Goal: Task Accomplishment & Management: Manage account settings

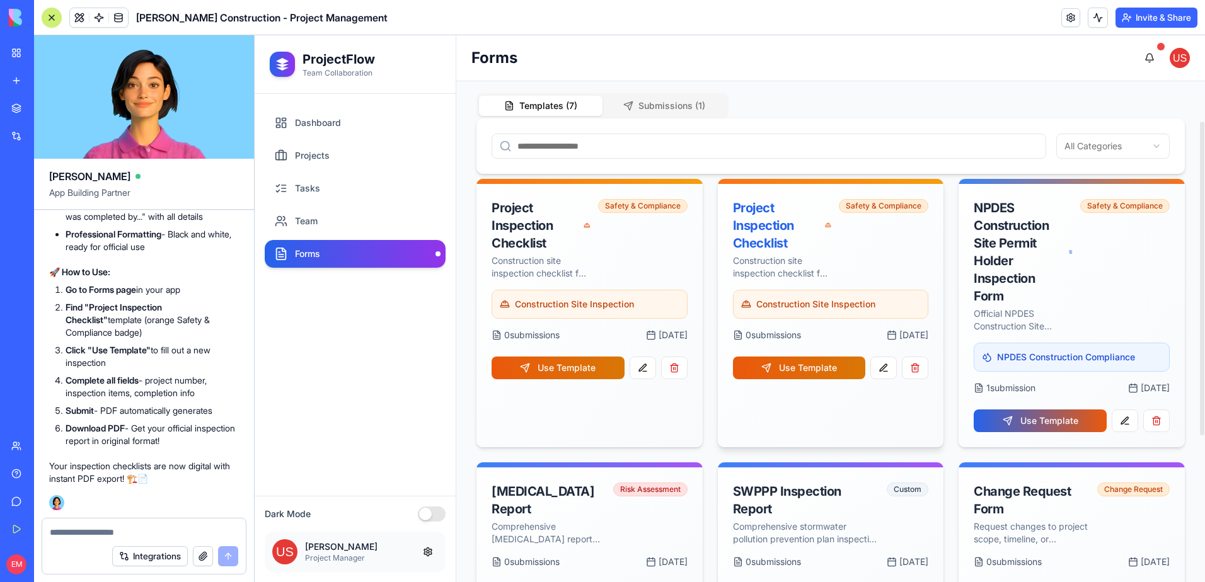
scroll to position [126, 0]
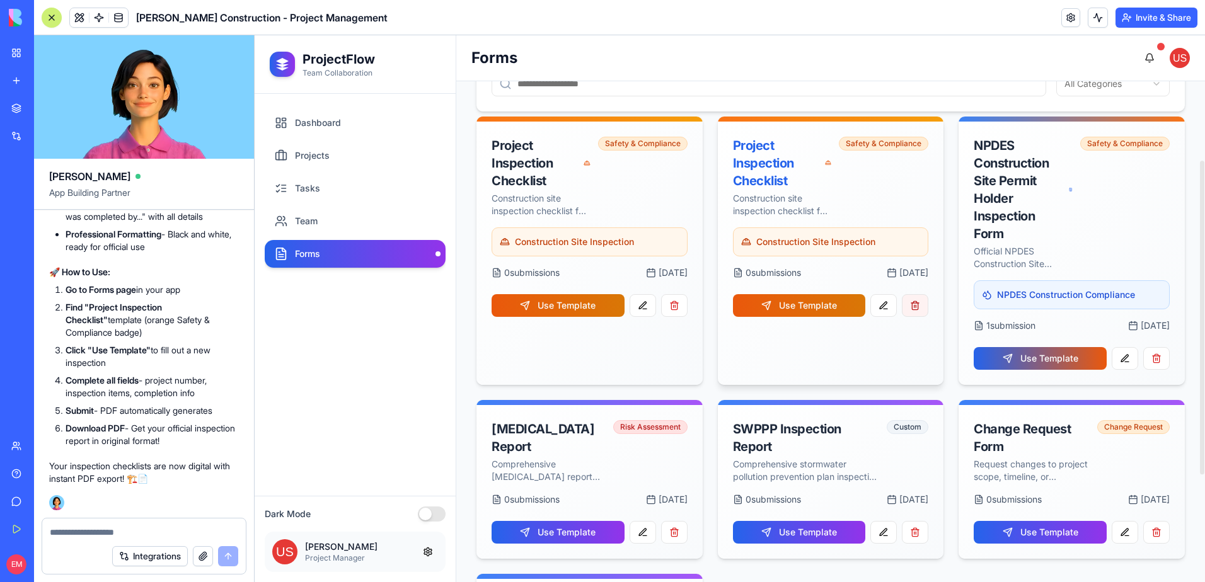
click at [914, 307] on button "button" at bounding box center [915, 305] width 26 height 23
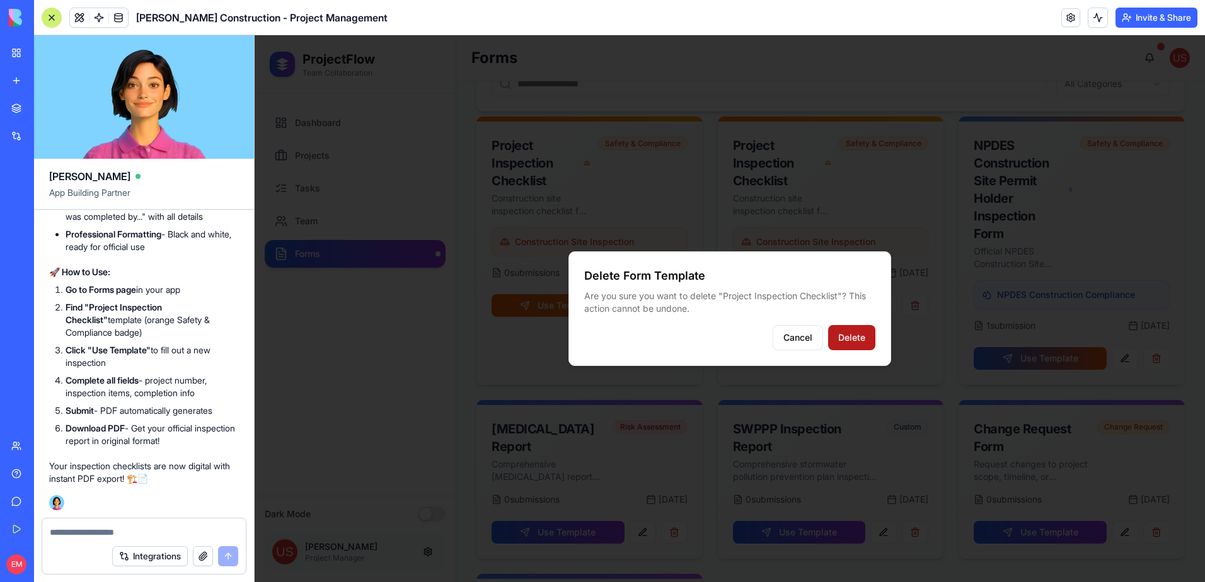
click at [843, 337] on button "Delete" at bounding box center [851, 337] width 47 height 25
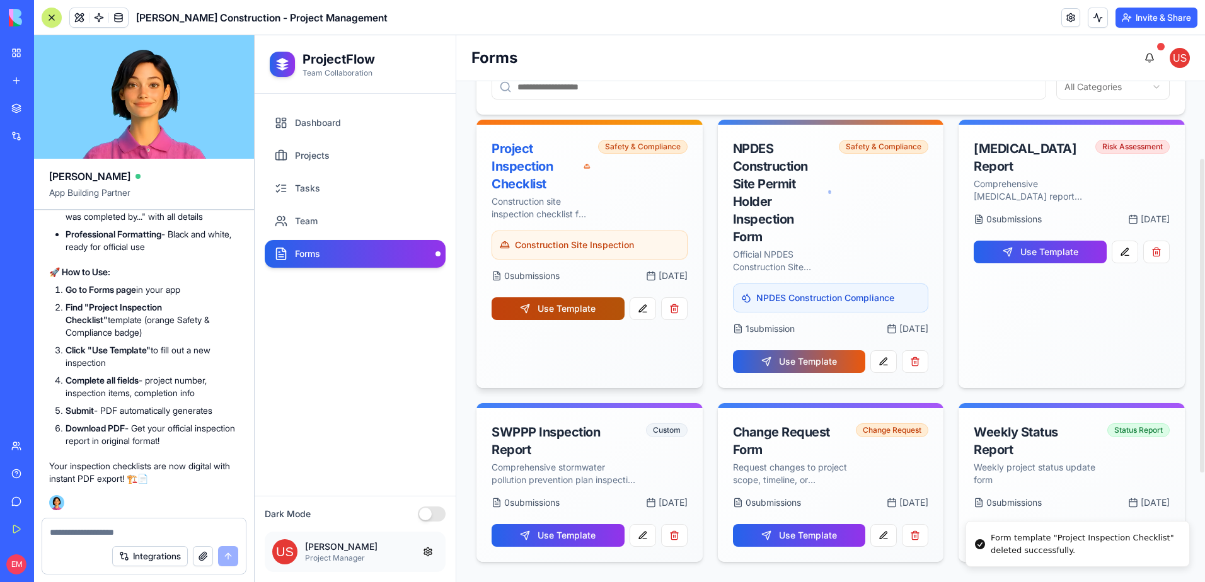
scroll to position [123, 0]
click at [608, 314] on button "Use Template" at bounding box center [558, 308] width 133 height 23
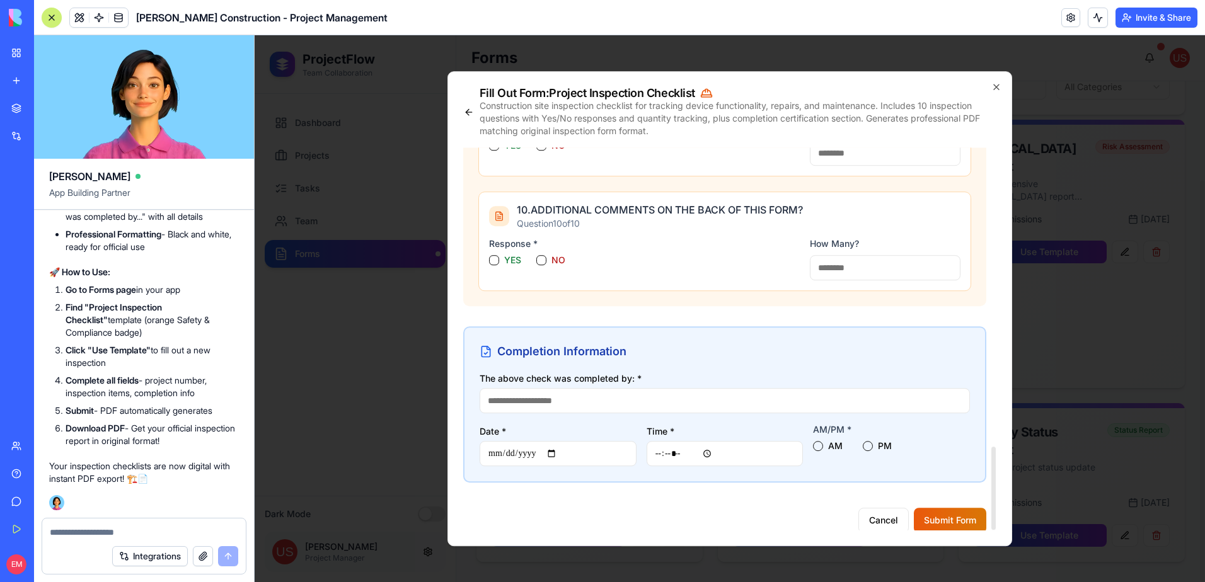
scroll to position [1376, 0]
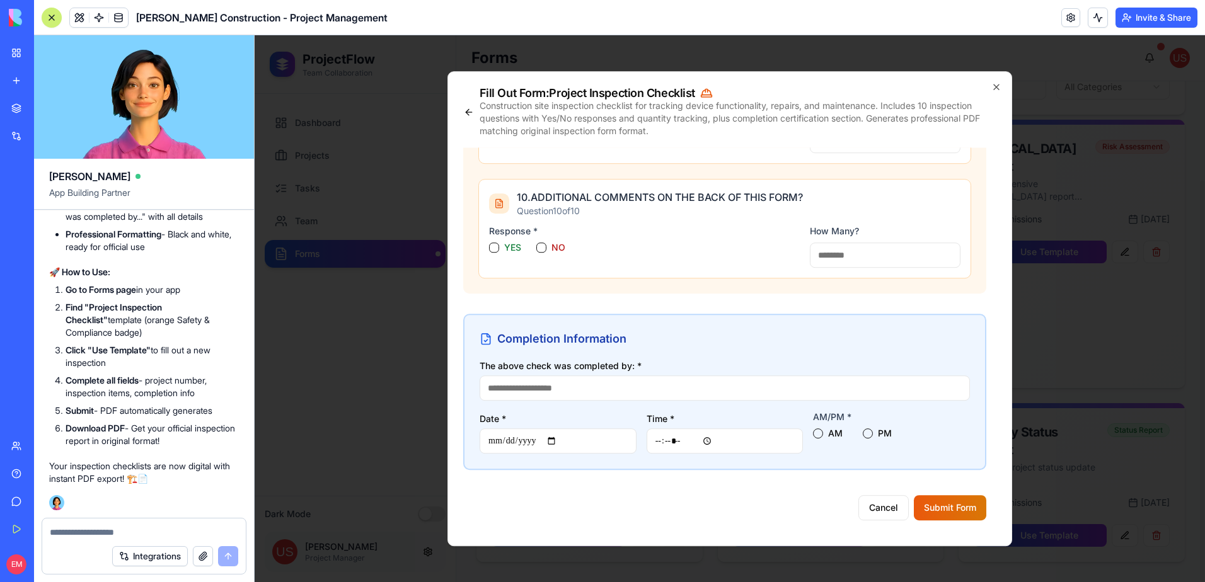
click at [176, 526] on div at bounding box center [144, 529] width 204 height 20
click at [126, 541] on div "Integrations" at bounding box center [144, 556] width 204 height 35
click at [127, 535] on textarea at bounding box center [144, 532] width 188 height 13
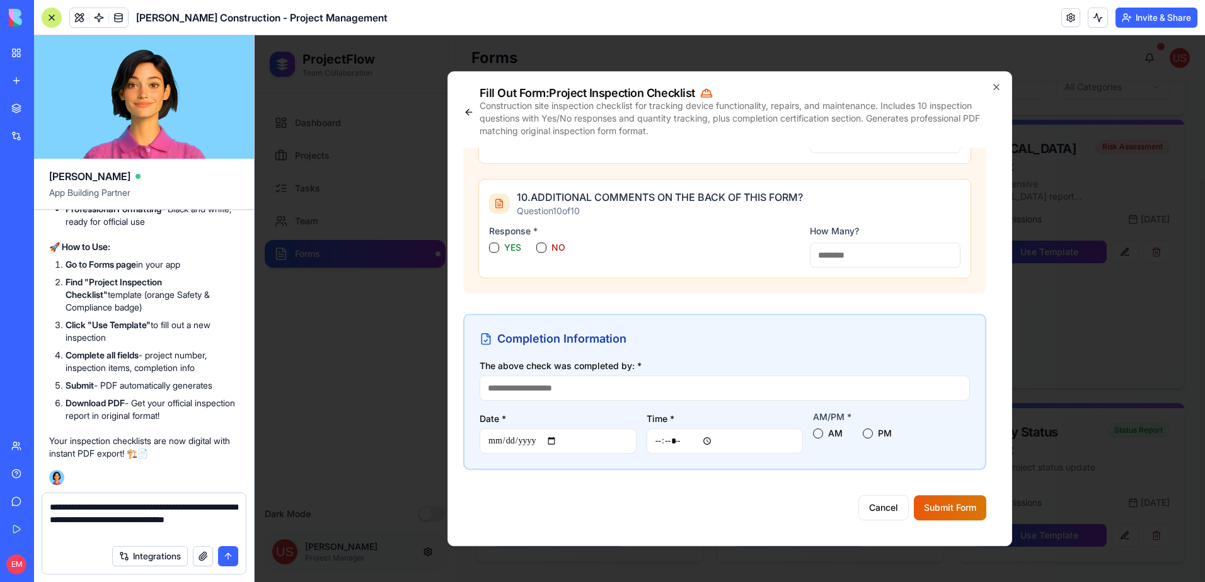
click at [133, 521] on textarea "**********" at bounding box center [144, 520] width 188 height 38
click at [148, 534] on textarea "**********" at bounding box center [144, 520] width 188 height 38
type textarea "**********"
click at [233, 554] on button "submit" at bounding box center [228, 556] width 20 height 20
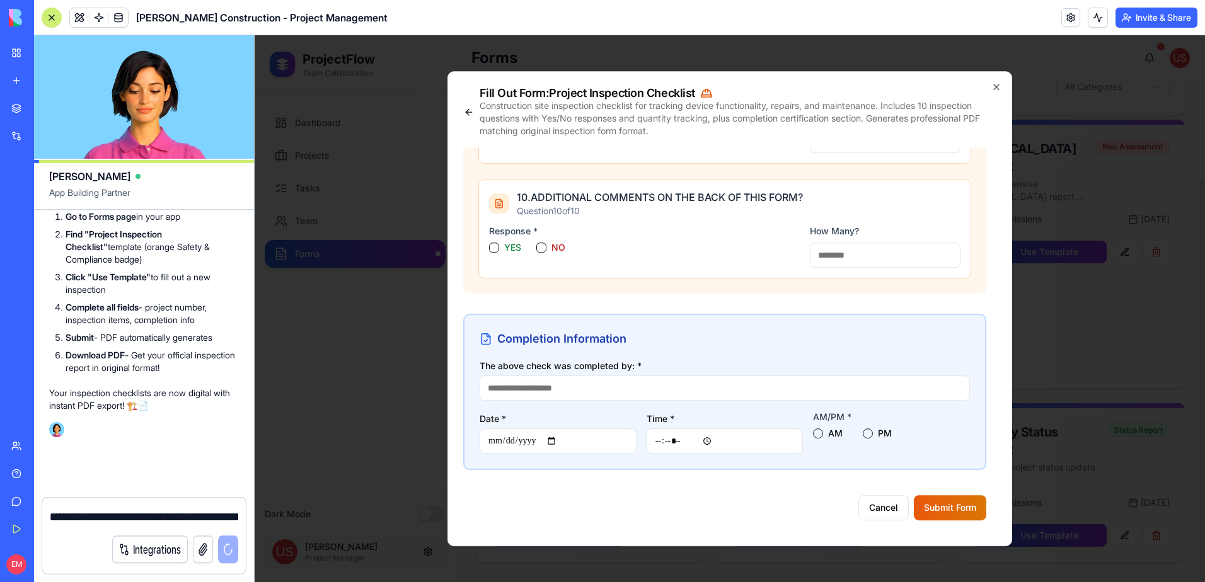
scroll to position [15641, 0]
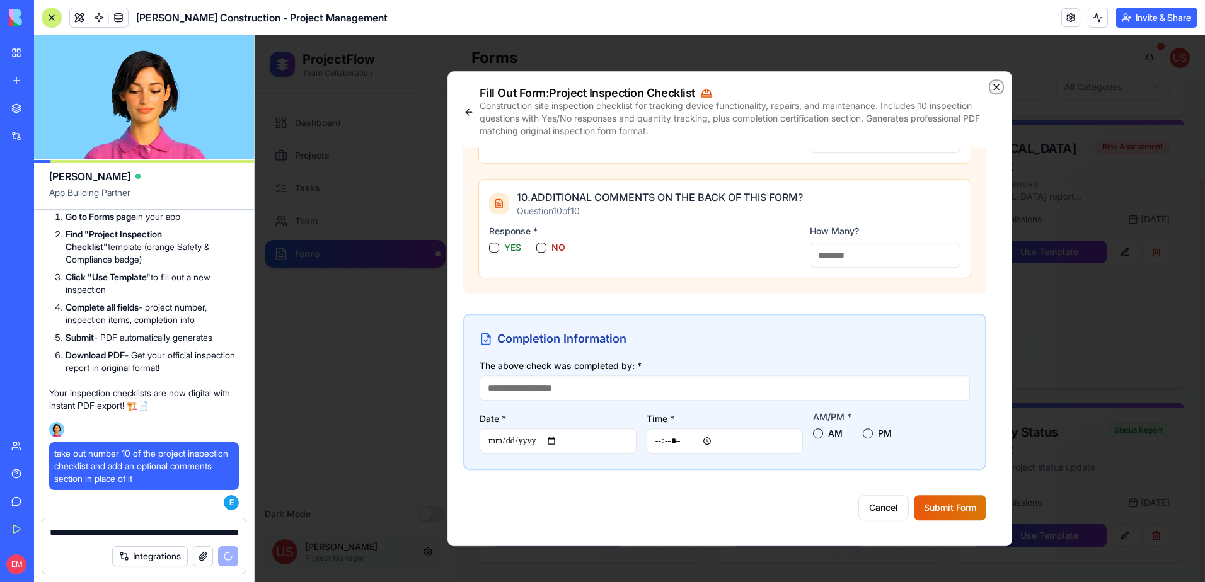
click at [999, 88] on icon "button" at bounding box center [996, 87] width 10 height 10
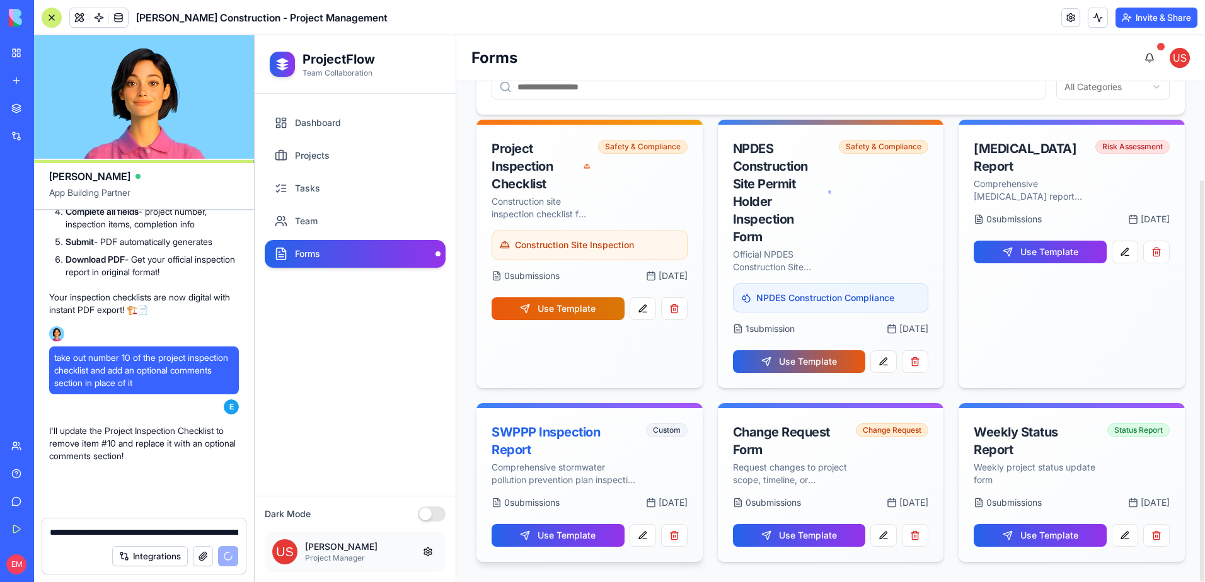
scroll to position [15737, 0]
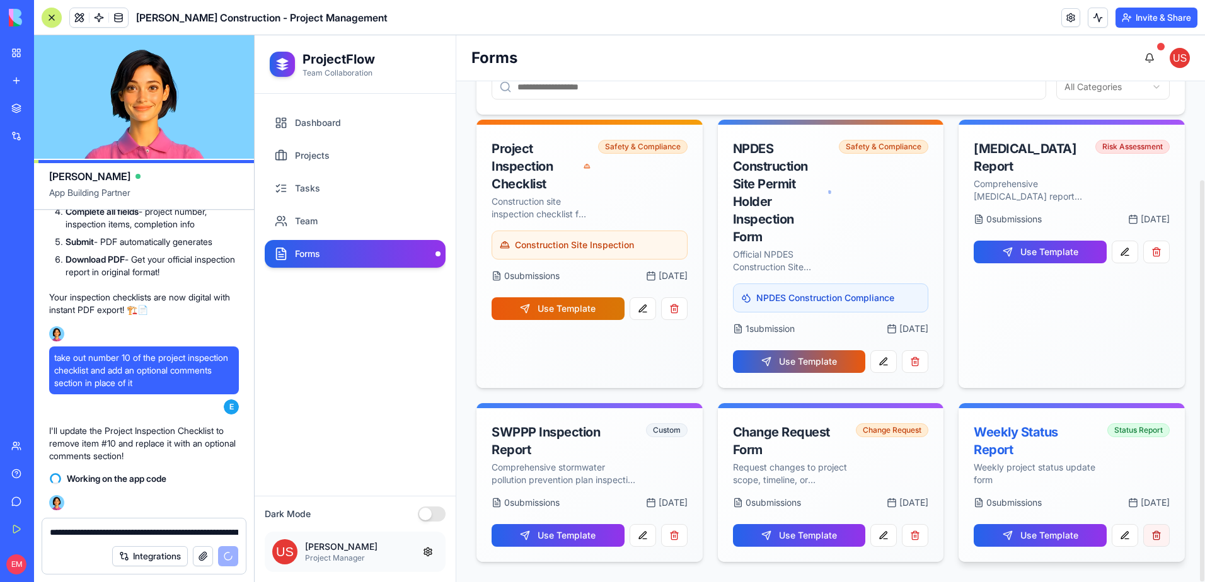
click at [1163, 531] on button "button" at bounding box center [1156, 535] width 26 height 23
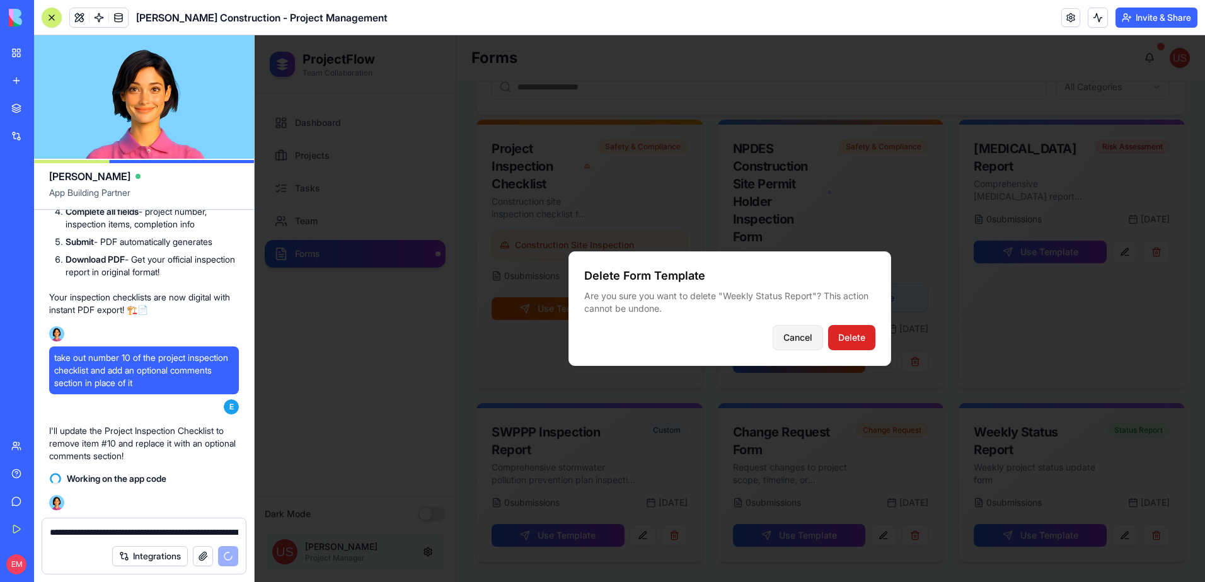
click at [809, 344] on button "Cancel" at bounding box center [798, 337] width 50 height 25
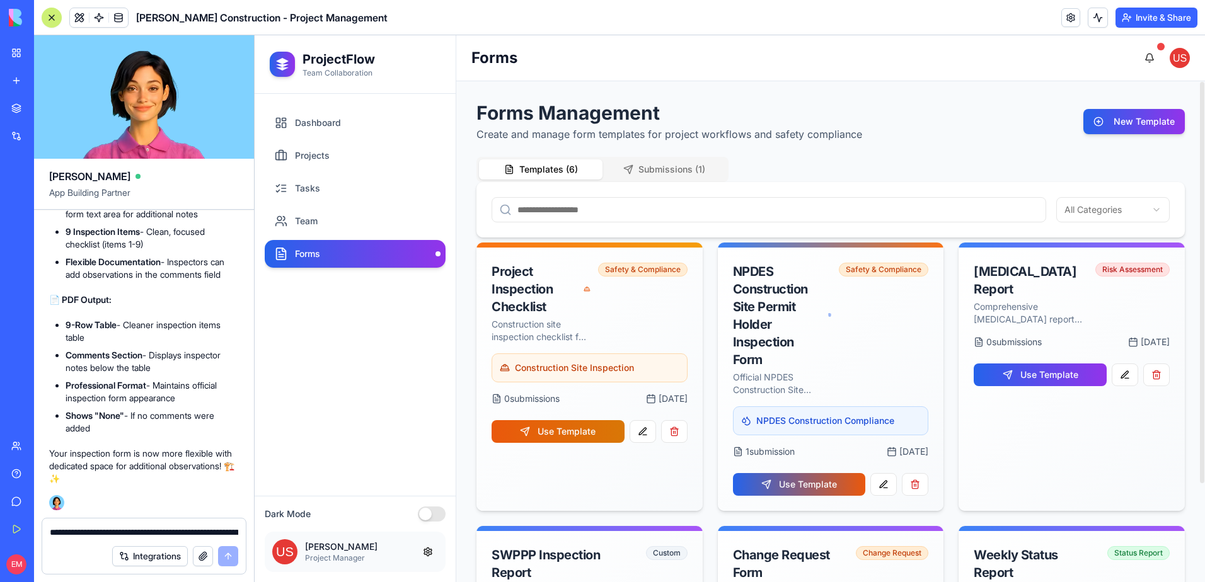
scroll to position [16307, 0]
click at [571, 436] on button "Use Template" at bounding box center [558, 431] width 133 height 23
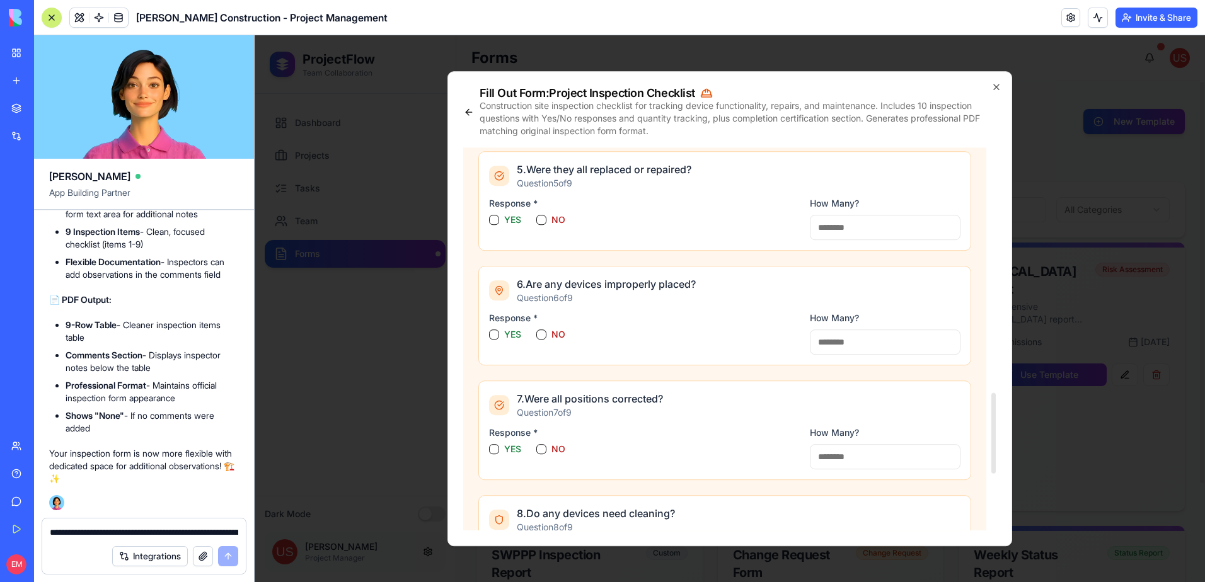
scroll to position [0, 0]
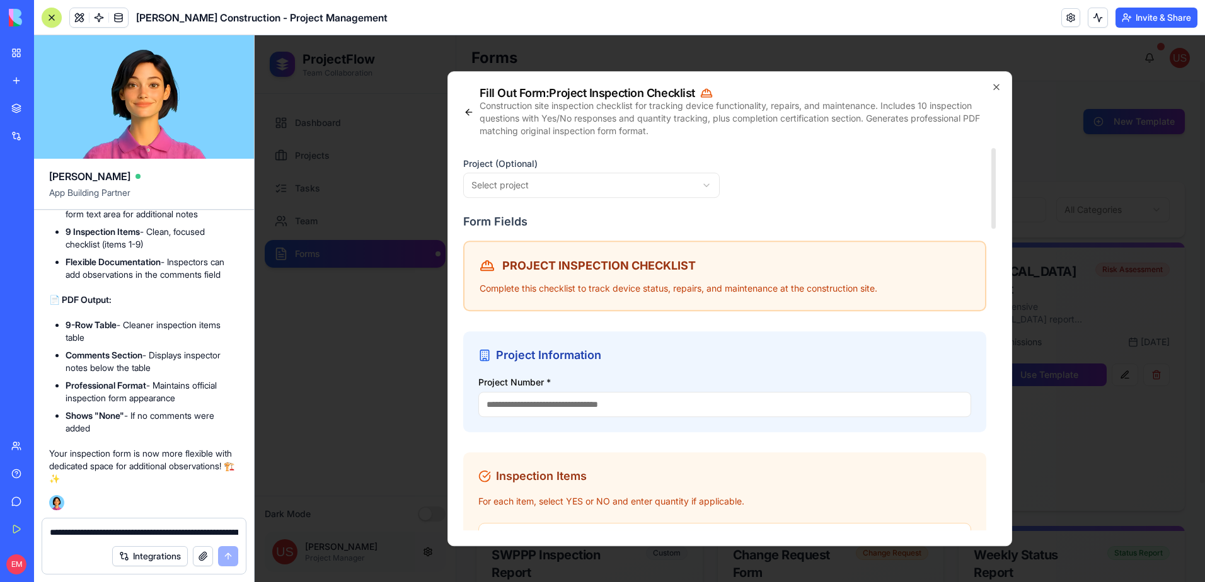
click at [631, 188] on body "ProjectFlow Team Collaboration Dashboard Projects Tasks Team Forms Dark Mode Jo…" at bounding box center [730, 308] width 950 height 547
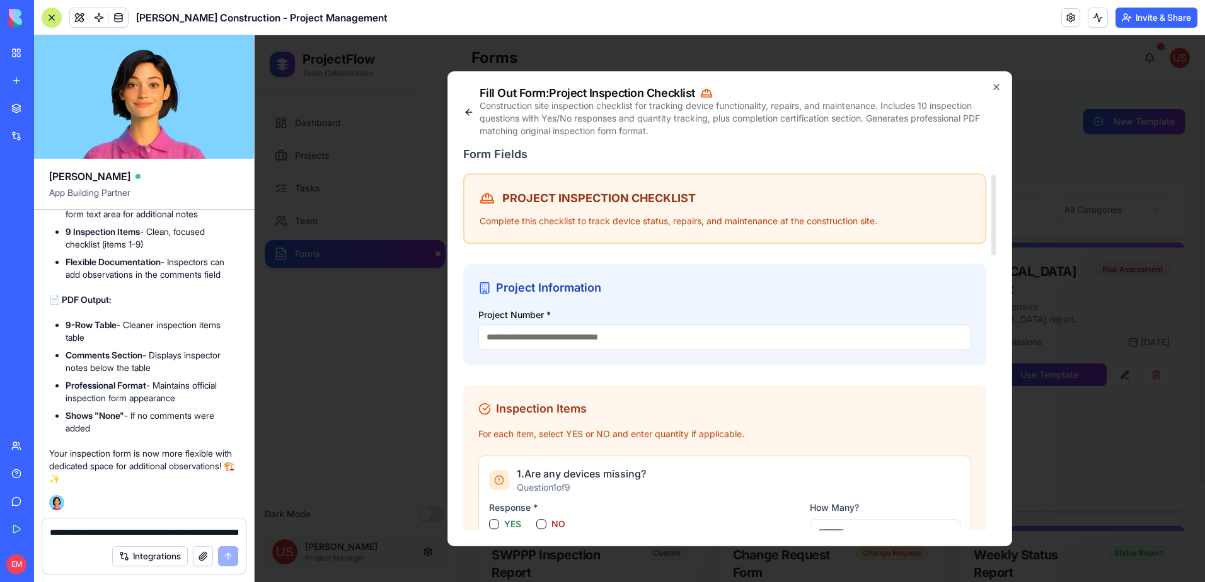
scroll to position [126, 0]
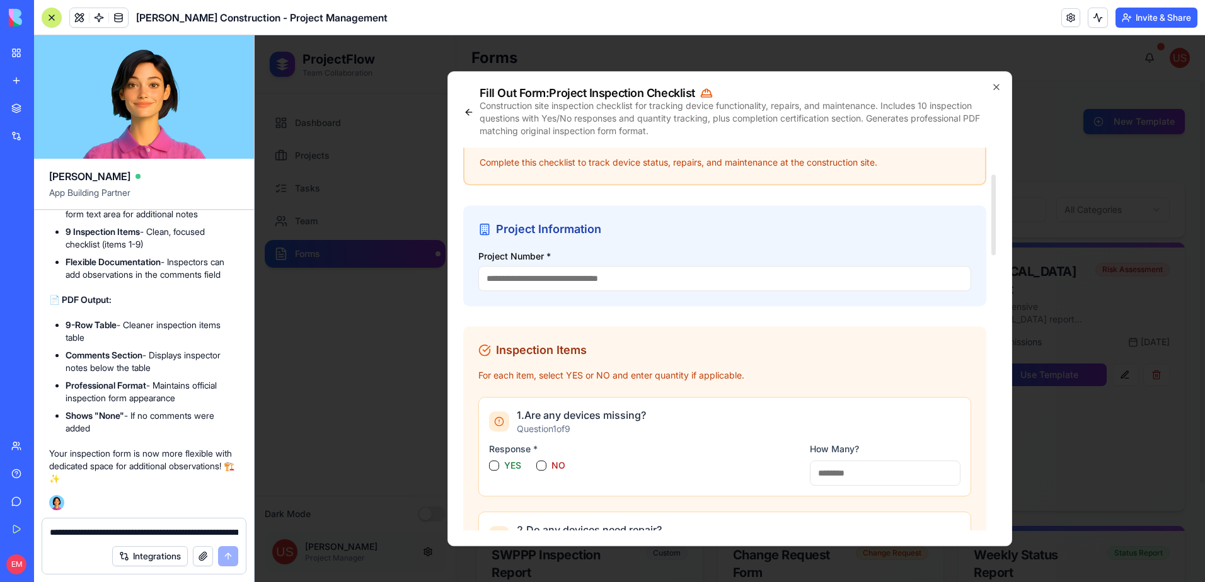
click at [588, 276] on input "Project Number *" at bounding box center [724, 278] width 493 height 25
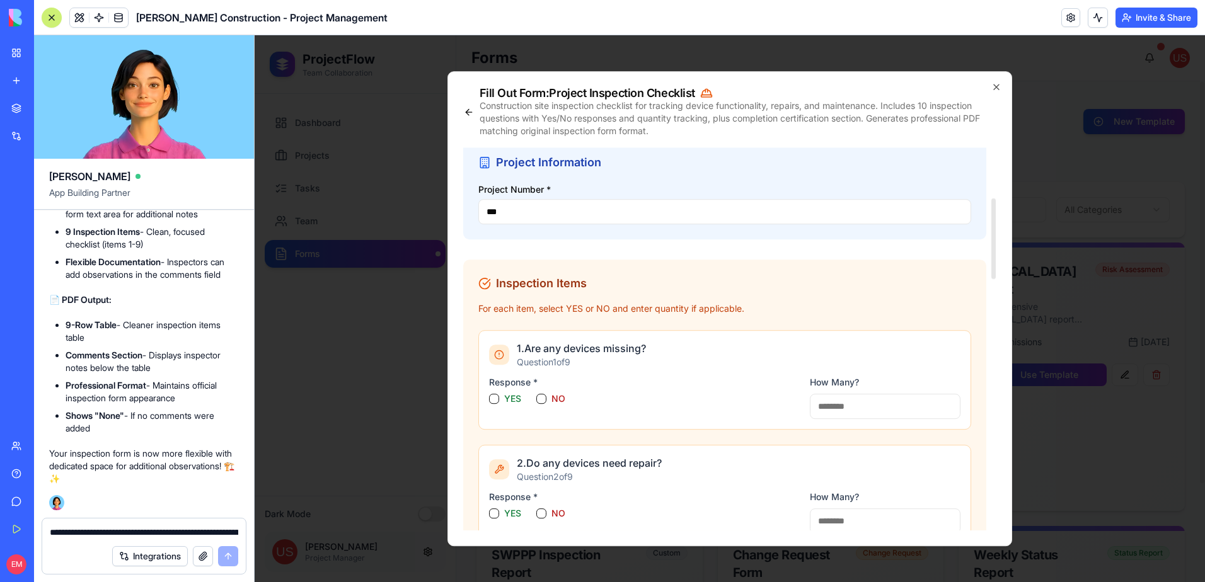
scroll to position [252, 0]
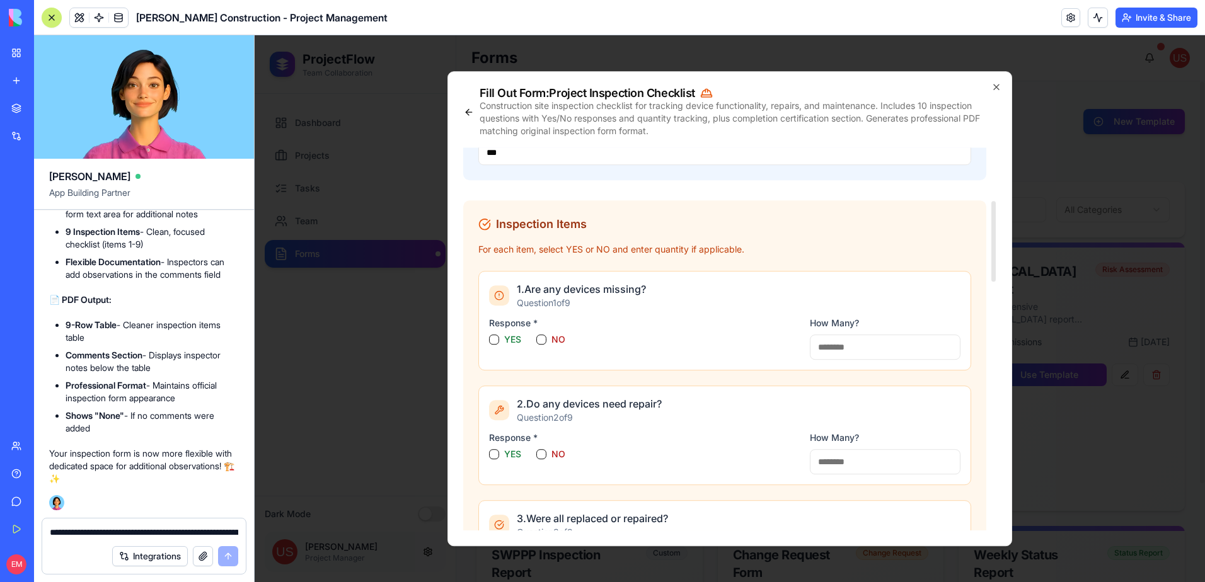
type input "***"
click at [496, 339] on button "YES" at bounding box center [494, 340] width 10 height 10
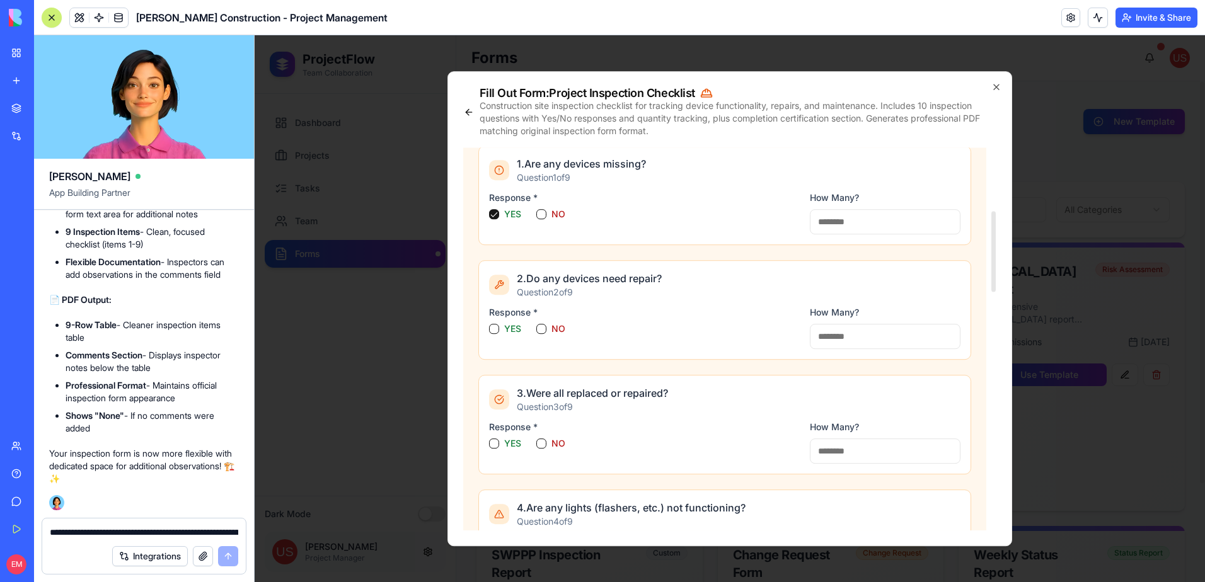
scroll to position [378, 0]
click at [492, 330] on button "YES" at bounding box center [494, 328] width 10 height 10
click at [493, 442] on button "YES" at bounding box center [494, 443] width 10 height 10
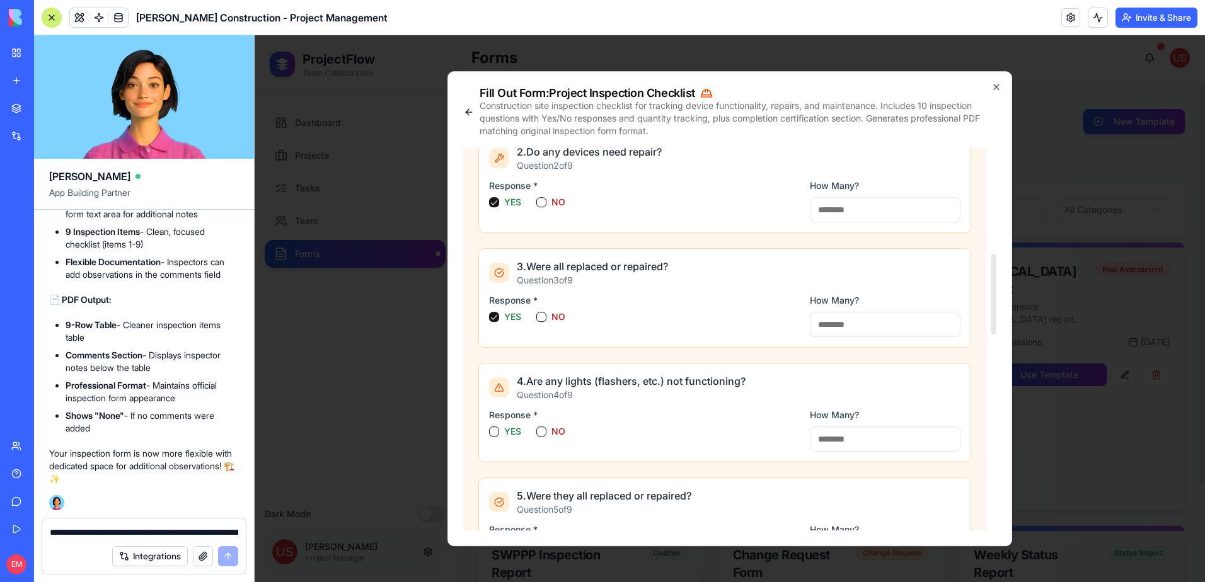
click at [495, 430] on button "YES" at bounding box center [494, 432] width 10 height 10
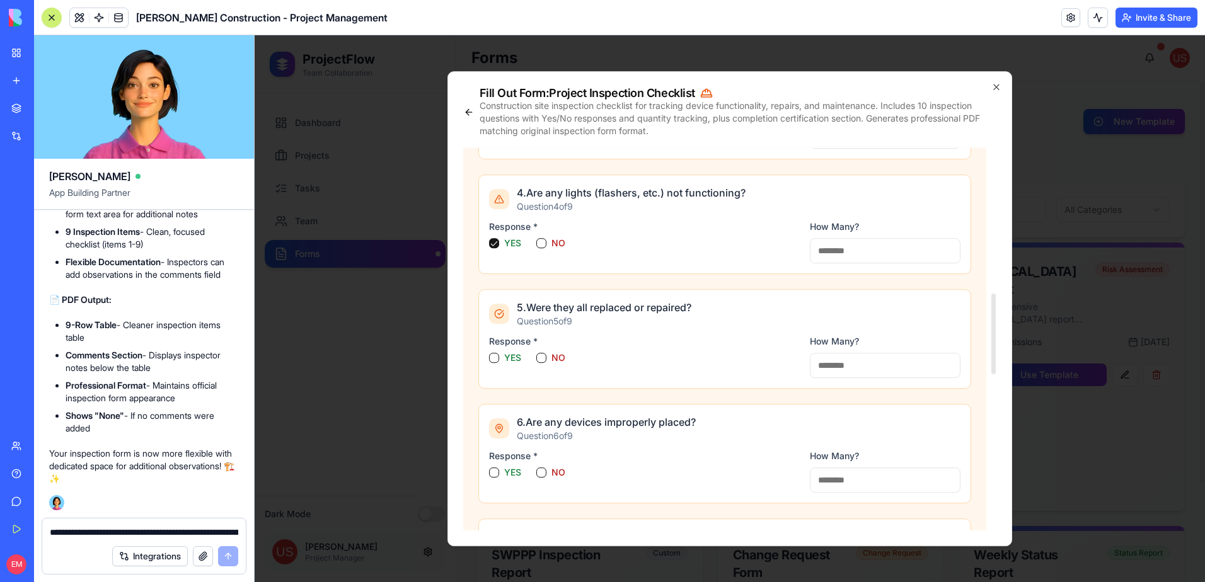
scroll to position [693, 0]
click at [491, 362] on button "YES" at bounding box center [494, 357] width 10 height 10
click at [495, 471] on button "YES" at bounding box center [494, 472] width 10 height 10
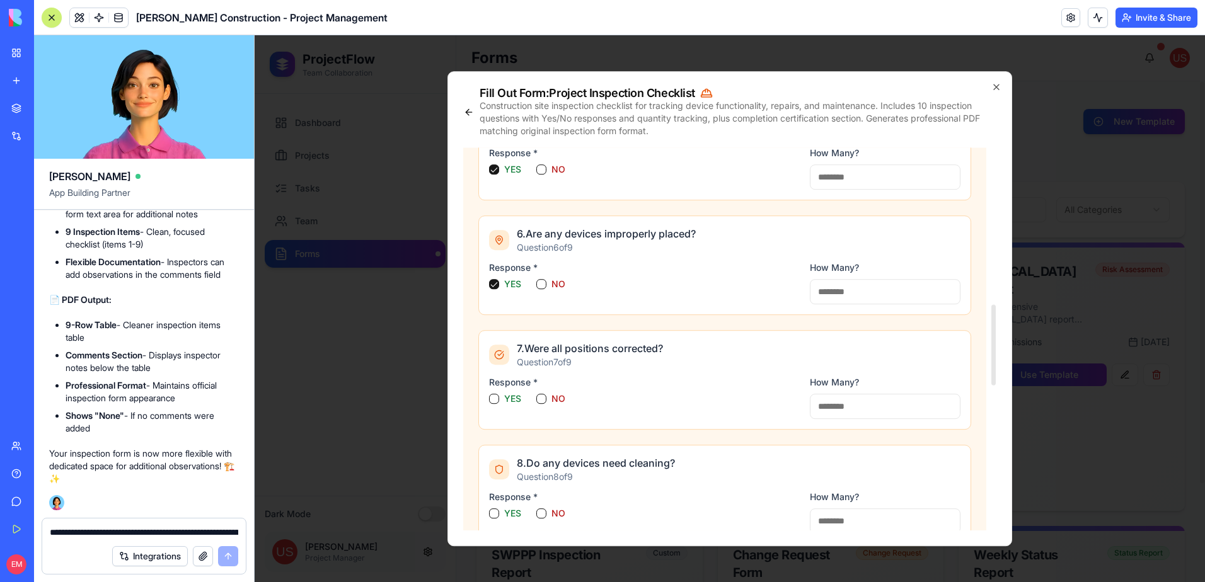
scroll to position [882, 0]
click at [491, 393] on button "YES" at bounding box center [494, 398] width 10 height 10
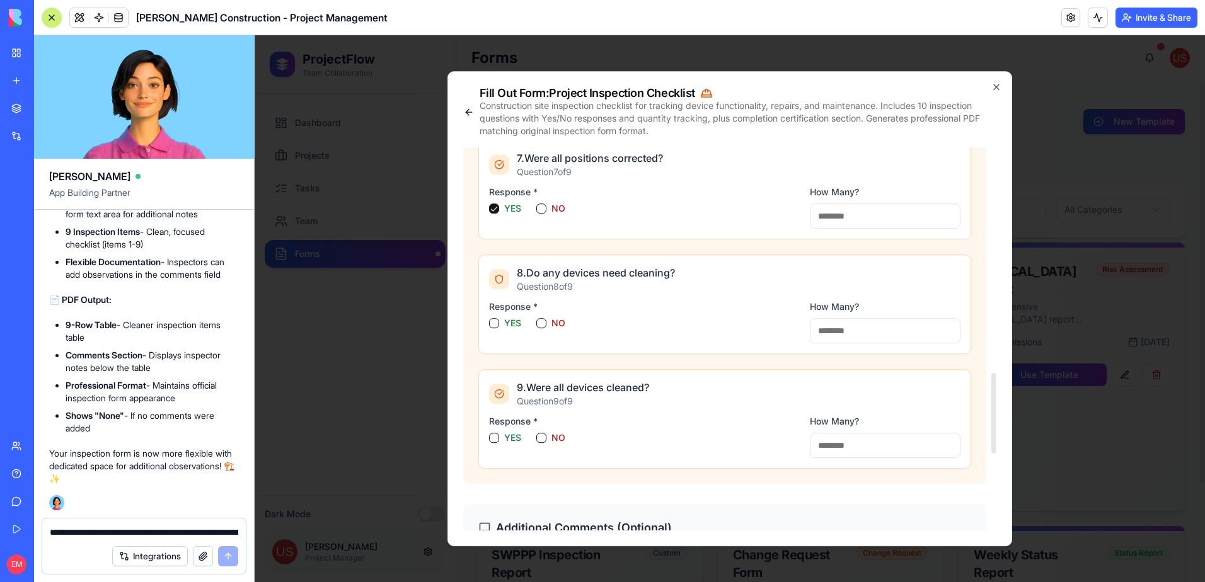
click at [490, 323] on button "YES" at bounding box center [494, 323] width 10 height 10
click at [493, 436] on button "YES" at bounding box center [494, 438] width 10 height 10
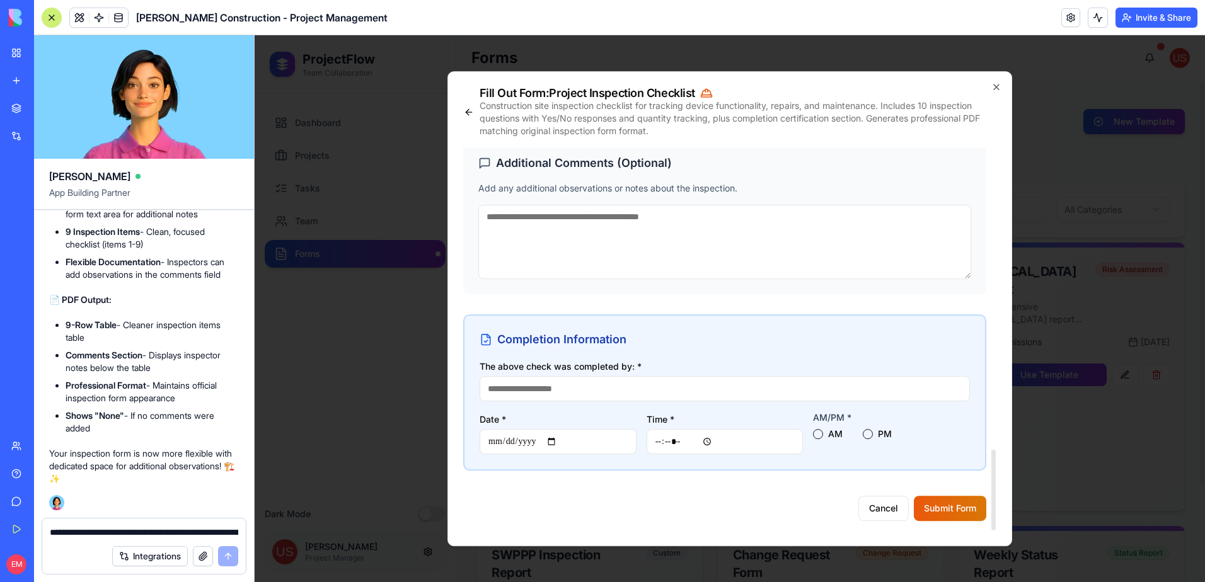
scroll to position [1437, 0]
click at [543, 388] on input "The above check was completed by: *" at bounding box center [725, 388] width 490 height 25
type input "***"
click at [499, 437] on input "Date *" at bounding box center [558, 441] width 157 height 25
type input "**********"
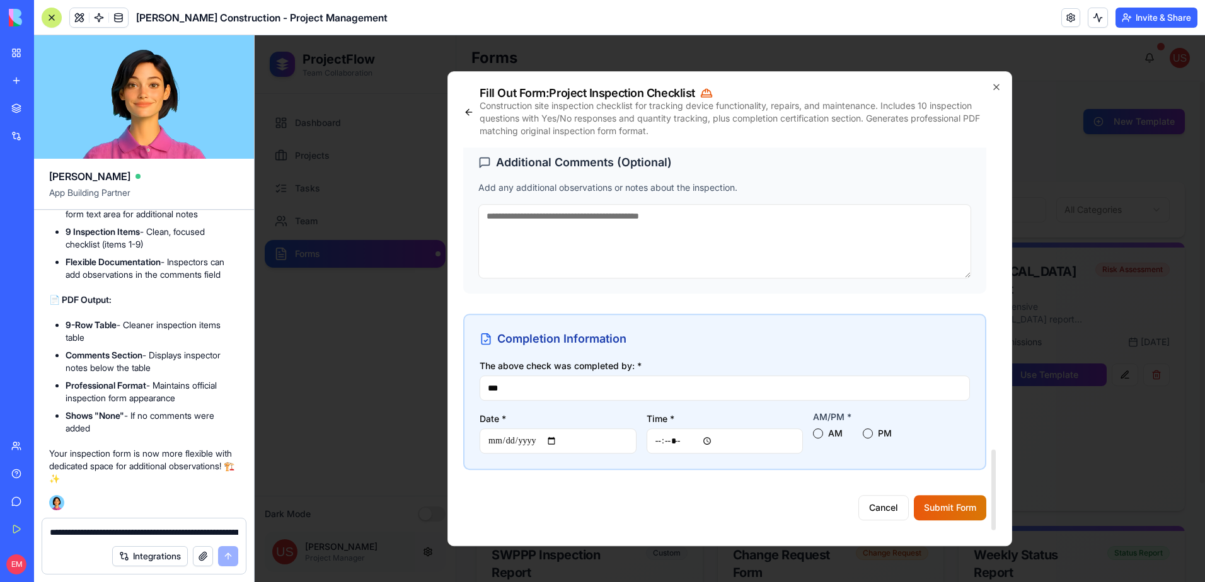
type input "*****"
drag, startPoint x: 866, startPoint y: 430, endPoint x: 872, endPoint y: 437, distance: 9.5
click at [866, 430] on button "PM" at bounding box center [868, 434] width 10 height 10
click at [959, 510] on button "Submit Form" at bounding box center [950, 507] width 72 height 25
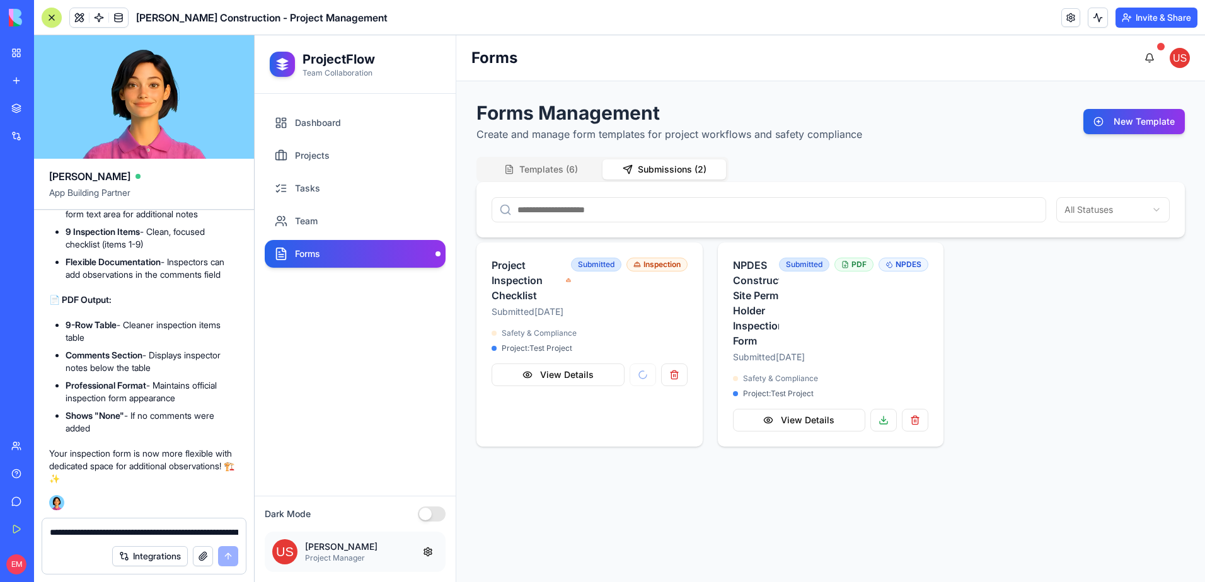
click at [662, 170] on button "Submissions ( 2 )" at bounding box center [664, 169] width 124 height 20
click at [1041, 325] on div "Project Inspection Checklist Submitted Oct 08, 2025 Submitted PDF Inspection Sa…" at bounding box center [830, 345] width 708 height 204
click at [646, 386] on button at bounding box center [643, 375] width 26 height 23
click at [677, 386] on button "button" at bounding box center [674, 375] width 26 height 23
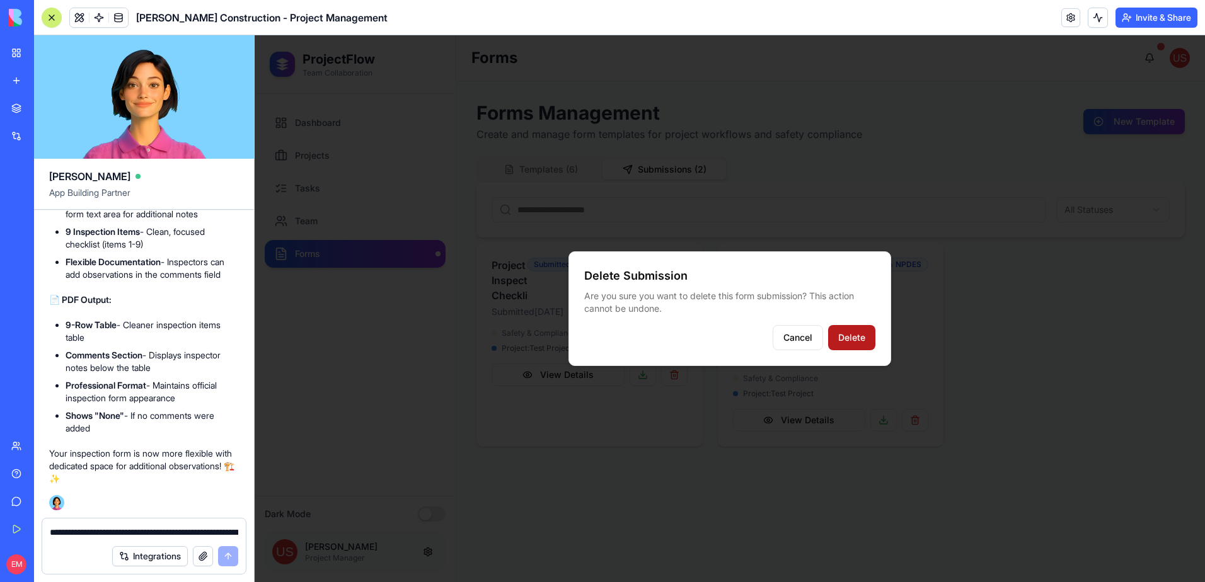
click at [845, 338] on button "Delete" at bounding box center [851, 337] width 47 height 25
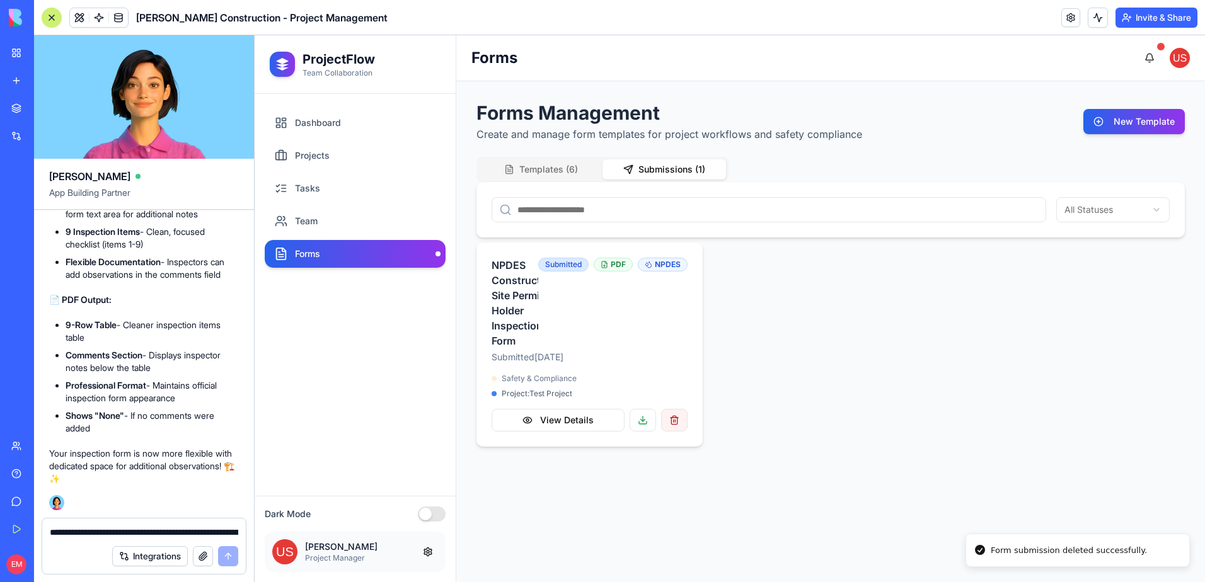
click at [671, 432] on button "button" at bounding box center [674, 420] width 26 height 23
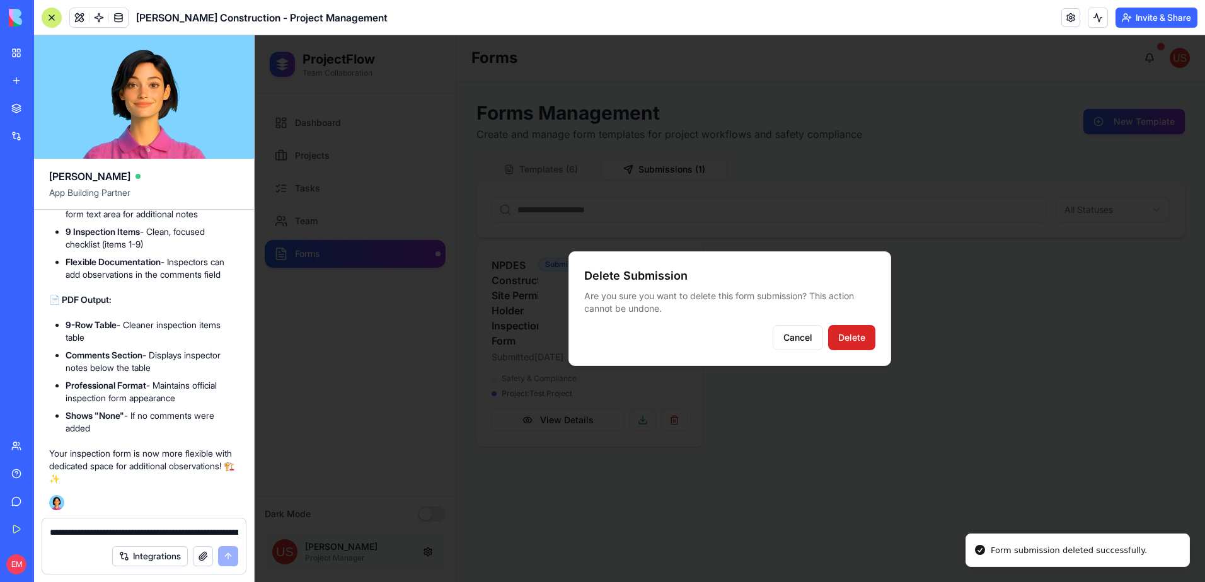
click at [845, 330] on button "Delete" at bounding box center [851, 337] width 47 height 25
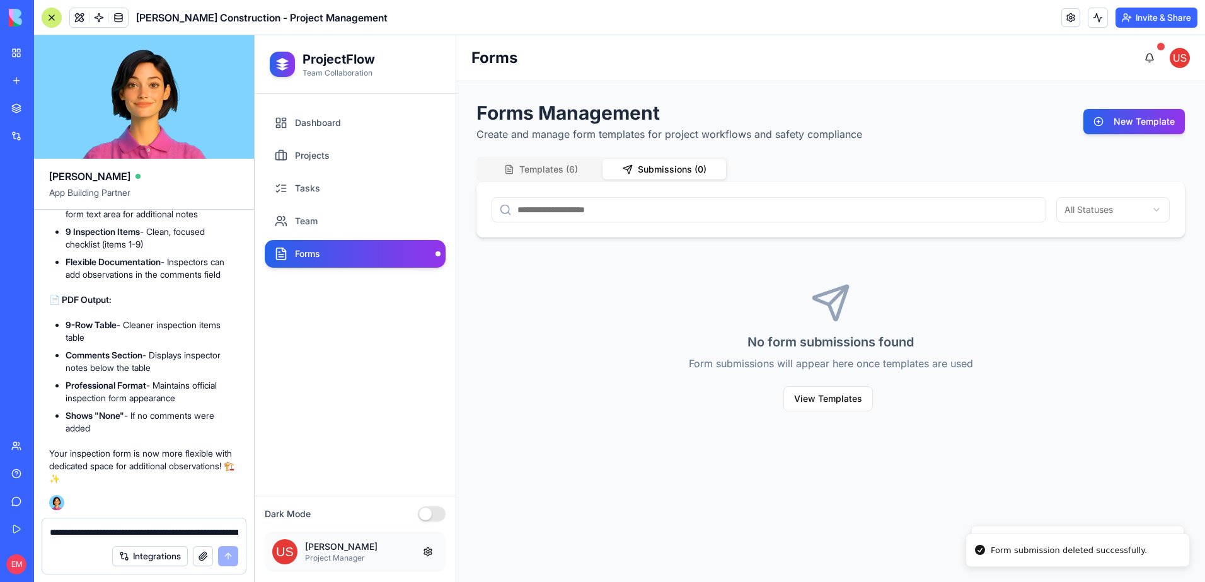
click at [364, 250] on link "Forms" at bounding box center [355, 254] width 181 height 28
click at [543, 169] on button "Templates ( 6 )" at bounding box center [541, 169] width 124 height 20
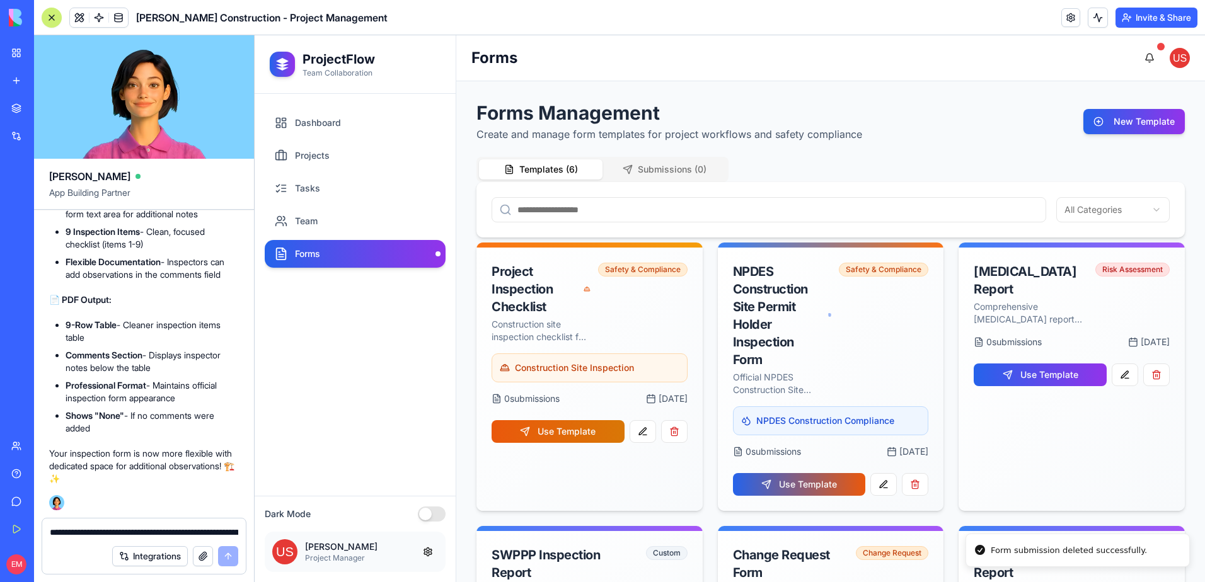
click at [106, 522] on div "**********" at bounding box center [144, 529] width 204 height 20
click at [108, 531] on textarea "**********" at bounding box center [144, 532] width 188 height 13
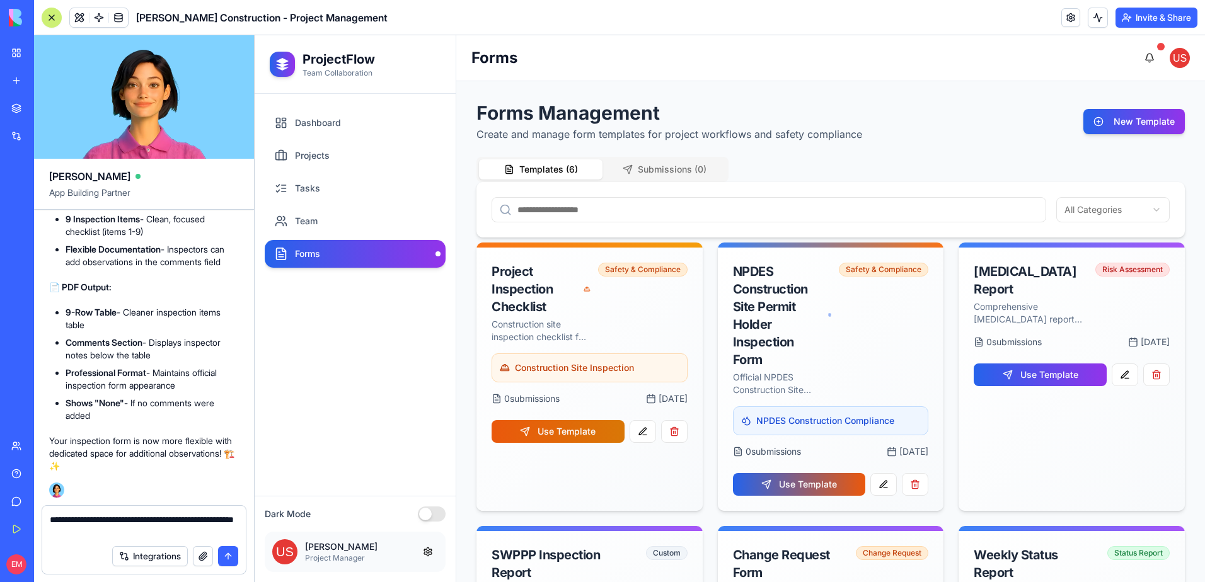
type textarea "**********"
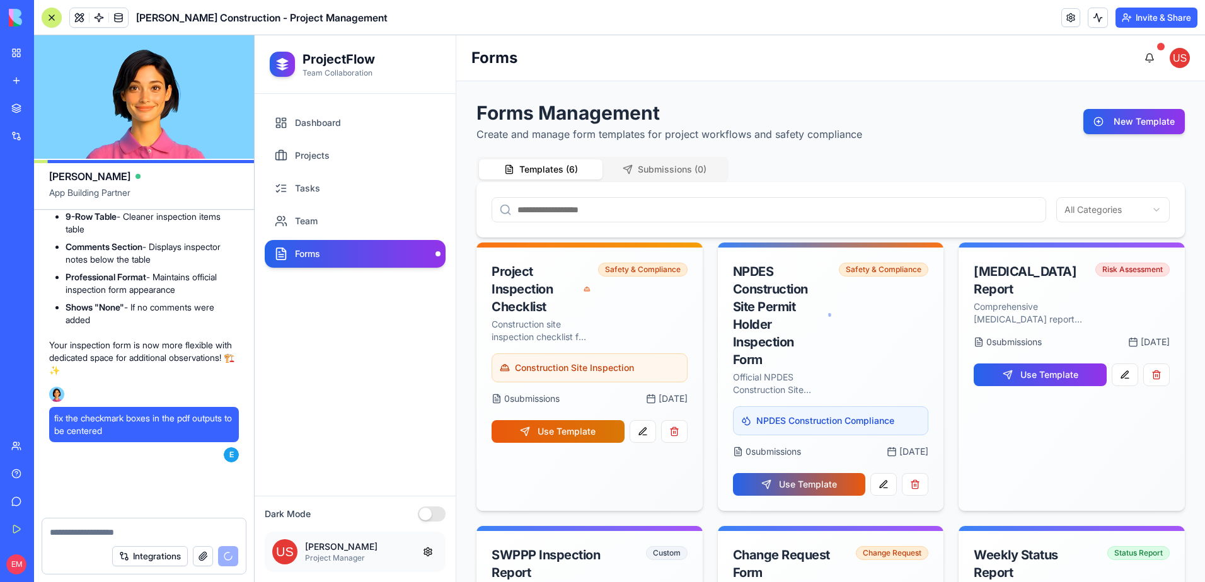
scroll to position [16415, 0]
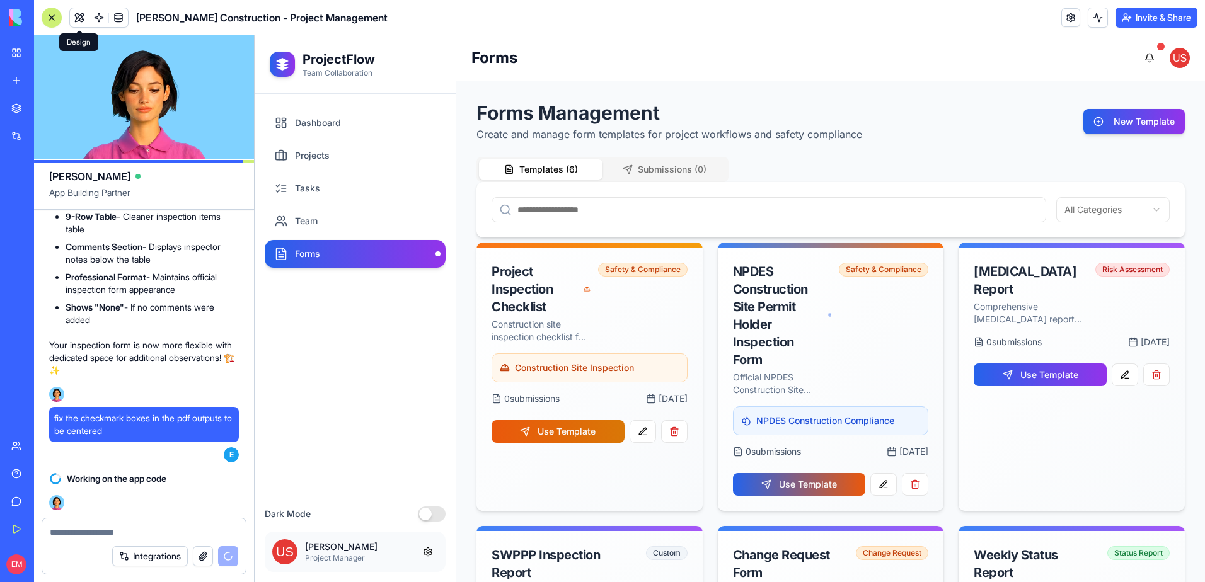
click at [78, 18] on button at bounding box center [79, 17] width 19 height 19
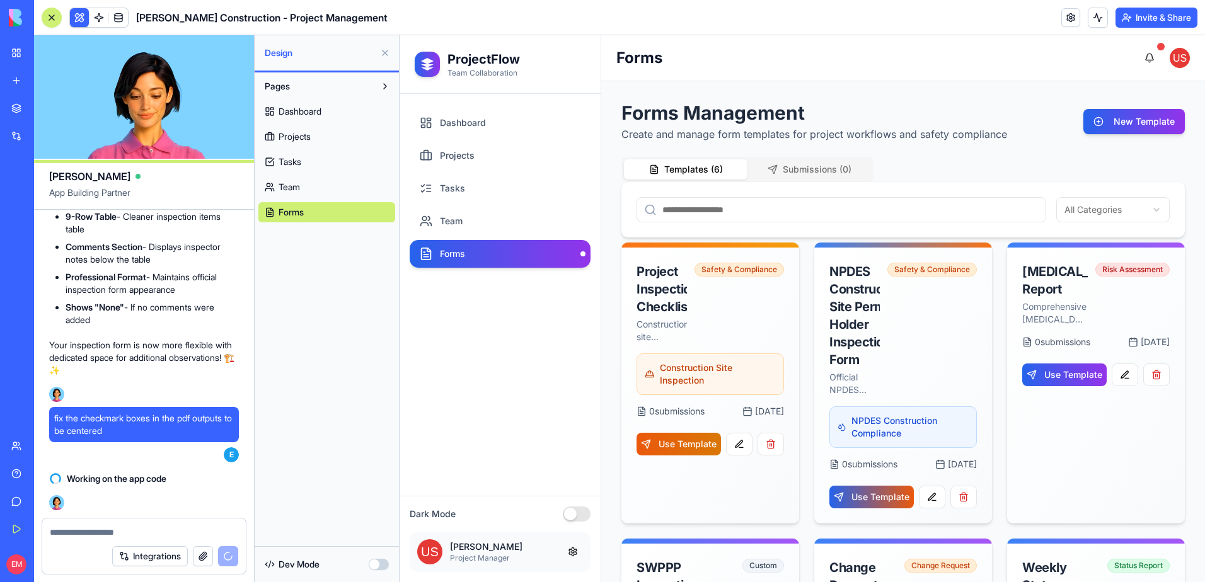
drag, startPoint x: 306, startPoint y: 562, endPoint x: 320, endPoint y: 562, distance: 14.5
click at [311, 562] on span "Dev Mode" at bounding box center [299, 564] width 41 height 13
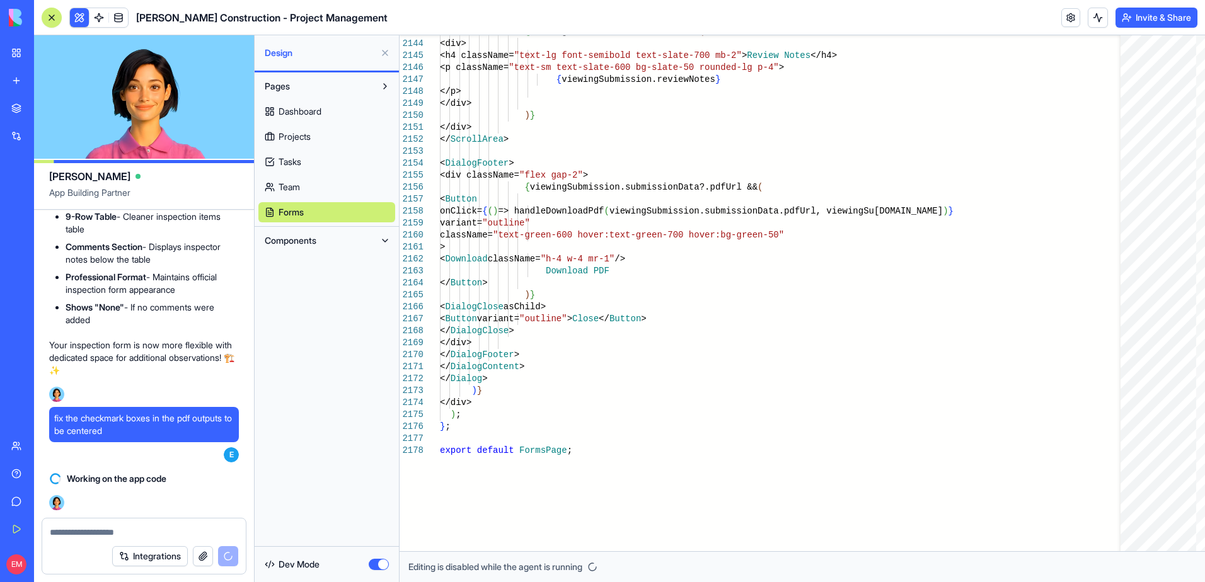
click at [382, 566] on button "button" at bounding box center [379, 564] width 20 height 11
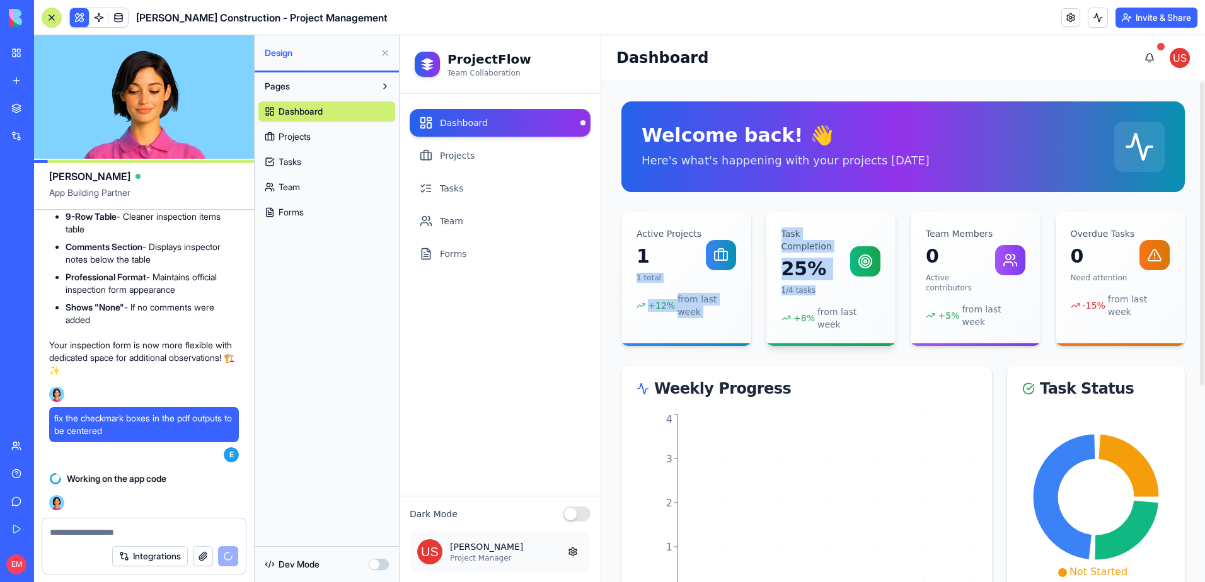
drag, startPoint x: 667, startPoint y: 253, endPoint x: 832, endPoint y: 279, distance: 167.1
click at [832, 279] on div "Active Projects 1 1 total + 12 % from last week Task Completion 25% 1/4 tasks +…" at bounding box center [902, 279] width 563 height 134
click at [707, 282] on div "Active Projects 1 1 total" at bounding box center [687, 255] width 100 height 55
click at [576, 552] on button at bounding box center [573, 552] width 20 height 20
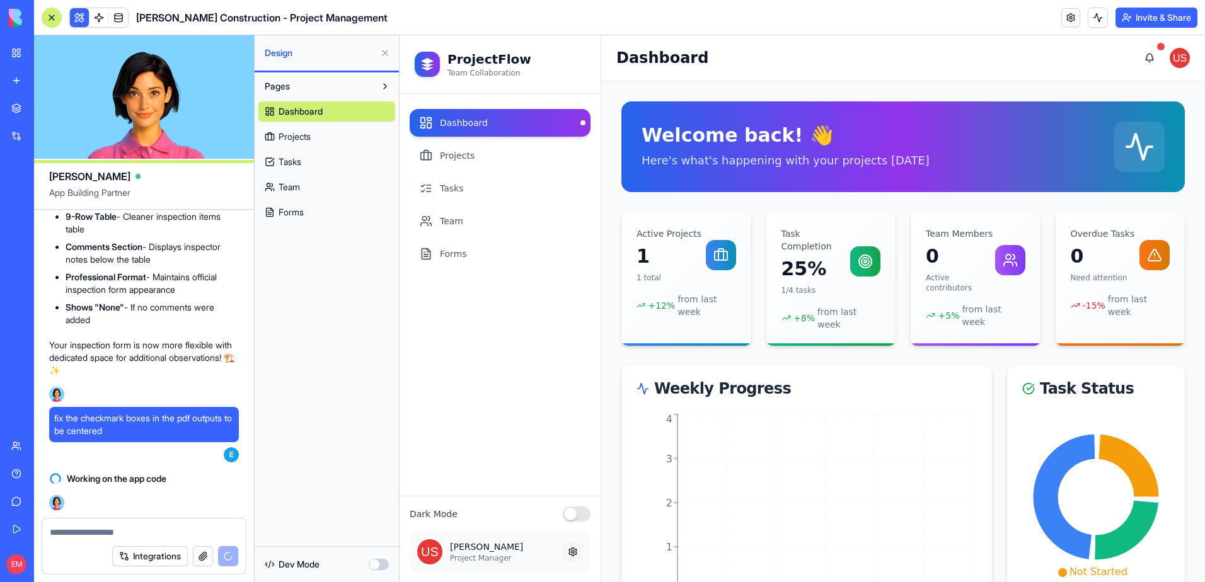
click at [567, 550] on button at bounding box center [573, 552] width 20 height 20
click at [579, 512] on button "button" at bounding box center [577, 514] width 28 height 15
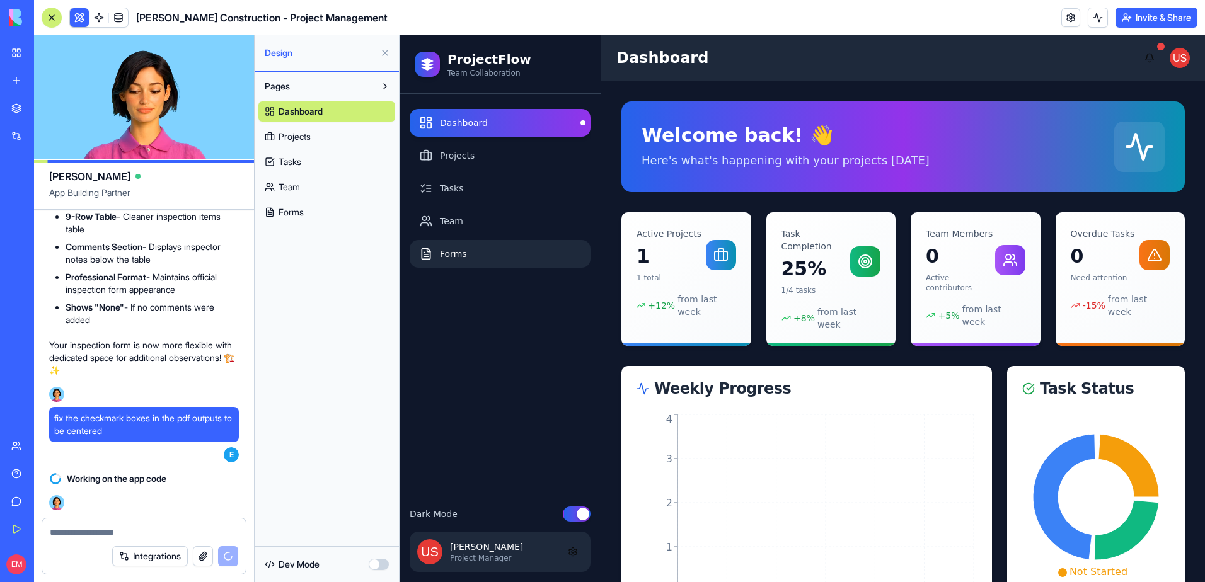
click at [468, 250] on link "Forms" at bounding box center [500, 254] width 181 height 28
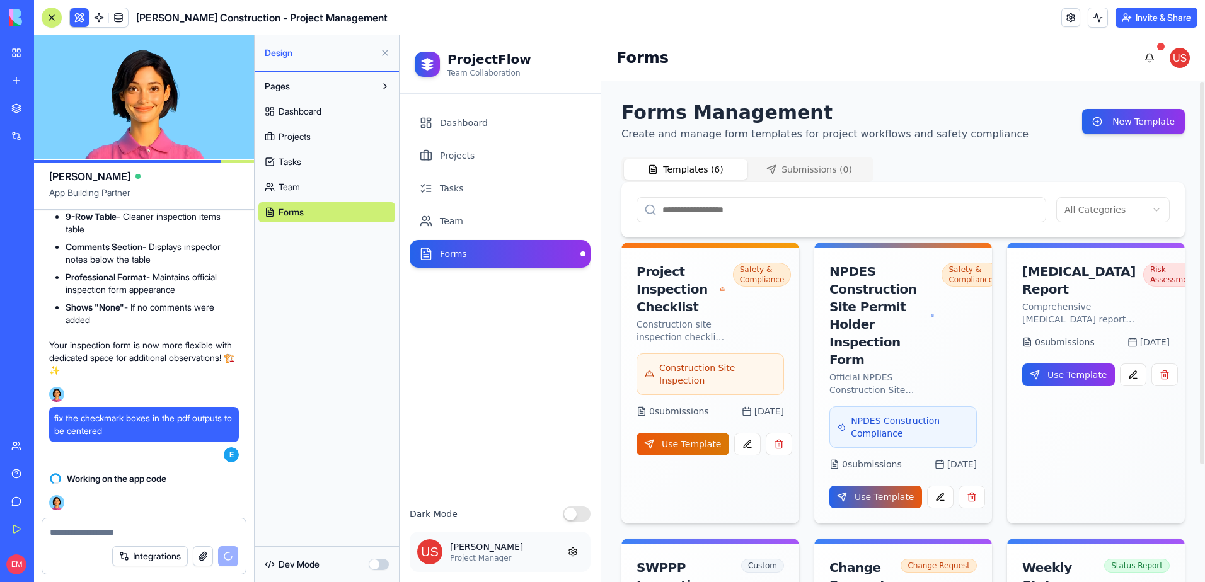
click at [570, 510] on button "button" at bounding box center [577, 514] width 28 height 15
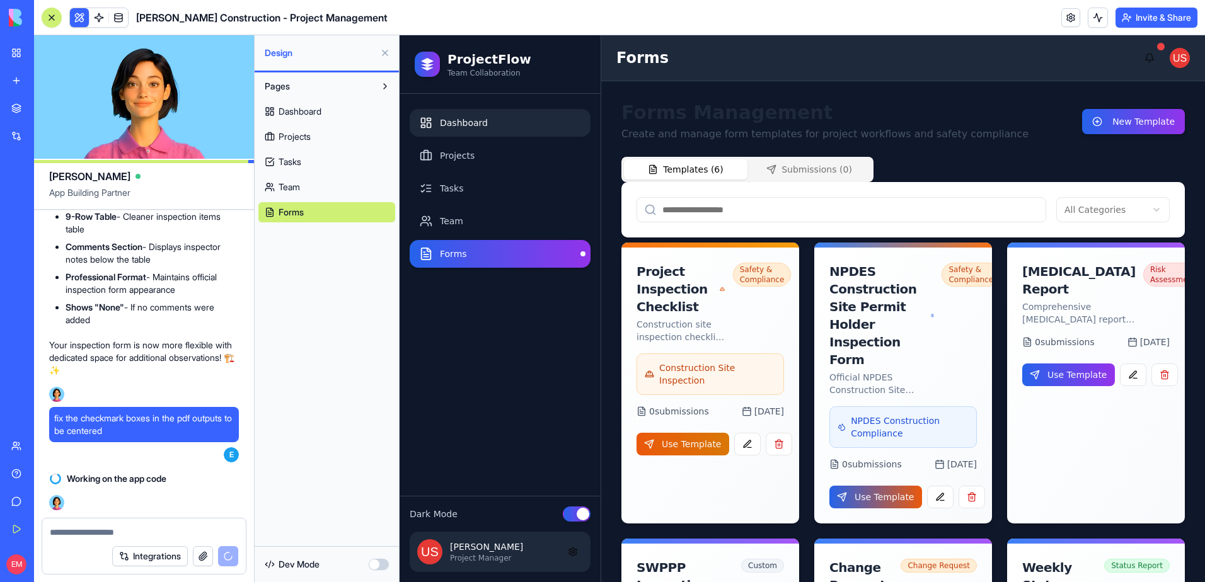
click at [525, 129] on link "Dashboard" at bounding box center [500, 123] width 181 height 28
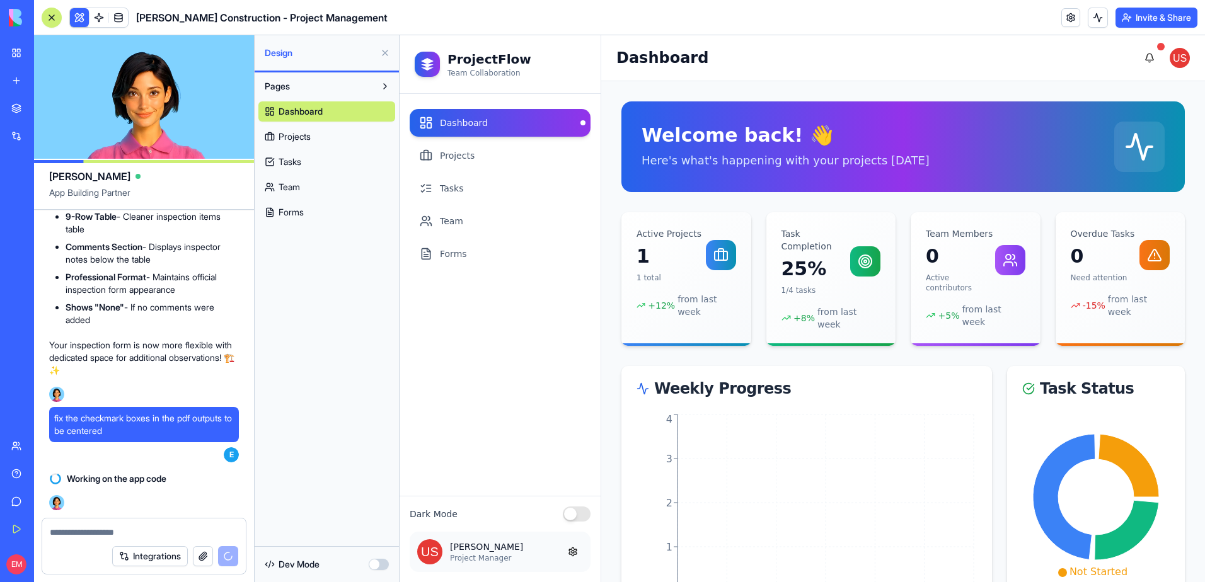
click at [574, 520] on button "button" at bounding box center [577, 514] width 28 height 15
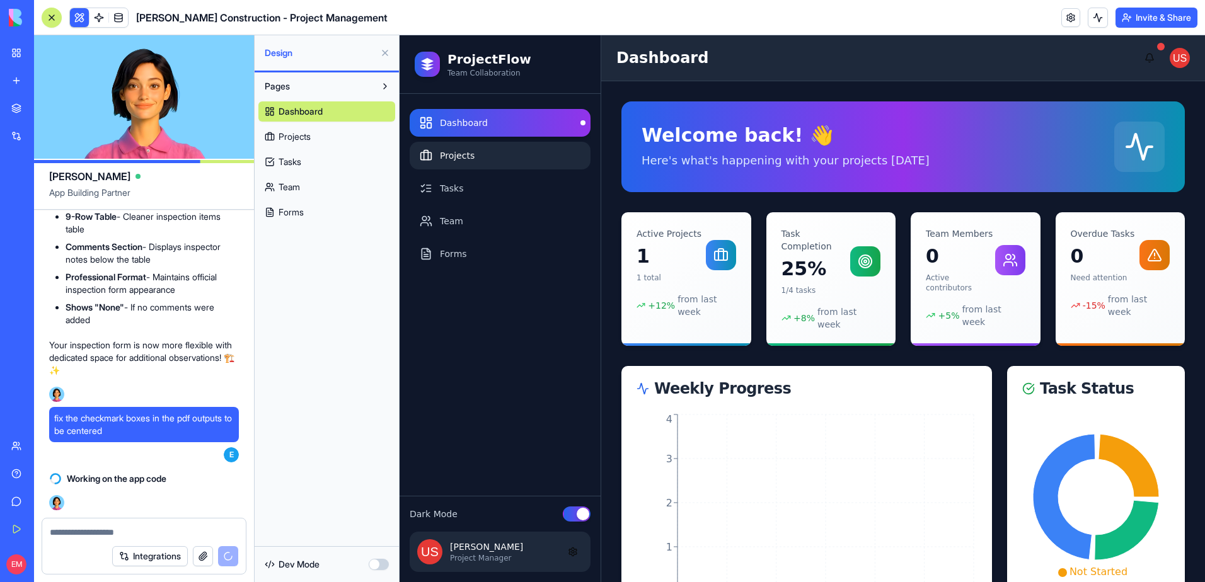
click at [481, 161] on link "Projects" at bounding box center [500, 156] width 181 height 28
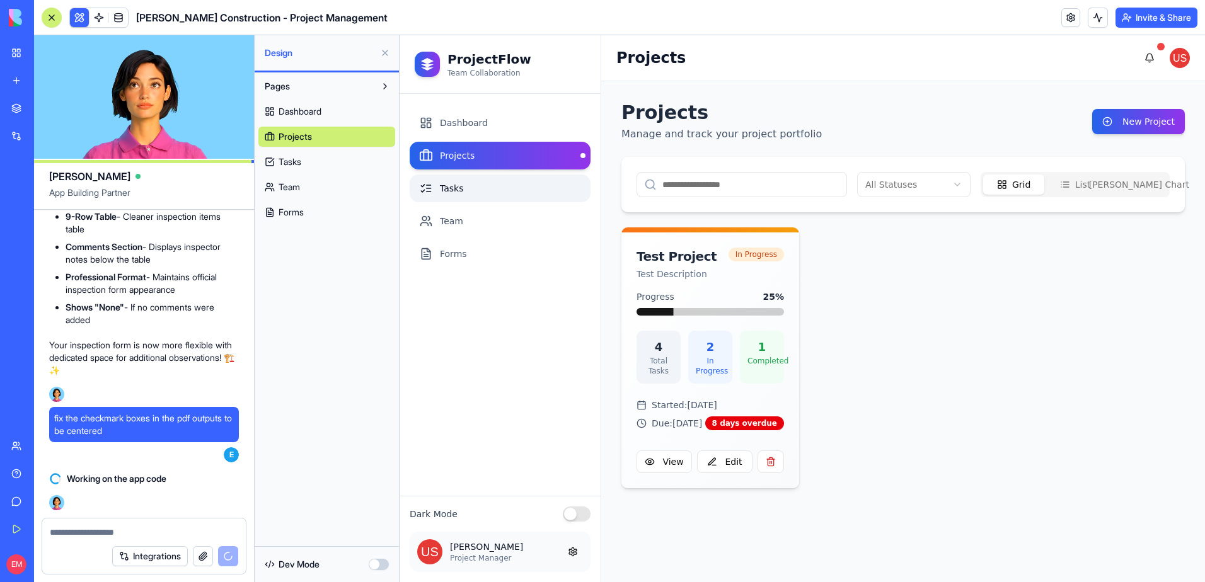
click at [487, 181] on link "Tasks" at bounding box center [500, 189] width 181 height 28
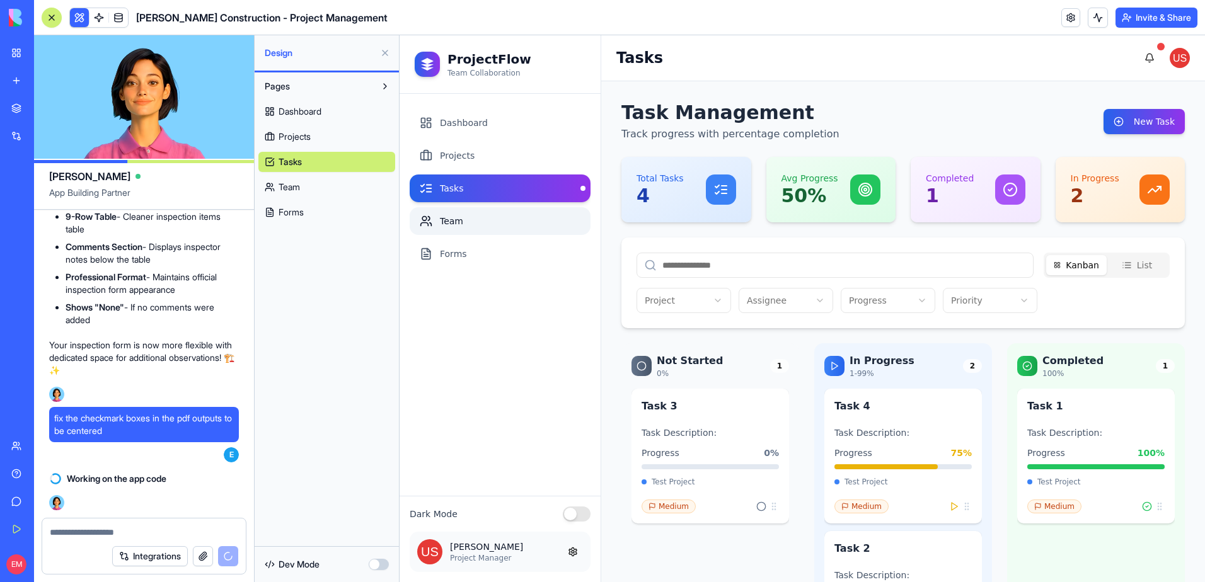
click at [490, 216] on link "Team" at bounding box center [500, 221] width 181 height 28
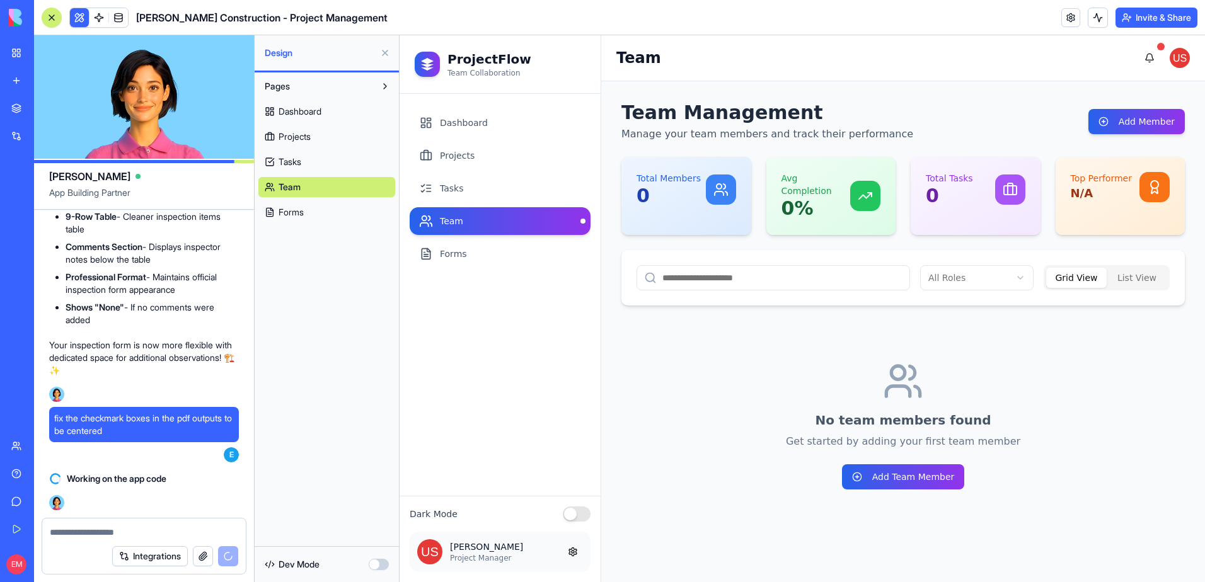
click at [491, 235] on nav "Dashboard Projects Tasks Team Forms" at bounding box center [500, 188] width 181 height 159
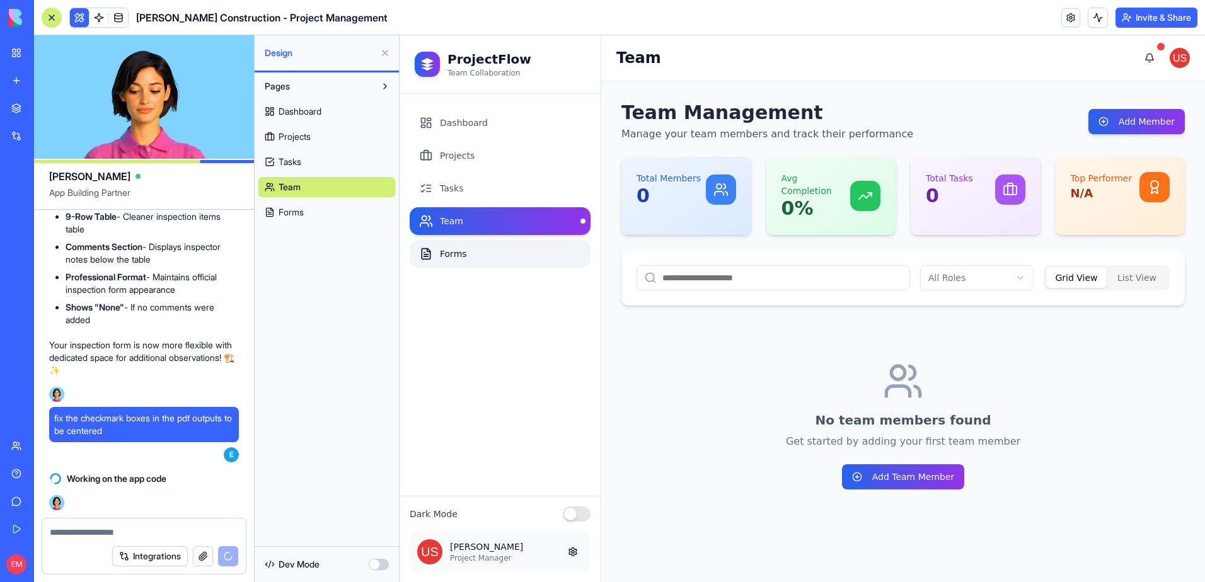
click at [492, 243] on link "Forms" at bounding box center [500, 254] width 181 height 28
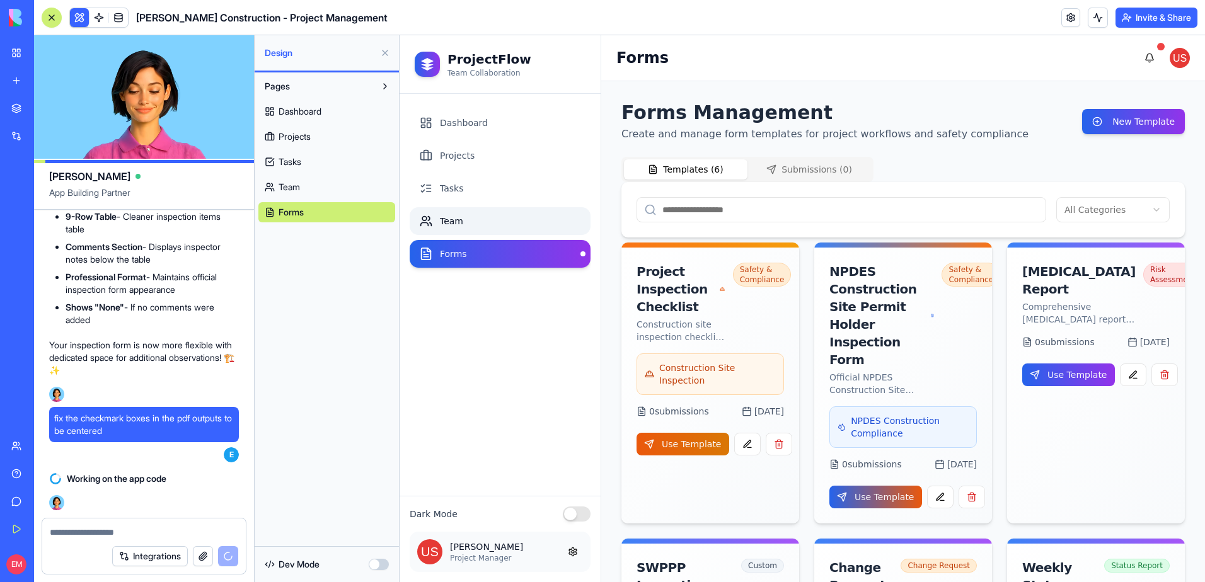
click at [490, 217] on link "Team" at bounding box center [500, 221] width 181 height 28
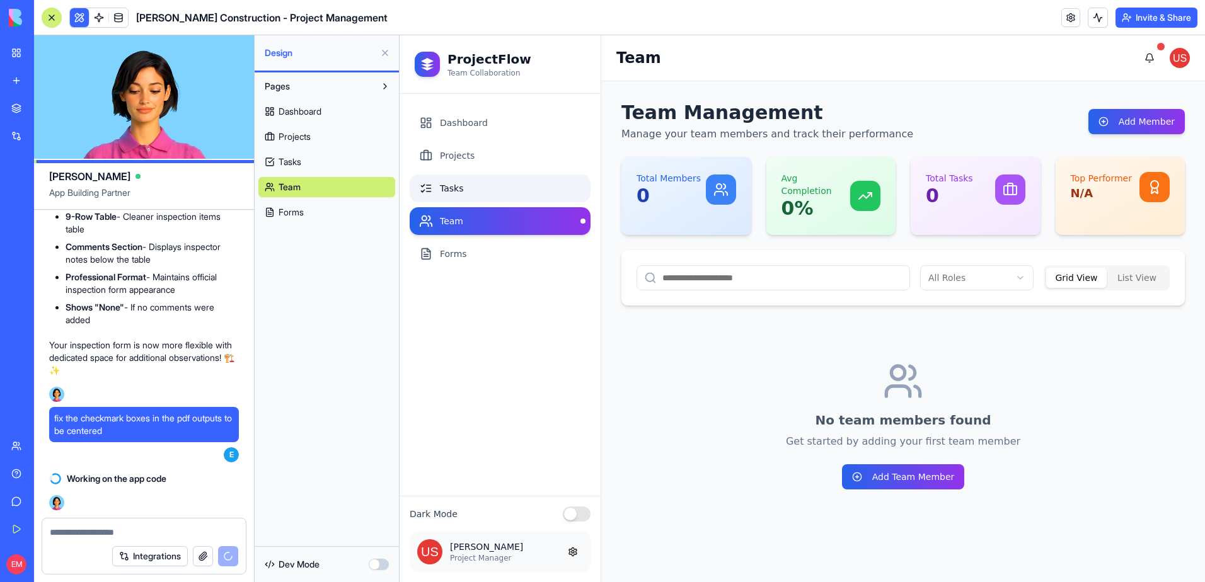
click at [497, 187] on link "Tasks" at bounding box center [500, 189] width 181 height 28
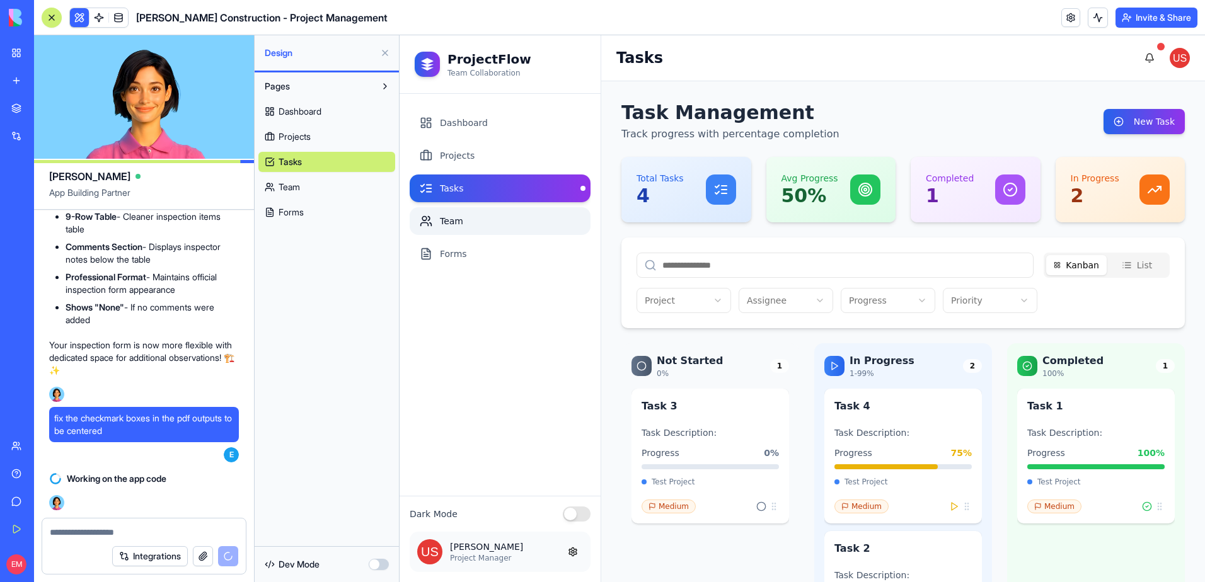
click at [497, 211] on link "Team" at bounding box center [500, 221] width 181 height 28
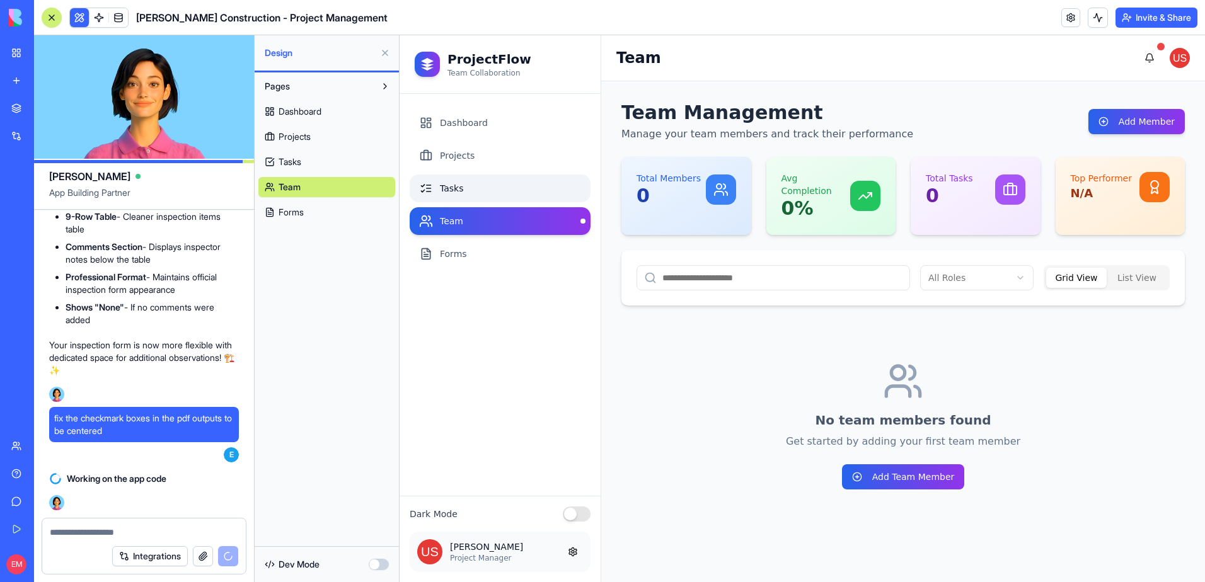
click at [500, 181] on link "Tasks" at bounding box center [500, 189] width 181 height 28
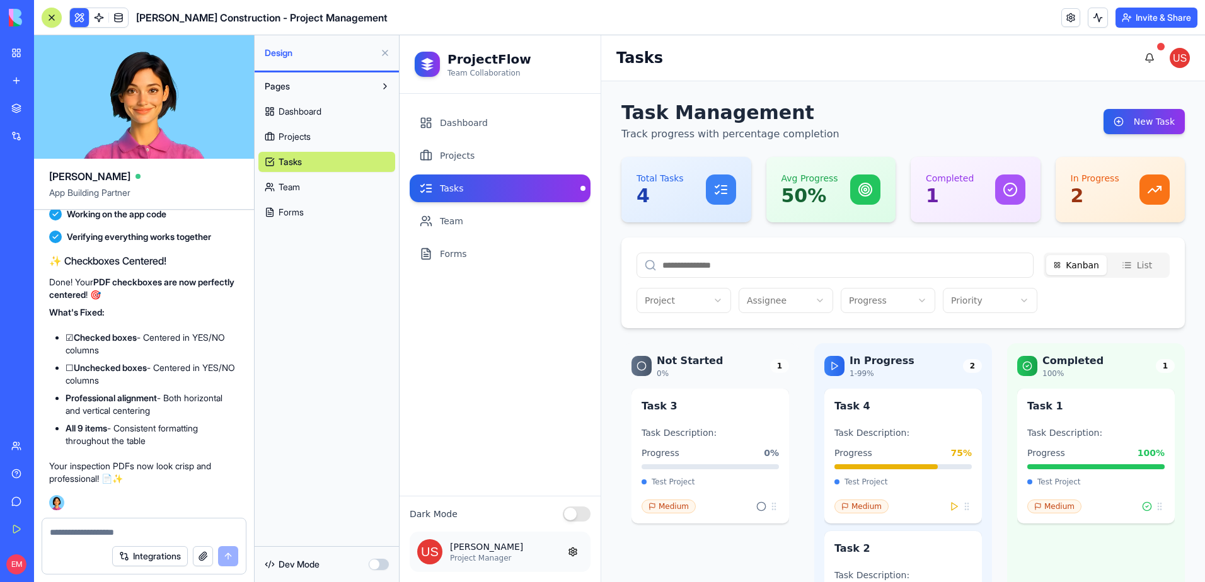
scroll to position [16806, 0]
click at [485, 256] on link "Forms" at bounding box center [500, 254] width 181 height 28
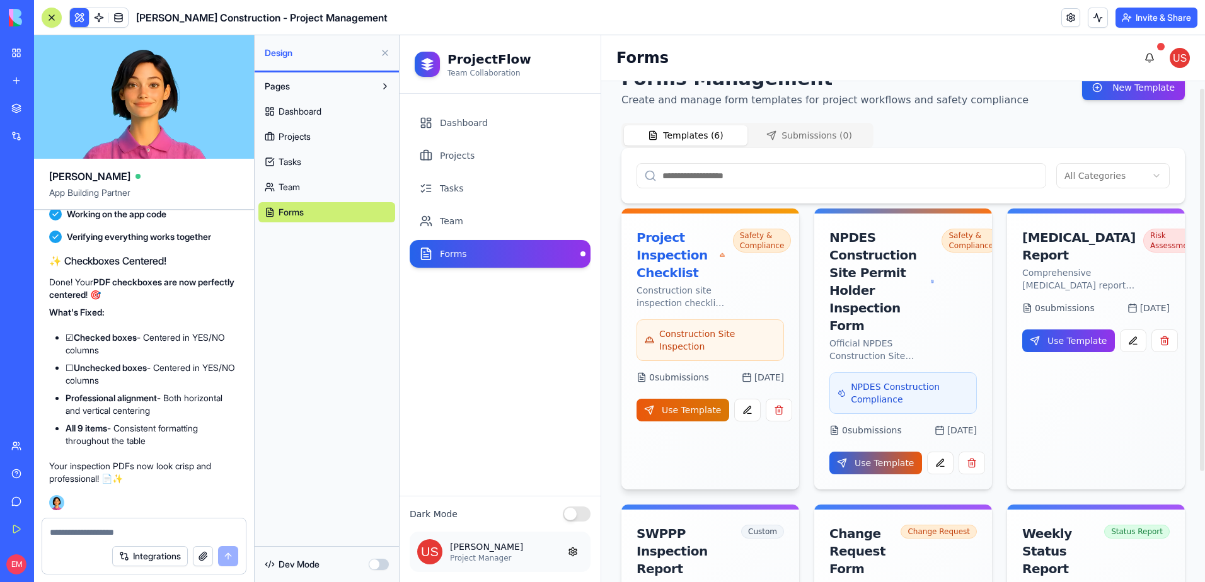
scroll to position [63, 0]
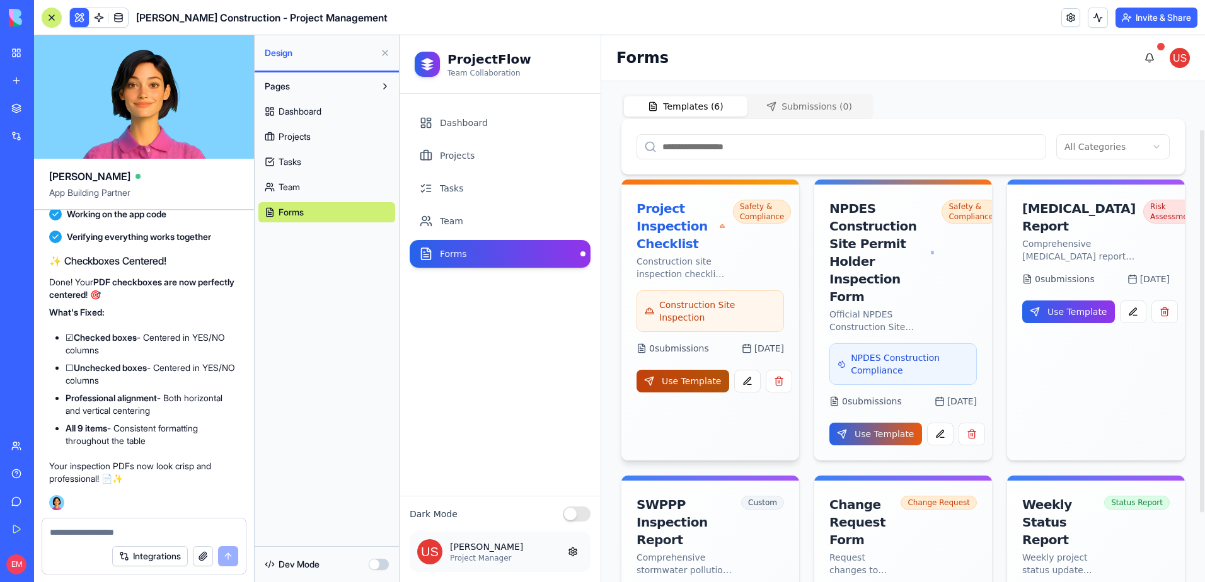
click at [703, 379] on button "Use Template" at bounding box center [683, 381] width 93 height 23
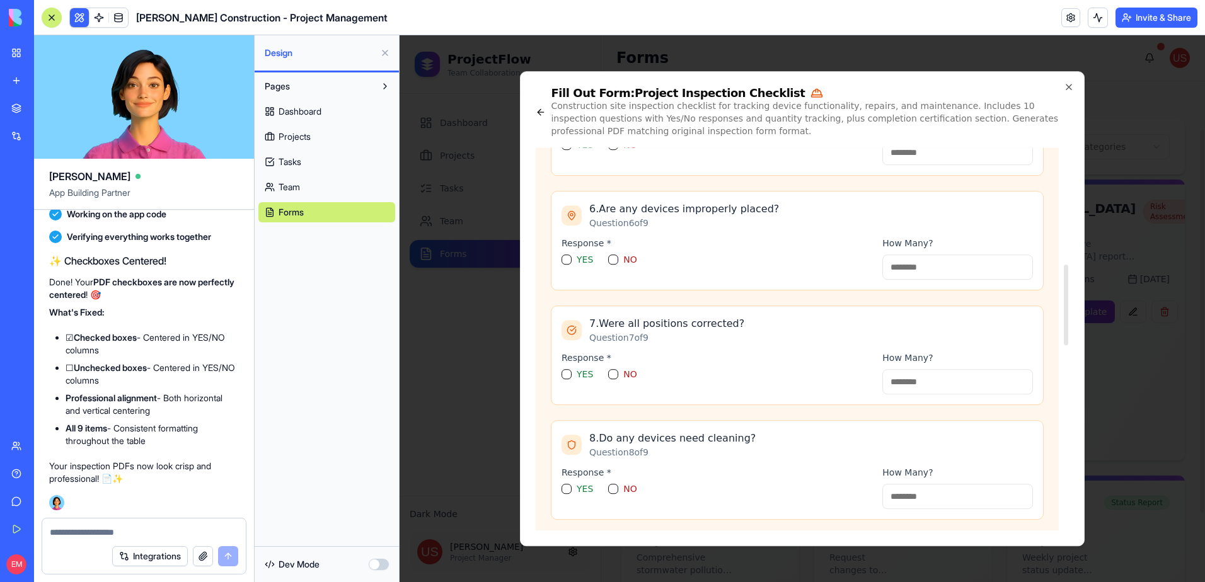
scroll to position [0, 0]
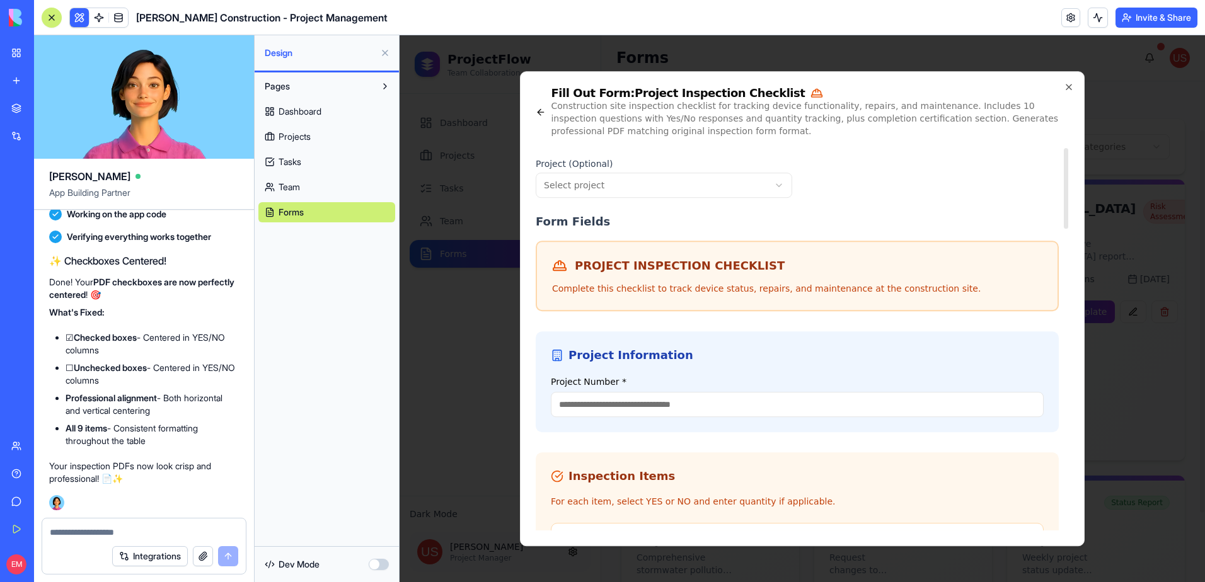
click at [642, 175] on body "ProjectFlow Team Collaboration Dashboard Projects Tasks Team Forms Dark Mode Jo…" at bounding box center [802, 308] width 805 height 547
click at [639, 400] on input "Project Number *" at bounding box center [797, 404] width 493 height 25
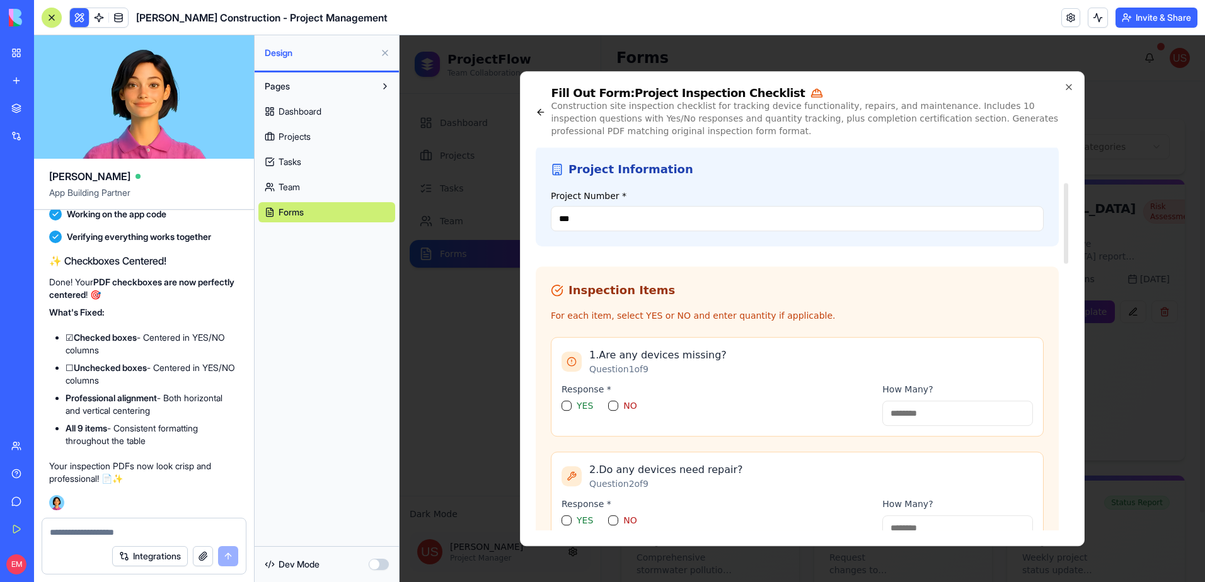
scroll to position [189, 0]
type input "***"
click at [568, 403] on button "YES" at bounding box center [567, 403] width 10 height 10
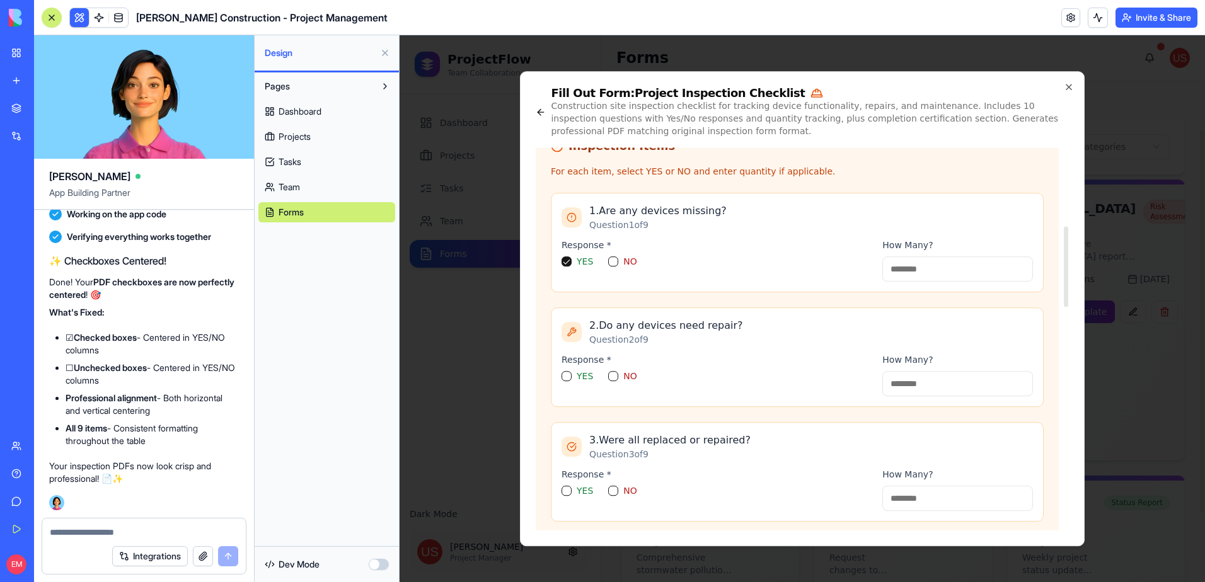
scroll to position [378, 0]
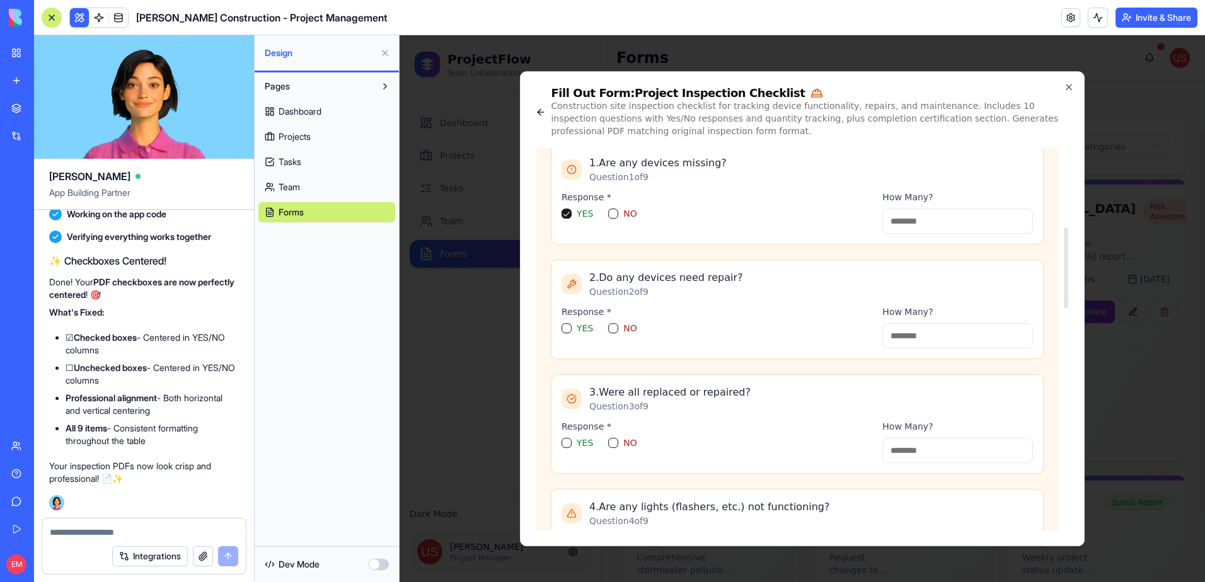
click at [570, 326] on button "YES" at bounding box center [567, 328] width 10 height 10
click at [570, 442] on button "YES" at bounding box center [567, 443] width 10 height 10
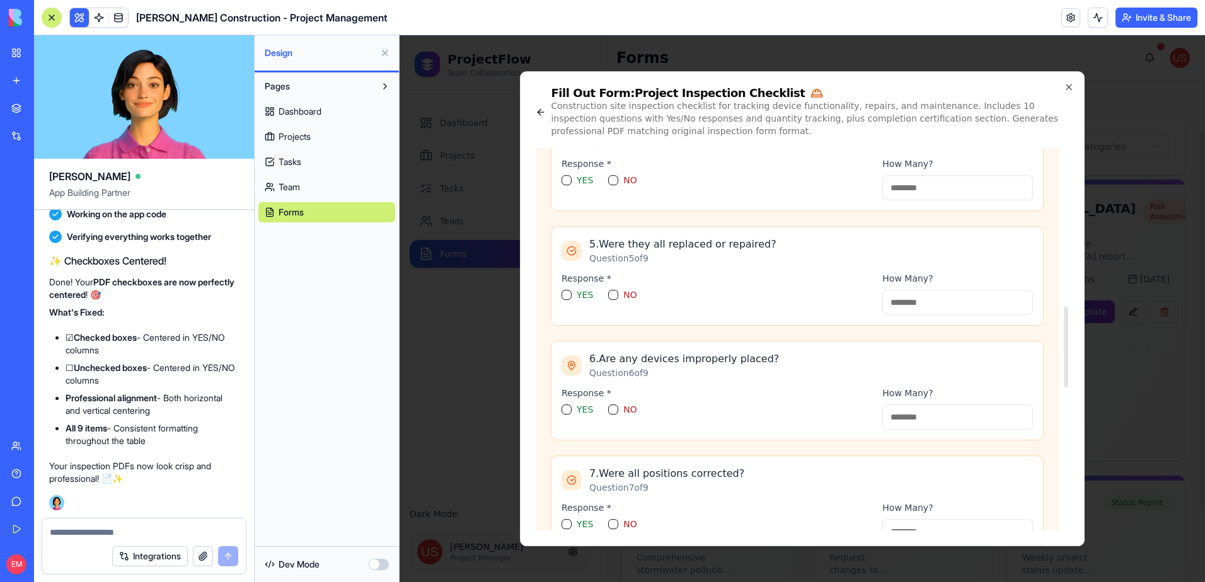
scroll to position [756, 0]
click at [570, 178] on button "YES" at bounding box center [567, 180] width 10 height 10
drag, startPoint x: 568, startPoint y: 292, endPoint x: 573, endPoint y: 355, distance: 62.6
click at [568, 293] on button "YES" at bounding box center [567, 294] width 10 height 10
click at [566, 402] on div "Response * YES NO" at bounding box center [717, 407] width 311 height 43
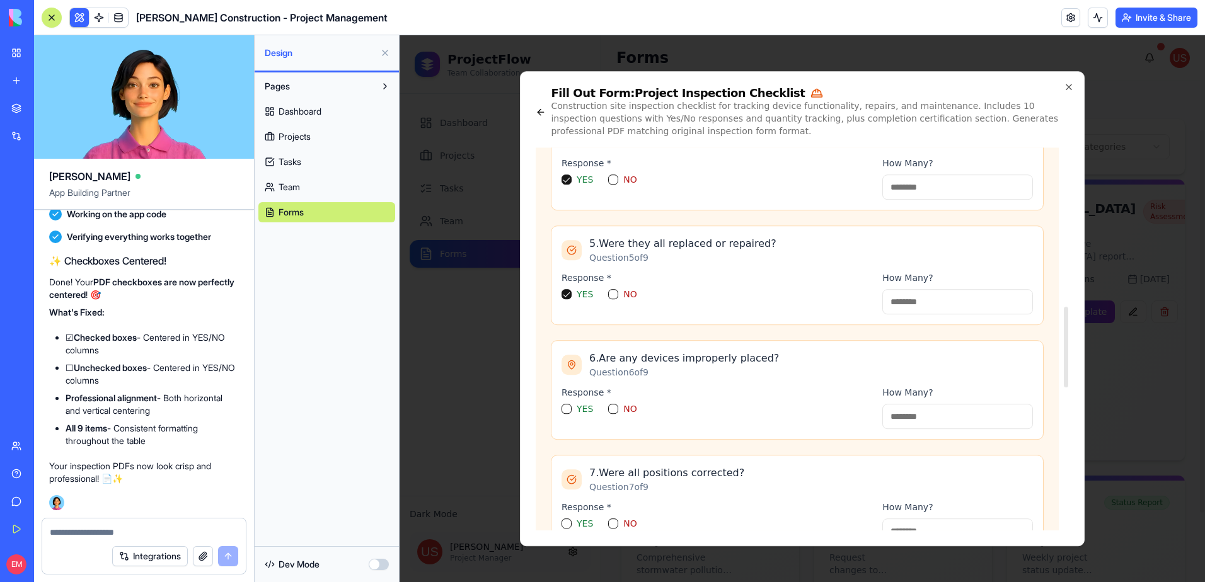
click at [573, 411] on div "YES" at bounding box center [578, 409] width 32 height 10
click at [570, 410] on button "YES" at bounding box center [567, 409] width 10 height 10
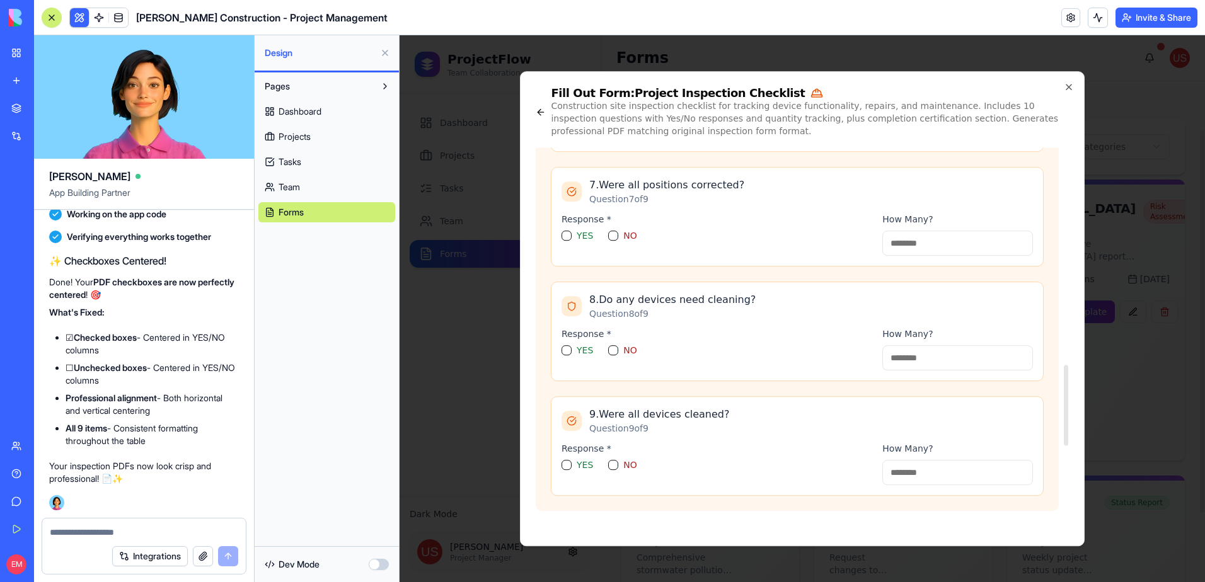
scroll to position [1071, 0]
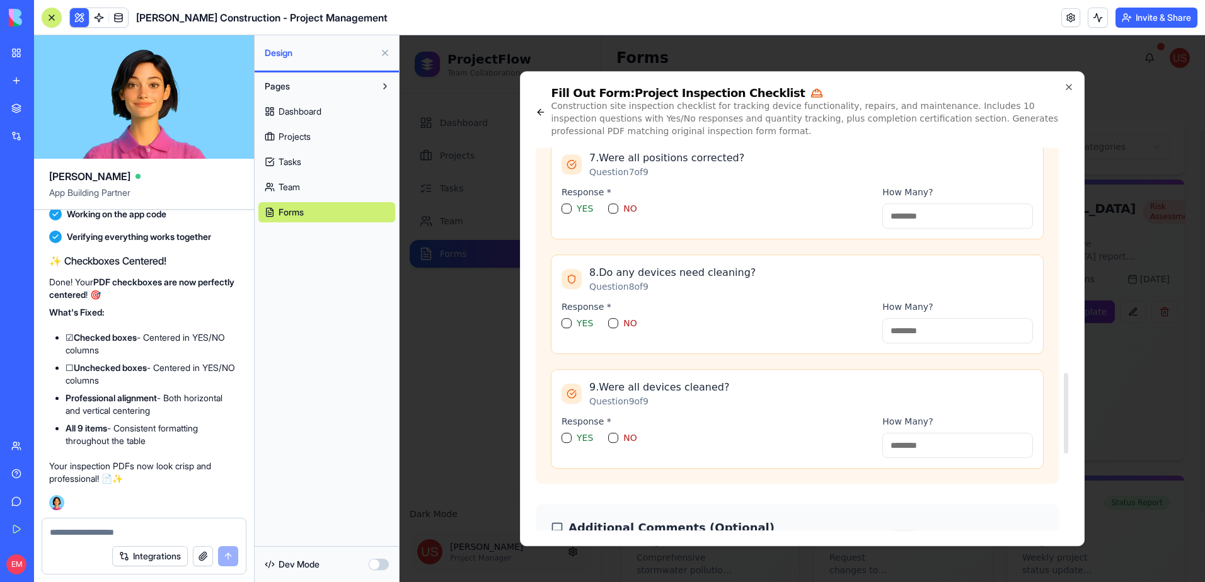
click at [567, 211] on button "YES" at bounding box center [567, 209] width 10 height 10
drag, startPoint x: 568, startPoint y: 320, endPoint x: 577, endPoint y: 393, distance: 73.6
click at [568, 320] on button "YES" at bounding box center [567, 323] width 10 height 10
click at [568, 431] on div "Response * YES NO" at bounding box center [717, 436] width 311 height 43
click at [567, 436] on button "YES" at bounding box center [567, 438] width 10 height 10
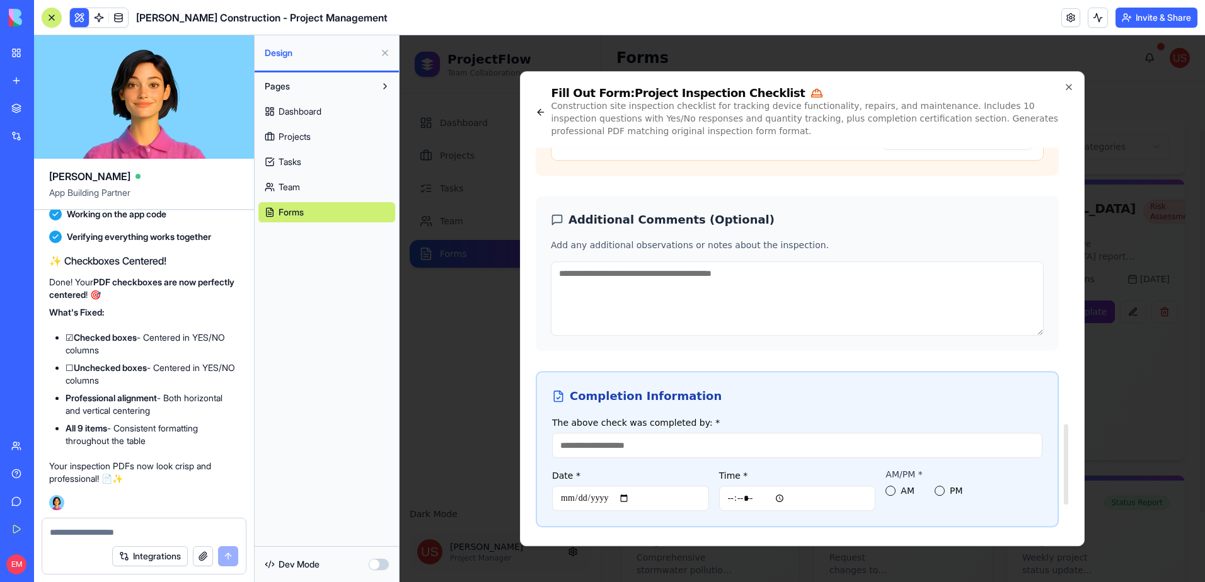
scroll to position [1437, 0]
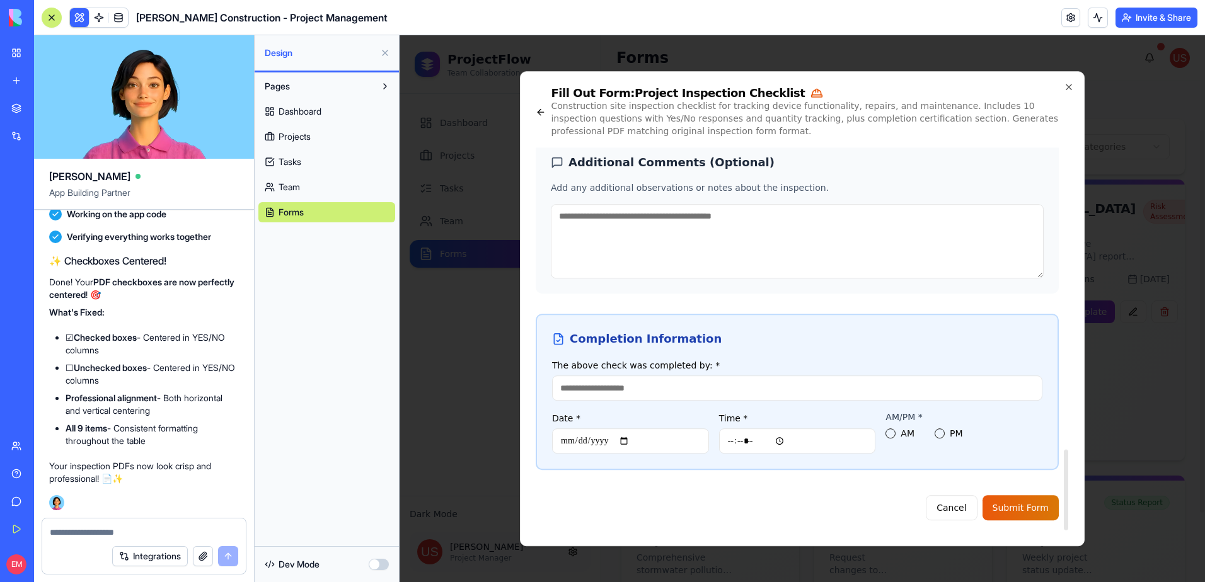
click at [626, 388] on input "The above check was completed by: *" at bounding box center [797, 388] width 490 height 25
type input "***"
click at [596, 439] on input "Date *" at bounding box center [630, 441] width 157 height 25
click at [562, 442] on input "Date *" at bounding box center [630, 441] width 157 height 25
type input "**********"
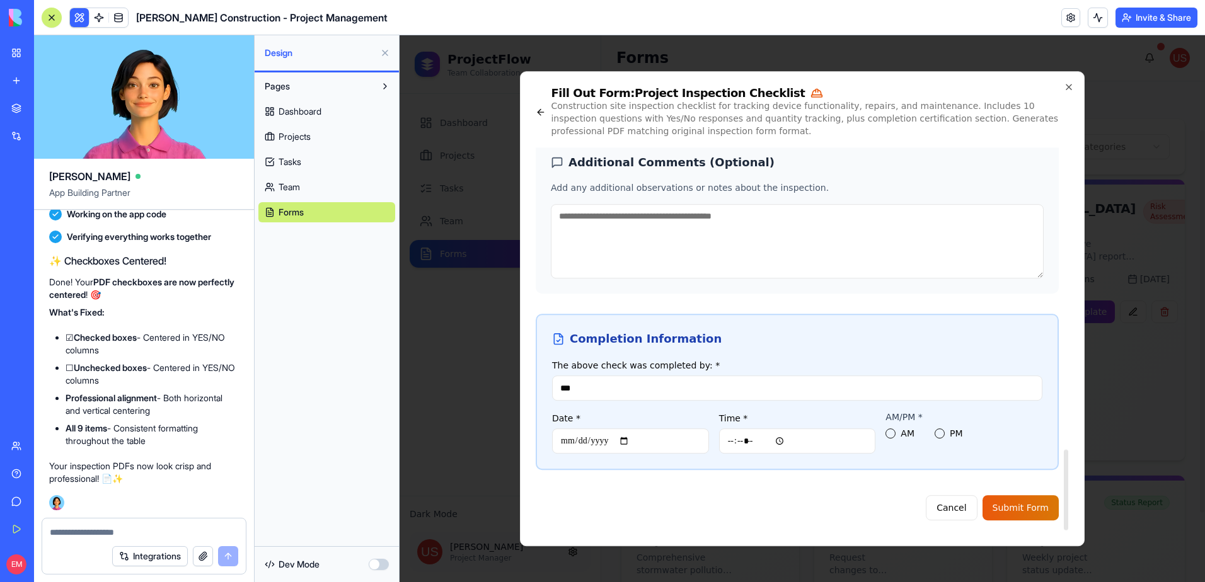
type button "AM"
click at [942, 433] on button "PM" at bounding box center [940, 434] width 10 height 10
click at [1046, 505] on button "Submit Form" at bounding box center [1020, 507] width 76 height 25
click at [759, 441] on input "Time *" at bounding box center [797, 441] width 157 height 25
type input "*****"
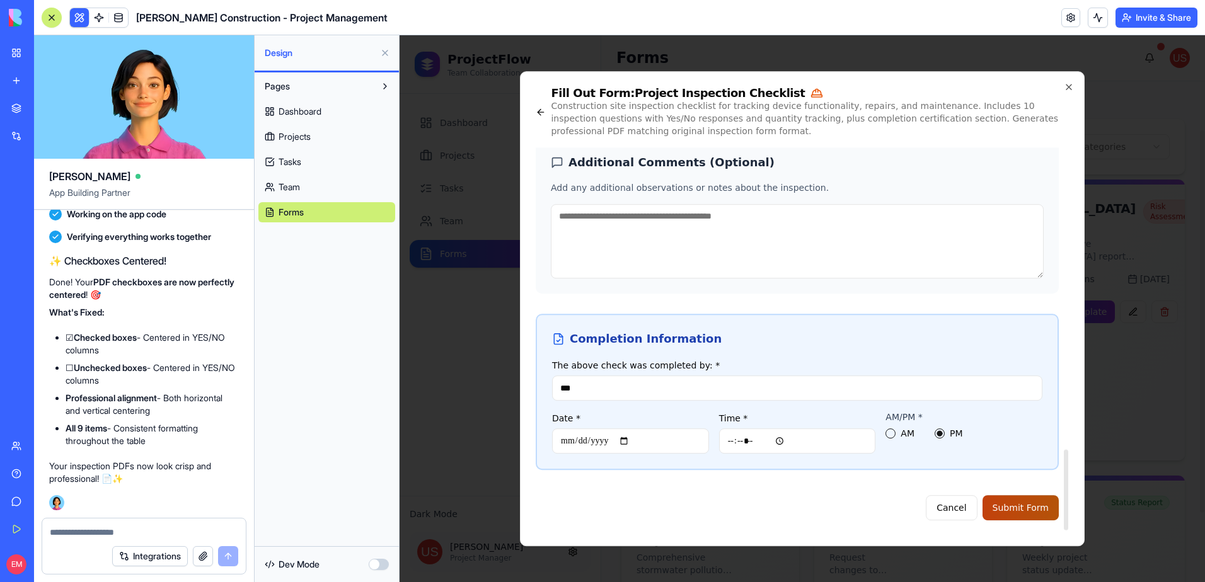
drag, startPoint x: 985, startPoint y: 504, endPoint x: 992, endPoint y: 502, distance: 7.0
click at [987, 502] on div "Cancel Submit Form" at bounding box center [797, 502] width 523 height 35
click at [992, 502] on button "Submit Form" at bounding box center [1020, 507] width 76 height 25
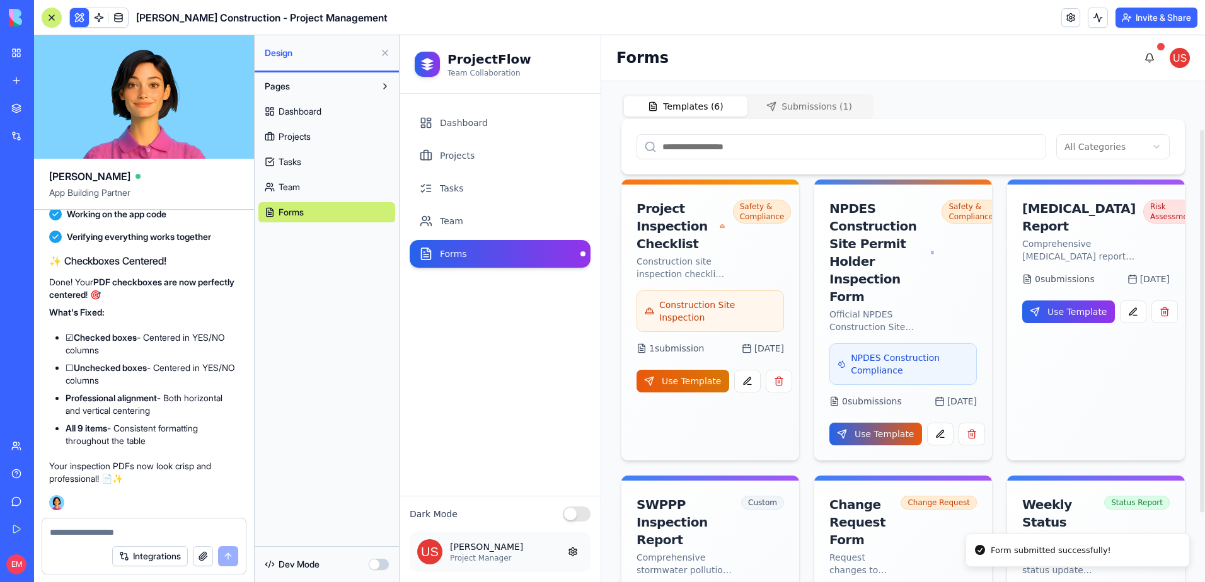
click at [788, 110] on div "Forms Management Create and manage form templates for project workflows and saf…" at bounding box center [902, 345] width 563 height 614
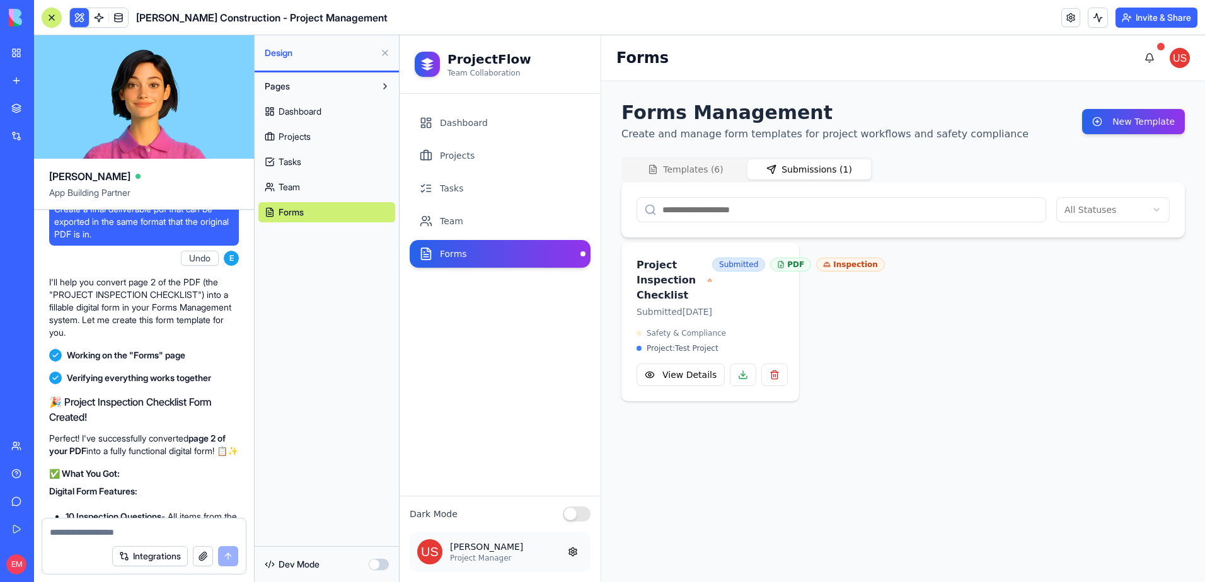
scroll to position [14978, 0]
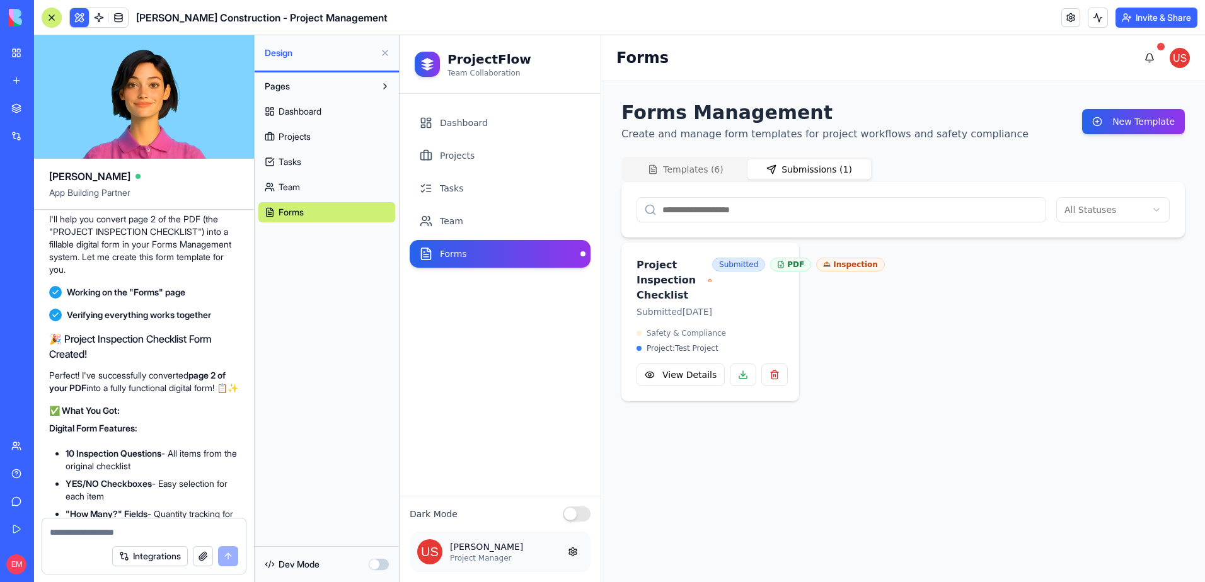
drag, startPoint x: 134, startPoint y: 446, endPoint x: 54, endPoint y: 407, distance: 88.2
click at [54, 178] on span "Turn page 2 of this PDF into a fillable form. Create a final deliverable pdf th…" at bounding box center [144, 152] width 180 height 50
drag, startPoint x: 54, startPoint y: 407, endPoint x: 62, endPoint y: 412, distance: 9.1
copy span "Turn page 2 of this PDF into a fillable form. Create a final deliverable pdf th…"
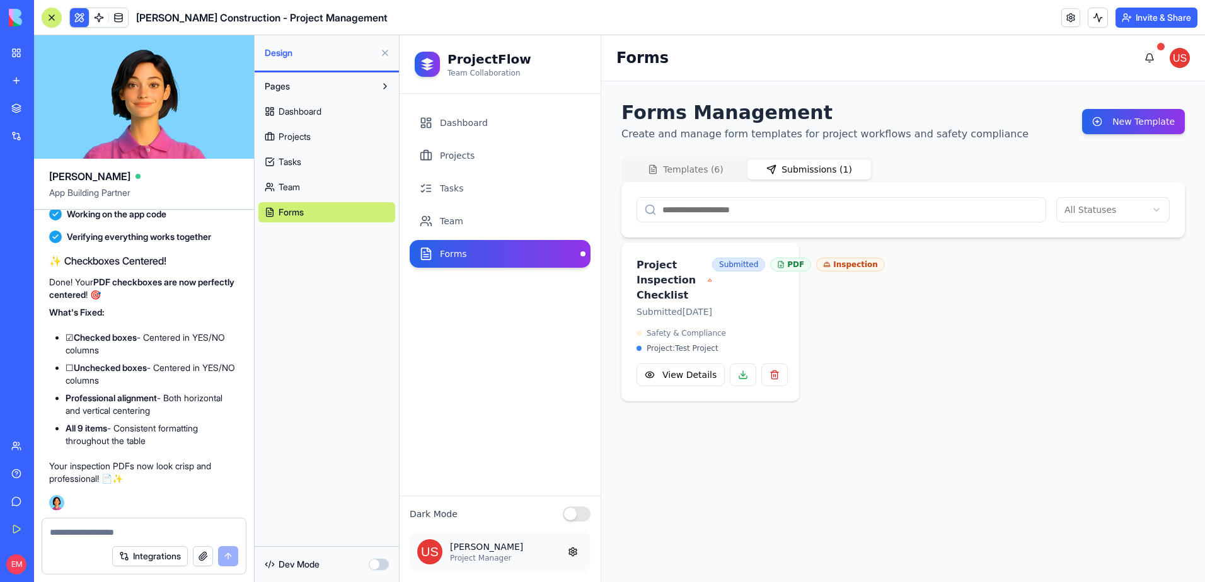
scroll to position [16806, 0]
click at [108, 529] on textarea at bounding box center [144, 532] width 188 height 13
click at [193, 549] on button "button" at bounding box center [203, 556] width 20 height 20
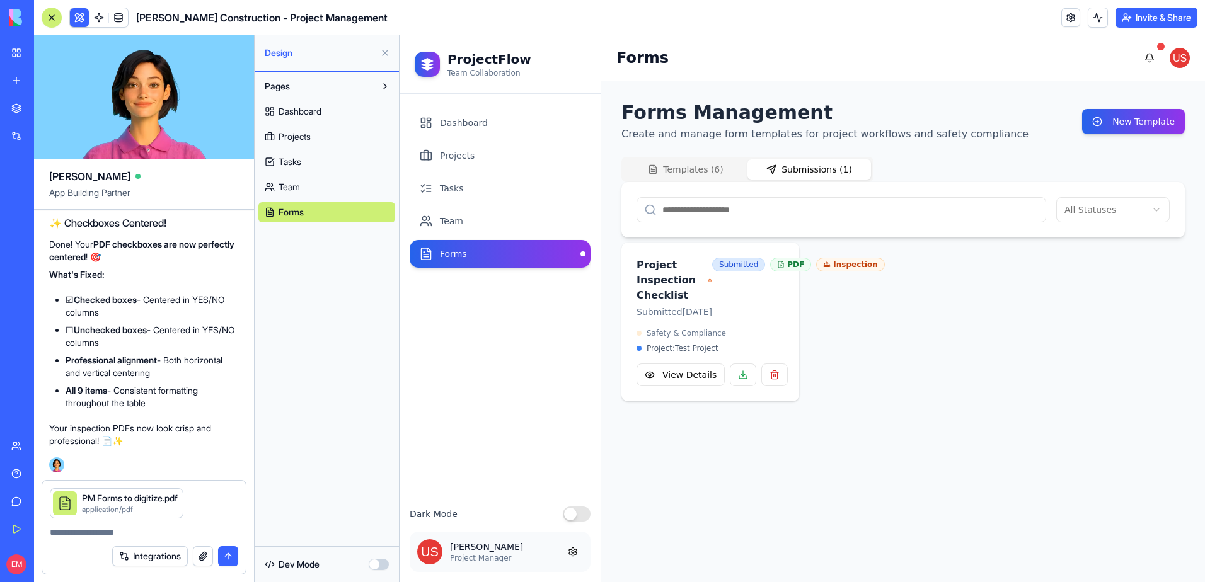
click at [138, 531] on textarea at bounding box center [144, 532] width 188 height 13
paste textarea "**********"
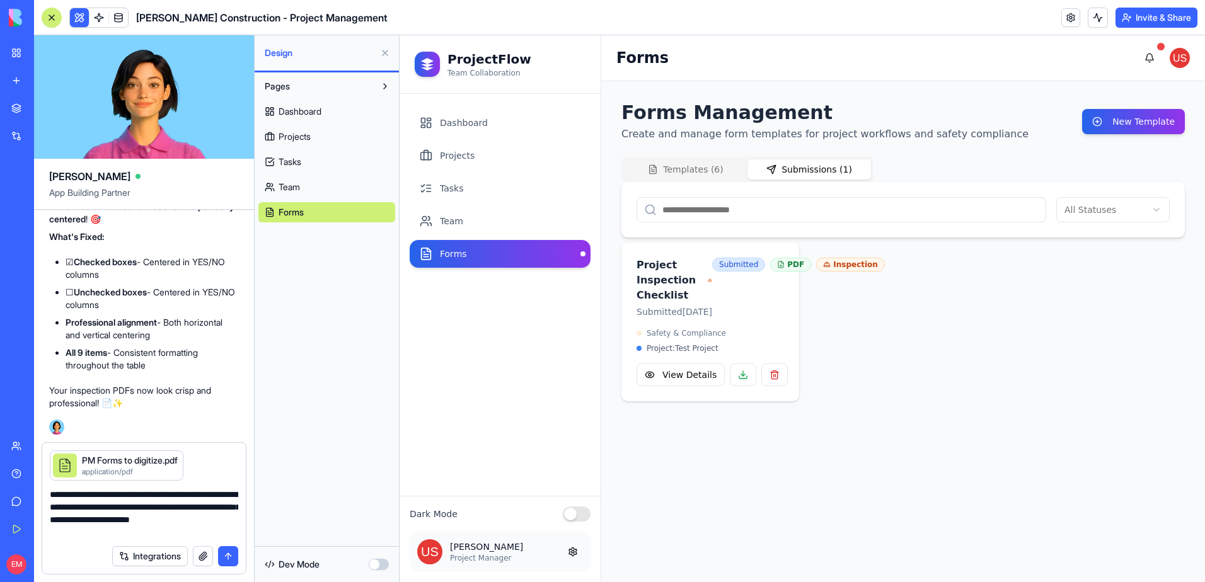
click at [96, 493] on textarea "**********" at bounding box center [144, 513] width 188 height 50
type textarea "**********"
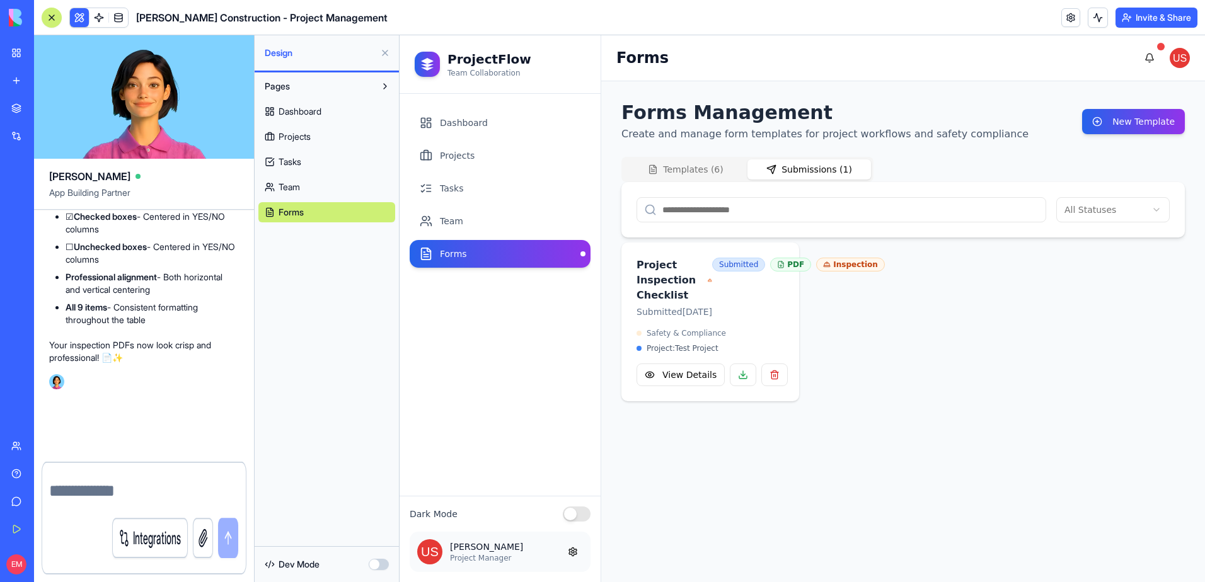
scroll to position [16927, 0]
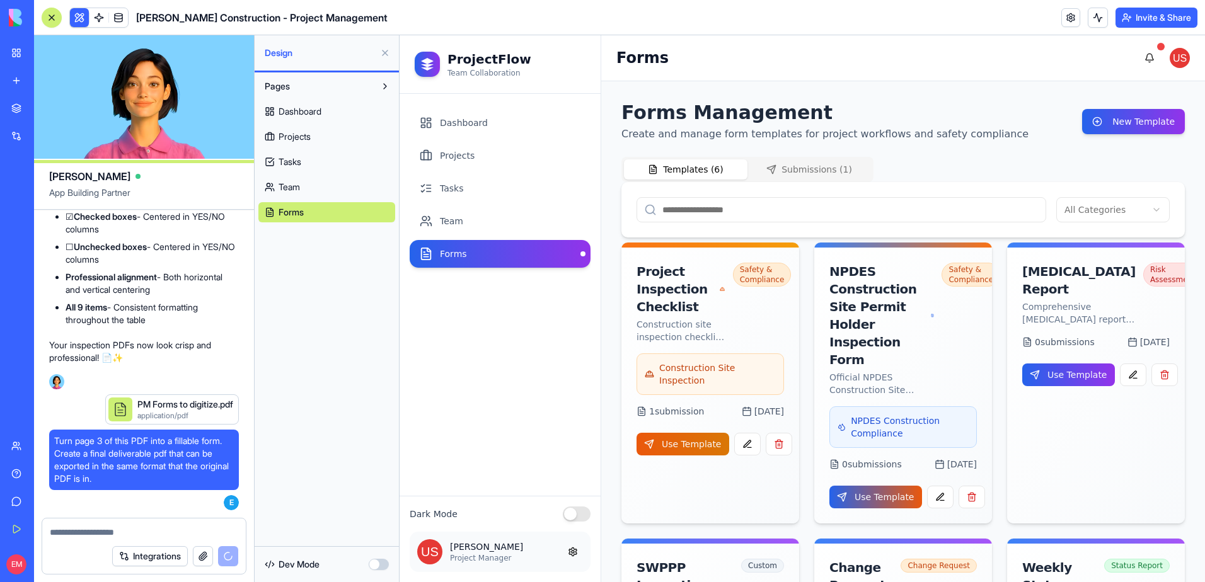
click at [720, 163] on button "Templates ( 6 )" at bounding box center [686, 169] width 124 height 20
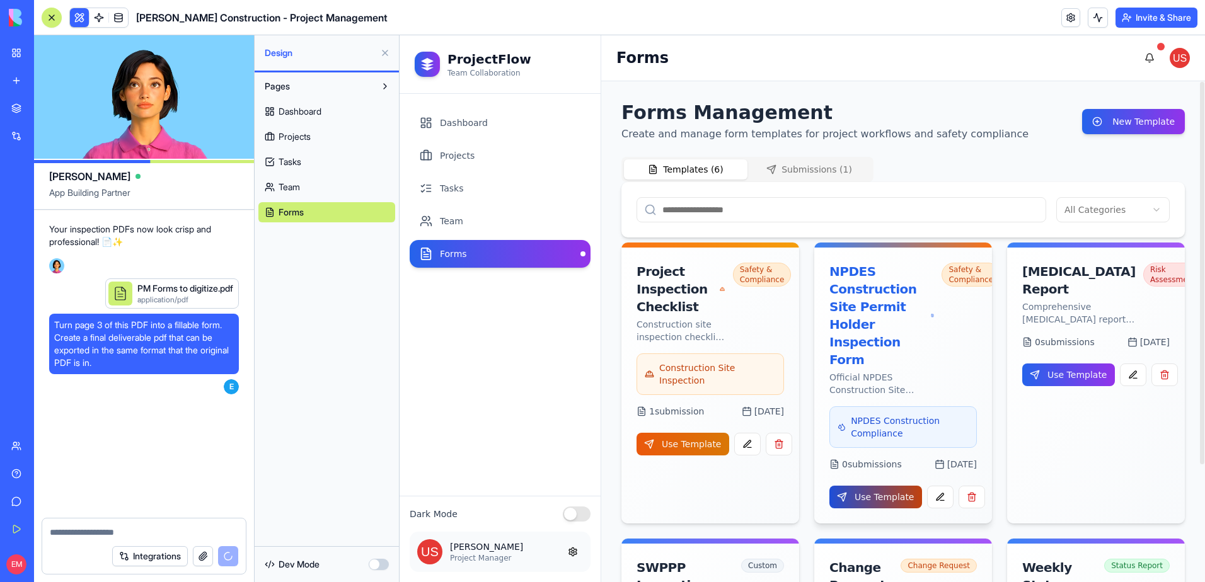
scroll to position [17065, 0]
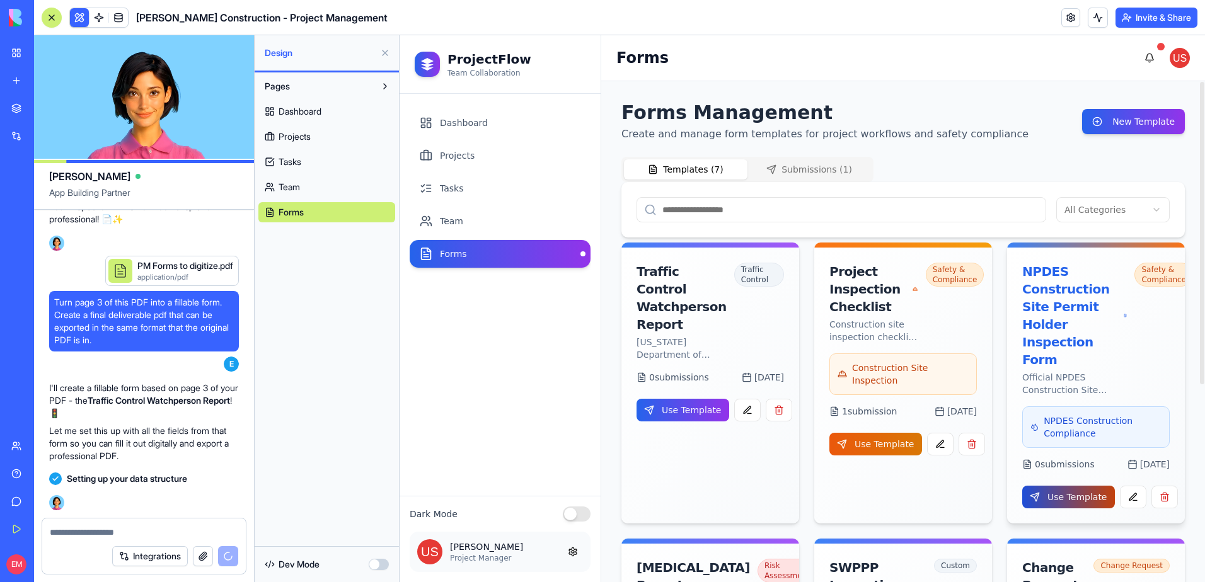
click at [1070, 502] on button "Use Template" at bounding box center [1068, 497] width 93 height 23
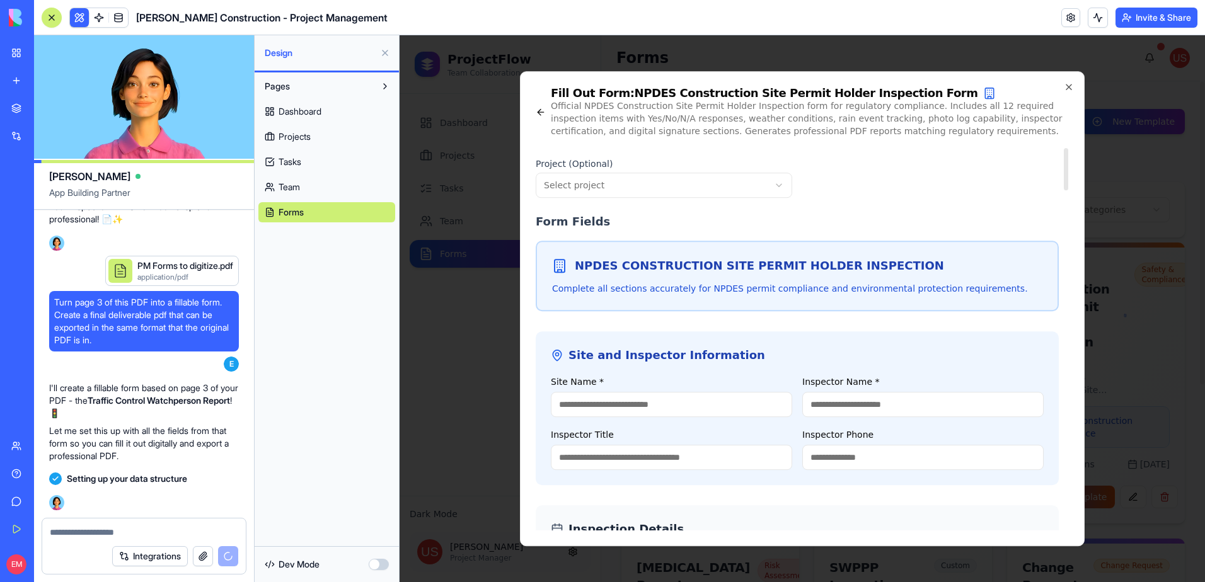
click at [648, 182] on body "ProjectFlow Team Collaboration Dashboard Projects Tasks Team Forms Dark Mode Jo…" at bounding box center [802, 308] width 805 height 547
click at [648, 408] on input "Site Name *" at bounding box center [671, 404] width 241 height 25
type input "*"
click at [714, 409] on input "*" at bounding box center [671, 404] width 241 height 25
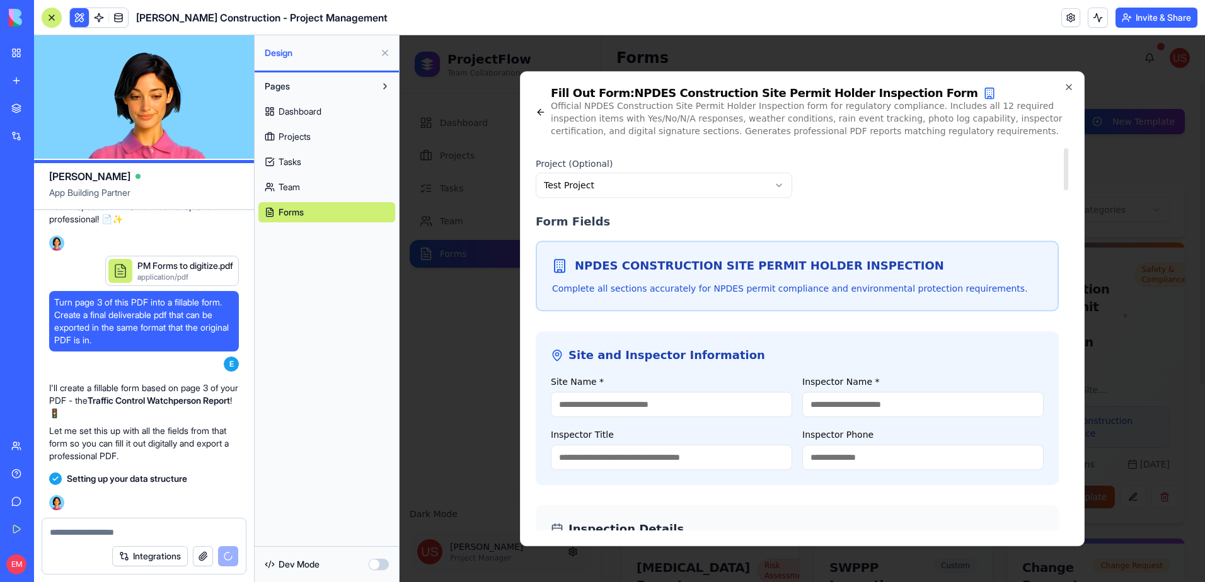
click at [625, 413] on input "Site Name *" at bounding box center [671, 404] width 241 height 25
type input "****"
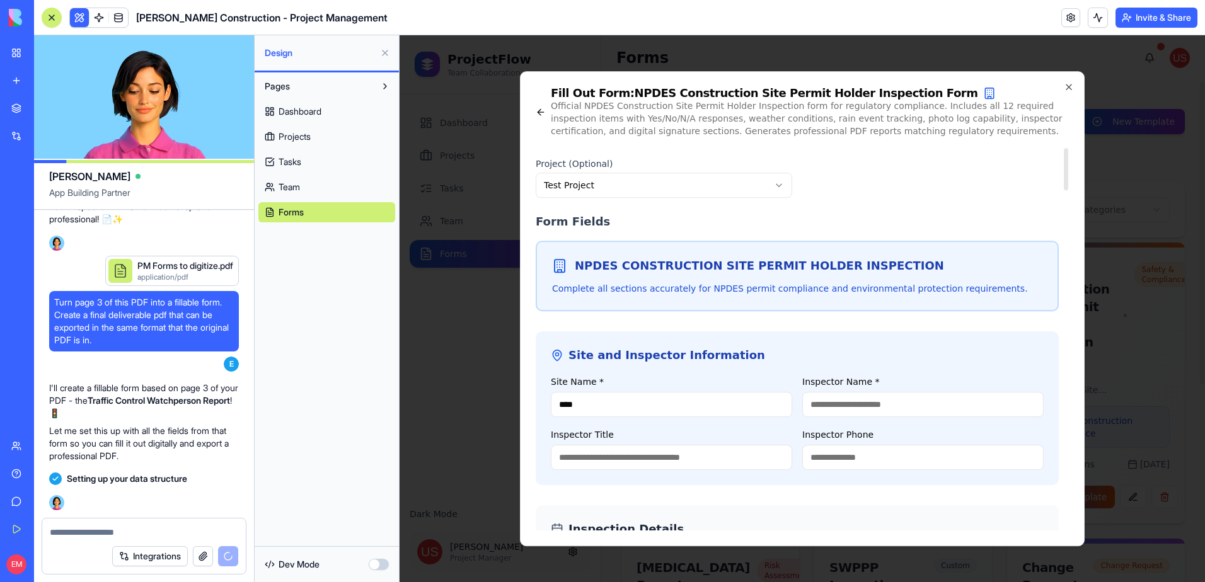
type input "****"
type input "**********"
type input "***"
type input "**********"
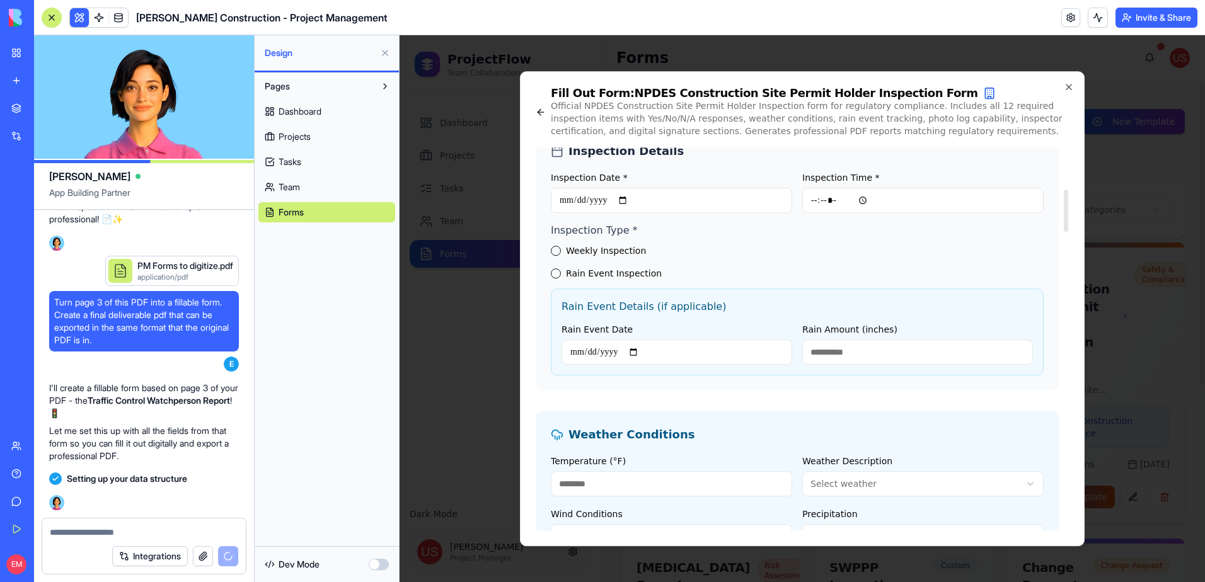
scroll to position [315, 0]
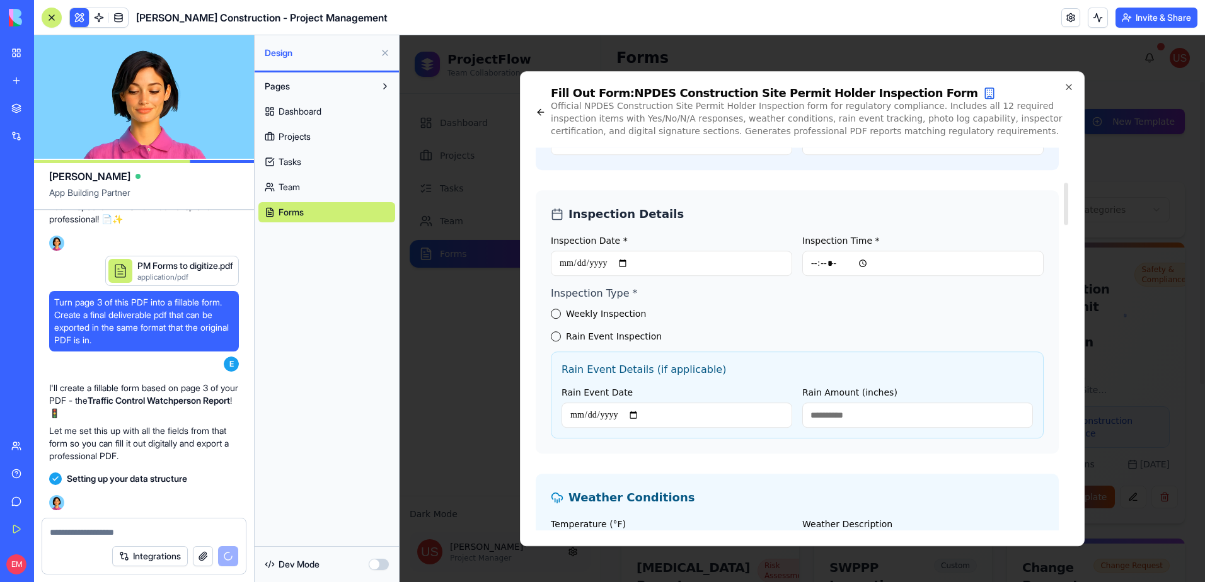
click at [813, 264] on input "Inspection Time *" at bounding box center [922, 263] width 241 height 25
type input "*****"
click at [557, 311] on button "Weekly Inspection" at bounding box center [556, 314] width 10 height 10
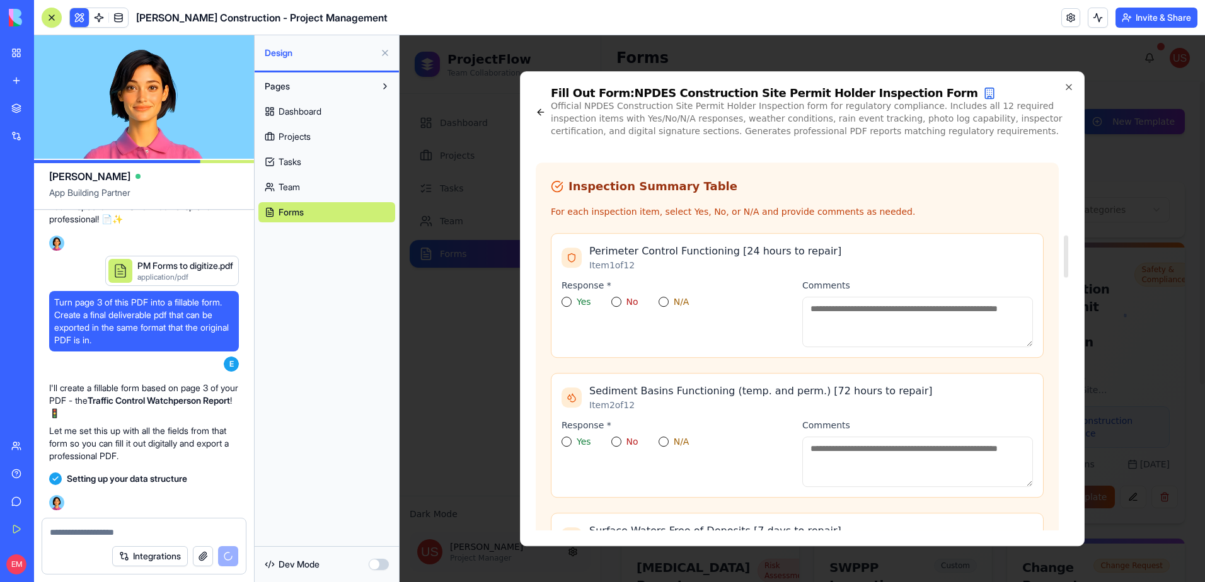
scroll to position [819, 0]
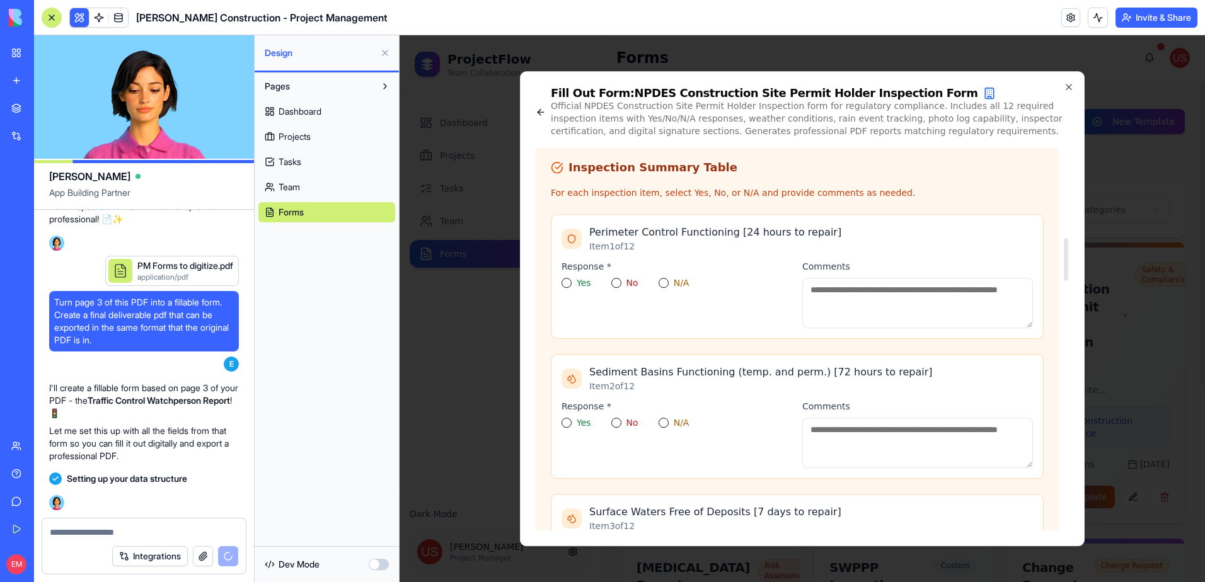
click at [568, 280] on button "Yes" at bounding box center [567, 283] width 10 height 10
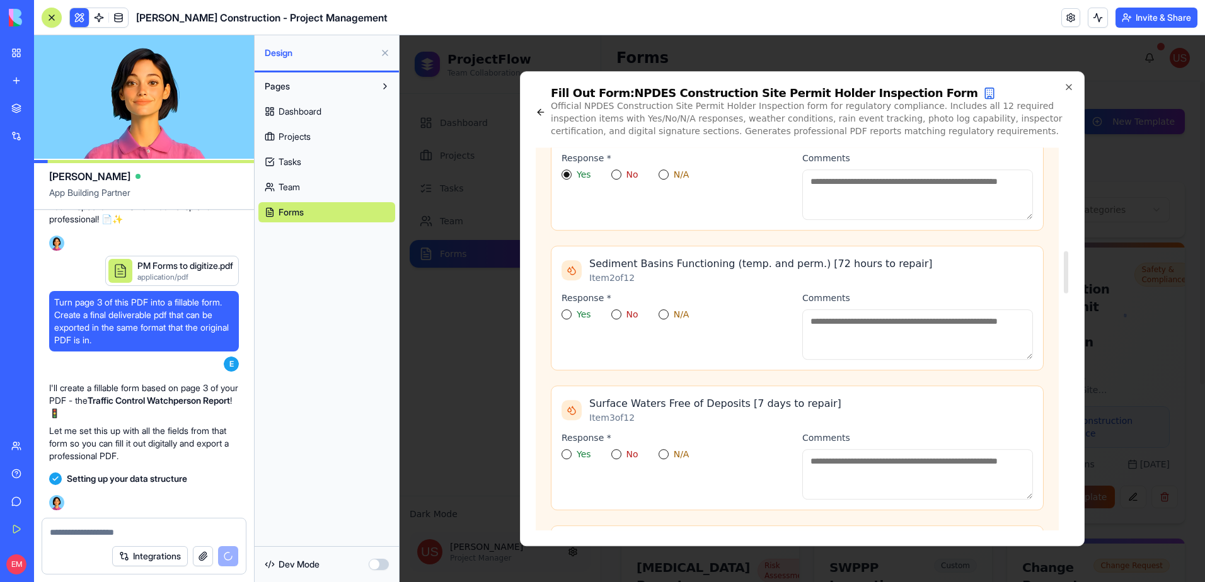
scroll to position [945, 0]
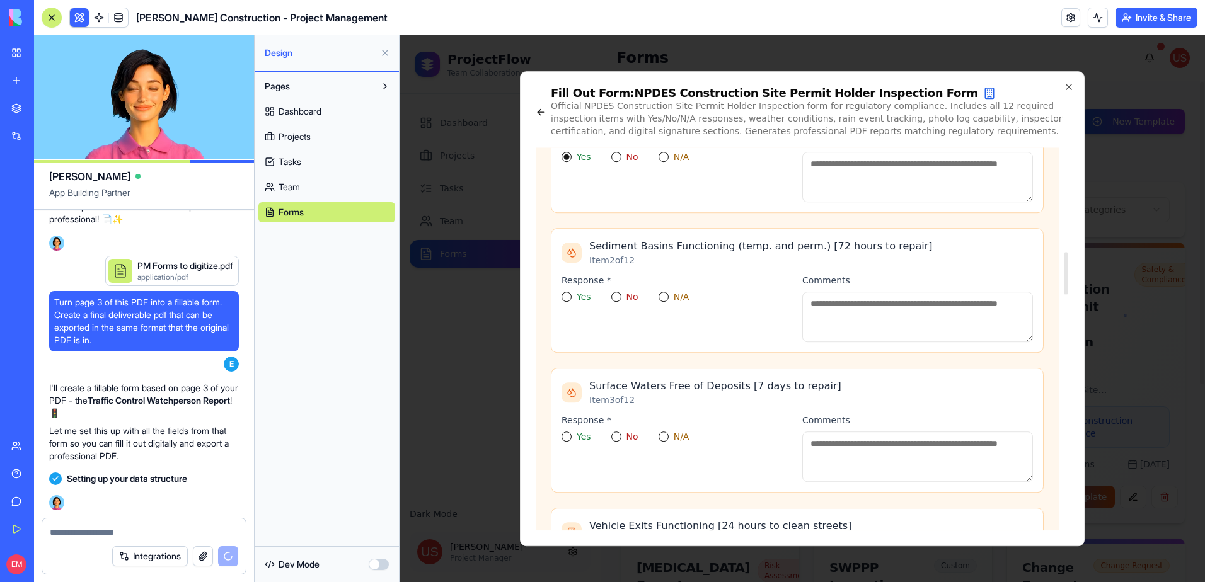
click at [568, 295] on button "Yes" at bounding box center [567, 297] width 10 height 10
click at [566, 435] on button "Yes" at bounding box center [567, 437] width 10 height 10
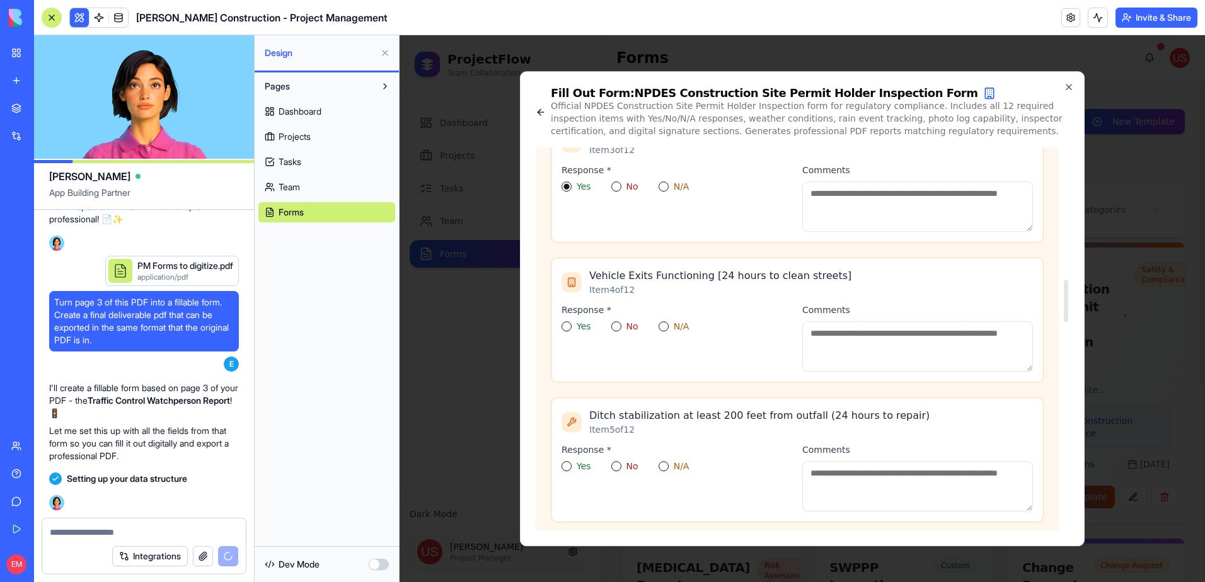
scroll to position [1197, 0]
click at [566, 322] on button "Yes" at bounding box center [567, 325] width 10 height 10
click at [567, 461] on button "Yes" at bounding box center [567, 464] width 10 height 10
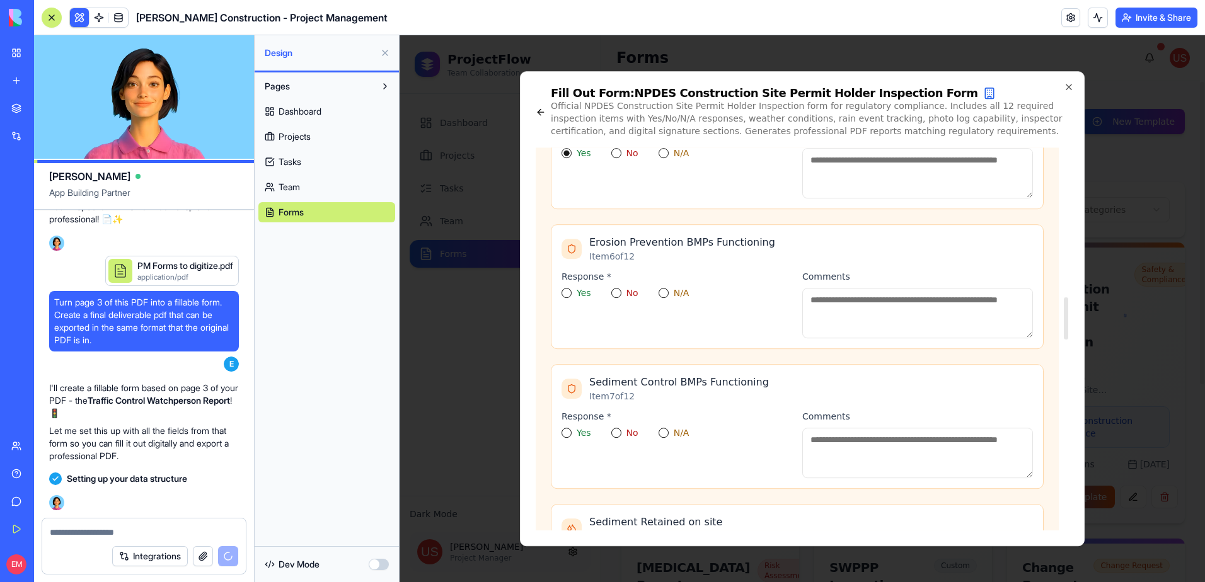
scroll to position [1512, 0]
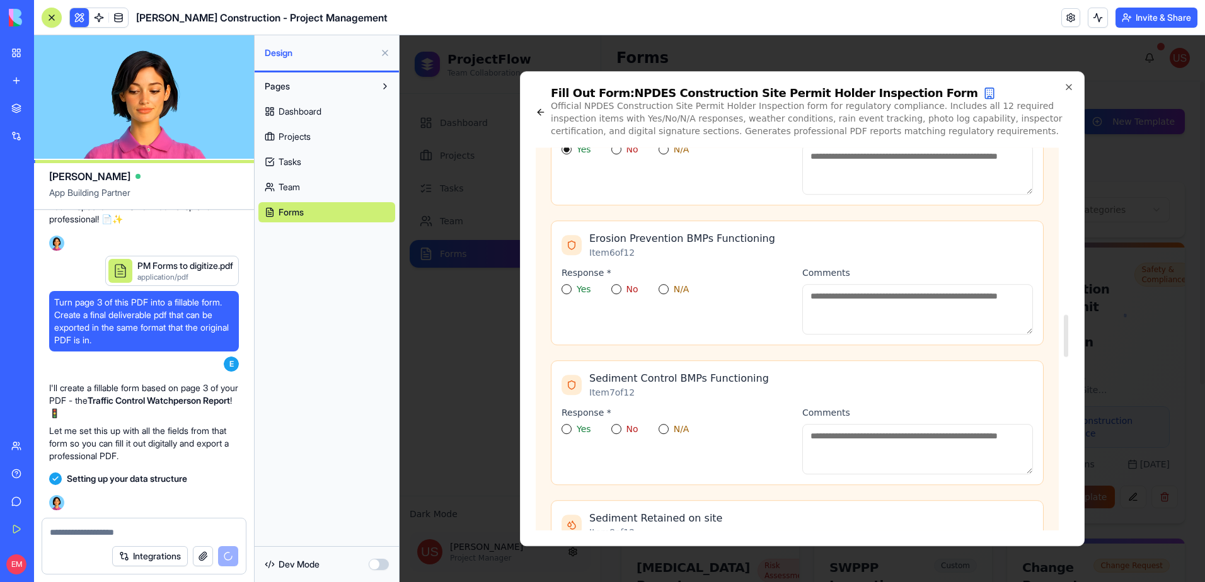
drag, startPoint x: 566, startPoint y: 284, endPoint x: 573, endPoint y: 318, distance: 34.7
click at [566, 285] on button "Yes" at bounding box center [567, 289] width 10 height 10
click at [570, 429] on button "Yes" at bounding box center [567, 429] width 10 height 10
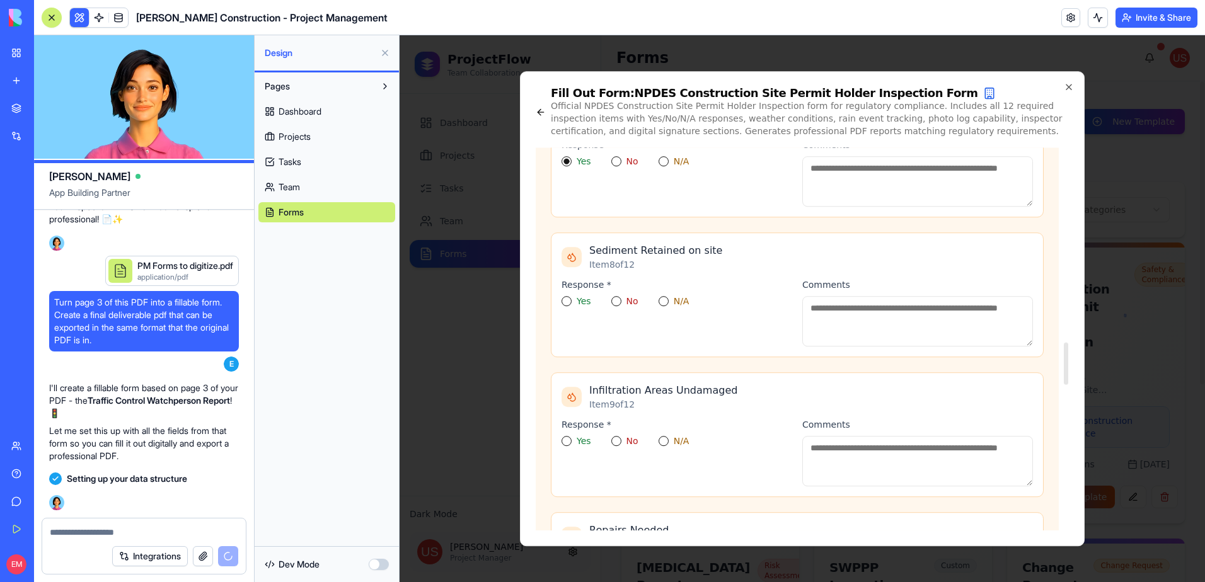
scroll to position [1765, 0]
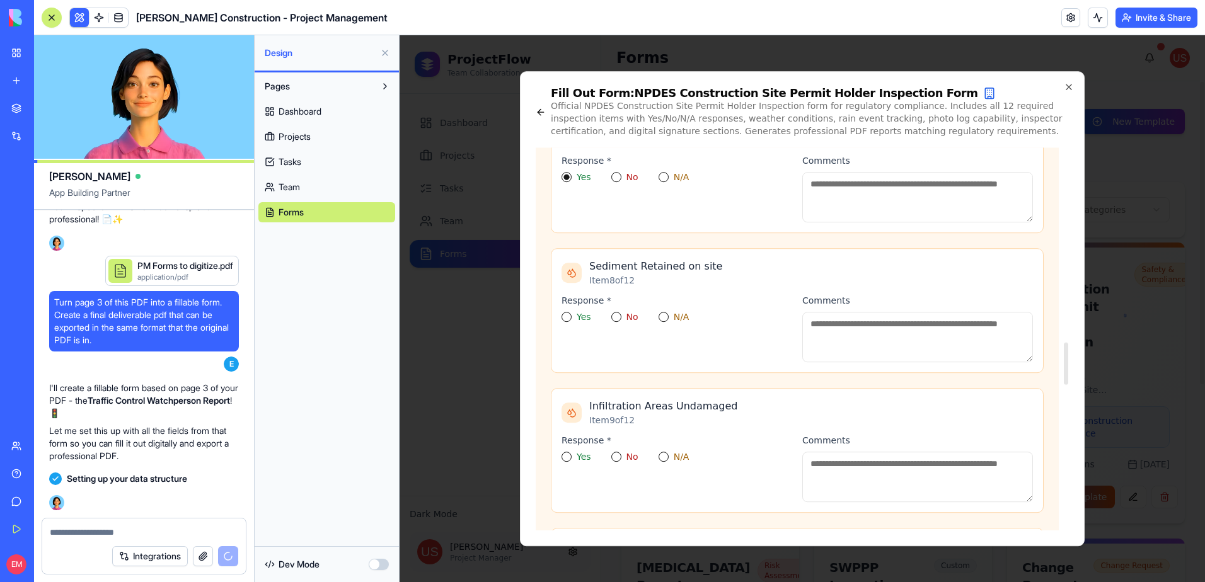
click at [565, 317] on button "Yes" at bounding box center [567, 317] width 10 height 10
click at [567, 456] on button "Yes" at bounding box center [567, 457] width 10 height 10
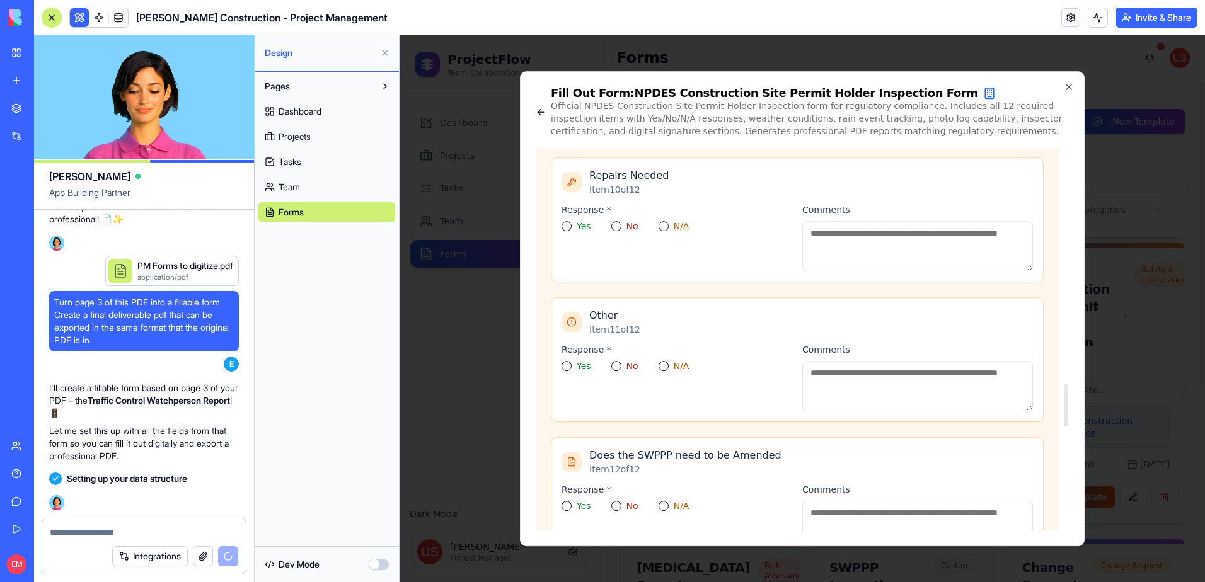
scroll to position [2143, 0]
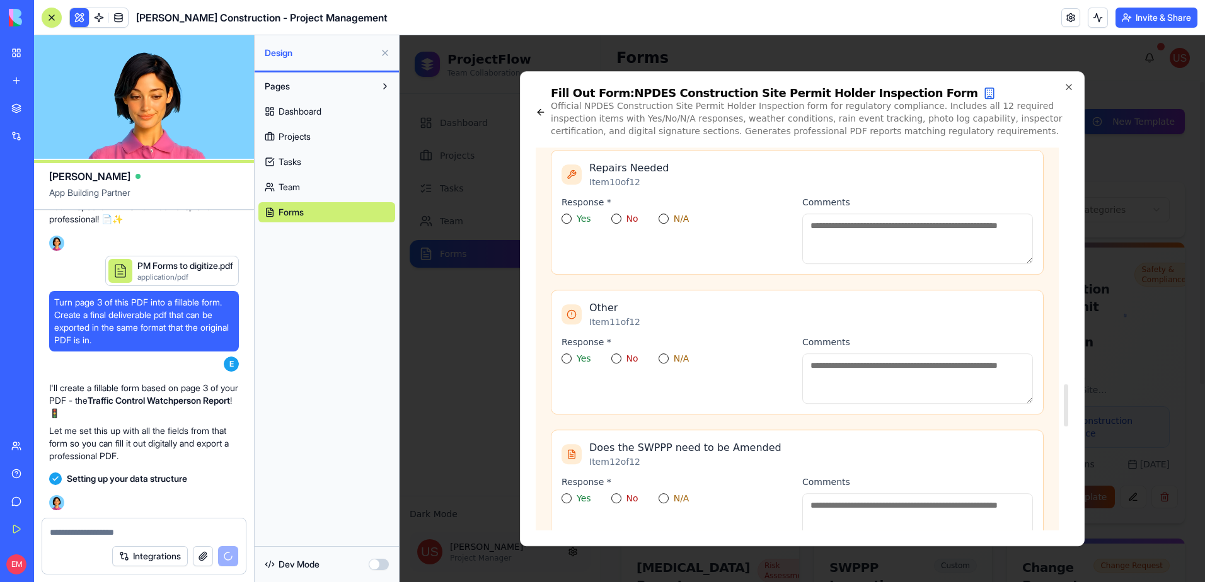
click at [567, 224] on div "Response * Yes No N/A" at bounding box center [677, 230] width 231 height 68
click at [567, 223] on button "Yes" at bounding box center [567, 219] width 10 height 10
click at [572, 357] on div "Yes" at bounding box center [577, 359] width 30 height 10
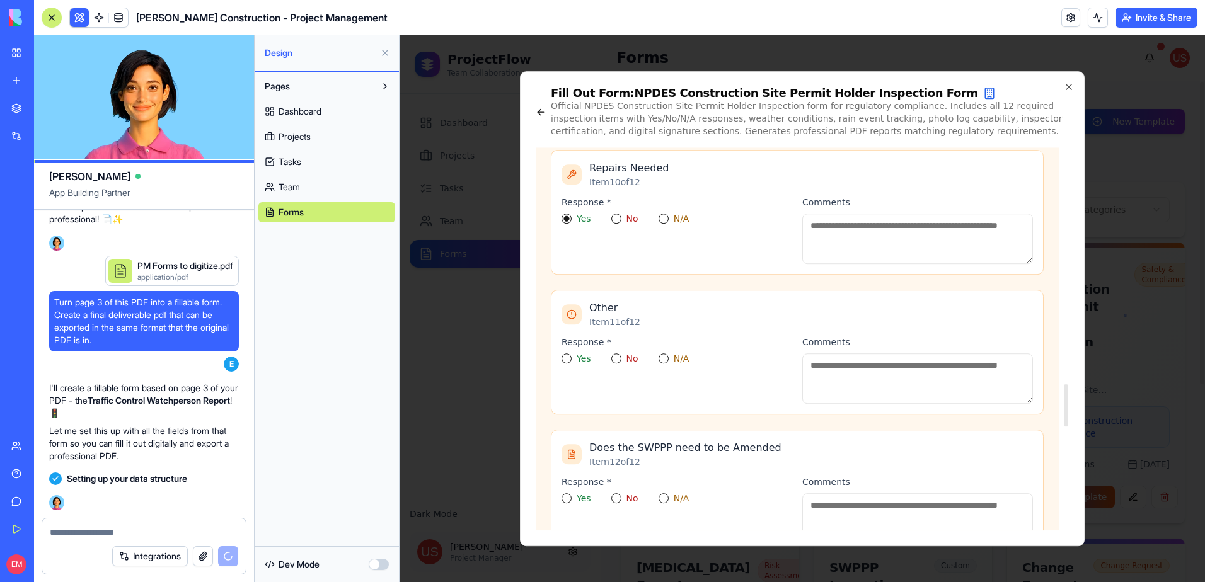
click at [565, 359] on button "Yes" at bounding box center [567, 359] width 10 height 10
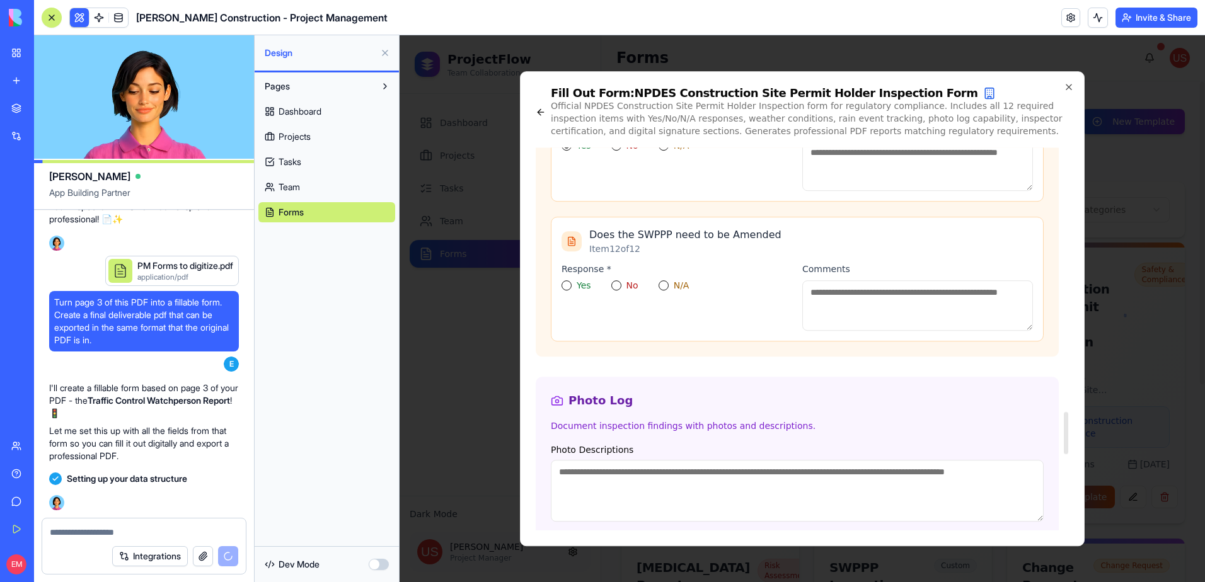
scroll to position [2395, 0]
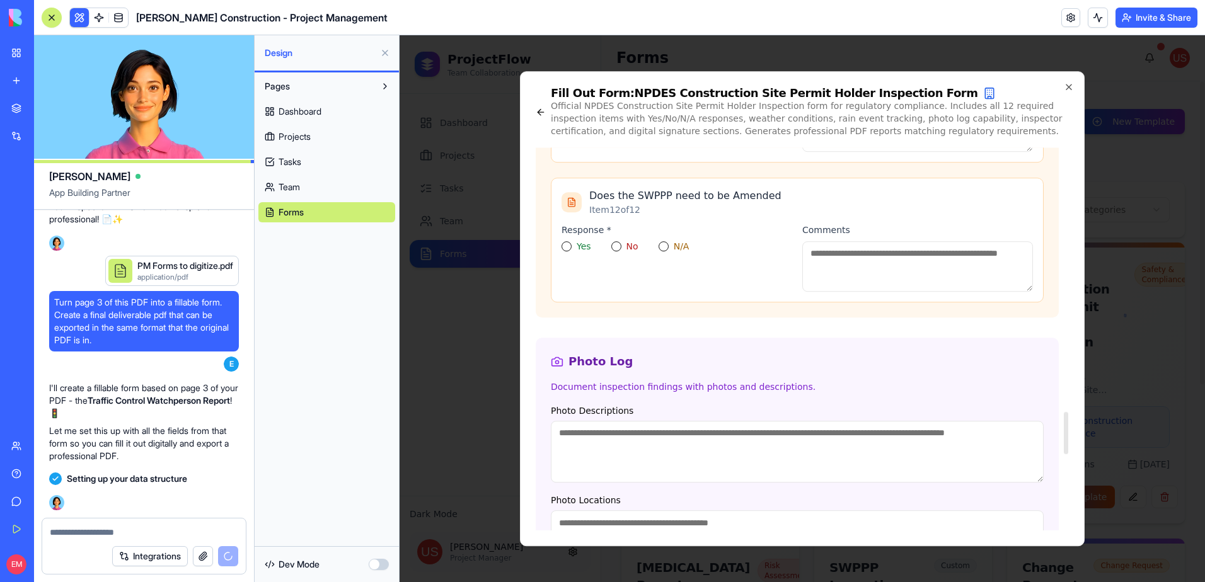
click at [564, 246] on button "Yes" at bounding box center [567, 246] width 10 height 10
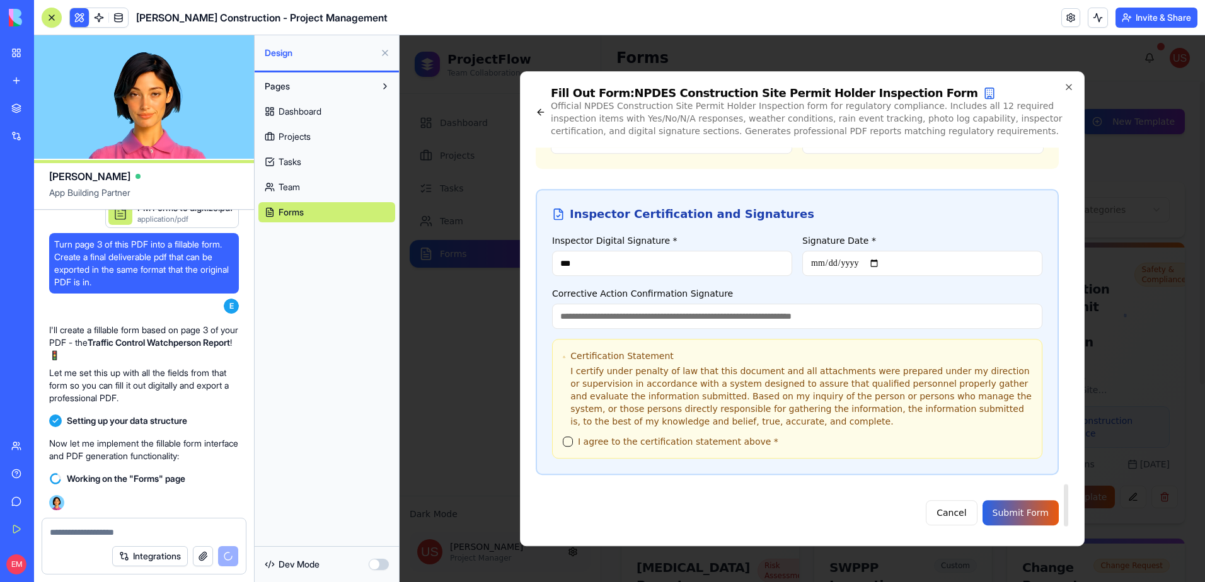
scroll to position [3082, 0]
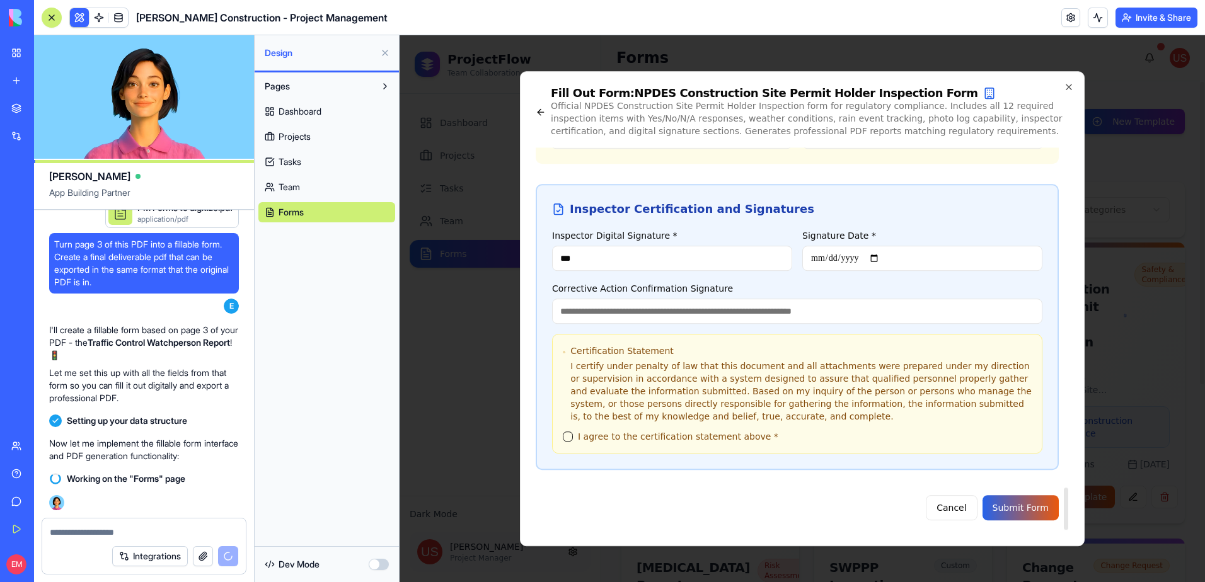
click at [648, 313] on input "Corrective Action Confirmation Signature" at bounding box center [797, 311] width 490 height 25
type input "*"
click at [565, 436] on button "I agree to the certification statement above *" at bounding box center [568, 437] width 10 height 10
click at [1010, 507] on button "Submit Form" at bounding box center [1020, 507] width 76 height 25
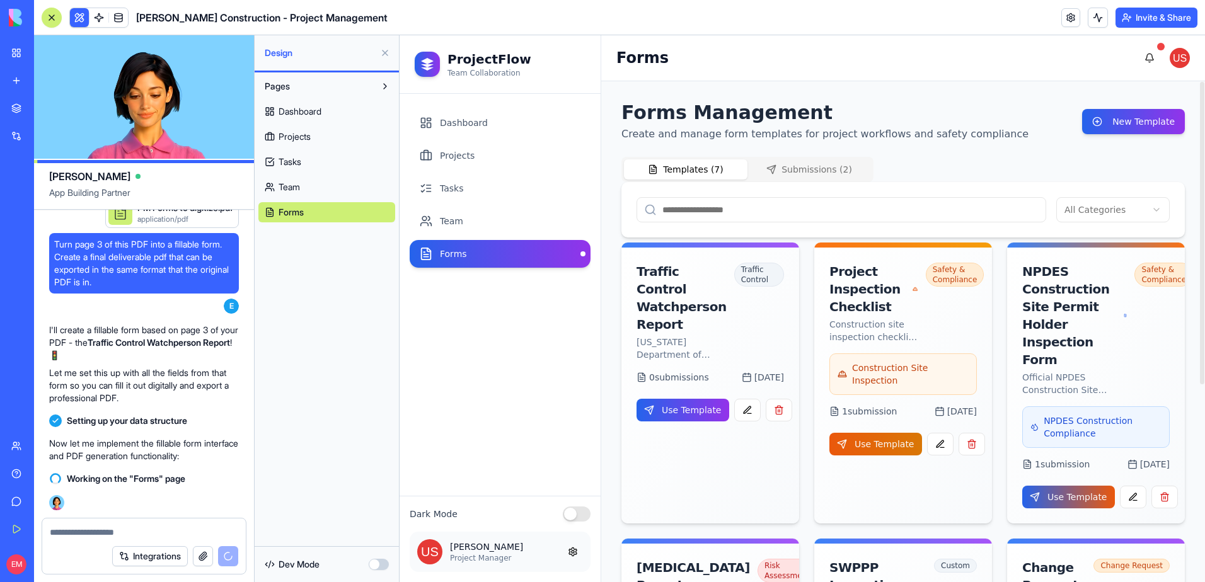
click at [843, 171] on button "Submissions ( 2 )" at bounding box center [809, 169] width 124 height 20
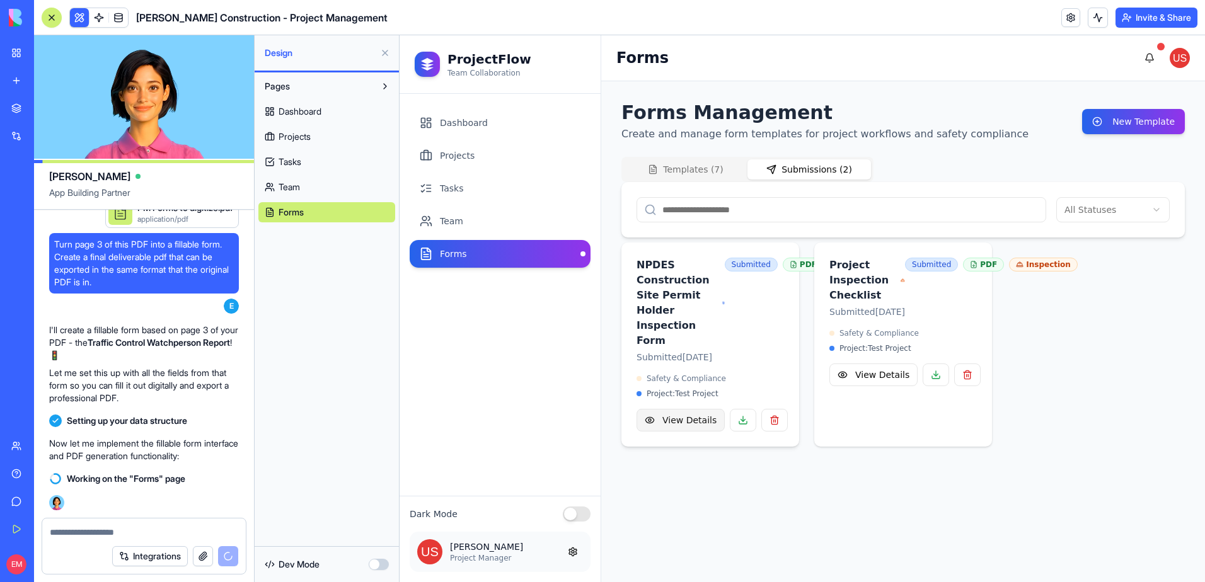
click at [688, 432] on button "View Details" at bounding box center [681, 420] width 88 height 23
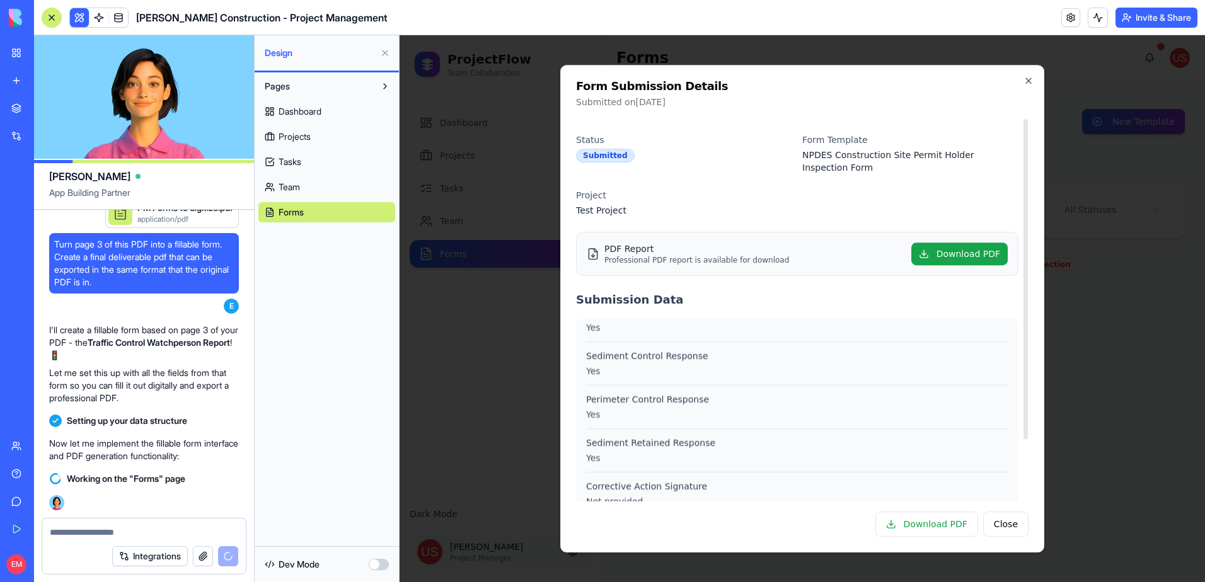
scroll to position [691, 0]
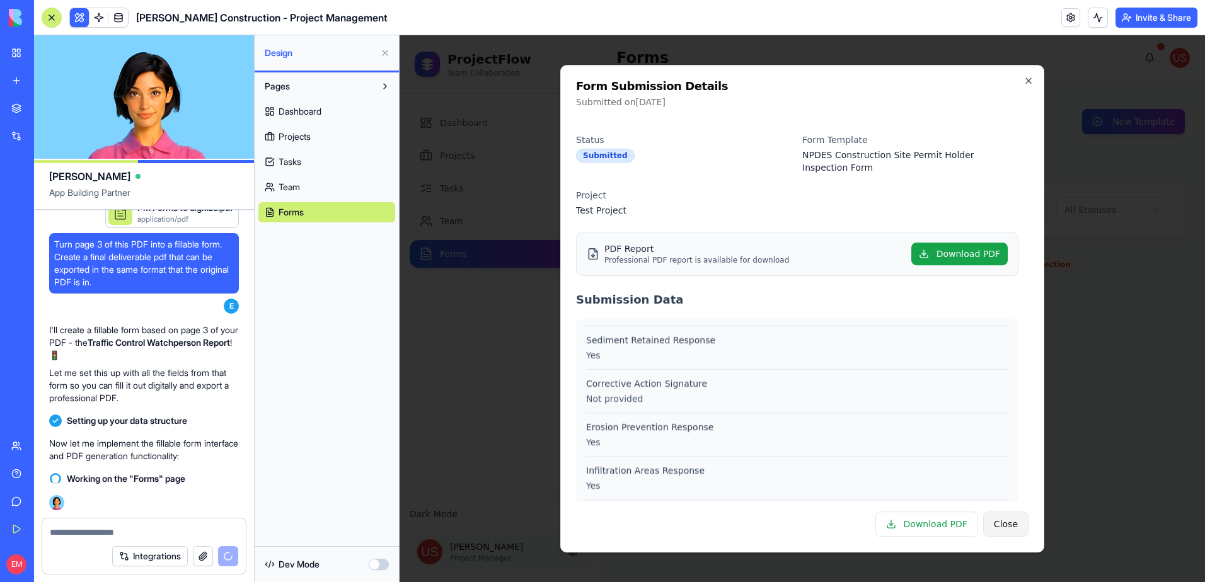
click at [1013, 531] on button "Close" at bounding box center [1005, 524] width 45 height 25
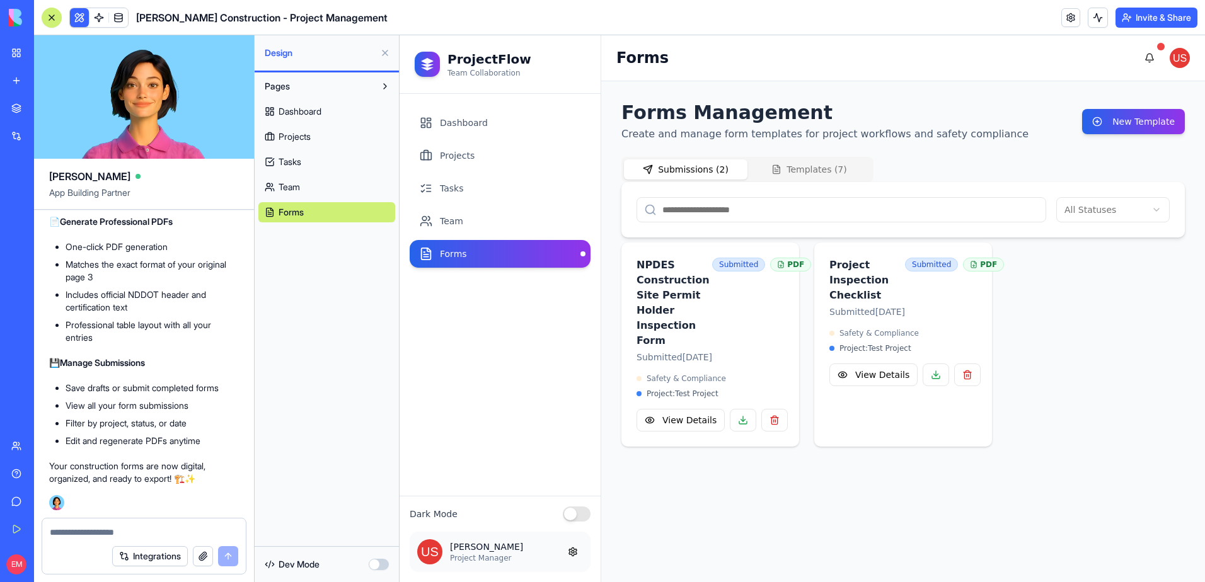
scroll to position [17751, 0]
click at [430, 255] on icon at bounding box center [426, 253] width 9 height 11
click at [785, 164] on button "Templates ( 7 )" at bounding box center [809, 169] width 124 height 20
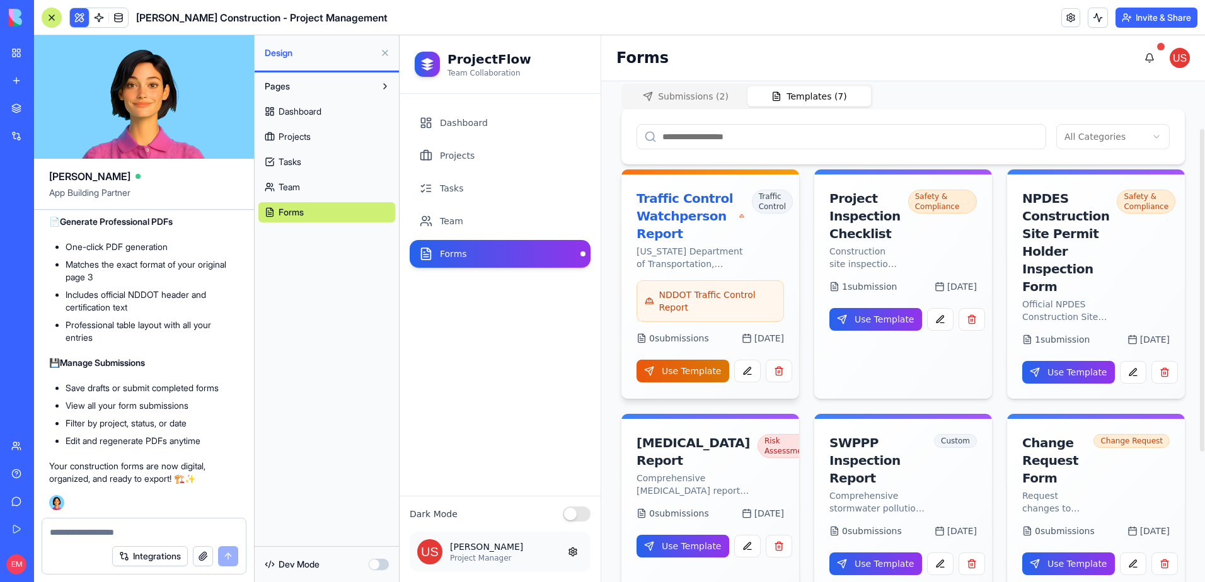
scroll to position [126, 0]
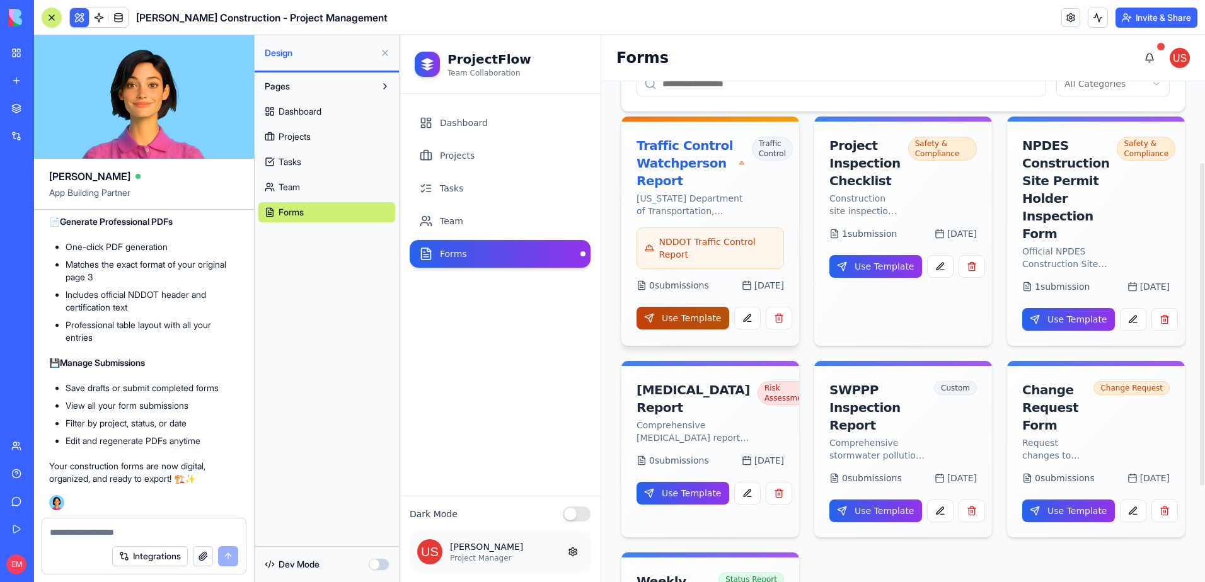
click at [681, 316] on button "Use Template" at bounding box center [683, 318] width 93 height 23
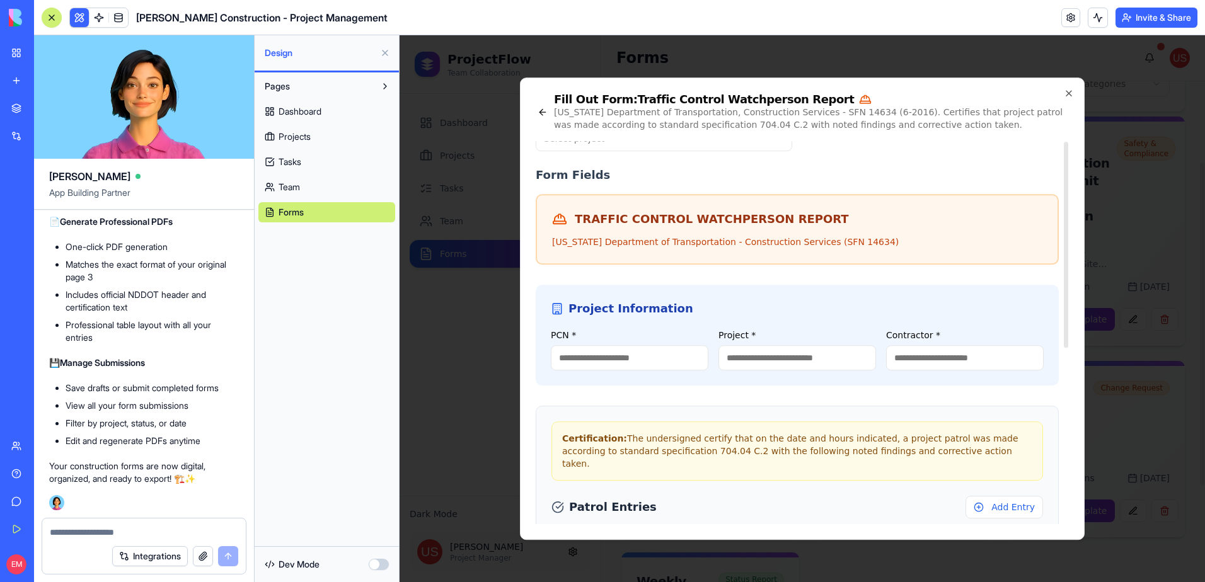
scroll to position [0, 0]
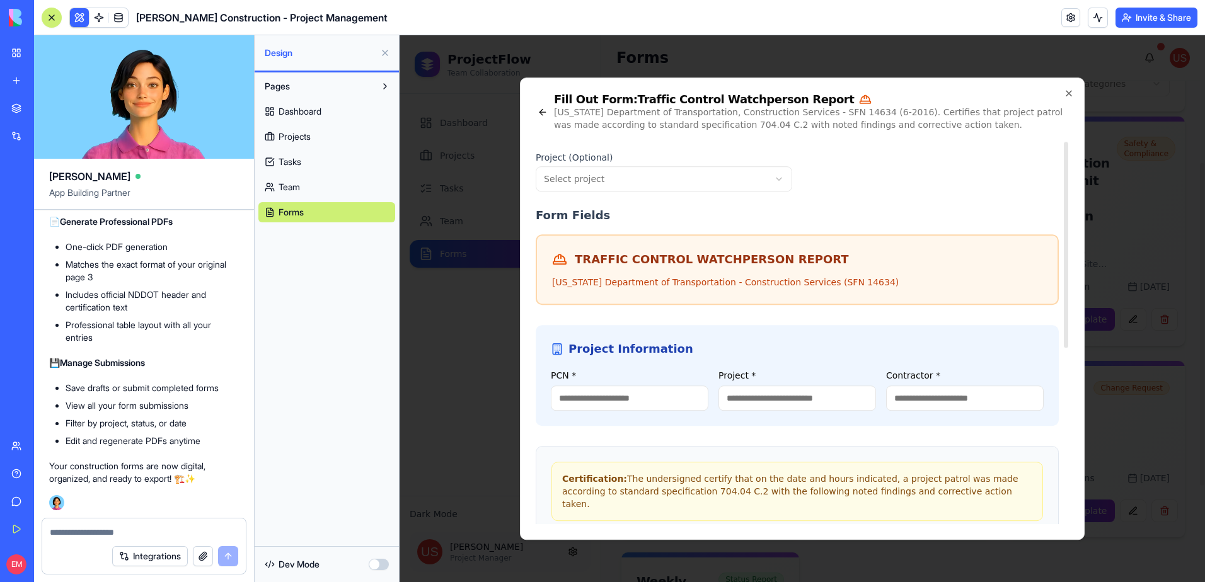
click at [648, 389] on input "PCN *" at bounding box center [630, 398] width 158 height 25
type input "****"
click at [743, 408] on input "Project *" at bounding box center [797, 398] width 158 height 25
type input "***"
click at [950, 398] on input "Contractor *" at bounding box center [965, 398] width 158 height 25
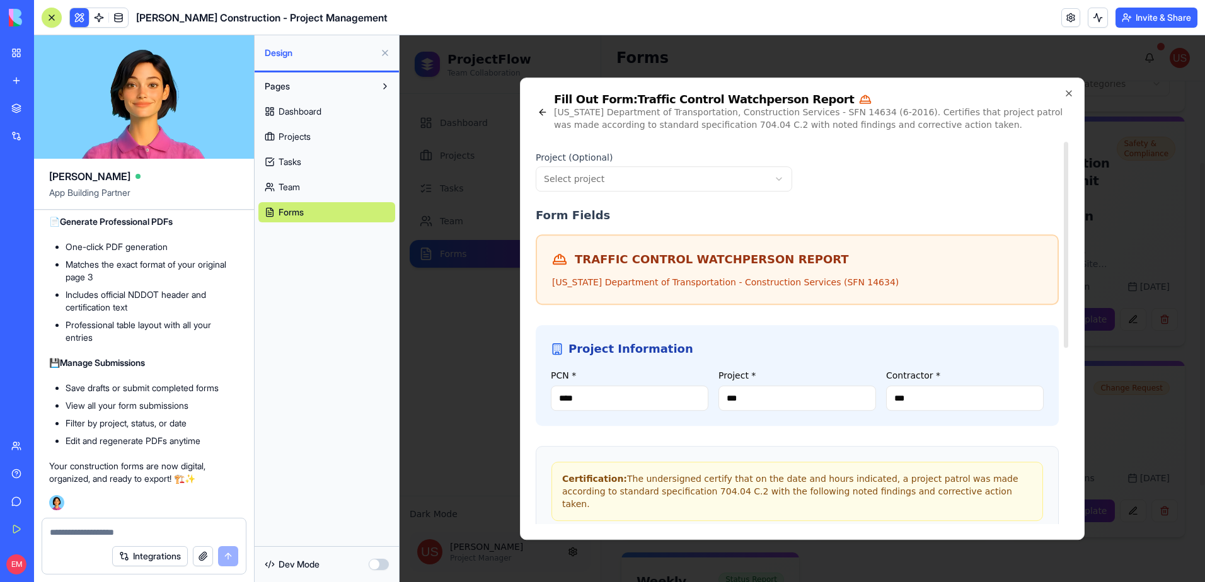
type input "***"
click at [594, 181] on body "ProjectFlow Team Collaboration Dashboard Projects Tasks Team Forms Dark Mode Jo…" at bounding box center [802, 308] width 805 height 547
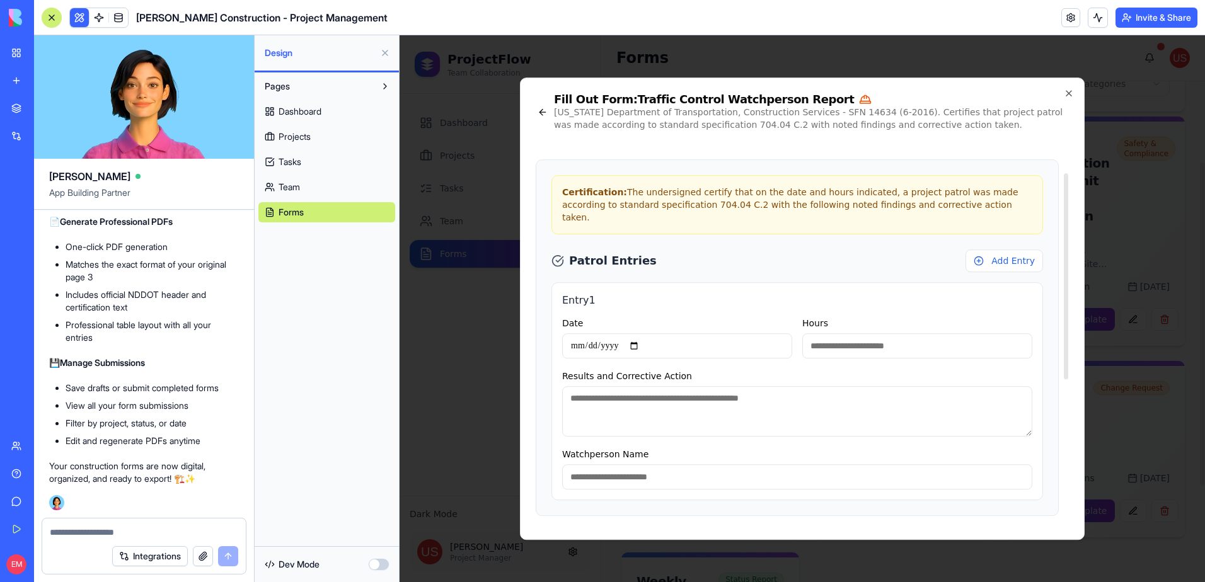
scroll to position [326, 0]
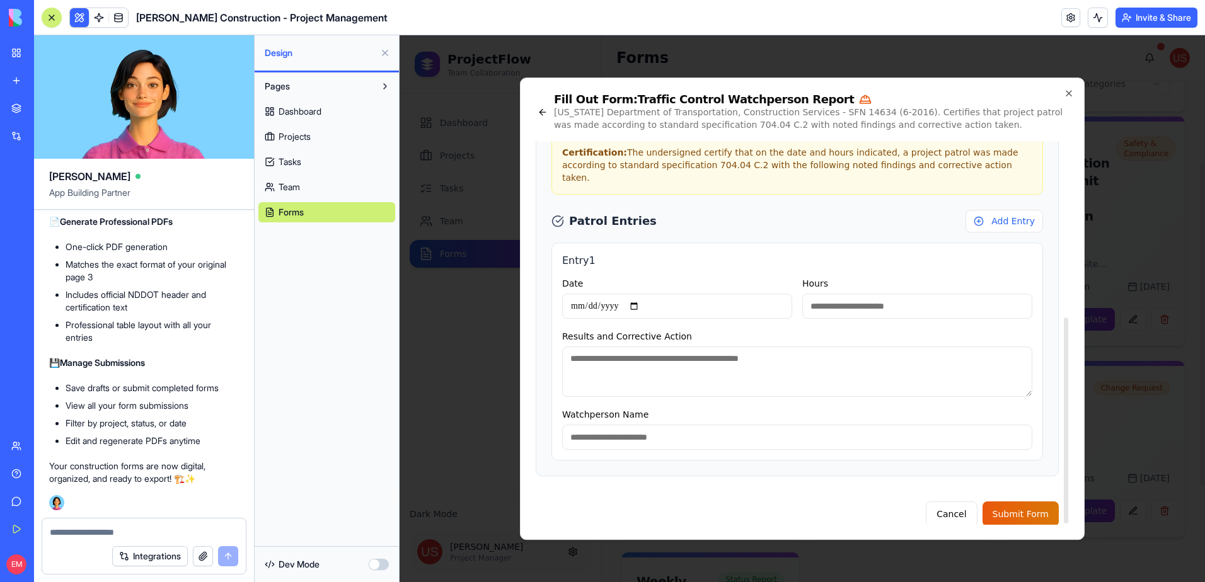
click at [582, 294] on input "Date" at bounding box center [677, 306] width 230 height 25
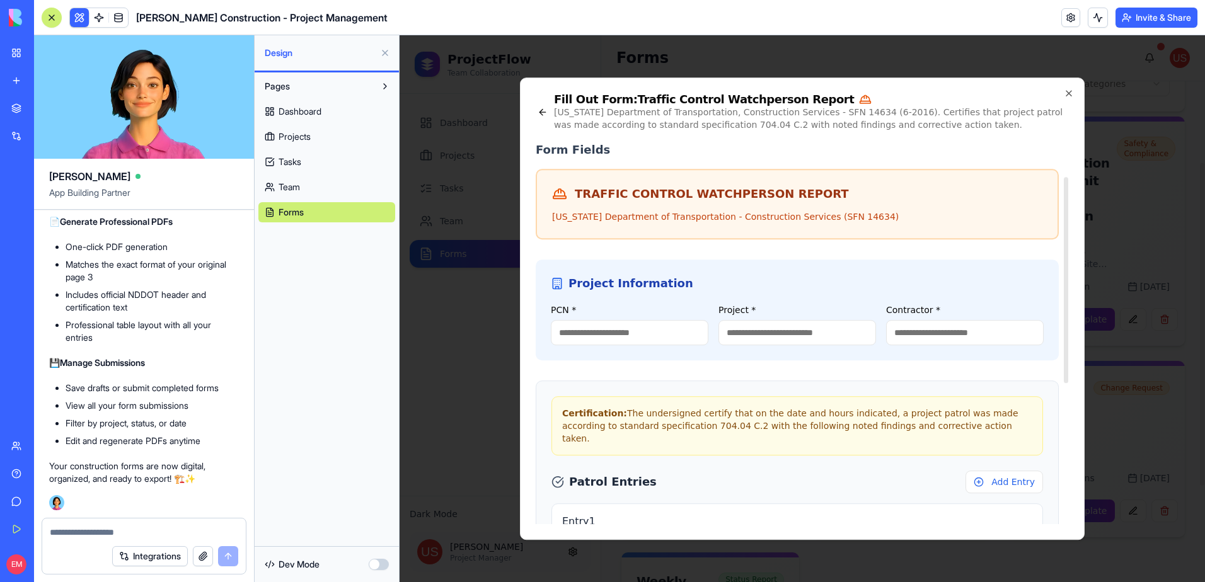
click at [648, 321] on input "PCN *" at bounding box center [630, 332] width 158 height 25
type input "***"
click at [785, 332] on input "Project *" at bounding box center [797, 332] width 158 height 25
type input "***"
click at [943, 330] on input "Contractor *" at bounding box center [965, 332] width 158 height 25
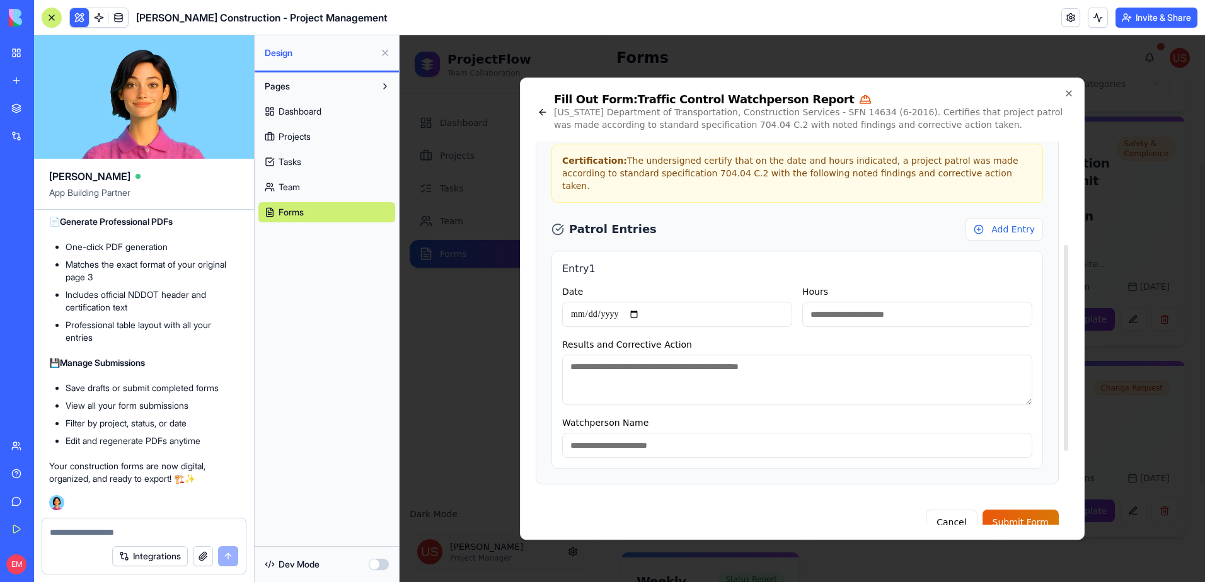
scroll to position [326, 0]
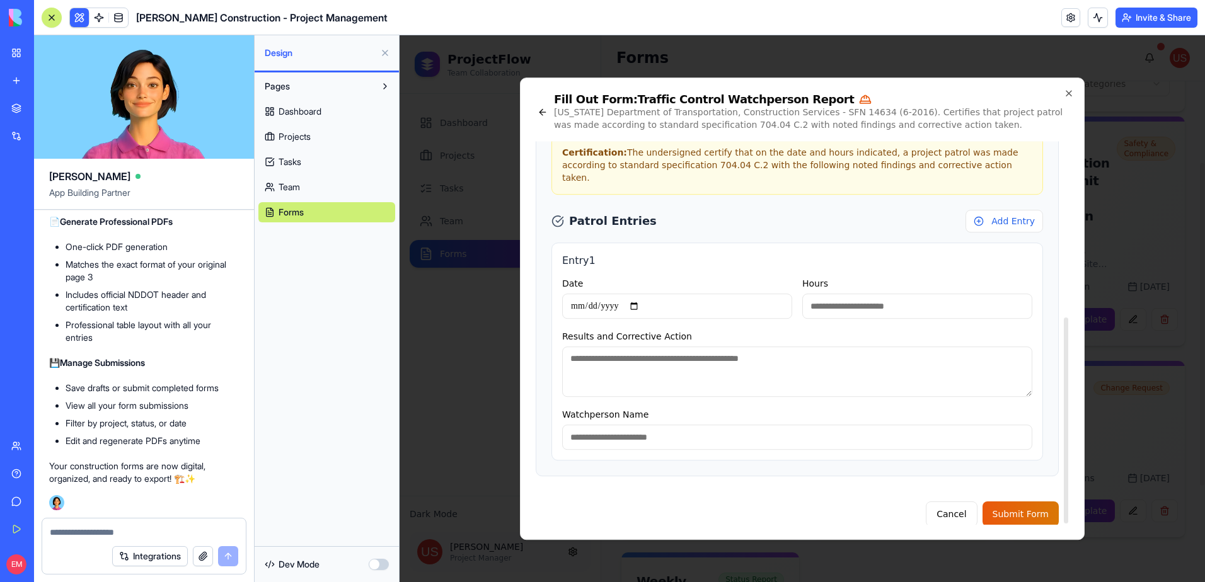
type input "****"
click at [870, 295] on input "Hours" at bounding box center [917, 306] width 230 height 25
click at [623, 294] on input "**********" at bounding box center [677, 306] width 230 height 25
click at [619, 294] on input "**********" at bounding box center [677, 306] width 230 height 25
click at [616, 294] on input "**********" at bounding box center [677, 306] width 230 height 25
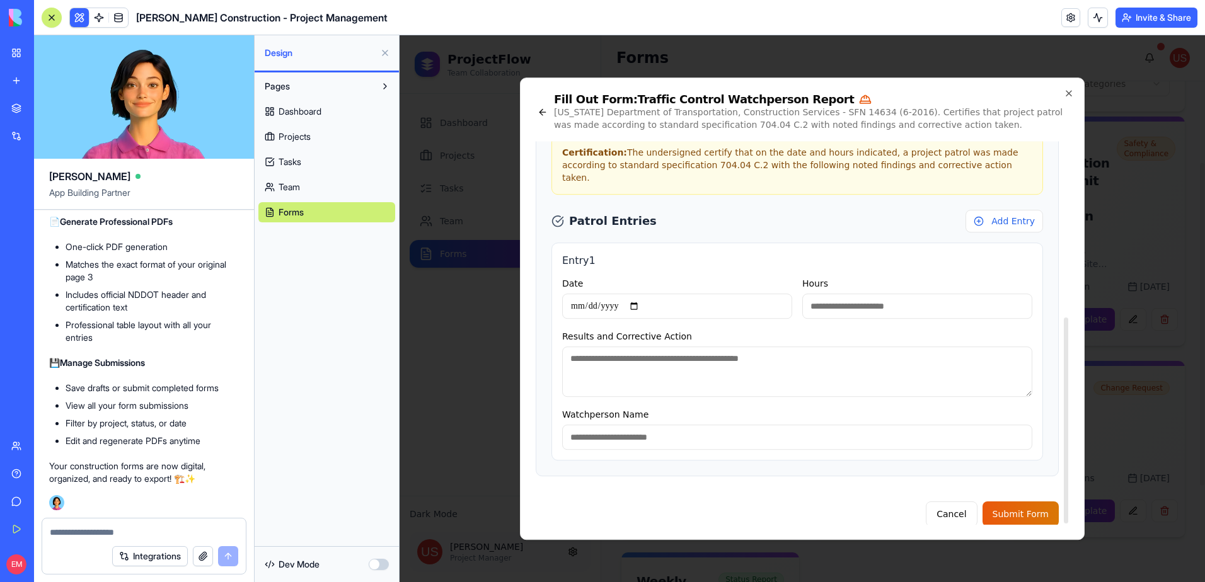
click at [616, 294] on input "**********" at bounding box center [677, 306] width 230 height 25
click at [615, 294] on input "**********" at bounding box center [677, 306] width 230 height 25
click at [638, 294] on input "**********" at bounding box center [677, 306] width 230 height 25
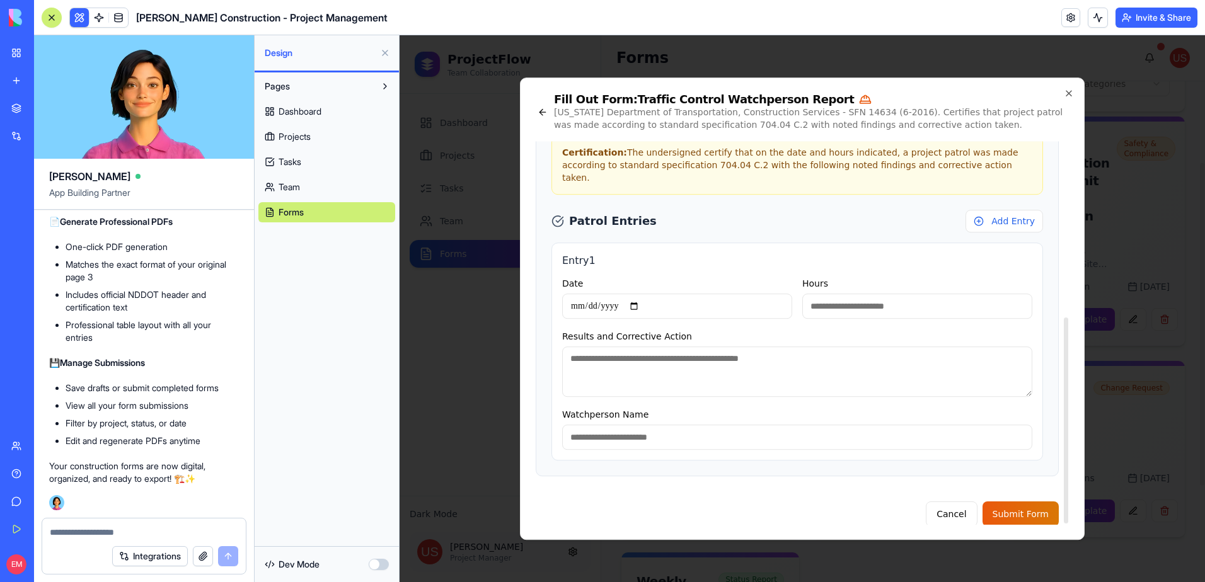
click at [645, 296] on input "**********" at bounding box center [677, 306] width 230 height 25
click at [642, 297] on input "**********" at bounding box center [677, 306] width 230 height 25
click at [941, 502] on button "Cancel" at bounding box center [951, 514] width 51 height 25
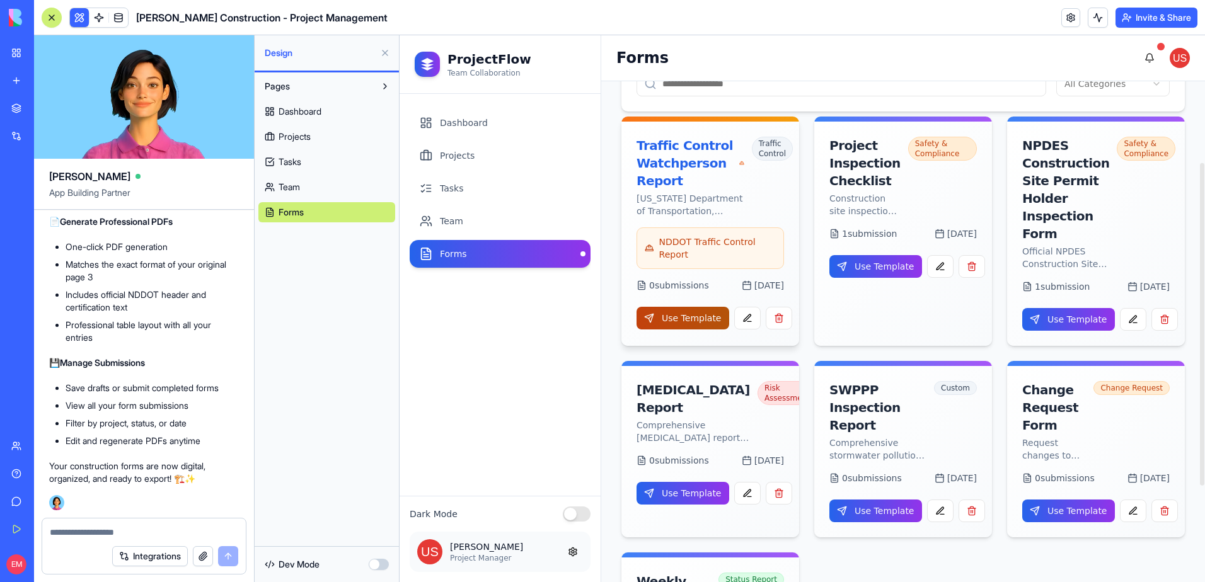
click at [696, 310] on button "Use Template" at bounding box center [683, 318] width 93 height 23
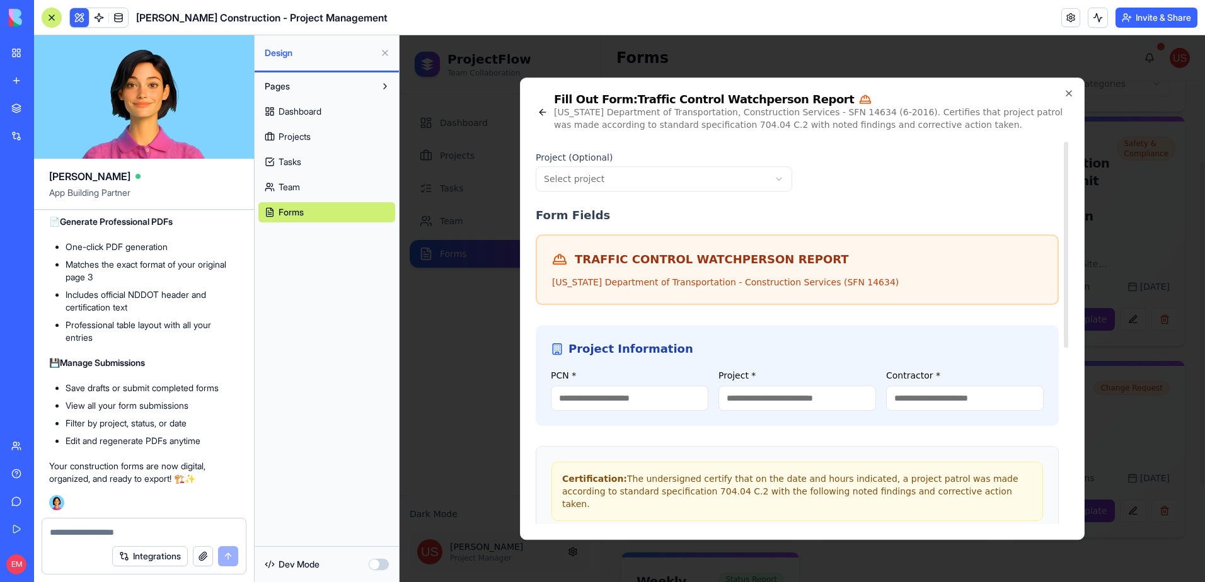
click at [613, 396] on input "PCN *" at bounding box center [630, 398] width 158 height 25
type input "***"
click at [786, 394] on input "Project *" at bounding box center [797, 398] width 158 height 25
type input "***"
click at [978, 389] on input "Contractor *" at bounding box center [965, 398] width 158 height 25
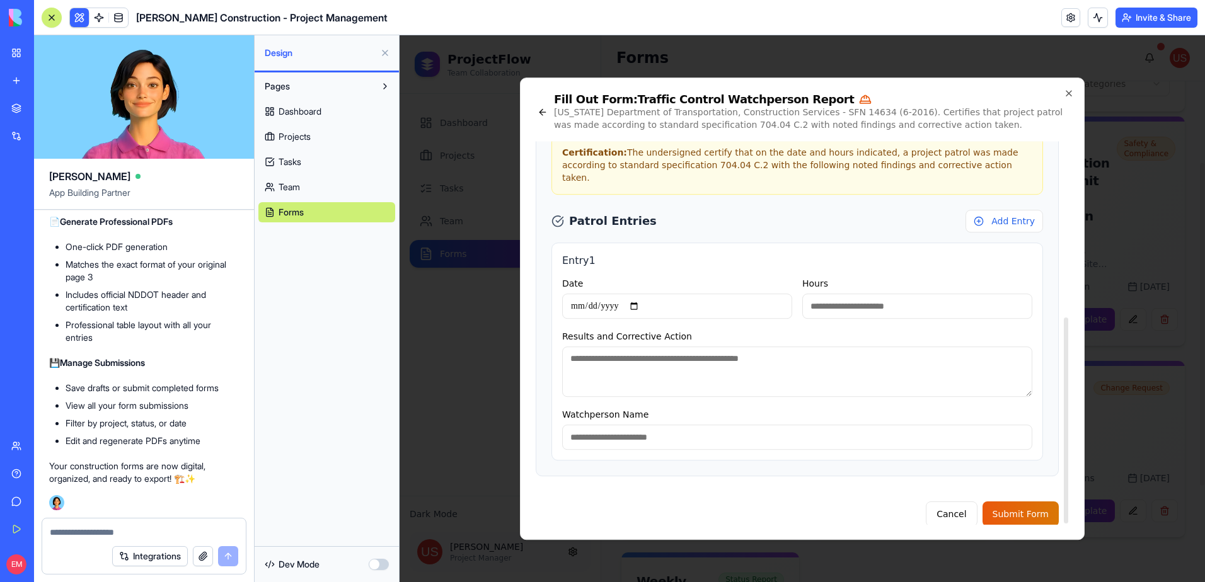
type input "****"
click at [582, 294] on input "Date" at bounding box center [677, 306] width 230 height 25
click at [637, 294] on input "**********" at bounding box center [677, 306] width 230 height 25
click at [606, 294] on input "**********" at bounding box center [677, 306] width 230 height 25
click at [610, 294] on input "**********" at bounding box center [677, 306] width 230 height 25
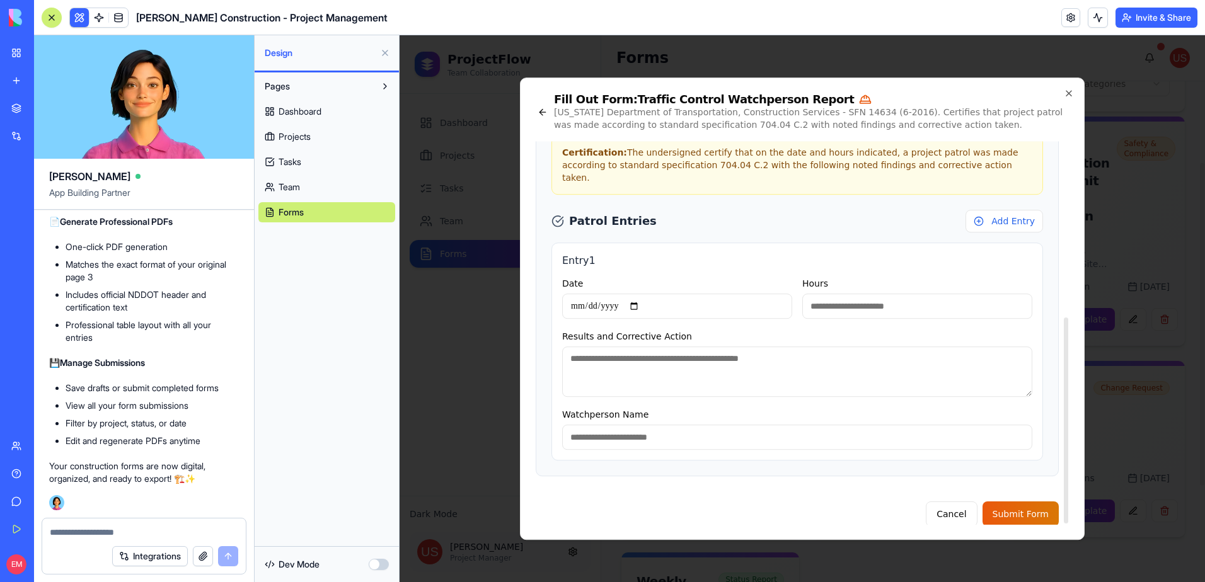
click at [610, 294] on input "**********" at bounding box center [677, 306] width 230 height 25
click at [612, 294] on input "**********" at bounding box center [677, 306] width 230 height 25
click at [606, 294] on input "**********" at bounding box center [677, 306] width 230 height 25
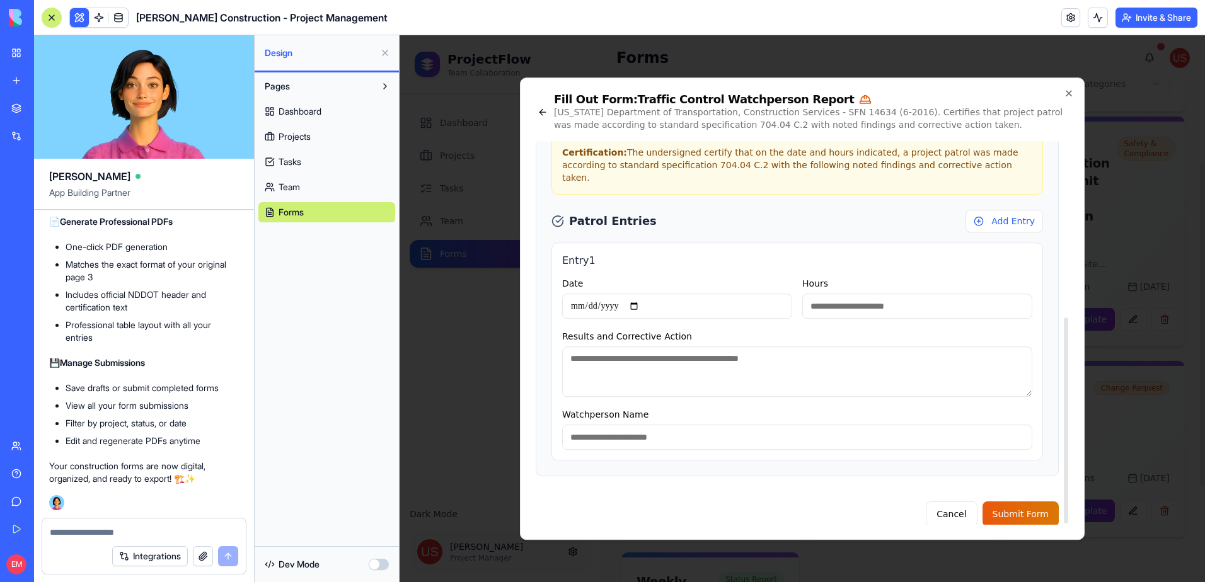
click at [597, 294] on input "Date" at bounding box center [677, 306] width 230 height 25
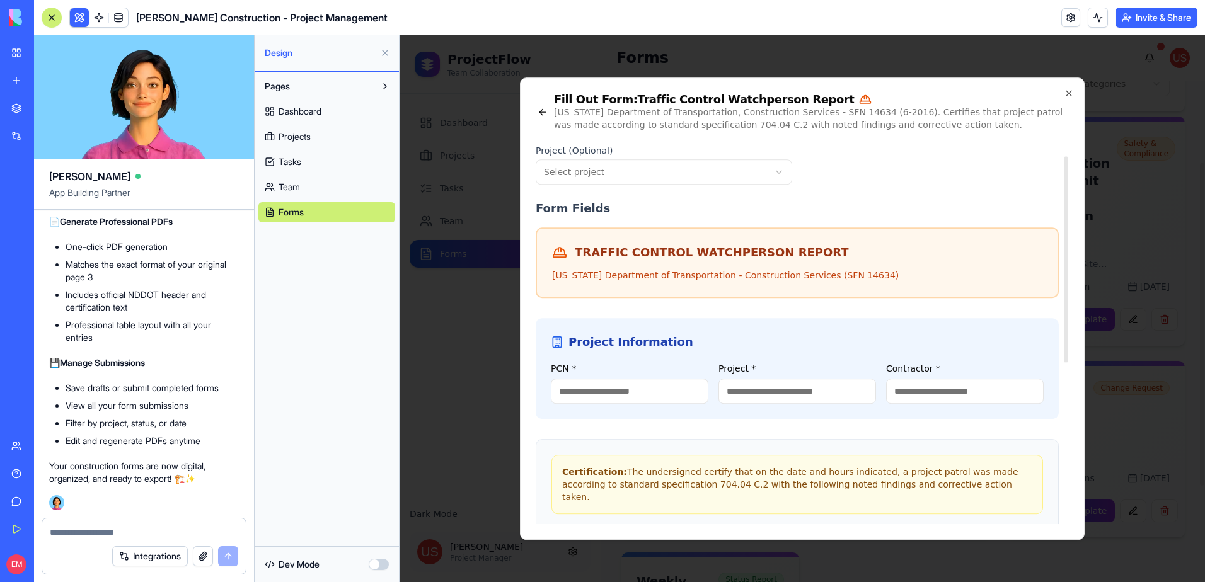
scroll to position [0, 0]
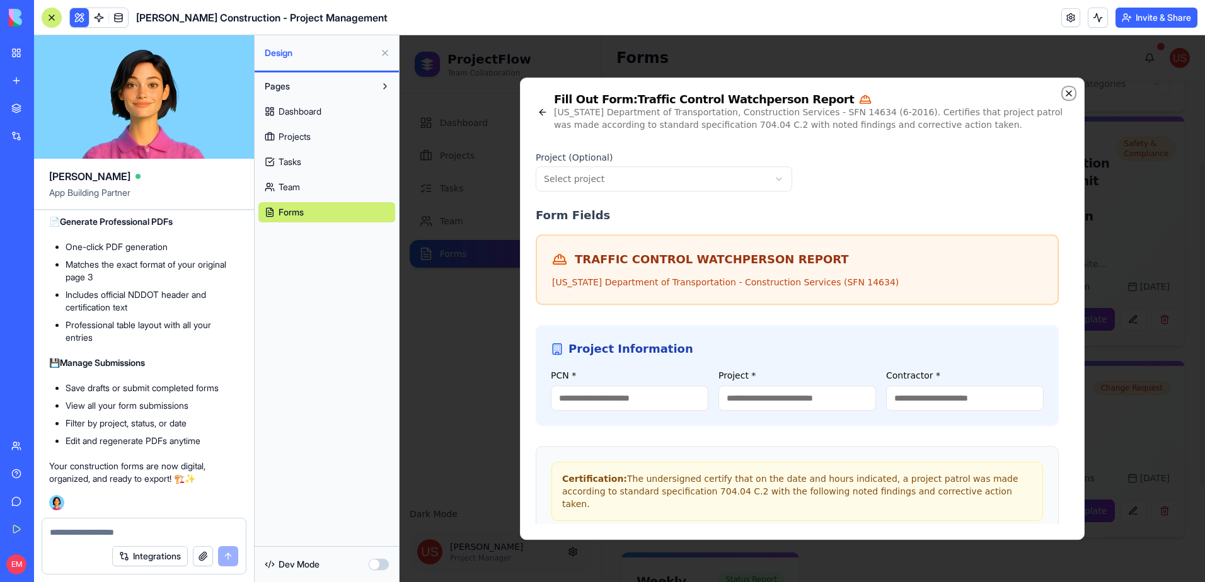
click at [1066, 94] on icon "button" at bounding box center [1069, 93] width 10 height 10
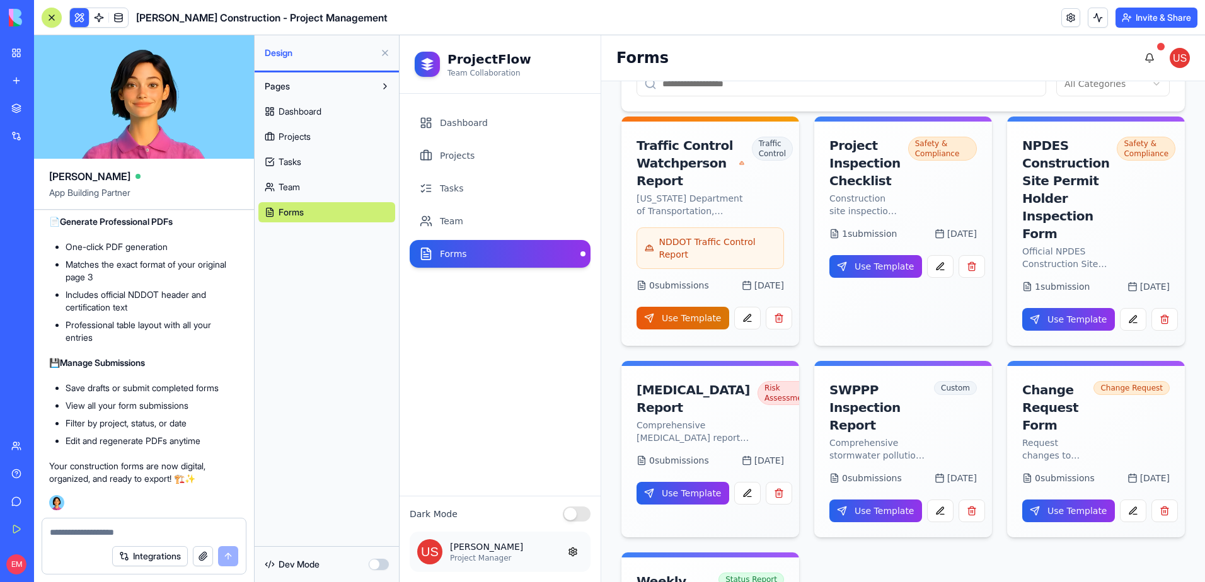
click at [93, 529] on textarea at bounding box center [144, 532] width 188 height 13
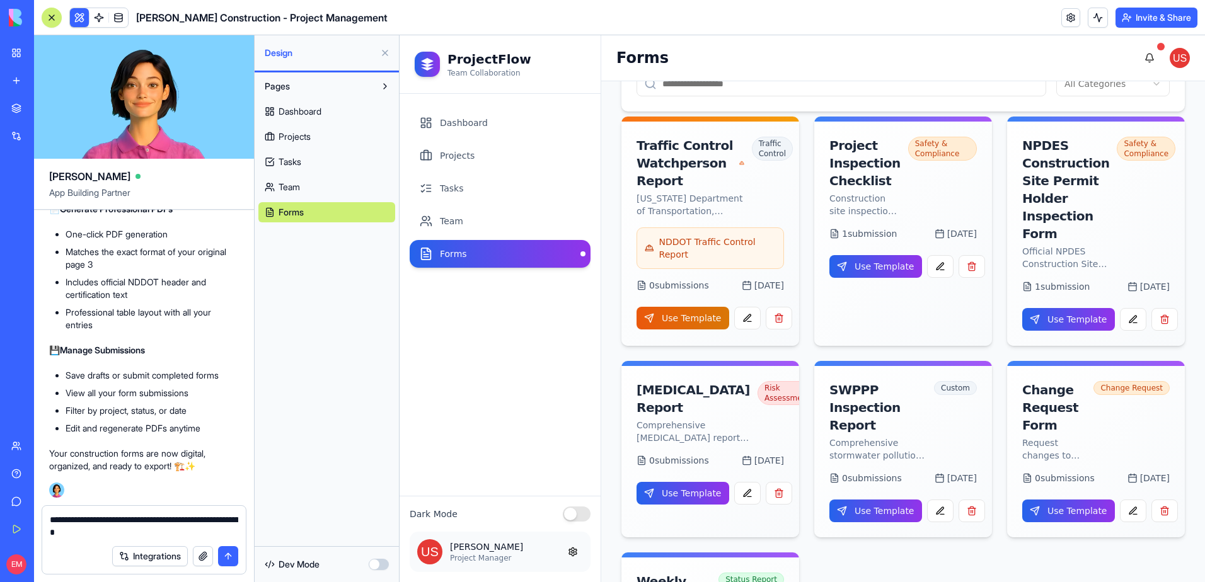
type textarea "**********"
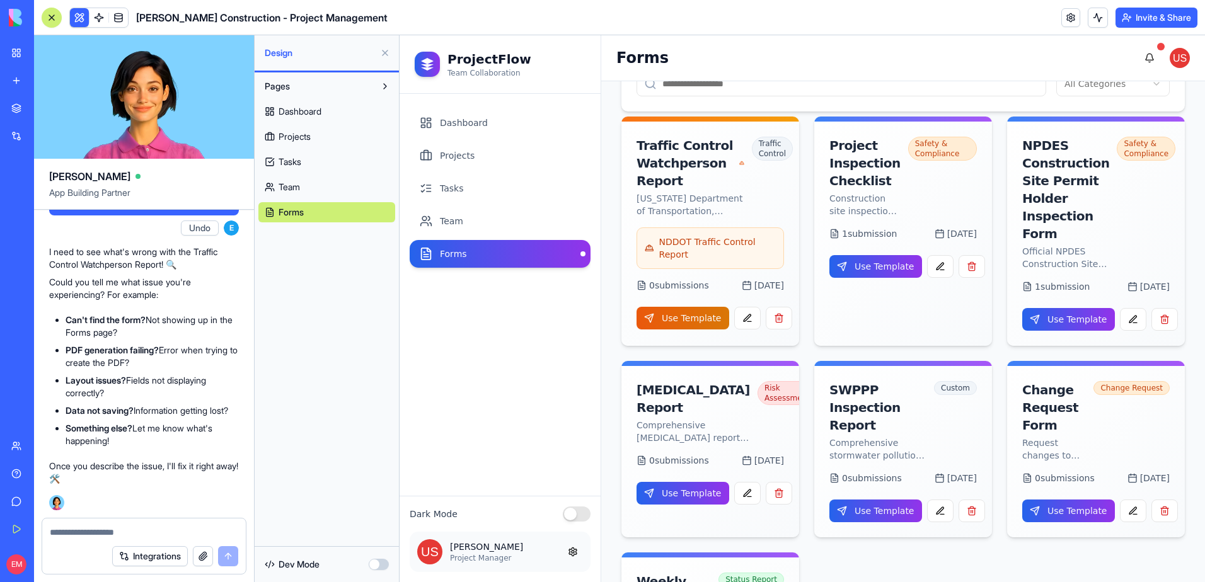
scroll to position [18225, 0]
click at [117, 528] on textarea at bounding box center [144, 532] width 188 height 13
type textarea "**********"
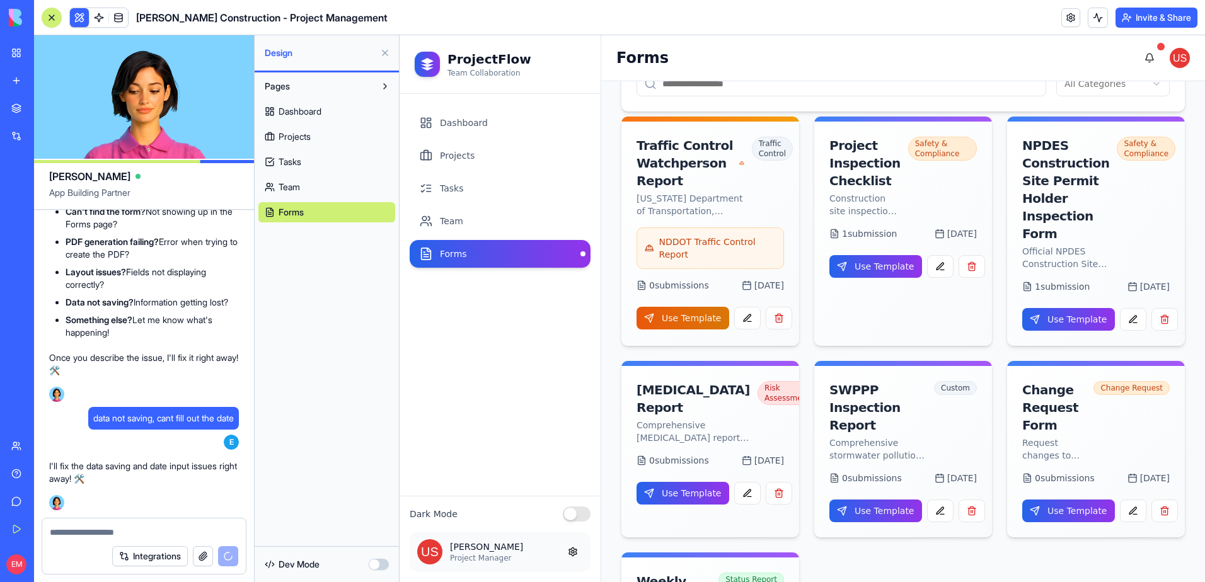
scroll to position [18356, 0]
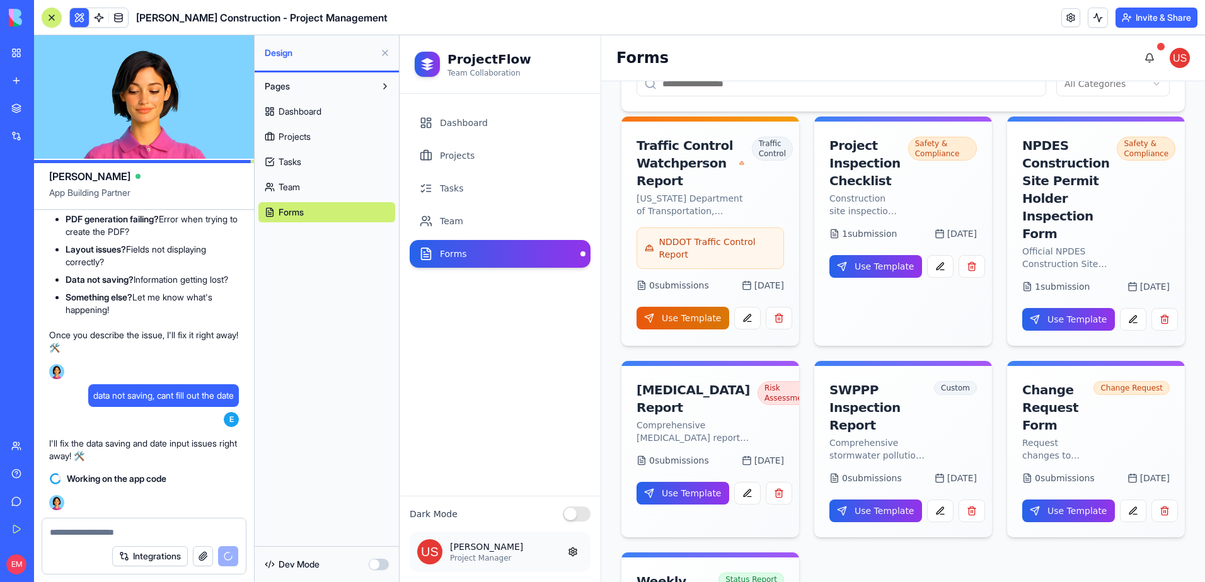
click at [378, 558] on div "Dev Mode" at bounding box center [326, 565] width 137 height 28
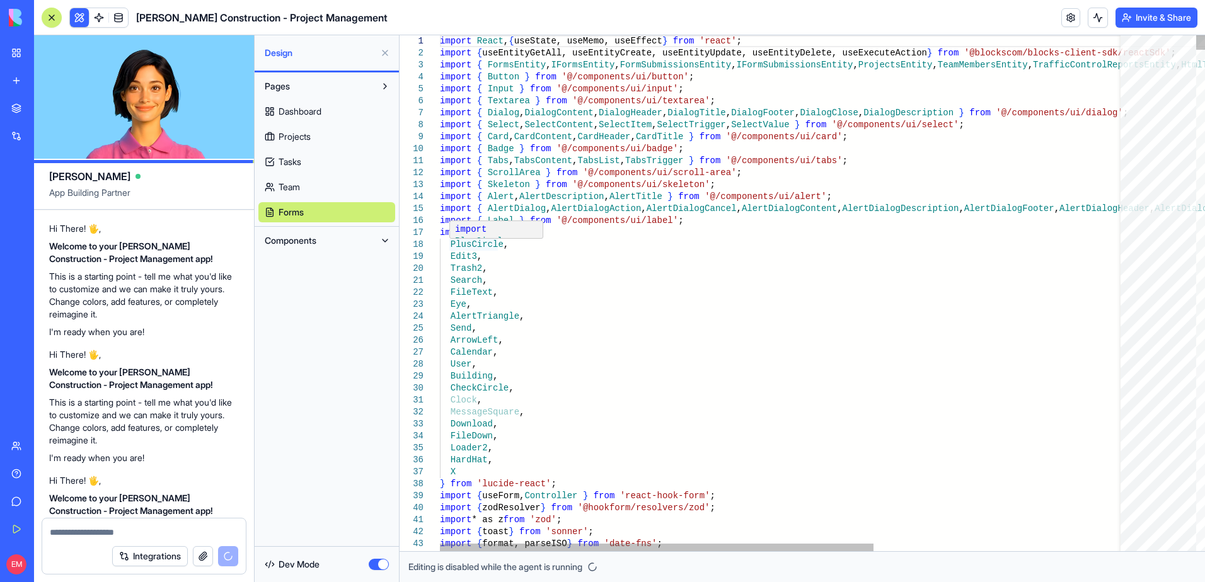
scroll to position [18356, 0]
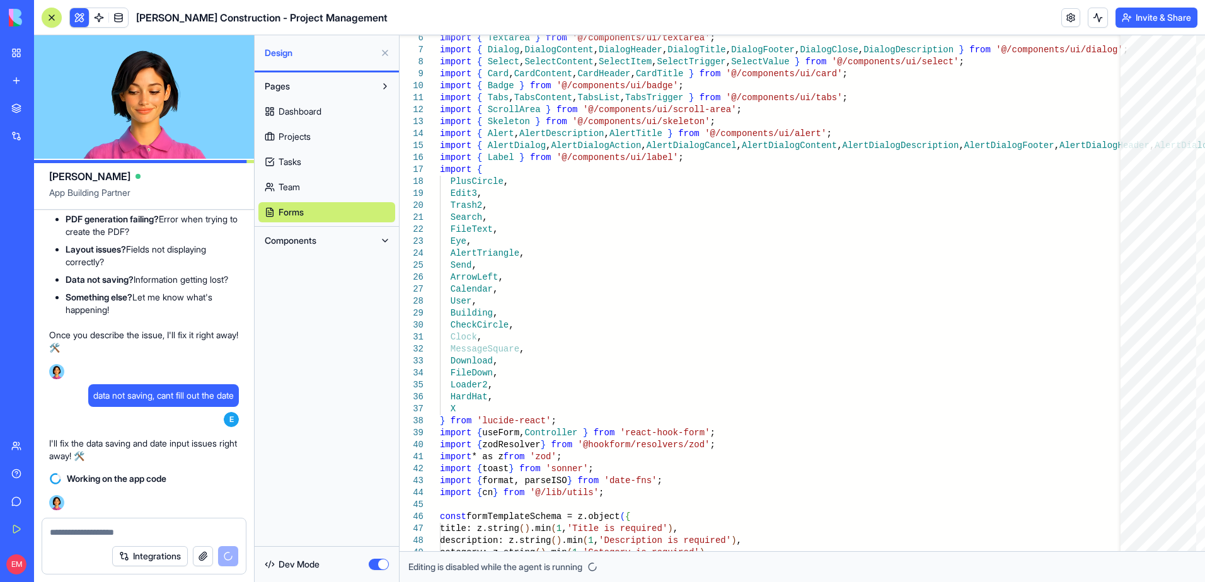
click at [380, 563] on button "button" at bounding box center [379, 564] width 20 height 11
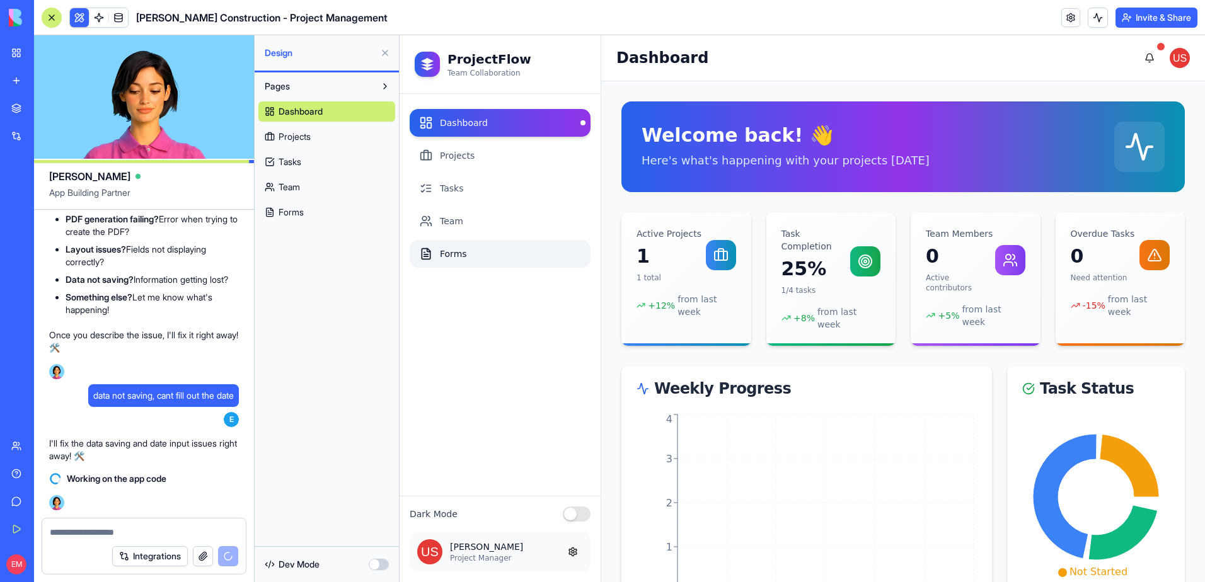
click at [438, 256] on link "Forms" at bounding box center [500, 254] width 181 height 28
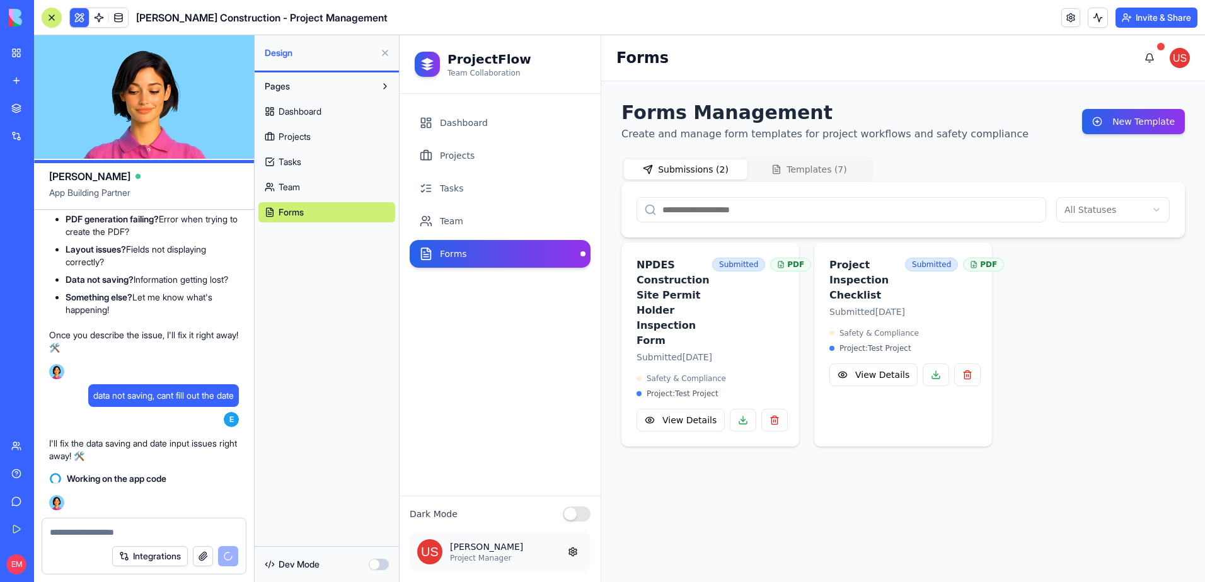
click at [819, 158] on div "Submissions ( 2 ) Templates ( 7 )" at bounding box center [747, 169] width 252 height 25
click at [820, 165] on button "Templates ( 7 )" at bounding box center [809, 169] width 124 height 20
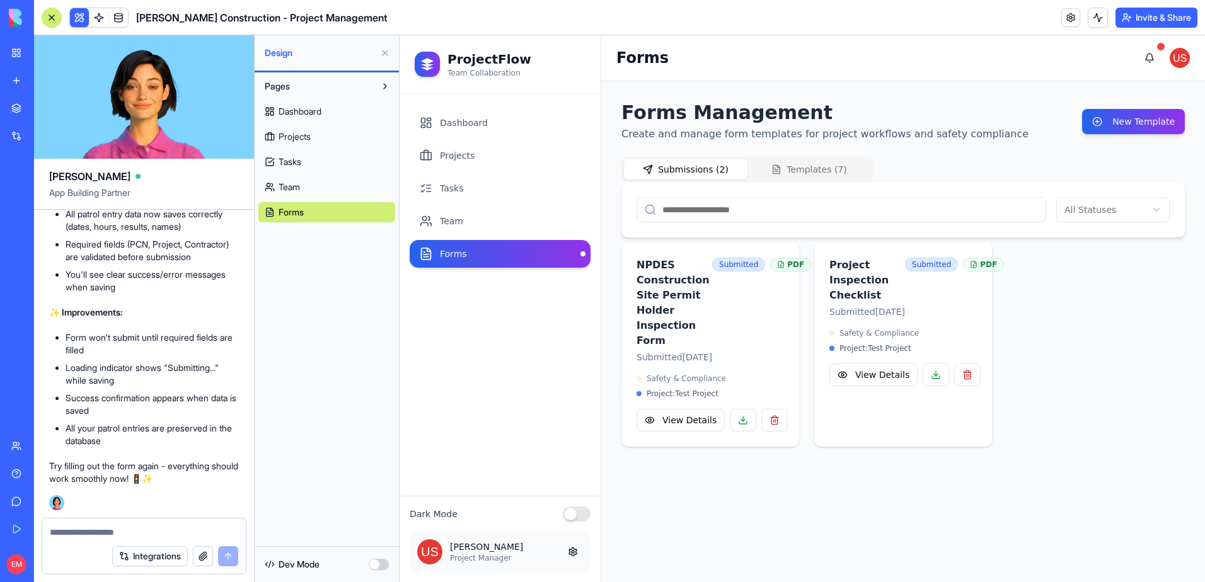
scroll to position [18996, 0]
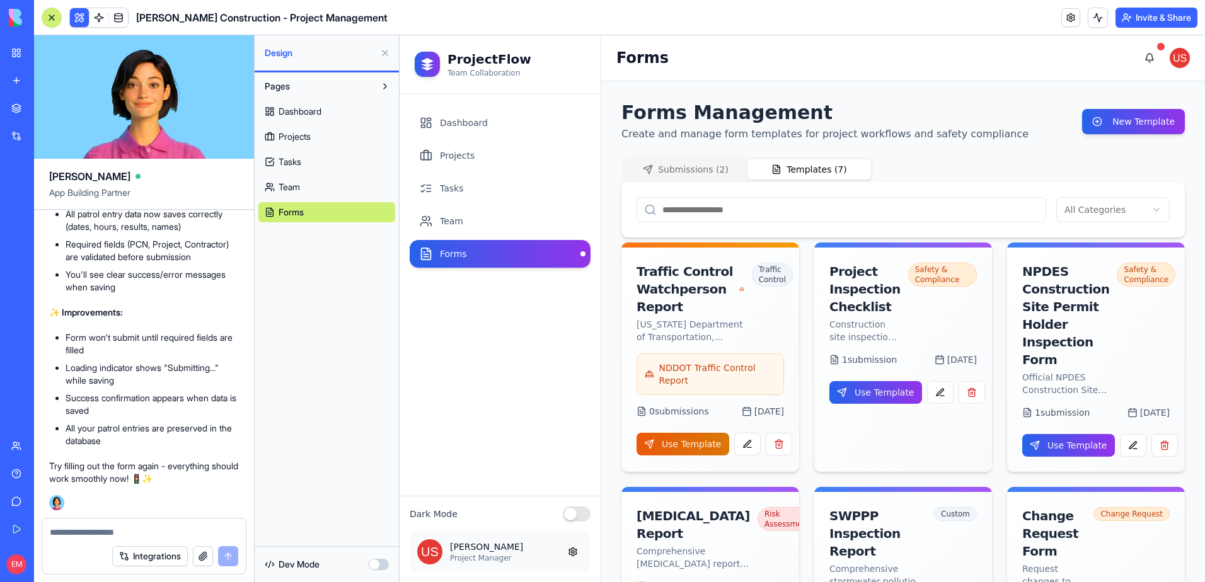
click at [788, 164] on button "Templates ( 7 )" at bounding box center [809, 169] width 124 height 20
click at [711, 438] on button "Use Template" at bounding box center [683, 444] width 93 height 23
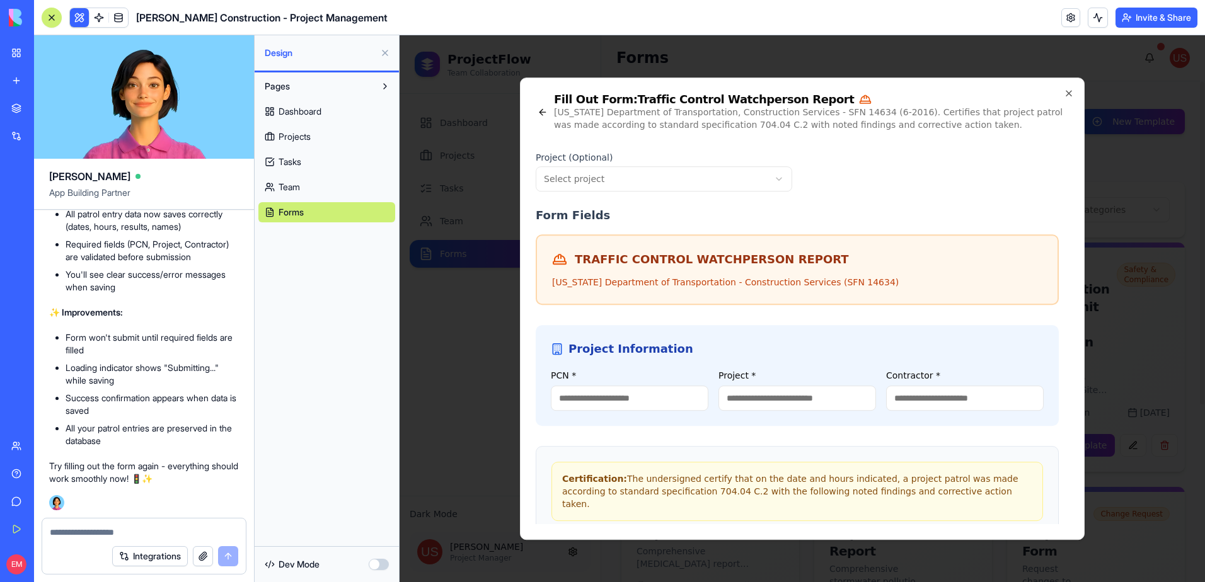
scroll to position [18807, 0]
click at [629, 181] on body "ProjectFlow Team Collaboration Dashboard Projects Tasks Team Forms Dark Mode [P…" at bounding box center [802, 308] width 805 height 547
click at [609, 394] on input "PCN *" at bounding box center [630, 398] width 158 height 25
click at [628, 398] on input "*" at bounding box center [630, 398] width 158 height 25
click at [662, 399] on input "**" at bounding box center [630, 398] width 158 height 25
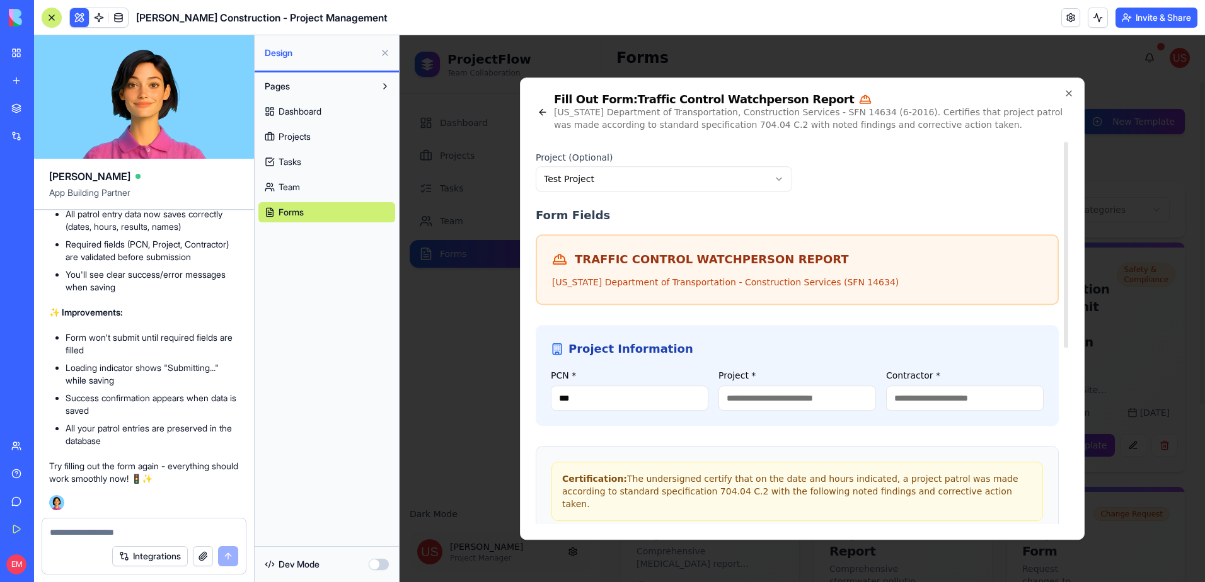
click at [824, 405] on input "Project *" at bounding box center [797, 398] width 158 height 25
click at [971, 400] on input "Contractor *" at bounding box center [965, 398] width 158 height 25
click at [907, 400] on input "*" at bounding box center [965, 398] width 158 height 25
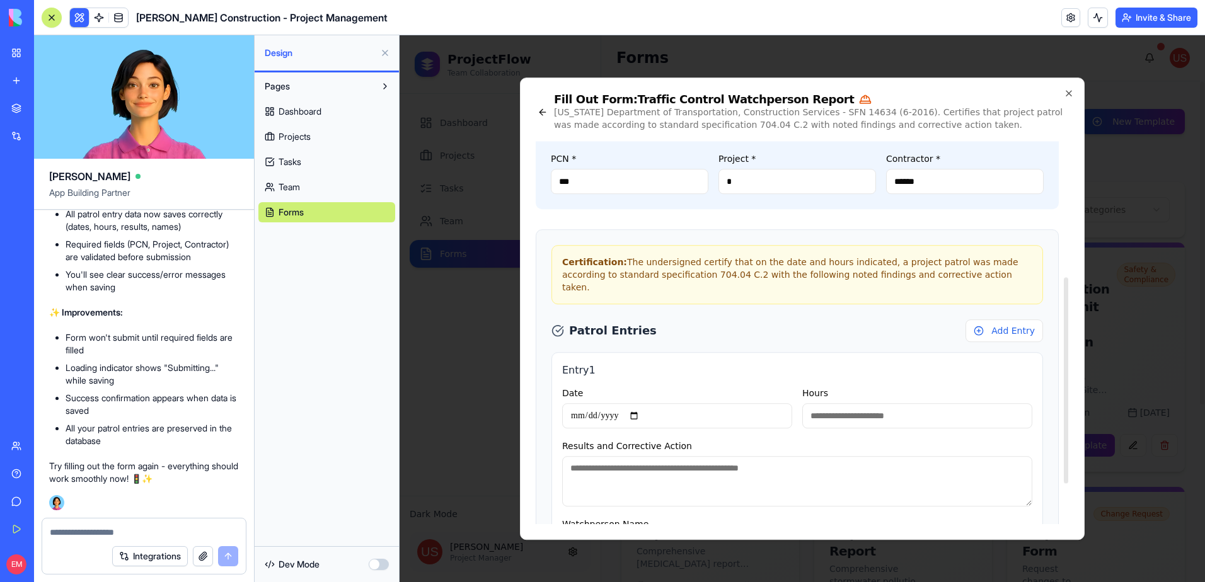
scroll to position [189, 0]
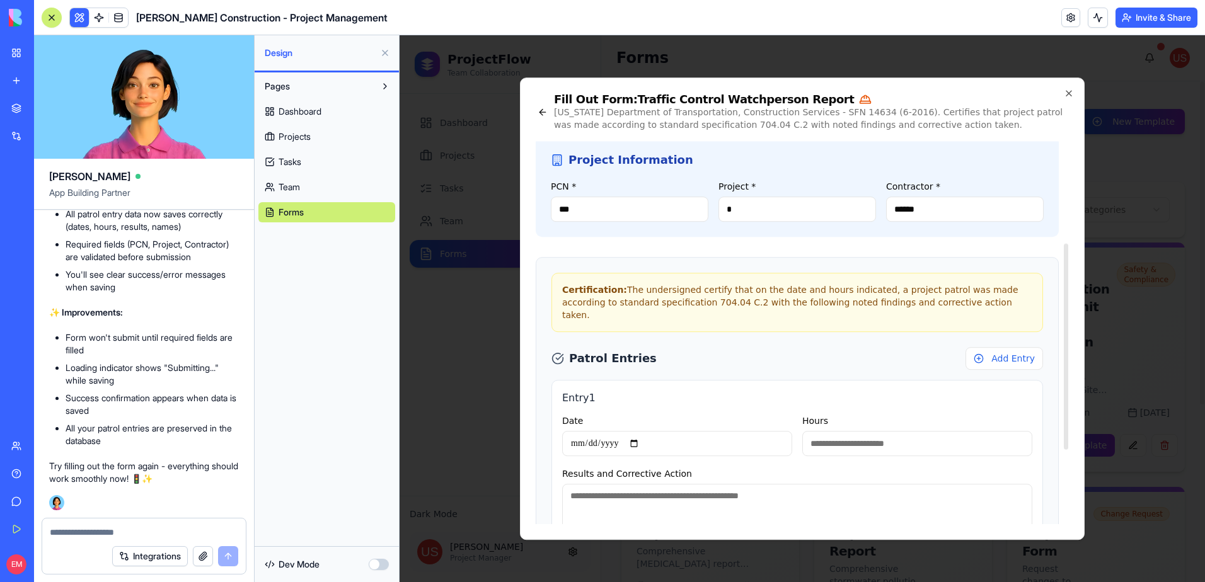
click at [584, 431] on input "Date" at bounding box center [677, 443] width 230 height 25
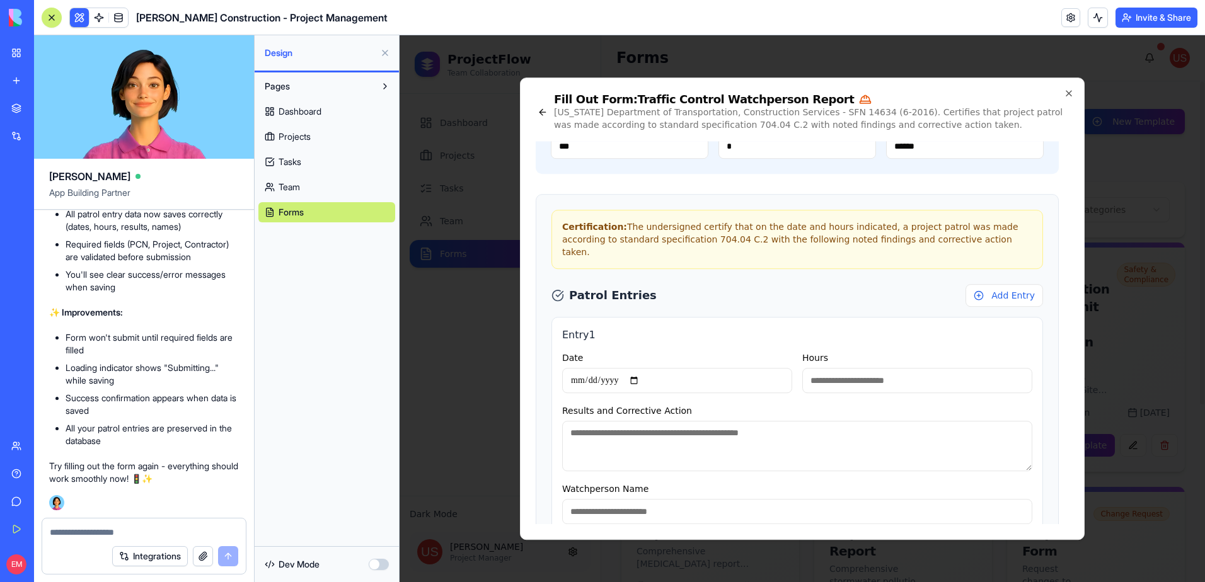
scroll to position [18870, 0]
click at [848, 374] on input "Hours" at bounding box center [917, 380] width 230 height 25
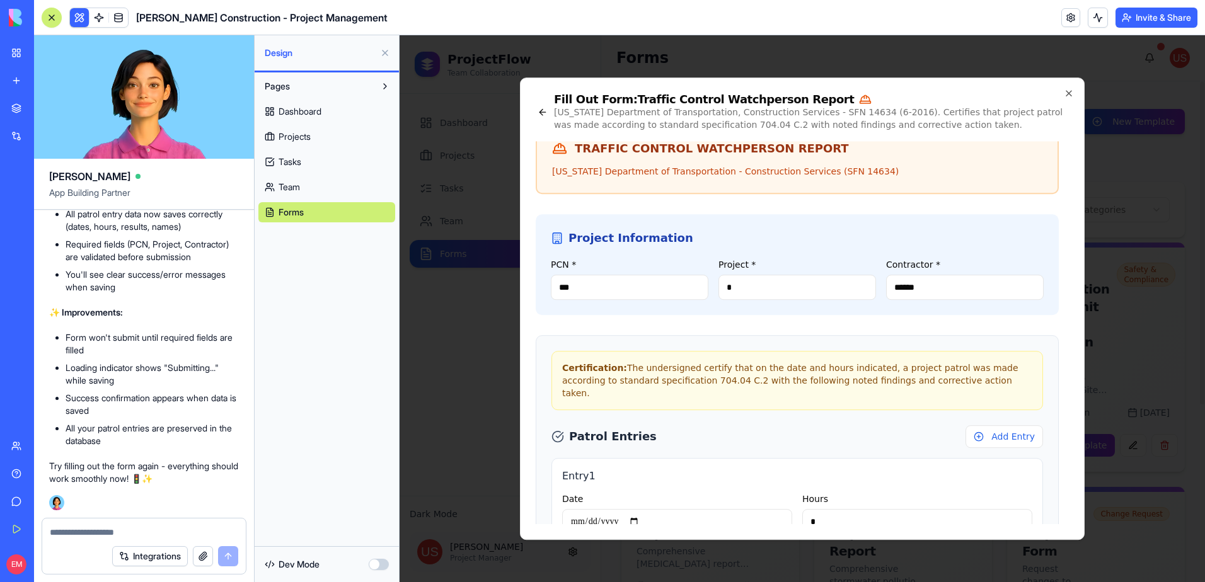
click at [137, 531] on textarea at bounding box center [144, 532] width 188 height 13
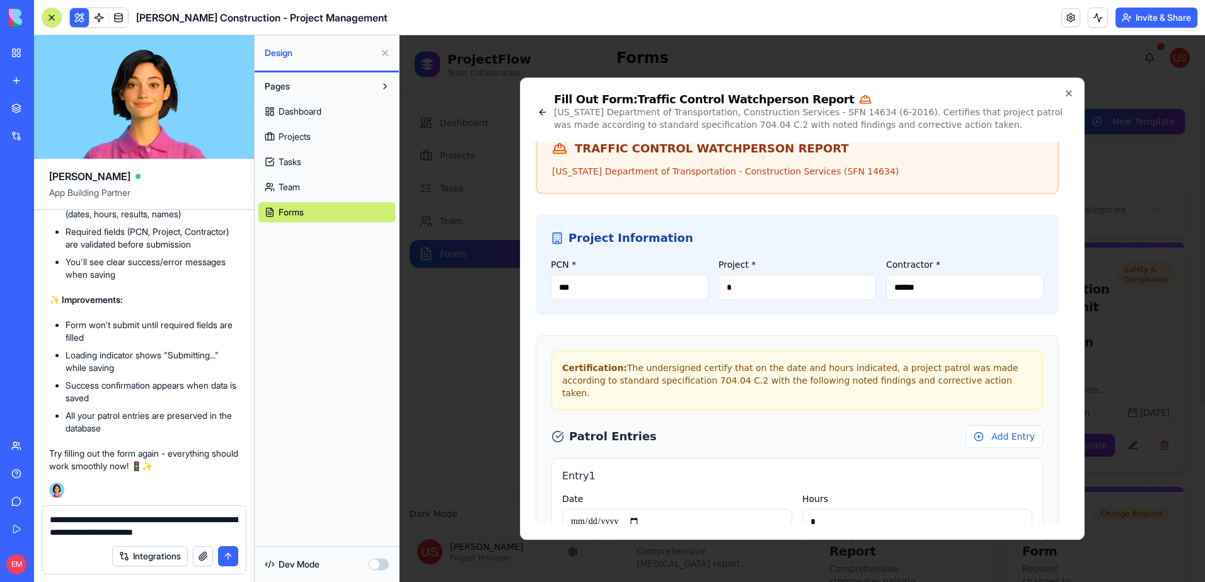
type textarea "**********"
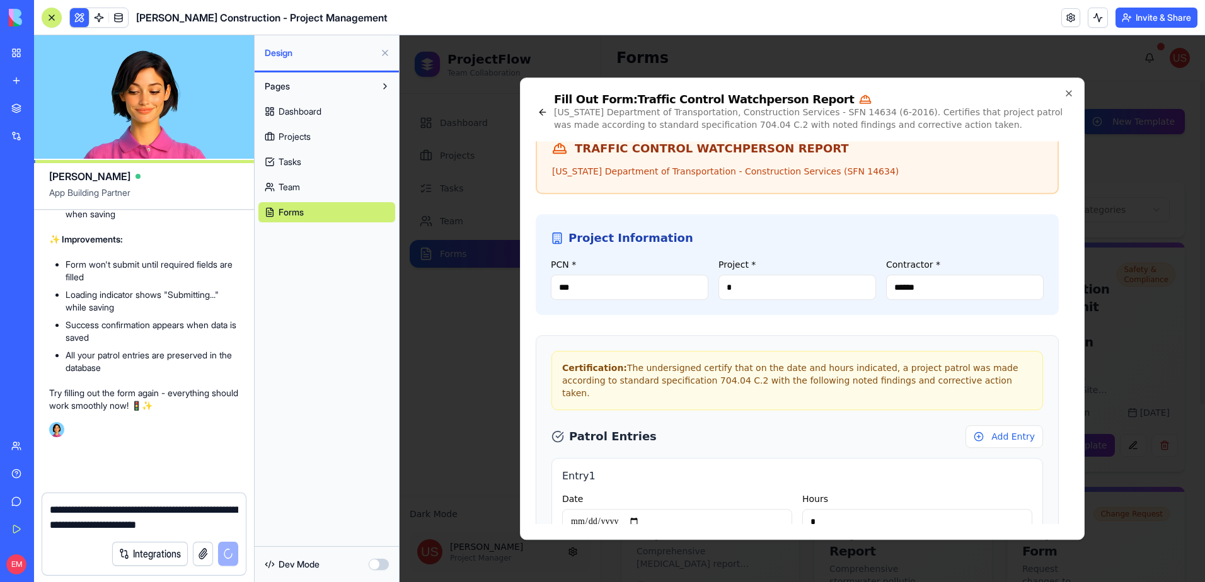
scroll to position [19057, 0]
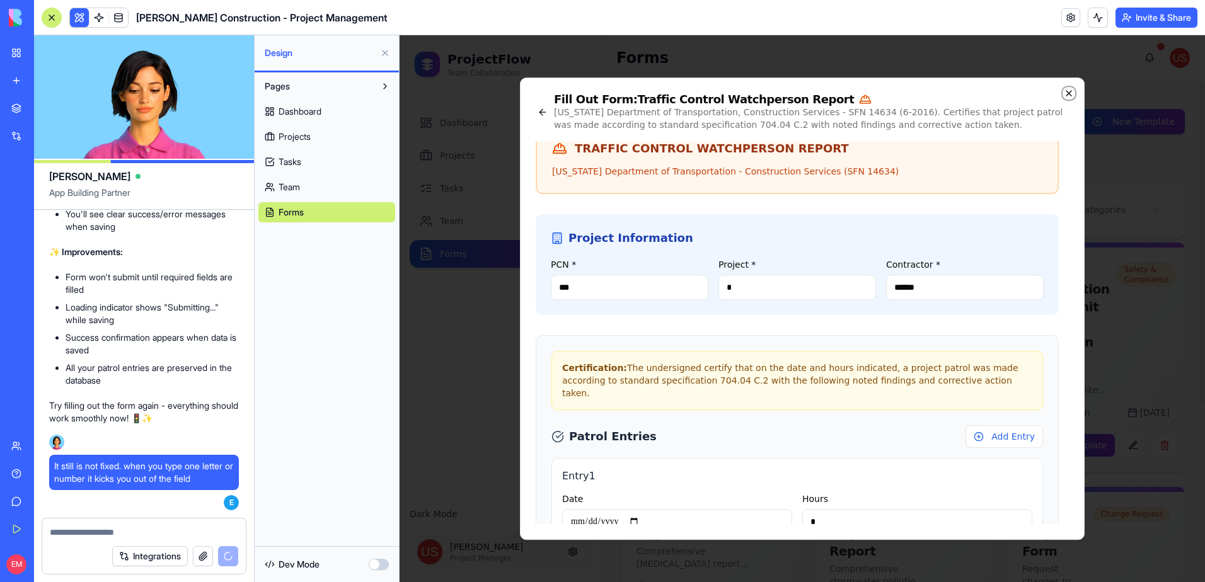
click at [1073, 88] on icon "button" at bounding box center [1069, 93] width 10 height 10
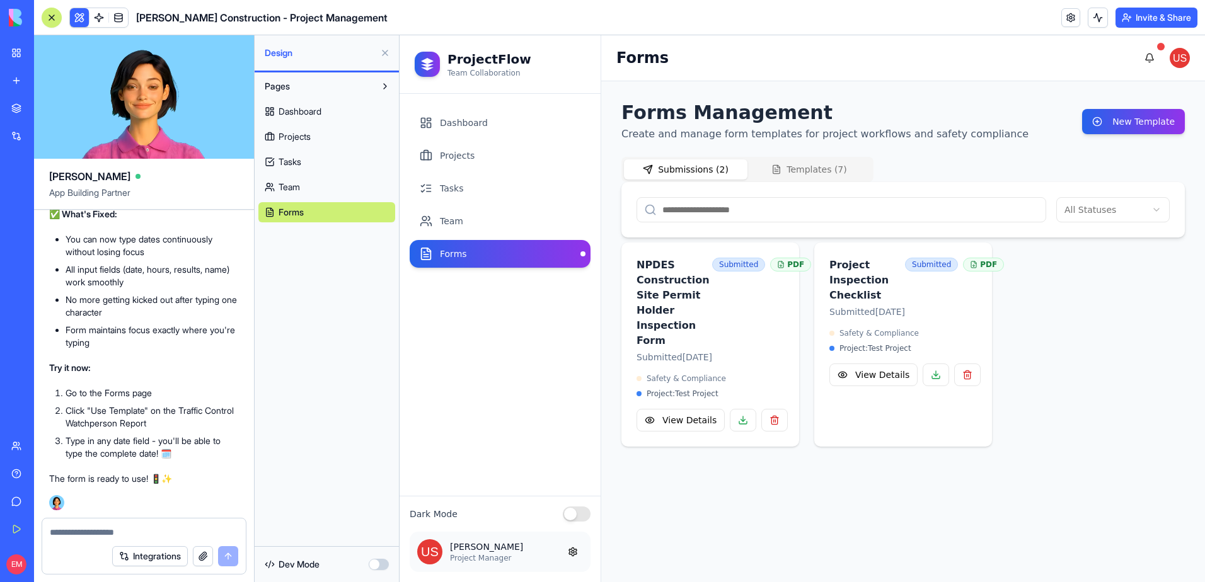
scroll to position [19679, 0]
click at [800, 176] on button "Templates ( 7 )" at bounding box center [809, 169] width 124 height 20
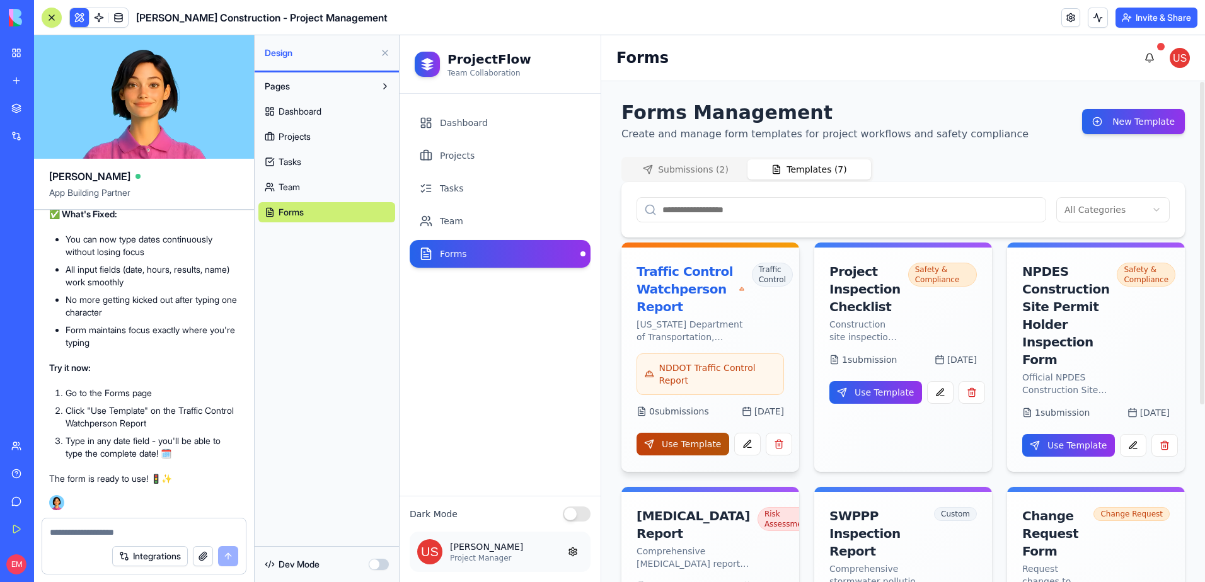
click at [681, 442] on button "Use Template" at bounding box center [683, 444] width 93 height 23
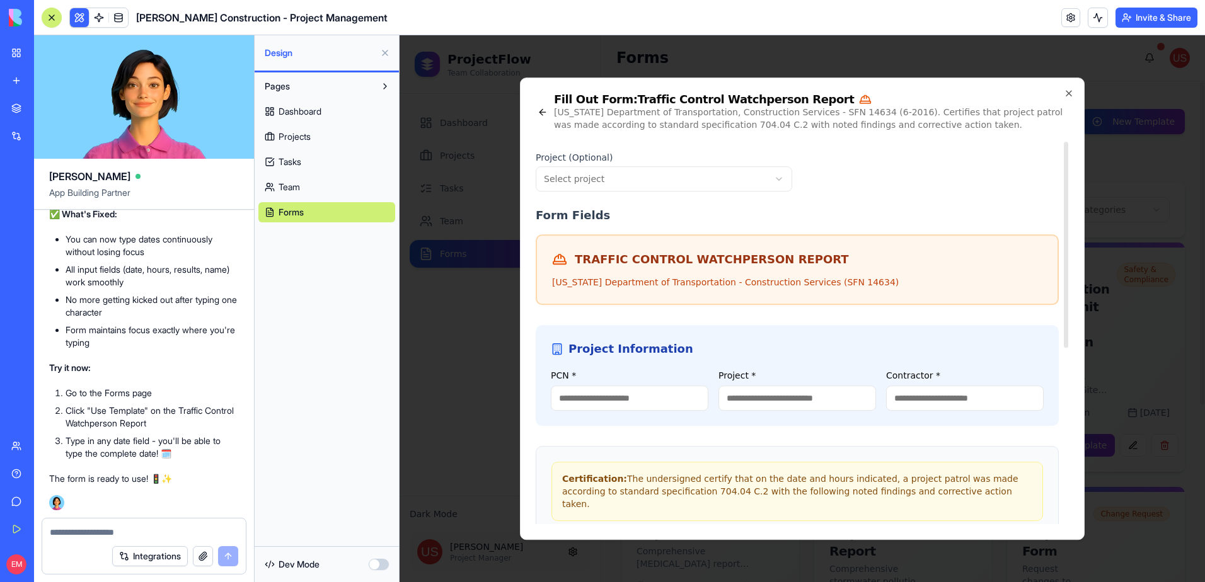
click at [644, 412] on div "Project Information PCN * Project * Contractor *" at bounding box center [797, 375] width 523 height 101
click at [643, 401] on input "PCN *" at bounding box center [630, 398] width 158 height 25
click at [671, 393] on input "*" at bounding box center [630, 398] width 158 height 25
click at [660, 396] on input "**" at bounding box center [630, 398] width 158 height 25
click at [1066, 93] on icon "button" at bounding box center [1069, 93] width 10 height 10
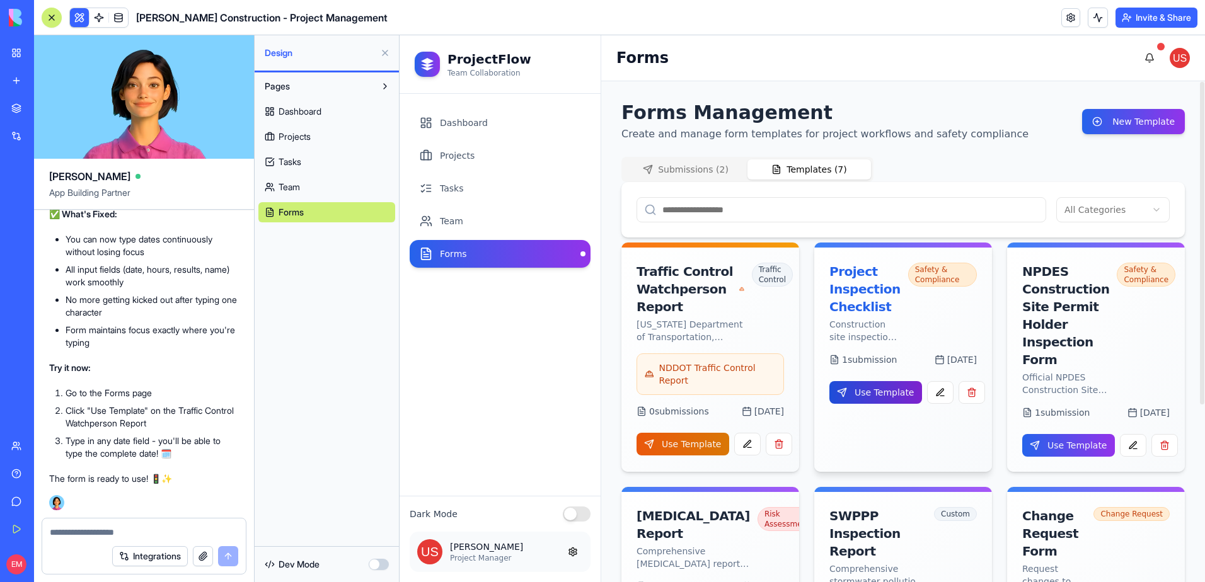
click at [872, 391] on button "Use Template" at bounding box center [875, 392] width 93 height 23
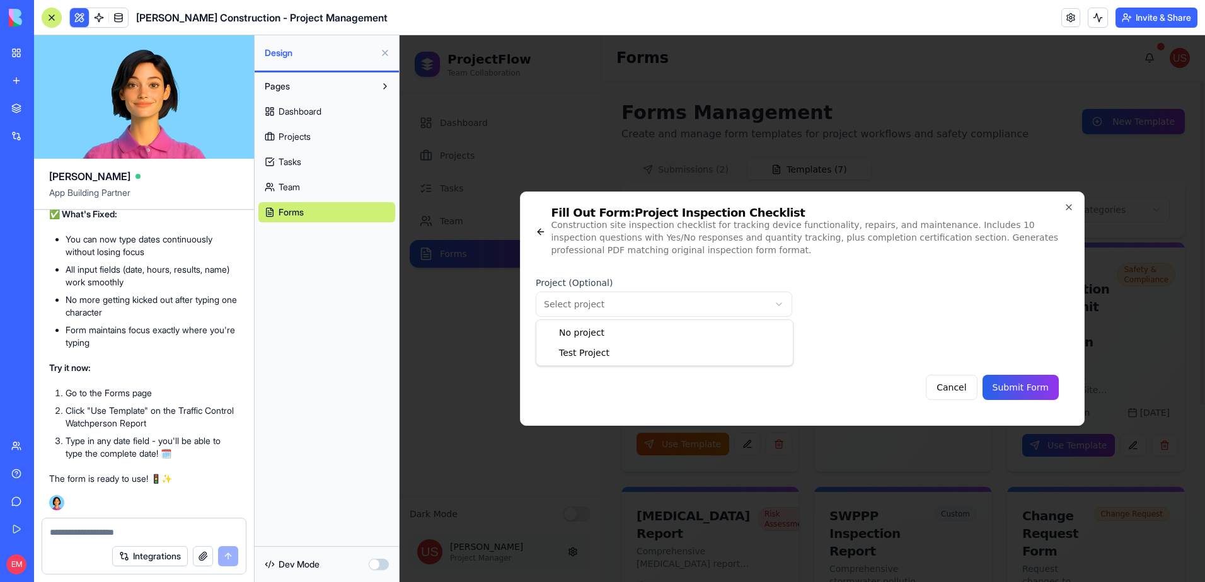
click at [647, 312] on body "ProjectFlow Team Collaboration Dashboard Projects Tasks Team Forms Dark Mode Jo…" at bounding box center [802, 308] width 805 height 547
click at [969, 383] on button "Cancel" at bounding box center [951, 387] width 51 height 25
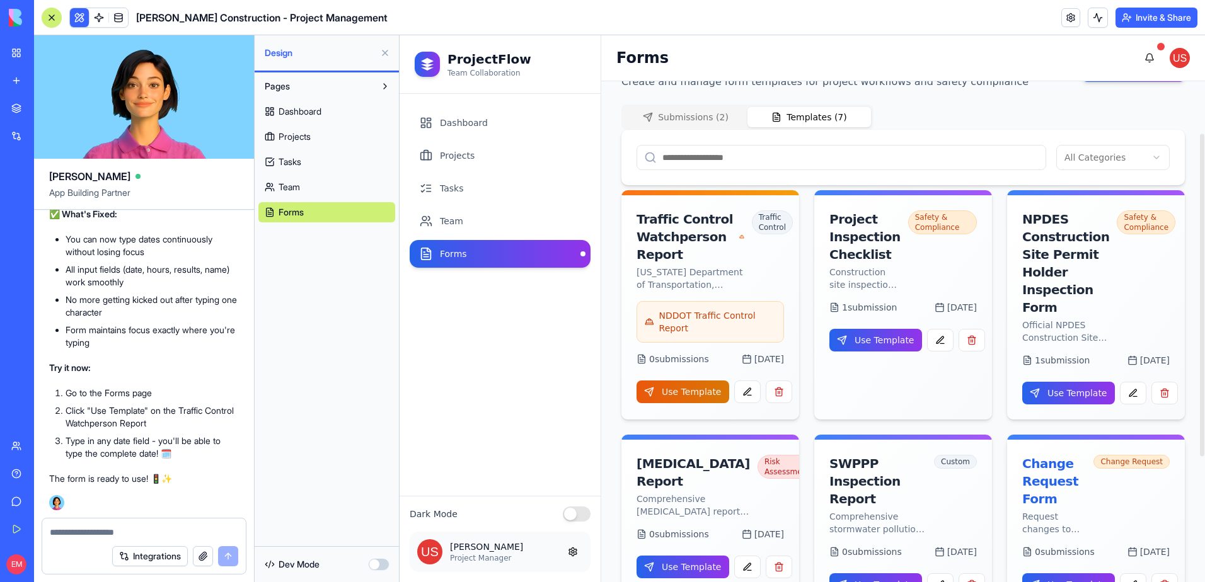
scroll to position [126, 0]
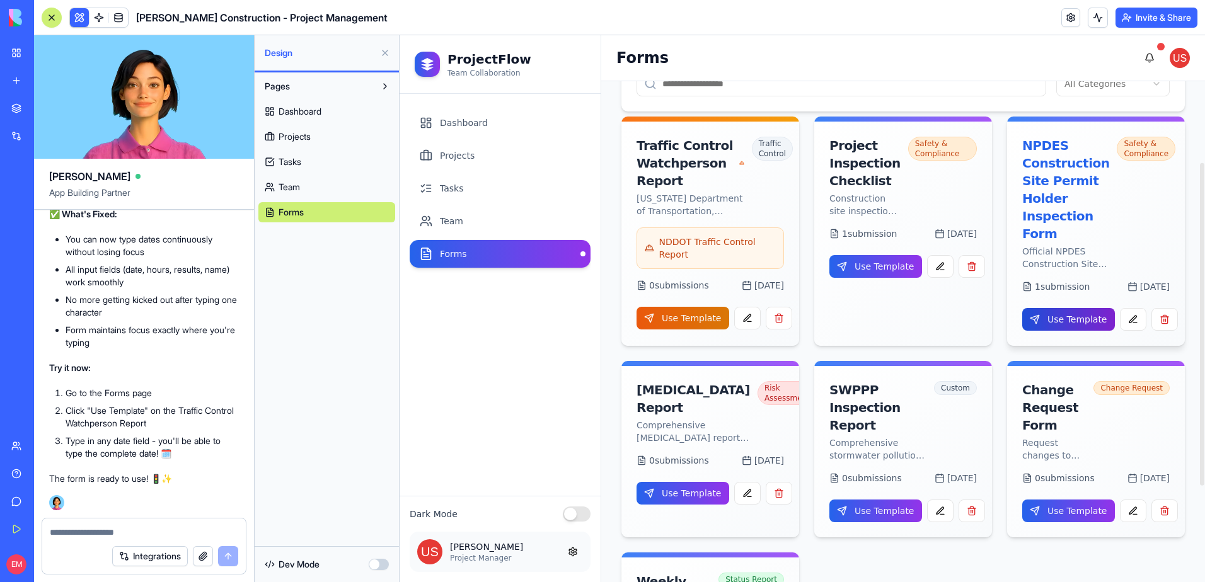
click at [1076, 314] on button "Use Template" at bounding box center [1068, 319] width 93 height 23
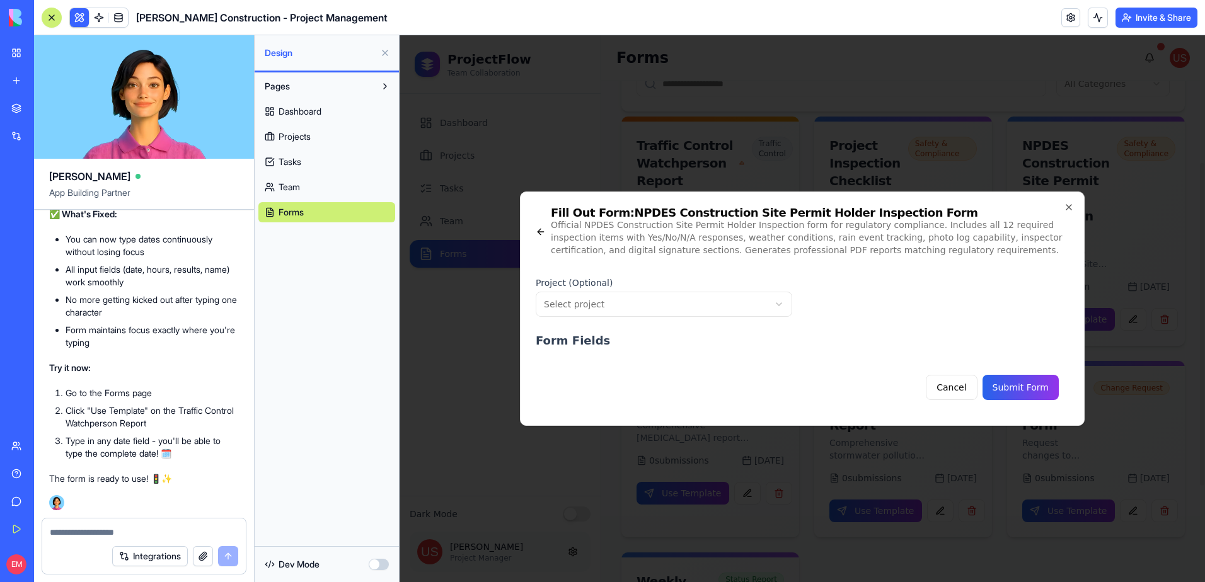
click at [633, 358] on form "**********" at bounding box center [797, 339] width 523 height 144
click at [968, 387] on button "Cancel" at bounding box center [951, 387] width 51 height 25
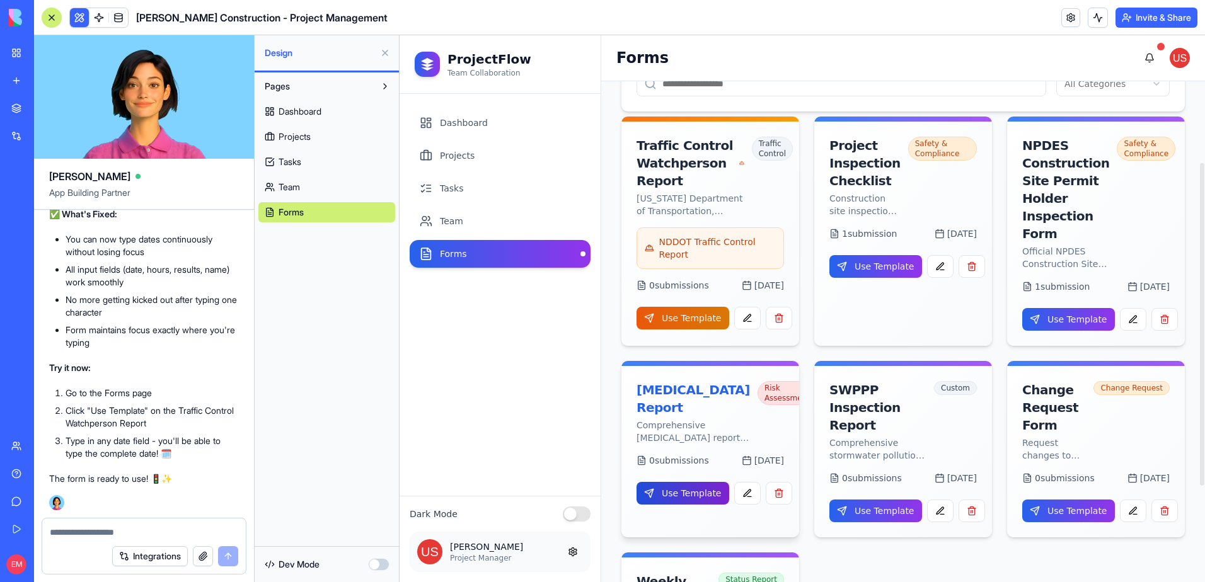
click at [681, 505] on button "Use Template" at bounding box center [683, 493] width 93 height 23
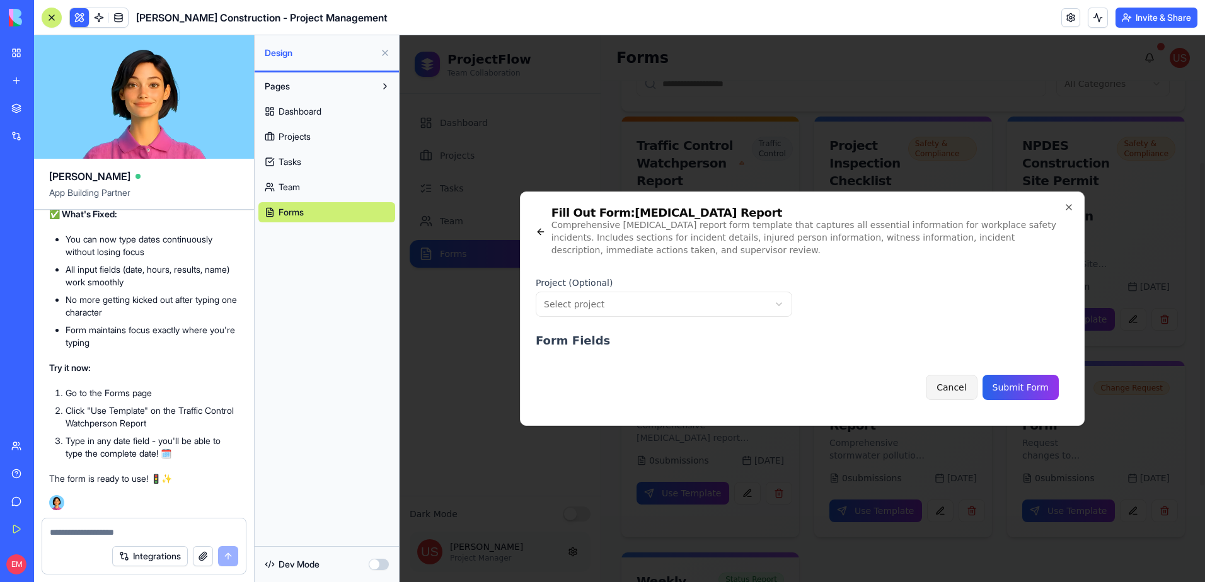
click at [975, 388] on button "Cancel" at bounding box center [951, 387] width 51 height 25
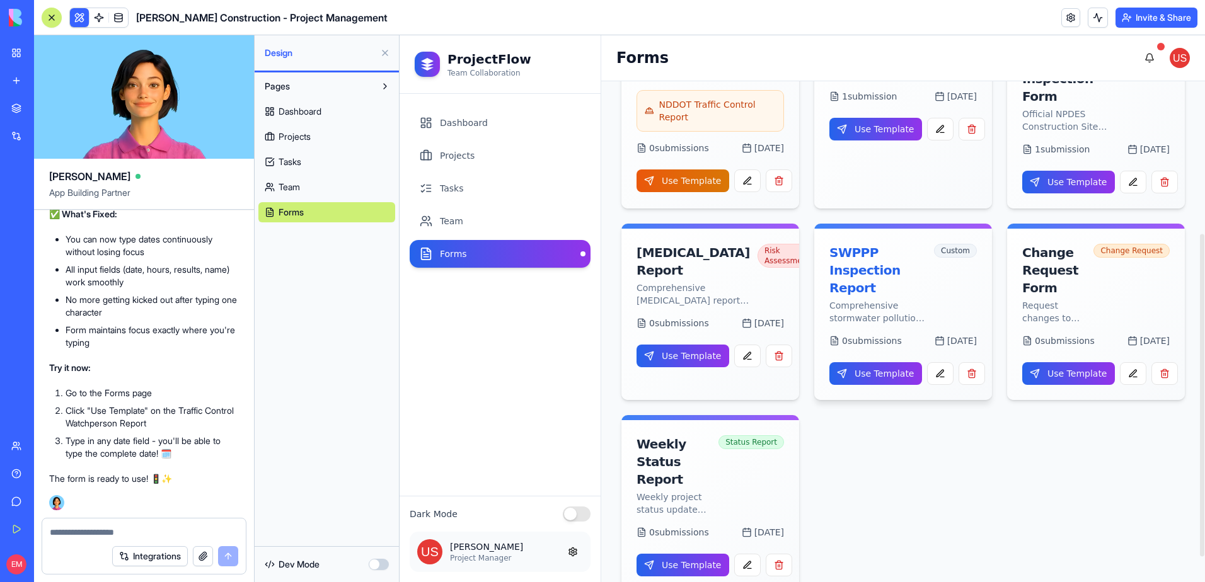
scroll to position [275, 0]
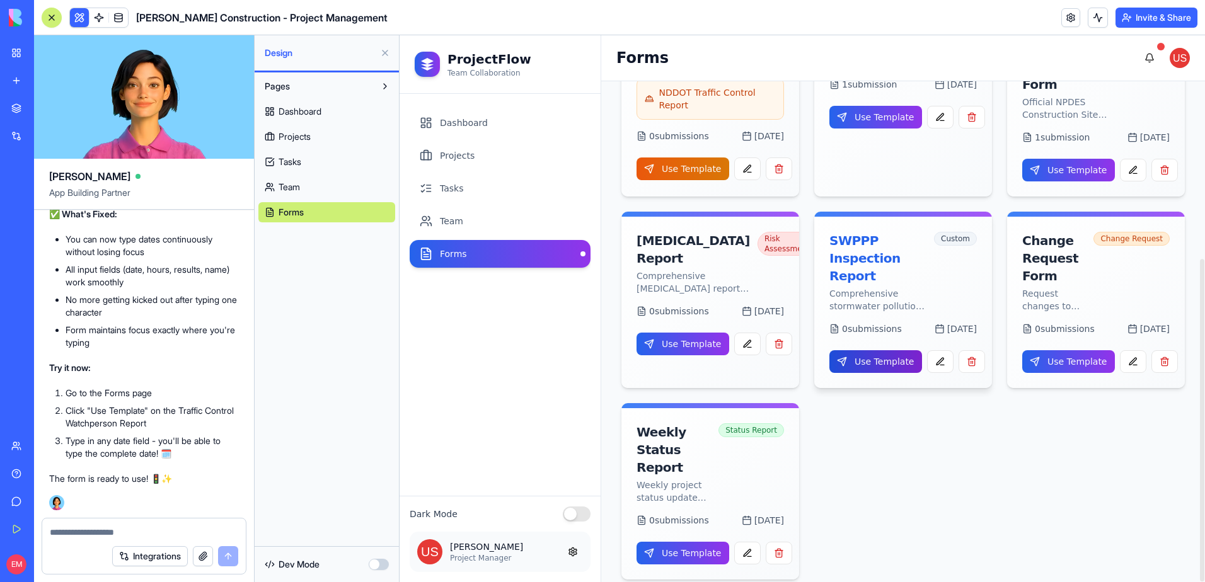
click at [856, 353] on button "Use Template" at bounding box center [875, 361] width 93 height 23
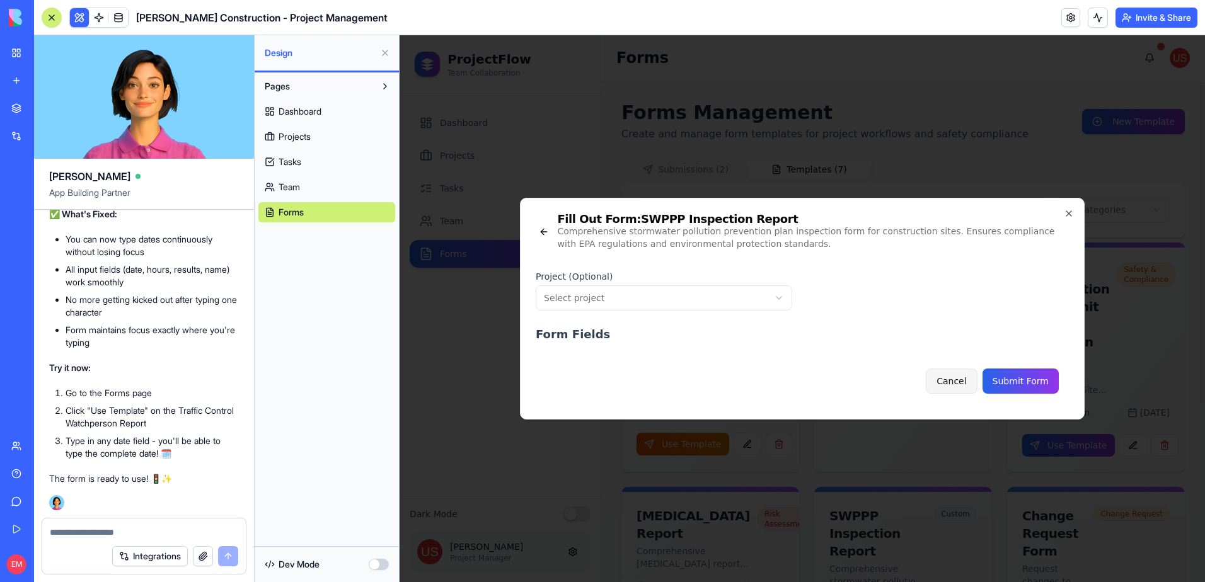
click at [977, 379] on button "Cancel" at bounding box center [951, 381] width 51 height 25
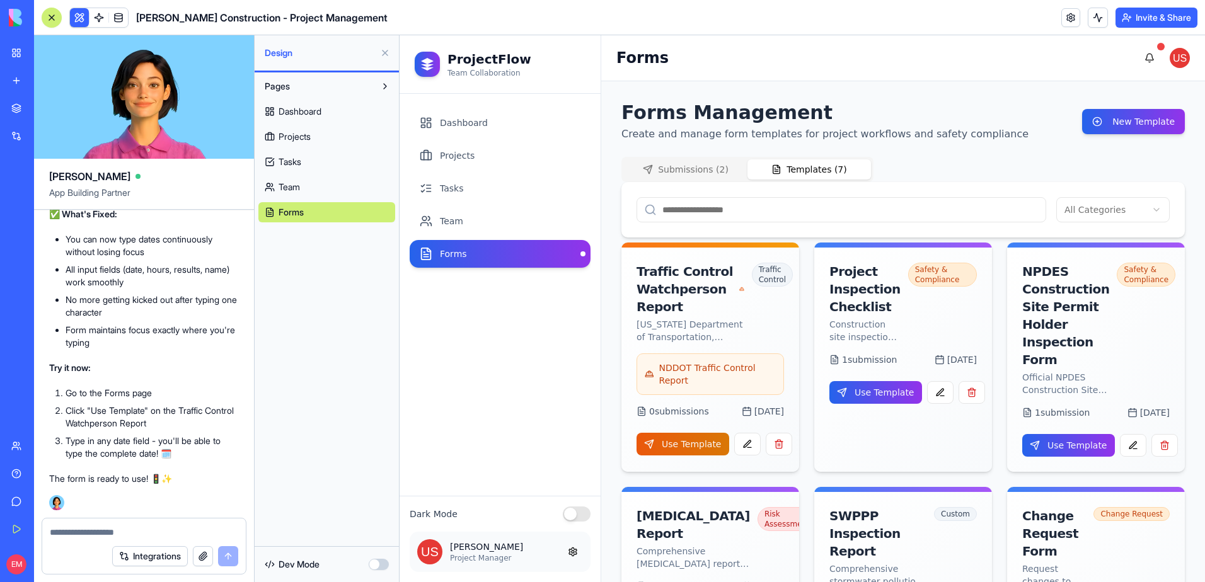
click at [166, 524] on div at bounding box center [144, 529] width 204 height 20
click at [166, 532] on textarea at bounding box center [144, 532] width 188 height 13
type textarea "**********"
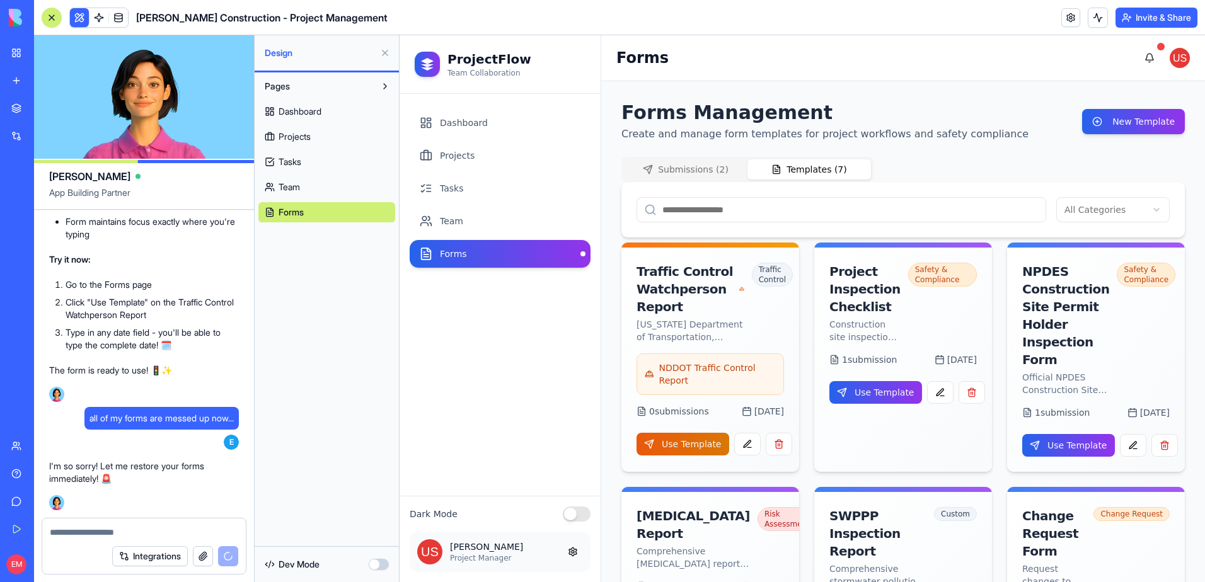
scroll to position [19811, 0]
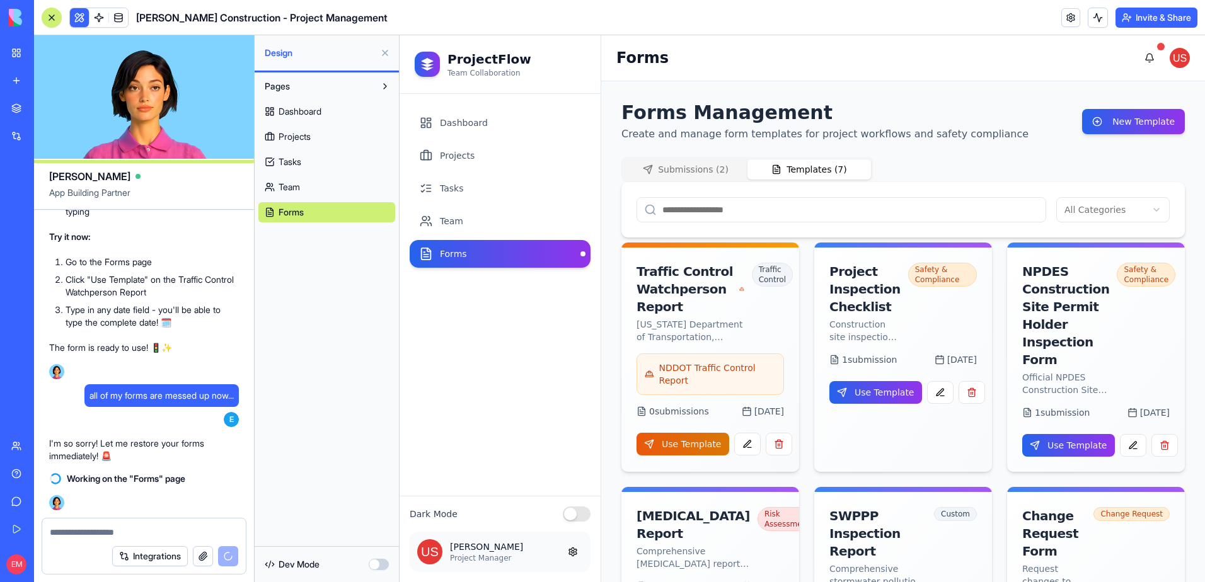
click at [379, 567] on button "button" at bounding box center [379, 564] width 20 height 11
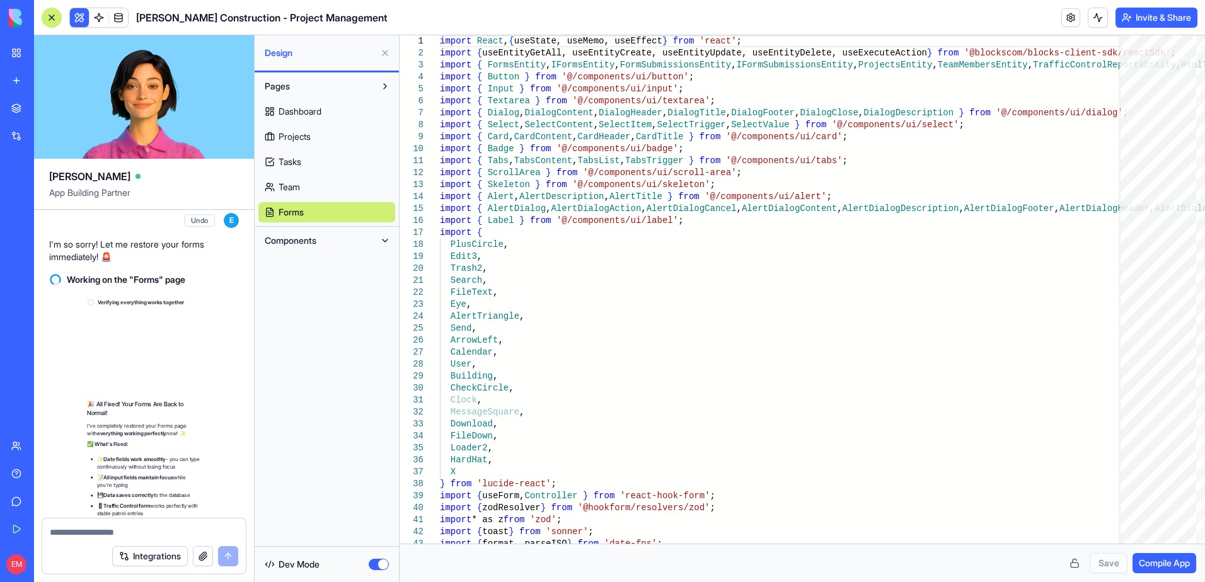
scroll to position [20373, 0]
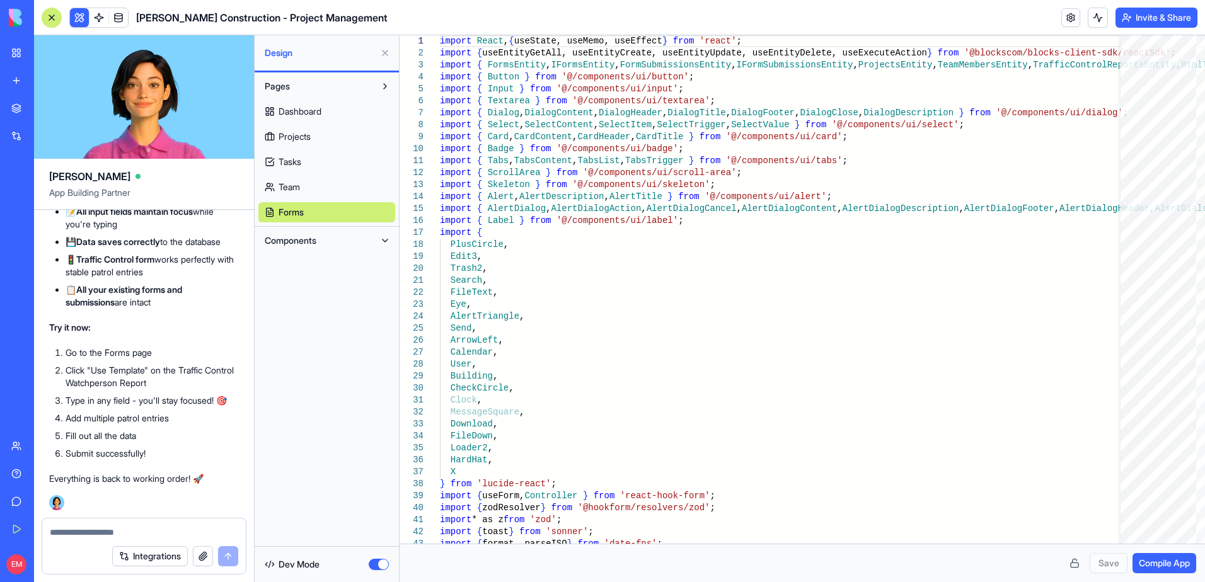
click at [380, 566] on button "button" at bounding box center [379, 564] width 20 height 11
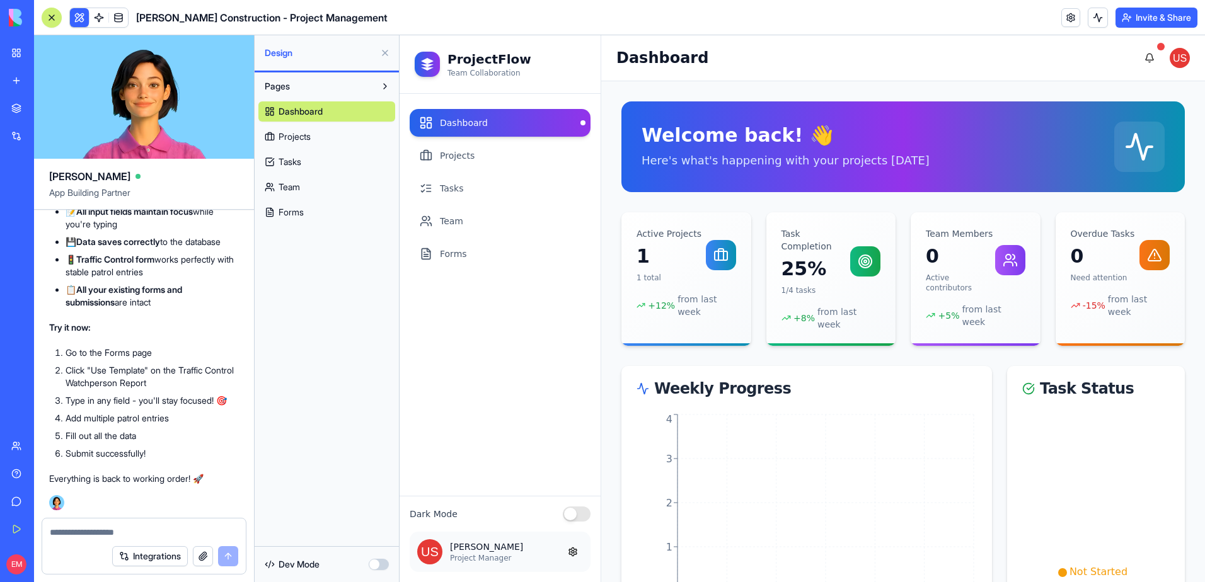
click at [353, 216] on link "Forms" at bounding box center [326, 212] width 137 height 20
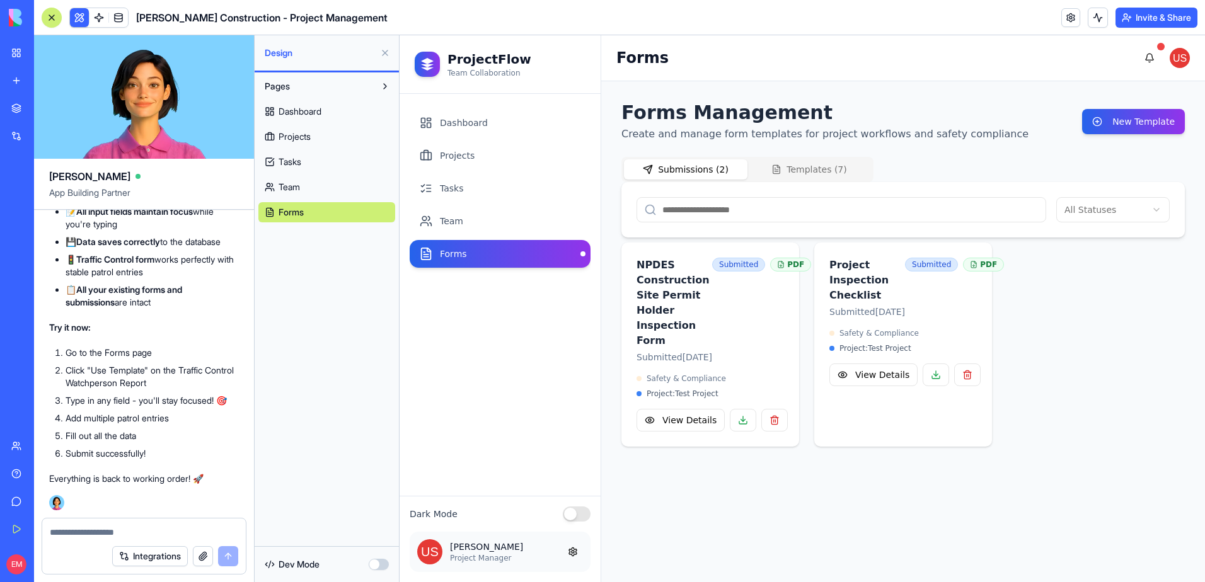
click at [797, 163] on button "Templates ( 7 )" at bounding box center [809, 169] width 124 height 20
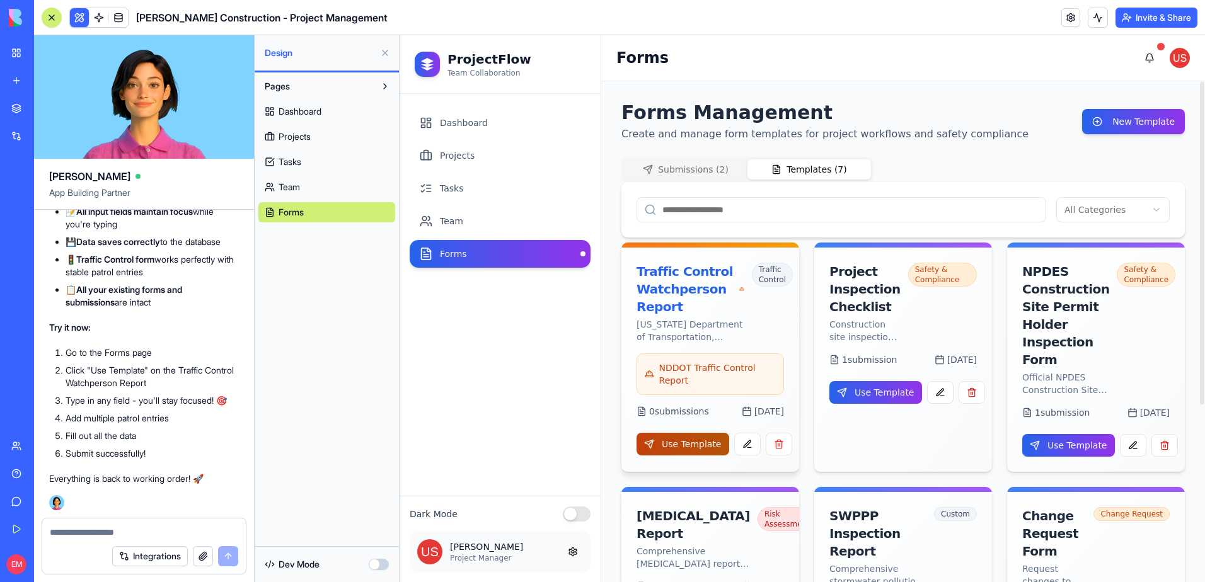
click at [691, 446] on button "Use Template" at bounding box center [683, 444] width 93 height 23
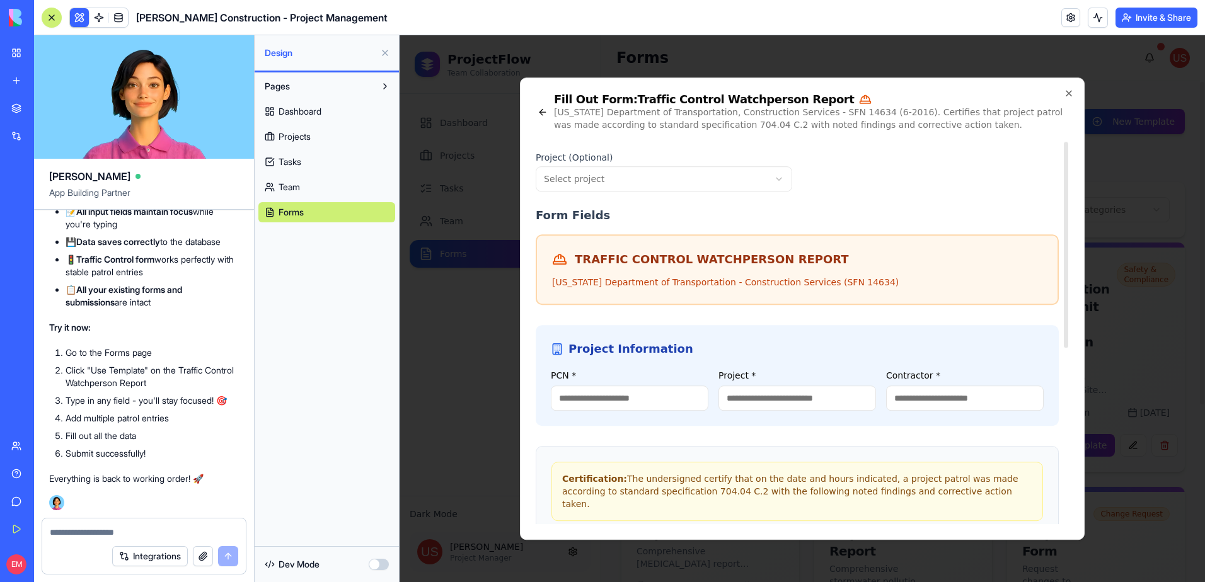
click at [632, 400] on input "PCN *" at bounding box center [630, 398] width 158 height 25
click at [1069, 92] on icon "button" at bounding box center [1069, 93] width 10 height 10
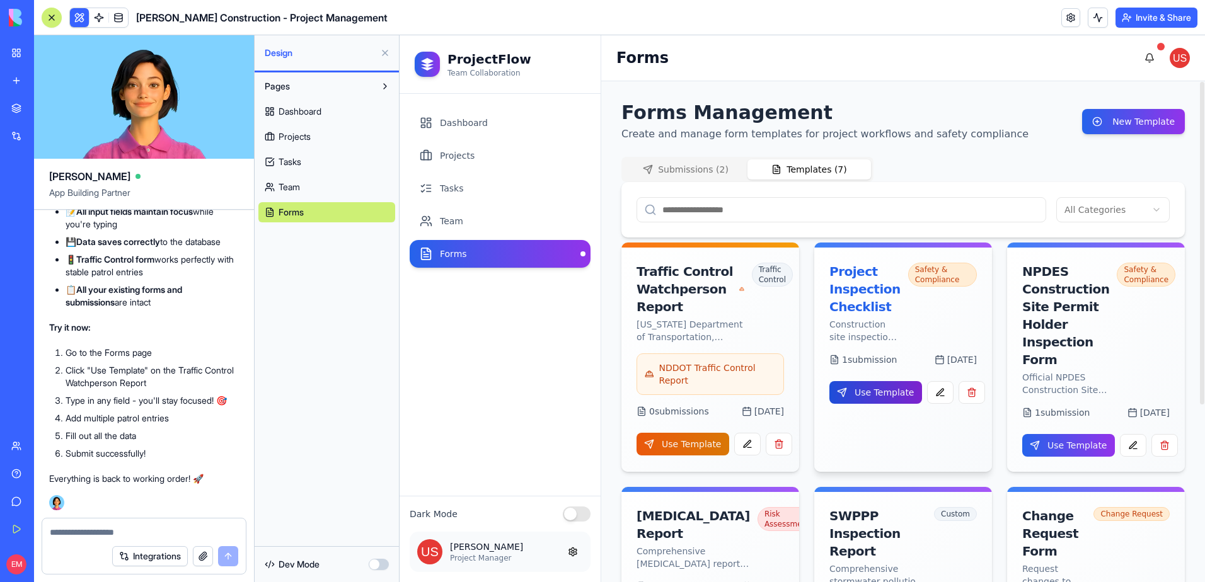
click at [878, 382] on button "Use Template" at bounding box center [875, 392] width 93 height 23
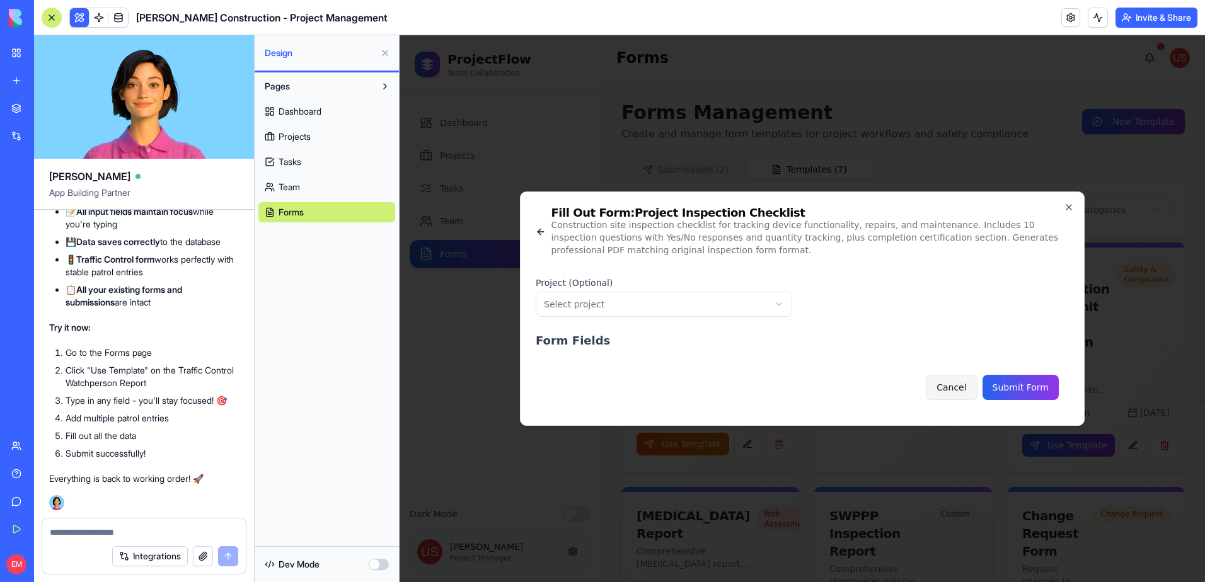
click at [953, 387] on button "Cancel" at bounding box center [951, 387] width 51 height 25
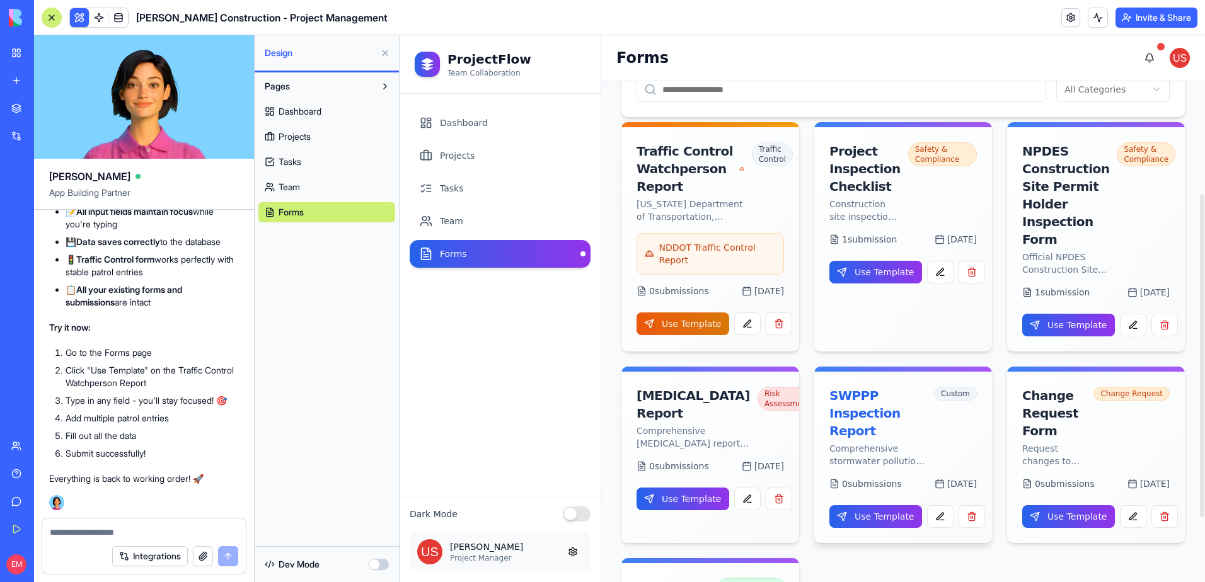
scroll to position [189, 0]
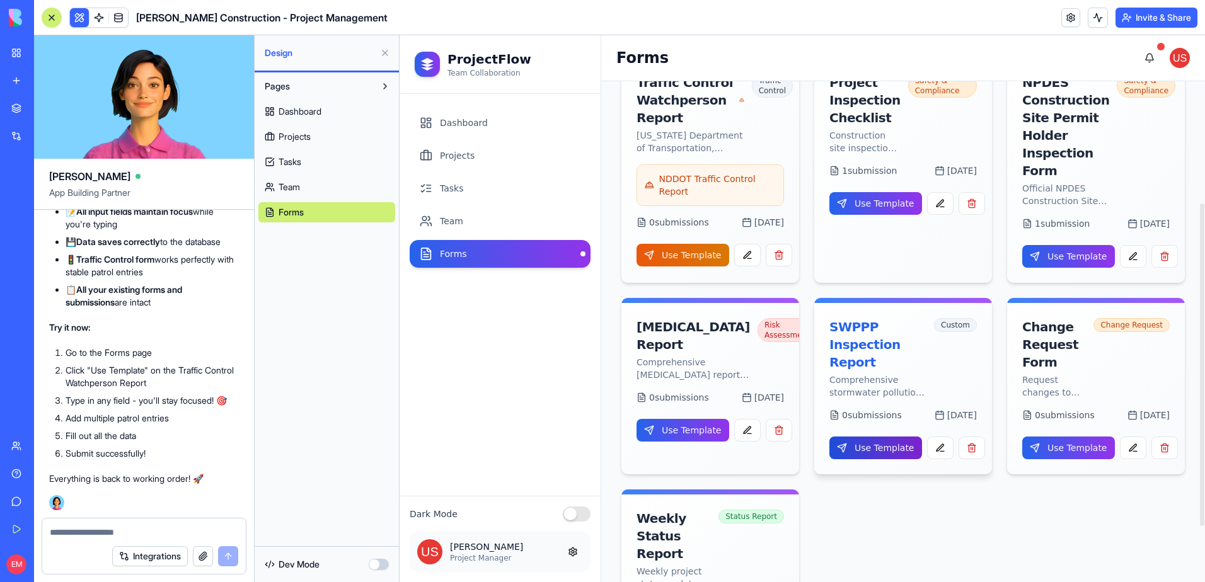
click at [894, 451] on button "Use Template" at bounding box center [875, 448] width 93 height 23
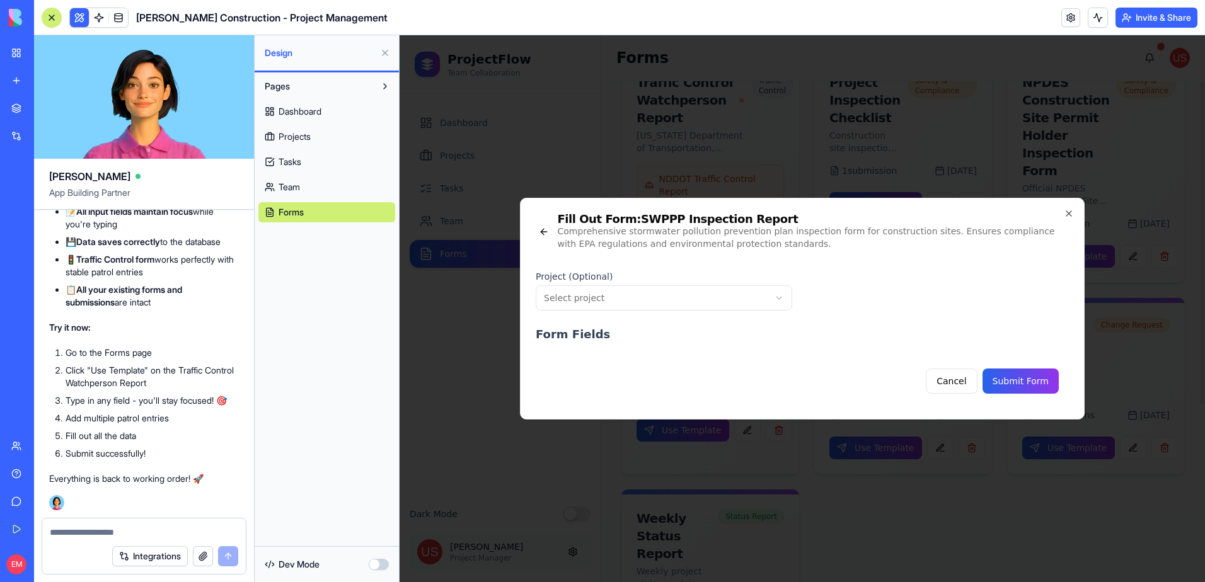
scroll to position [0, 0]
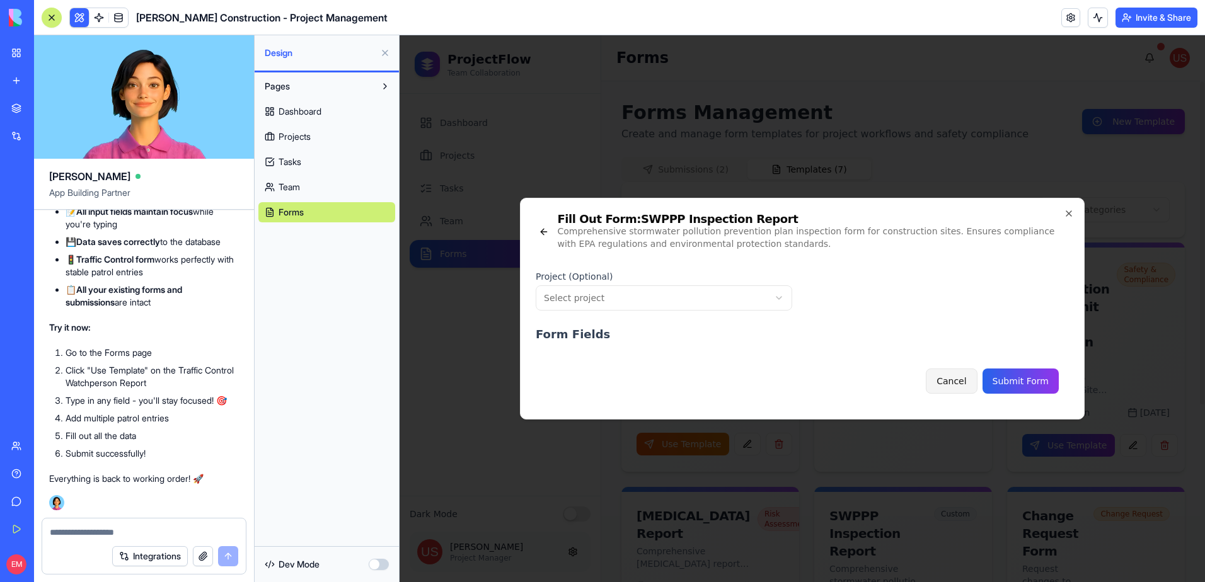
click at [965, 381] on button "Cancel" at bounding box center [951, 381] width 51 height 25
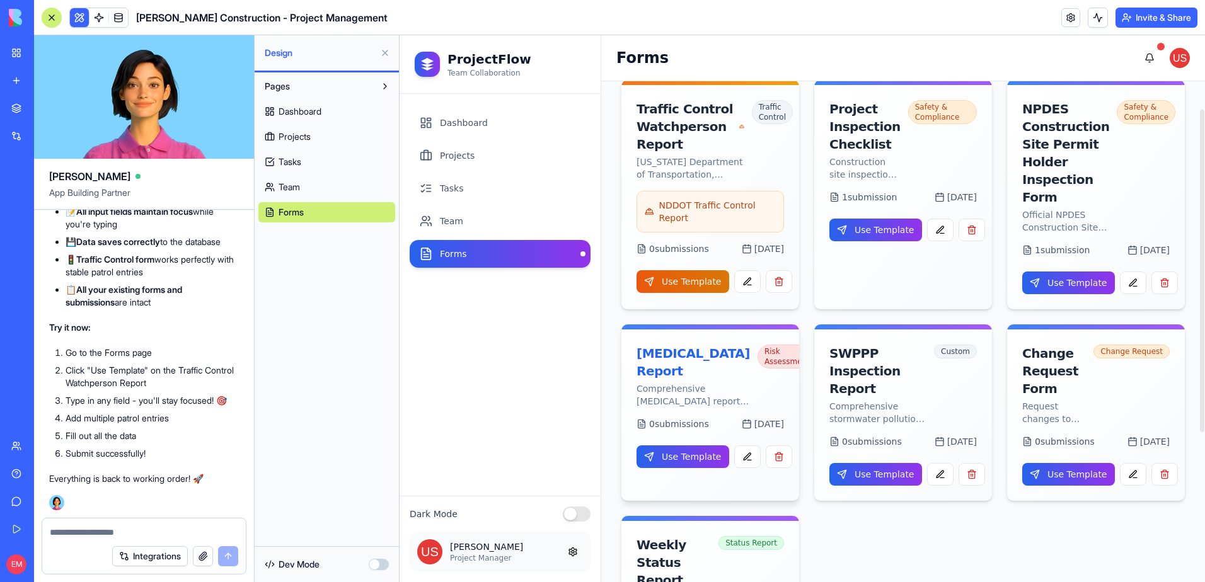
scroll to position [189, 0]
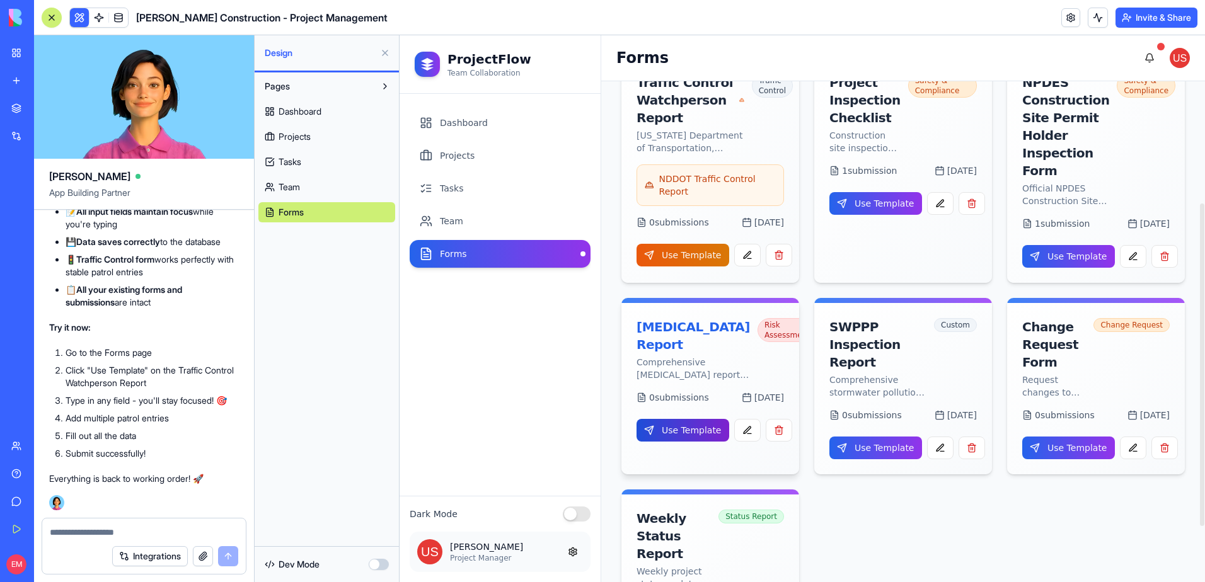
click at [705, 442] on button "Use Template" at bounding box center [683, 430] width 93 height 23
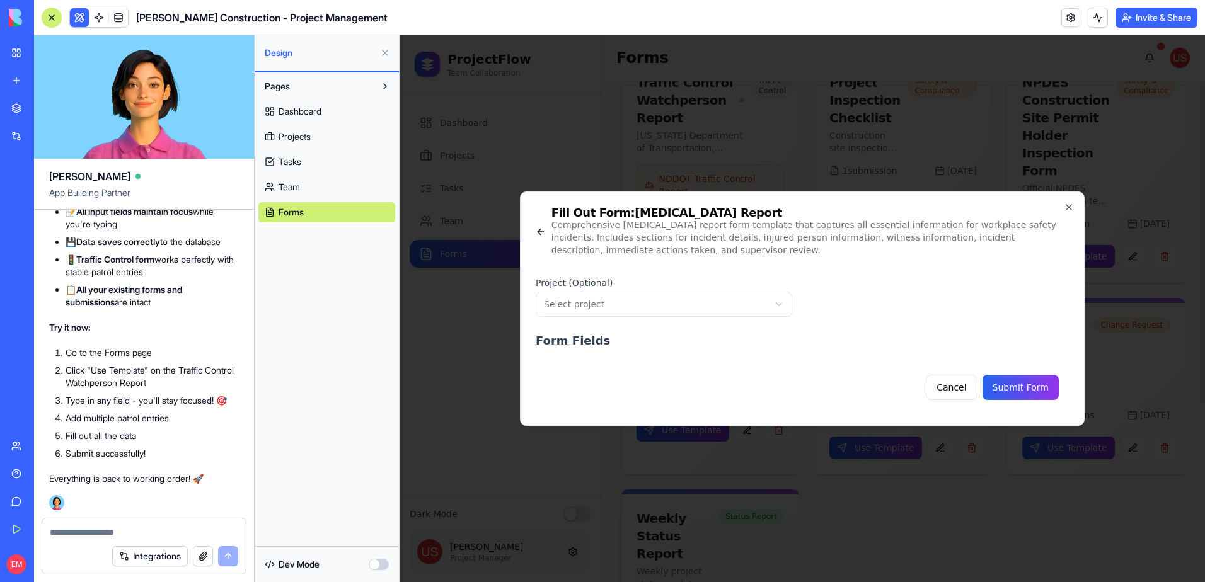
scroll to position [0, 0]
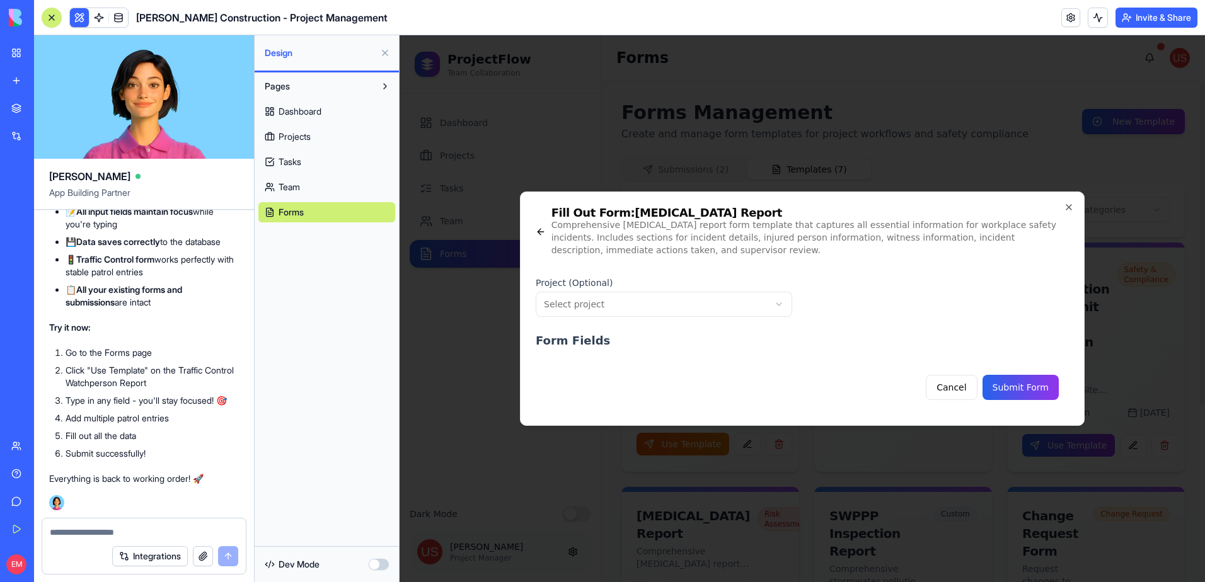
click at [615, 292] on body "ProjectFlow Team Collaboration Dashboard Projects Tasks Team Forms Dark Mode Jo…" at bounding box center [802, 308] width 805 height 547
click at [647, 359] on form "**********" at bounding box center [797, 339] width 523 height 144
drag, startPoint x: 652, startPoint y: 400, endPoint x: 749, endPoint y: 405, distance: 97.2
click at [652, 400] on form "**********" at bounding box center [797, 339] width 523 height 144
click at [752, 405] on form "**********" at bounding box center [797, 339] width 523 height 144
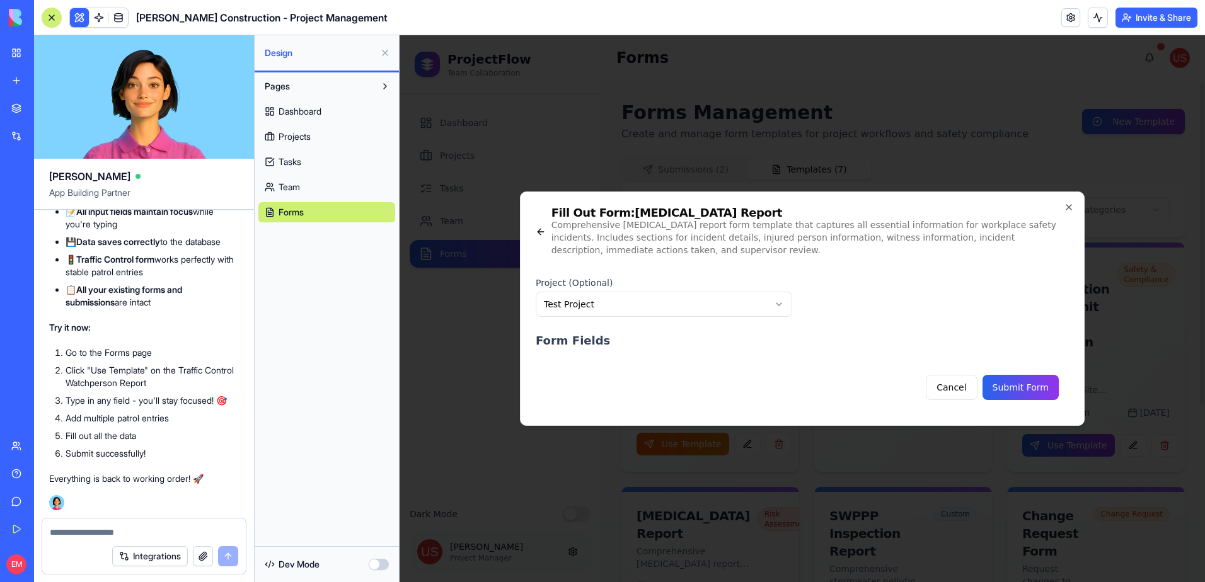
drag, startPoint x: 780, startPoint y: 376, endPoint x: 867, endPoint y: 381, distance: 87.1
click at [781, 376] on div "Cancel Submit Form" at bounding box center [797, 382] width 523 height 35
click at [954, 385] on button "Cancel" at bounding box center [951, 387] width 51 height 25
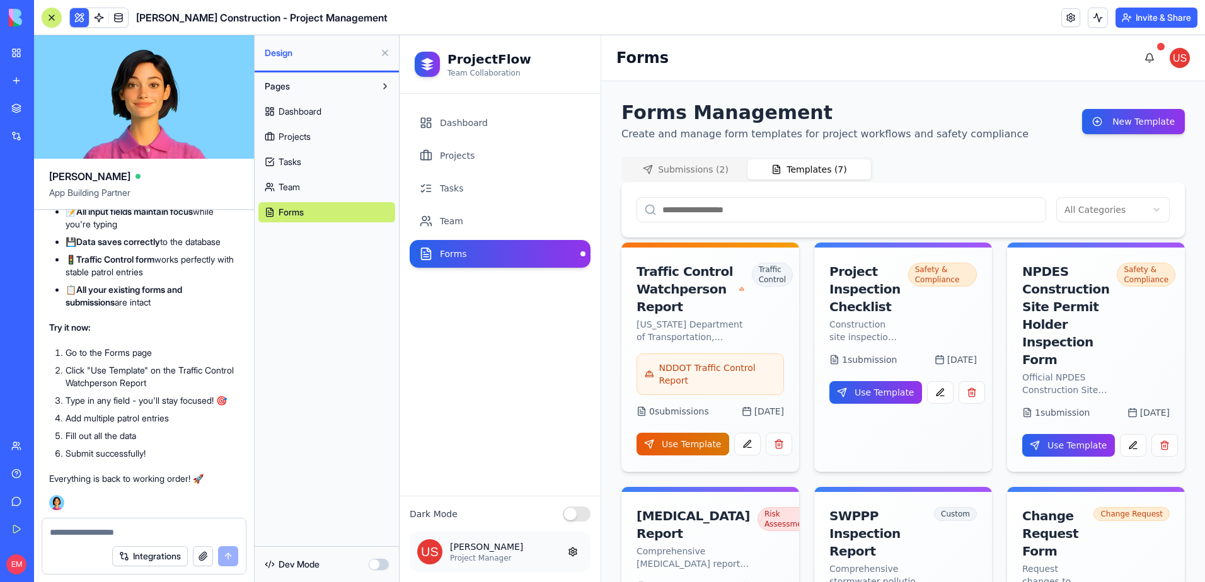
scroll to position [20373, 0]
click at [153, 538] on textarea at bounding box center [144, 532] width 188 height 13
click at [59, 18] on button at bounding box center [52, 18] width 20 height 20
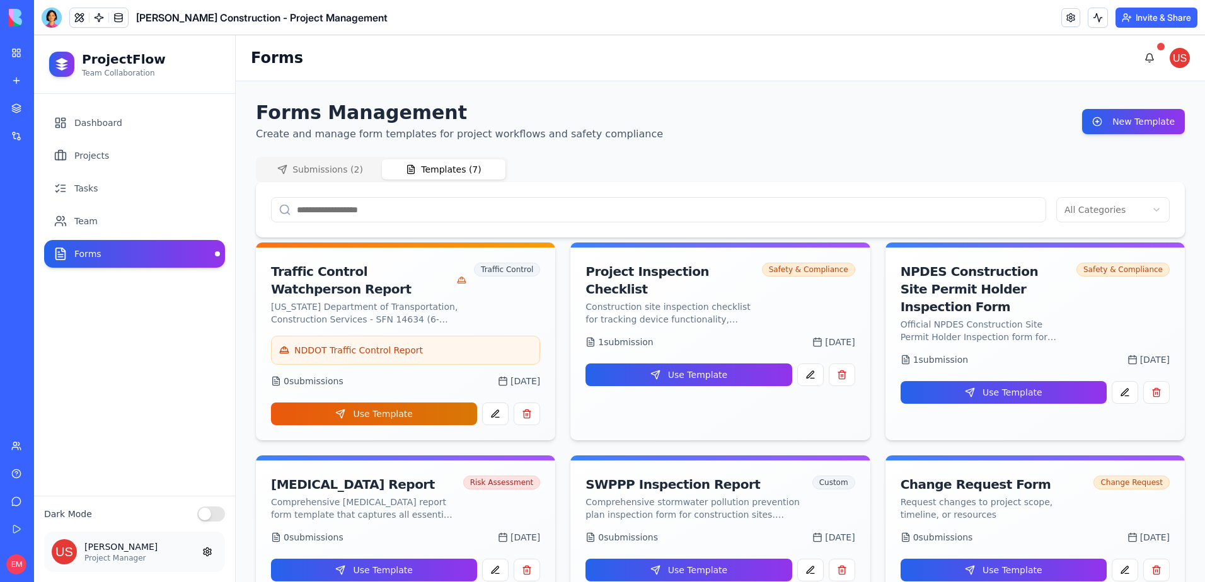
click at [418, 178] on button "Templates ( 7 )" at bounding box center [444, 169] width 124 height 20
click at [669, 364] on button "Use Template" at bounding box center [688, 375] width 206 height 23
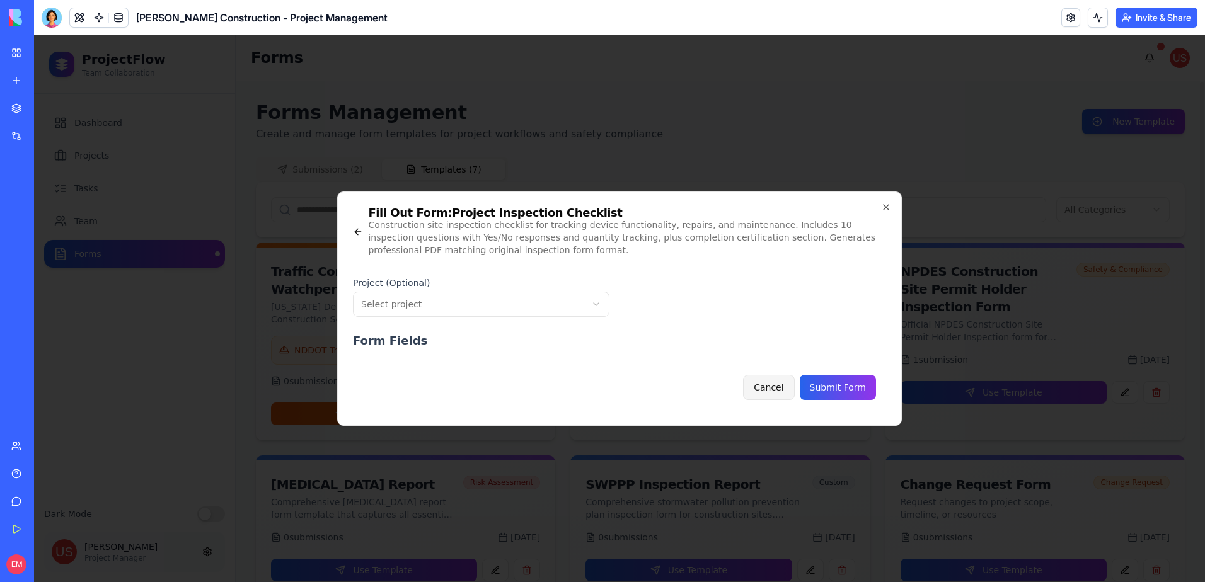
click at [790, 386] on button "Cancel" at bounding box center [768, 387] width 51 height 25
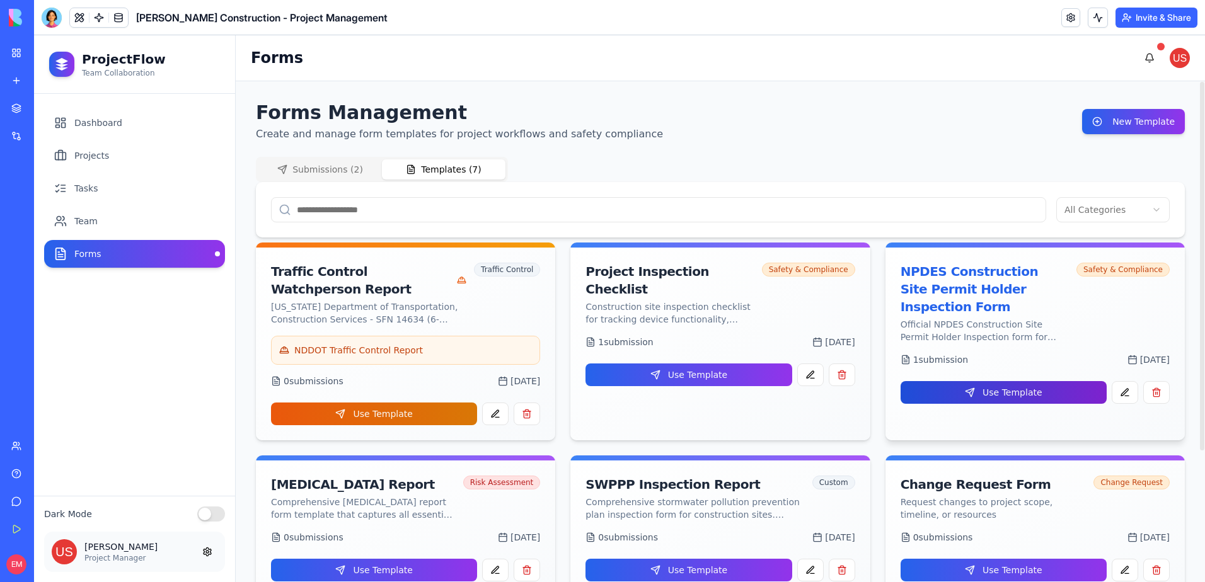
click at [943, 381] on button "Use Template" at bounding box center [1004, 392] width 206 height 23
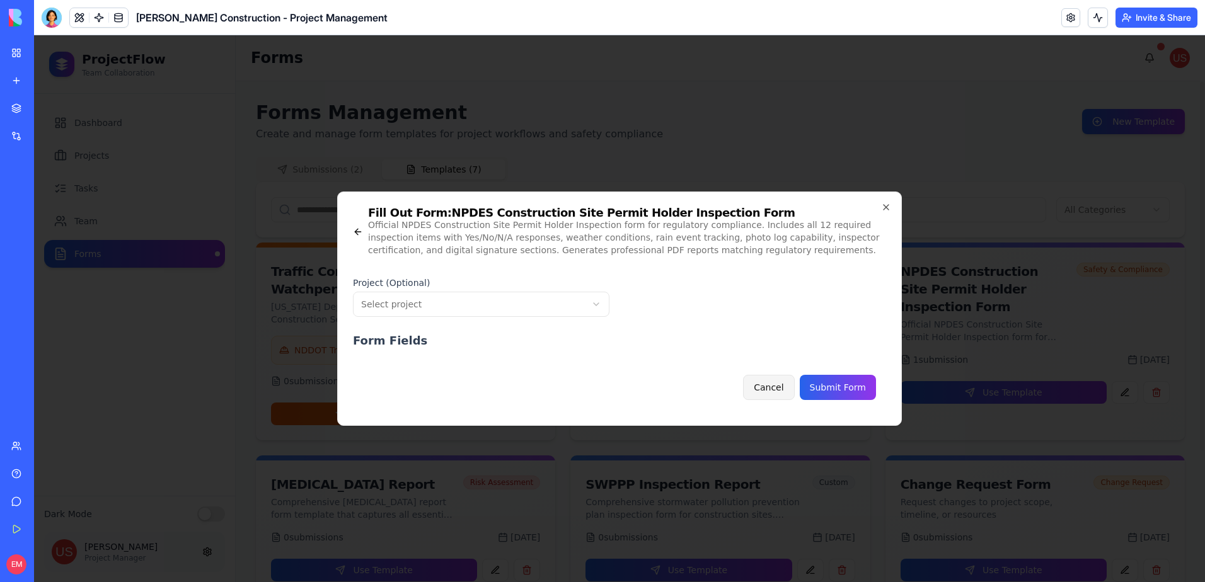
click at [759, 393] on button "Cancel" at bounding box center [768, 387] width 51 height 25
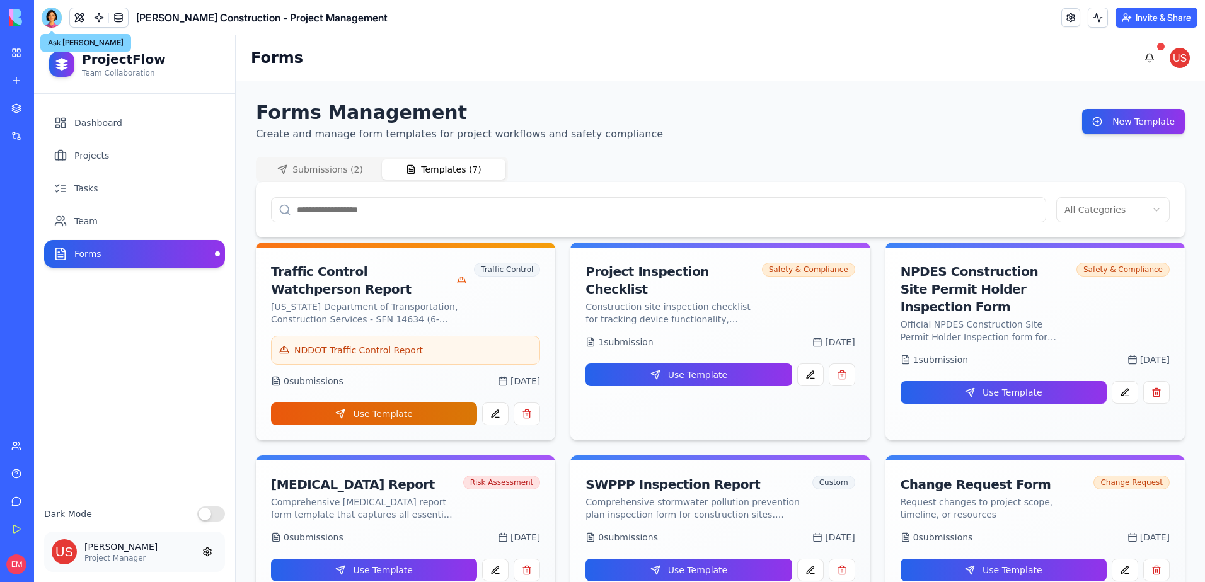
click at [41, 5] on header "Gladen Construction - Project Management Invite & Share" at bounding box center [619, 17] width 1171 height 35
click at [42, 21] on div at bounding box center [52, 18] width 20 height 20
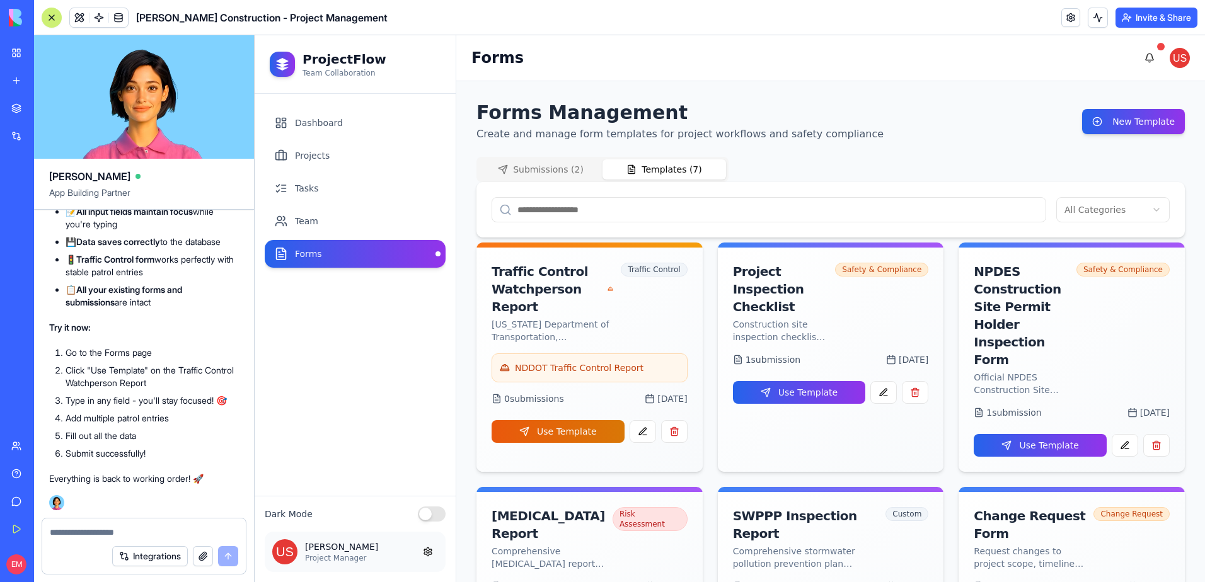
click at [128, 525] on div at bounding box center [144, 529] width 204 height 20
click at [179, 541] on div "Integrations" at bounding box center [144, 556] width 204 height 35
click at [178, 533] on textarea at bounding box center [144, 532] width 188 height 13
type textarea "**********"
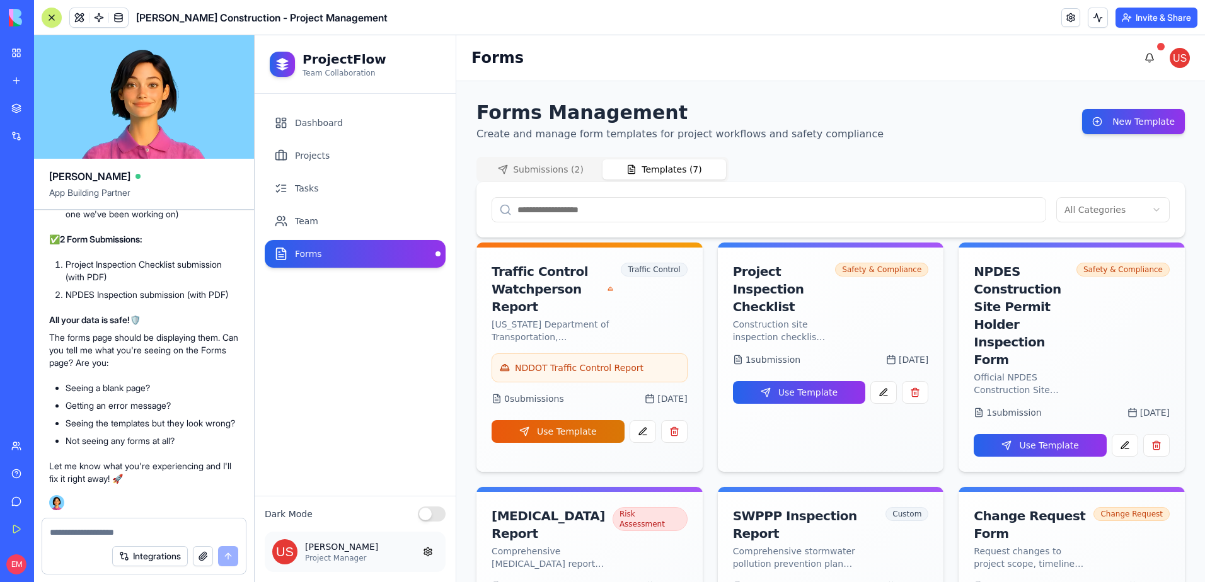
scroll to position [19546, 0]
click at [120, 532] on textarea at bounding box center [144, 532] width 188 height 13
type textarea "**********"
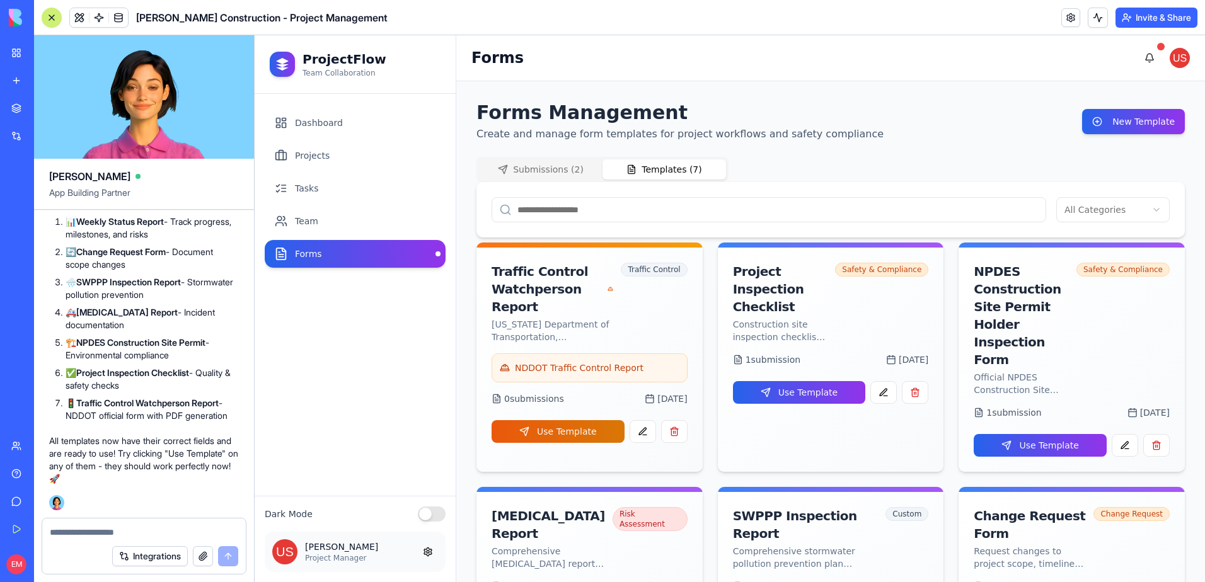
scroll to position [20194, 0]
click at [816, 381] on button "Use Template" at bounding box center [799, 392] width 133 height 23
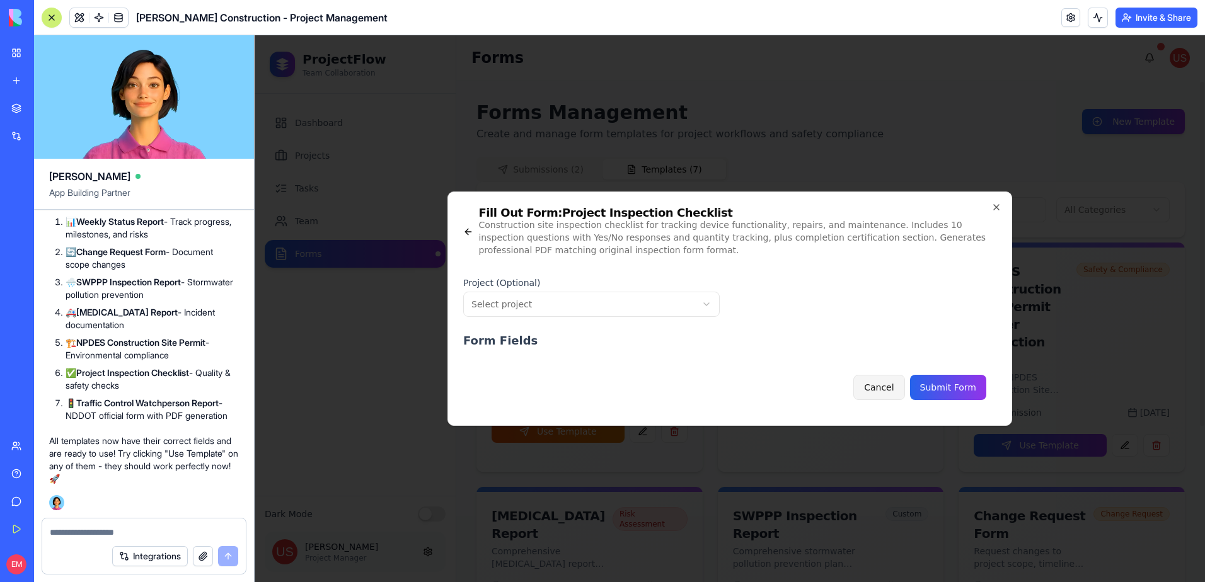
click at [892, 378] on button "Cancel" at bounding box center [878, 387] width 51 height 25
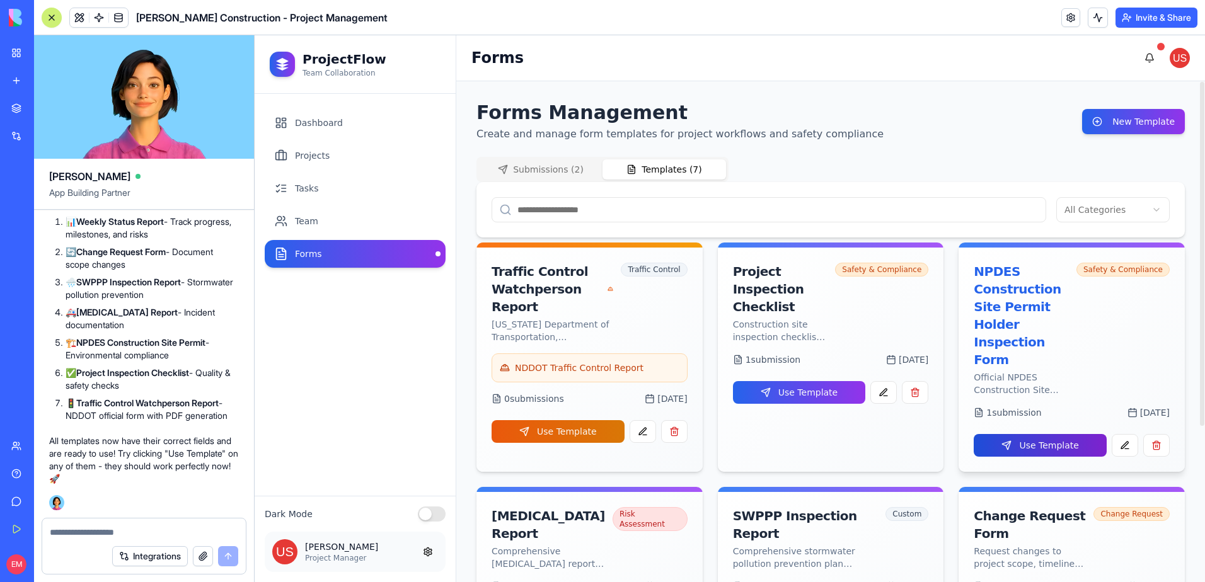
click at [1043, 434] on button "Use Template" at bounding box center [1040, 445] width 133 height 23
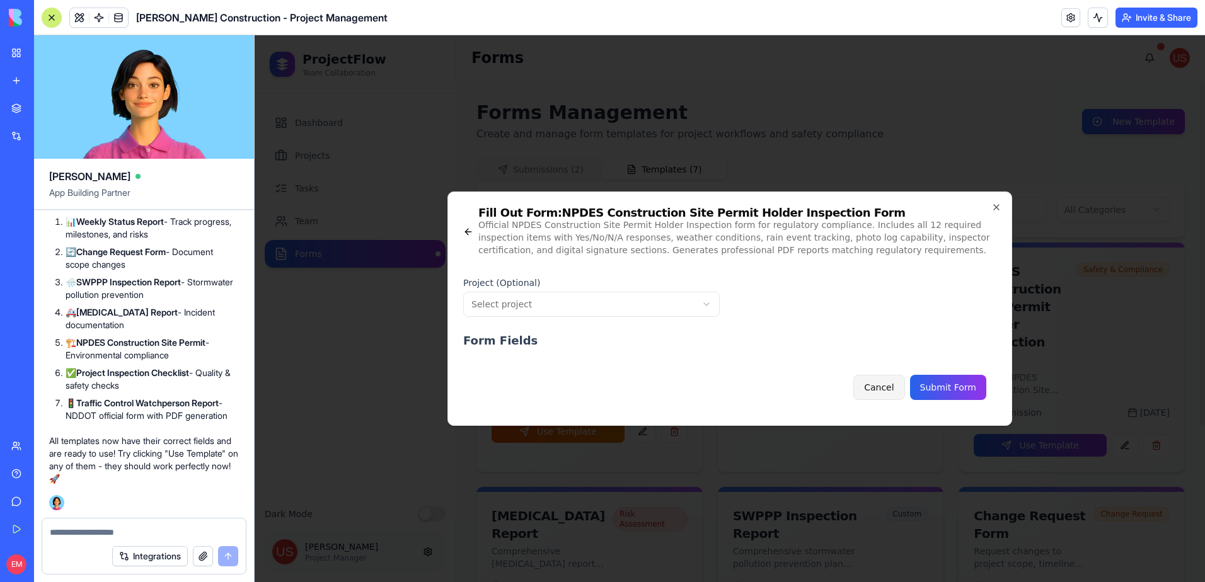
click at [889, 388] on button "Cancel" at bounding box center [878, 387] width 51 height 25
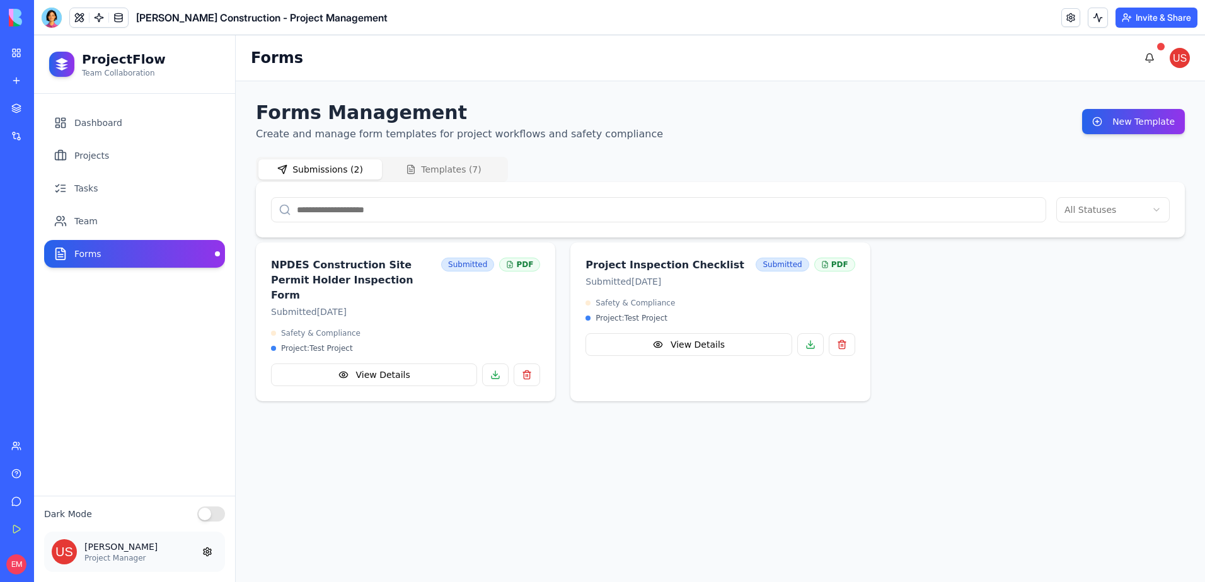
drag, startPoint x: 404, startPoint y: 178, endPoint x: 424, endPoint y: 162, distance: 25.6
click at [404, 176] on button "Templates ( 7 )" at bounding box center [444, 169] width 124 height 20
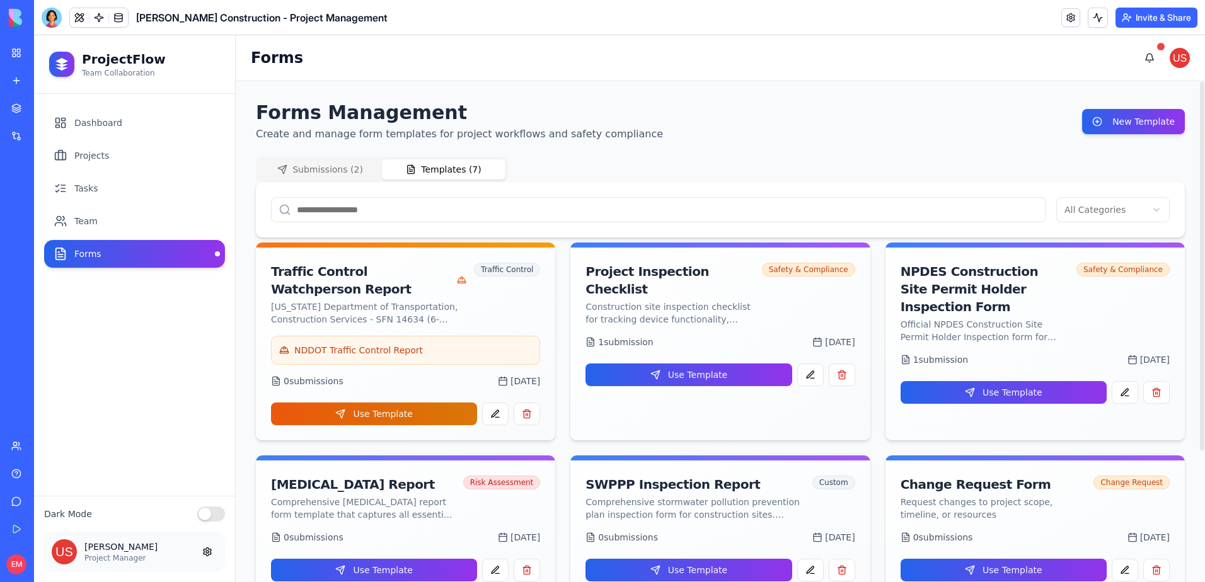
click at [433, 161] on button "Templates ( 7 )" at bounding box center [444, 169] width 124 height 20
click at [664, 364] on button "Use Template" at bounding box center [688, 375] width 206 height 23
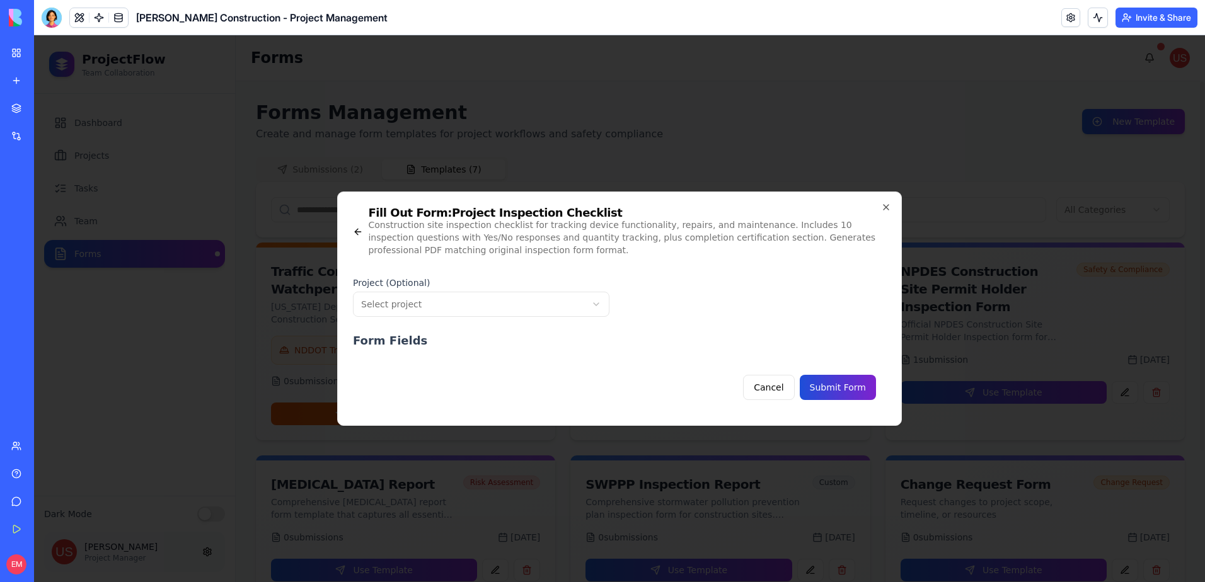
click at [826, 377] on button "Submit Form" at bounding box center [838, 387] width 76 height 25
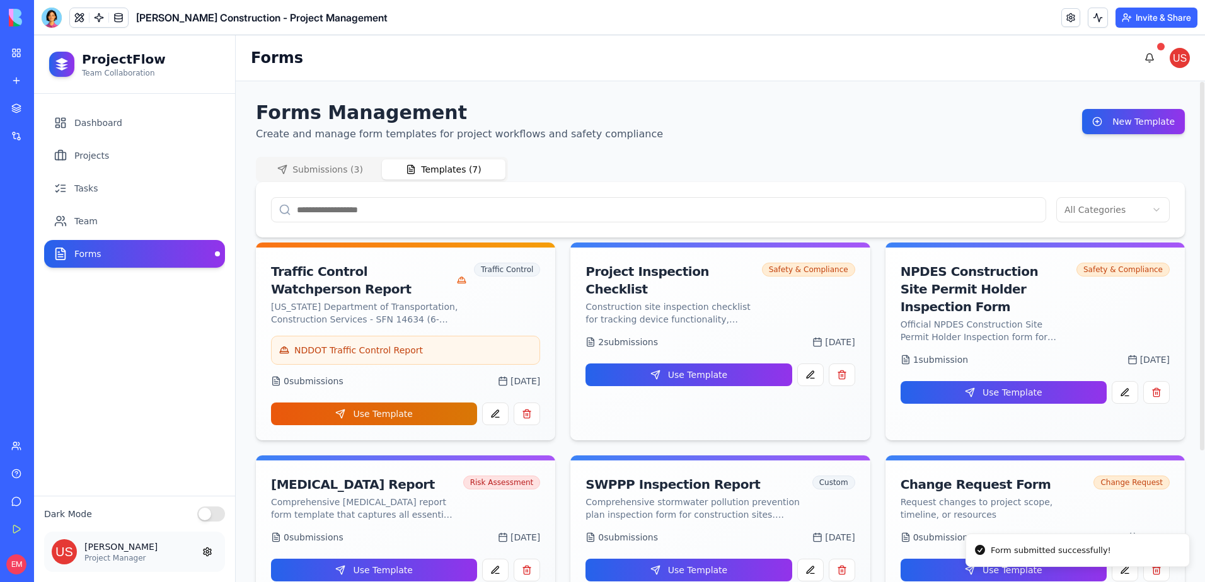
click at [337, 166] on button "Submissions ( 3 )" at bounding box center [320, 169] width 124 height 20
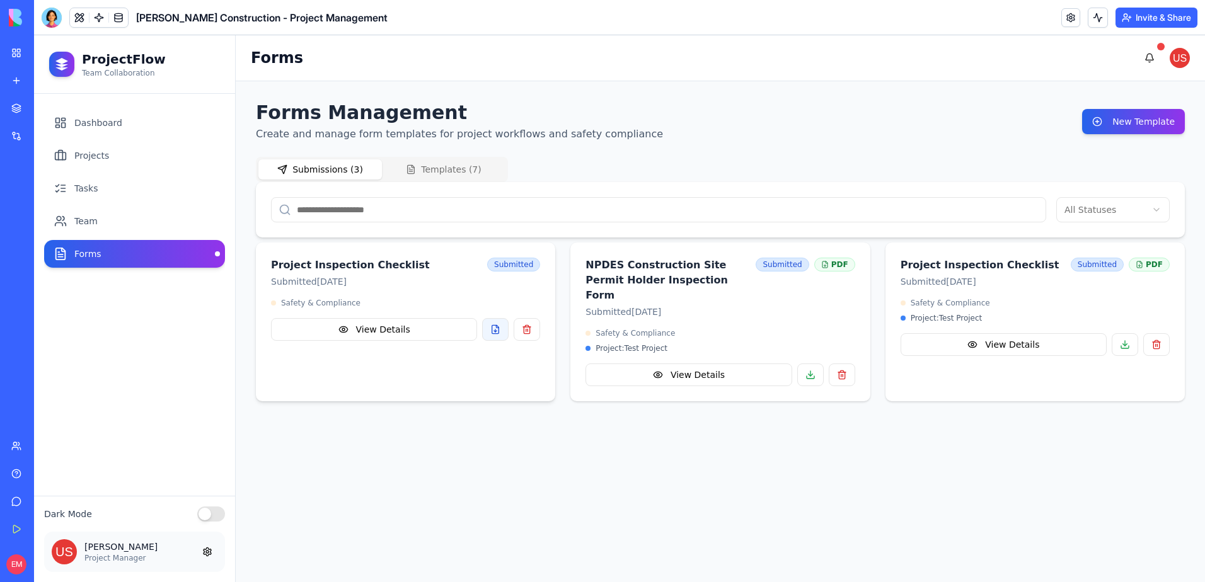
click at [497, 328] on button at bounding box center [495, 329] width 26 height 23
click at [1124, 343] on button at bounding box center [1125, 344] width 26 height 23
click at [814, 364] on button at bounding box center [810, 375] width 26 height 23
click at [494, 325] on button at bounding box center [495, 329] width 26 height 23
click at [533, 325] on button "button" at bounding box center [527, 329] width 26 height 23
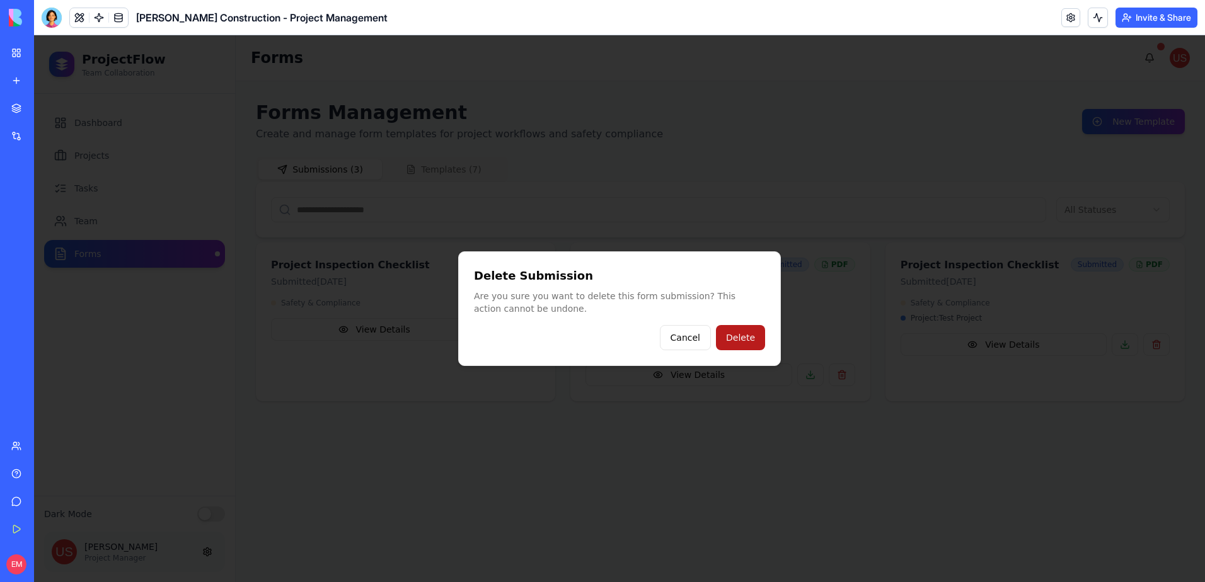
click at [735, 345] on button "Delete" at bounding box center [740, 337] width 49 height 25
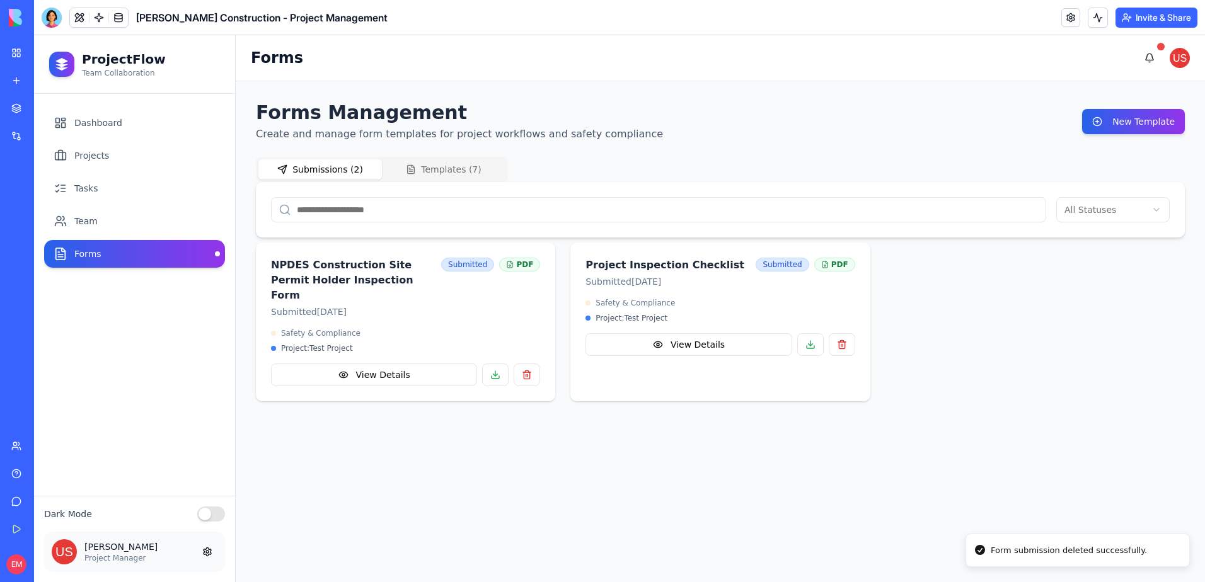
click at [463, 167] on button "Templates ( 7 )" at bounding box center [444, 169] width 124 height 20
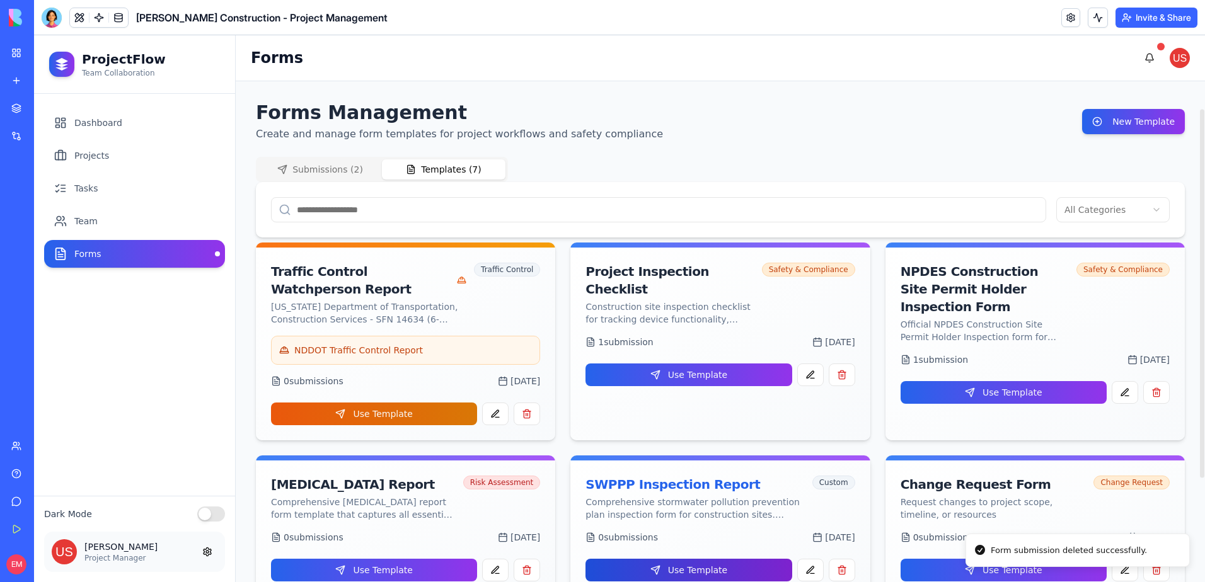
scroll to position [178, 0]
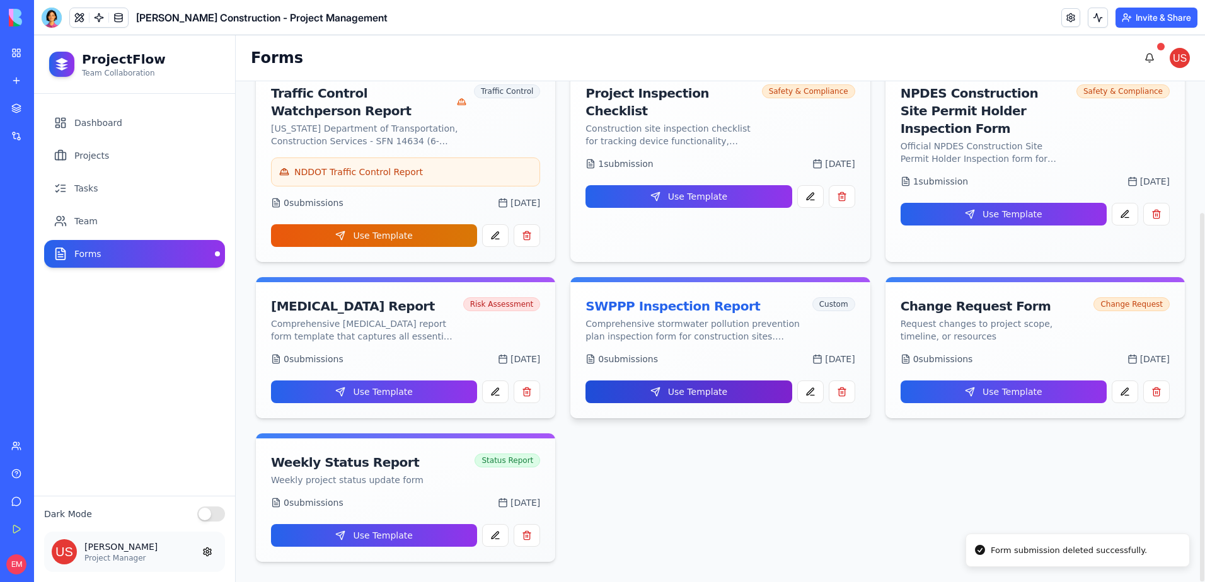
click at [679, 393] on button "Use Template" at bounding box center [688, 392] width 206 height 23
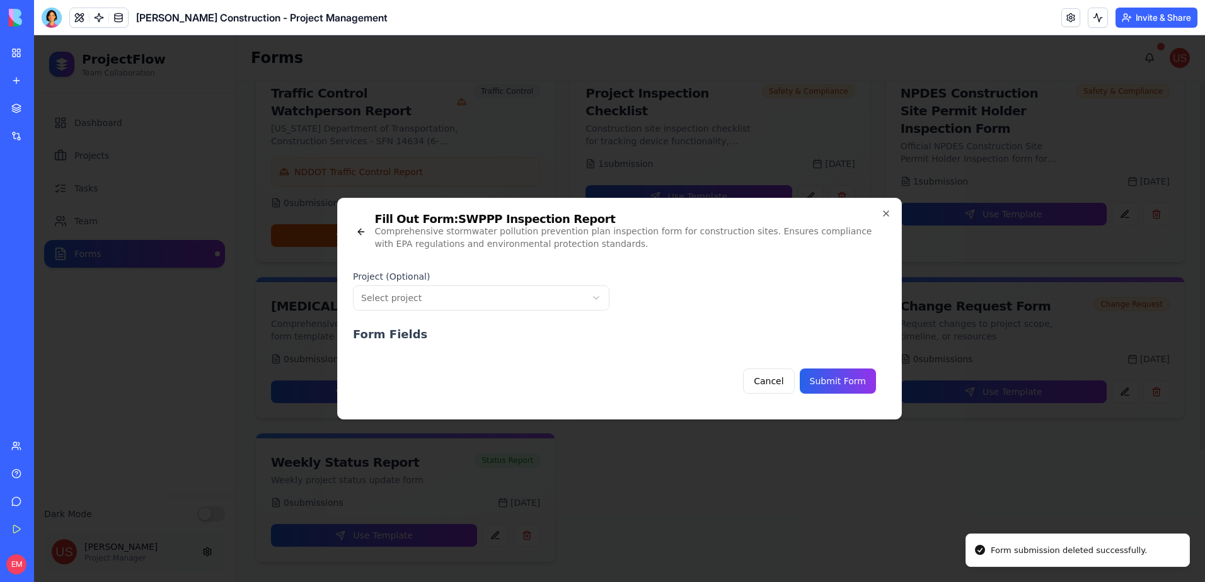
scroll to position [0, 0]
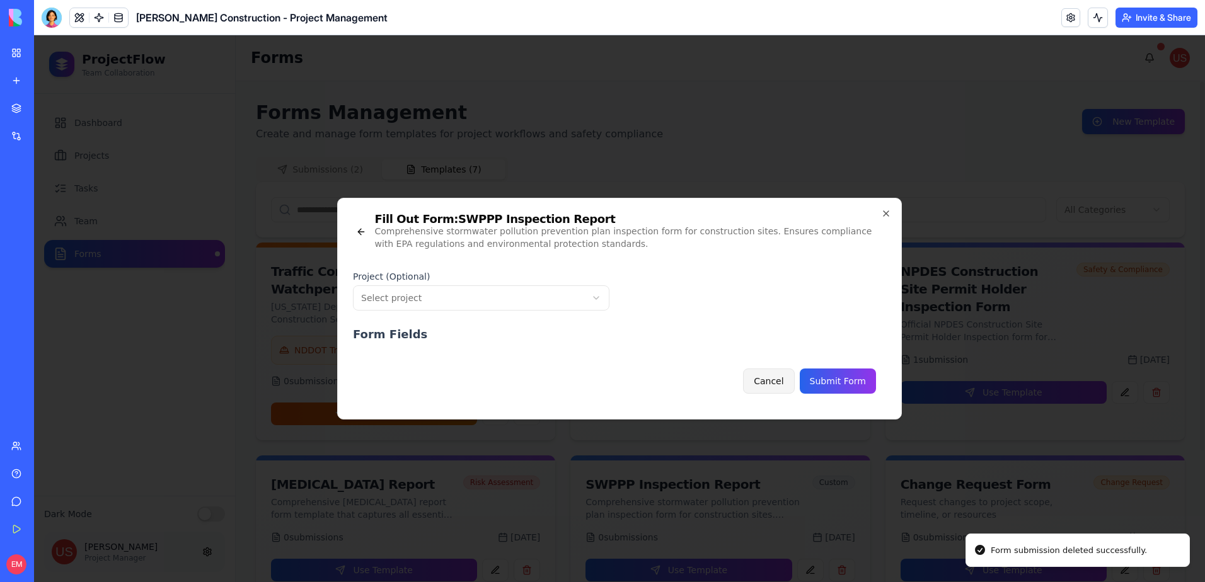
click at [781, 383] on button "Cancel" at bounding box center [768, 381] width 51 height 25
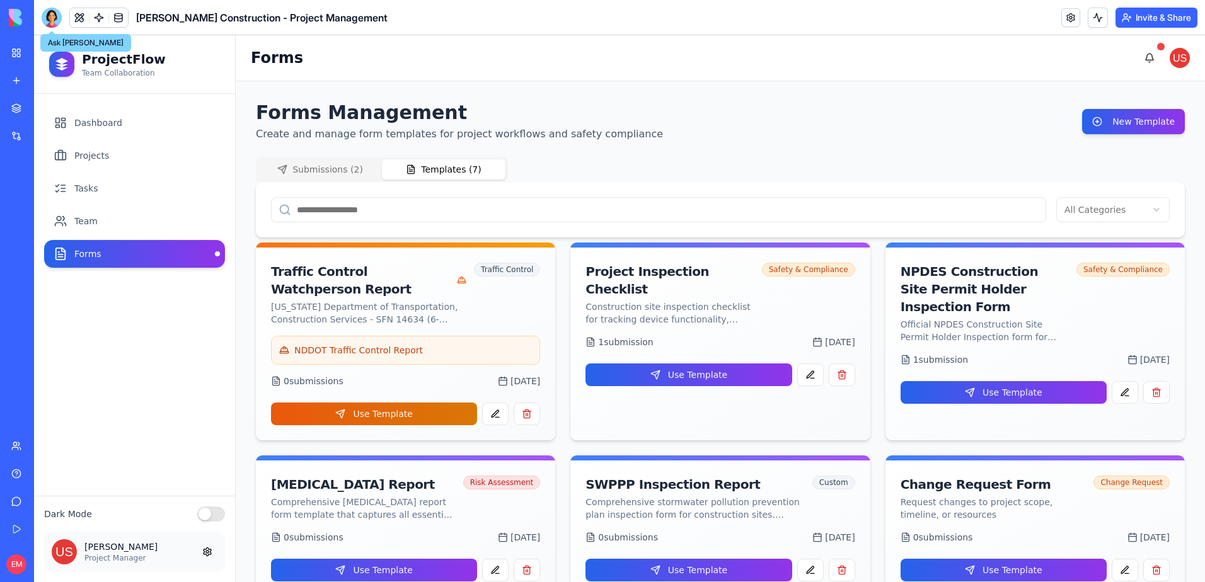
click at [58, 17] on div at bounding box center [52, 18] width 20 height 20
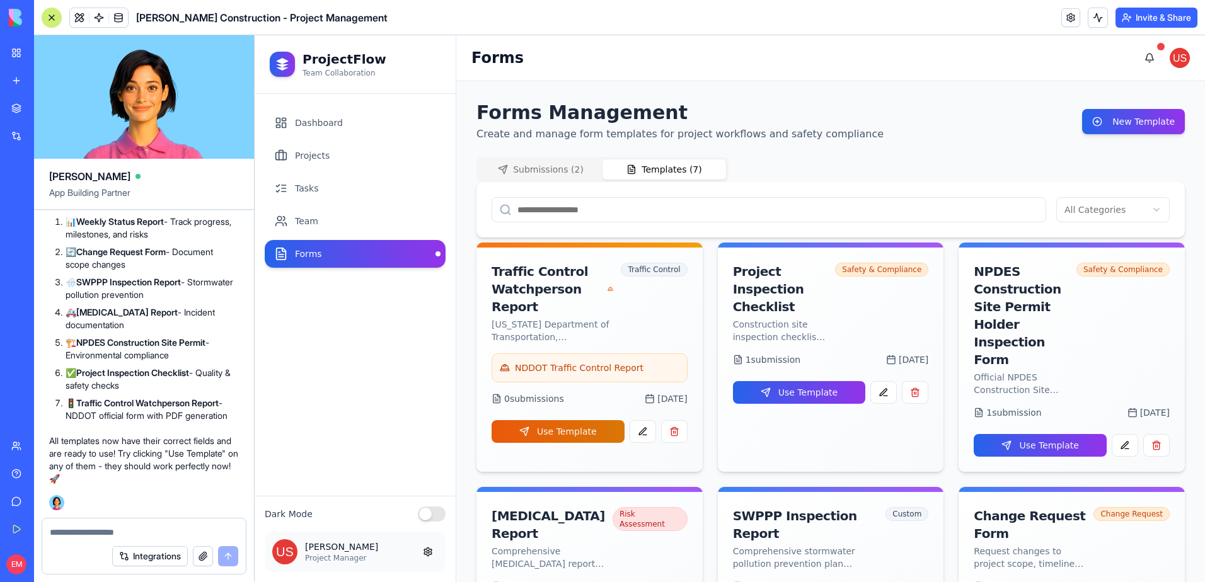
scroll to position [19916, 0]
click at [118, 530] on textarea at bounding box center [144, 532] width 188 height 13
type textarea "**********"
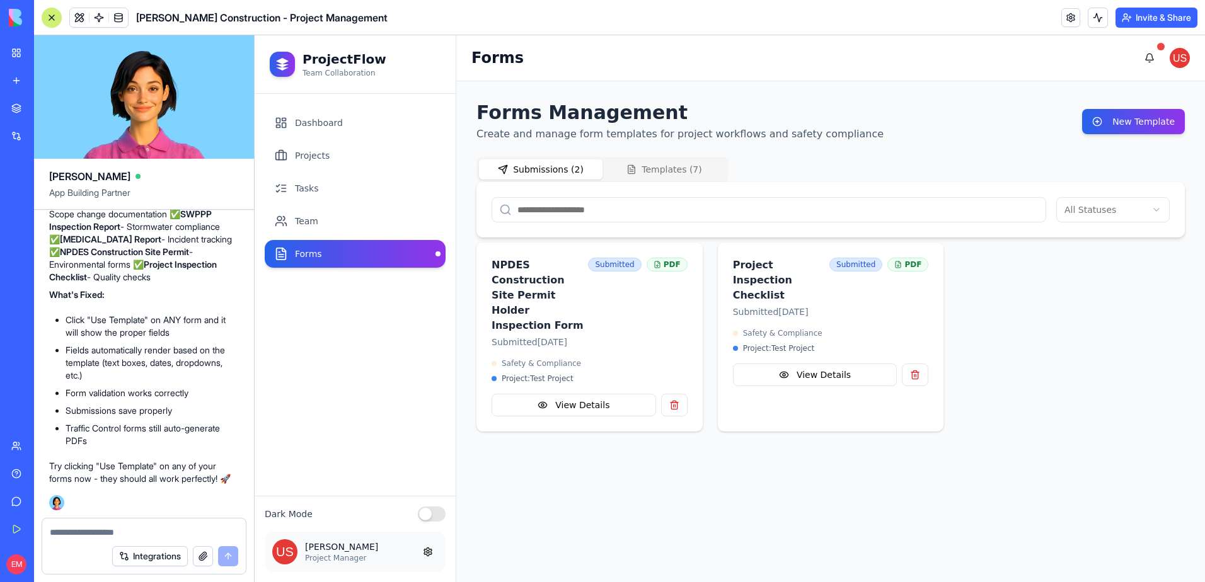
scroll to position [20736, 0]
click at [654, 170] on button "Templates ( 7 )" at bounding box center [664, 169] width 124 height 20
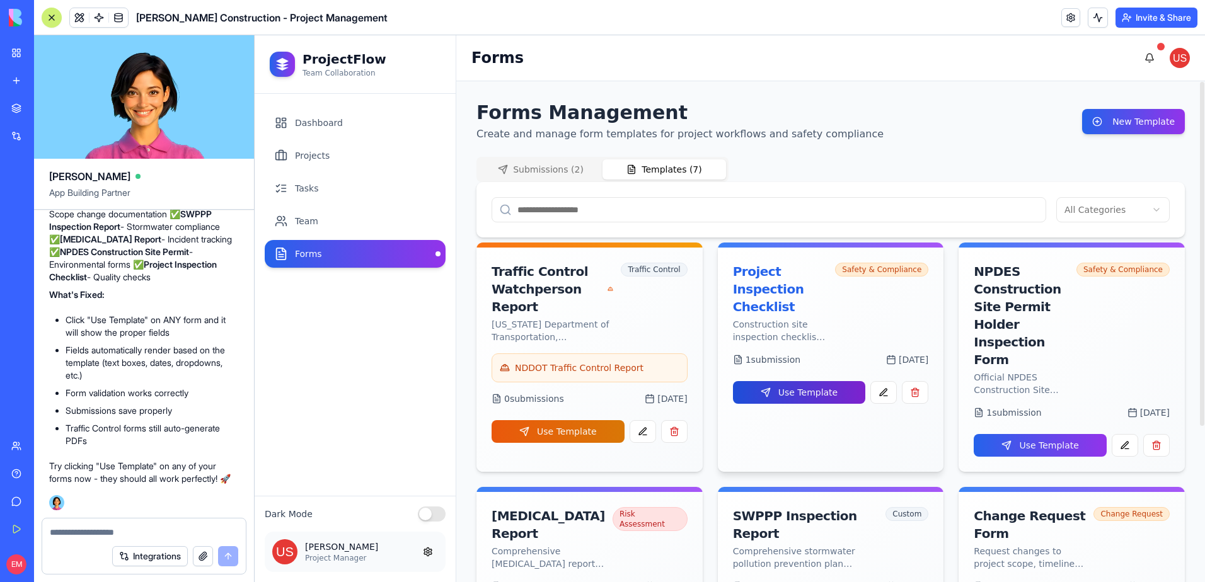
click at [795, 381] on button "Use Template" at bounding box center [799, 392] width 133 height 23
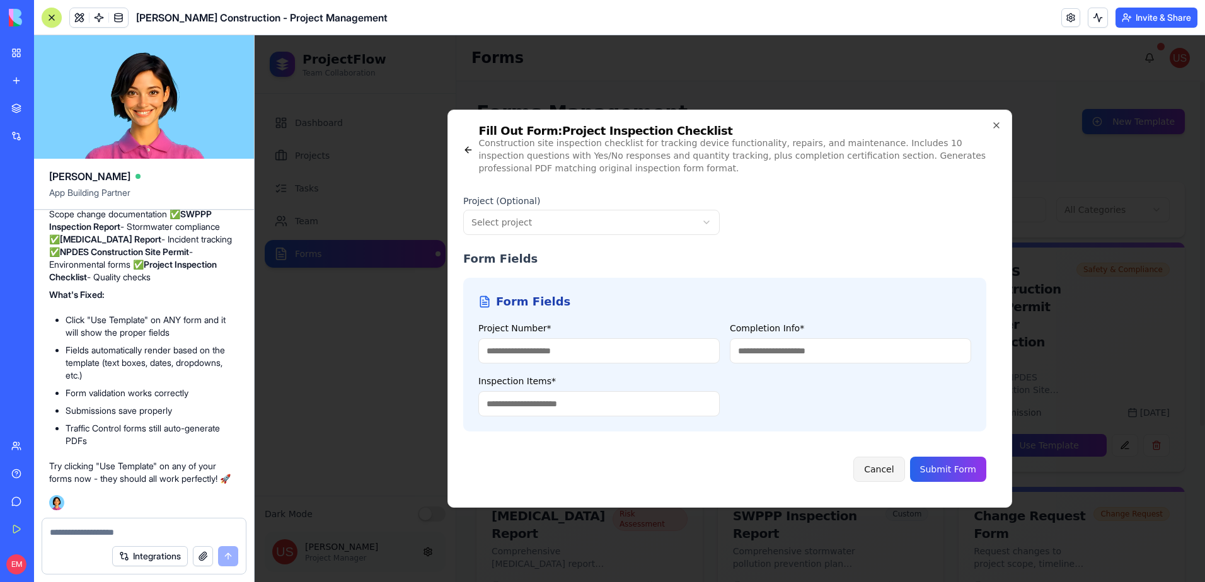
click at [892, 471] on button "Cancel" at bounding box center [878, 469] width 51 height 25
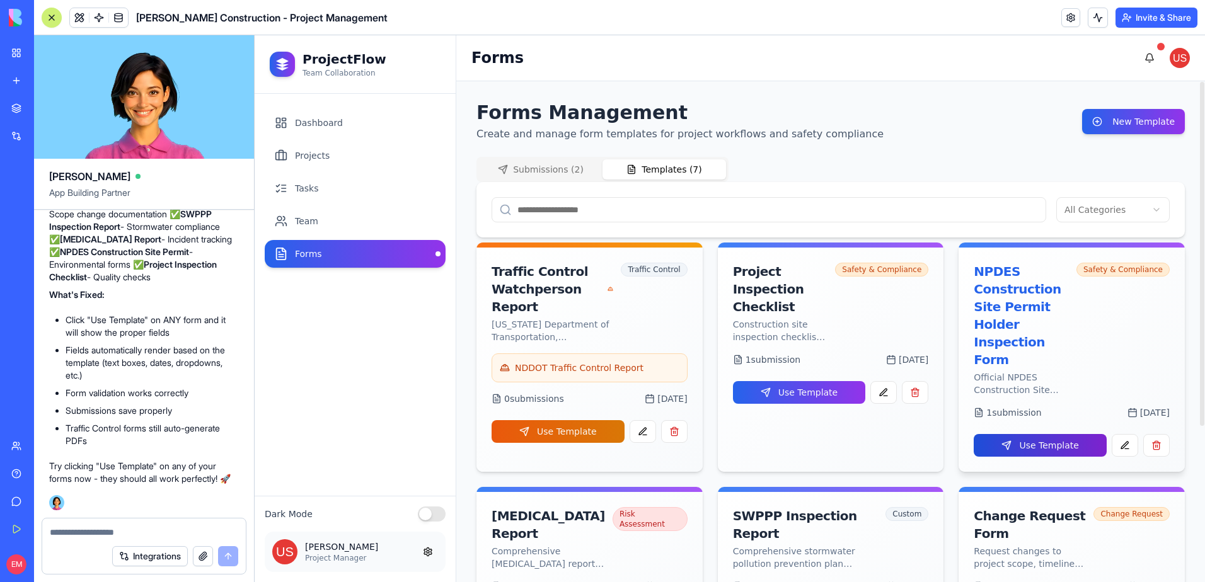
click at [1018, 434] on button "Use Template" at bounding box center [1040, 445] width 133 height 23
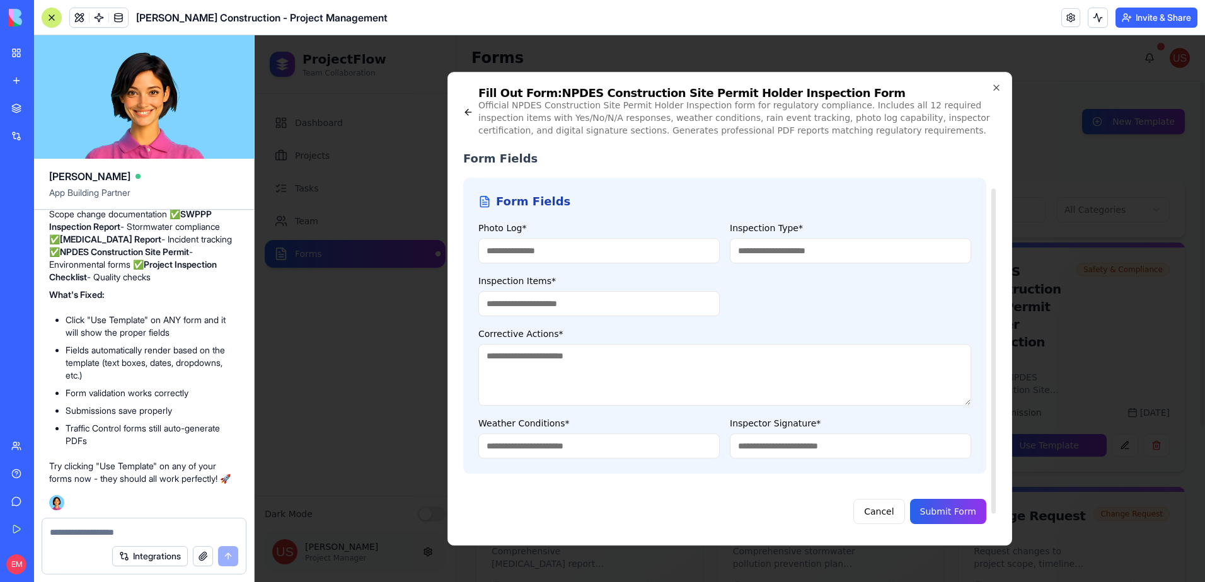
scroll to position [67, 0]
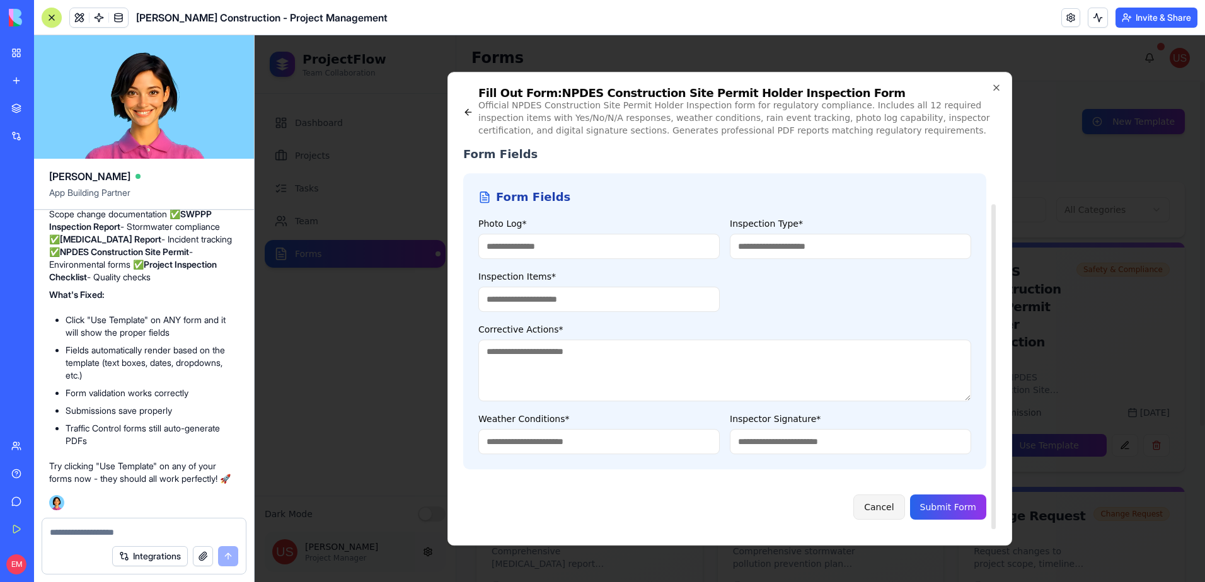
click at [892, 504] on button "Cancel" at bounding box center [878, 507] width 51 height 25
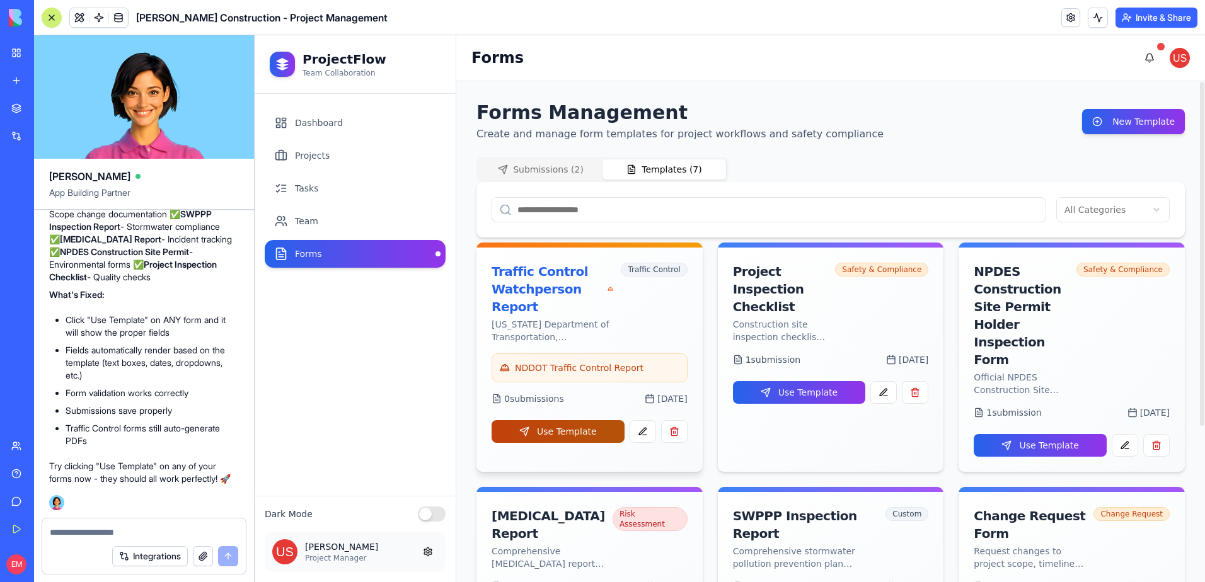
click at [560, 430] on button "Use Template" at bounding box center [558, 431] width 133 height 23
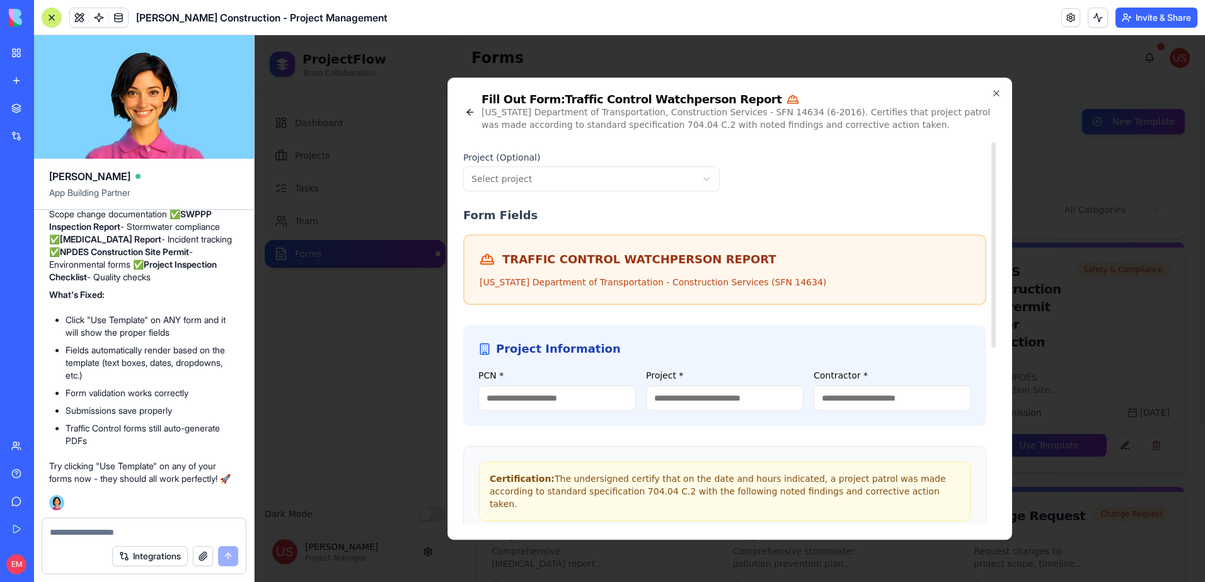
click at [564, 393] on input "PCN *" at bounding box center [557, 398] width 158 height 25
click at [701, 409] on input "Project *" at bounding box center [725, 398] width 158 height 25
click at [999, 93] on icon "button" at bounding box center [996, 93] width 10 height 10
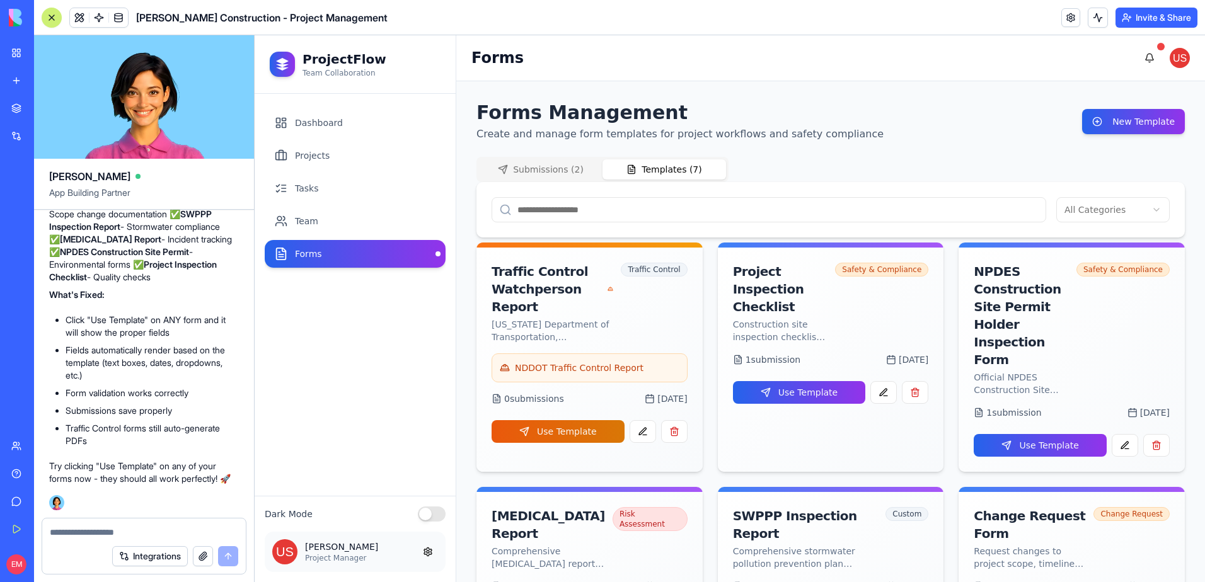
click at [177, 531] on textarea at bounding box center [144, 532] width 188 height 13
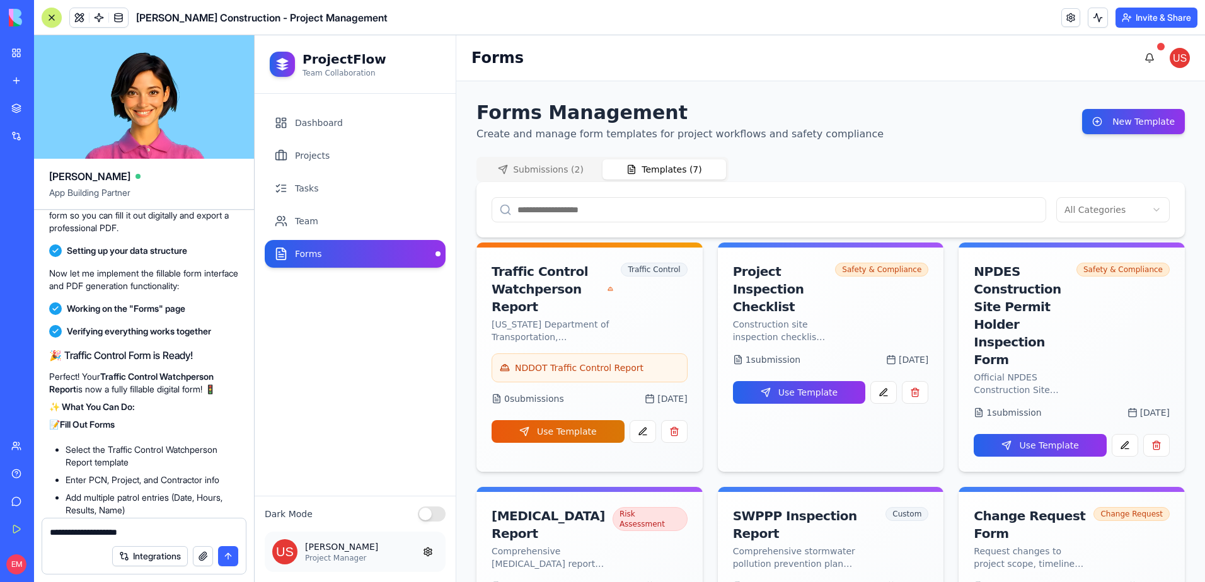
scroll to position [16198, 0]
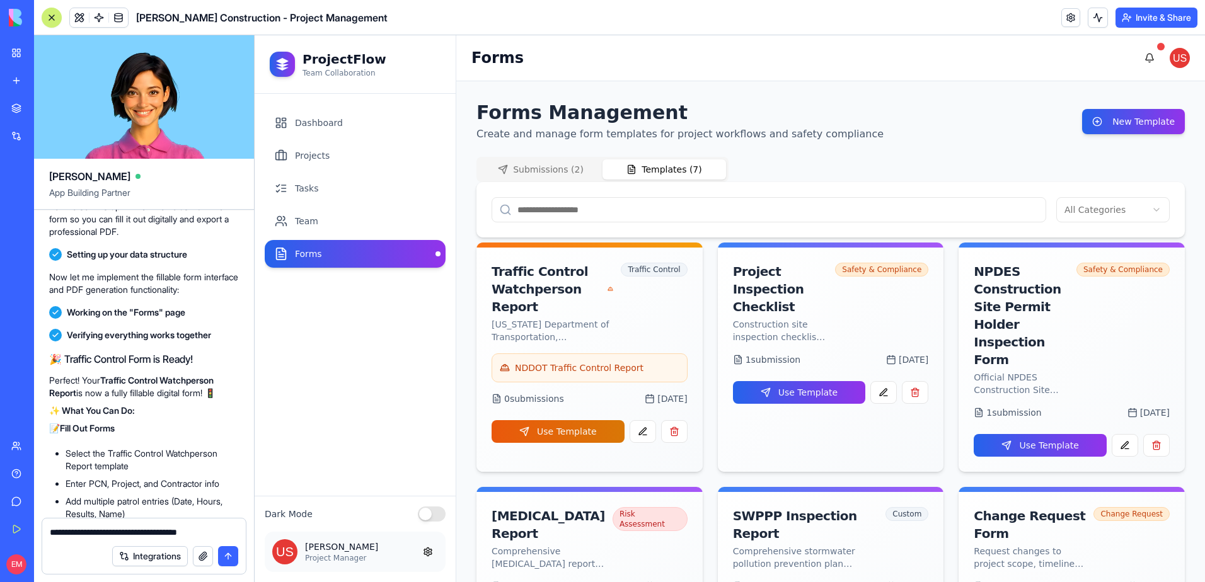
type textarea "**********"
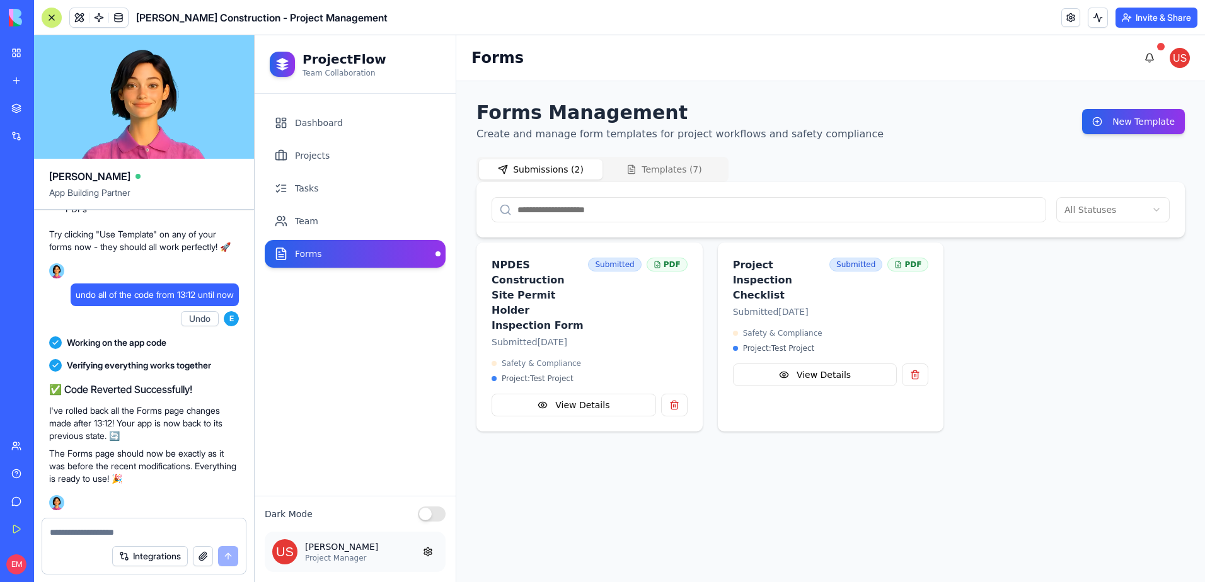
scroll to position [21094, 0]
click at [678, 170] on button "Templates ( 7 )" at bounding box center [664, 169] width 124 height 20
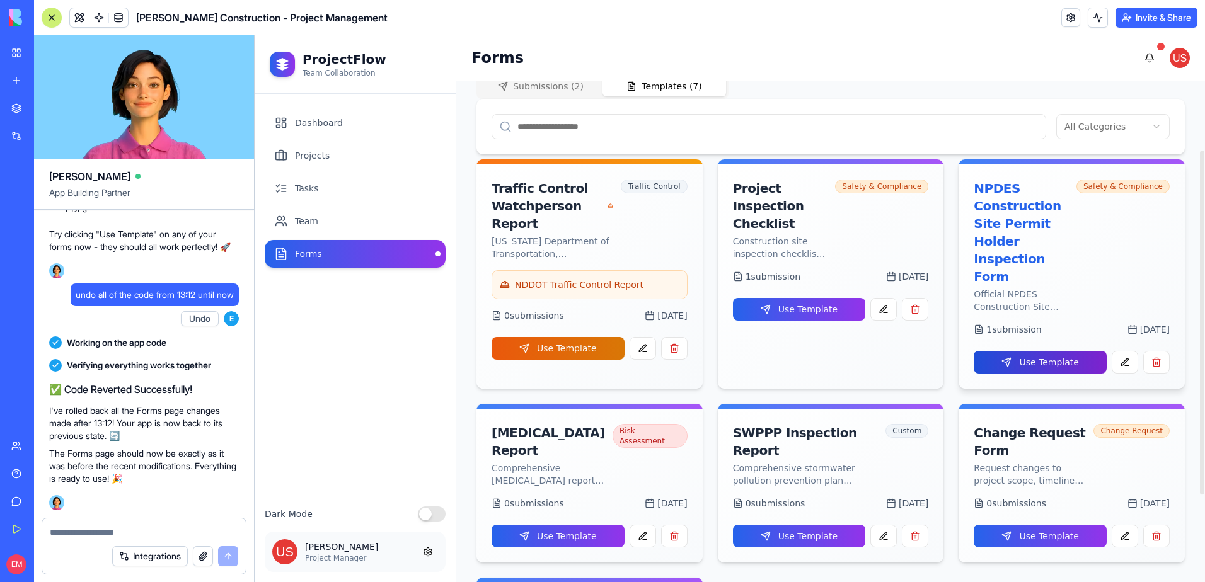
scroll to position [100, 0]
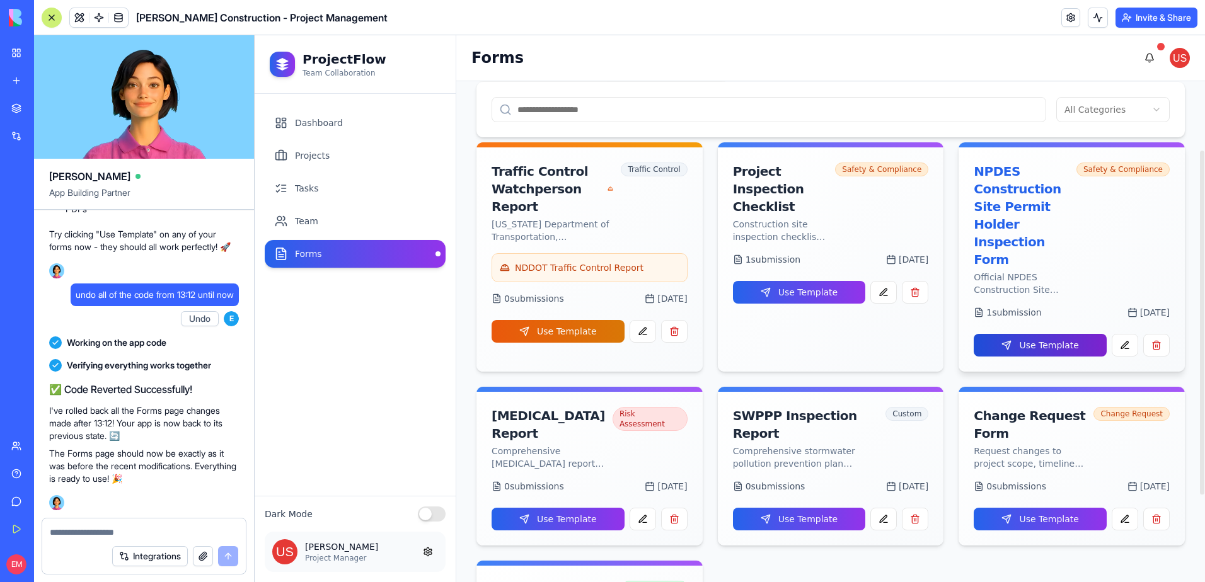
click at [1028, 334] on button "Use Template" at bounding box center [1040, 345] width 133 height 23
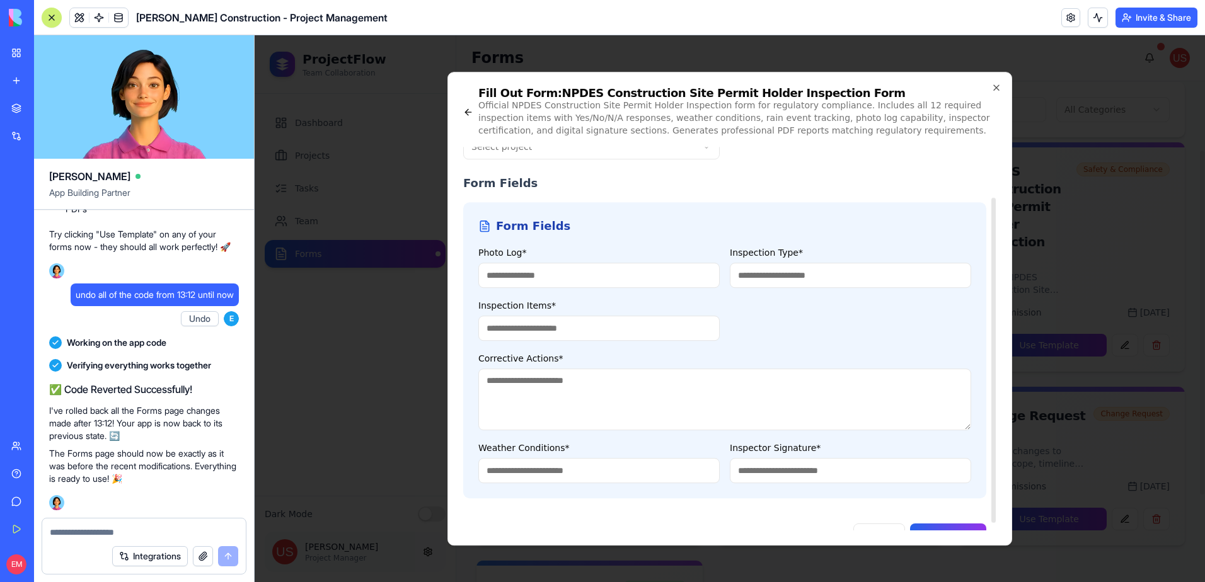
scroll to position [67, 0]
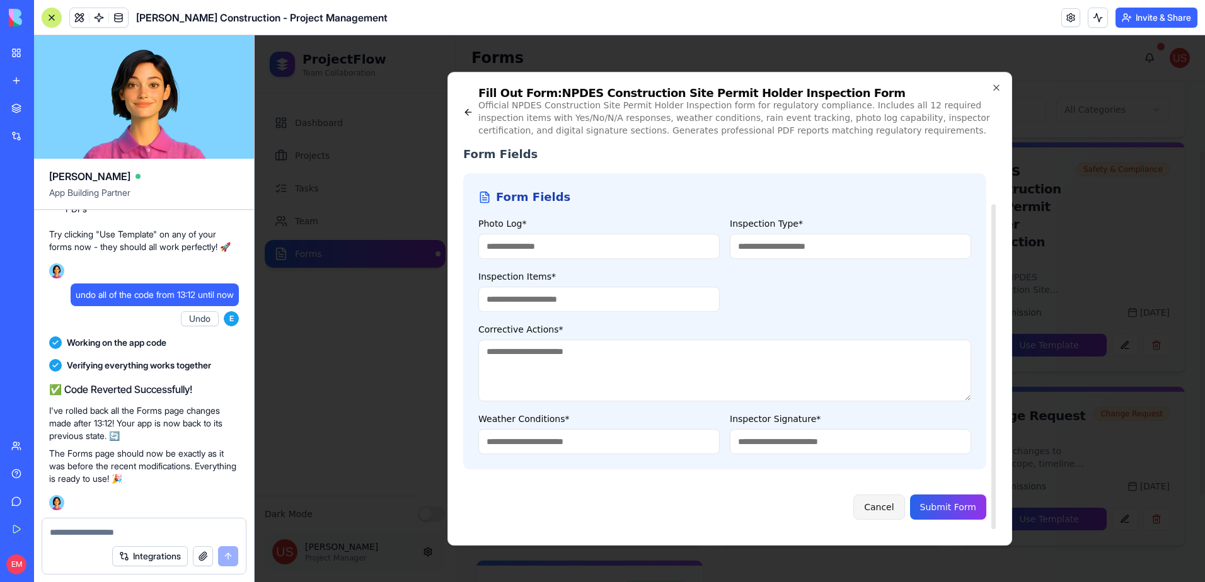
click at [879, 508] on button "Cancel" at bounding box center [878, 507] width 51 height 25
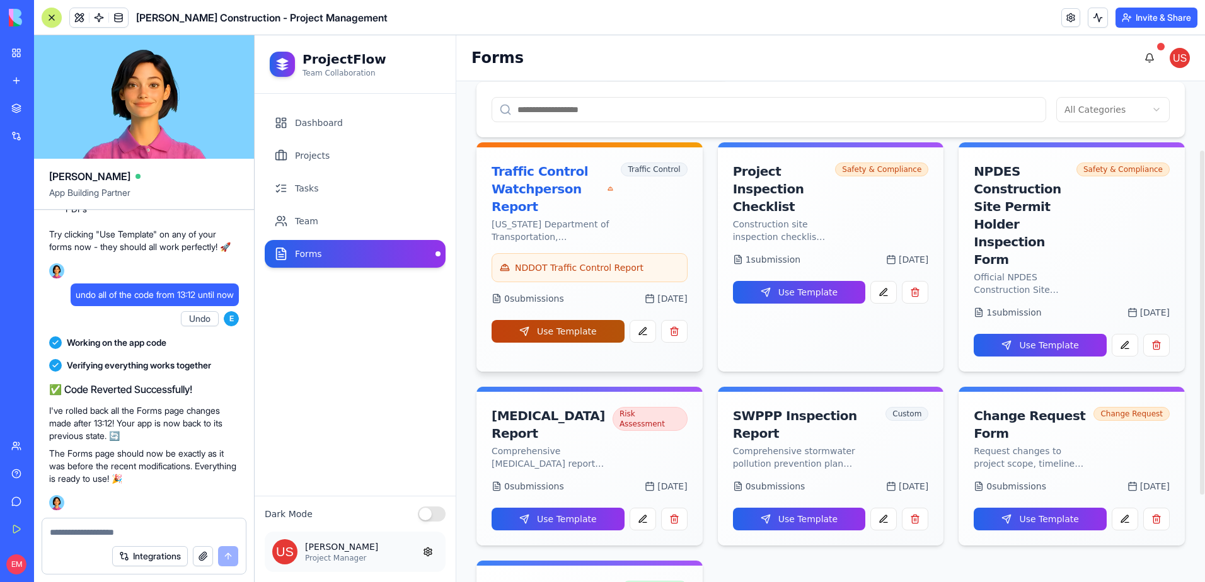
click at [585, 331] on button "Use Template" at bounding box center [558, 331] width 133 height 23
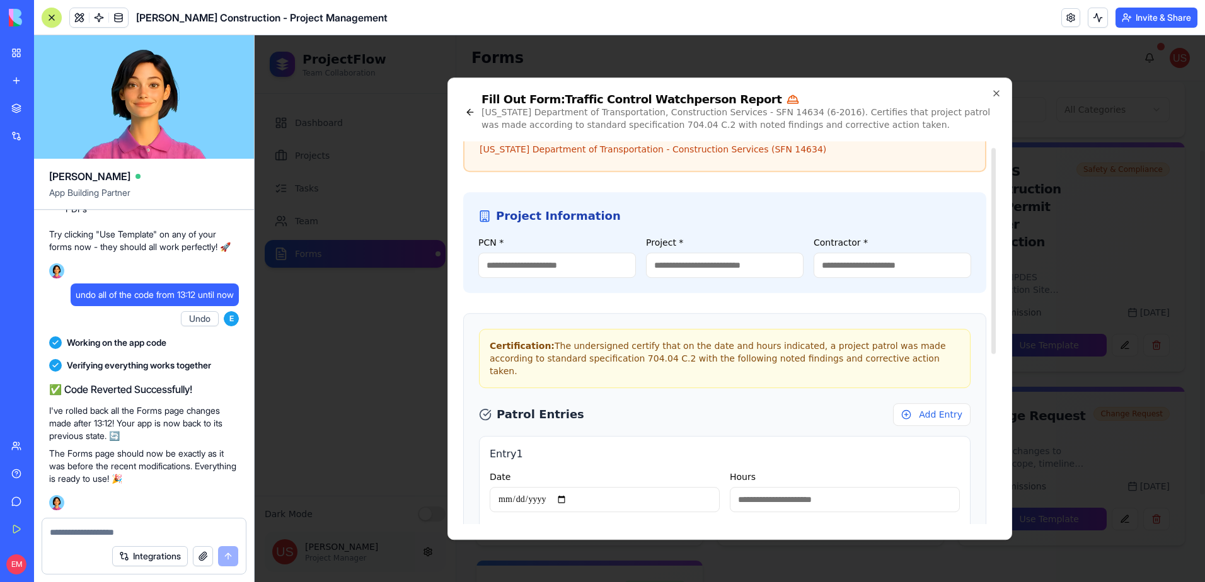
scroll to position [11, 0]
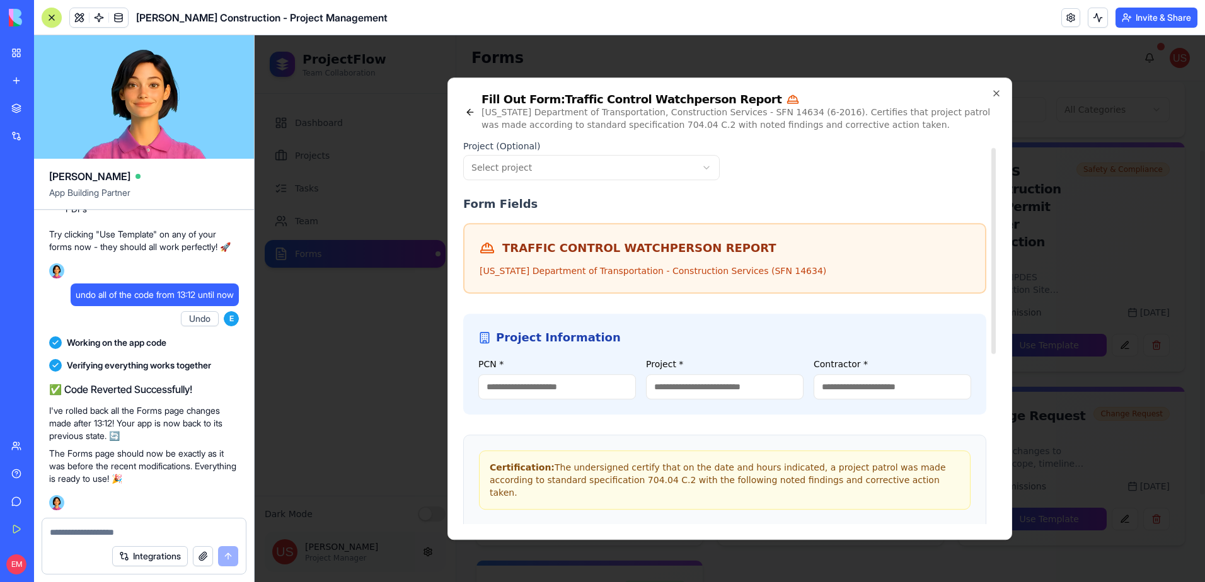
click at [546, 378] on input "PCN *" at bounding box center [557, 386] width 158 height 25
click at [681, 392] on input "Project *" at bounding box center [725, 386] width 158 height 25
click at [992, 98] on icon "button" at bounding box center [996, 93] width 10 height 10
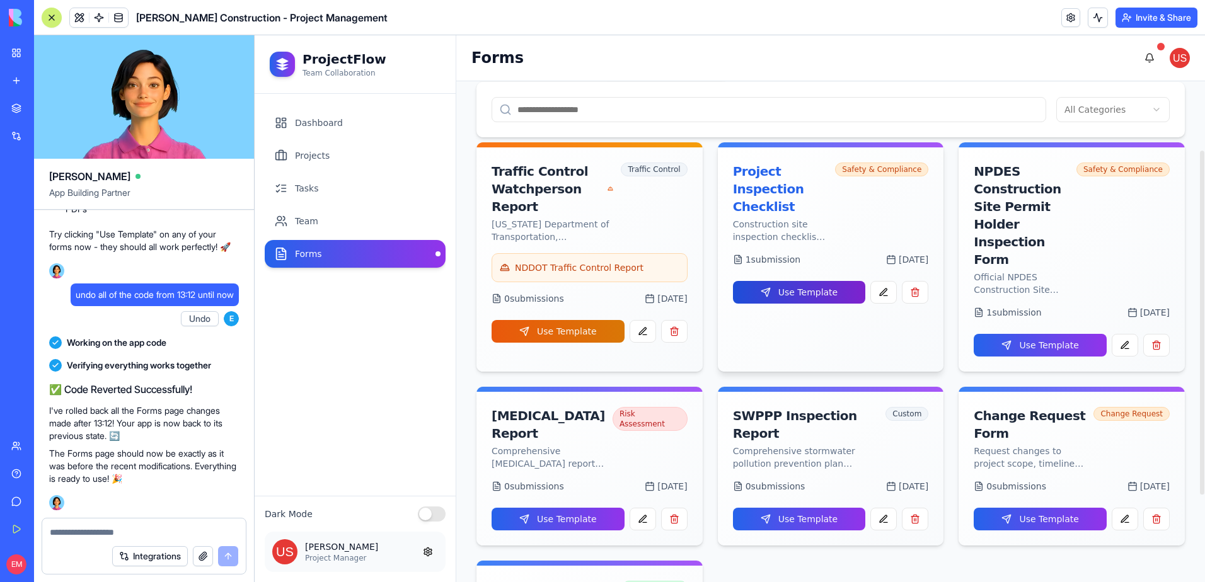
click at [814, 281] on button "Use Template" at bounding box center [799, 292] width 133 height 23
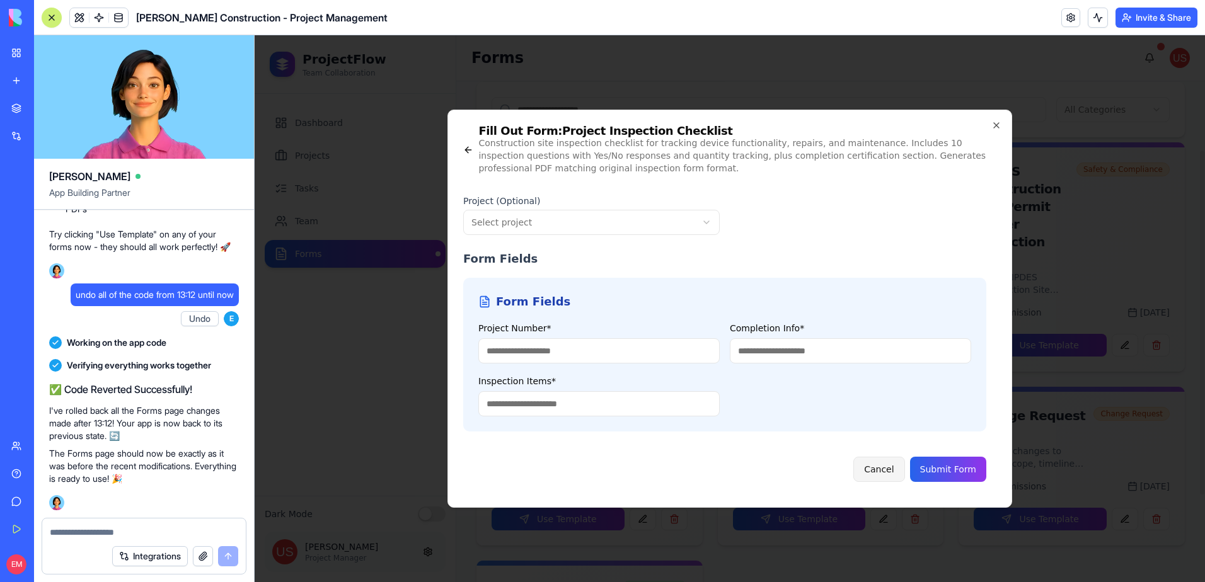
click at [886, 465] on button "Cancel" at bounding box center [878, 469] width 51 height 25
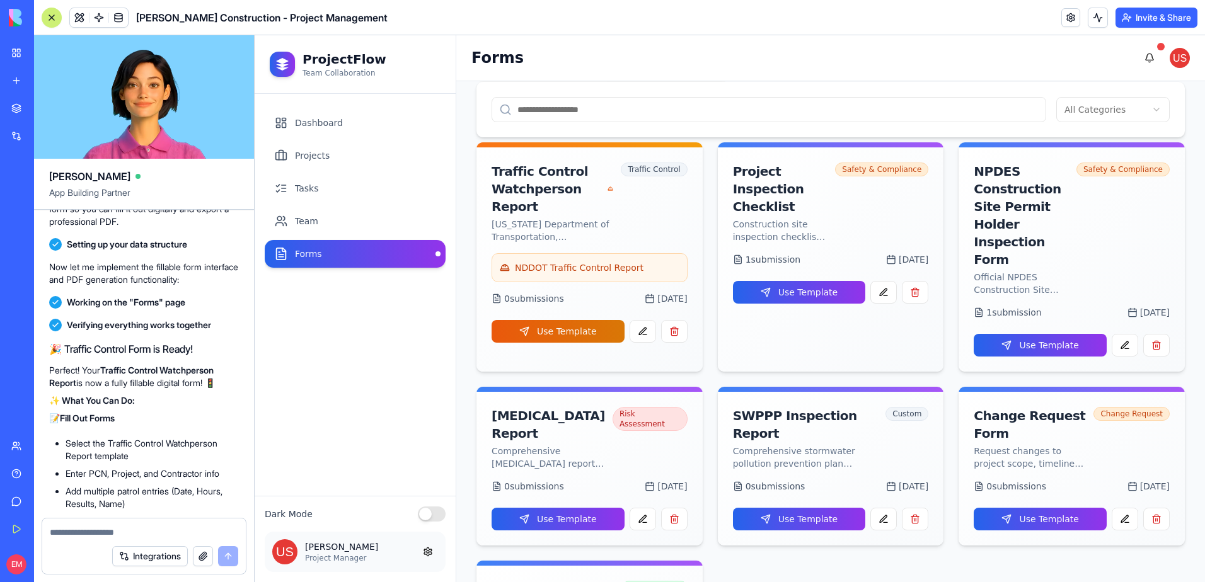
scroll to position [16304, 0]
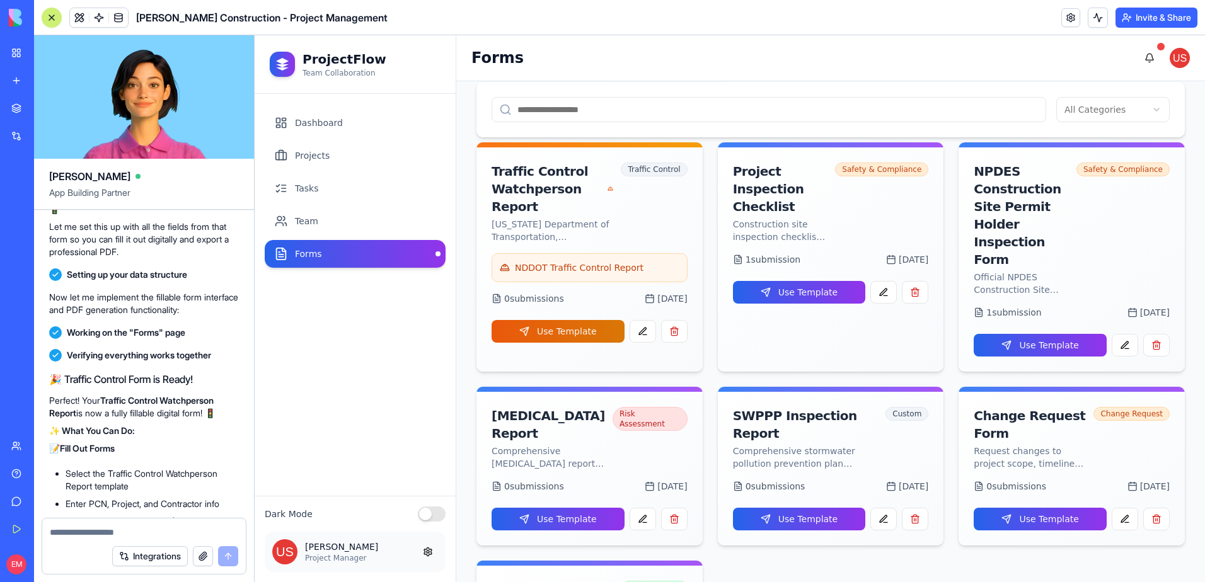
click at [114, 533] on textarea at bounding box center [144, 532] width 188 height 13
type textarea "**********"
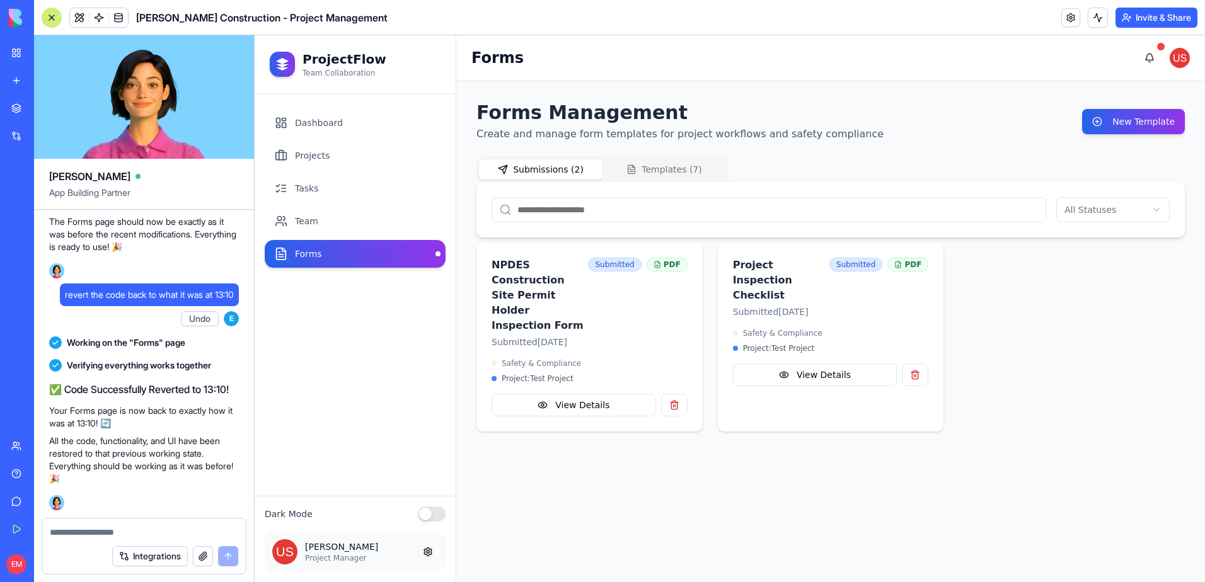
scroll to position [21464, 0]
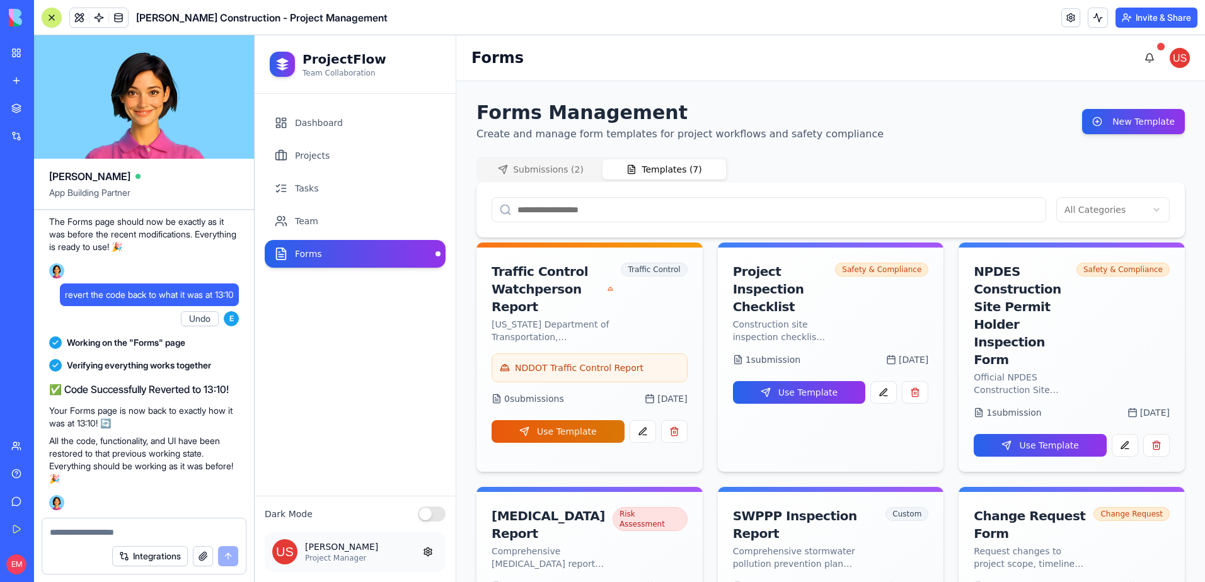
click at [666, 173] on button "Templates ( 7 )" at bounding box center [664, 169] width 124 height 20
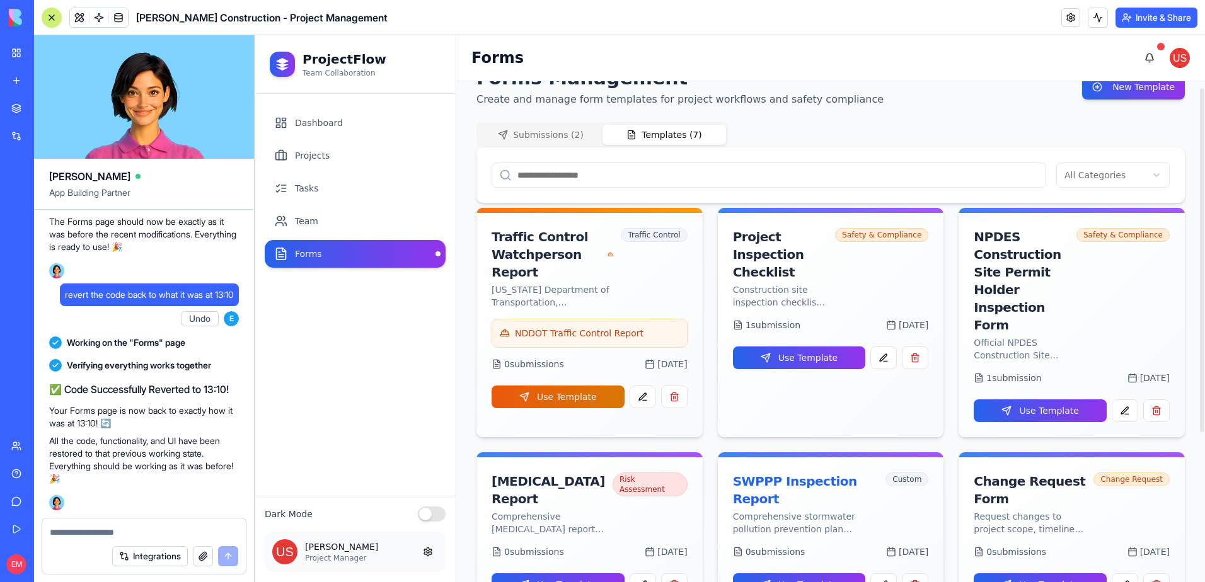
scroll to position [0, 0]
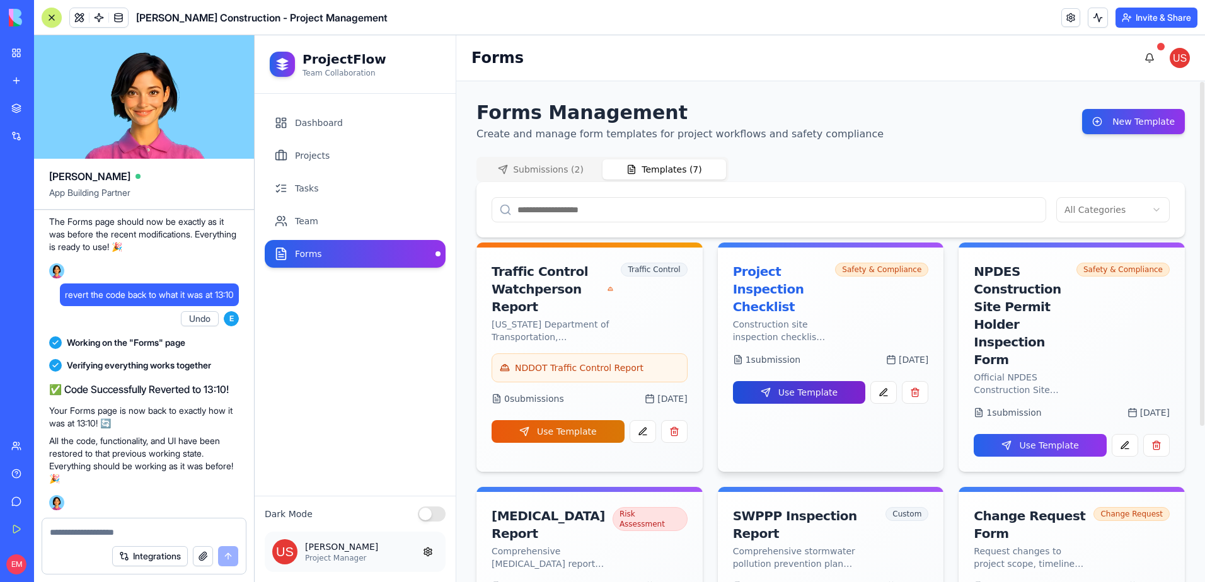
click at [823, 381] on button "Use Template" at bounding box center [799, 392] width 133 height 23
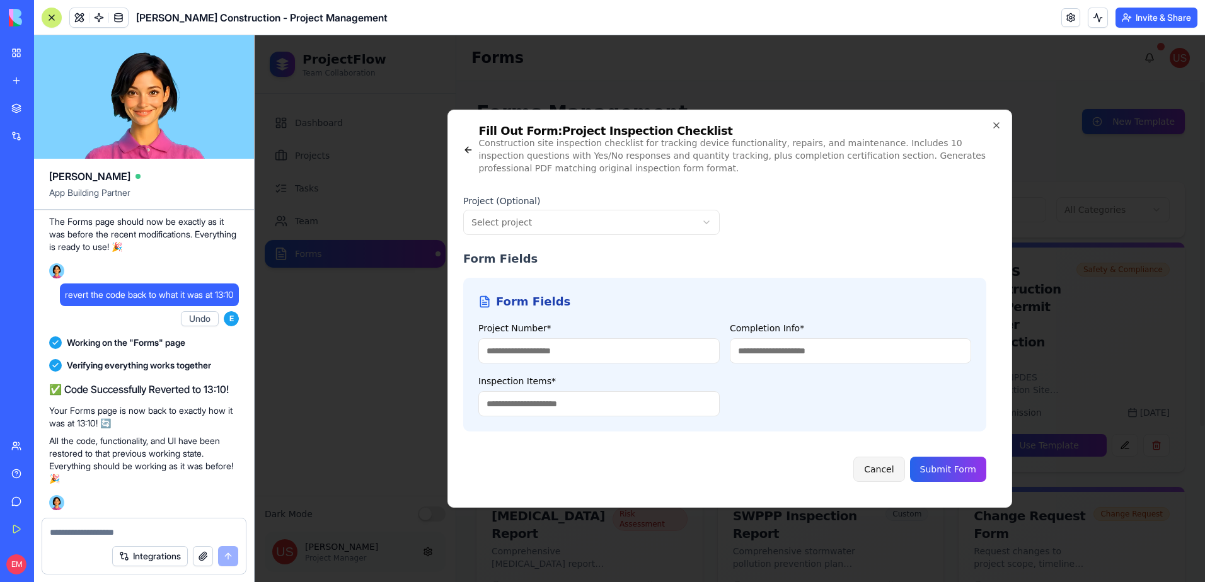
click at [901, 476] on button "Cancel" at bounding box center [878, 469] width 51 height 25
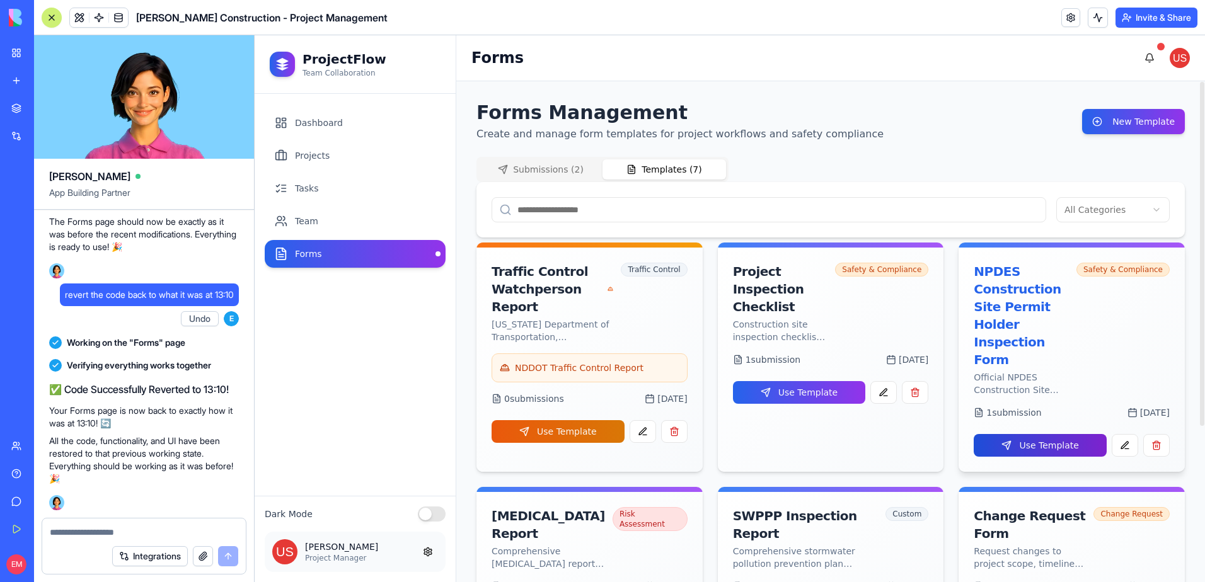
click at [991, 434] on button "Use Template" at bounding box center [1040, 445] width 133 height 23
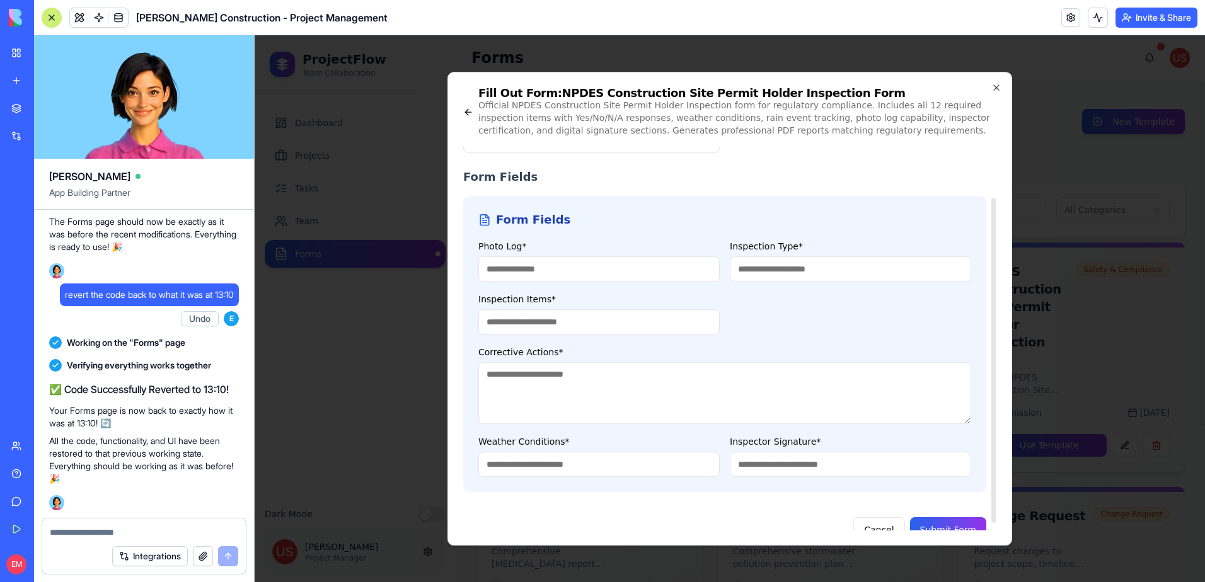
scroll to position [67, 0]
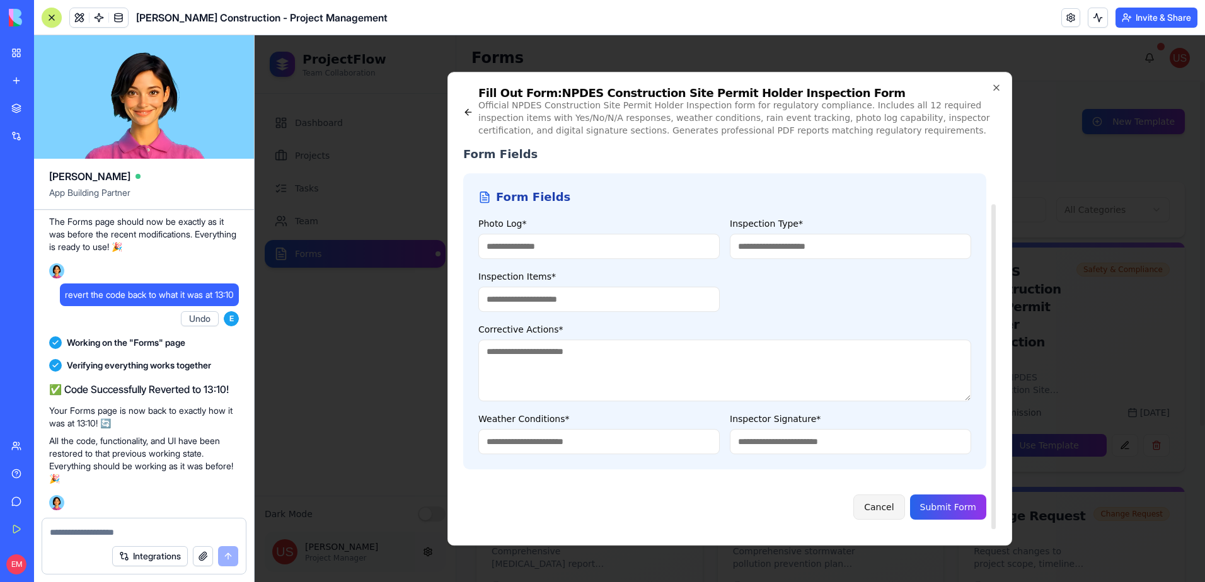
click at [890, 505] on button "Cancel" at bounding box center [878, 507] width 51 height 25
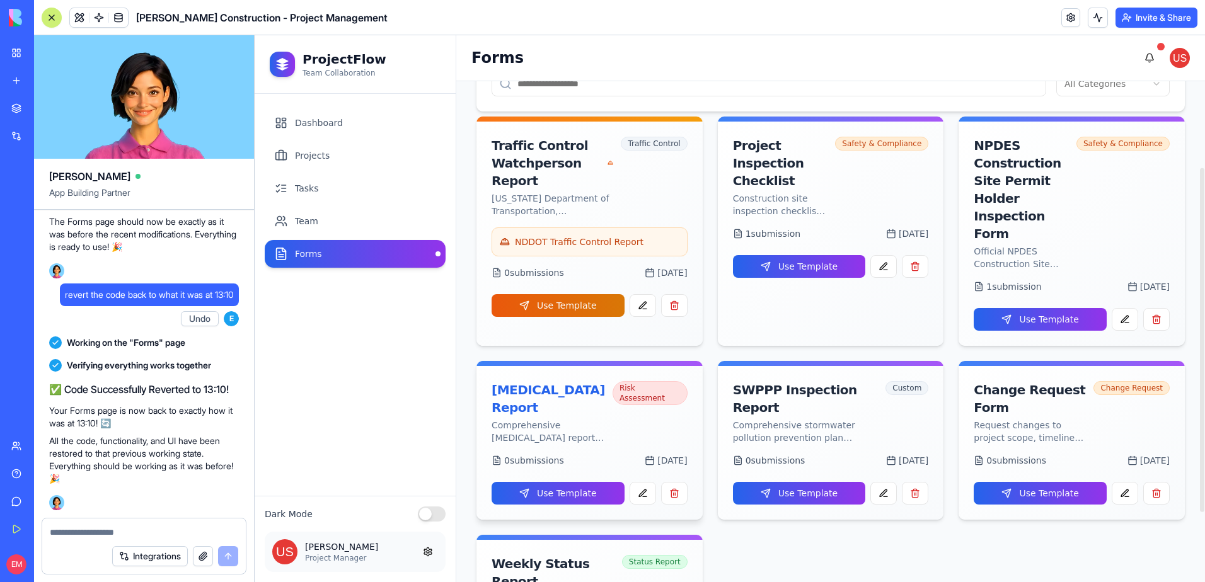
scroll to position [0, 0]
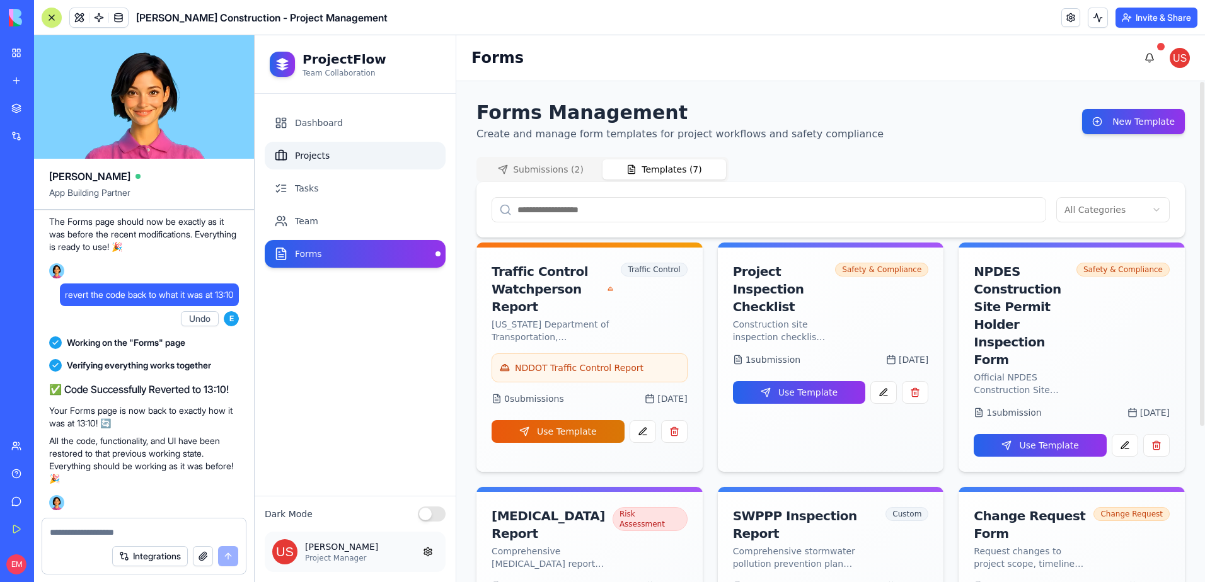
click at [389, 158] on link "Projects" at bounding box center [355, 156] width 181 height 28
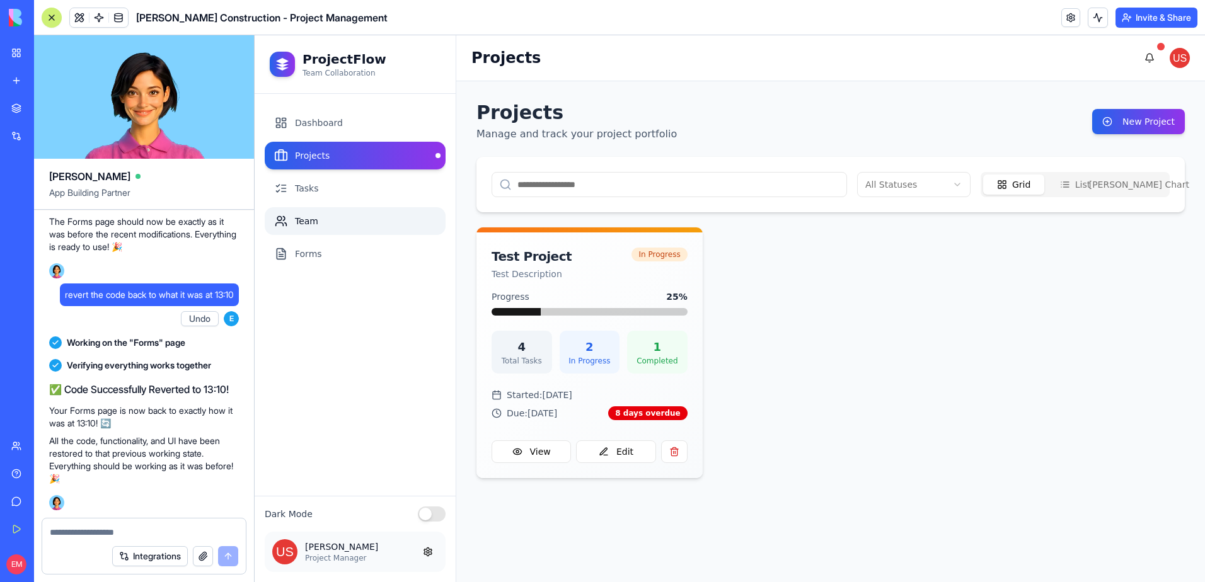
click at [369, 221] on link "Team" at bounding box center [355, 221] width 181 height 28
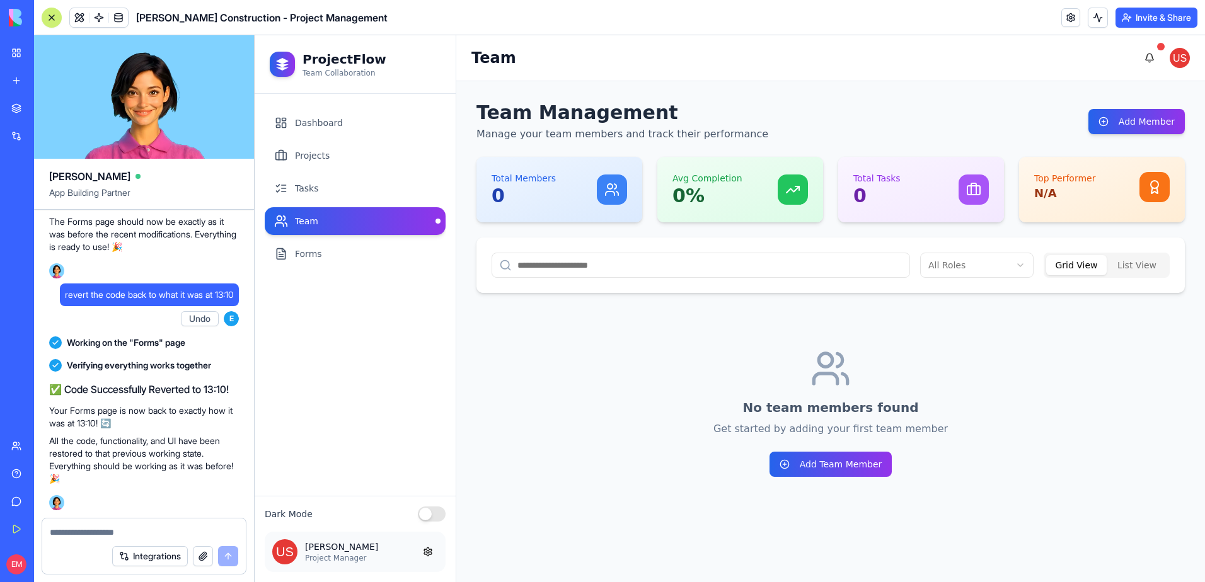
click at [364, 197] on link "Tasks" at bounding box center [355, 189] width 181 height 28
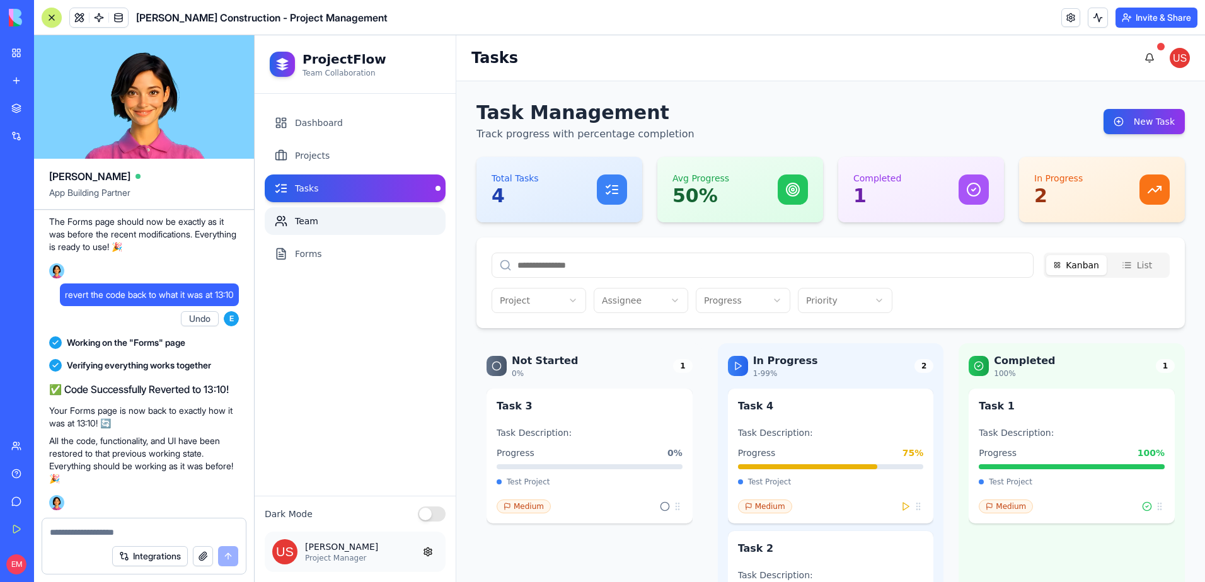
click at [362, 214] on link "Team" at bounding box center [355, 221] width 181 height 28
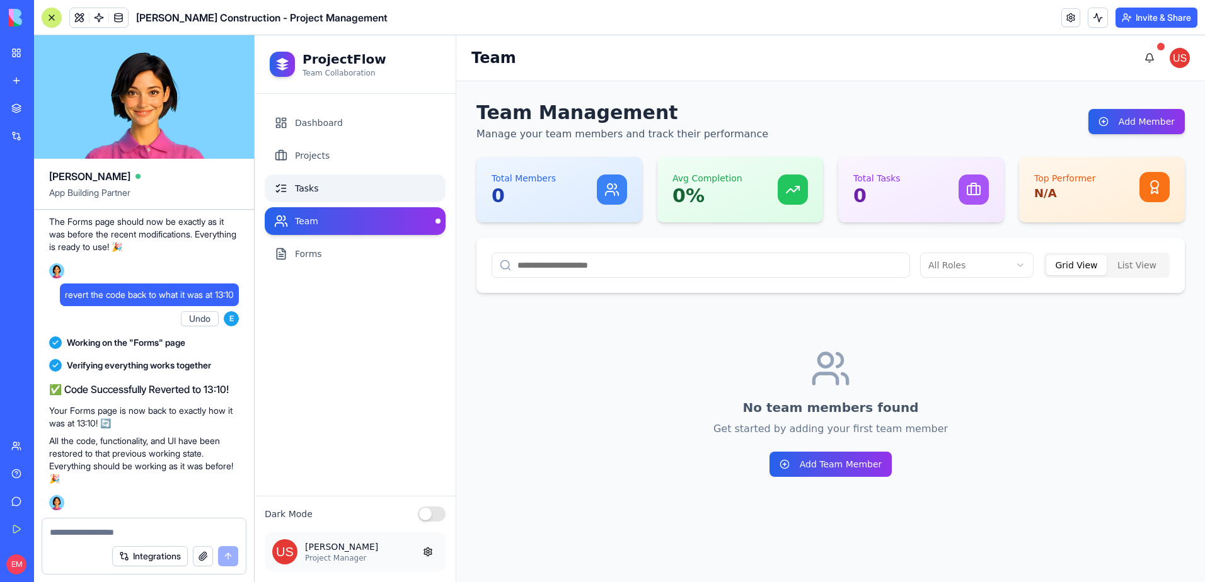
click at [358, 194] on link "Tasks" at bounding box center [355, 189] width 181 height 28
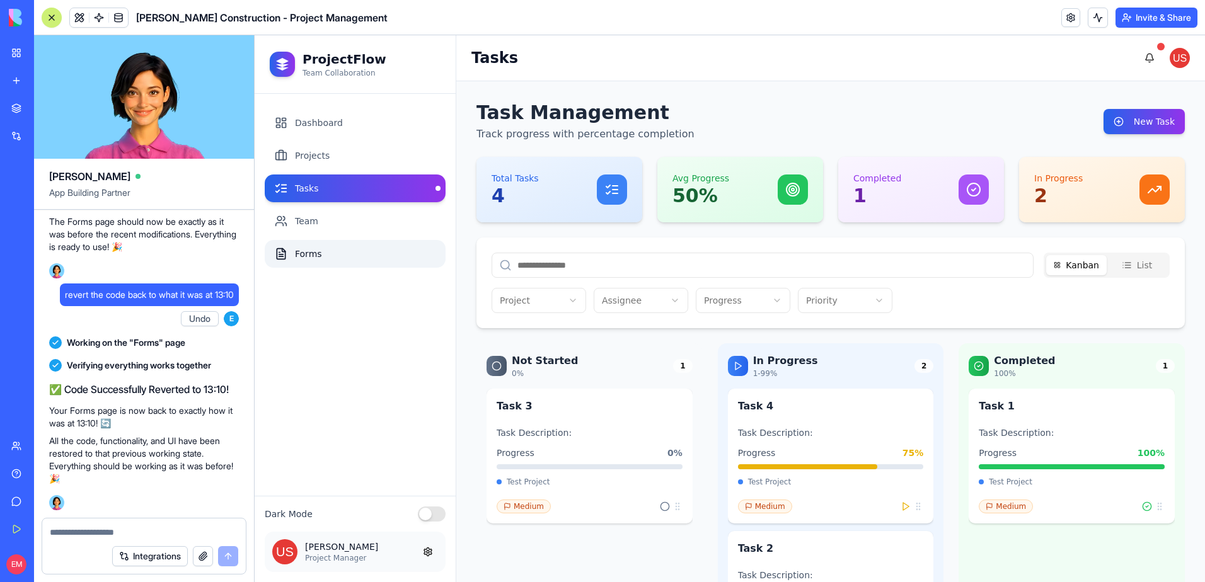
click at [363, 256] on link "Forms" at bounding box center [355, 254] width 181 height 28
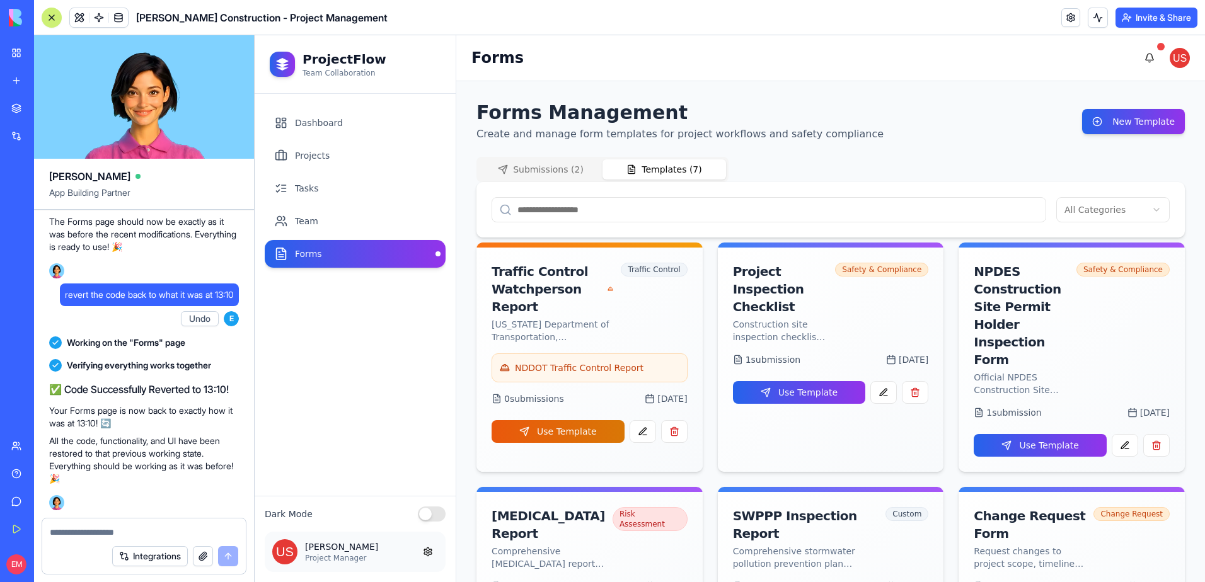
click at [688, 166] on button "Templates ( 7 )" at bounding box center [664, 169] width 124 height 20
click at [677, 432] on button "button" at bounding box center [674, 431] width 26 height 23
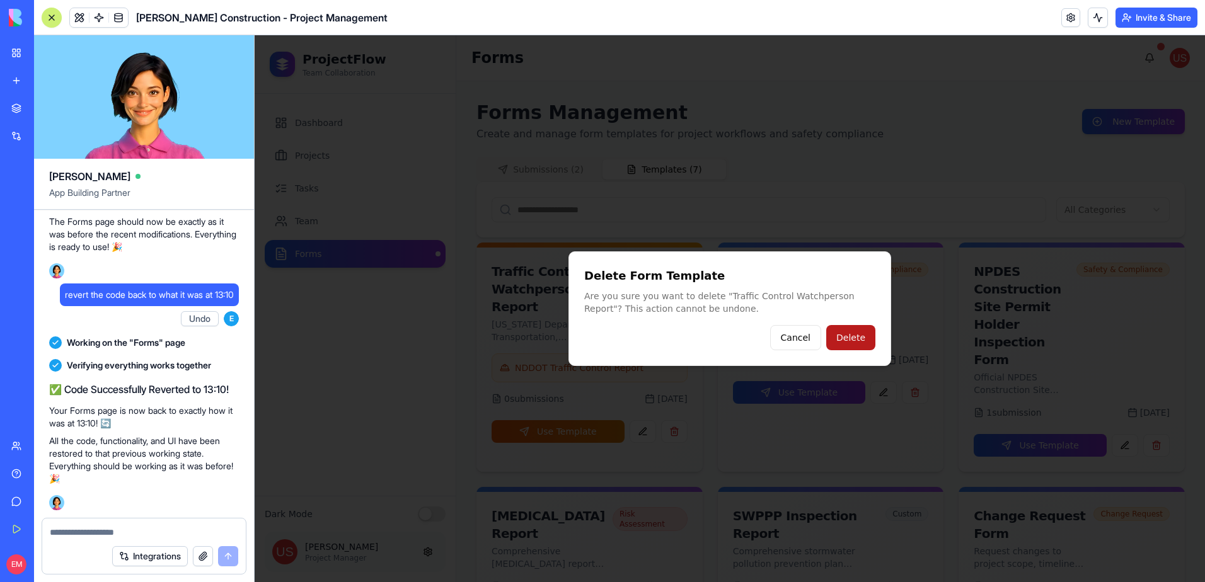
click at [860, 337] on button "Delete" at bounding box center [850, 337] width 49 height 25
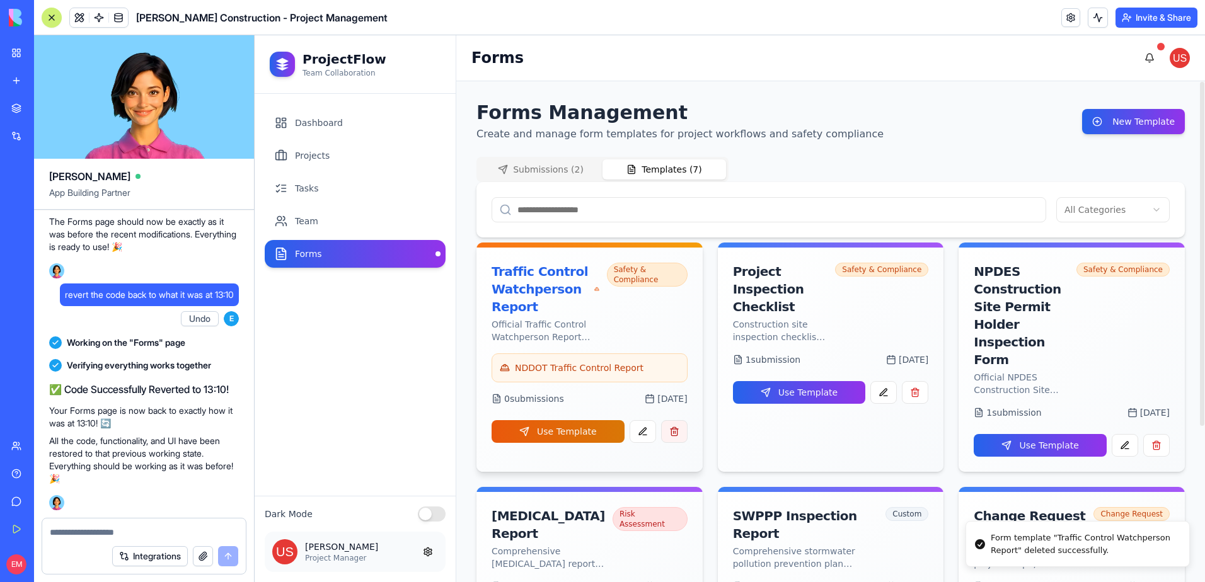
click at [675, 435] on button "button" at bounding box center [674, 431] width 26 height 23
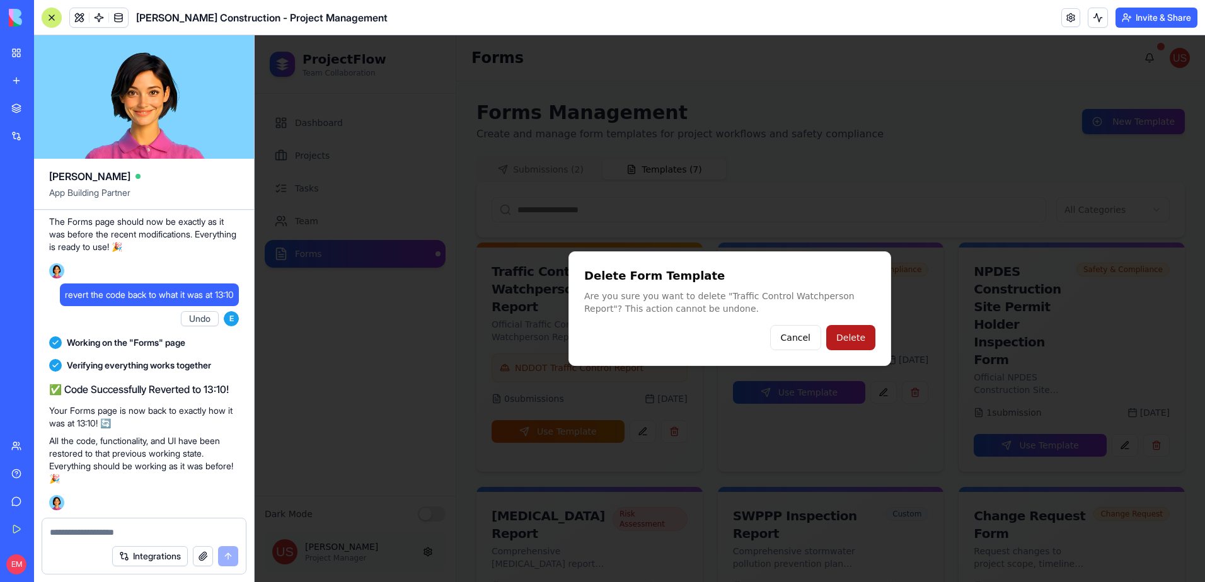
click at [843, 331] on button "Delete" at bounding box center [850, 337] width 49 height 25
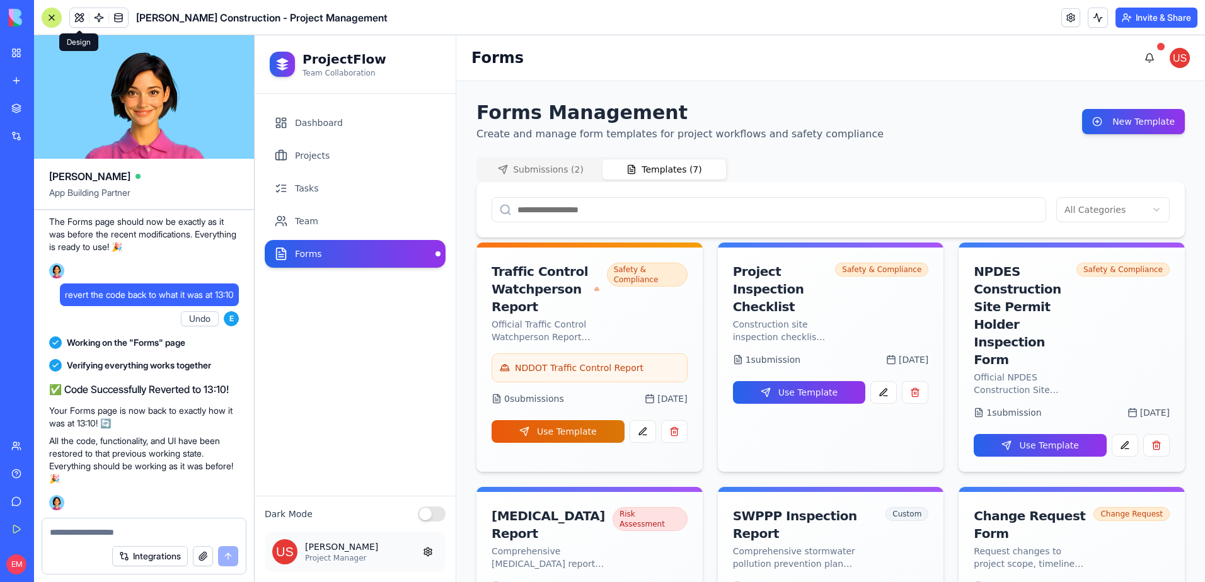
click at [78, 15] on button at bounding box center [79, 17] width 19 height 19
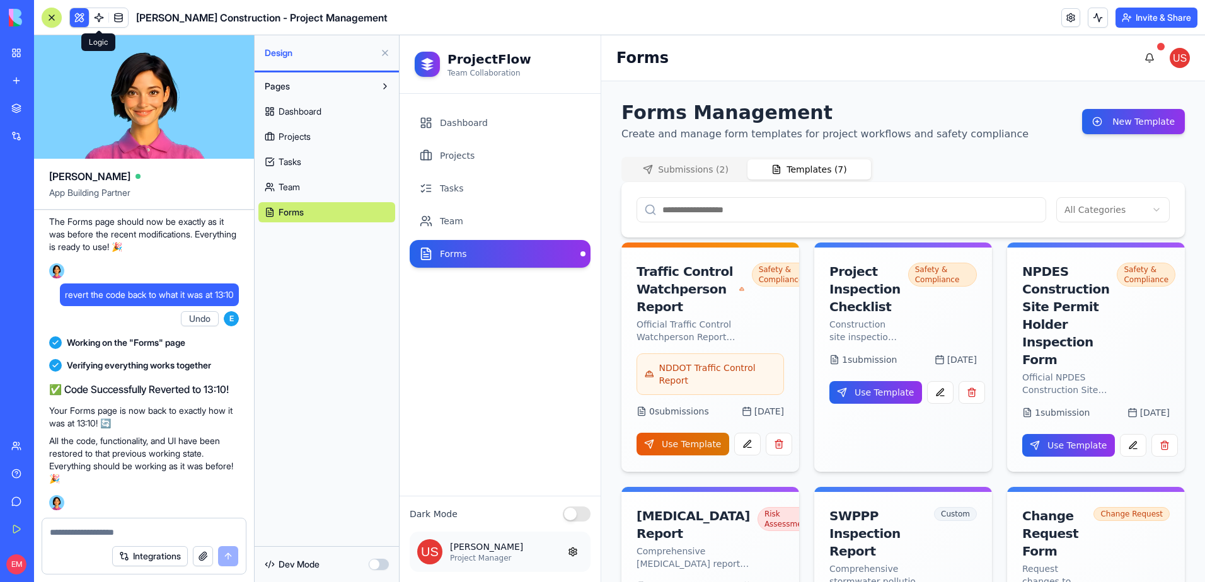
click at [94, 16] on link at bounding box center [98, 17] width 19 height 19
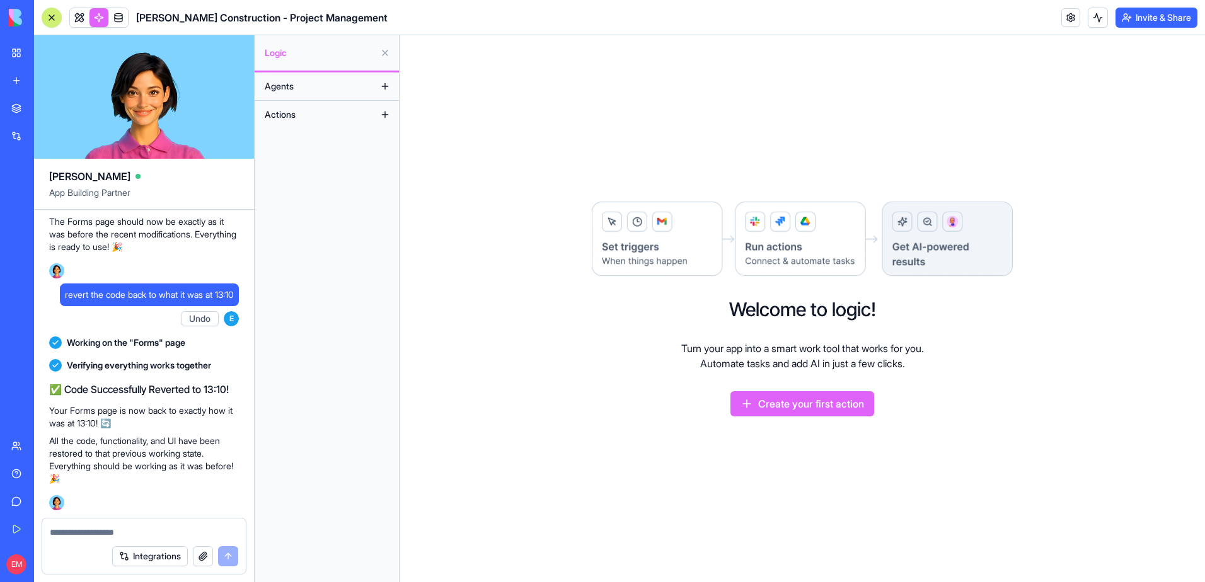
click at [328, 92] on button "Agents" at bounding box center [316, 86] width 117 height 20
click at [384, 86] on button at bounding box center [385, 86] width 20 height 20
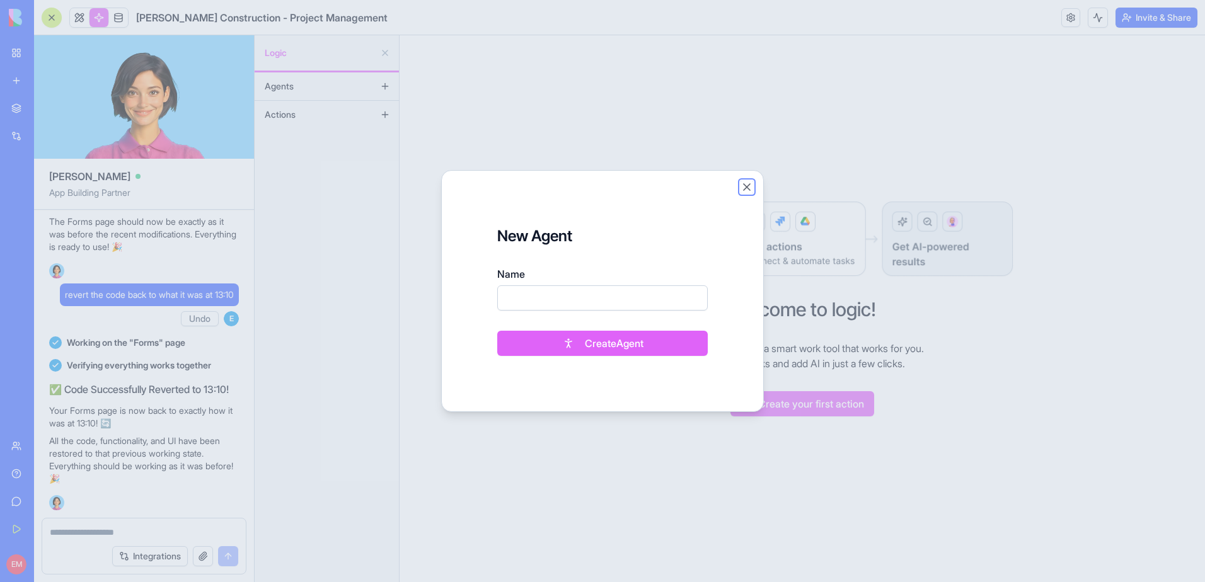
click at [744, 186] on button "Close" at bounding box center [746, 187] width 13 height 13
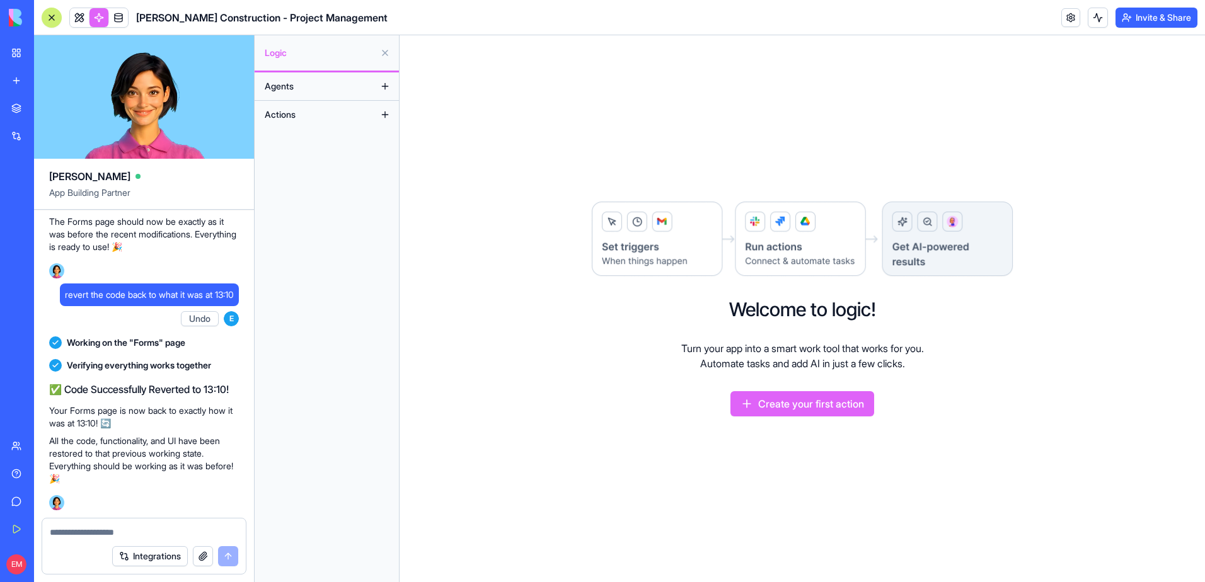
click at [379, 112] on button at bounding box center [385, 115] width 20 height 20
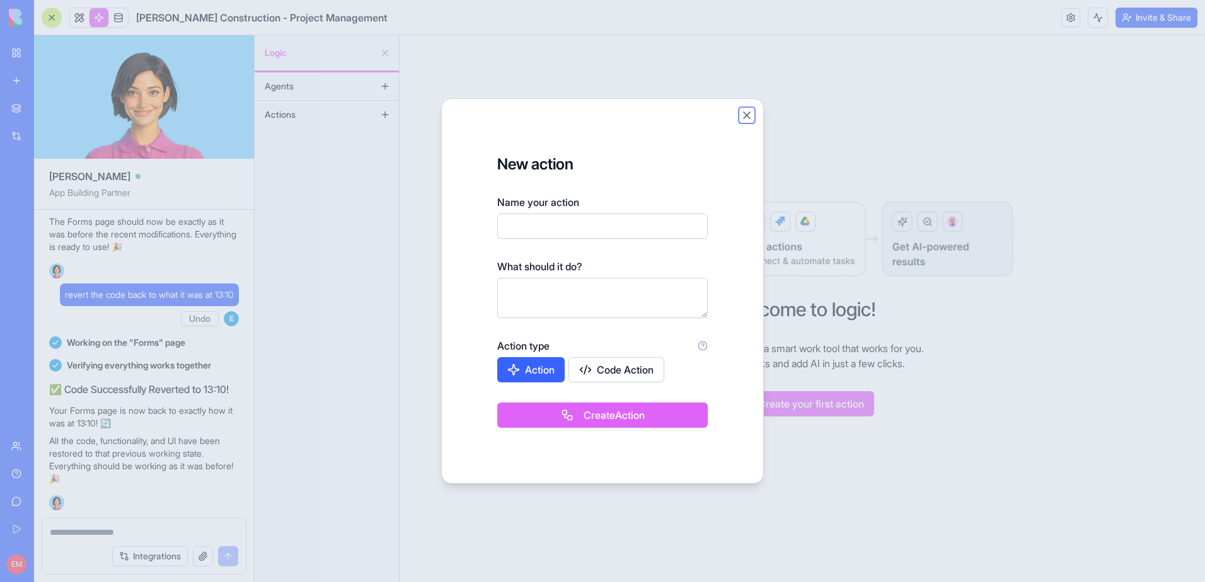
click at [749, 117] on button "Close" at bounding box center [746, 115] width 13 height 13
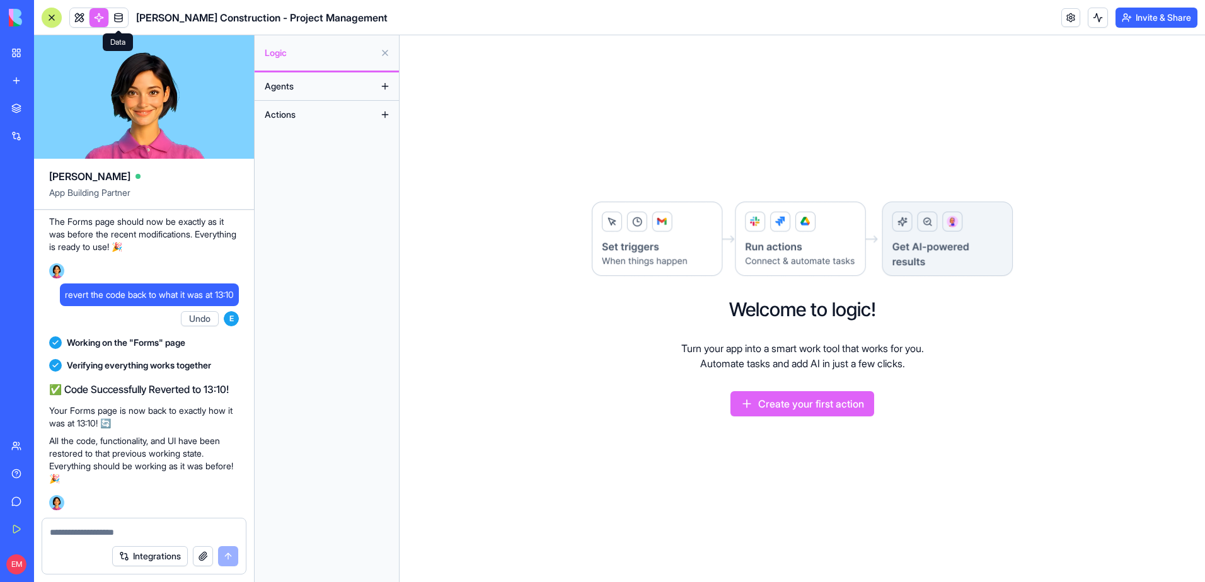
click at [125, 22] on link at bounding box center [118, 17] width 19 height 19
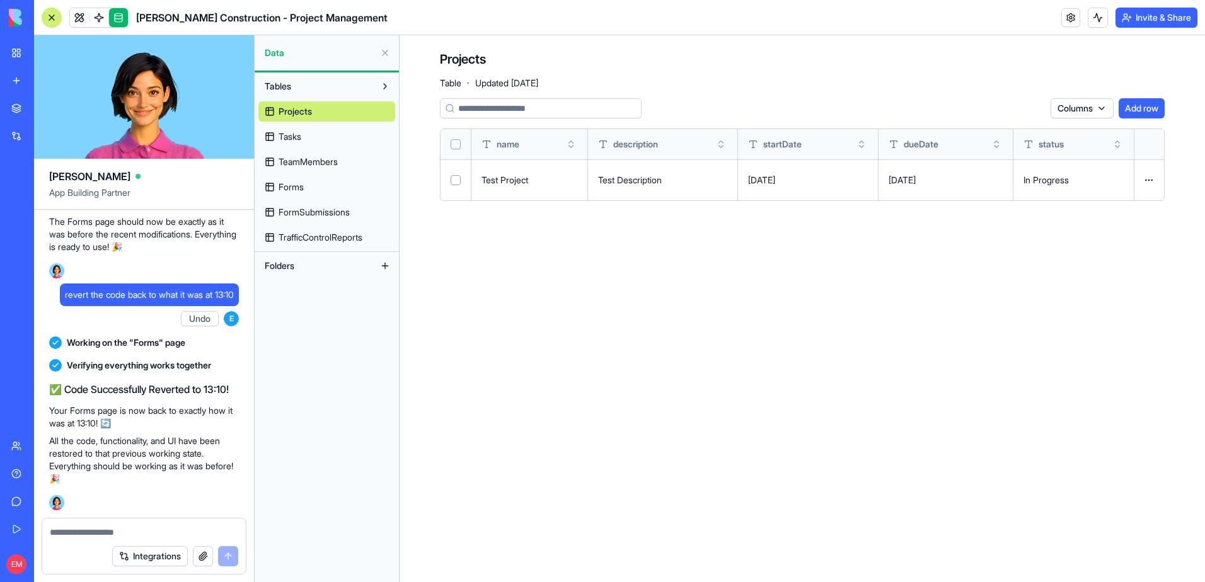
click at [350, 209] on span "FormSubmissions" at bounding box center [314, 212] width 71 height 13
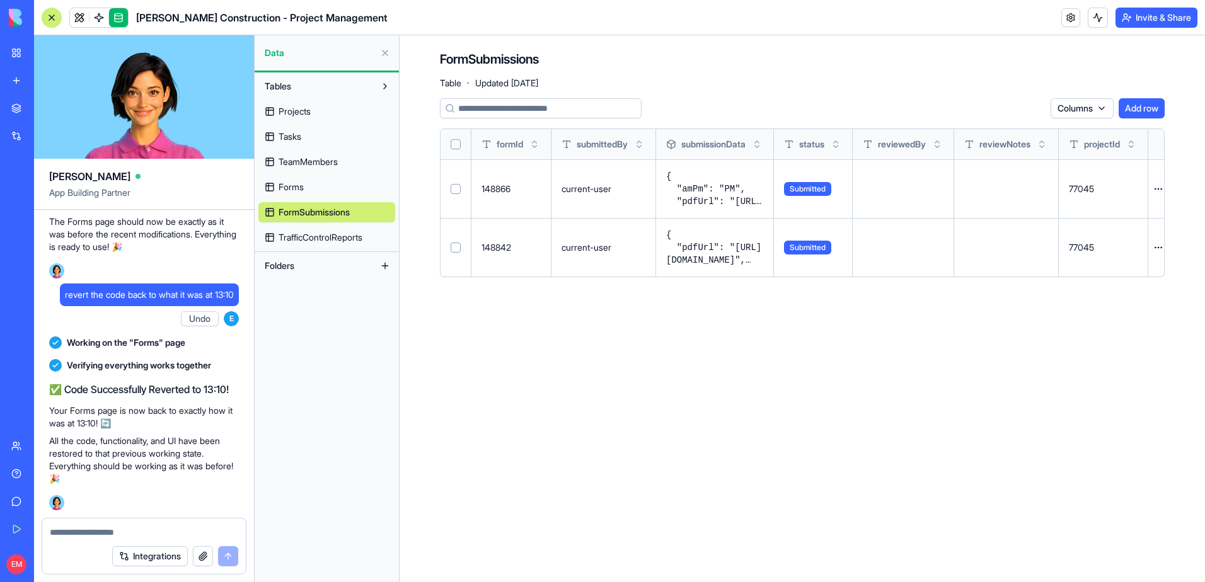
click at [331, 185] on link "Forms" at bounding box center [326, 187] width 137 height 20
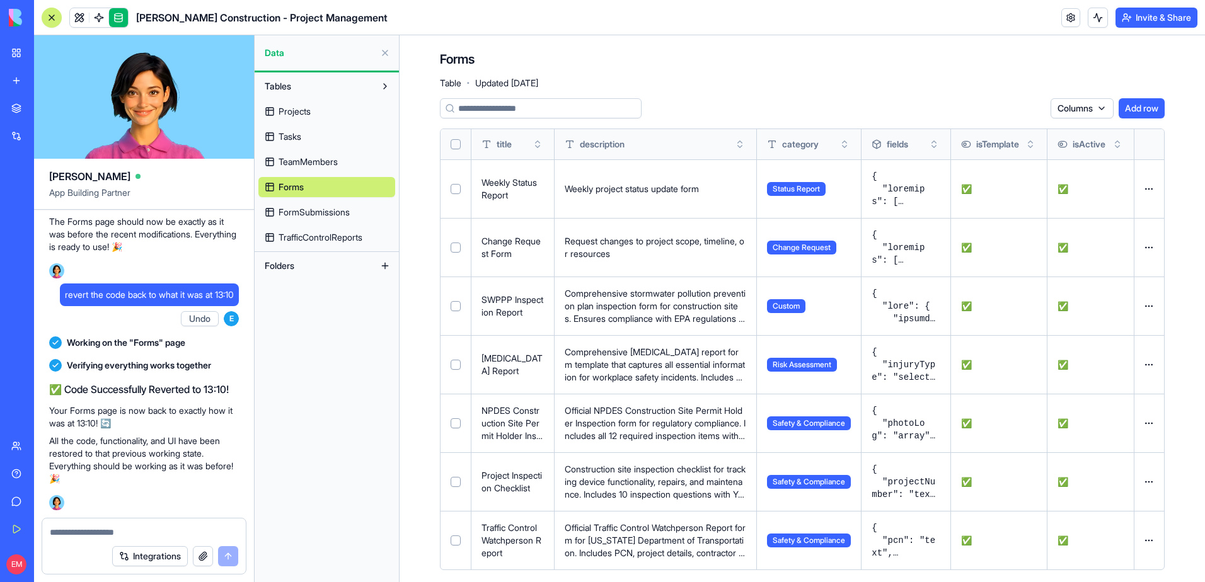
click at [456, 187] on button "Select row" at bounding box center [456, 189] width 10 height 10
drag, startPoint x: 456, startPoint y: 187, endPoint x: 442, endPoint y: 191, distance: 14.4
click at [442, 191] on td at bounding box center [456, 188] width 31 height 59
click at [456, 191] on button "Select row" at bounding box center [456, 190] width 10 height 10
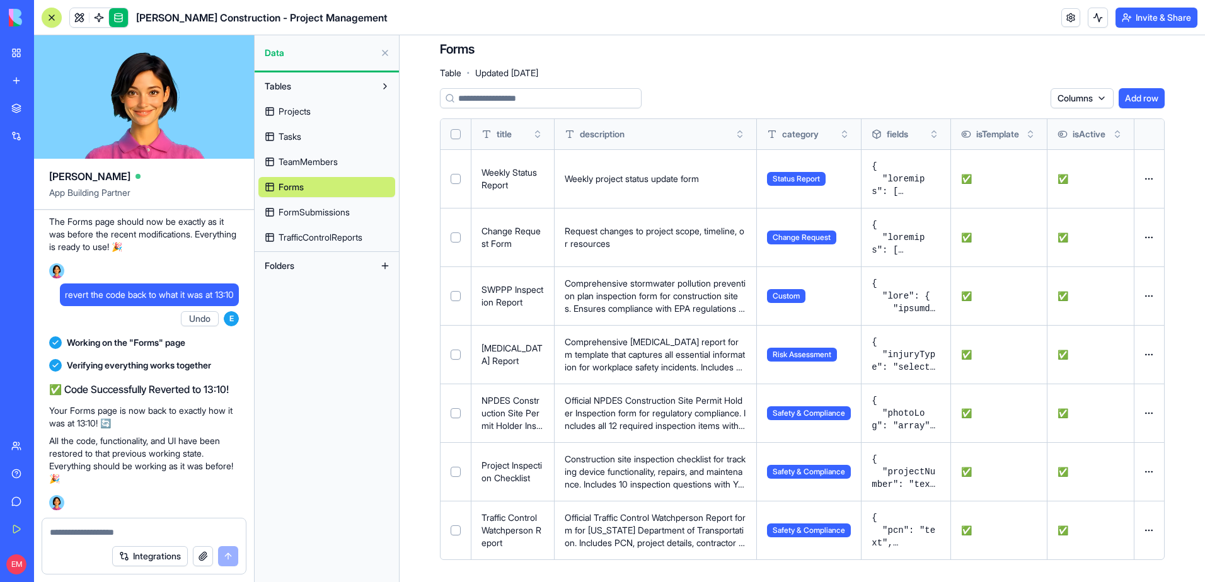
scroll to position [13, 0]
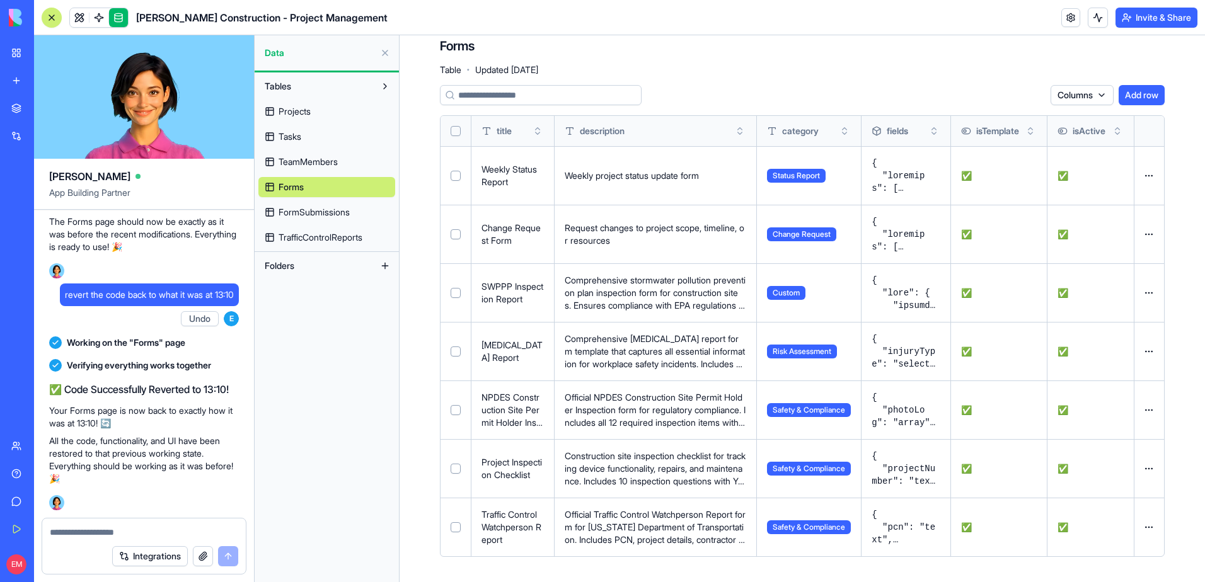
click at [459, 524] on button "Select row" at bounding box center [456, 527] width 10 height 10
click at [996, 95] on button "Delete 1 rows" at bounding box center [1013, 95] width 66 height 20
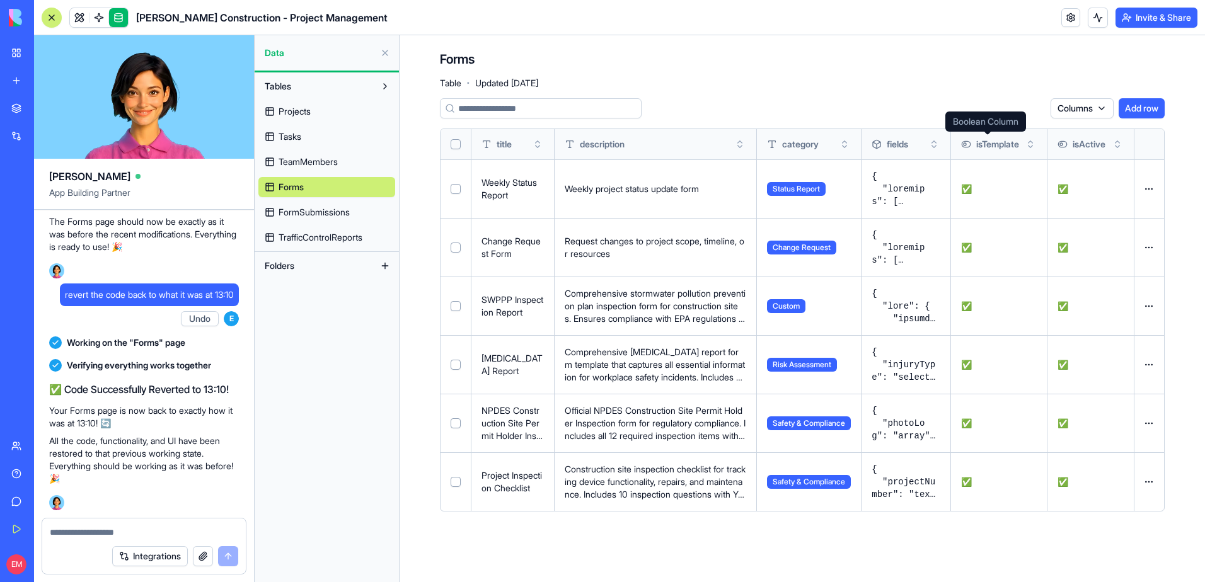
scroll to position [0, 0]
click at [1068, 19] on link at bounding box center [1070, 17] width 19 height 19
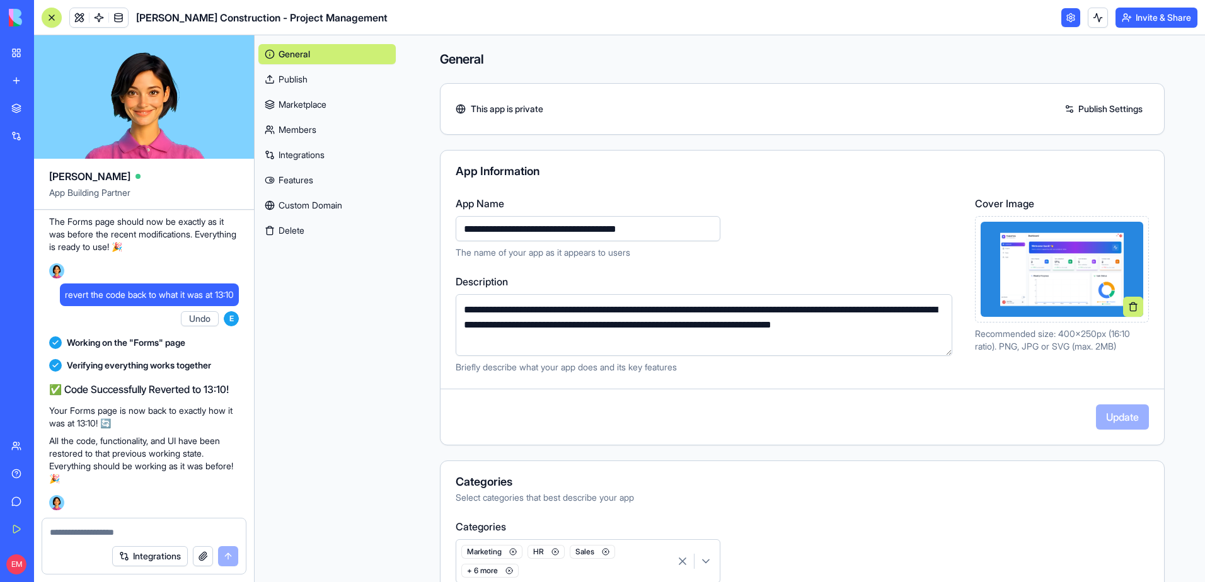
click at [330, 141] on div "General Publish Marketplace Members Integrations Features Custom Domain Delete" at bounding box center [326, 140] width 137 height 202
click at [328, 134] on link "Members" at bounding box center [326, 130] width 137 height 20
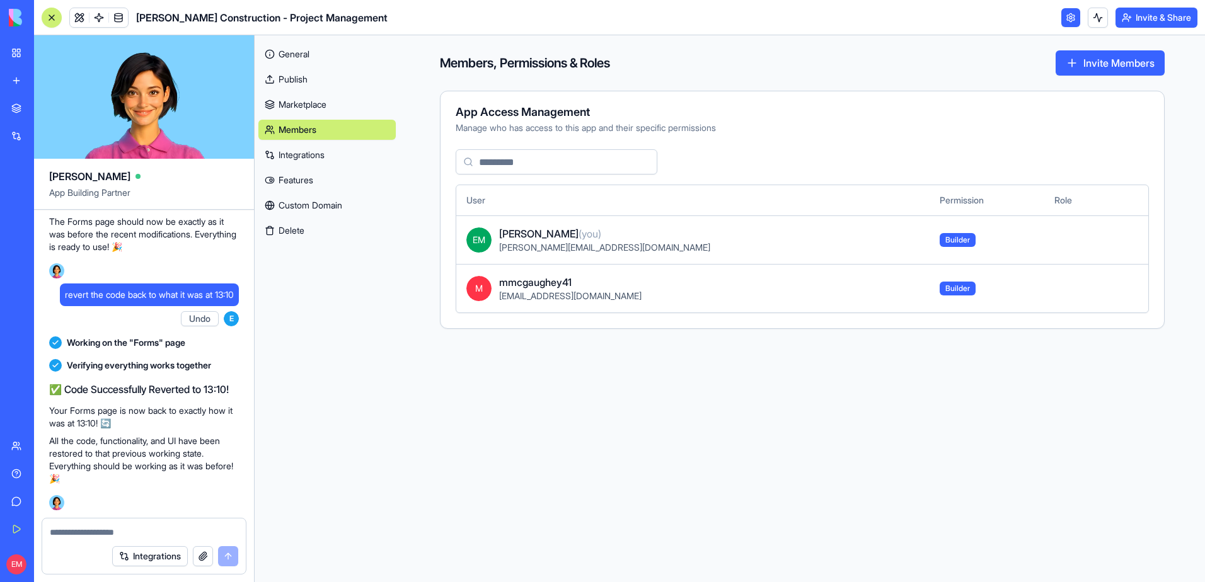
click at [333, 159] on link "Integrations" at bounding box center [326, 155] width 137 height 20
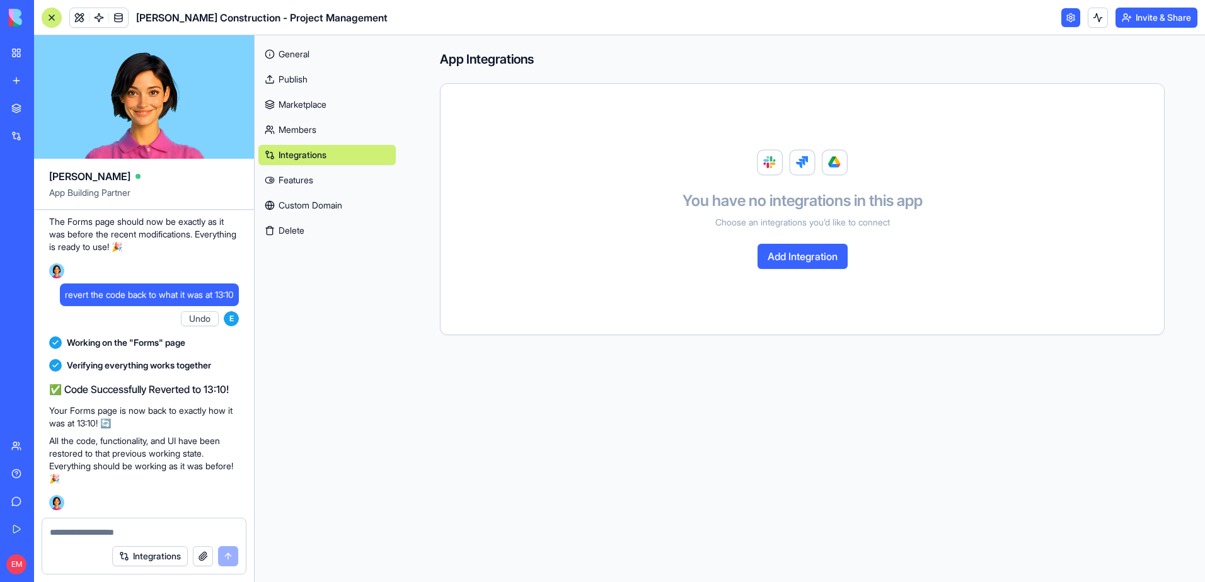
click at [318, 189] on link "Features" at bounding box center [326, 180] width 137 height 20
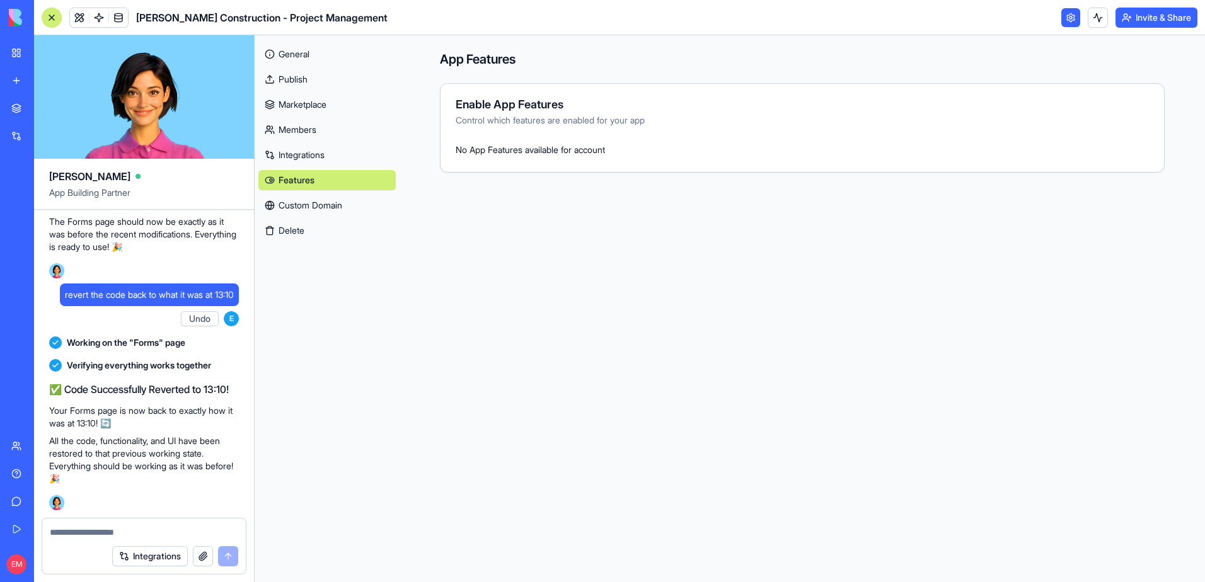
click at [320, 207] on link "Custom Domain" at bounding box center [326, 205] width 137 height 20
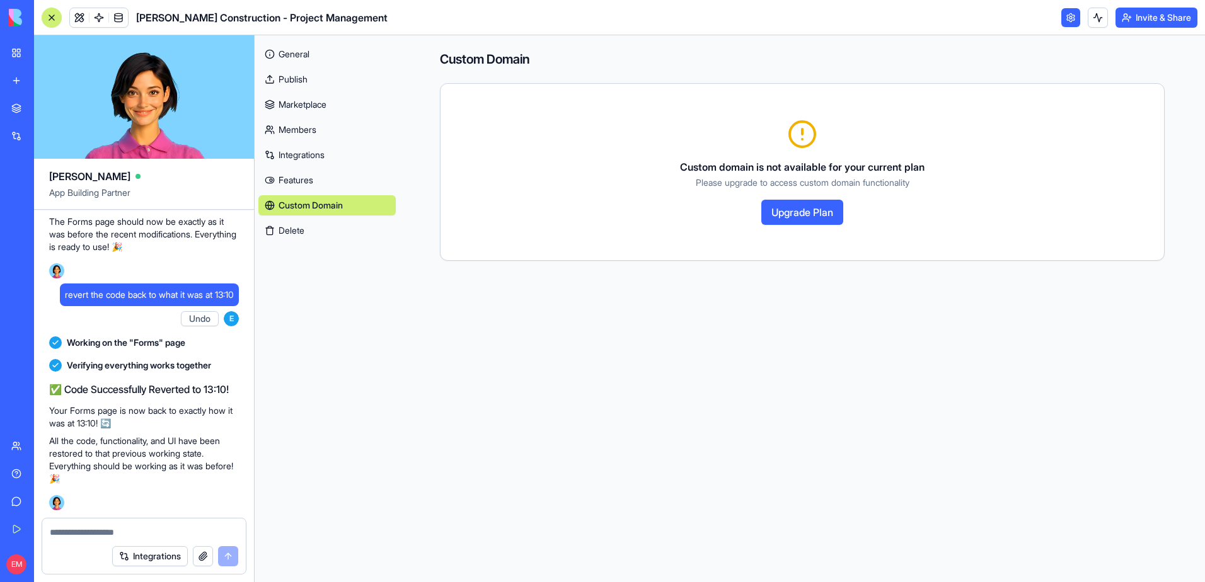
click at [313, 229] on button "Delete" at bounding box center [326, 231] width 137 height 20
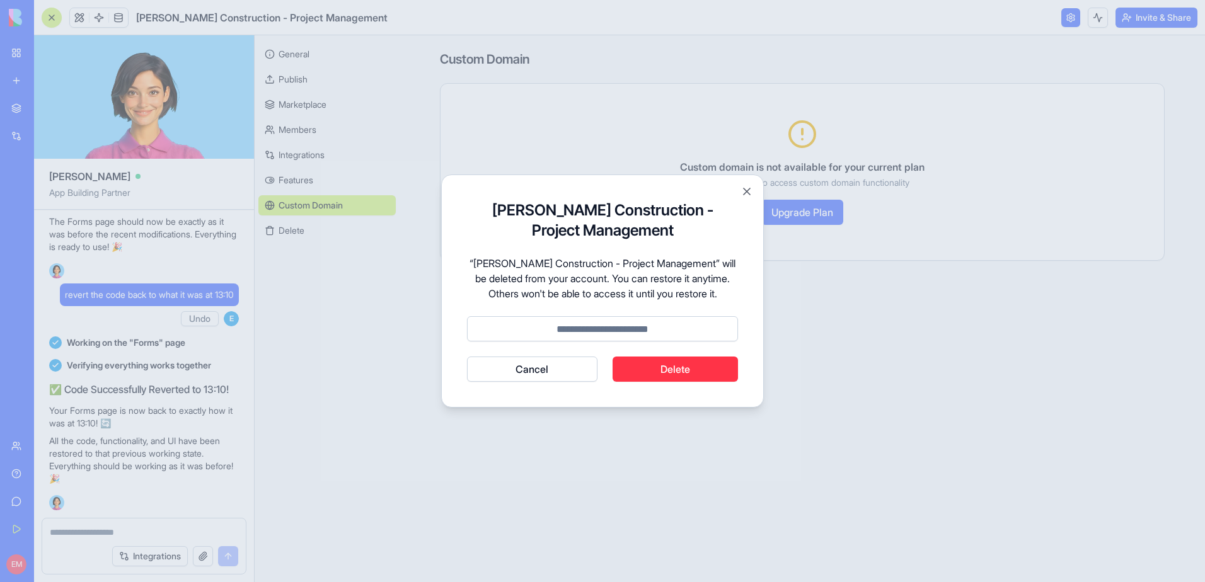
click at [580, 368] on button "Cancel" at bounding box center [532, 369] width 130 height 25
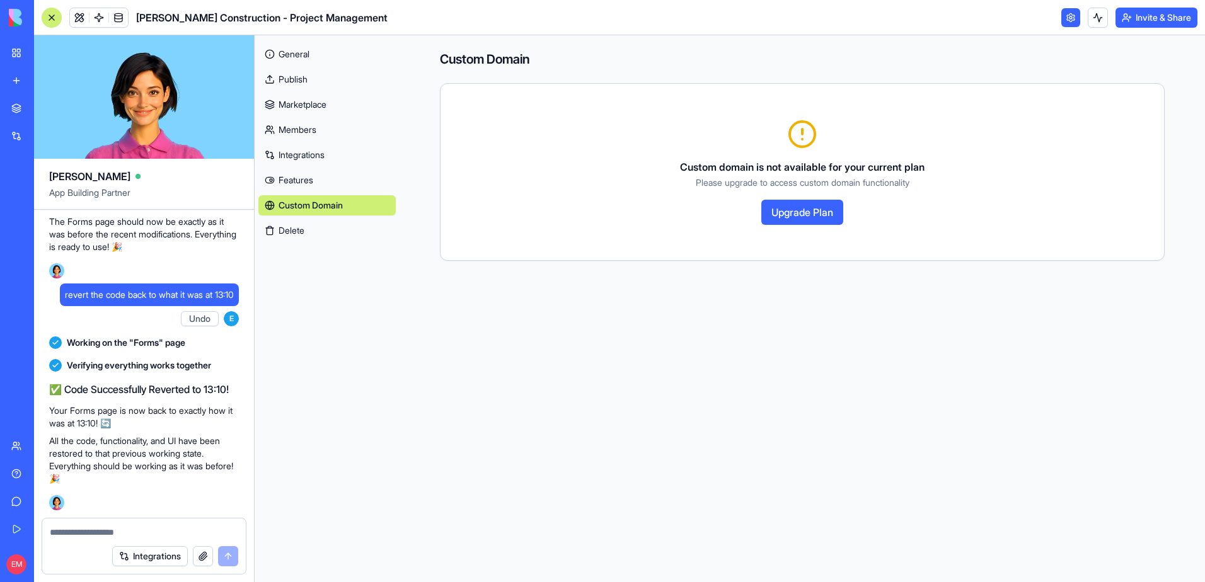
click at [1071, 15] on link at bounding box center [1070, 17] width 19 height 19
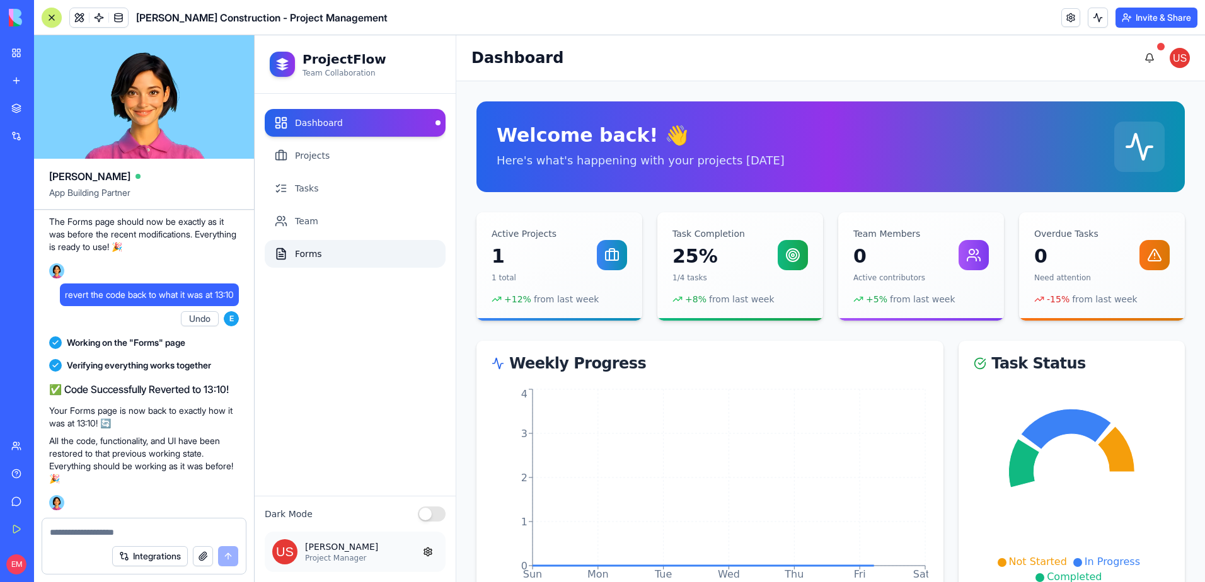
click at [322, 261] on link "Forms" at bounding box center [355, 254] width 181 height 28
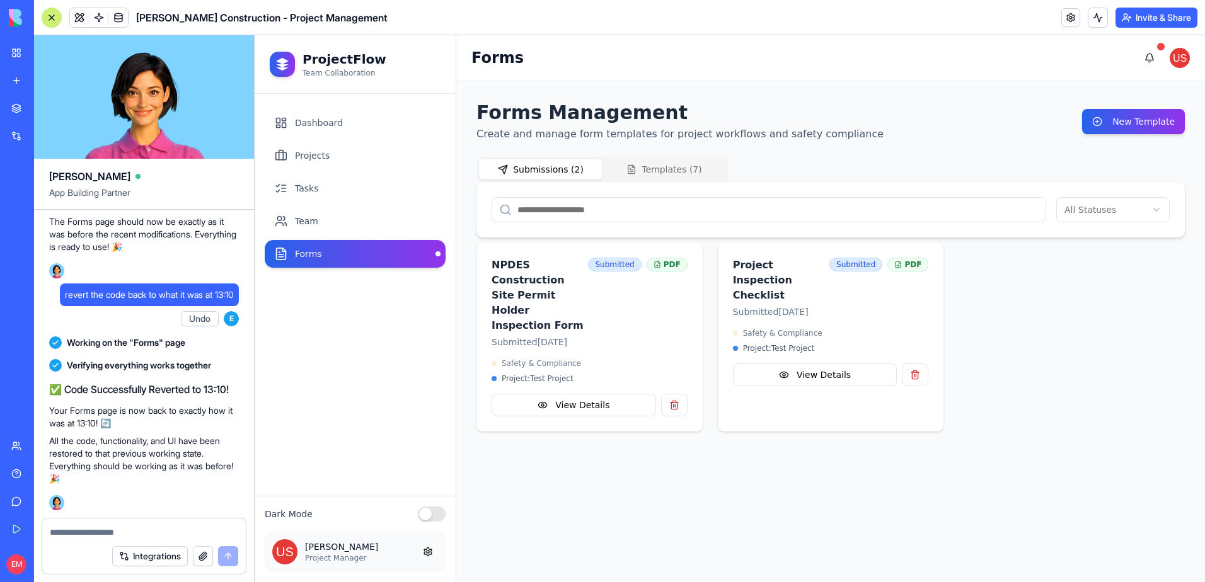
click at [698, 168] on button "Templates ( 7 )" at bounding box center [664, 169] width 124 height 20
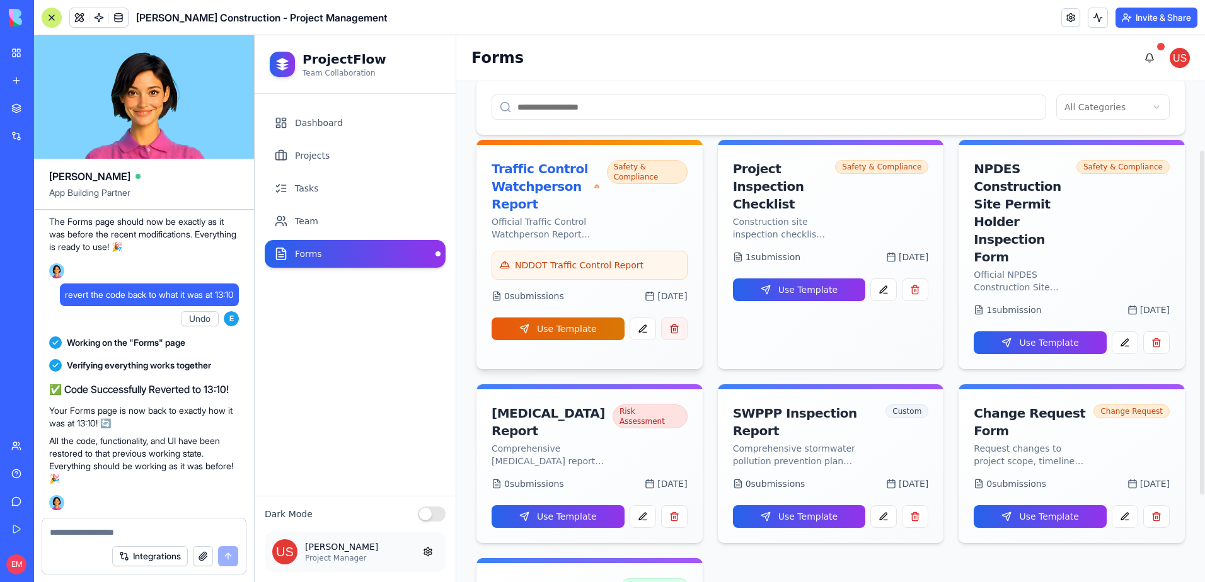
scroll to position [100, 0]
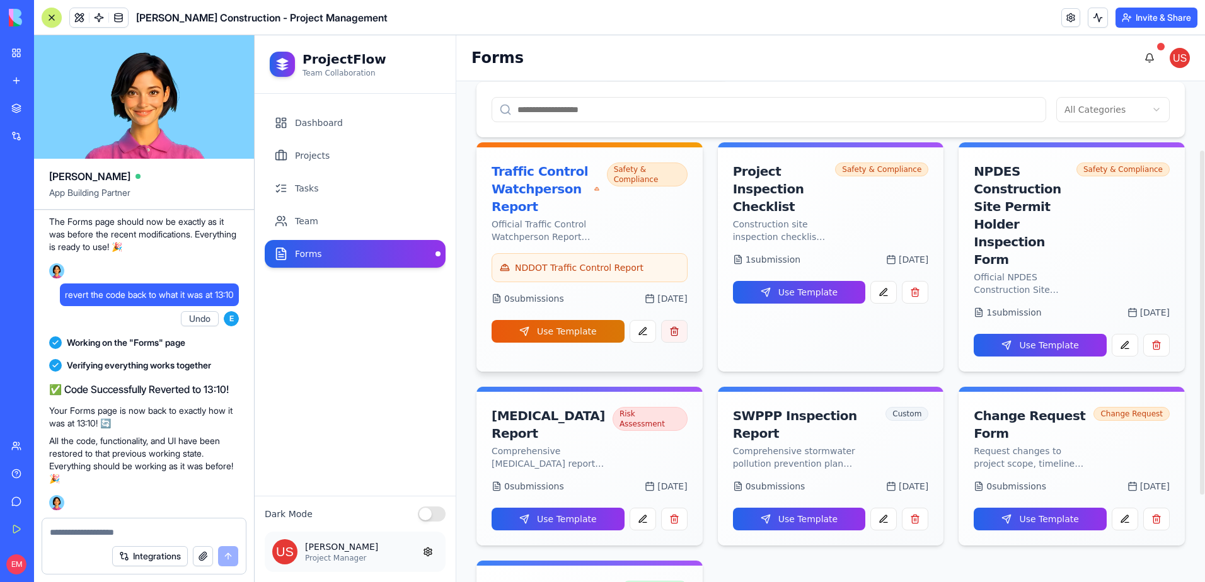
click at [684, 335] on button "button" at bounding box center [674, 331] width 26 height 23
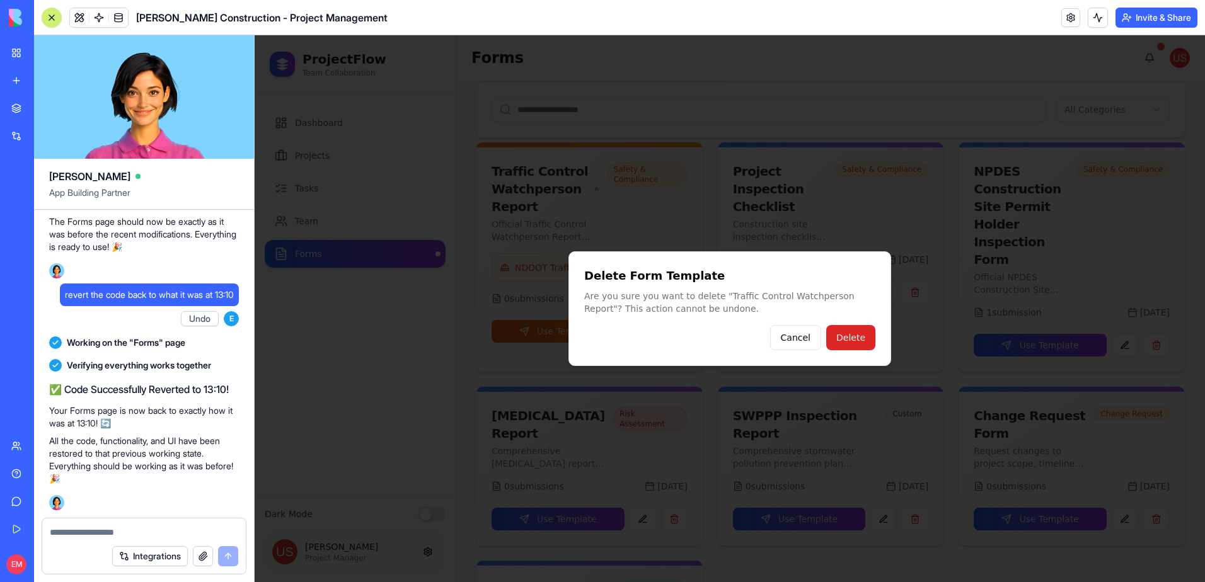
click at [880, 343] on div "Delete Form Template Are you sure you want to delete " Traffic Control Watchper…" at bounding box center [729, 308] width 323 height 115
click at [871, 342] on button "Delete" at bounding box center [850, 337] width 49 height 25
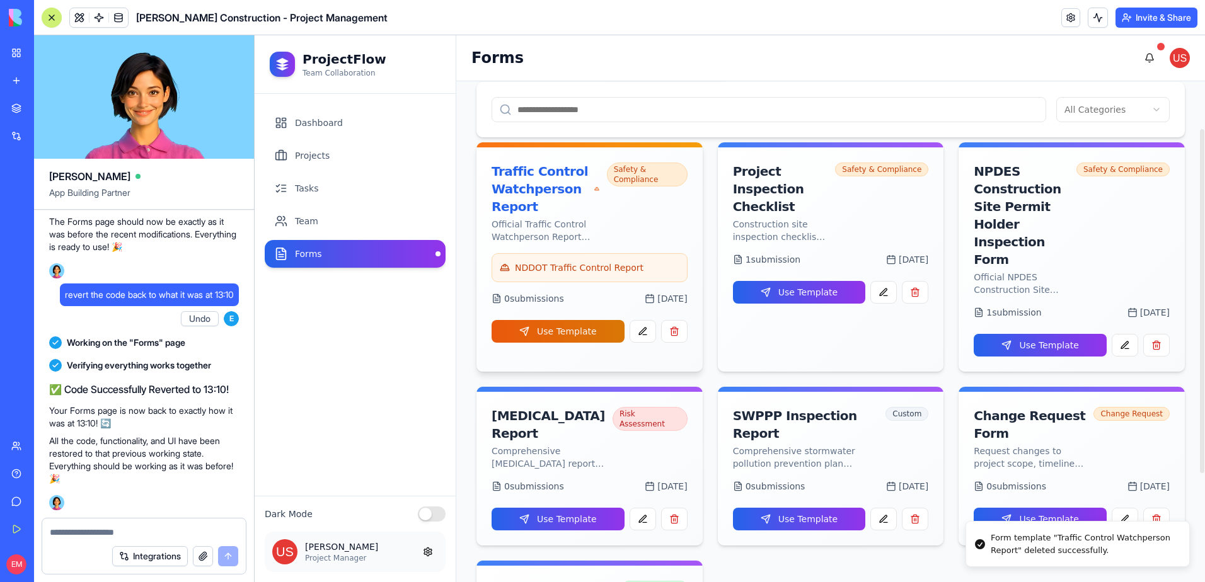
scroll to position [0, 0]
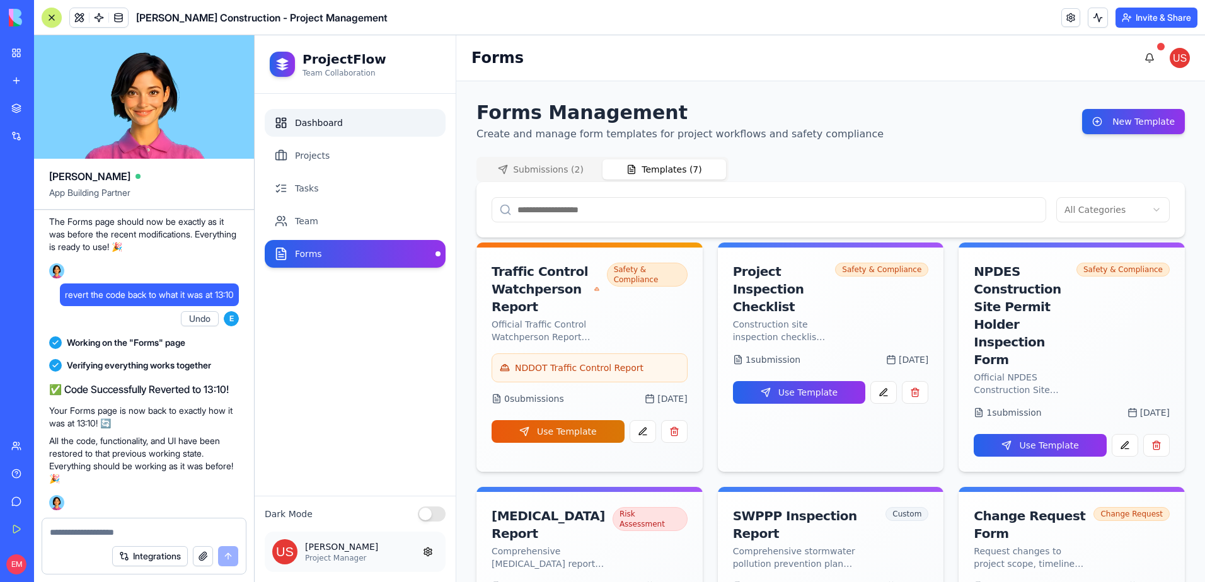
click at [322, 122] on link "Dashboard" at bounding box center [355, 123] width 181 height 28
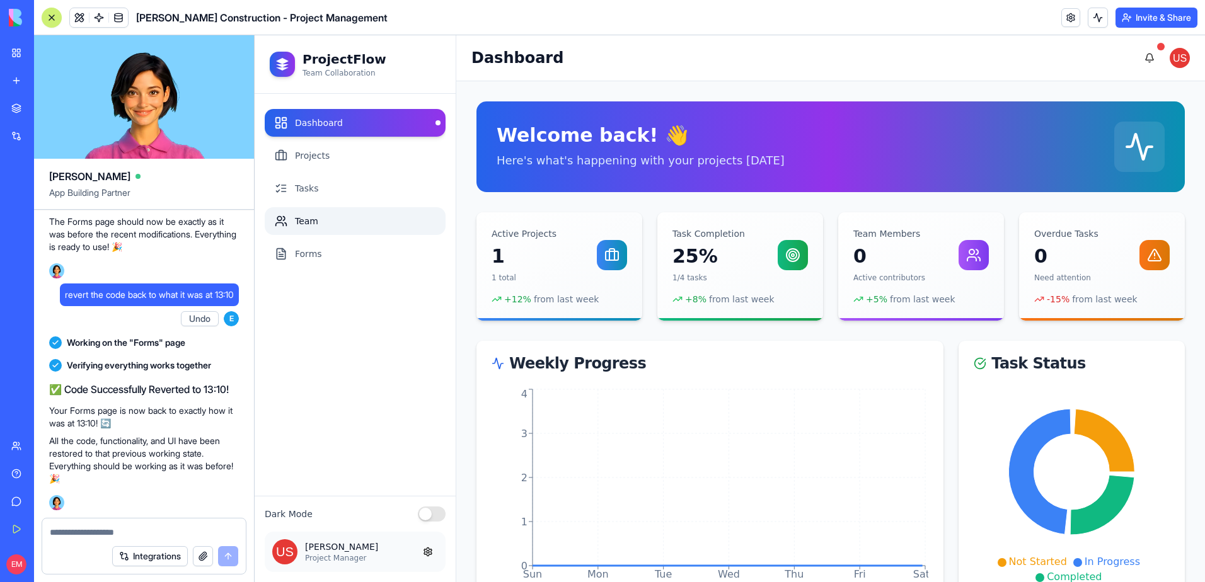
click at [330, 227] on link "Team" at bounding box center [355, 221] width 181 height 28
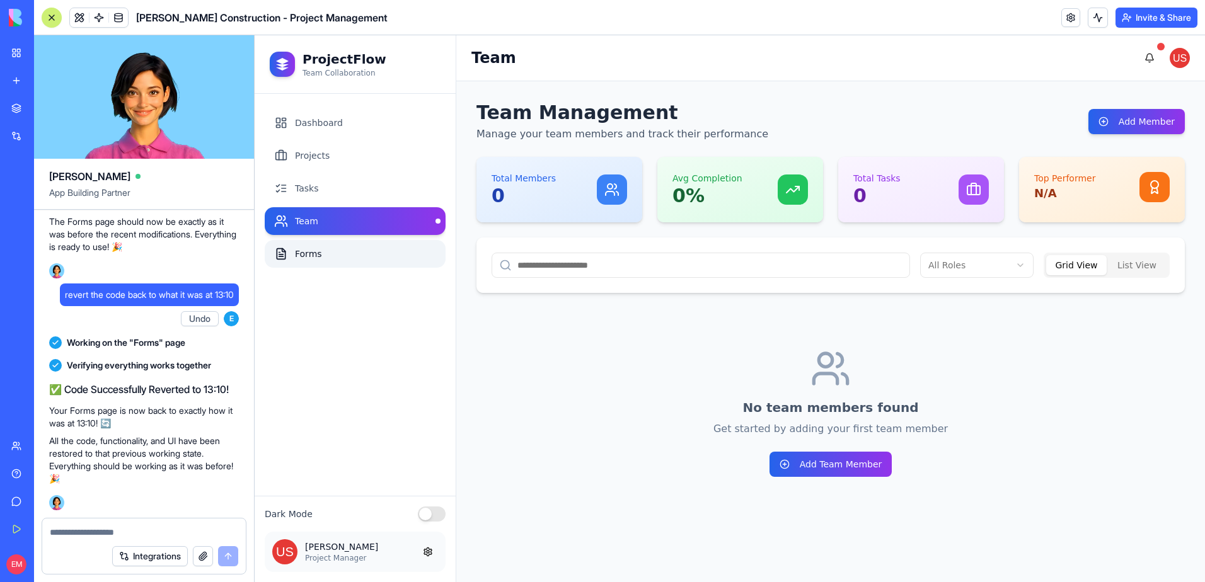
click at [331, 253] on link "Forms" at bounding box center [355, 254] width 181 height 28
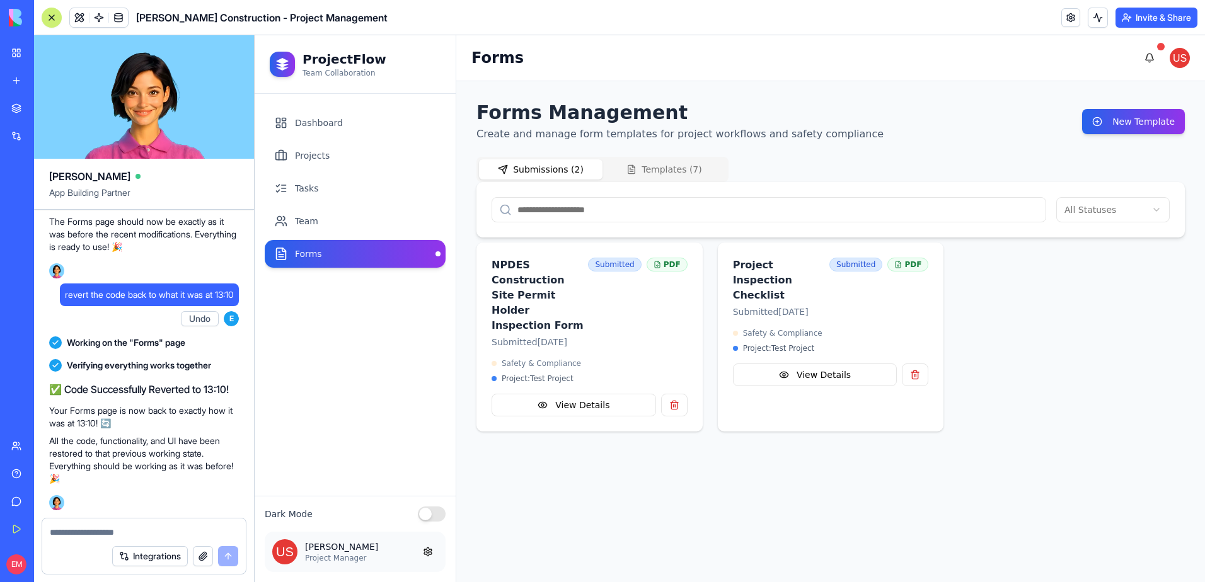
click at [699, 158] on div "Submissions ( 2 ) Templates ( 7 )" at bounding box center [602, 169] width 252 height 25
click at [691, 165] on button "Templates ( 7 )" at bounding box center [664, 169] width 124 height 20
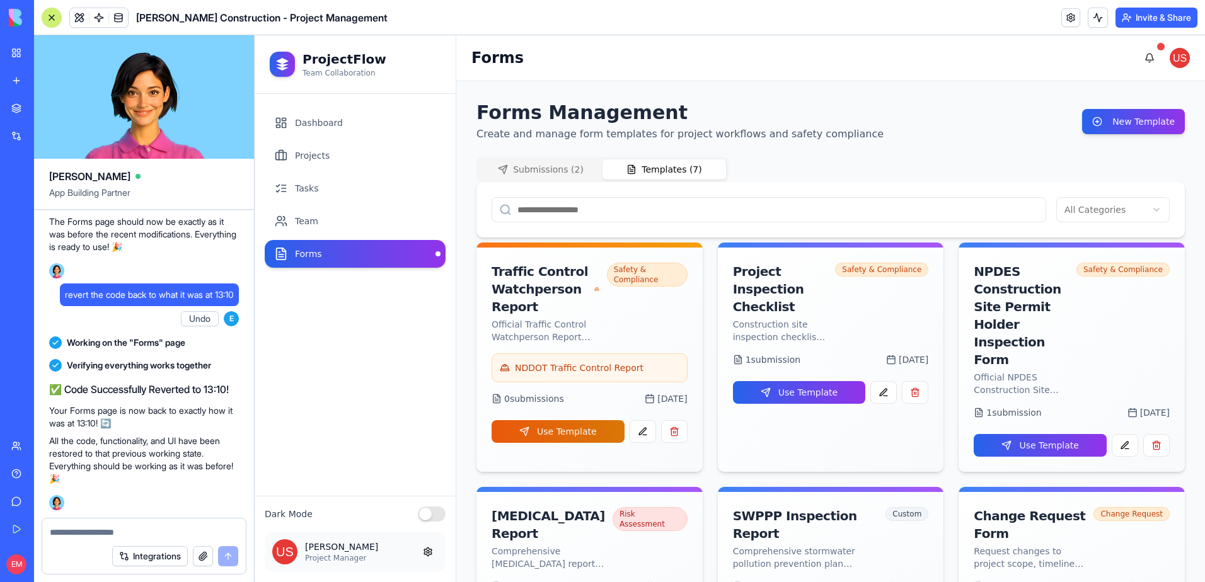
scroll to position [21464, 0]
click at [50, 15] on div at bounding box center [52, 18] width 10 height 10
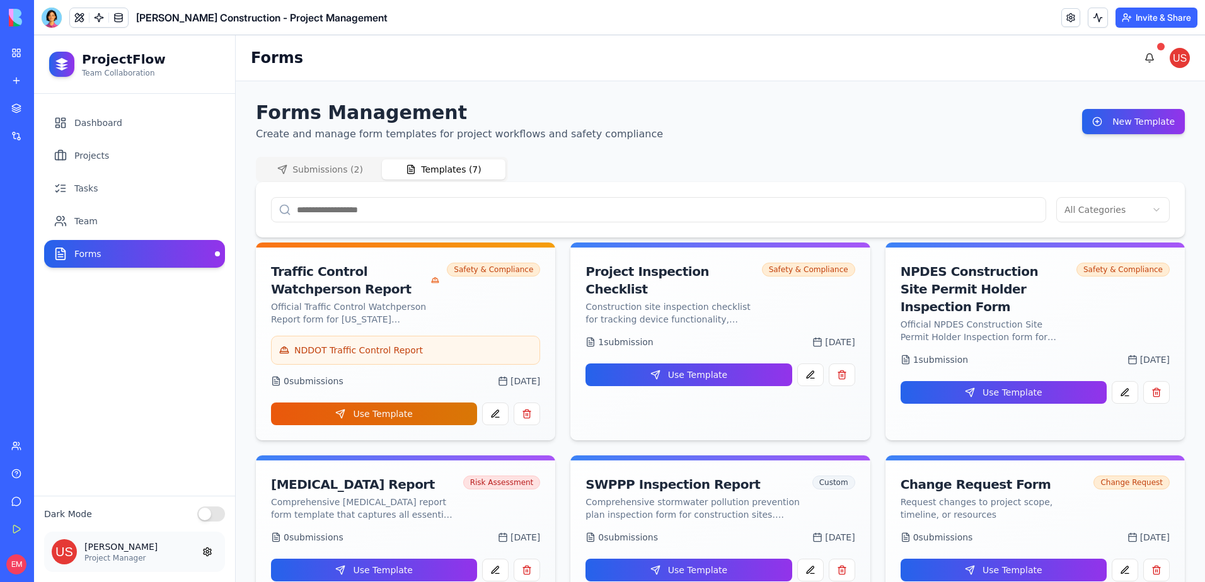
click at [50, 15] on div at bounding box center [52, 18] width 20 height 20
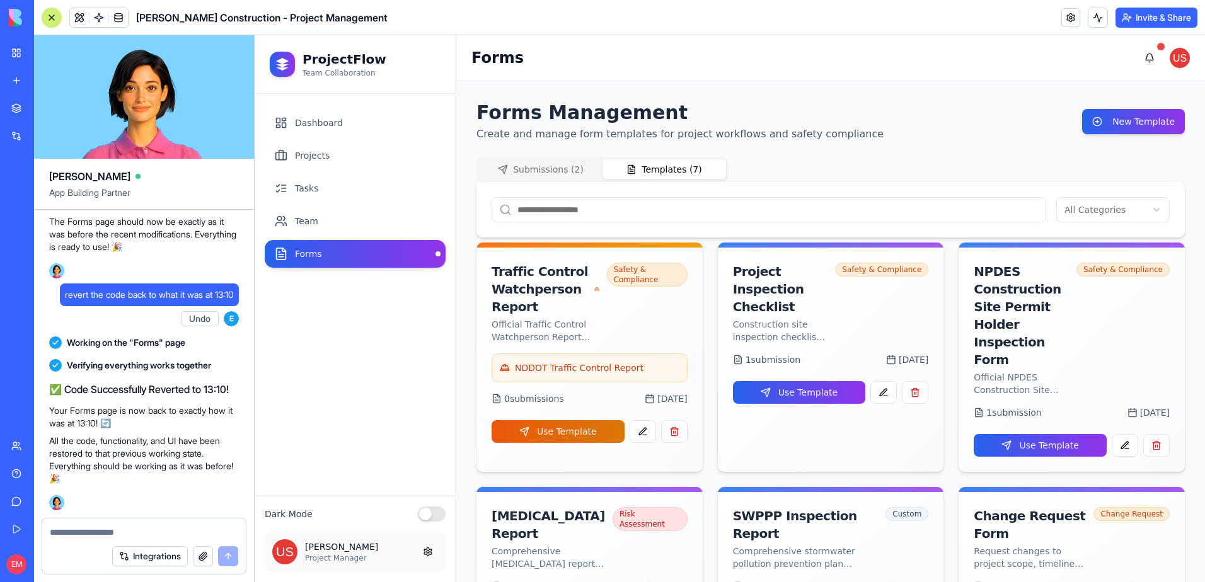
click at [204, 318] on button "Undo" at bounding box center [200, 318] width 38 height 15
click at [198, 95] on button "Undo" at bounding box center [200, 86] width 38 height 15
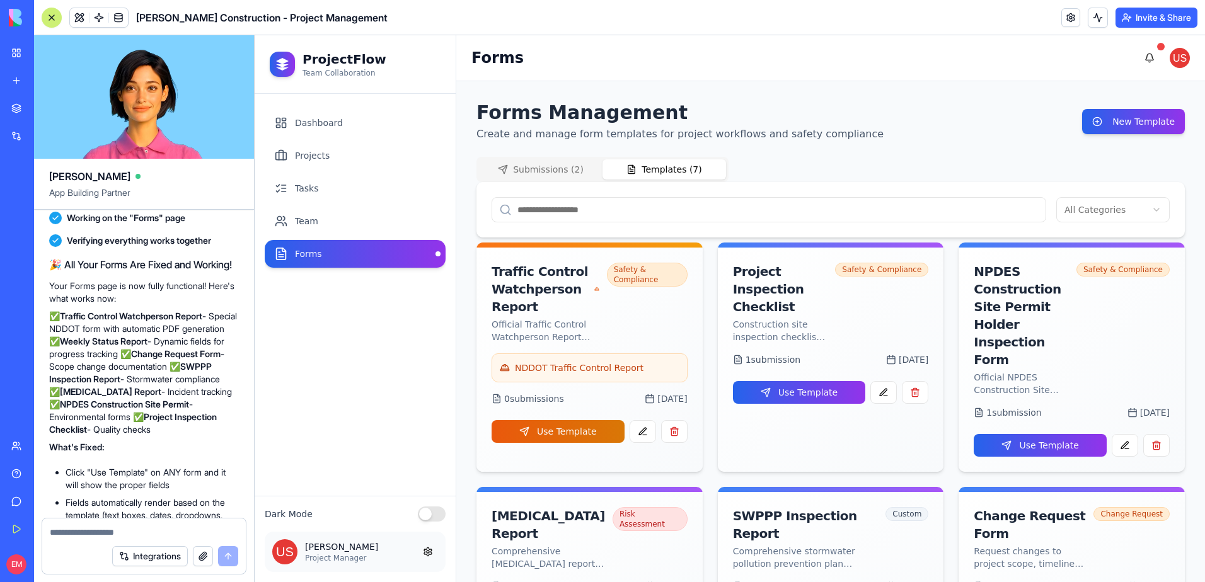
scroll to position [20456, 0]
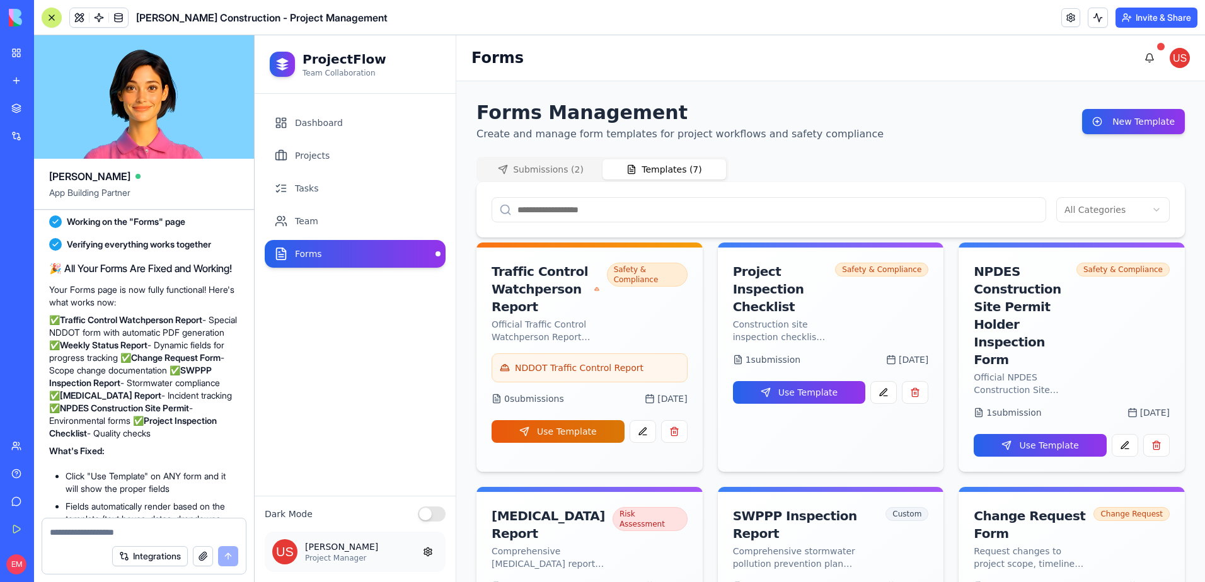
click at [200, 84] on button "Undo" at bounding box center [200, 76] width 38 height 15
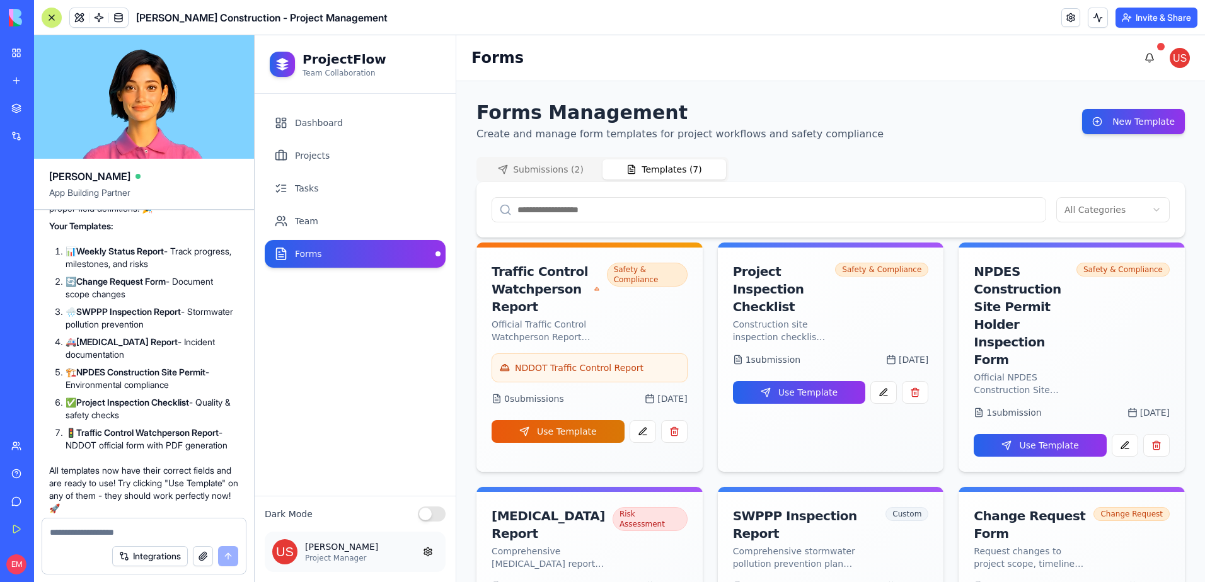
scroll to position [19952, 0]
click at [202, 67] on button "Undo" at bounding box center [200, 59] width 38 height 15
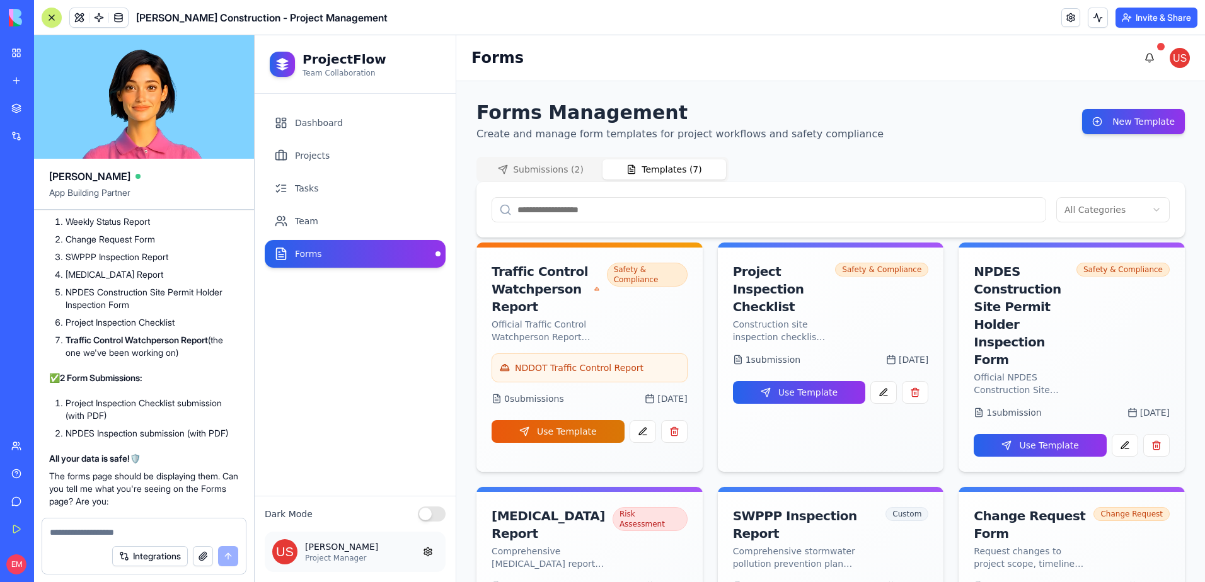
click at [201, 115] on button "Undo" at bounding box center [200, 107] width 38 height 15
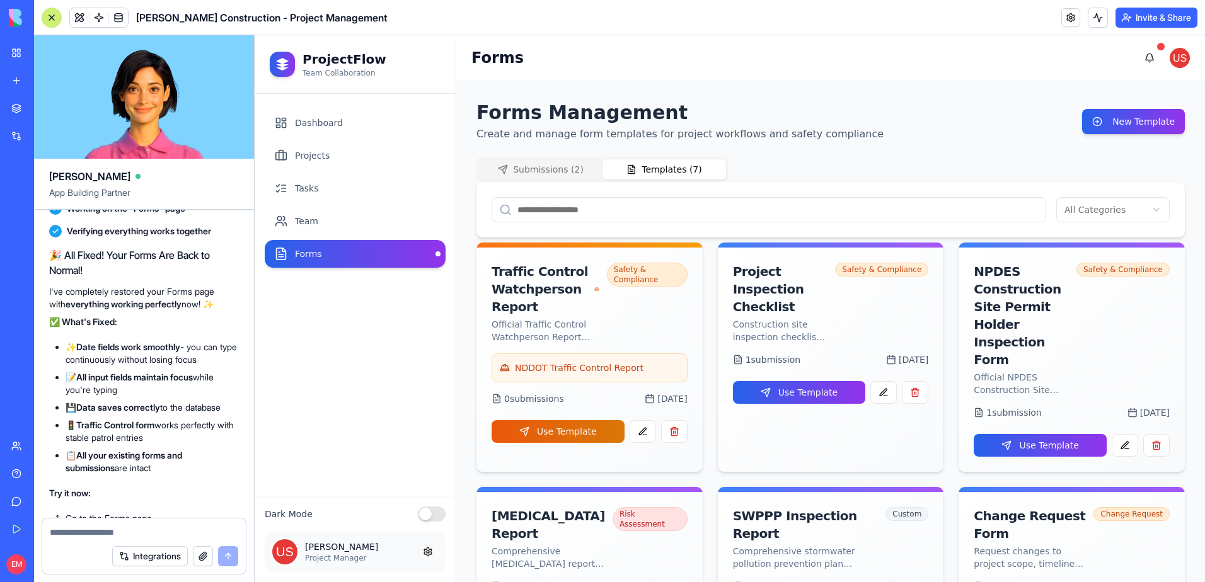
scroll to position [18691, 0]
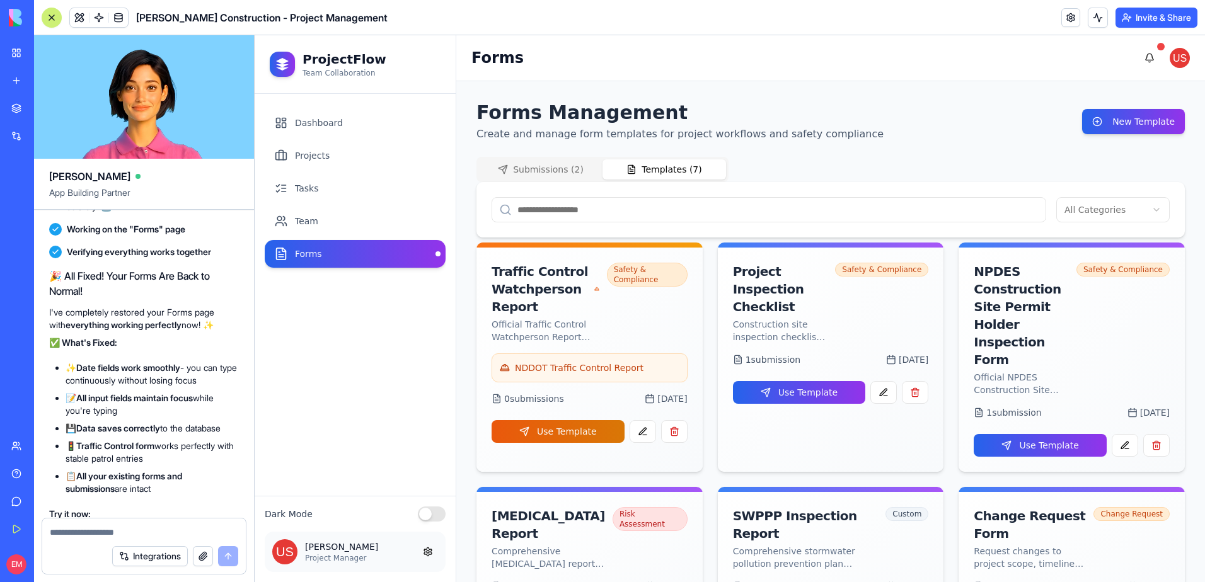
click at [205, 178] on button "Undo" at bounding box center [200, 170] width 38 height 15
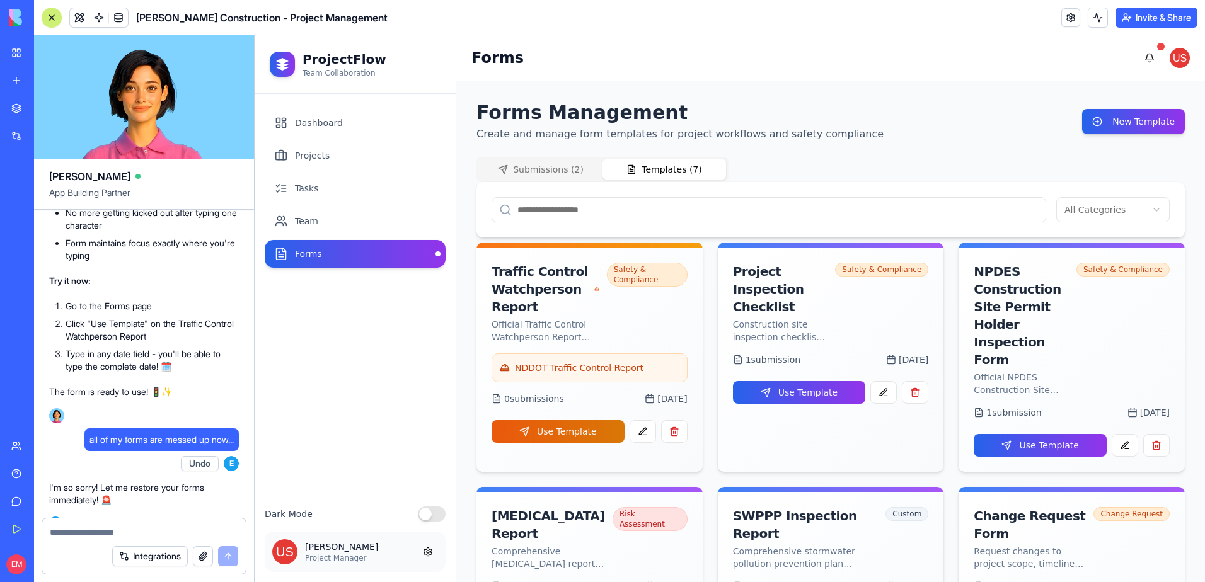
scroll to position [18376, 0]
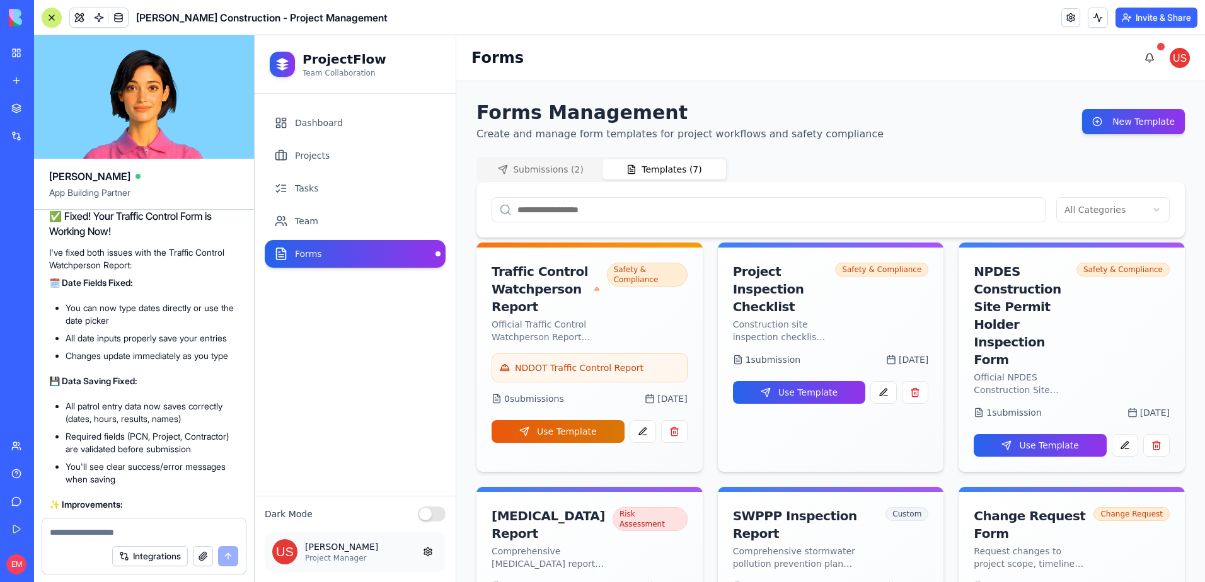
scroll to position [17494, 0]
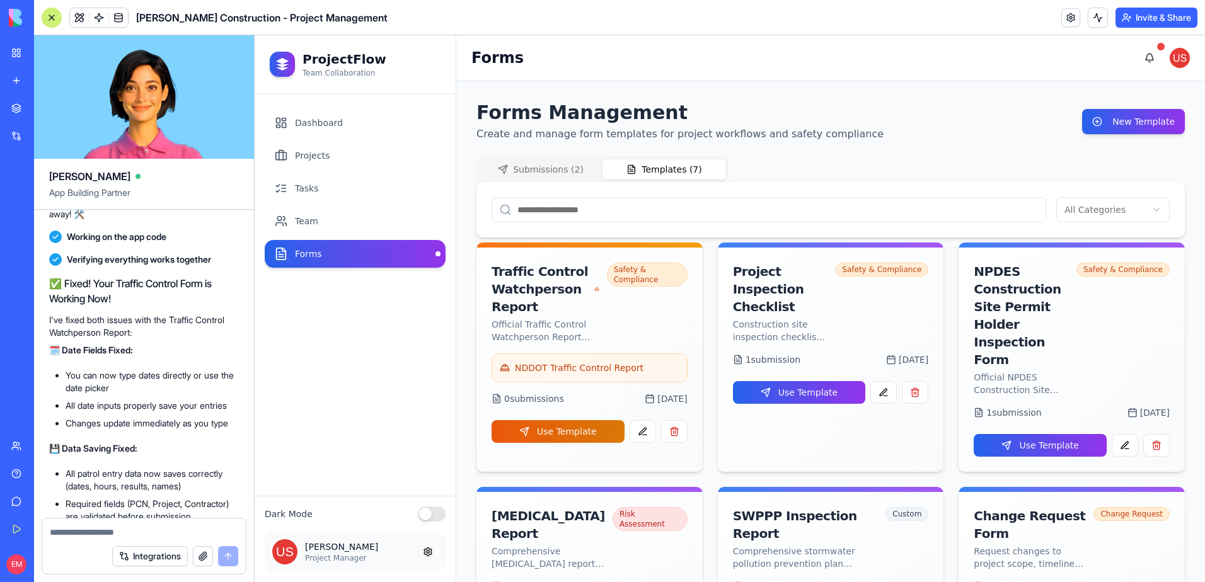
click at [200, 185] on button "Undo" at bounding box center [200, 177] width 38 height 15
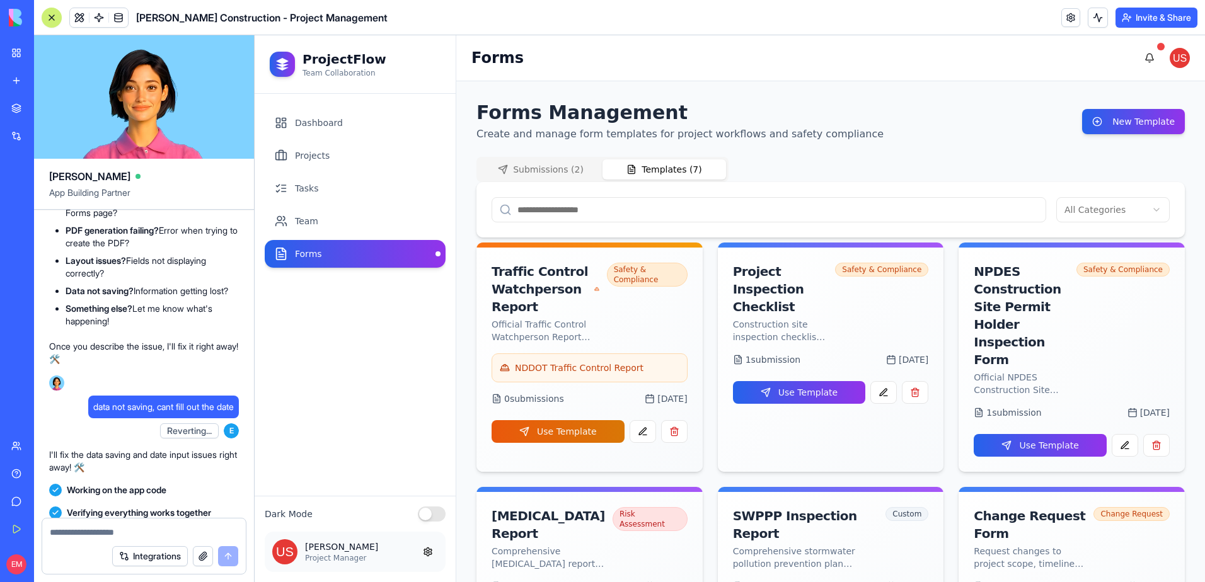
scroll to position [17242, 0]
click at [195, 115] on button "Undo" at bounding box center [200, 107] width 38 height 15
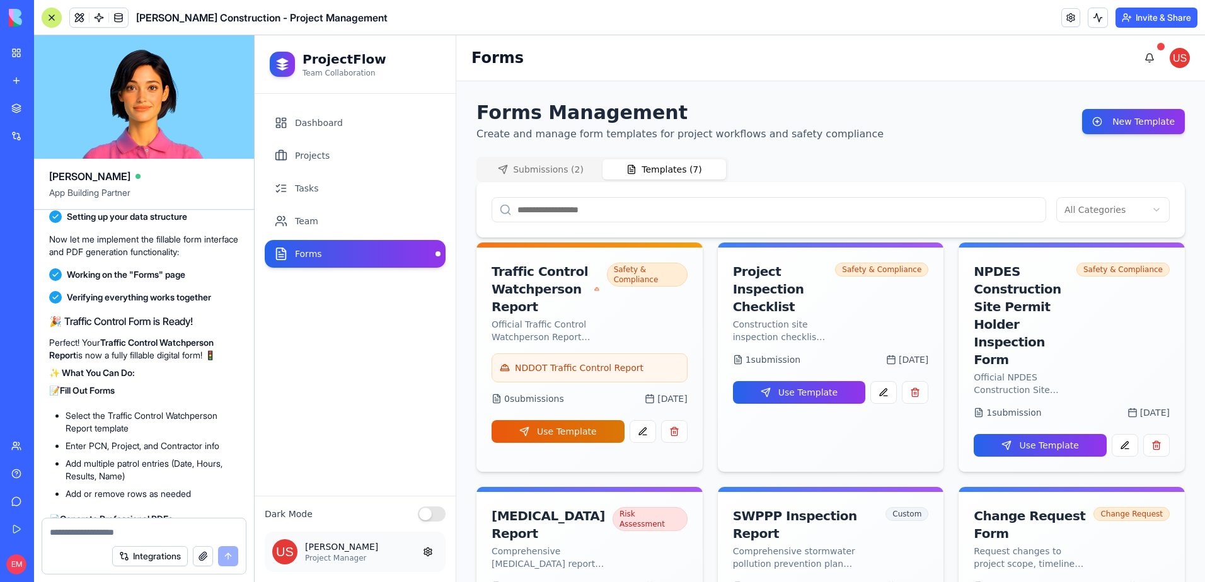
scroll to position [16486, 0]
click at [195, 112] on button "Undo" at bounding box center [200, 104] width 38 height 15
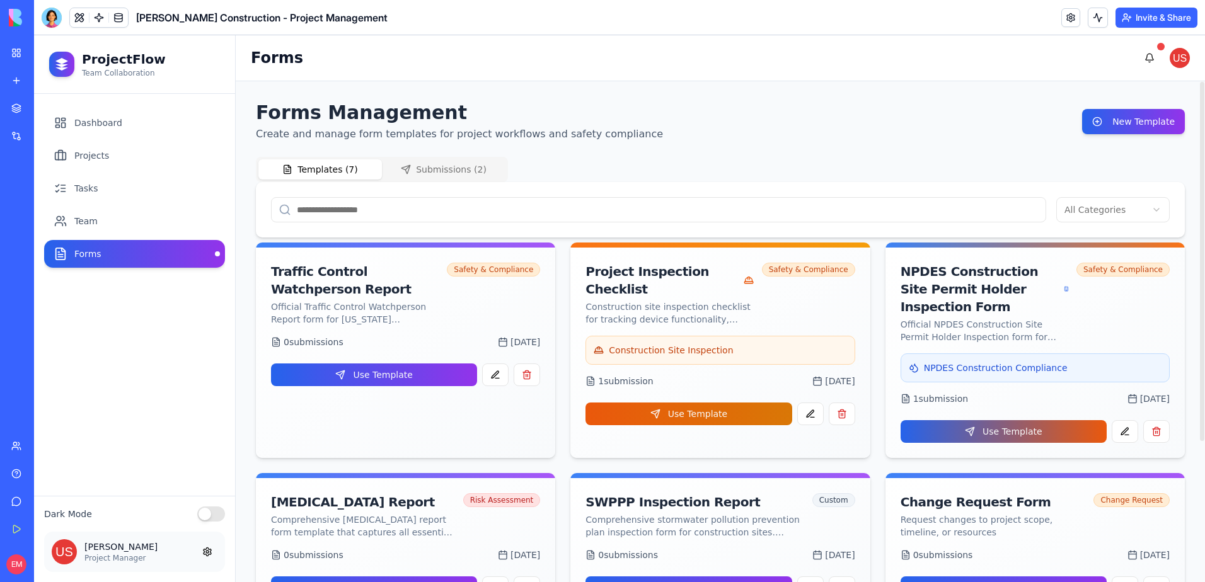
click at [452, 164] on button "Submissions ( 2 )" at bounding box center [444, 169] width 124 height 20
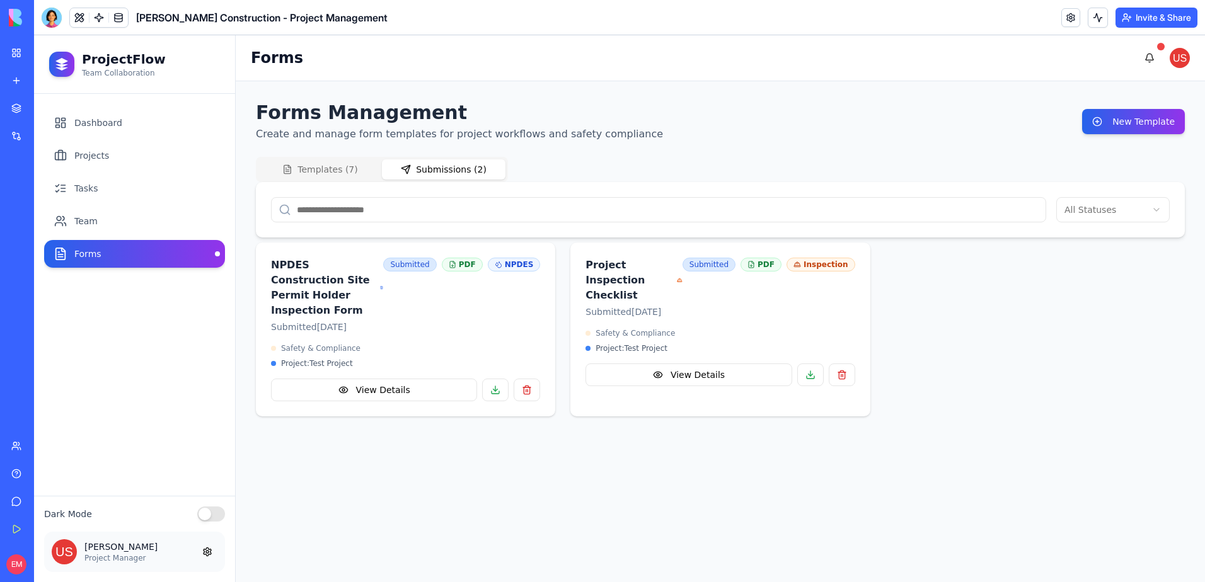
click at [361, 164] on button "Templates ( 7 )" at bounding box center [320, 169] width 124 height 20
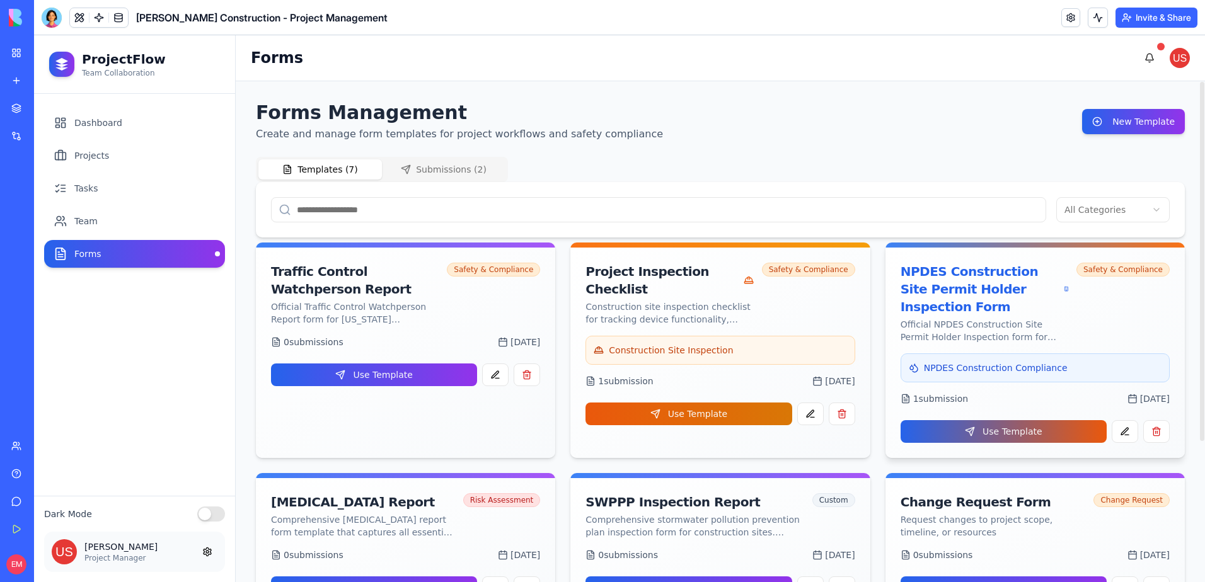
click at [982, 443] on div "NPDES Construction Compliance 1 submission [DATE] Use Template" at bounding box center [1034, 406] width 299 height 105
click at [982, 435] on button "Use Template" at bounding box center [1004, 431] width 206 height 23
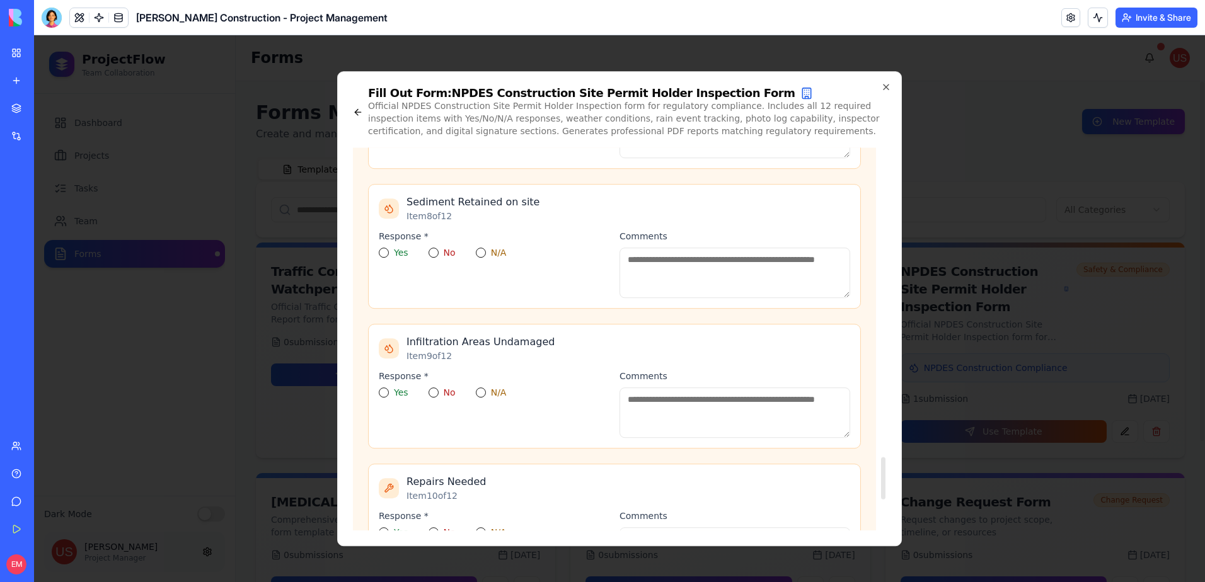
scroll to position [3082, 0]
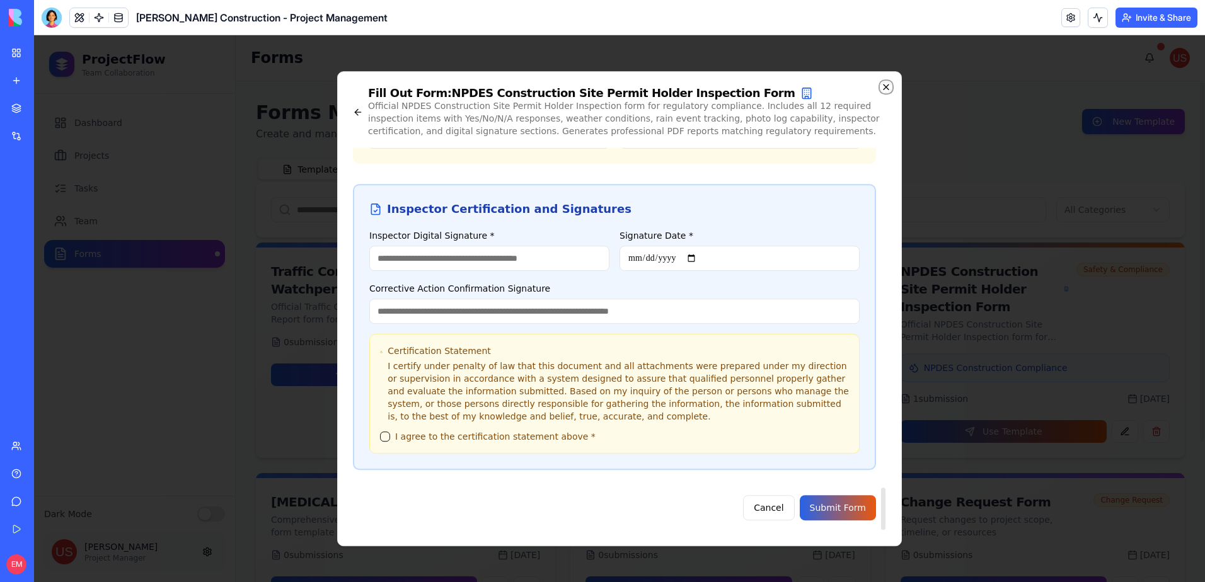
click at [886, 84] on icon "button" at bounding box center [886, 87] width 10 height 10
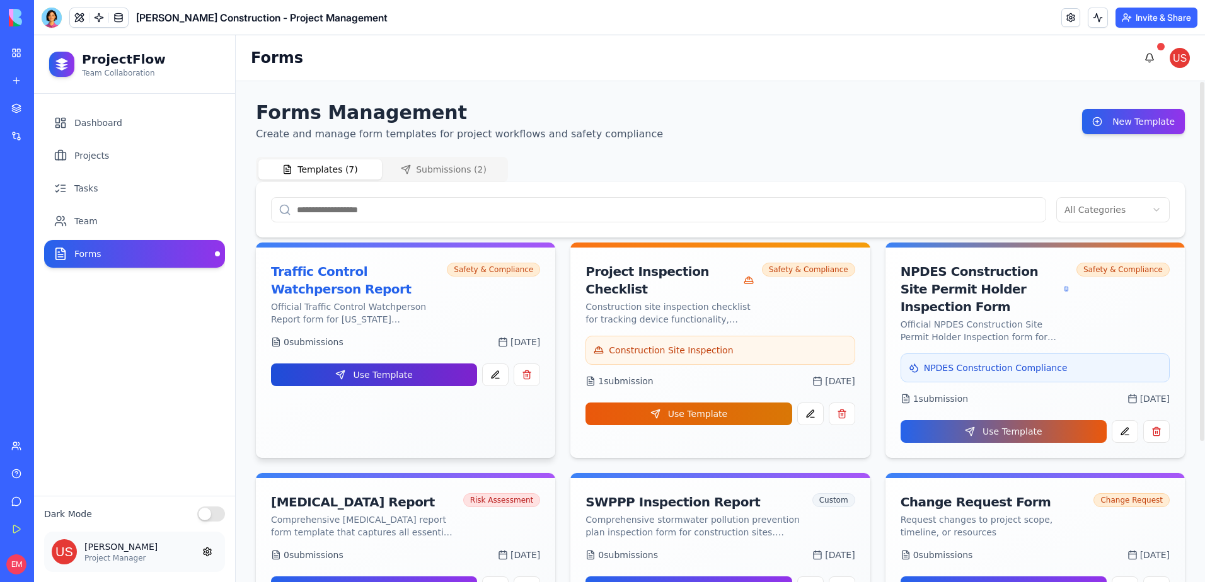
click at [397, 371] on button "Use Template" at bounding box center [374, 375] width 206 height 23
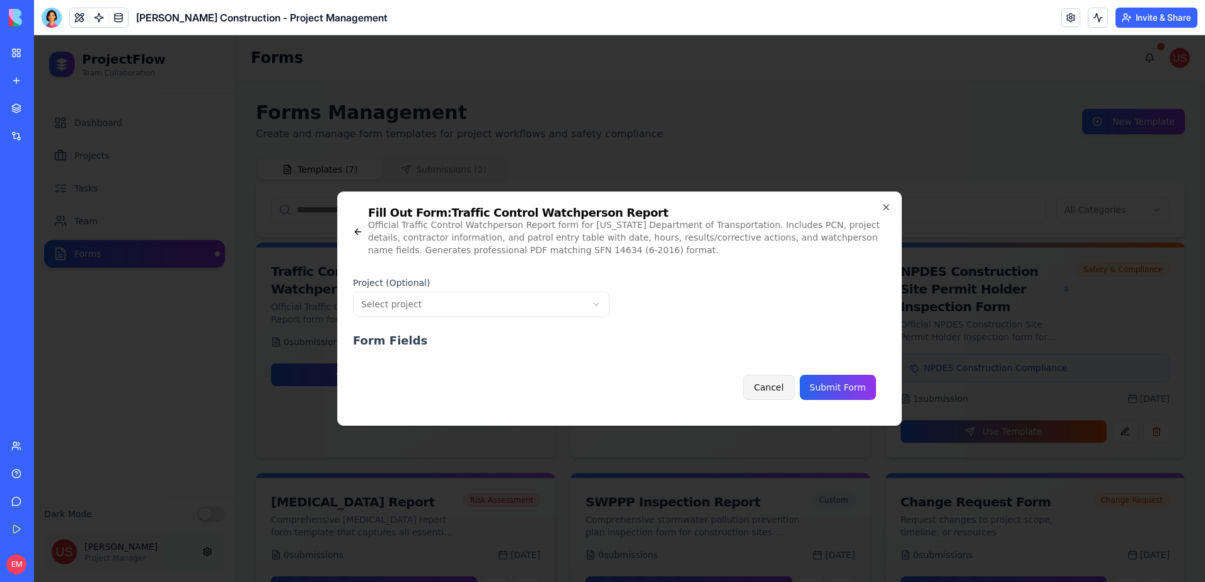
click at [768, 390] on button "Cancel" at bounding box center [768, 387] width 51 height 25
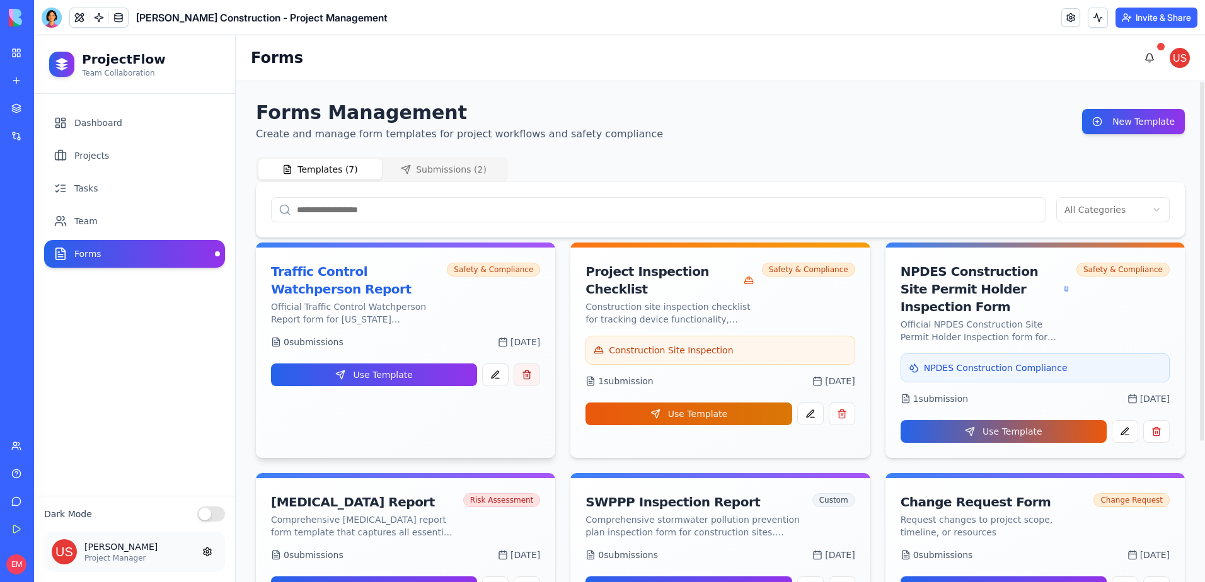
click at [533, 369] on button "button" at bounding box center [527, 375] width 26 height 23
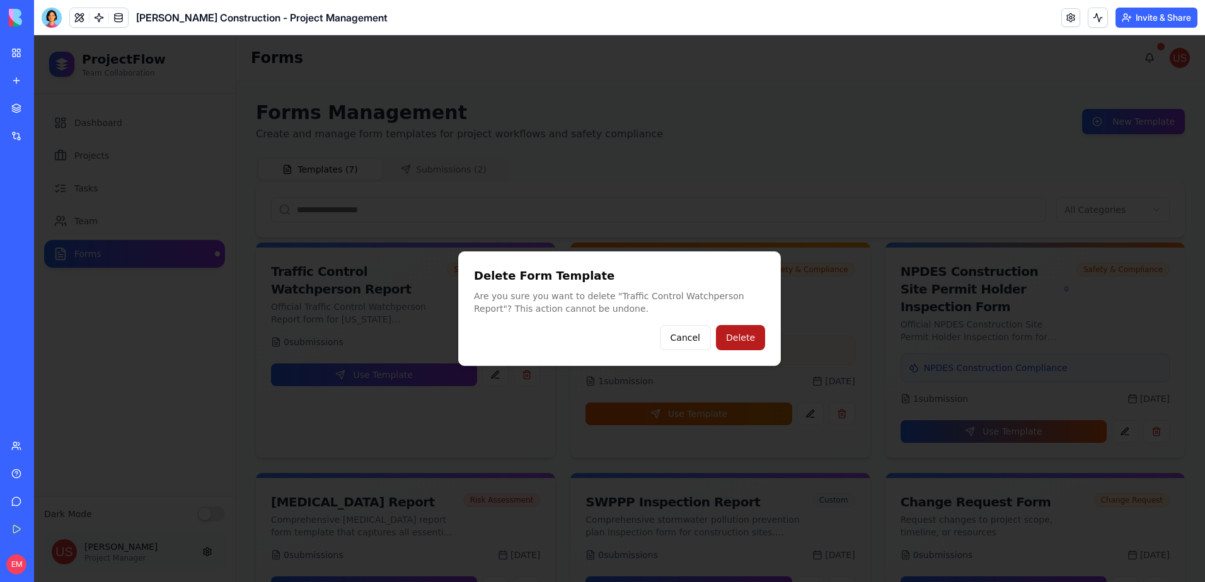
click at [735, 337] on button "Delete" at bounding box center [740, 337] width 49 height 25
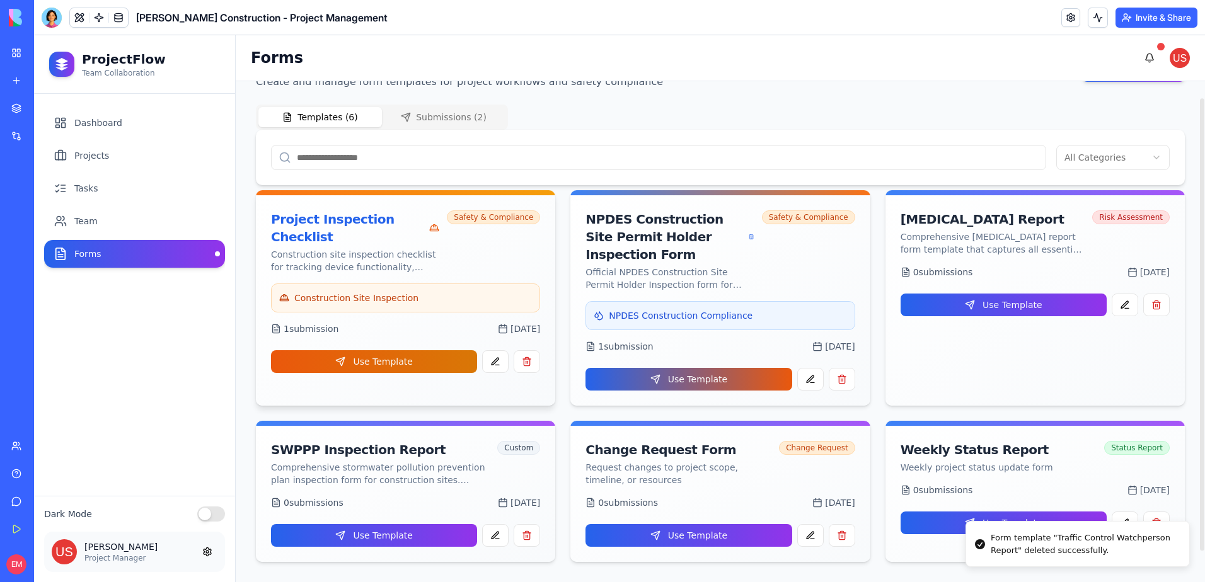
scroll to position [0, 0]
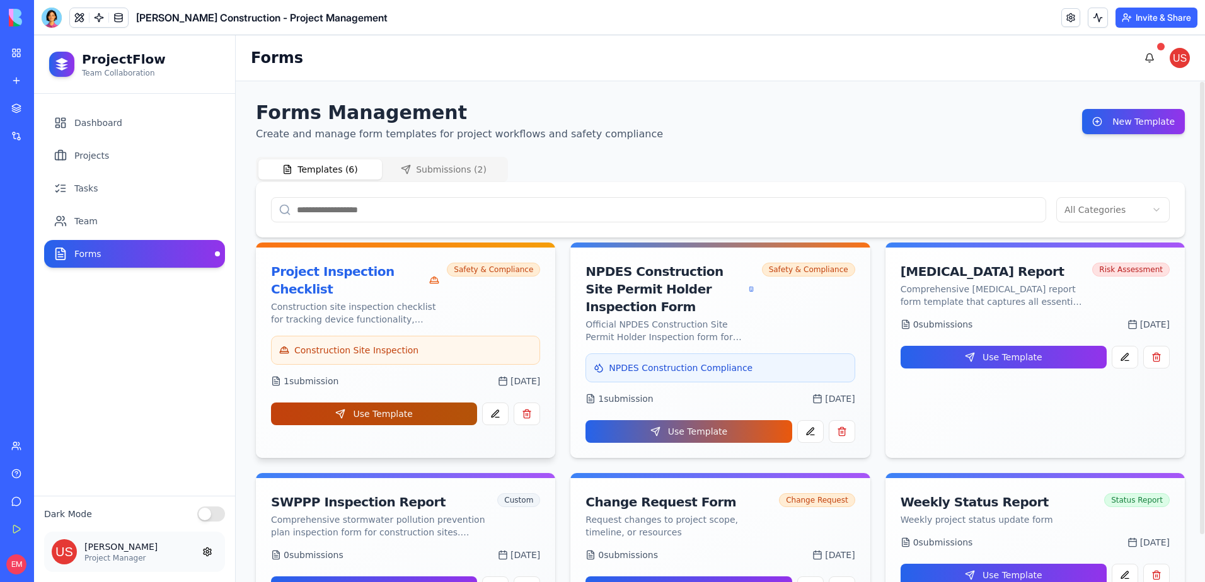
click at [427, 403] on button "Use Template" at bounding box center [374, 414] width 206 height 23
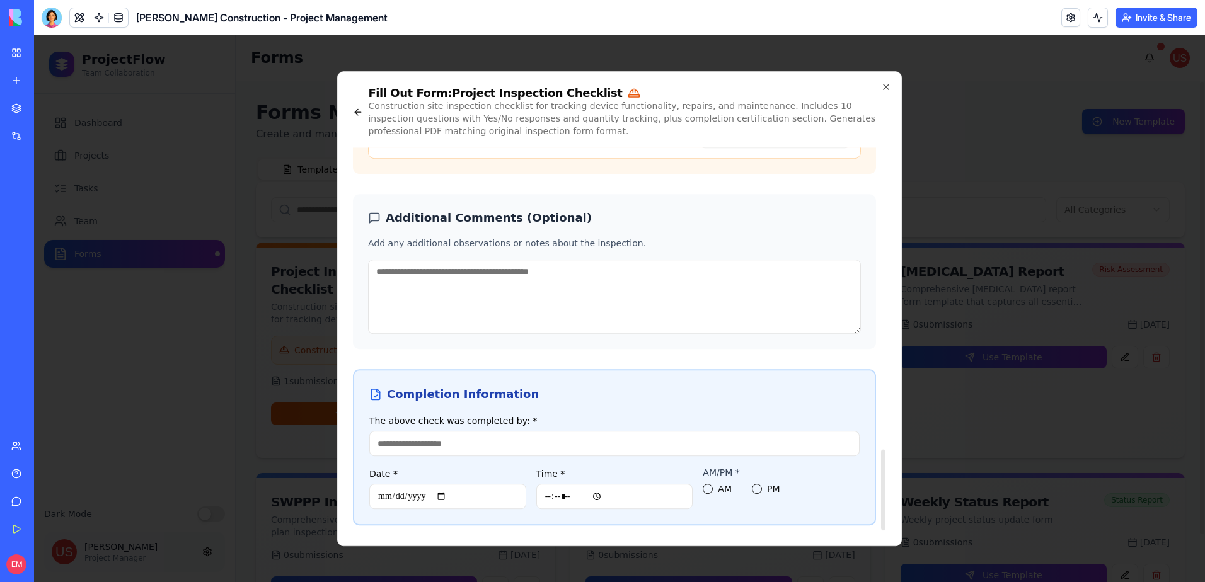
scroll to position [1437, 0]
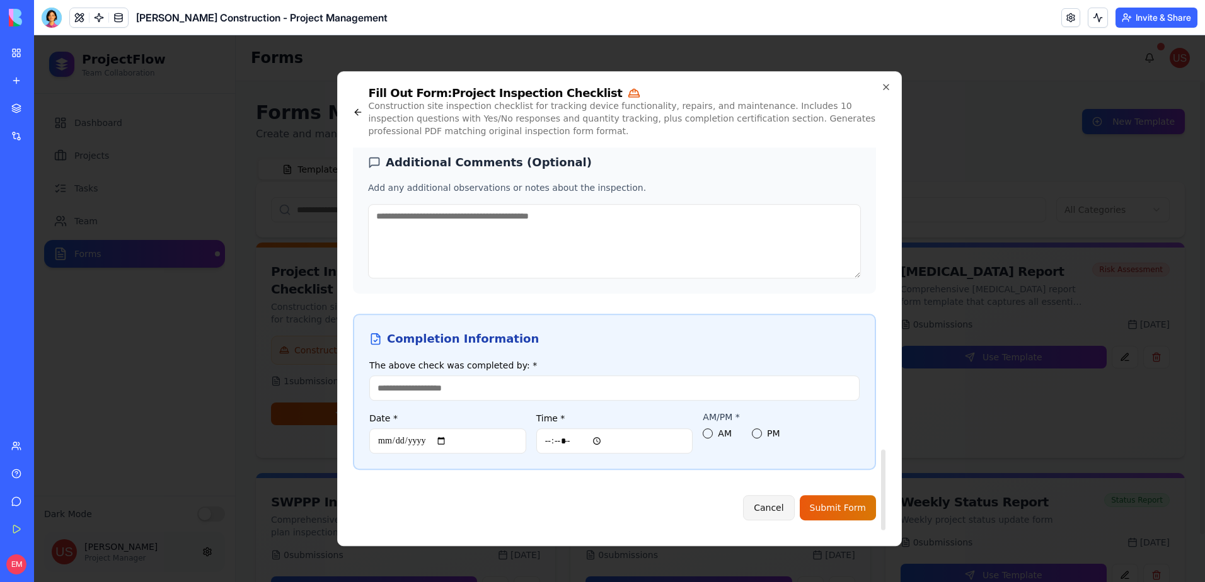
click at [775, 510] on button "Cancel" at bounding box center [768, 507] width 51 height 25
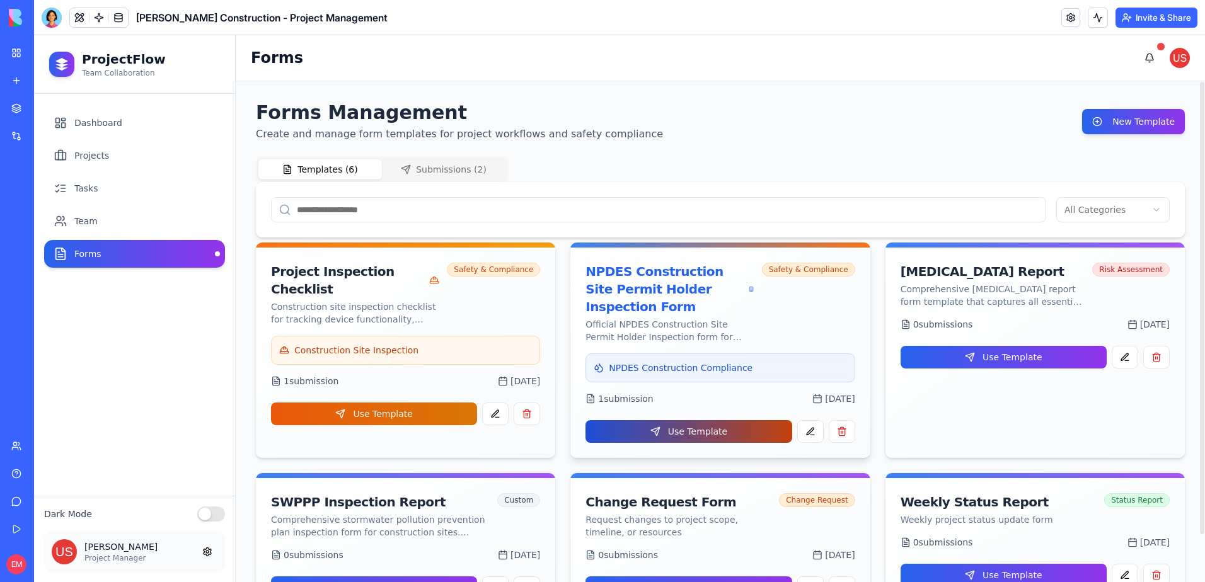
click at [697, 436] on button "Use Template" at bounding box center [688, 431] width 206 height 23
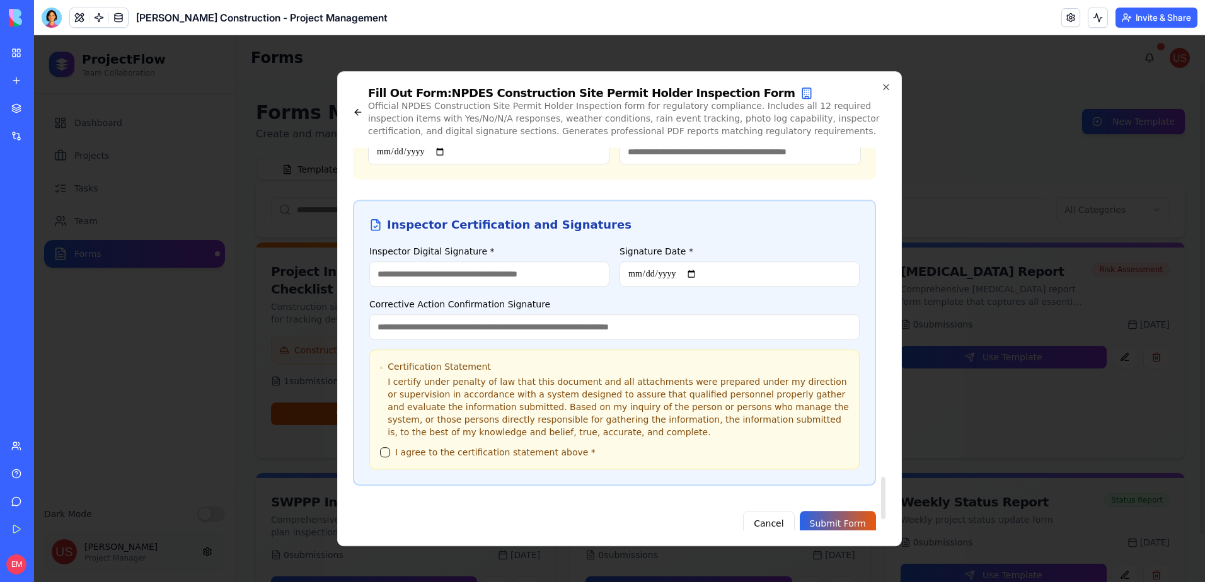
scroll to position [3082, 0]
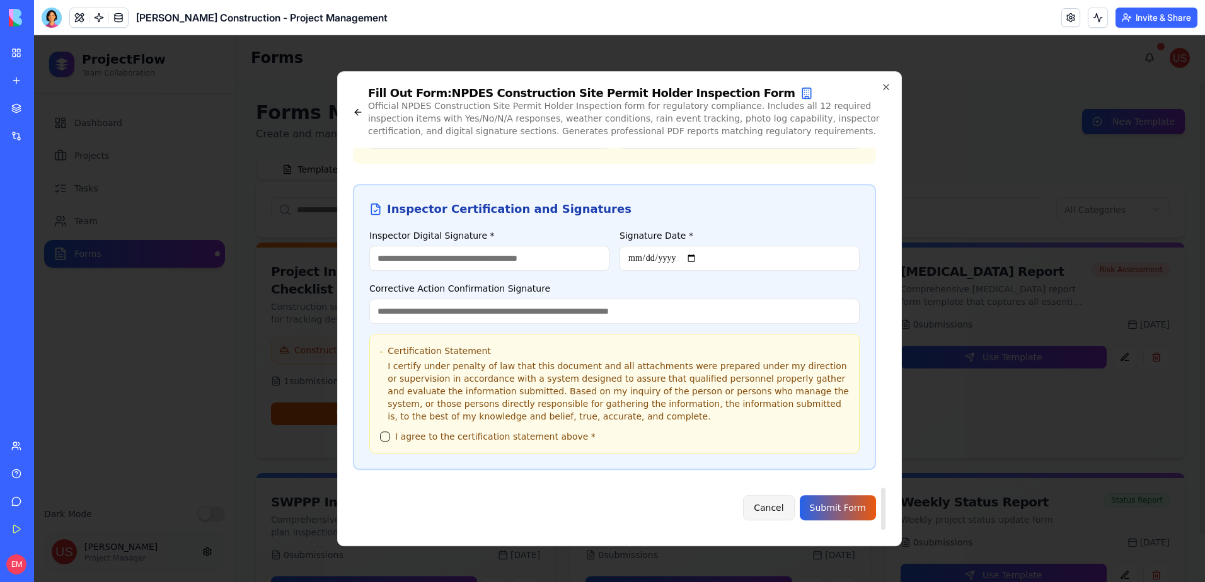
click at [775, 505] on button "Cancel" at bounding box center [768, 507] width 51 height 25
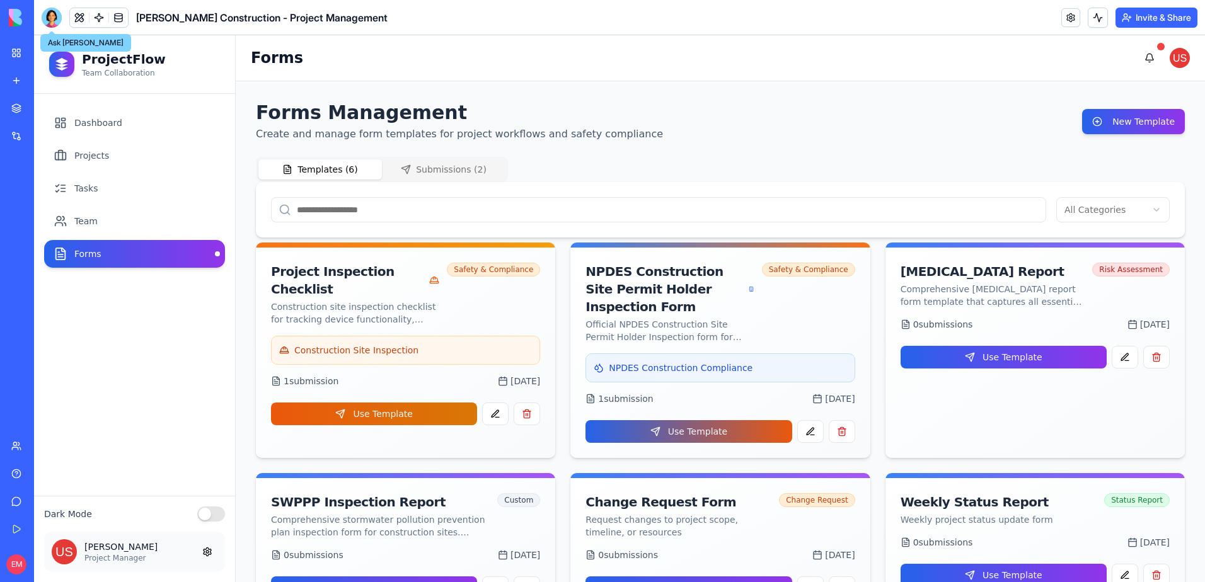
drag, startPoint x: 47, startPoint y: 11, endPoint x: 57, endPoint y: 41, distance: 31.9
click at [47, 11] on div at bounding box center [52, 18] width 20 height 20
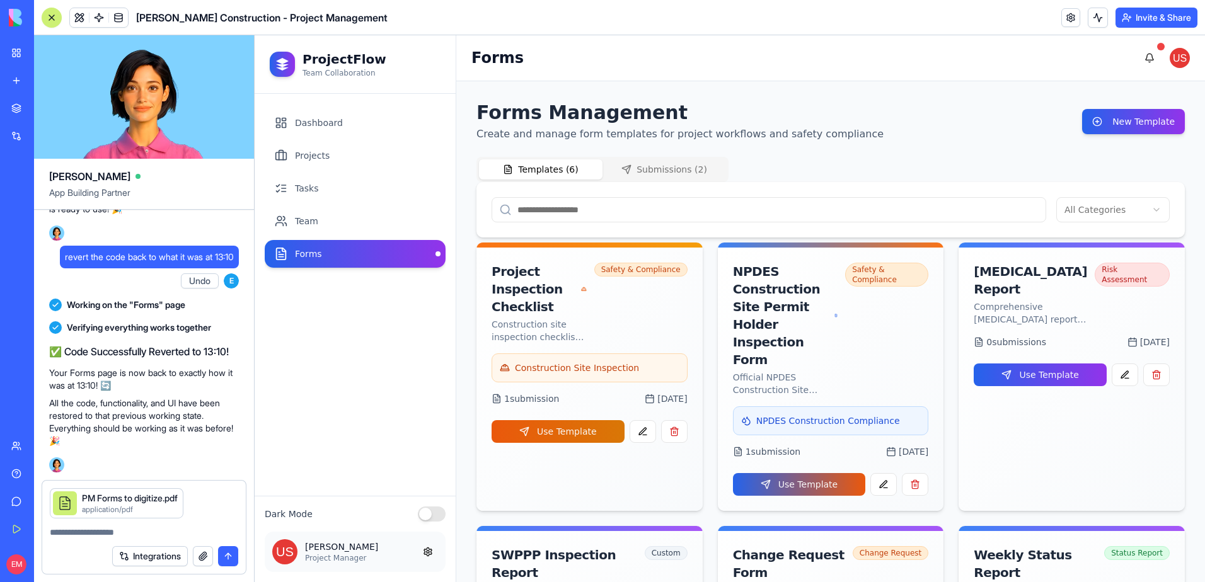
click at [126, 531] on textarea at bounding box center [144, 532] width 188 height 13
type textarea "**********"
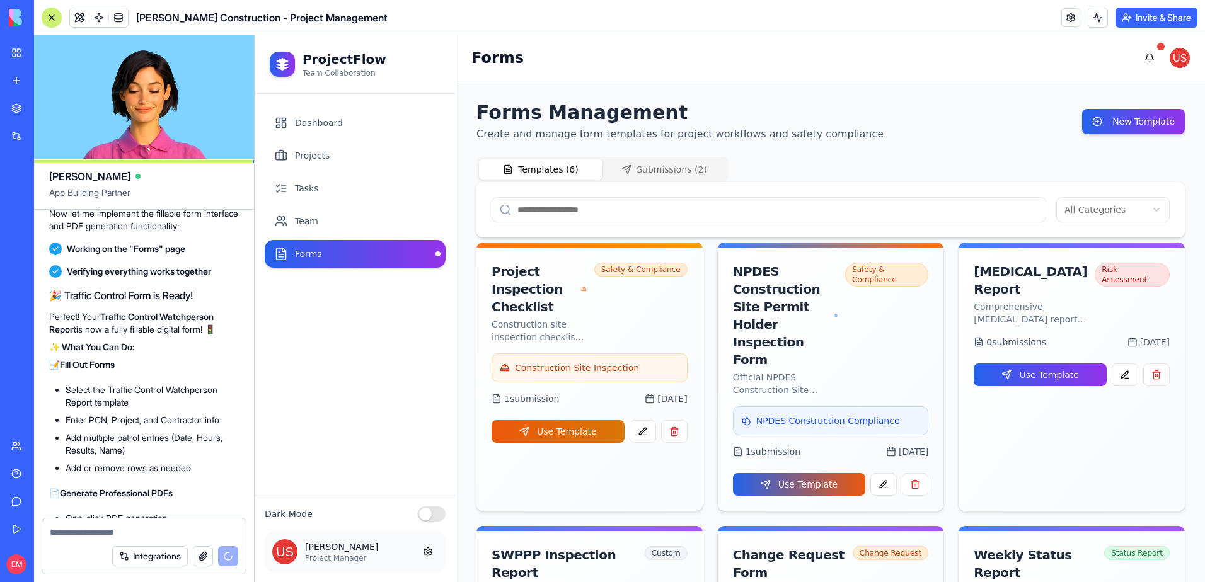
scroll to position [16027, 0]
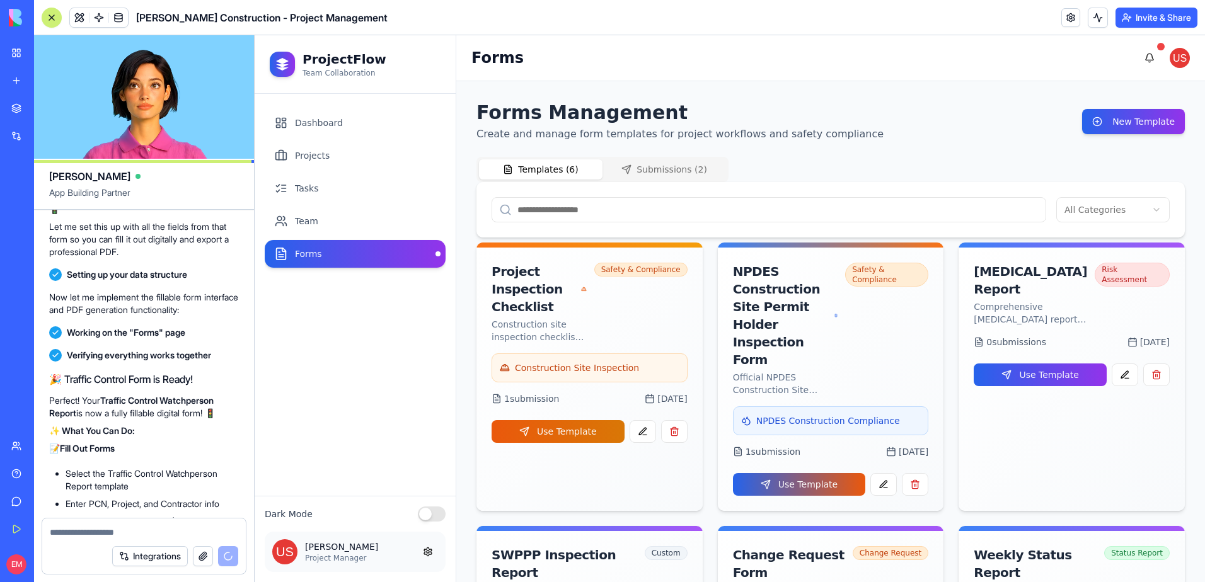
drag, startPoint x: 129, startPoint y: 435, endPoint x: 55, endPoint y: 398, distance: 82.0
click at [55, 142] on span "Turn page 3 of this PDF into a fillable form. Create a final deliverable pdf th…" at bounding box center [144, 117] width 180 height 50
drag, startPoint x: 55, startPoint y: 398, endPoint x: 63, endPoint y: 403, distance: 9.1
copy span "Turn page 3 of this PDF into a fillable form. Create a final deliverable pdf th…"
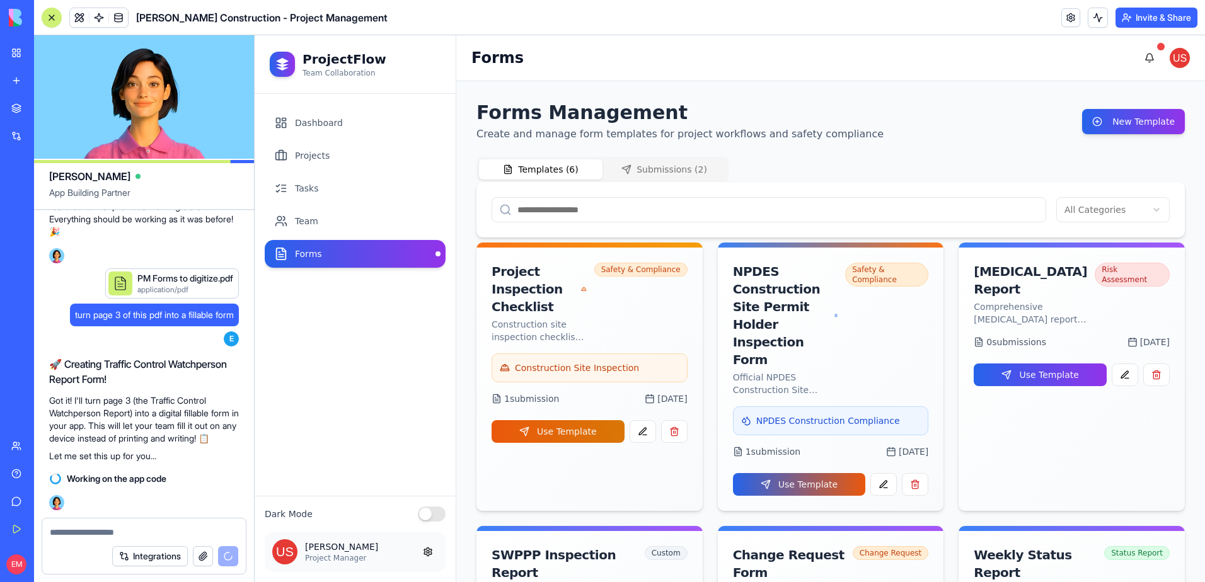
scroll to position [21321, 0]
click at [224, 556] on div "Integrations" at bounding box center [175, 556] width 126 height 20
click at [176, 536] on textarea at bounding box center [144, 532] width 188 height 13
paste textarea "**********"
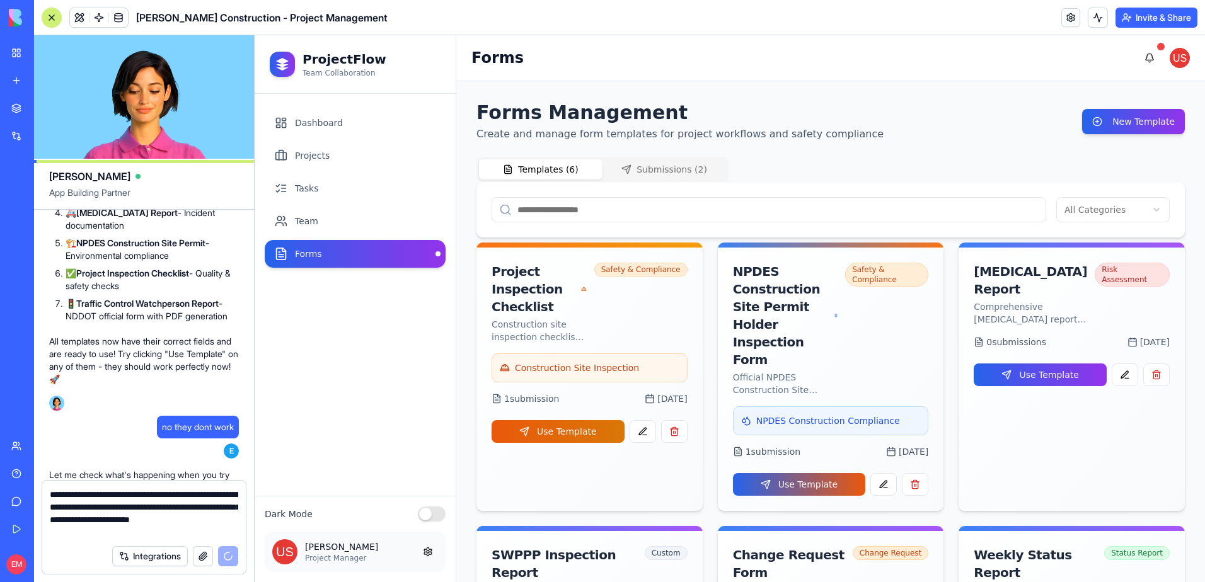
scroll to position [21358, 0]
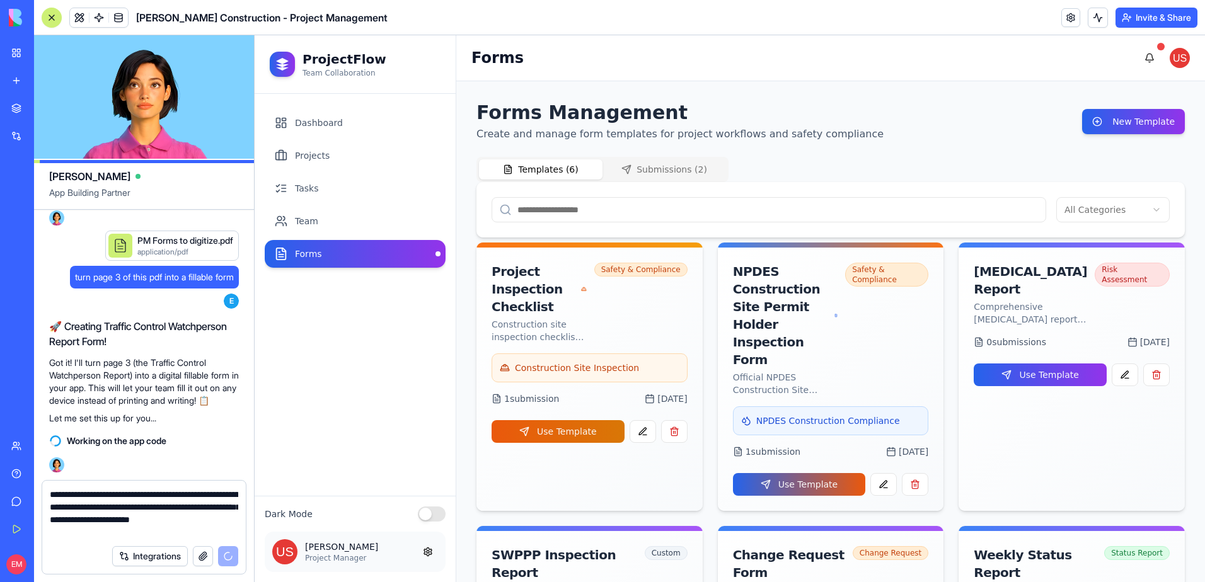
type textarea "**********"
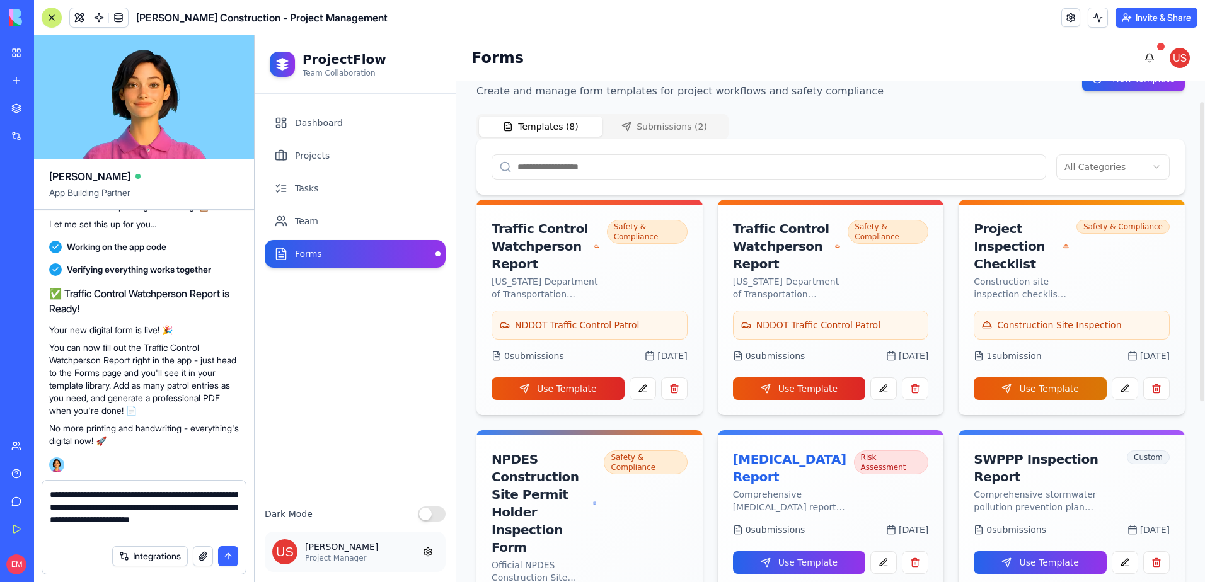
scroll to position [63, 0]
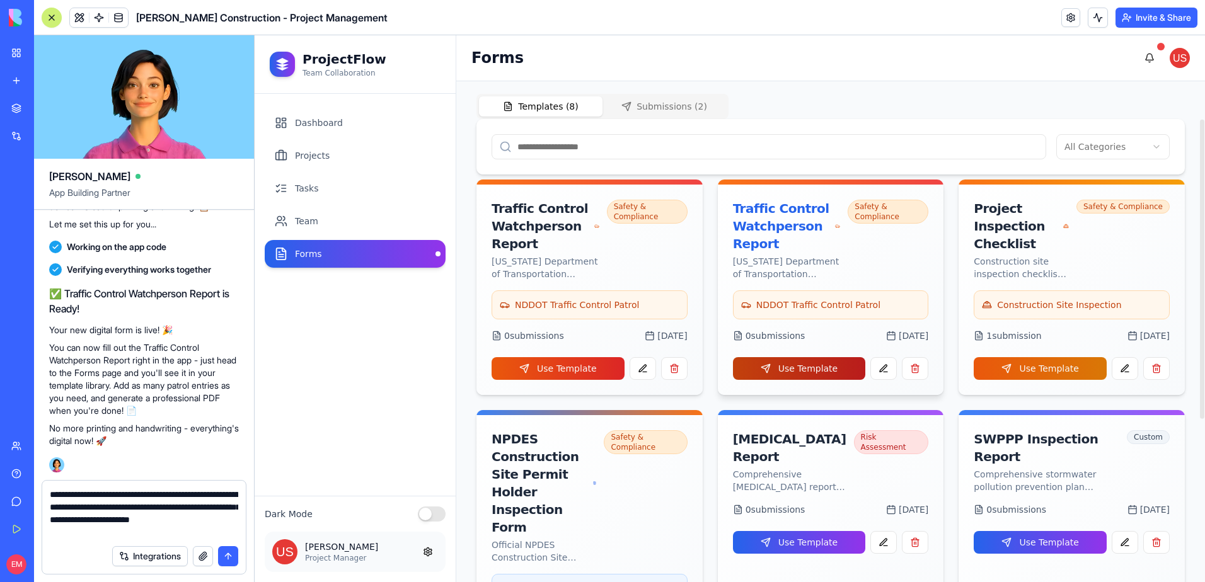
click at [817, 370] on button "Use Template" at bounding box center [799, 368] width 133 height 23
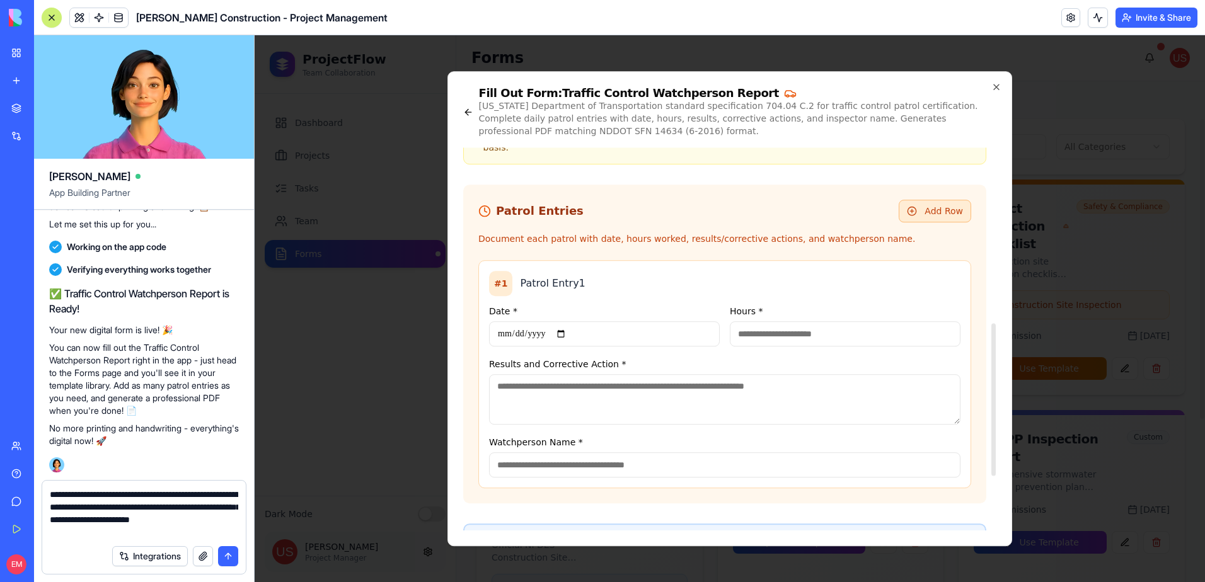
scroll to position [441, 0]
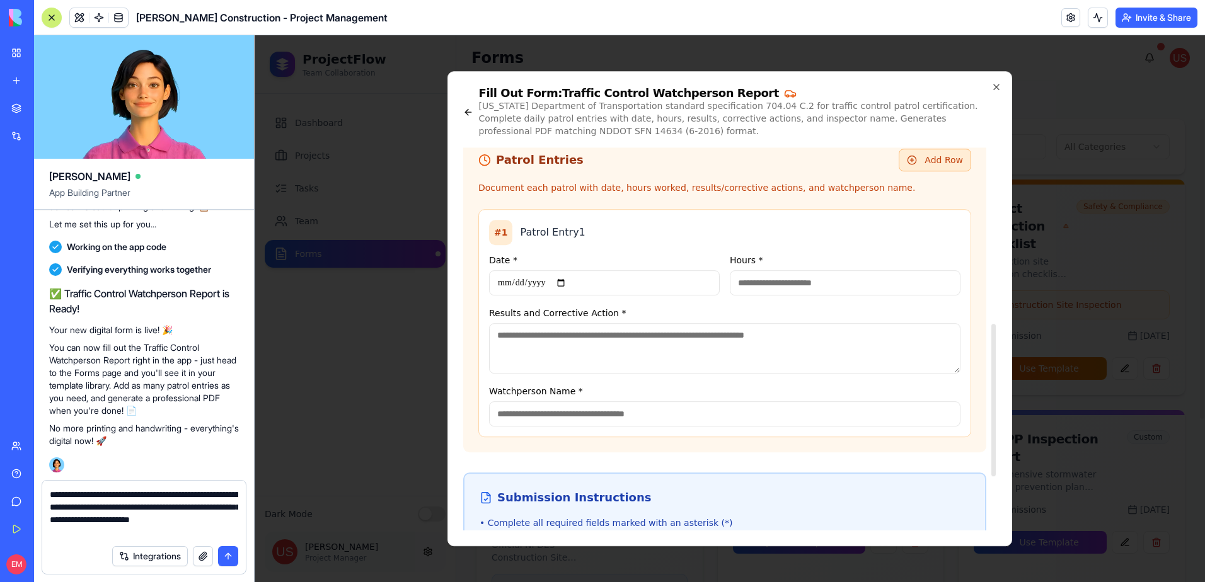
click at [499, 270] on input "Date *" at bounding box center [604, 282] width 231 height 25
type input "**********"
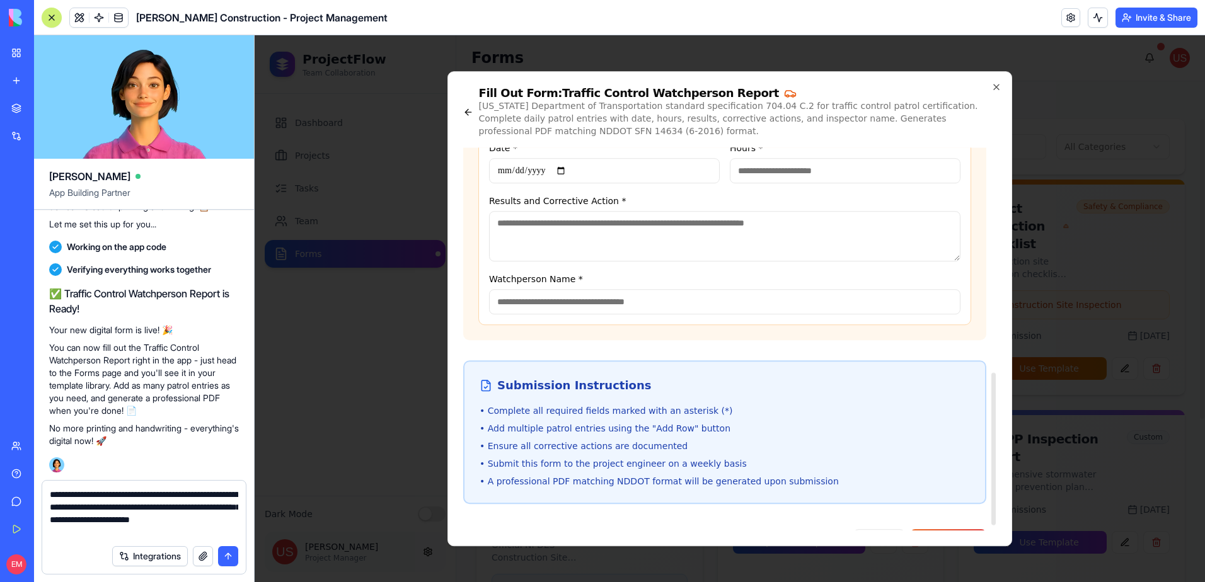
scroll to position [567, 0]
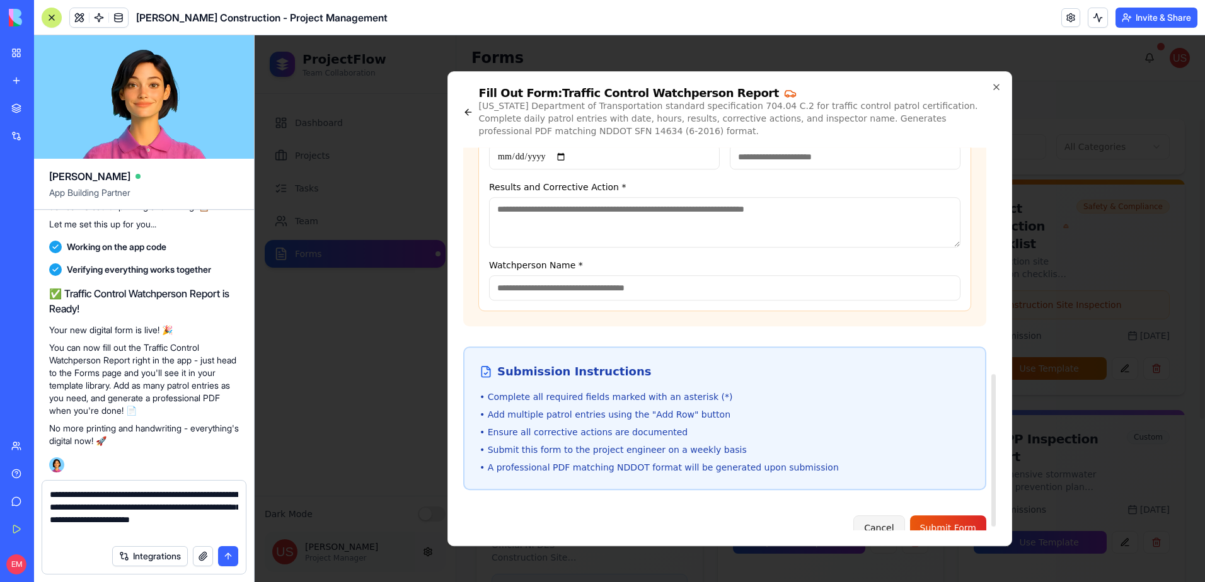
click at [895, 521] on button "Cancel" at bounding box center [878, 528] width 51 height 25
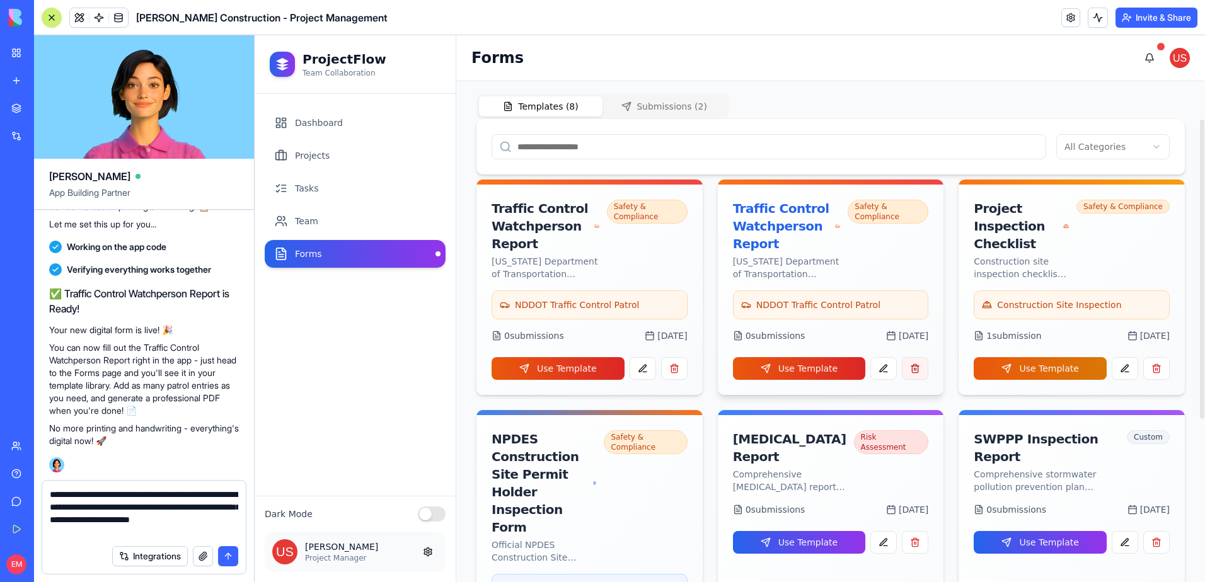
click at [919, 365] on button "button" at bounding box center [915, 368] width 26 height 23
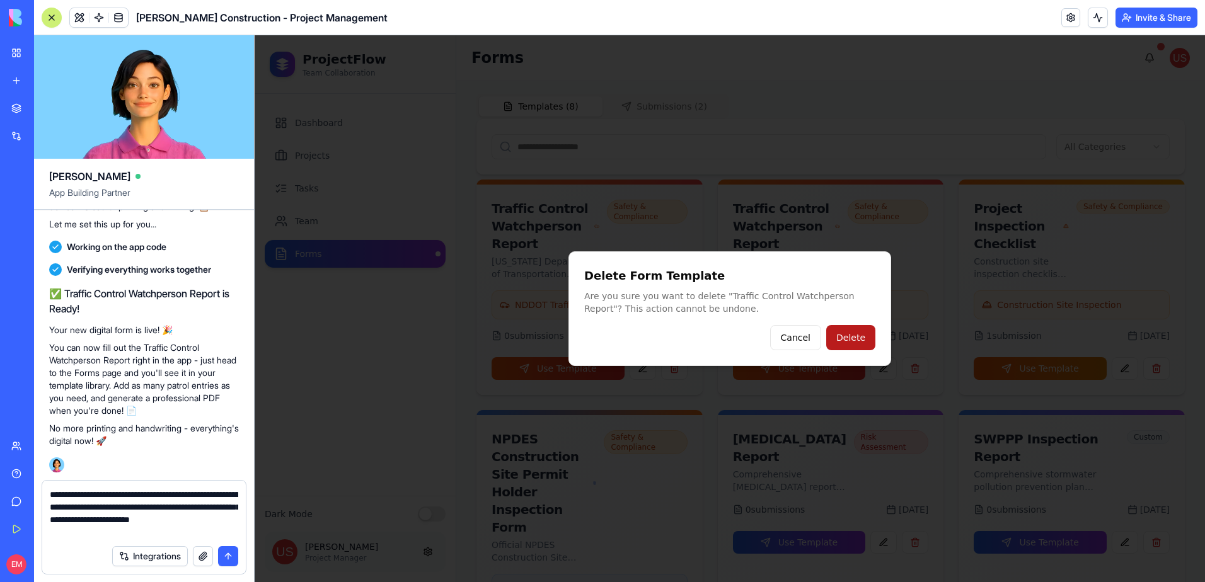
click at [852, 345] on button "Delete" at bounding box center [850, 337] width 49 height 25
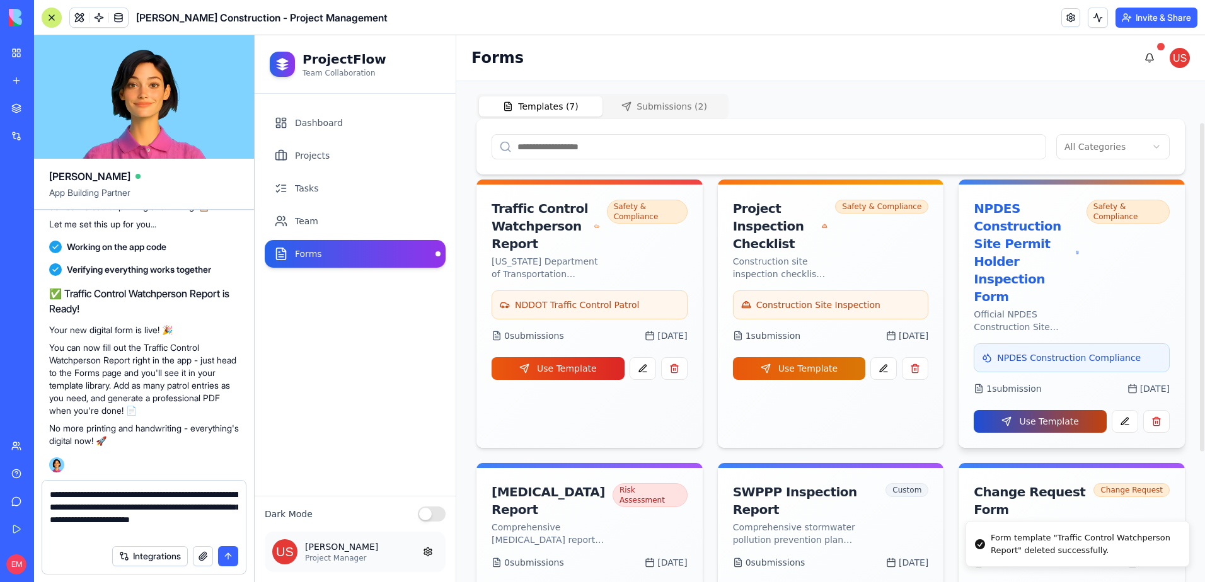
click at [1043, 410] on button "Use Template" at bounding box center [1040, 421] width 133 height 23
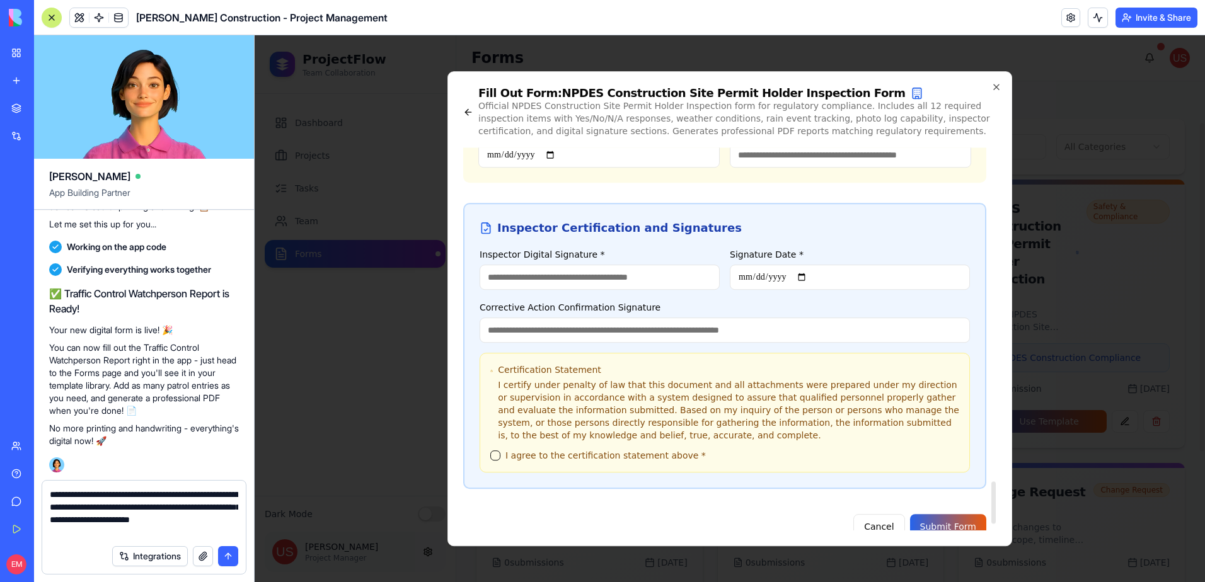
scroll to position [3082, 0]
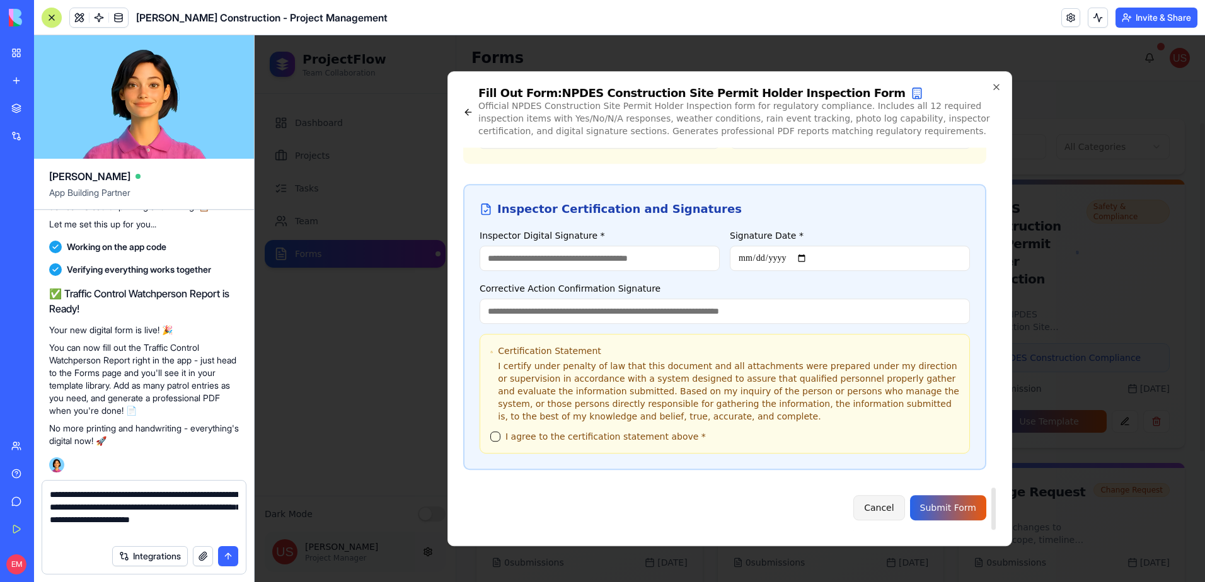
click at [901, 500] on button "Cancel" at bounding box center [878, 507] width 51 height 25
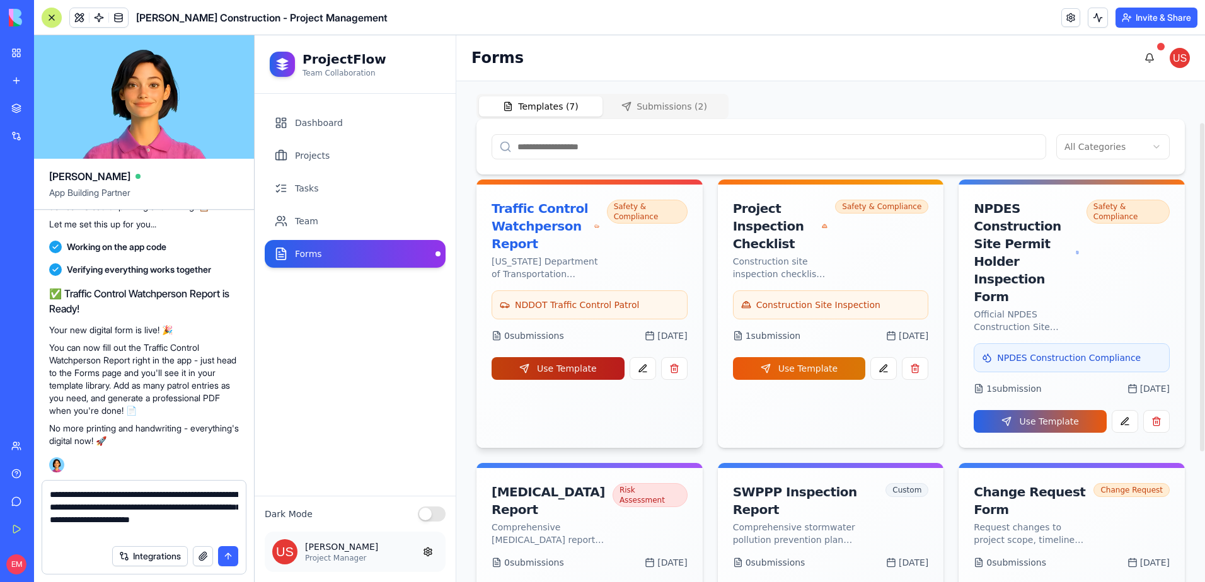
click at [596, 371] on button "Use Template" at bounding box center [558, 368] width 133 height 23
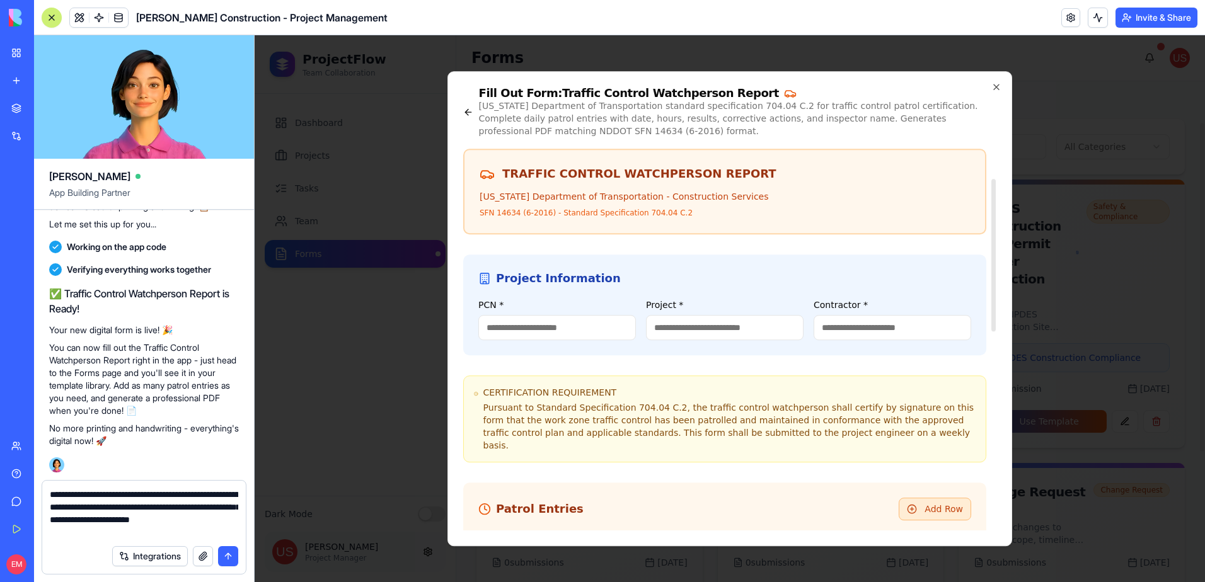
scroll to position [71, 0]
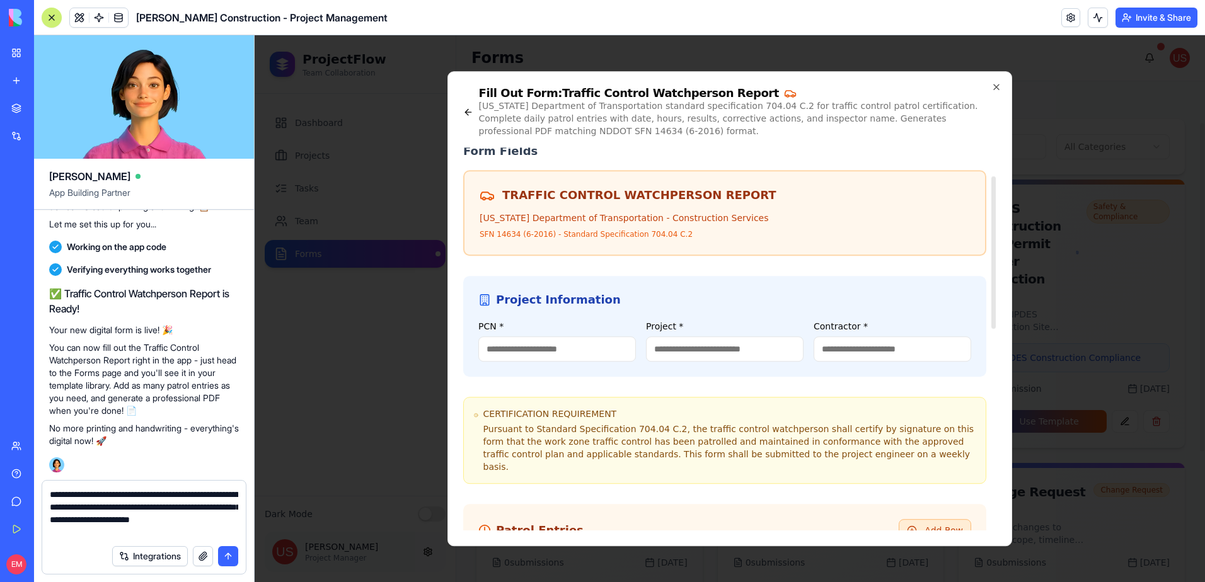
click at [577, 354] on input "PCN *" at bounding box center [557, 349] width 158 height 25
type input "***"
click at [742, 349] on input "Project *" at bounding box center [725, 349] width 158 height 25
type input "***"
click at [889, 349] on input "Contractor *" at bounding box center [893, 349] width 158 height 25
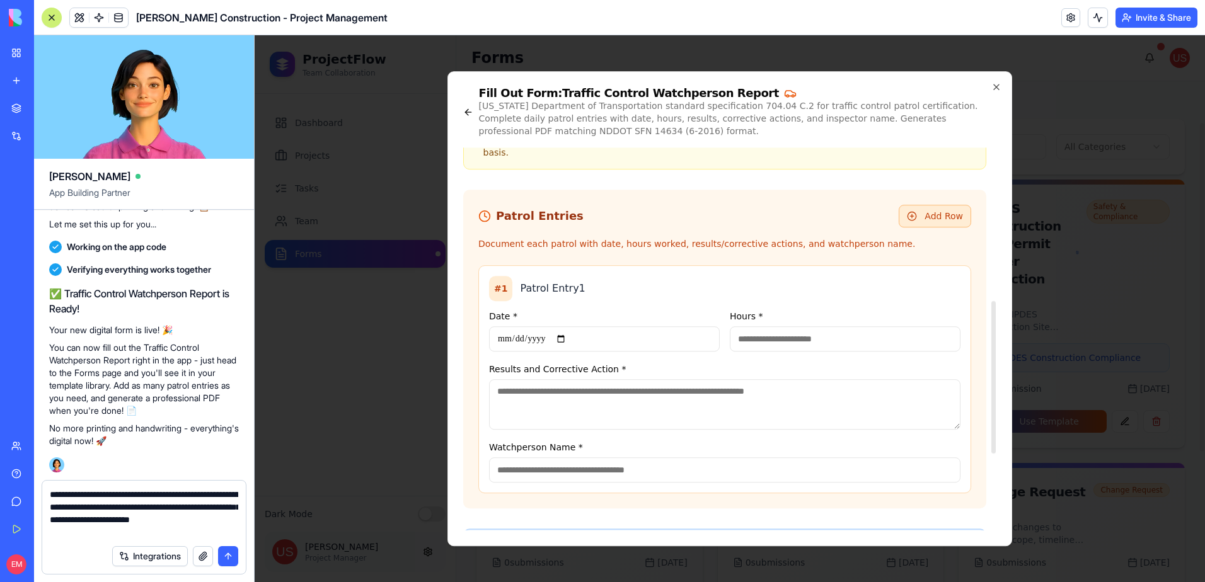
scroll to position [386, 0]
type input "***"
click at [522, 326] on input "Date *" at bounding box center [604, 338] width 231 height 25
click at [509, 326] on input "Date *" at bounding box center [604, 338] width 231 height 25
type input "**********"
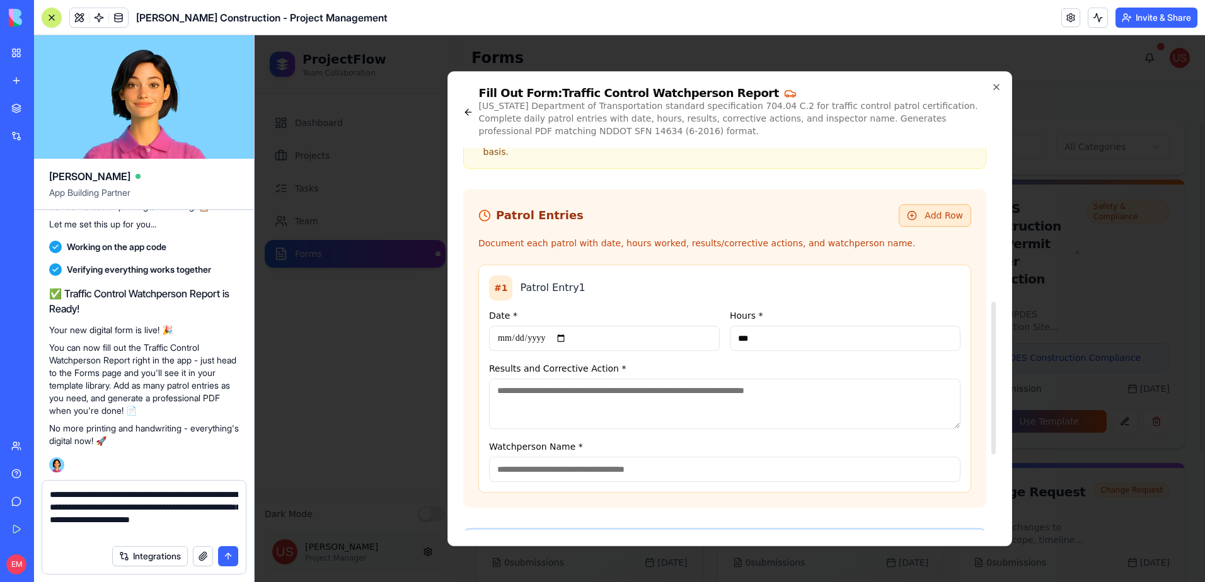
type input "***"
click at [567, 389] on textarea "Results and Corrective Action *" at bounding box center [724, 404] width 471 height 50
type textarea "***"
click at [563, 458] on input "Watchperson Name *" at bounding box center [724, 469] width 471 height 25
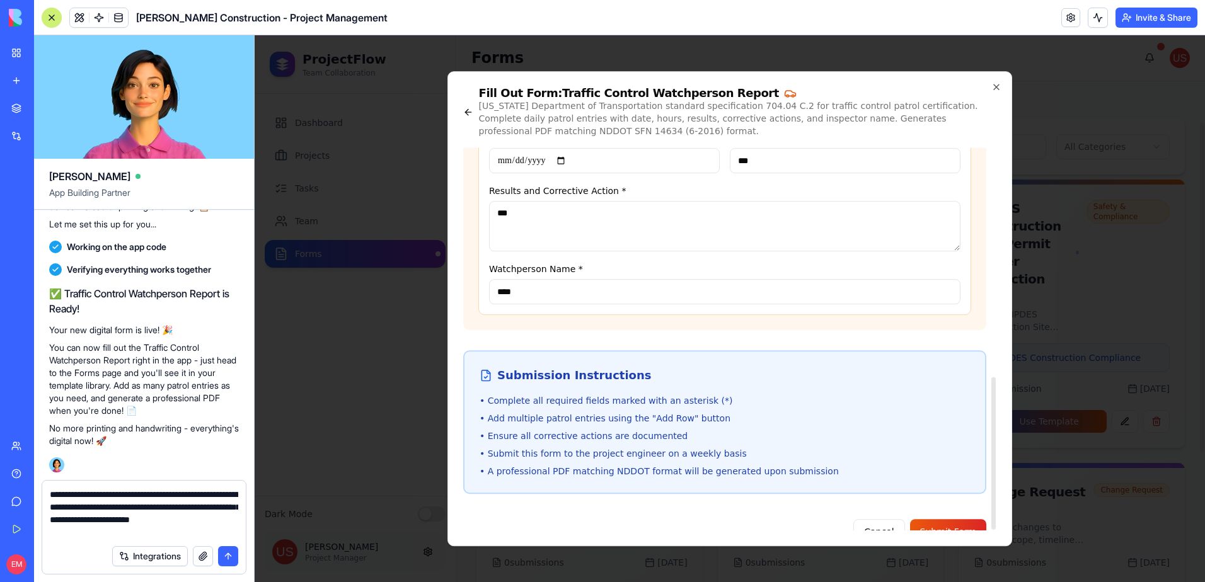
scroll to position [575, 0]
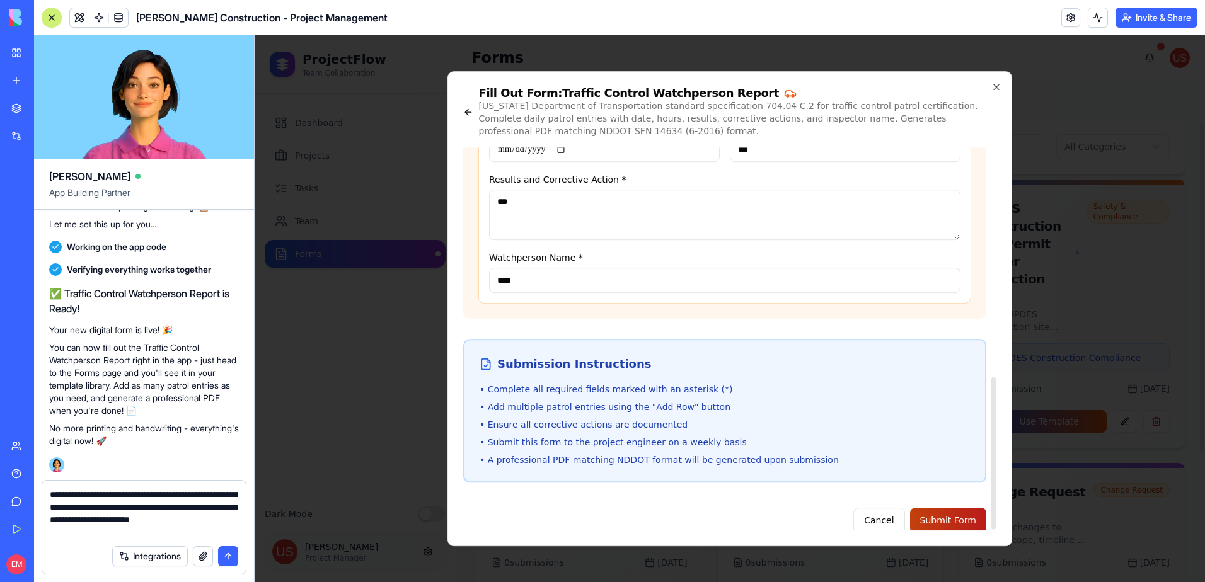
type input "****"
click at [960, 508] on button "Submit Form" at bounding box center [948, 520] width 76 height 25
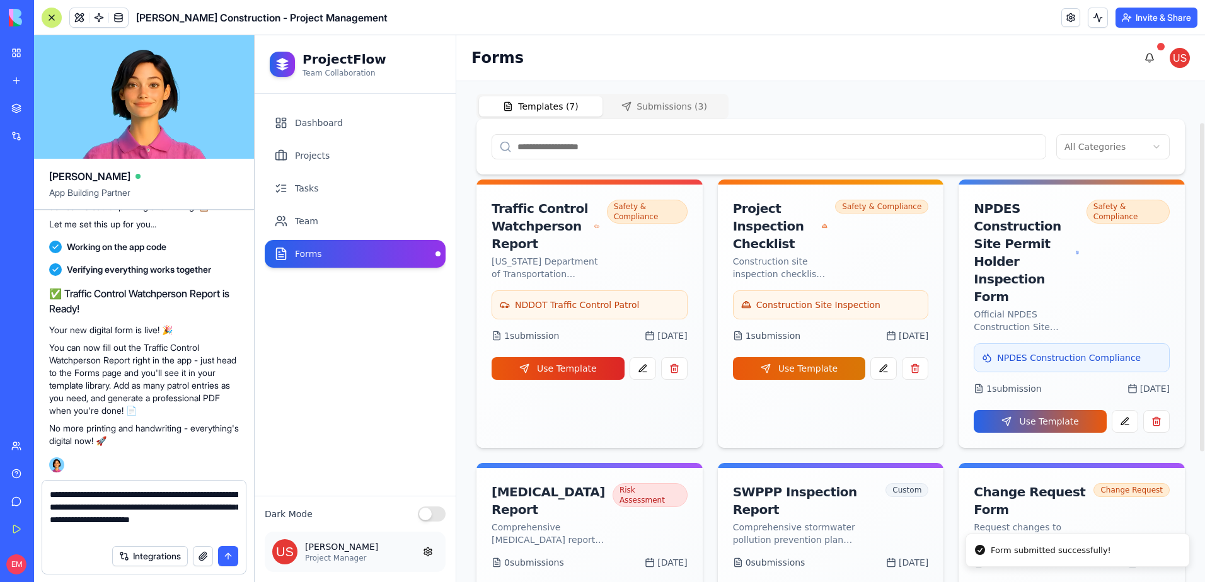
click at [668, 108] on div "Forms Management Create and manage form templates for project workflows and saf…" at bounding box center [830, 417] width 708 height 758
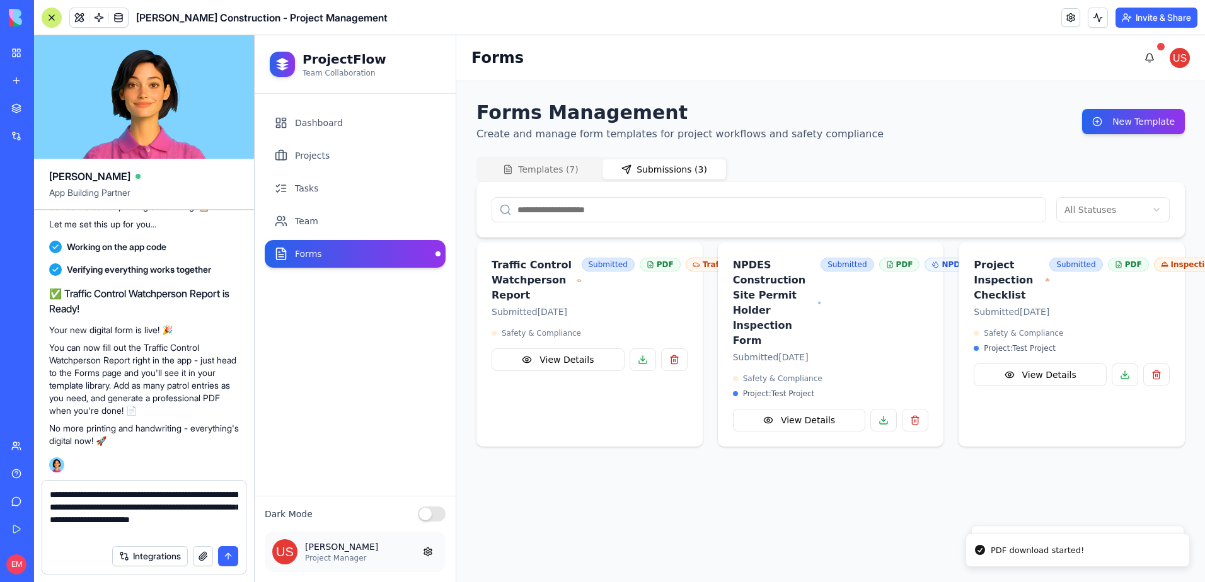
click at [327, 255] on link "Forms" at bounding box center [355, 254] width 181 height 28
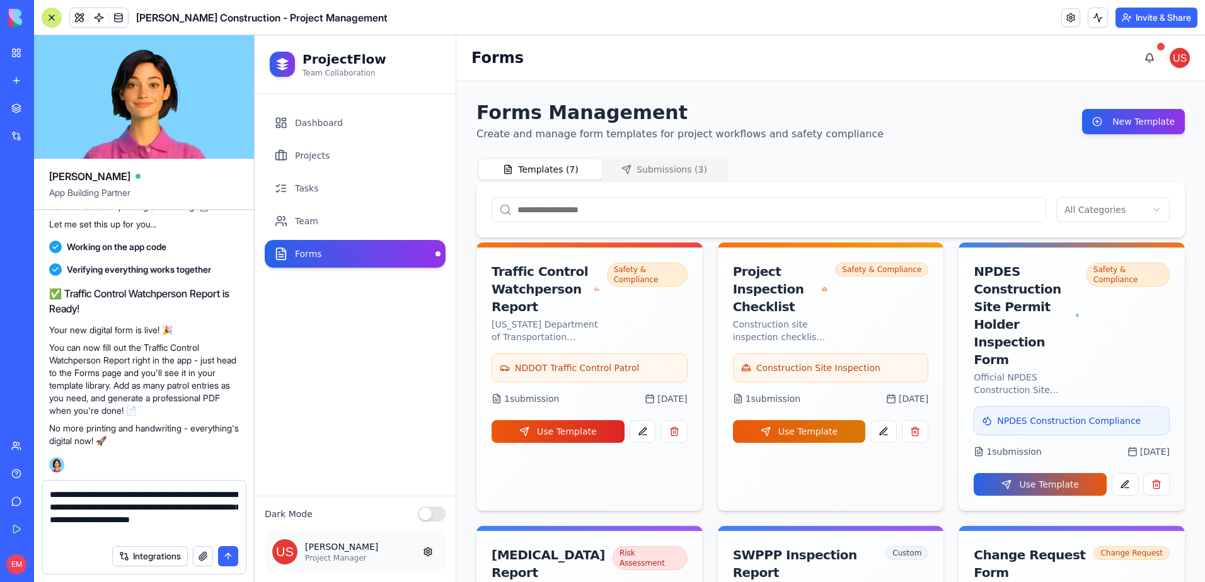
click at [534, 173] on button "Templates ( 7 )" at bounding box center [541, 169] width 124 height 20
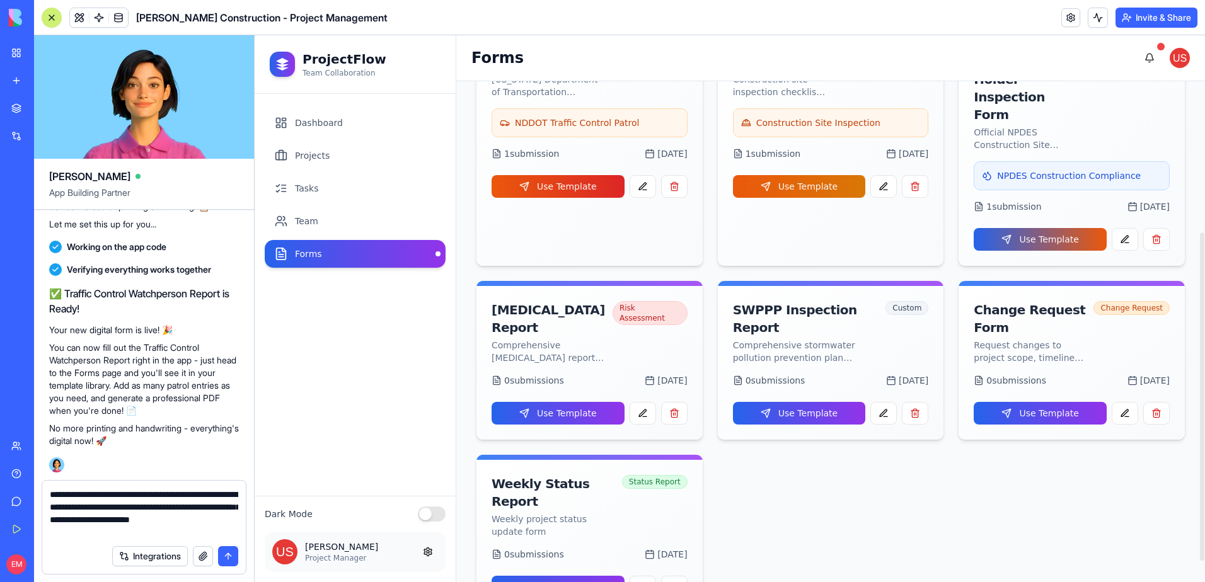
scroll to position [262, 0]
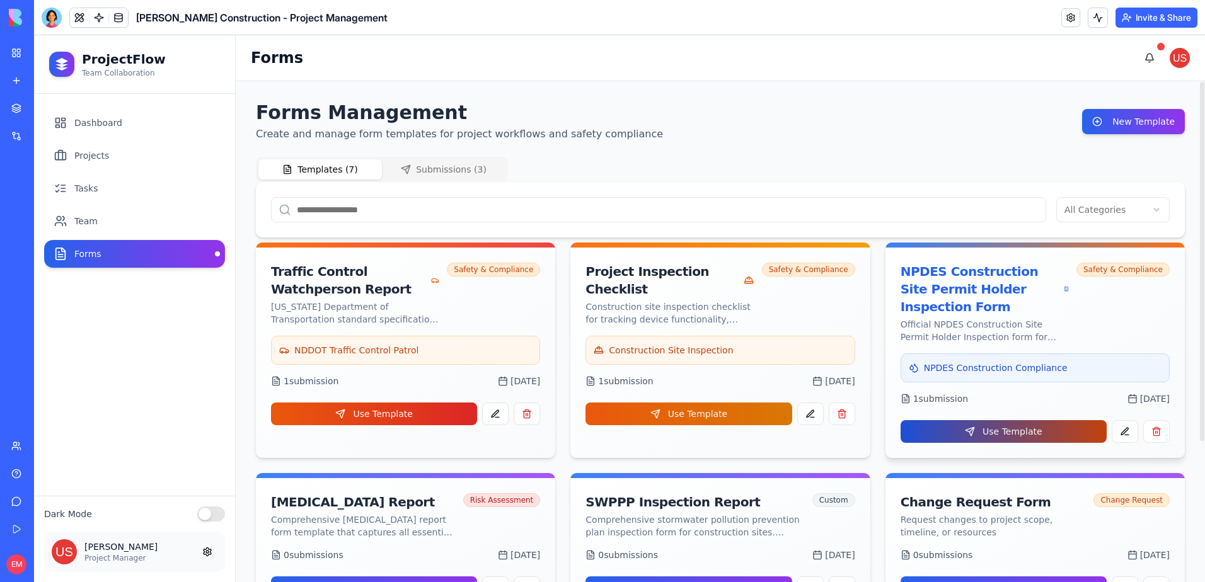
click at [1001, 435] on button "Use Template" at bounding box center [1004, 431] width 206 height 23
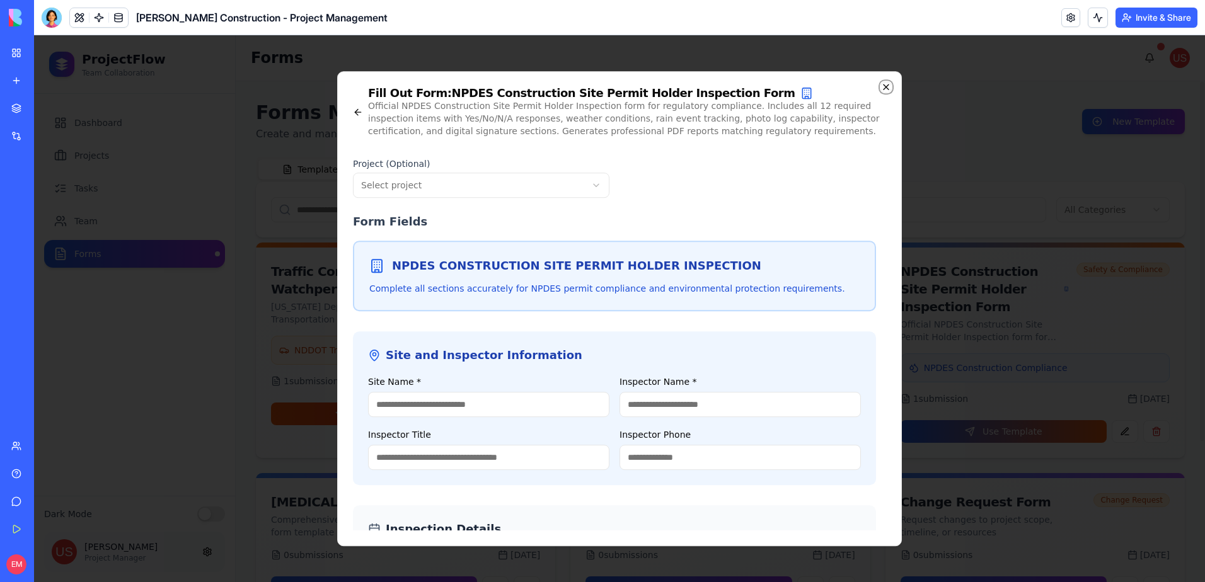
click at [885, 84] on icon "button" at bounding box center [886, 87] width 10 height 10
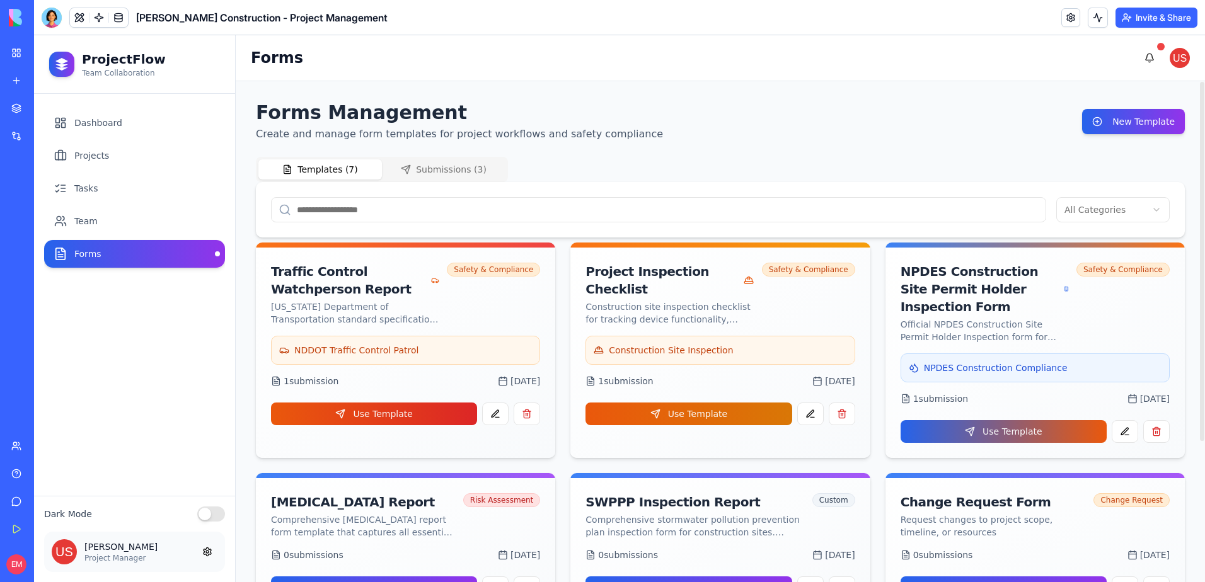
drag, startPoint x: 455, startPoint y: 182, endPoint x: 455, endPoint y: 175, distance: 6.9
click at [455, 180] on div "Templates ( 7 ) Submissions ( 3 ) All Categories Traffic Control Watchperson Re…" at bounding box center [720, 457] width 929 height 601
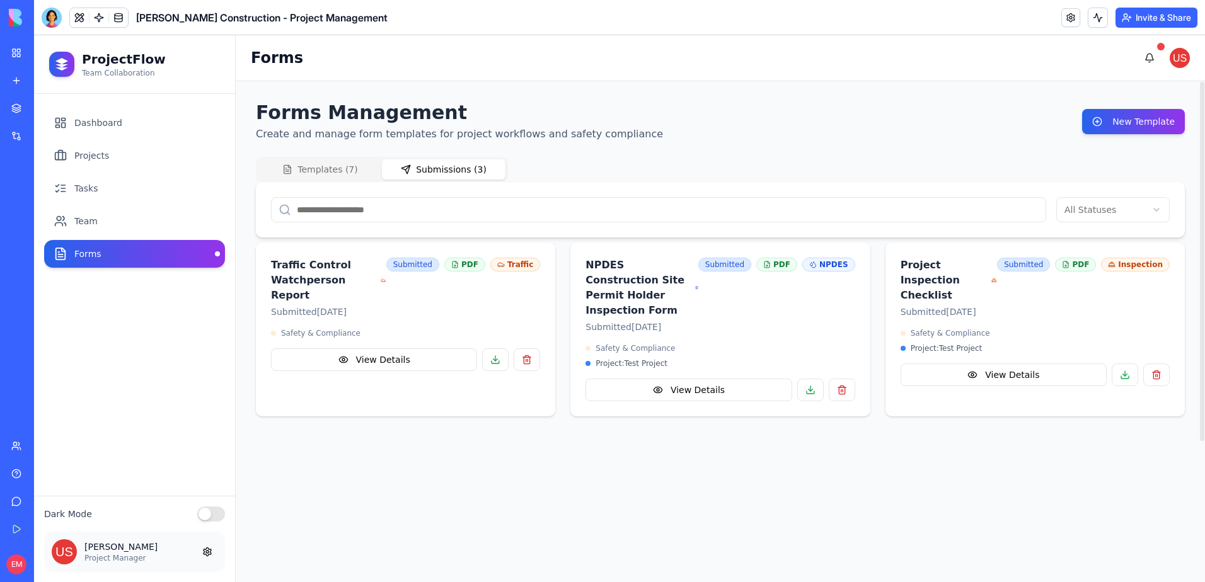
click at [454, 174] on button "Submissions ( 3 )" at bounding box center [444, 169] width 124 height 20
click at [812, 379] on button at bounding box center [810, 390] width 26 height 23
click at [59, 14] on div at bounding box center [52, 18] width 20 height 20
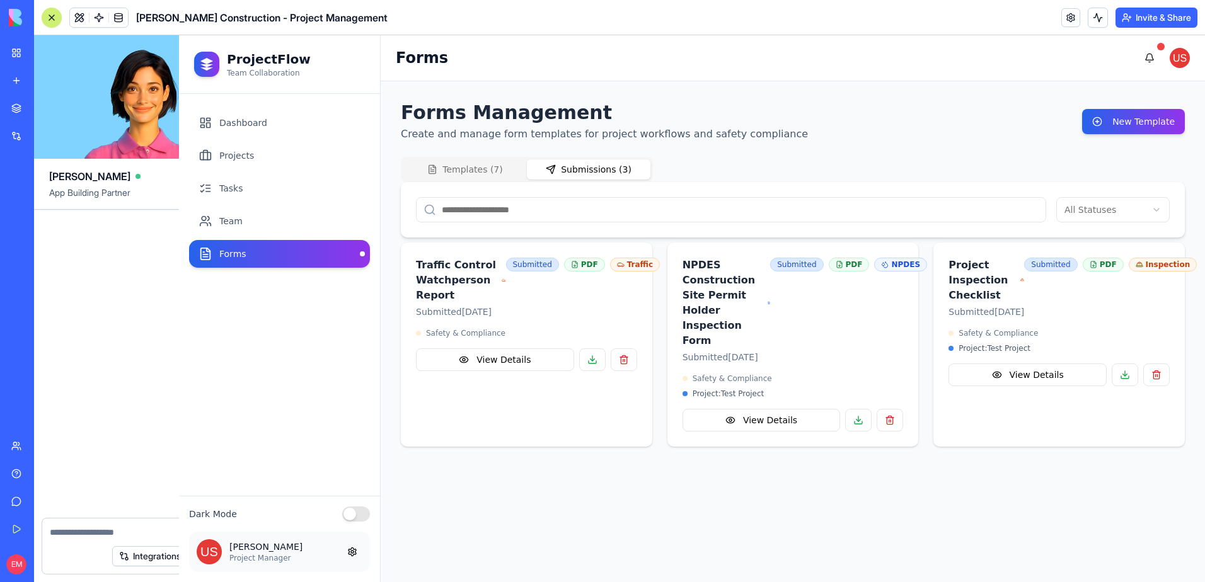
scroll to position [21515, 0]
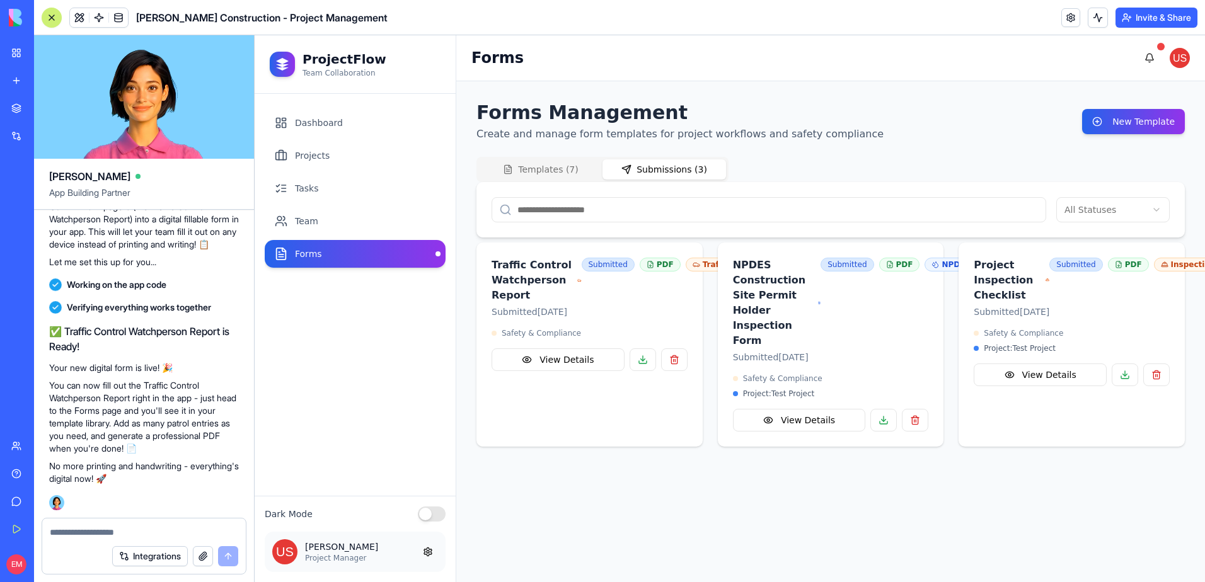
click at [135, 536] on textarea at bounding box center [144, 532] width 188 height 13
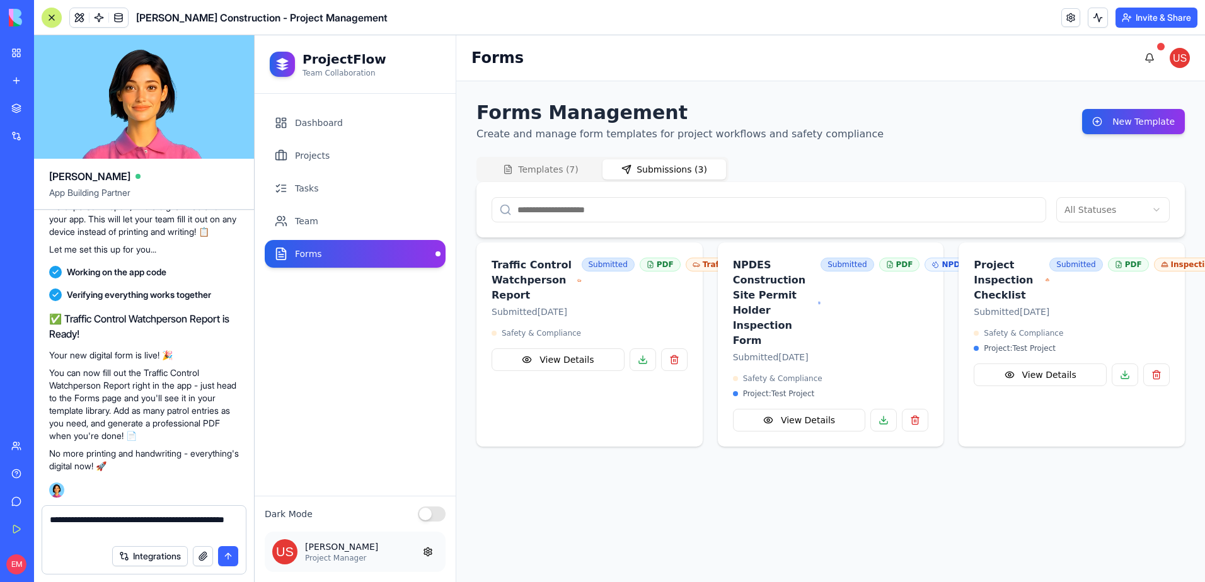
type textarea "**********"
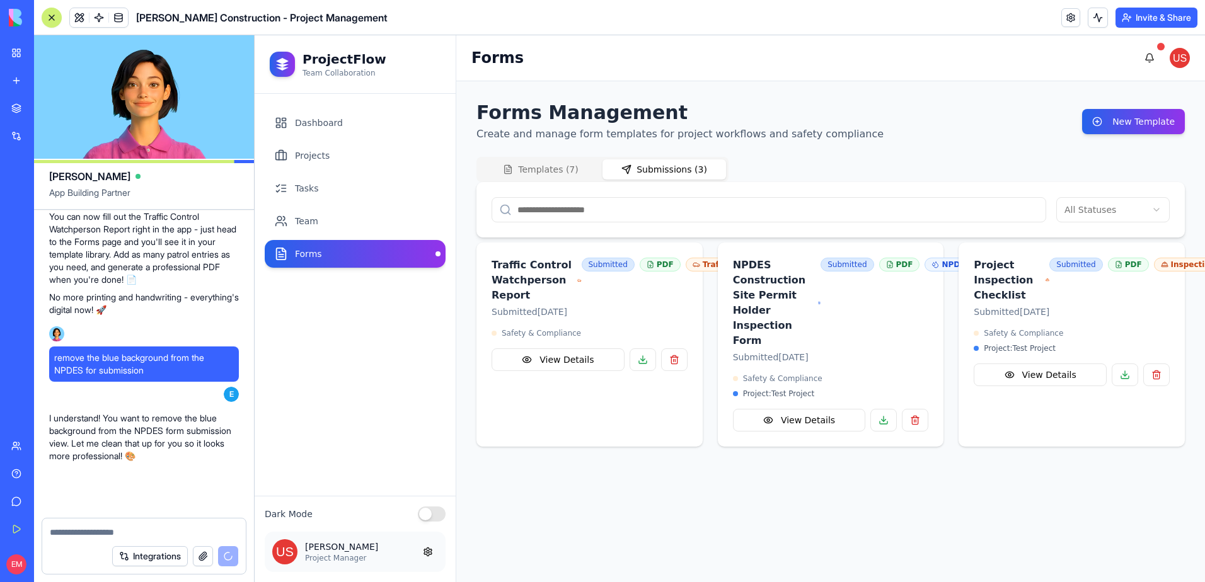
scroll to position [21684, 0]
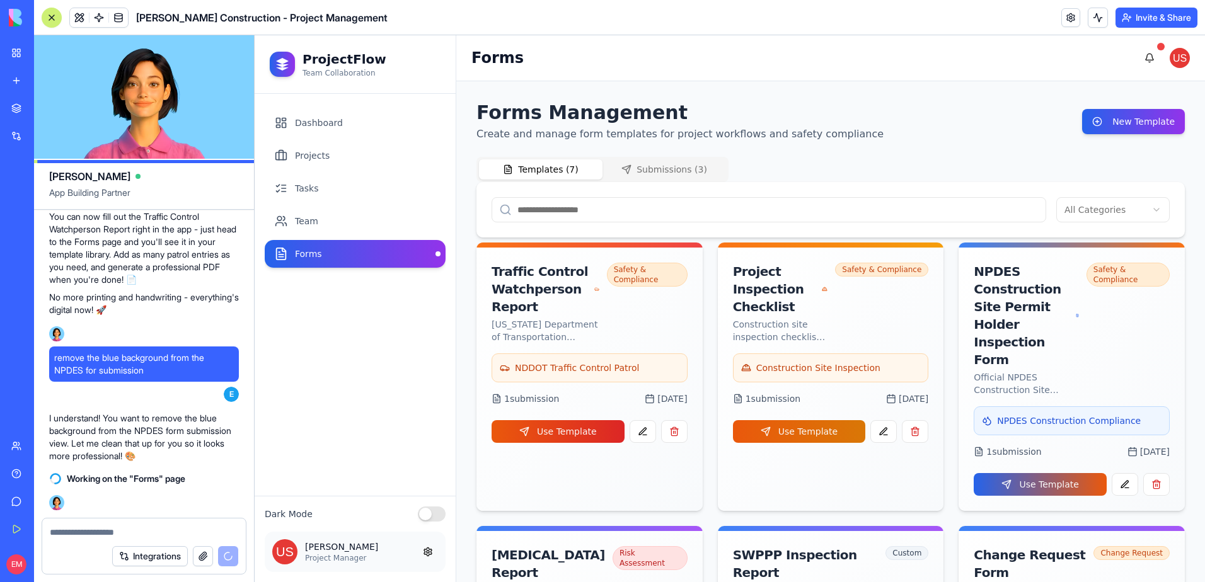
click at [550, 171] on button "Templates ( 7 )" at bounding box center [541, 169] width 124 height 20
click at [1075, 17] on link at bounding box center [1070, 17] width 19 height 19
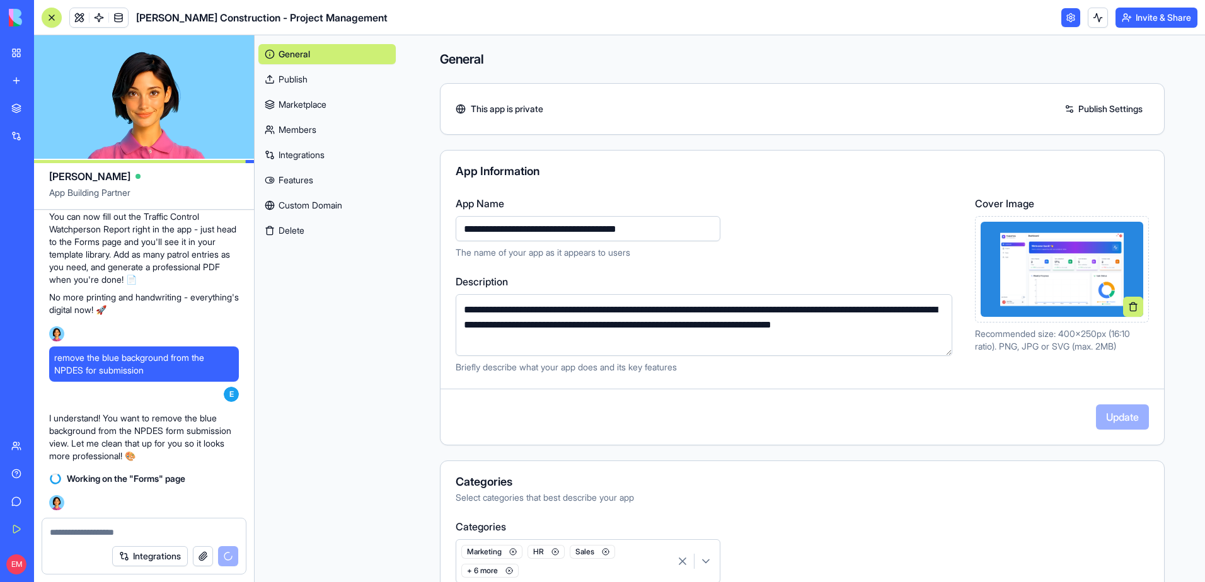
click at [328, 83] on link "Publish" at bounding box center [326, 79] width 137 height 20
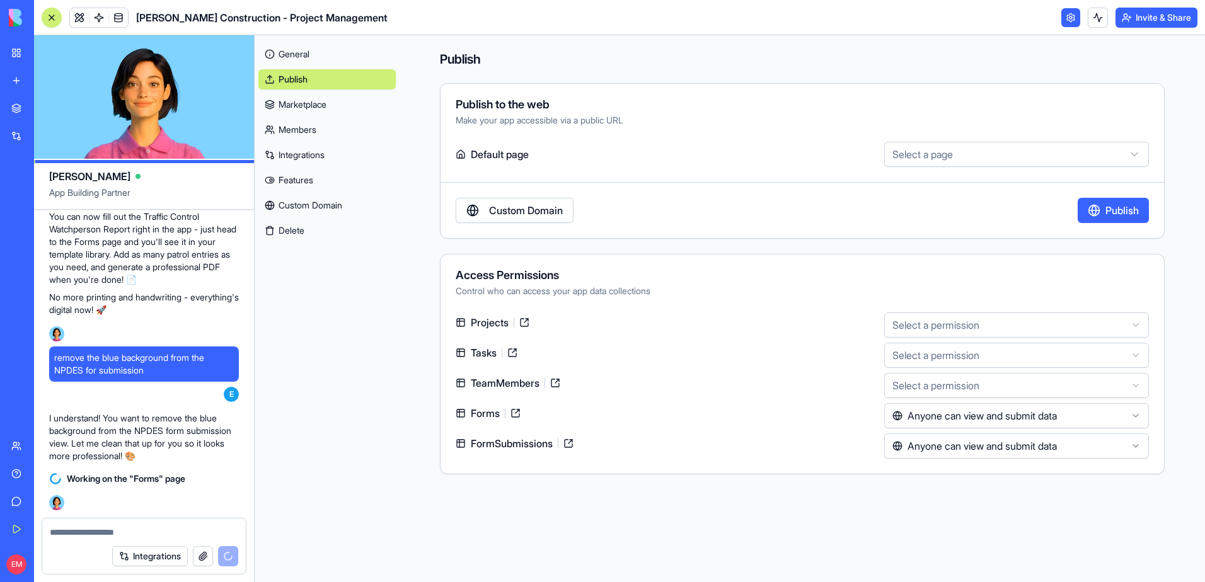
click at [987, 449] on html "My Workspace New app Marketplace Integrations Recent [PERSON_NAME] Construction…" at bounding box center [602, 291] width 1205 height 582
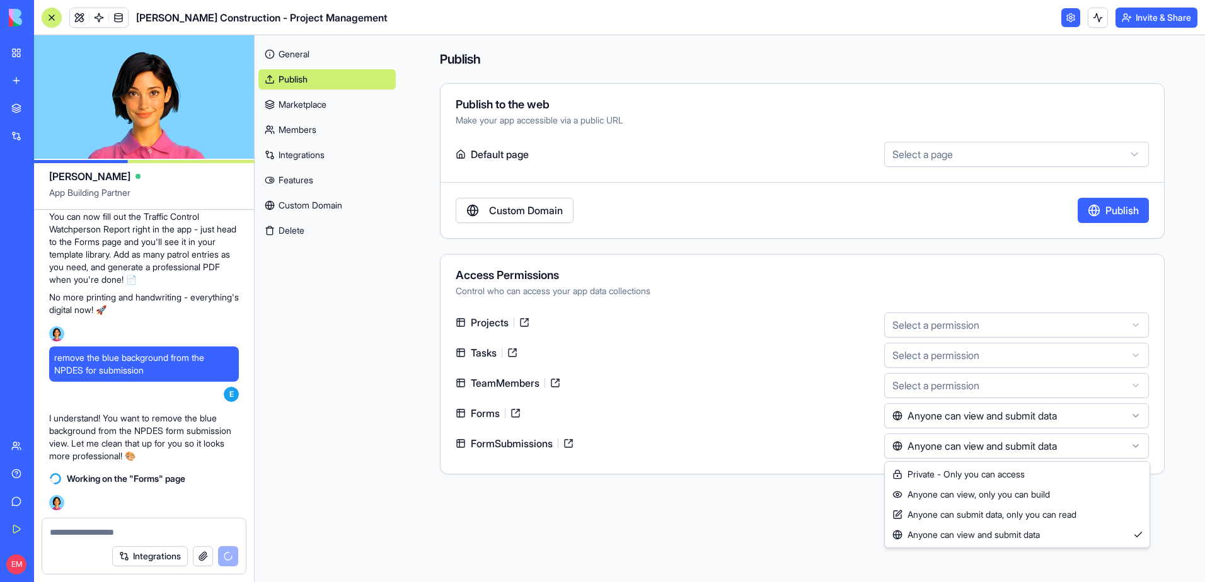
click at [984, 386] on html "My Workspace New app Marketplace Integrations Recent Gladen Construction - Proj…" at bounding box center [602, 291] width 1205 height 582
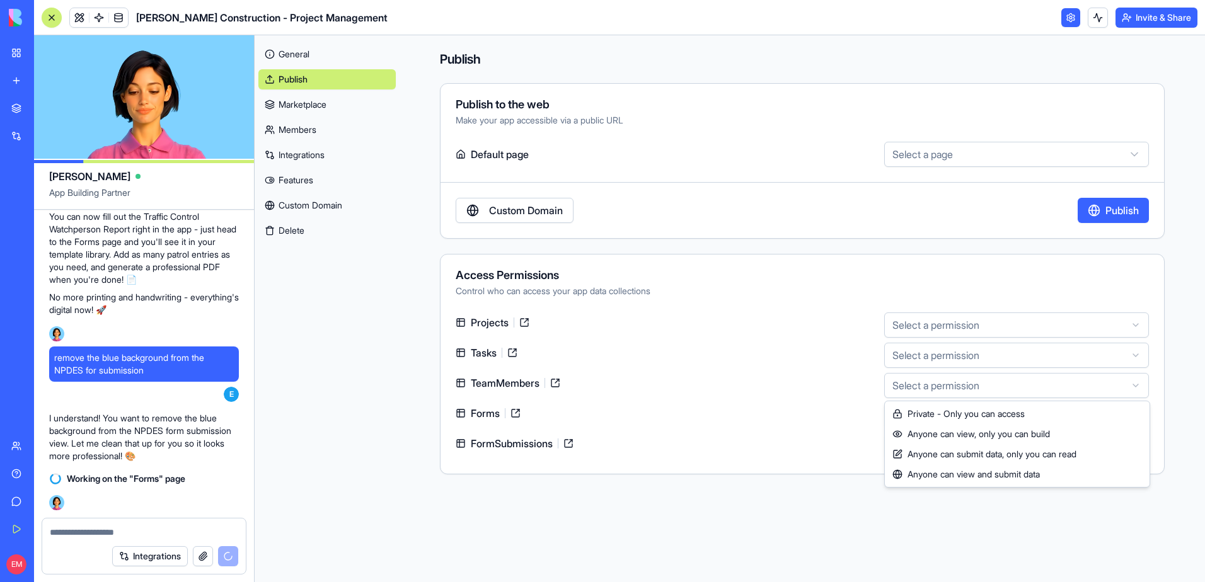
click at [984, 386] on html "My Workspace New app Marketplace Integrations Recent Gladen Construction - Proj…" at bounding box center [602, 291] width 1205 height 582
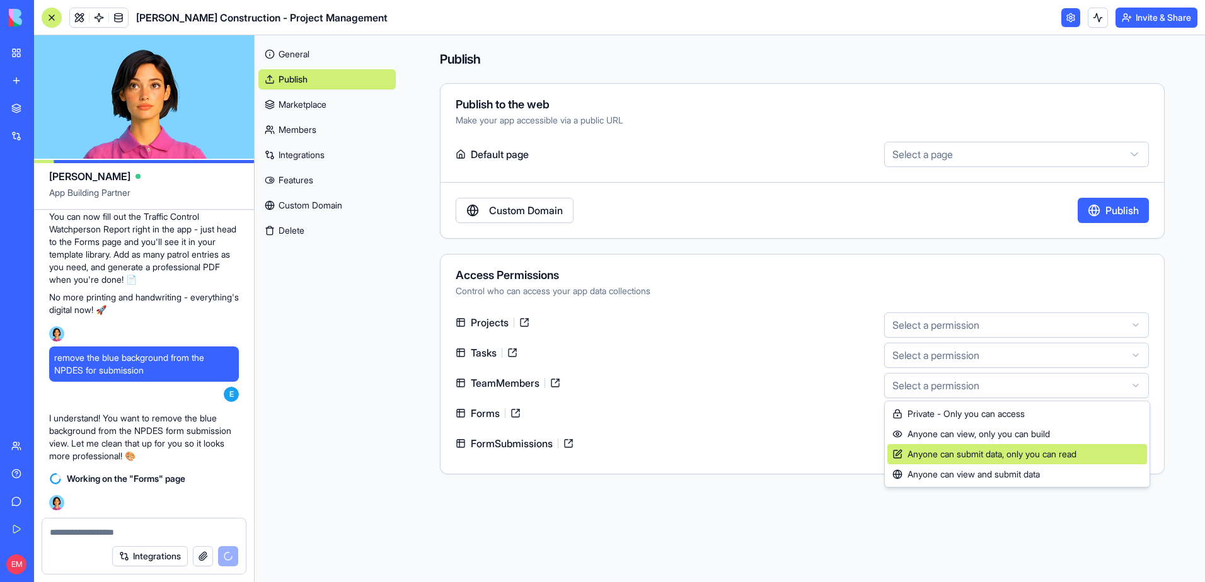
scroll to position [21706, 0]
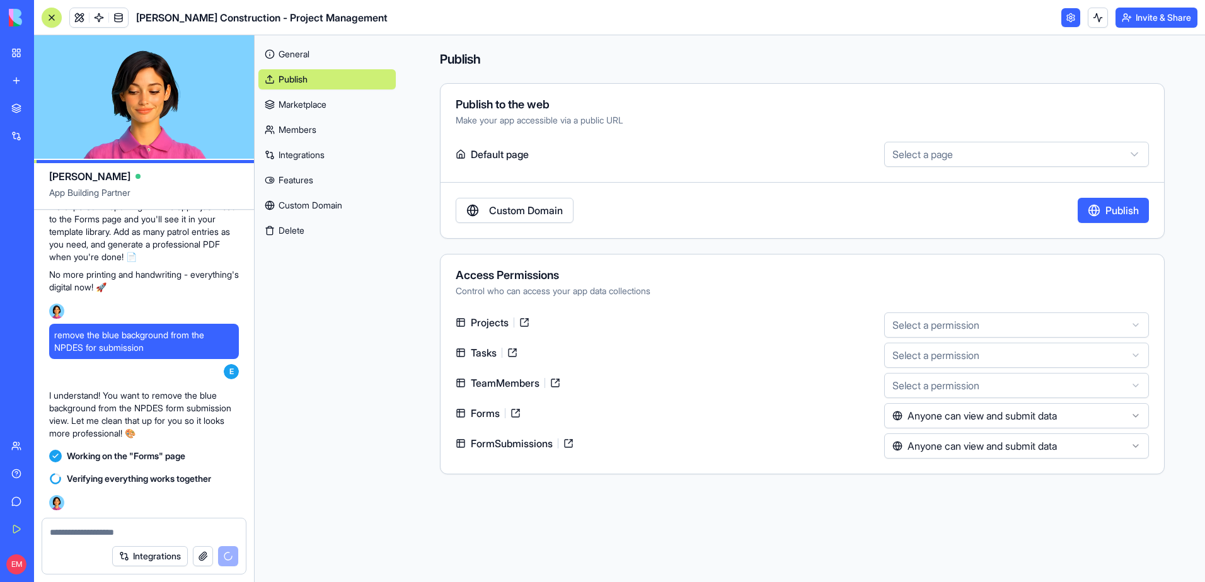
click at [972, 386] on html "My Workspace New app Marketplace Integrations Recent Gladen Construction - Proj…" at bounding box center [602, 291] width 1205 height 582
click at [306, 183] on link "Features" at bounding box center [326, 180] width 137 height 20
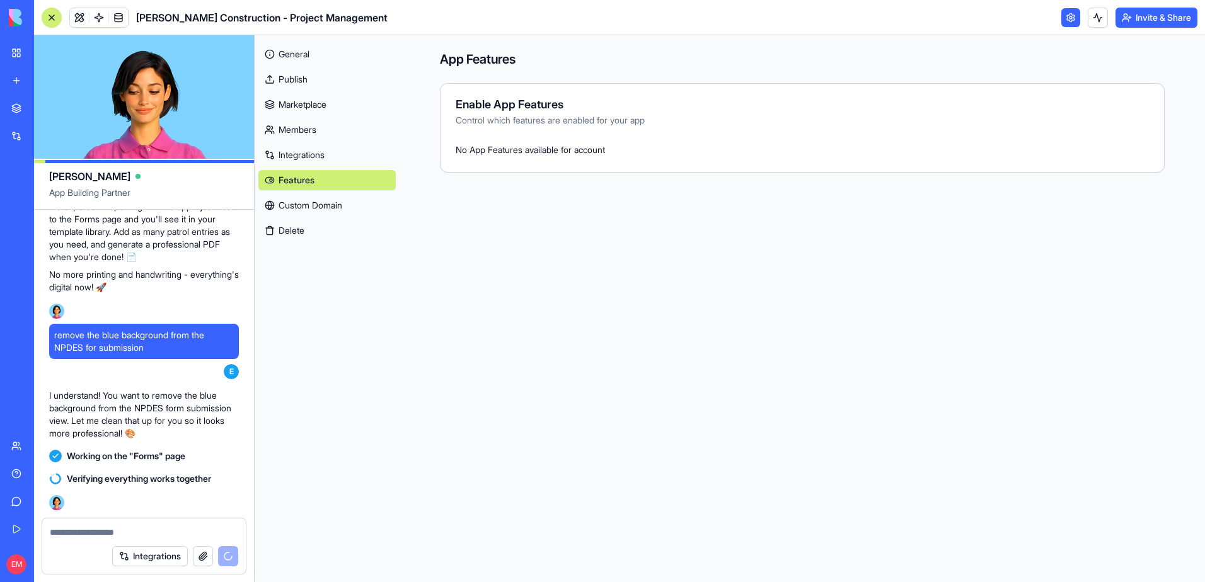
click at [312, 77] on link "Publish" at bounding box center [326, 79] width 137 height 20
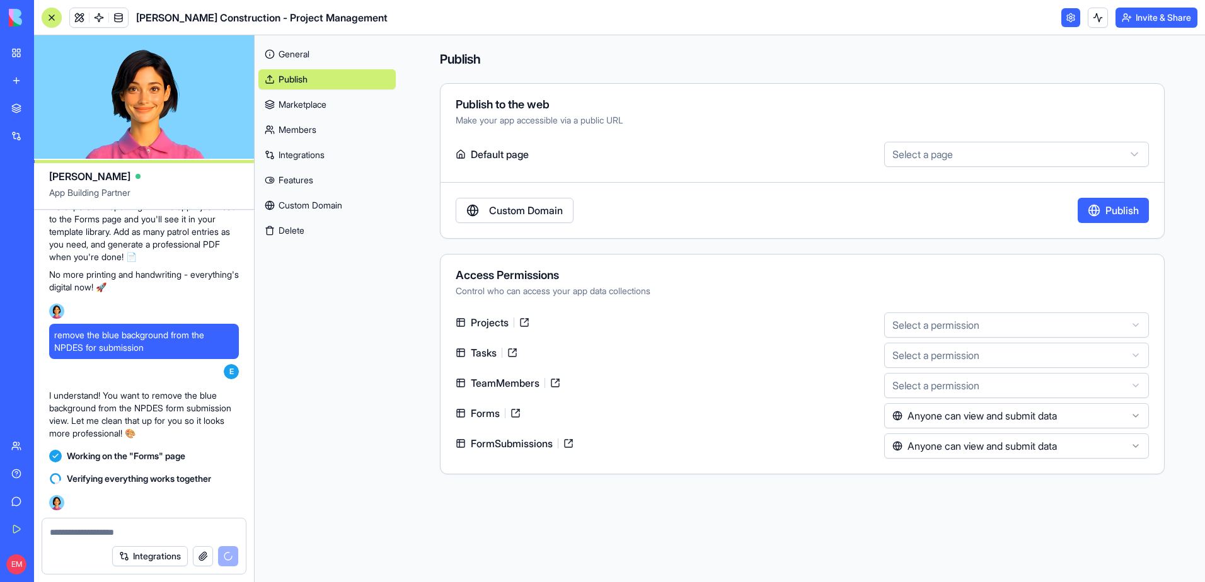
click at [305, 55] on link "General" at bounding box center [326, 54] width 137 height 20
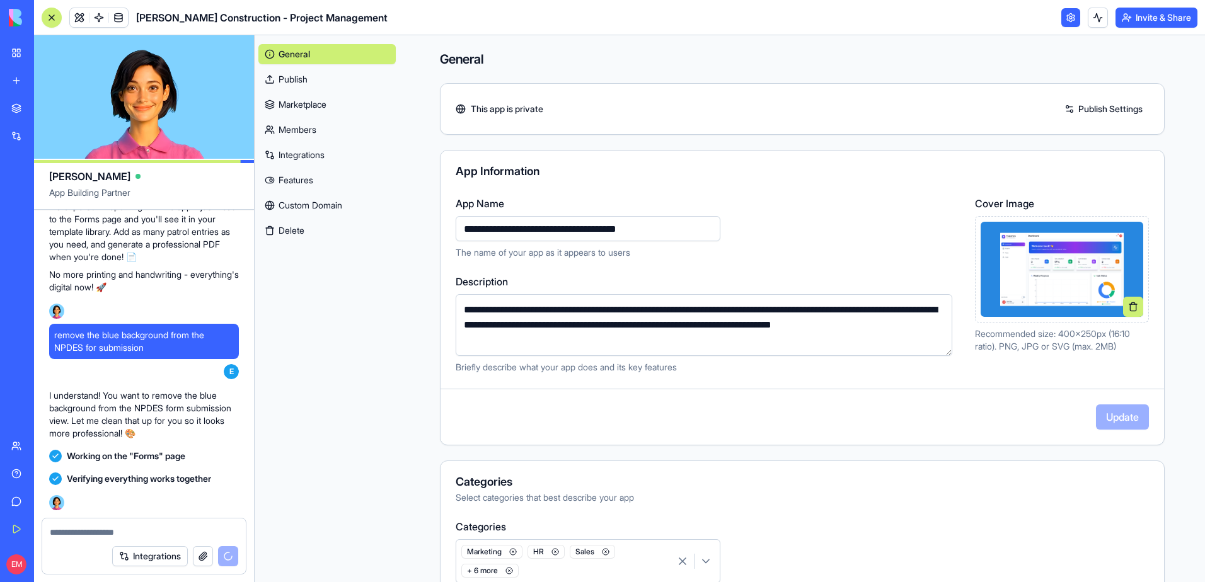
click at [1035, 267] on img at bounding box center [1062, 269] width 163 height 95
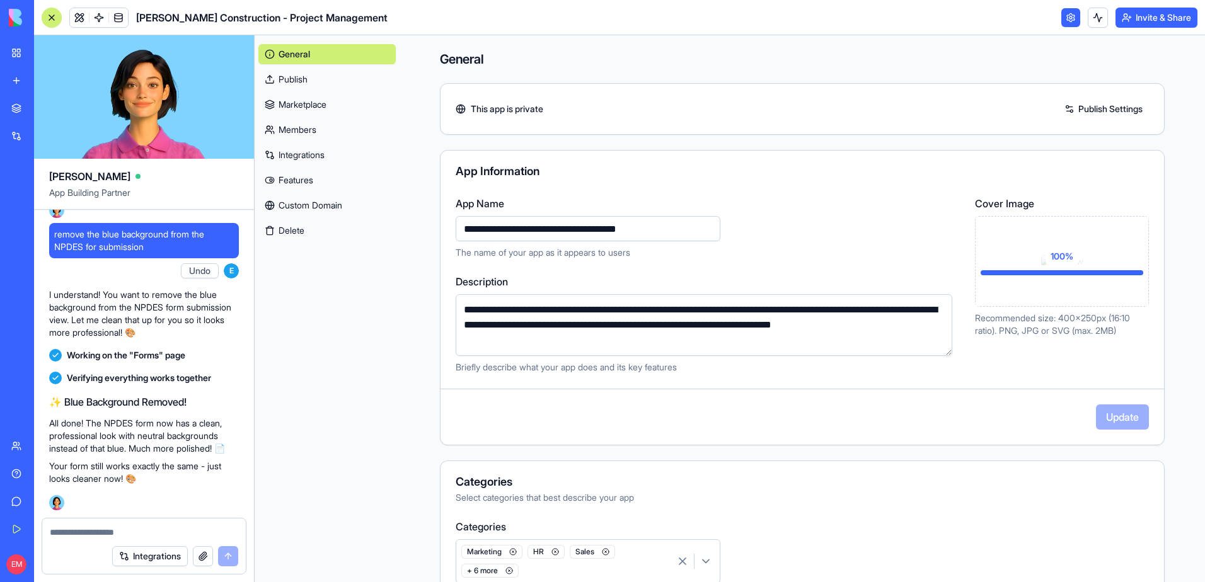
scroll to position [21958, 0]
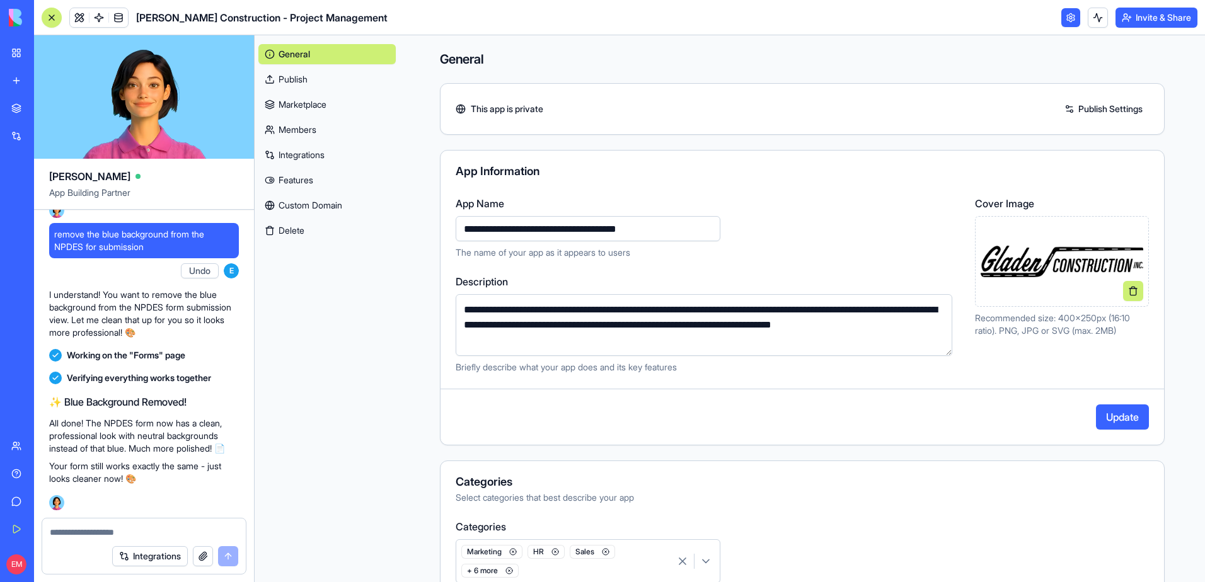
click at [1110, 417] on button "Update" at bounding box center [1122, 417] width 53 height 25
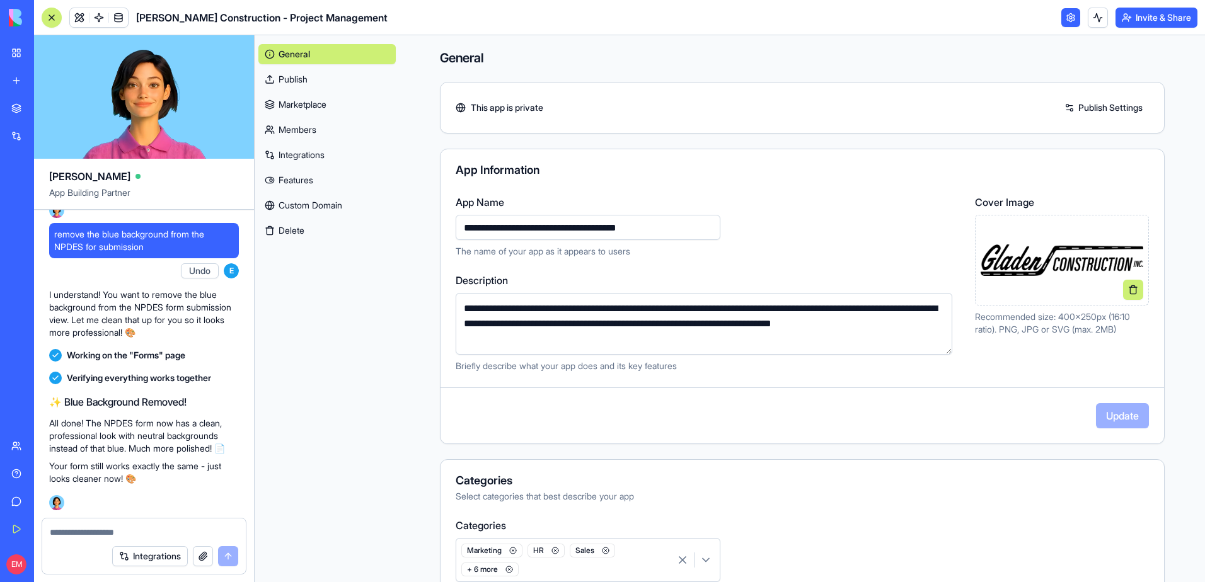
scroll to position [0, 0]
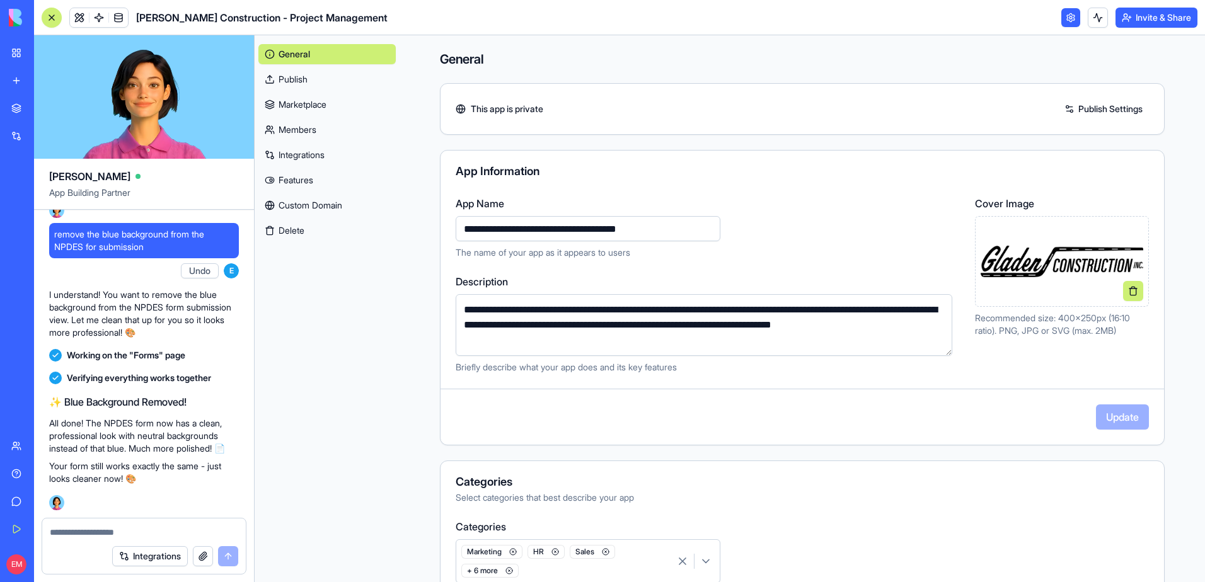
click at [333, 81] on link "Publish" at bounding box center [326, 79] width 137 height 20
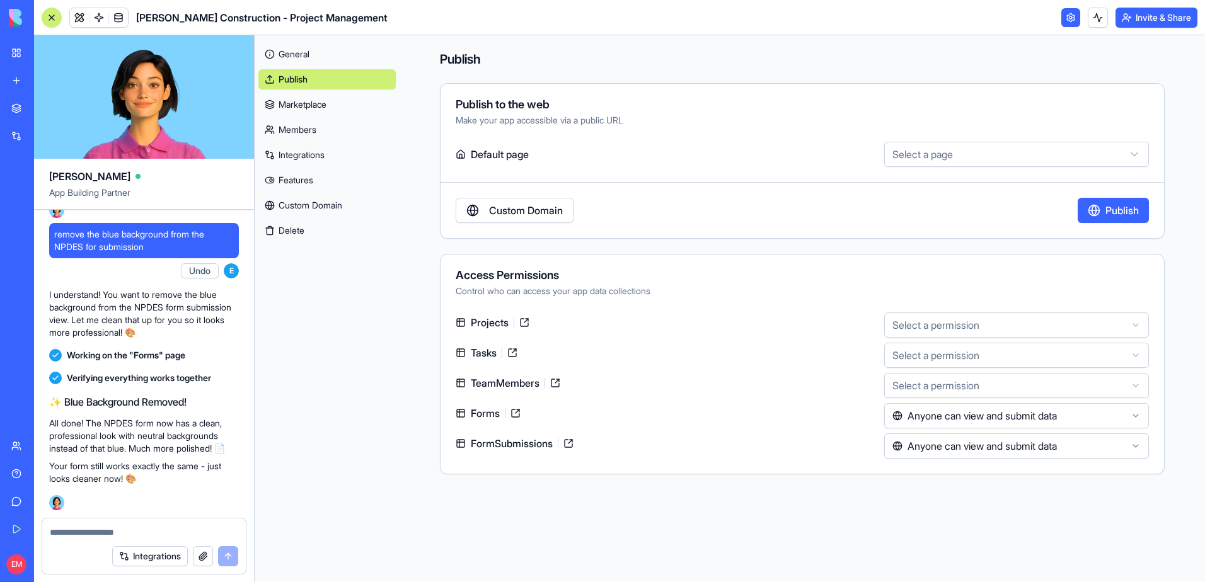
click at [325, 101] on link "Marketplace" at bounding box center [326, 105] width 137 height 20
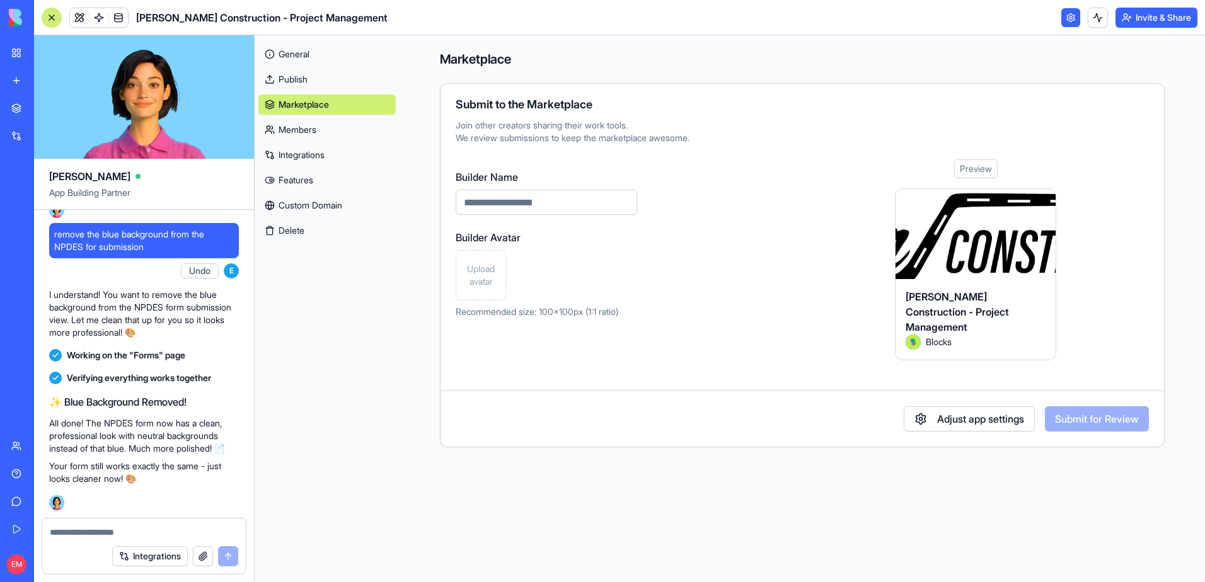
click at [320, 133] on link "Members" at bounding box center [326, 130] width 137 height 20
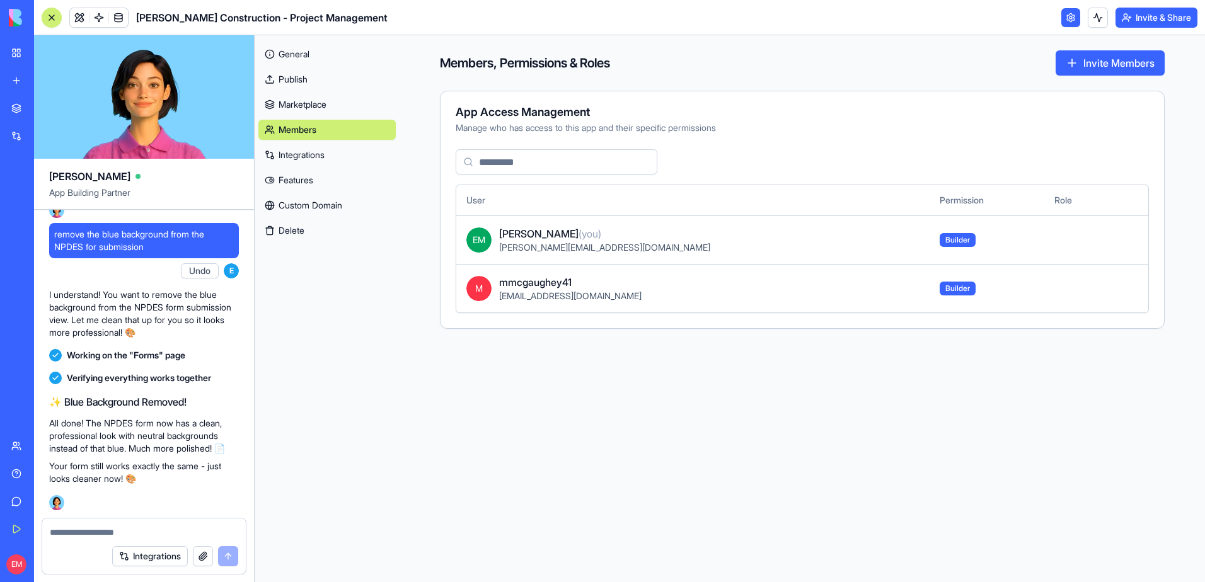
click at [314, 150] on link "Integrations" at bounding box center [326, 155] width 137 height 20
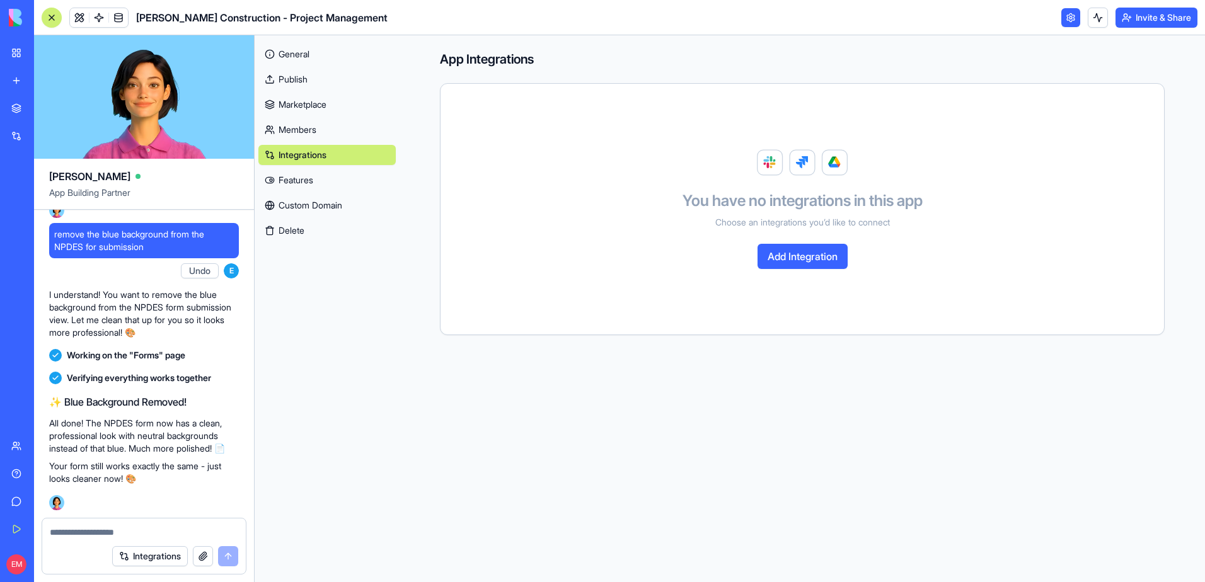
click at [338, 183] on link "Features" at bounding box center [326, 180] width 137 height 20
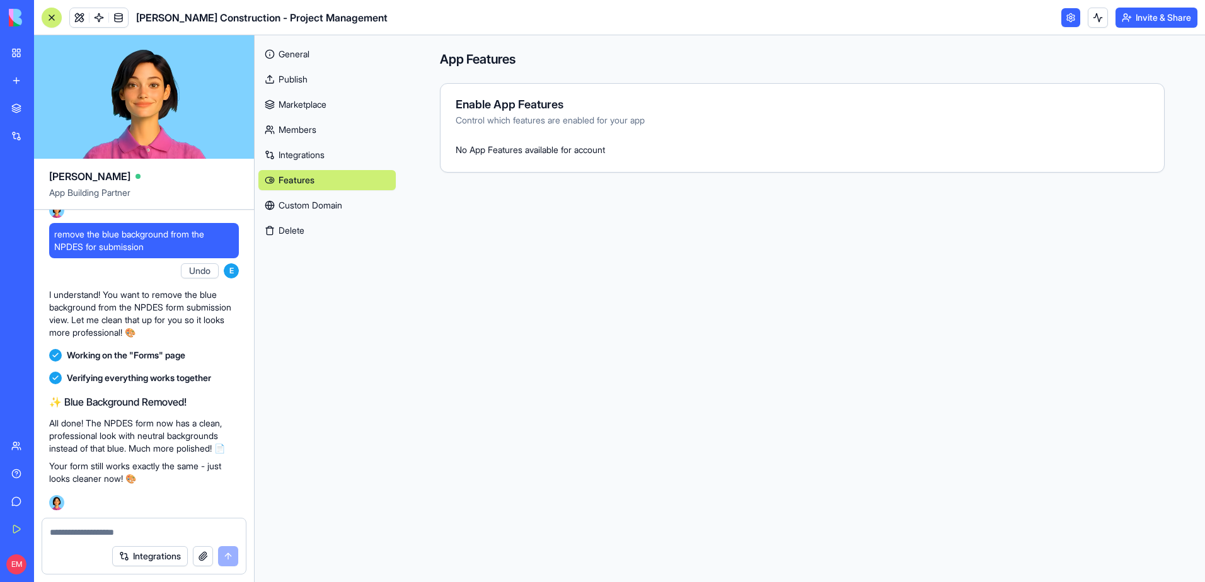
click at [333, 202] on link "Custom Domain" at bounding box center [326, 205] width 137 height 20
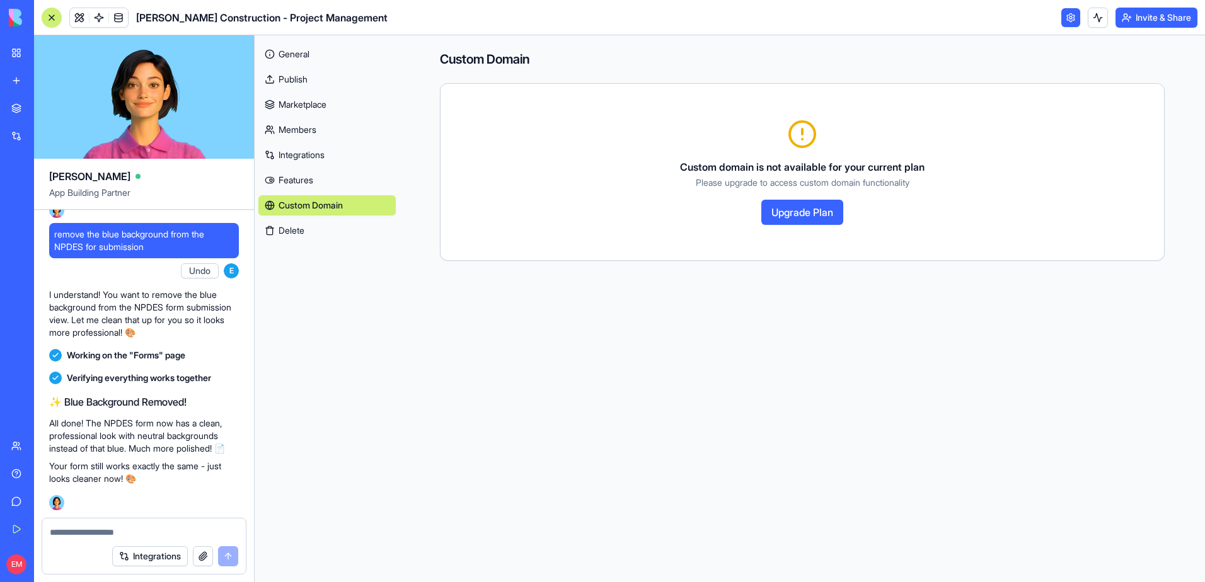
click at [305, 59] on link "General" at bounding box center [326, 54] width 137 height 20
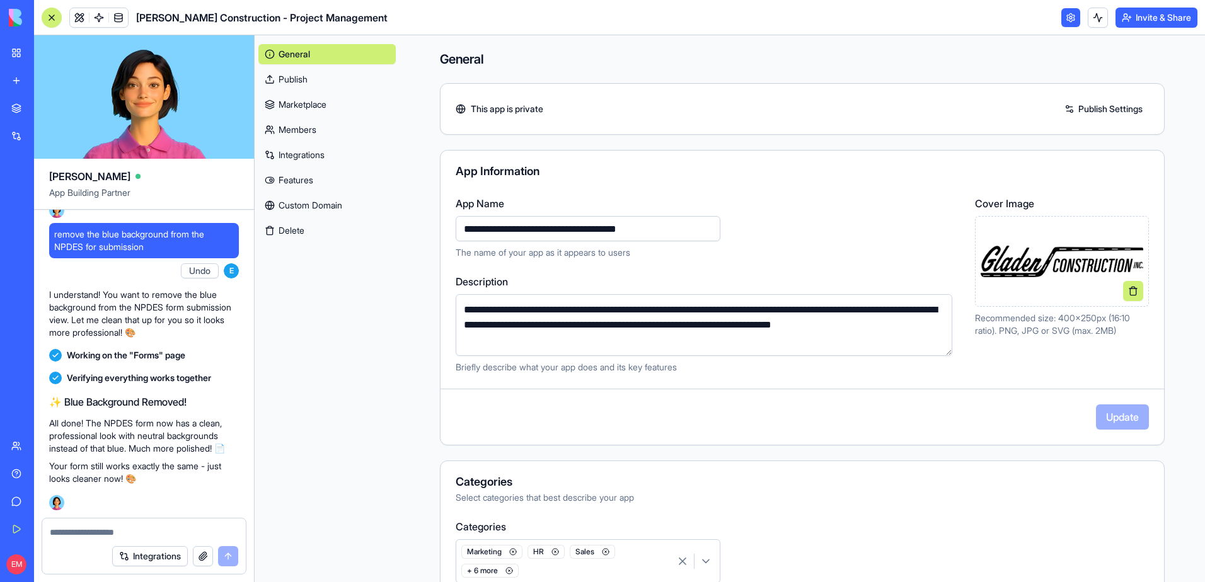
click at [37, 52] on div "My Workspace" at bounding box center [38, 53] width 16 height 13
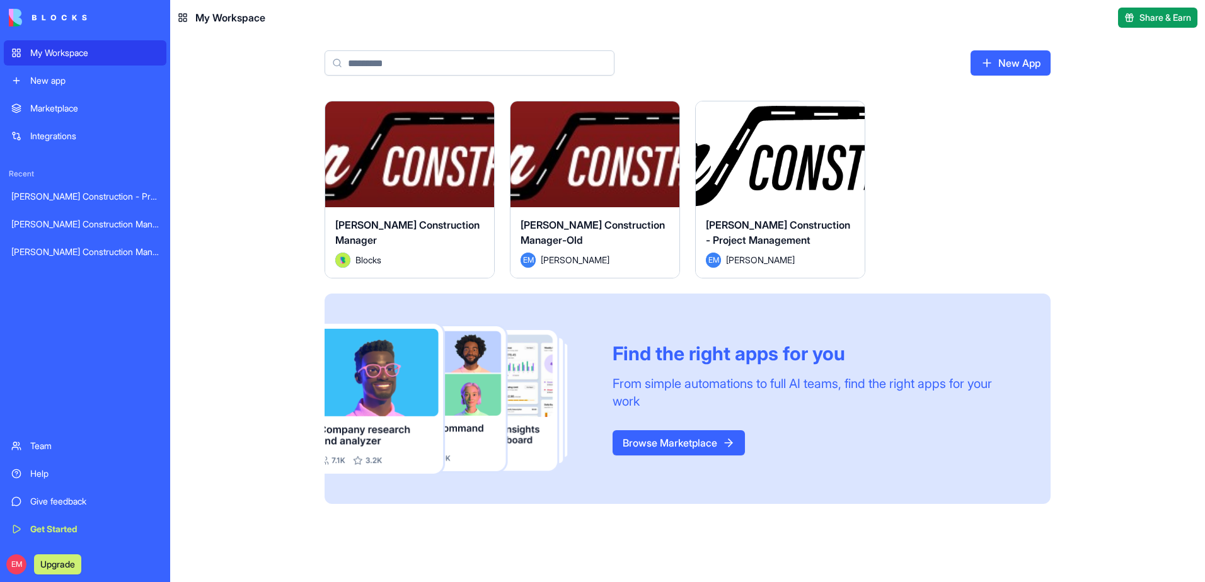
click at [784, 191] on div "Launch" at bounding box center [780, 154] width 169 height 106
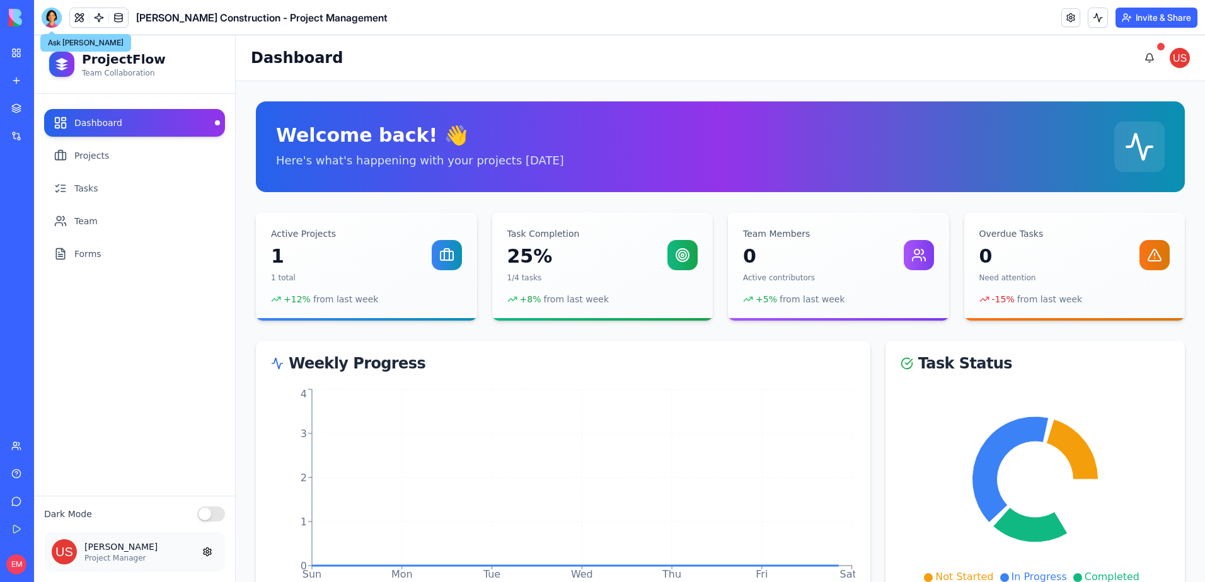
click at [54, 21] on div at bounding box center [52, 18] width 20 height 20
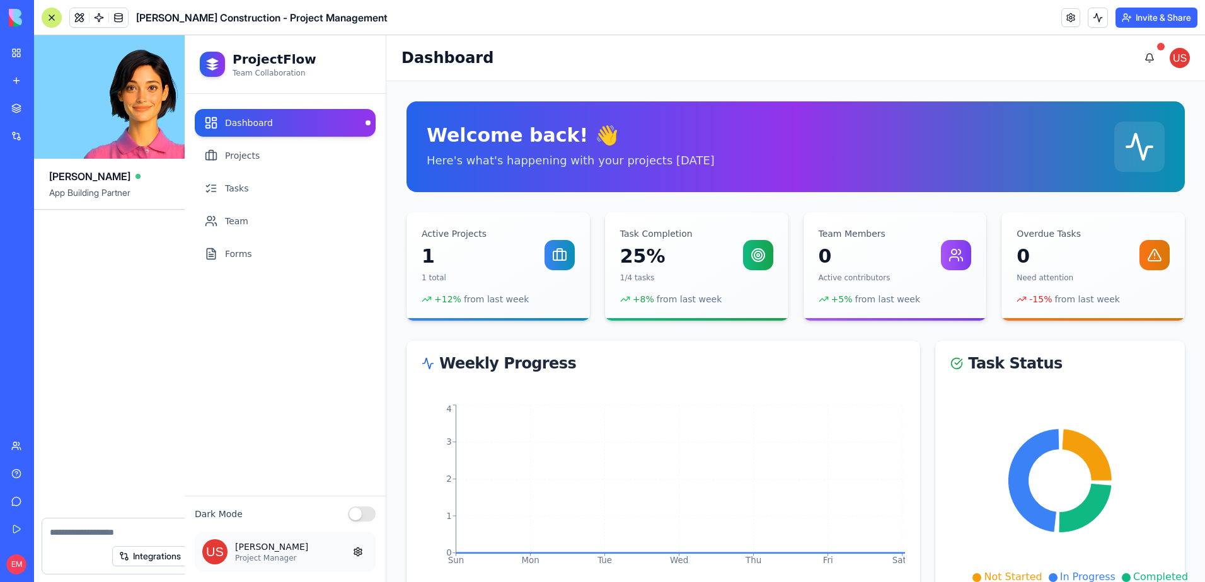
scroll to position [21807, 0]
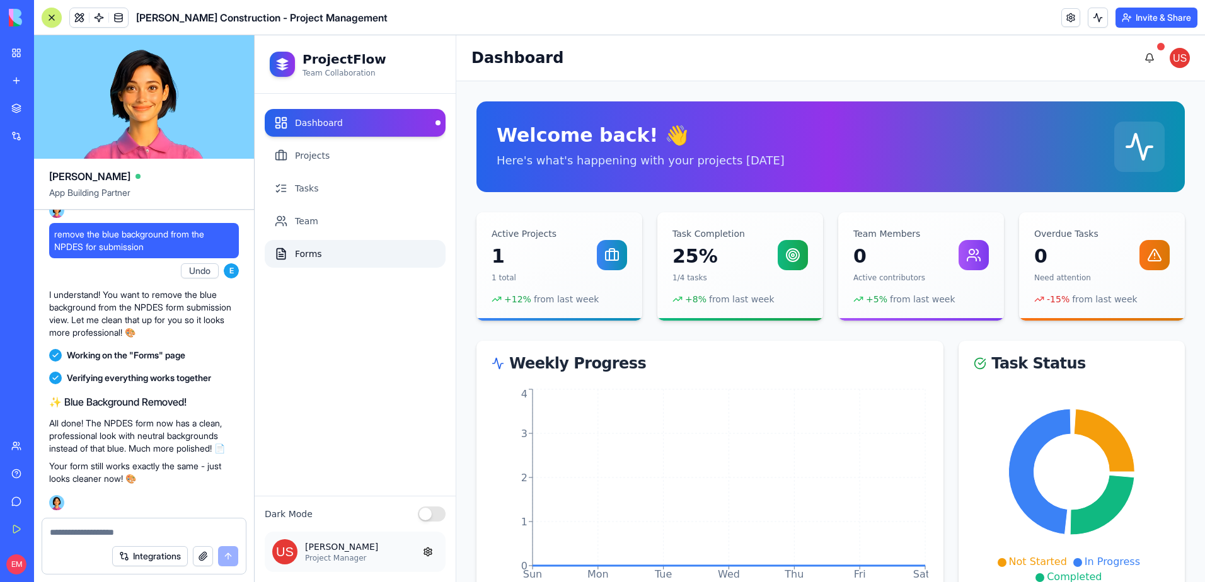
click at [308, 245] on link "Forms" at bounding box center [355, 254] width 181 height 28
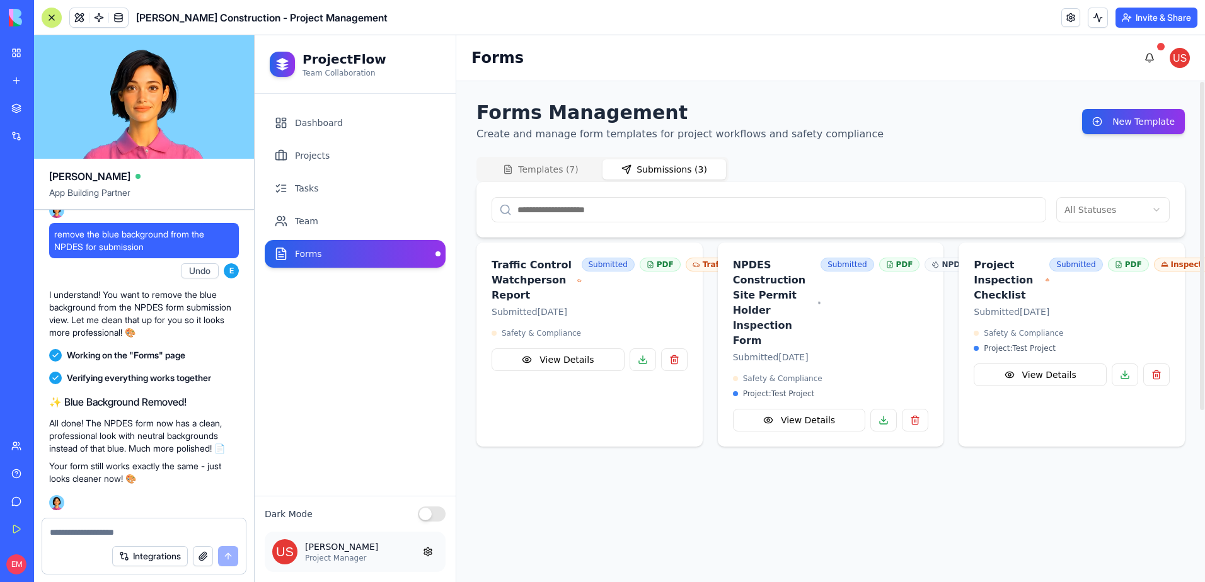
click at [685, 171] on button "Submissions ( 3 )" at bounding box center [664, 169] width 124 height 20
click at [887, 432] on button at bounding box center [883, 420] width 26 height 23
click at [913, 432] on button "button" at bounding box center [915, 420] width 26 height 23
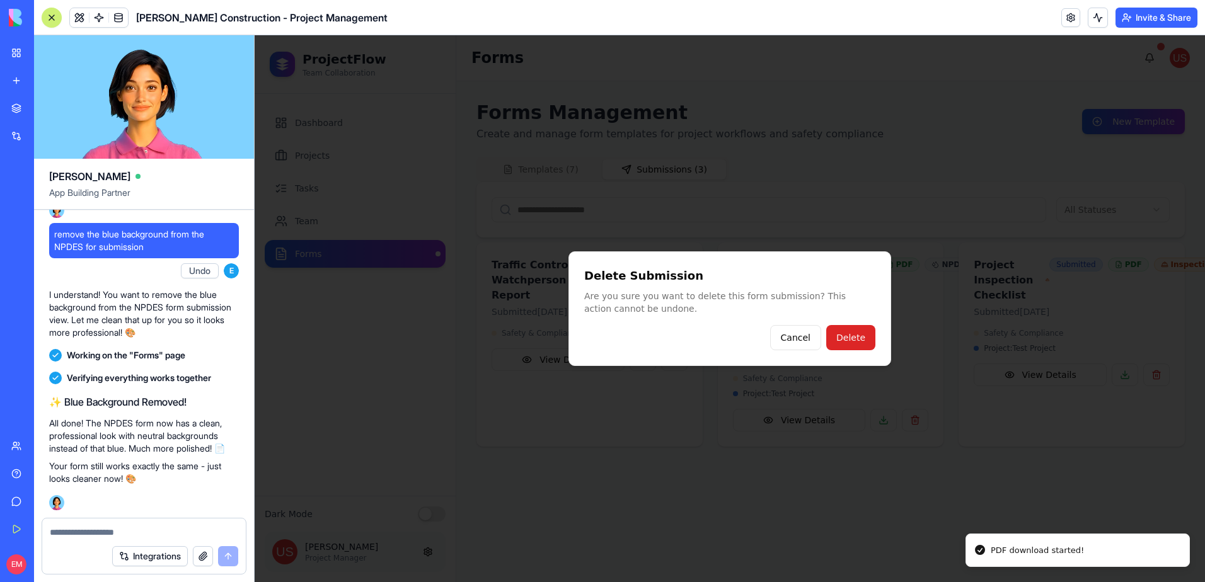
click at [877, 337] on div "Delete Submission Are you sure you want to delete this form submission? This ac…" at bounding box center [729, 308] width 323 height 115
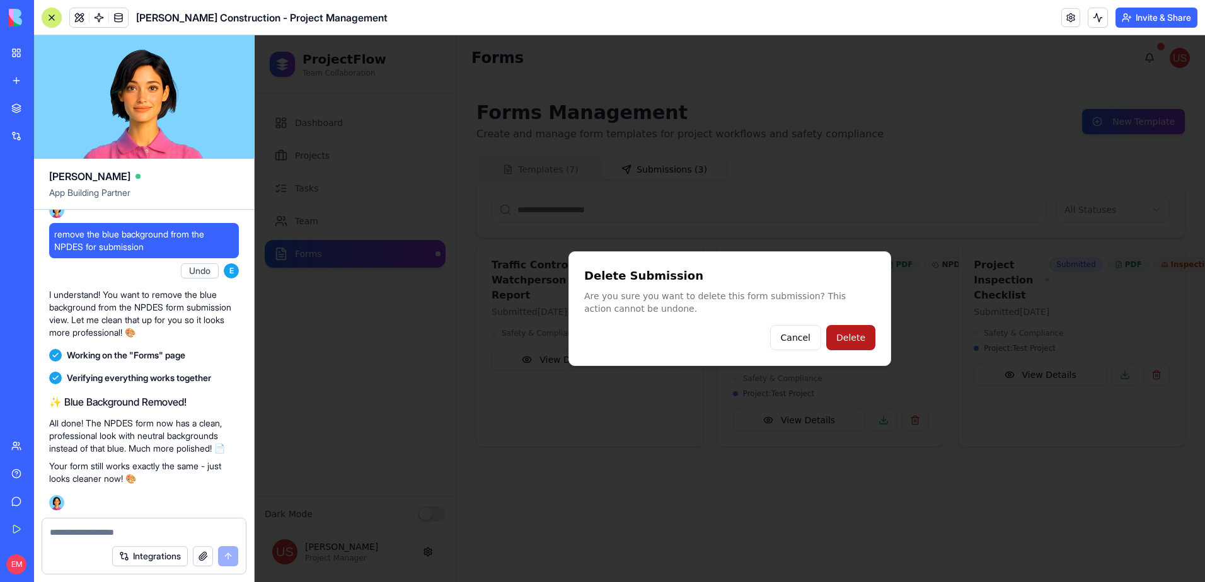
click at [866, 337] on button "Delete" at bounding box center [850, 337] width 49 height 25
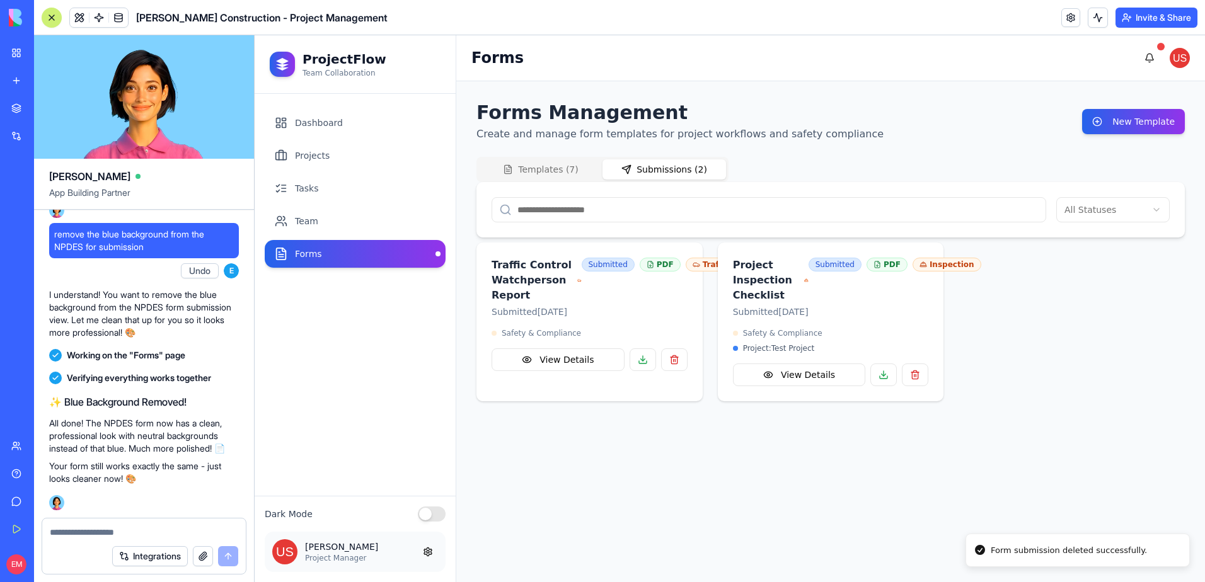
click at [573, 165] on button "Templates ( 7 )" at bounding box center [541, 169] width 124 height 20
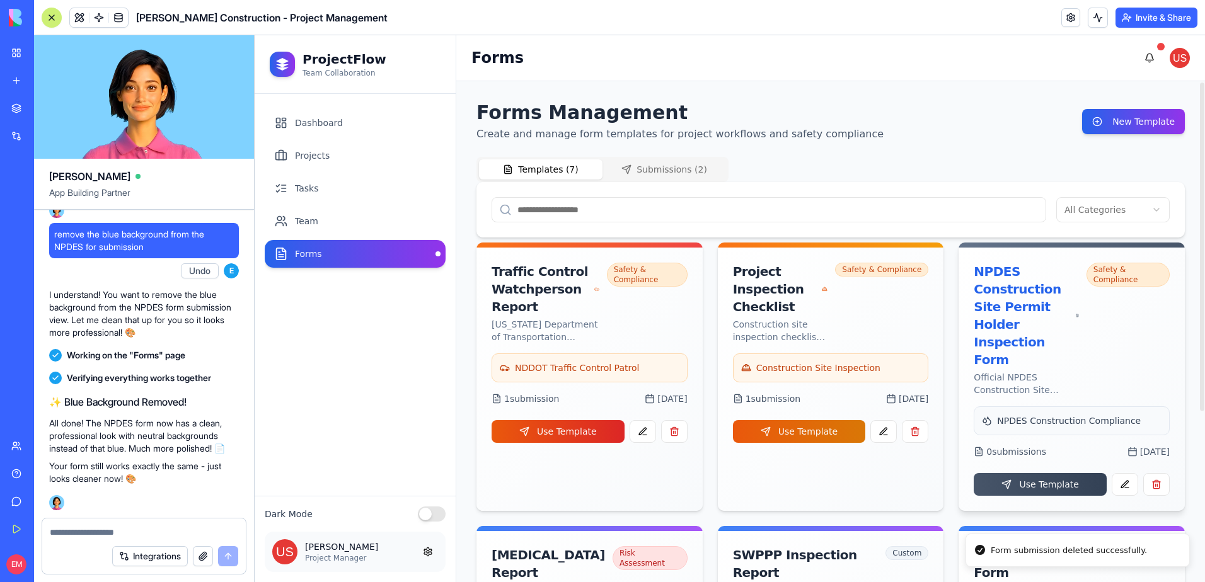
scroll to position [63, 0]
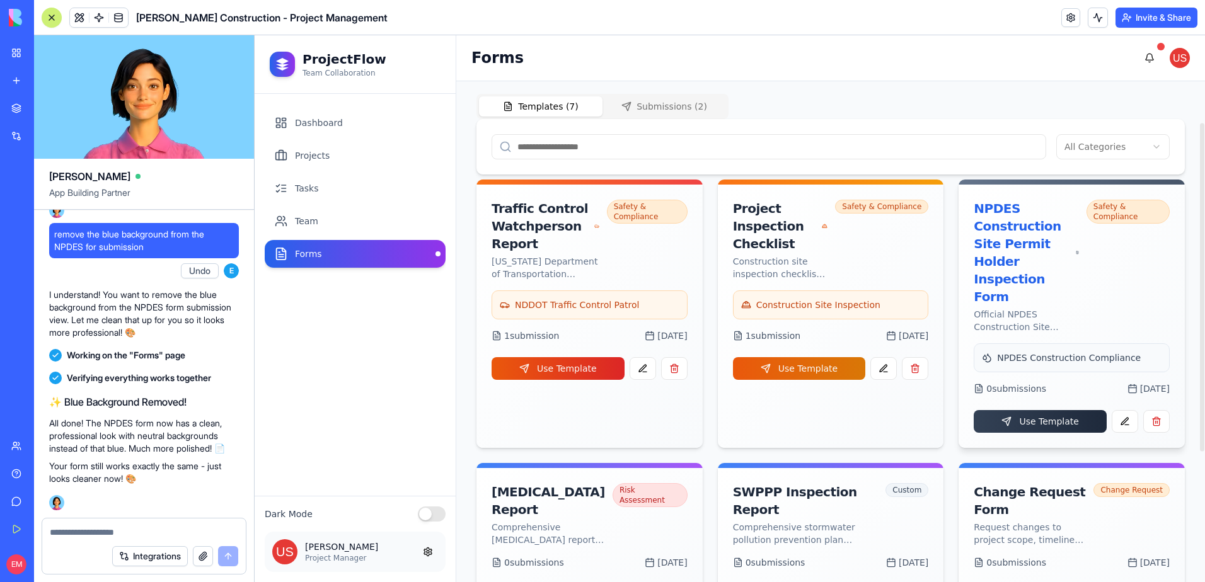
click at [1065, 410] on button "Use Template" at bounding box center [1040, 421] width 133 height 23
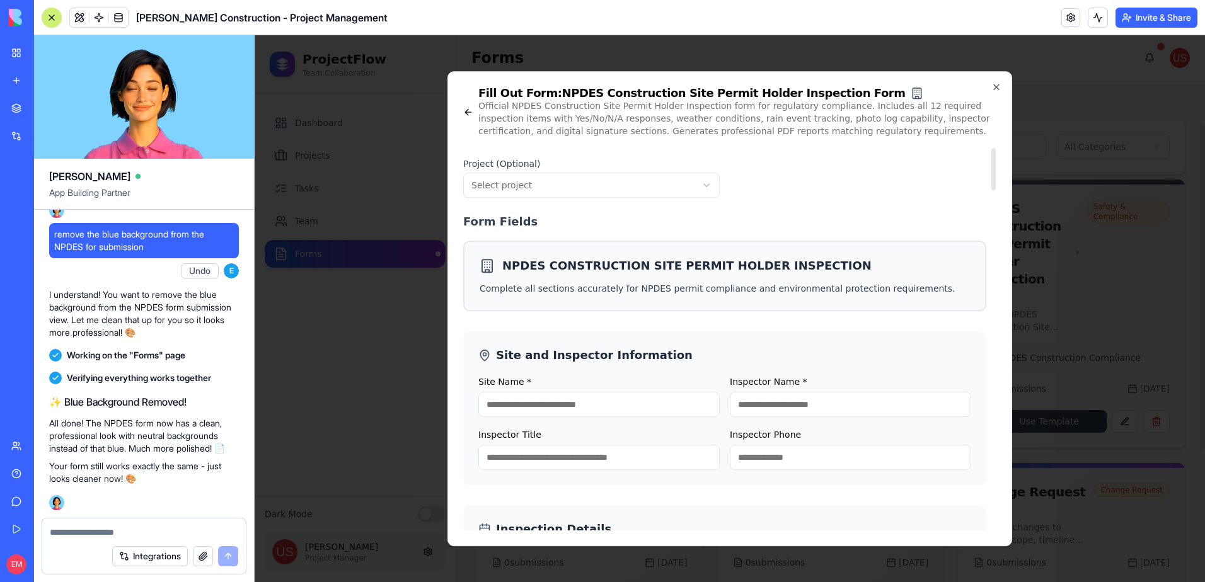
click at [684, 185] on body "ProjectFlow Team Collaboration Dashboard Projects Tasks Team Forms Dark Mode Jo…" at bounding box center [730, 308] width 950 height 547
click at [566, 406] on input "Site Name *" at bounding box center [598, 404] width 241 height 25
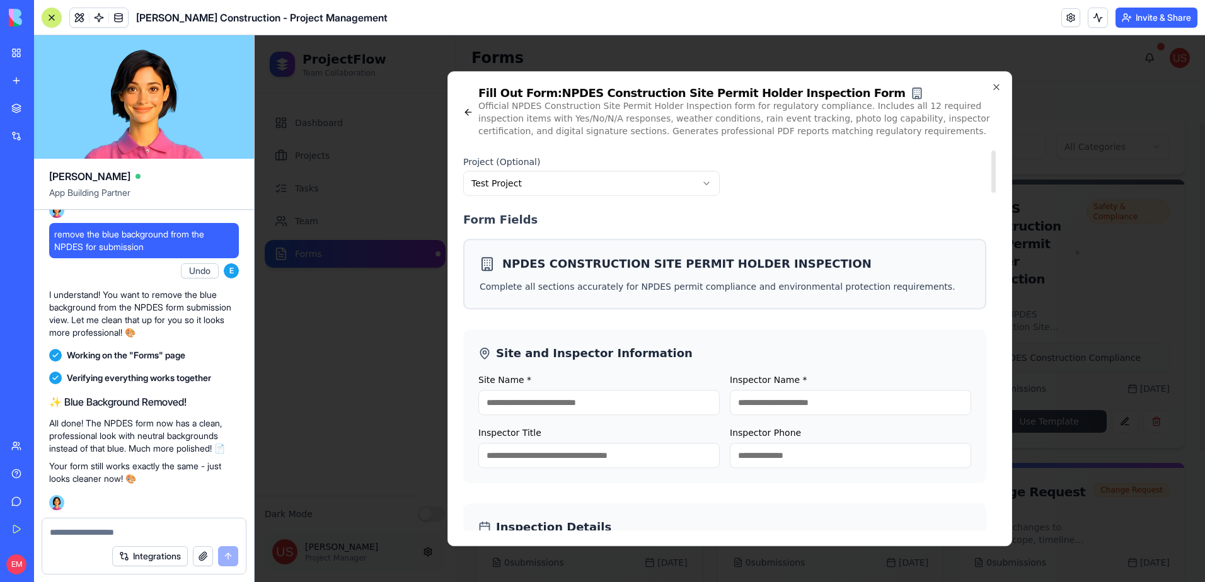
scroll to position [0, 0]
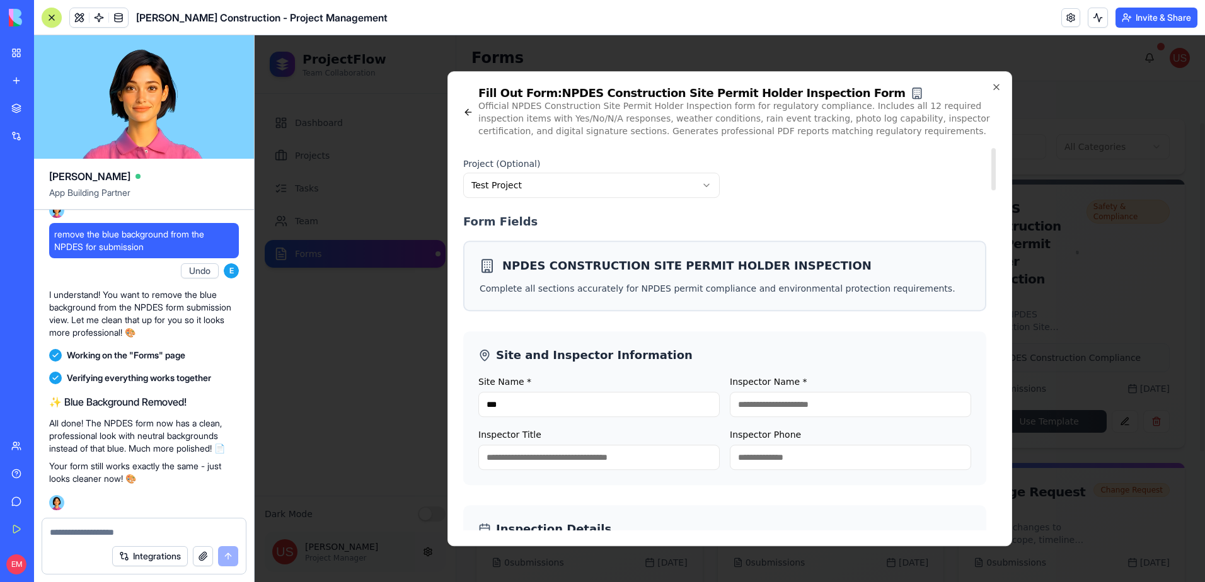
type input "***"
click at [806, 406] on input "Inspector Name *" at bounding box center [850, 404] width 241 height 25
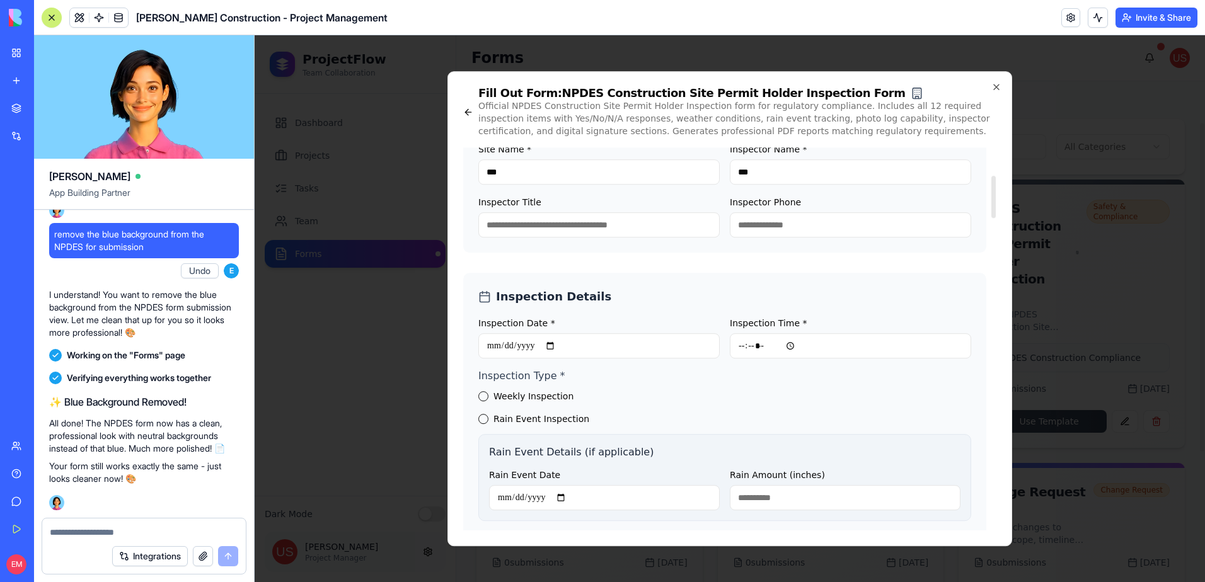
scroll to position [252, 0]
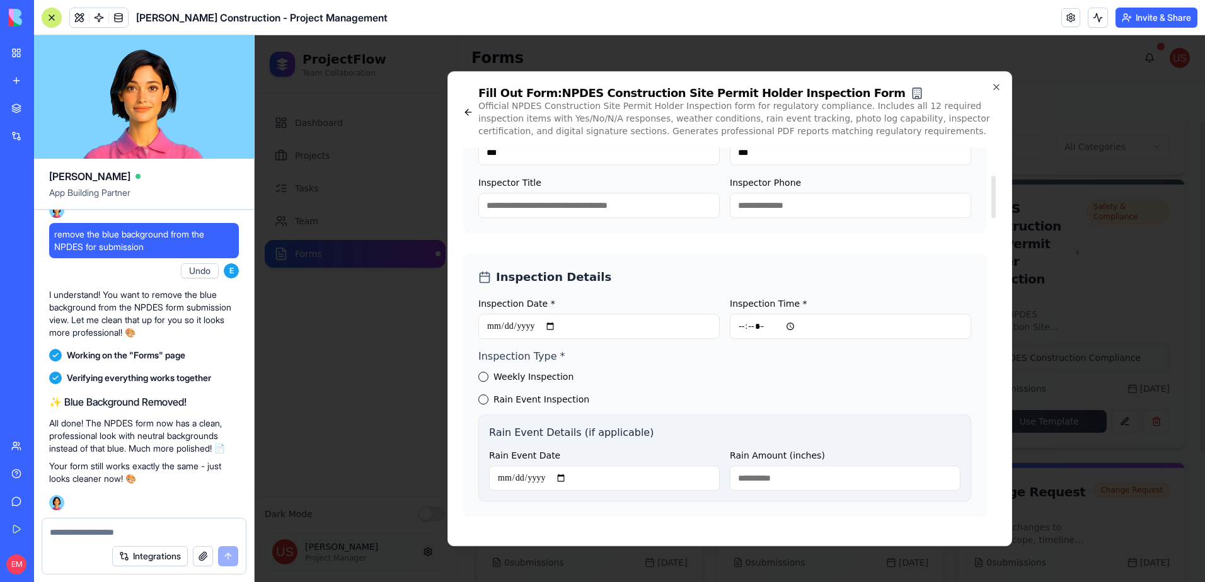
type input "***"
click at [512, 326] on input "Inspection Date *" at bounding box center [598, 326] width 241 height 25
click at [500, 326] on input "Inspection Date *" at bounding box center [598, 326] width 241 height 25
type input "**********"
click at [740, 323] on input "Inspection Time *" at bounding box center [850, 326] width 241 height 25
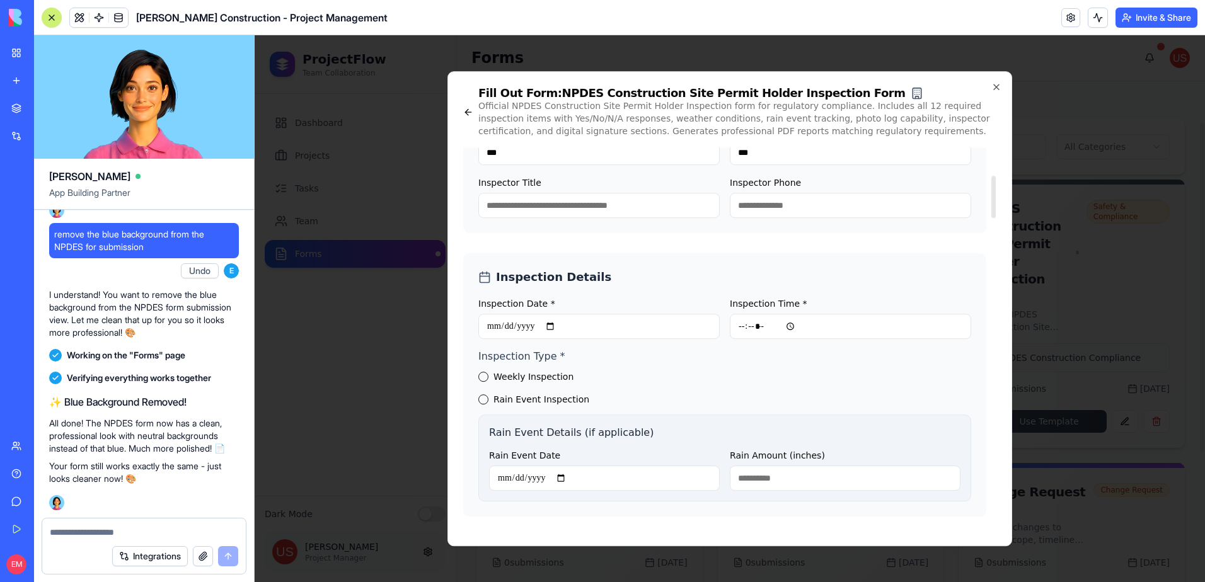
type input "*****"
click at [484, 377] on button "Weekly Inspection" at bounding box center [483, 377] width 10 height 10
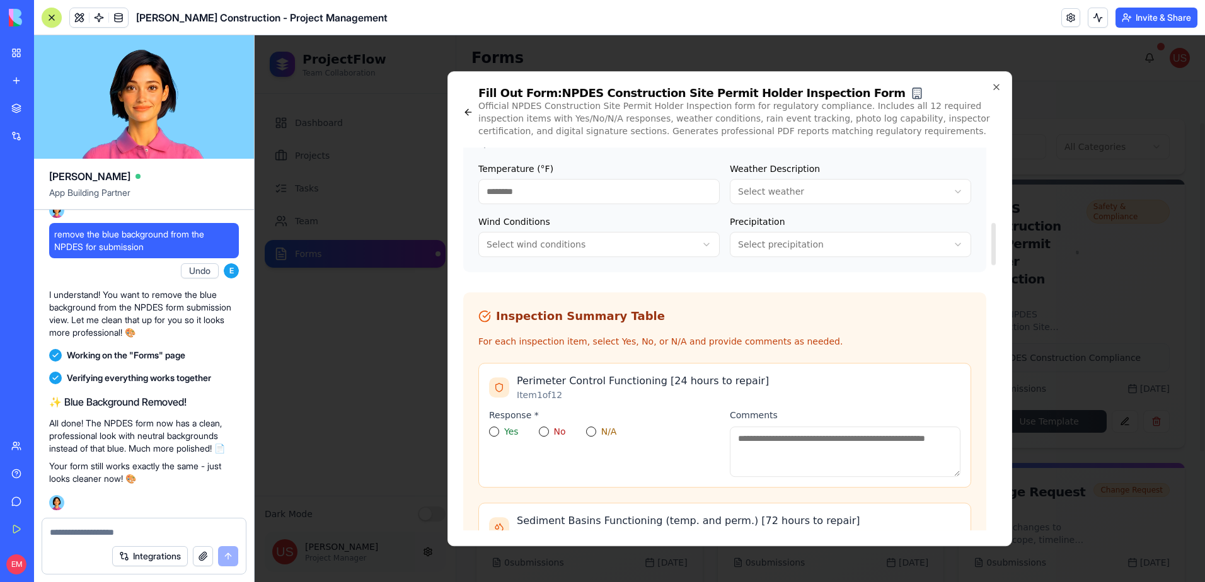
scroll to position [693, 0]
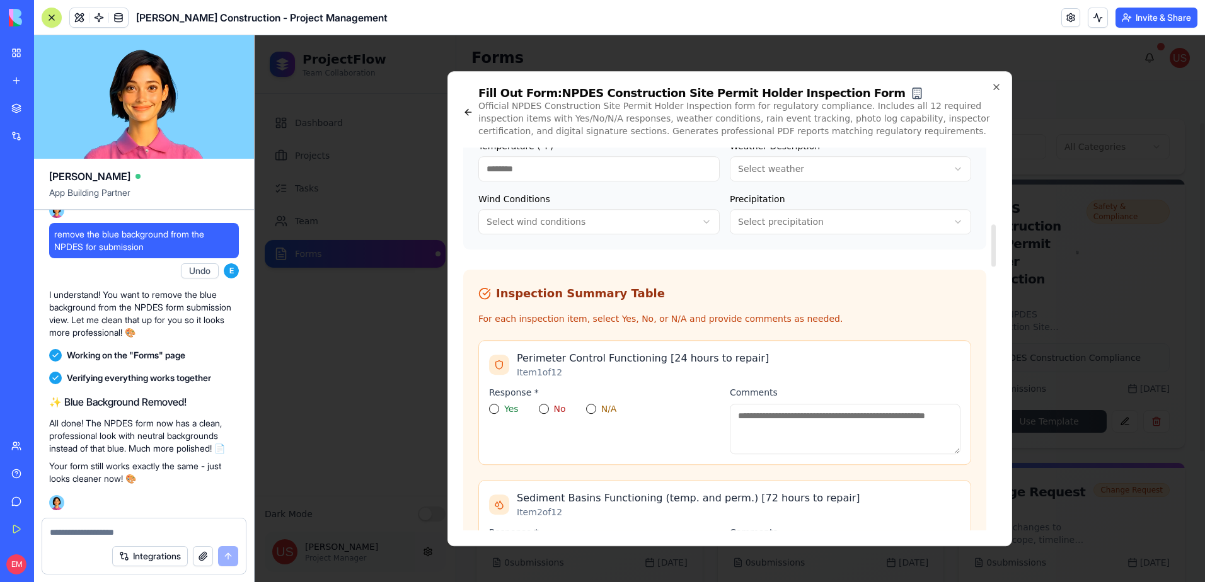
click at [492, 408] on button "Yes" at bounding box center [494, 409] width 10 height 10
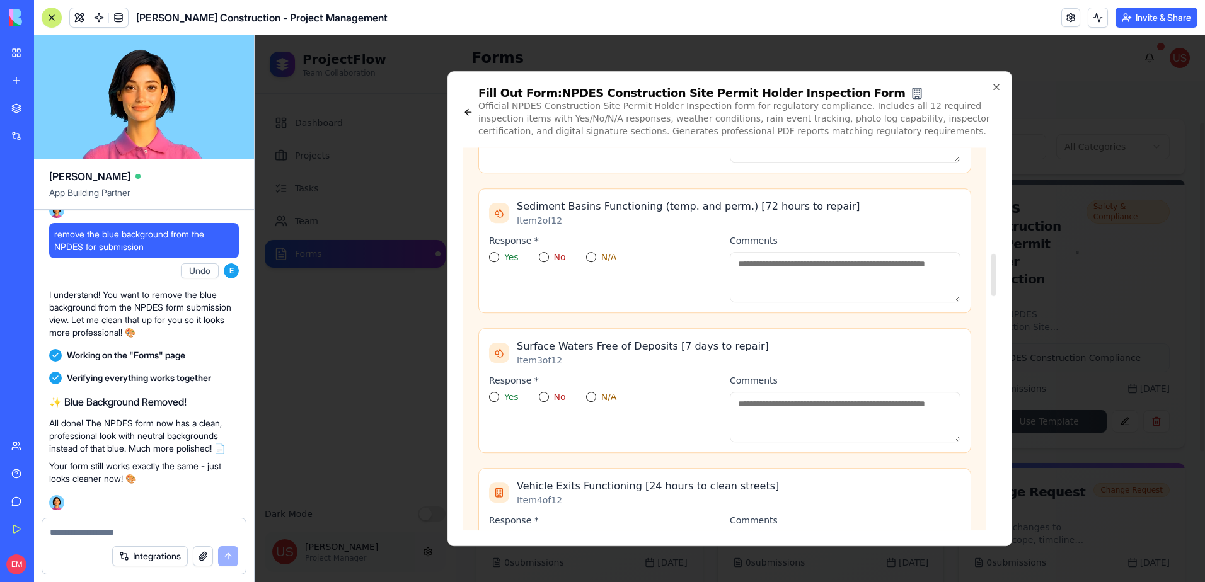
scroll to position [1008, 0]
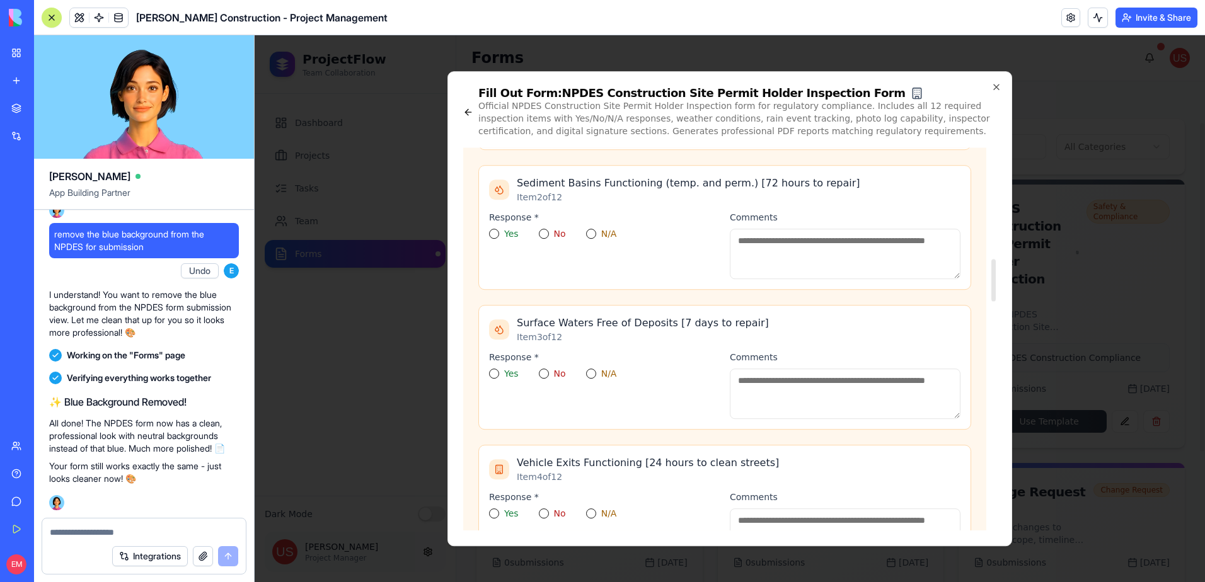
click at [495, 233] on button "Yes" at bounding box center [494, 234] width 10 height 10
click at [490, 375] on button "Yes" at bounding box center [494, 374] width 10 height 10
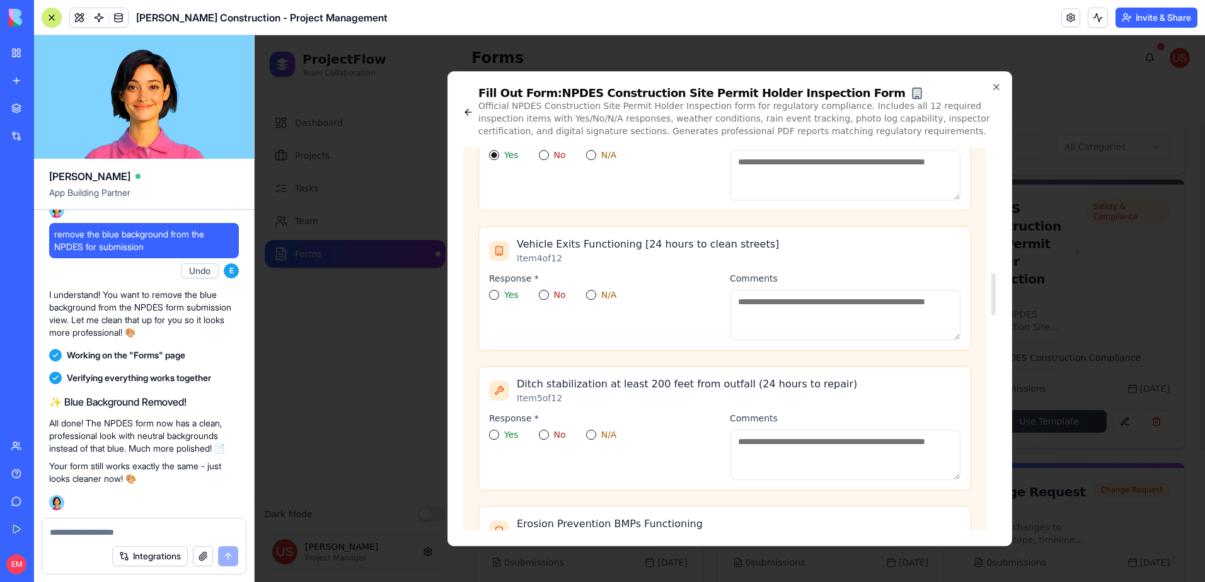
scroll to position [1260, 0]
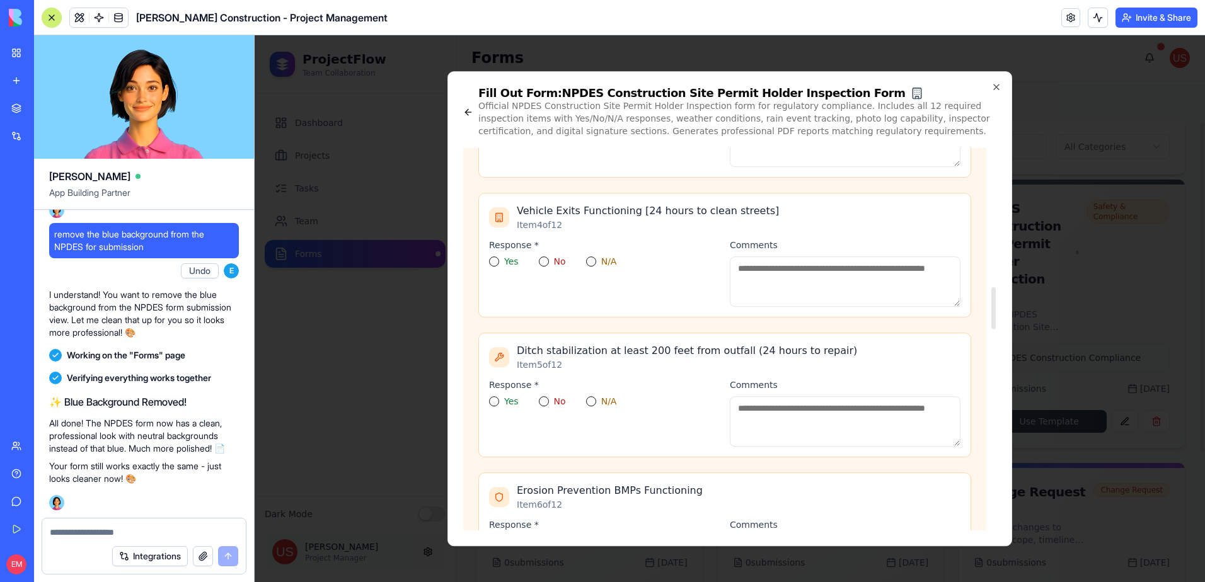
drag, startPoint x: 495, startPoint y: 260, endPoint x: 496, endPoint y: 275, distance: 14.5
click at [495, 261] on button "Yes" at bounding box center [494, 261] width 10 height 10
click at [496, 400] on button "Yes" at bounding box center [494, 401] width 10 height 10
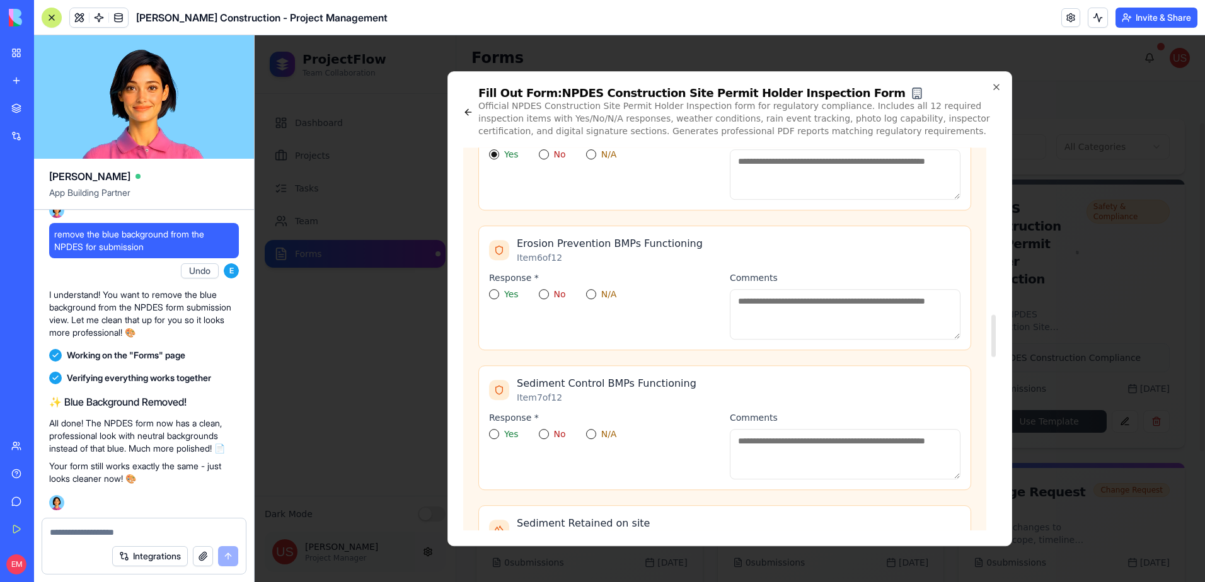
scroll to position [1512, 0]
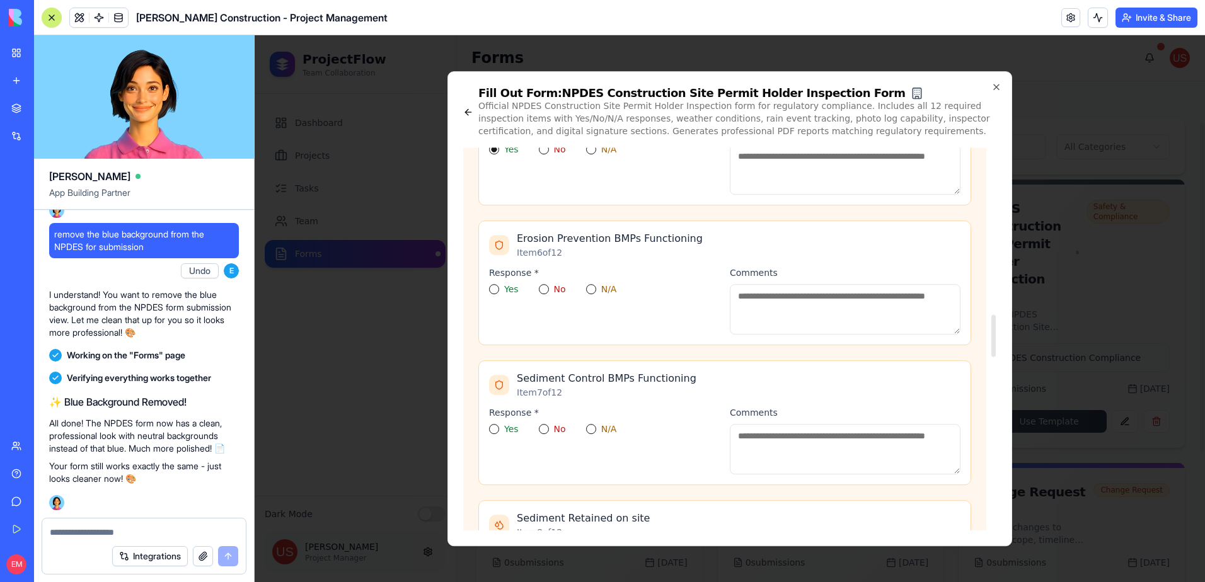
click at [494, 288] on button "Yes" at bounding box center [494, 289] width 10 height 10
click at [492, 428] on button "Yes" at bounding box center [494, 429] width 10 height 10
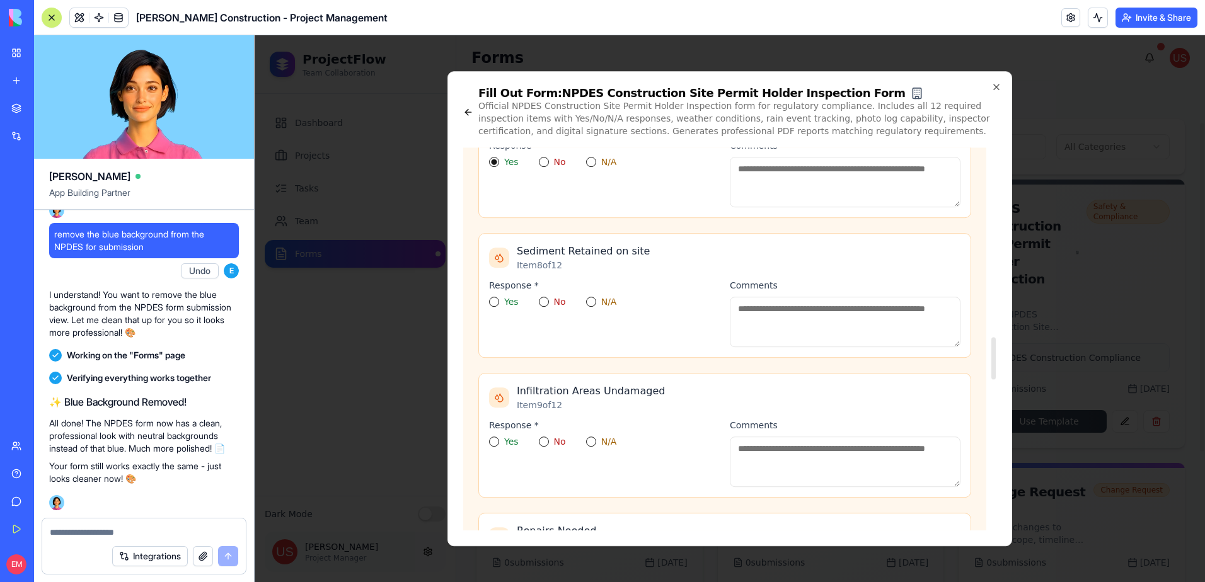
scroll to position [1828, 0]
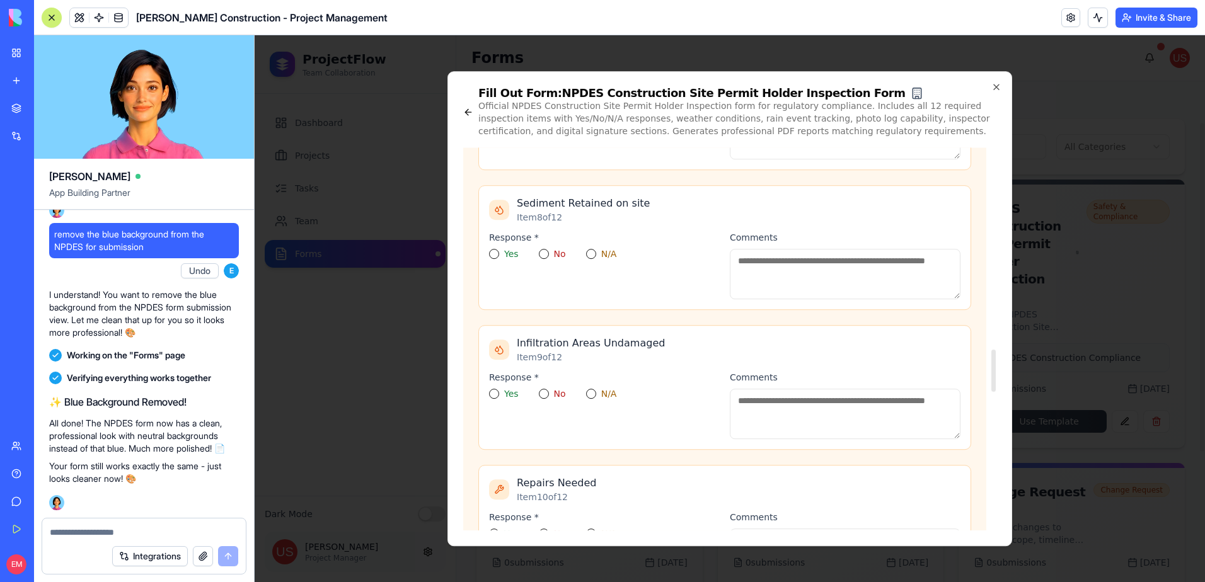
click at [494, 256] on button "Yes" at bounding box center [494, 254] width 10 height 10
click at [498, 395] on div "Yes" at bounding box center [504, 394] width 30 height 10
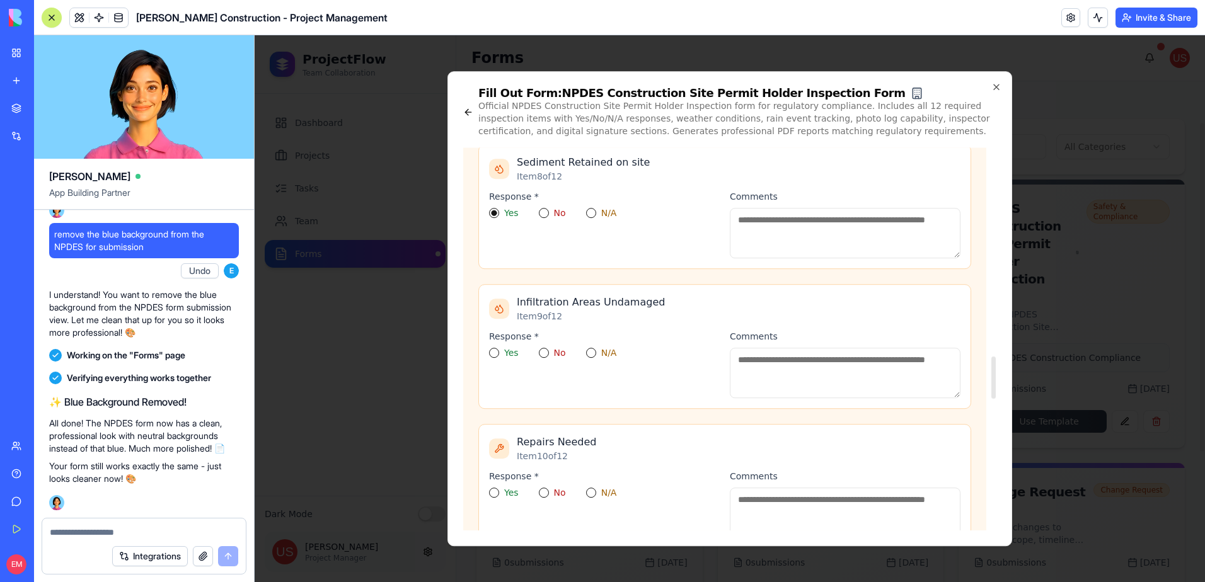
scroll to position [1891, 0]
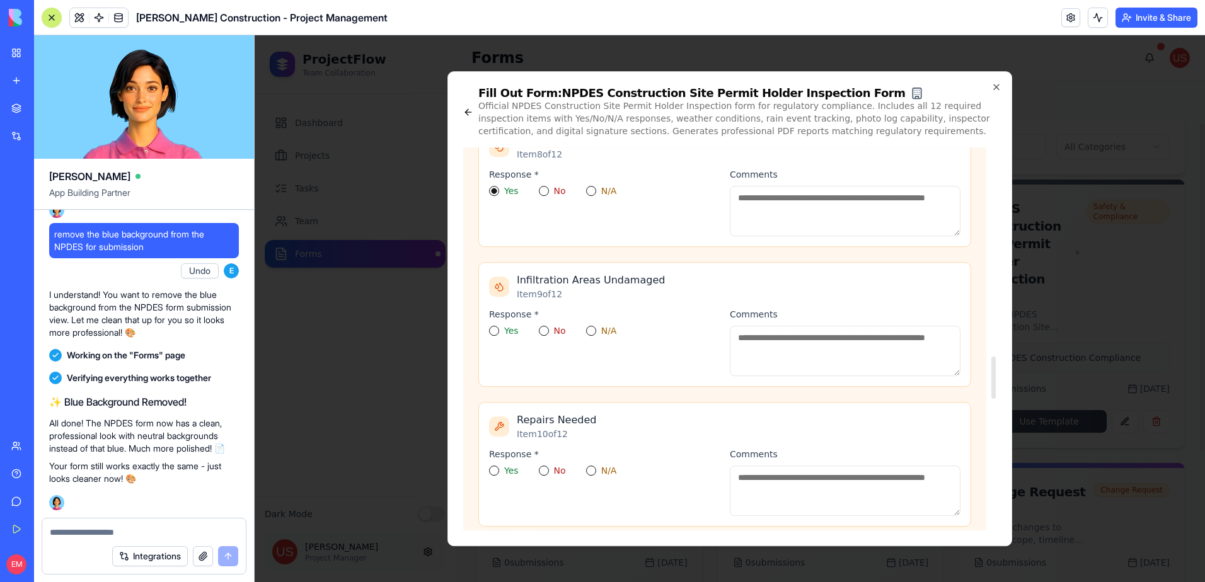
click at [495, 331] on button "Yes" at bounding box center [494, 331] width 10 height 10
click at [495, 471] on button "Yes" at bounding box center [494, 471] width 10 height 10
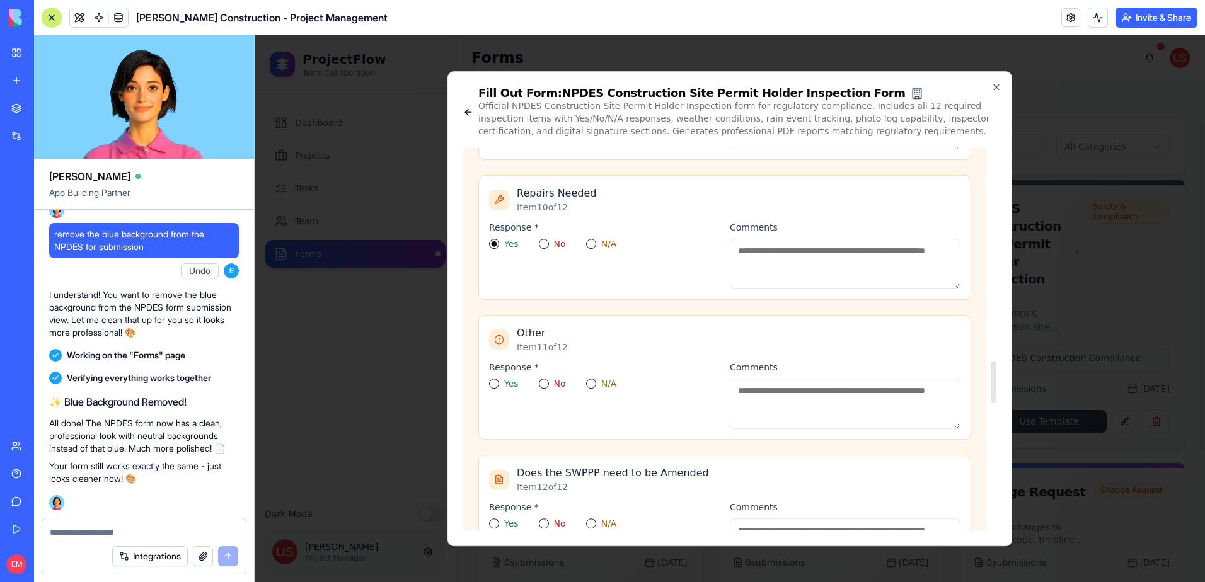
scroll to position [2143, 0]
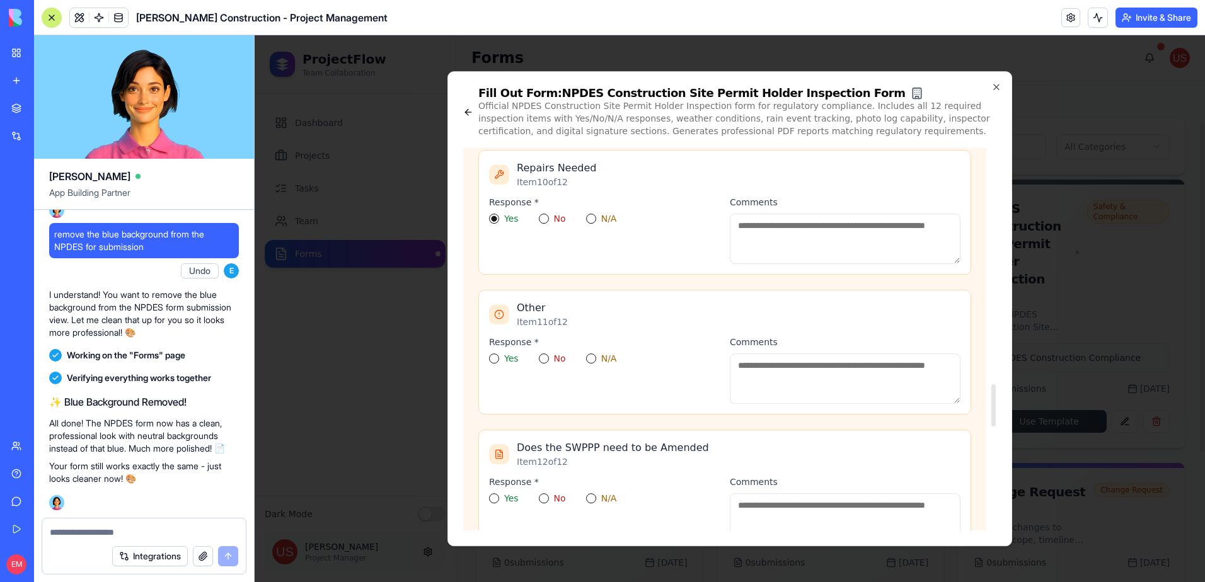
click at [493, 360] on button "Yes" at bounding box center [494, 359] width 10 height 10
click at [493, 502] on button "Yes" at bounding box center [494, 498] width 10 height 10
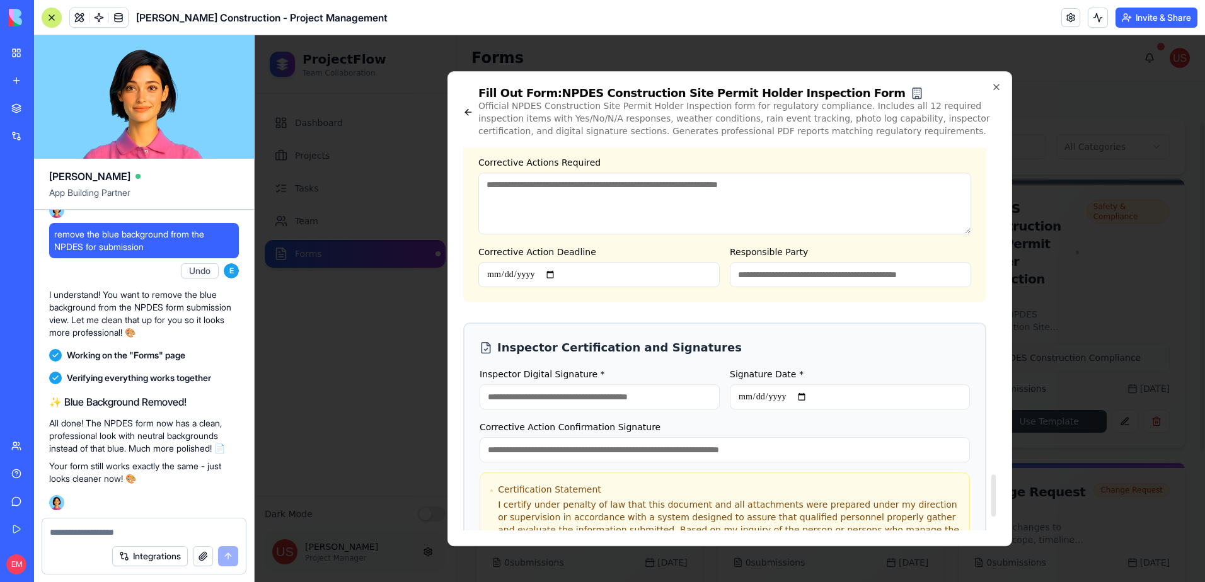
scroll to position [2962, 0]
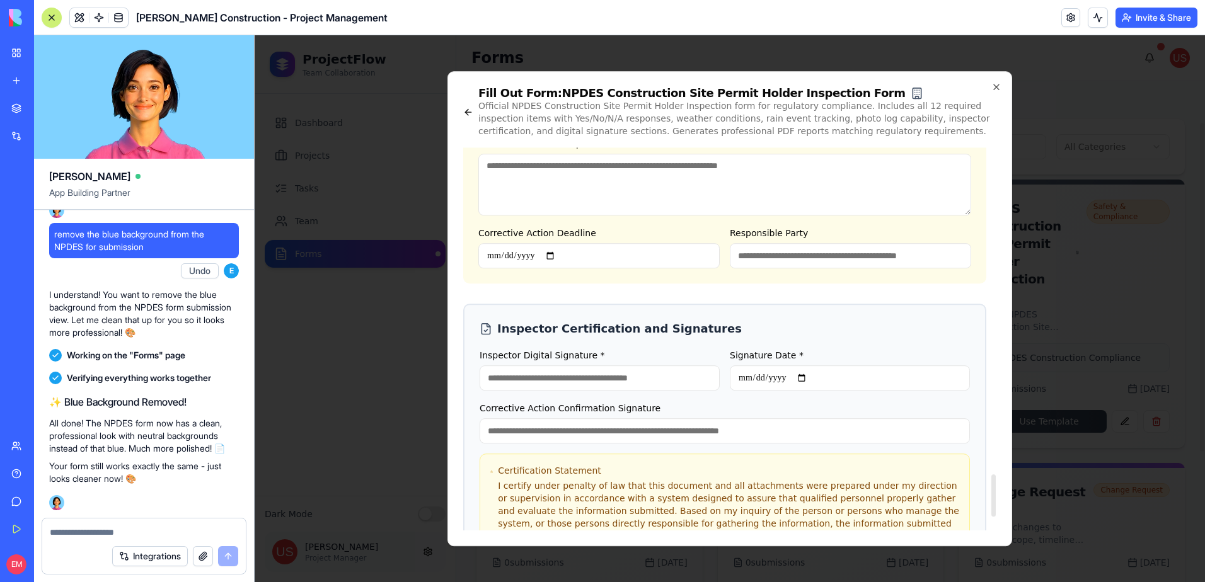
click at [549, 376] on input "Inspector Digital Signature *" at bounding box center [600, 378] width 240 height 25
type input "****"
click at [750, 374] on input "Signature Date *" at bounding box center [850, 378] width 240 height 25
type input "**********"
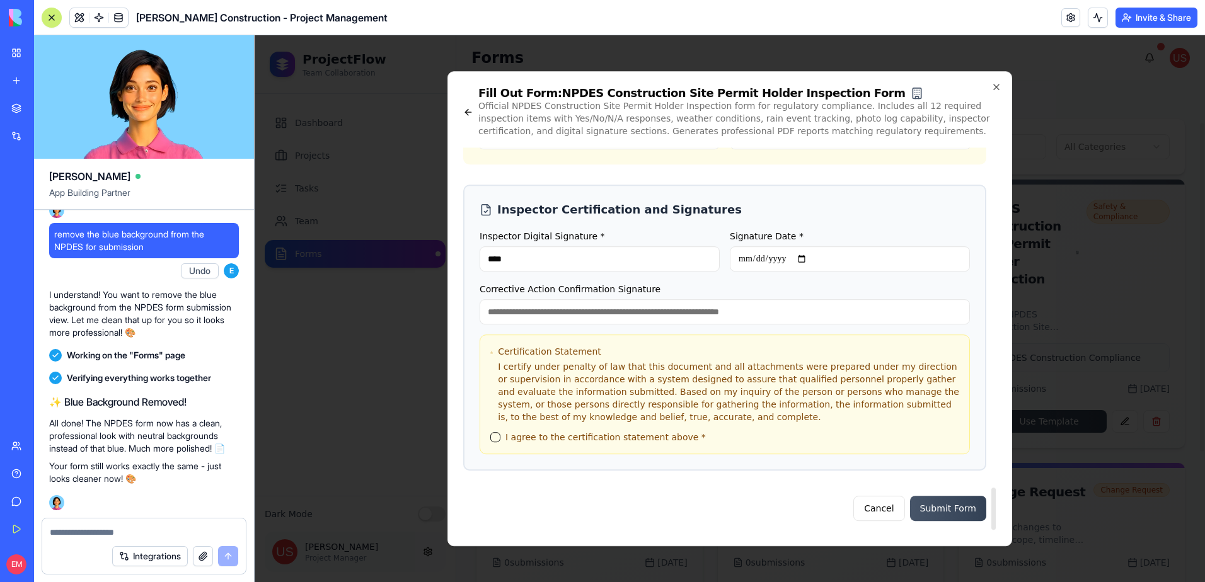
scroll to position [3082, 0]
click at [499, 435] on button "I agree to the certification statement above *" at bounding box center [495, 437] width 10 height 10
click at [980, 509] on button "Submit Form" at bounding box center [948, 507] width 76 height 25
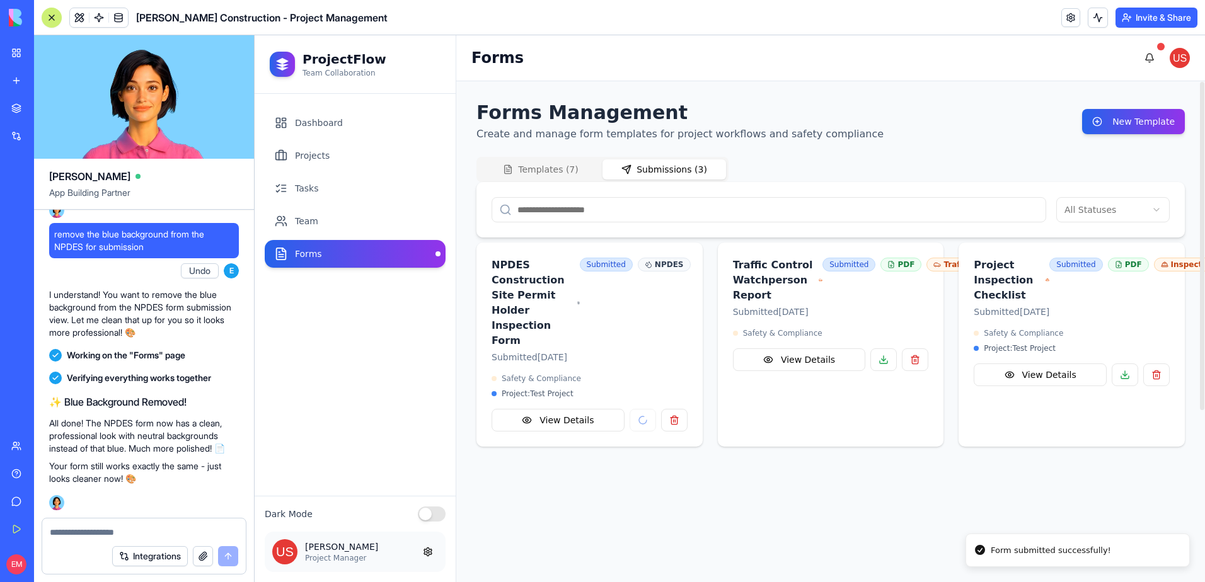
scroll to position [0, 0]
click at [691, 110] on div "Forms Management Create and manage form templates for project workflows and saf…" at bounding box center [830, 273] width 708 height 345
click at [101, 536] on textarea at bounding box center [144, 532] width 188 height 13
type textarea "**********"
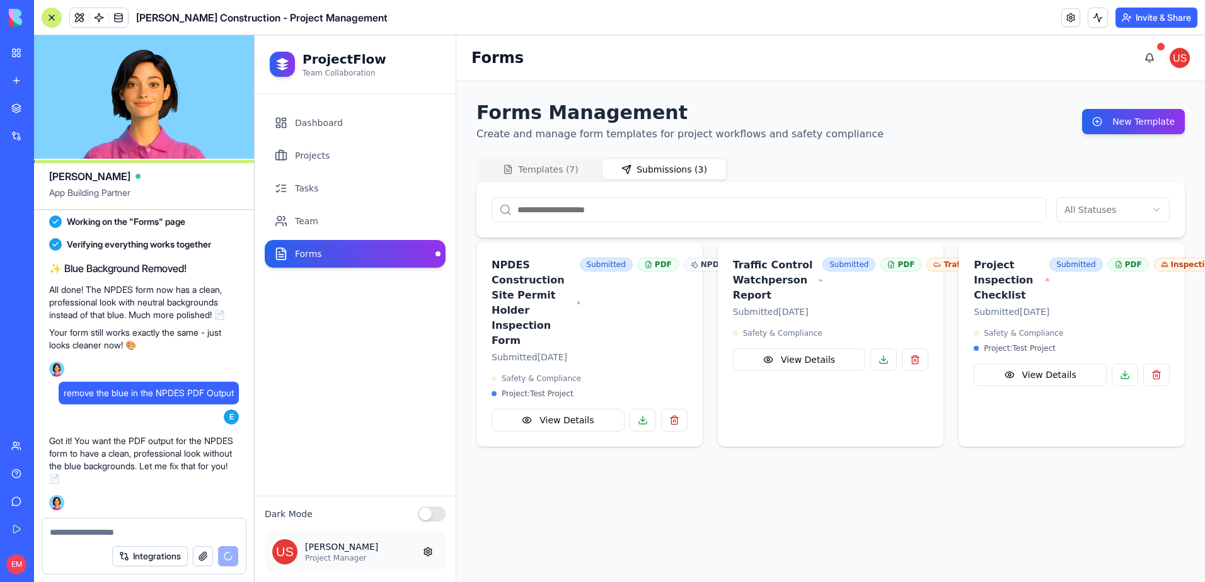
scroll to position [21963, 0]
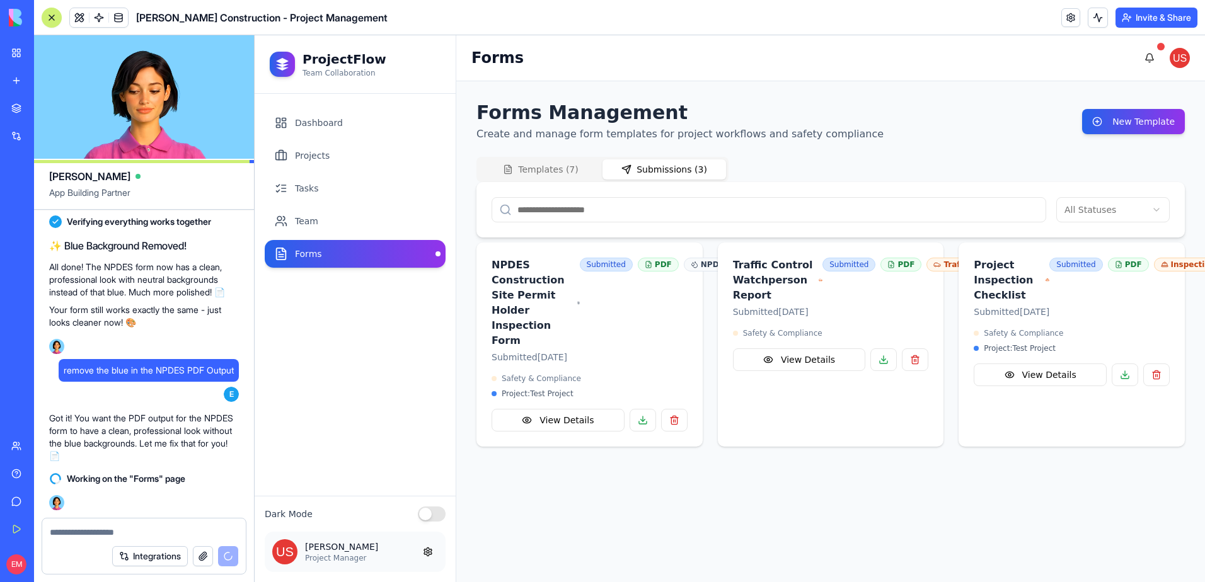
click at [123, 526] on div at bounding box center [144, 529] width 204 height 20
click at [118, 533] on textarea at bounding box center [144, 532] width 188 height 13
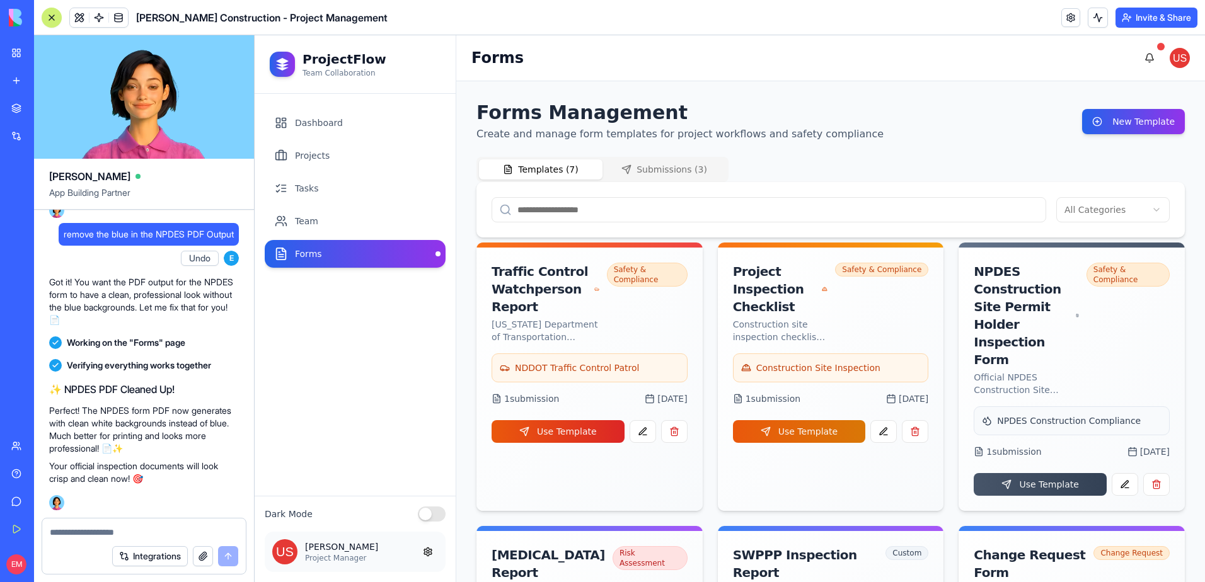
scroll to position [22251, 0]
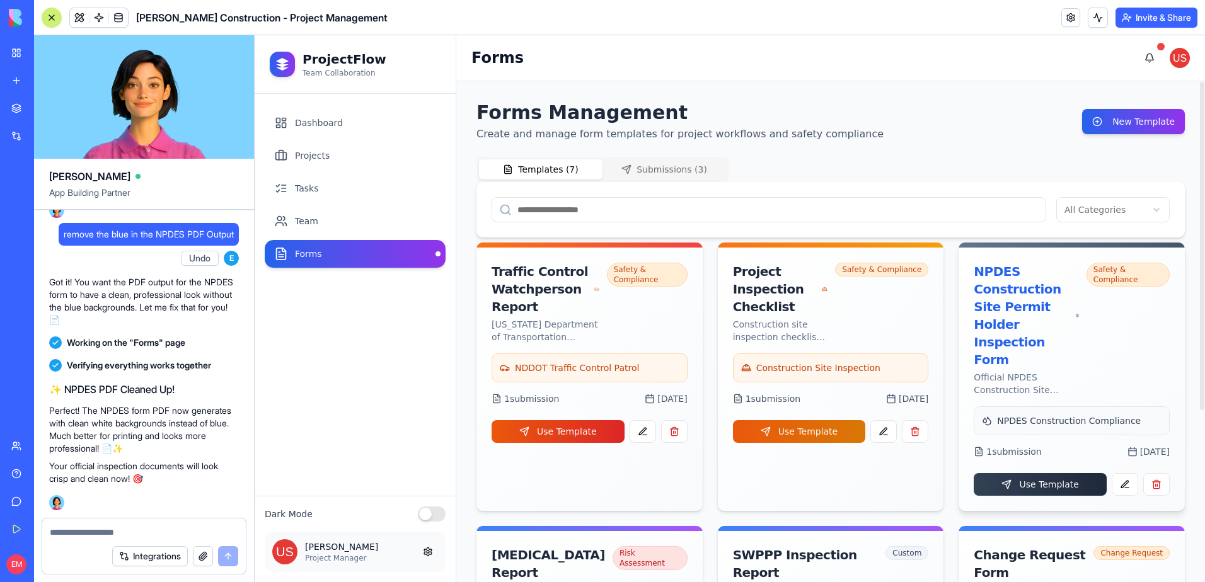
click at [1040, 473] on button "Use Template" at bounding box center [1040, 484] width 133 height 23
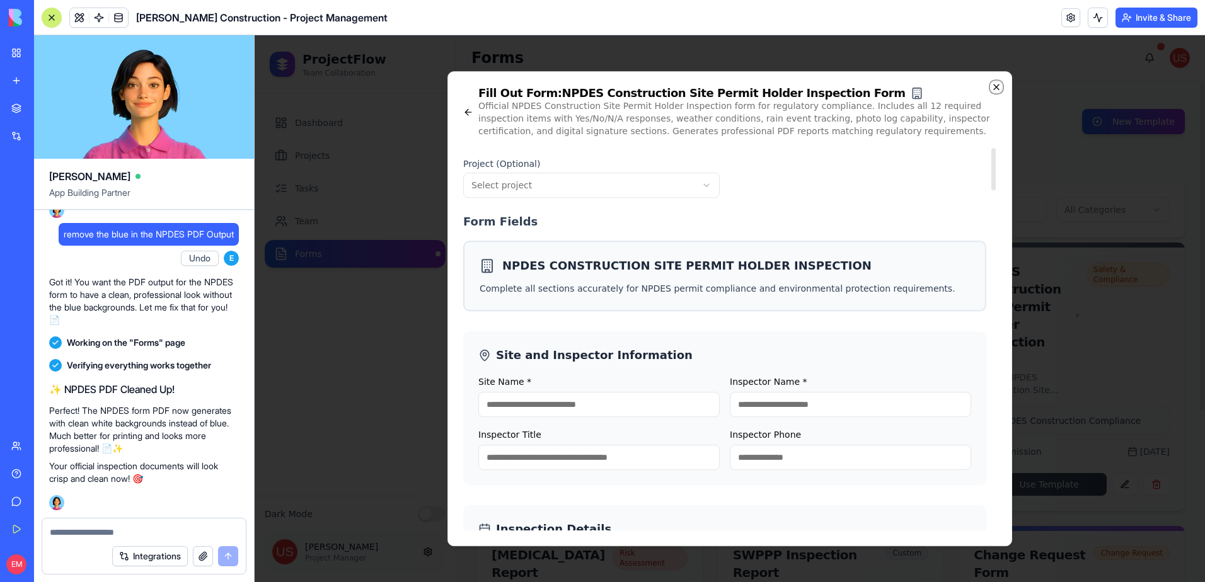
click at [996, 85] on icon "button" at bounding box center [996, 87] width 10 height 10
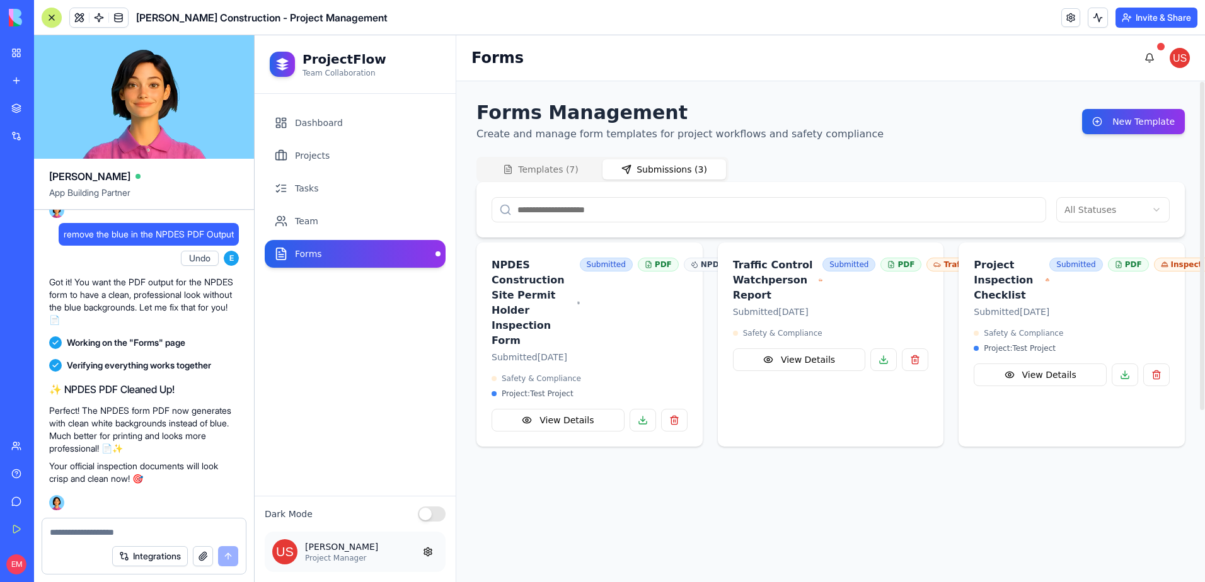
click at [677, 176] on button "Submissions ( 3 )" at bounding box center [664, 169] width 124 height 20
click at [670, 430] on button "button" at bounding box center [674, 420] width 26 height 23
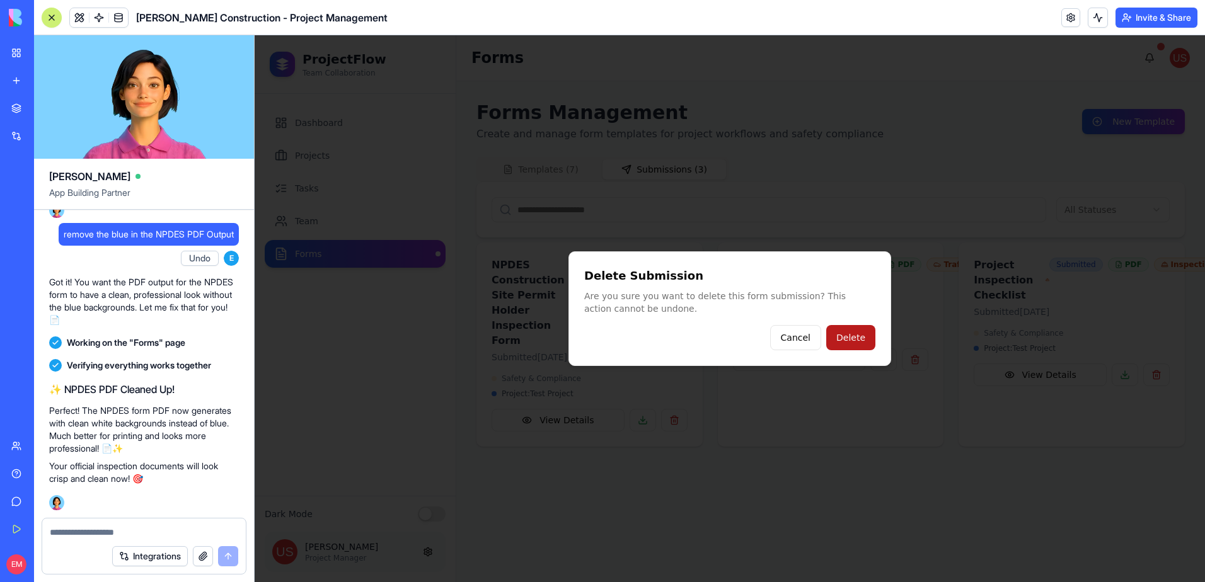
click at [863, 338] on button "Delete" at bounding box center [850, 337] width 49 height 25
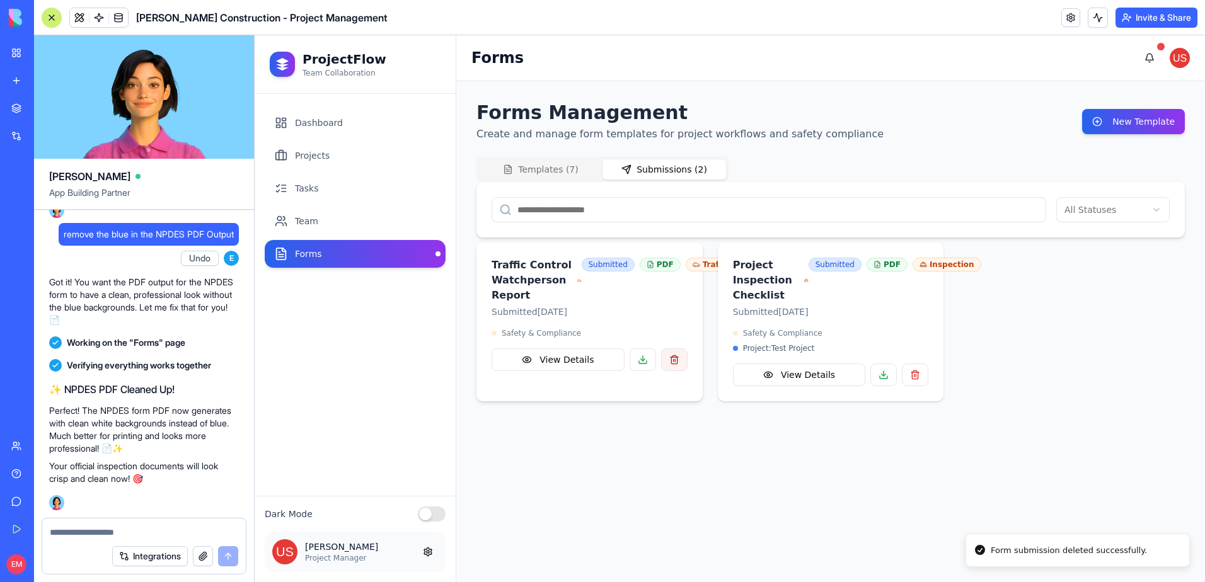
click at [675, 370] on button "button" at bounding box center [674, 360] width 26 height 23
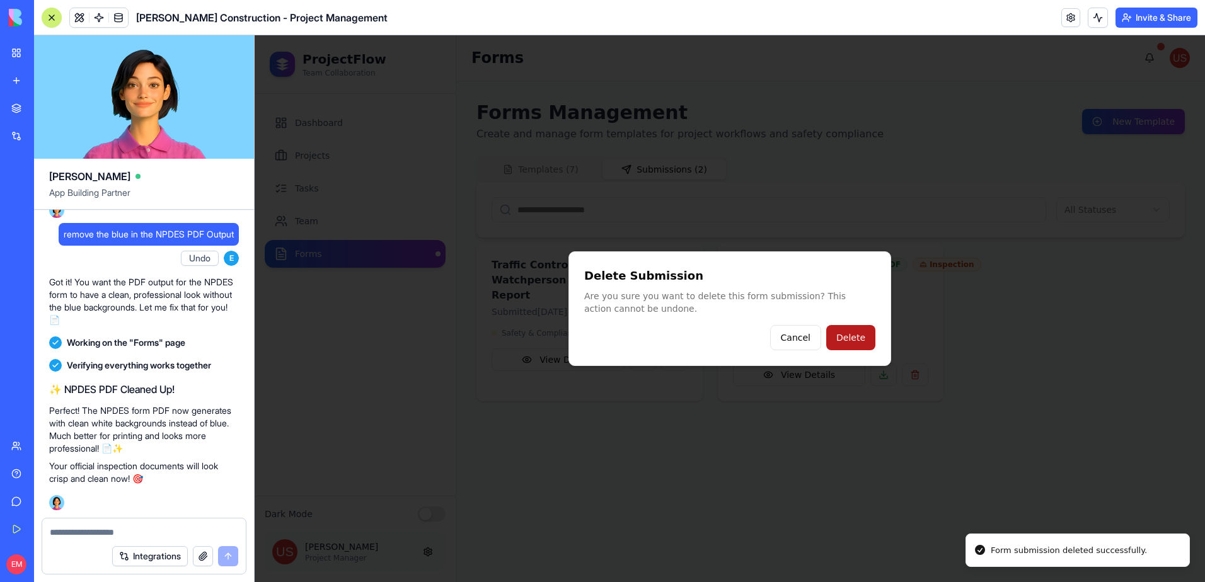
click at [860, 340] on button "Delete" at bounding box center [850, 337] width 49 height 25
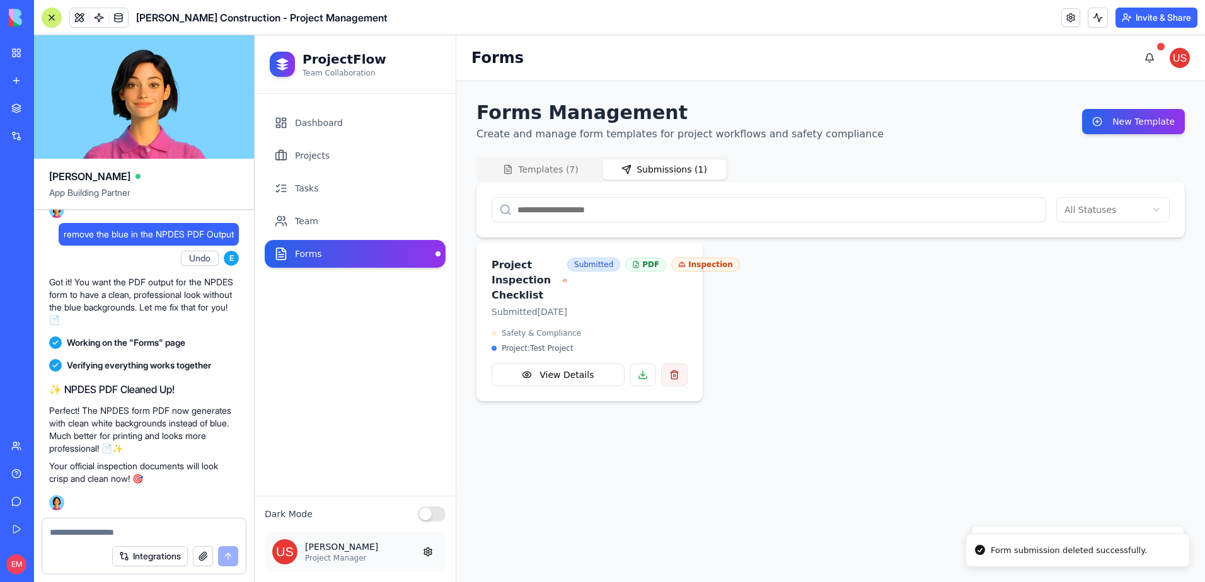
click at [685, 383] on button "button" at bounding box center [674, 375] width 26 height 23
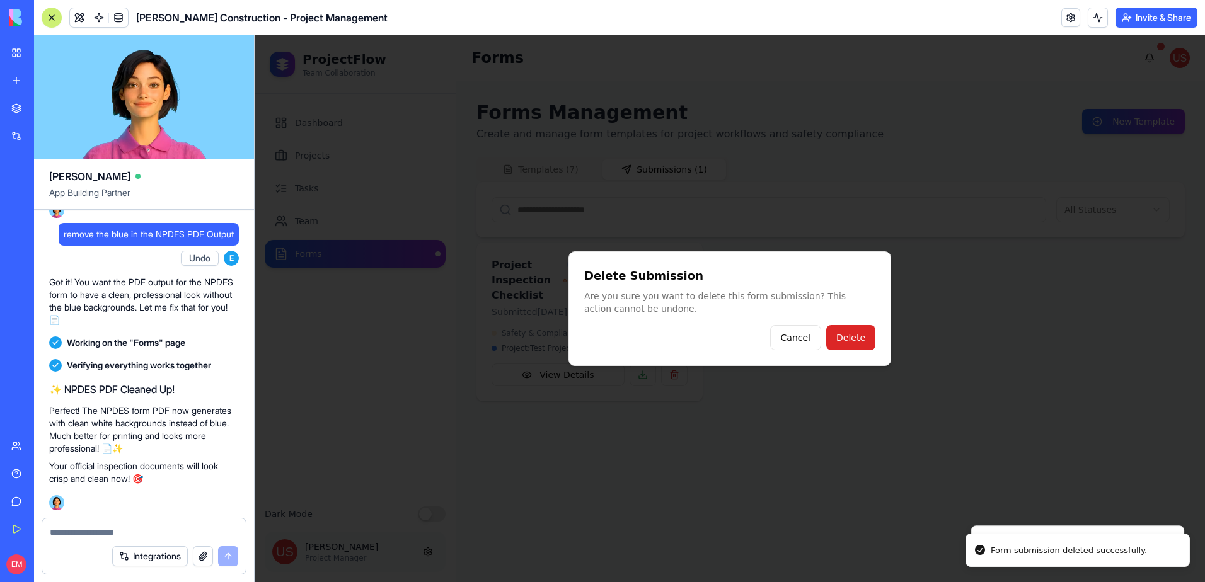
drag, startPoint x: 839, startPoint y: 332, endPoint x: 797, endPoint y: 358, distance: 49.5
click at [839, 333] on button "Delete" at bounding box center [850, 337] width 49 height 25
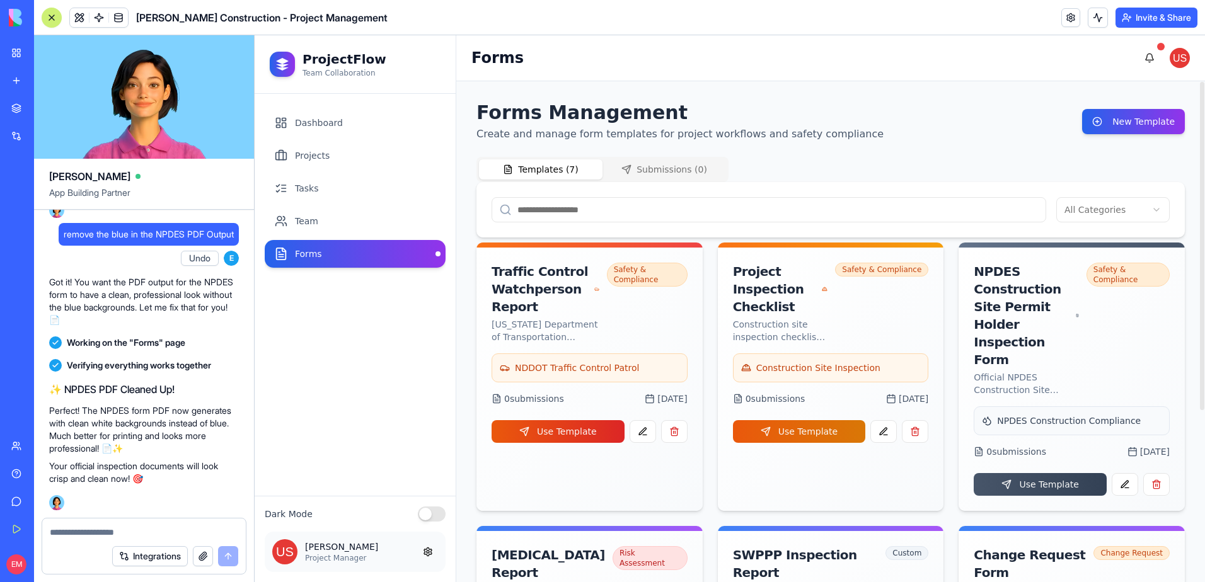
click at [533, 173] on button "Templates ( 7 )" at bounding box center [541, 169] width 124 height 20
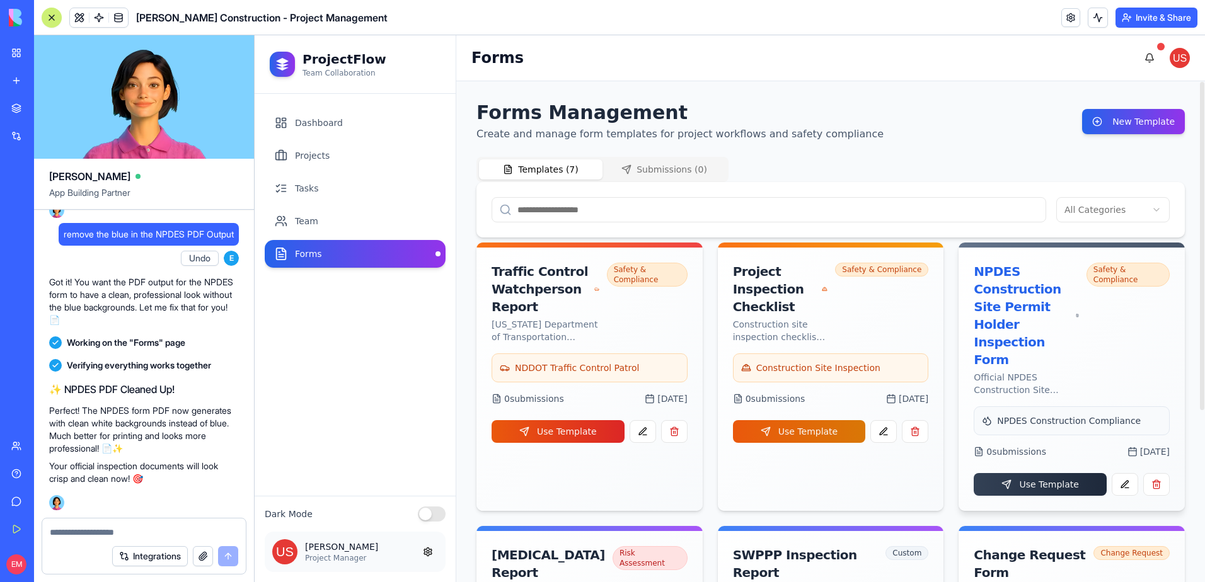
click at [1026, 473] on button "Use Template" at bounding box center [1040, 484] width 133 height 23
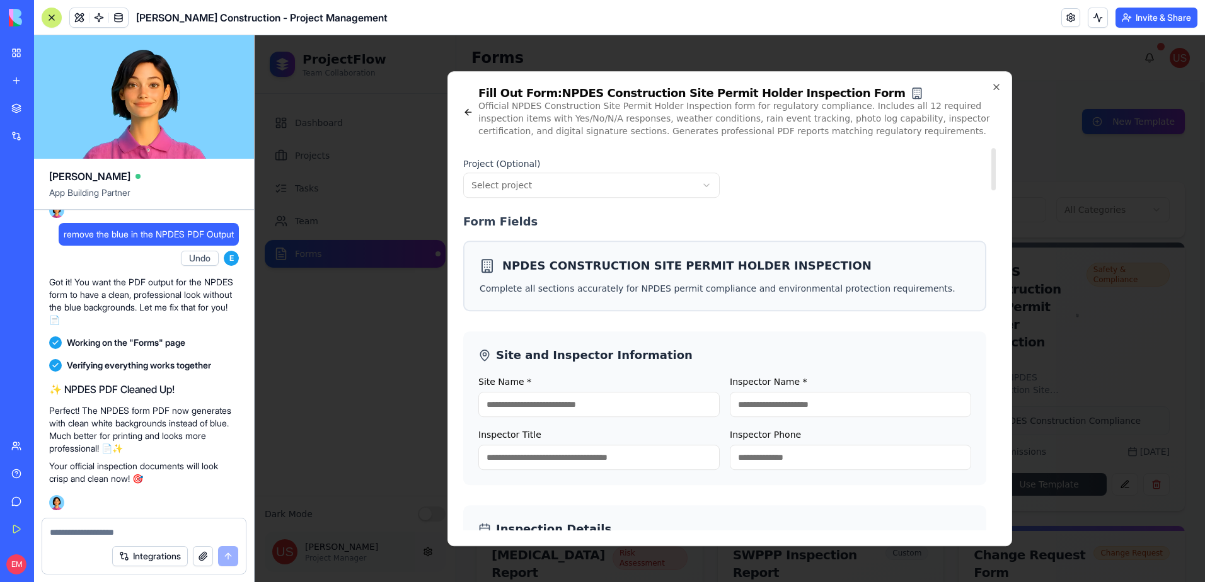
click at [531, 185] on body "ProjectFlow Team Collaboration Dashboard Projects Tasks Team Forms Dark Mode Jo…" at bounding box center [730, 308] width 950 height 547
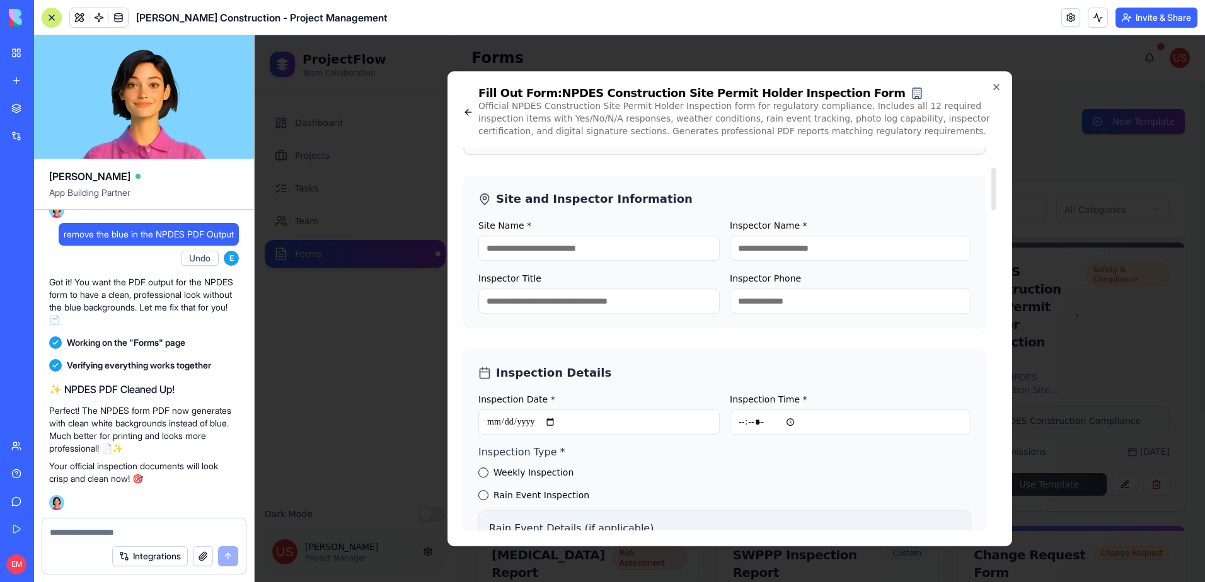
scroll to position [126, 0]
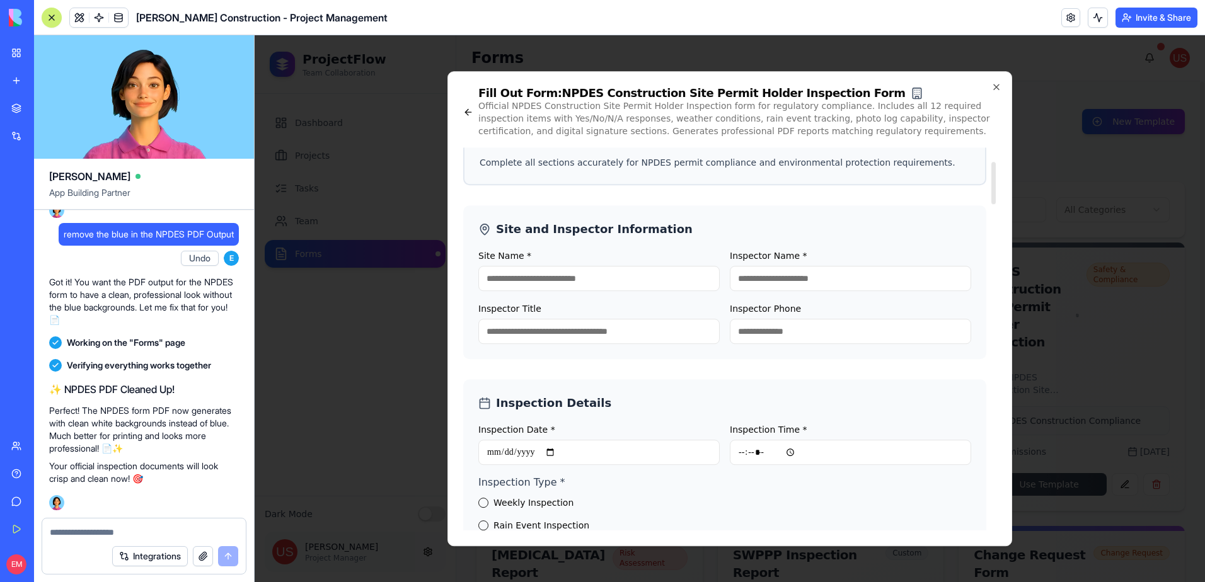
click at [566, 221] on h3 "Site and Inspector Information" at bounding box center [594, 230] width 197 height 18
click at [565, 258] on div "Site Name *" at bounding box center [598, 269] width 241 height 43
click at [563, 274] on input "Site Name *" at bounding box center [598, 278] width 241 height 25
type input "***"
click at [774, 279] on input "Inspector Name *" at bounding box center [850, 278] width 241 height 25
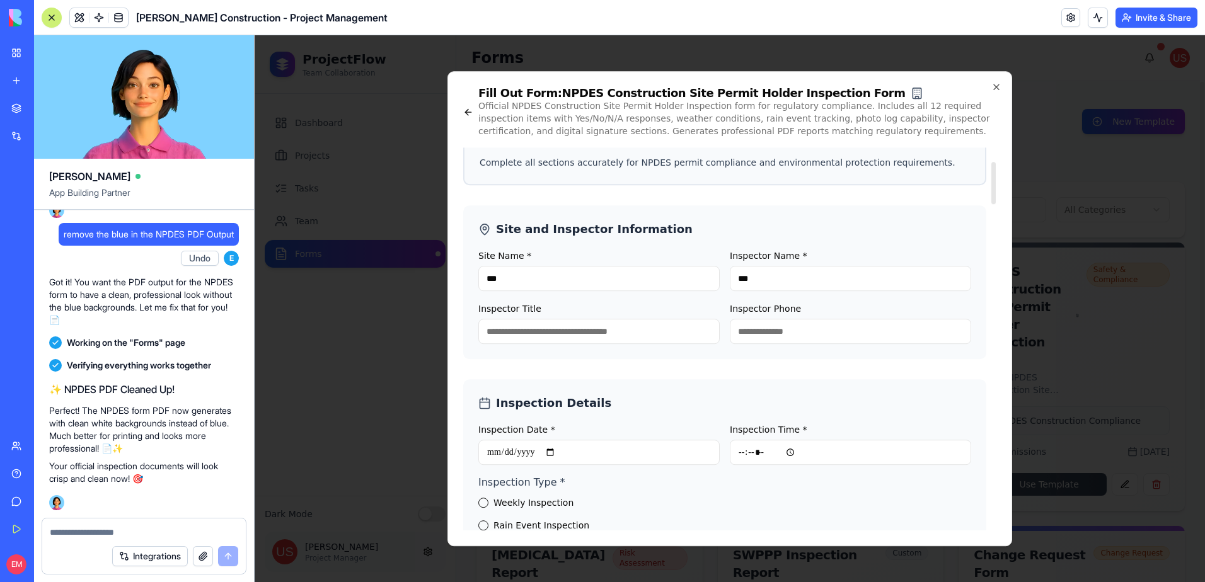
type input "***"
click at [602, 451] on input "Inspection Date *" at bounding box center [598, 452] width 241 height 25
type input "**********"
click at [734, 450] on input "Inspection Time *" at bounding box center [850, 452] width 241 height 25
type input "*****"
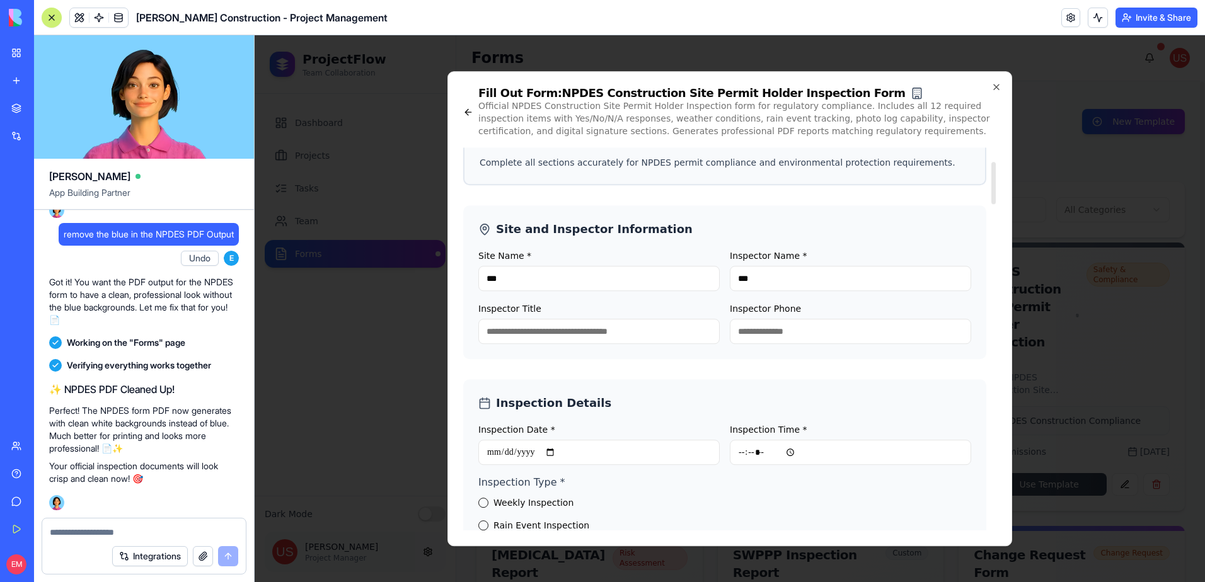
click at [478, 505] on div "**********" at bounding box center [724, 510] width 523 height 263
click at [480, 505] on button "Weekly Inspection" at bounding box center [483, 503] width 10 height 10
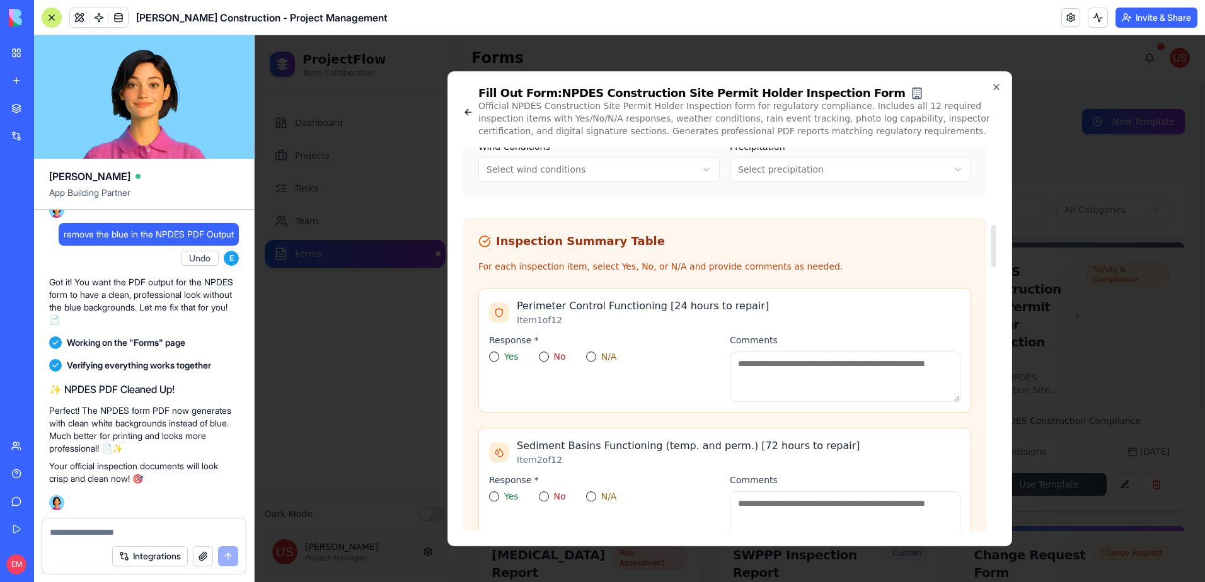
scroll to position [756, 0]
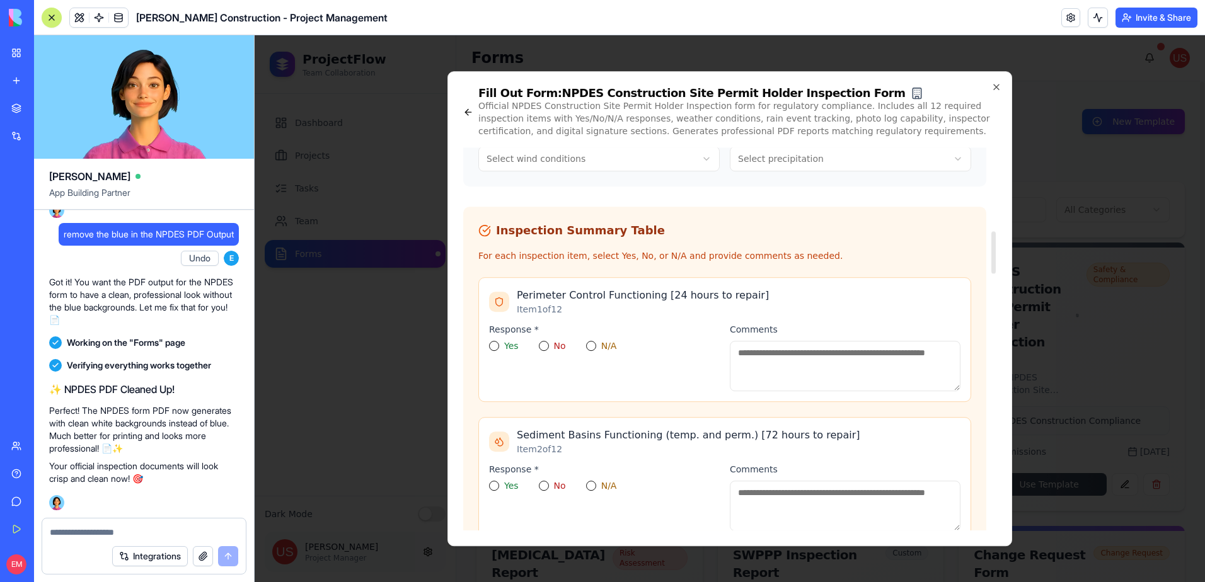
click at [500, 345] on div "Yes" at bounding box center [504, 346] width 30 height 10
click at [490, 347] on button "Yes" at bounding box center [494, 346] width 10 height 10
click at [492, 489] on button "Yes" at bounding box center [494, 486] width 10 height 10
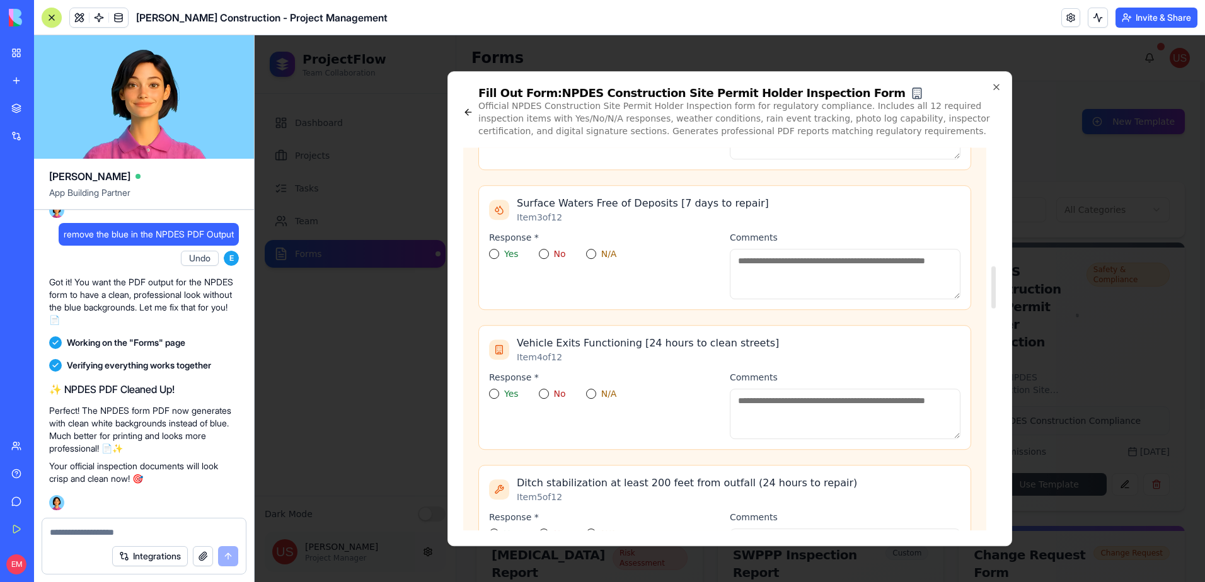
scroll to position [1134, 0]
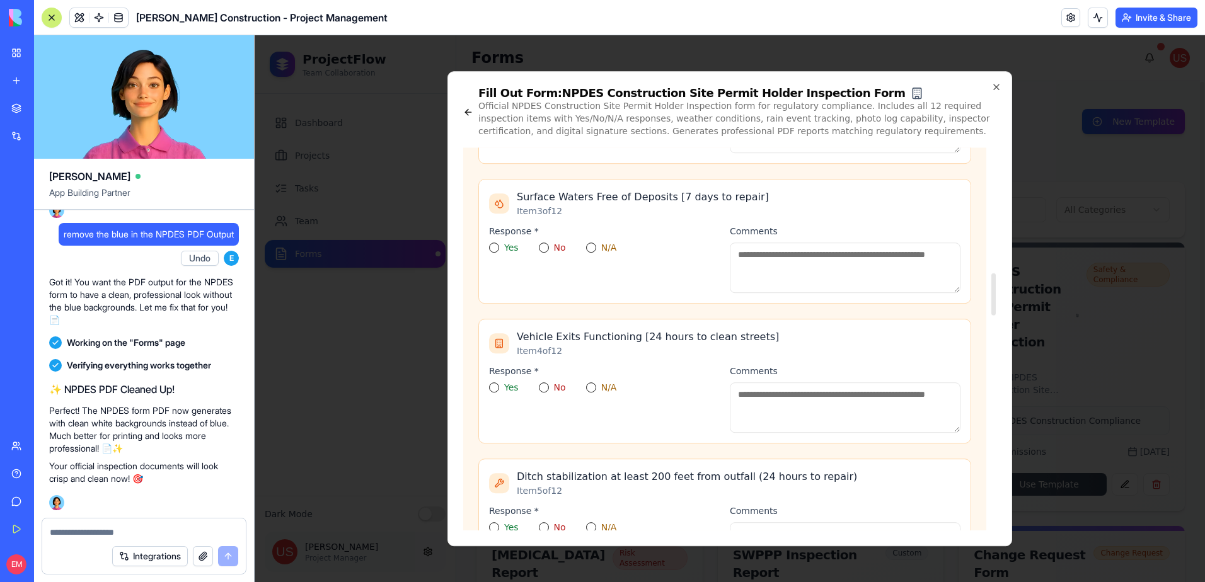
click at [495, 251] on button "Yes" at bounding box center [494, 248] width 10 height 10
click at [493, 388] on button "Yes" at bounding box center [494, 388] width 10 height 10
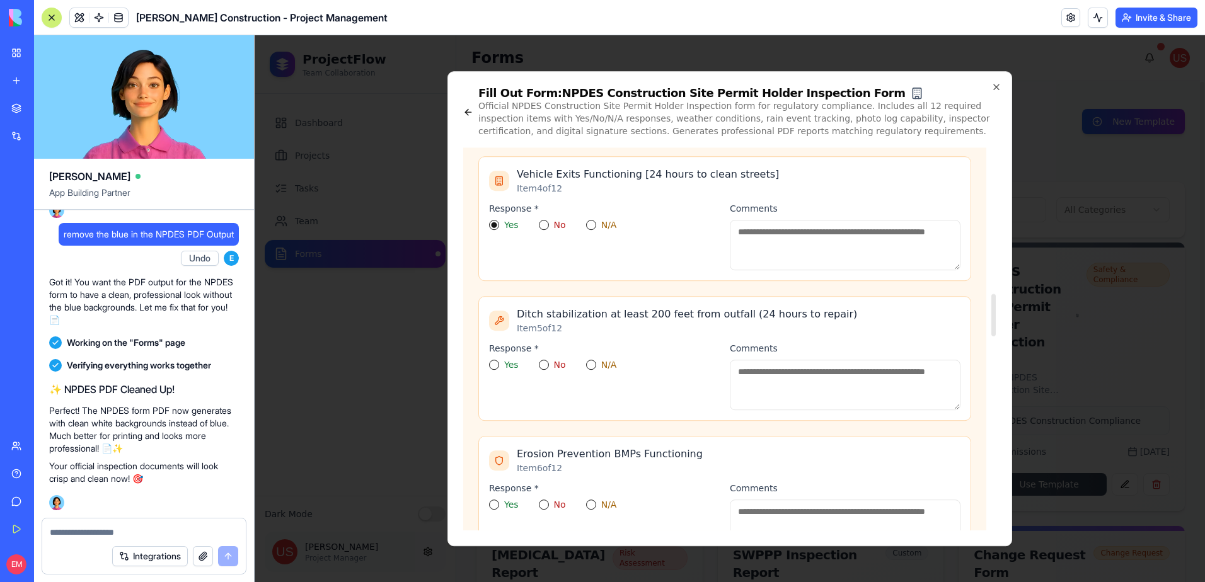
scroll to position [1323, 0]
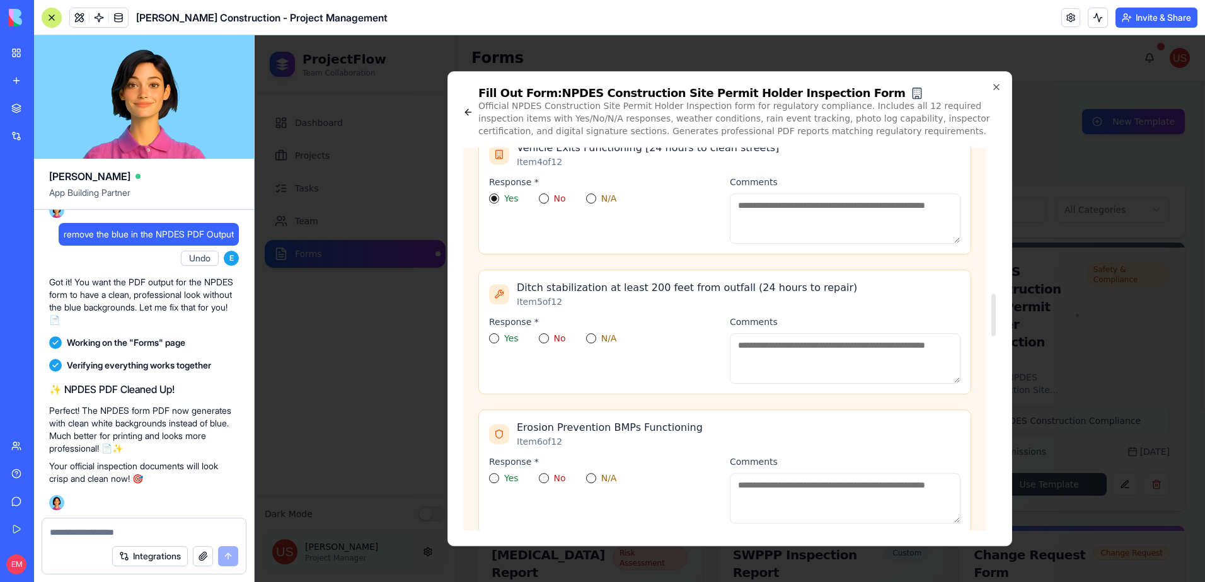
click at [498, 340] on button "Yes" at bounding box center [494, 338] width 10 height 10
click at [498, 477] on button "Yes" at bounding box center [494, 478] width 10 height 10
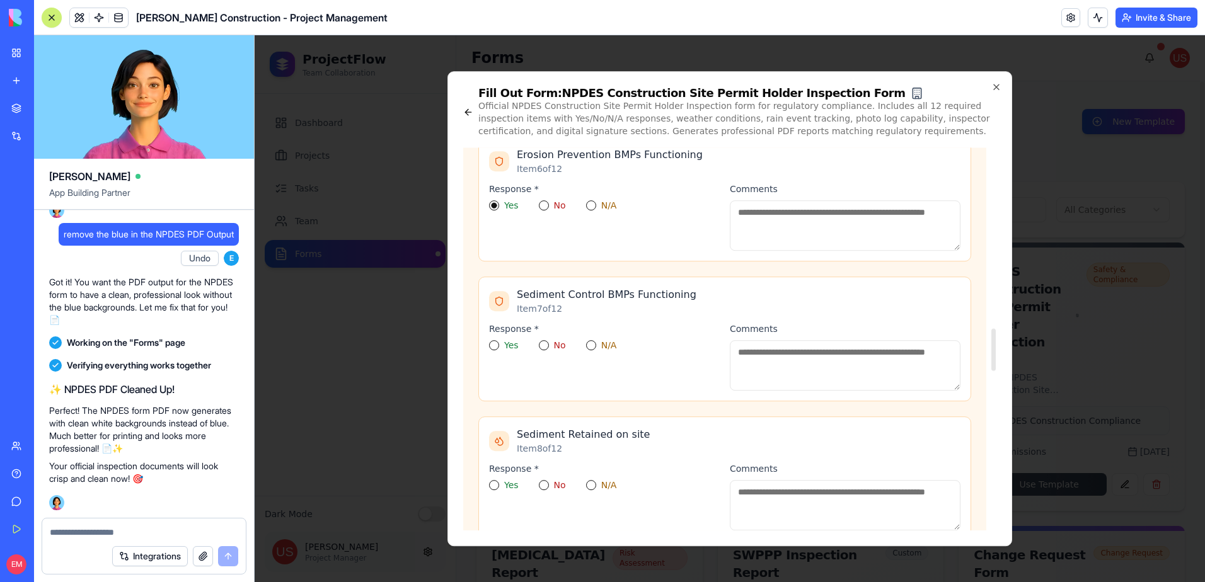
scroll to position [1576, 0]
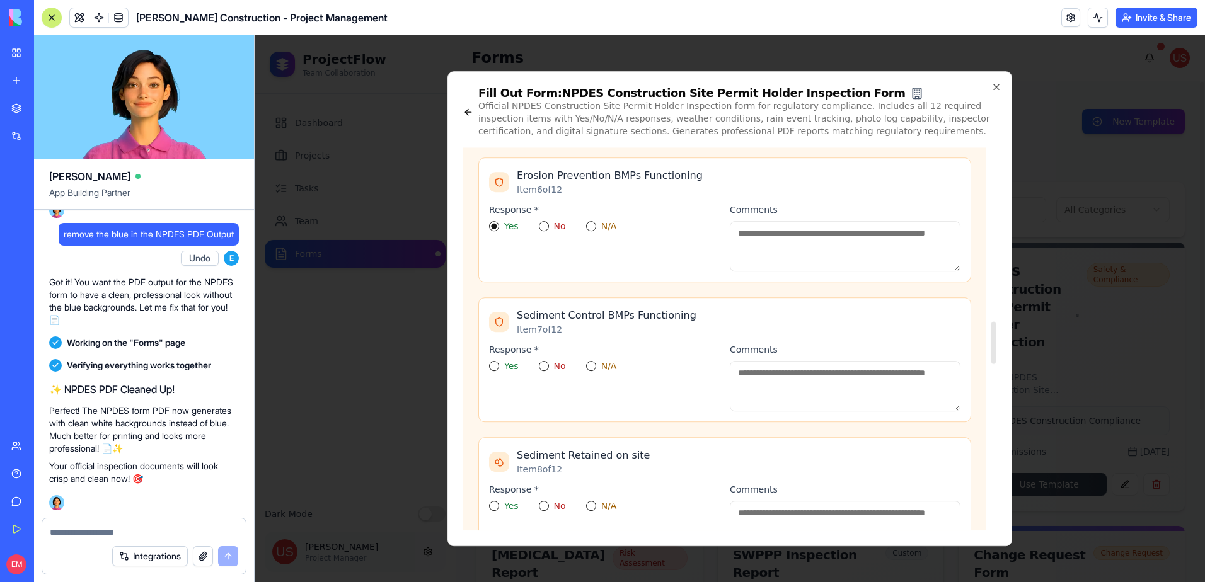
drag, startPoint x: 492, startPoint y: 364, endPoint x: 500, endPoint y: 447, distance: 84.3
click at [492, 365] on button "Yes" at bounding box center [494, 366] width 10 height 10
click at [491, 510] on button "Yes" at bounding box center [494, 506] width 10 height 10
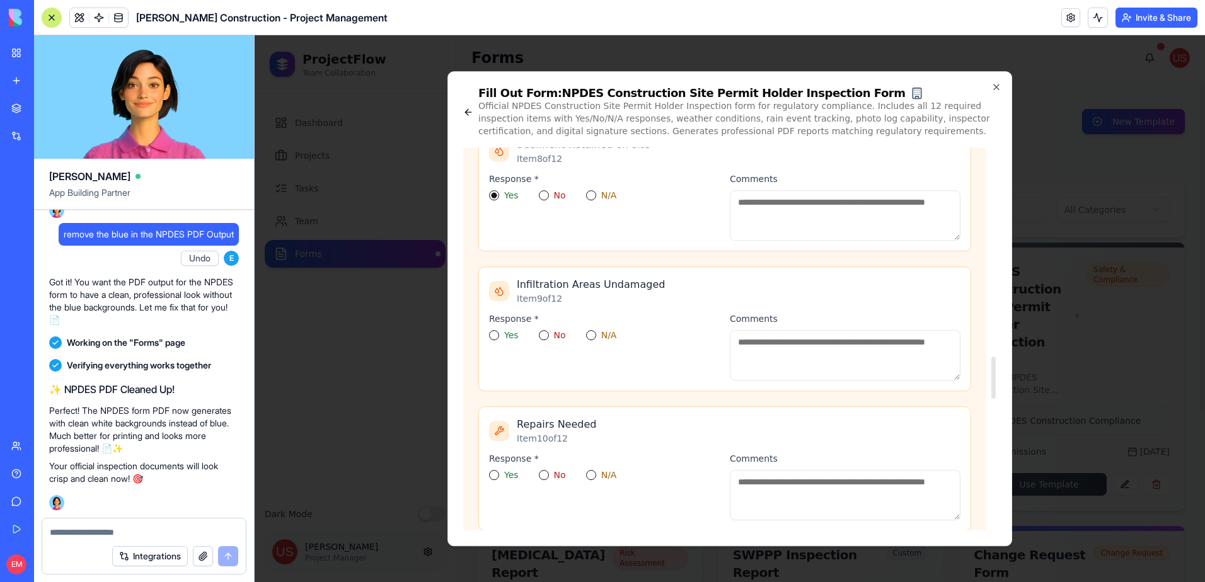
scroll to position [1891, 0]
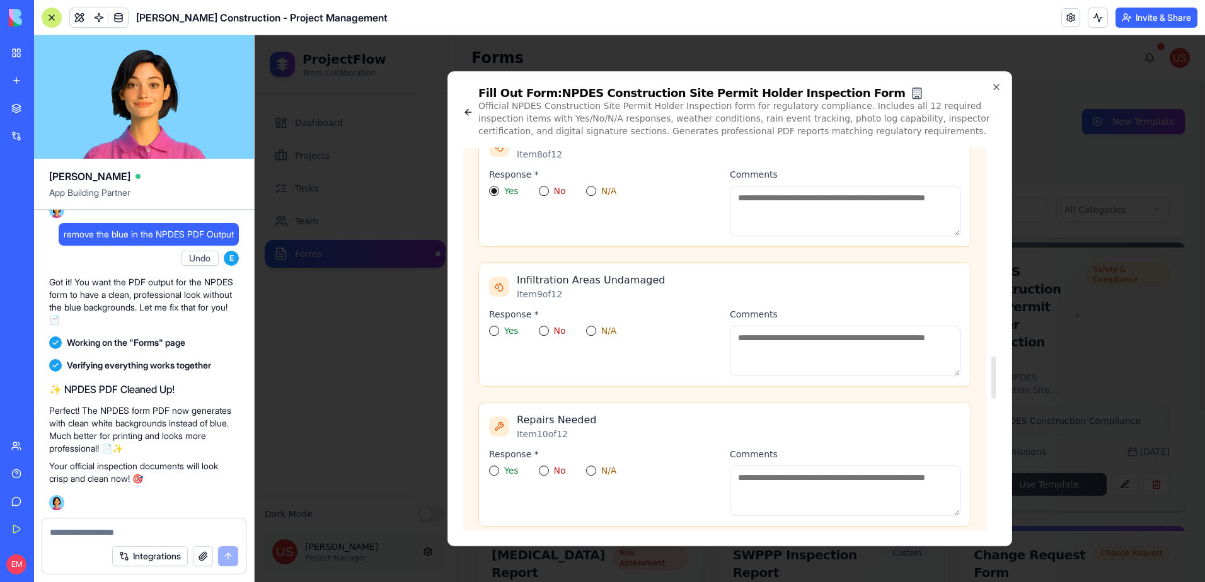
click at [492, 331] on button "Yes" at bounding box center [494, 331] width 10 height 10
click at [495, 470] on button "Yes" at bounding box center [494, 471] width 10 height 10
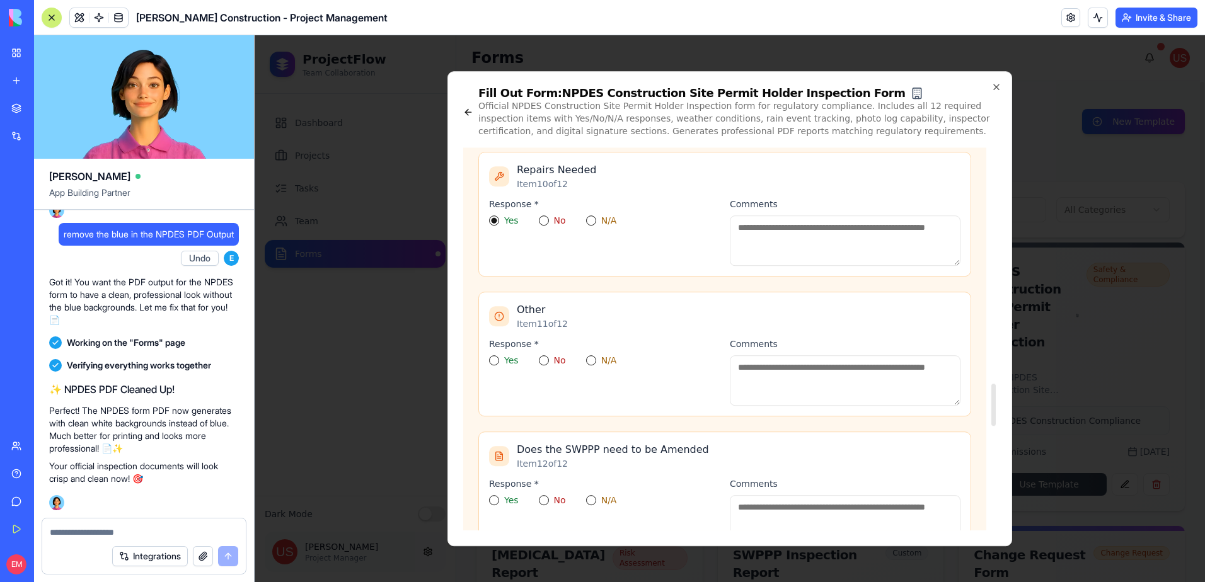
scroll to position [2143, 0]
click at [495, 358] on button "Yes" at bounding box center [494, 359] width 10 height 10
click at [498, 496] on button "Yes" at bounding box center [494, 498] width 10 height 10
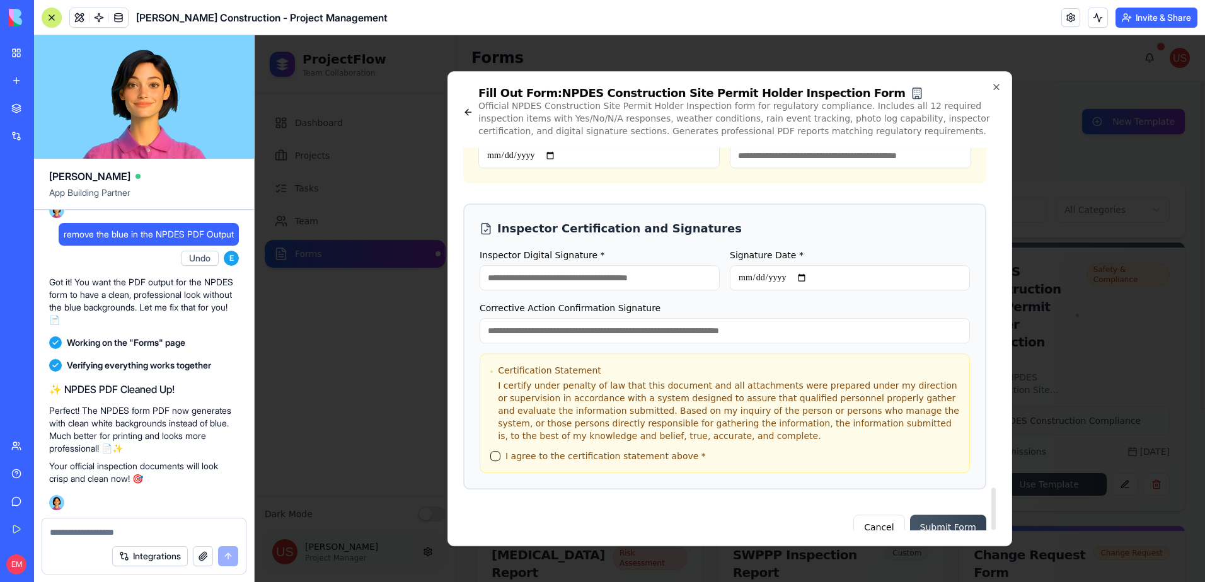
scroll to position [3082, 0]
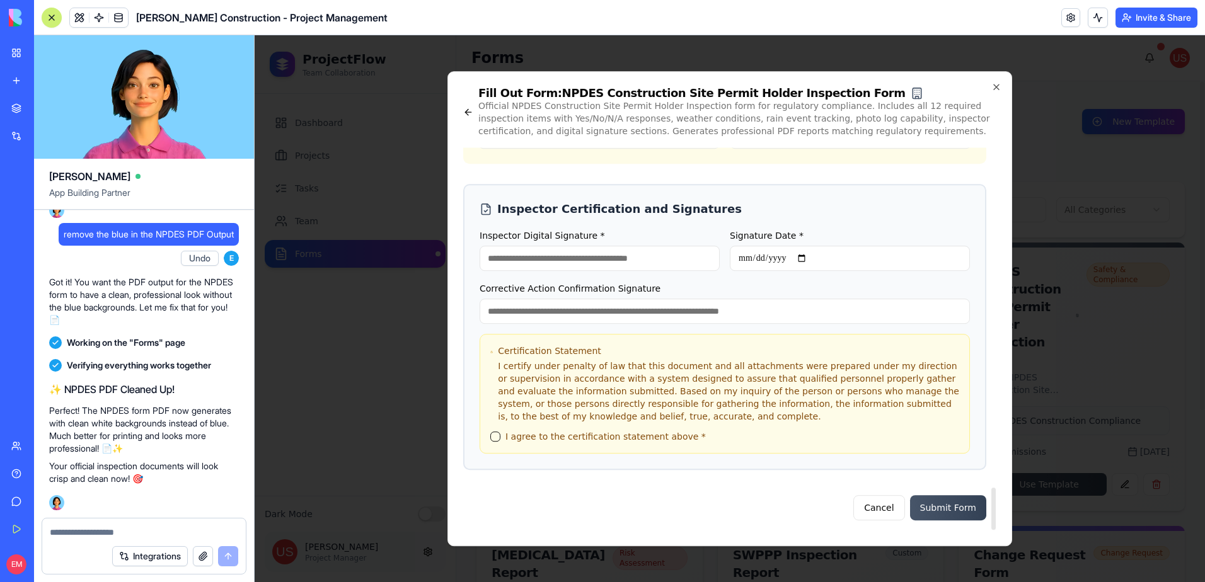
click at [534, 268] on input "Inspector Digital Signature *" at bounding box center [600, 258] width 240 height 25
type input "***"
click at [749, 258] on input "Signature Date *" at bounding box center [850, 258] width 240 height 25
type input "**********"
click at [499, 434] on button "I agree to the certification statement above *" at bounding box center [495, 437] width 10 height 10
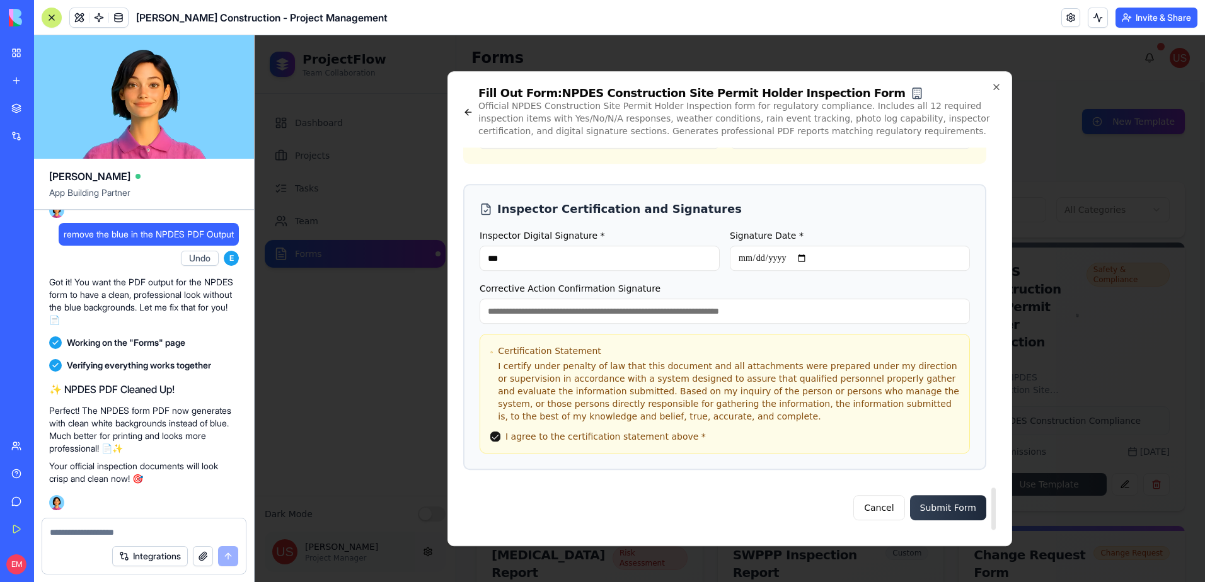
click at [948, 500] on button "Submit Form" at bounding box center [948, 507] width 76 height 25
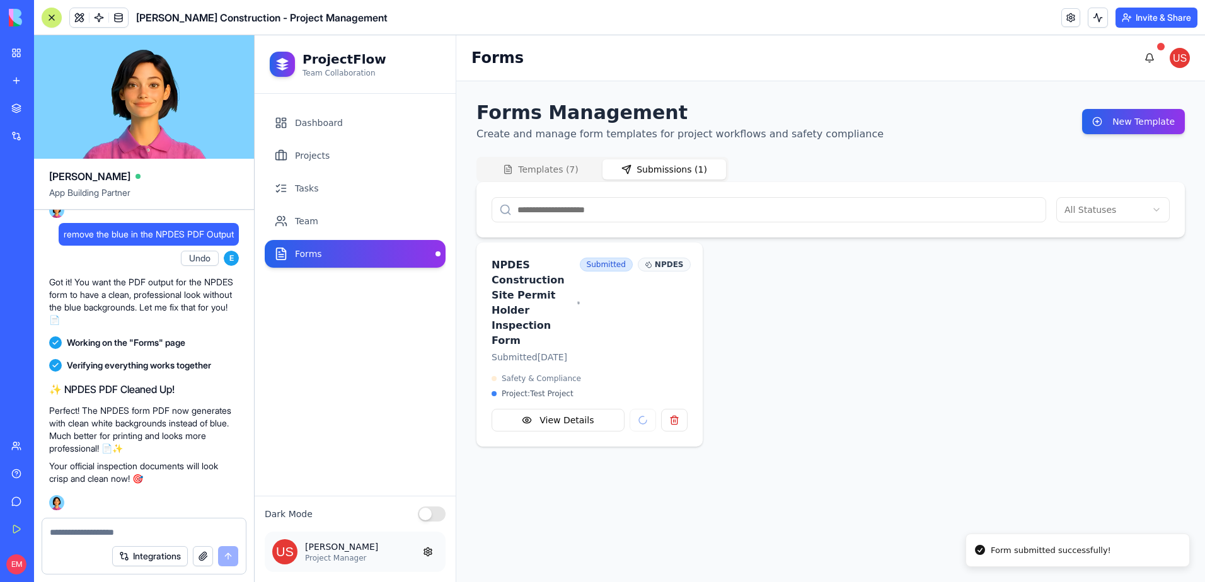
click at [702, 164] on button "Submissions ( 1 )" at bounding box center [664, 169] width 124 height 20
click at [543, 163] on button "Templates ( 7 )" at bounding box center [541, 169] width 124 height 20
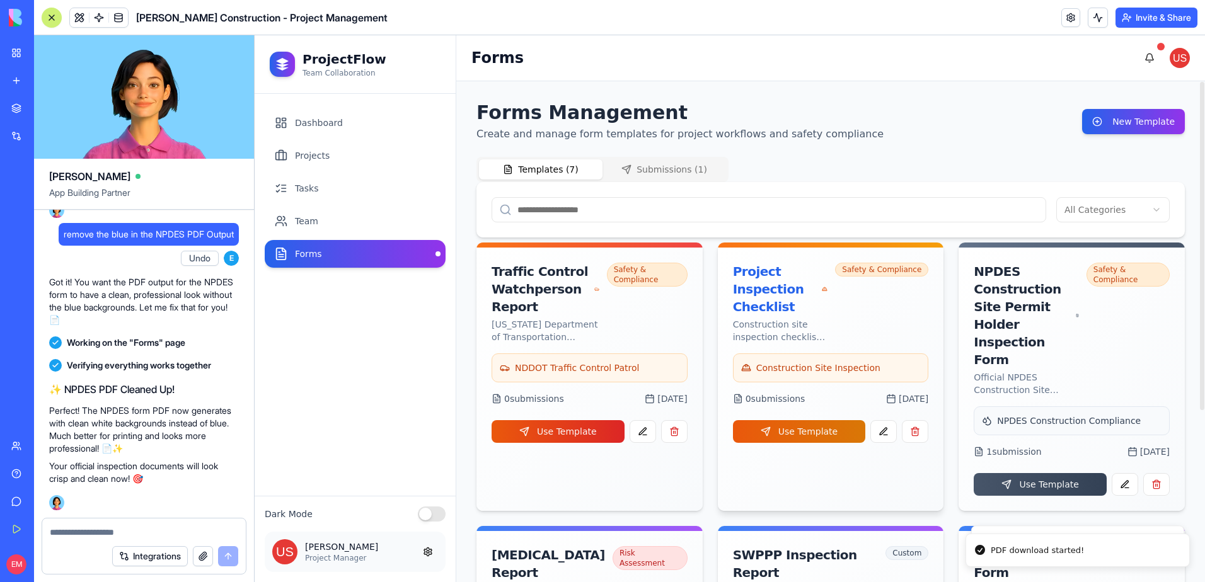
click at [772, 417] on div "Use Template" at bounding box center [831, 429] width 196 height 28
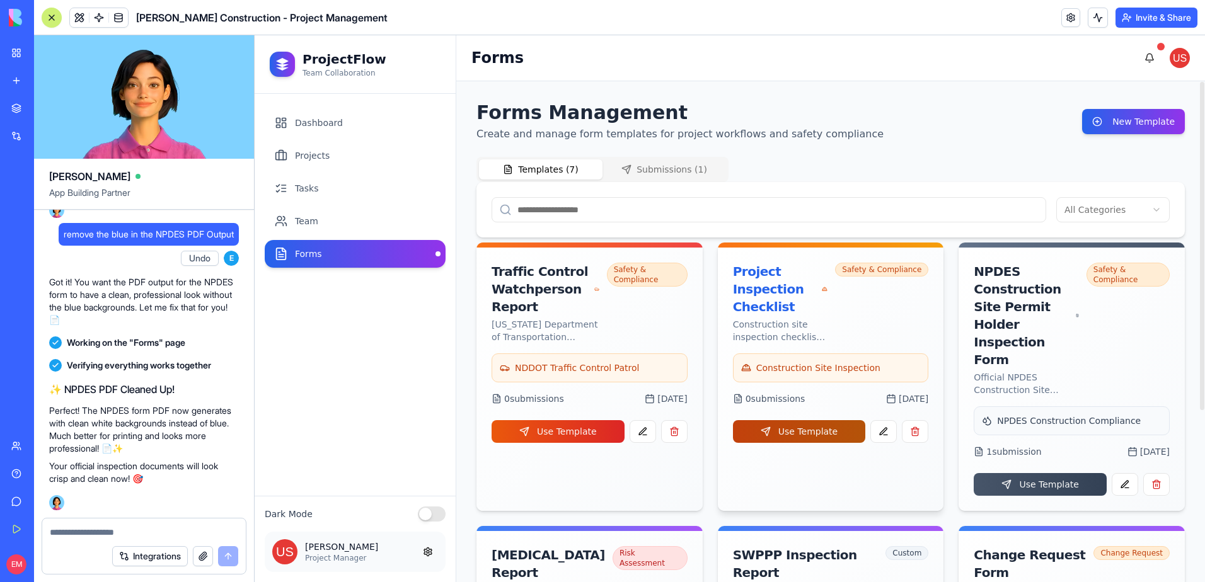
click at [802, 432] on button "Use Template" at bounding box center [799, 431] width 133 height 23
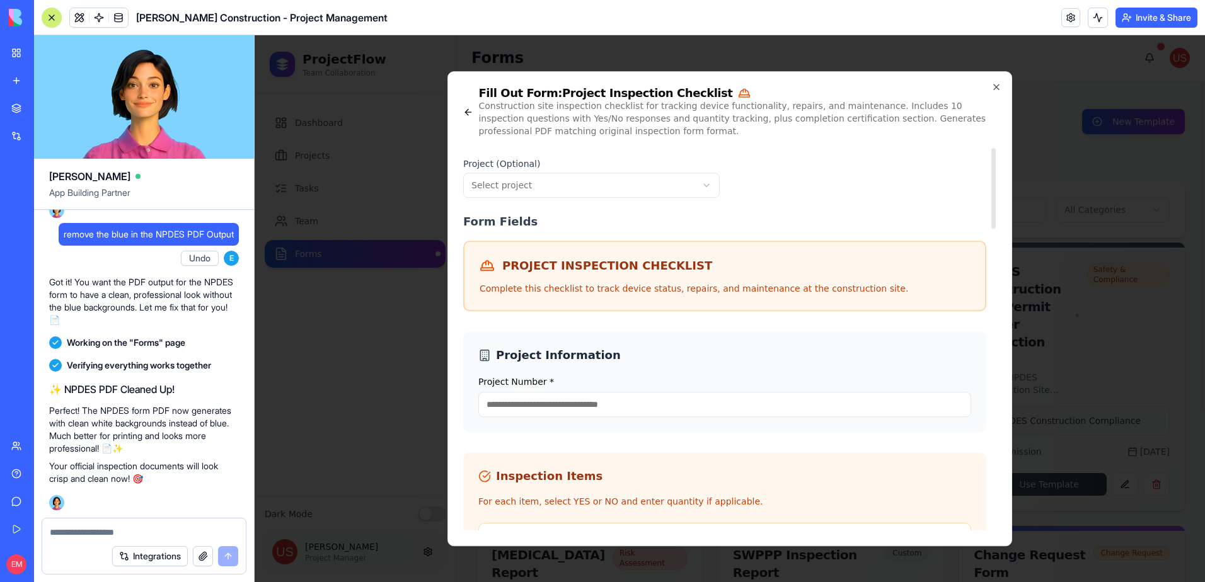
click at [606, 182] on body "ProjectFlow Team Collaboration Dashboard Projects Tasks Team Forms Dark Mode Jo…" at bounding box center [730, 308] width 950 height 547
click at [587, 397] on input "Project Number *" at bounding box center [724, 404] width 493 height 25
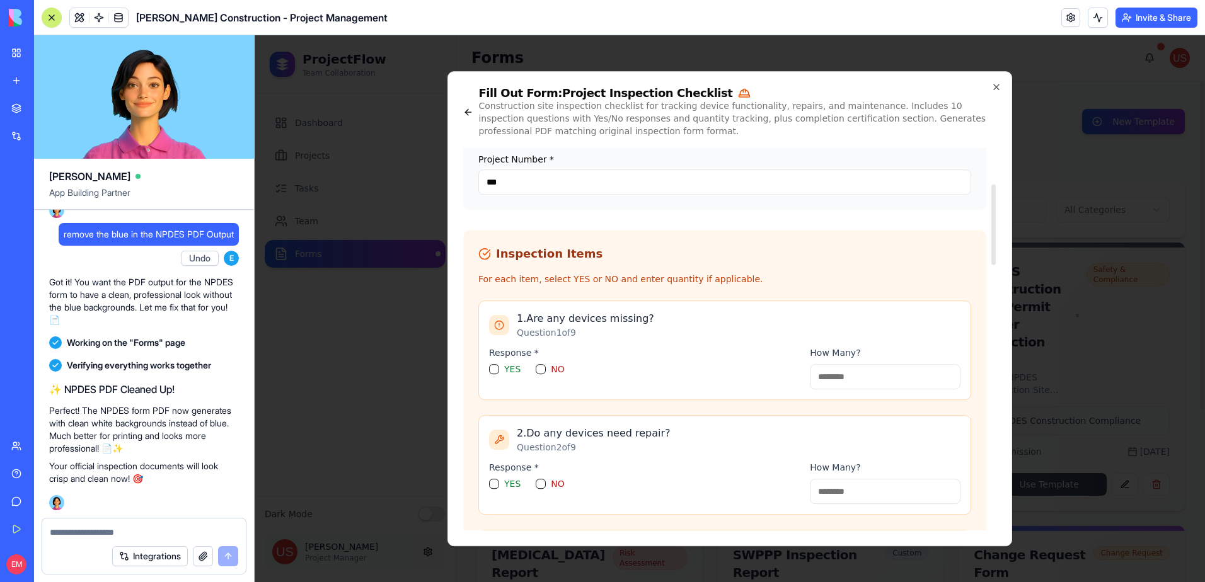
scroll to position [252, 0]
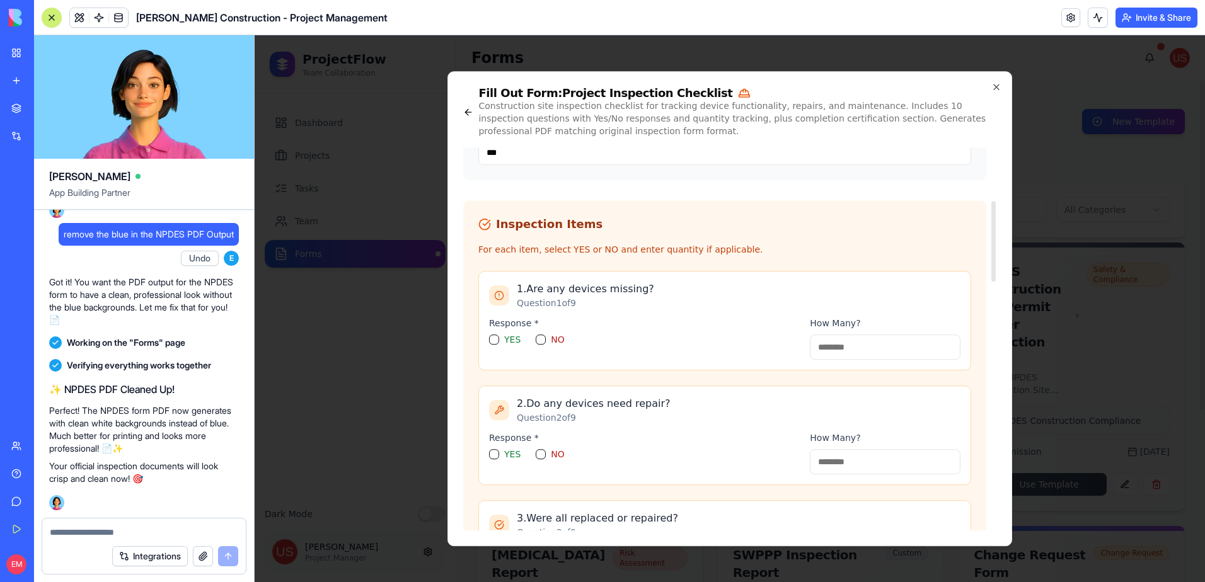
type input "***"
click at [492, 340] on button "YES" at bounding box center [494, 340] width 10 height 10
click at [490, 454] on button "YES" at bounding box center [494, 454] width 10 height 10
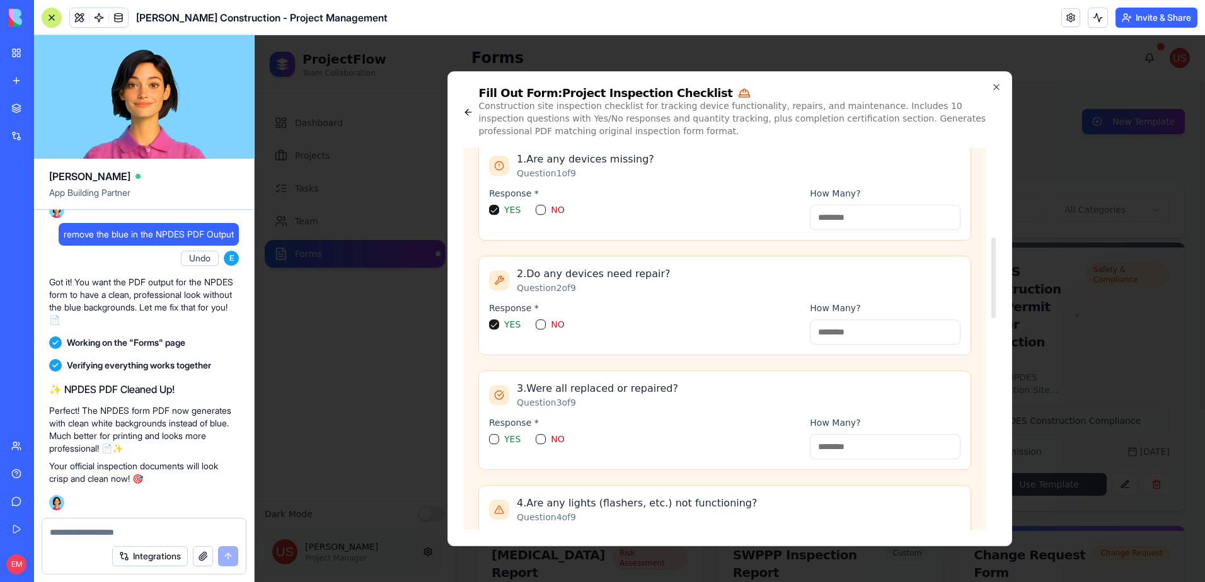
scroll to position [441, 0]
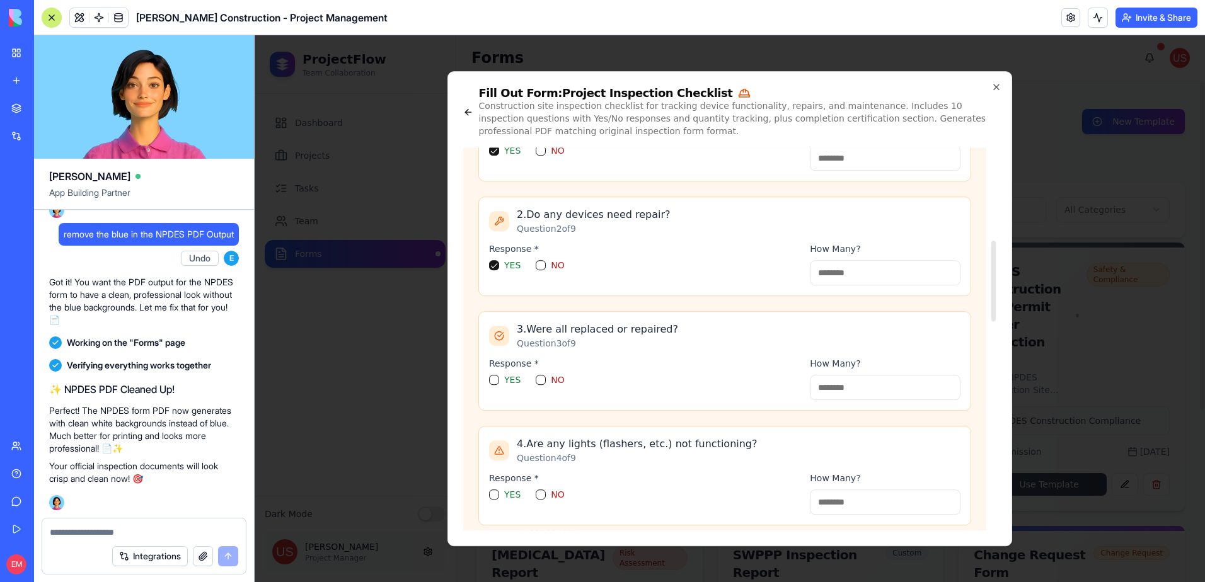
click at [495, 374] on div "Response * YES NO" at bounding box center [644, 378] width 311 height 43
click at [495, 378] on button "YES" at bounding box center [494, 380] width 10 height 10
drag, startPoint x: 495, startPoint y: 500, endPoint x: 495, endPoint y: 492, distance: 8.2
click at [495, 500] on div "Response * YES NO" at bounding box center [644, 493] width 311 height 43
click at [495, 492] on button "YES" at bounding box center [494, 495] width 10 height 10
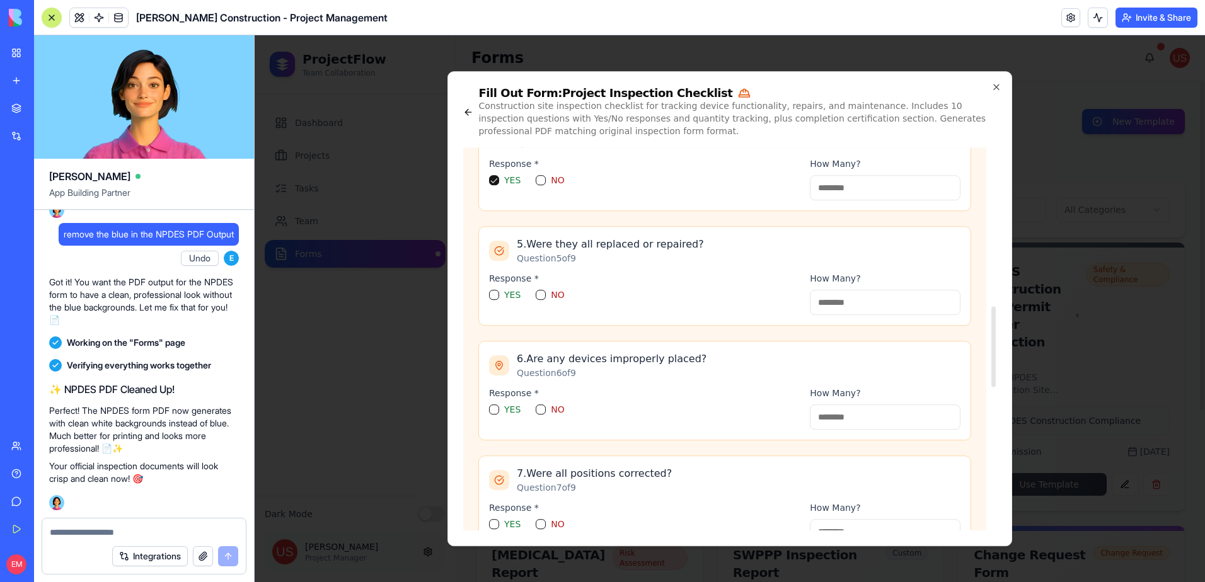
scroll to position [756, 0]
click at [493, 292] on button "YES" at bounding box center [494, 294] width 10 height 10
click at [491, 407] on button "YES" at bounding box center [494, 409] width 10 height 10
click at [493, 525] on button "YES" at bounding box center [494, 524] width 10 height 10
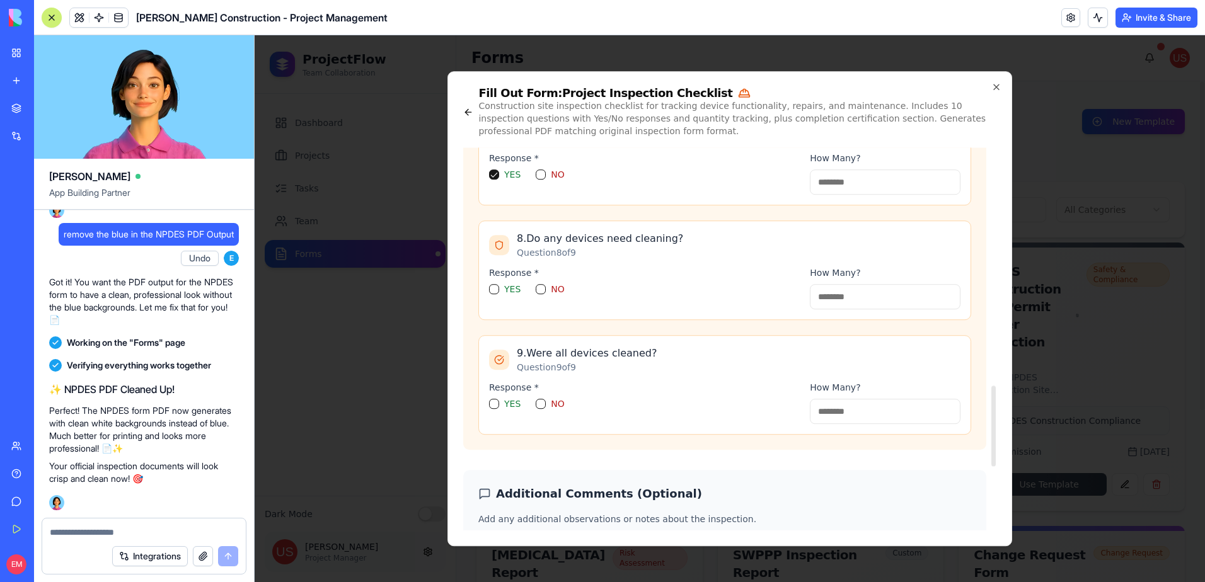
scroll to position [1134, 0]
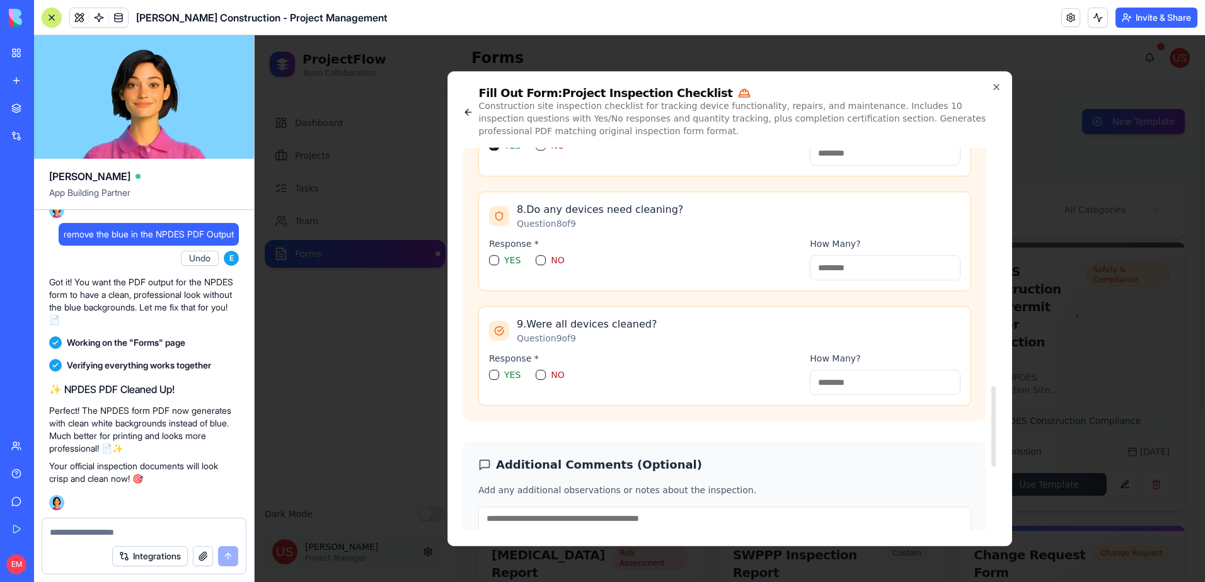
click at [501, 258] on div "YES" at bounding box center [505, 260] width 32 height 10
click at [497, 260] on button "YES" at bounding box center [494, 260] width 10 height 10
click at [492, 376] on button "YES" at bounding box center [494, 375] width 10 height 10
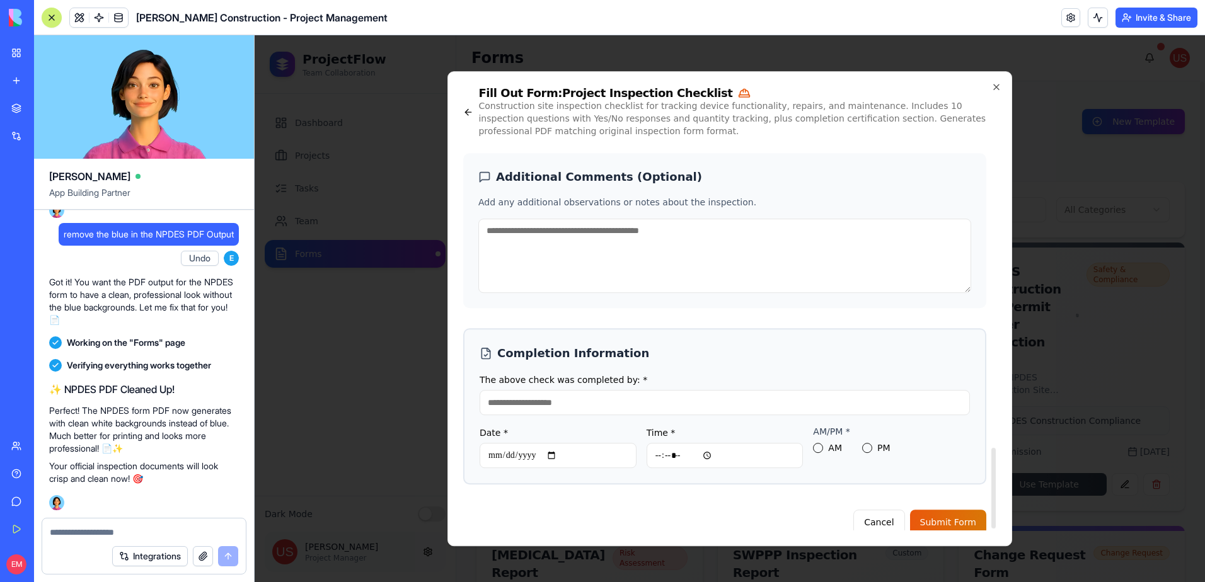
scroll to position [1437, 0]
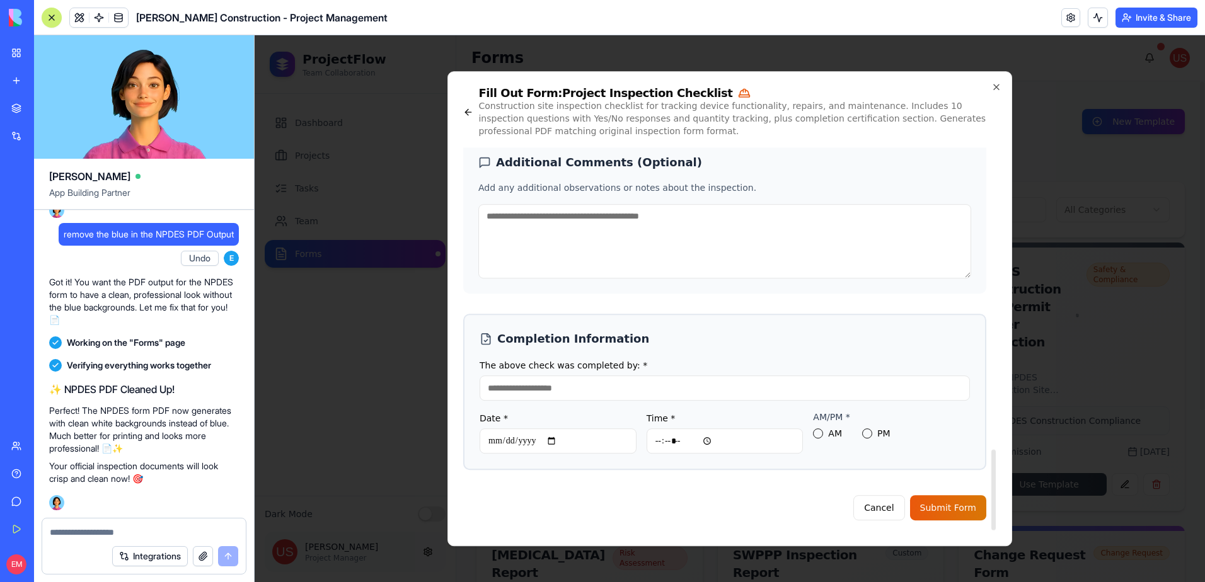
click at [586, 397] on input "The above check was completed by: *" at bounding box center [725, 388] width 490 height 25
type input "***"
click at [493, 439] on input "Date *" at bounding box center [558, 441] width 157 height 25
type input "**********"
click at [659, 438] on input "Time *" at bounding box center [725, 441] width 157 height 25
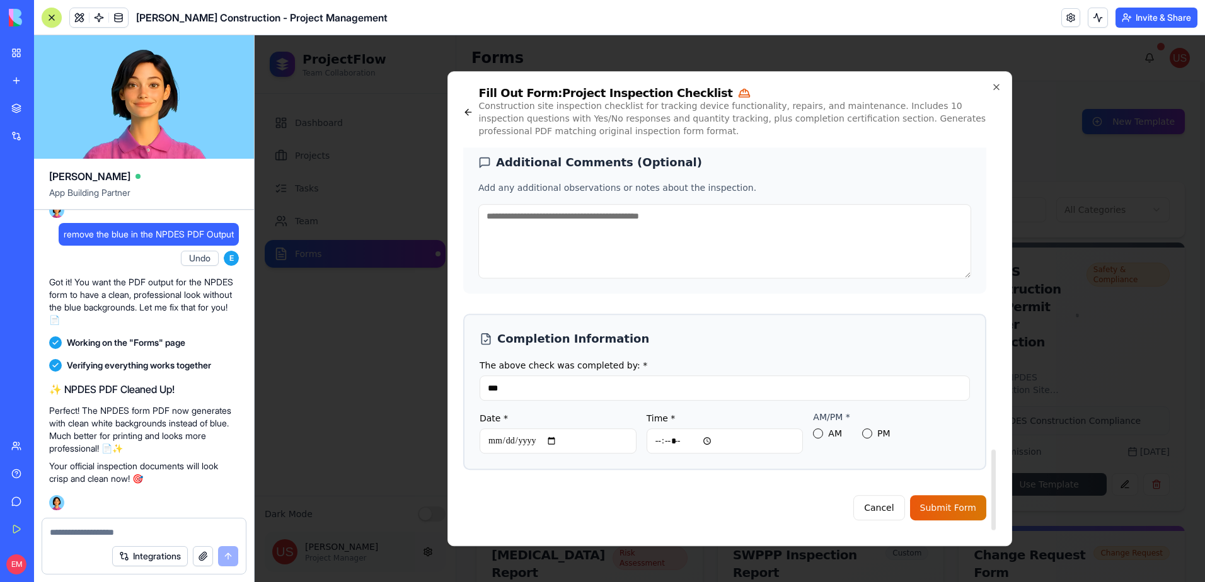
type input "*****"
click at [819, 430] on button "AM" at bounding box center [818, 434] width 10 height 10
click at [864, 430] on button "PM" at bounding box center [867, 434] width 10 height 10
click at [943, 515] on button "Submit Form" at bounding box center [948, 507] width 76 height 25
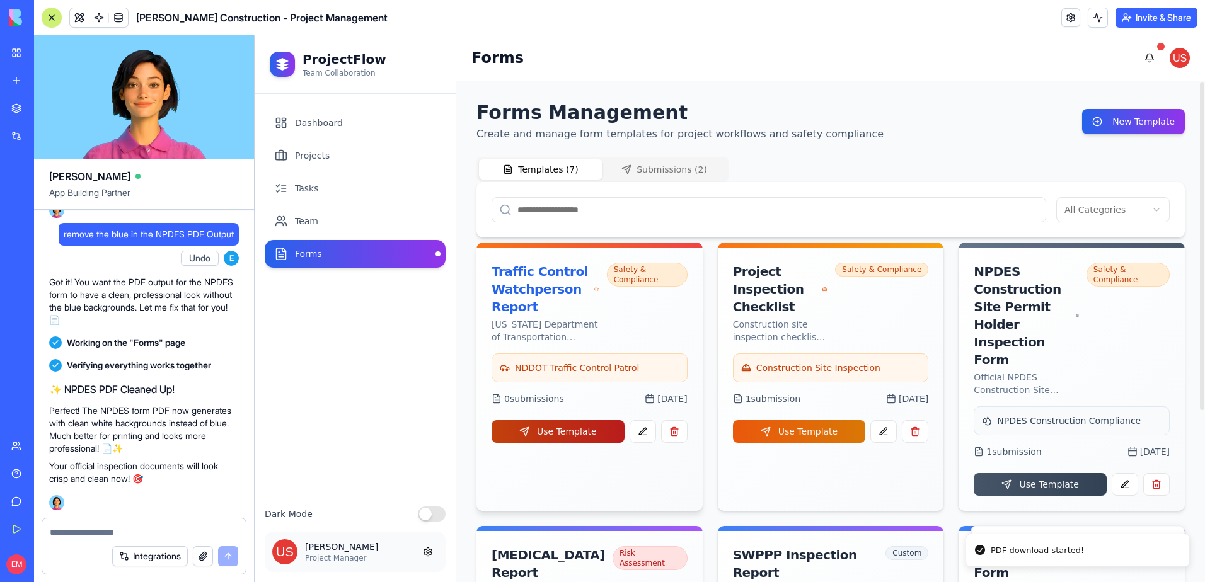
click at [548, 434] on button "Use Template" at bounding box center [558, 431] width 133 height 23
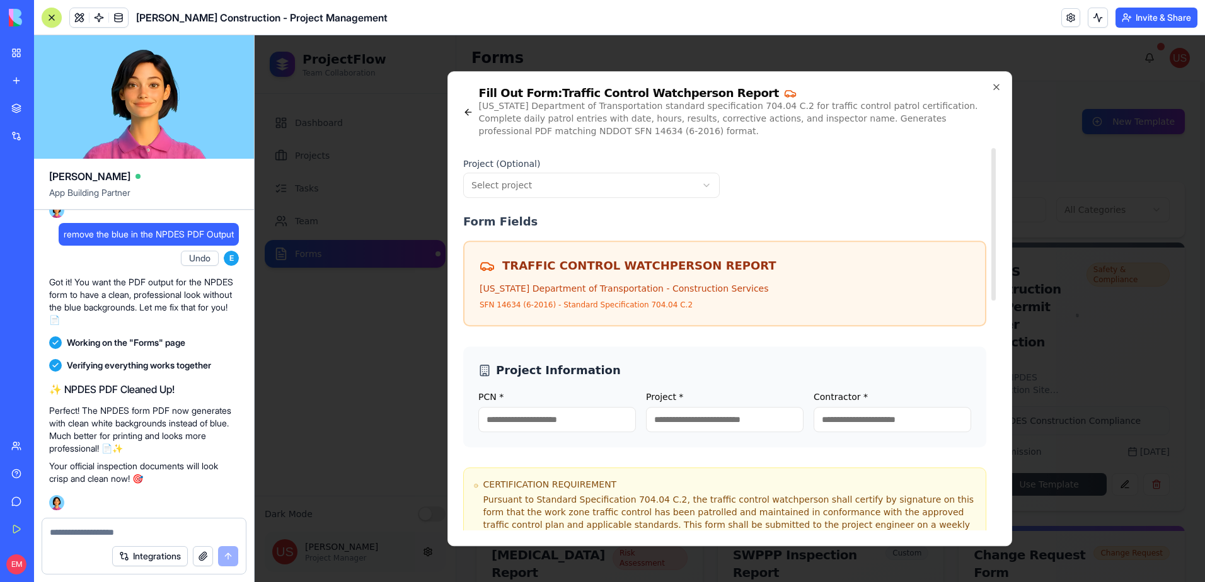
click at [527, 171] on div "**********" at bounding box center [591, 178] width 256 height 40
click at [527, 178] on body "ProjectFlow Team Collaboration Dashboard Projects Tasks Team Forms Dark Mode Jo…" at bounding box center [730, 308] width 950 height 547
click at [538, 422] on input "PCN *" at bounding box center [557, 419] width 158 height 25
type input "***"
drag, startPoint x: 720, startPoint y: 430, endPoint x: 730, endPoint y: 427, distance: 10.0
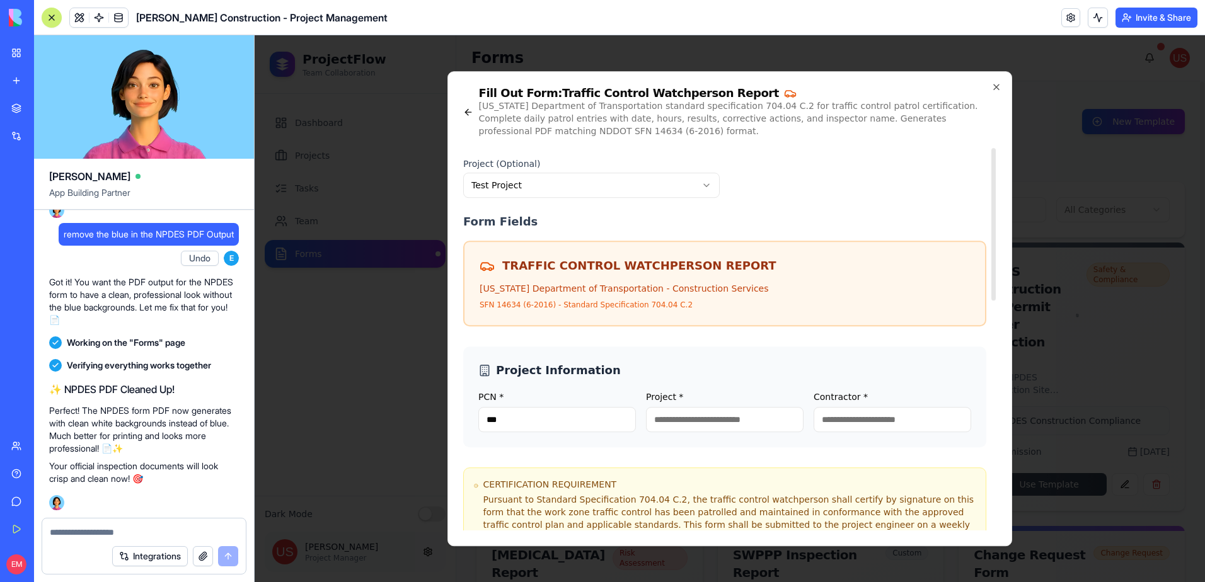
click at [721, 430] on input "Project *" at bounding box center [725, 419] width 158 height 25
type input "***"
click at [861, 429] on input "Contractor *" at bounding box center [893, 419] width 158 height 25
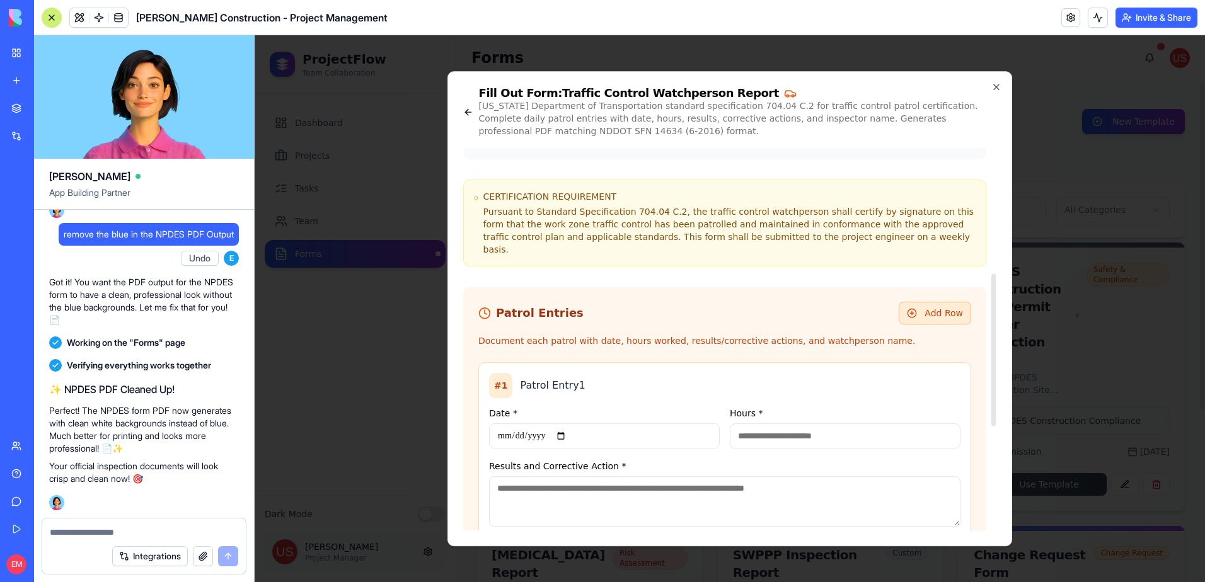
scroll to position [315, 0]
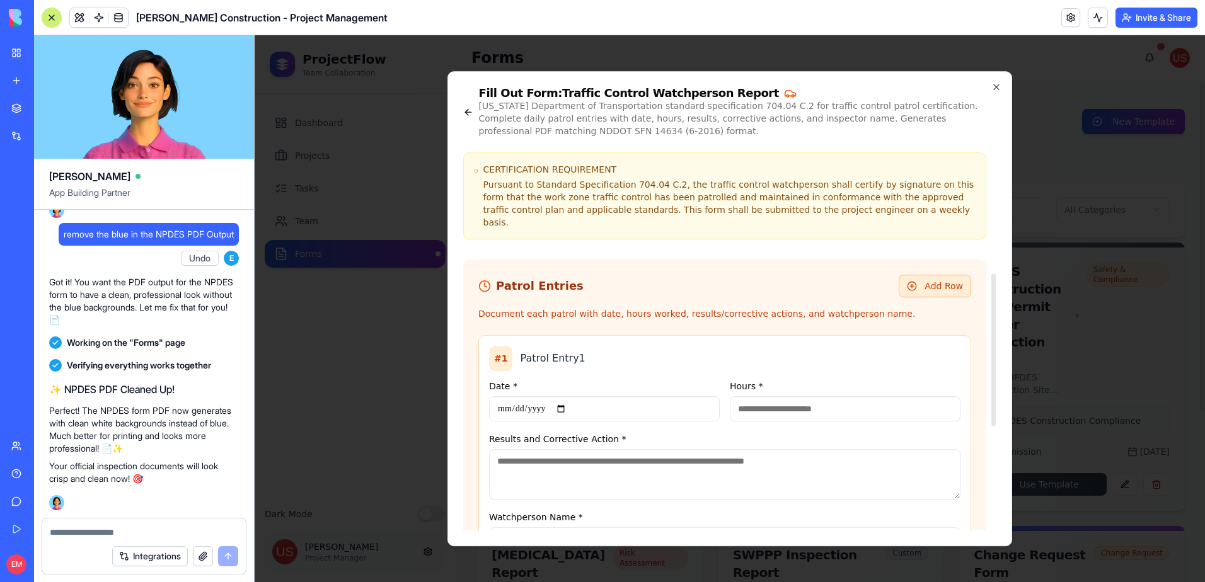
type input "***"
click at [517, 396] on input "Date *" at bounding box center [604, 408] width 231 height 25
click at [504, 398] on input "Date *" at bounding box center [604, 408] width 231 height 25
type input "**********"
click at [783, 400] on input "Hours *" at bounding box center [845, 408] width 231 height 25
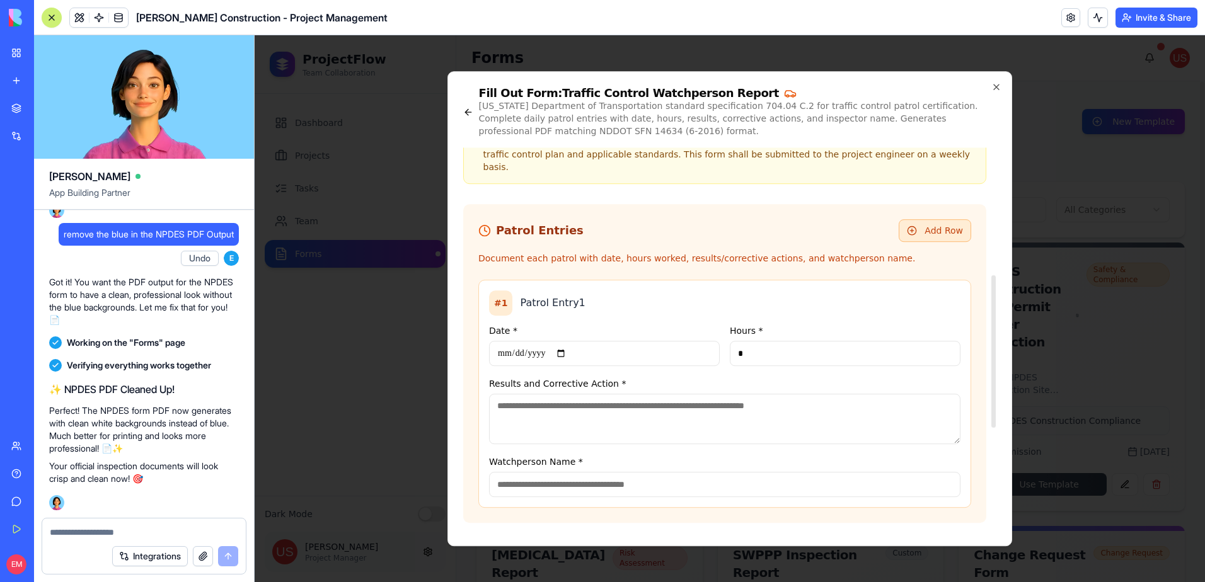
type input "*"
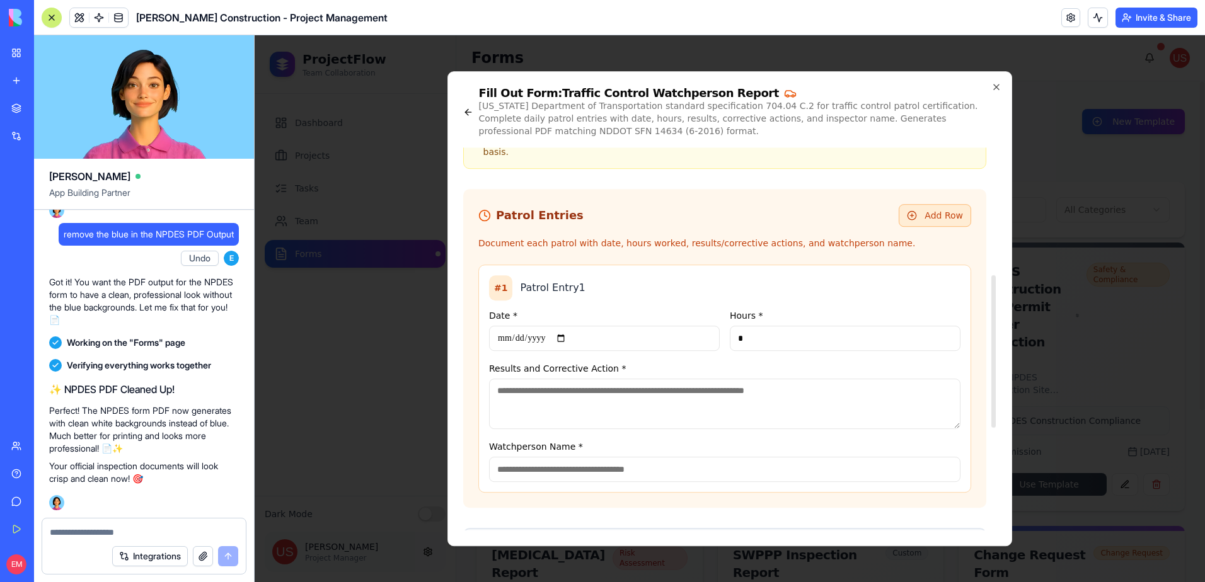
click at [689, 463] on div "**********" at bounding box center [724, 348] width 523 height 319
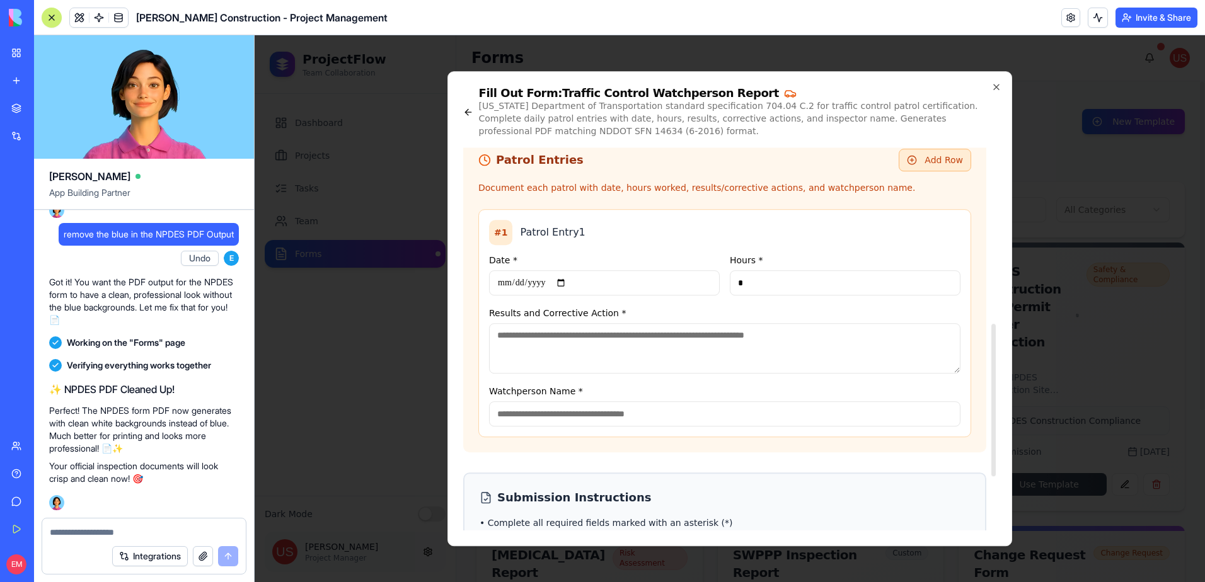
click at [688, 342] on textarea "Results and Corrective Action *" at bounding box center [724, 348] width 471 height 50
type textarea "**"
click at [626, 407] on input "Watchperson Name *" at bounding box center [724, 413] width 471 height 25
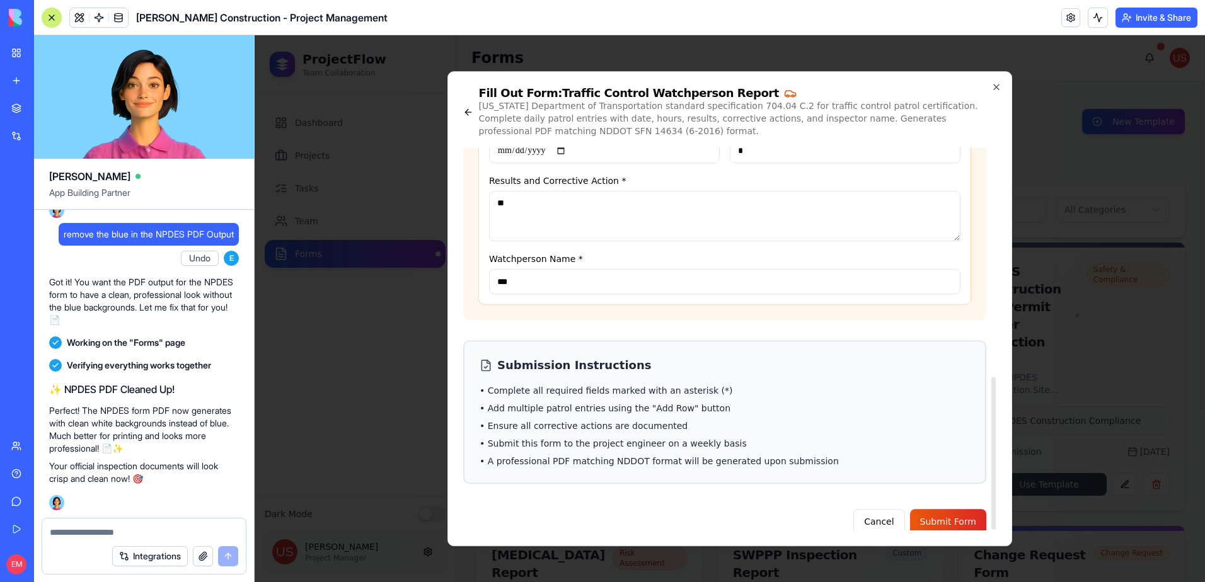
scroll to position [575, 0]
type input "***"
click at [923, 508] on button "Submit Form" at bounding box center [948, 520] width 76 height 25
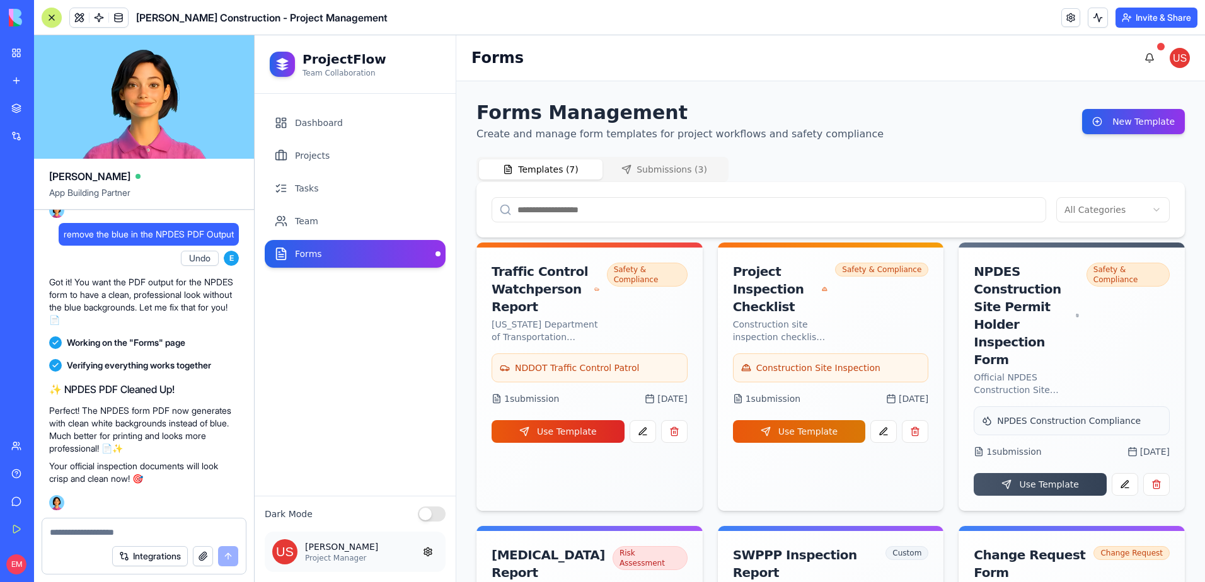
scroll to position [22188, 0]
click at [323, 226] on link "Team" at bounding box center [355, 221] width 181 height 28
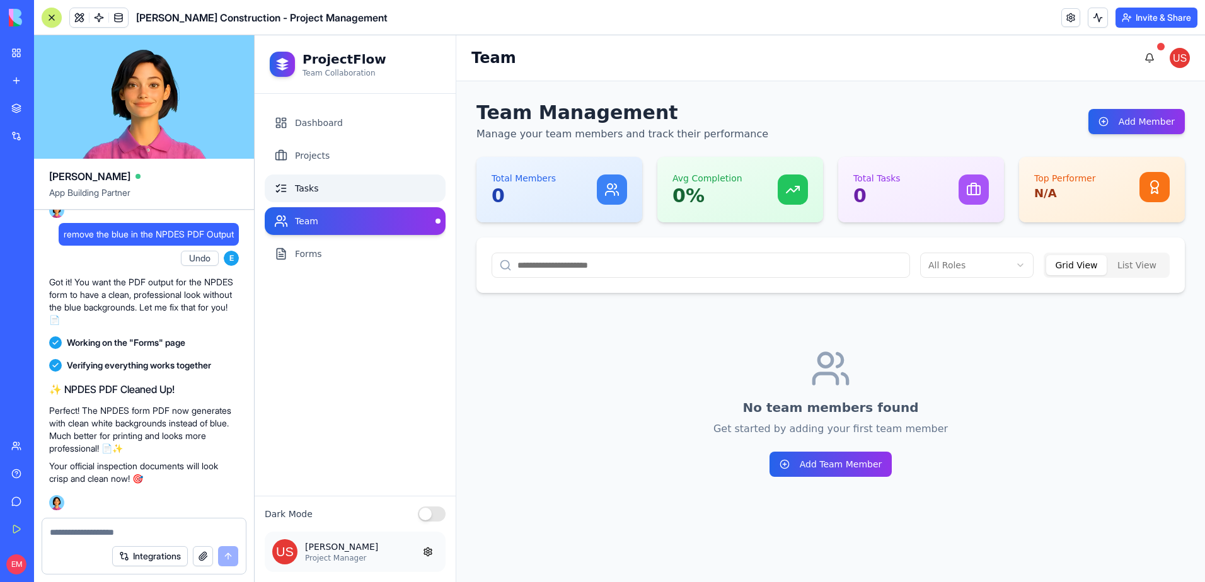
click at [326, 186] on link "Tasks" at bounding box center [355, 189] width 181 height 28
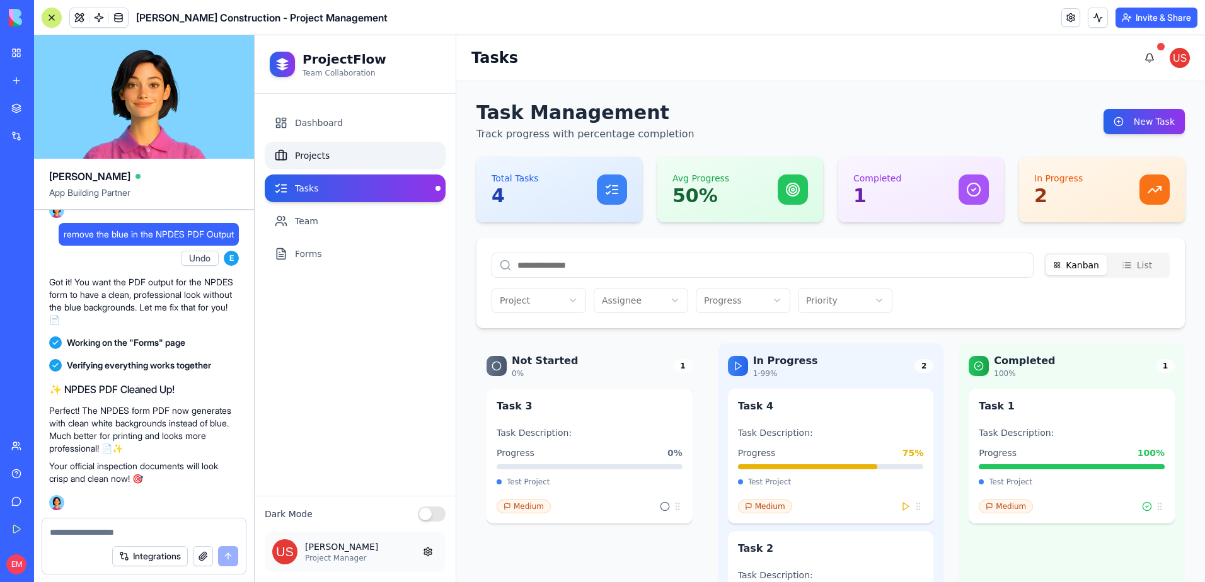
click at [329, 169] on link "Projects" at bounding box center [355, 156] width 181 height 28
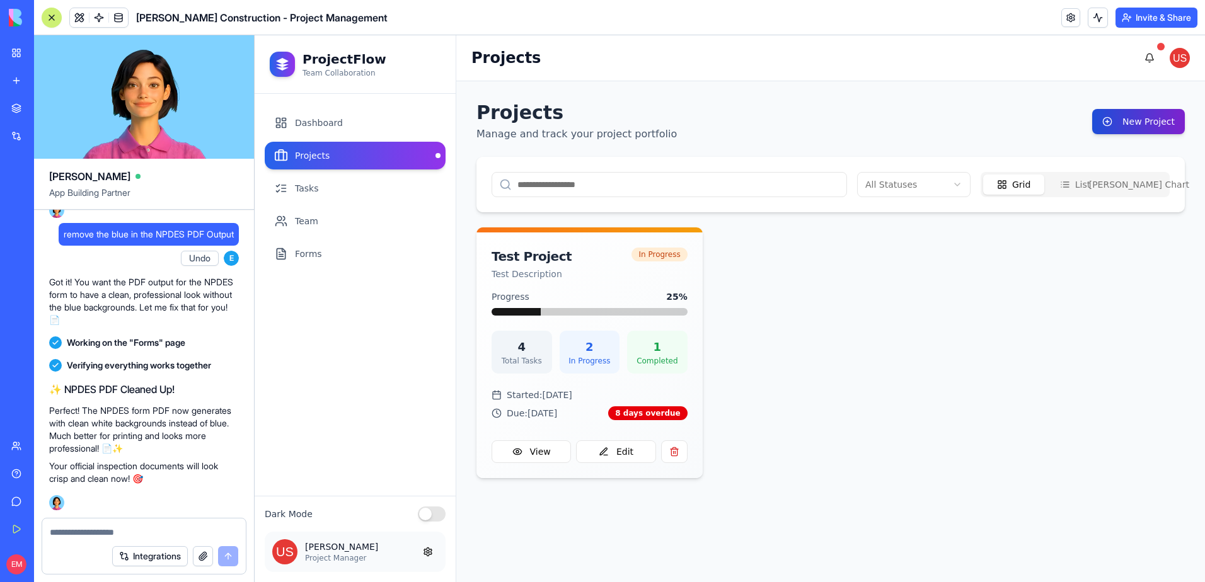
click at [1131, 120] on button "New Project" at bounding box center [1138, 121] width 93 height 25
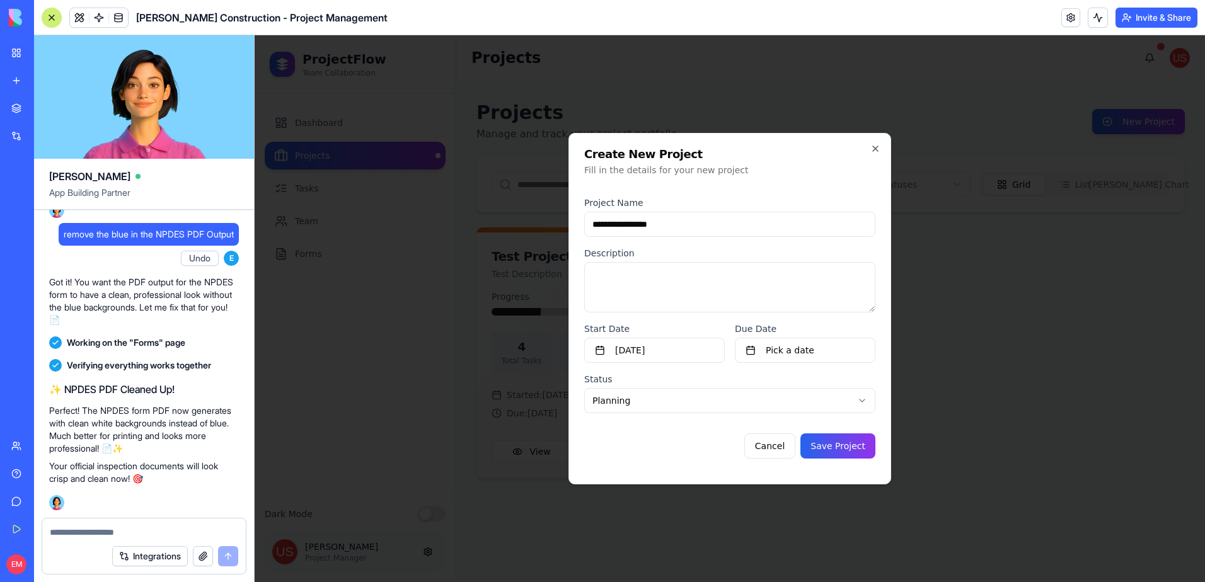
type input "**********"
click at [800, 434] on button "Save Project" at bounding box center [837, 446] width 75 height 25
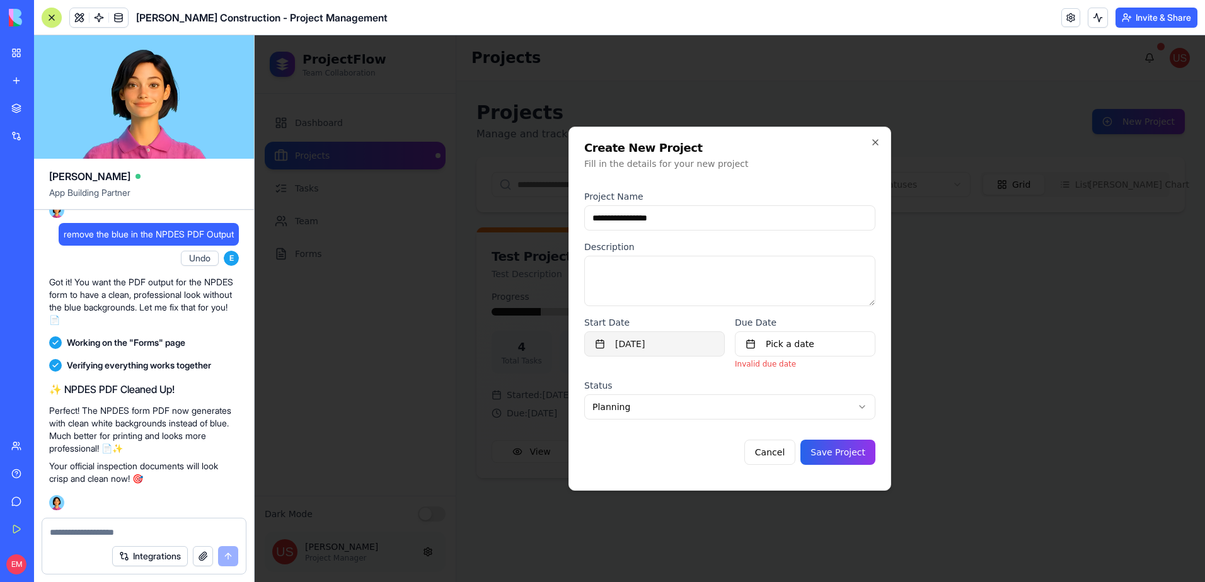
click at [665, 344] on button "October 8th, 2025" at bounding box center [654, 343] width 141 height 25
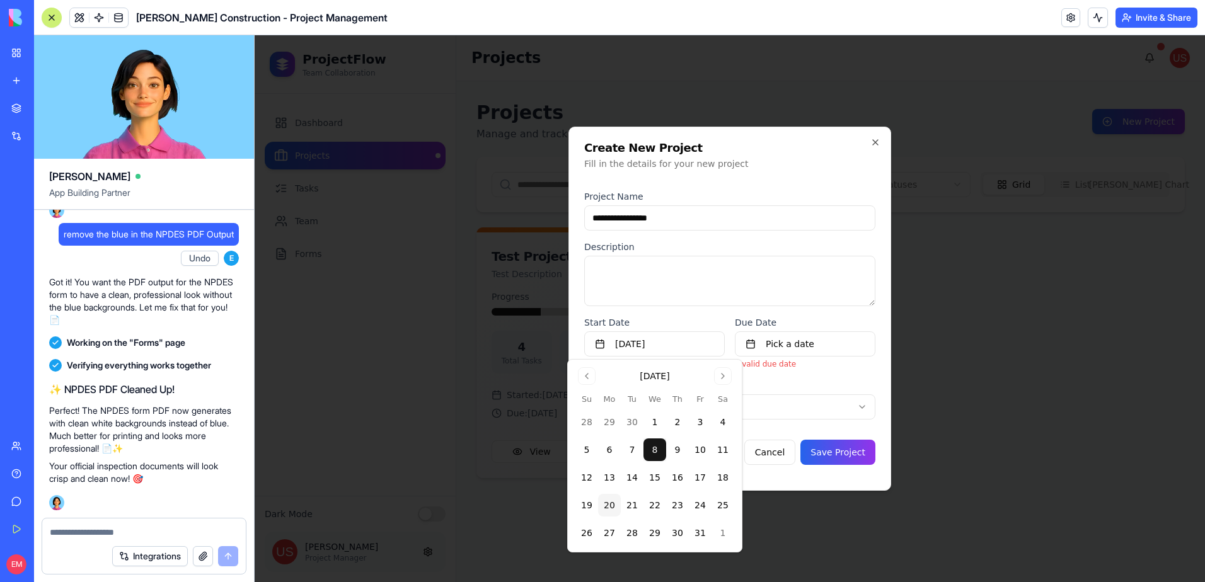
click at [610, 507] on button "20" at bounding box center [609, 505] width 23 height 23
click at [783, 345] on button "Pick a date" at bounding box center [805, 343] width 141 height 25
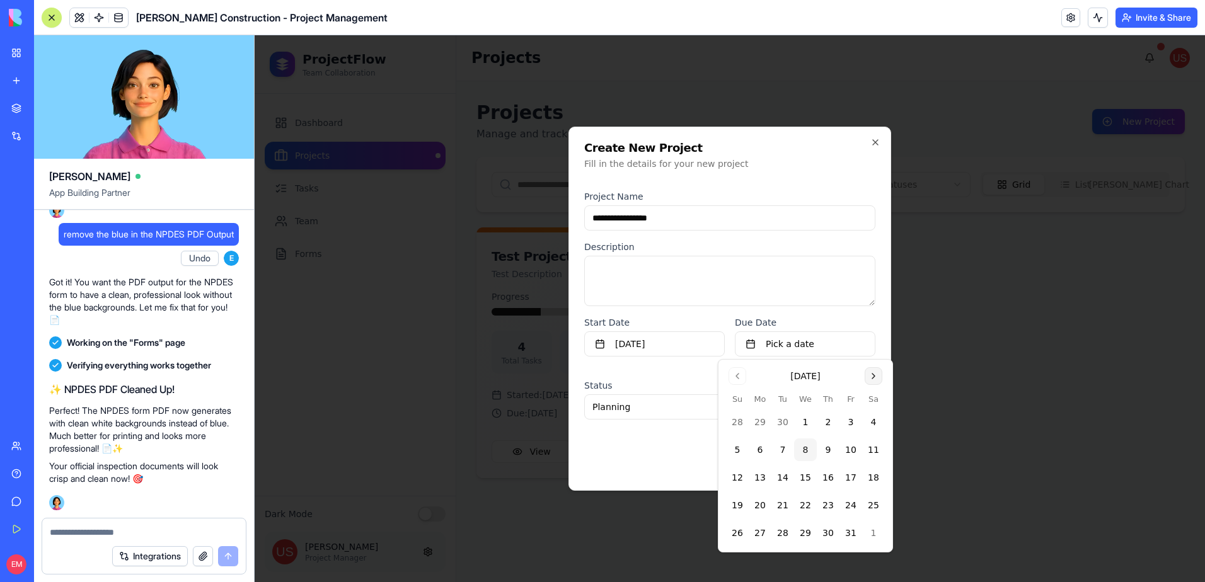
click at [871, 374] on button "Go to next month" at bounding box center [874, 376] width 18 height 18
click at [824, 451] on button "6" at bounding box center [828, 450] width 23 height 23
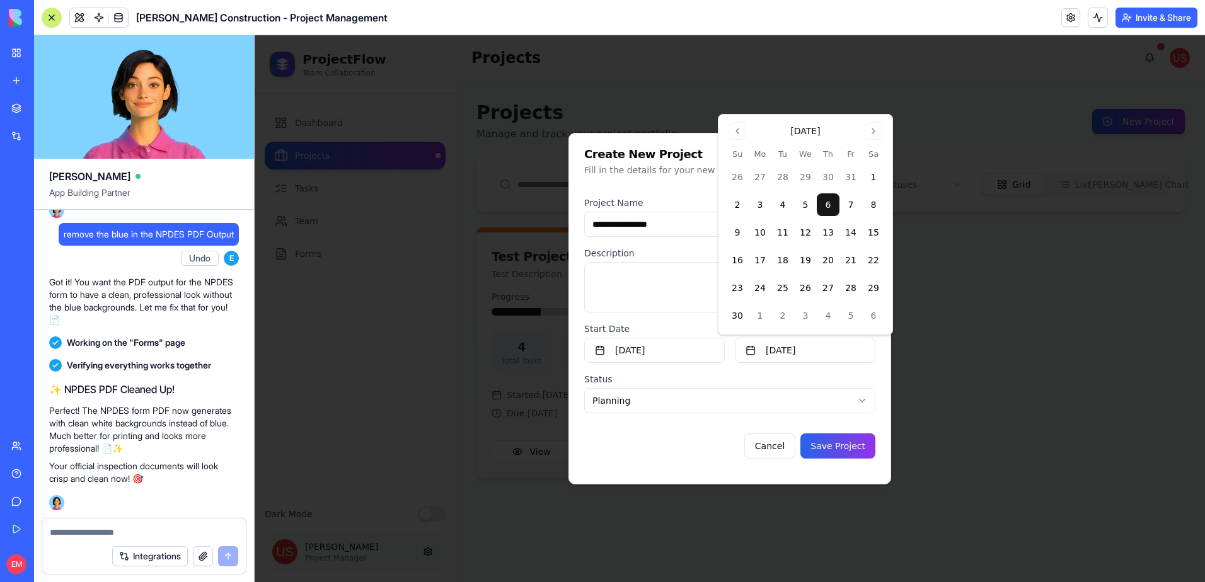
click at [693, 405] on body "**********" at bounding box center [730, 308] width 950 height 547
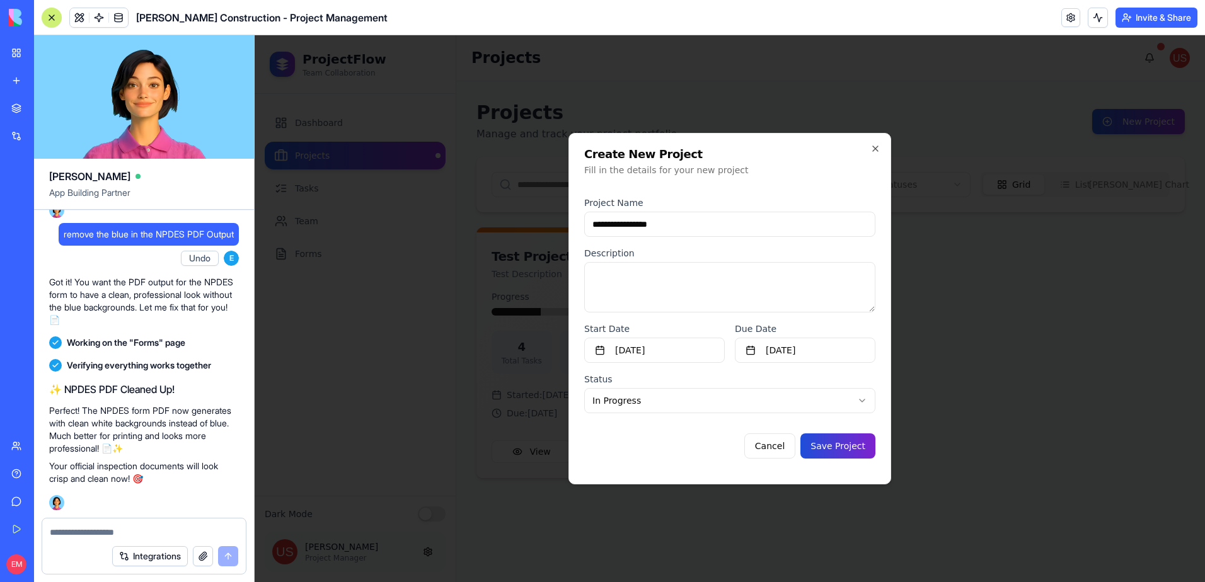
click at [844, 444] on button "Save Project" at bounding box center [837, 446] width 75 height 25
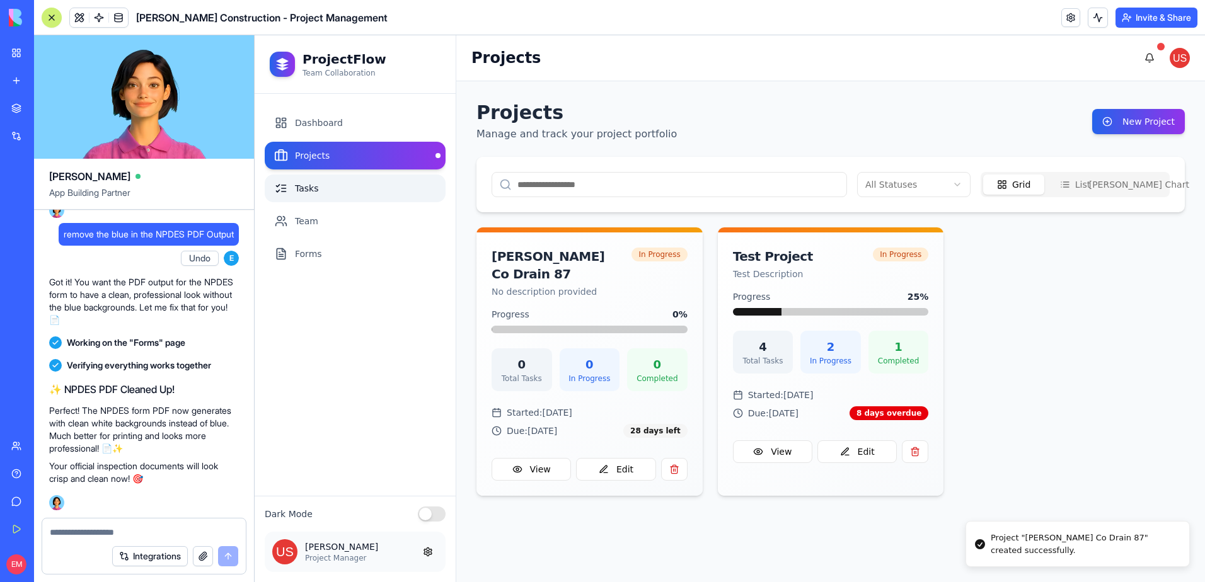
click at [371, 183] on link "Tasks" at bounding box center [355, 189] width 181 height 28
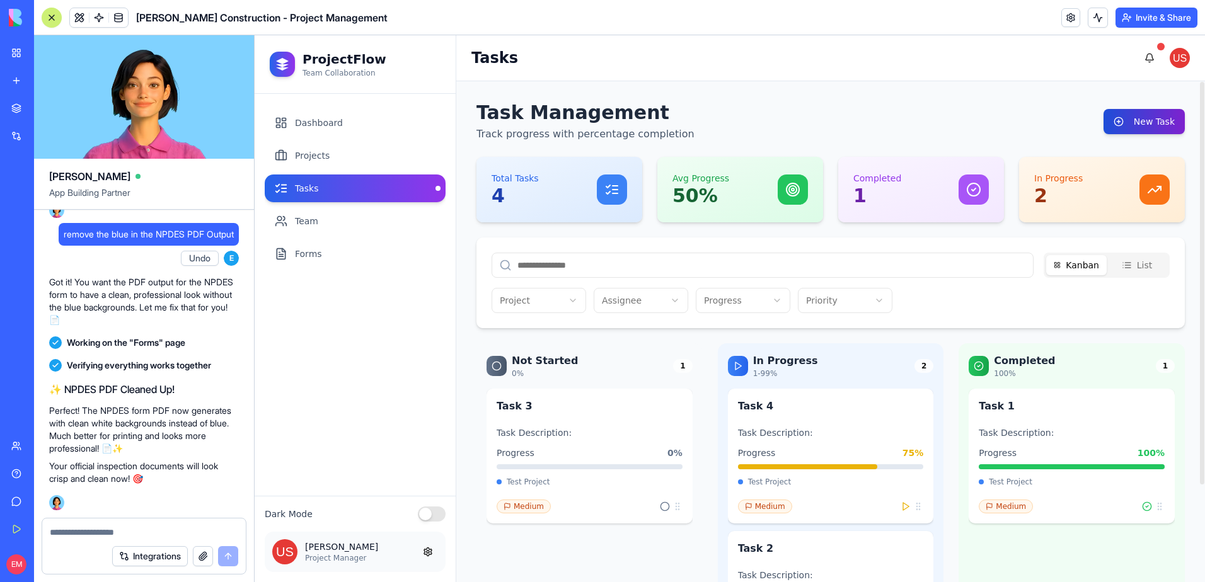
click at [1163, 116] on button "New Task" at bounding box center [1143, 121] width 81 height 25
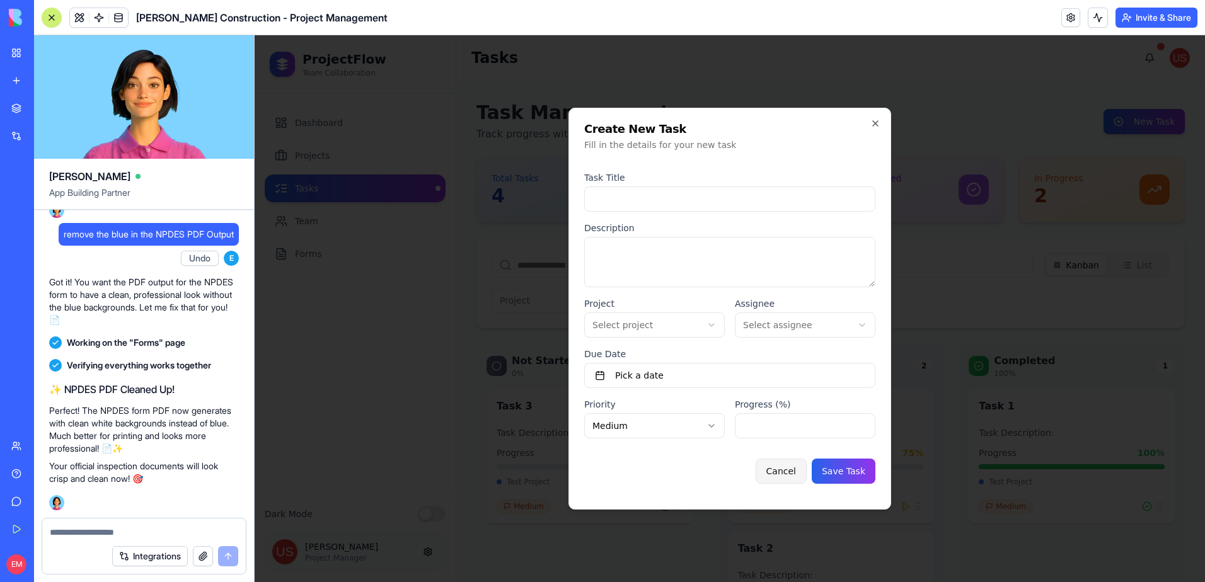
click at [798, 471] on button "Cancel" at bounding box center [781, 471] width 51 height 25
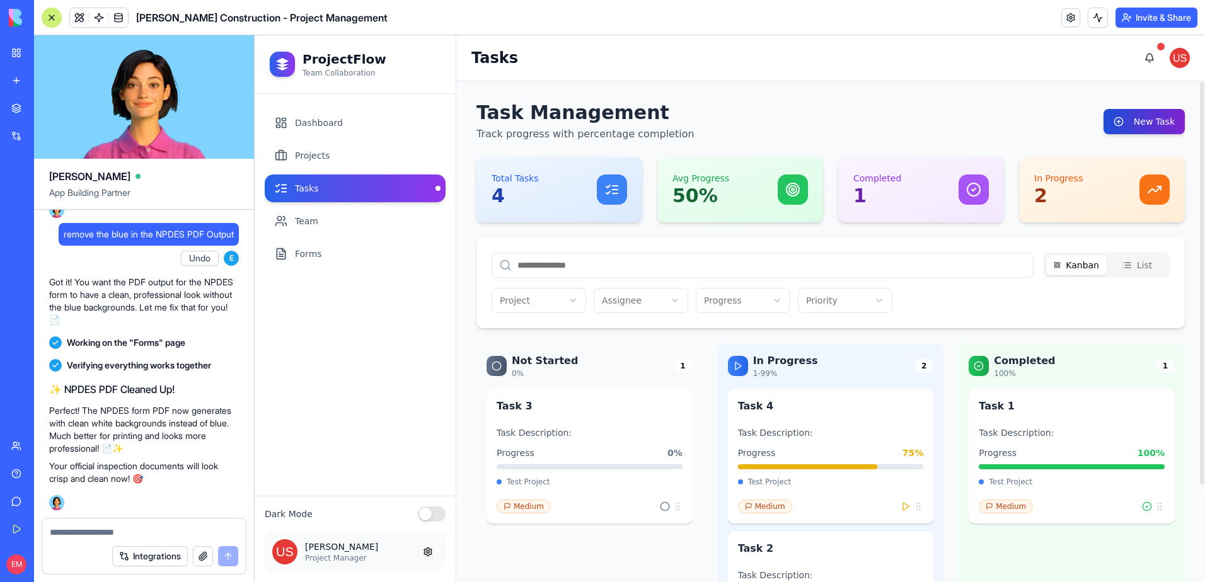
click at [1123, 123] on button "New Task" at bounding box center [1143, 121] width 81 height 25
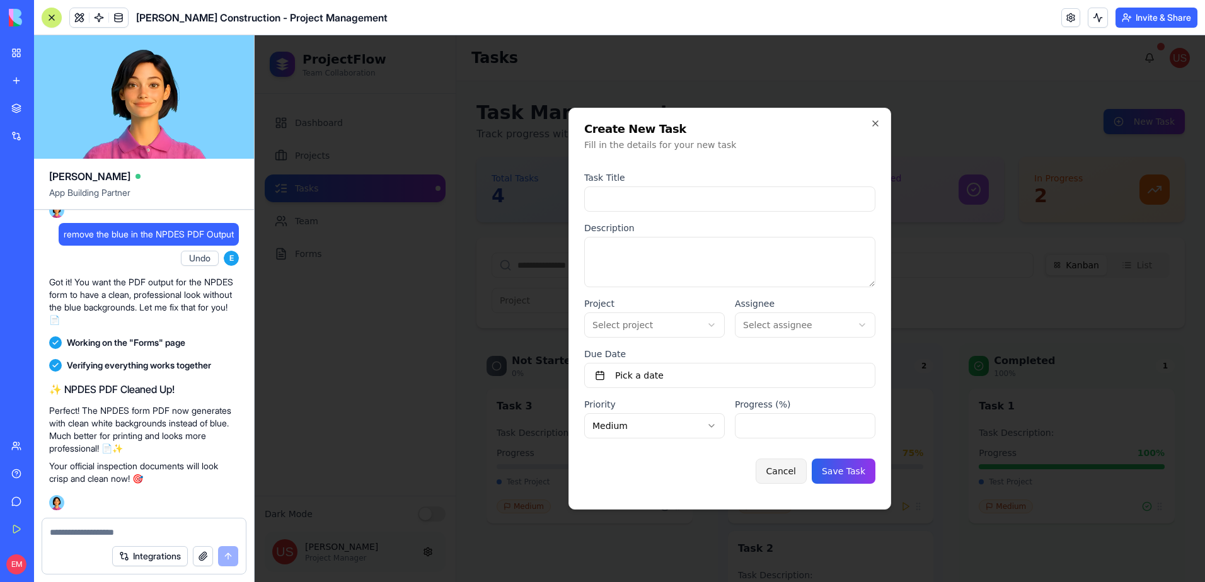
click at [788, 470] on button "Cancel" at bounding box center [781, 471] width 51 height 25
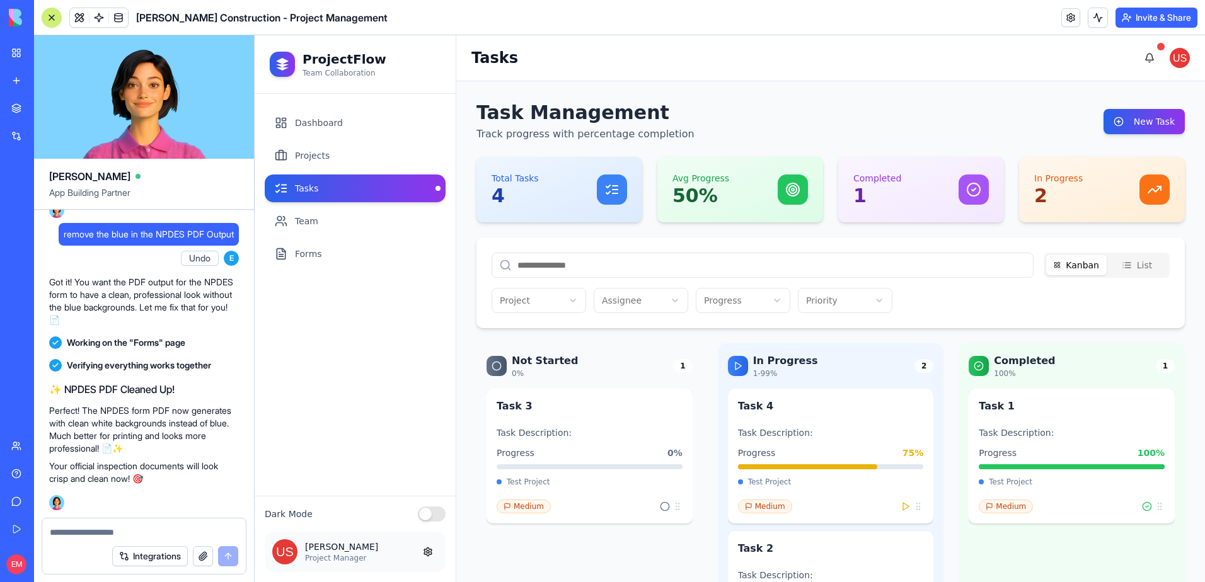
click at [340, 186] on link "Tasks" at bounding box center [355, 189] width 181 height 28
click at [349, 158] on link "Projects" at bounding box center [355, 156] width 181 height 28
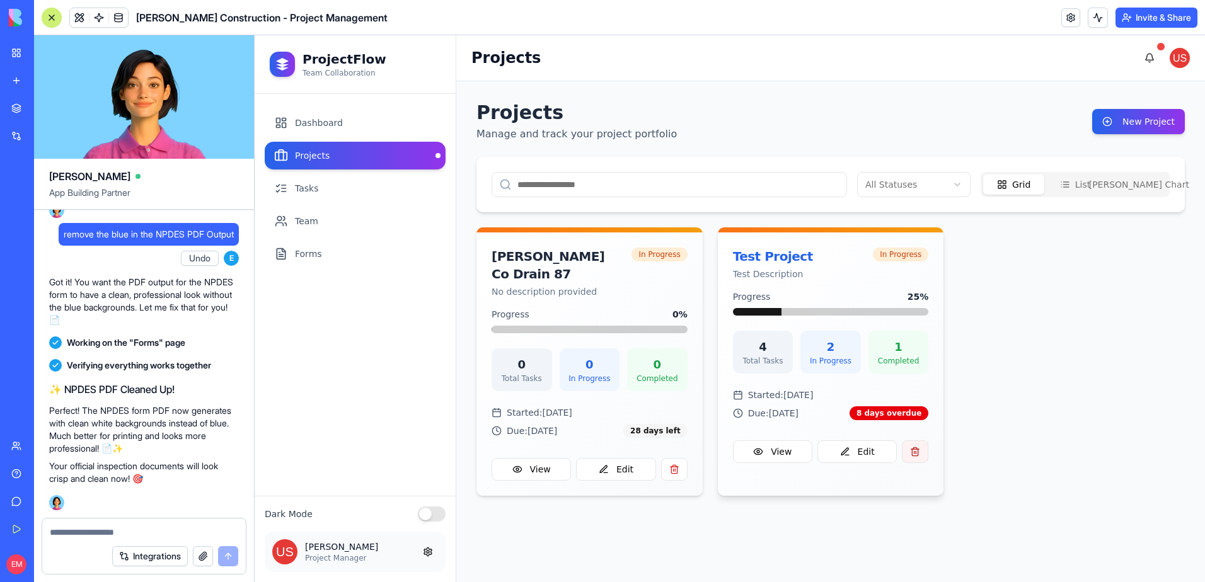
click at [918, 454] on button "button" at bounding box center [915, 452] width 26 height 23
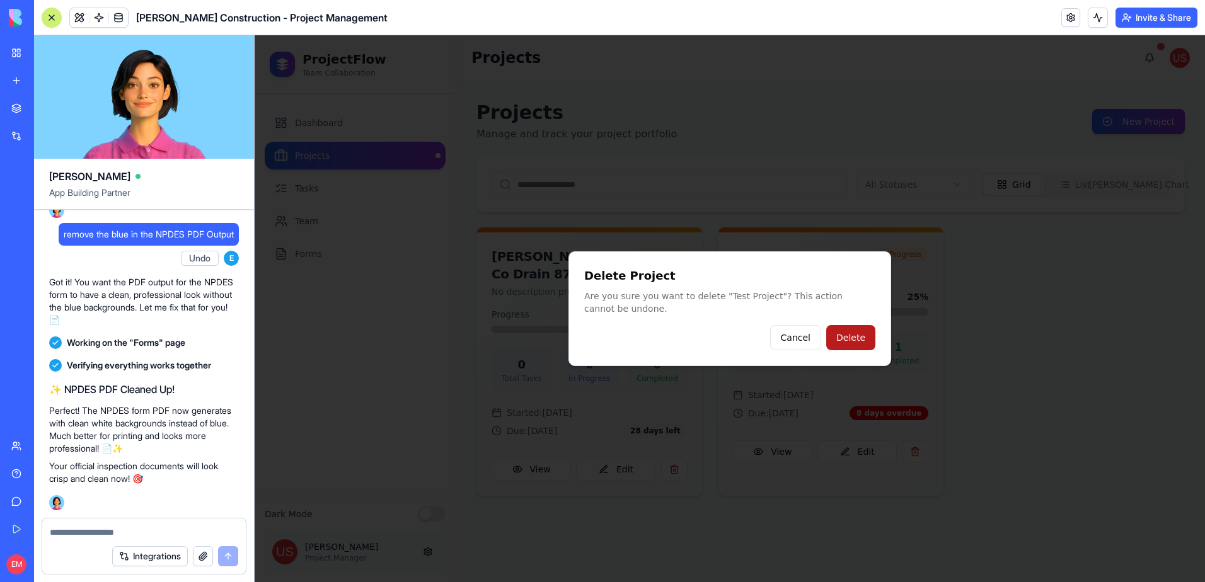
click at [852, 336] on button "Delete" at bounding box center [850, 337] width 49 height 25
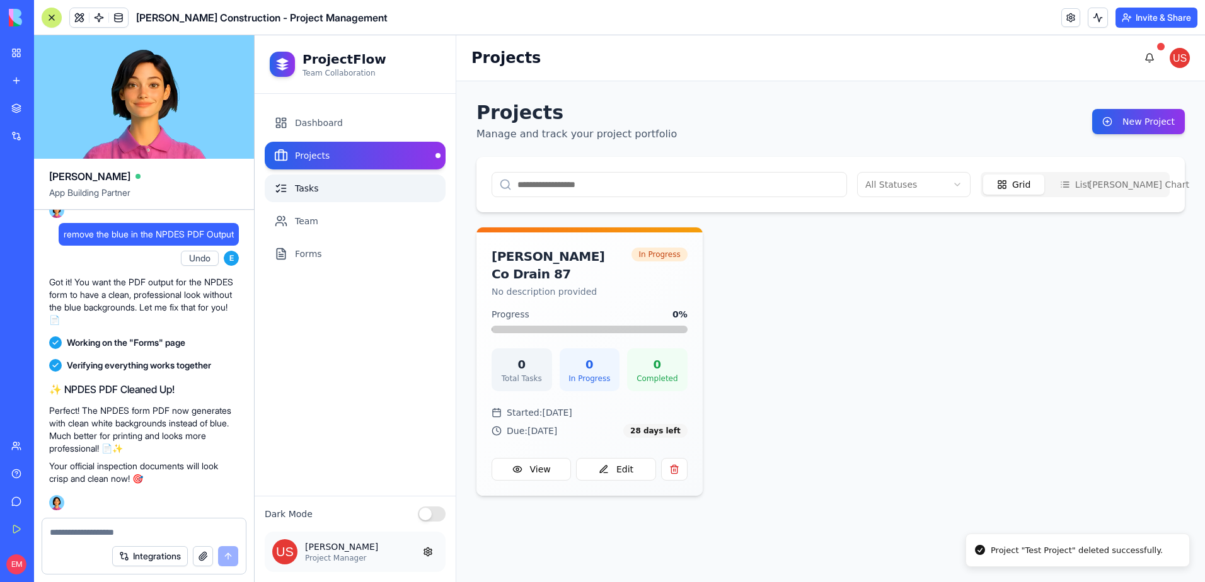
click at [374, 188] on link "Tasks" at bounding box center [355, 189] width 181 height 28
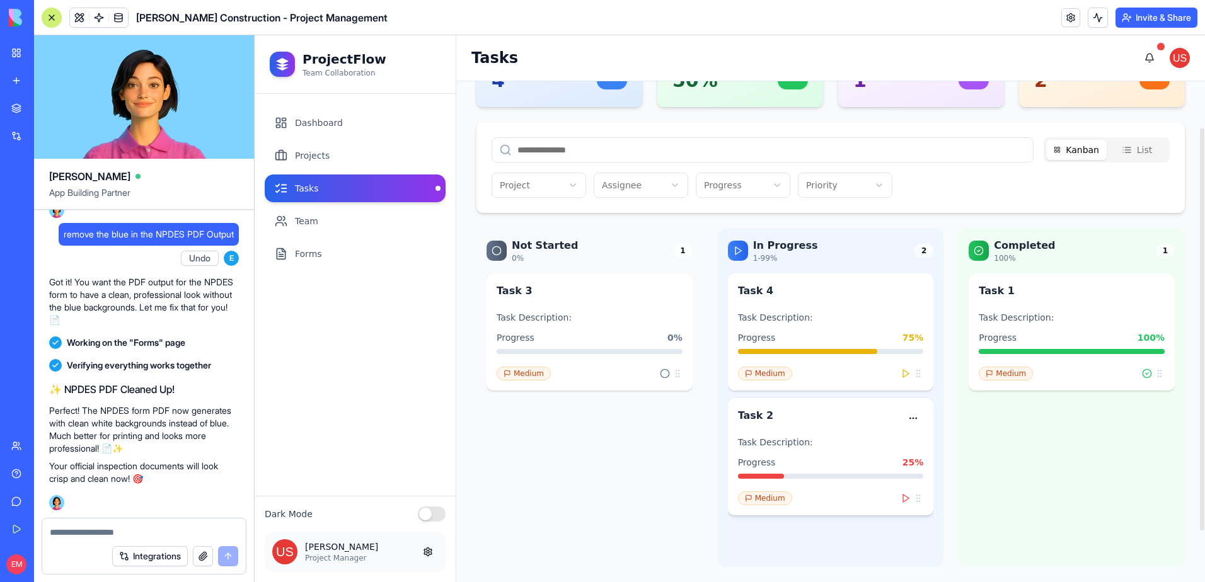
scroll to position [120, 0]
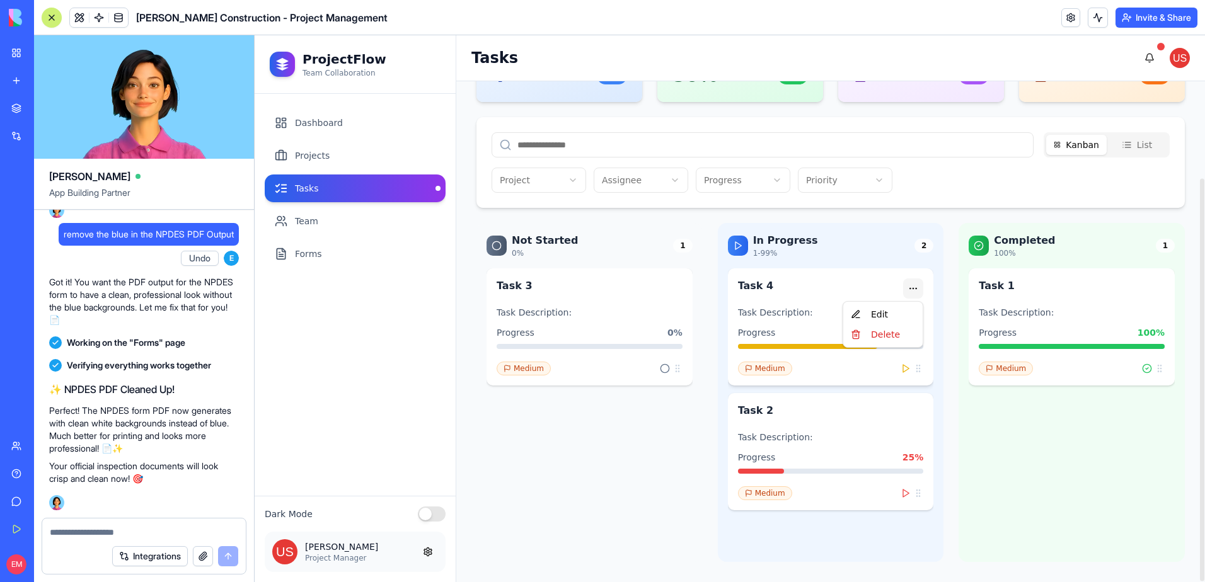
click at [912, 292] on html "ProjectFlow Team Collaboration Dashboard Projects Tasks Team Forms Dark Mode Jo…" at bounding box center [730, 308] width 950 height 547
click at [889, 333] on div "Delete" at bounding box center [883, 335] width 74 height 20
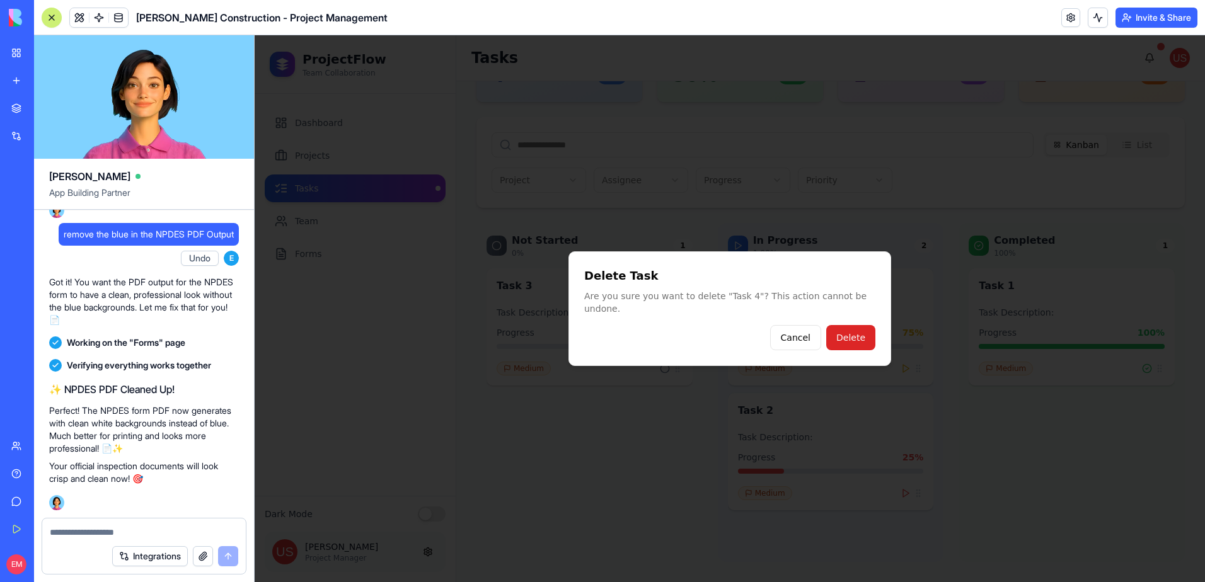
click at [860, 330] on button "Delete" at bounding box center [850, 337] width 49 height 25
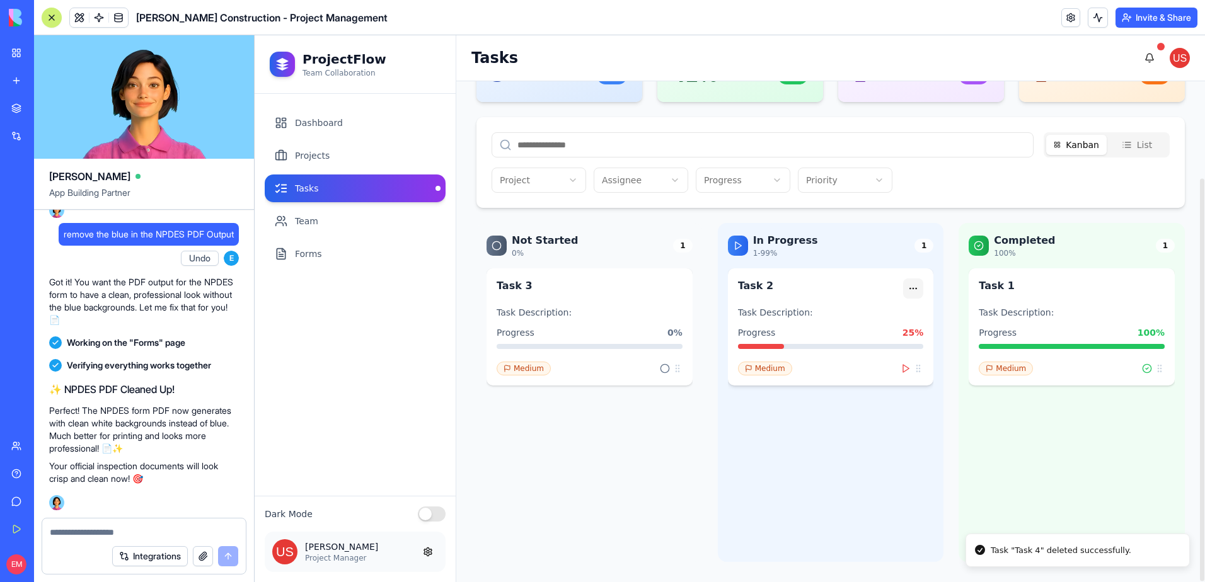
click at [916, 287] on html "ProjectFlow Team Collaboration Dashboard Projects Tasks Team Forms Dark Mode Jo…" at bounding box center [730, 308] width 950 height 547
click at [902, 334] on div "Delete" at bounding box center [883, 335] width 74 height 20
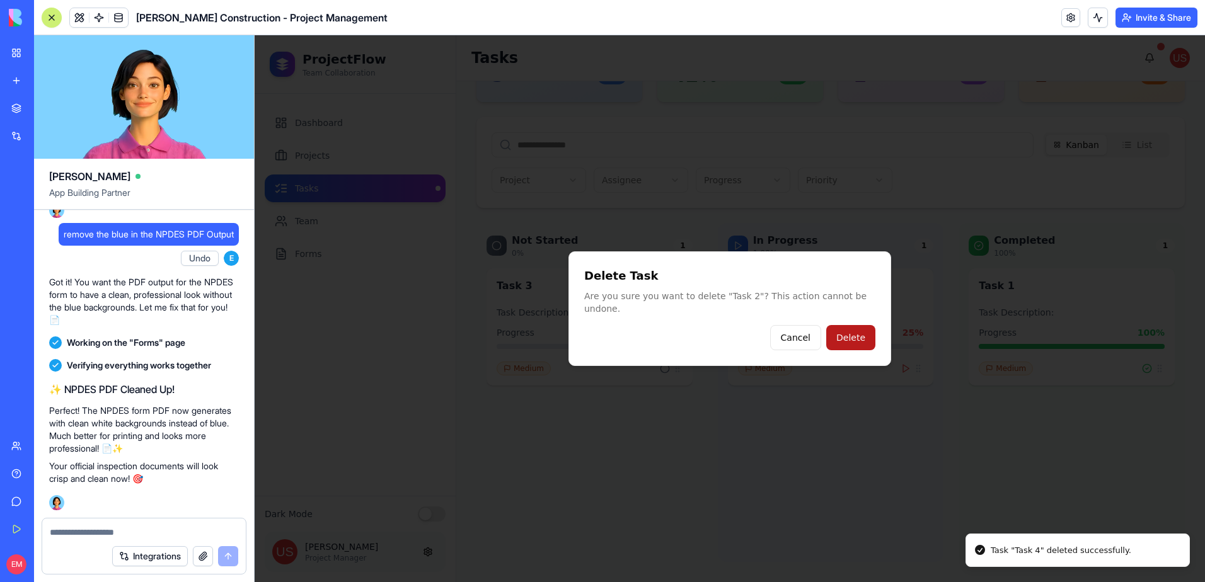
click at [862, 330] on button "Delete" at bounding box center [850, 337] width 49 height 25
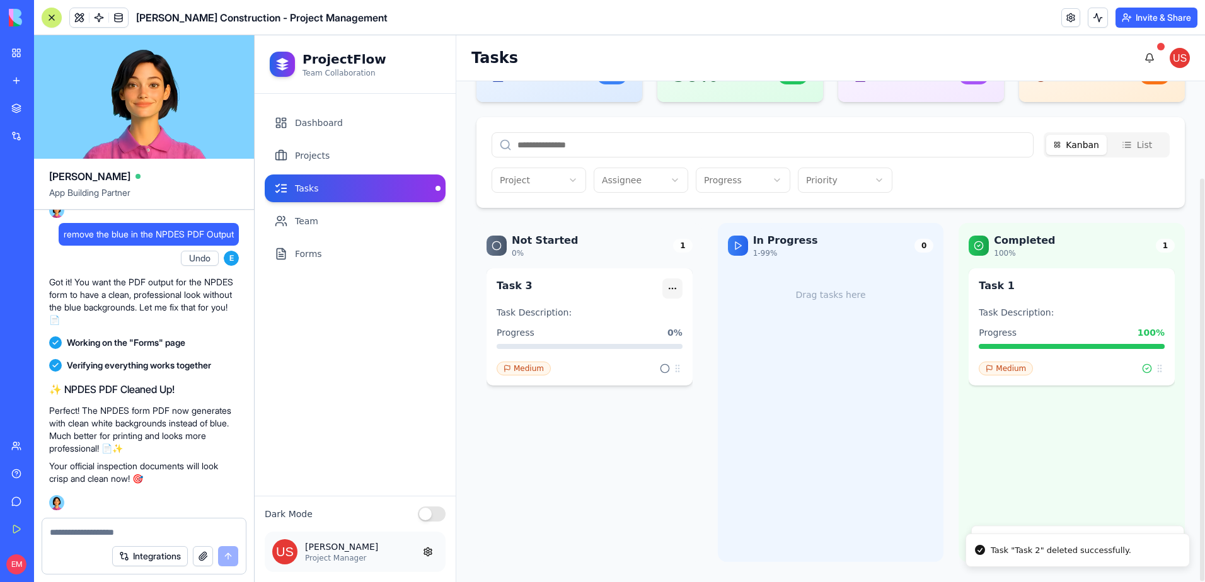
click at [678, 284] on html "ProjectFlow Team Collaboration Dashboard Projects Tasks Team Forms Dark Mode Jo…" at bounding box center [730, 308] width 950 height 547
click at [669, 339] on div "Delete" at bounding box center [642, 335] width 74 height 20
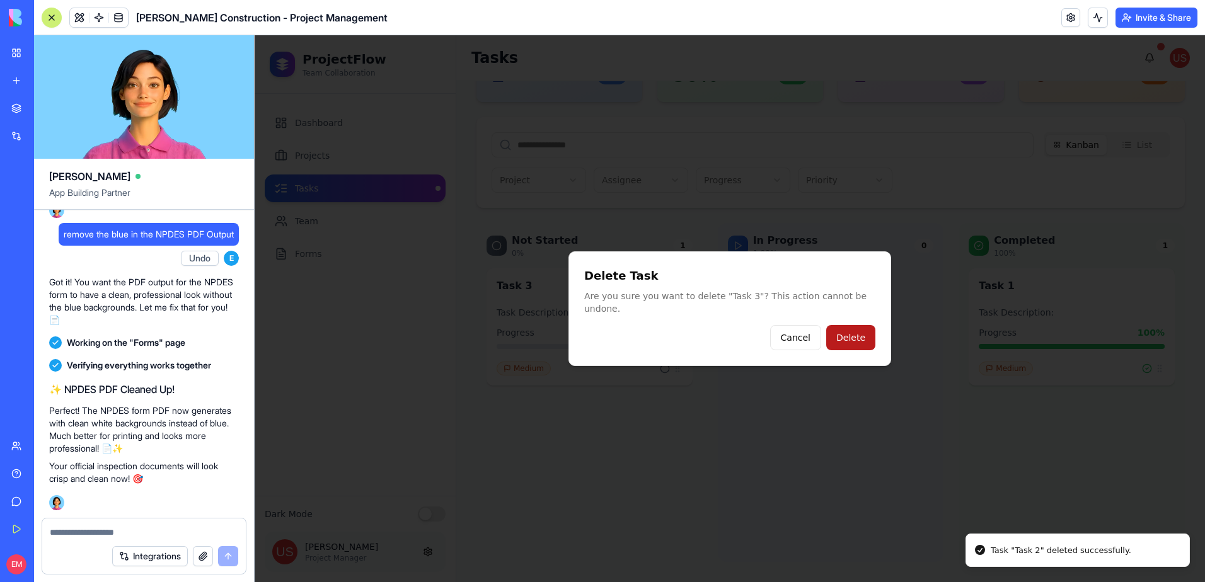
click at [849, 328] on button "Delete" at bounding box center [850, 337] width 49 height 25
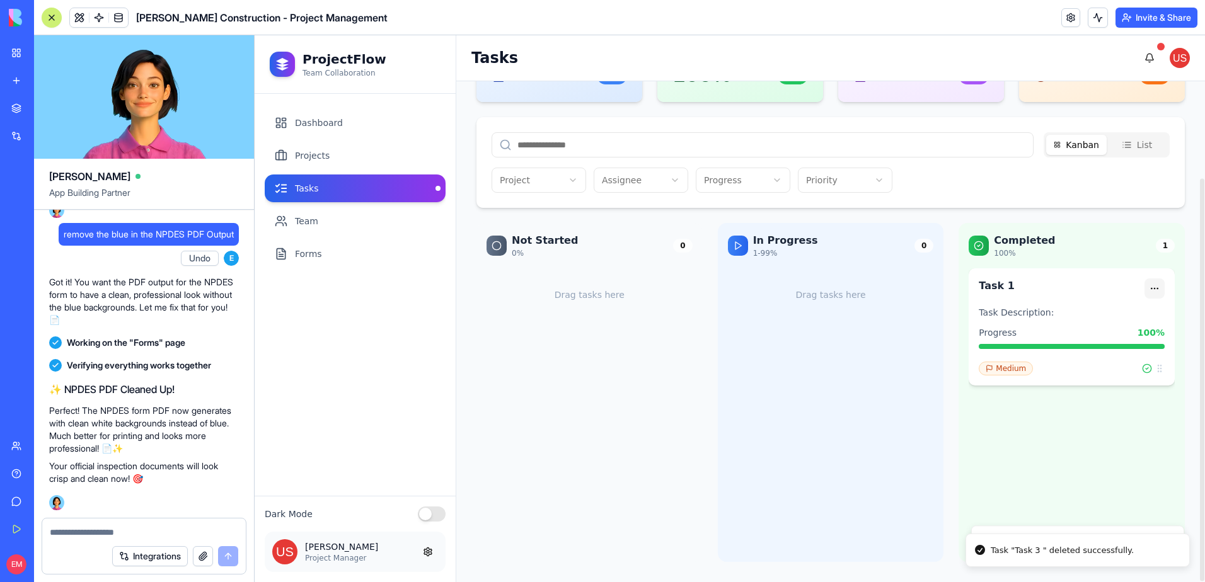
click at [1156, 292] on html "ProjectFlow Team Collaboration Dashboard Projects Tasks Team Forms Dark Mode Jo…" at bounding box center [730, 308] width 950 height 547
click at [1128, 339] on div "Delete" at bounding box center [1124, 335] width 74 height 20
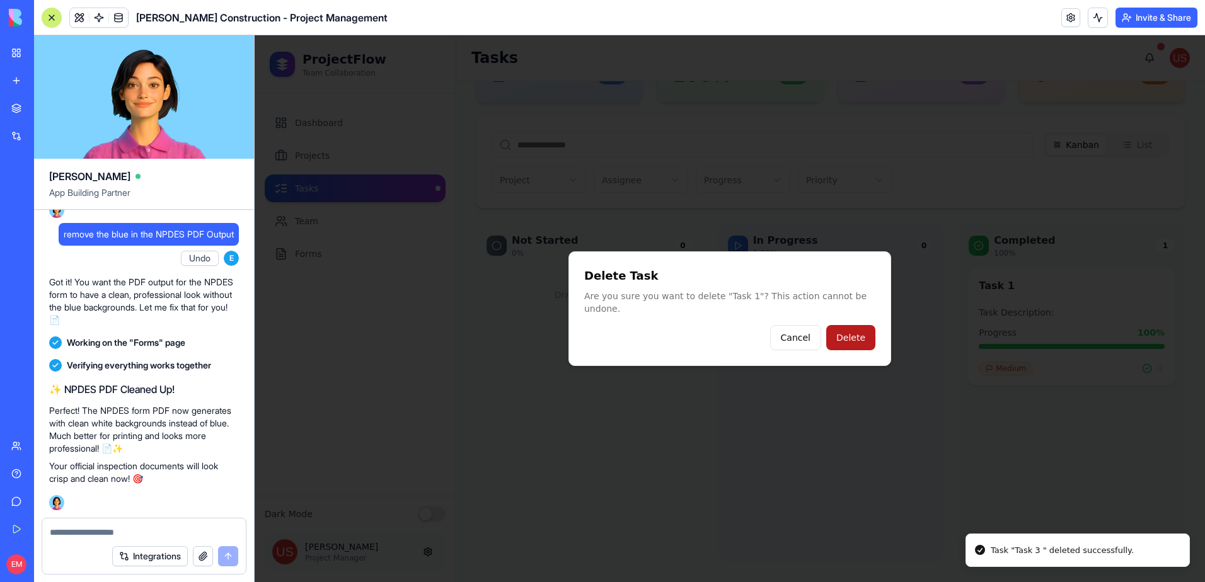
click at [865, 332] on button "Delete" at bounding box center [850, 337] width 49 height 25
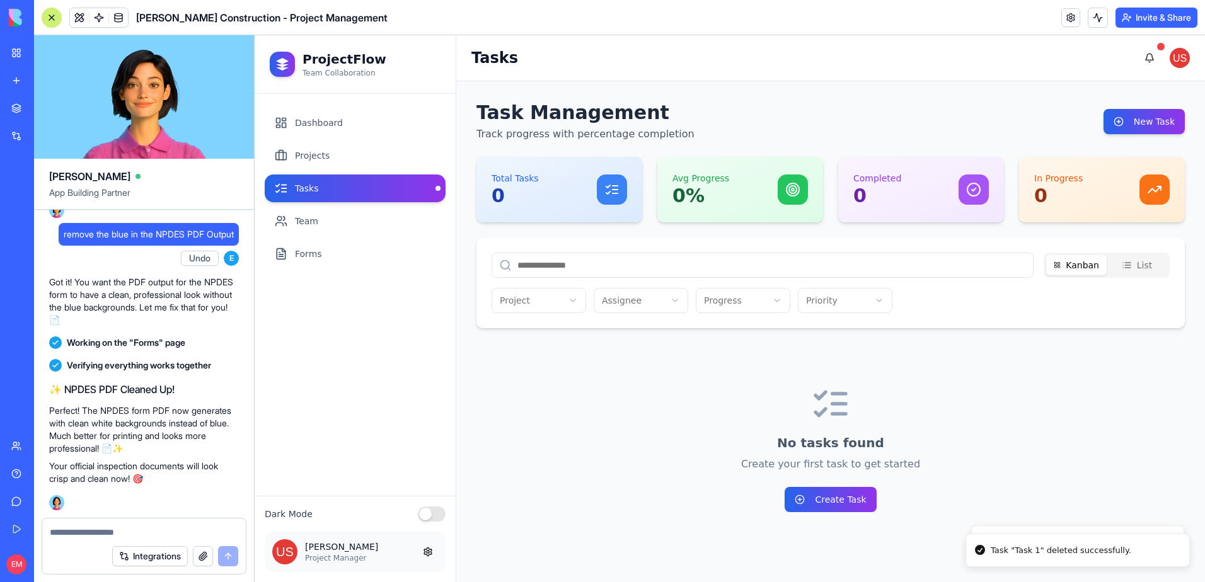
scroll to position [0, 0]
click at [384, 154] on link "Projects" at bounding box center [355, 156] width 181 height 28
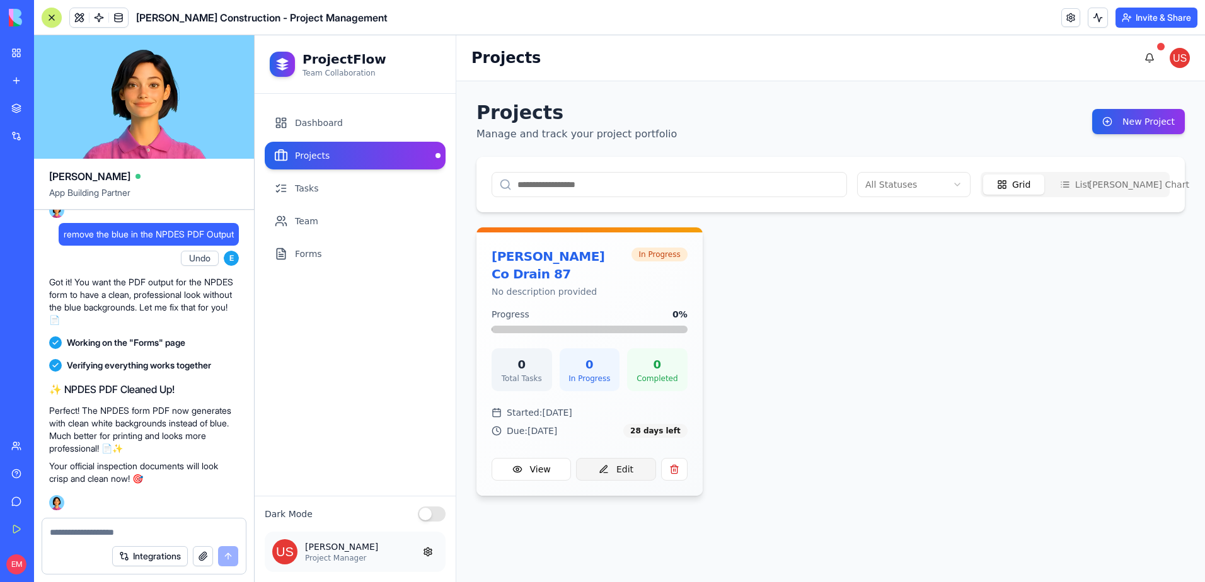
click at [621, 458] on button "Edit" at bounding box center [615, 469] width 79 height 23
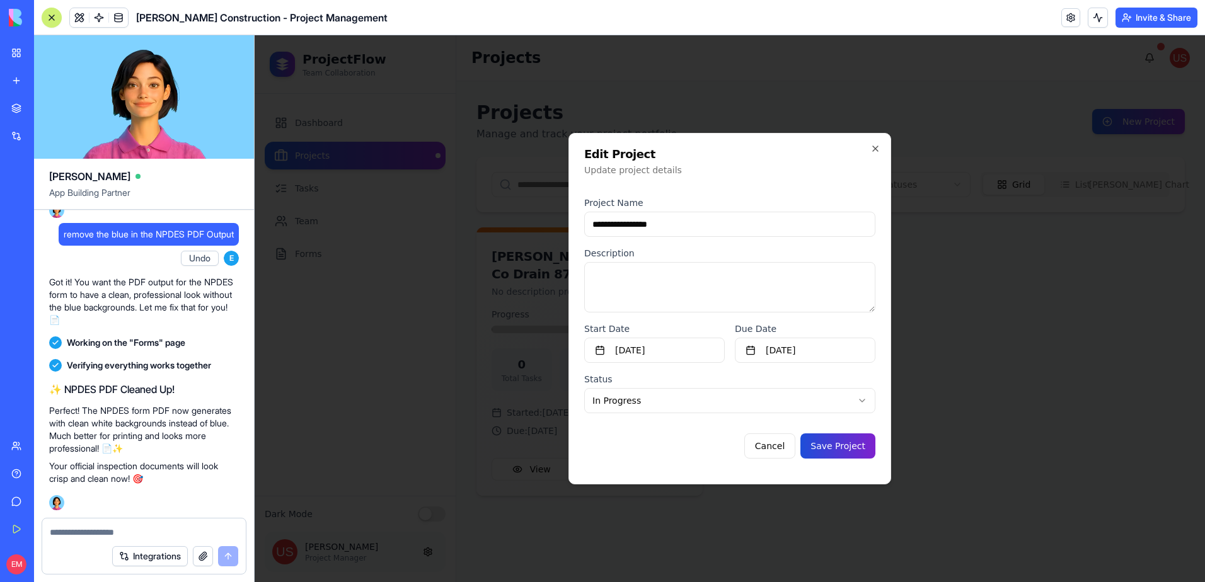
click at [817, 441] on button "Save Project" at bounding box center [837, 446] width 75 height 25
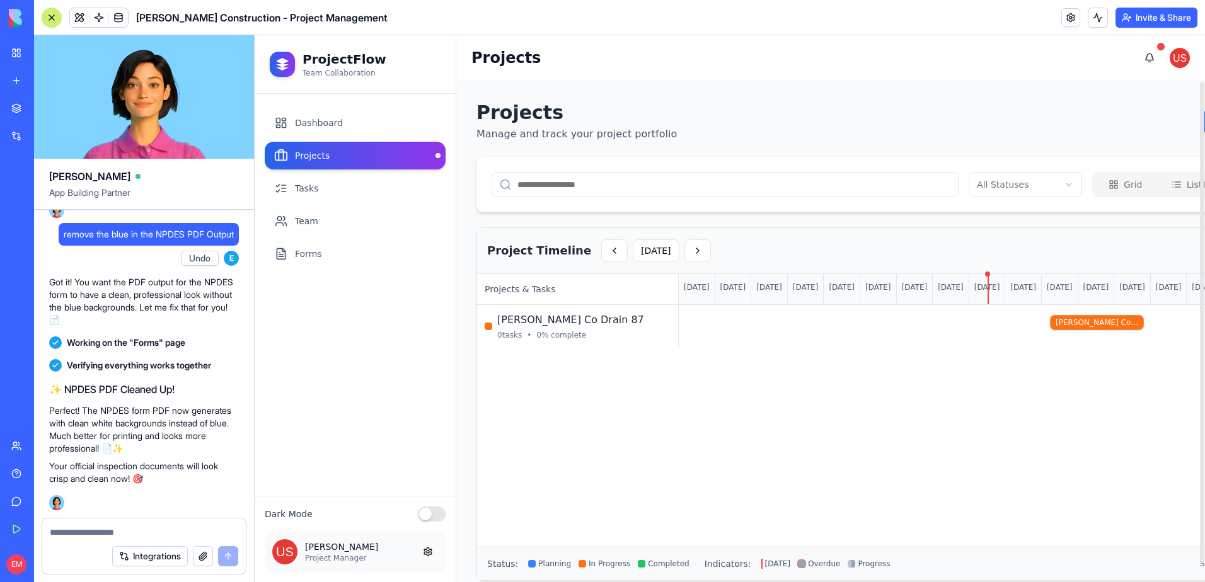
click at [1095, 181] on button "Grid" at bounding box center [1125, 185] width 61 height 20
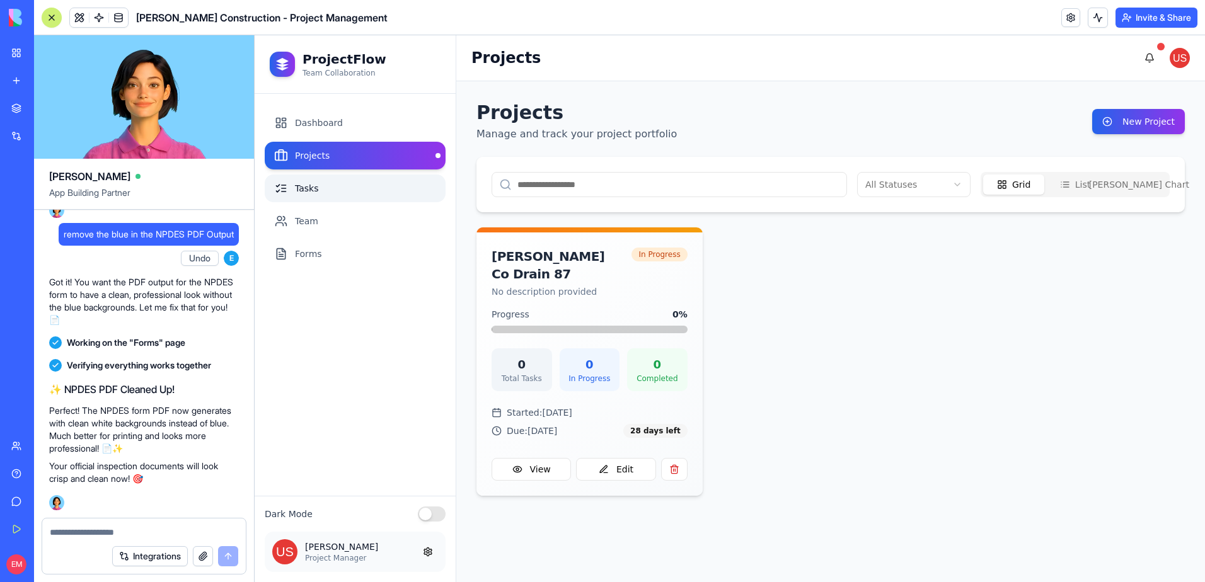
click at [363, 196] on link "Tasks" at bounding box center [355, 189] width 181 height 28
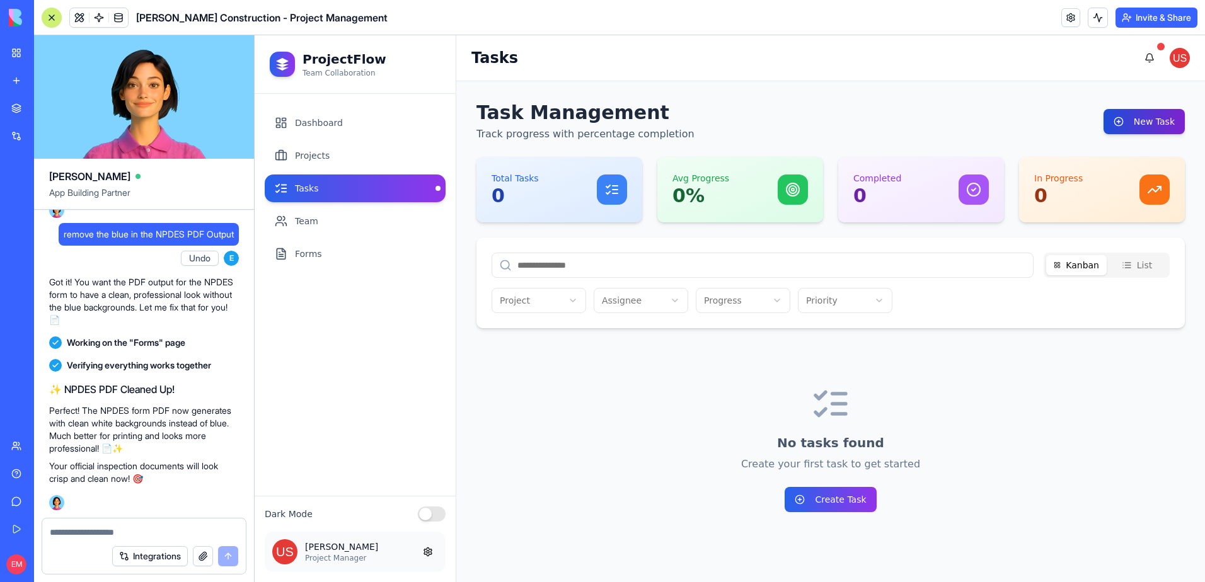
click at [1134, 120] on button "New Task" at bounding box center [1143, 121] width 81 height 25
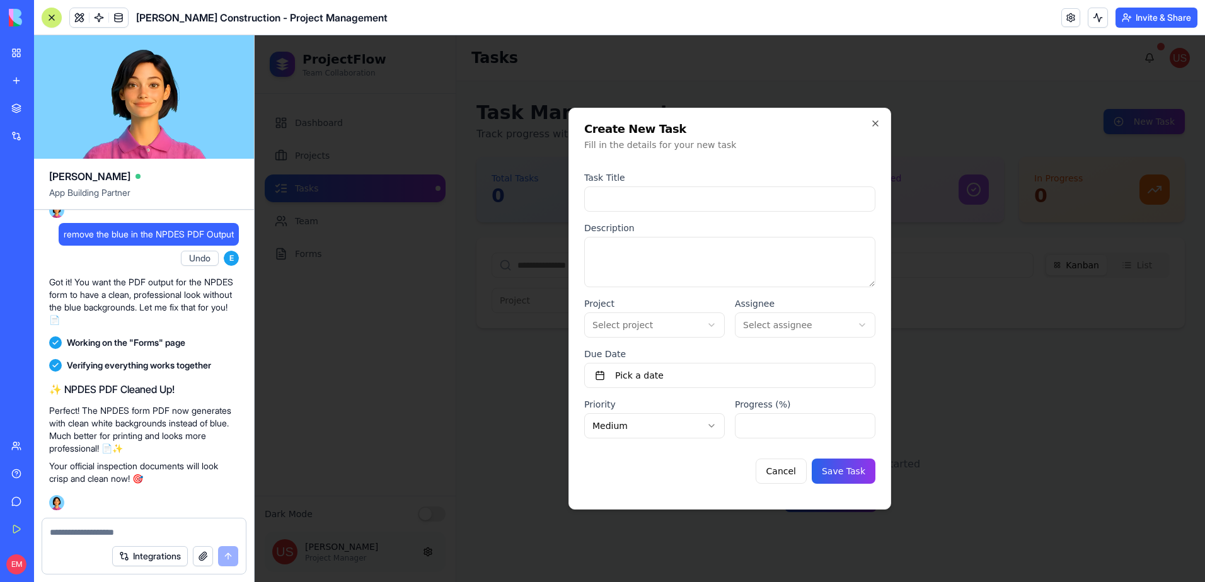
click at [49, 21] on div at bounding box center [52, 18] width 10 height 10
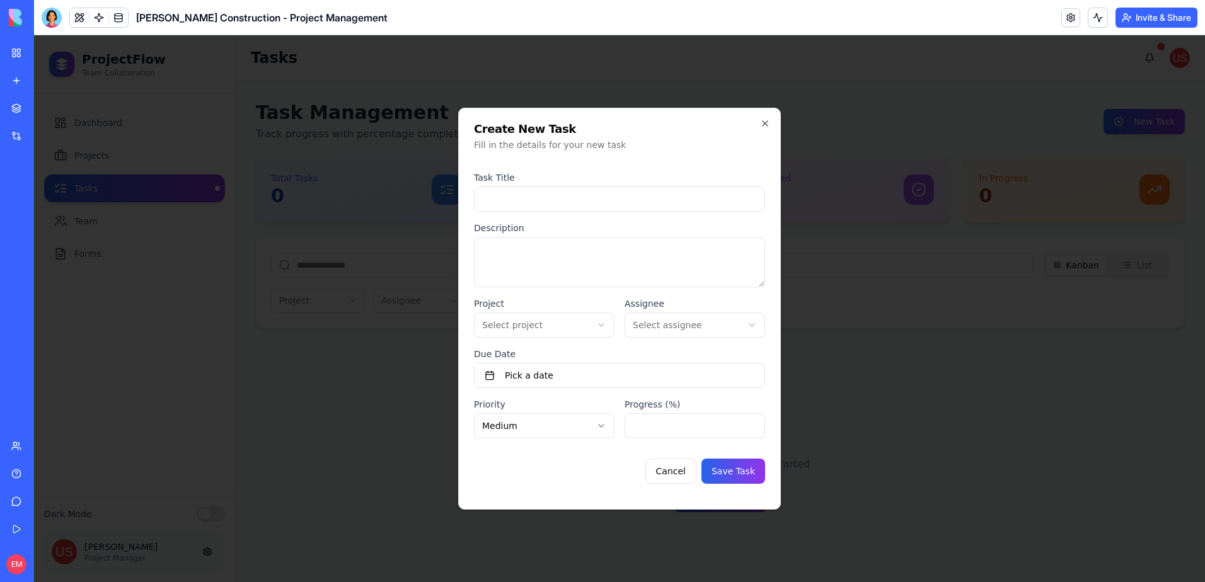
click at [536, 199] on input at bounding box center [619, 199] width 291 height 25
type input "**********"
click at [590, 325] on body "**********" at bounding box center [619, 308] width 1171 height 547
click at [662, 323] on body "**********" at bounding box center [619, 308] width 1171 height 547
click at [663, 323] on body "**********" at bounding box center [619, 308] width 1171 height 547
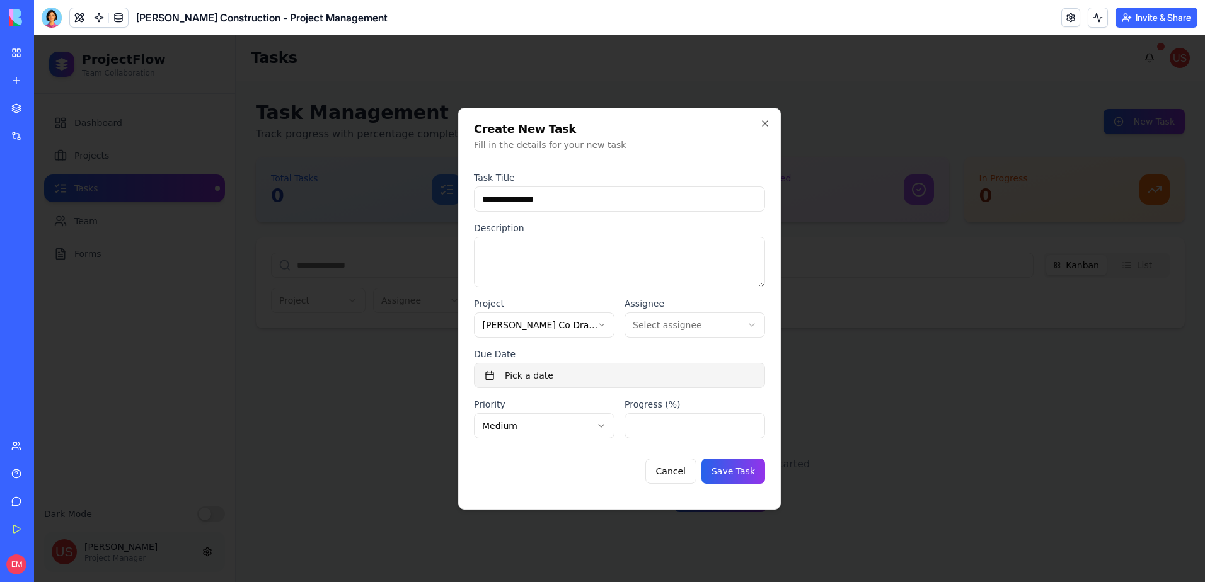
click at [593, 377] on button "Pick a date" at bounding box center [619, 375] width 291 height 25
click at [570, 308] on button "20" at bounding box center [574, 313] width 23 height 23
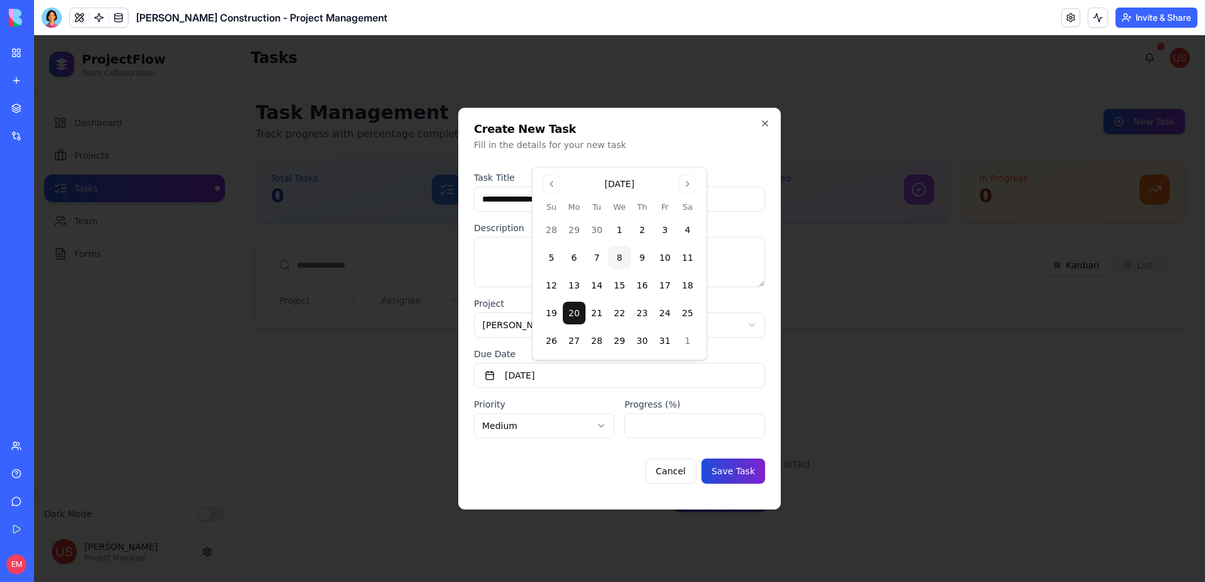
click at [720, 464] on button "Save Task" at bounding box center [733, 471] width 64 height 25
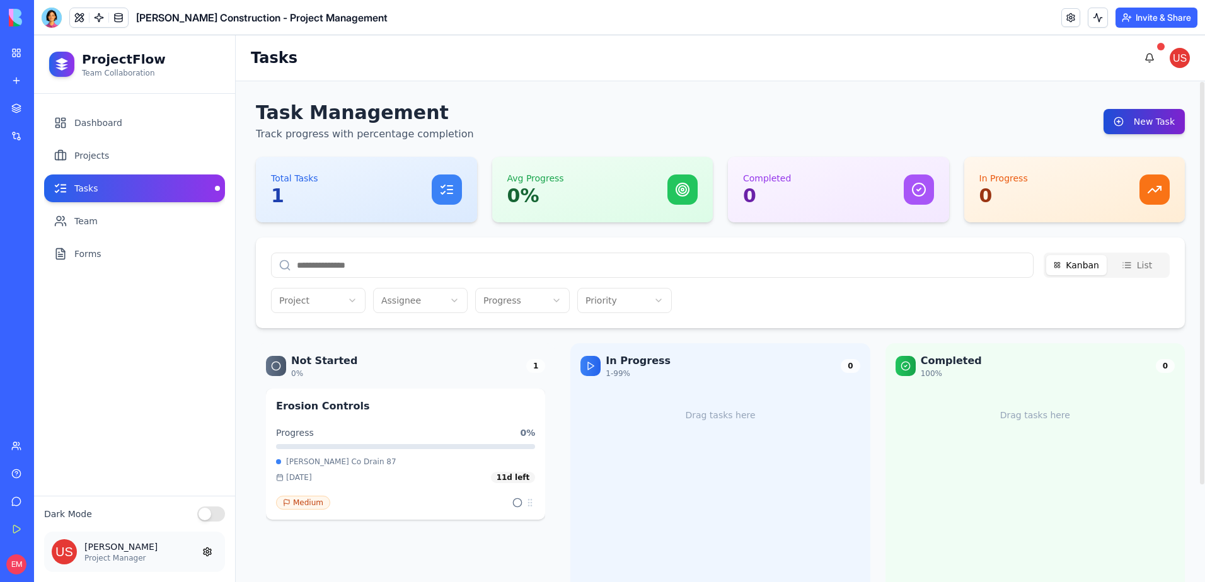
click at [1130, 121] on button "New Task" at bounding box center [1143, 121] width 81 height 25
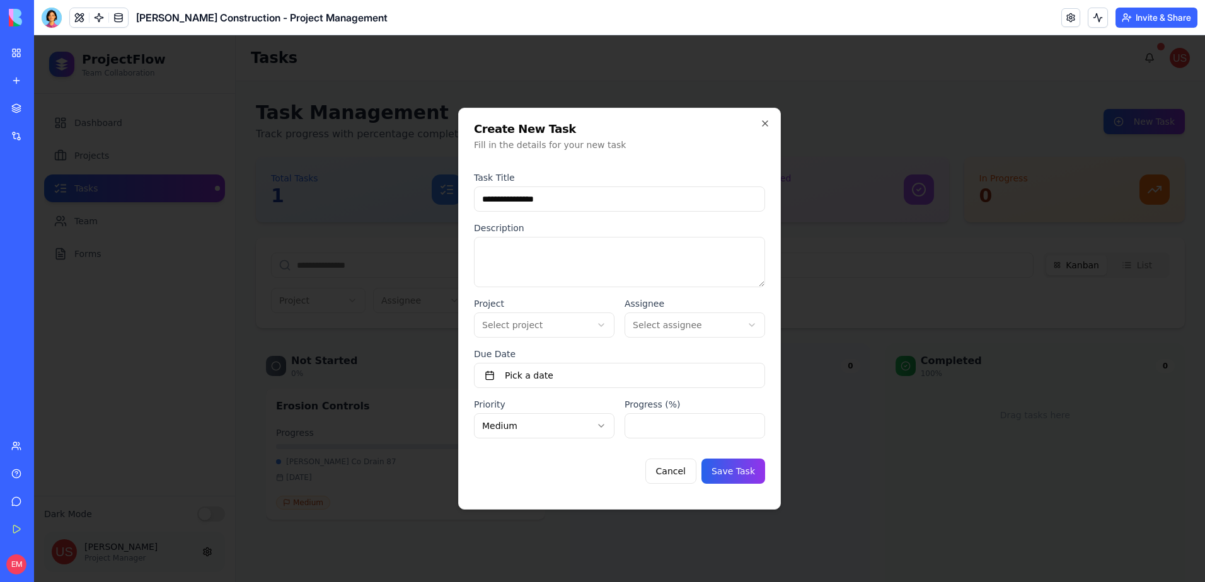
type input "**********"
click at [596, 323] on body "**********" at bounding box center [619, 308] width 1171 height 547
drag, startPoint x: 555, startPoint y: 368, endPoint x: 619, endPoint y: 343, distance: 69.6
click at [579, 371] on button "Pick a date" at bounding box center [619, 375] width 291 height 25
click at [577, 314] on button "20" at bounding box center [574, 313] width 23 height 23
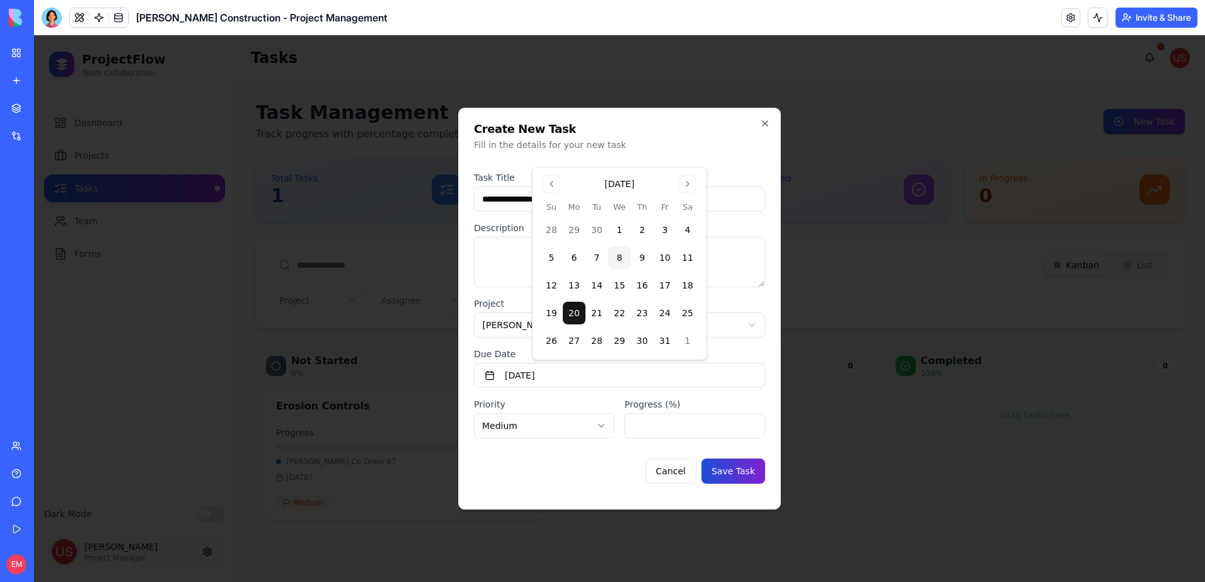
click at [724, 461] on button "Save Task" at bounding box center [733, 471] width 64 height 25
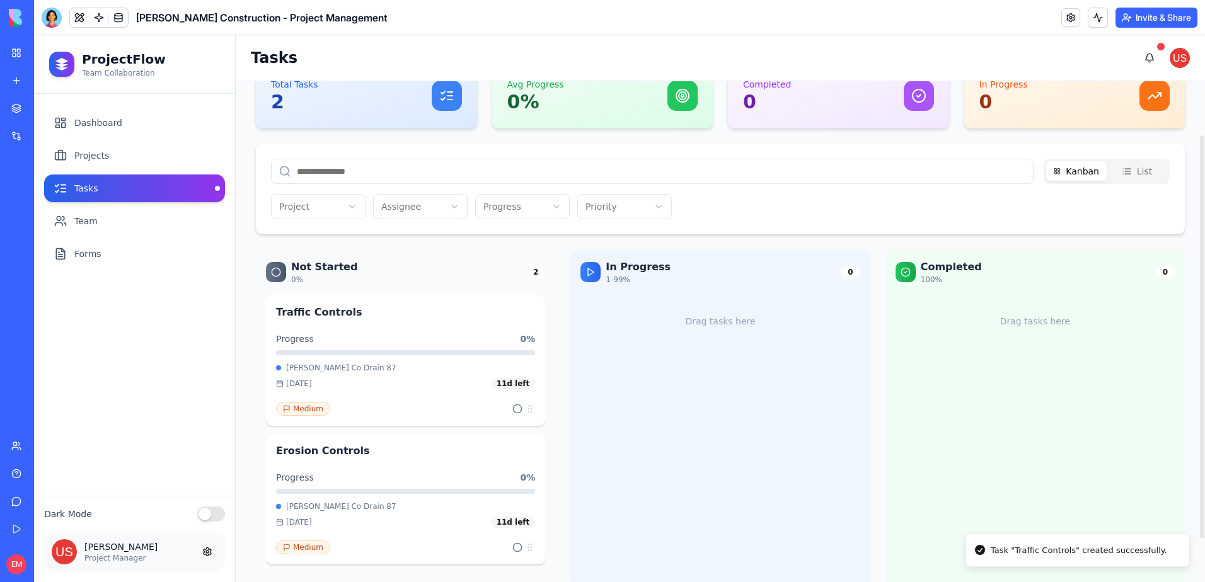
scroll to position [120, 0]
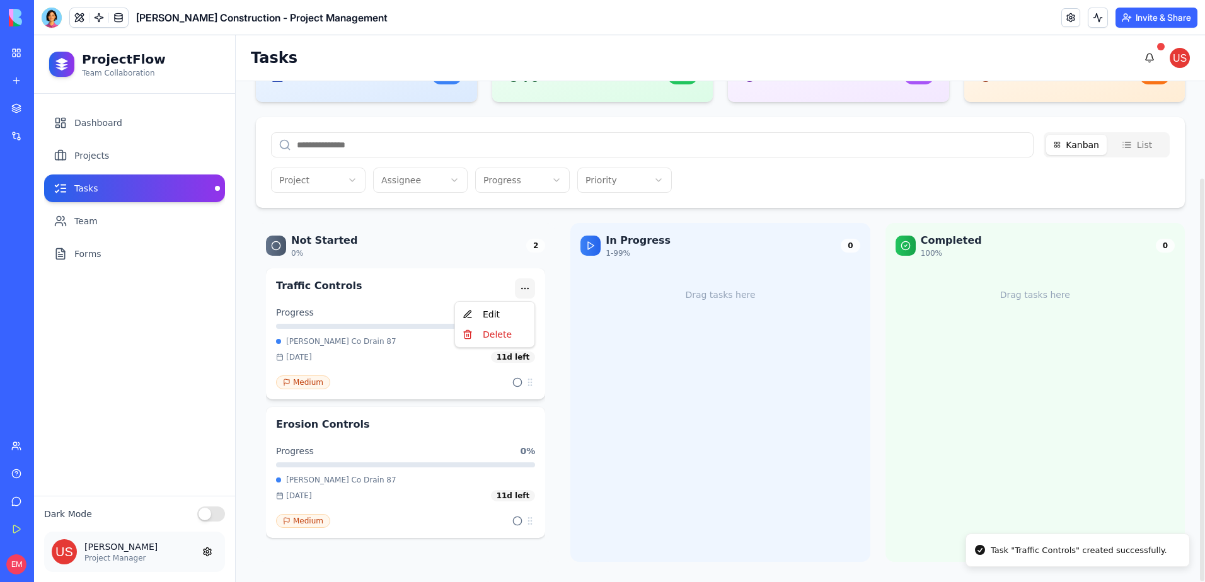
click at [527, 292] on html "ProjectFlow Team Collaboration Dashboard Projects Tasks Team Forms Dark Mode Jo…" at bounding box center [619, 308] width 1171 height 547
click at [511, 324] on div "Edit" at bounding box center [495, 314] width 74 height 20
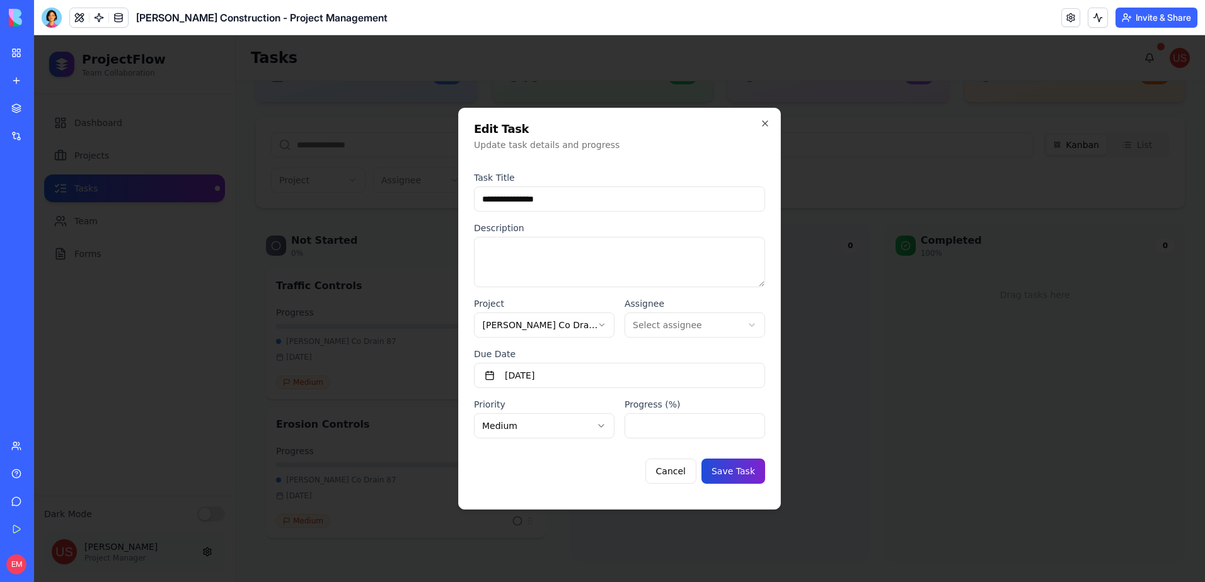
click at [738, 468] on button "Save Task" at bounding box center [733, 471] width 64 height 25
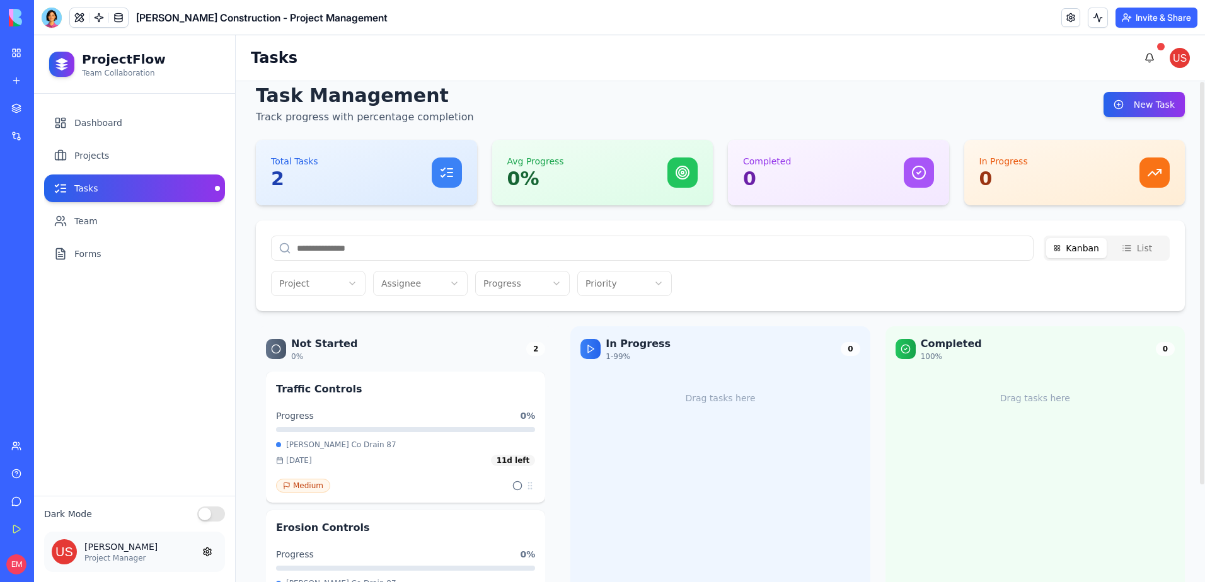
scroll to position [0, 0]
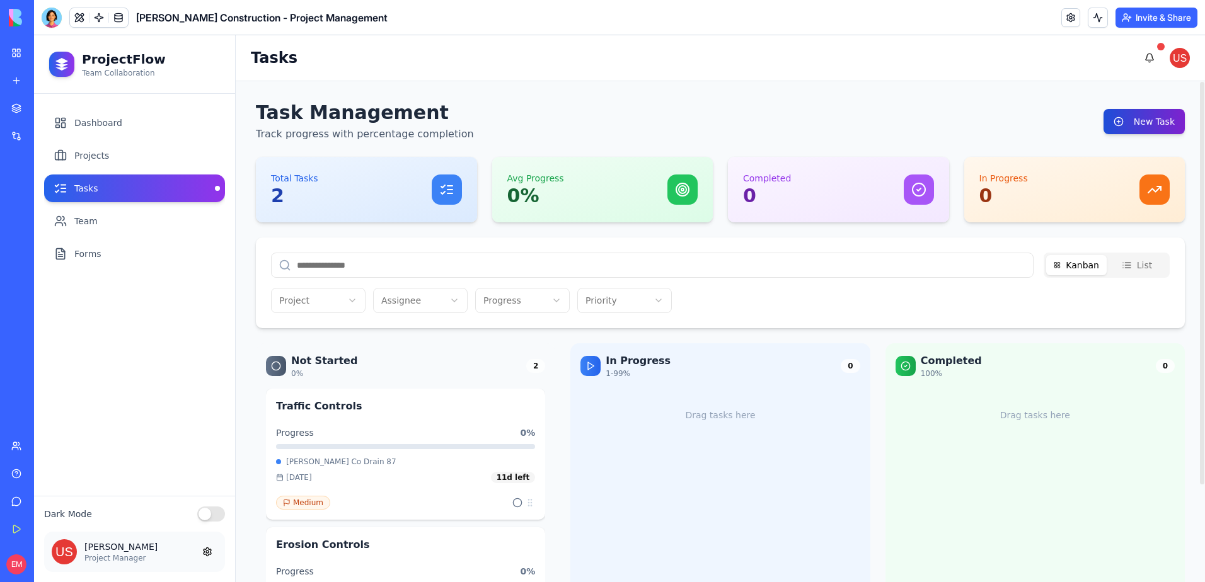
click at [1143, 113] on button "New Task" at bounding box center [1143, 121] width 81 height 25
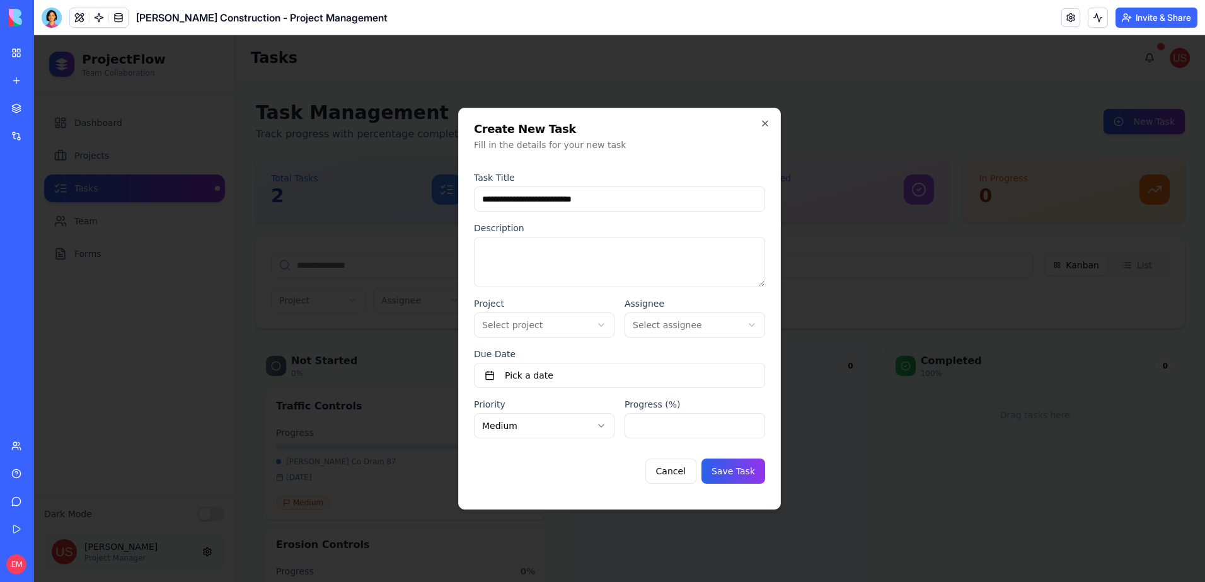
type input "**********"
click at [579, 322] on body "**********" at bounding box center [619, 308] width 1171 height 547
click at [579, 369] on button "Pick a date" at bounding box center [619, 375] width 291 height 25
click at [575, 314] on button "20" at bounding box center [574, 313] width 23 height 23
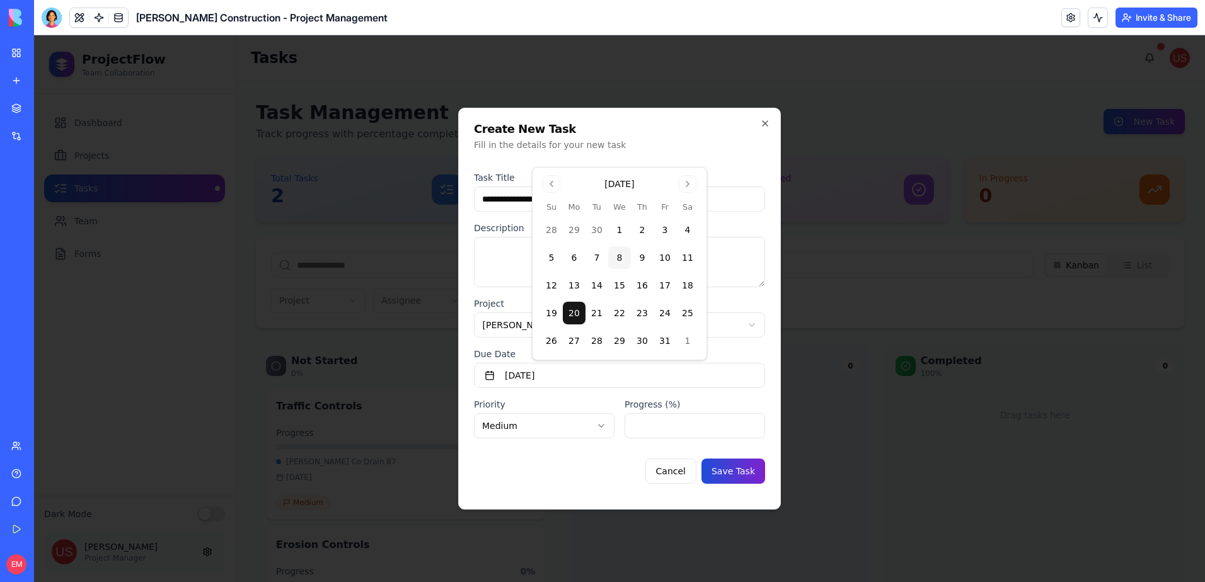
click at [735, 471] on button "Save Task" at bounding box center [733, 471] width 64 height 25
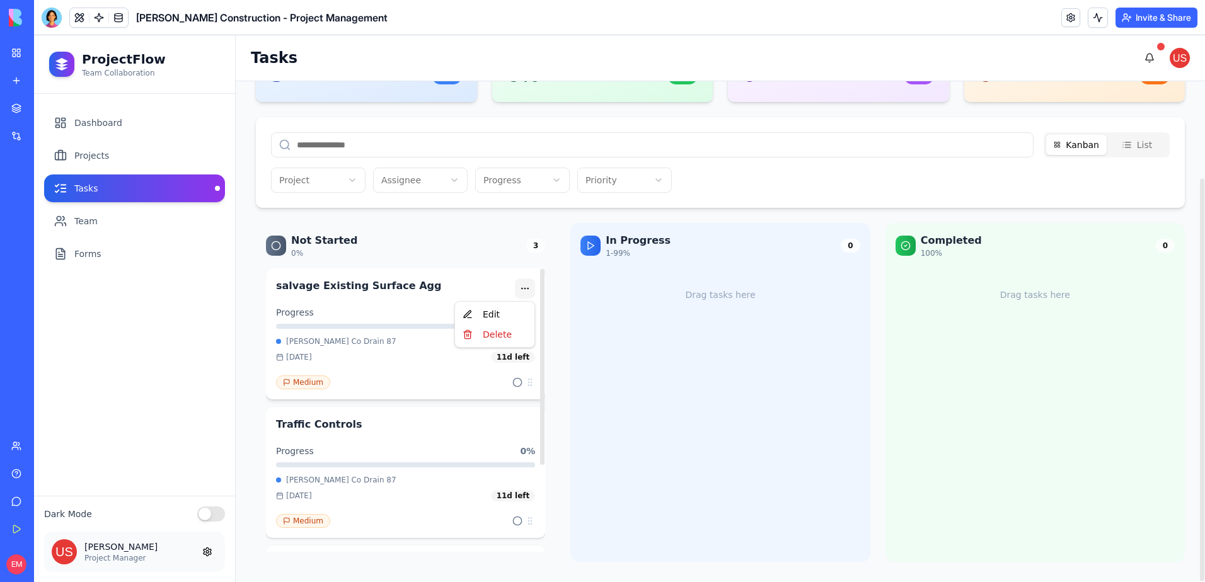
click at [522, 294] on html "ProjectFlow Team Collaboration Dashboard Projects Tasks Team Forms Dark Mode Jo…" at bounding box center [619, 308] width 1171 height 547
click at [508, 316] on div "Edit" at bounding box center [495, 314] width 74 height 20
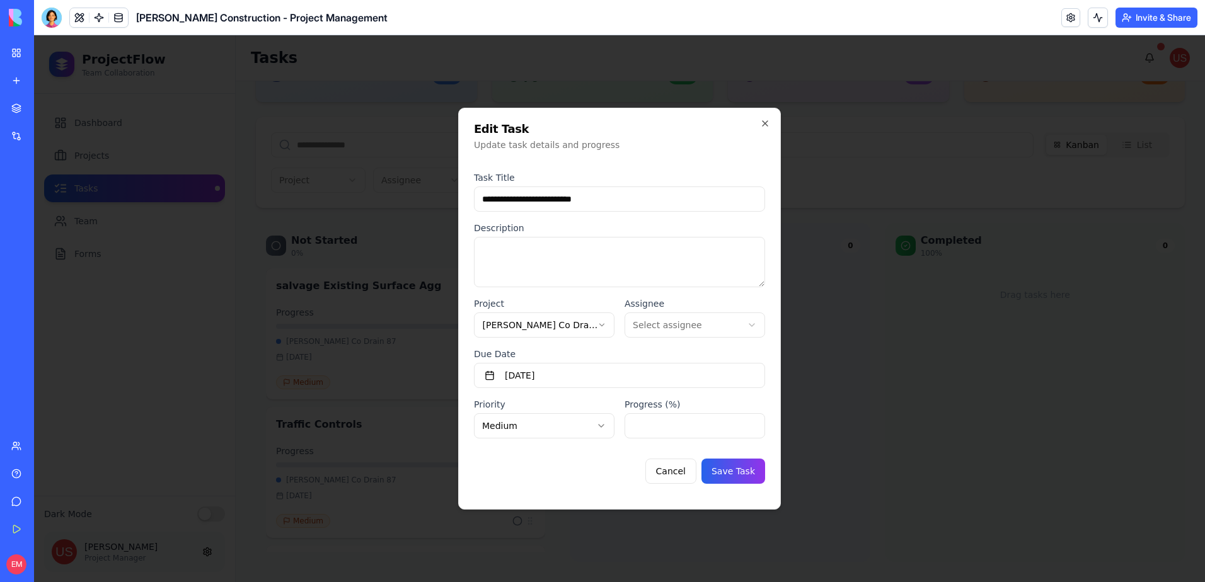
click at [487, 204] on input "**********" at bounding box center [619, 199] width 291 height 25
type input "**********"
click at [740, 483] on form "**********" at bounding box center [619, 327] width 291 height 333
click at [742, 478] on button "Save Task" at bounding box center [733, 471] width 64 height 25
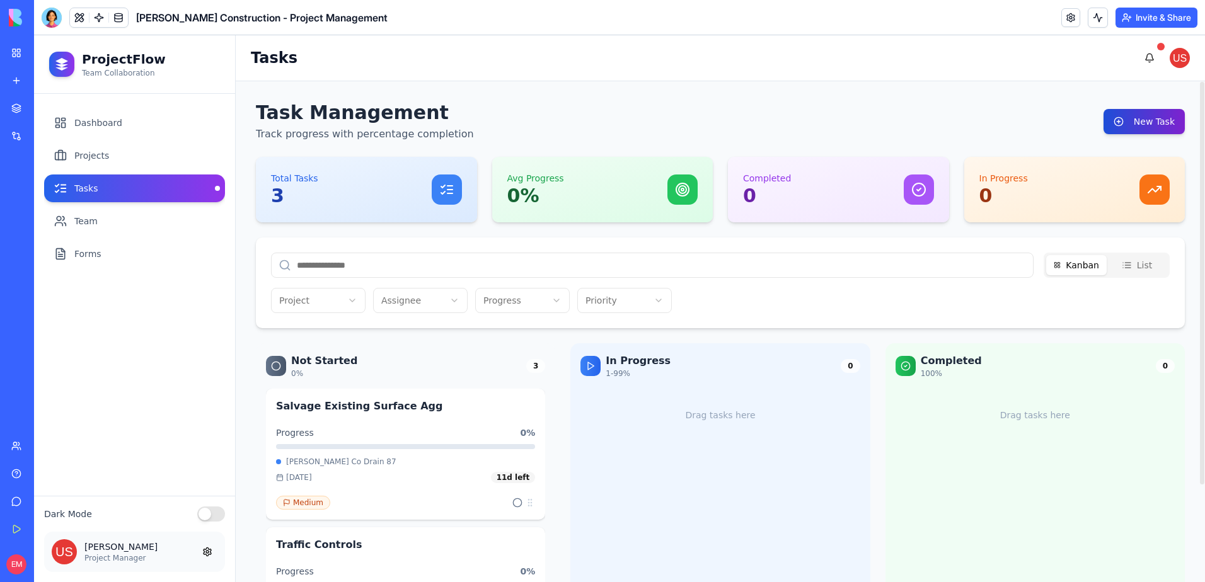
click at [1149, 124] on button "New Task" at bounding box center [1143, 121] width 81 height 25
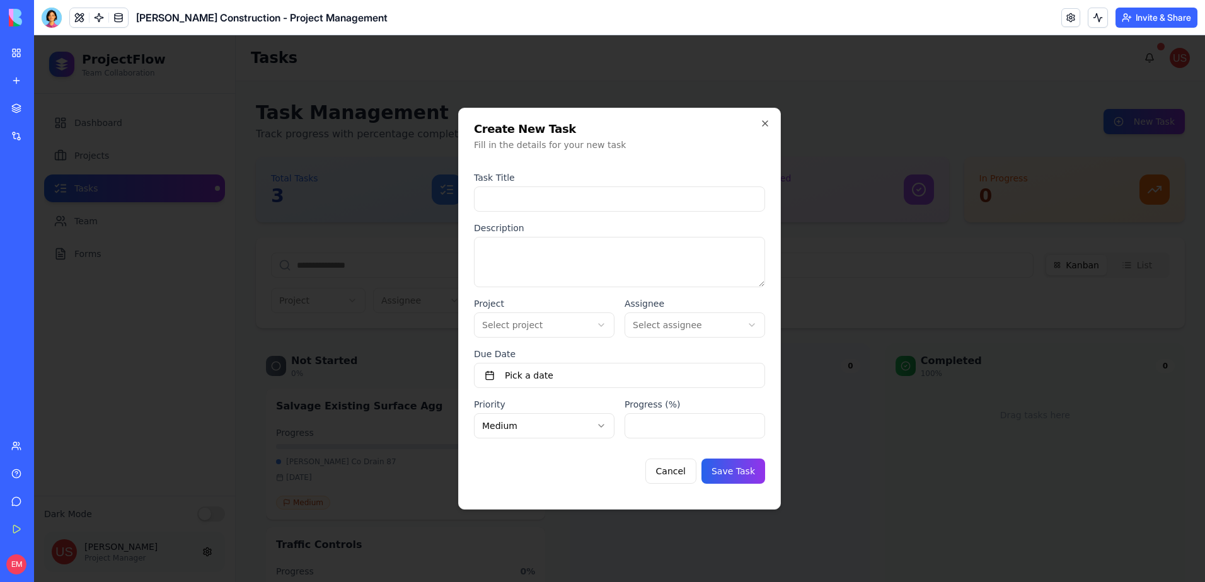
click at [556, 203] on input at bounding box center [619, 199] width 291 height 25
click at [677, 469] on button "Cancel" at bounding box center [670, 471] width 51 height 25
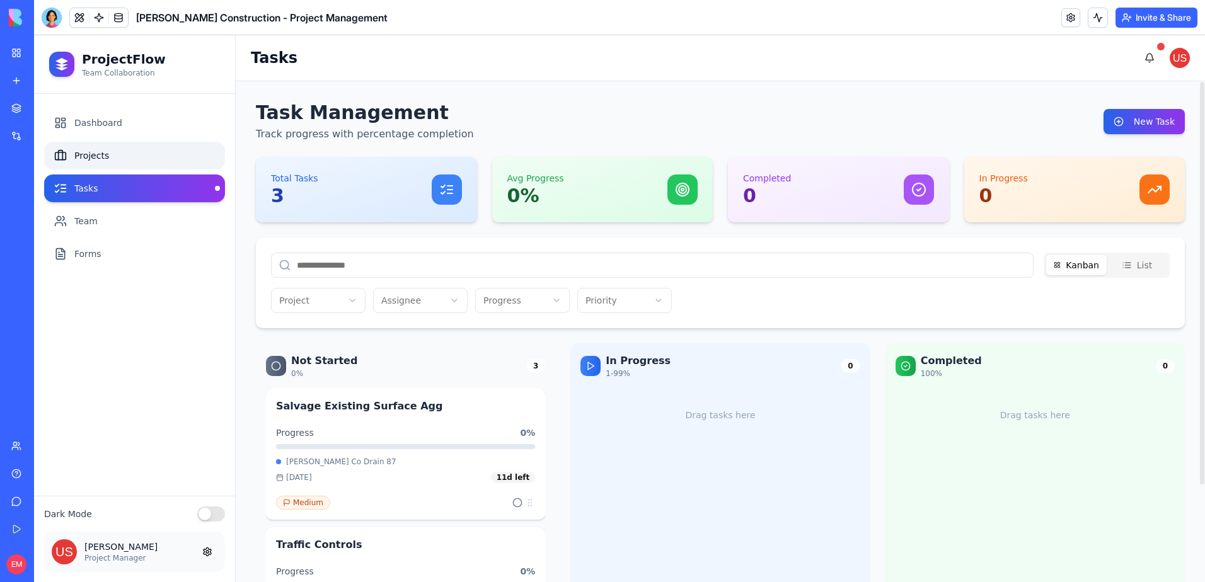
click at [151, 156] on link "Projects" at bounding box center [134, 156] width 181 height 28
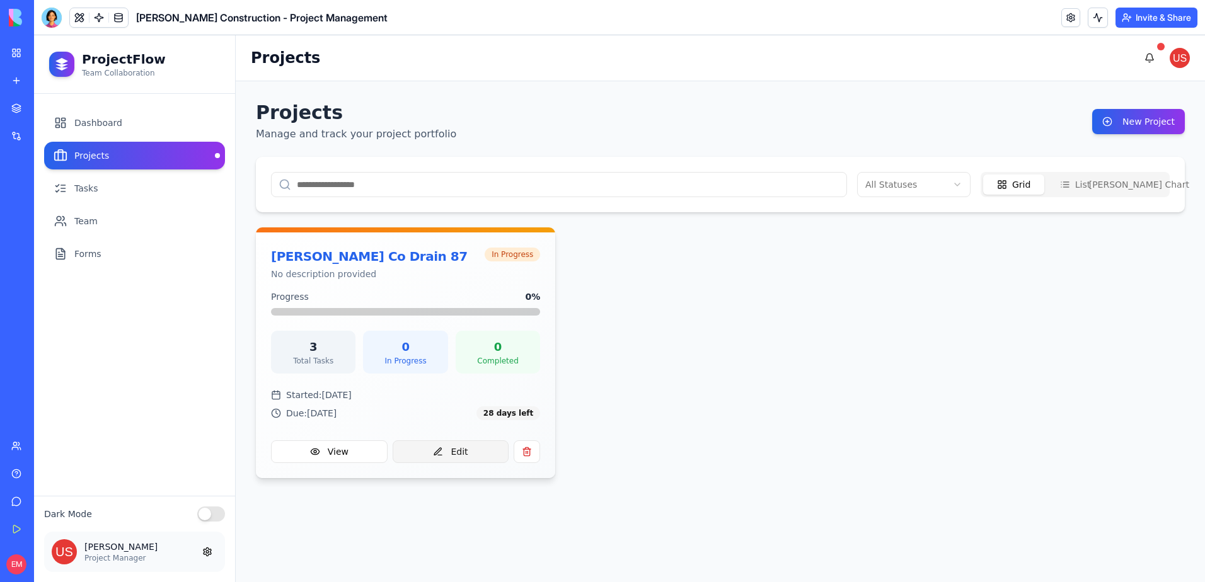
click at [438, 444] on button "Edit" at bounding box center [451, 452] width 117 height 23
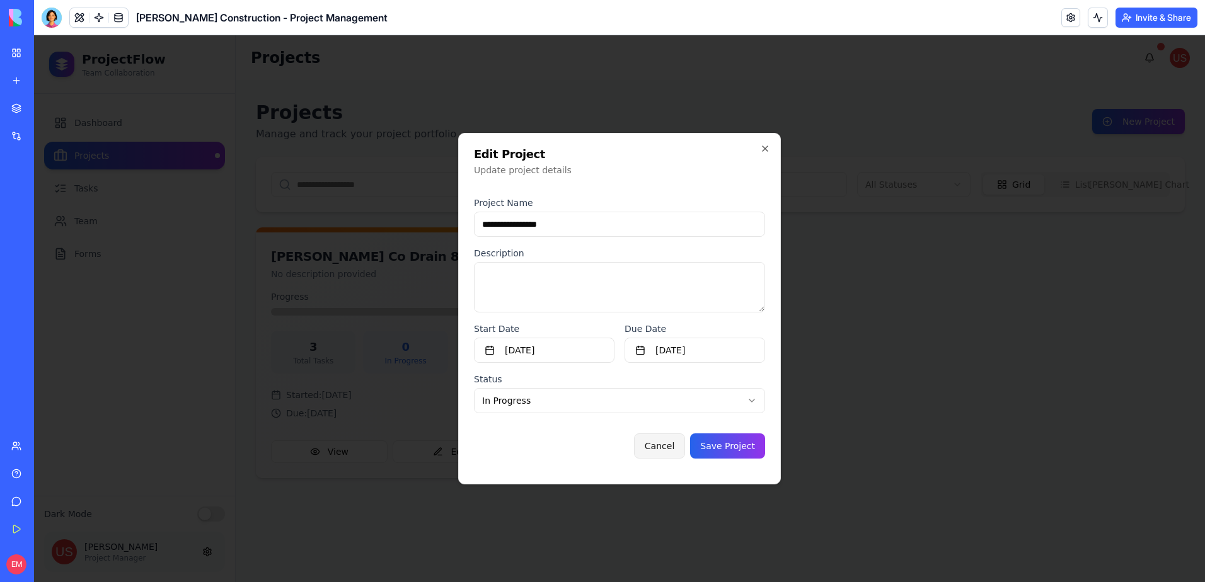
click at [683, 447] on button "Cancel" at bounding box center [659, 446] width 51 height 25
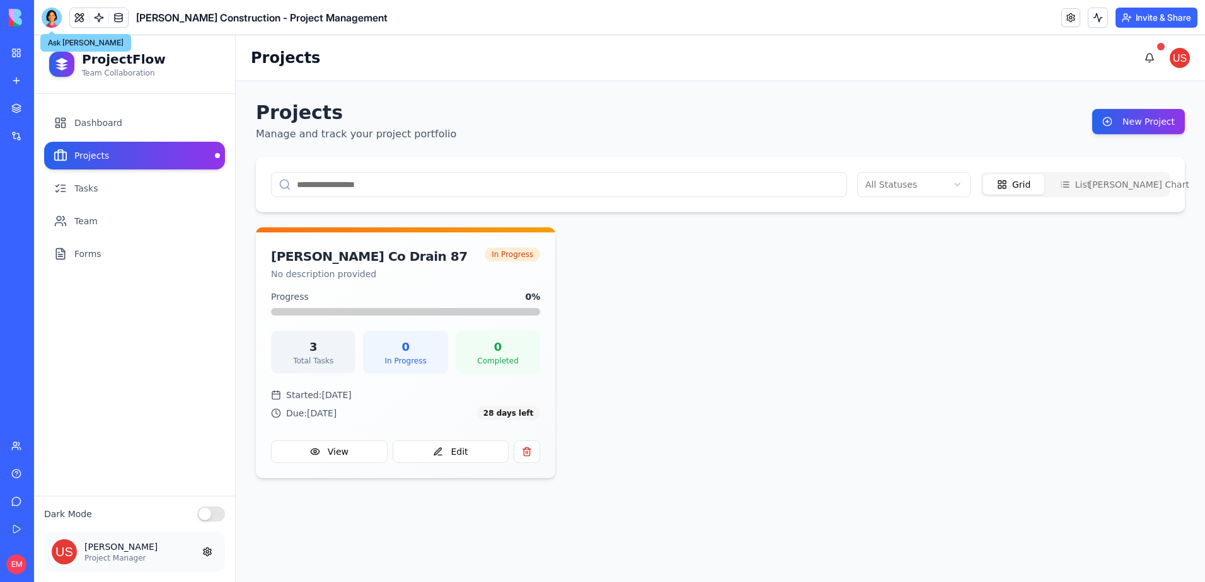
click at [54, 22] on div at bounding box center [52, 18] width 20 height 20
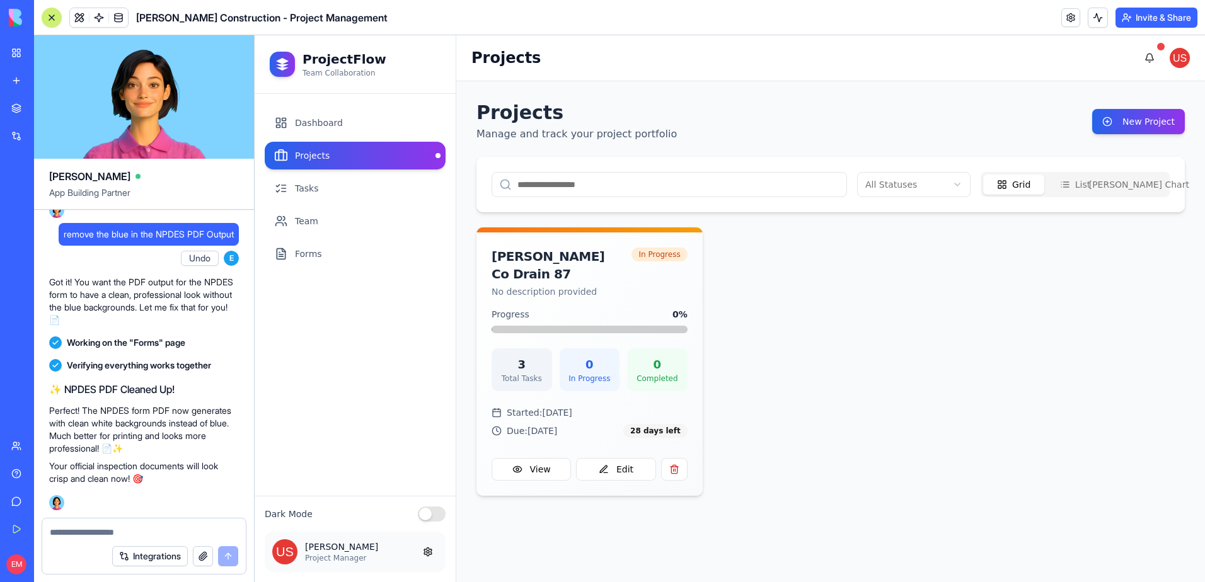
click at [135, 526] on div at bounding box center [144, 529] width 204 height 20
click at [135, 531] on textarea at bounding box center [144, 532] width 188 height 13
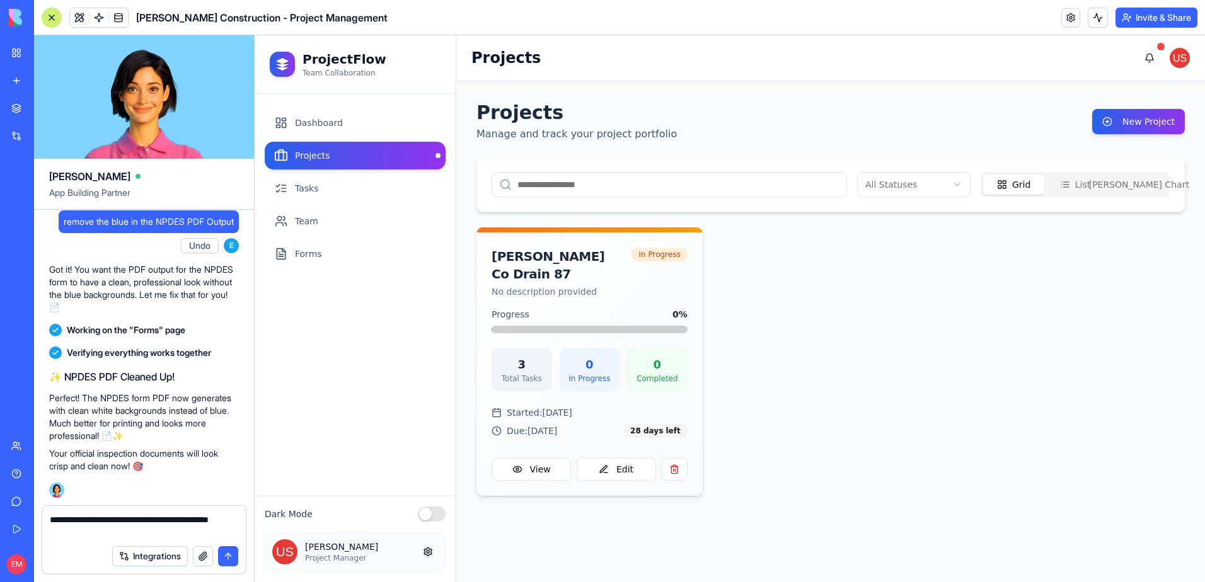
click at [161, 521] on textarea "**********" at bounding box center [144, 526] width 188 height 25
click at [130, 533] on textarea "**********" at bounding box center [144, 526] width 188 height 25
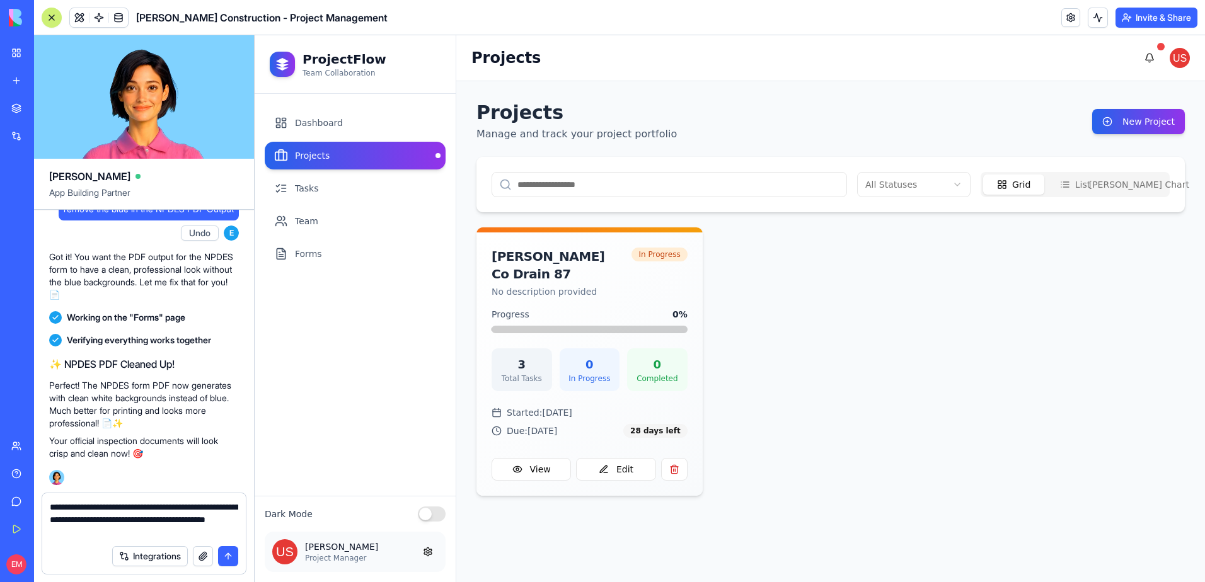
type textarea "**********"
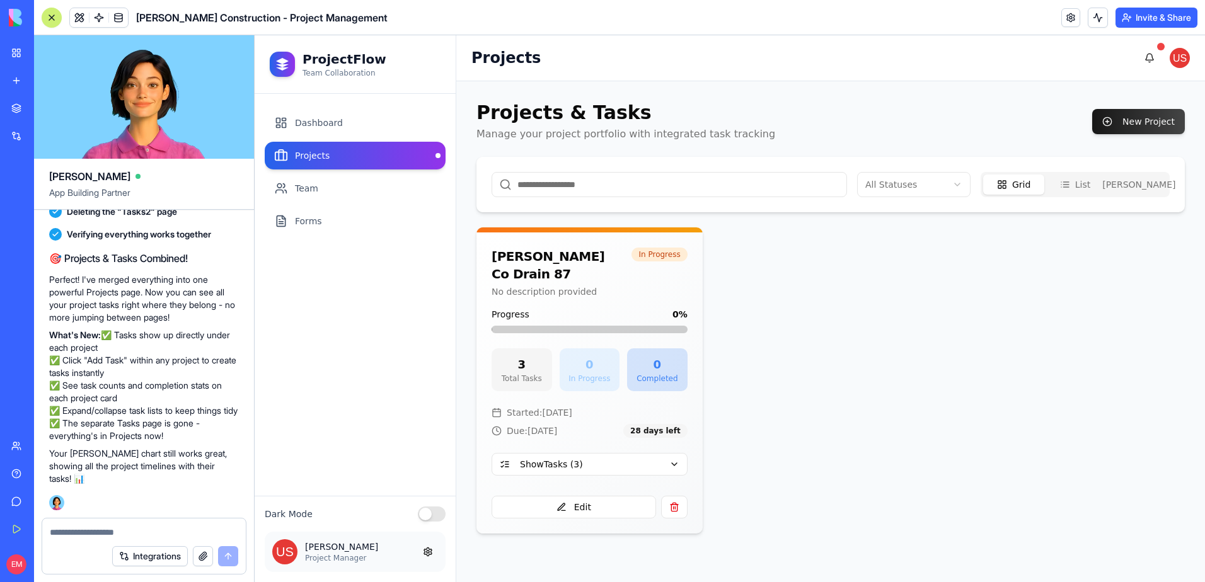
scroll to position [22883, 0]
click at [678, 453] on button "Show Tasks ( 3 )" at bounding box center [590, 464] width 196 height 23
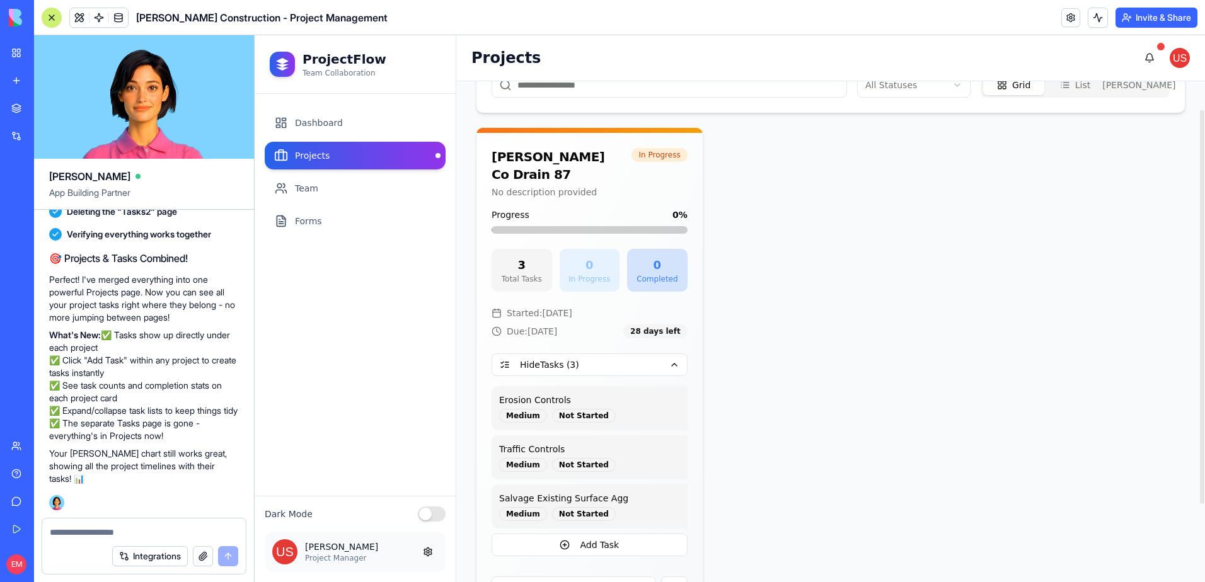
scroll to position [126, 0]
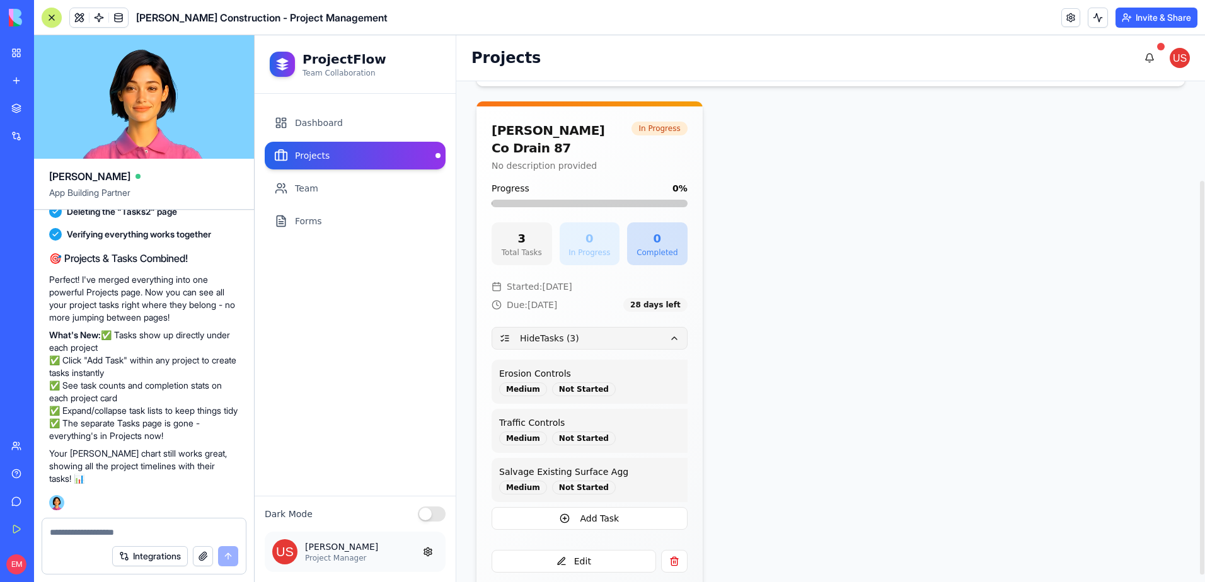
click at [657, 327] on button "Hide Tasks ( 3 )" at bounding box center [590, 338] width 196 height 23
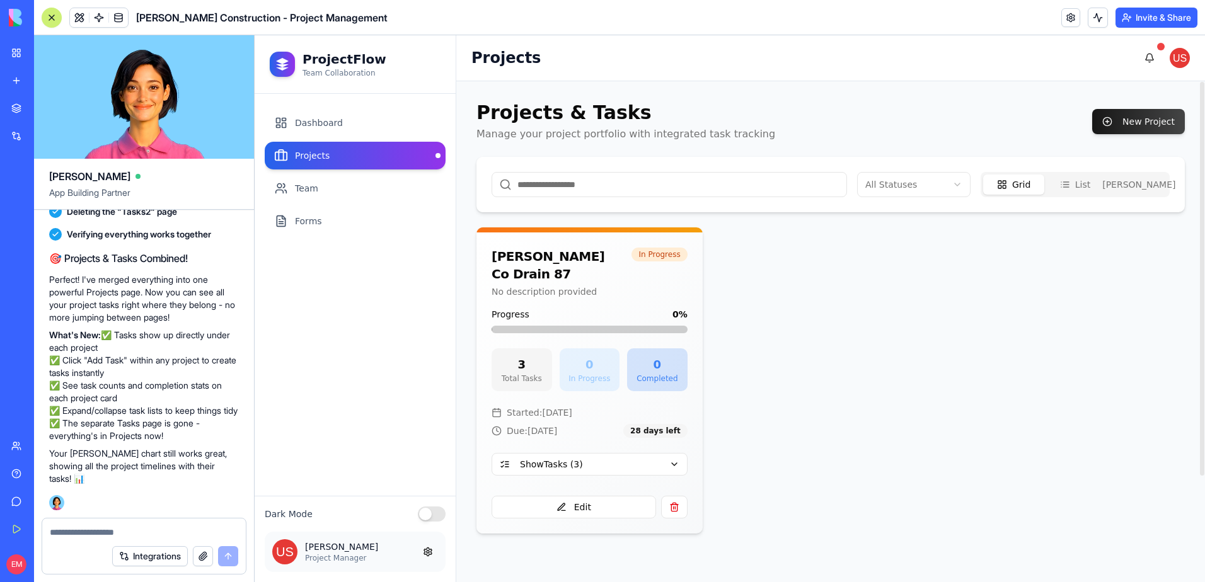
scroll to position [0, 0]
click at [609, 496] on button "Edit" at bounding box center [574, 507] width 164 height 23
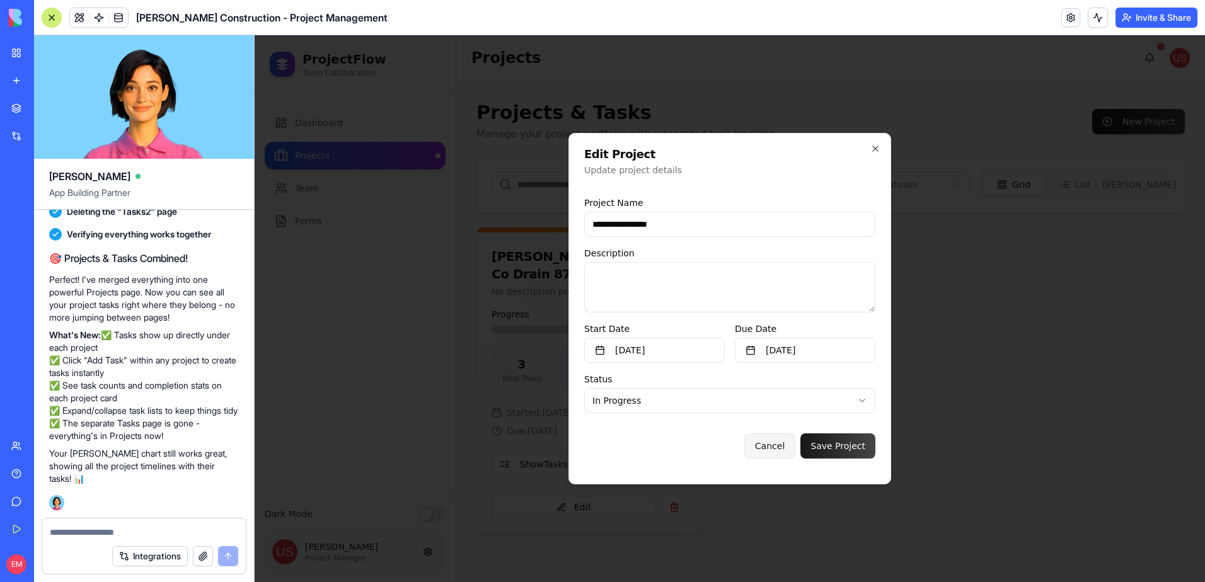
click at [786, 449] on button "Cancel" at bounding box center [769, 446] width 51 height 25
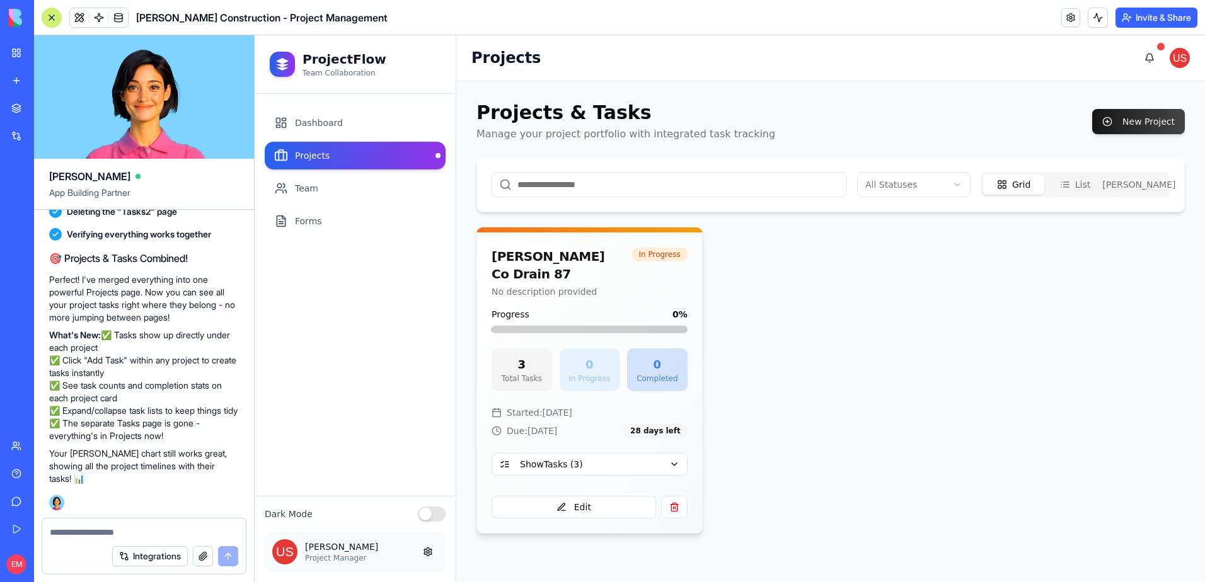
click at [646, 267] on div "Walsh Co Drain 87 No description provided In Progress" at bounding box center [590, 273] width 196 height 50
drag, startPoint x: 616, startPoint y: 287, endPoint x: 794, endPoint y: 398, distance: 210.4
click at [797, 401] on div "Walsh Co Drain 87 No description provided In Progress Progress 0 % 3 Total Task…" at bounding box center [830, 381] width 708 height 306
click at [1126, 121] on button "New Project" at bounding box center [1138, 121] width 93 height 25
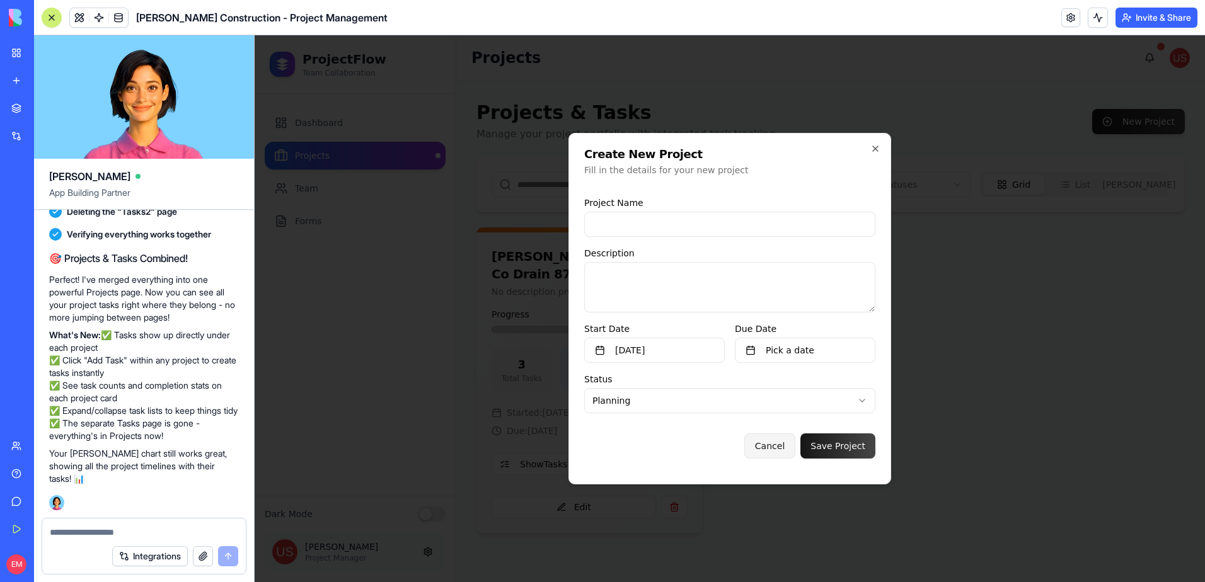
click at [790, 449] on button "Cancel" at bounding box center [769, 446] width 51 height 25
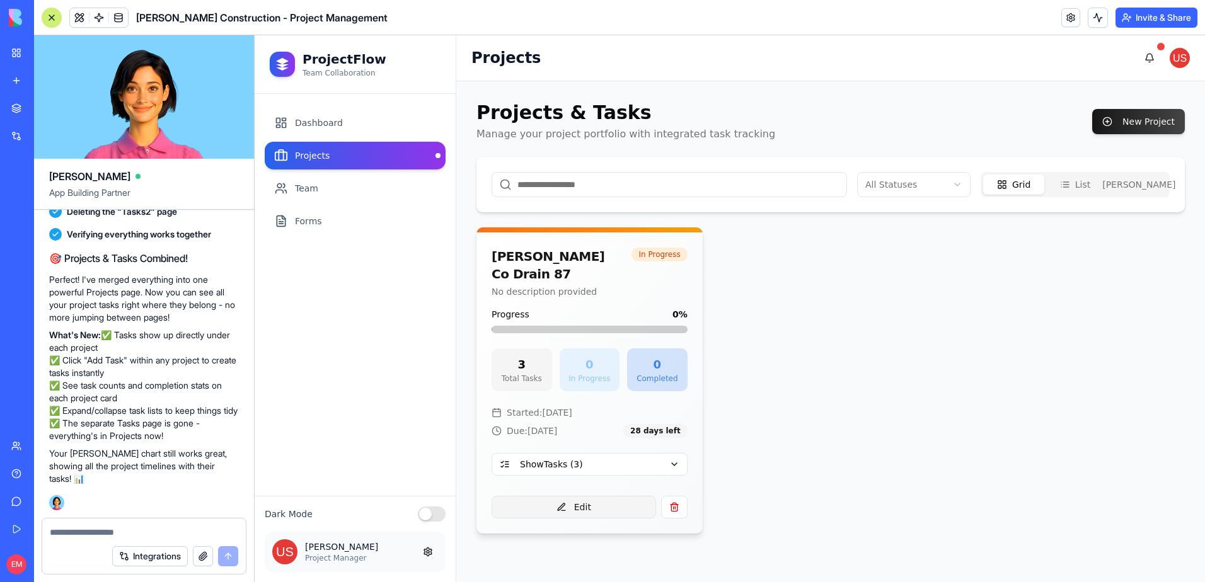
click at [604, 496] on button "Edit" at bounding box center [574, 507] width 164 height 23
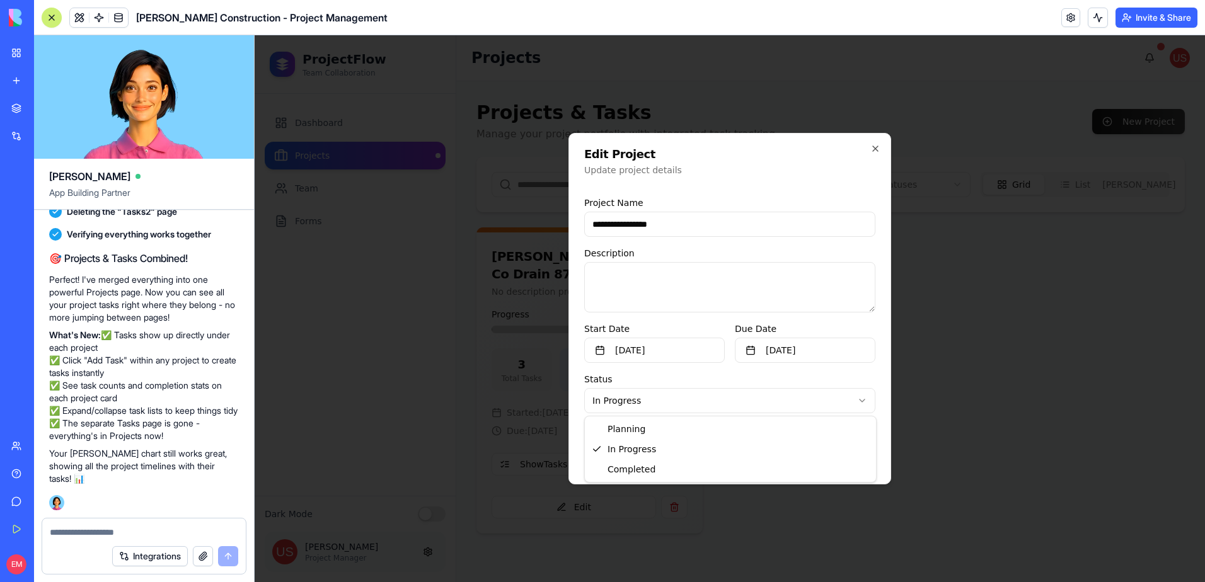
click at [758, 407] on body "**********" at bounding box center [730, 308] width 950 height 547
click at [790, 452] on button "Cancel" at bounding box center [769, 446] width 51 height 25
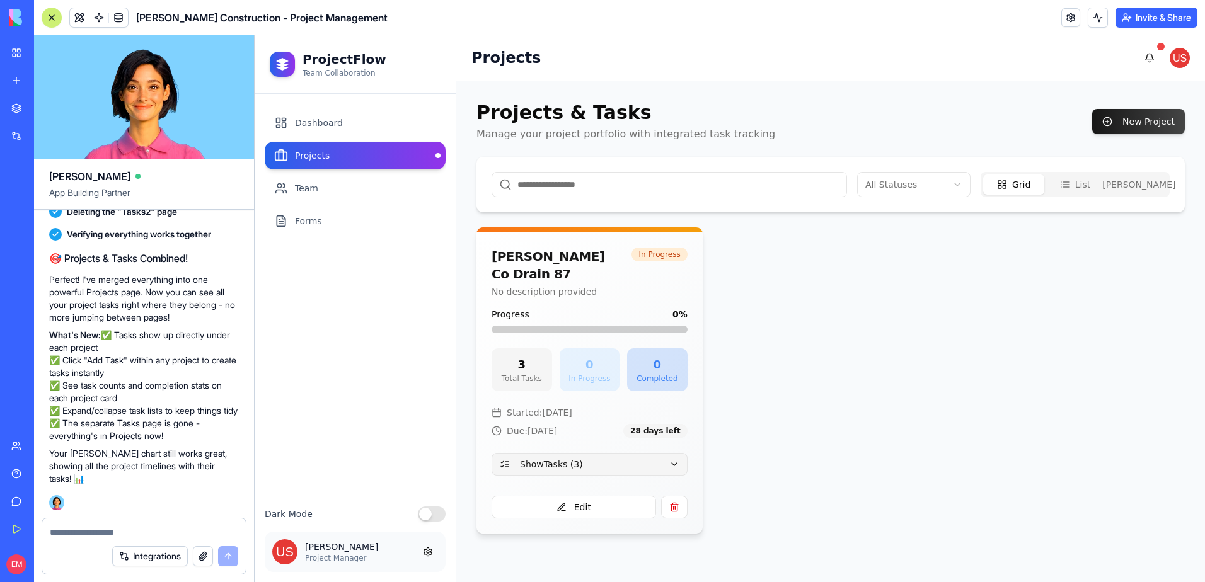
click at [655, 453] on button "Show Tasks ( 3 )" at bounding box center [590, 464] width 196 height 23
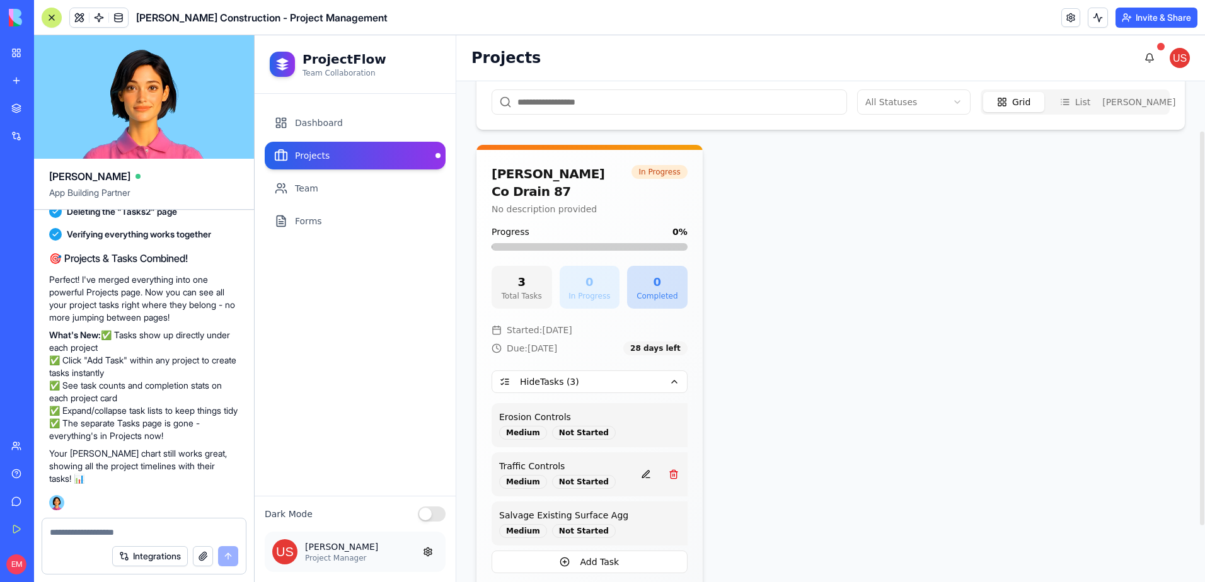
scroll to position [63, 0]
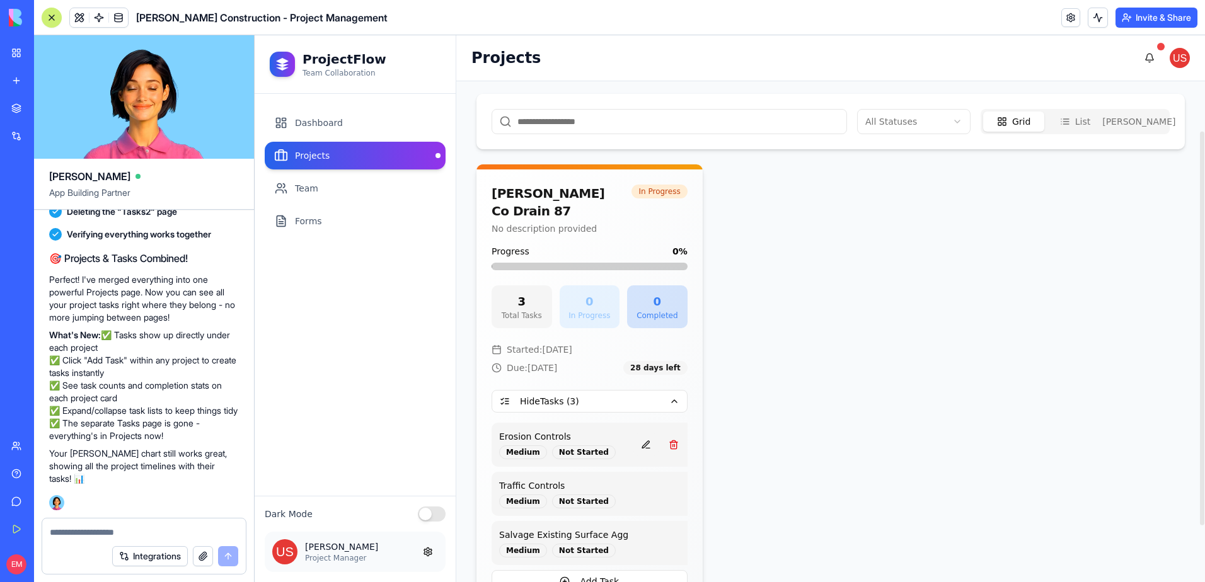
click at [633, 434] on button at bounding box center [645, 445] width 25 height 23
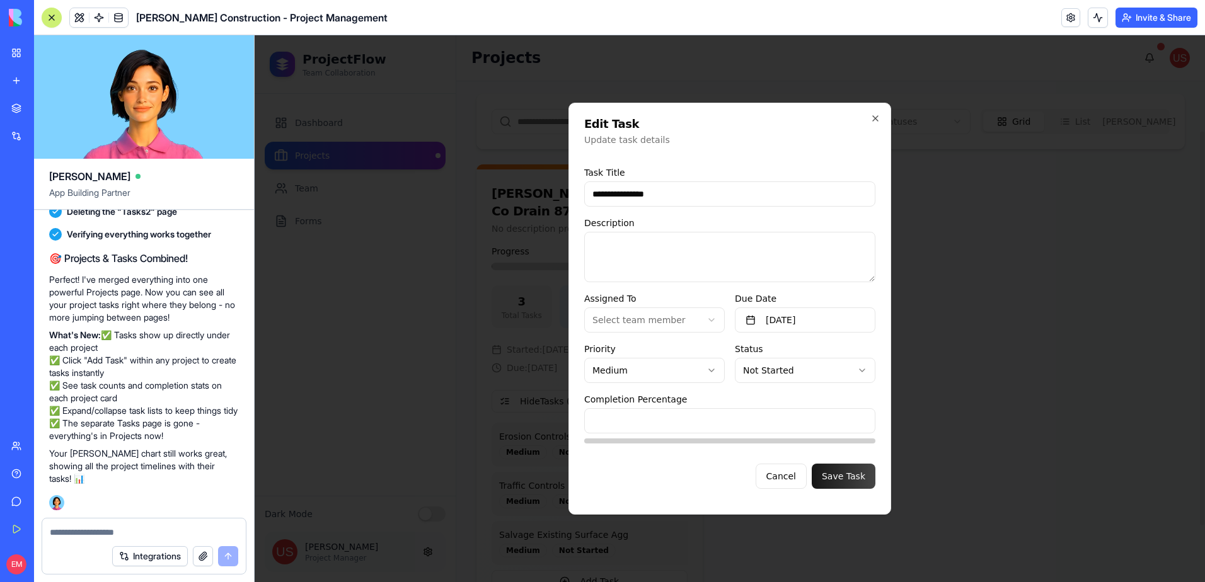
click at [683, 371] on body "**********" at bounding box center [730, 308] width 950 height 547
click at [786, 371] on body "**********" at bounding box center [730, 308] width 950 height 547
click at [786, 475] on button "Cancel" at bounding box center [781, 476] width 51 height 25
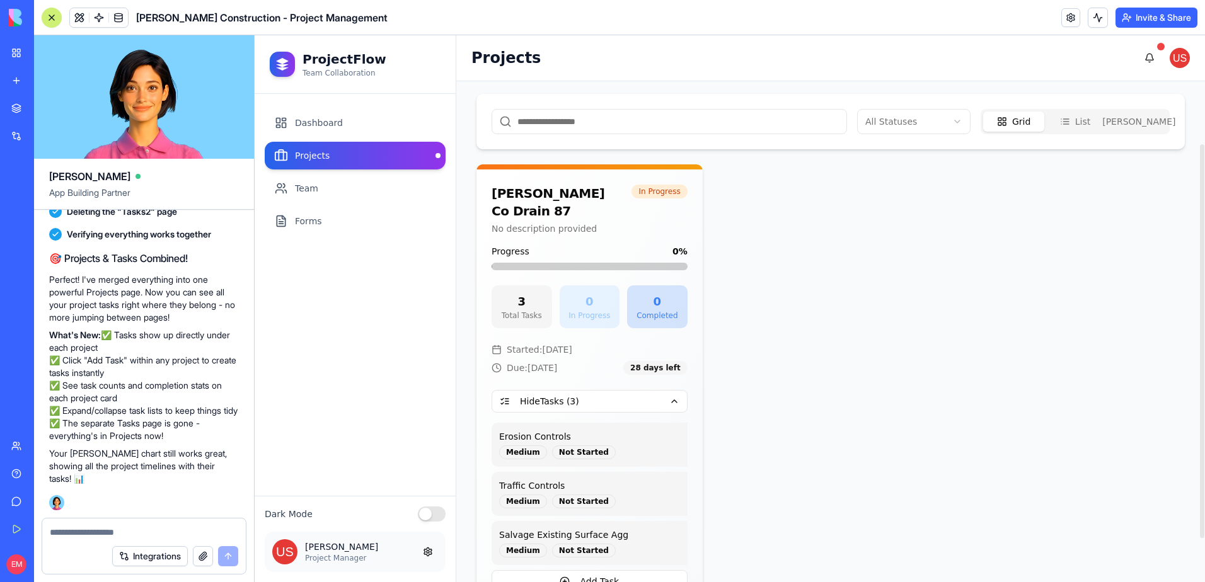
scroll to position [126, 0]
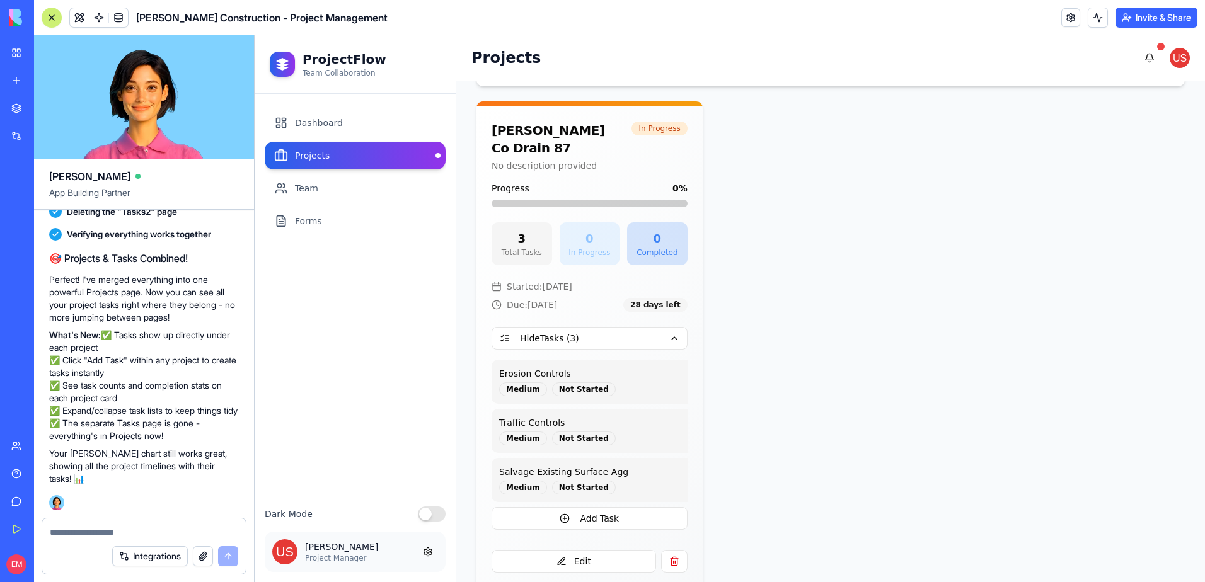
click at [139, 526] on div at bounding box center [144, 529] width 204 height 20
click at [139, 530] on textarea at bounding box center [144, 532] width 188 height 13
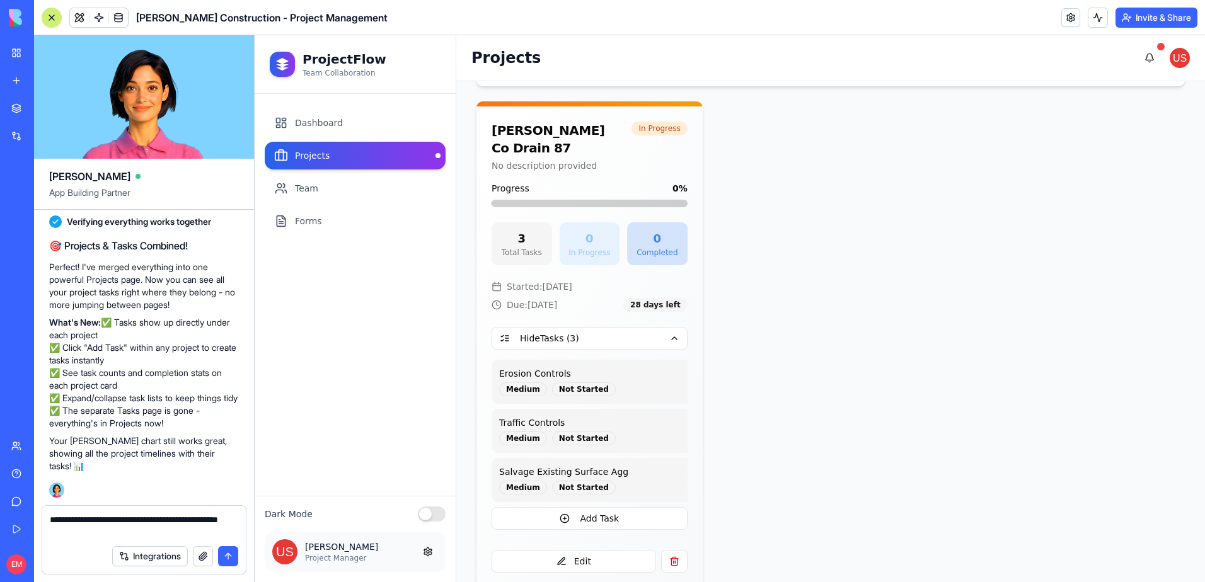
type textarea "**********"
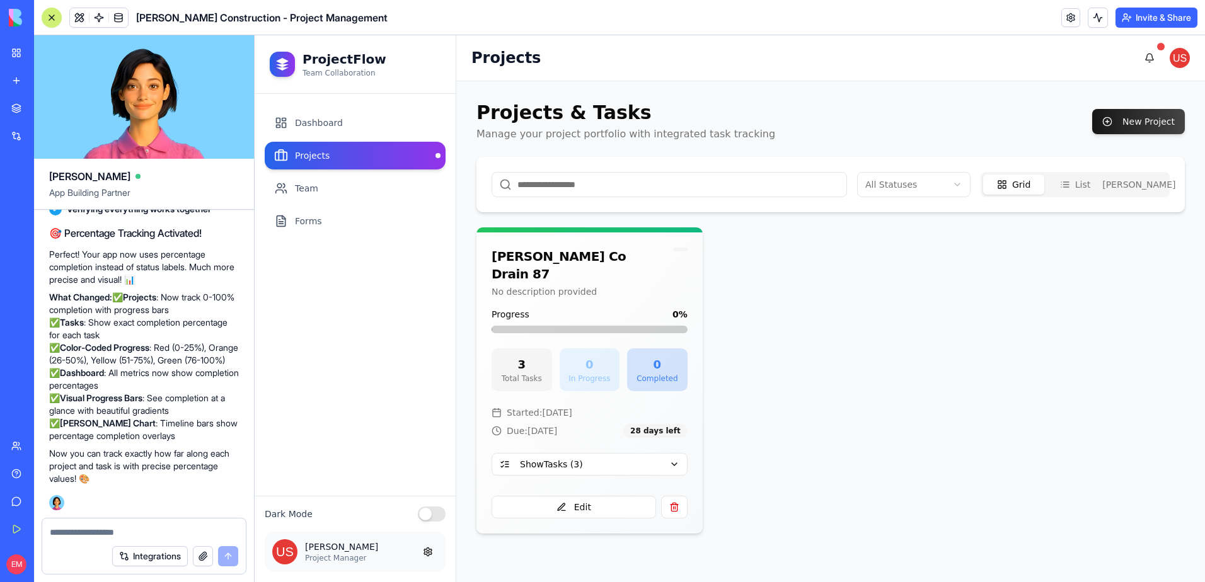
scroll to position [23597, 0]
click at [1159, 192] on button "Gantt" at bounding box center [1136, 185] width 61 height 20
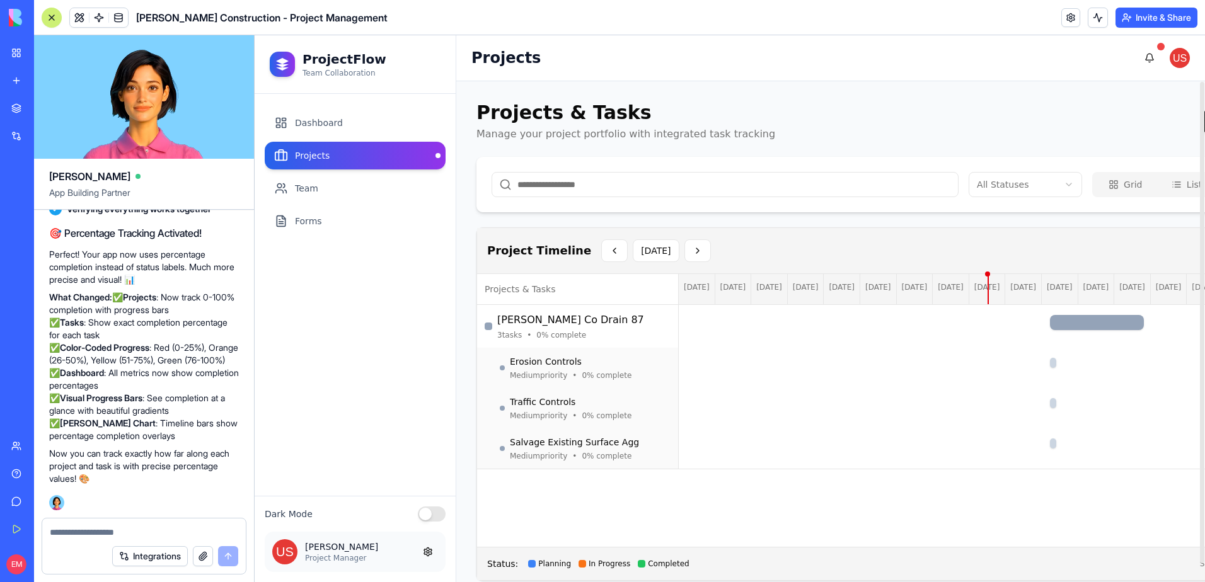
click at [1095, 188] on button "Grid" at bounding box center [1125, 185] width 61 height 20
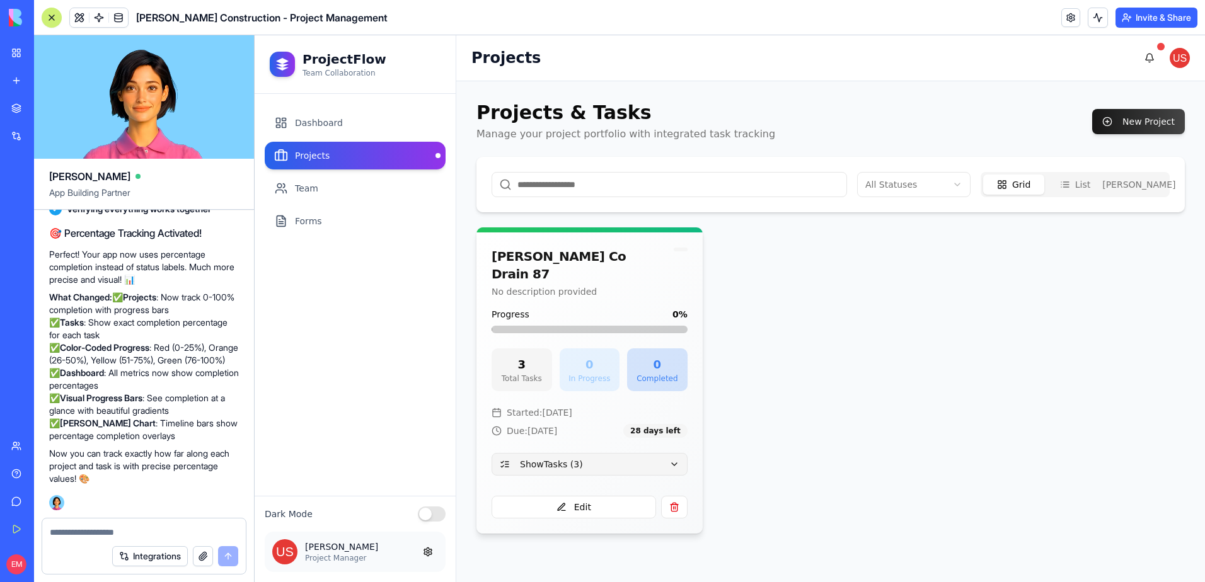
click at [653, 453] on button "Show Tasks ( 3 )" at bounding box center [590, 464] width 196 height 23
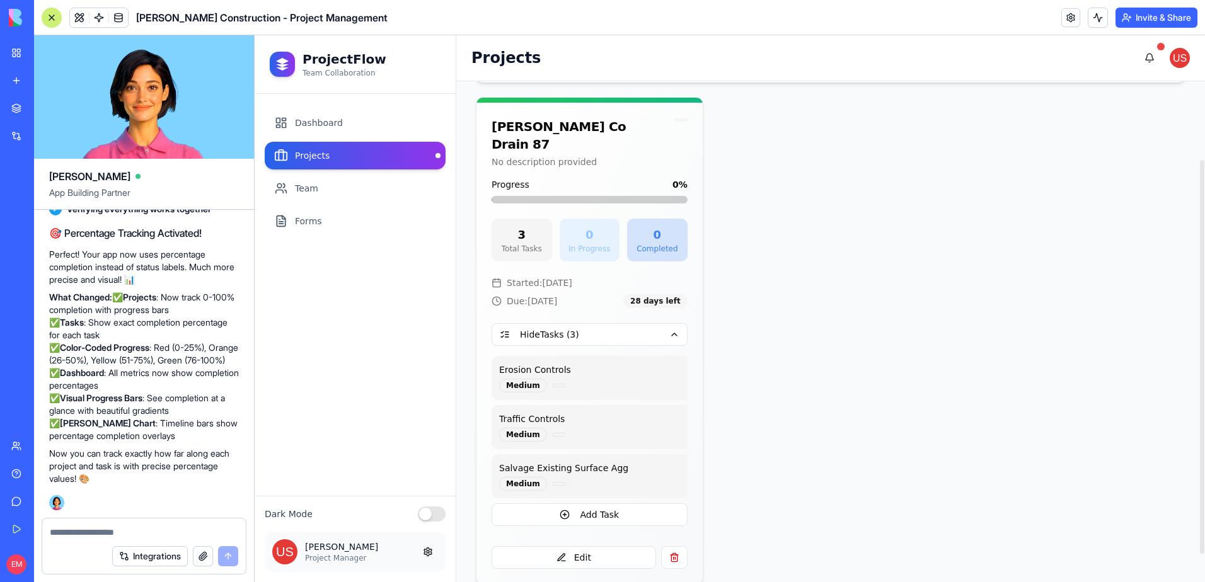
scroll to position [134, 0]
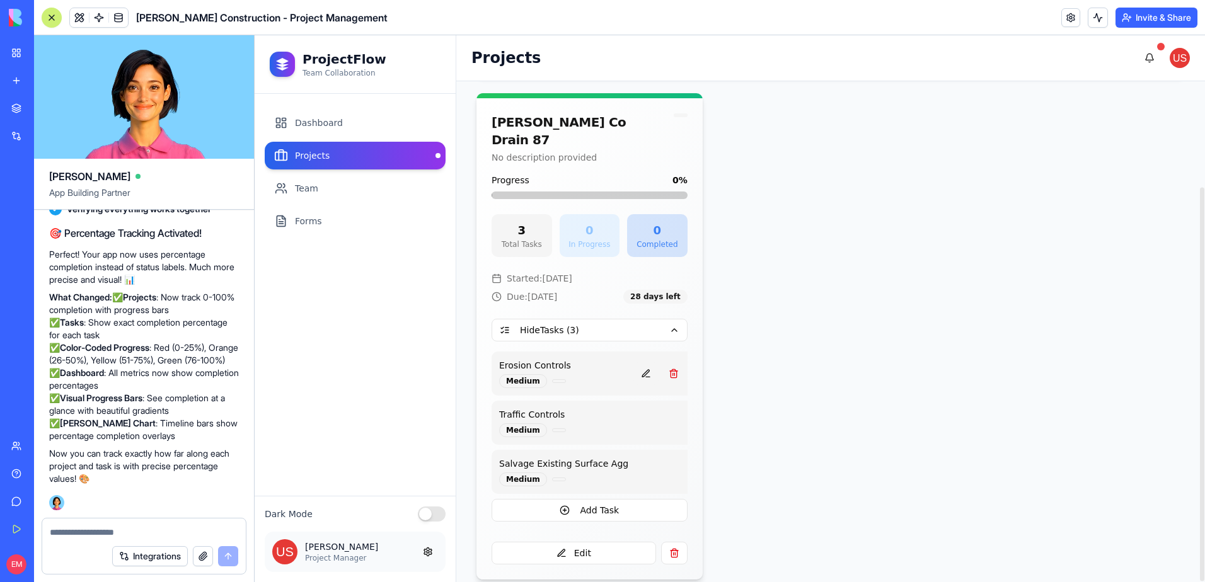
click at [633, 362] on button at bounding box center [645, 373] width 25 height 23
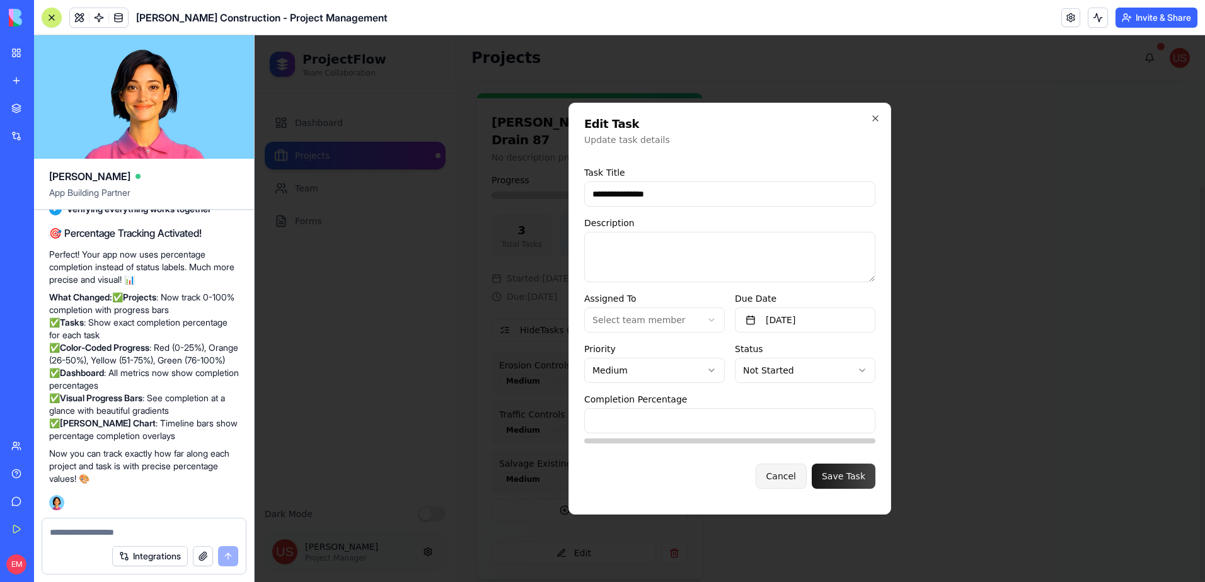
click at [796, 476] on button "Cancel" at bounding box center [781, 476] width 51 height 25
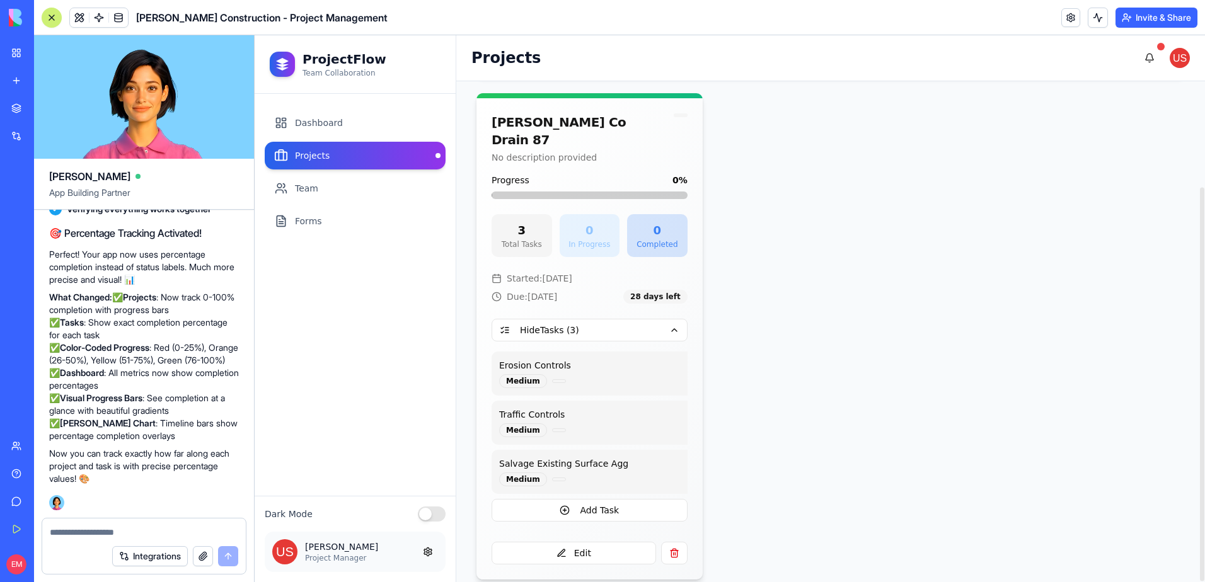
click at [609, 537] on div "Edit" at bounding box center [590, 551] width 196 height 28
click at [610, 542] on button "Edit" at bounding box center [574, 553] width 164 height 23
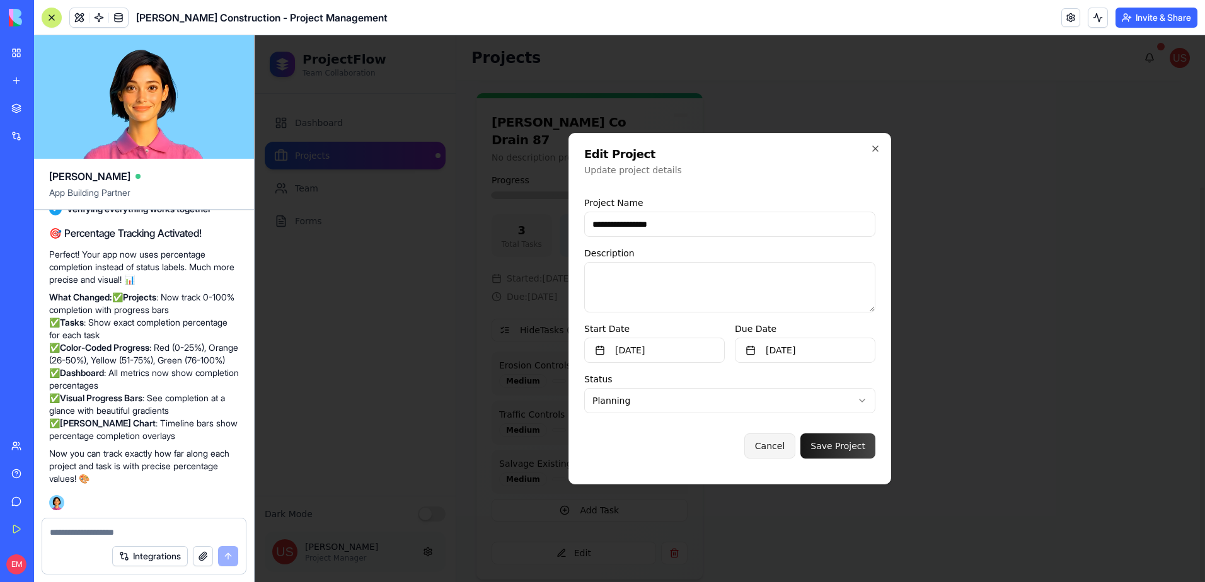
click at [777, 451] on button "Cancel" at bounding box center [769, 446] width 51 height 25
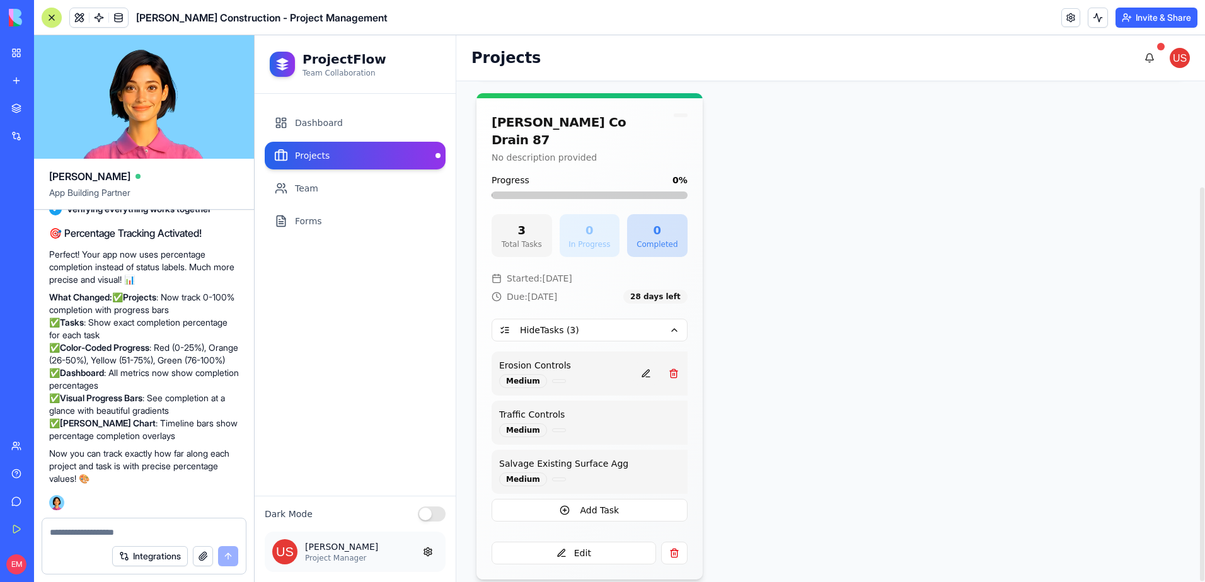
click at [633, 362] on button at bounding box center [645, 373] width 25 height 23
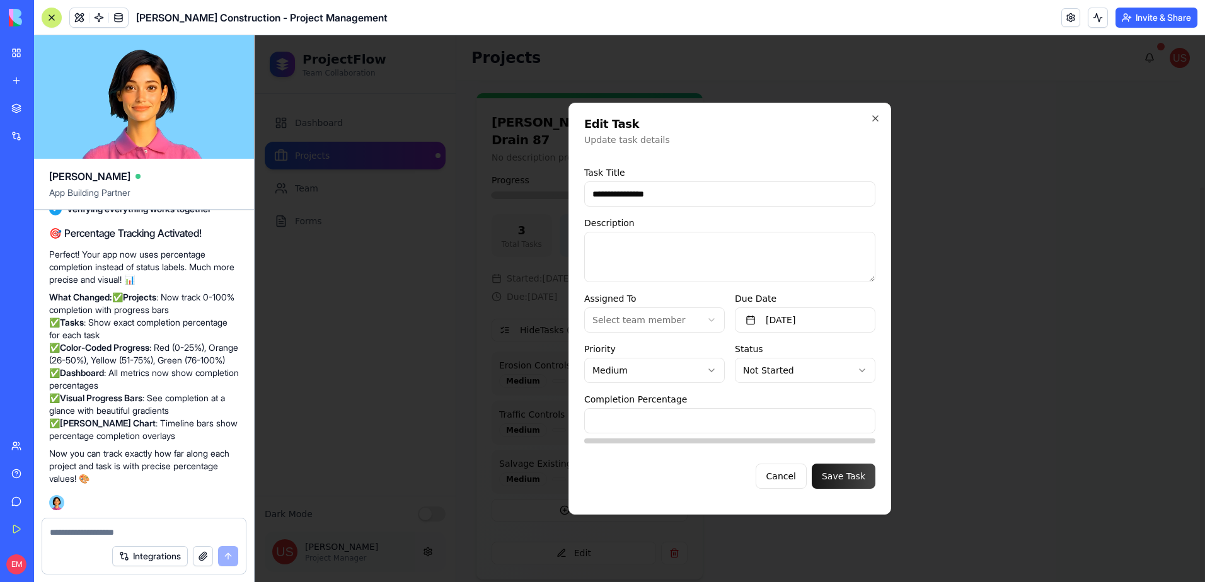
click at [701, 420] on input "*" at bounding box center [729, 420] width 291 height 25
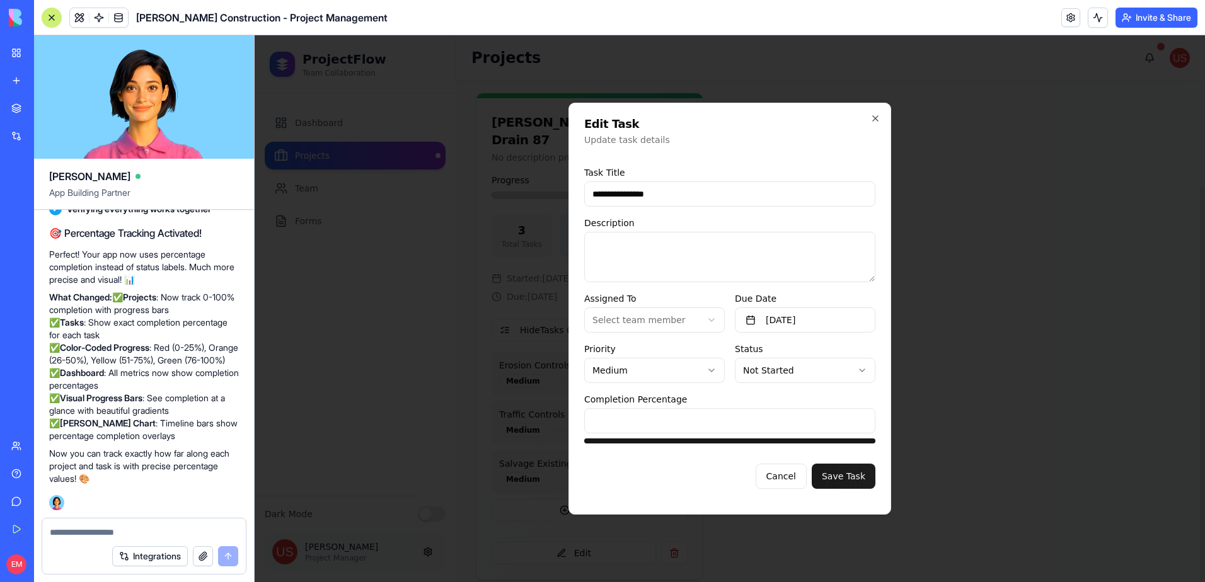
type input "***"
click at [839, 474] on button "Save Task" at bounding box center [844, 476] width 64 height 25
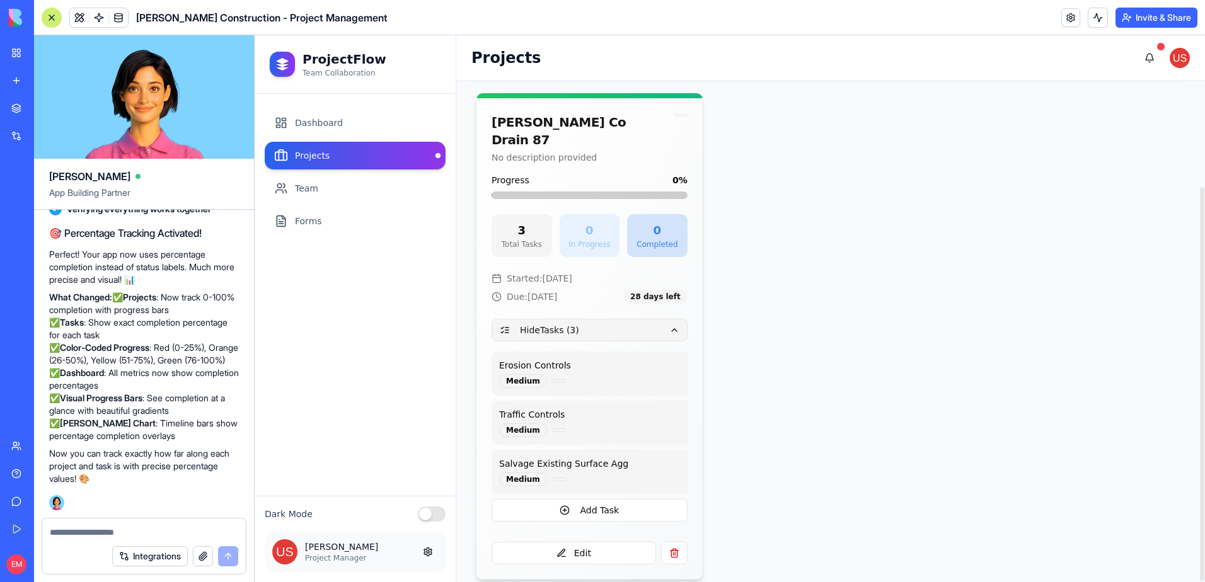
click at [607, 319] on button "Hide Tasks ( 3 )" at bounding box center [590, 330] width 196 height 23
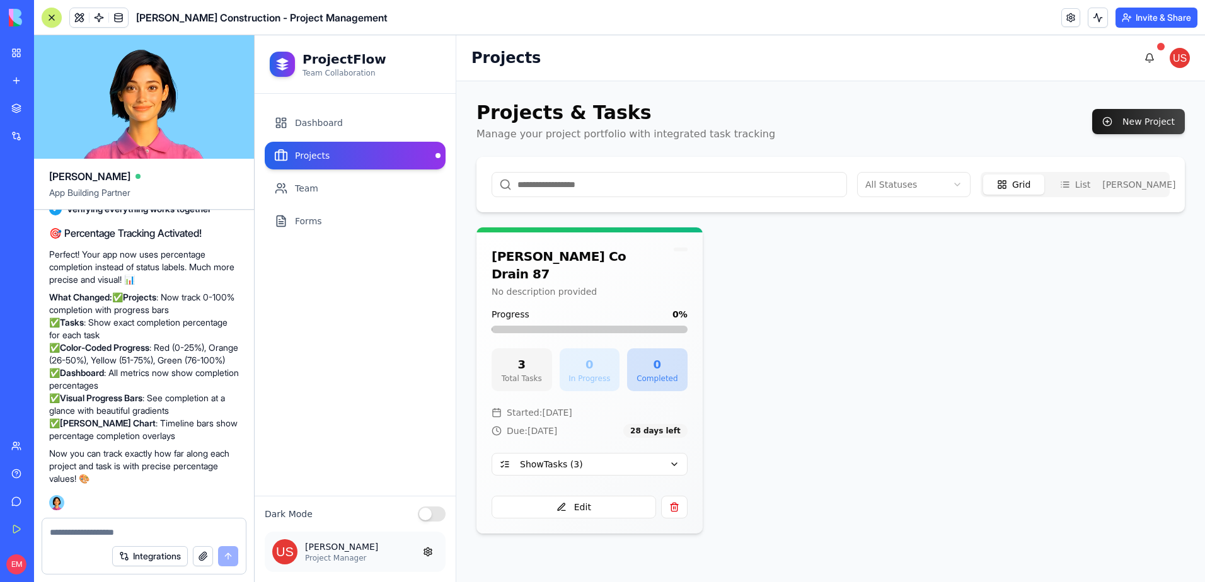
scroll to position [0, 0]
click at [667, 453] on button "Show Tasks ( 3 )" at bounding box center [590, 464] width 196 height 23
click at [634, 497] on button at bounding box center [645, 508] width 25 height 23
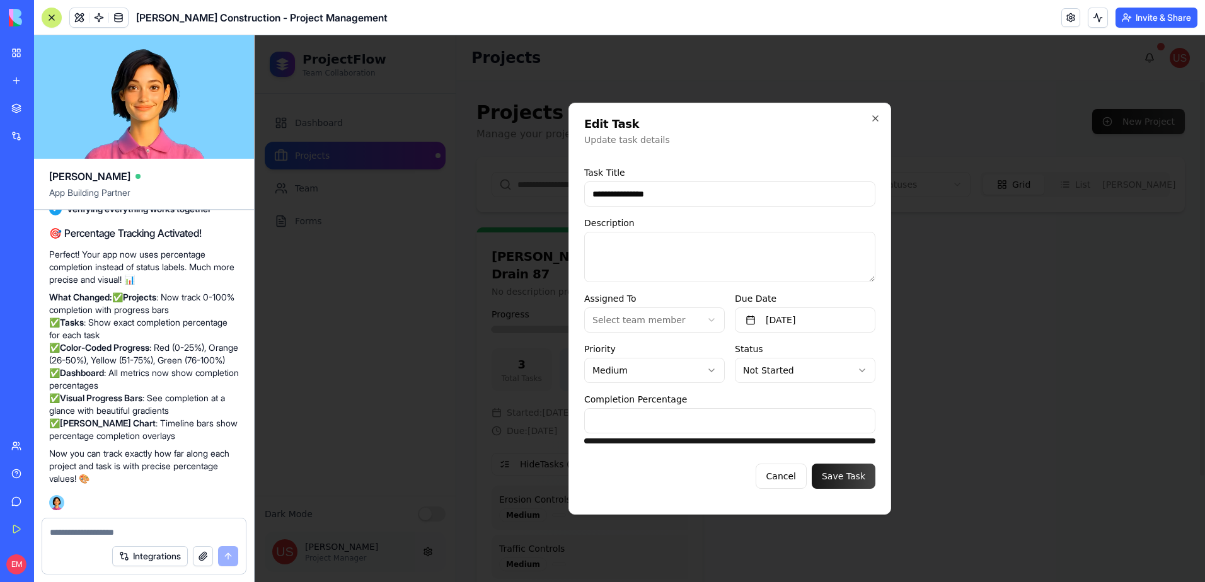
click at [702, 418] on input "***" at bounding box center [729, 420] width 291 height 25
click at [827, 472] on button "Save Task" at bounding box center [844, 476] width 64 height 25
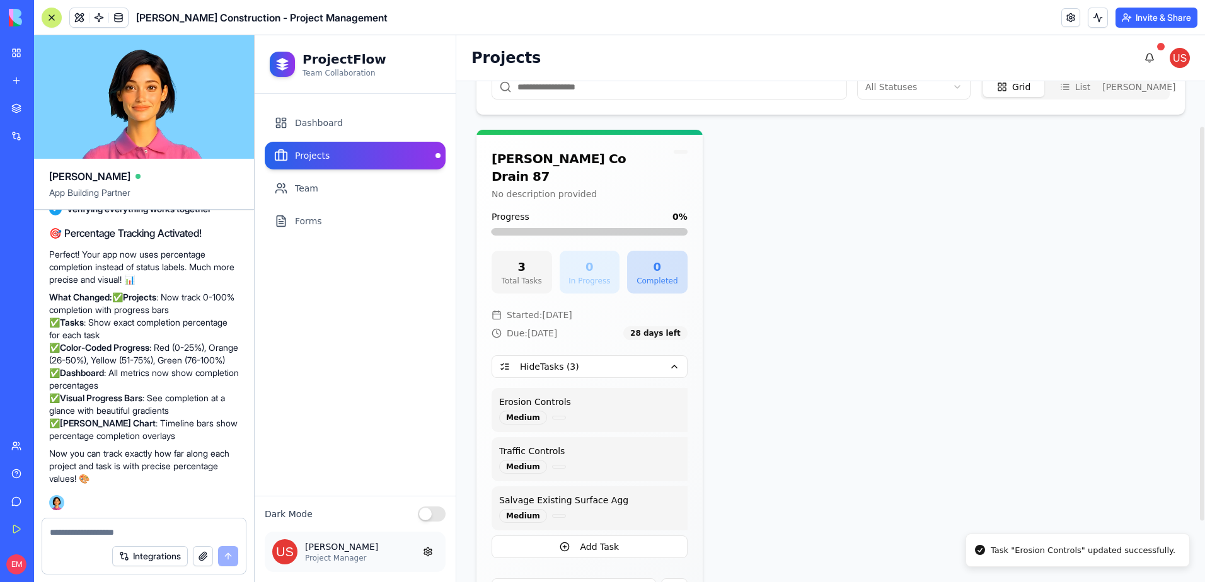
scroll to position [134, 0]
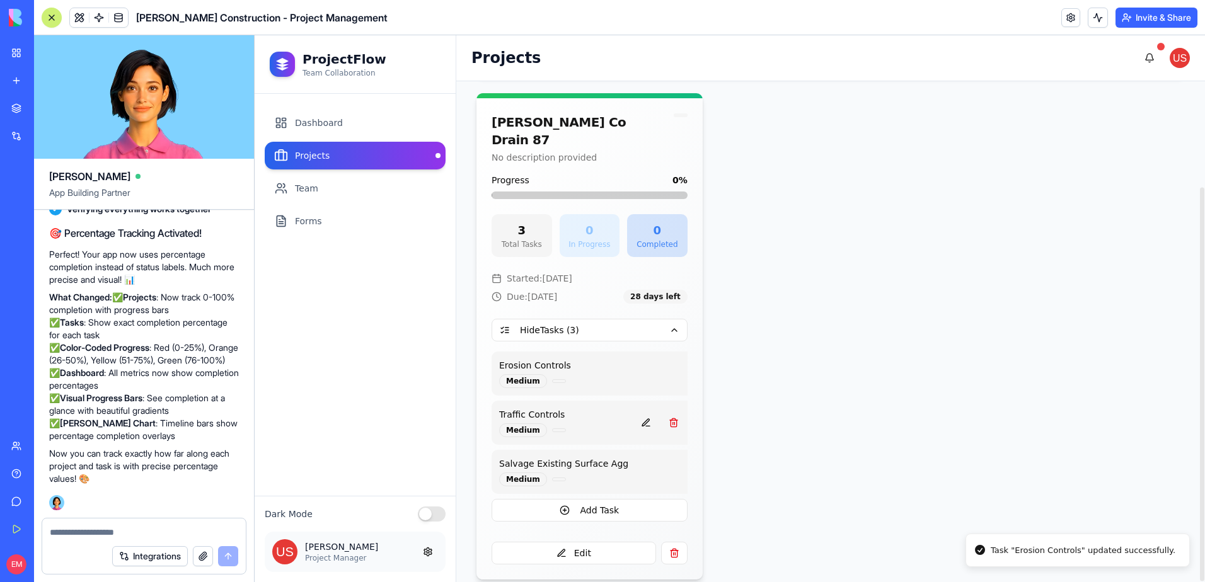
click at [608, 423] on div "Medium" at bounding box center [563, 430] width 129 height 14
click at [634, 412] on button at bounding box center [645, 423] width 25 height 23
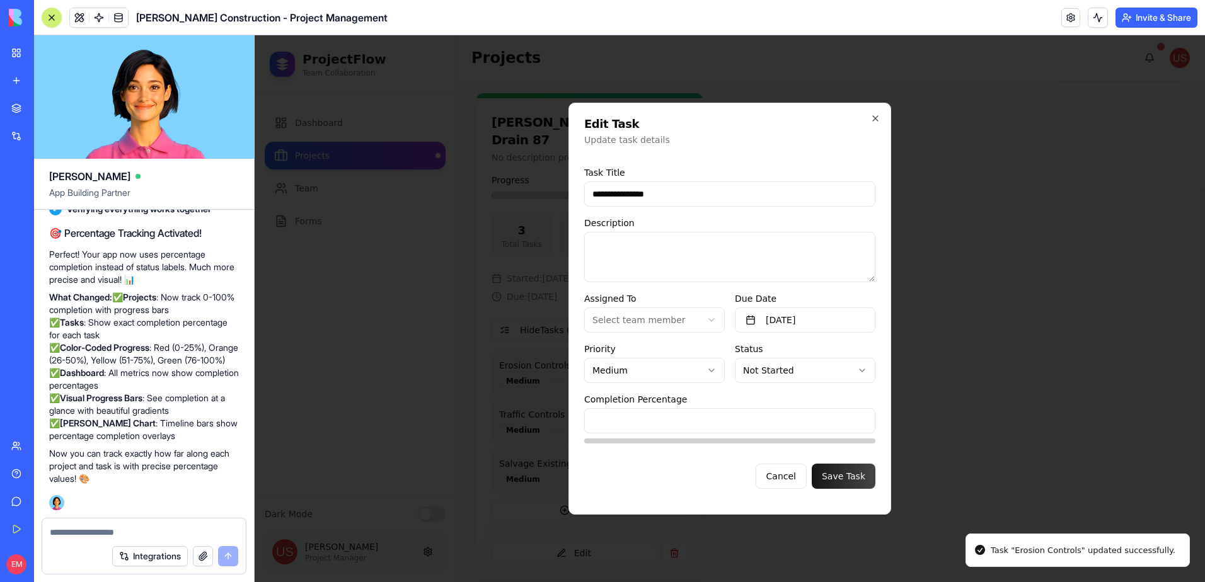
click at [689, 420] on input "*" at bounding box center [729, 420] width 291 height 25
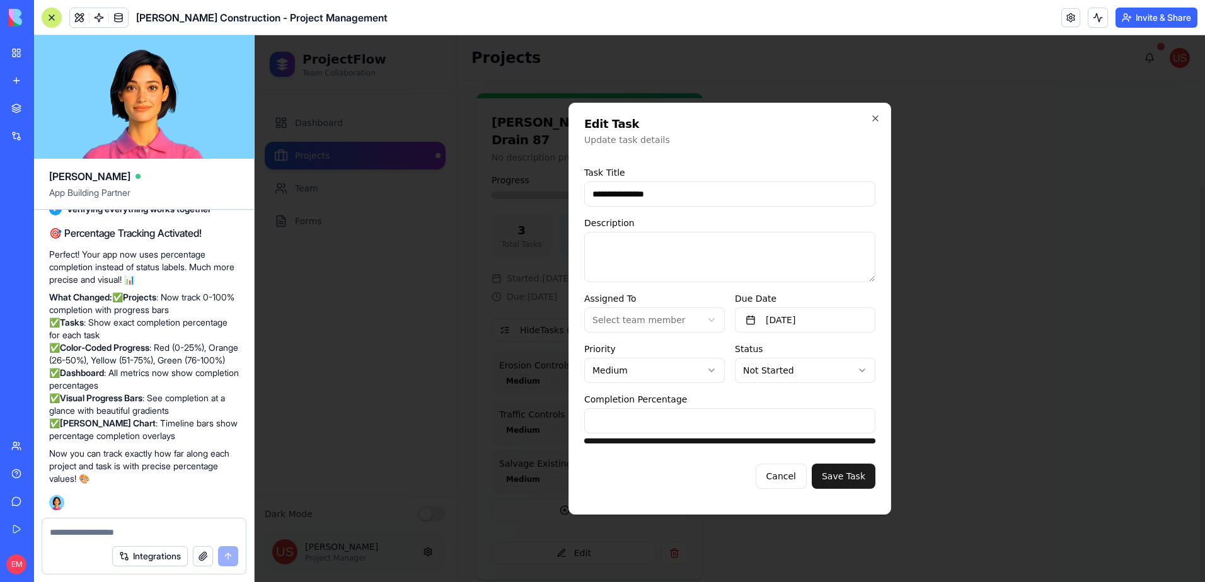
type input "****"
click at [833, 478] on button "Save Task" at bounding box center [844, 476] width 64 height 25
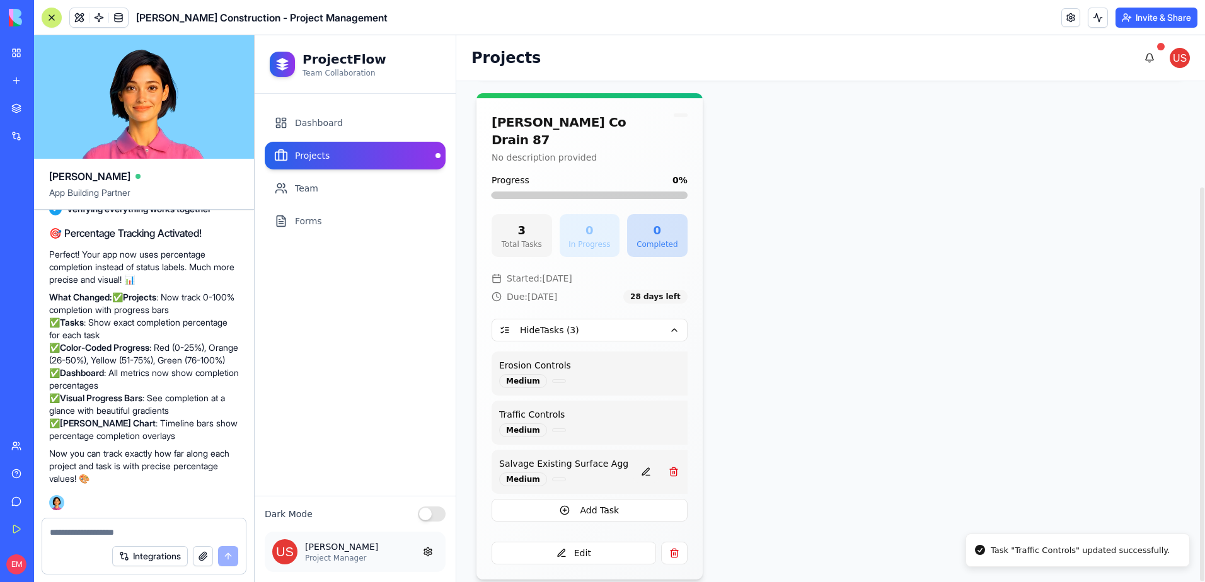
click at [633, 461] on button at bounding box center [645, 472] width 25 height 23
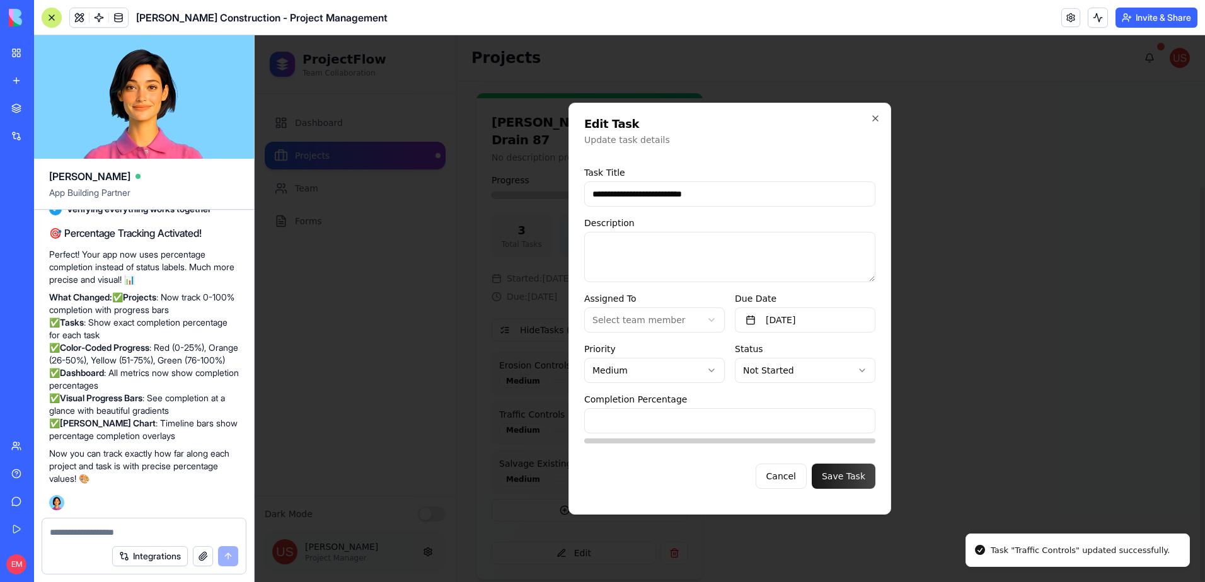
click at [759, 427] on input "*" at bounding box center [729, 420] width 291 height 25
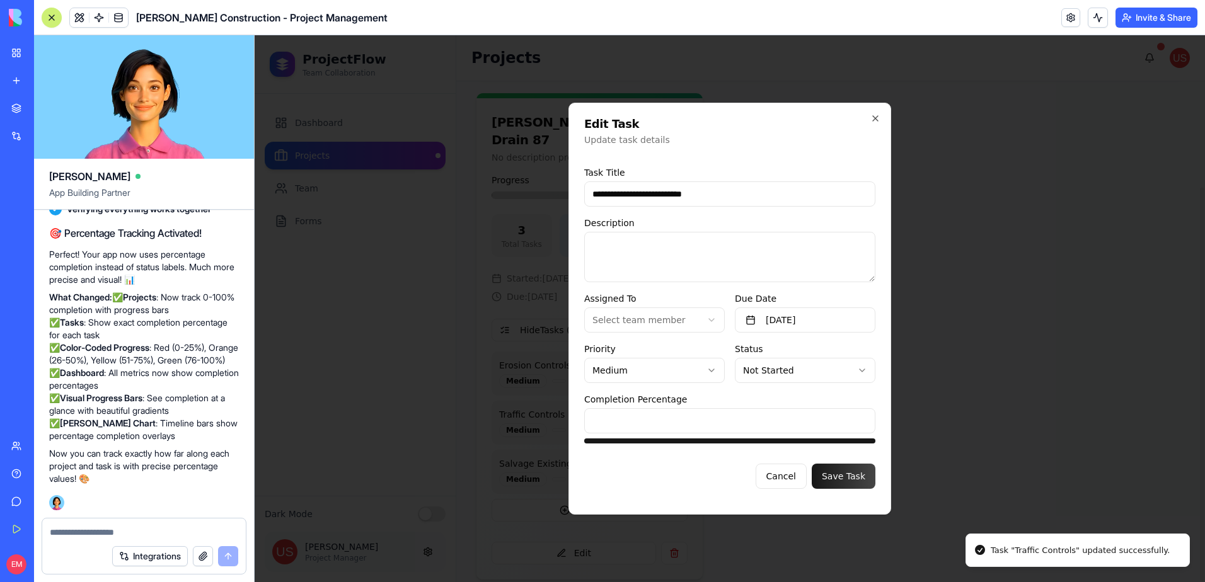
type input "****"
click at [877, 480] on div "**********" at bounding box center [729, 309] width 323 height 412
click at [860, 473] on button "Save Task" at bounding box center [844, 476] width 64 height 25
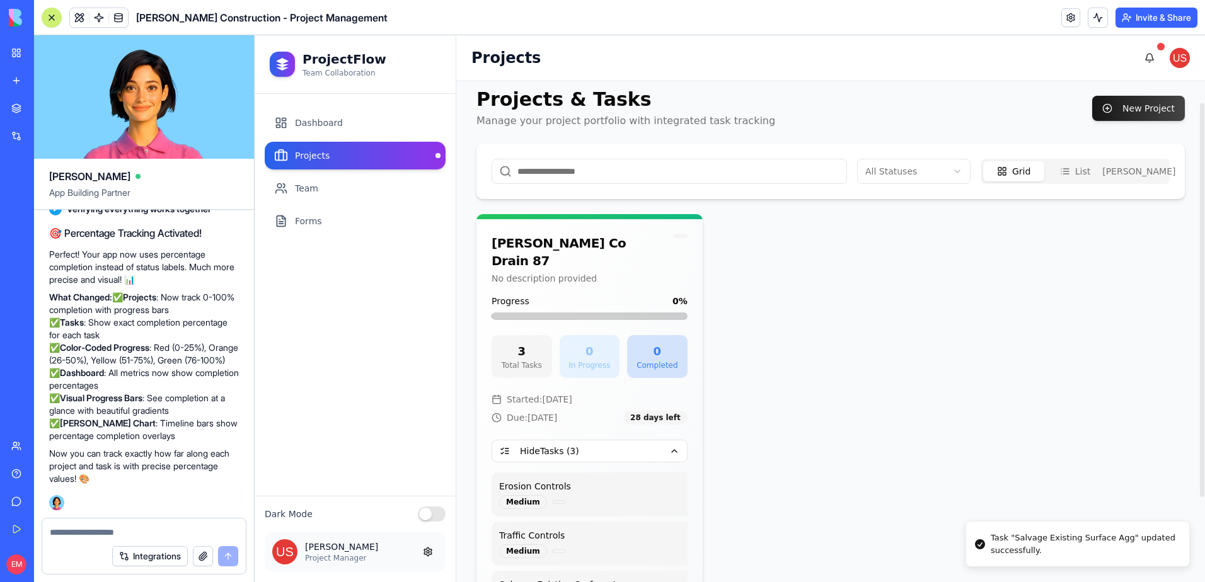
scroll to position [8, 0]
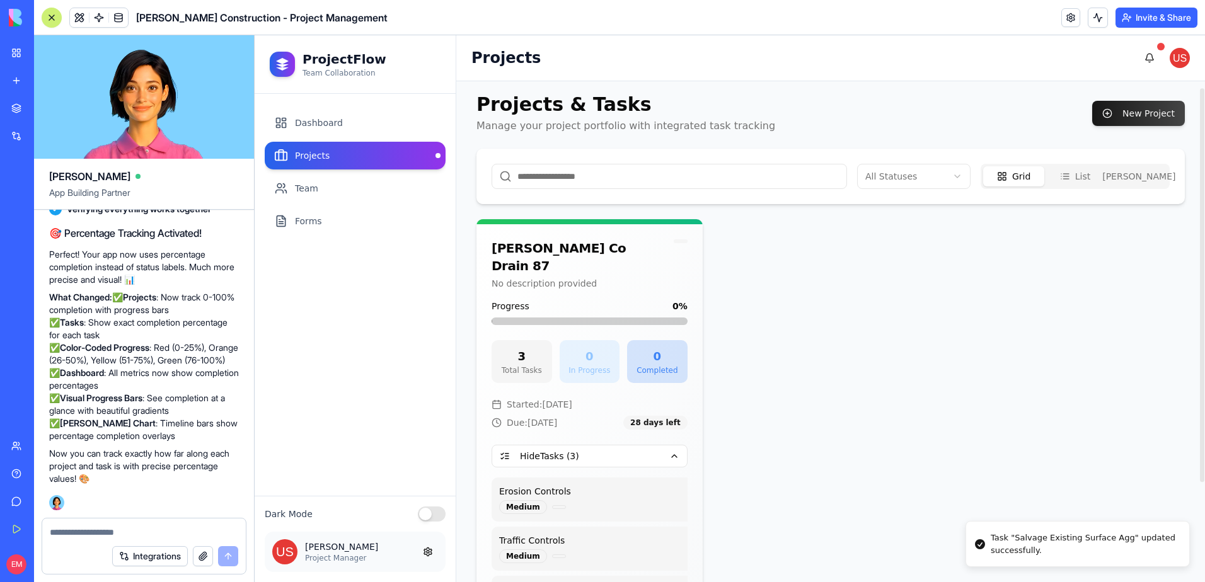
click at [1097, 172] on icon "button" at bounding box center [1097, 176] width 0 height 10
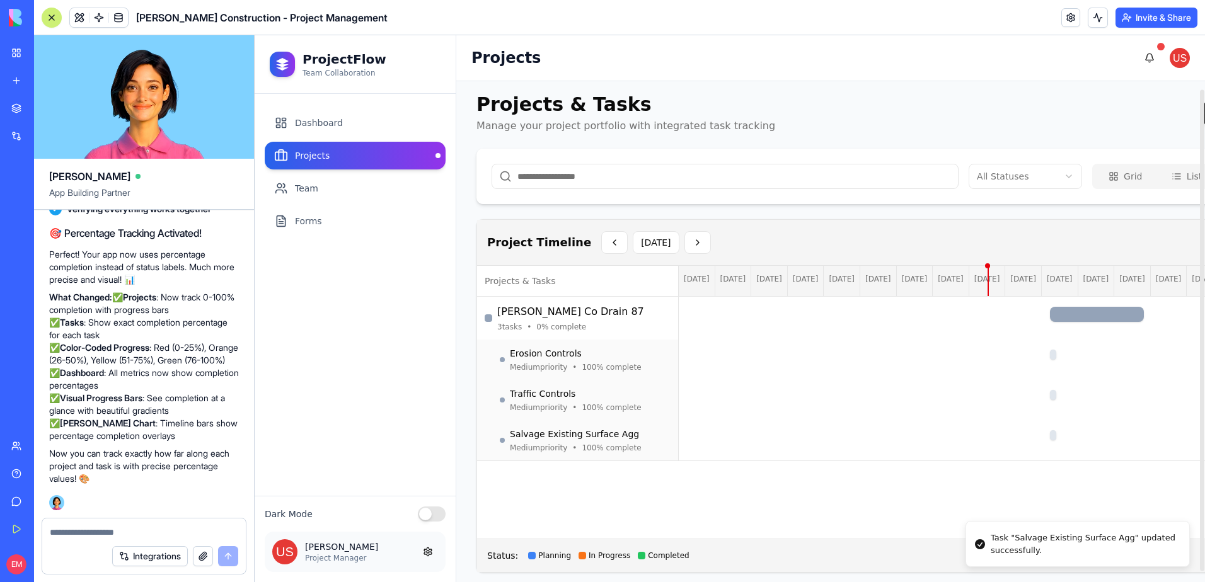
click at [1095, 180] on button "Grid" at bounding box center [1125, 176] width 61 height 20
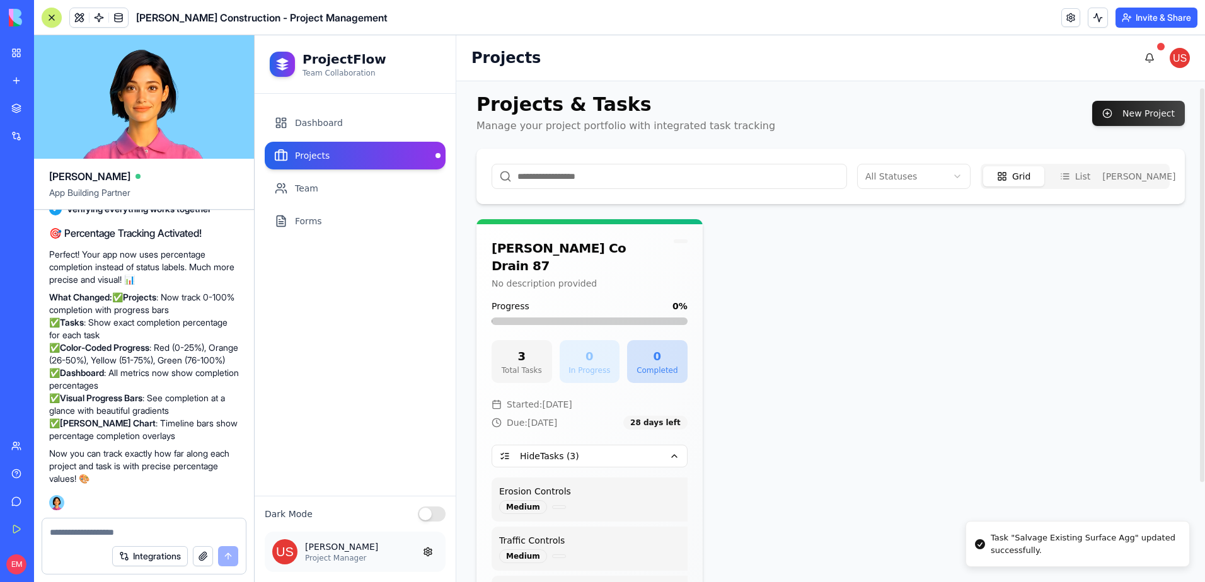
scroll to position [134, 0]
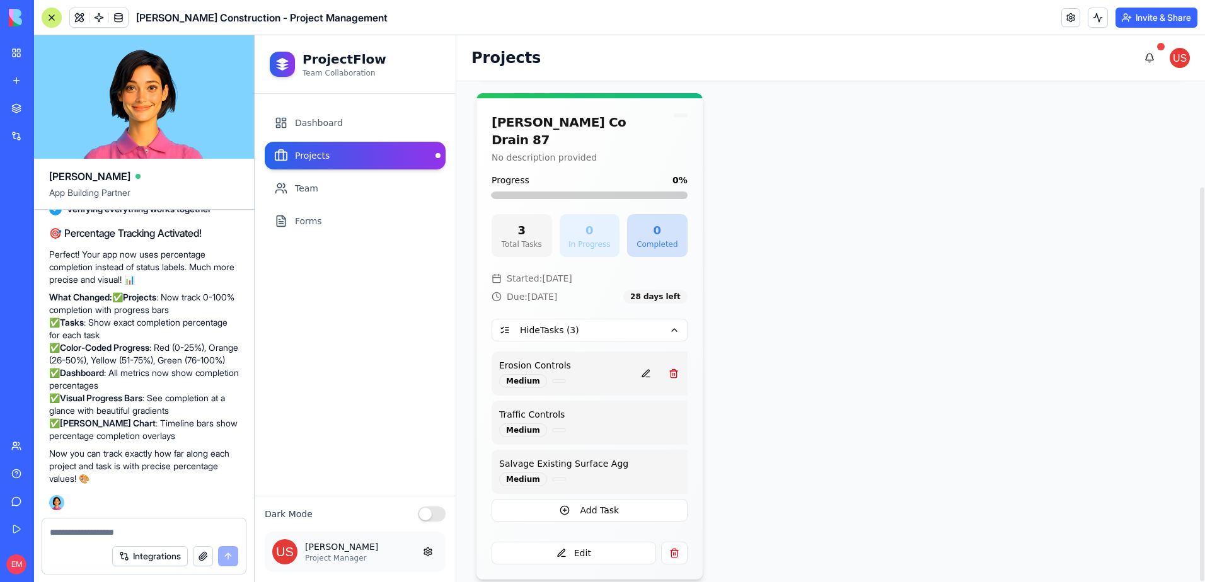
click at [633, 362] on button at bounding box center [645, 373] width 25 height 23
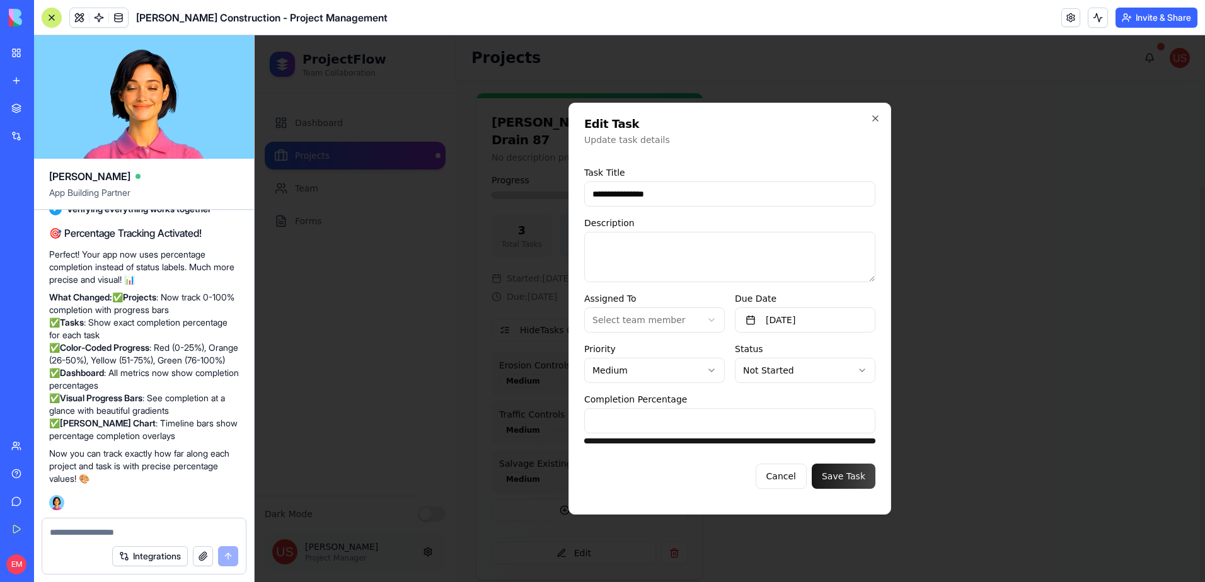
drag, startPoint x: 638, startPoint y: 422, endPoint x: 572, endPoint y: 420, distance: 66.8
click at [577, 421] on div "**********" at bounding box center [729, 309] width 323 height 412
click at [793, 474] on button "Cancel" at bounding box center [781, 476] width 51 height 25
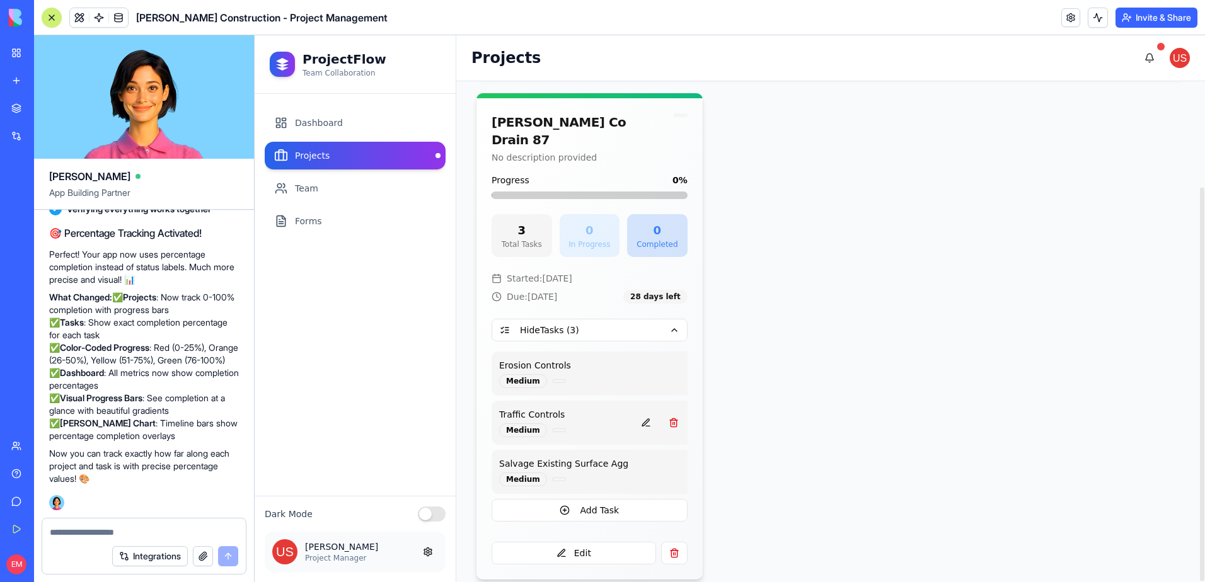
click at [636, 412] on button at bounding box center [645, 423] width 25 height 23
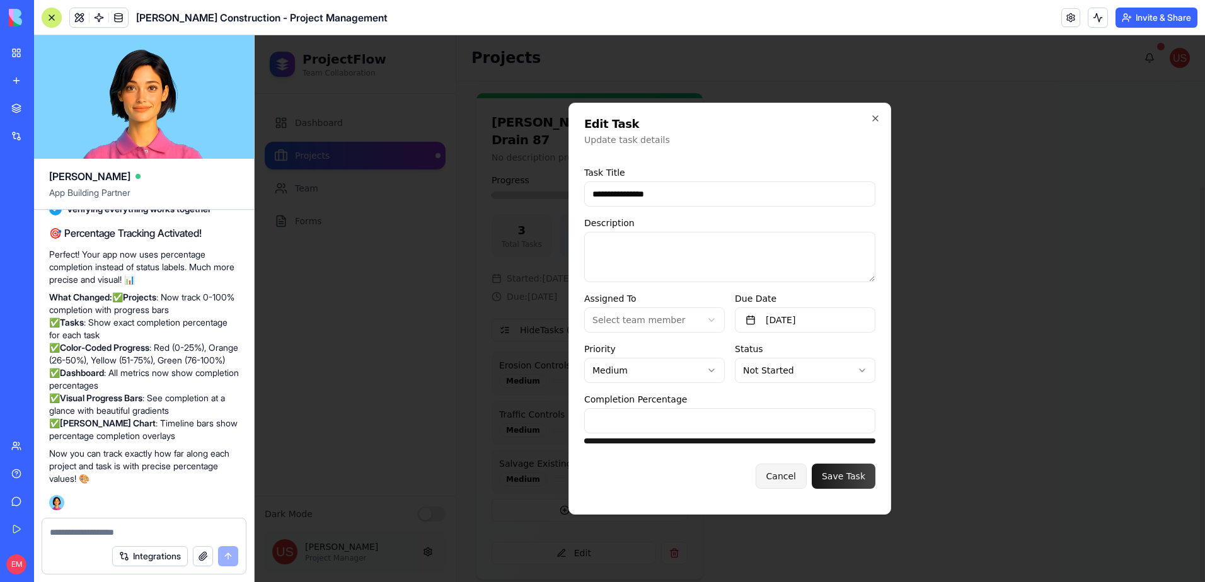
click at [785, 466] on button "Cancel" at bounding box center [781, 476] width 51 height 25
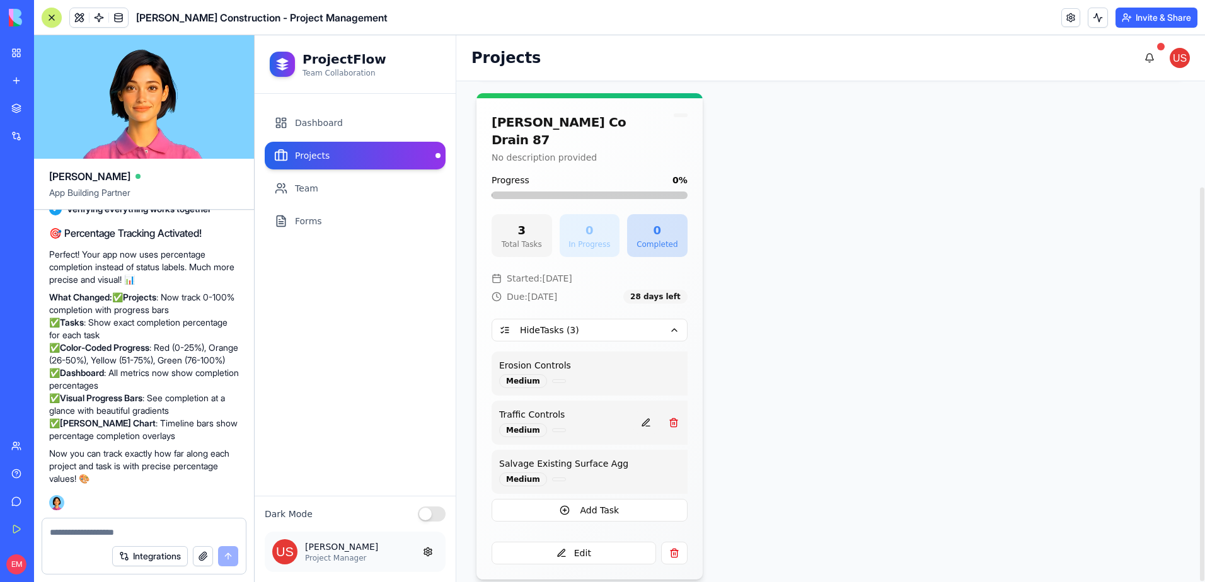
click at [633, 412] on button at bounding box center [645, 423] width 25 height 23
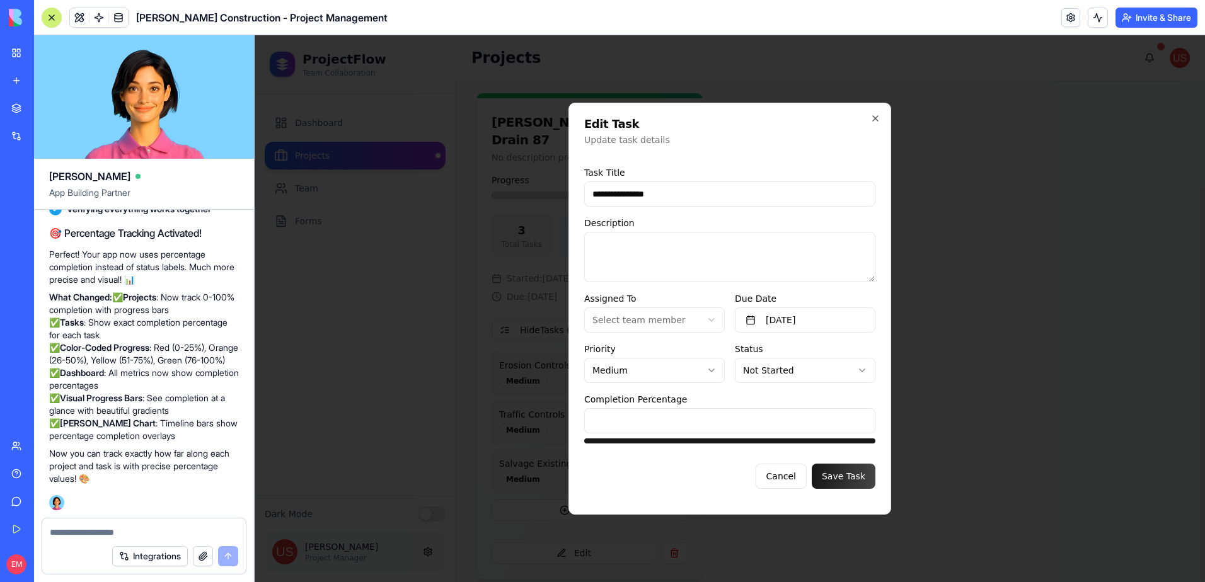
click at [778, 367] on body "**********" at bounding box center [730, 308] width 950 height 547
click at [845, 475] on button "Save Task" at bounding box center [844, 476] width 64 height 25
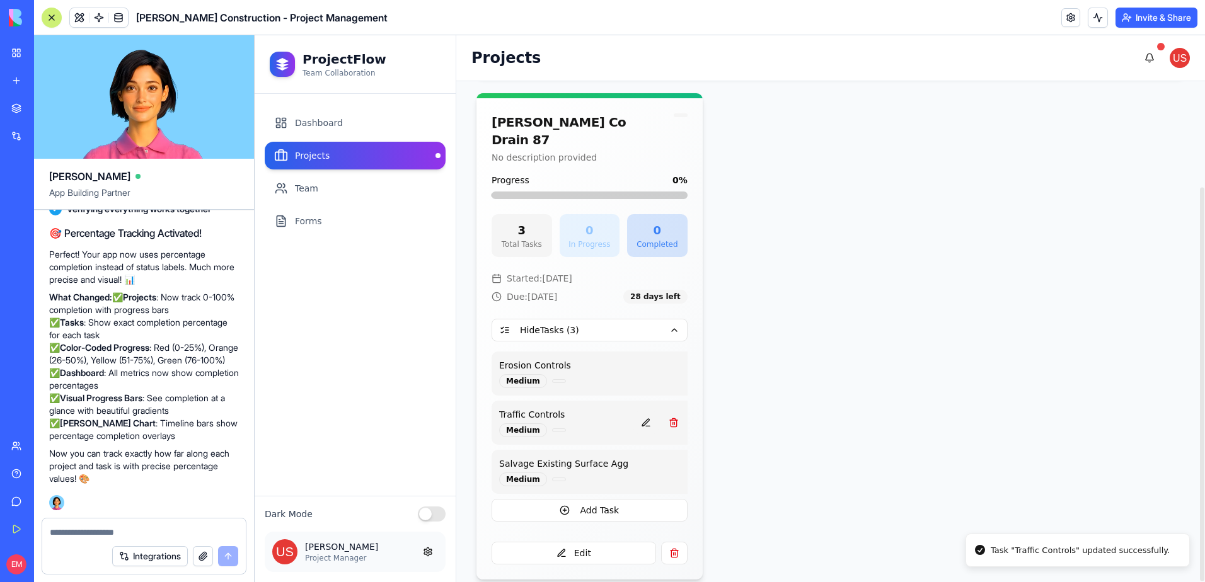
click at [633, 412] on button at bounding box center [645, 423] width 25 height 23
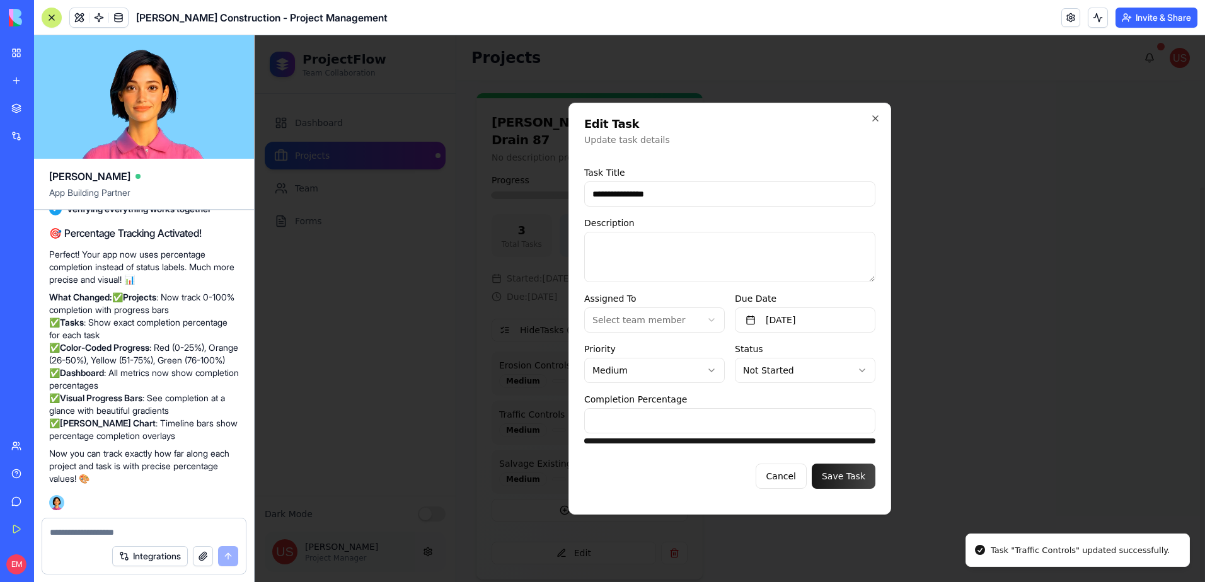
click at [809, 379] on body "**********" at bounding box center [730, 308] width 950 height 547
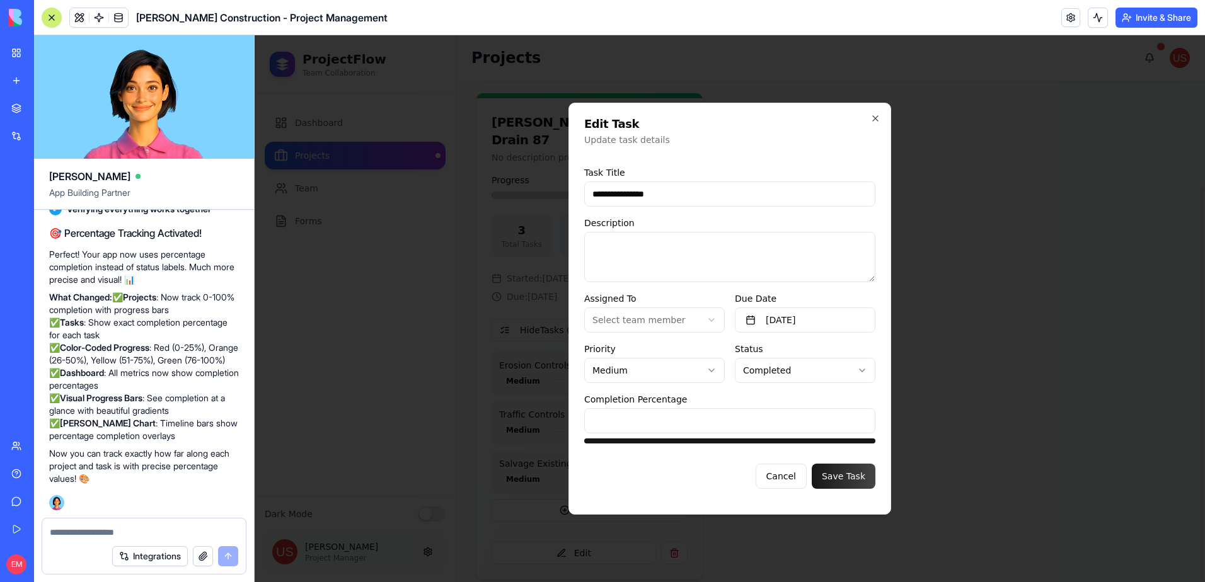
click at [841, 473] on button "Save Task" at bounding box center [844, 476] width 64 height 25
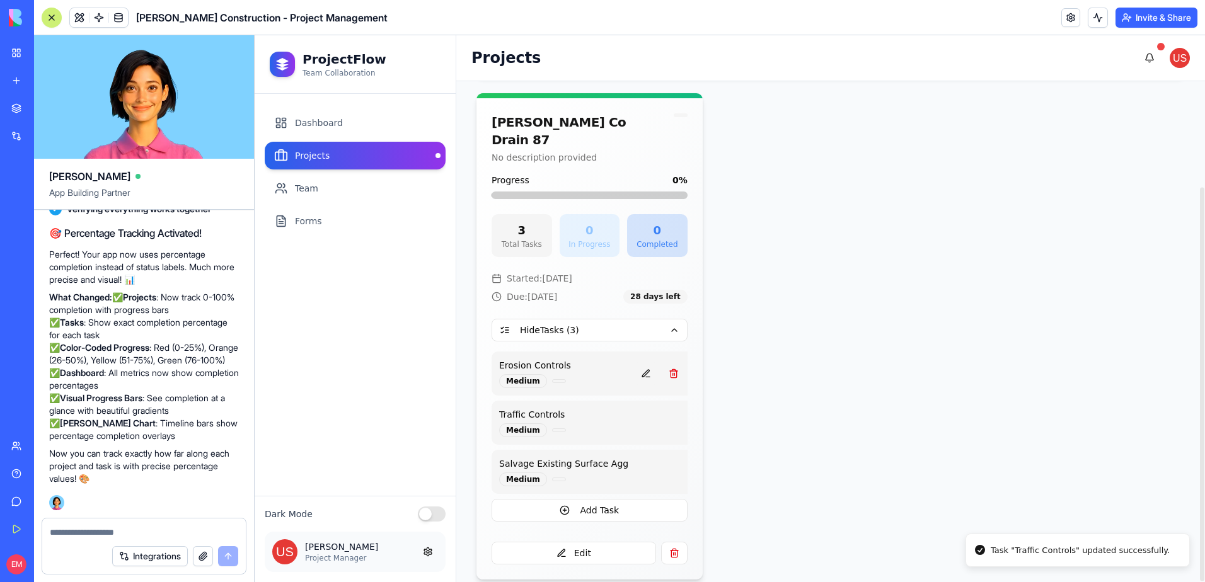
click at [638, 363] on button at bounding box center [645, 373] width 25 height 23
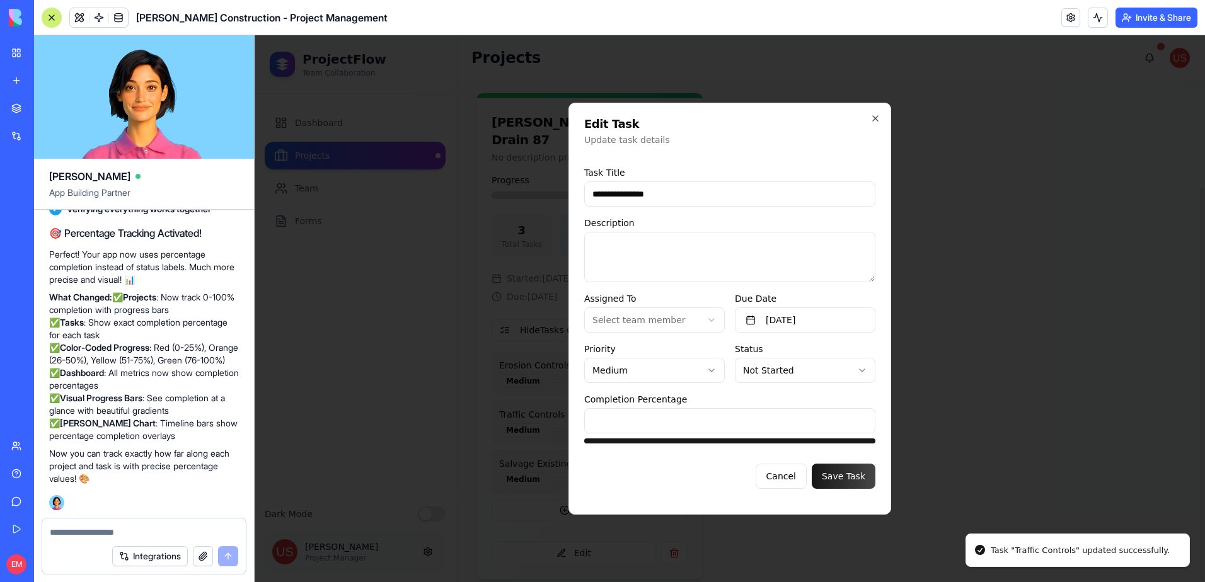
click at [775, 372] on body "**********" at bounding box center [730, 308] width 950 height 547
click at [827, 466] on button "Save Task" at bounding box center [844, 476] width 64 height 25
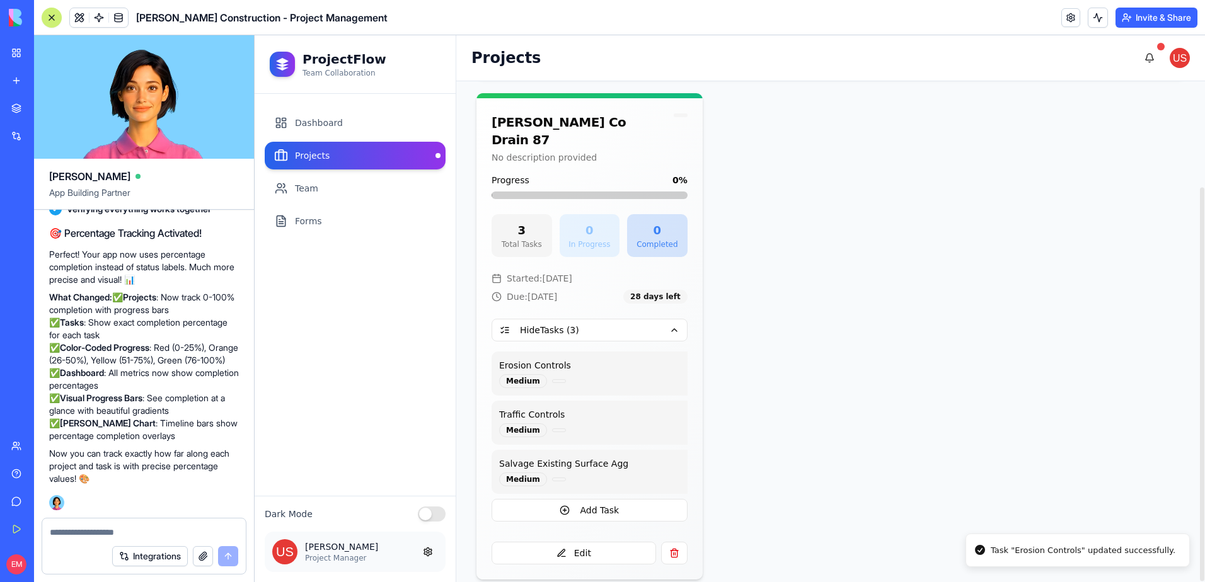
click at [608, 408] on p "Traffic Controls" at bounding box center [563, 414] width 129 height 13
click at [633, 412] on button at bounding box center [645, 423] width 25 height 23
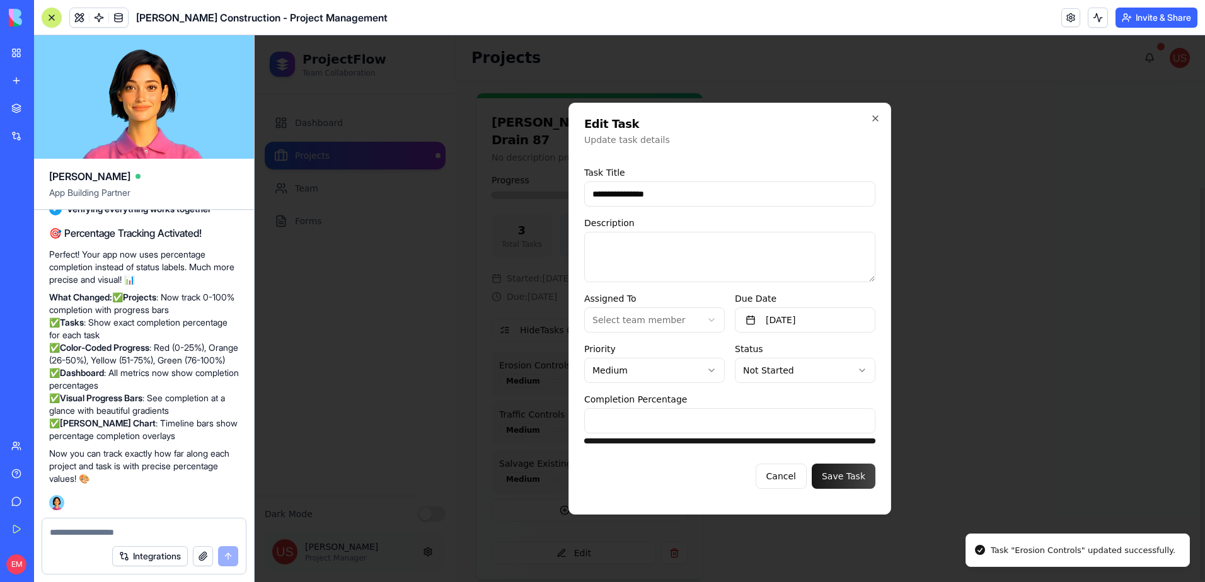
click at [766, 371] on body "**********" at bounding box center [730, 308] width 950 height 547
click at [848, 480] on button "Save Task" at bounding box center [844, 476] width 64 height 25
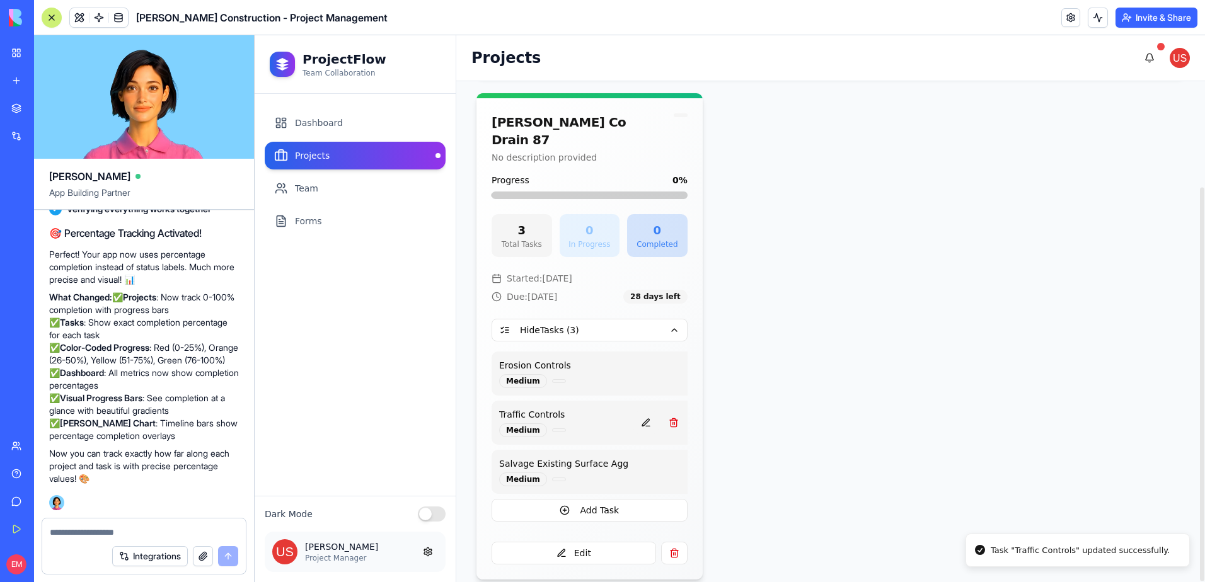
click at [633, 412] on button at bounding box center [645, 423] width 25 height 23
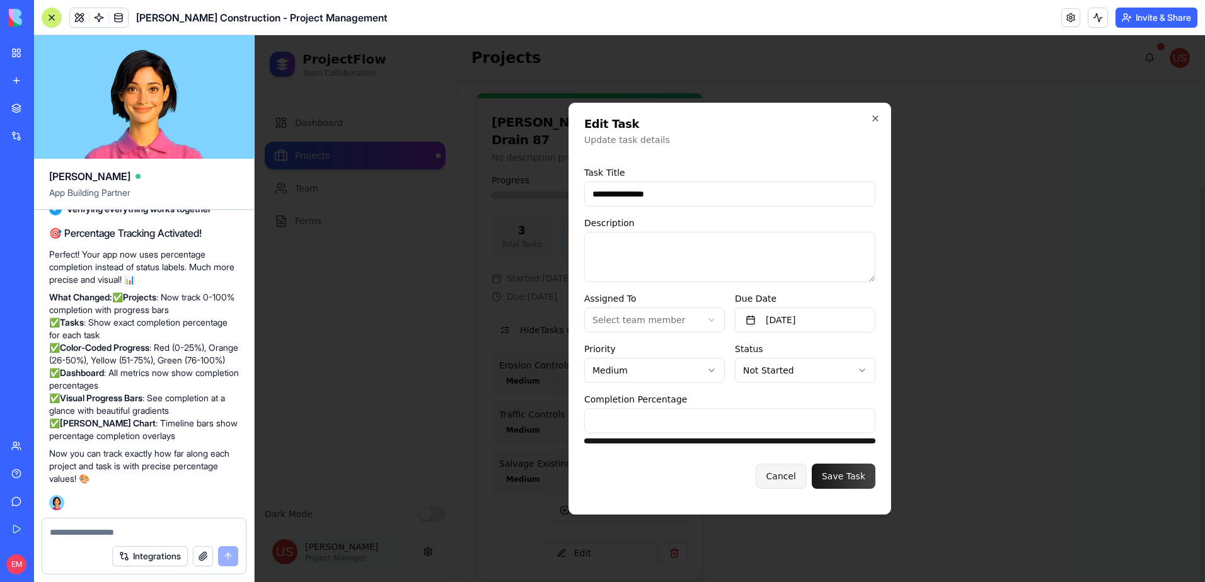
click at [786, 476] on button "Cancel" at bounding box center [781, 476] width 51 height 25
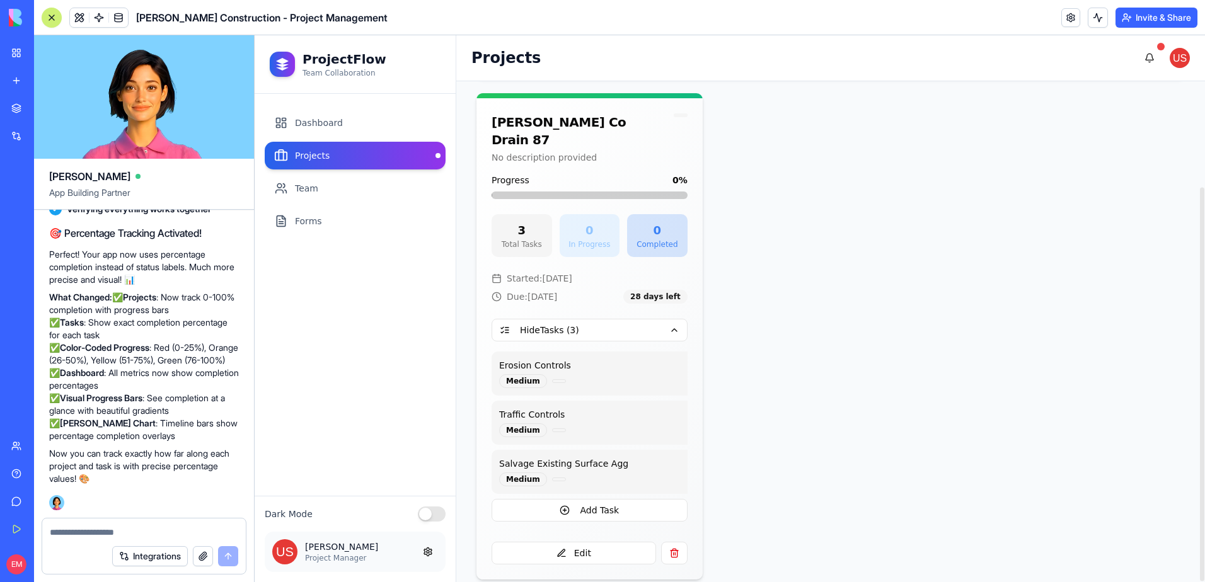
click at [130, 531] on textarea at bounding box center [144, 532] width 188 height 13
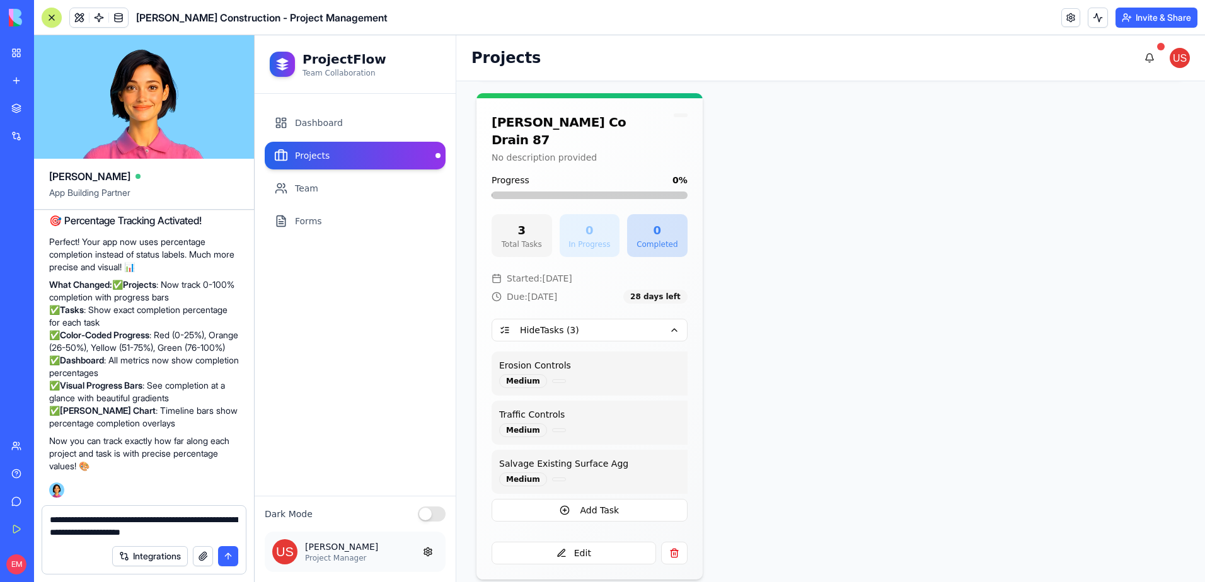
type textarea "**********"
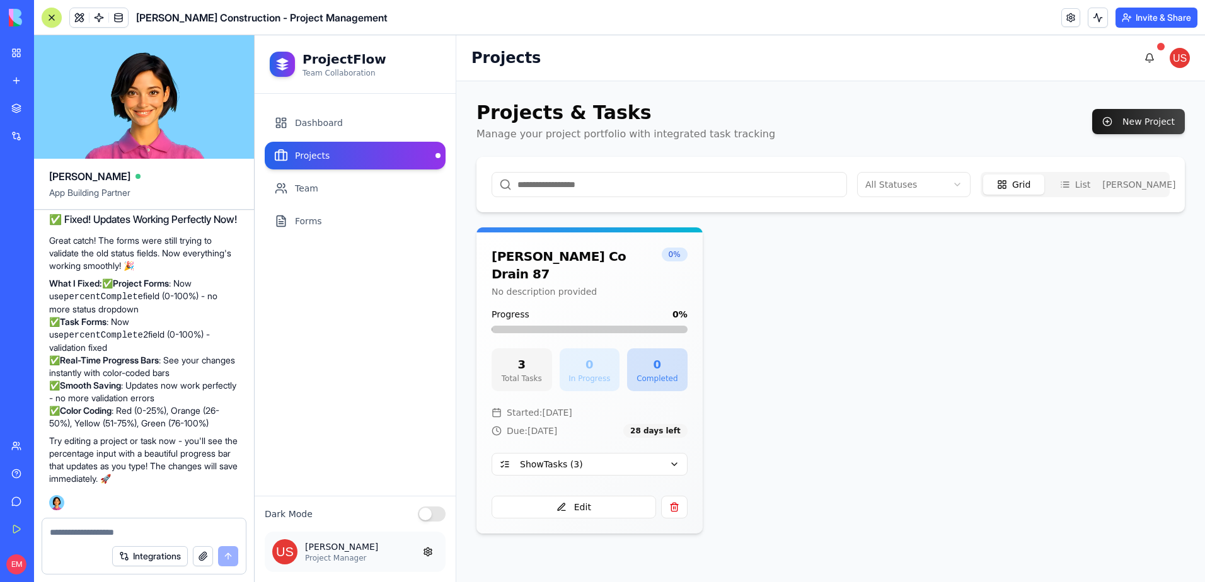
scroll to position [24272, 0]
click at [642, 496] on button "Edit" at bounding box center [574, 507] width 164 height 23
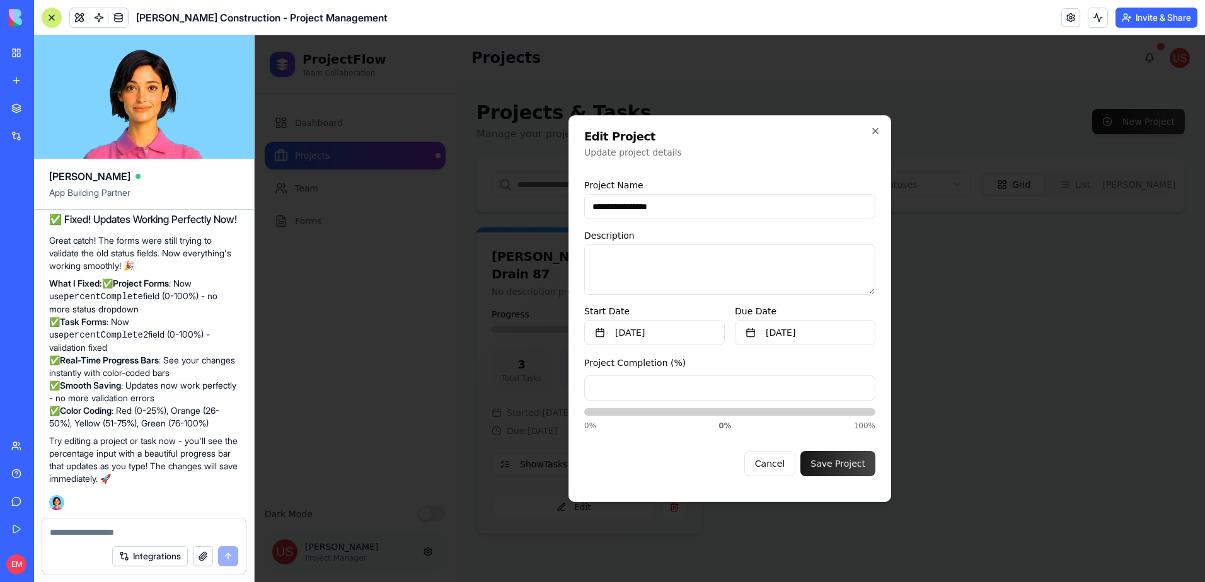
click at [673, 412] on div at bounding box center [729, 412] width 291 height 8
drag, startPoint x: 683, startPoint y: 413, endPoint x: 721, endPoint y: 398, distance: 41.5
click at [713, 413] on div at bounding box center [729, 412] width 291 height 8
click at [727, 386] on input "*" at bounding box center [729, 388] width 291 height 25
click at [781, 457] on button "Cancel" at bounding box center [769, 463] width 51 height 25
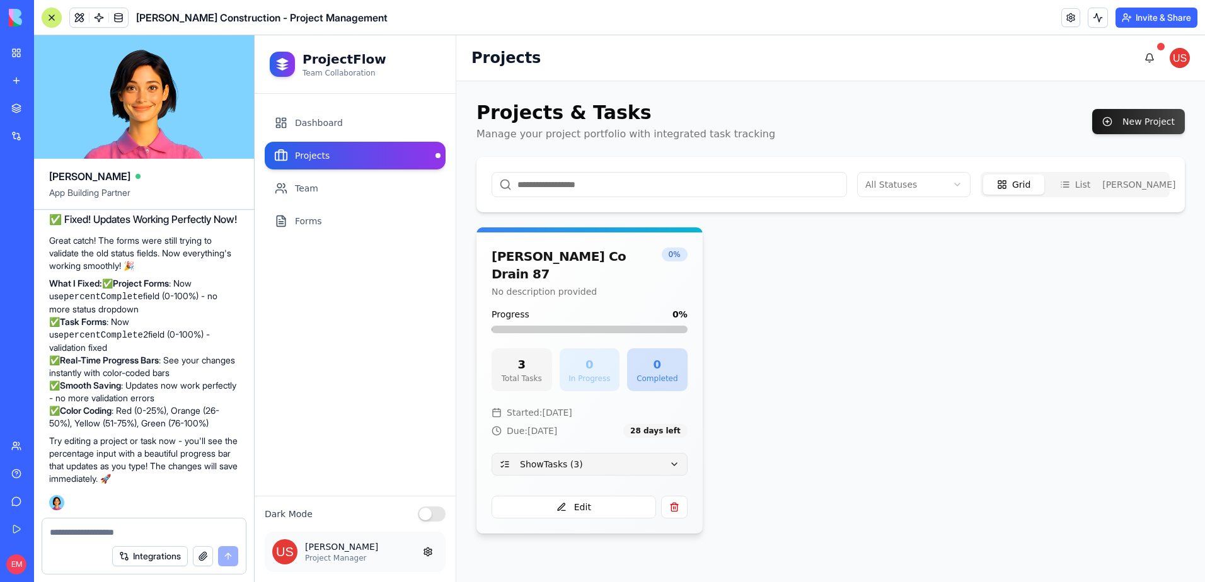
click at [669, 453] on button "Show Tasks ( 3 )" at bounding box center [590, 464] width 196 height 23
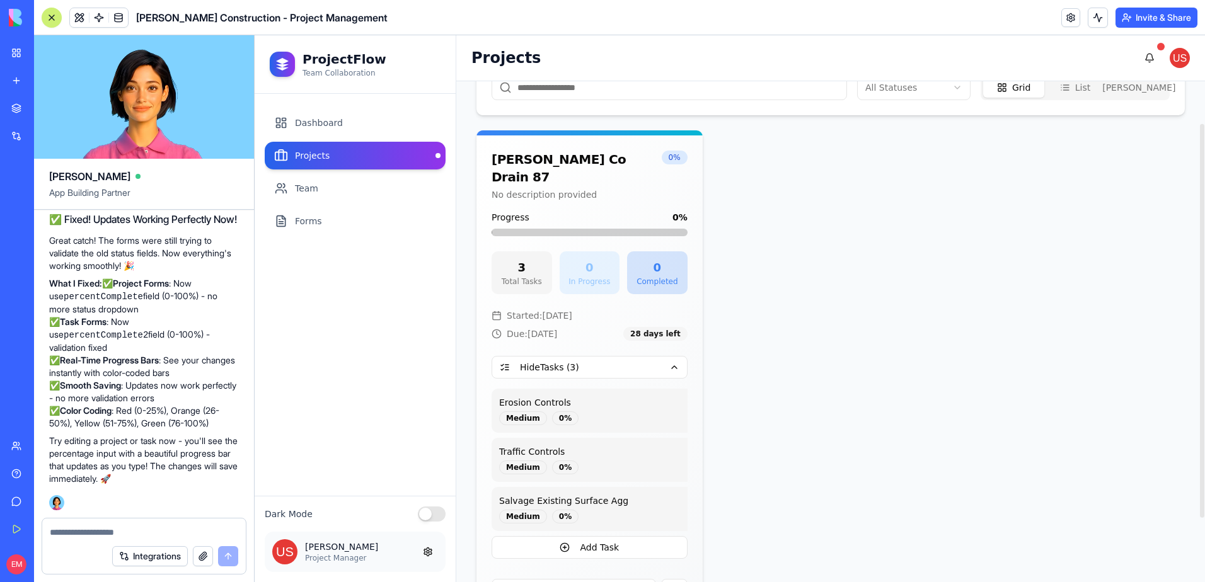
scroll to position [126, 0]
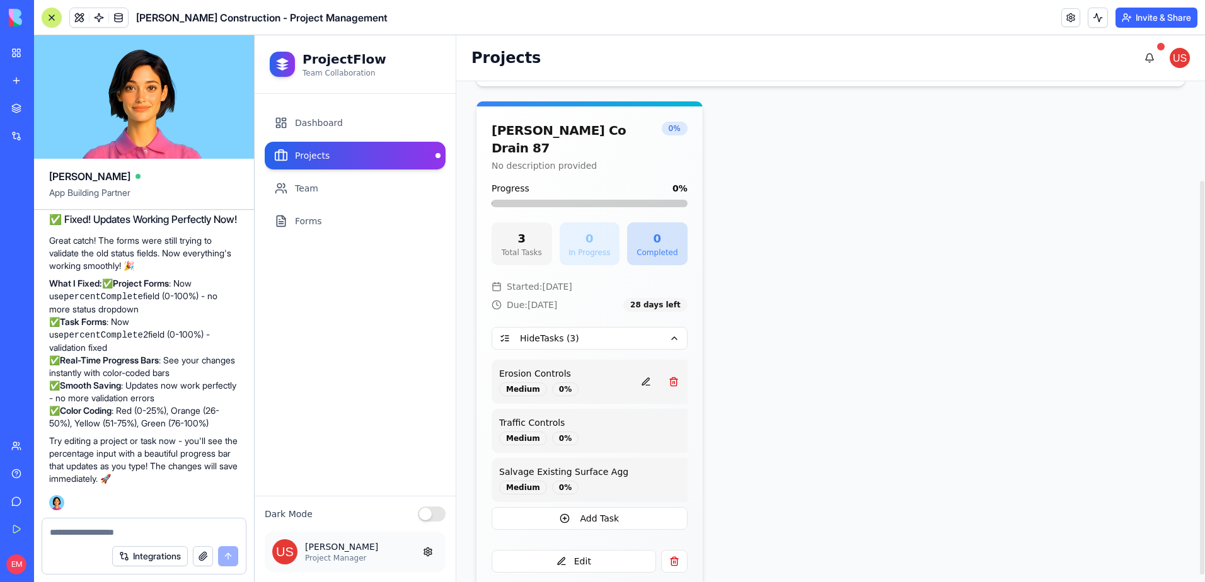
click at [636, 371] on button at bounding box center [645, 382] width 25 height 23
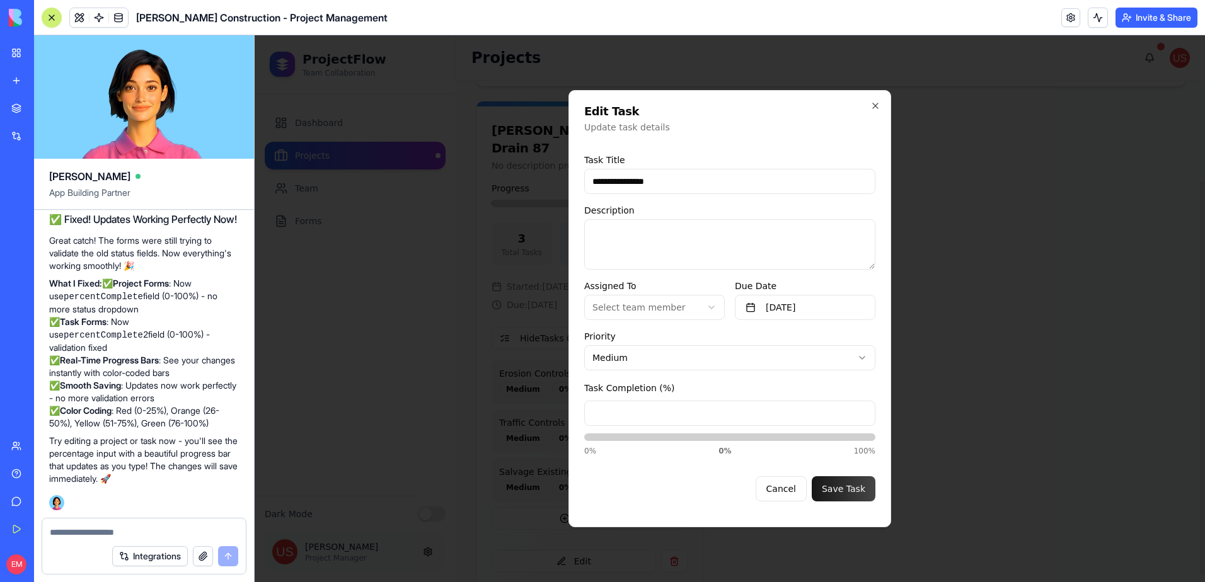
drag, startPoint x: 746, startPoint y: 410, endPoint x: 657, endPoint y: 410, distance: 88.9
click at [657, 410] on input "*" at bounding box center [729, 413] width 291 height 25
type input "**"
click at [841, 490] on button "Save Task" at bounding box center [844, 488] width 64 height 25
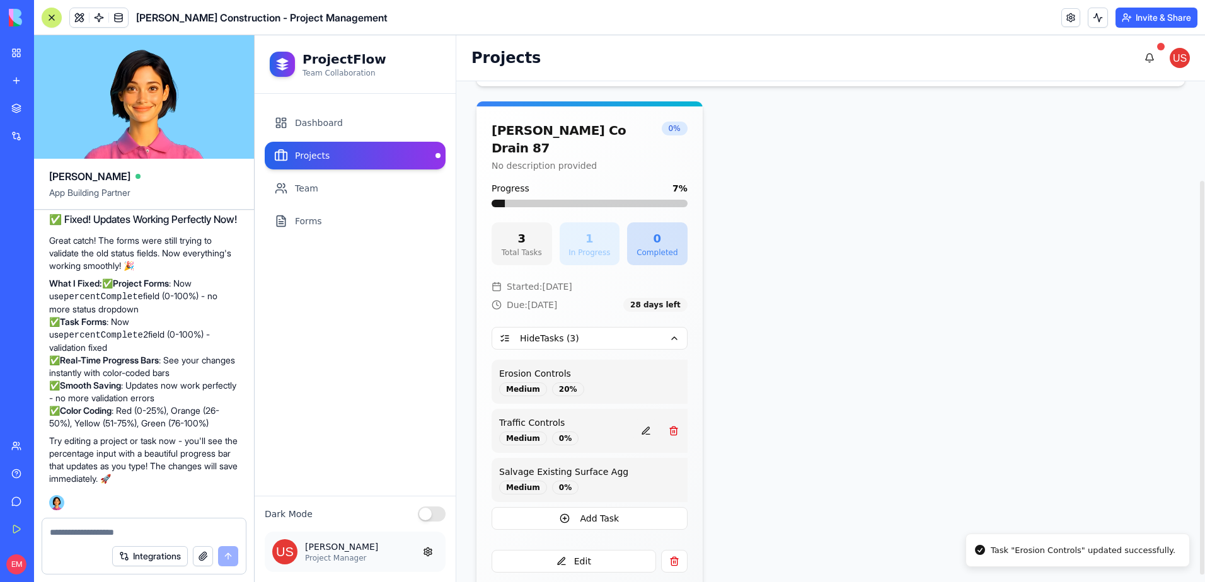
click at [634, 420] on button at bounding box center [645, 431] width 25 height 23
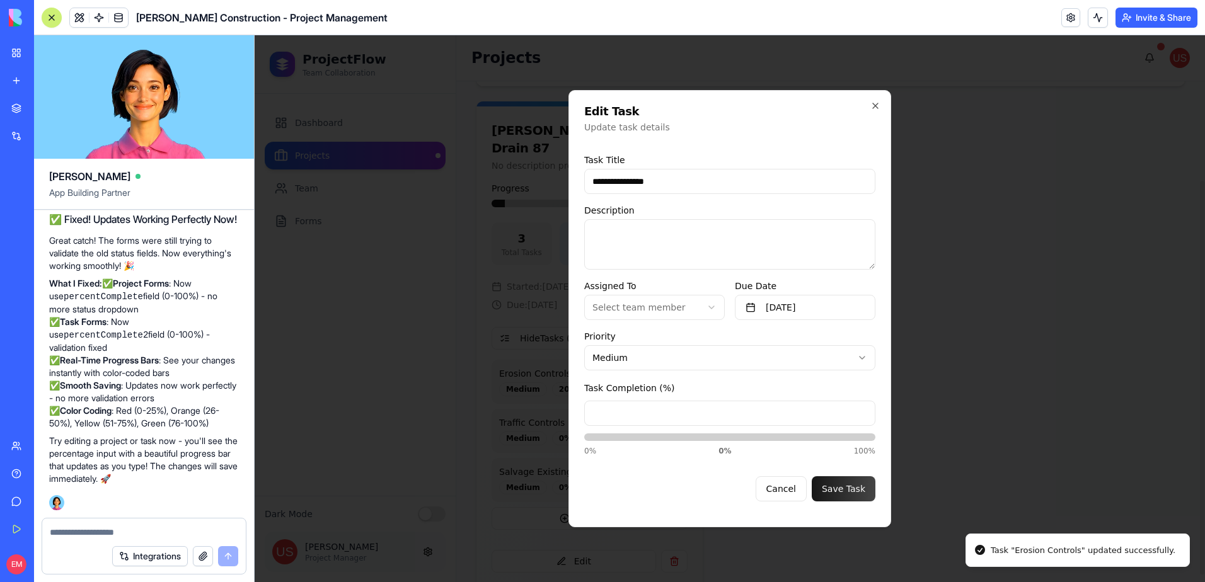
drag, startPoint x: 698, startPoint y: 412, endPoint x: 616, endPoint y: 412, distance: 82.6
click at [616, 412] on input "*" at bounding box center [729, 413] width 291 height 25
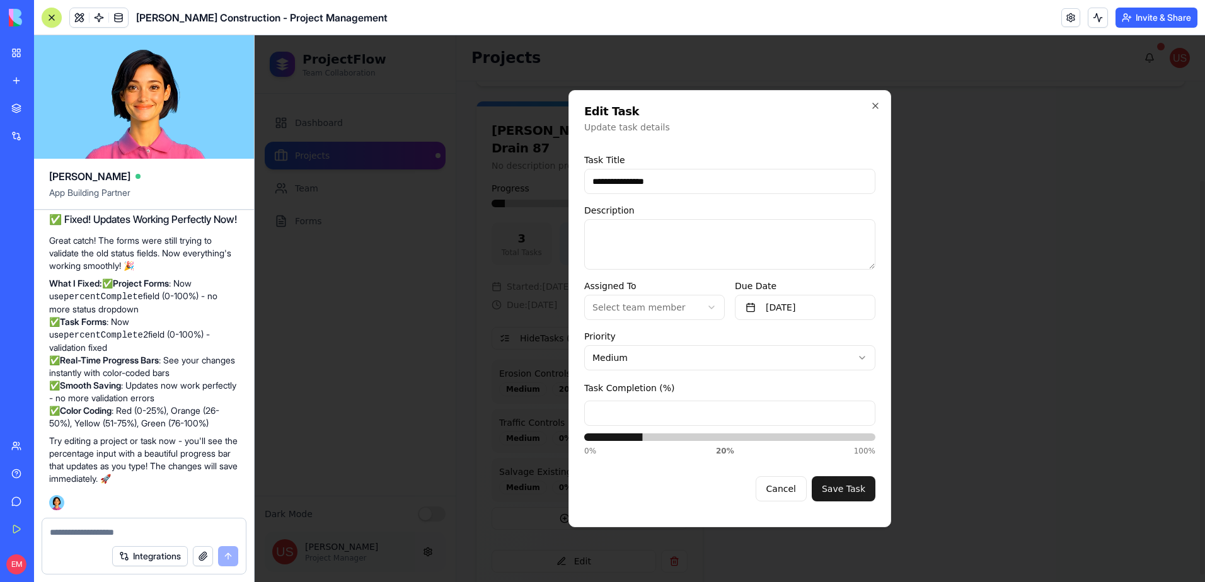
type input "**"
click at [849, 487] on button "Save Task" at bounding box center [844, 488] width 64 height 25
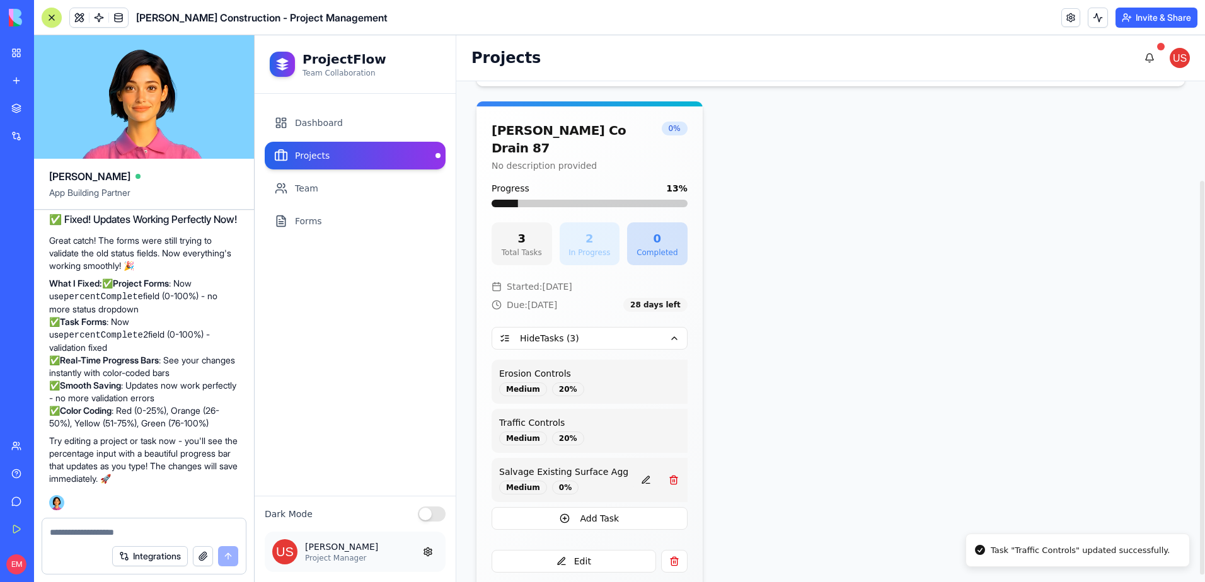
click at [633, 469] on button at bounding box center [645, 480] width 25 height 23
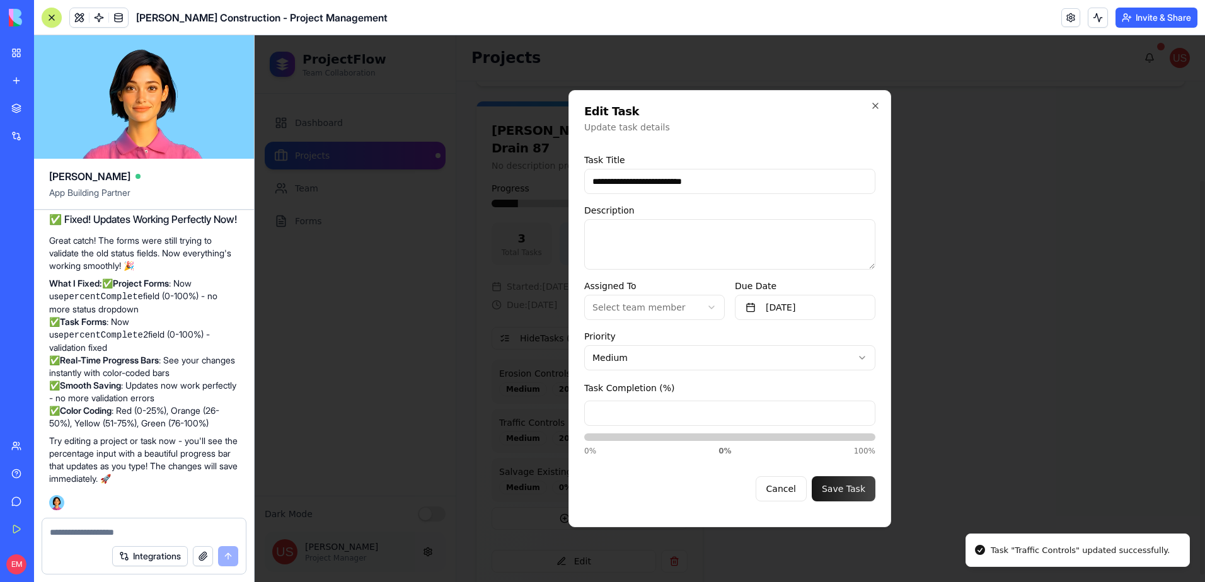
drag, startPoint x: 733, startPoint y: 422, endPoint x: 645, endPoint y: 420, distance: 88.2
click at [649, 420] on input "*" at bounding box center [729, 413] width 291 height 25
type input "**"
click at [853, 486] on button "Save Task" at bounding box center [844, 488] width 64 height 25
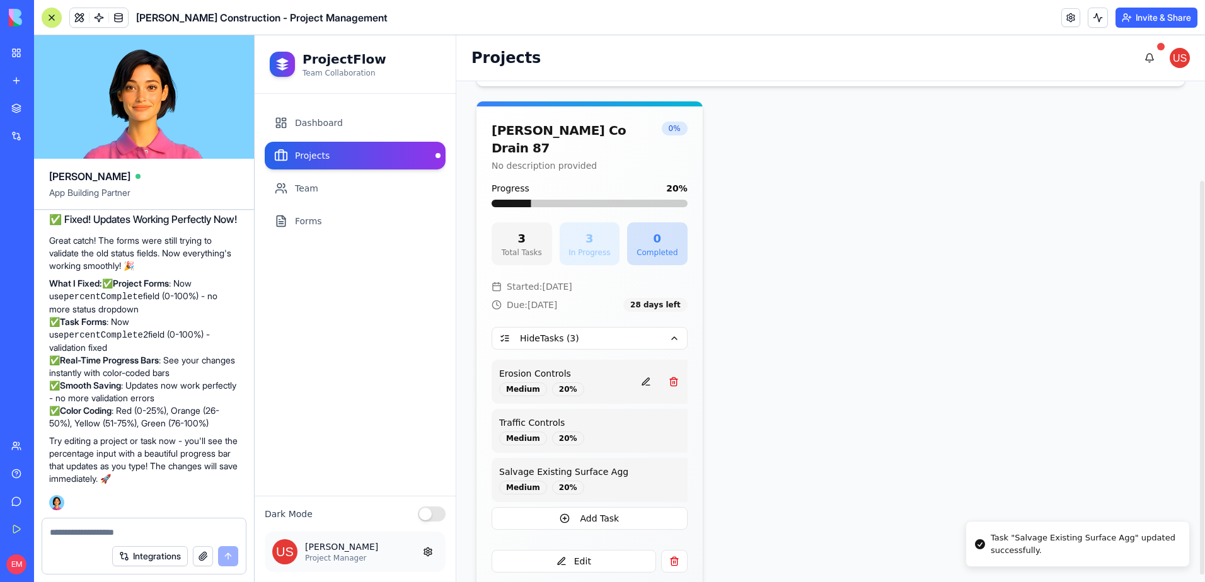
click at [636, 371] on button at bounding box center [645, 382] width 25 height 23
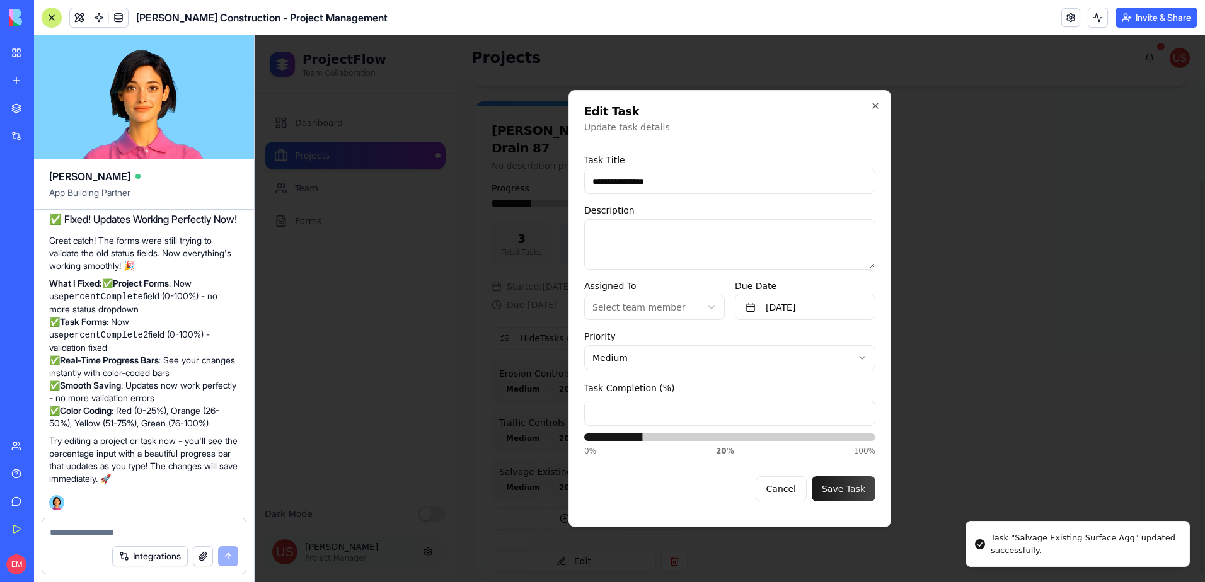
drag, startPoint x: 752, startPoint y: 412, endPoint x: 660, endPoint y: 413, distance: 92.0
click at [660, 413] on input "**" at bounding box center [729, 413] width 291 height 25
type input "*"
click at [839, 487] on button "Save Task" at bounding box center [844, 488] width 64 height 25
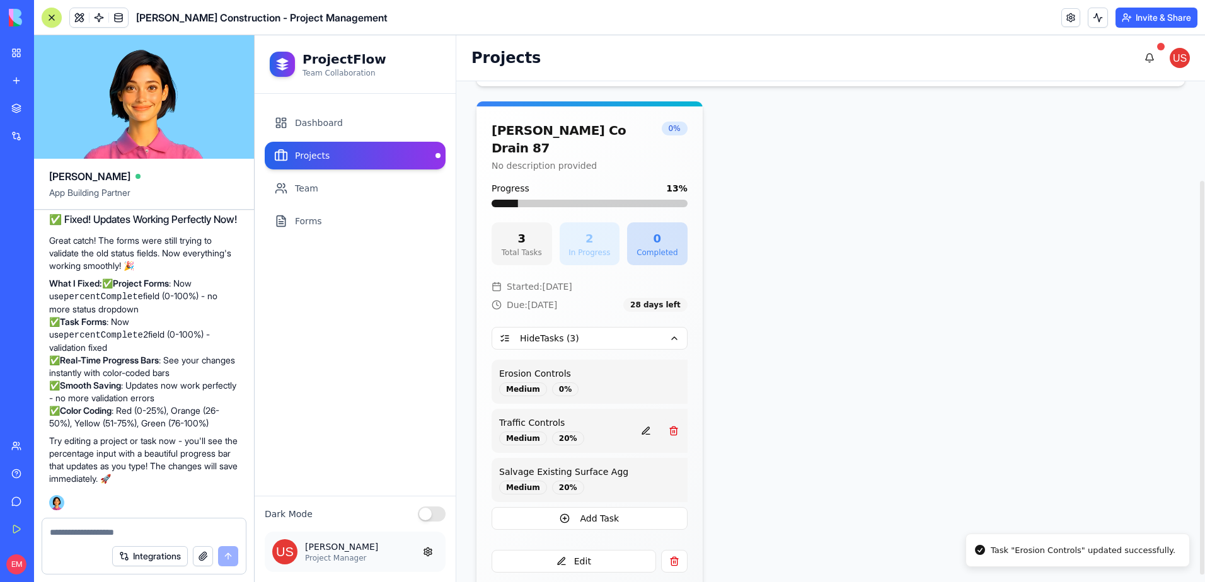
click at [661, 420] on button "button" at bounding box center [673, 431] width 25 height 23
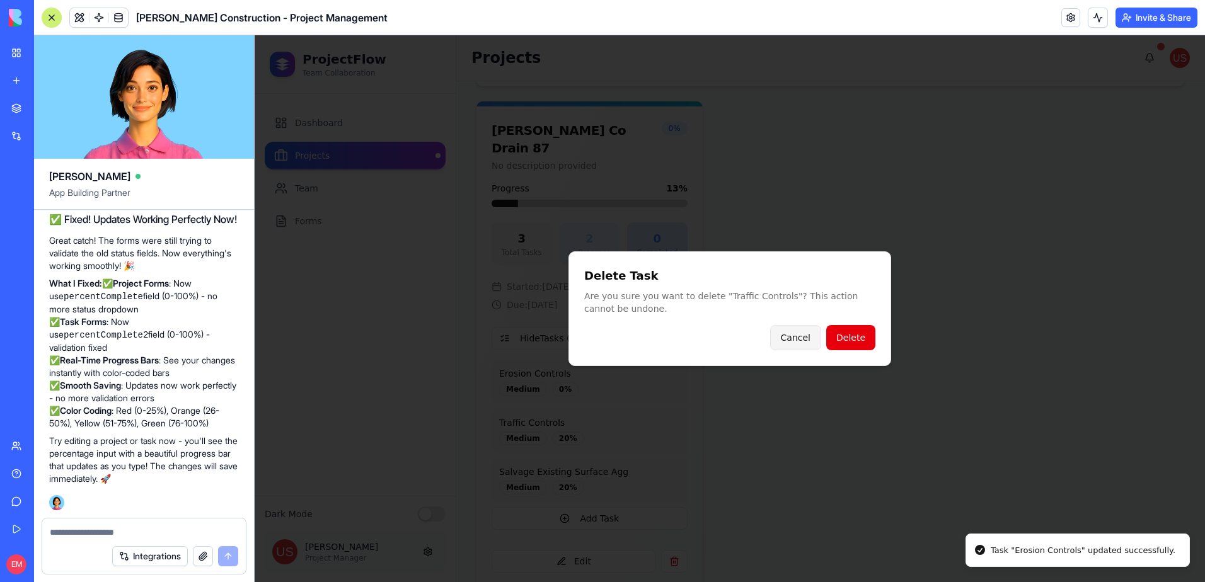
click at [793, 331] on button "Cancel" at bounding box center [795, 337] width 51 height 25
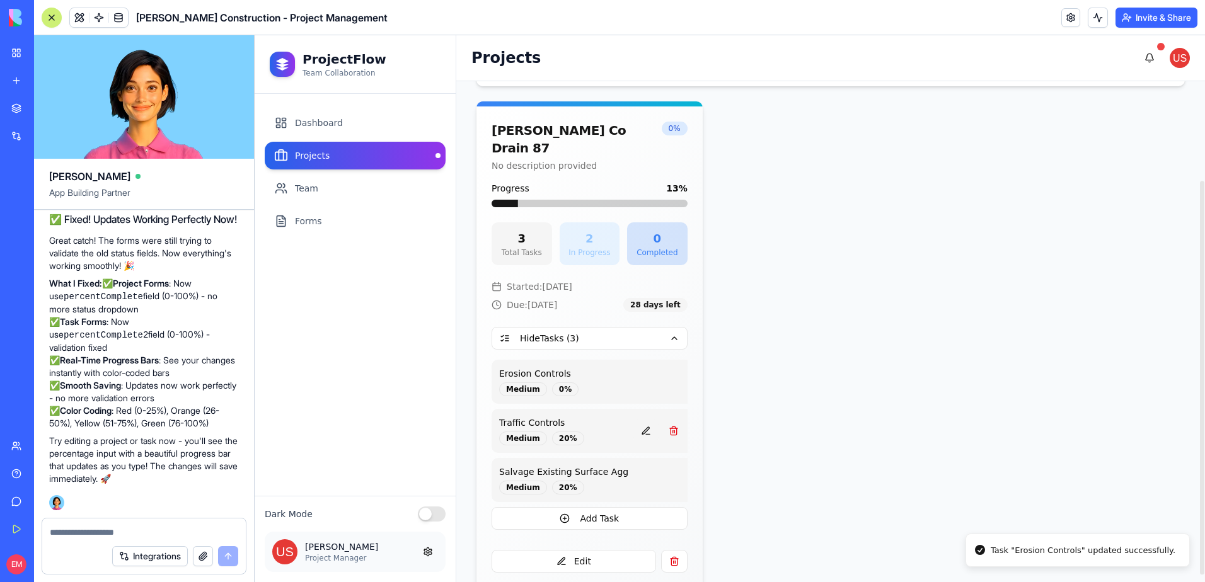
click at [633, 420] on button at bounding box center [645, 431] width 25 height 23
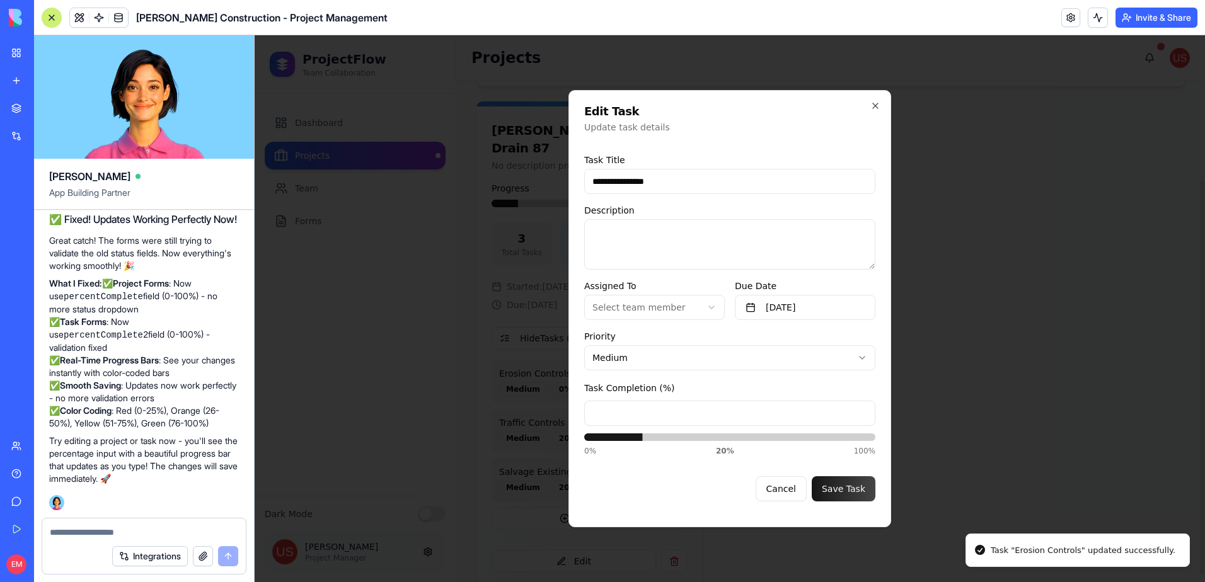
drag, startPoint x: 768, startPoint y: 412, endPoint x: 591, endPoint y: 418, distance: 177.2
click at [585, 418] on input "**" at bounding box center [729, 413] width 291 height 25
type input "*"
click at [830, 481] on button "Save Task" at bounding box center [844, 488] width 64 height 25
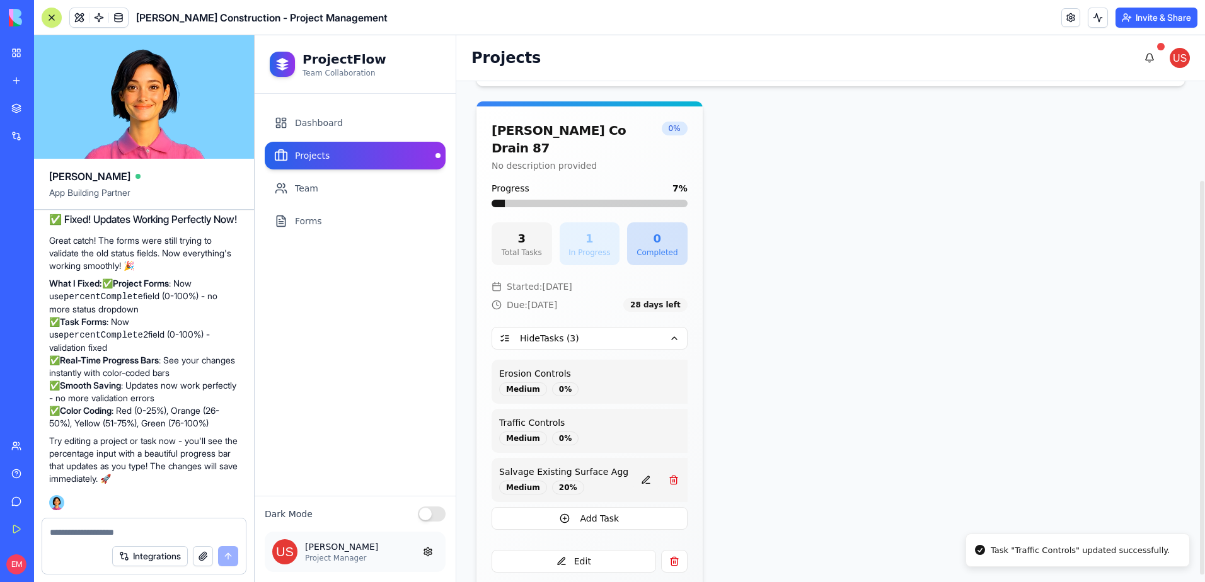
click at [633, 469] on button at bounding box center [645, 480] width 25 height 23
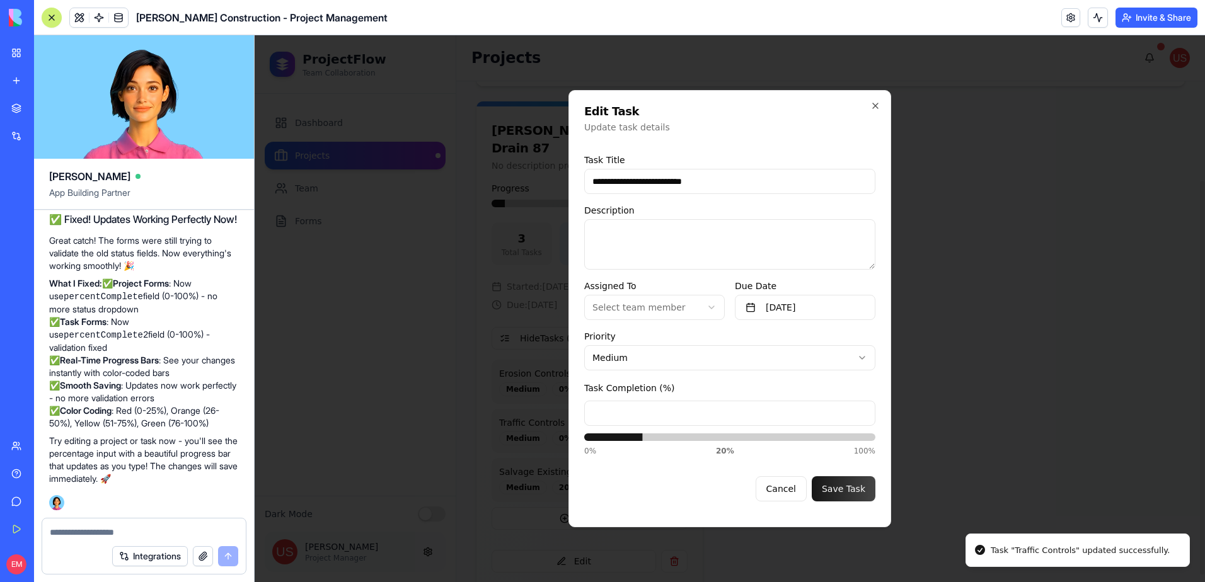
drag, startPoint x: 701, startPoint y: 415, endPoint x: 679, endPoint y: 415, distance: 22.1
click at [680, 415] on input "**" at bounding box center [729, 413] width 291 height 25
type input "*"
click at [846, 488] on button "Save Task" at bounding box center [844, 488] width 64 height 25
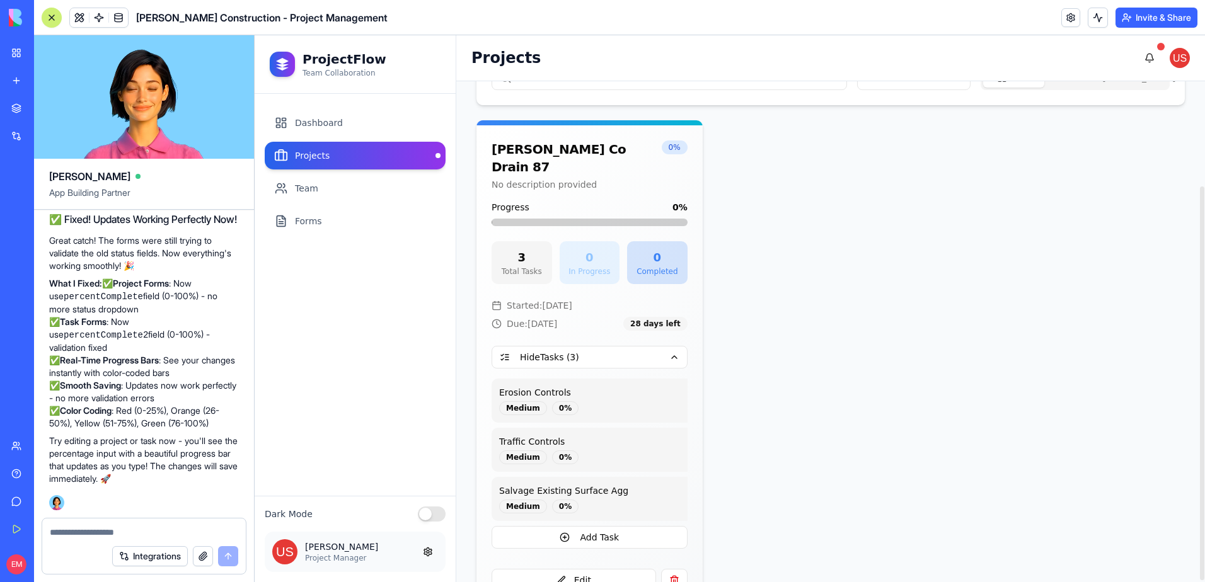
scroll to position [134, 0]
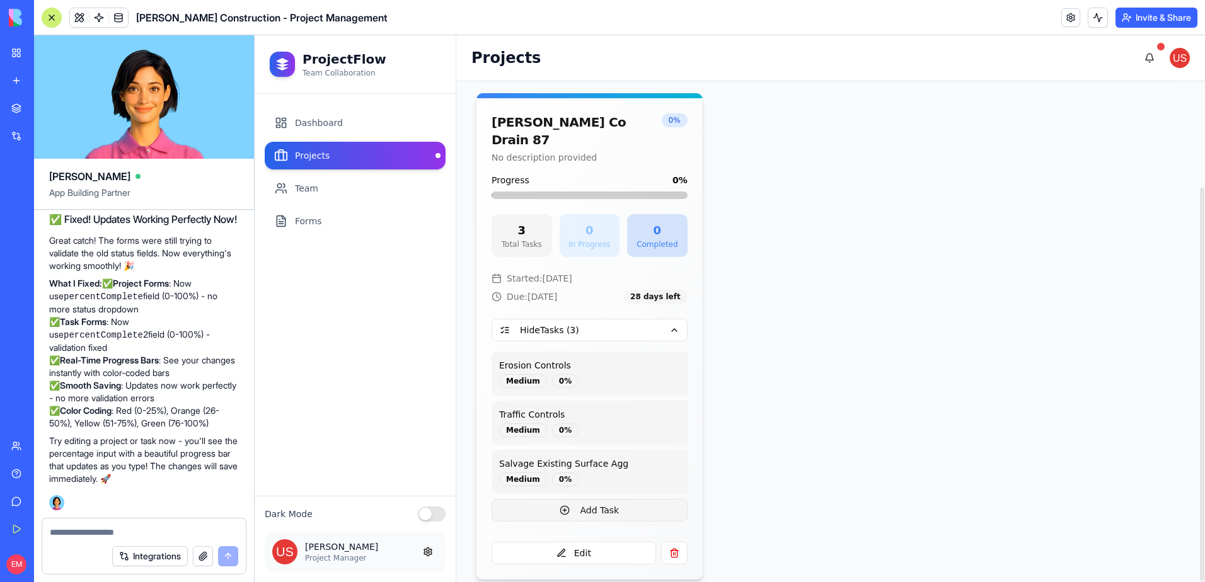
click at [616, 499] on button "Add Task" at bounding box center [590, 510] width 196 height 23
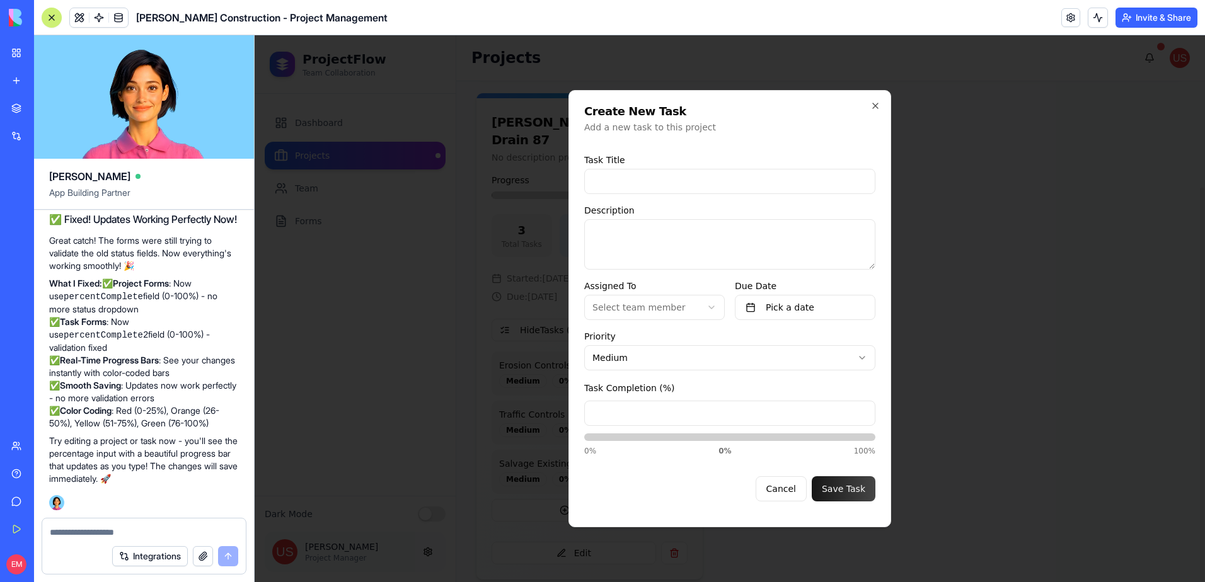
click at [701, 178] on input at bounding box center [729, 181] width 291 height 25
type input "**********"
click at [812, 476] on button "Save Task" at bounding box center [844, 488] width 64 height 25
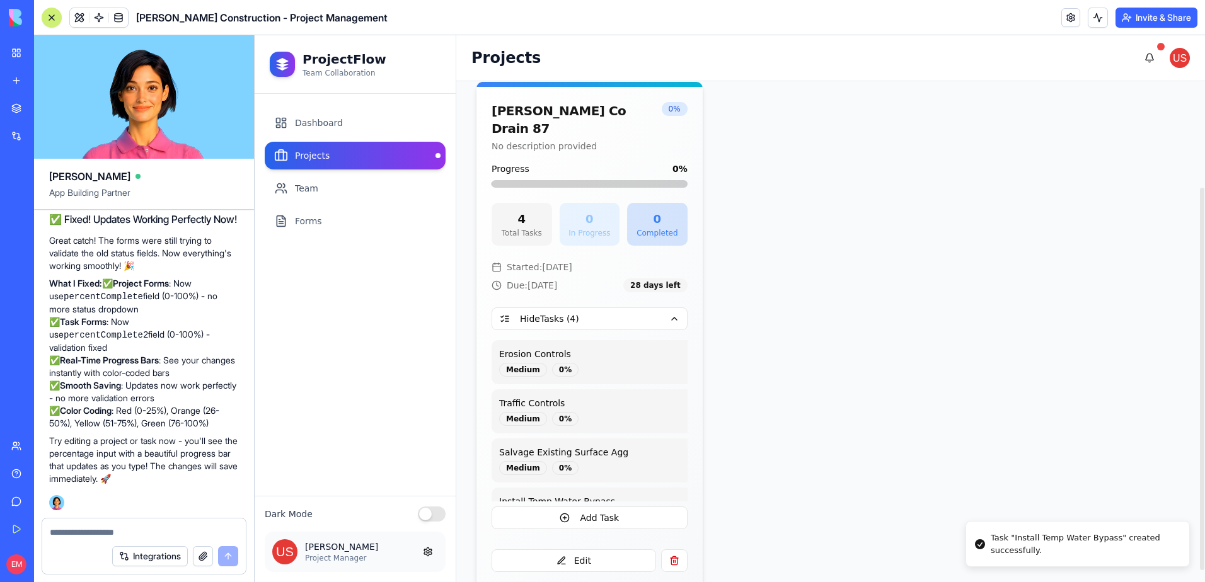
scroll to position [153, 0]
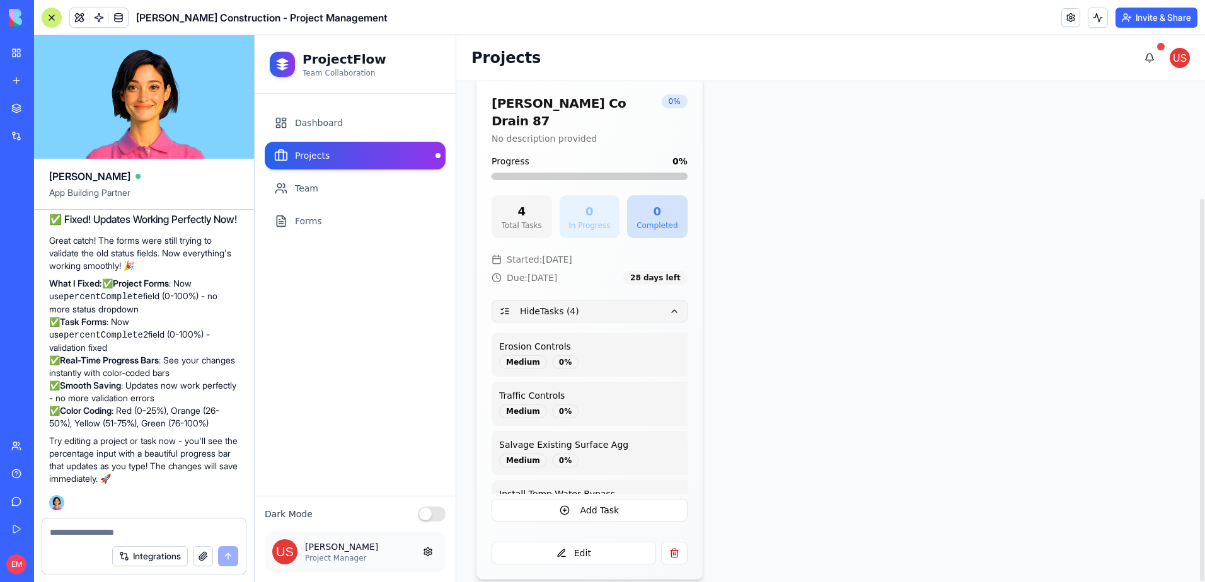
click at [669, 300] on button "Hide Tasks ( 4 )" at bounding box center [590, 311] width 196 height 23
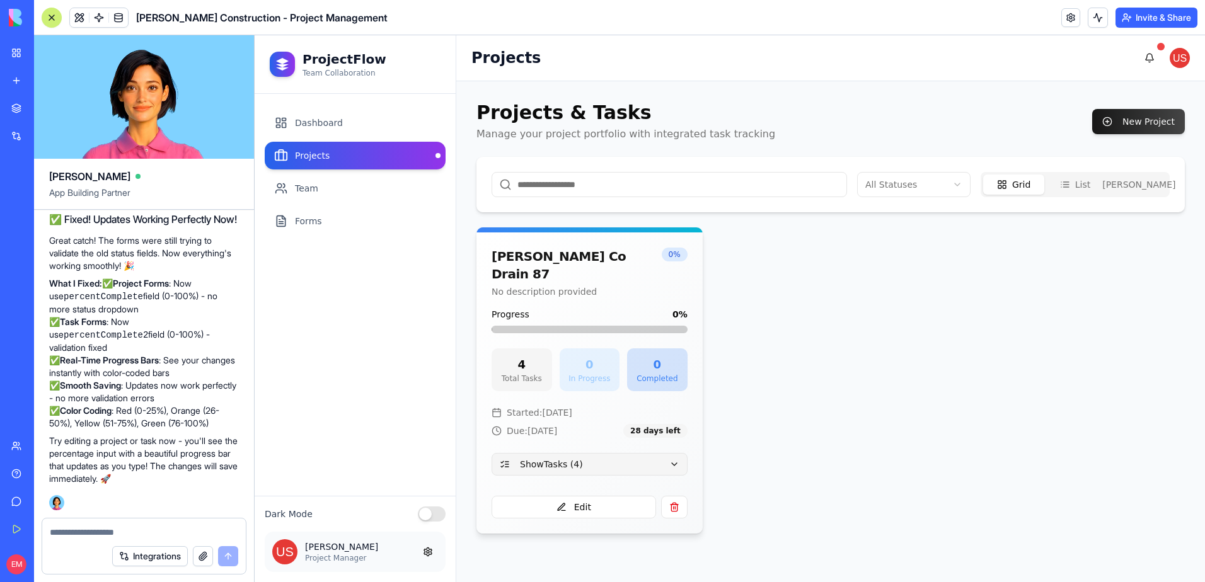
click at [667, 453] on button "Show Tasks ( 4 )" at bounding box center [590, 464] width 196 height 23
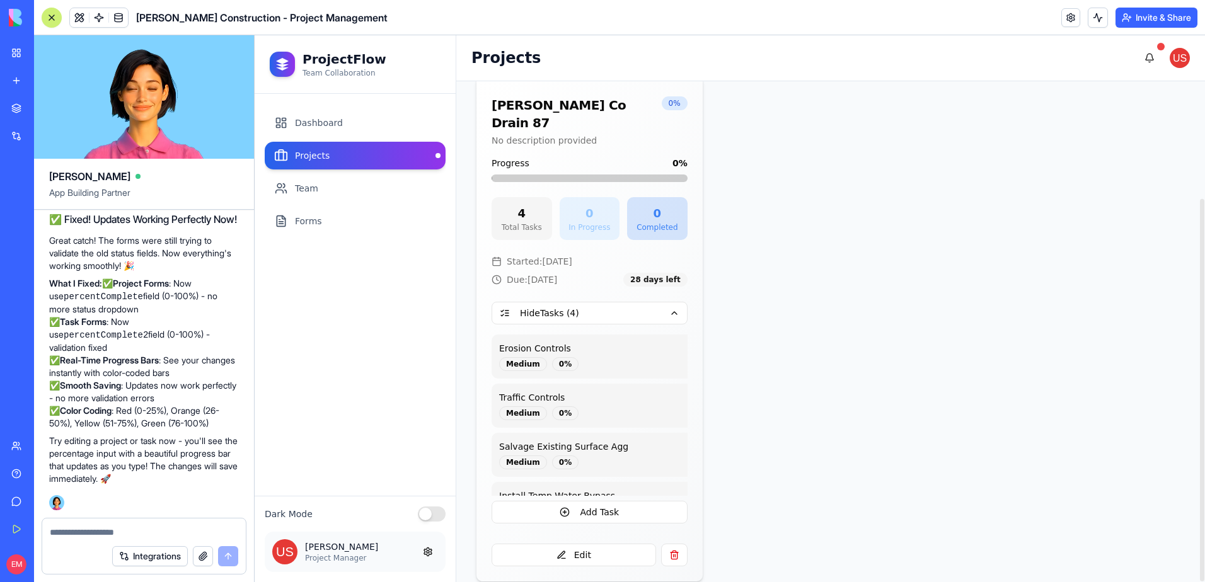
scroll to position [153, 0]
click at [623, 499] on button "Add Task" at bounding box center [590, 510] width 196 height 23
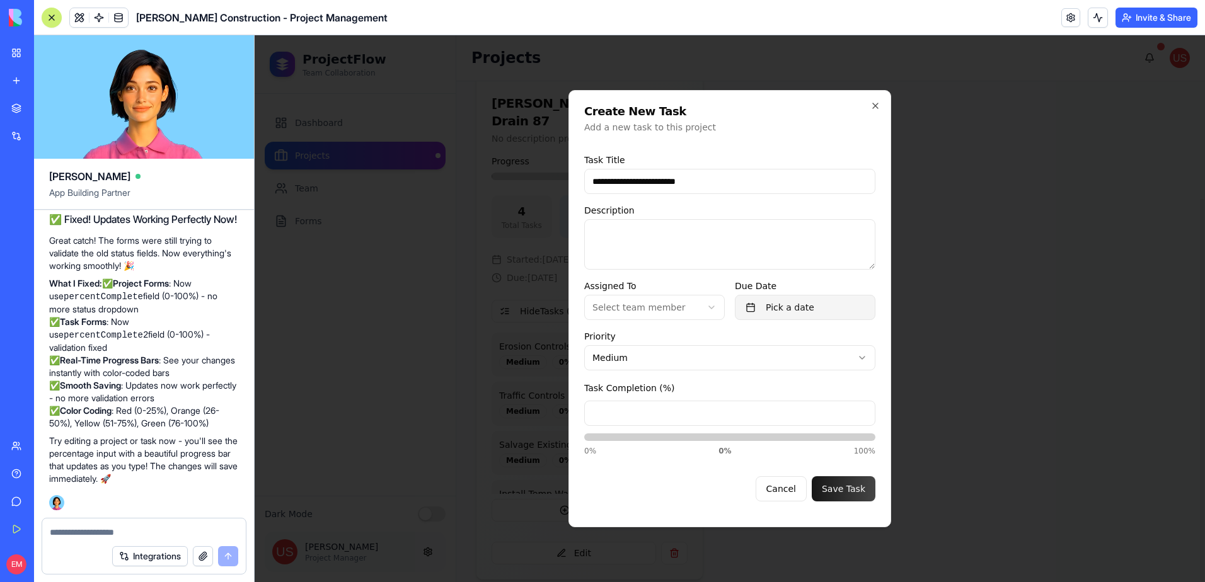
type input "**********"
click at [804, 304] on button "Pick a date" at bounding box center [805, 307] width 141 height 25
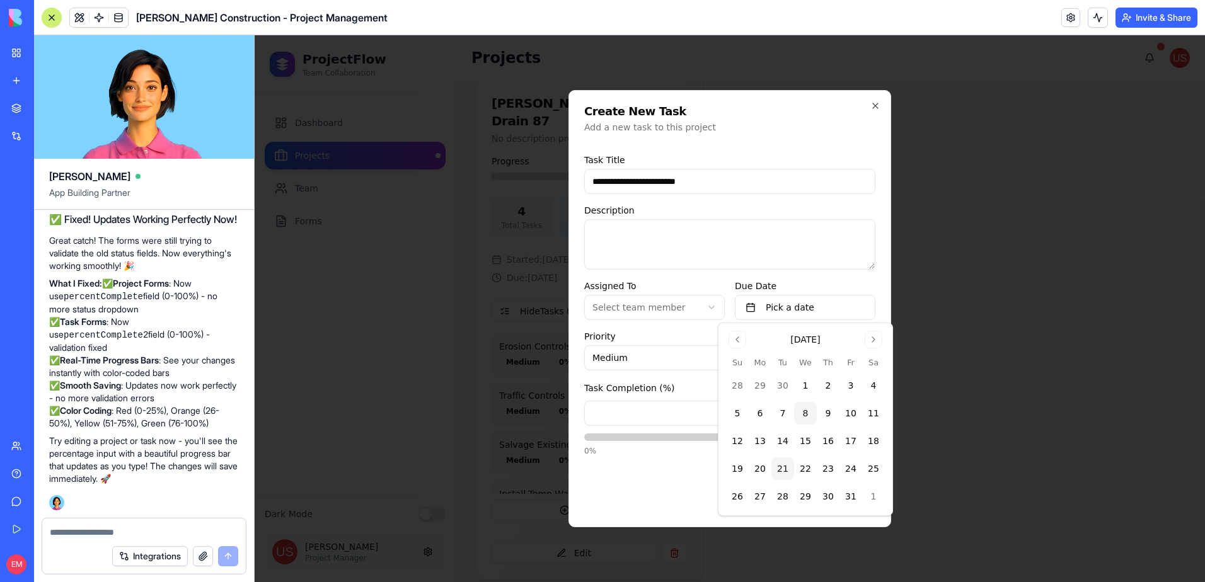
click at [781, 463] on button "21" at bounding box center [782, 469] width 23 height 23
click at [686, 475] on div "Cancel Save Task" at bounding box center [729, 483] width 291 height 35
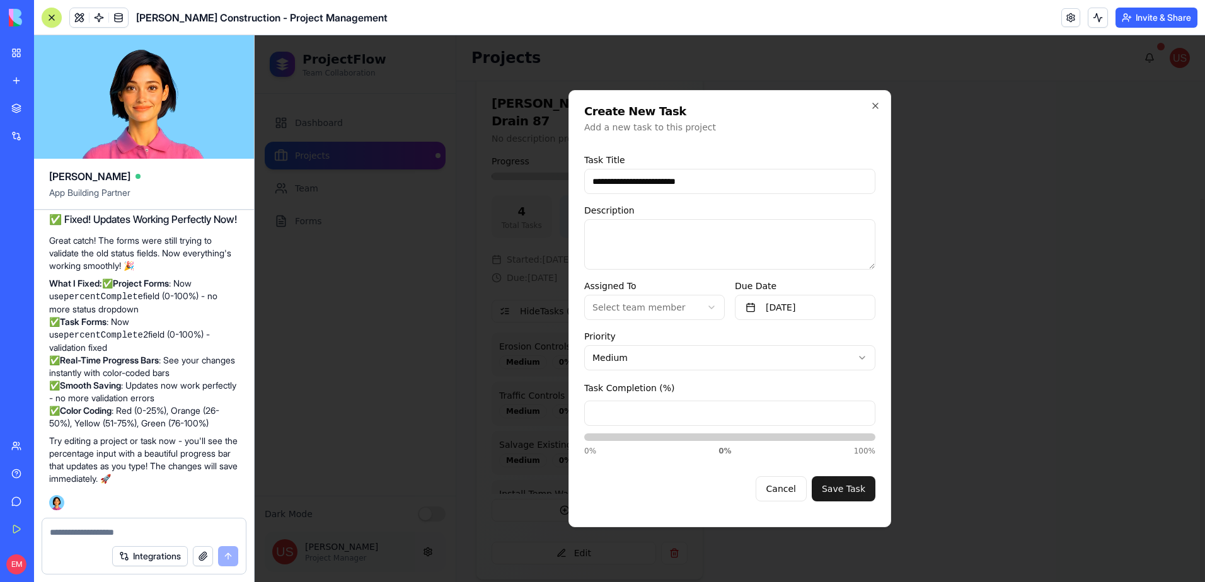
click at [826, 484] on button "Save Task" at bounding box center [844, 488] width 64 height 25
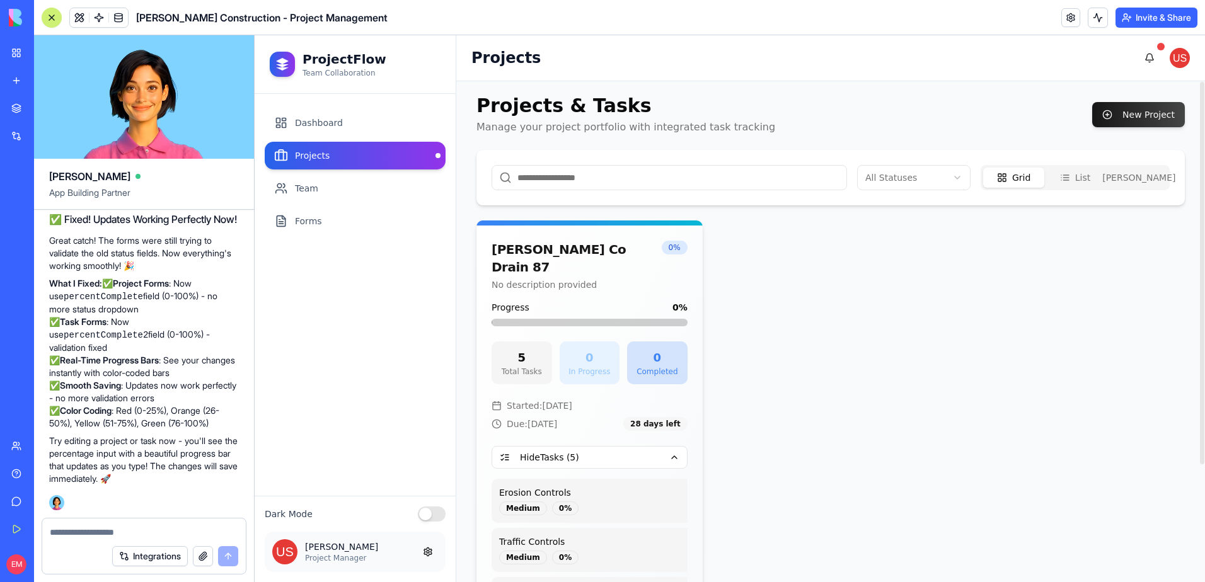
scroll to position [0, 0]
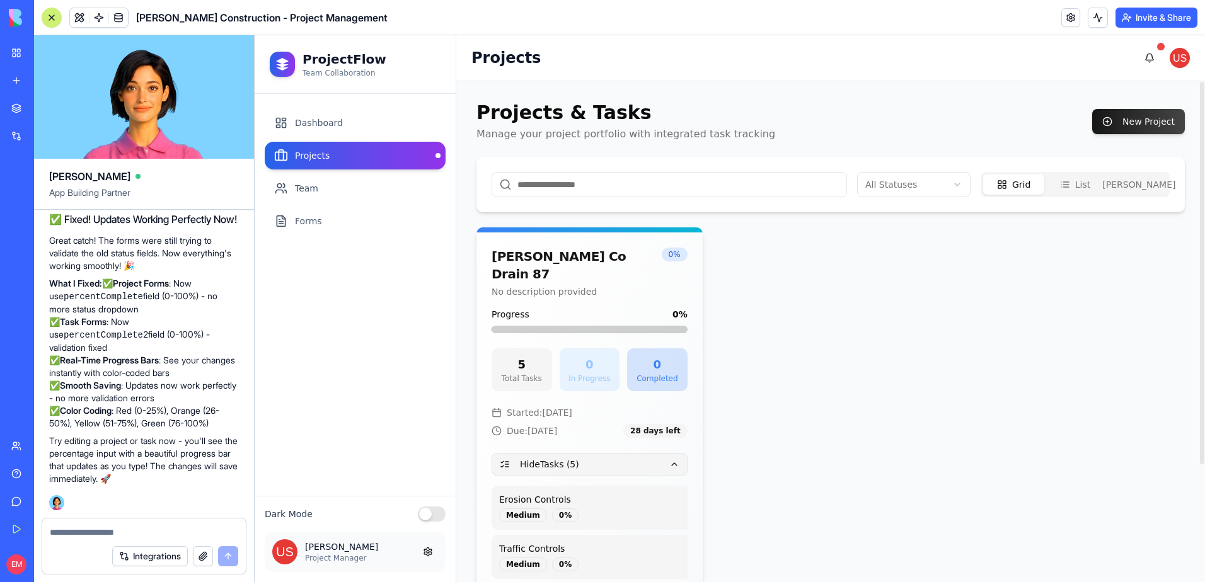
click at [655, 453] on button "Hide Tasks ( 5 )" at bounding box center [590, 464] width 196 height 23
click at [528, 356] on div "5" at bounding box center [521, 365] width 45 height 18
click at [676, 453] on button "Show Tasks ( 5 )" at bounding box center [590, 464] width 196 height 23
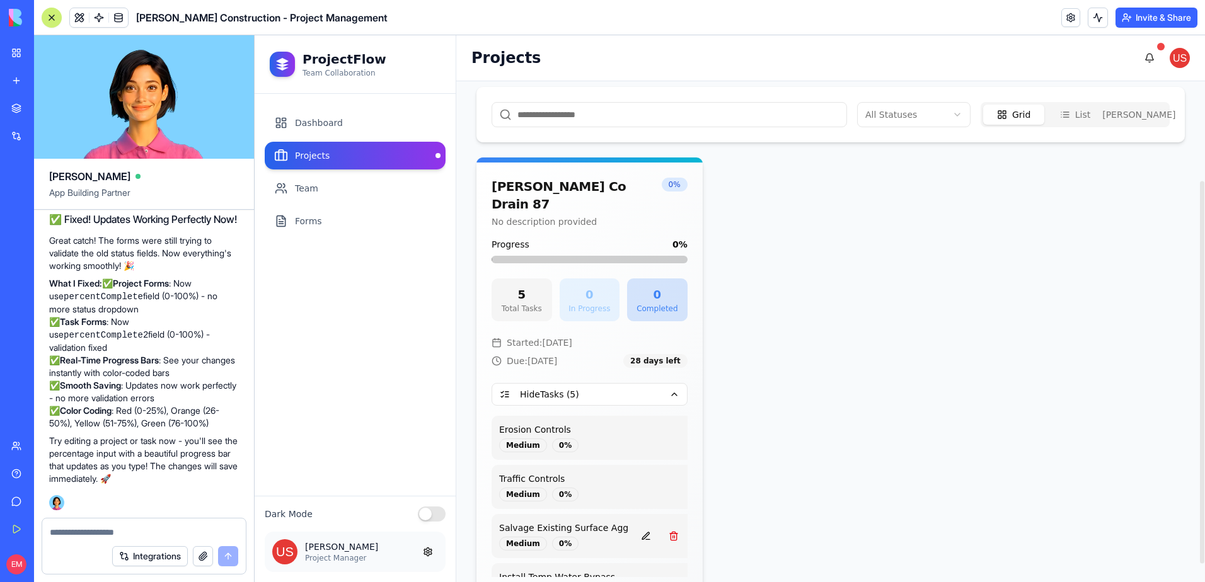
scroll to position [153, 0]
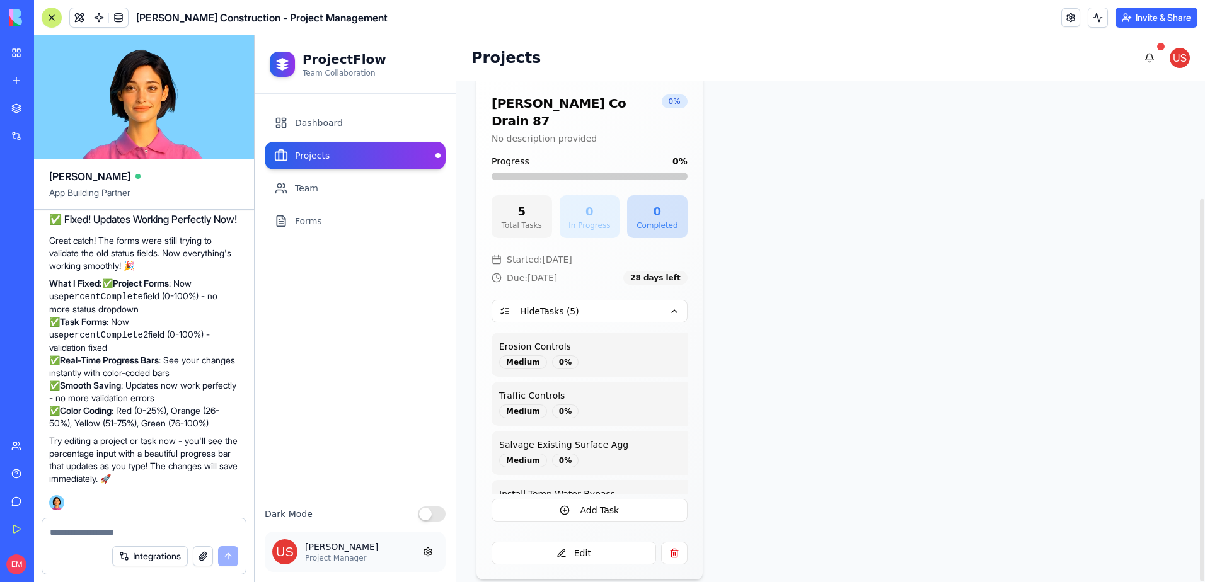
click at [110, 536] on textarea at bounding box center [144, 532] width 188 height 13
type textarea "*"
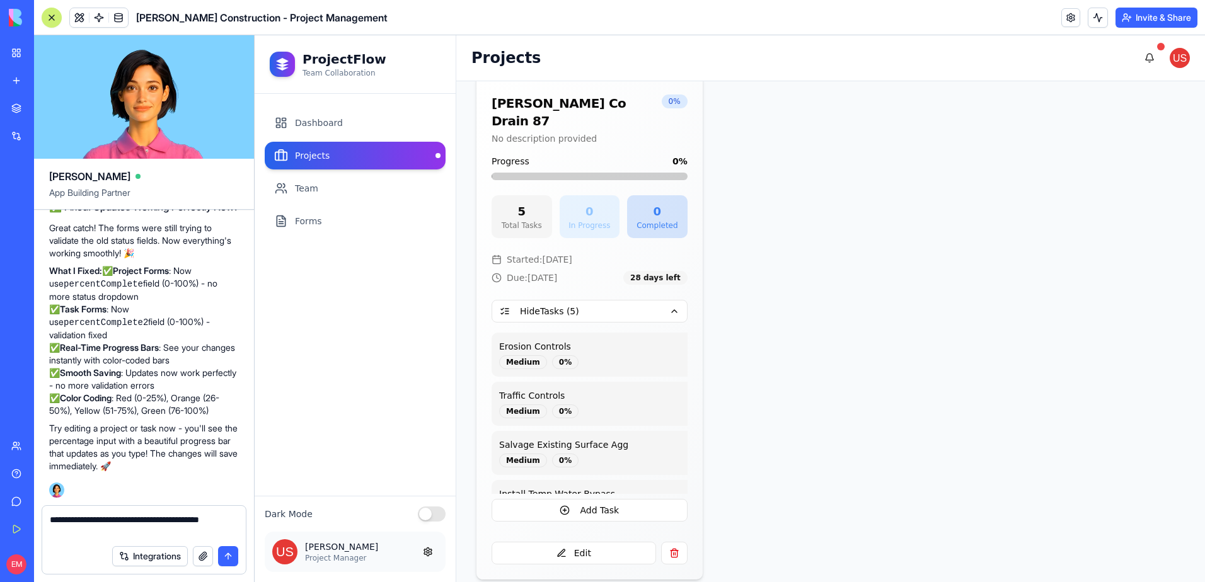
type textarea "**********"
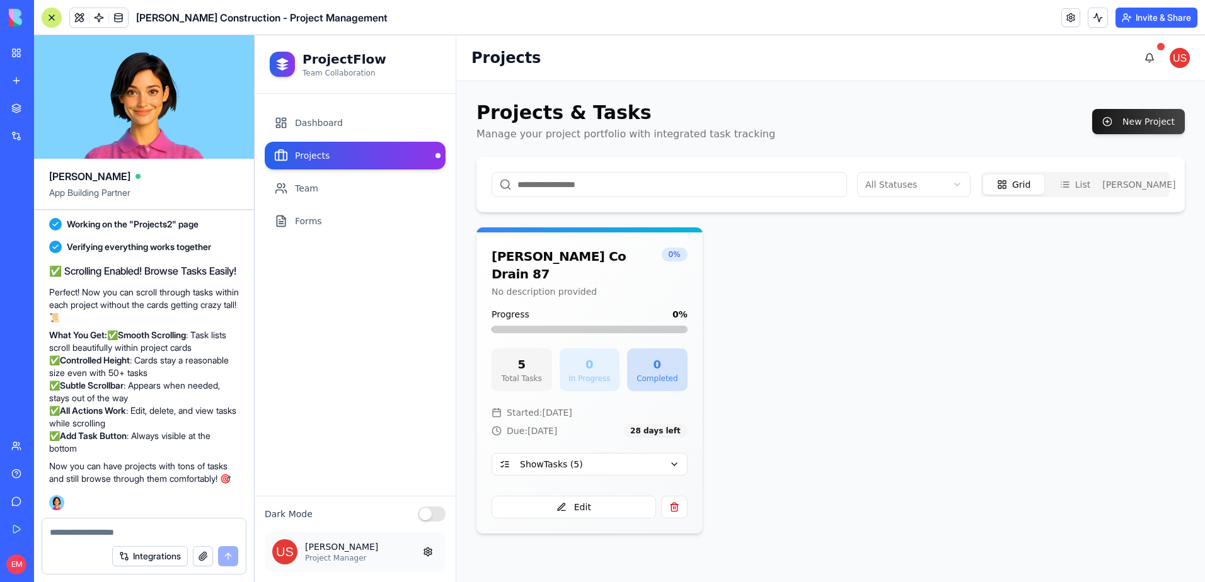
scroll to position [24809, 0]
click at [669, 453] on button "Show Tasks ( 5 )" at bounding box center [590, 464] width 196 height 23
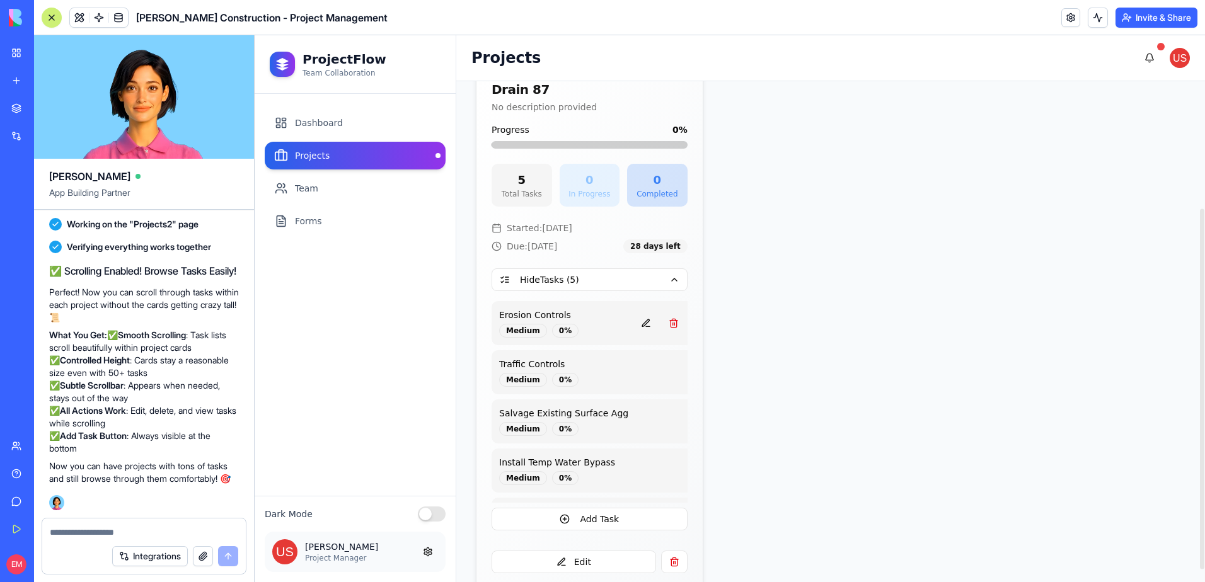
scroll to position [193, 0]
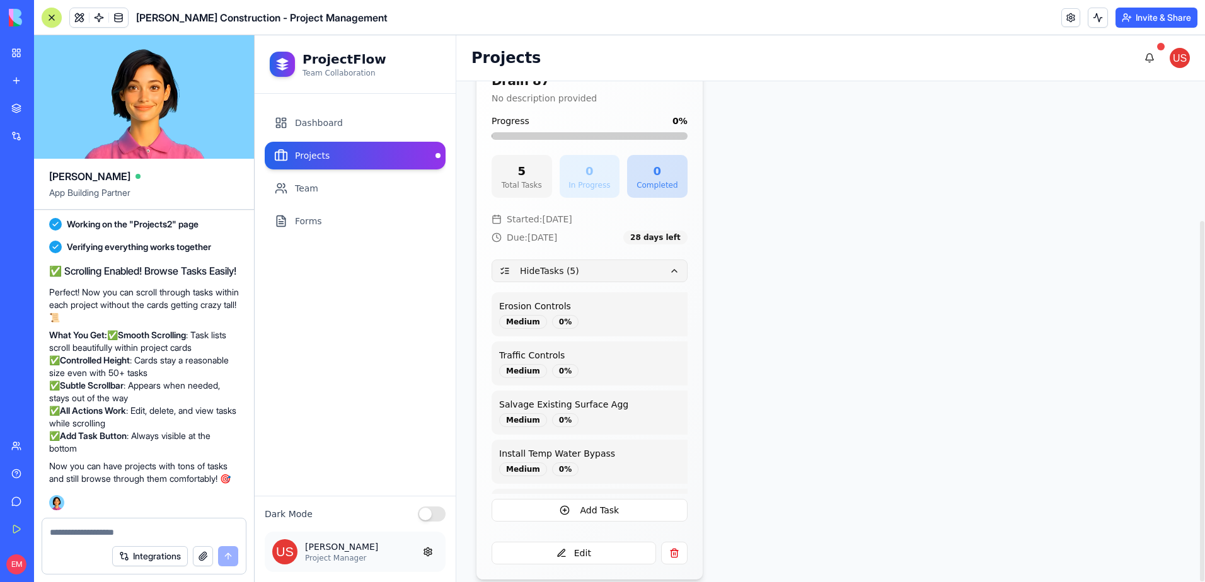
click at [625, 260] on button "Hide Tasks ( 5 )" at bounding box center [590, 271] width 196 height 23
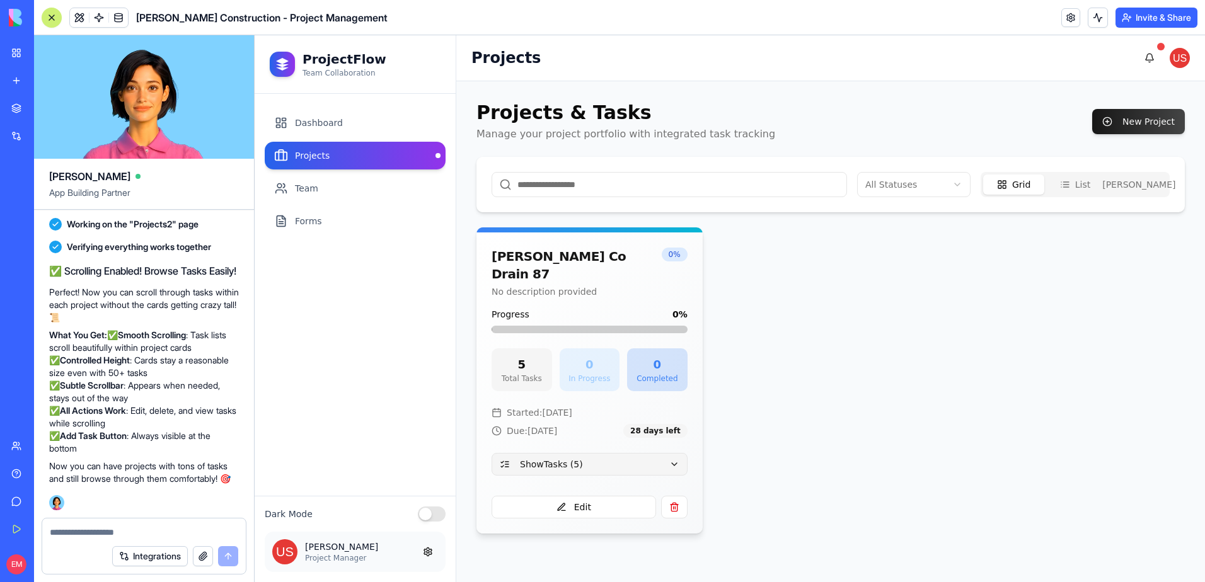
click at [643, 453] on button "Show Tasks ( 5 )" at bounding box center [590, 464] width 196 height 23
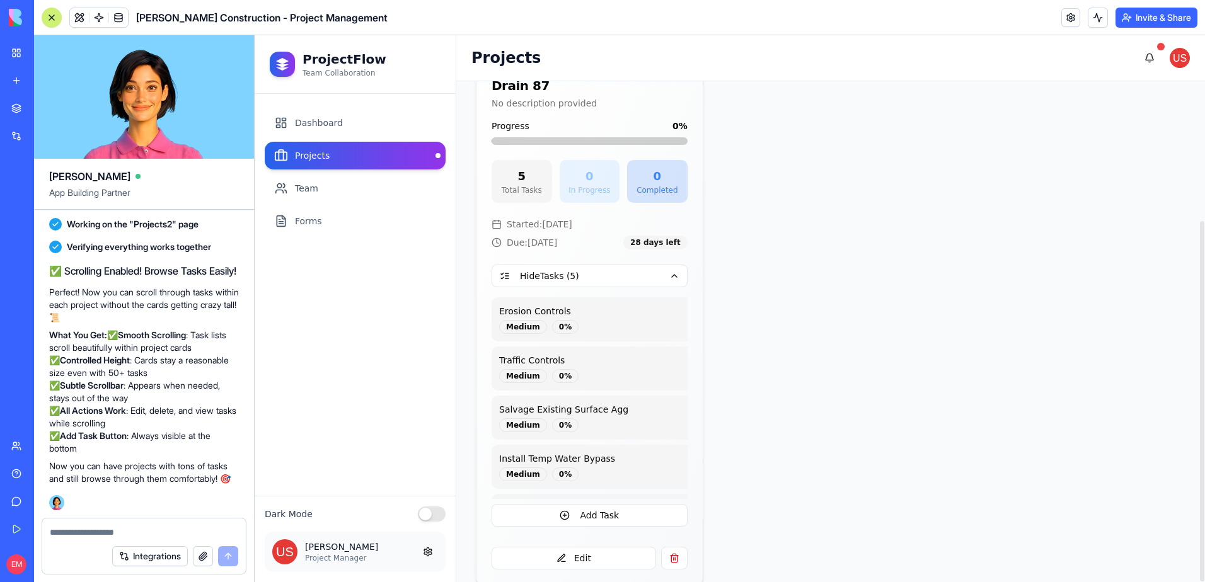
scroll to position [193, 0]
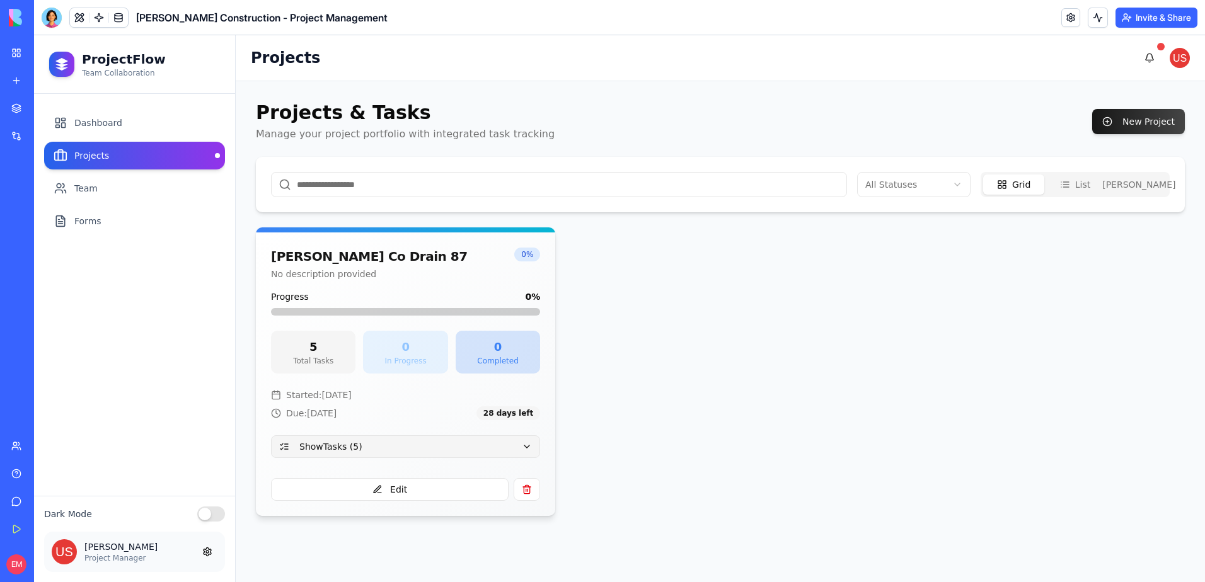
click at [517, 451] on button "Show Tasks ( 5 )" at bounding box center [405, 446] width 269 height 23
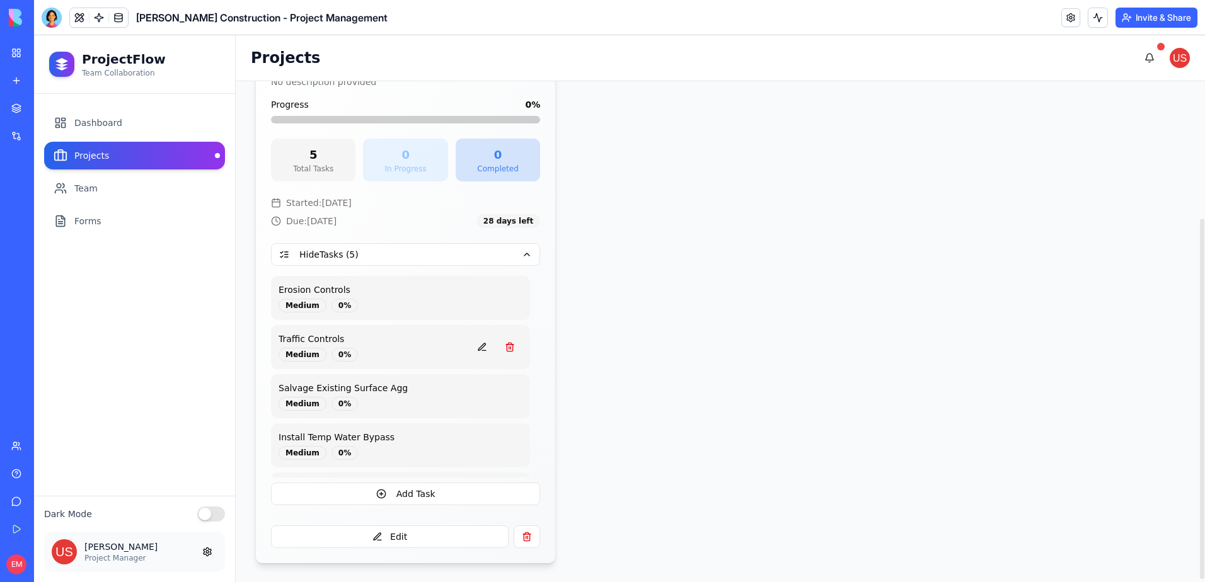
scroll to position [193, 0]
click at [49, 6] on header "[PERSON_NAME] Construction - Project Management Invite & Share" at bounding box center [619, 17] width 1171 height 35
click at [48, 11] on div at bounding box center [52, 18] width 20 height 20
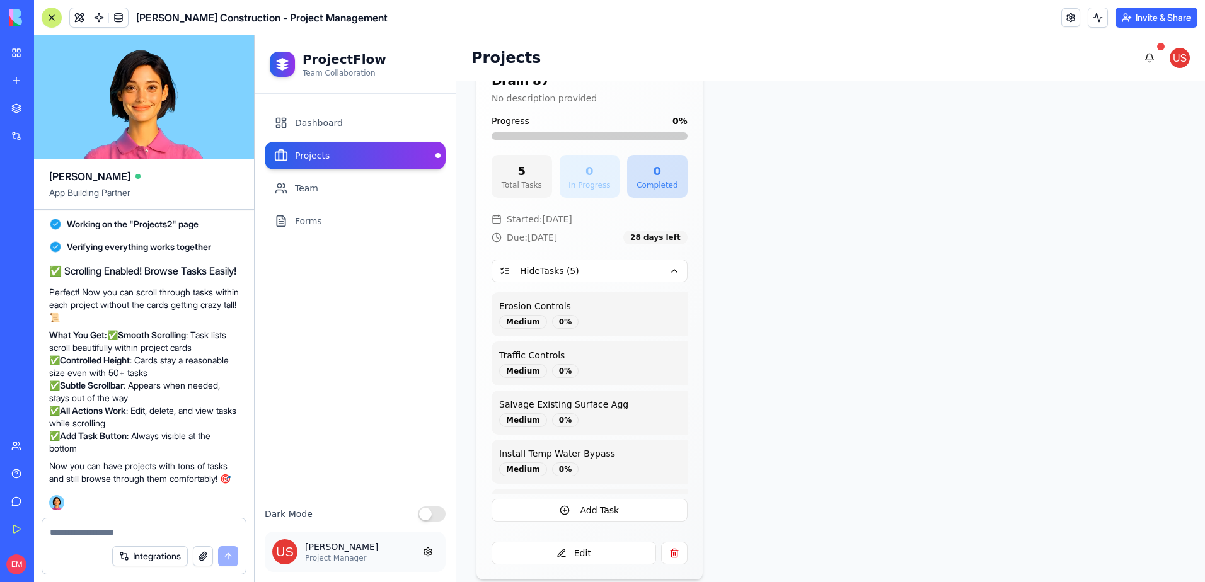
scroll to position [0, 0]
click at [153, 534] on textarea at bounding box center [144, 532] width 188 height 13
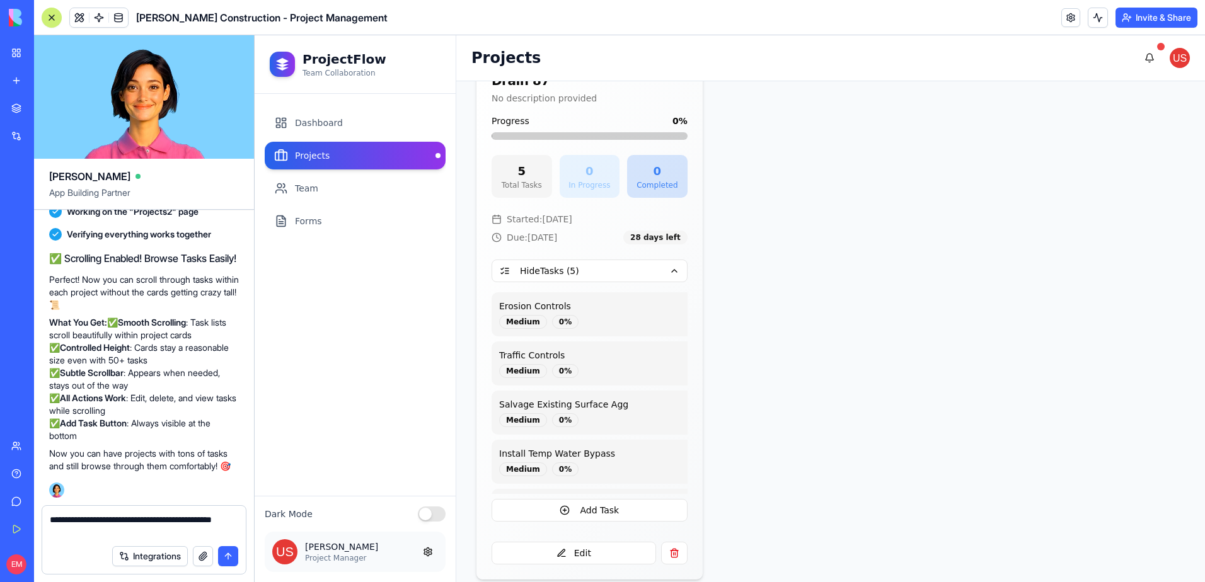
type textarea "**********"
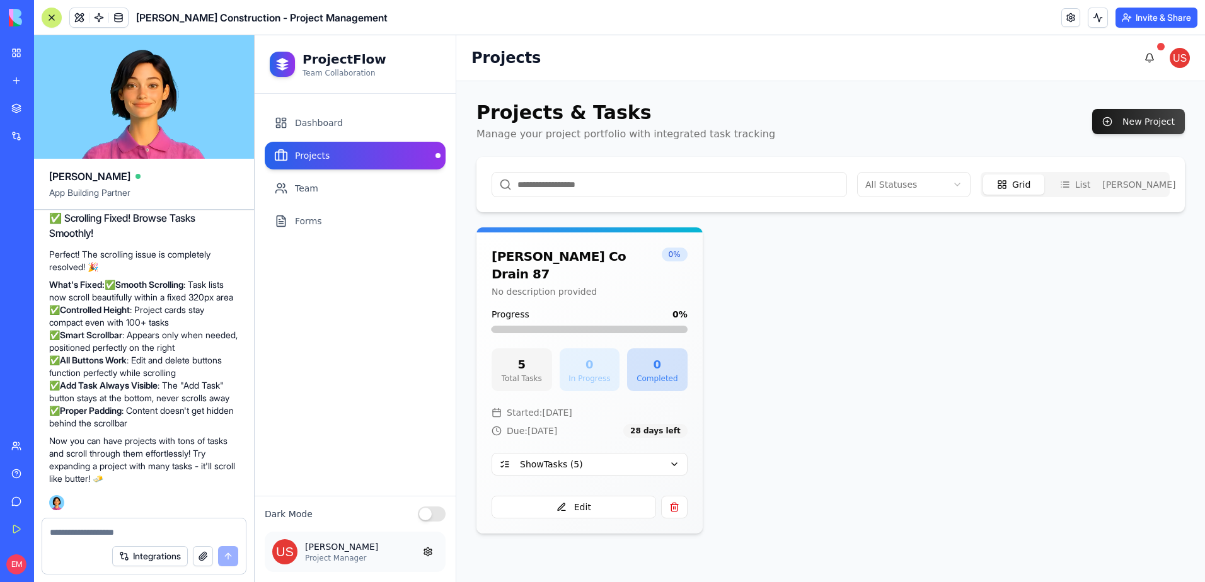
scroll to position [24855, 0]
click at [647, 453] on button "Show Tasks ( 5 )" at bounding box center [590, 464] width 196 height 23
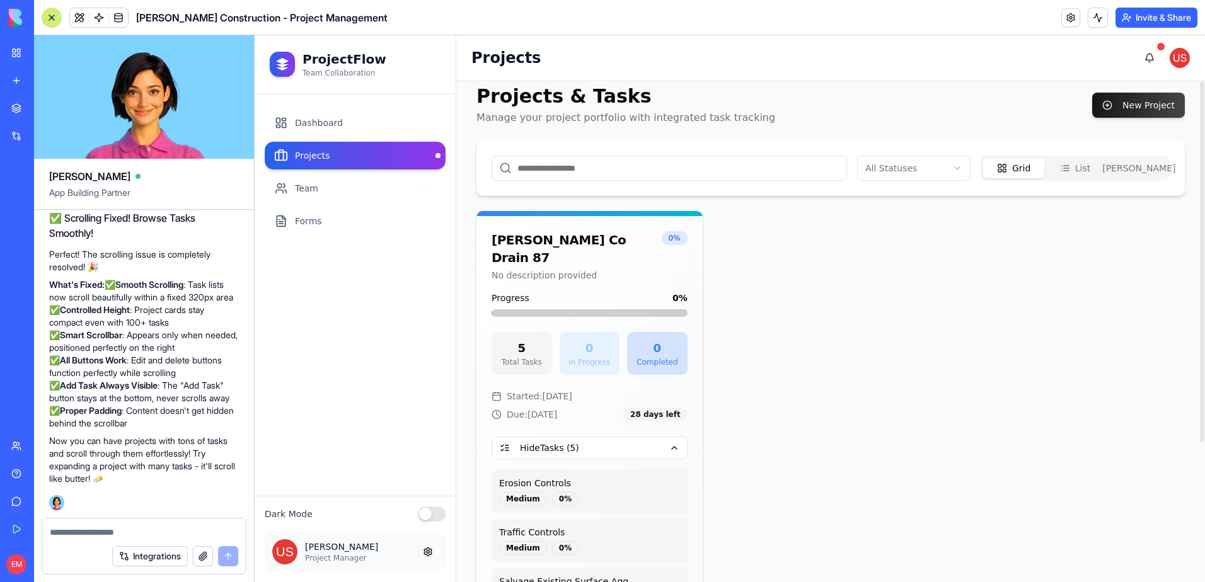
scroll to position [0, 0]
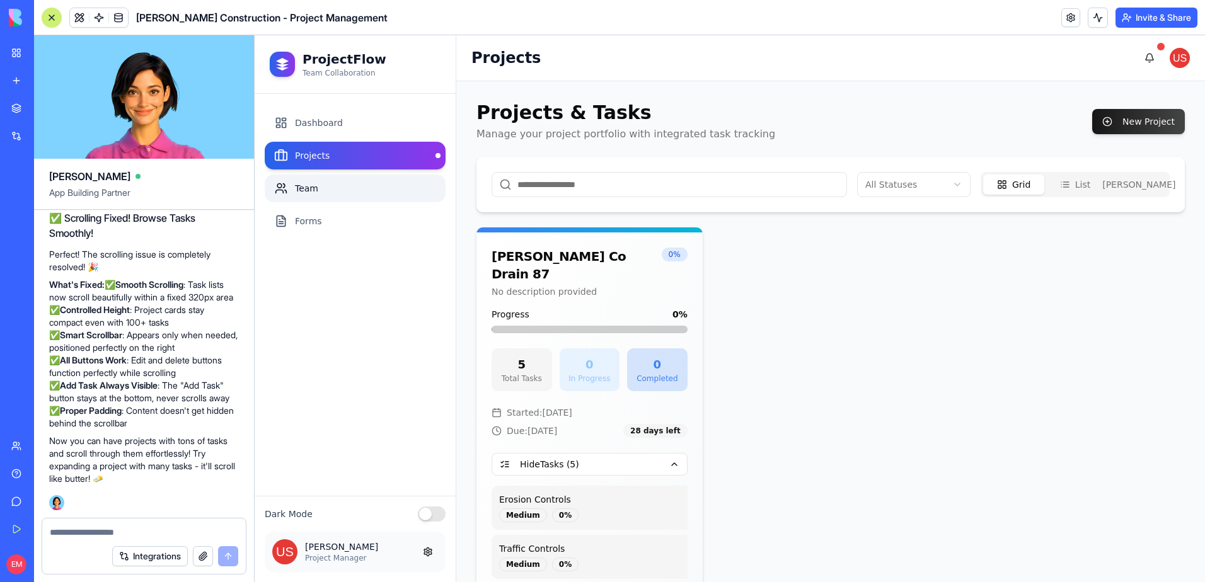
click at [316, 185] on link "Team" at bounding box center [355, 189] width 181 height 28
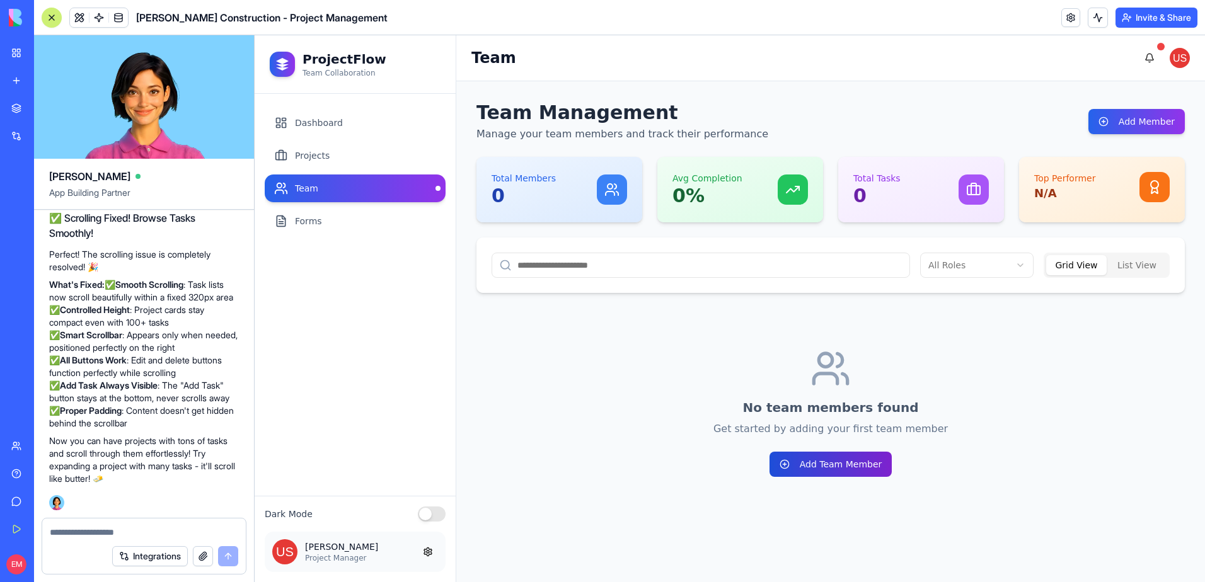
click at [797, 470] on button "Add Team Member" at bounding box center [830, 464] width 123 height 25
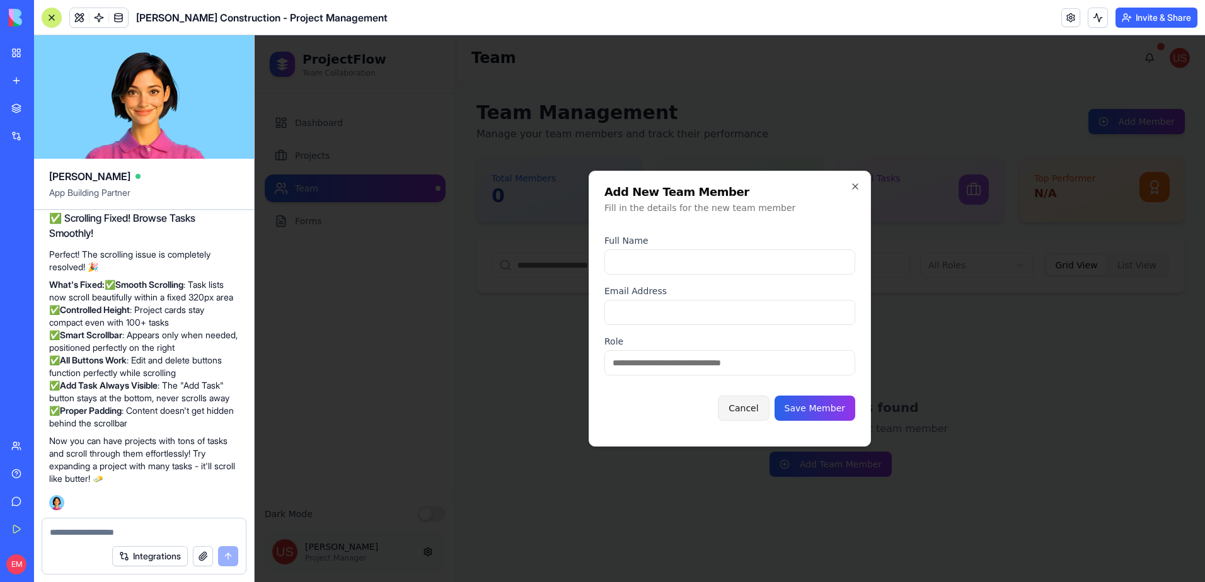
click at [756, 406] on button "Cancel" at bounding box center [743, 408] width 51 height 25
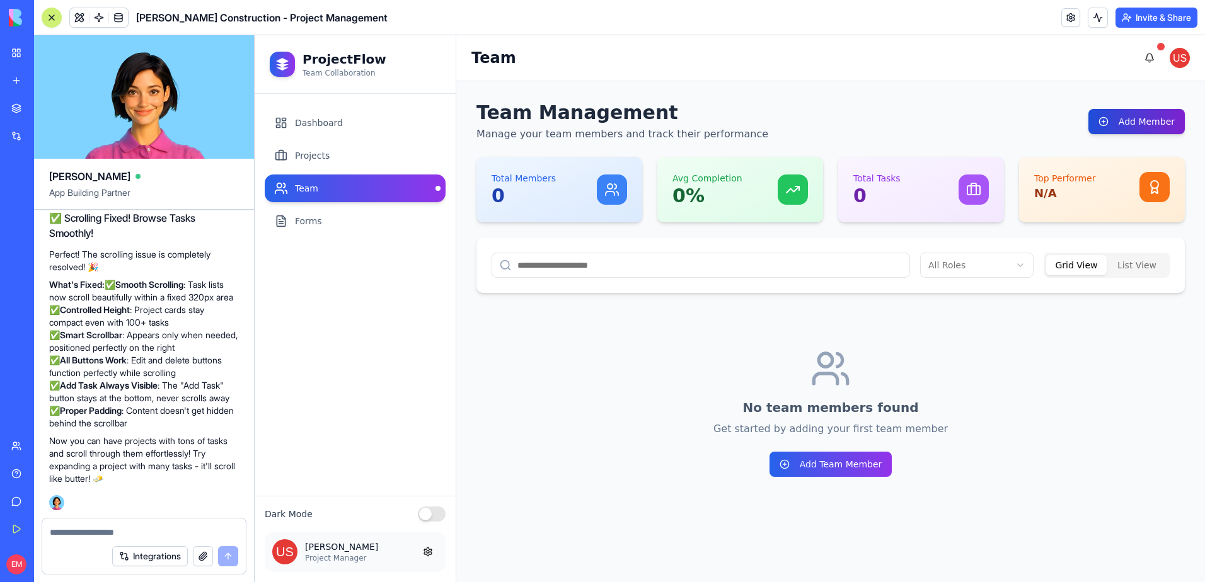
click at [1147, 128] on button "Add Member" at bounding box center [1136, 121] width 96 height 25
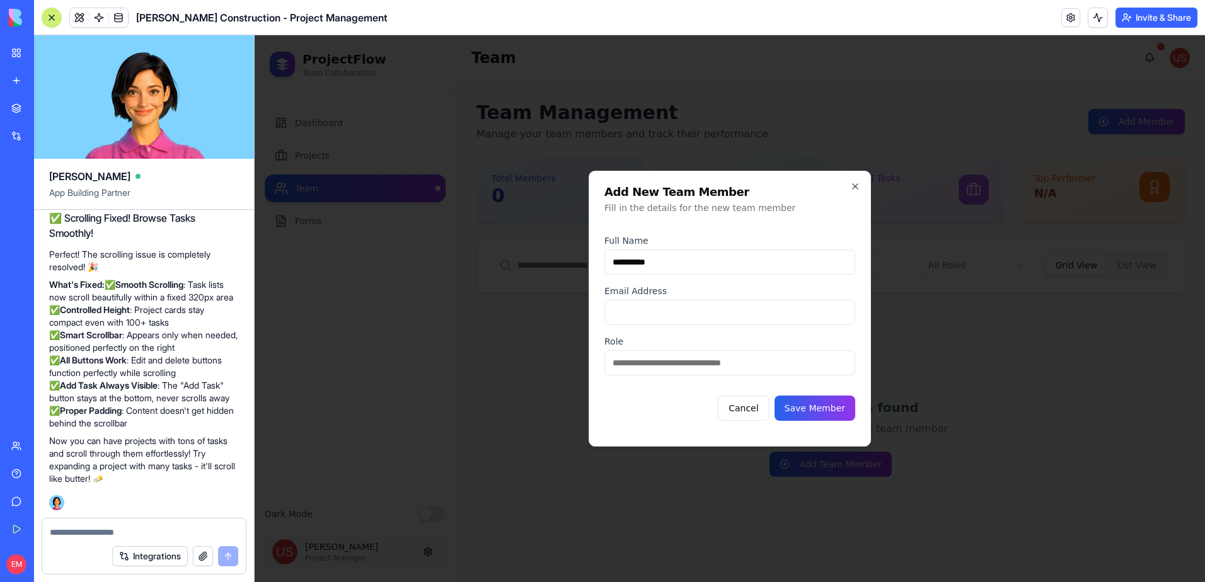
type input "**********"
click at [654, 311] on input "email" at bounding box center [729, 312] width 251 height 25
type input "**********"
click at [750, 368] on input at bounding box center [729, 362] width 251 height 25
type input "**********"
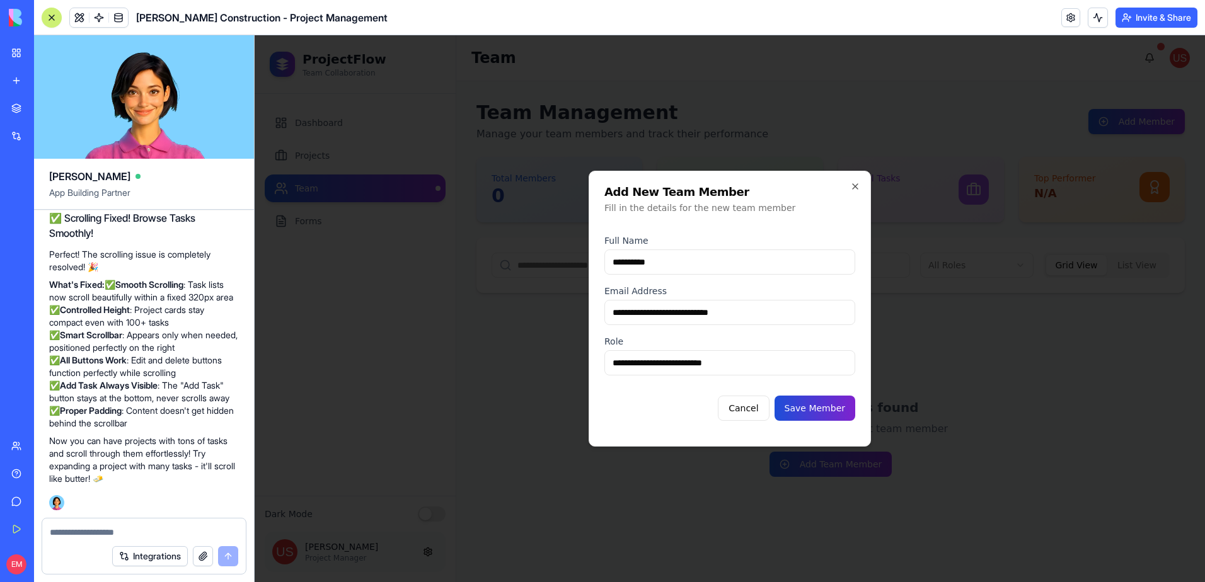
click at [809, 406] on button "Save Member" at bounding box center [815, 408] width 81 height 25
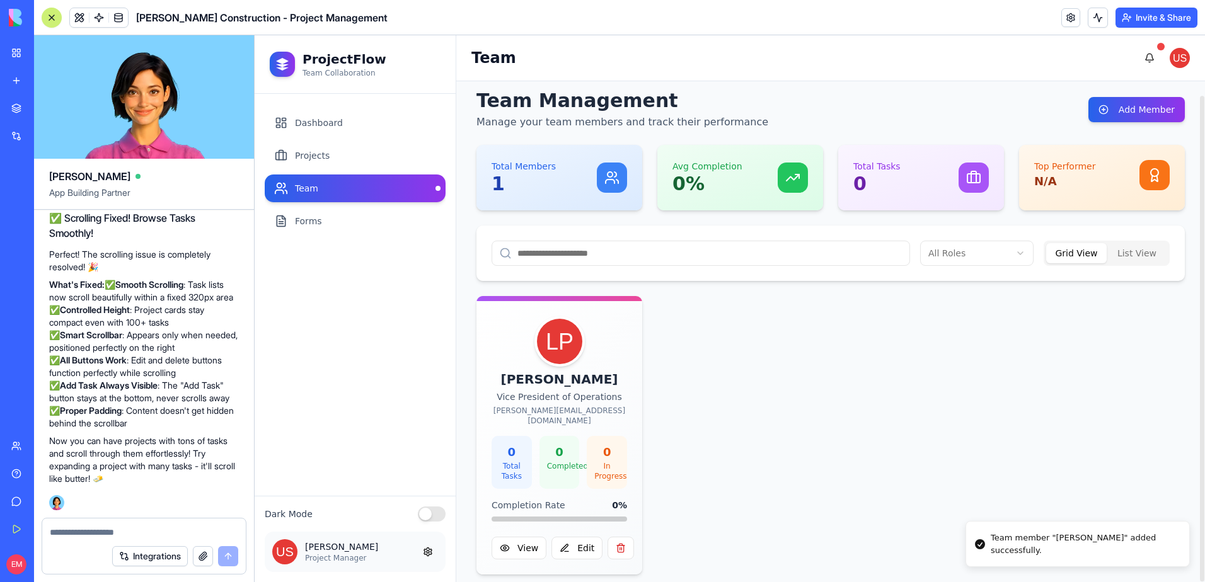
scroll to position [14, 0]
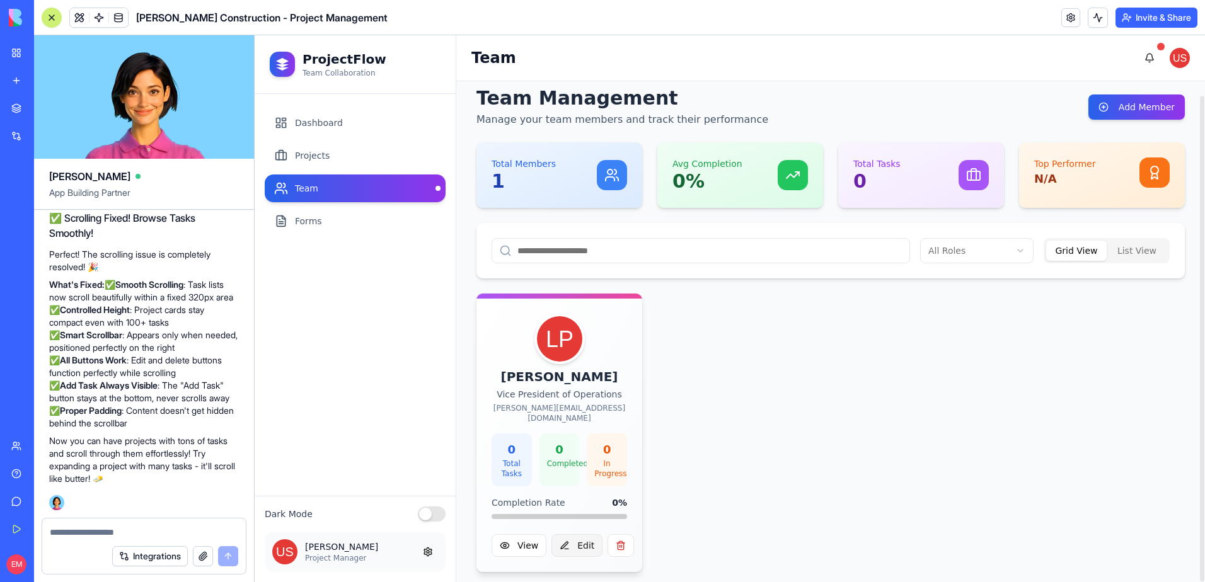
click at [583, 534] on button "Edit" at bounding box center [576, 545] width 51 height 23
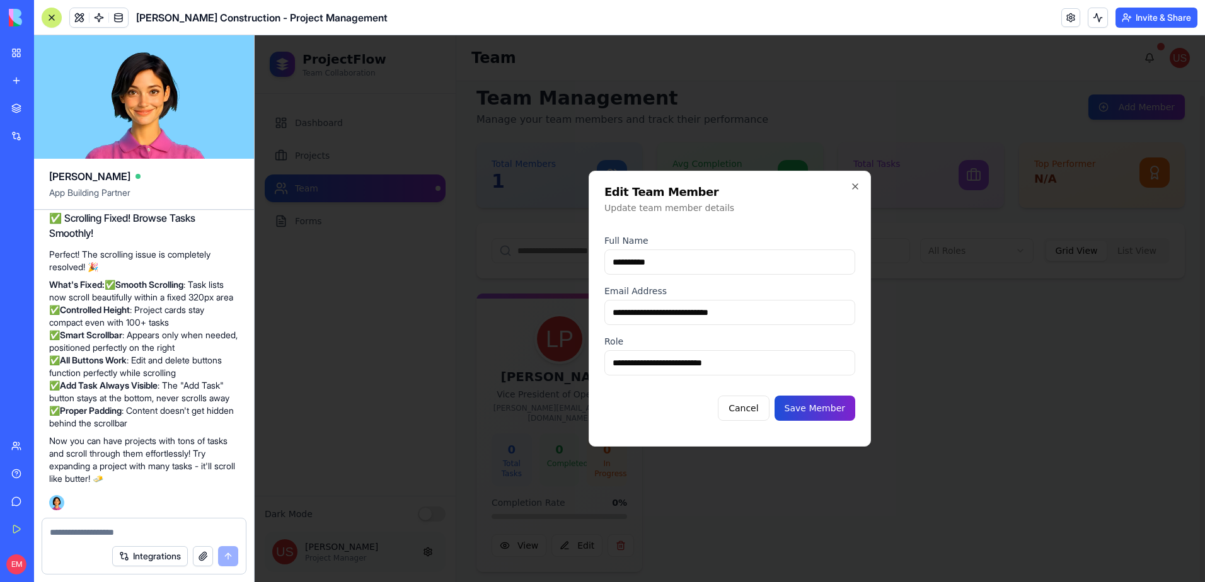
click at [821, 405] on button "Save Member" at bounding box center [815, 408] width 81 height 25
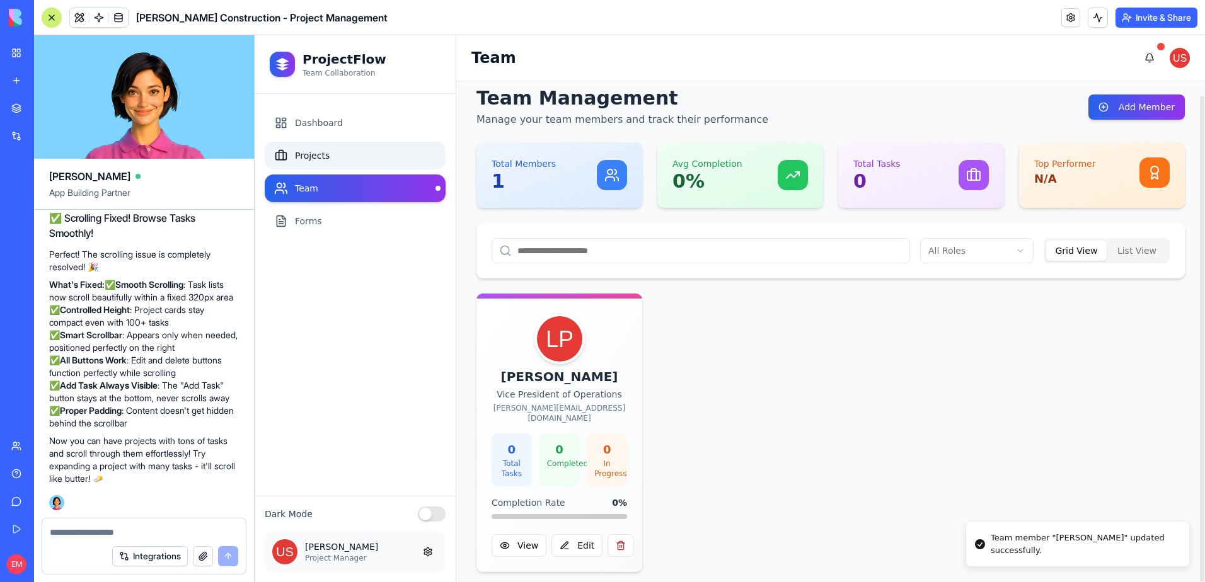
click at [361, 157] on link "Projects" at bounding box center [355, 156] width 181 height 28
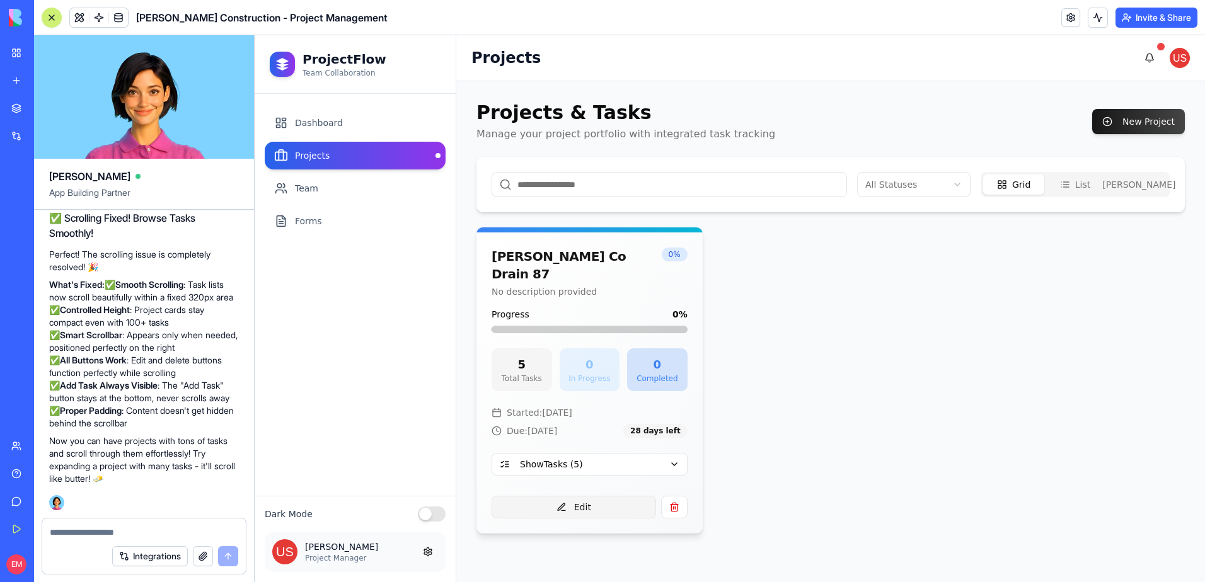
click at [623, 496] on button "Edit" at bounding box center [574, 507] width 164 height 23
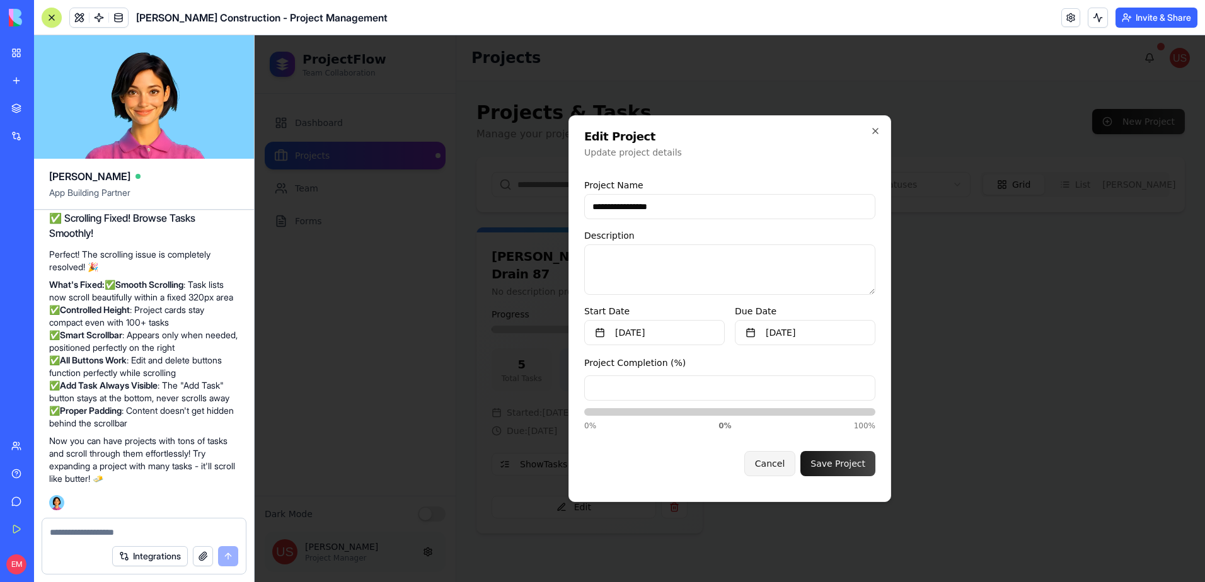
click at [783, 468] on button "Cancel" at bounding box center [769, 463] width 51 height 25
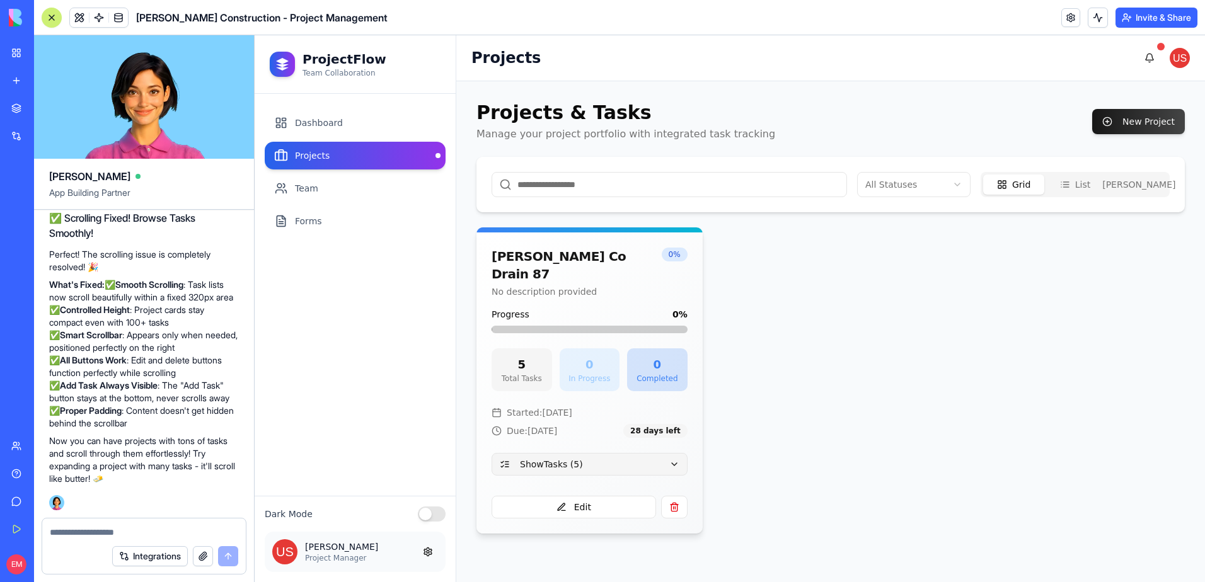
click at [673, 453] on button "Show Tasks ( 5 )" at bounding box center [590, 464] width 196 height 23
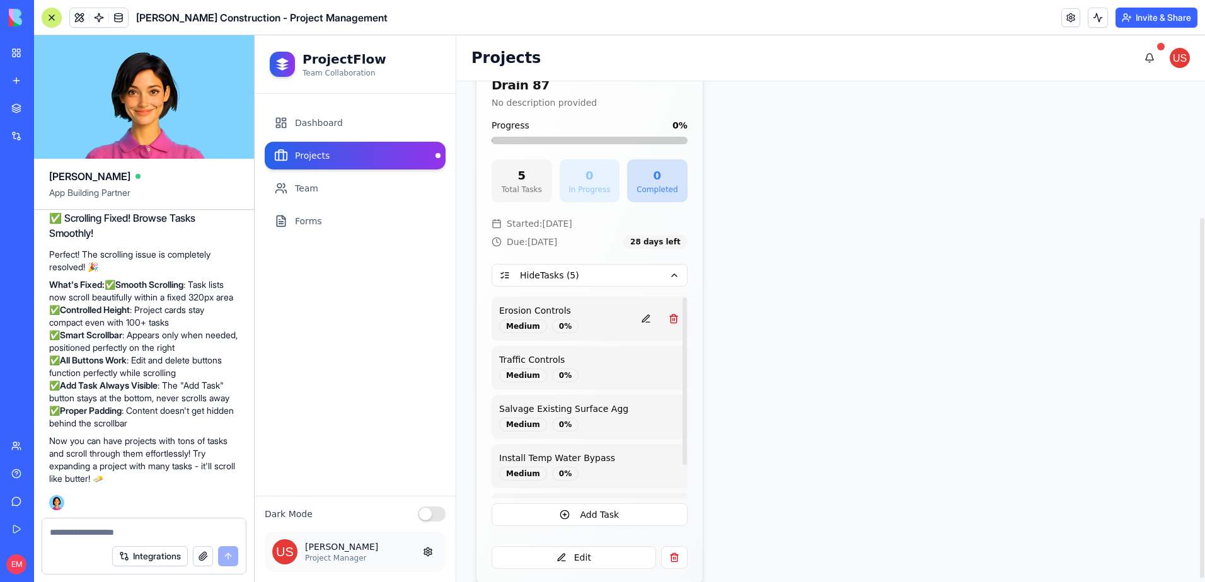
click at [633, 308] on button at bounding box center [645, 319] width 25 height 23
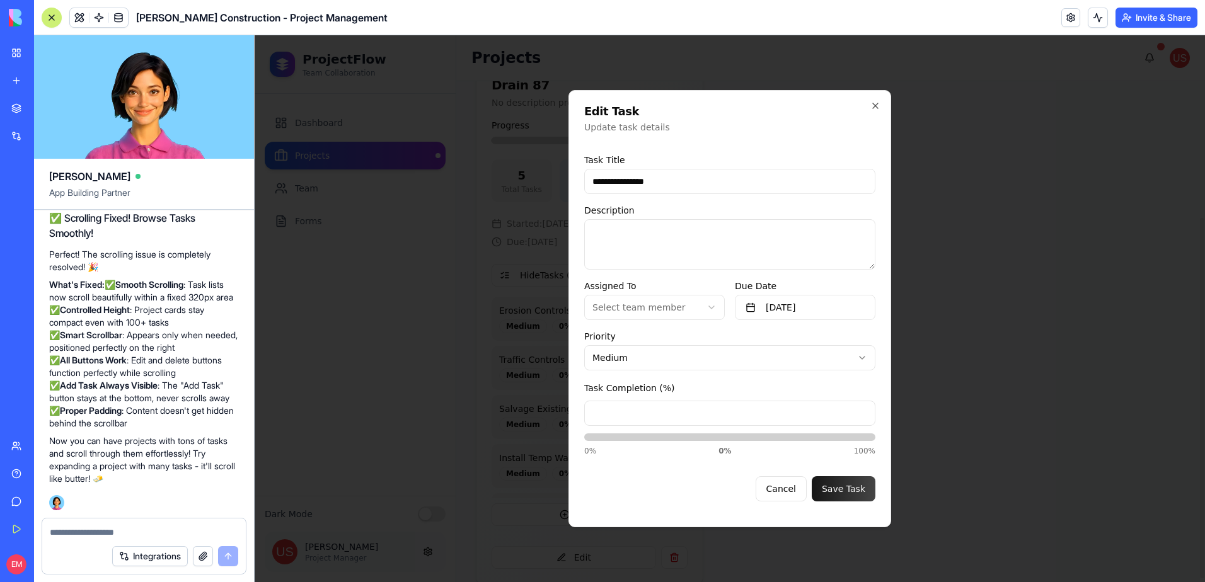
click at [674, 308] on body "**********" at bounding box center [730, 308] width 950 height 547
click at [793, 485] on button "Cancel" at bounding box center [781, 488] width 51 height 25
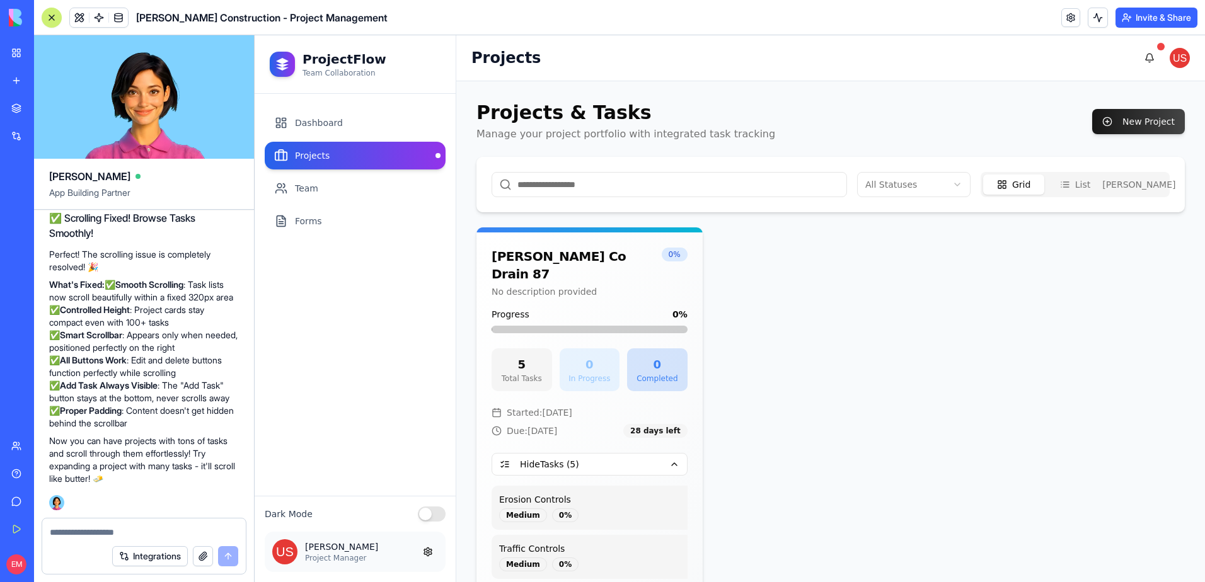
click at [128, 526] on div at bounding box center [144, 529] width 204 height 20
click at [128, 529] on textarea at bounding box center [144, 532] width 188 height 13
click at [367, 181] on link "Team" at bounding box center [355, 189] width 181 height 28
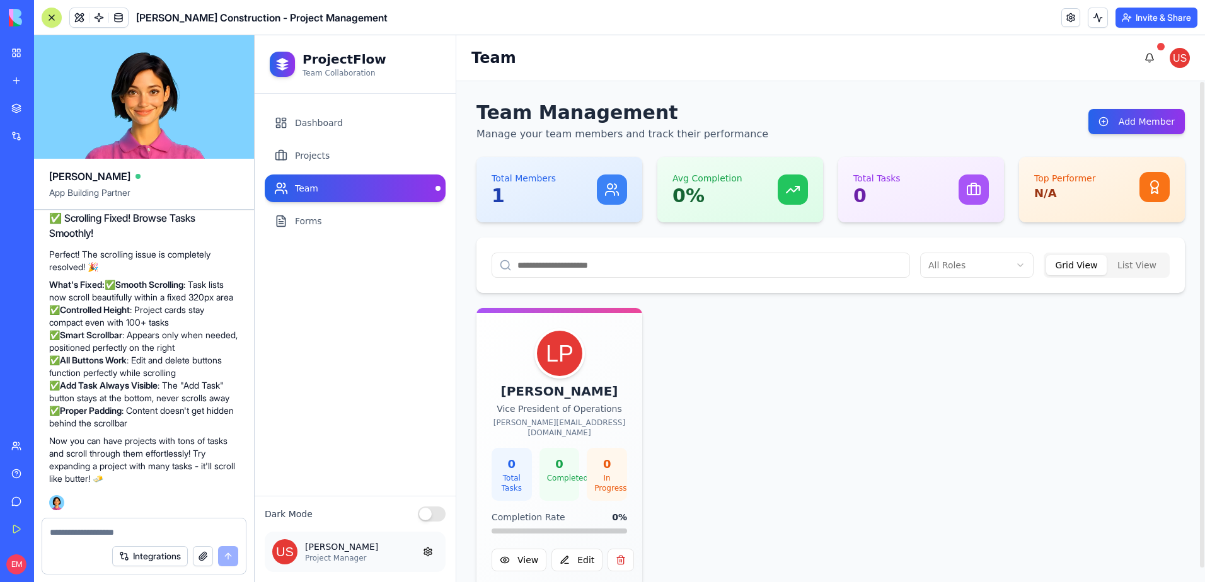
scroll to position [14, 0]
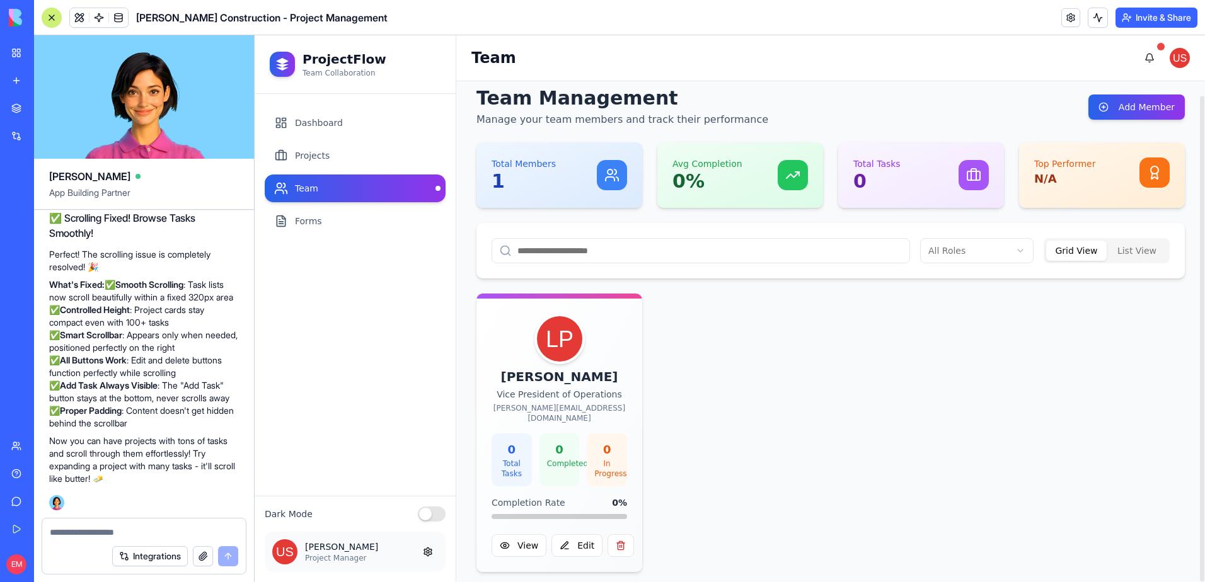
click at [1160, 20] on button "Invite & Share" at bounding box center [1156, 18] width 82 height 20
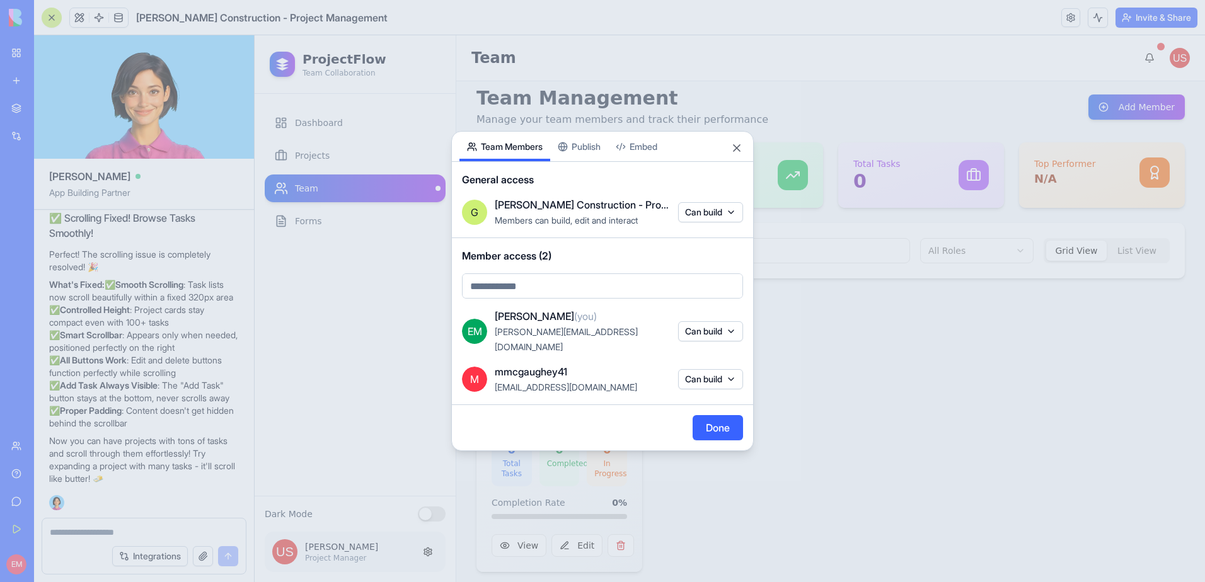
click at [640, 156] on button "Embed" at bounding box center [636, 147] width 57 height 30
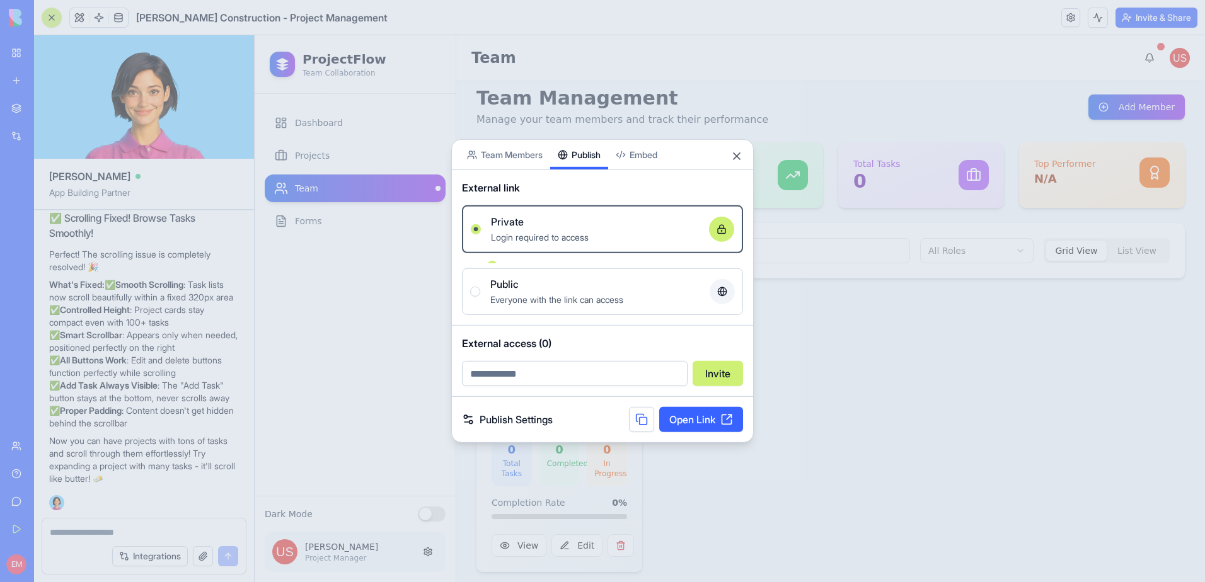
click at [587, 171] on div "Share App Team Members Publish Embed External link Private Login required to ac…" at bounding box center [602, 291] width 302 height 304
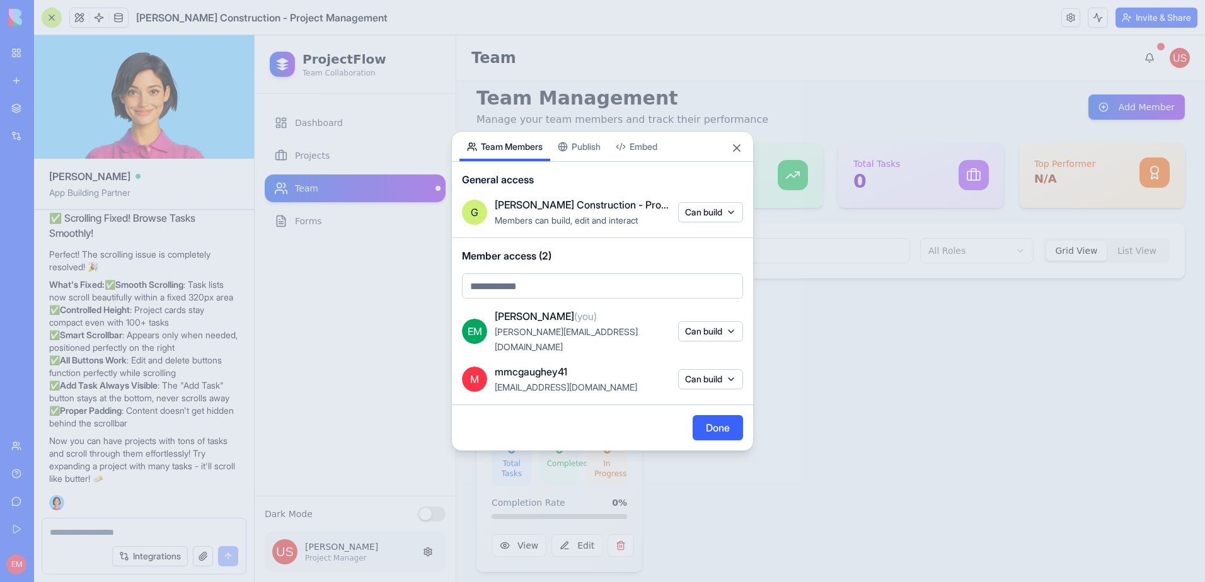
click at [509, 144] on button "Team Members" at bounding box center [504, 147] width 91 height 30
click at [722, 369] on button "Can build" at bounding box center [710, 379] width 65 height 20
click at [722, 369] on div at bounding box center [602, 291] width 1205 height 582
click at [718, 371] on button "Can build" at bounding box center [710, 379] width 65 height 20
click at [715, 372] on div at bounding box center [602, 291] width 1205 height 582
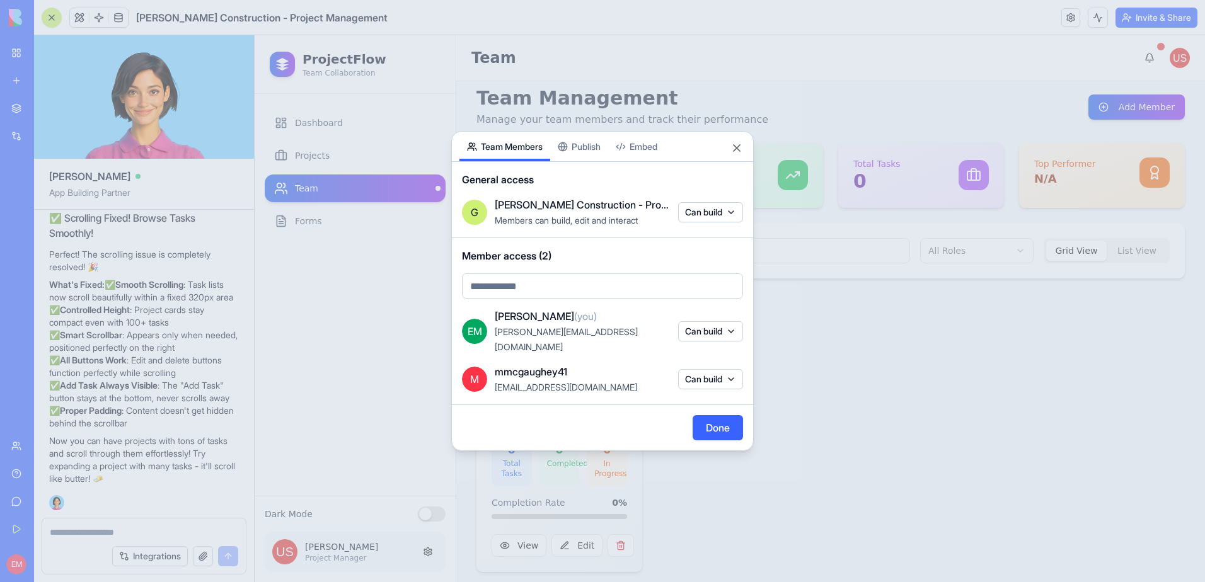
click at [570, 300] on body "My Workspace New app Marketplace Integrations Recent Gladen Construction - Proj…" at bounding box center [602, 291] width 1205 height 582
type input "*"
click at [615, 299] on body "My Workspace New app Marketplace Integrations Recent Gladen Construction - Proj…" at bounding box center [602, 291] width 1205 height 582
click at [605, 300] on body "My Workspace New app Marketplace Integrations Recent Gladen Construction - Proj…" at bounding box center [602, 291] width 1205 height 582
type input "***"
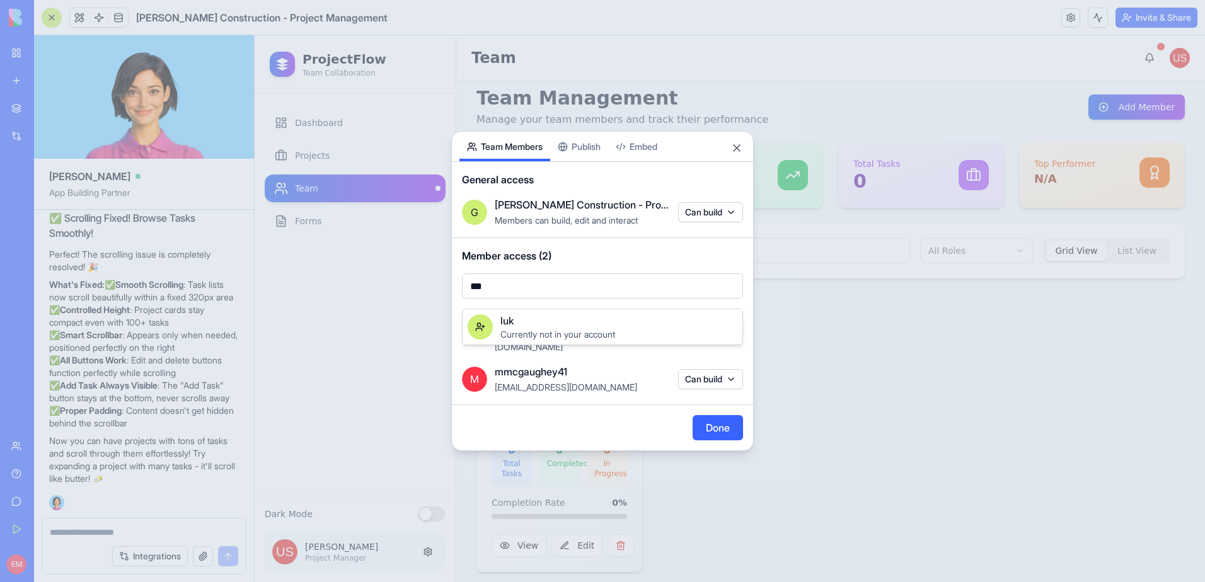
click at [611, 293] on div at bounding box center [602, 291] width 1205 height 582
click at [734, 154] on button "Close" at bounding box center [736, 148] width 13 height 13
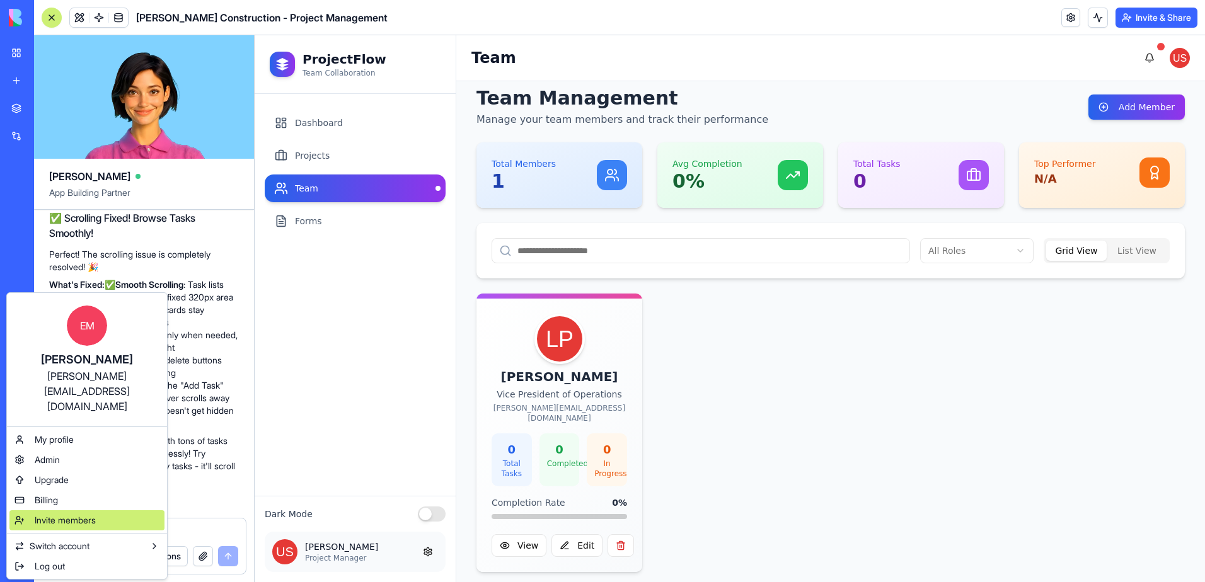
click at [63, 510] on div "Invite members" at bounding box center [86, 520] width 155 height 20
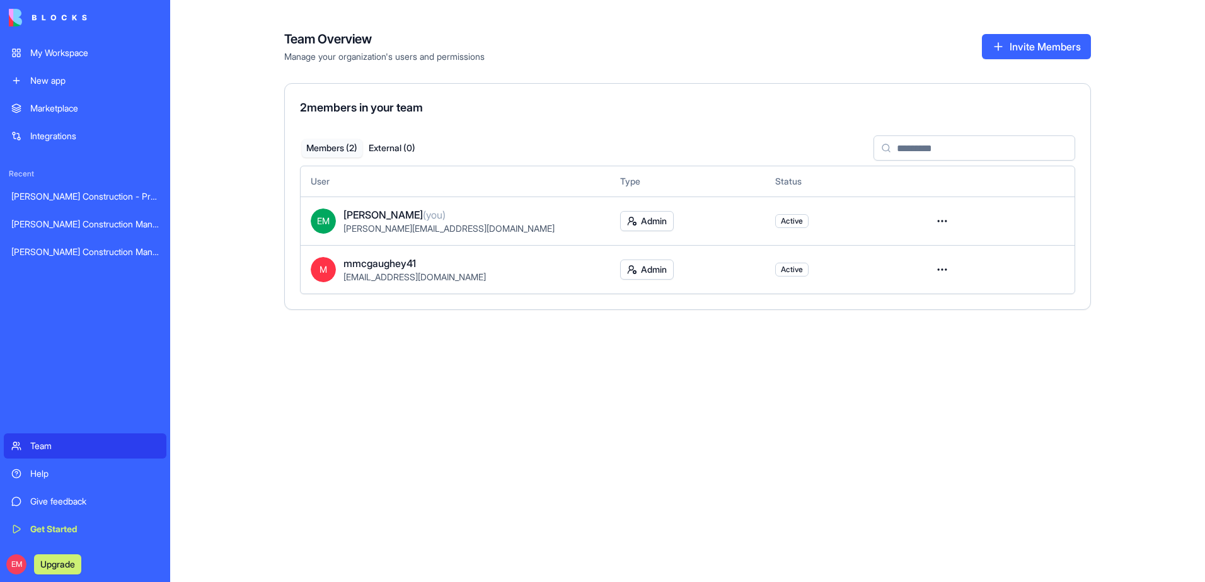
click at [943, 272] on html "My Workspace New app Marketplace Integrations Recent Gladen Construction - Proj…" at bounding box center [602, 291] width 1205 height 582
click at [772, 325] on html "My Workspace New app Marketplace Integrations Recent Gladen Construction - Proj…" at bounding box center [602, 291] width 1205 height 582
click at [1057, 44] on button "Invite Members" at bounding box center [1036, 46] width 109 height 25
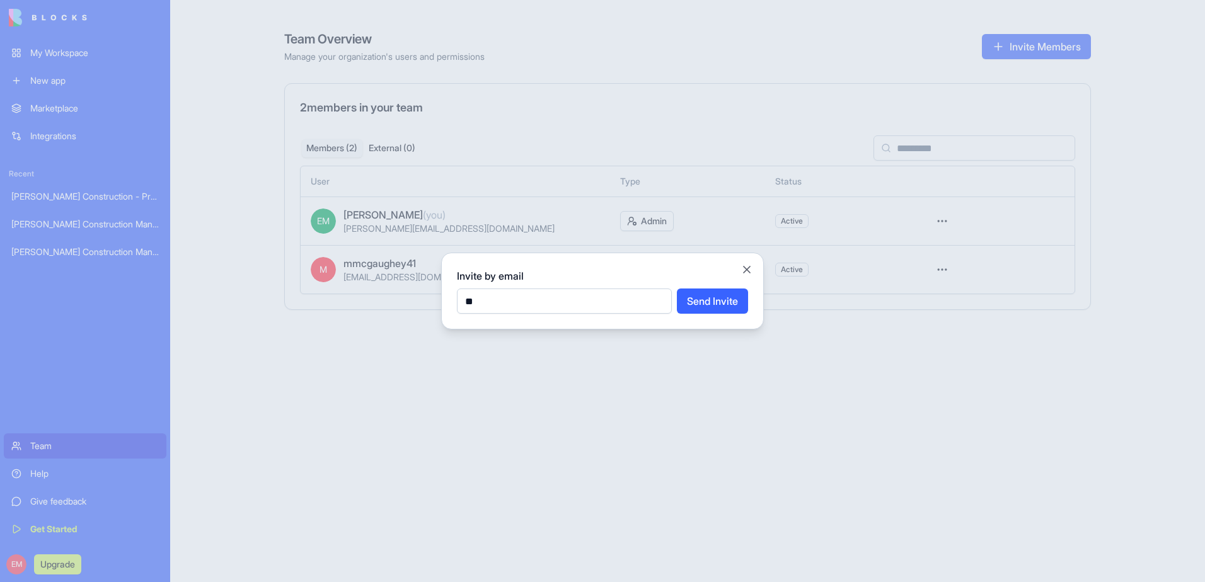
type input "**********"
click at [724, 308] on button "Send Invite" at bounding box center [712, 301] width 71 height 25
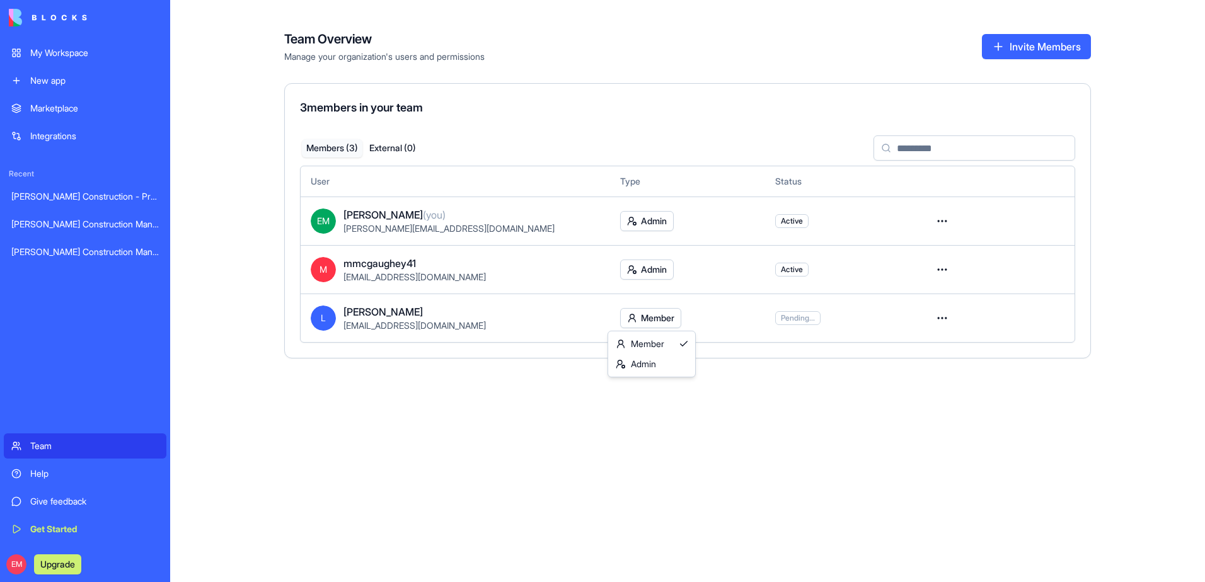
click at [655, 318] on html "My Workspace New app Marketplace Integrations Recent Gladen Construction - Proj…" at bounding box center [602, 291] width 1205 height 582
click at [658, 271] on html "My Workspace New app Marketplace Integrations Recent Gladen Construction - Proj…" at bounding box center [602, 291] width 1205 height 582
click at [716, 269] on html "My Workspace New app Marketplace Integrations Recent Gladen Construction - Proj…" at bounding box center [602, 291] width 1205 height 582
click at [655, 317] on html "My Workspace New app Marketplace Integrations Recent Gladen Construction - Proj…" at bounding box center [602, 291] width 1205 height 582
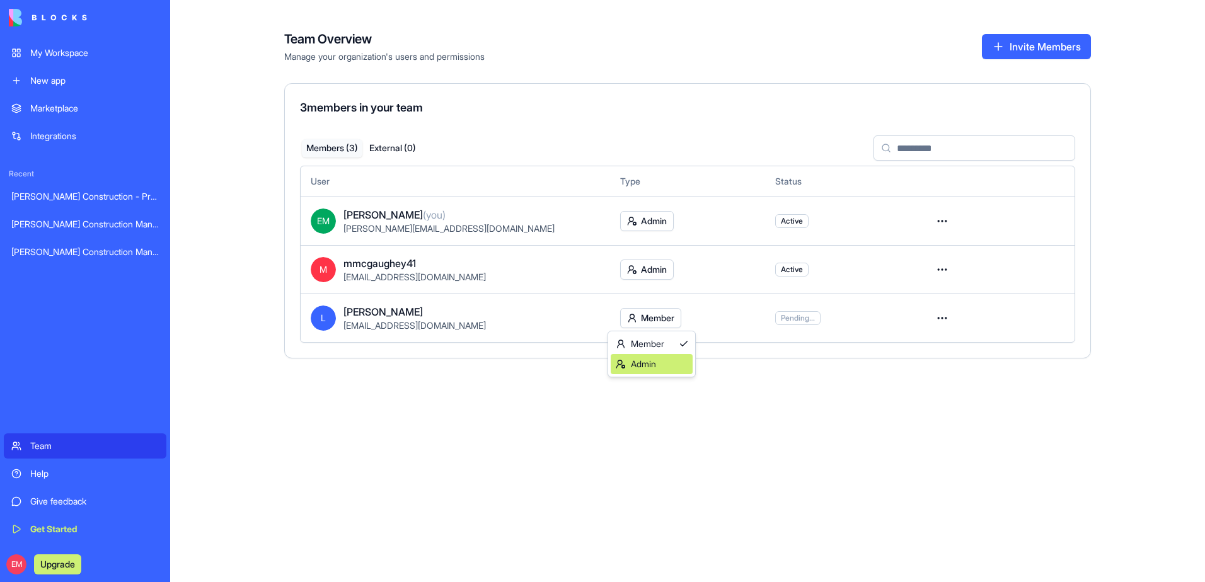
click at [662, 360] on div "Admin" at bounding box center [652, 364] width 82 height 20
click at [85, 446] on div "Team" at bounding box center [94, 446] width 129 height 13
click at [85, 59] on div "My Workspace" at bounding box center [94, 53] width 129 height 13
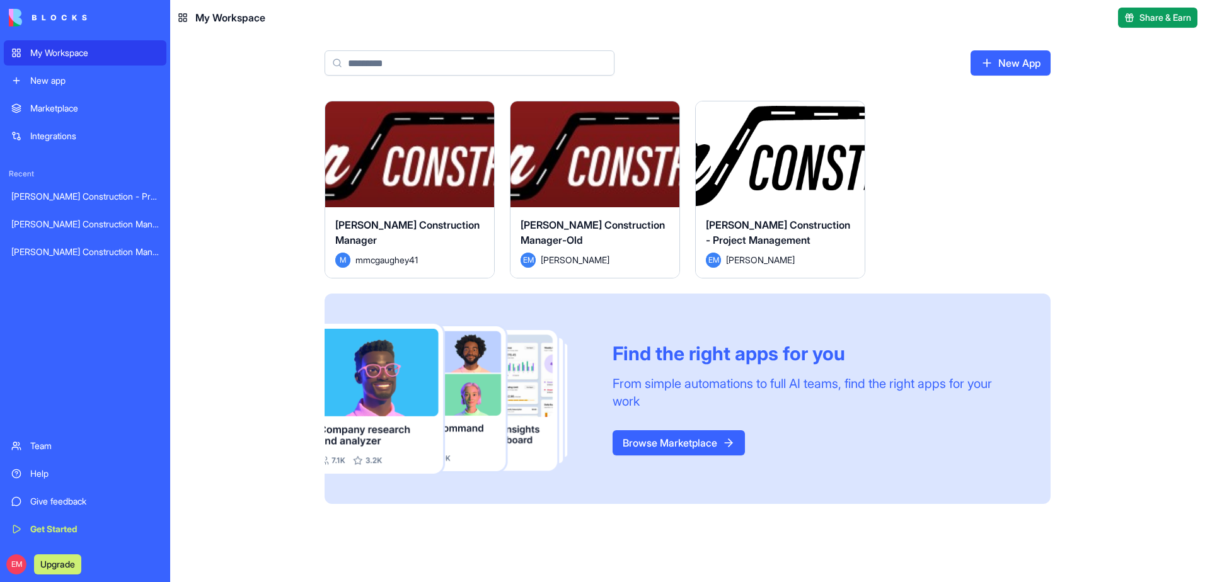
click at [659, 115] on html "My Workspace New app Marketplace Integrations Recent [PERSON_NAME] Construction…" at bounding box center [602, 291] width 1205 height 582
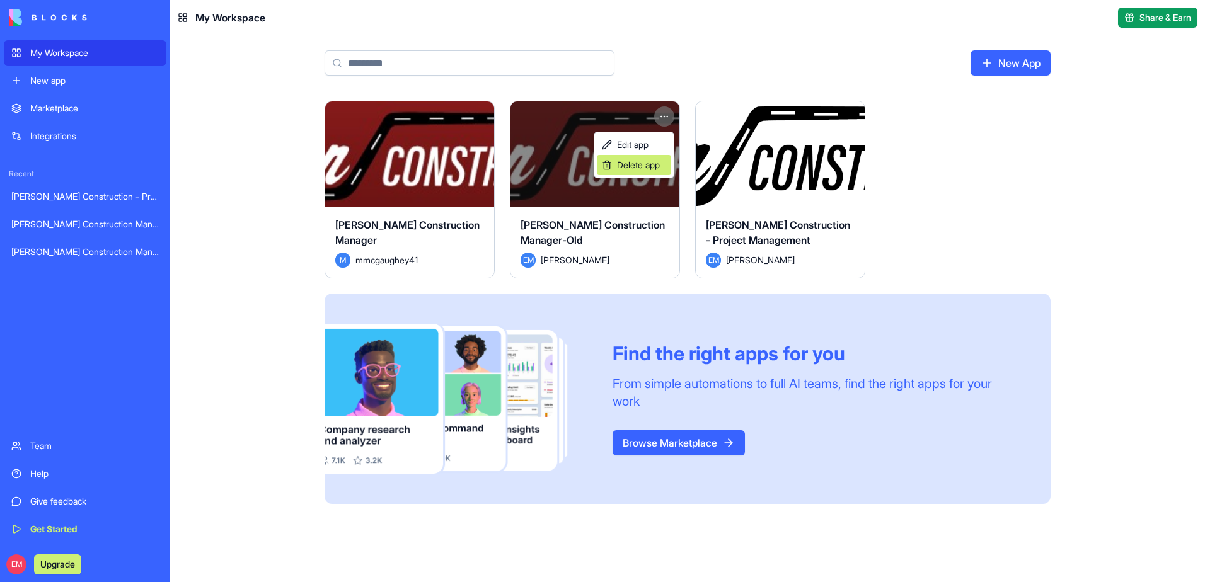
click at [635, 171] on div "Delete app" at bounding box center [634, 165] width 74 height 20
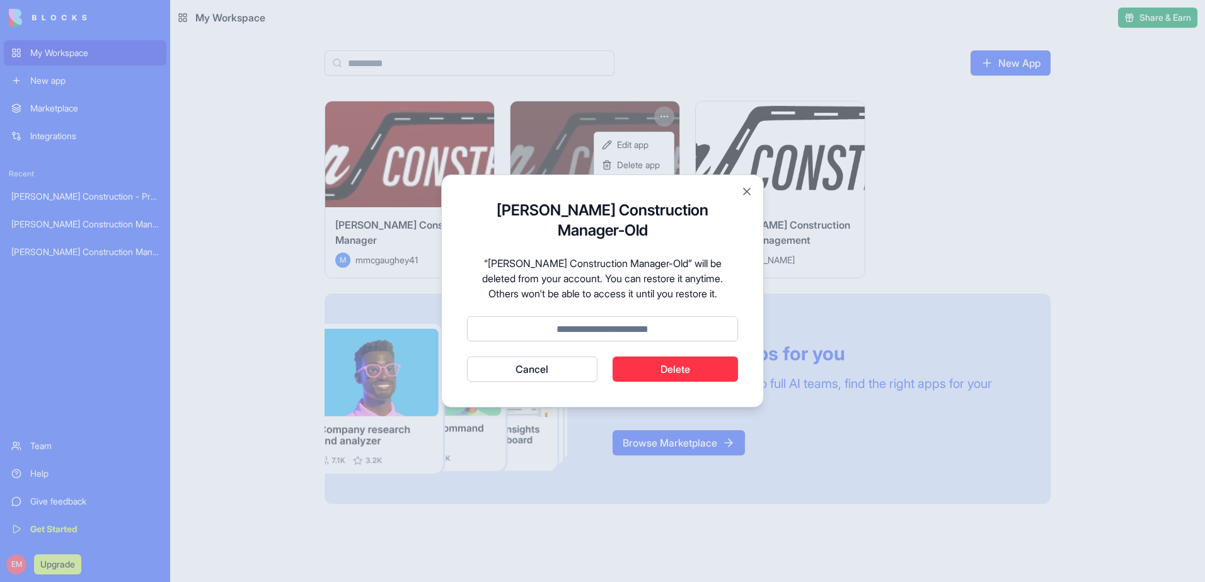
click at [648, 373] on button "Delete" at bounding box center [676, 369] width 126 height 25
type input "******"
click at [664, 372] on button "Delete" at bounding box center [676, 369] width 126 height 25
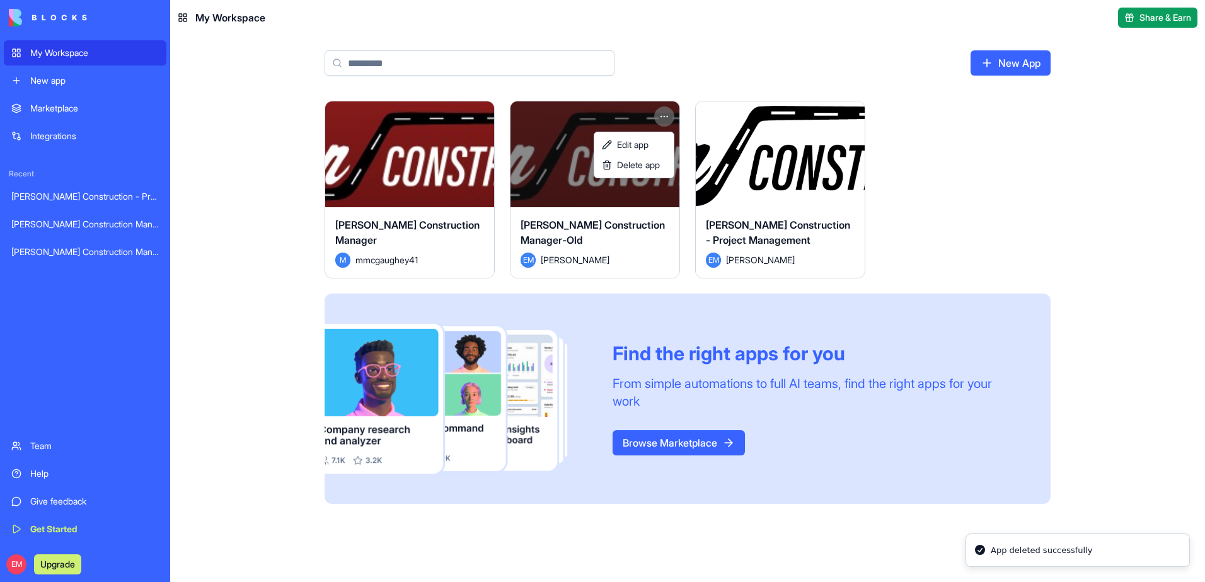
click at [250, 248] on html "My Workspace New app Marketplace Integrations Recent [PERSON_NAME] Construction…" at bounding box center [602, 291] width 1205 height 582
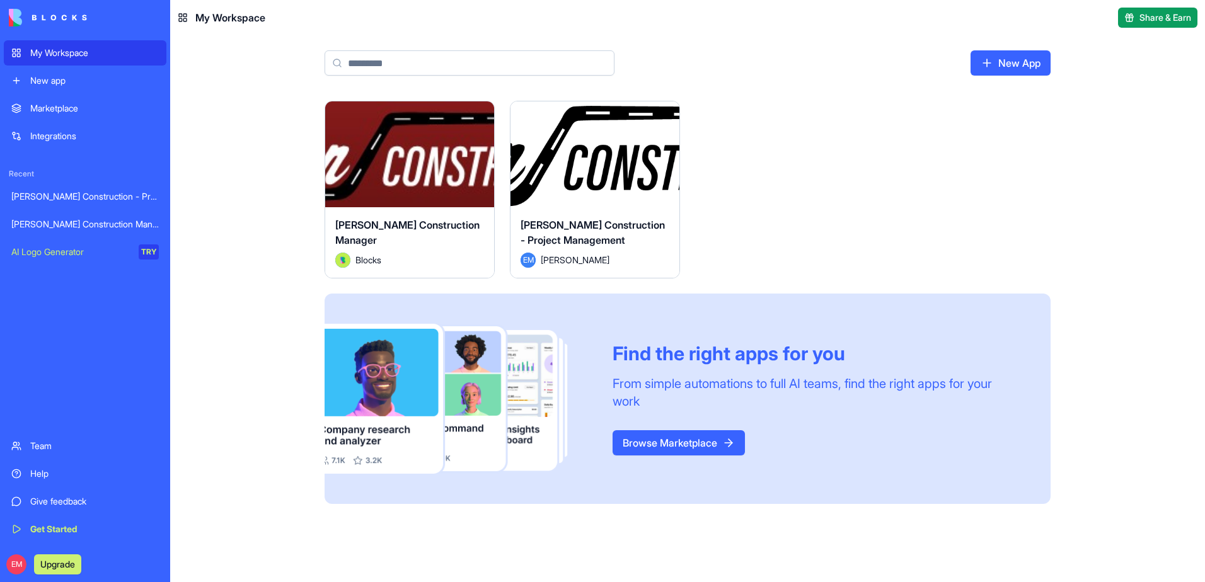
click at [476, 114] on html "My Workspace New app Marketplace Integrations Recent [PERSON_NAME] Construction…" at bounding box center [602, 291] width 1205 height 582
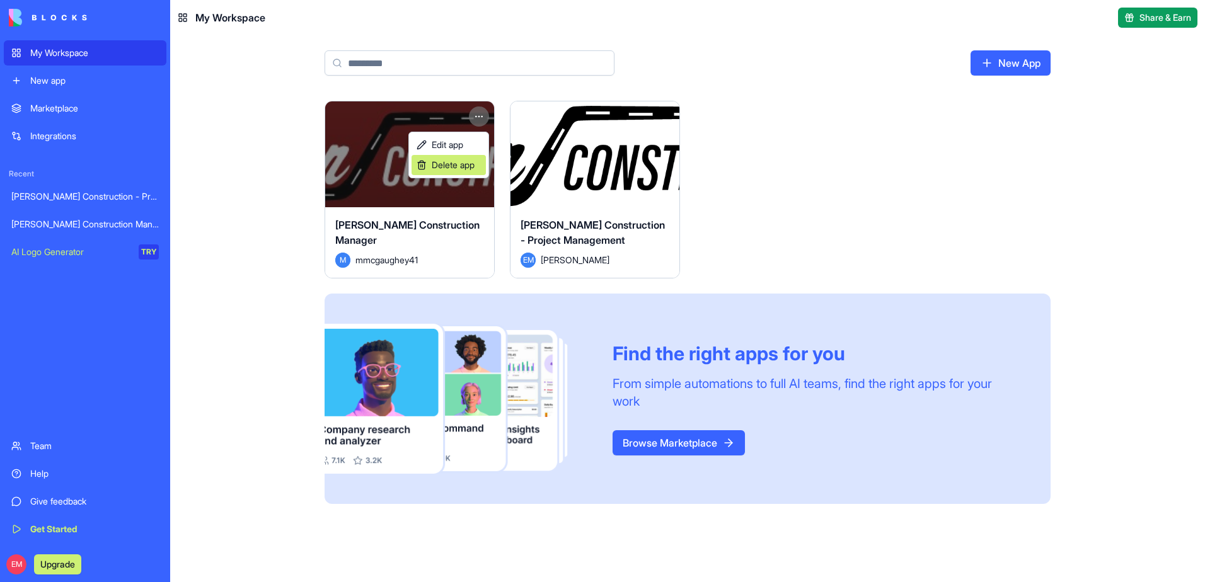
click at [463, 162] on span "Delete app" at bounding box center [453, 165] width 43 height 13
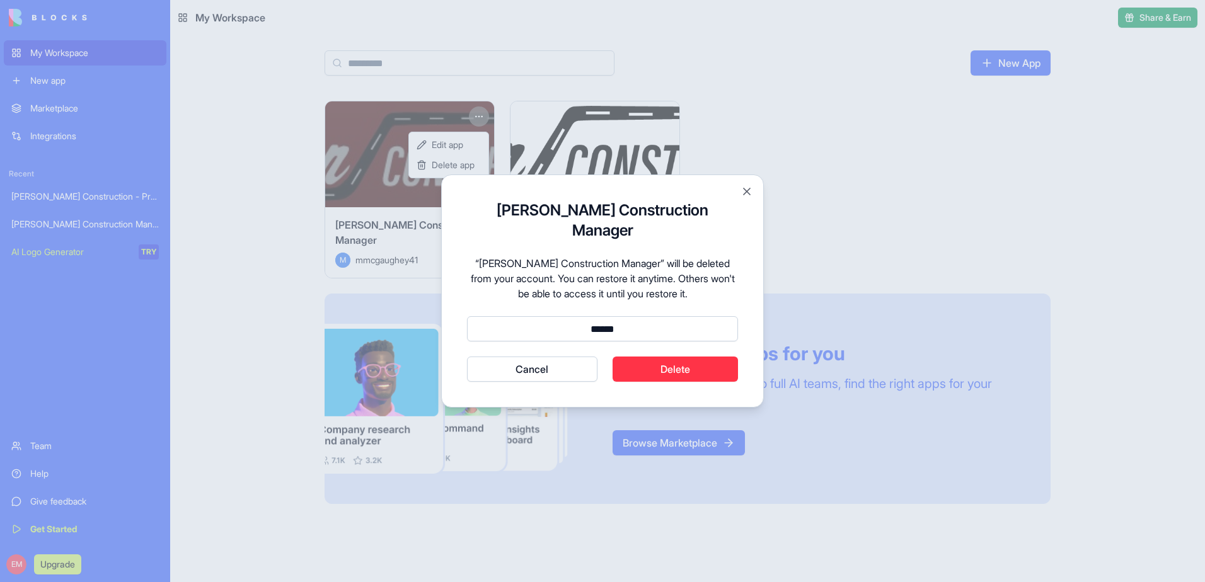
type input "******"
click at [646, 359] on button "Delete" at bounding box center [676, 369] width 126 height 25
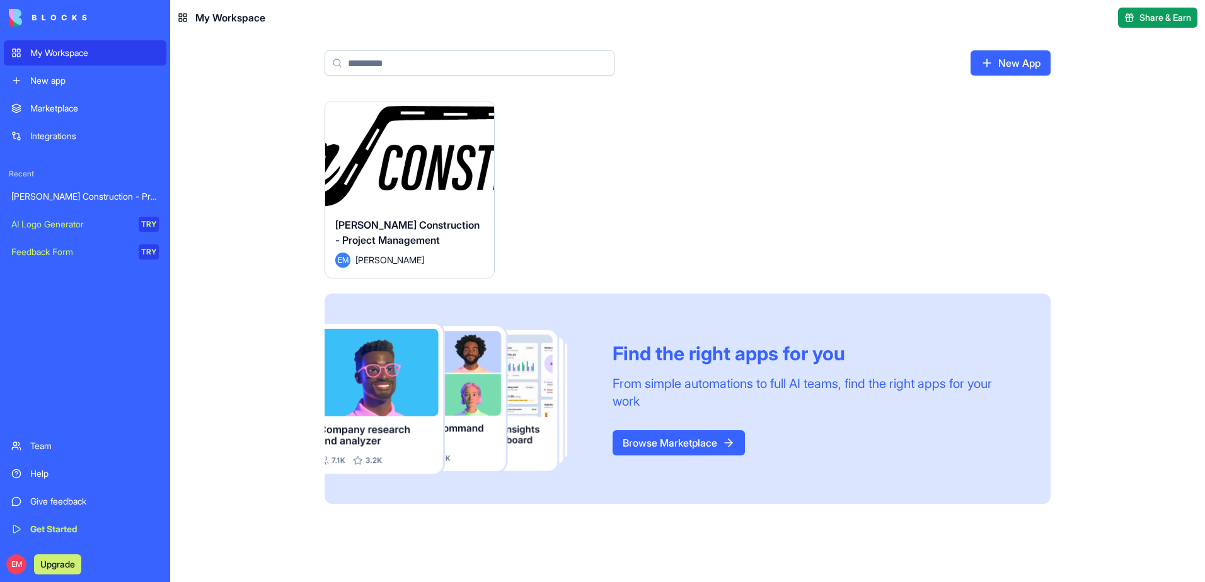
click at [380, 156] on button "Launch" at bounding box center [409, 154] width 95 height 25
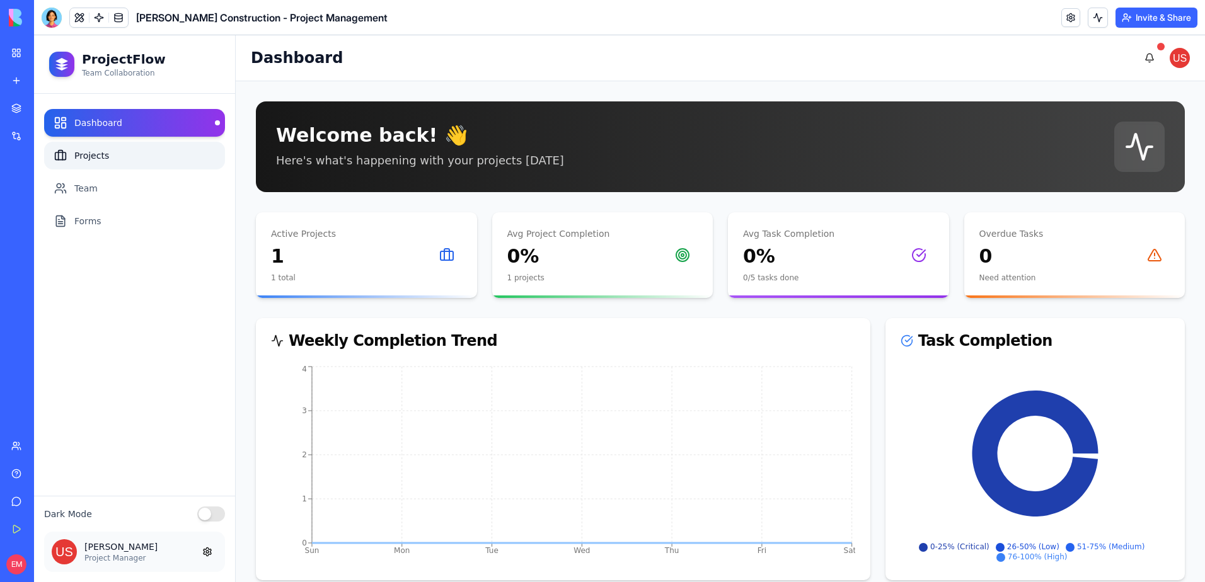
click at [105, 154] on link "Projects" at bounding box center [134, 156] width 181 height 28
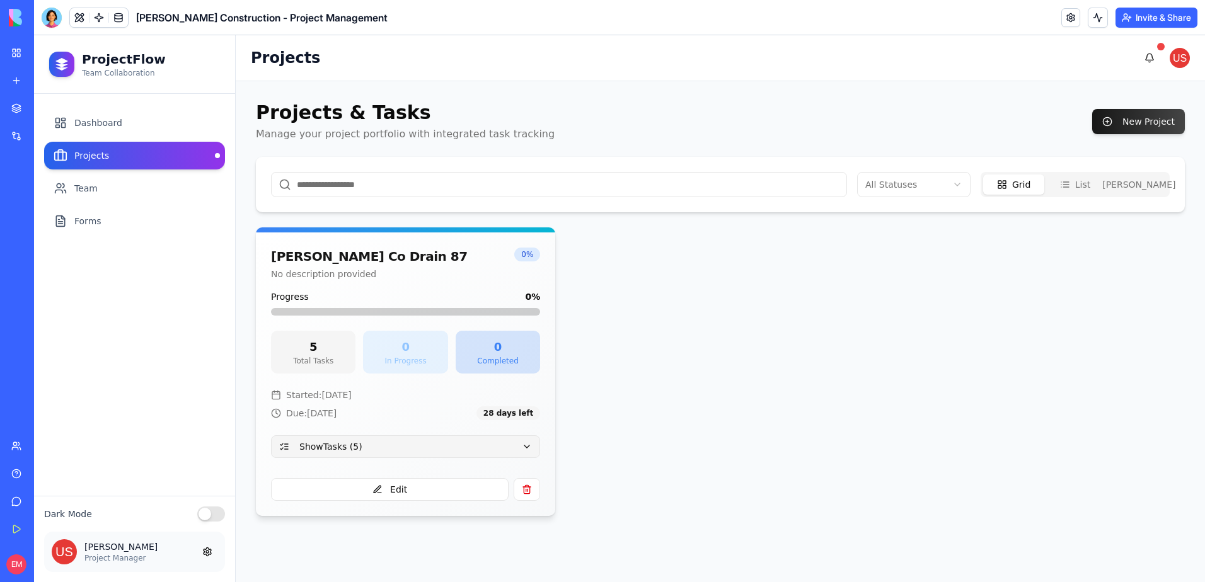
click at [534, 445] on button "Show Tasks ( 5 )" at bounding box center [405, 446] width 269 height 23
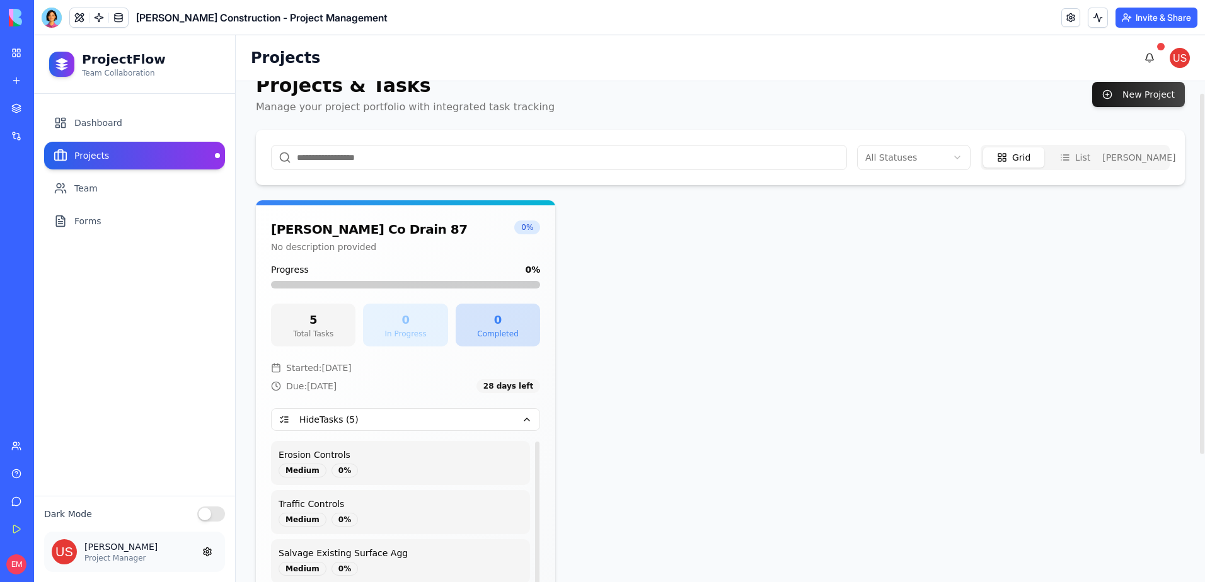
scroll to position [4, 0]
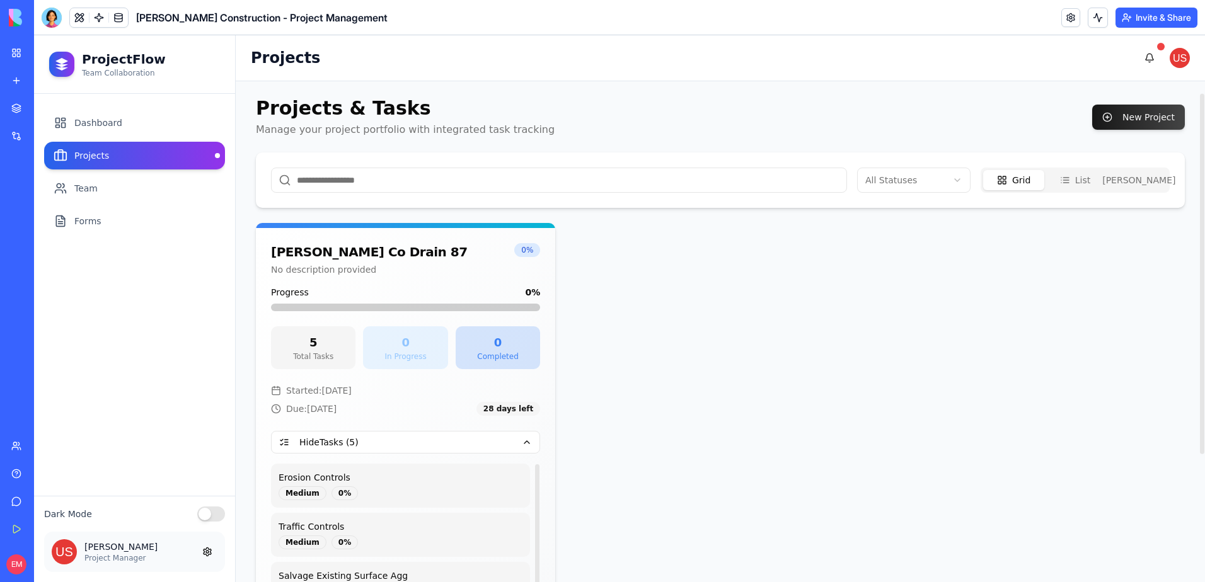
click at [694, 333] on div "Walsh Co Drain 87 No description provided 0 % Progress 0 % 5 Total Tasks 0 In P…" at bounding box center [720, 487] width 929 height 528
click at [1167, 19] on button "Invite & Share" at bounding box center [1156, 18] width 82 height 20
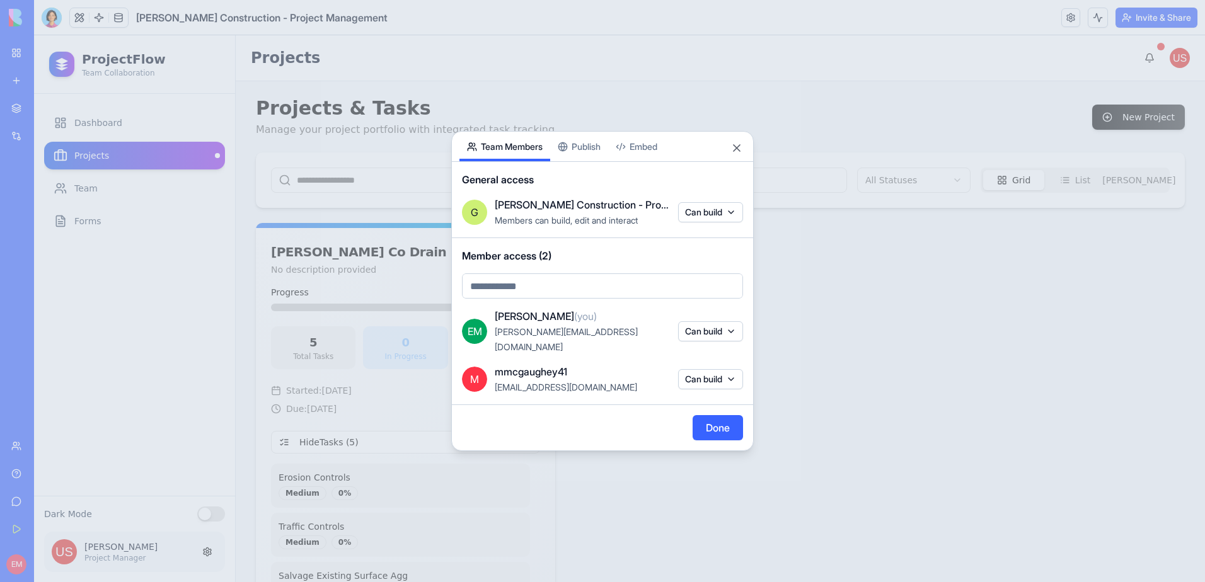
click at [563, 292] on body "My Workspace New app Marketplace Integrations Recent Gladen Construction - Proj…" at bounding box center [602, 291] width 1205 height 582
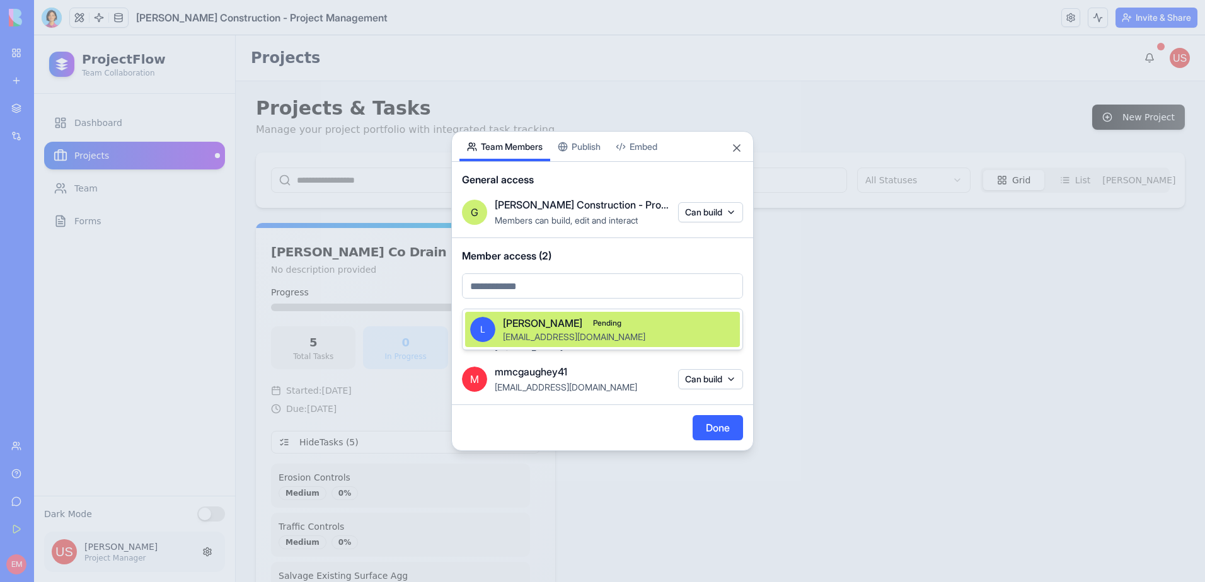
click at [587, 329] on span "Pending" at bounding box center [607, 323] width 40 height 14
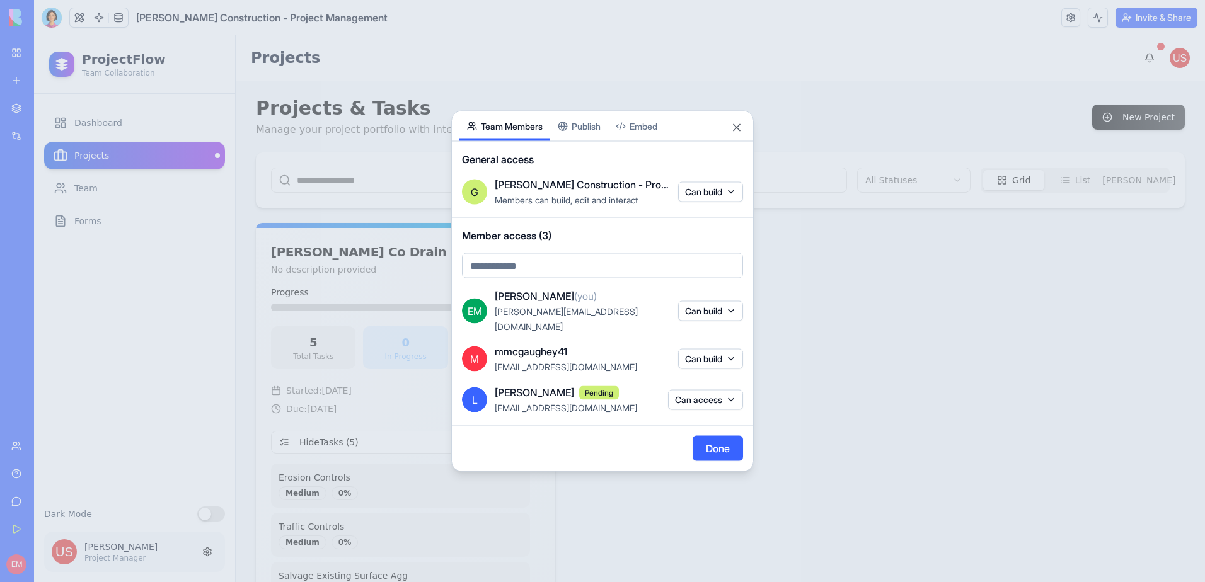
click at [715, 395] on button "Can access" at bounding box center [705, 399] width 75 height 20
click at [715, 396] on div at bounding box center [602, 291] width 1205 height 582
click at [730, 354] on button "Can build" at bounding box center [710, 359] width 65 height 20
click at [723, 382] on div "Can access" at bounding box center [709, 377] width 95 height 20
click at [624, 431] on div at bounding box center [602, 291] width 1205 height 582
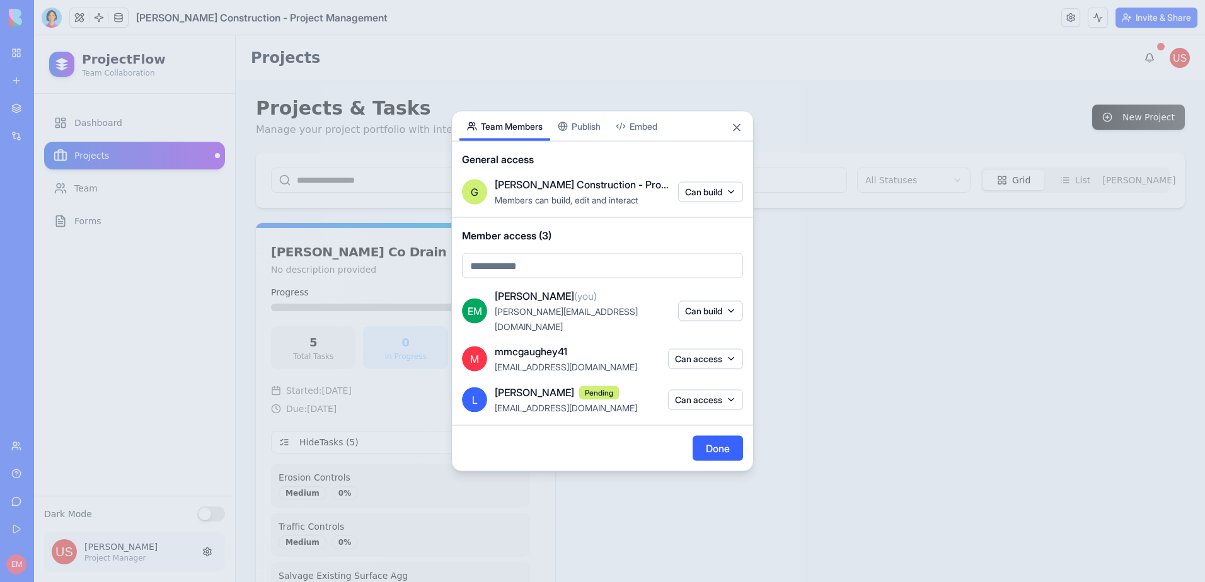
click at [722, 437] on button "Done" at bounding box center [718, 448] width 50 height 25
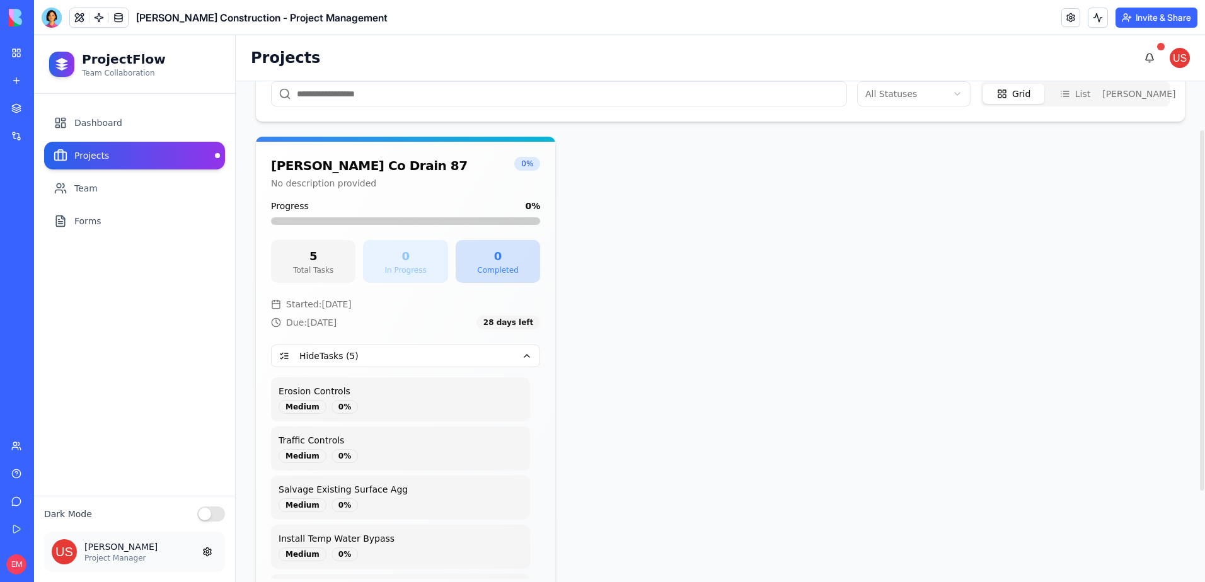
scroll to position [67, 0]
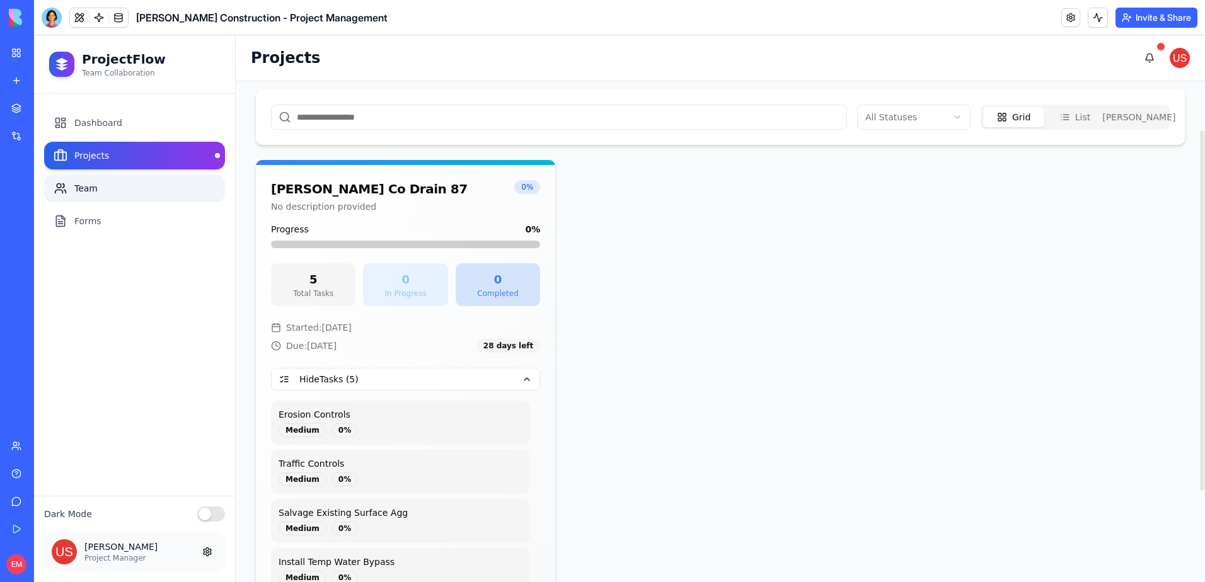
click at [147, 182] on link "Team" at bounding box center [134, 189] width 181 height 28
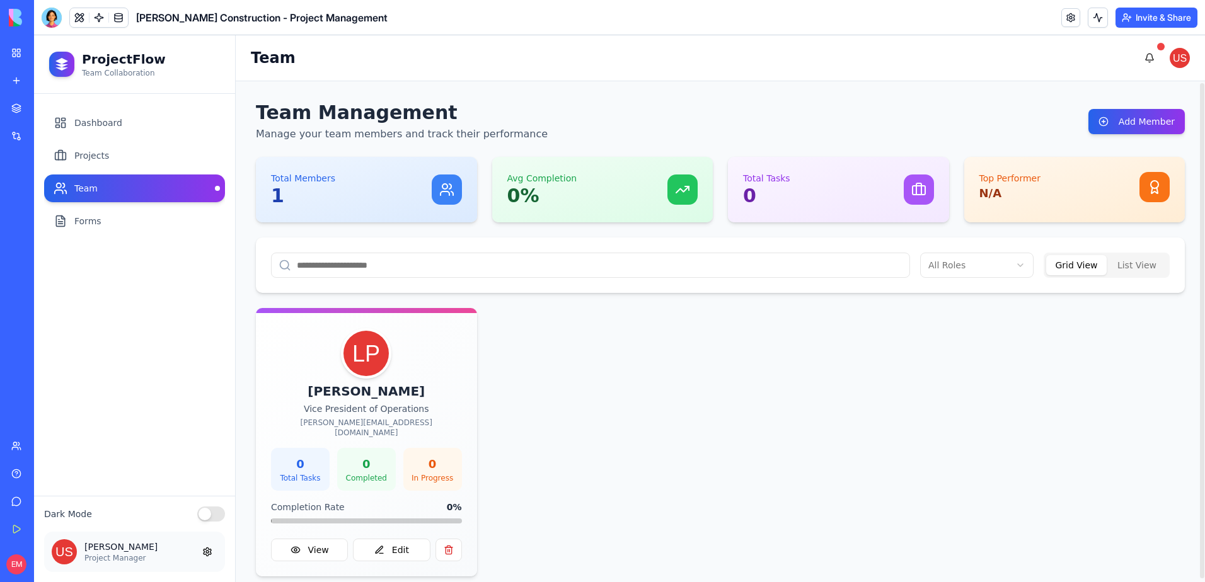
scroll to position [4, 0]
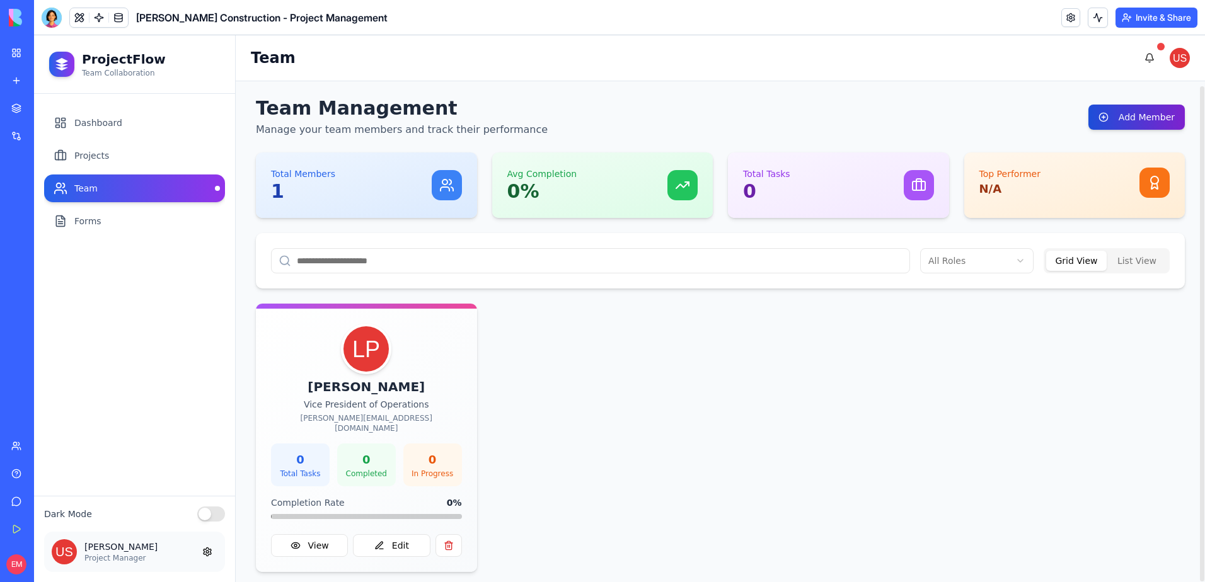
click at [1147, 111] on button "Add Member" at bounding box center [1136, 117] width 96 height 25
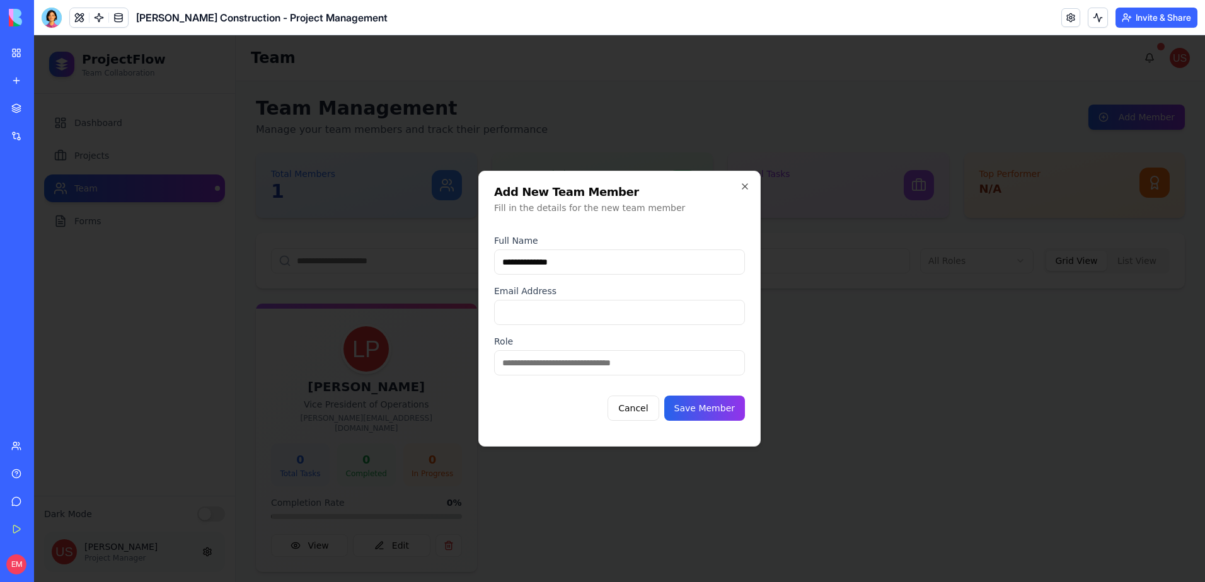
type input "**********"
click at [645, 312] on input "email" at bounding box center [619, 312] width 251 height 25
type input "**********"
click at [540, 367] on input at bounding box center [619, 362] width 251 height 25
drag, startPoint x: 576, startPoint y: 359, endPoint x: 480, endPoint y: 367, distance: 96.1
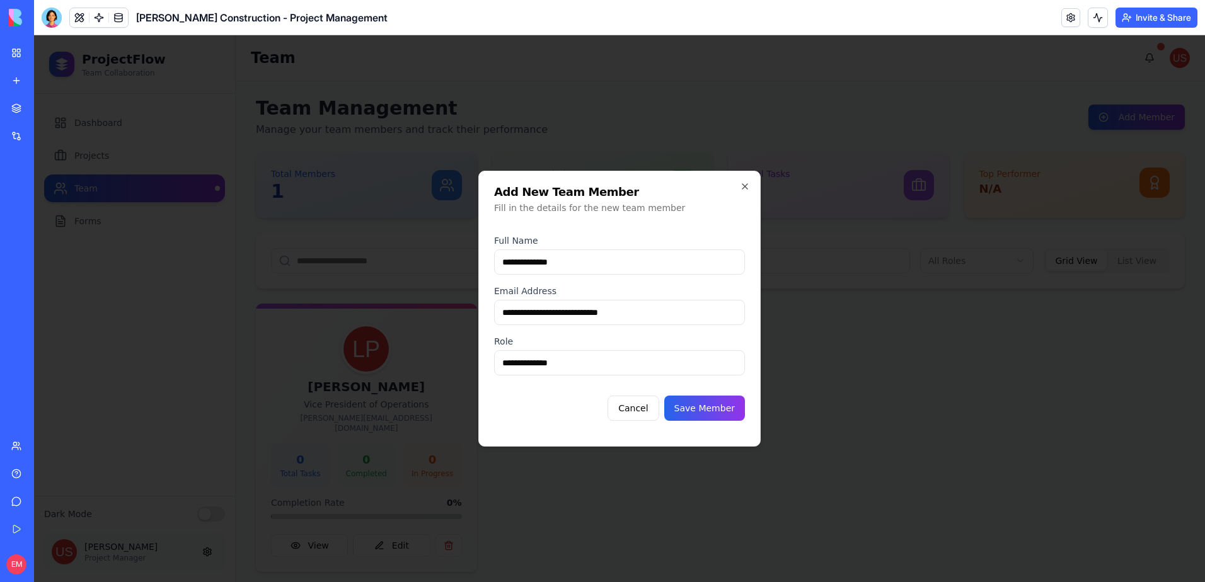
click at [480, 367] on div "**********" at bounding box center [619, 309] width 282 height 276
paste input
click at [505, 363] on input "**********" at bounding box center [619, 362] width 251 height 25
type input "**********"
click at [732, 410] on button "Save Member" at bounding box center [704, 408] width 81 height 25
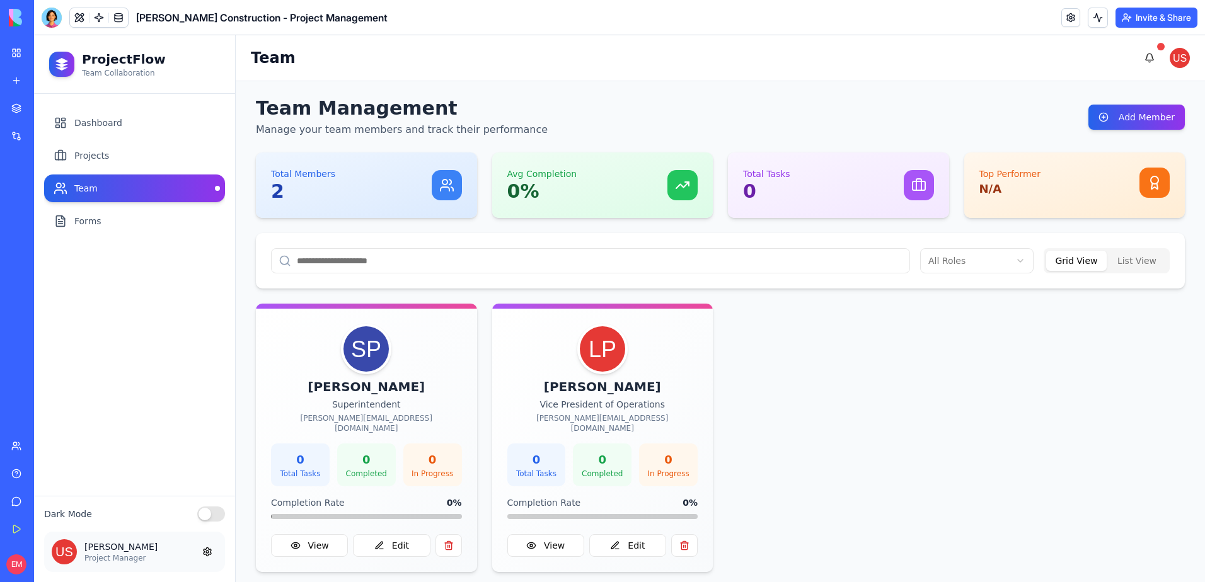
drag, startPoint x: 89, startPoint y: 103, endPoint x: 58, endPoint y: 36, distance: 73.6
click at [47, 16] on div at bounding box center [52, 18] width 20 height 20
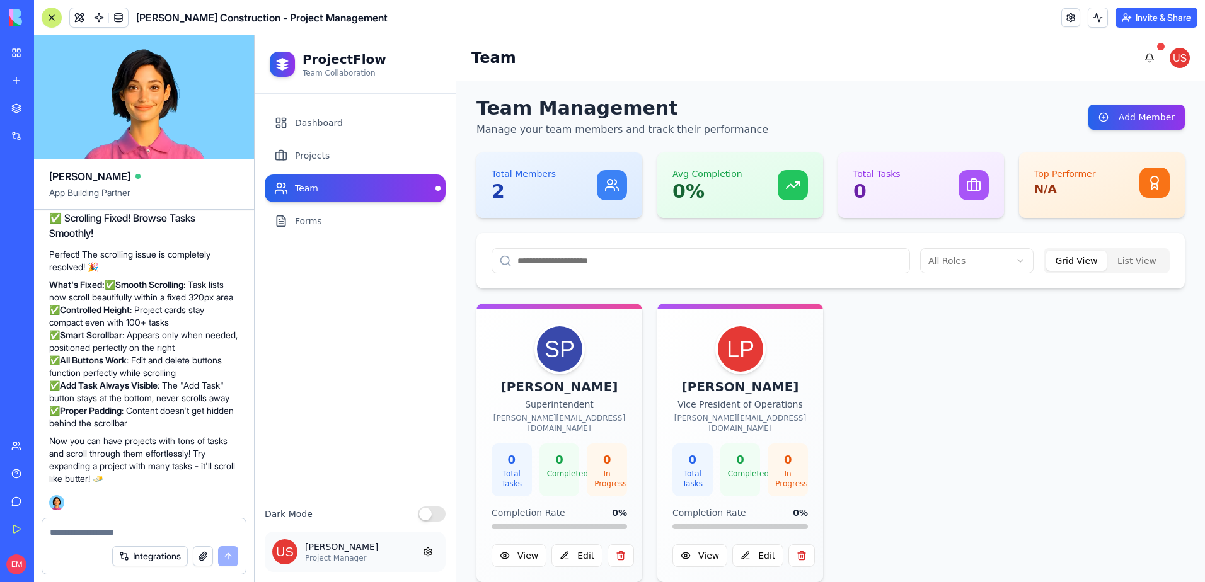
scroll to position [24703, 0]
click at [336, 124] on link "Dashboard" at bounding box center [355, 123] width 181 height 28
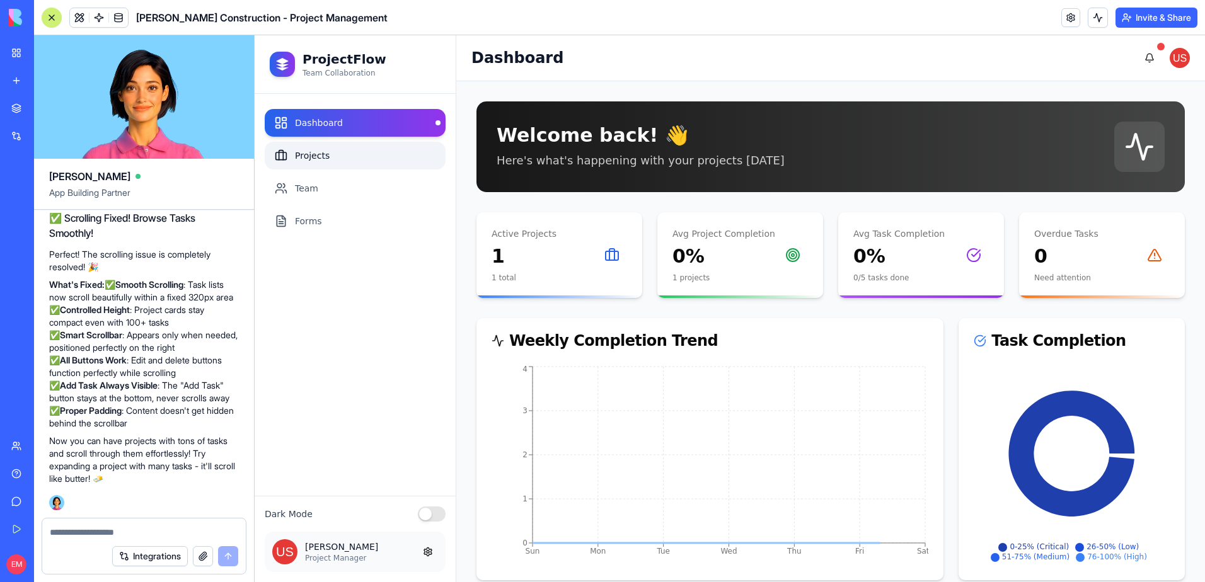
click at [338, 150] on link "Projects" at bounding box center [355, 156] width 181 height 28
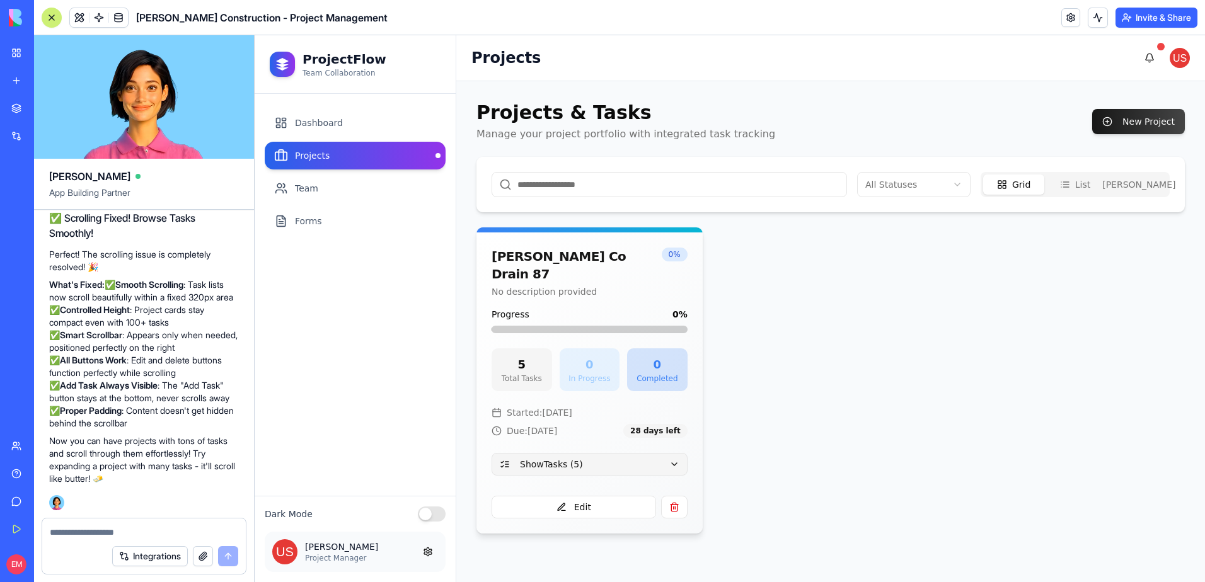
click at [667, 453] on button "Show Tasks ( 5 )" at bounding box center [590, 464] width 196 height 23
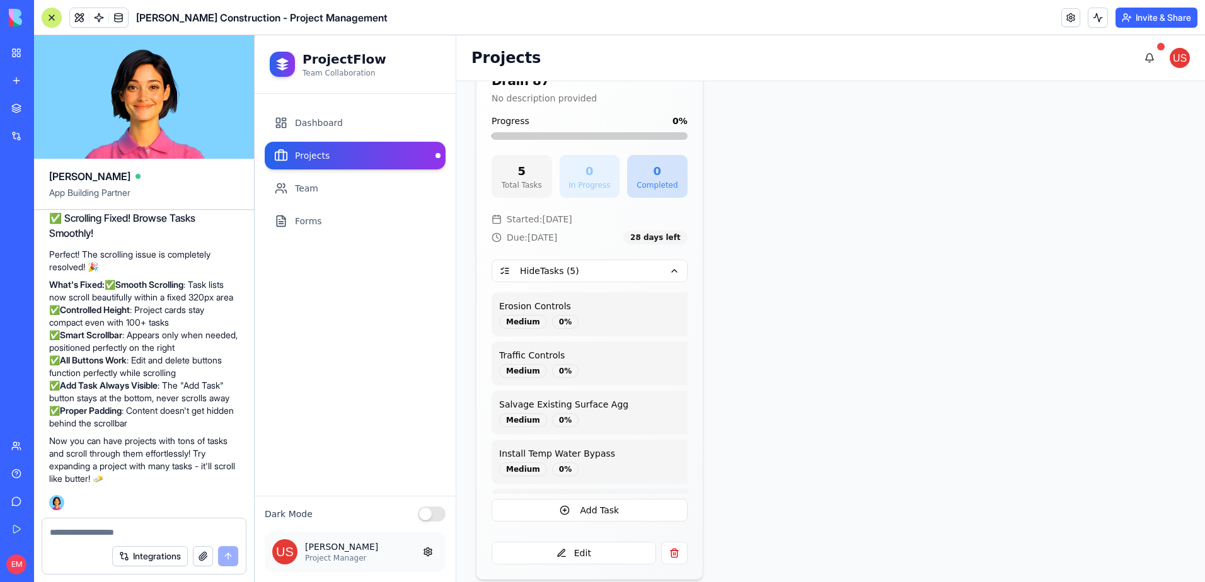
click at [131, 531] on textarea at bounding box center [144, 532] width 188 height 13
click at [603, 542] on button "Edit" at bounding box center [574, 553] width 164 height 23
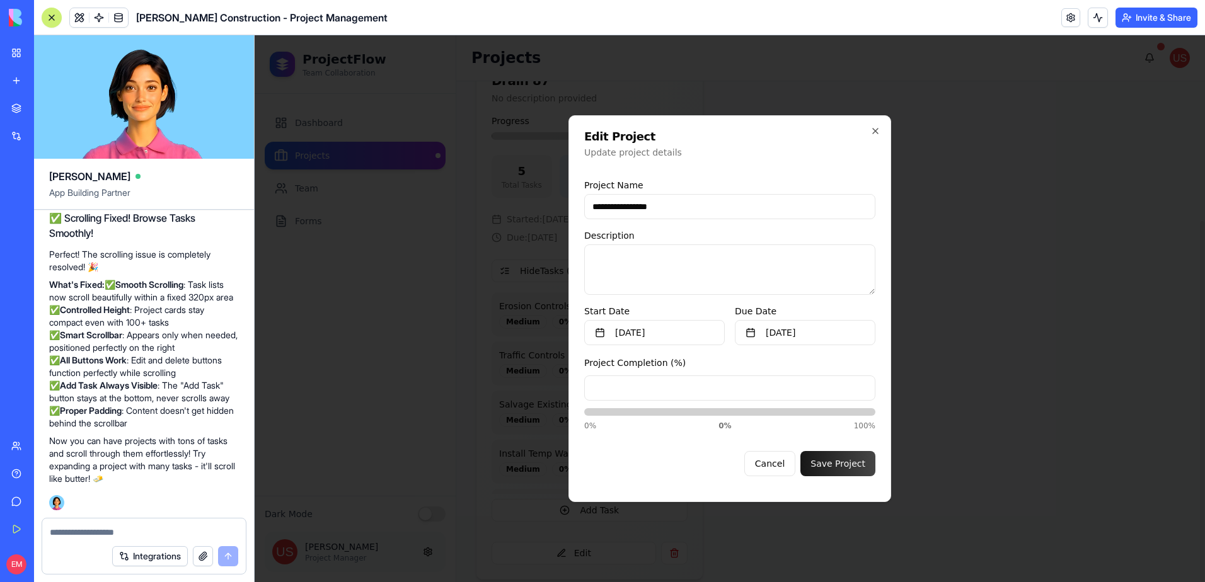
click at [1014, 337] on div at bounding box center [730, 308] width 950 height 547
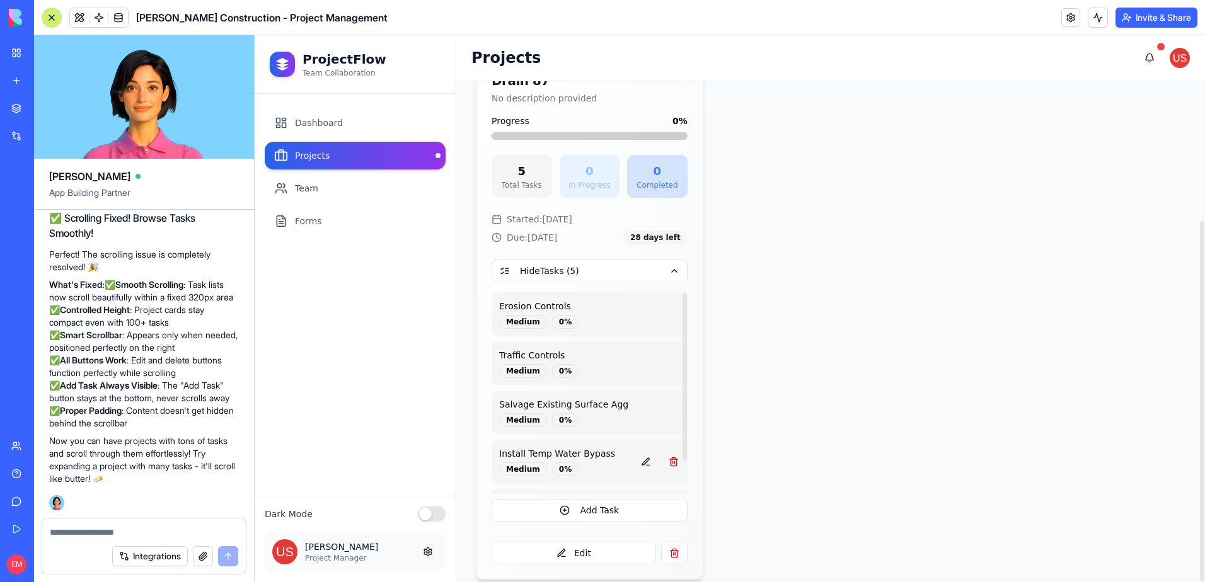
click at [634, 451] on button at bounding box center [645, 462] width 25 height 23
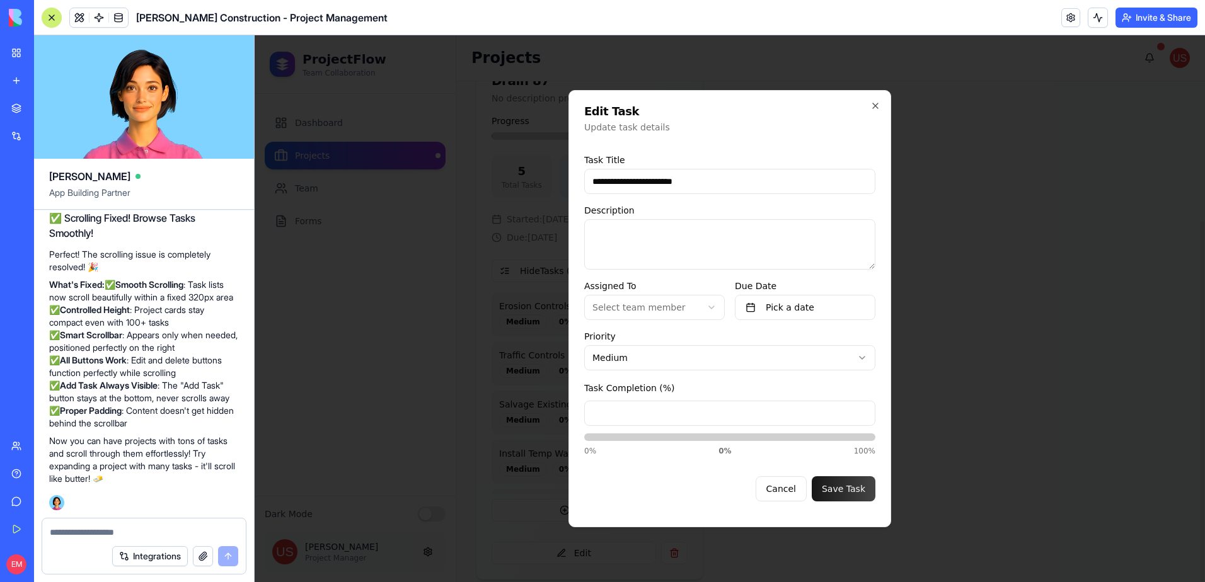
click at [656, 354] on body "**********" at bounding box center [730, 308] width 950 height 547
click at [664, 308] on body "**********" at bounding box center [730, 308] width 950 height 547
click at [788, 481] on button "Cancel" at bounding box center [781, 488] width 51 height 25
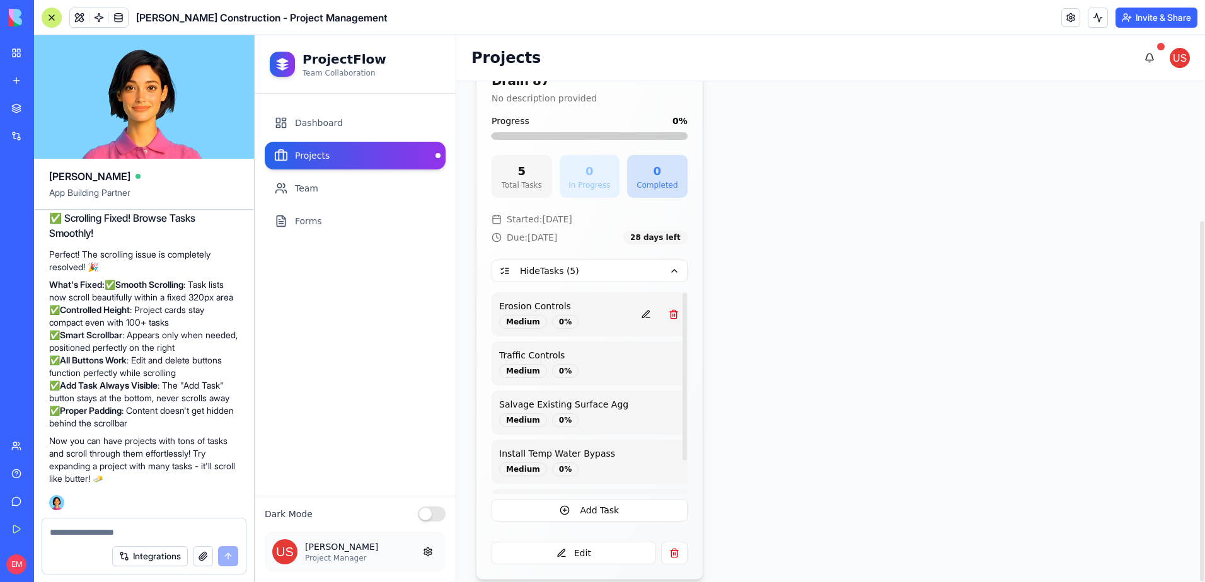
click at [636, 303] on button at bounding box center [645, 314] width 25 height 23
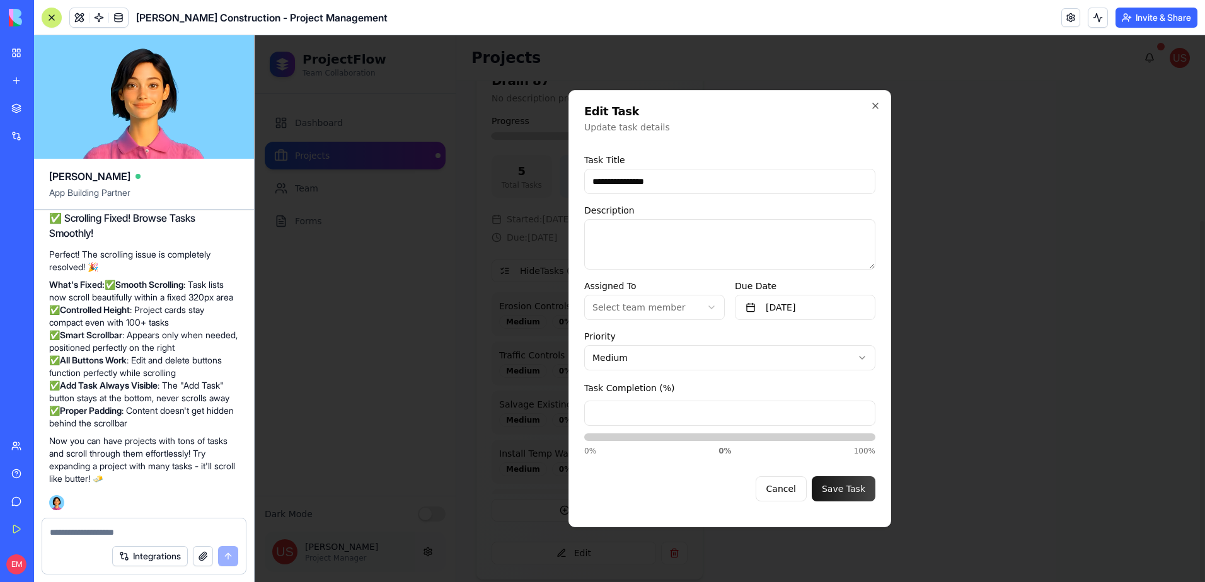
click at [641, 320] on form "**********" at bounding box center [729, 328] width 291 height 368
click at [641, 309] on body "**********" at bounding box center [730, 308] width 950 height 547
click at [710, 302] on body "**********" at bounding box center [730, 308] width 950 height 547
click at [867, 488] on button "Save Task" at bounding box center [844, 488] width 64 height 25
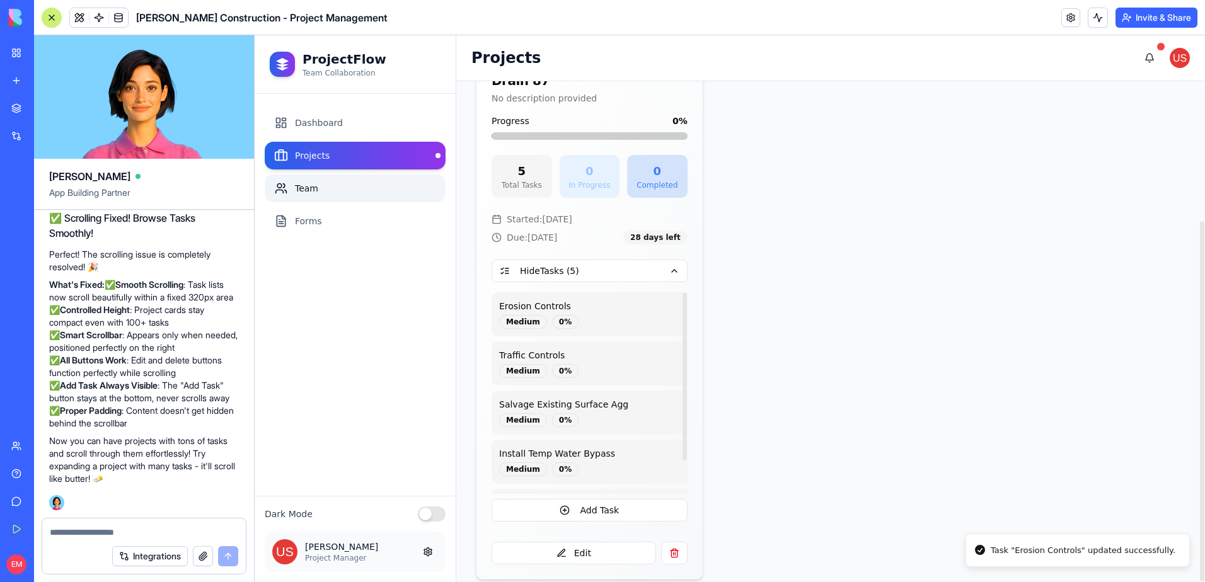
click at [384, 192] on link "Team" at bounding box center [355, 189] width 181 height 28
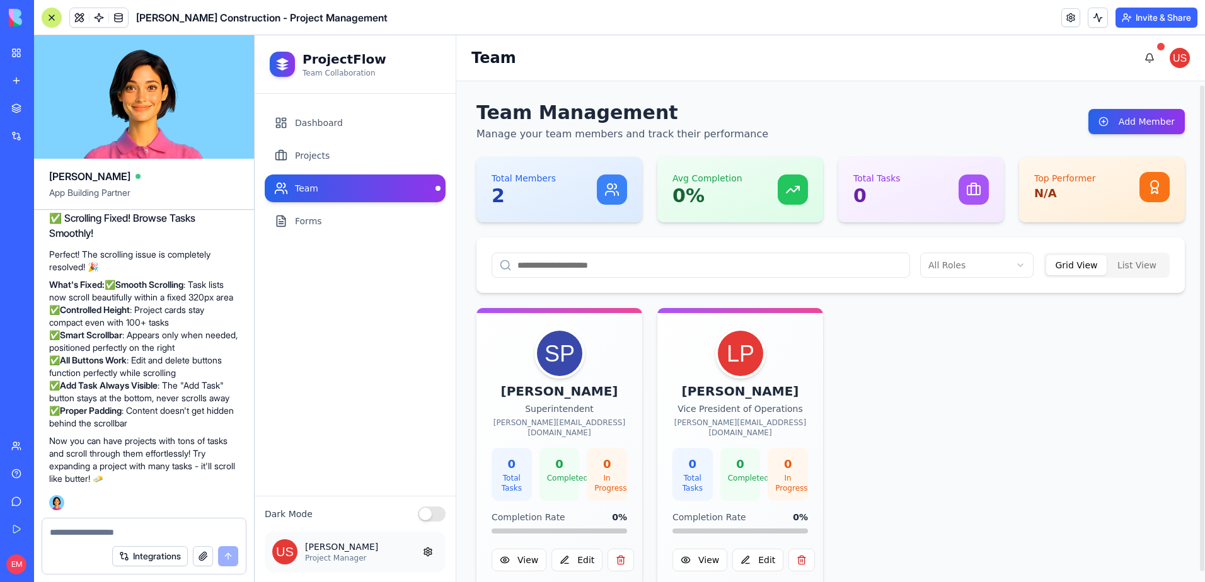
scroll to position [14, 0]
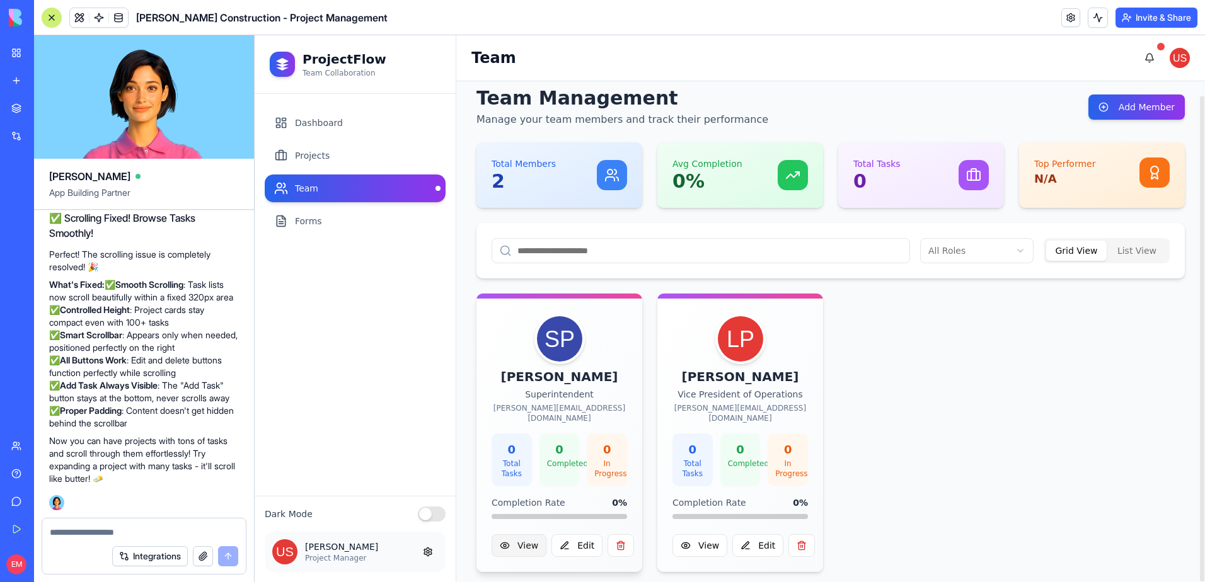
click at [530, 536] on button "View" at bounding box center [519, 545] width 55 height 23
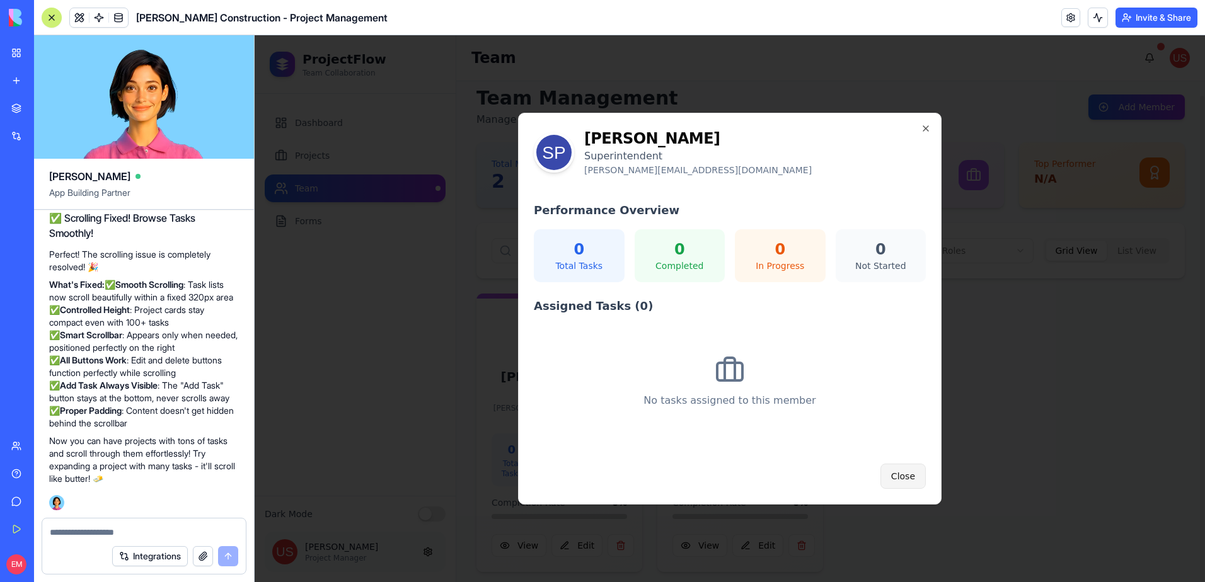
click at [904, 473] on button "Close" at bounding box center [902, 476] width 45 height 25
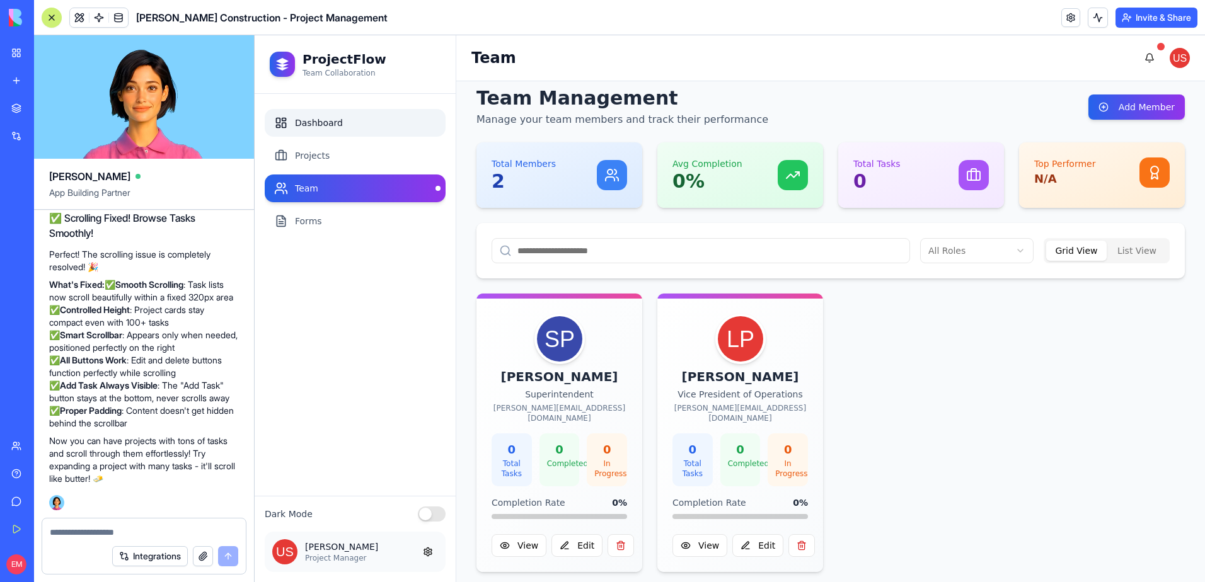
click at [323, 124] on link "Dashboard" at bounding box center [355, 123] width 181 height 28
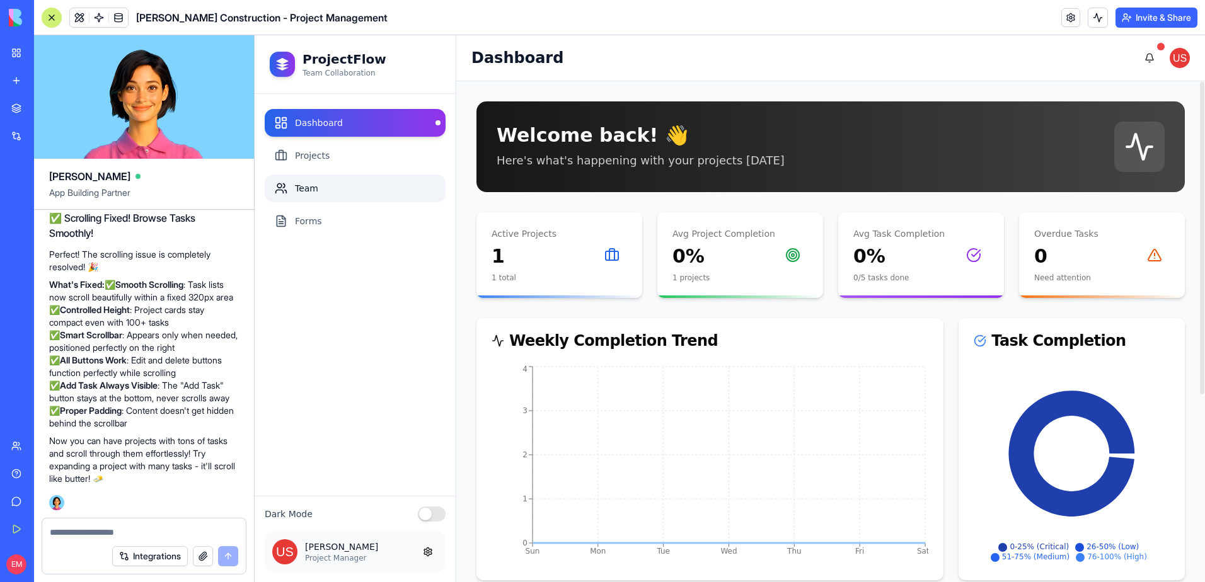
click at [300, 185] on link "Team" at bounding box center [355, 189] width 181 height 28
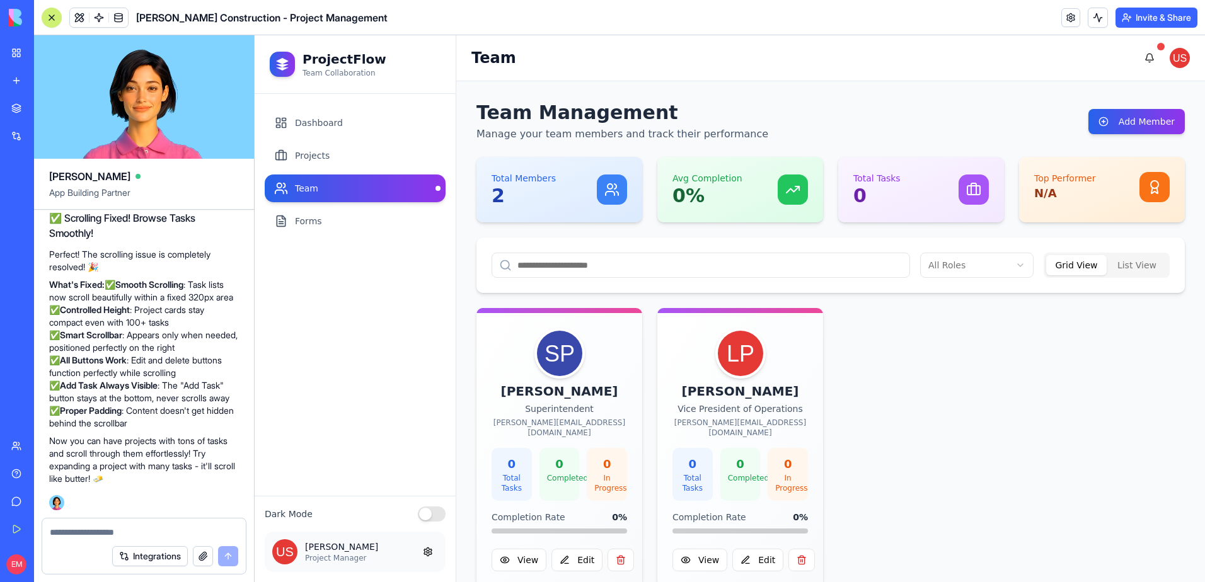
click at [83, 545] on div "Integrations" at bounding box center [144, 556] width 204 height 35
click at [86, 534] on textarea at bounding box center [144, 532] width 188 height 13
type textarea "**********"
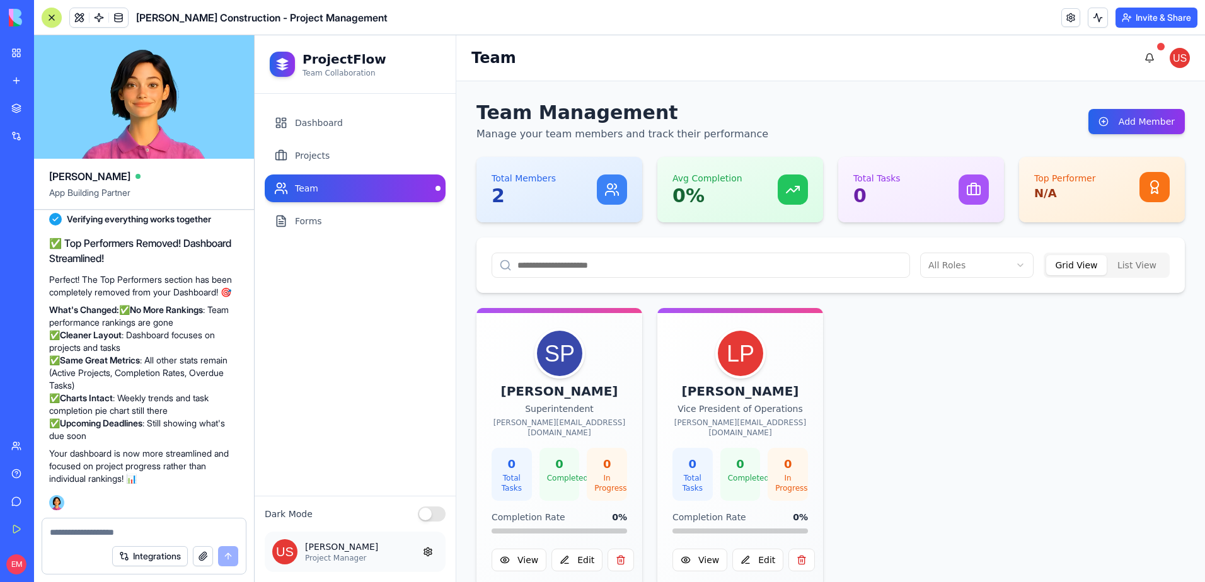
scroll to position [25281, 0]
click at [332, 125] on link "Dashboard" at bounding box center [355, 123] width 181 height 28
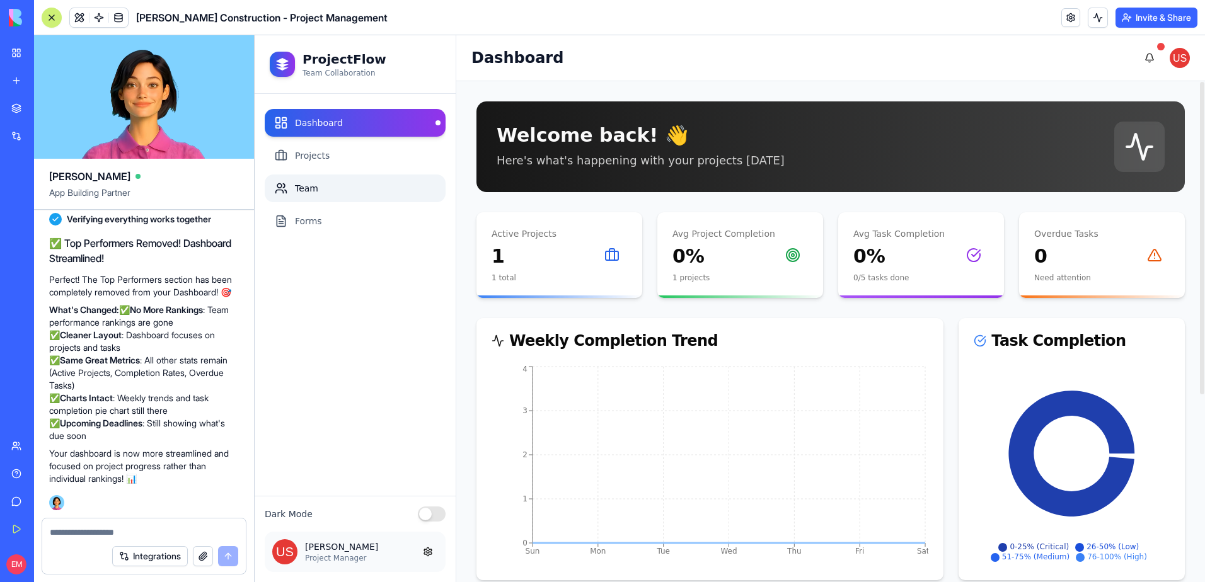
click at [370, 195] on link "Team" at bounding box center [355, 189] width 181 height 28
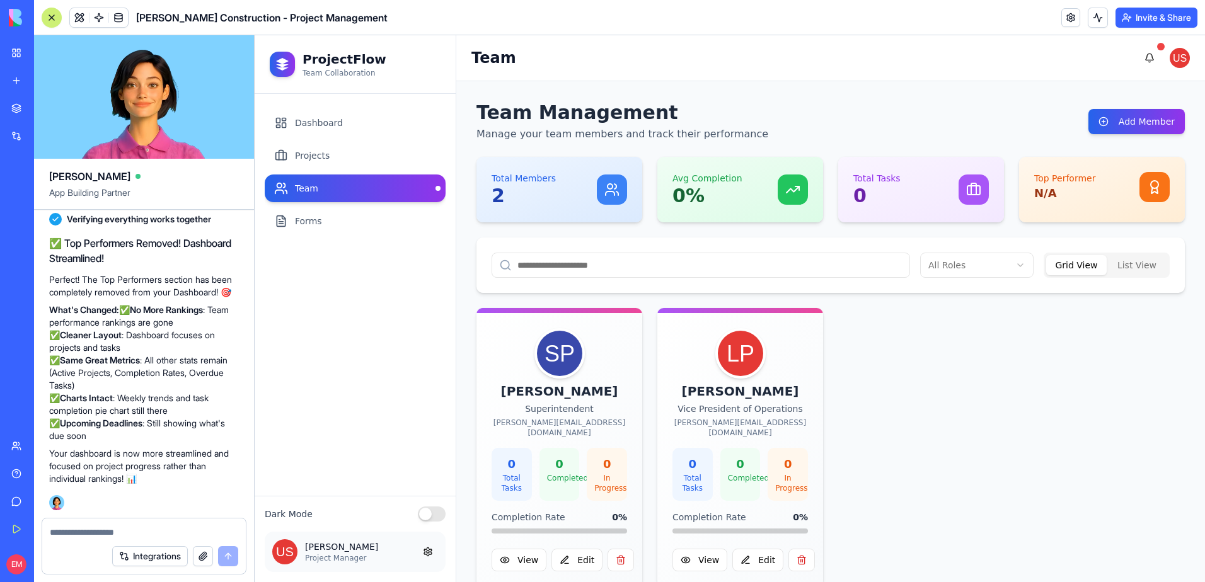
scroll to position [25092, 0]
drag, startPoint x: 233, startPoint y: 289, endPoint x: 57, endPoint y: 289, distance: 175.2
click at [57, 150] on div "remove the top performers from the app E Undo 15:17" at bounding box center [144, 126] width 190 height 48
drag, startPoint x: 57, startPoint y: 289, endPoint x: 116, endPoint y: 289, distance: 58.6
copy span "remove the top performers from the app"
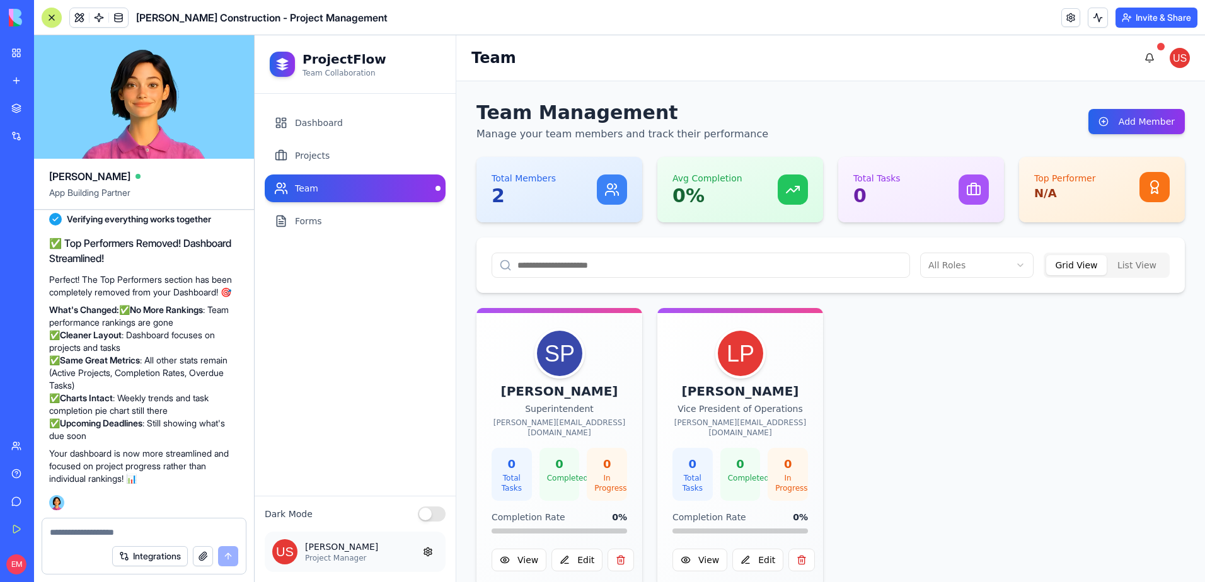
scroll to position [25281, 0]
click at [110, 526] on textarea at bounding box center [144, 532] width 188 height 13
drag, startPoint x: 110, startPoint y: 526, endPoint x: 74, endPoint y: 533, distance: 36.0
click at [74, 533] on textarea at bounding box center [144, 532] width 188 height 13
paste textarea "**********"
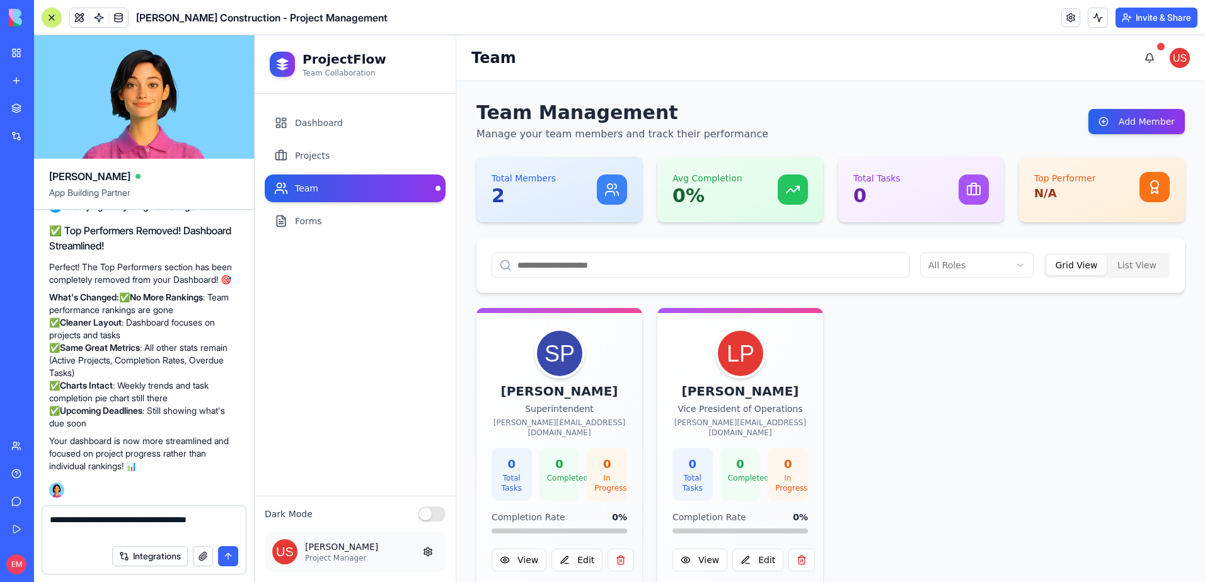
type textarea "**********"
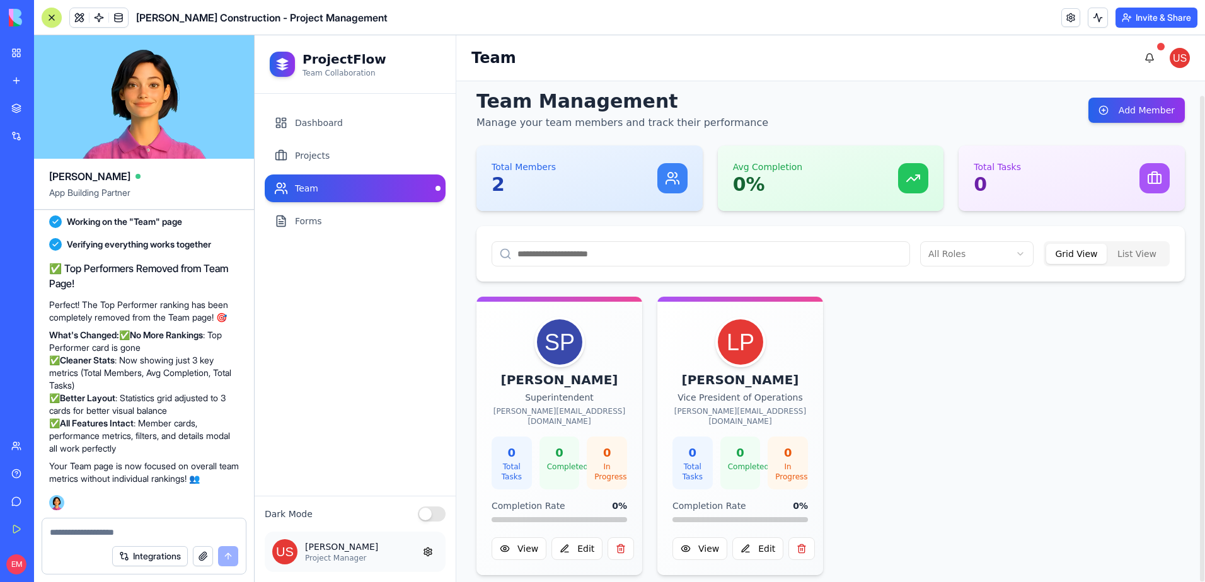
scroll to position [14, 0]
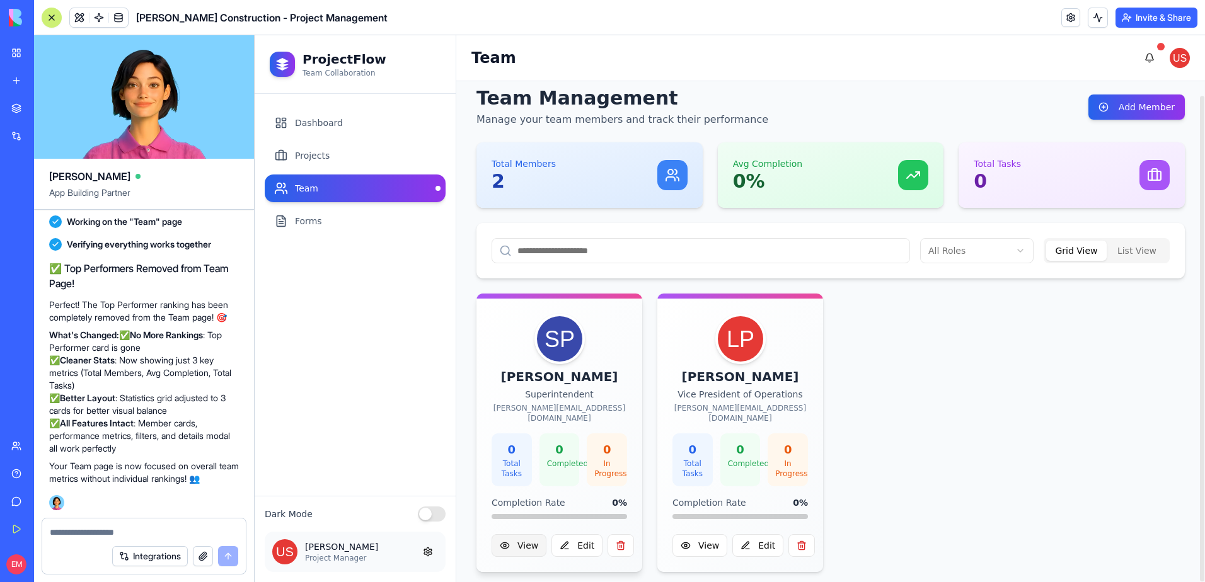
click at [529, 536] on button "View" at bounding box center [519, 545] width 55 height 23
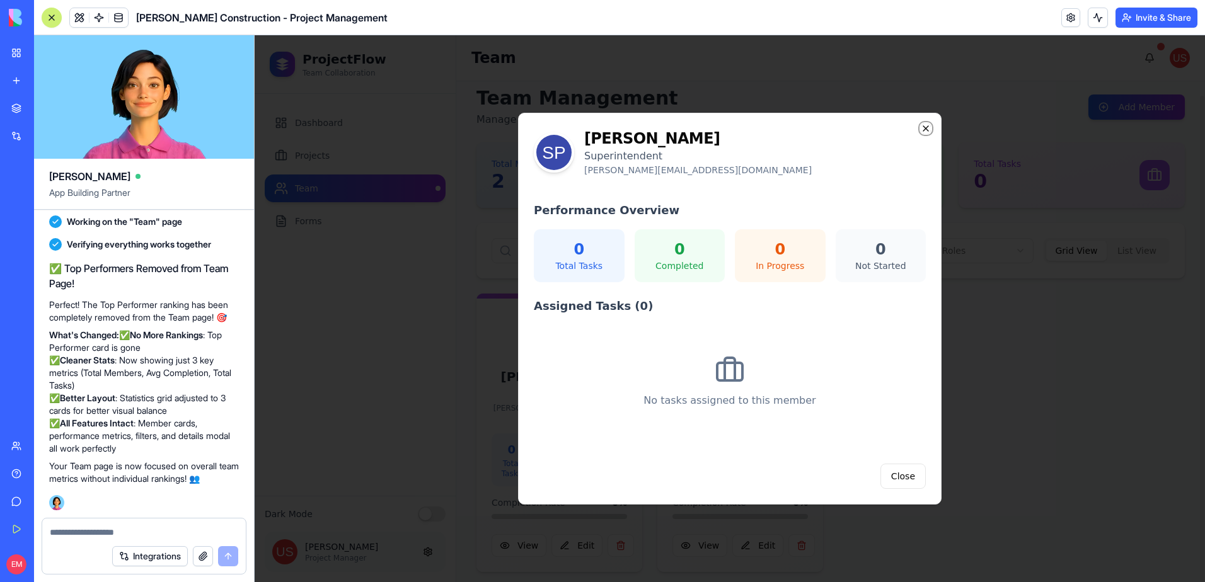
click at [925, 128] on icon "button" at bounding box center [925, 128] width 5 height 5
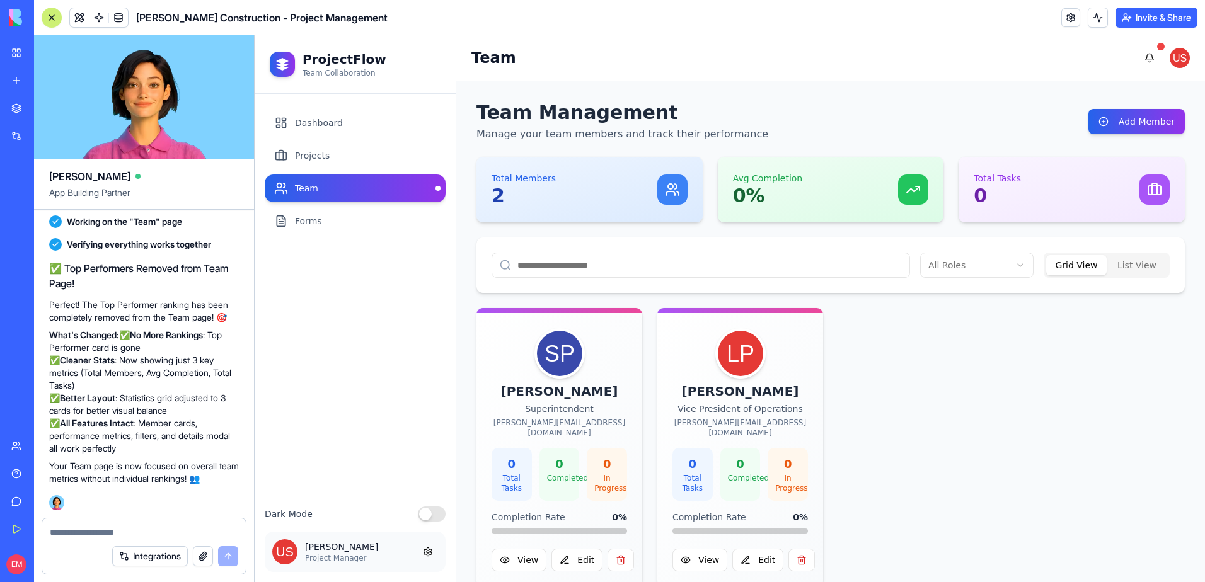
scroll to position [25830, 0]
click at [336, 121] on link "Dashboard" at bounding box center [355, 123] width 181 height 28
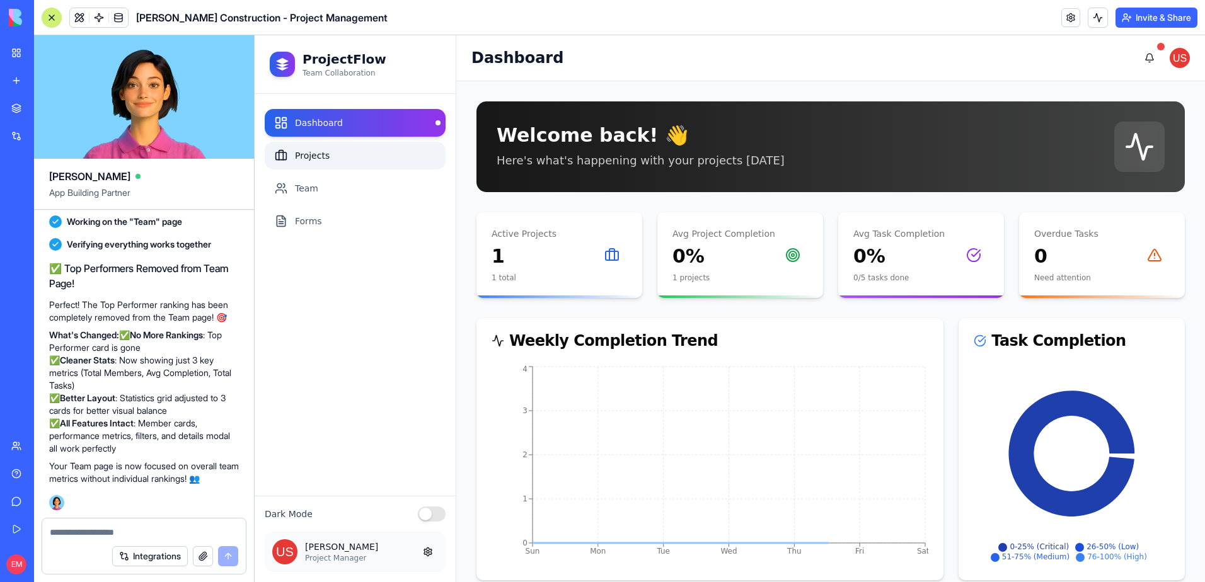
click at [351, 146] on link "Projects" at bounding box center [355, 156] width 181 height 28
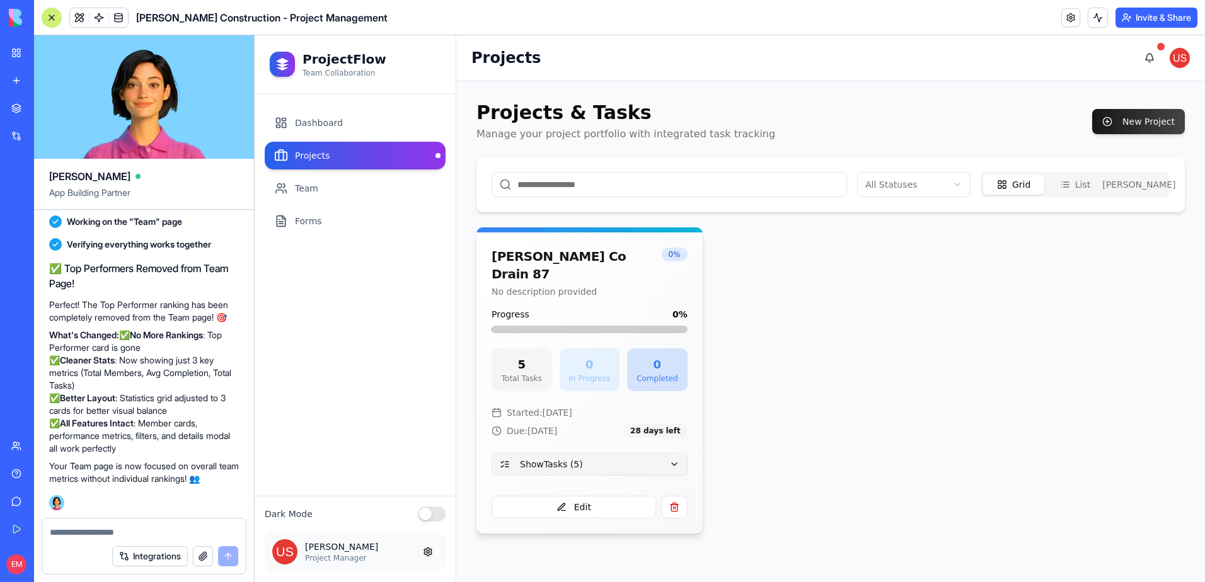
click at [580, 453] on button "Show Tasks ( 5 )" at bounding box center [590, 464] width 196 height 23
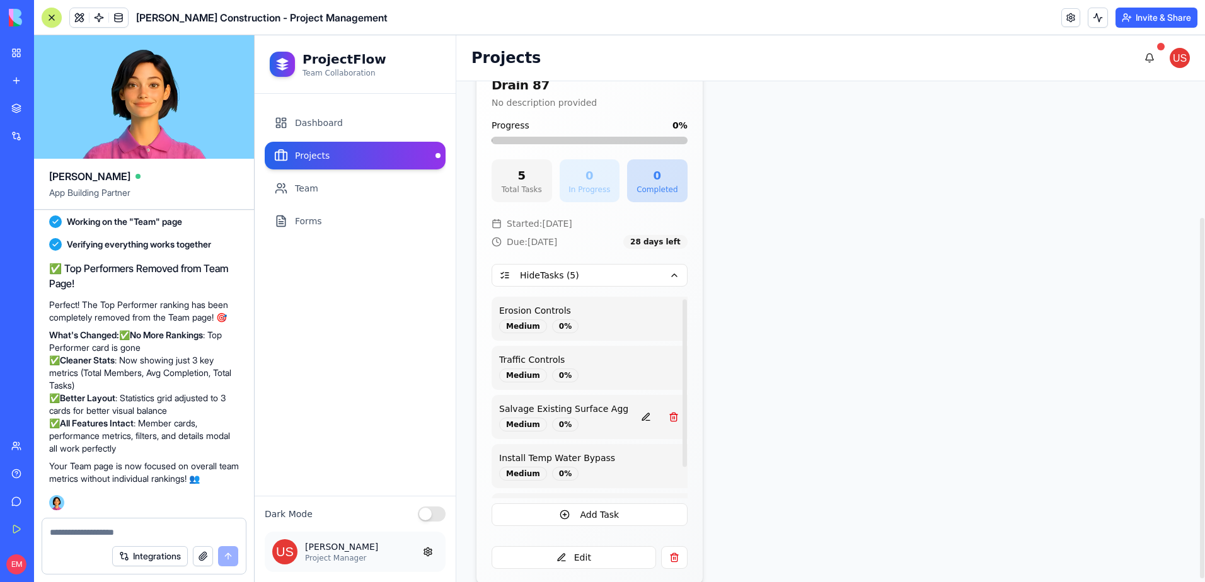
scroll to position [39, 0]
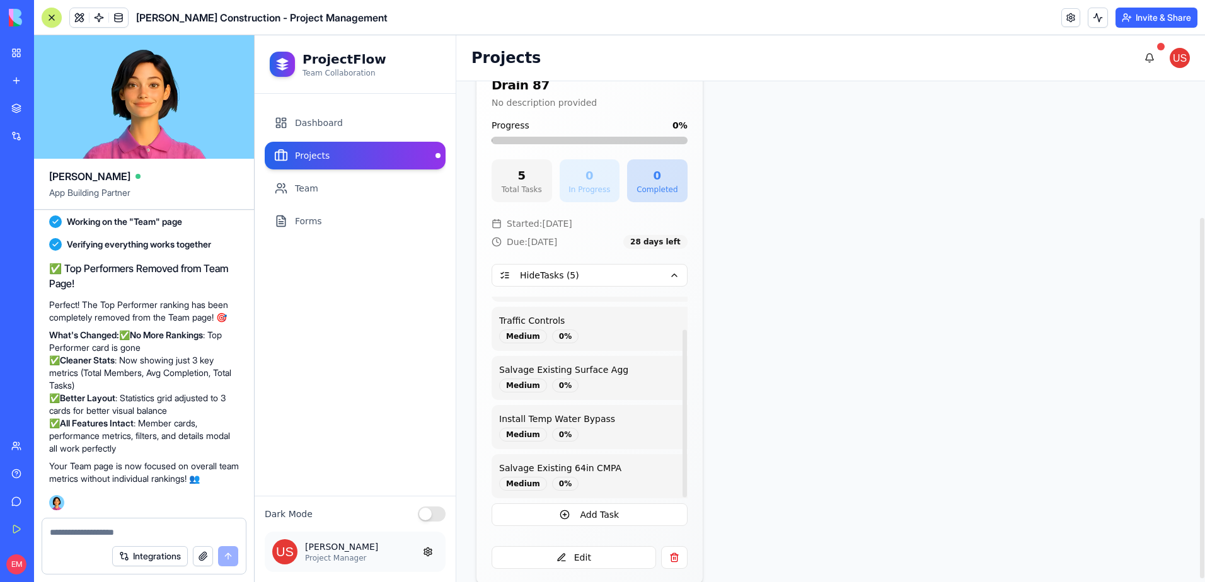
click at [787, 380] on div "Walsh Co Drain 87 No description provided 0 % Progress 0 % 5 Total Tasks 0 In P…" at bounding box center [830, 311] width 708 height 546
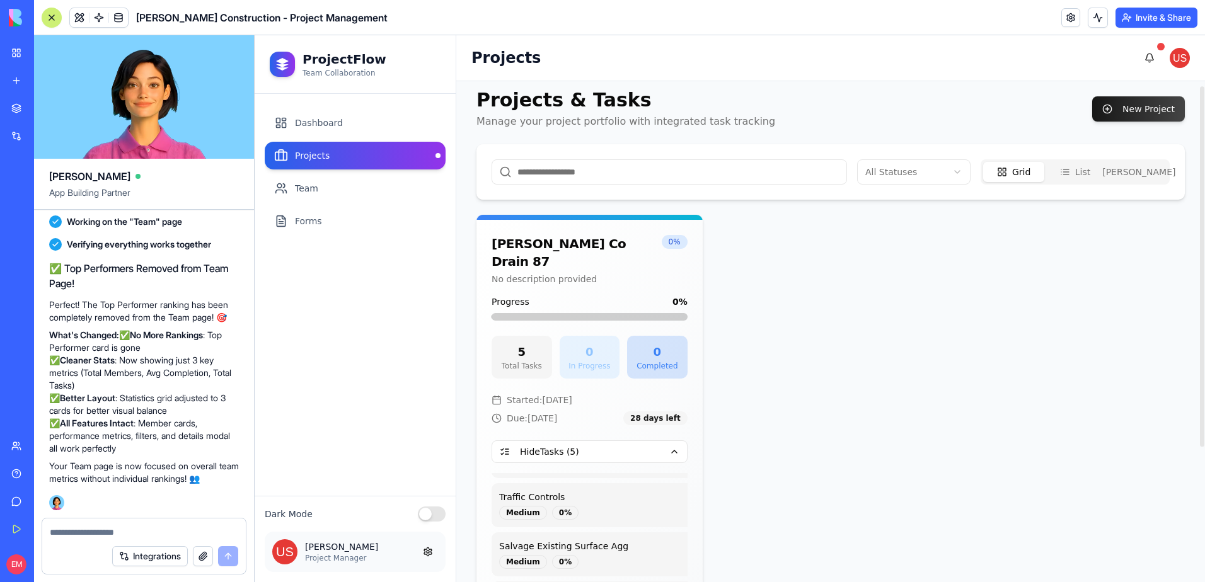
scroll to position [0, 0]
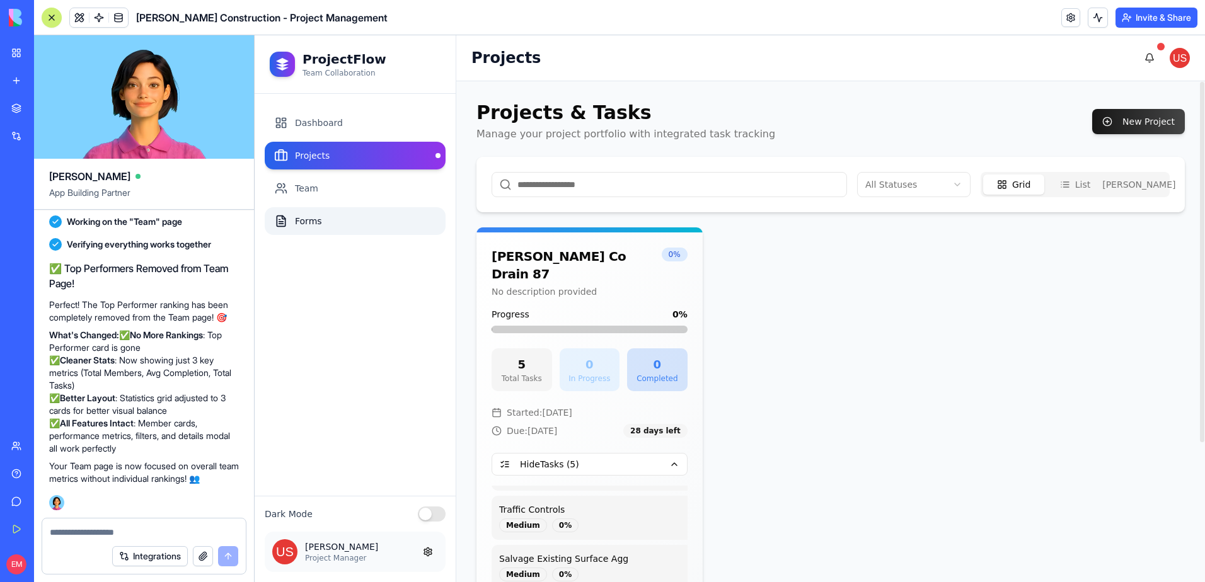
click at [342, 222] on link "Forms" at bounding box center [355, 221] width 181 height 28
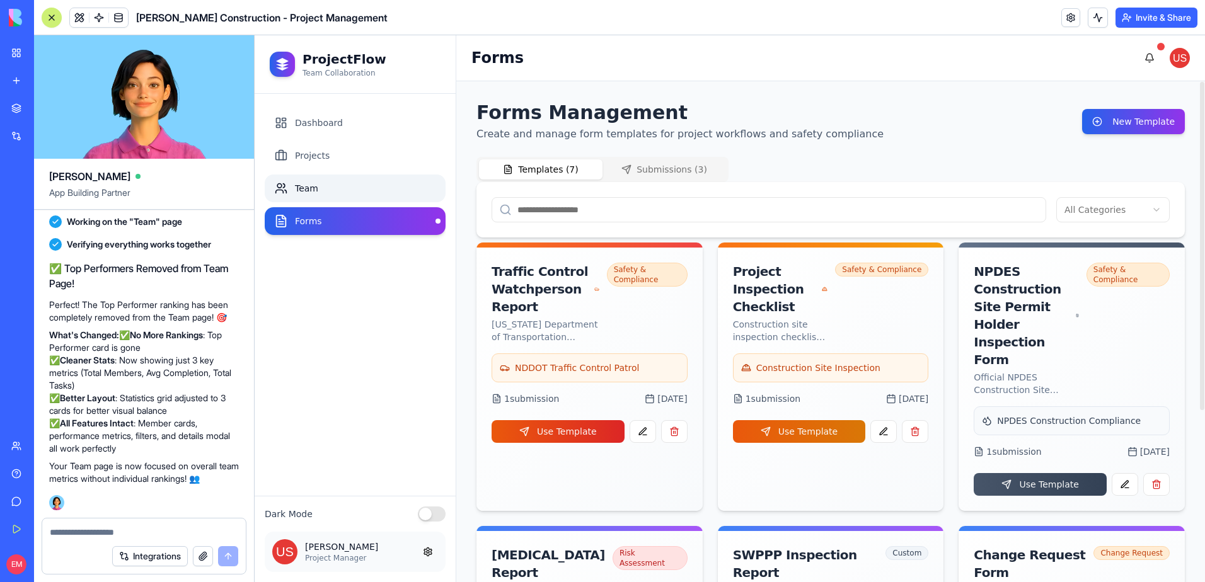
click at [357, 178] on link "Team" at bounding box center [355, 189] width 181 height 28
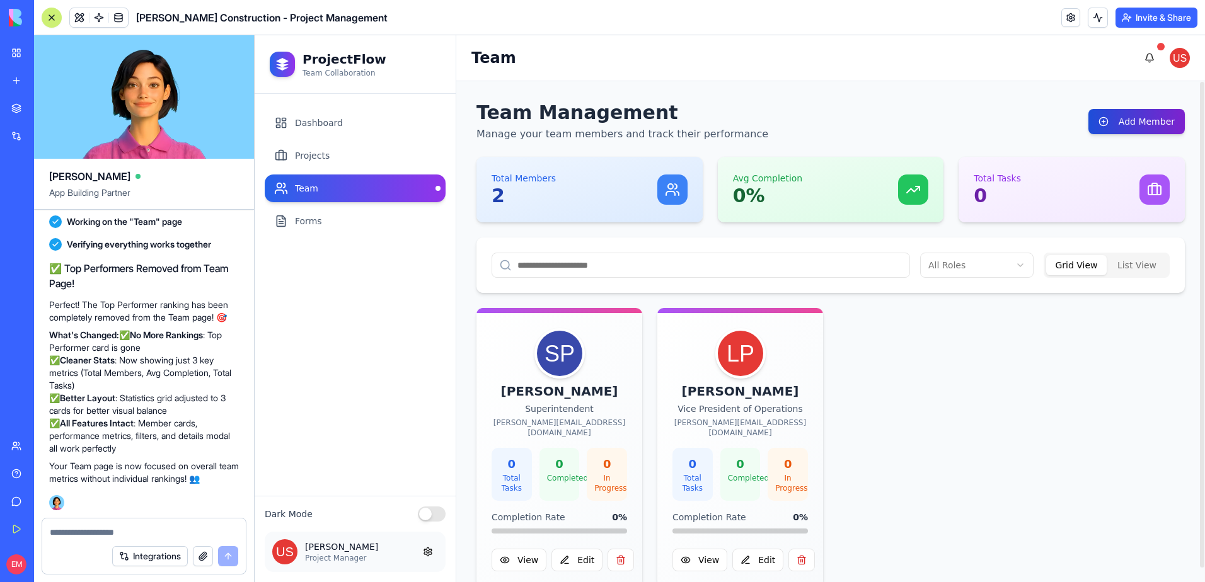
click at [1123, 118] on button "Add Member" at bounding box center [1136, 121] width 96 height 25
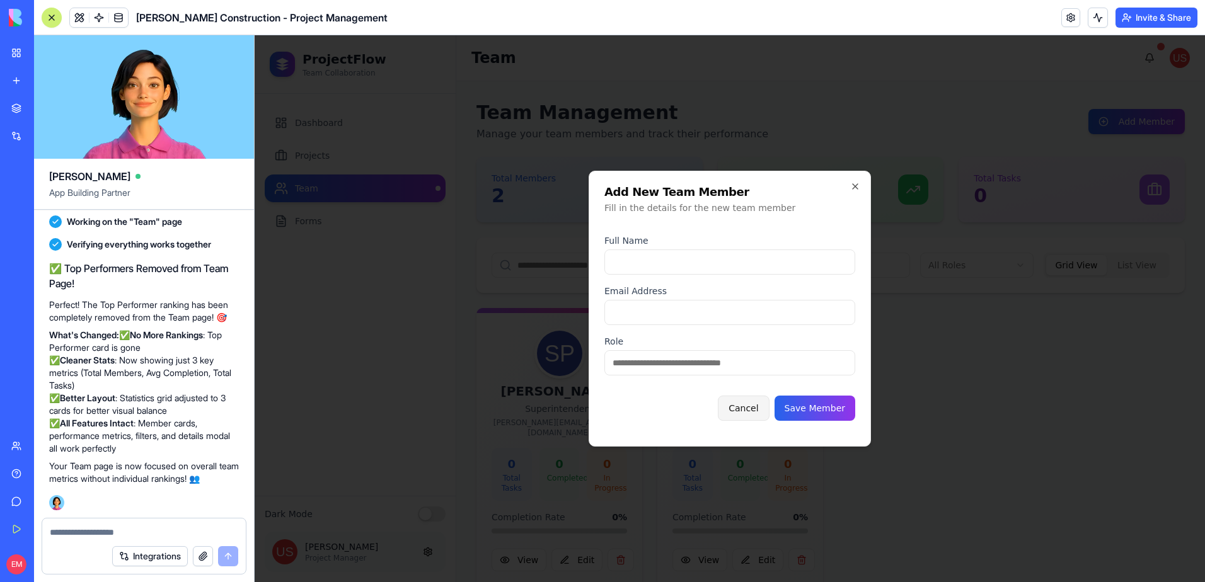
click at [760, 410] on button "Cancel" at bounding box center [743, 408] width 51 height 25
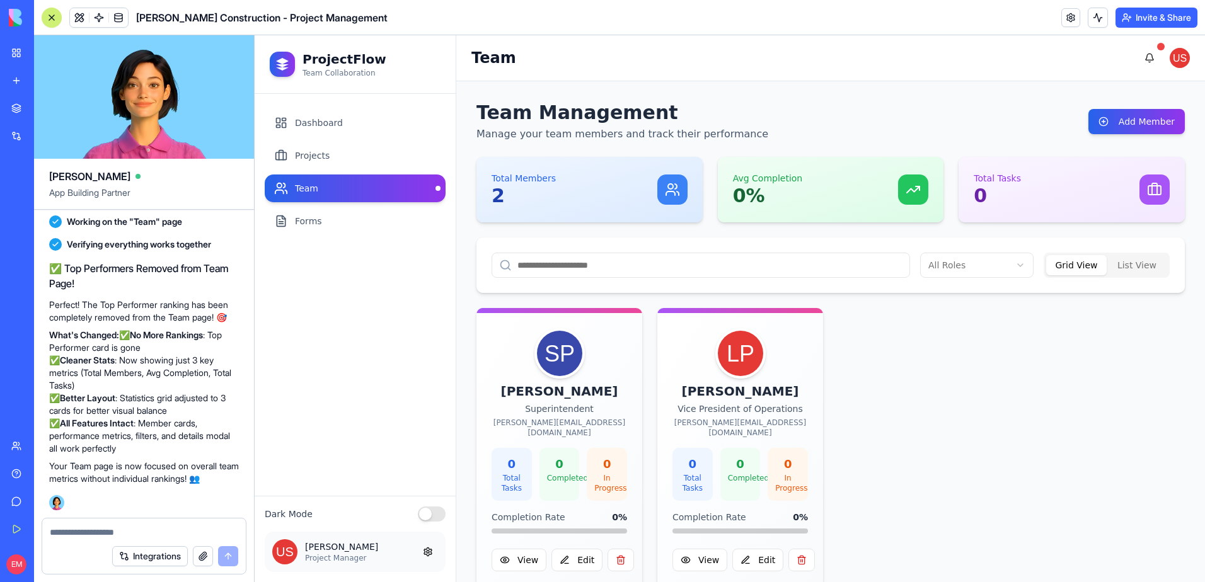
click at [997, 422] on div "Seth Pinkerton Superintendent seth@gladenconstructioninc.com 0 Total Tasks 0 Co…" at bounding box center [830, 447] width 708 height 279
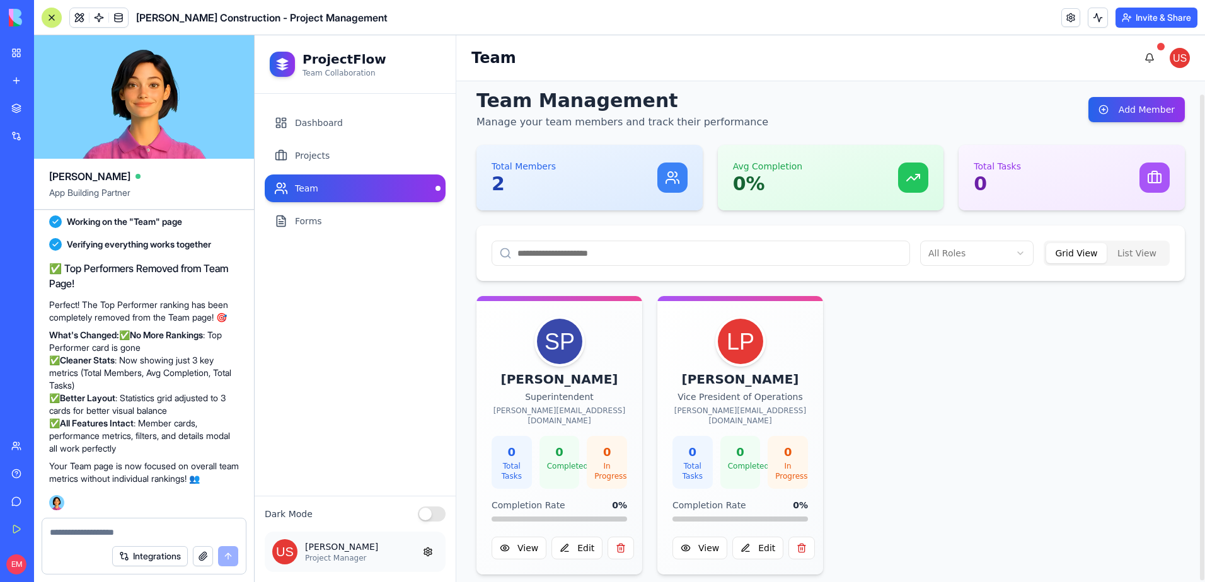
scroll to position [14, 0]
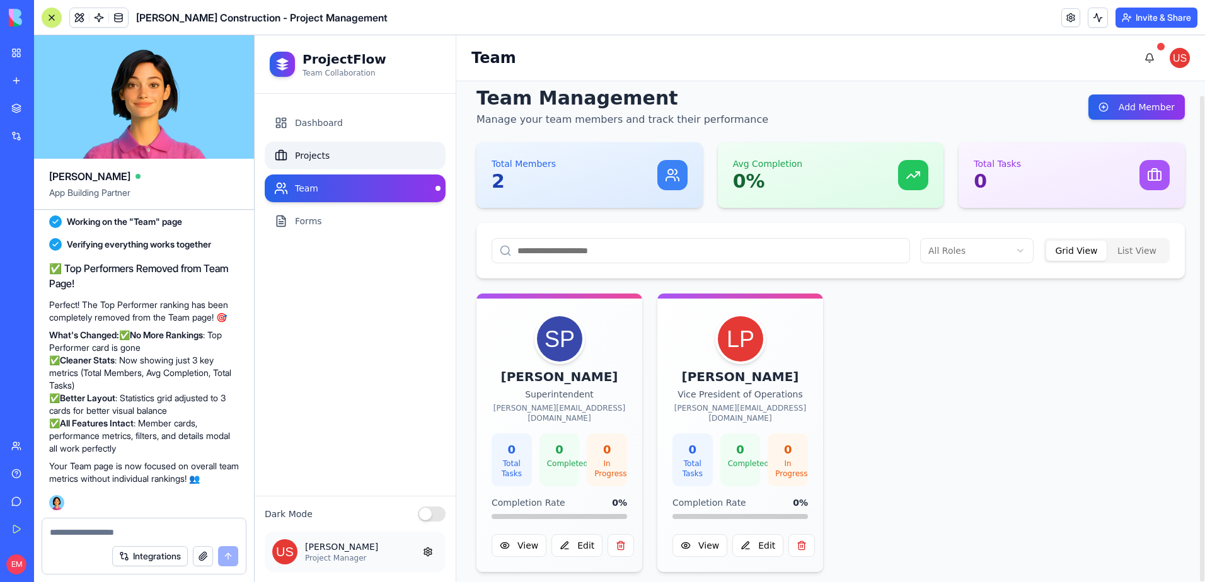
click at [311, 163] on link "Projects" at bounding box center [355, 156] width 181 height 28
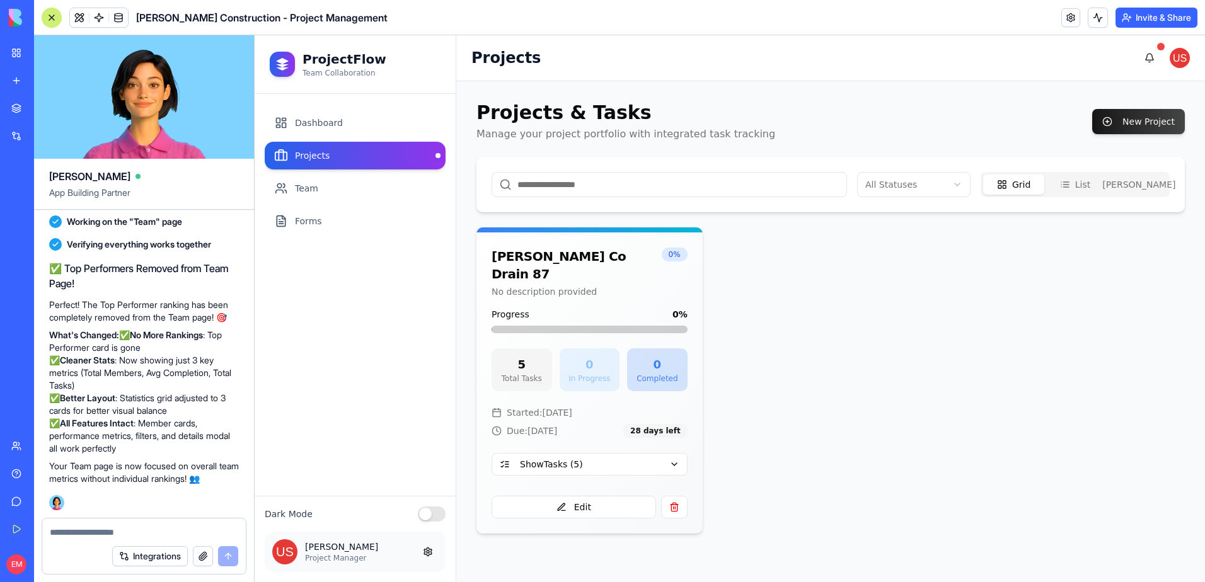
drag, startPoint x: 632, startPoint y: 448, endPoint x: 747, endPoint y: 441, distance: 115.6
click at [632, 453] on button "Show Tasks ( 5 )" at bounding box center [590, 464] width 196 height 23
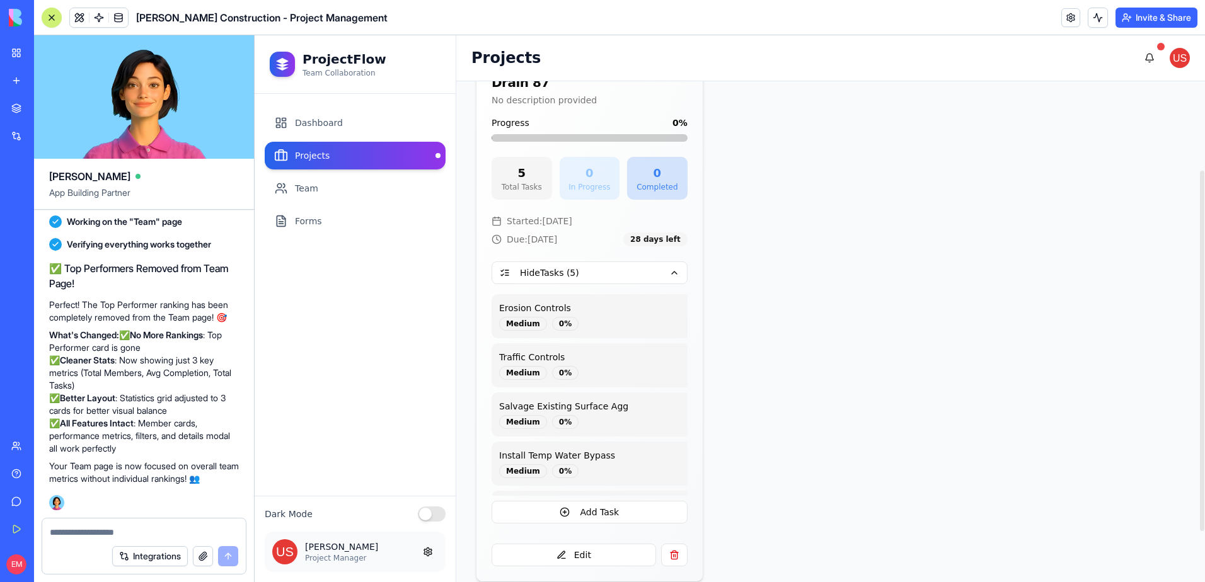
scroll to position [193, 0]
click at [650, 499] on button "Add Task" at bounding box center [590, 510] width 196 height 23
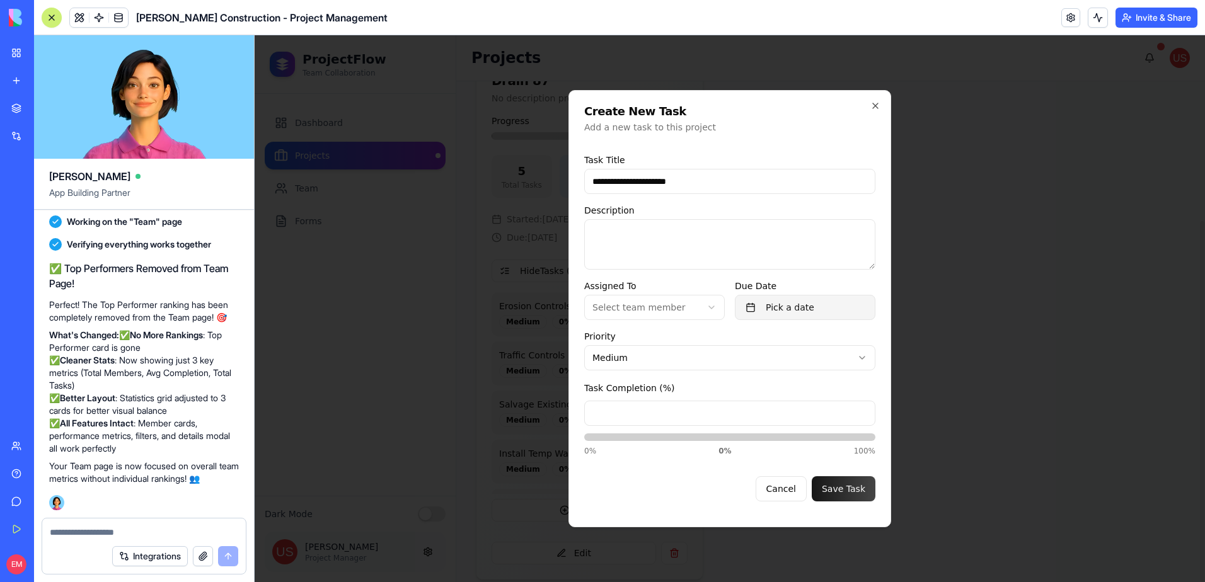
type input "**********"
click at [852, 308] on button "Pick a date" at bounding box center [805, 307] width 141 height 25
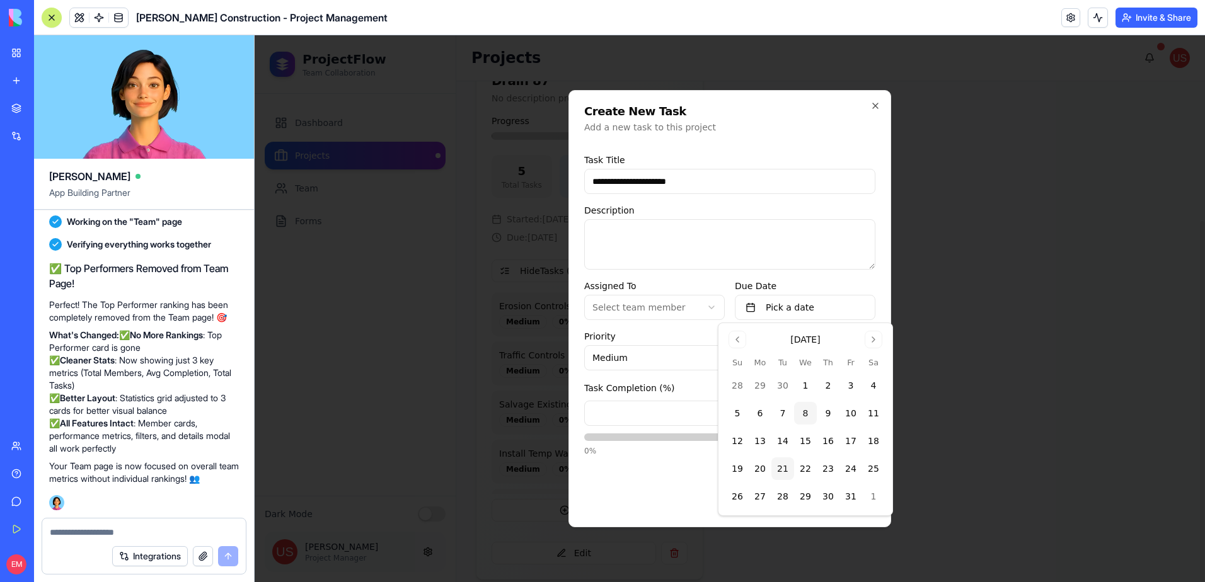
click at [776, 467] on button "21" at bounding box center [782, 469] width 23 height 23
click at [680, 326] on form "**********" at bounding box center [729, 328] width 291 height 368
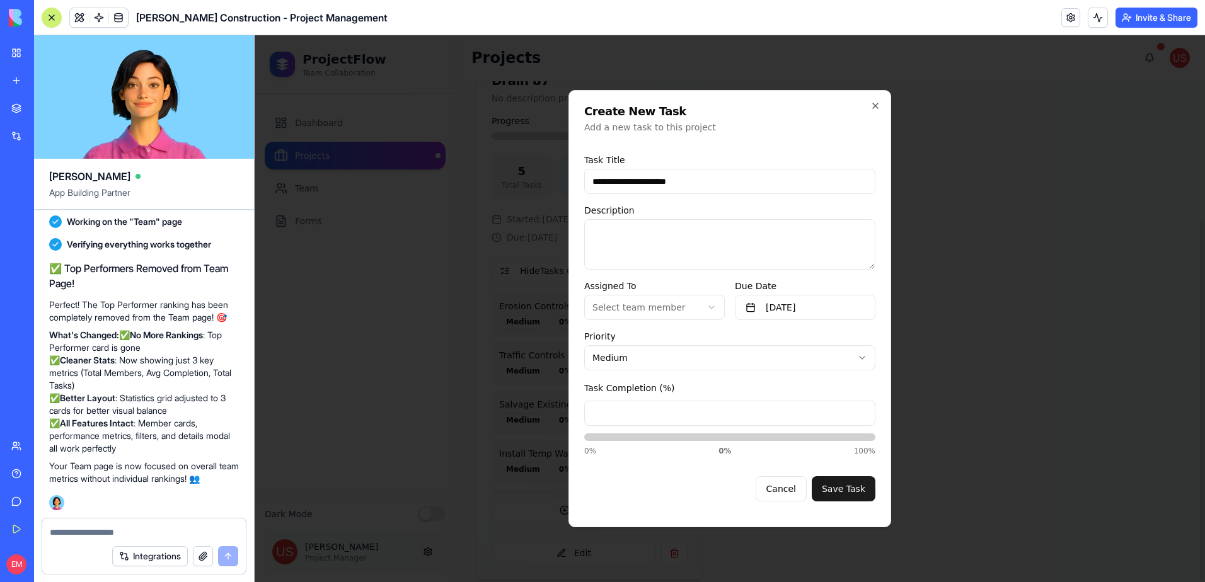
click at [844, 490] on button "Save Task" at bounding box center [844, 488] width 64 height 25
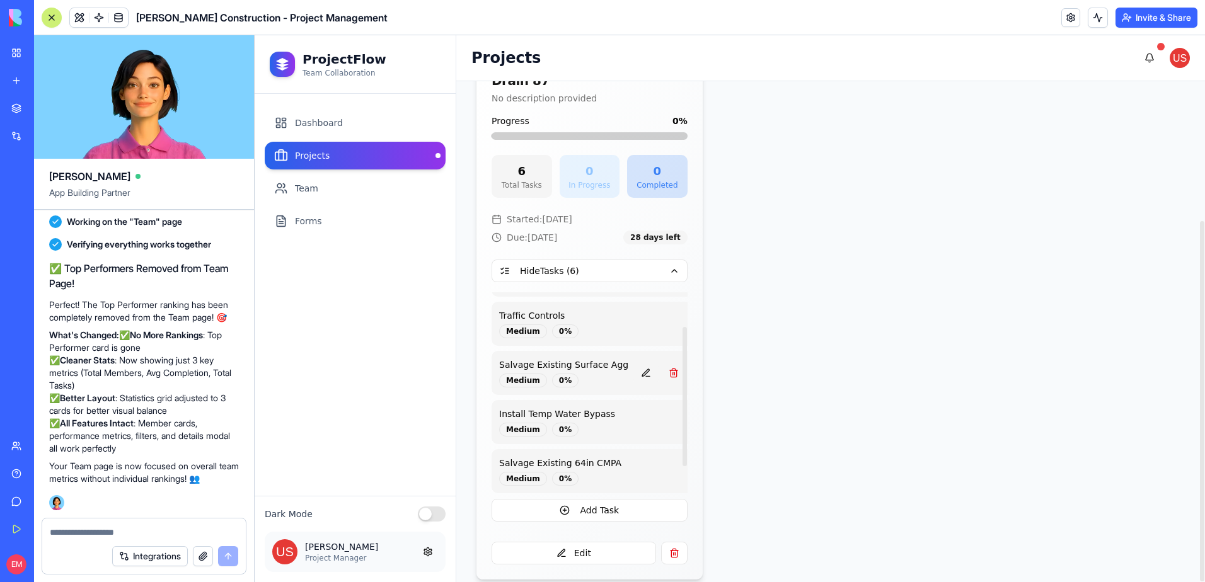
scroll to position [88, 0]
click at [633, 412] on button at bounding box center [645, 423] width 25 height 23
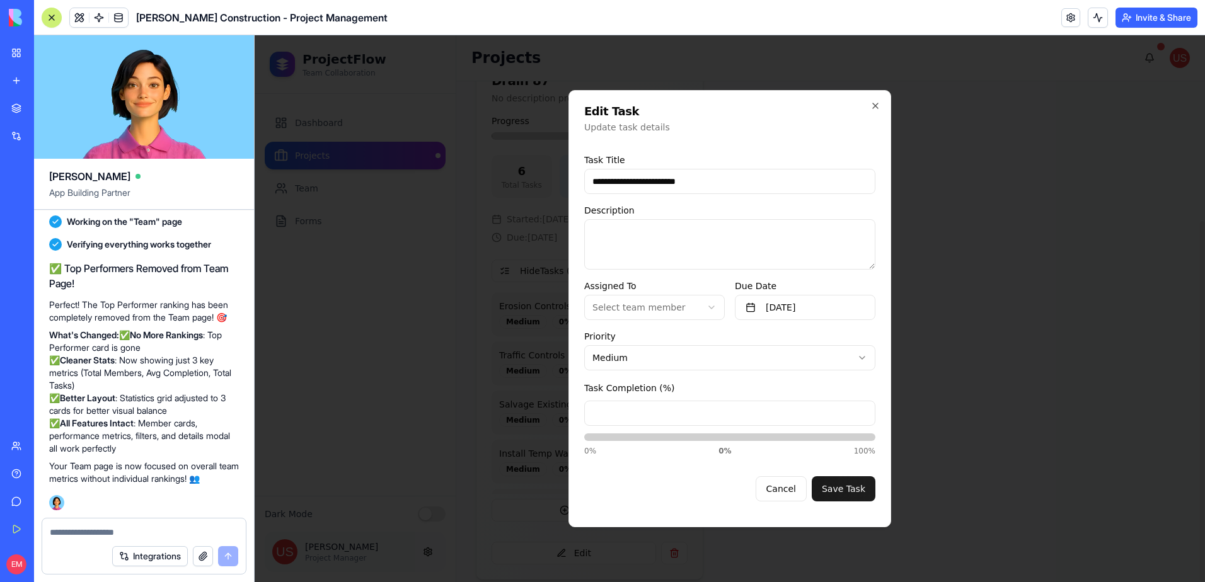
click at [839, 493] on button "Save Task" at bounding box center [844, 488] width 64 height 25
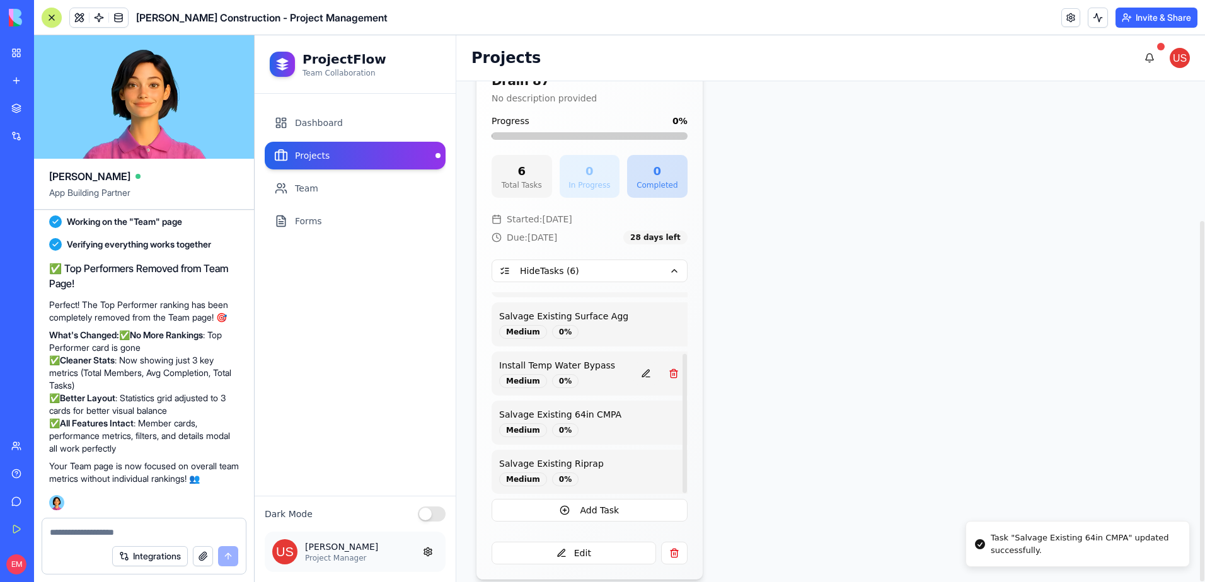
click at [635, 362] on button at bounding box center [645, 373] width 25 height 23
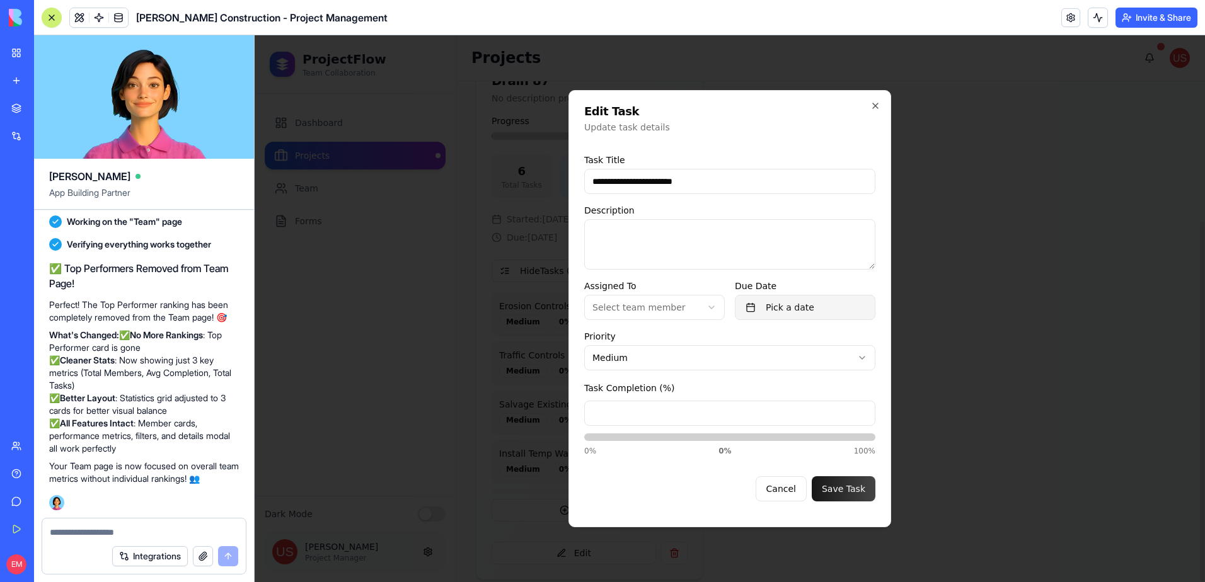
click at [797, 308] on button "Pick a date" at bounding box center [805, 307] width 141 height 25
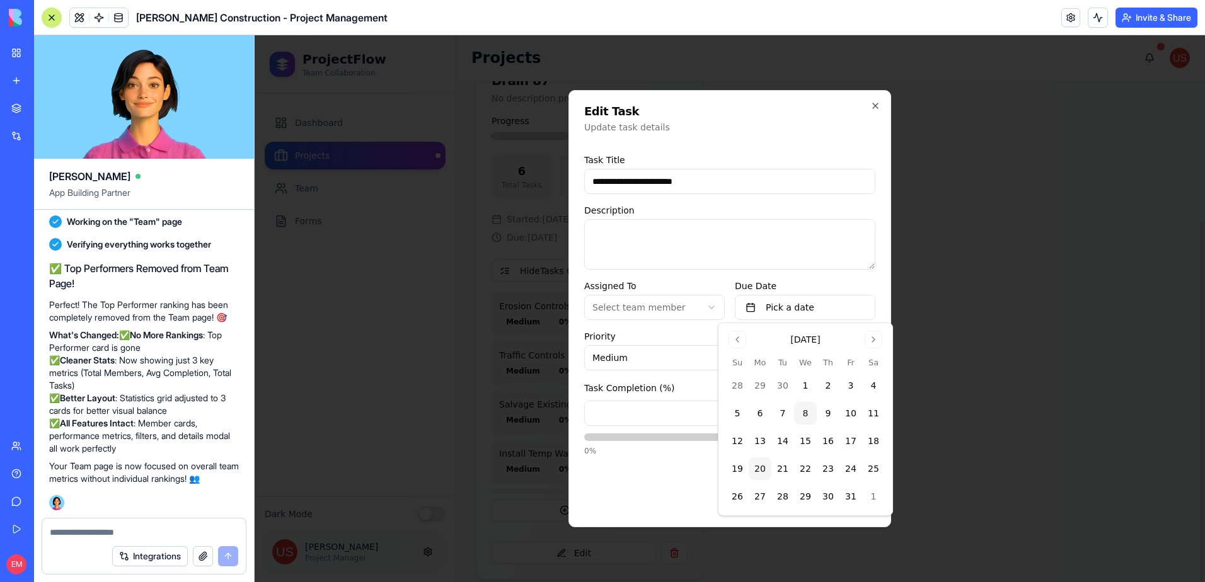
click at [759, 465] on button "20" at bounding box center [760, 469] width 23 height 23
click at [664, 333] on label "Priority" at bounding box center [729, 336] width 291 height 13
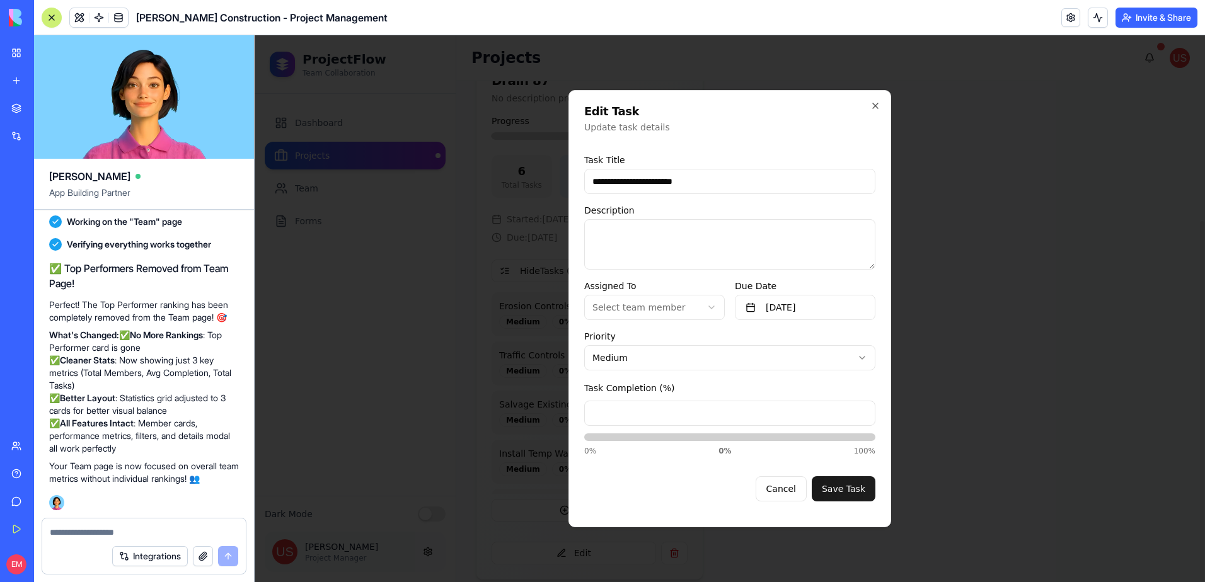
click at [842, 493] on button "Save Task" at bounding box center [844, 488] width 64 height 25
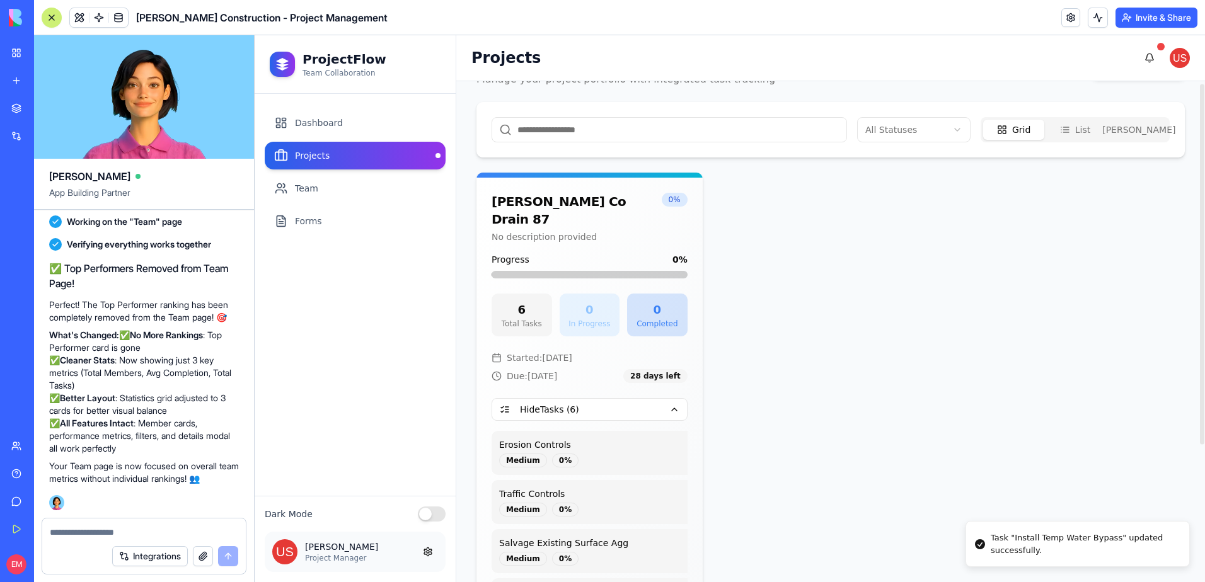
scroll to position [0, 0]
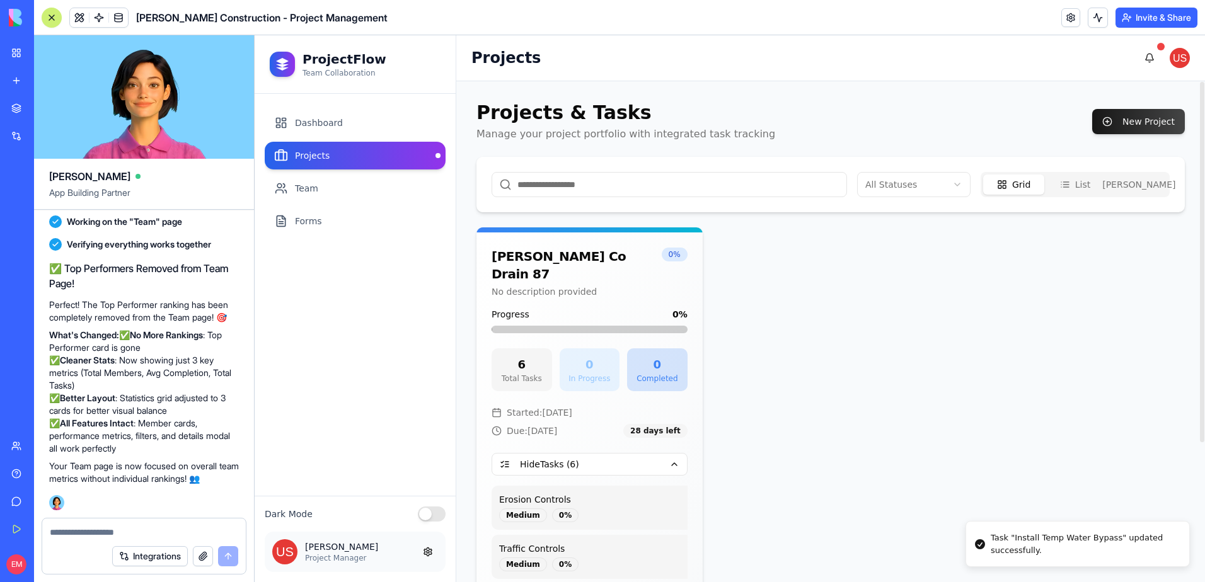
click at [1129, 183] on button "Gantt" at bounding box center [1136, 185] width 61 height 20
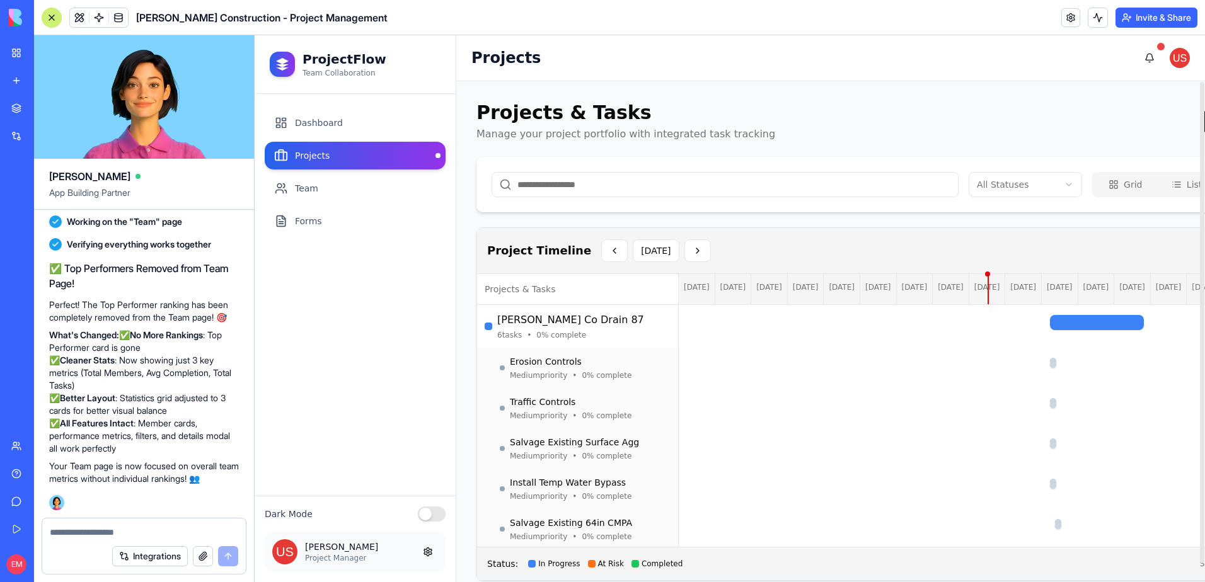
scroll to position [19, 0]
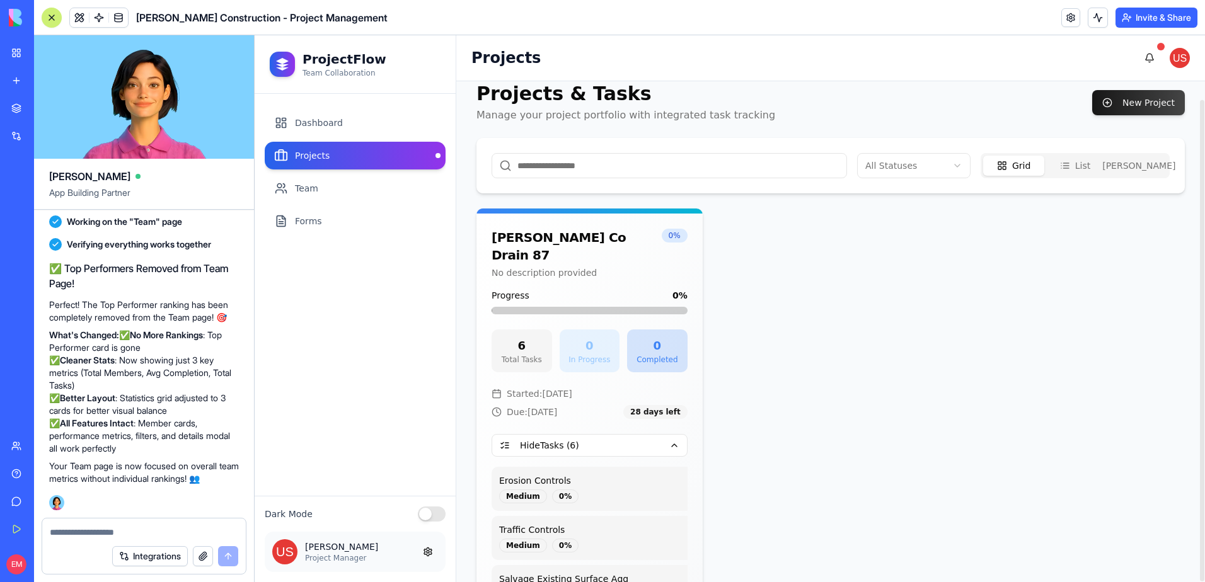
click at [1007, 165] on icon "button" at bounding box center [1002, 166] width 10 height 10
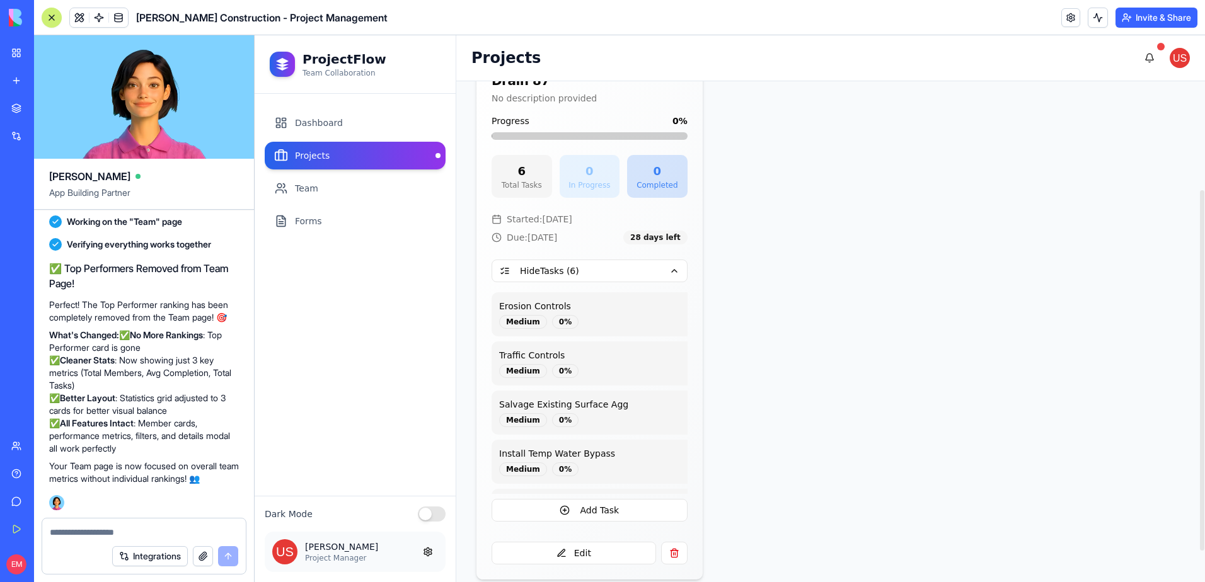
scroll to position [0, 0]
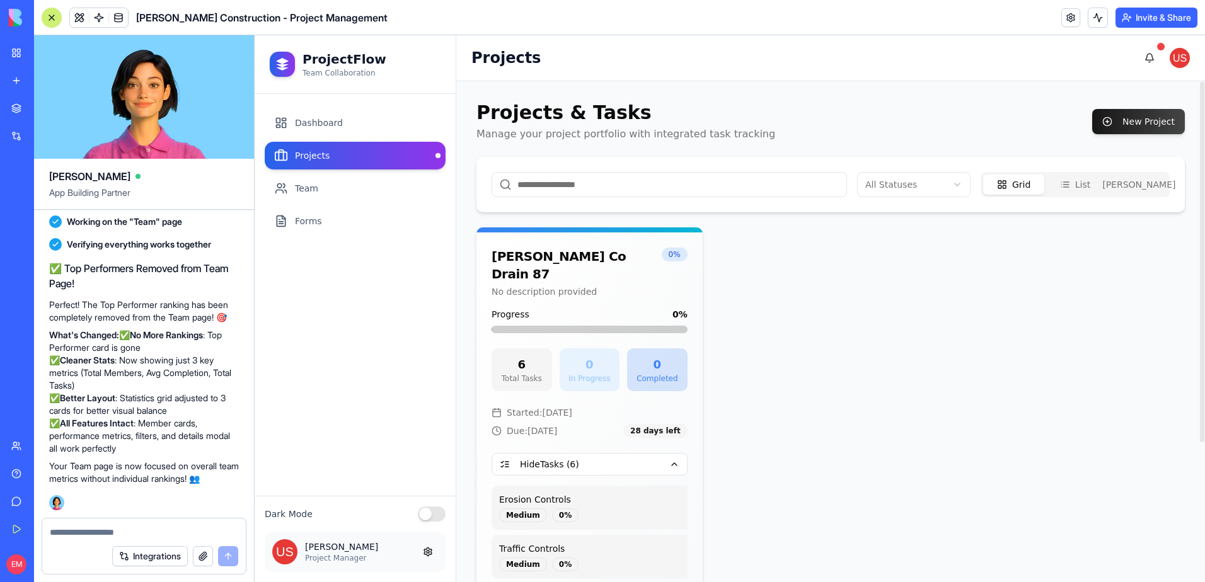
click at [1076, 178] on button "List" at bounding box center [1074, 185] width 61 height 20
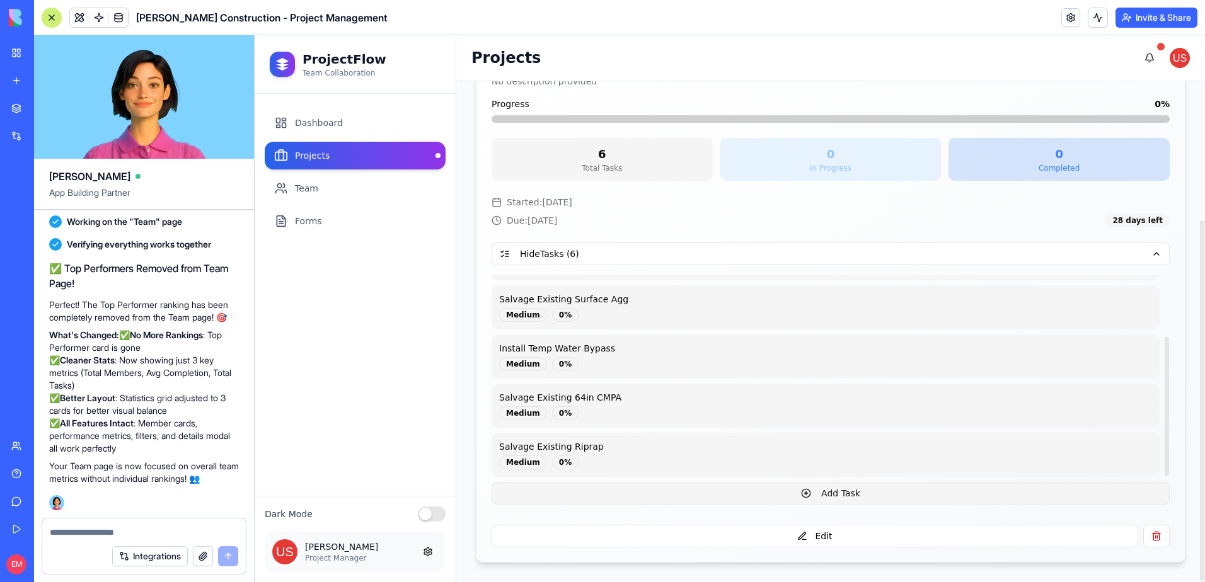
scroll to position [193, 0]
click at [833, 487] on button "Add Task" at bounding box center [831, 492] width 678 height 23
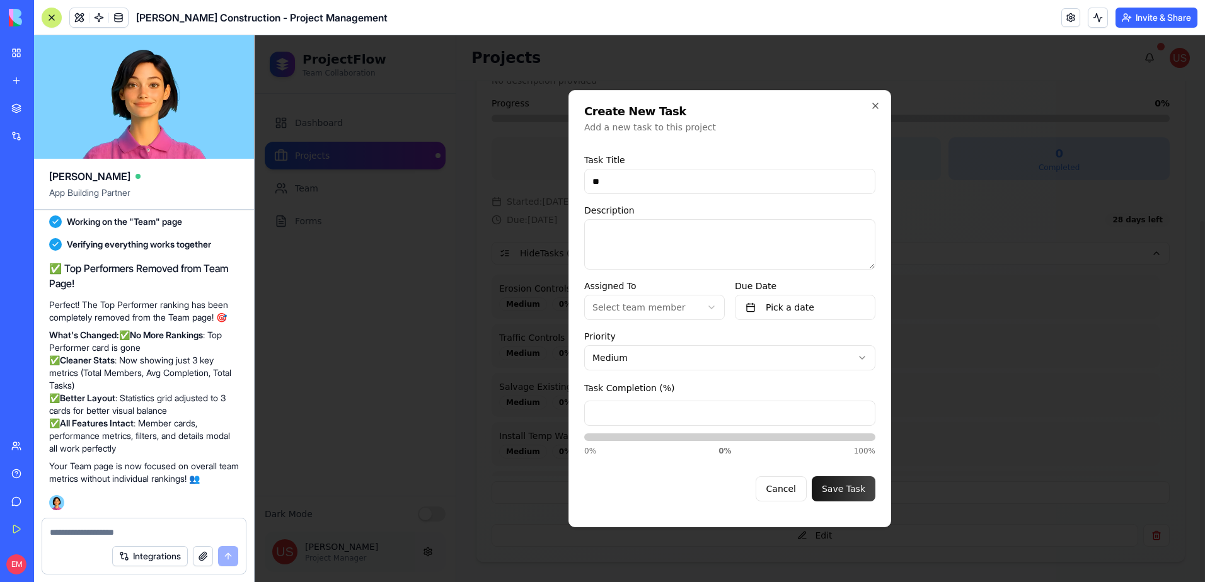
type input "*"
type input "**********"
click at [803, 306] on button "Pick a date" at bounding box center [805, 307] width 141 height 25
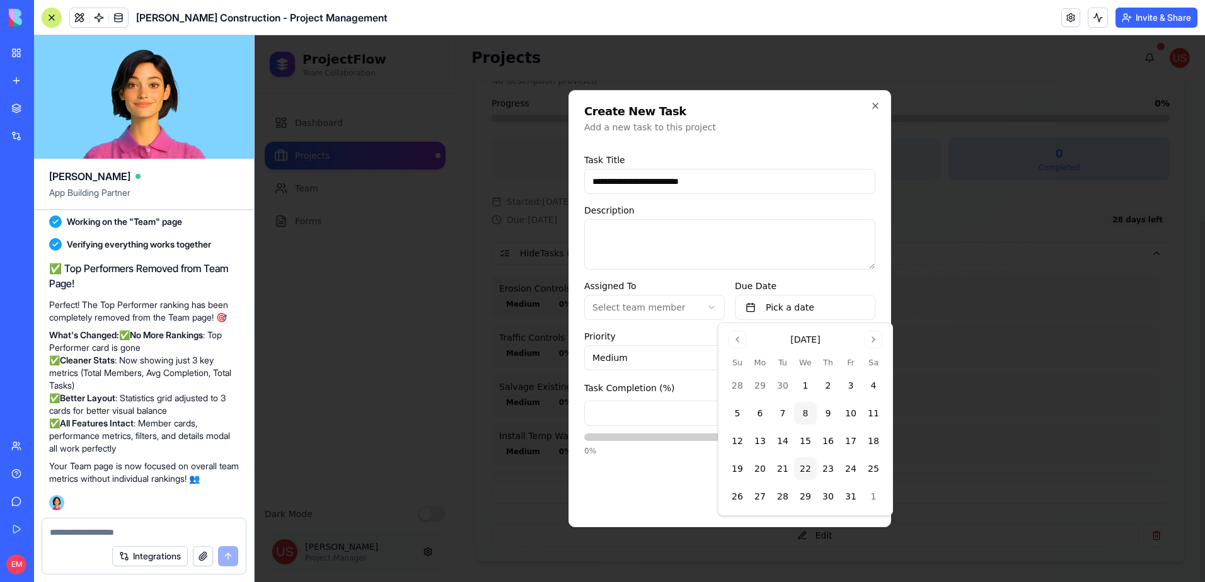
click at [802, 470] on button "22" at bounding box center [805, 469] width 23 height 23
click at [670, 415] on input "*" at bounding box center [729, 413] width 291 height 25
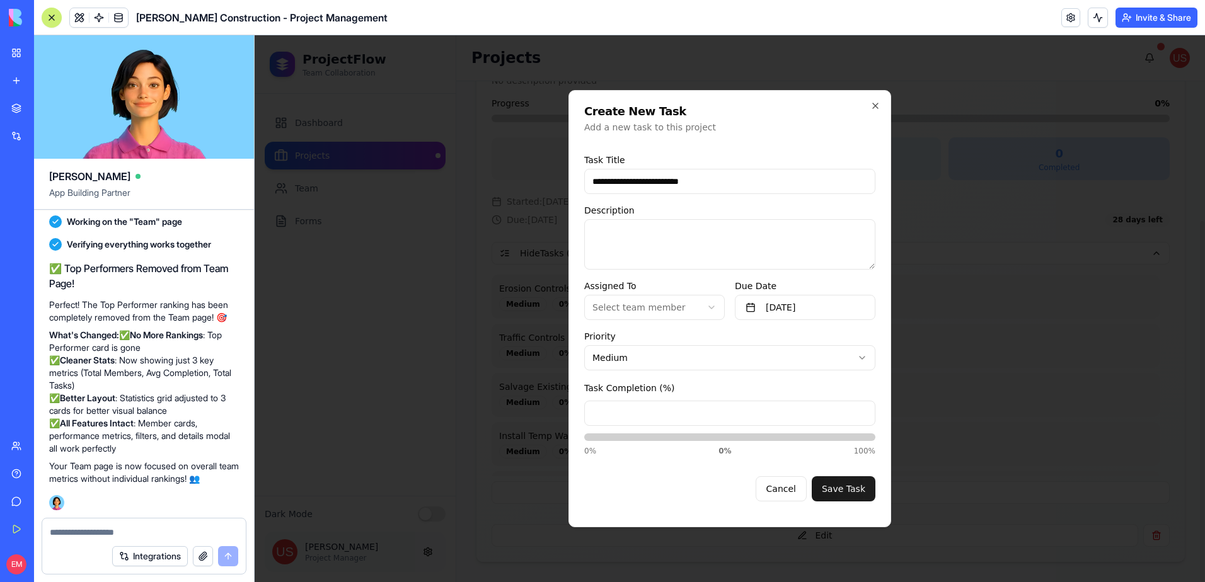
click at [844, 484] on button "Save Task" at bounding box center [844, 488] width 64 height 25
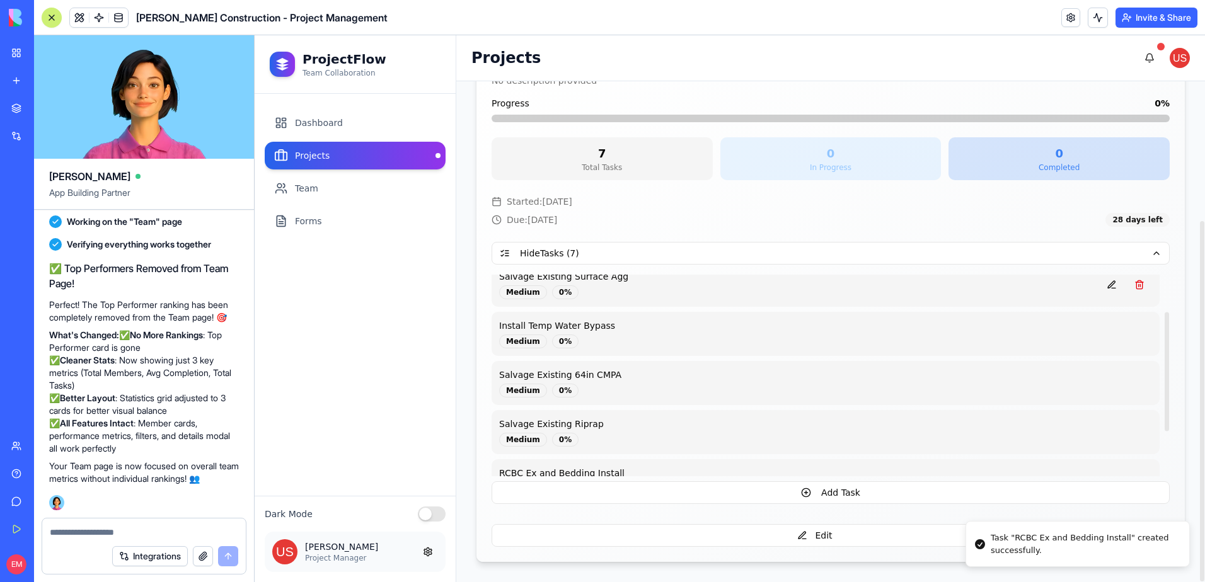
scroll to position [137, 0]
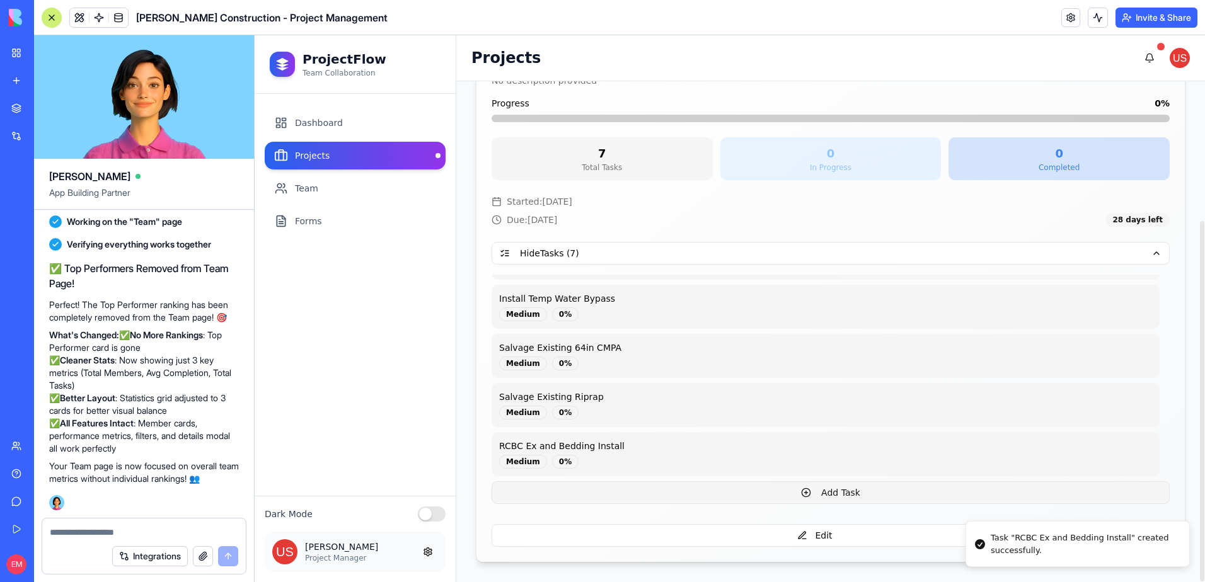
click at [684, 487] on button "Add Task" at bounding box center [831, 492] width 678 height 23
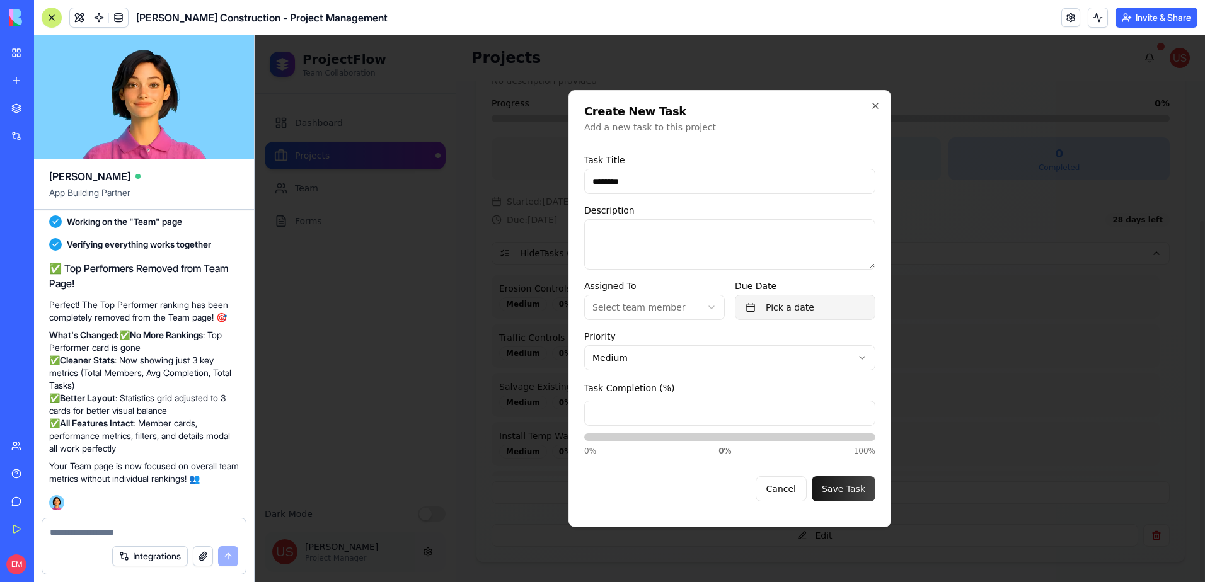
type input "********"
click at [761, 304] on button "Pick a date" at bounding box center [805, 307] width 141 height 25
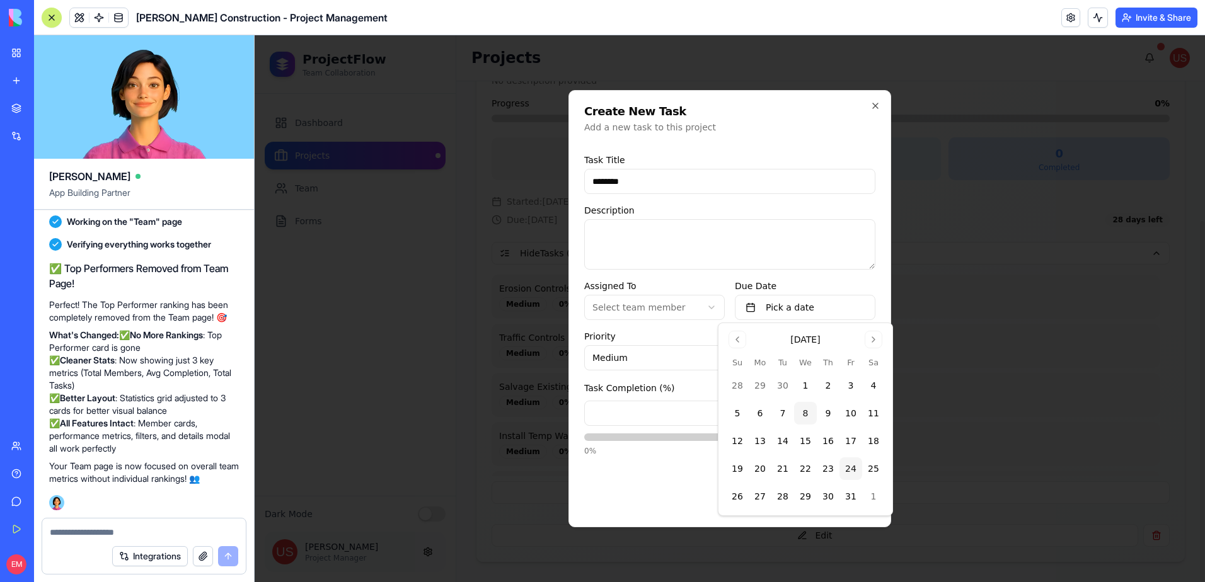
click at [848, 470] on button "24" at bounding box center [850, 469] width 23 height 23
click at [675, 488] on div "Cancel Save Task" at bounding box center [729, 483] width 291 height 35
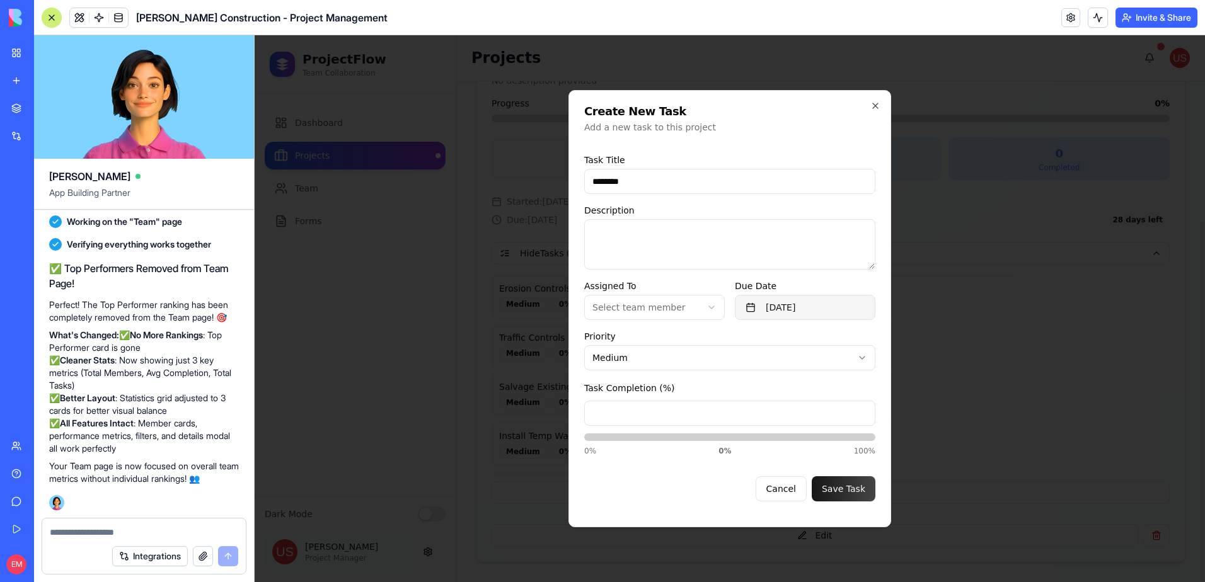
click at [866, 305] on button "October 24th, 2025" at bounding box center [805, 307] width 141 height 25
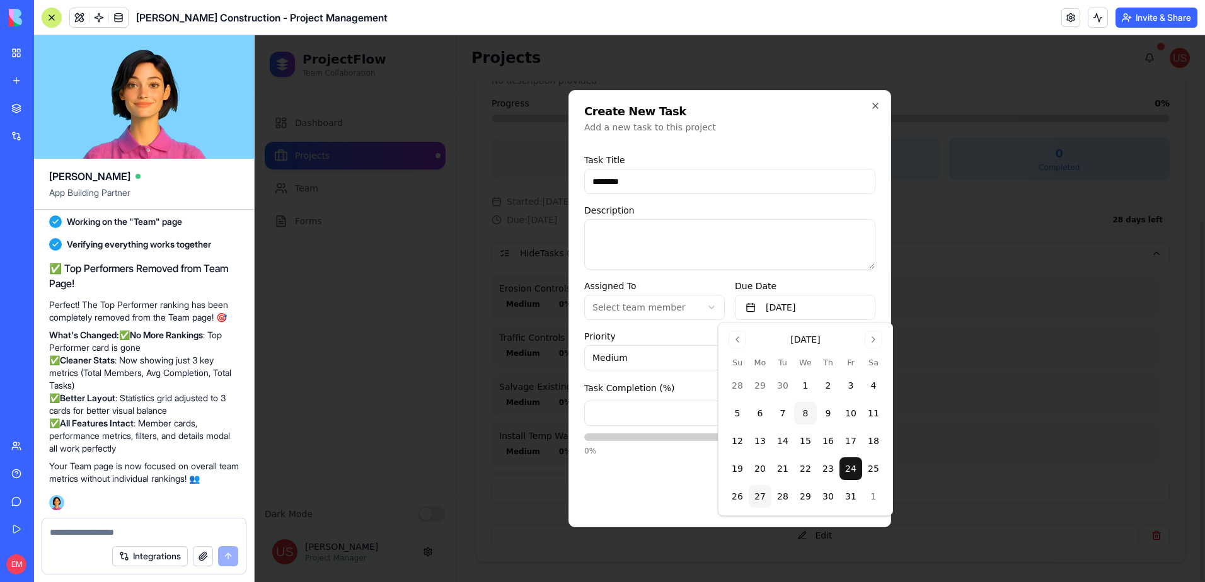
click at [759, 498] on button "27" at bounding box center [760, 496] width 23 height 23
click at [672, 496] on div "Cancel Save Task" at bounding box center [729, 483] width 291 height 35
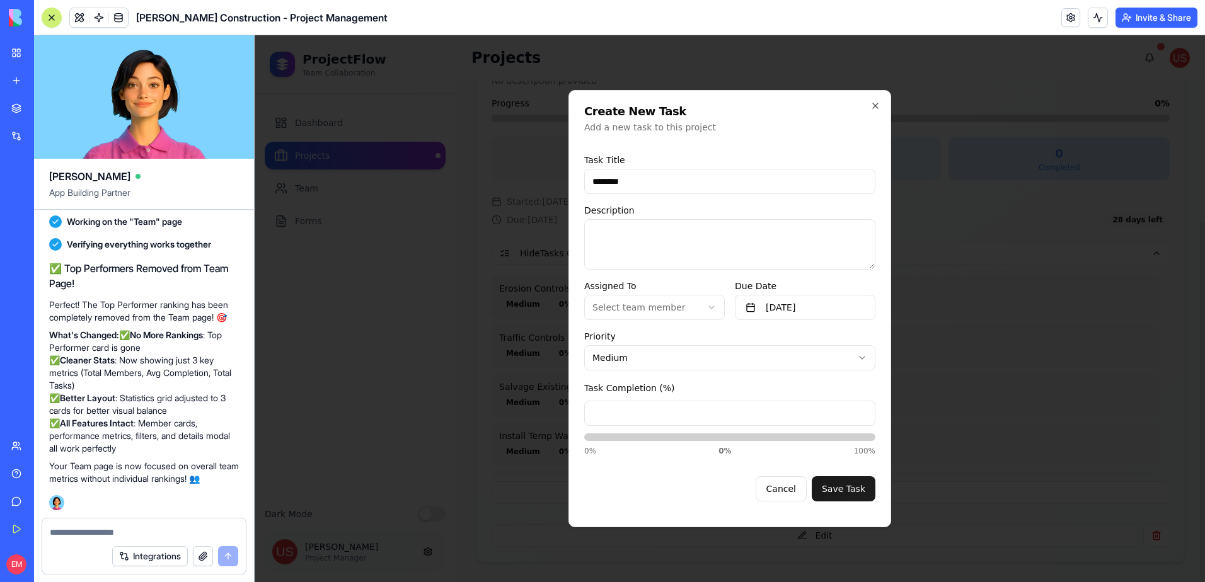
click at [841, 492] on button "Save Task" at bounding box center [844, 488] width 64 height 25
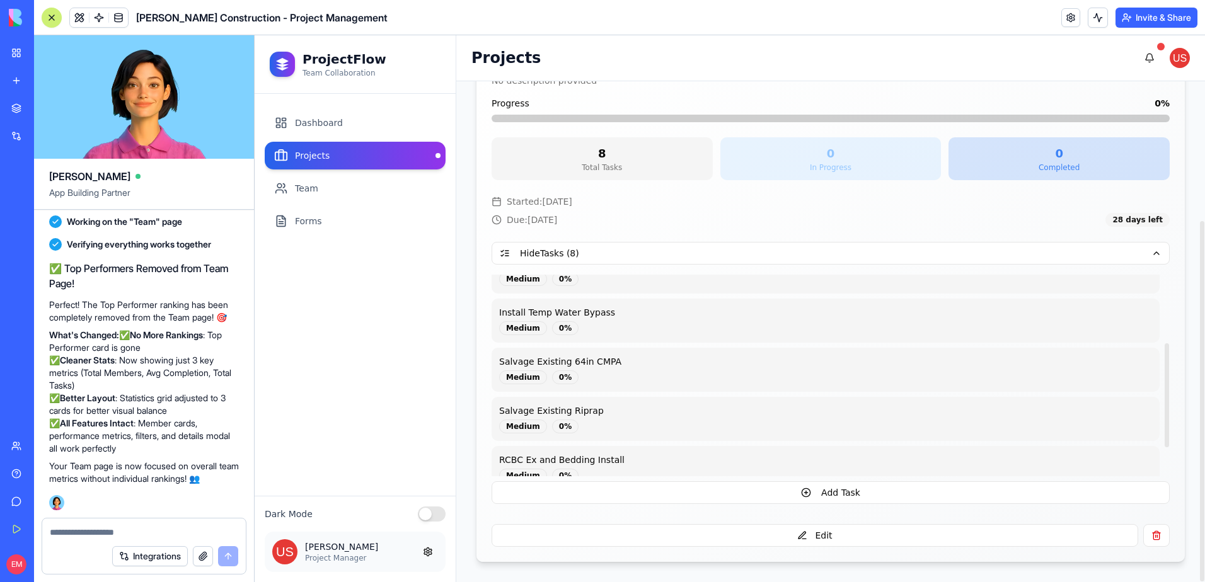
scroll to position [187, 0]
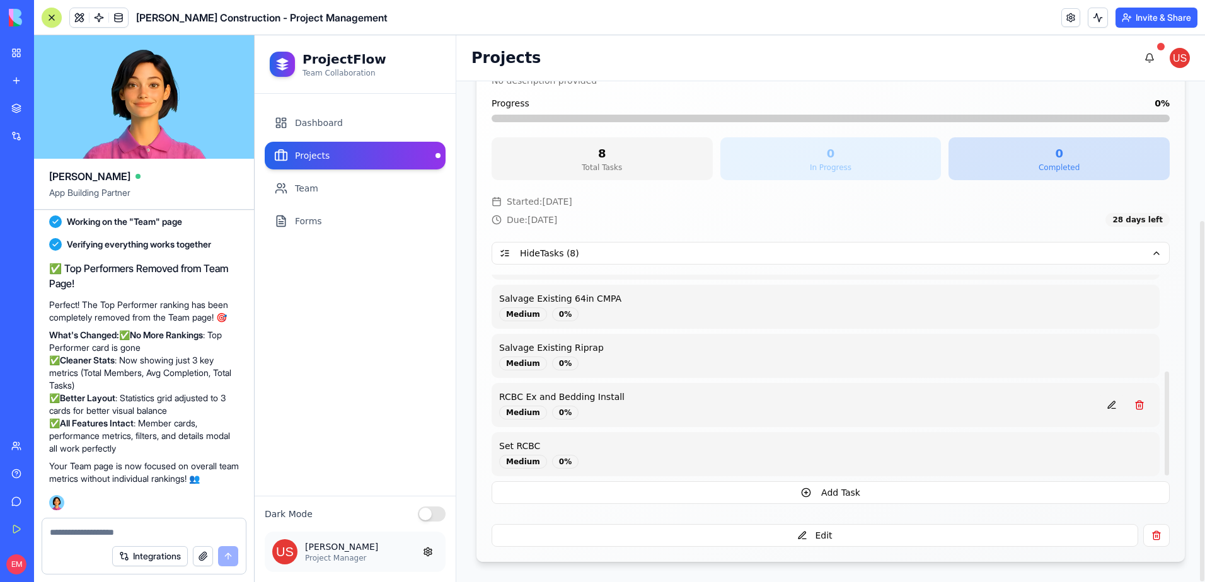
click at [1110, 408] on button at bounding box center [1111, 405] width 25 height 23
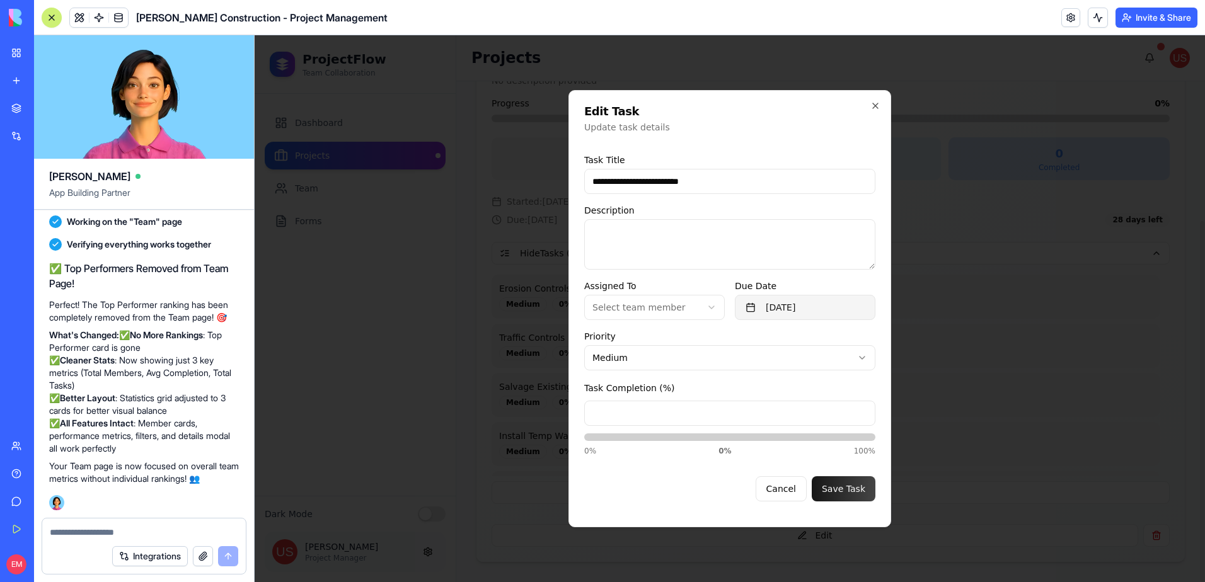
click at [848, 309] on button "October 22nd, 2025" at bounding box center [805, 307] width 141 height 25
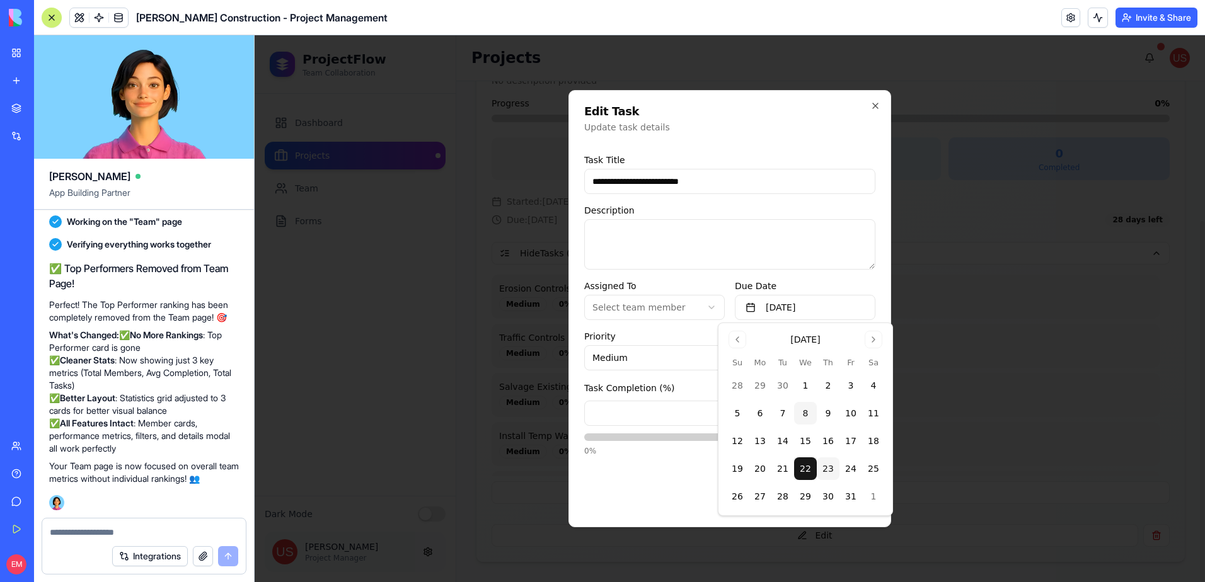
click at [834, 464] on button "23" at bounding box center [828, 469] width 23 height 23
click at [668, 494] on div "Cancel Save Task" at bounding box center [729, 483] width 291 height 35
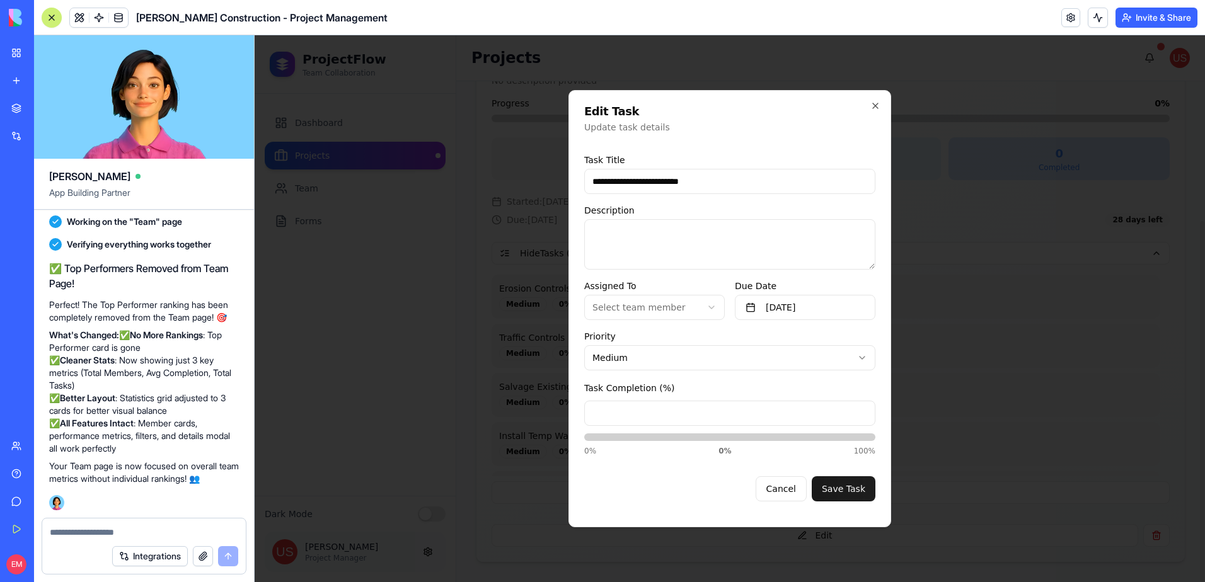
click at [842, 485] on button "Save Task" at bounding box center [844, 488] width 64 height 25
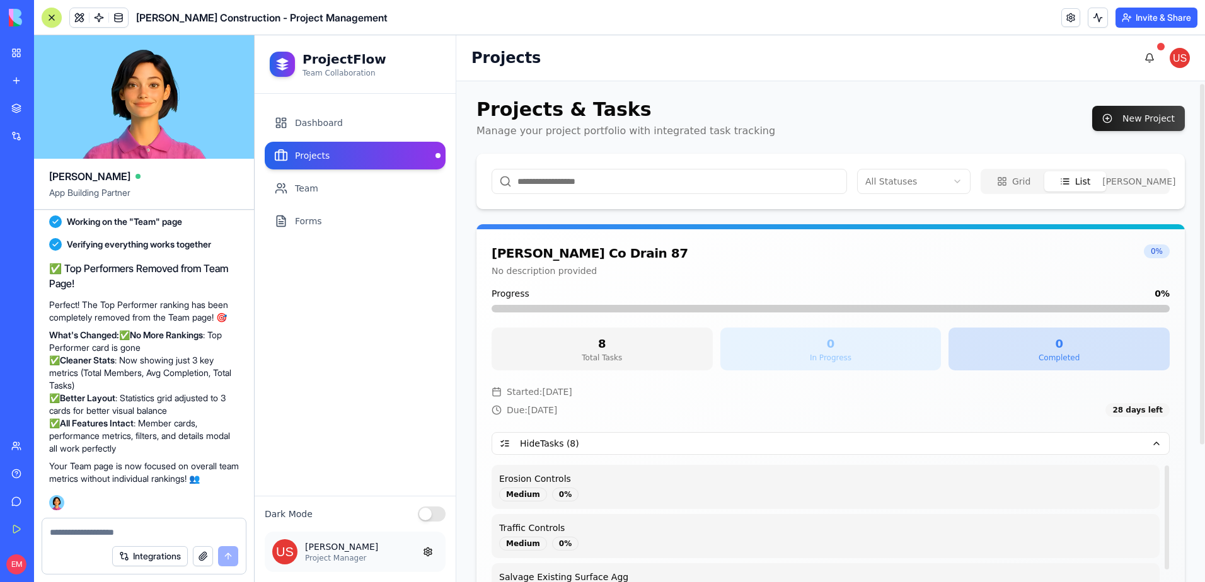
scroll to position [0, 0]
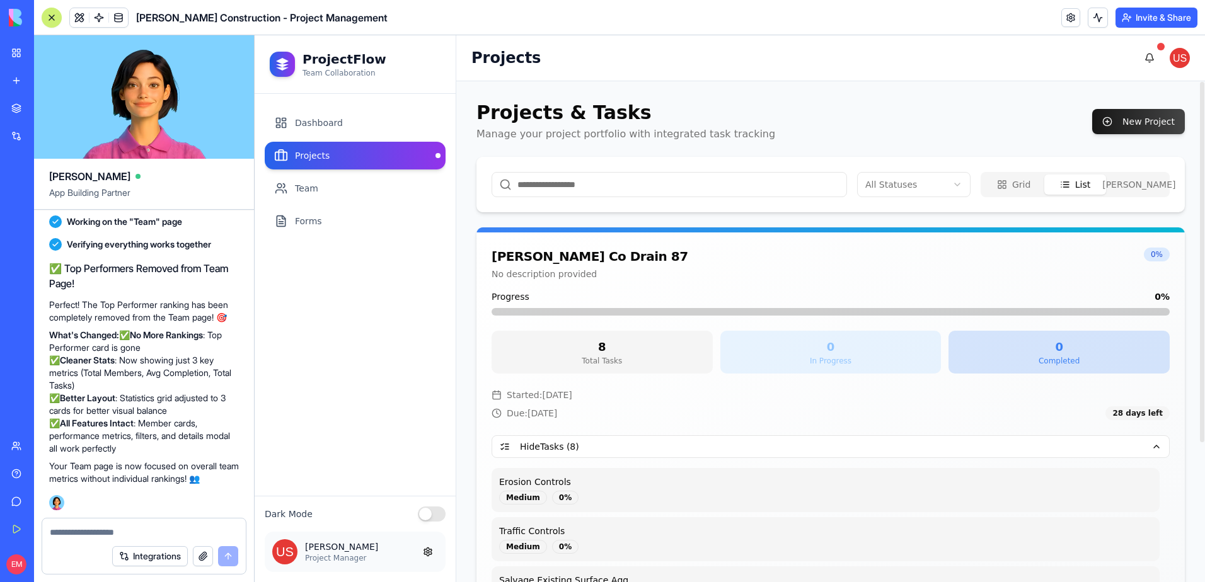
click at [1135, 186] on button "Gantt" at bounding box center [1136, 185] width 61 height 20
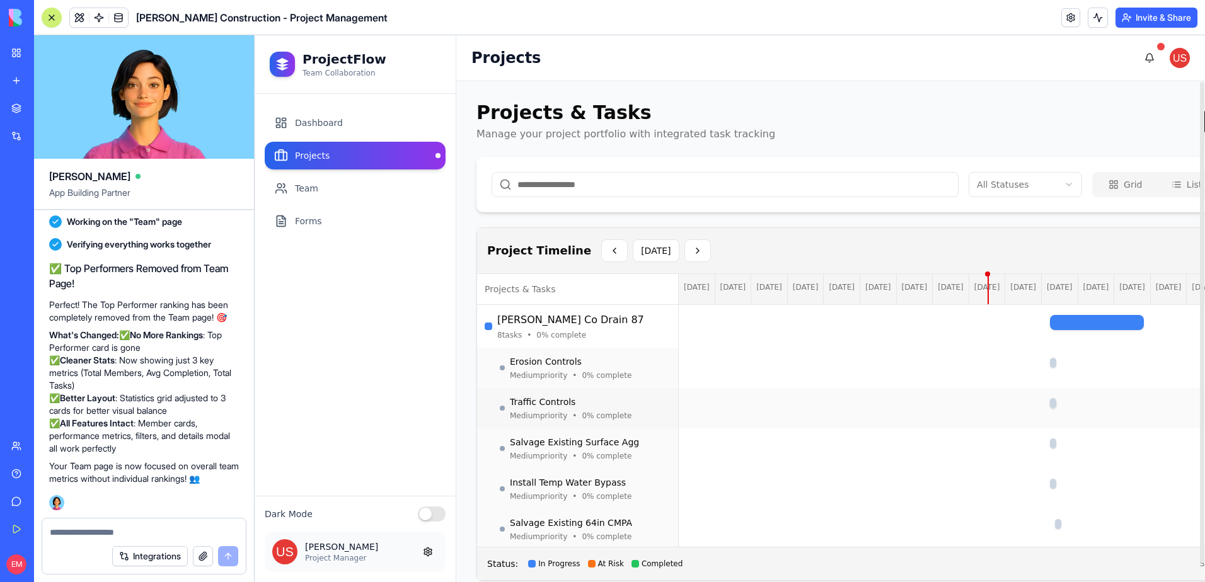
scroll to position [124, 0]
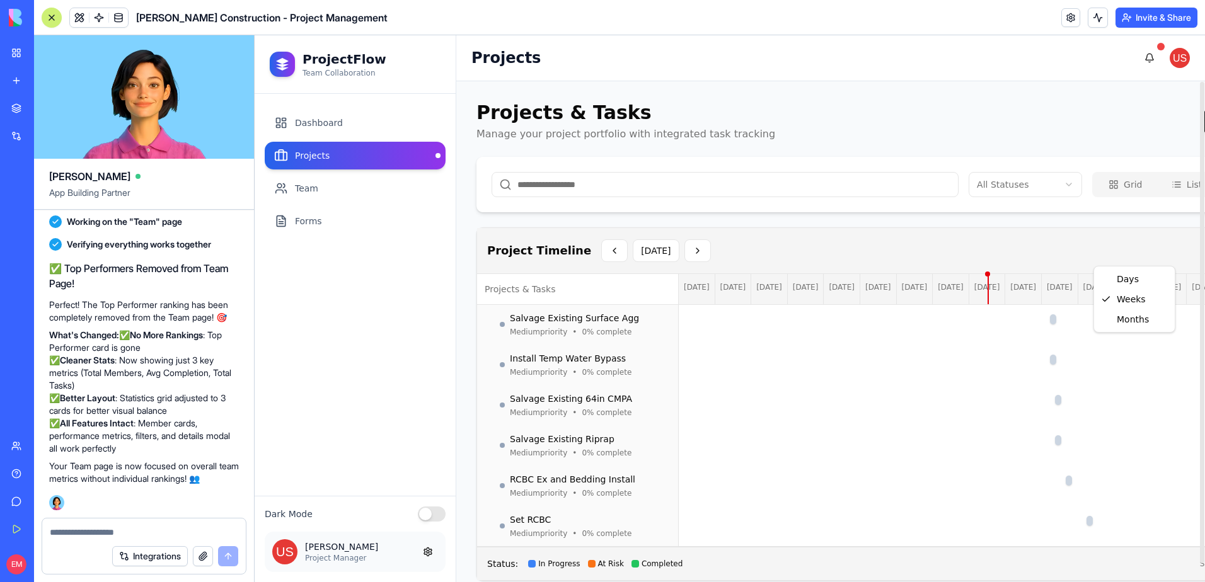
click at [1150, 243] on html "ProjectFlow Team Collaboration Dashboard Projects Team Forms Dark Mode John Doe…" at bounding box center [730, 308] width 950 height 547
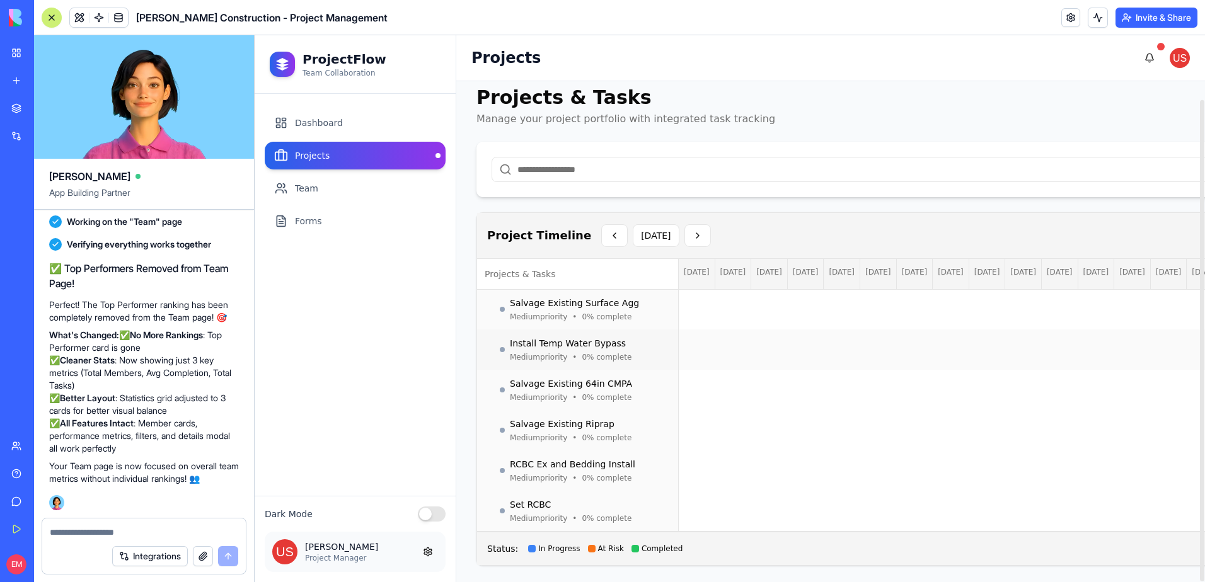
scroll to position [19, 0]
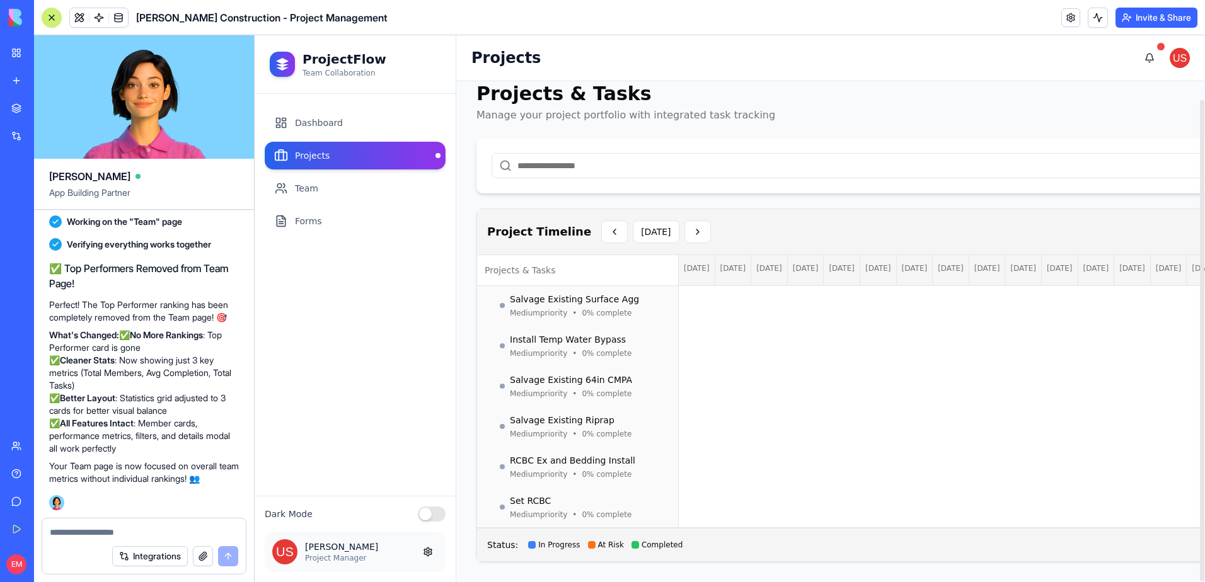
click at [928, 226] on div "Project Timeline Today Days" at bounding box center [1213, 231] width 1452 height 25
click at [49, 11] on button at bounding box center [52, 18] width 20 height 20
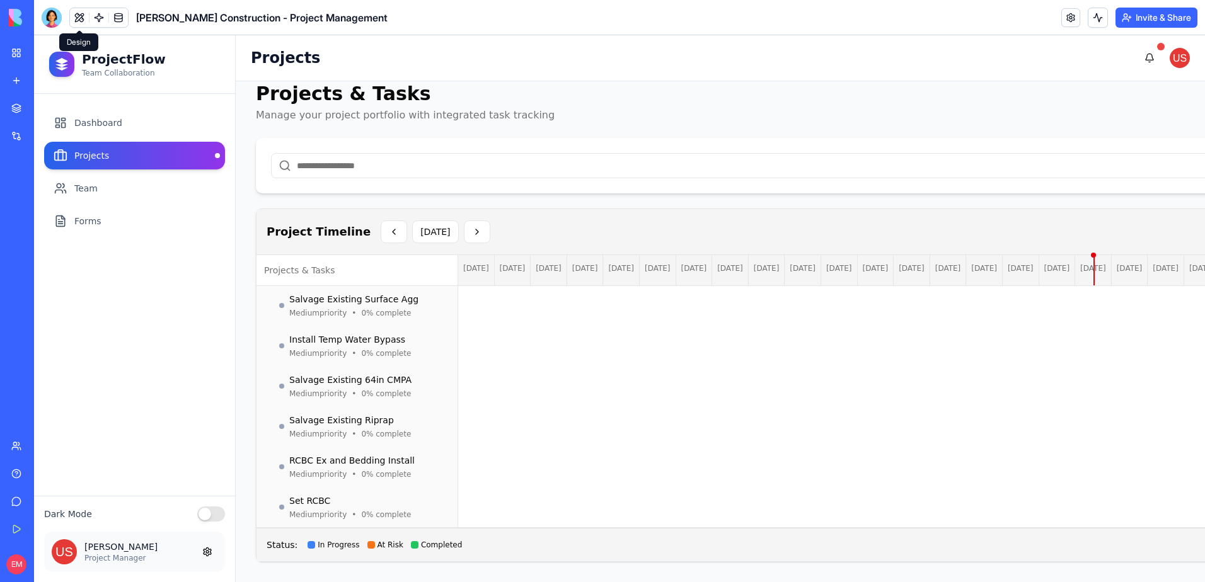
click at [76, 22] on button at bounding box center [79, 17] width 19 height 19
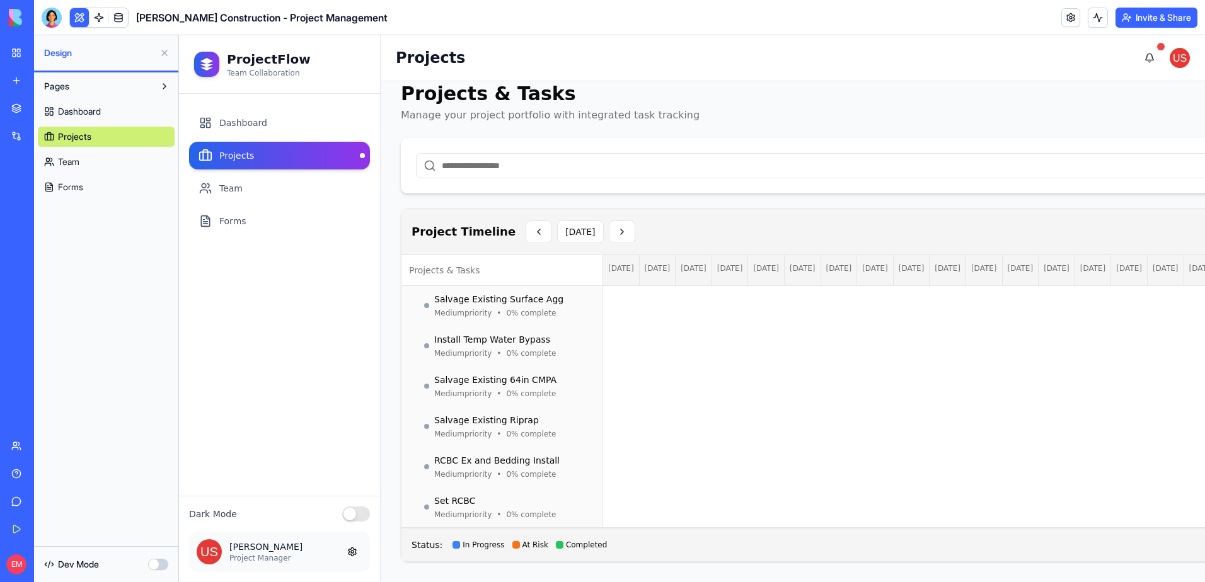
click at [77, 22] on button at bounding box center [79, 17] width 19 height 19
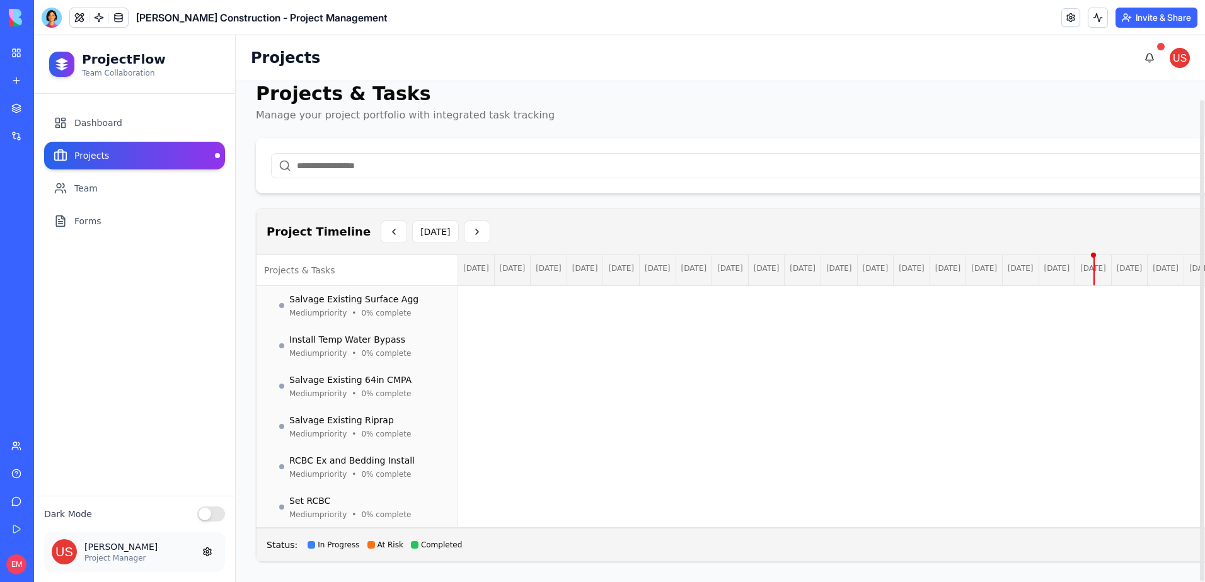
click at [236, 280] on main "Projects & Tasks Manage your project portfolio with integrated task tracking Ne…" at bounding box center [993, 322] width 1514 height 520
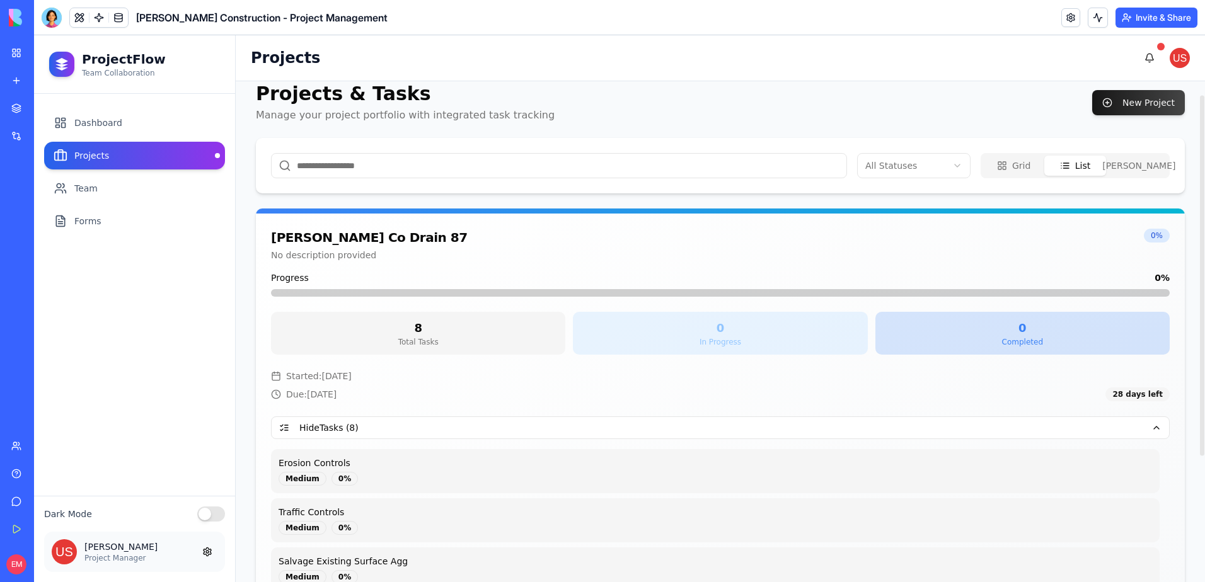
click at [1158, 174] on div "Grid List Gantt" at bounding box center [1075, 165] width 189 height 25
click at [1147, 158] on button "Gantt" at bounding box center [1136, 166] width 61 height 20
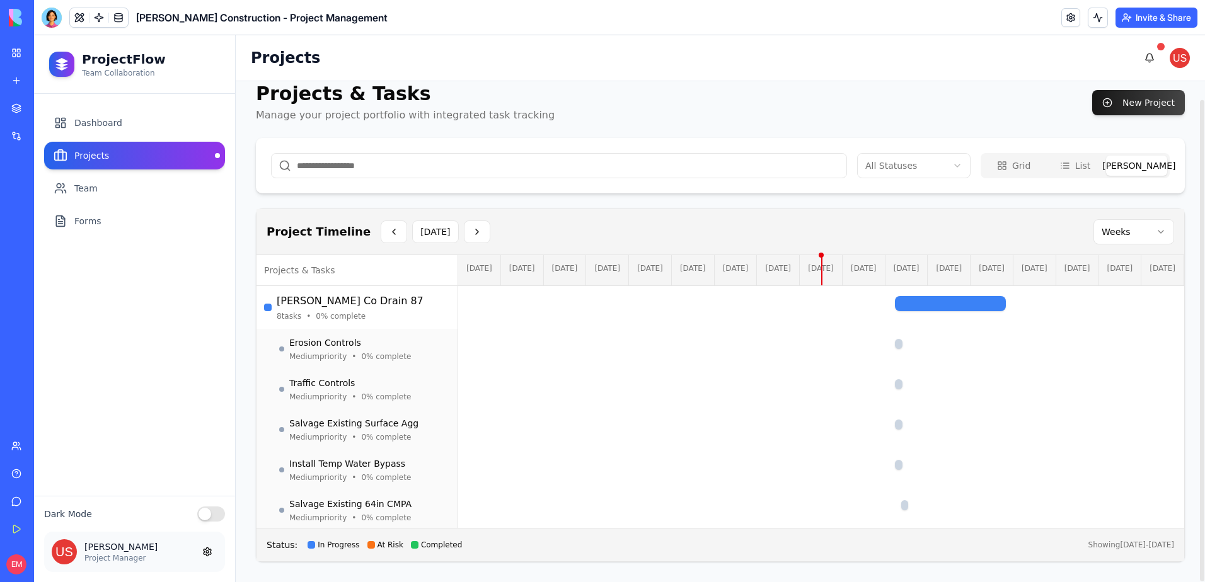
click at [1160, 228] on html "ProjectFlow Team Collaboration Dashboard Projects Team Forms Dark Mode John Doe…" at bounding box center [619, 308] width 1171 height 547
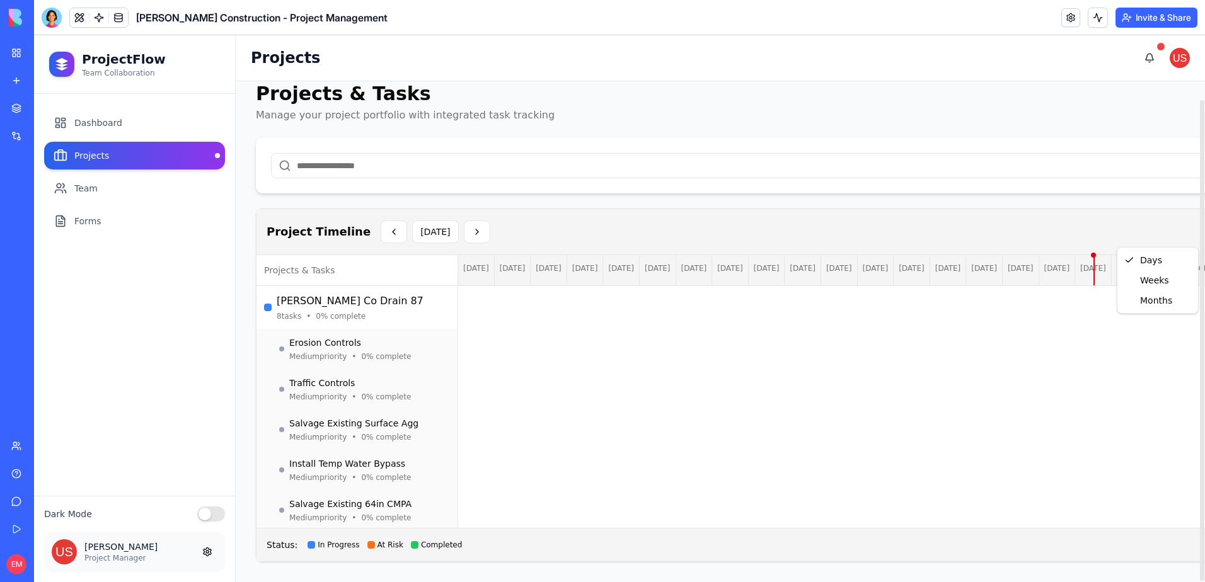
click at [1189, 235] on html "ProjectFlow Team Collaboration Dashboard Projects Team Forms Dark Mode John Doe…" at bounding box center [619, 308] width 1171 height 547
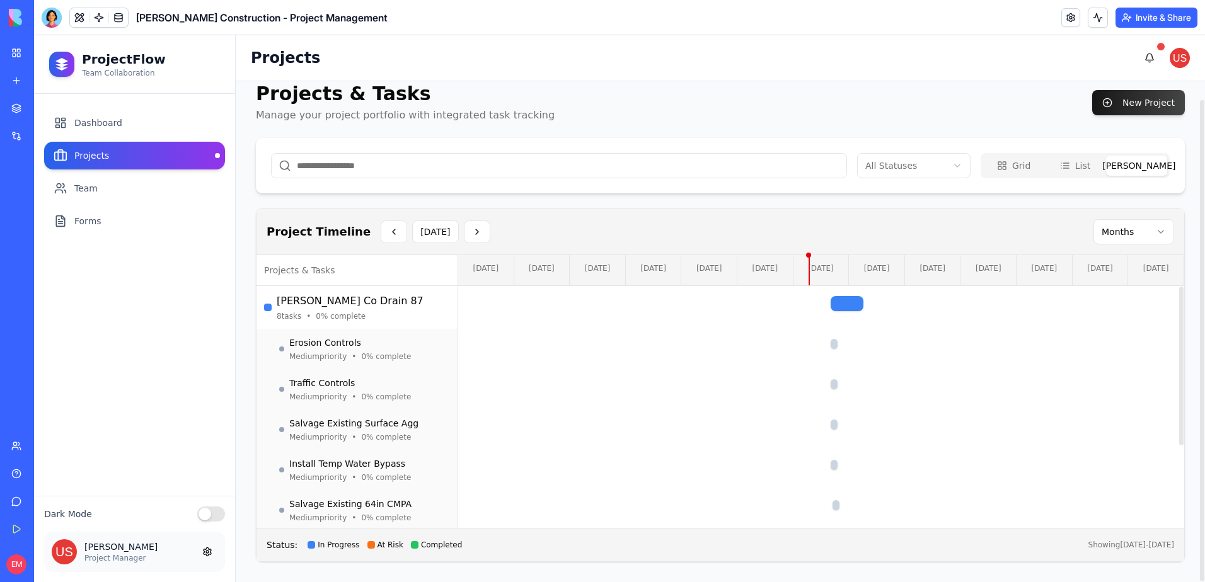
click at [1165, 234] on html "ProjectFlow Team Collaboration Dashboard Projects Team Forms Dark Mode John Doe…" at bounding box center [619, 308] width 1171 height 547
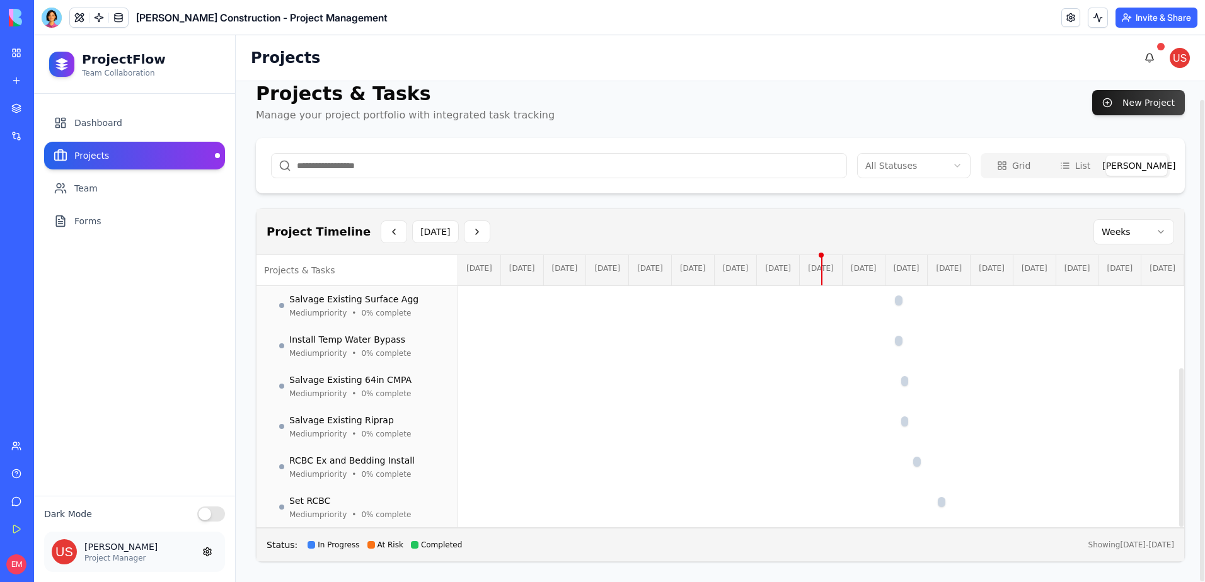
click at [1059, 163] on button "List" at bounding box center [1074, 166] width 61 height 20
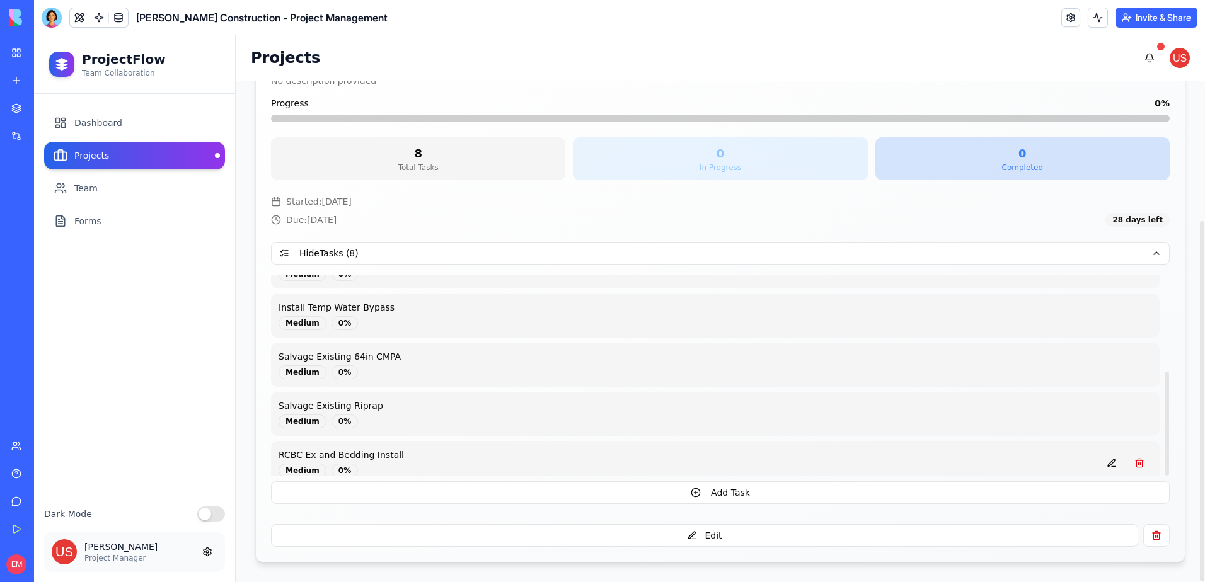
scroll to position [187, 0]
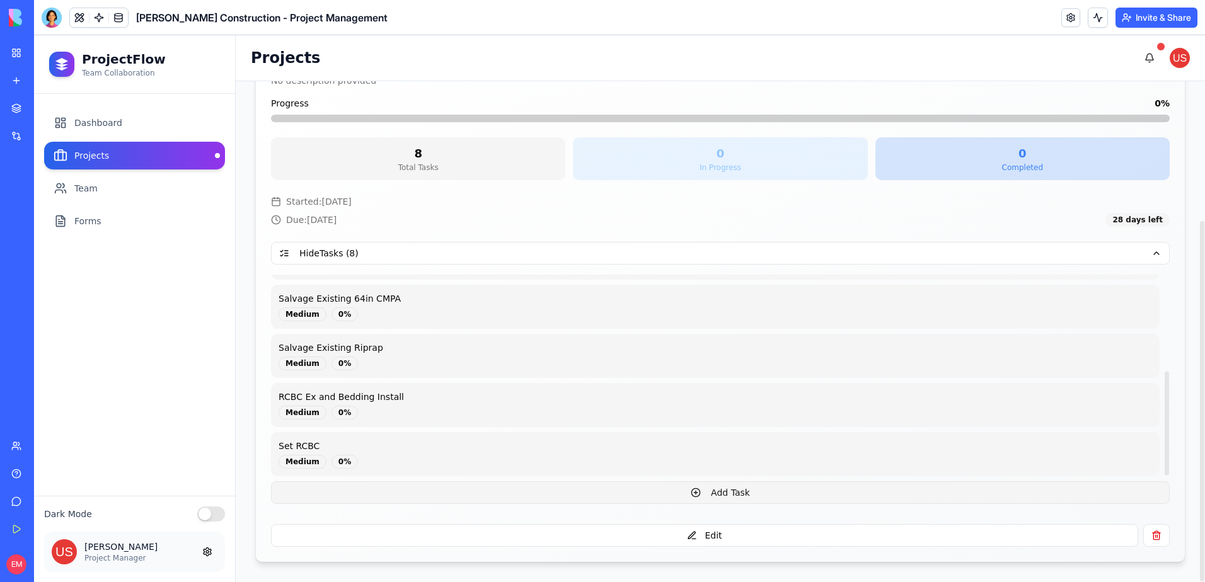
click at [733, 493] on button "Add Task" at bounding box center [720, 492] width 899 height 23
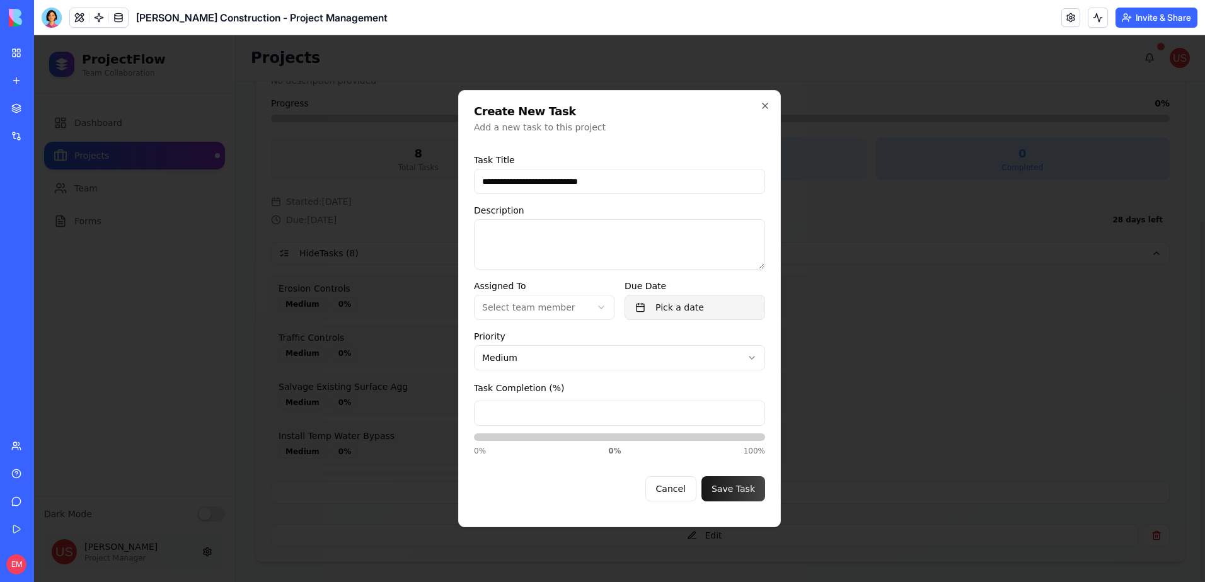
type input "**********"
click at [667, 309] on button "Pick a date" at bounding box center [695, 307] width 141 height 25
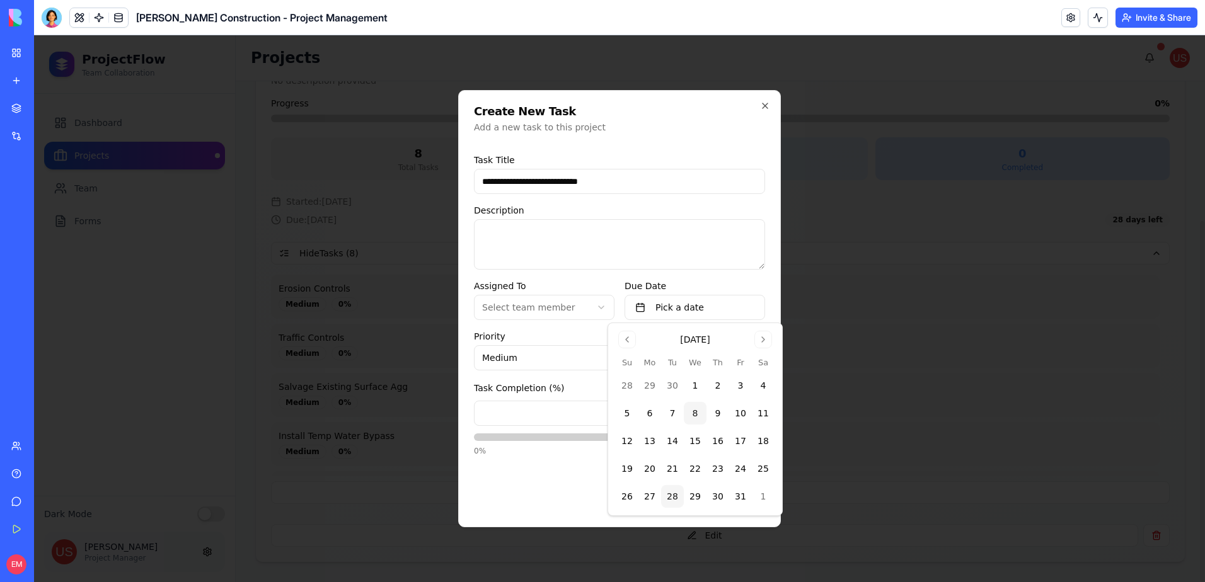
click at [671, 498] on button "28" at bounding box center [672, 496] width 23 height 23
click at [578, 388] on div "Task Completion (%) * 0% 0 % 100%" at bounding box center [619, 419] width 291 height 76
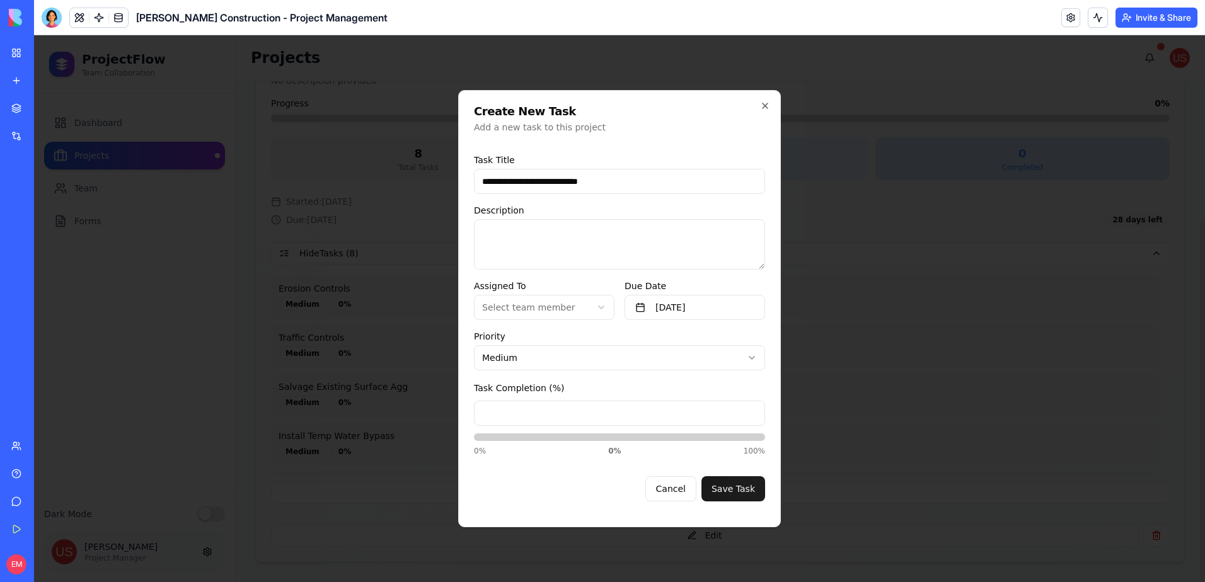
click at [743, 501] on button "Save Task" at bounding box center [733, 488] width 64 height 25
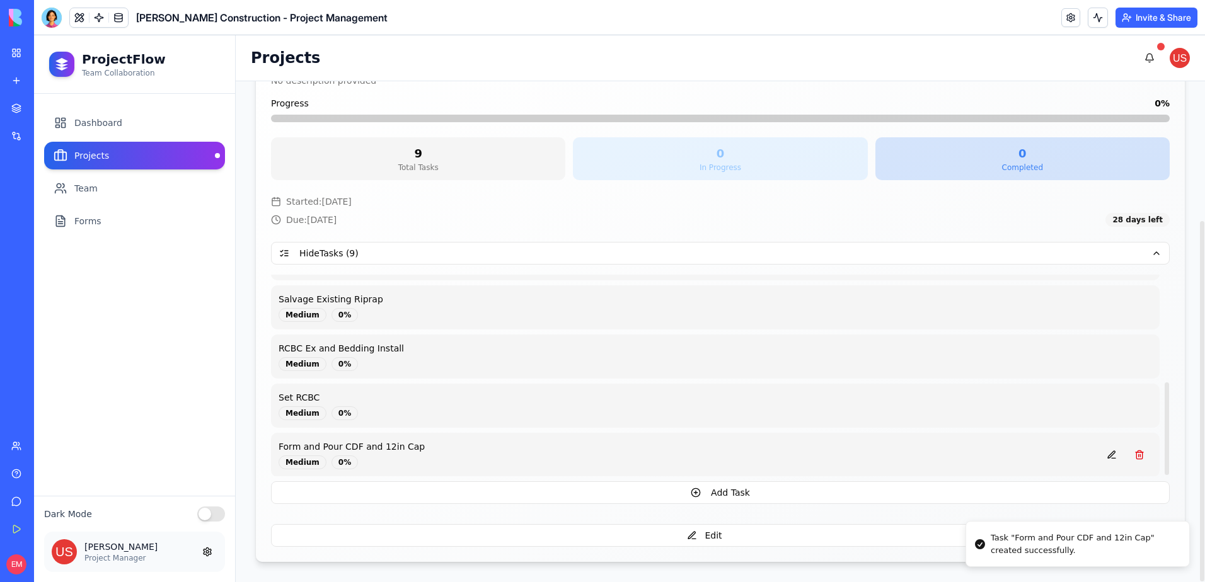
scroll to position [236, 0]
click at [591, 497] on button "Add Task" at bounding box center [720, 492] width 899 height 23
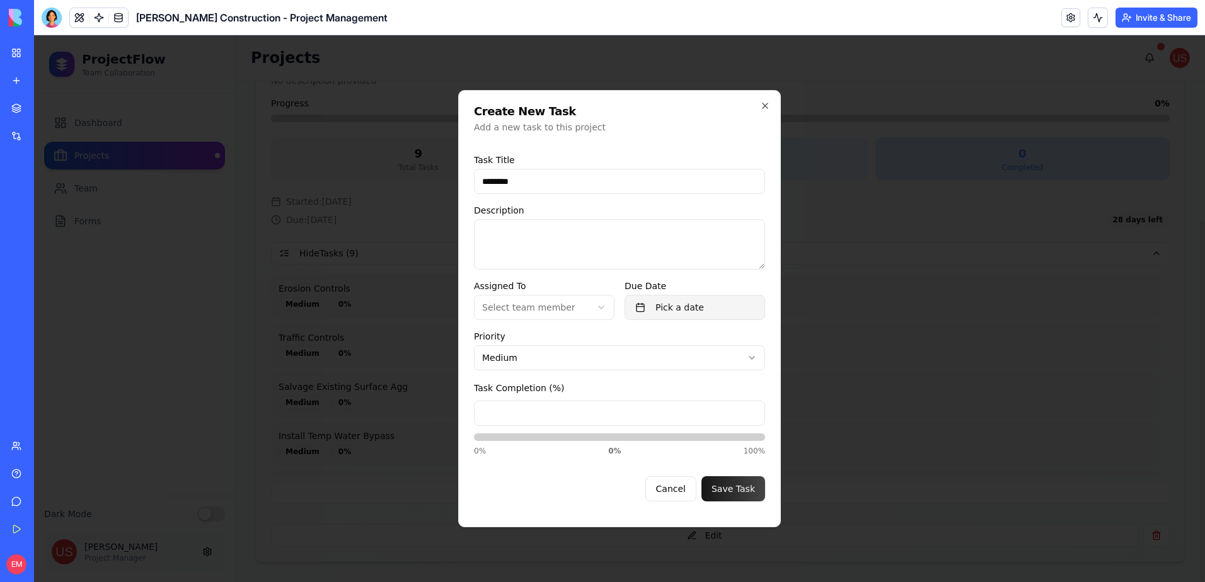
type input "********"
click at [669, 298] on button "Pick a date" at bounding box center [695, 307] width 141 height 25
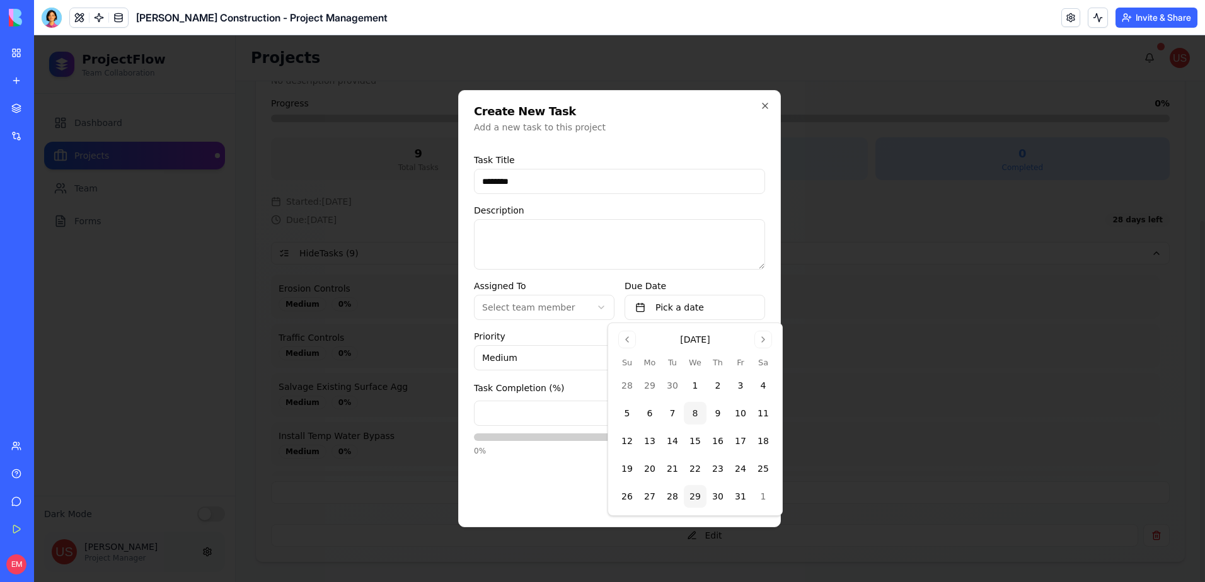
click at [690, 496] on button "29" at bounding box center [695, 496] width 23 height 23
click at [552, 484] on div "Cancel Save Task" at bounding box center [619, 483] width 291 height 35
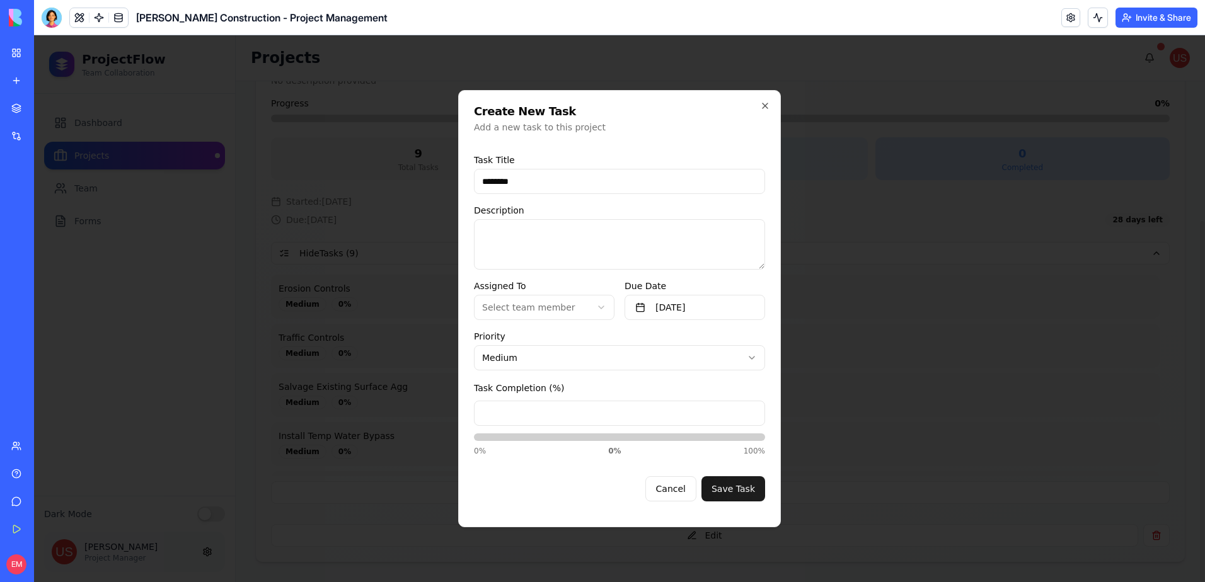
click at [723, 489] on button "Save Task" at bounding box center [733, 488] width 64 height 25
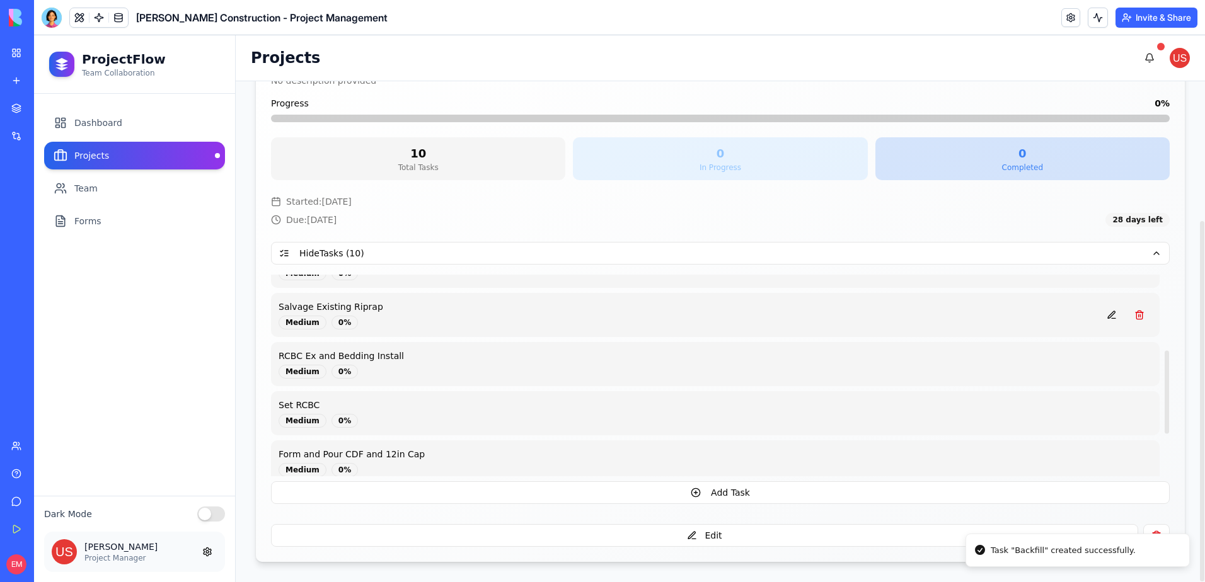
scroll to position [285, 0]
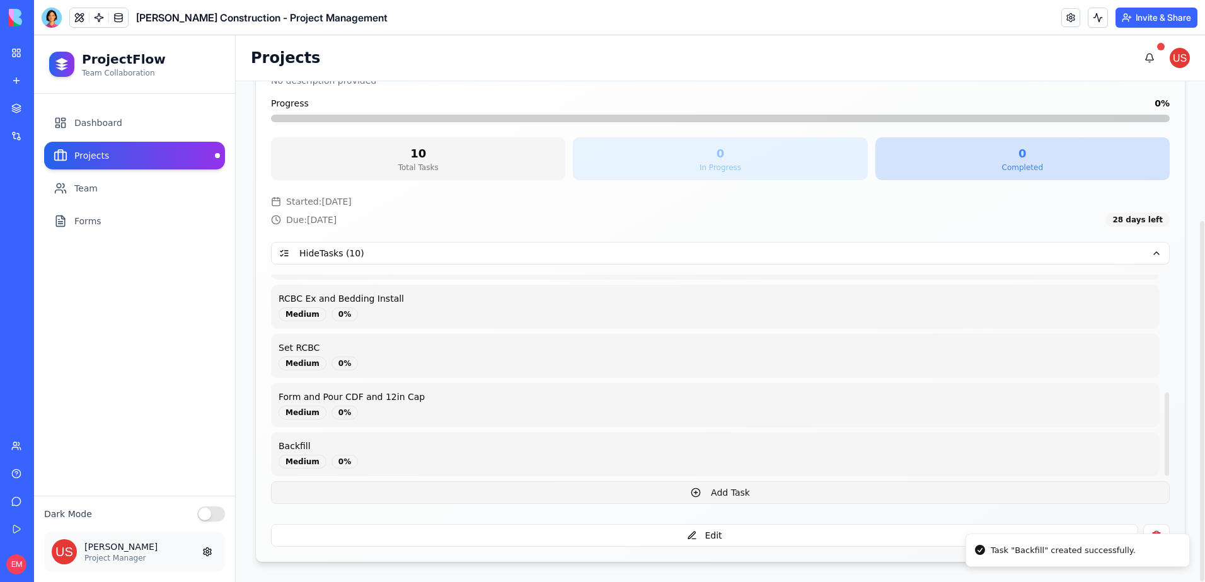
click at [538, 492] on button "Add Task" at bounding box center [720, 492] width 899 height 23
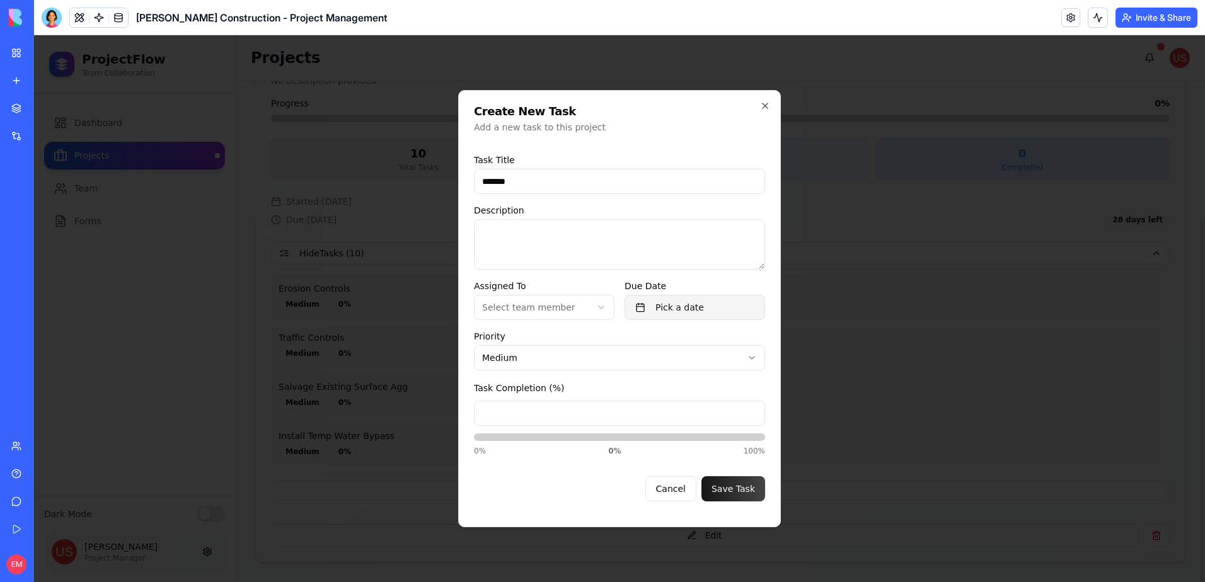
type input "*******"
click at [708, 308] on button "Pick a date" at bounding box center [695, 307] width 141 height 25
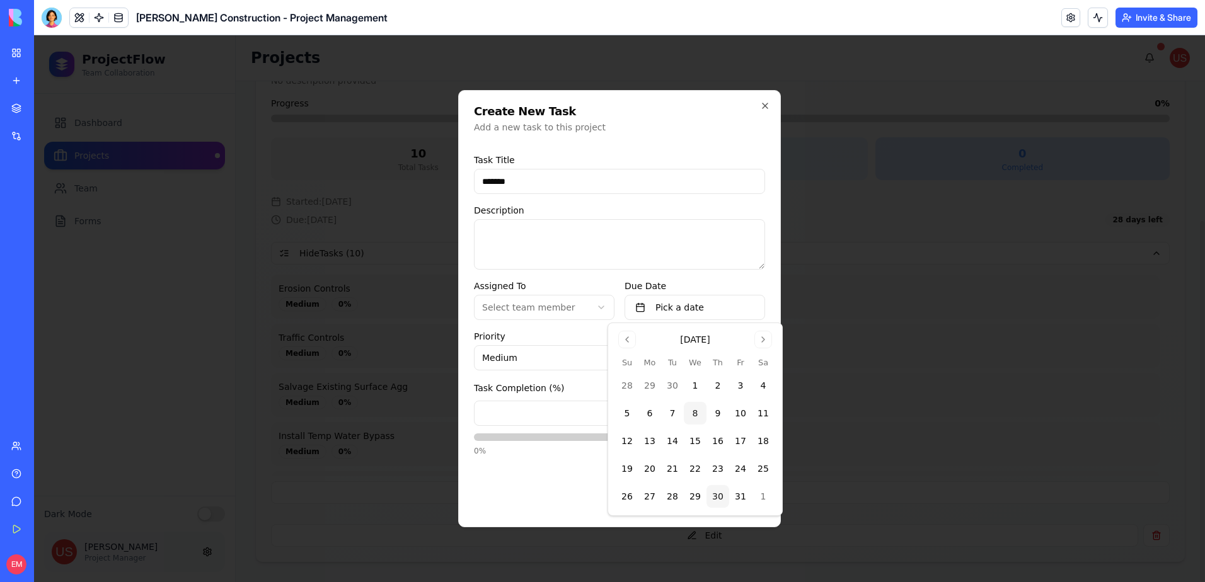
click at [718, 494] on button "30" at bounding box center [717, 496] width 23 height 23
click at [561, 493] on div "Cancel Save Task" at bounding box center [619, 483] width 291 height 35
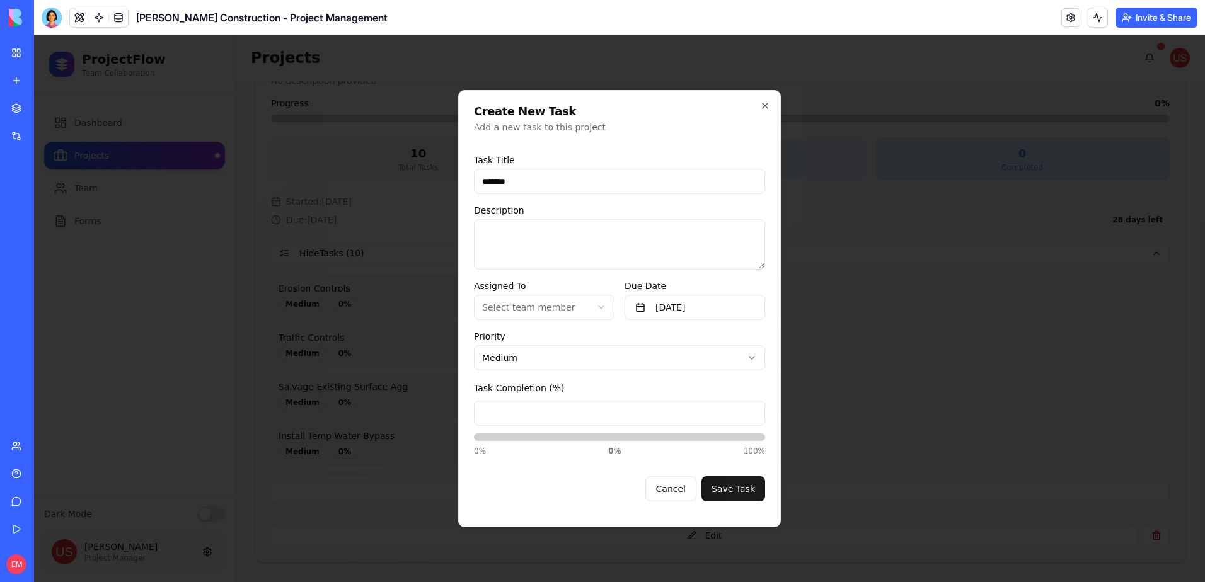
click at [744, 490] on button "Save Task" at bounding box center [733, 488] width 64 height 25
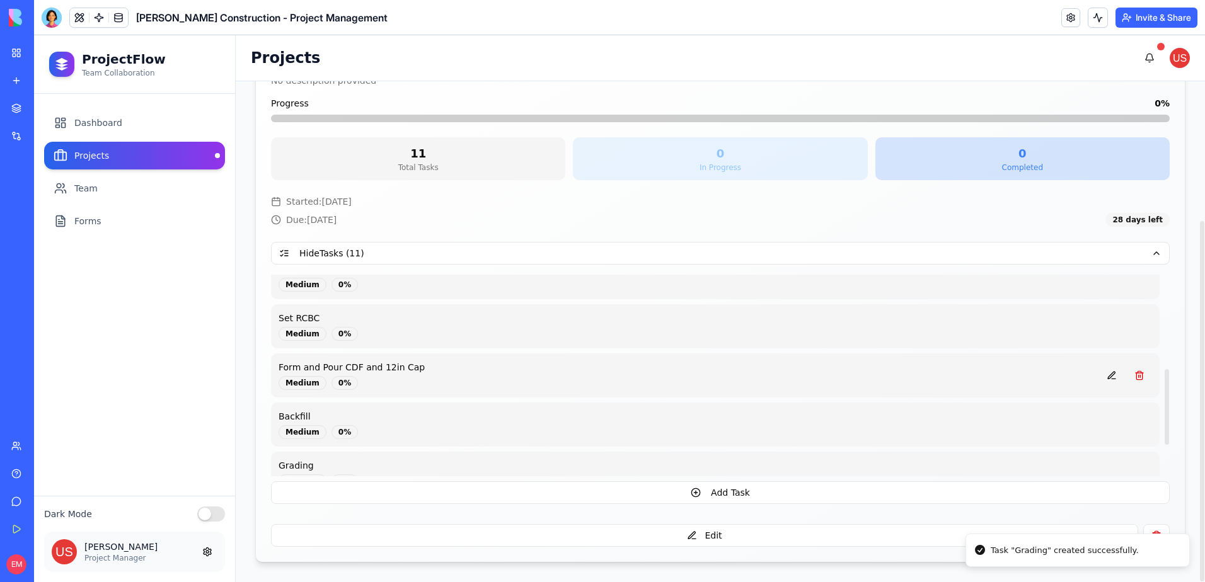
scroll to position [334, 0]
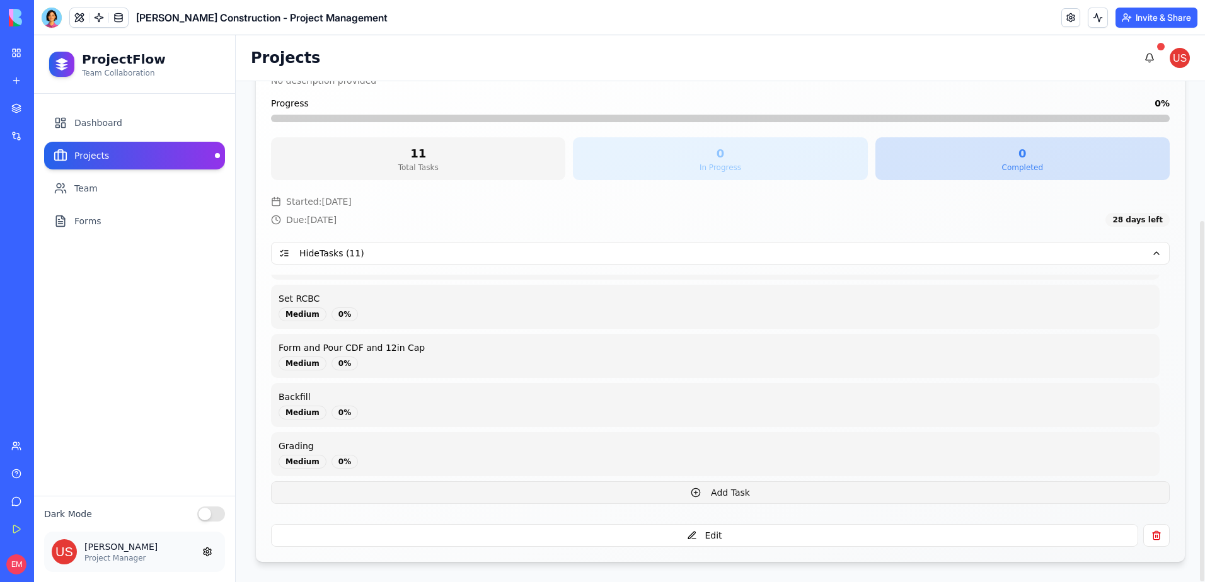
click at [639, 493] on button "Add Task" at bounding box center [720, 492] width 899 height 23
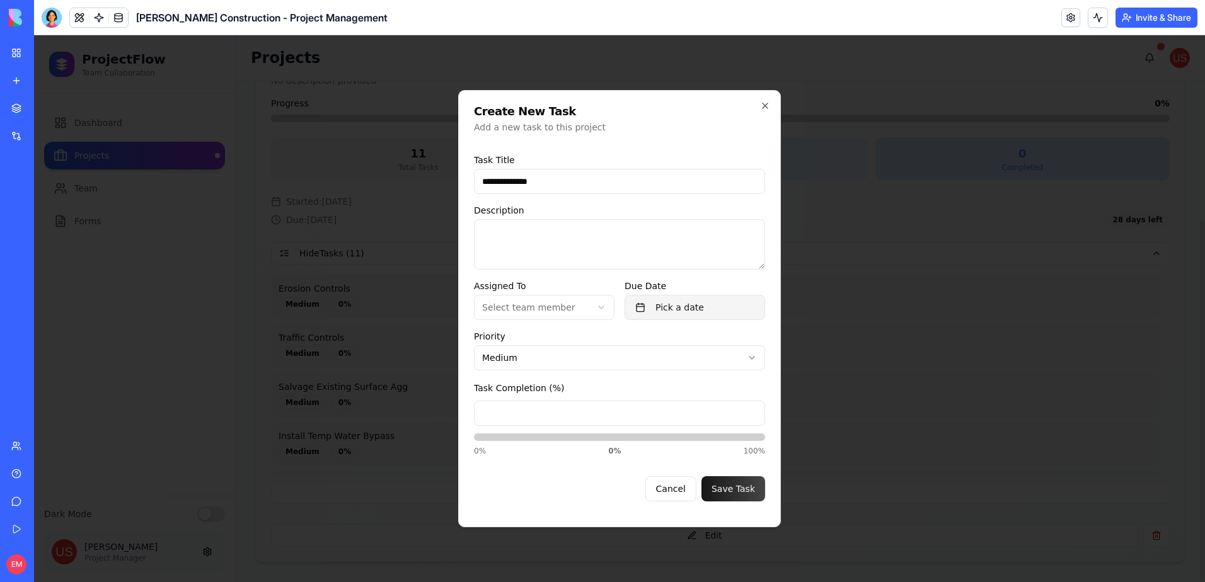
type input "**********"
click at [710, 304] on button "Pick a date" at bounding box center [695, 307] width 141 height 25
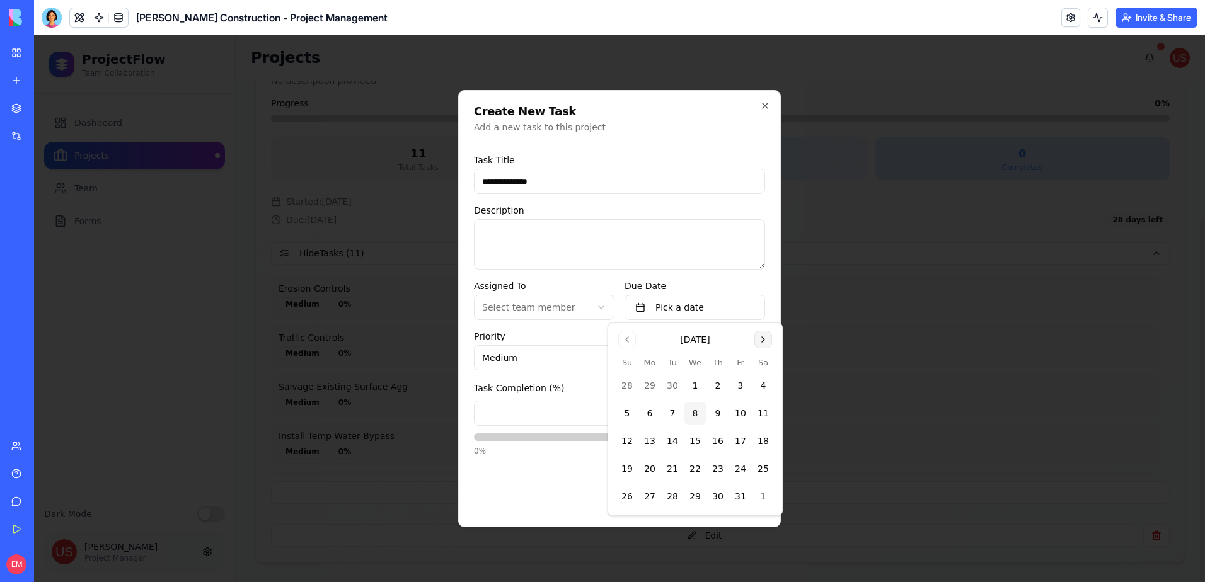
click at [766, 335] on button "Go to next month" at bounding box center [763, 340] width 18 height 18
click at [654, 415] on button "3" at bounding box center [649, 413] width 23 height 23
click at [706, 280] on label "Due Date" at bounding box center [695, 286] width 141 height 13
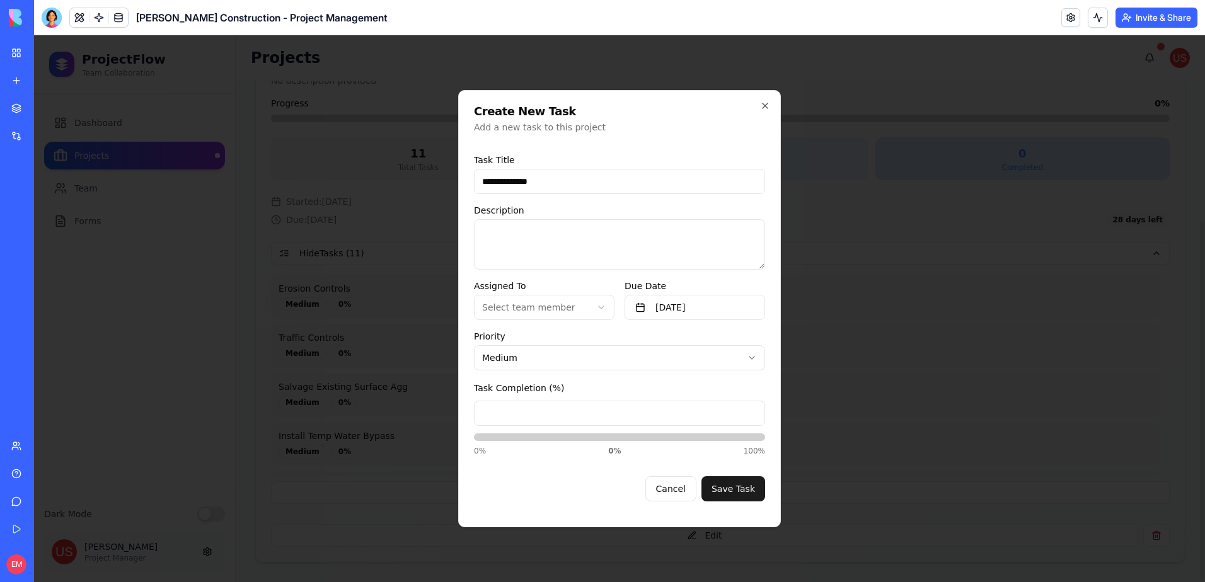
click at [743, 486] on button "Save Task" at bounding box center [733, 488] width 64 height 25
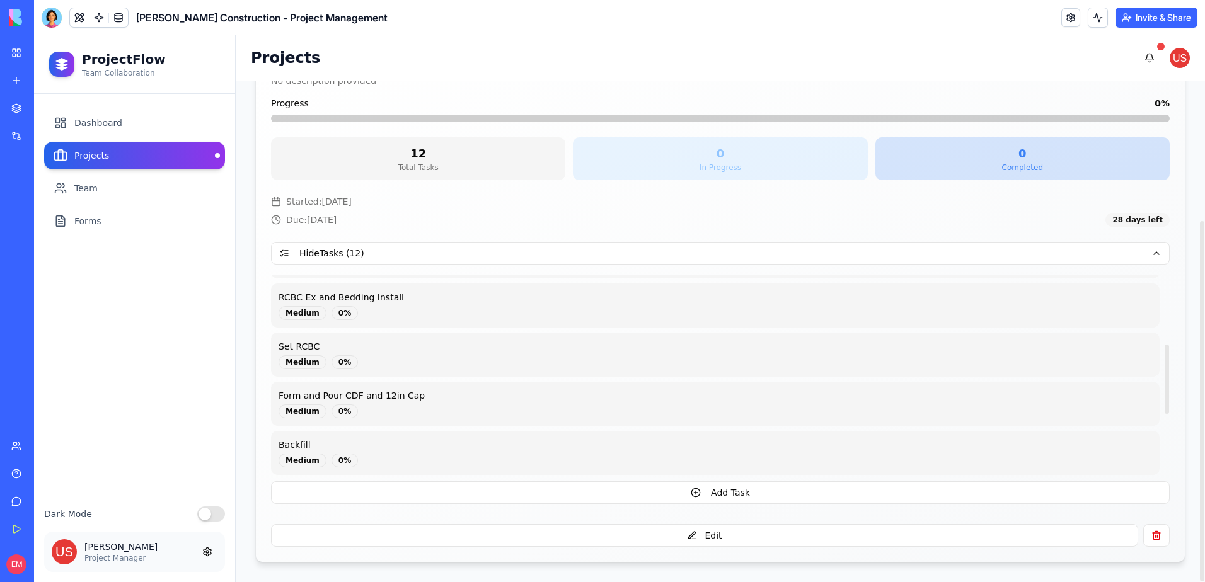
scroll to position [383, 0]
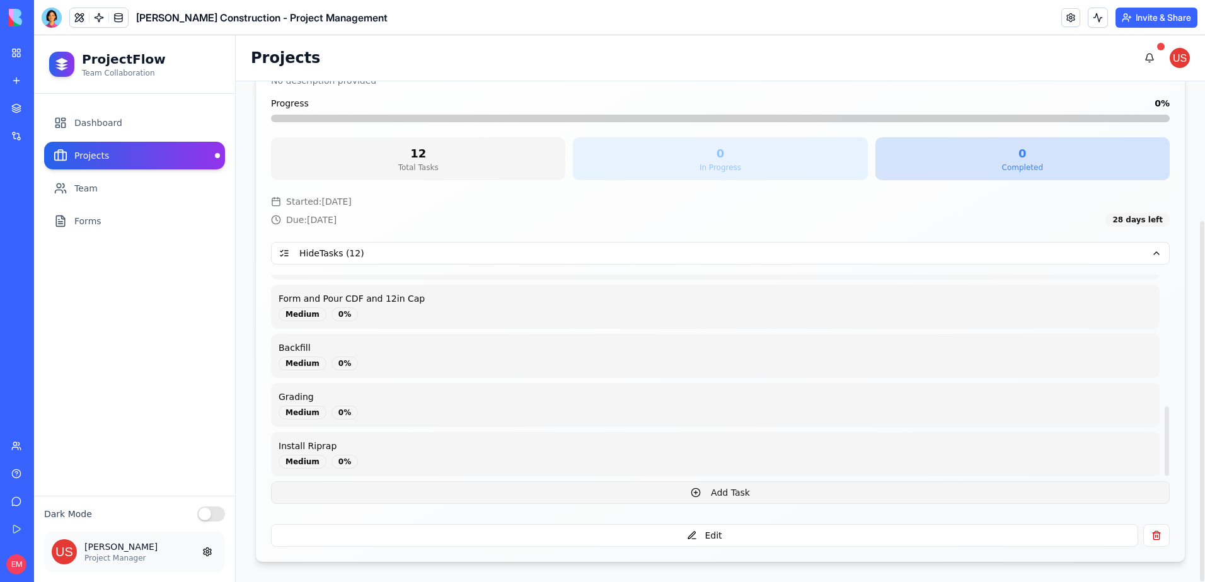
click at [683, 497] on button "Add Task" at bounding box center [720, 492] width 899 height 23
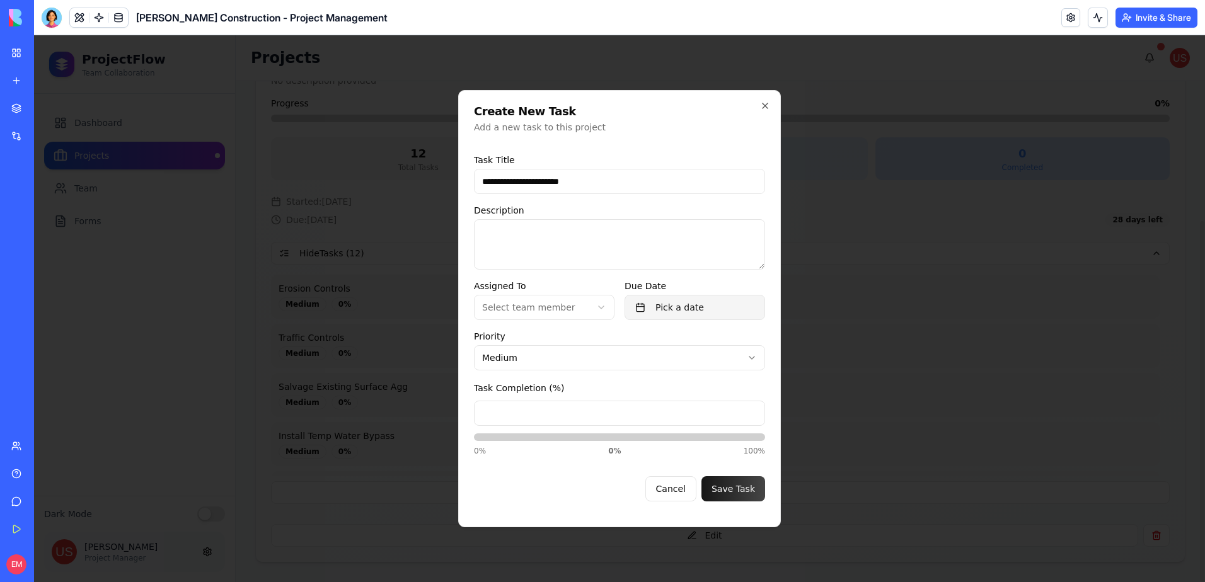
type input "**********"
click at [719, 312] on button "Pick a date" at bounding box center [695, 307] width 141 height 25
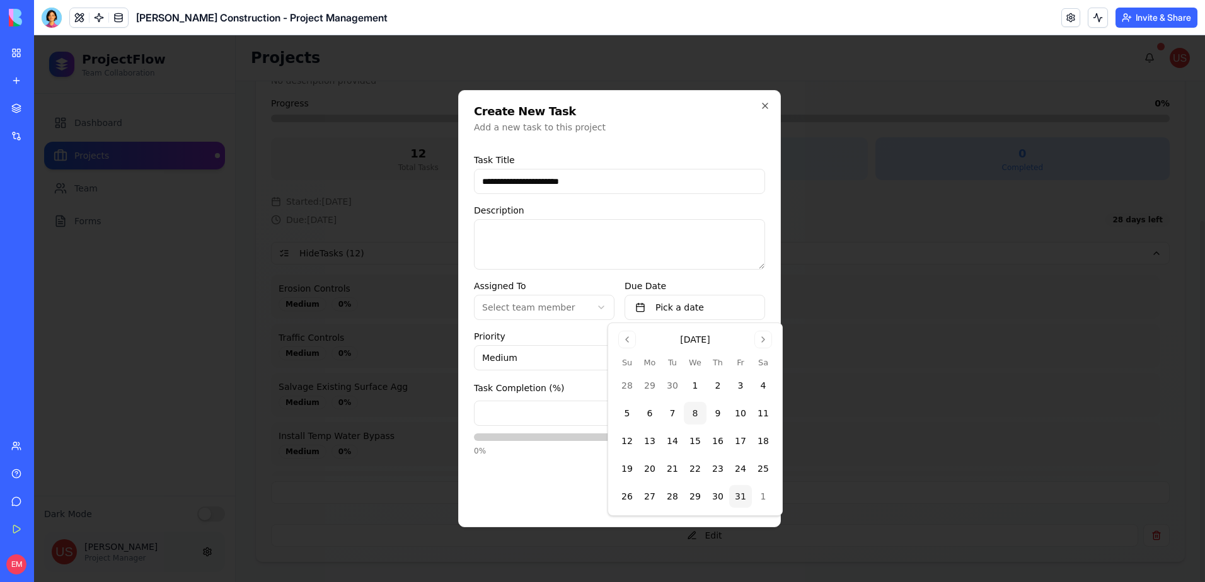
click at [742, 498] on button "31" at bounding box center [740, 496] width 23 height 23
click at [576, 335] on label "Priority" at bounding box center [619, 336] width 291 height 13
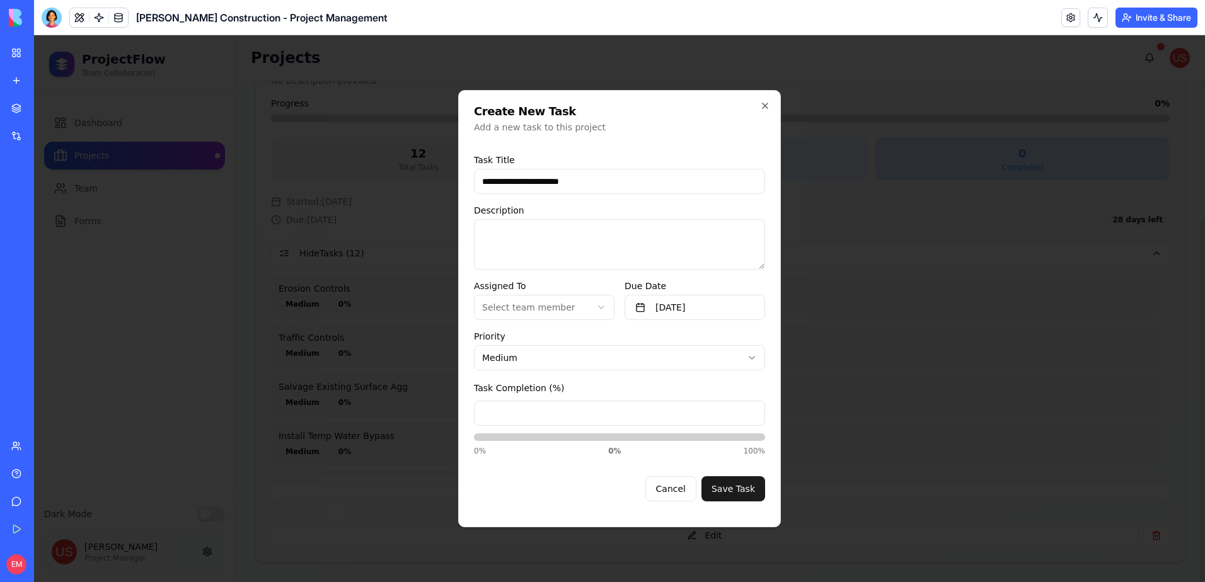
click at [751, 487] on button "Save Task" at bounding box center [733, 488] width 64 height 25
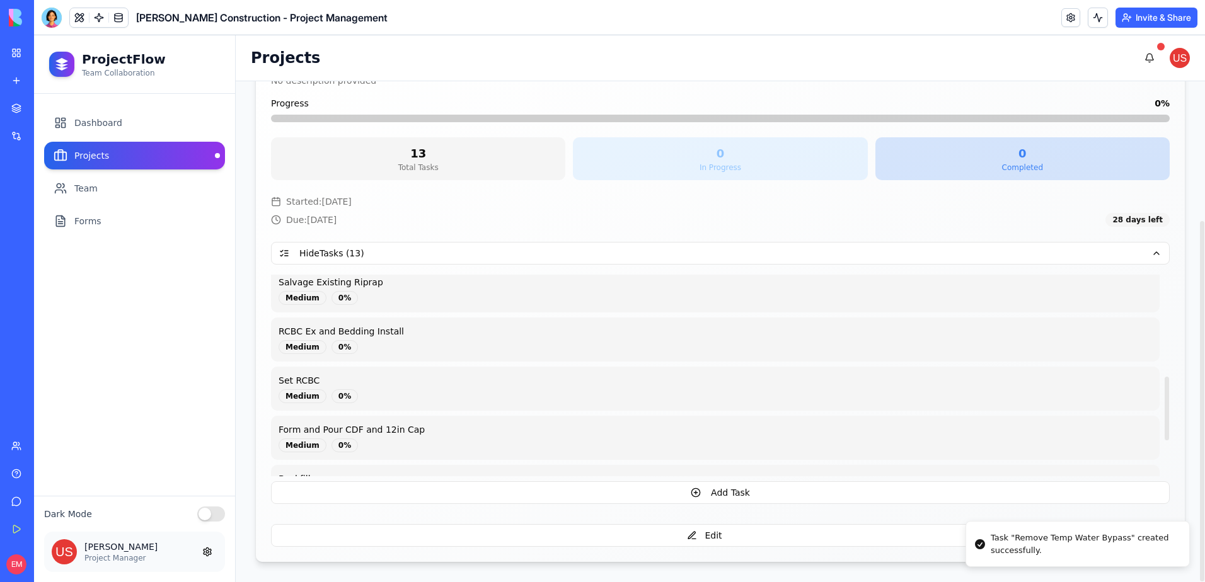
scroll to position [432, 0]
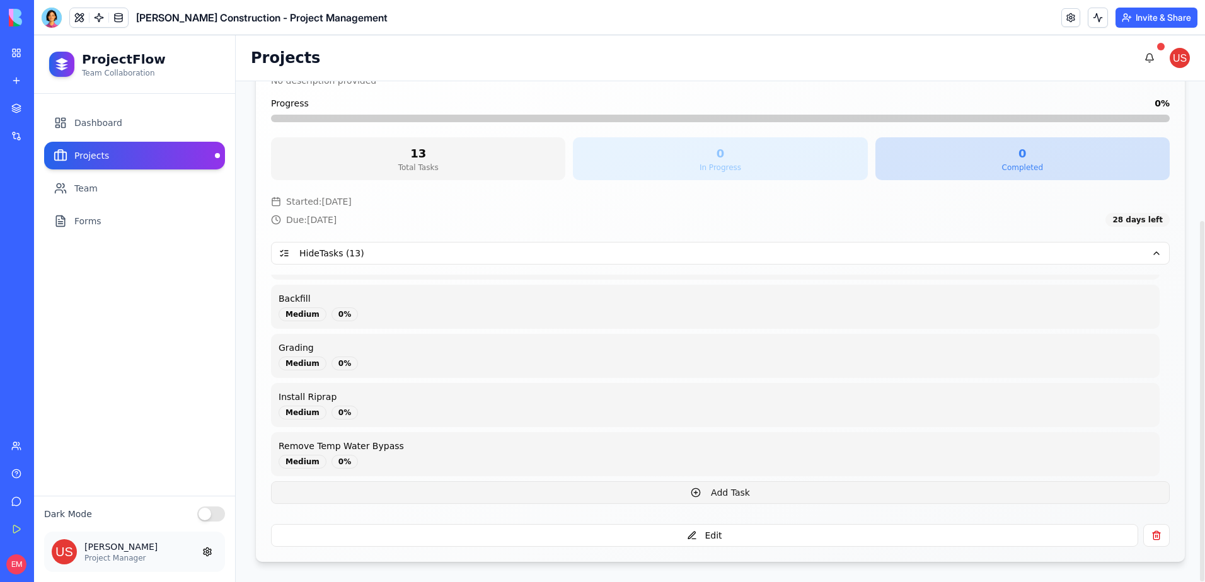
click at [758, 495] on button "Add Task" at bounding box center [720, 492] width 899 height 23
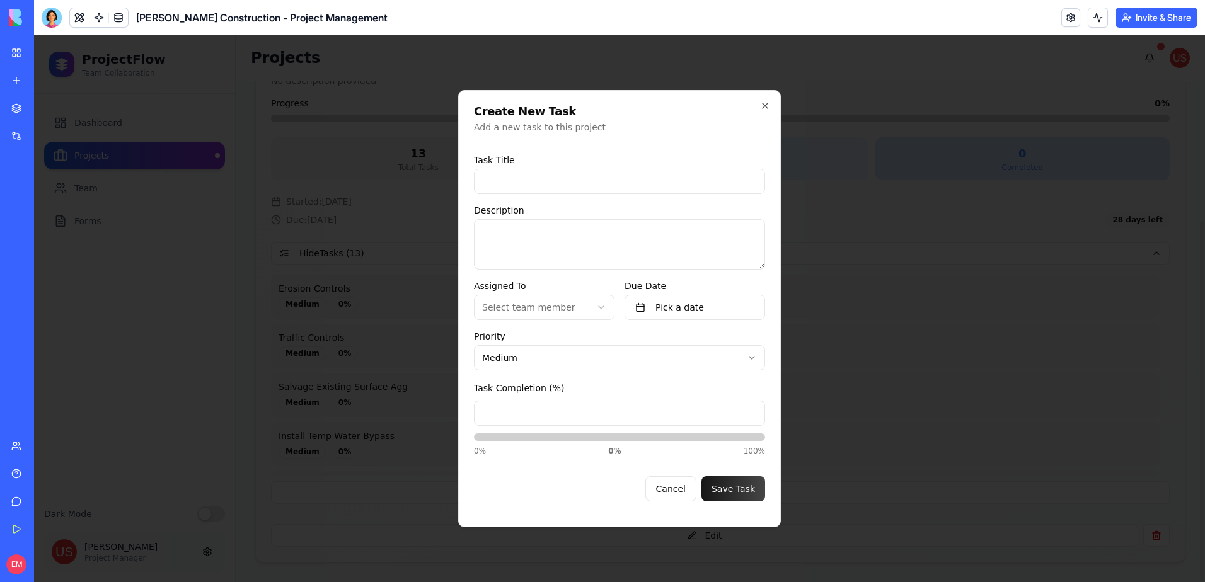
click at [511, 180] on input at bounding box center [619, 181] width 291 height 25
type input "**********"
click at [680, 304] on button "Pick a date" at bounding box center [695, 307] width 141 height 25
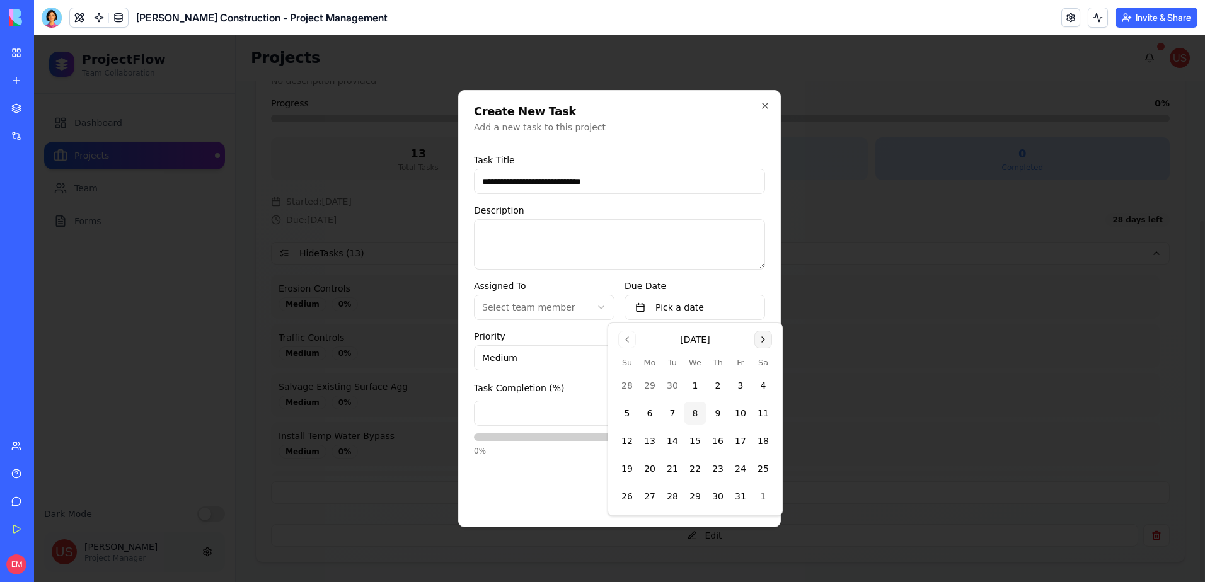
click at [771, 340] on button "Go to next month" at bounding box center [763, 340] width 18 height 18
click at [655, 412] on button "3" at bounding box center [649, 413] width 23 height 23
drag, startPoint x: 553, startPoint y: 483, endPoint x: 580, endPoint y: 478, distance: 28.2
click at [553, 483] on div "Cancel Save Task" at bounding box center [619, 483] width 291 height 35
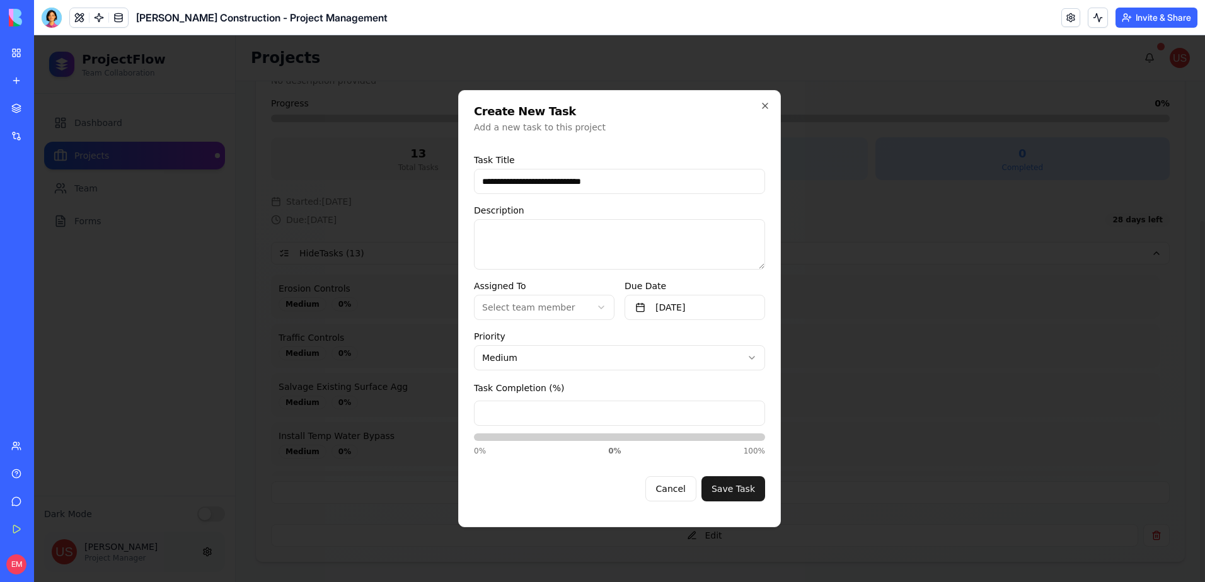
click at [747, 490] on button "Save Task" at bounding box center [733, 488] width 64 height 25
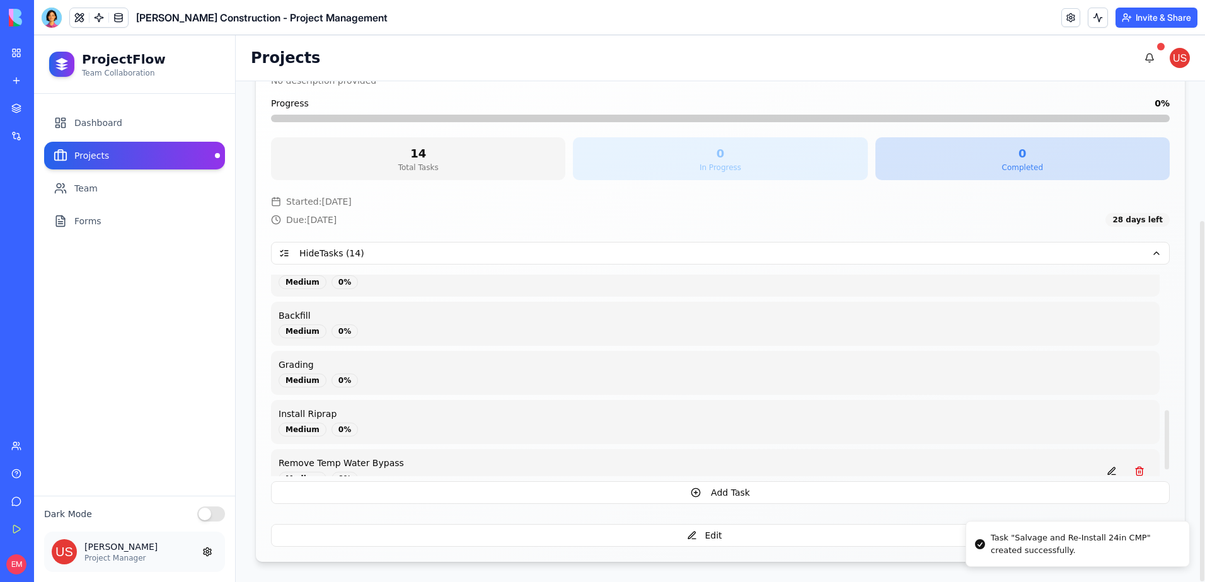
scroll to position [481, 0]
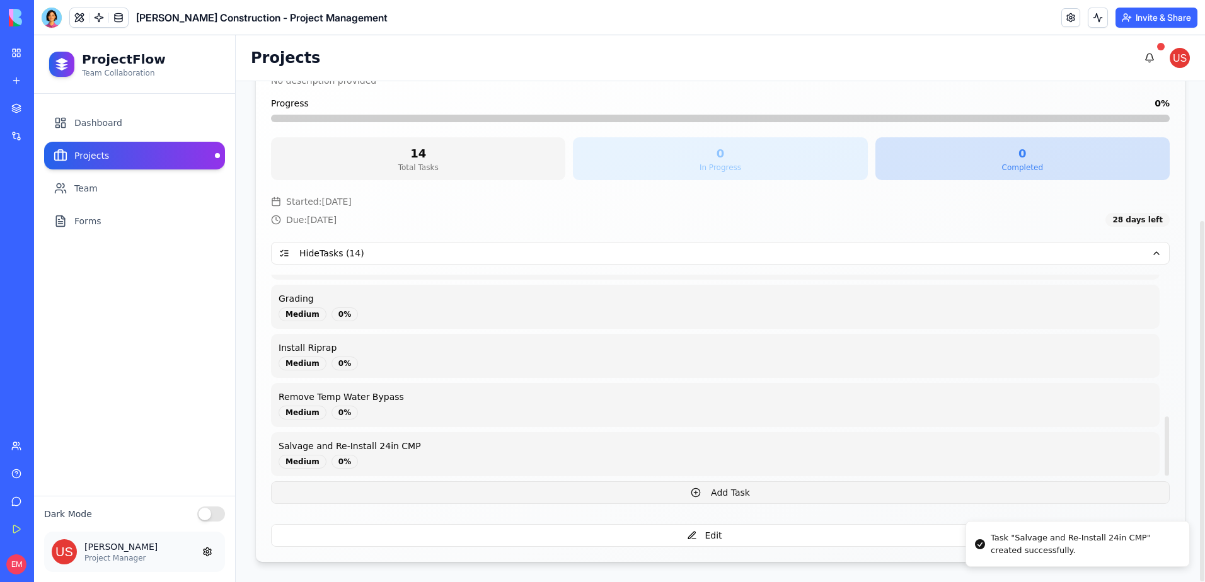
click at [560, 495] on button "Add Task" at bounding box center [720, 492] width 899 height 23
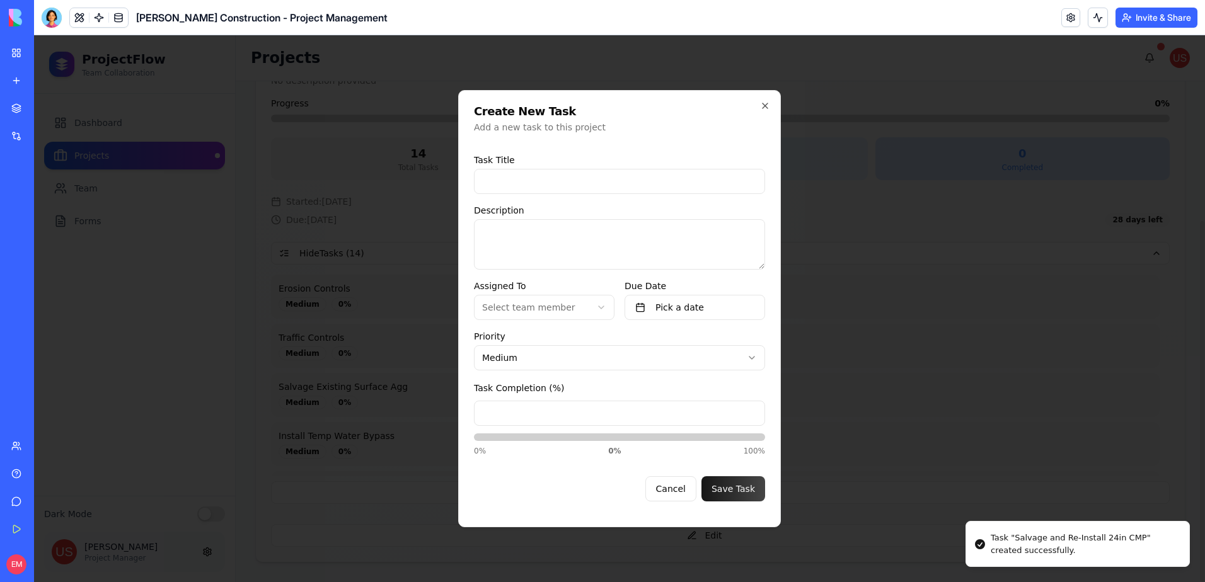
click at [534, 176] on input at bounding box center [619, 181] width 291 height 25
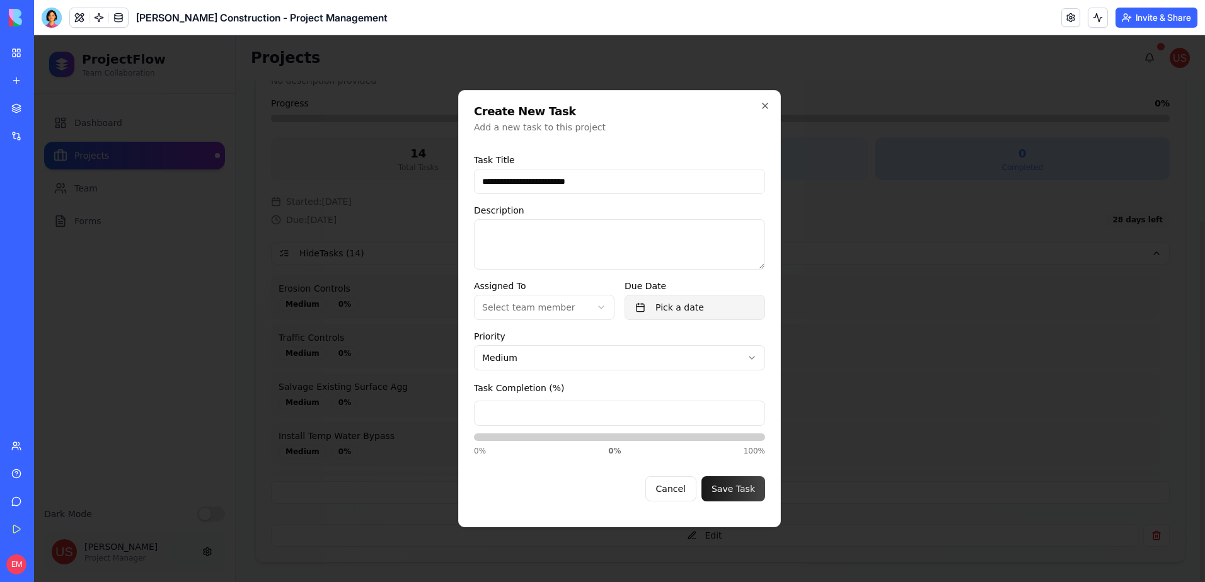
type input "**********"
drag, startPoint x: 723, startPoint y: 298, endPoint x: 747, endPoint y: 308, distance: 26.6
click at [723, 299] on button "Pick a date" at bounding box center [695, 307] width 141 height 25
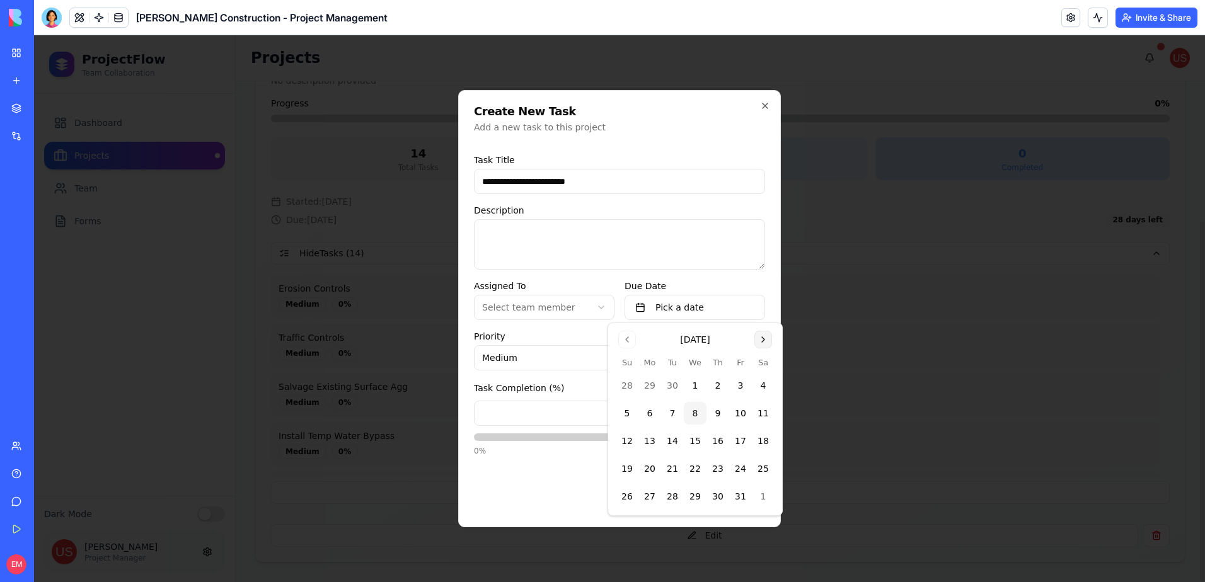
click at [767, 341] on button "Go to next month" at bounding box center [763, 340] width 18 height 18
click at [655, 408] on button "3" at bounding box center [649, 413] width 23 height 23
click at [551, 492] on div "Cancel Save Task" at bounding box center [619, 483] width 291 height 35
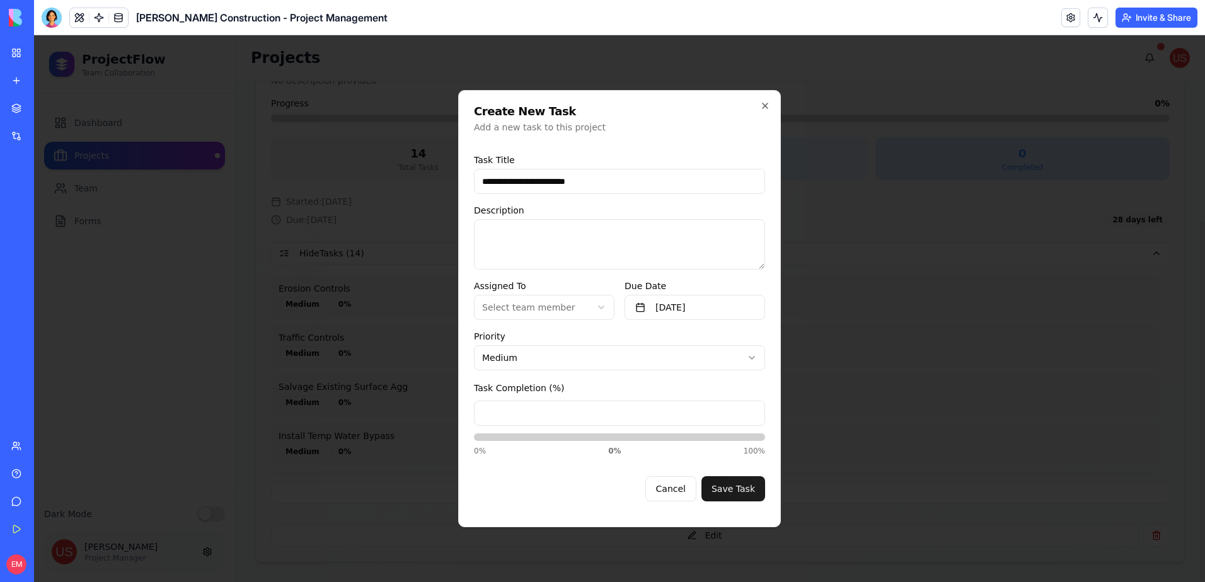
click at [741, 485] on button "Save Task" at bounding box center [733, 488] width 64 height 25
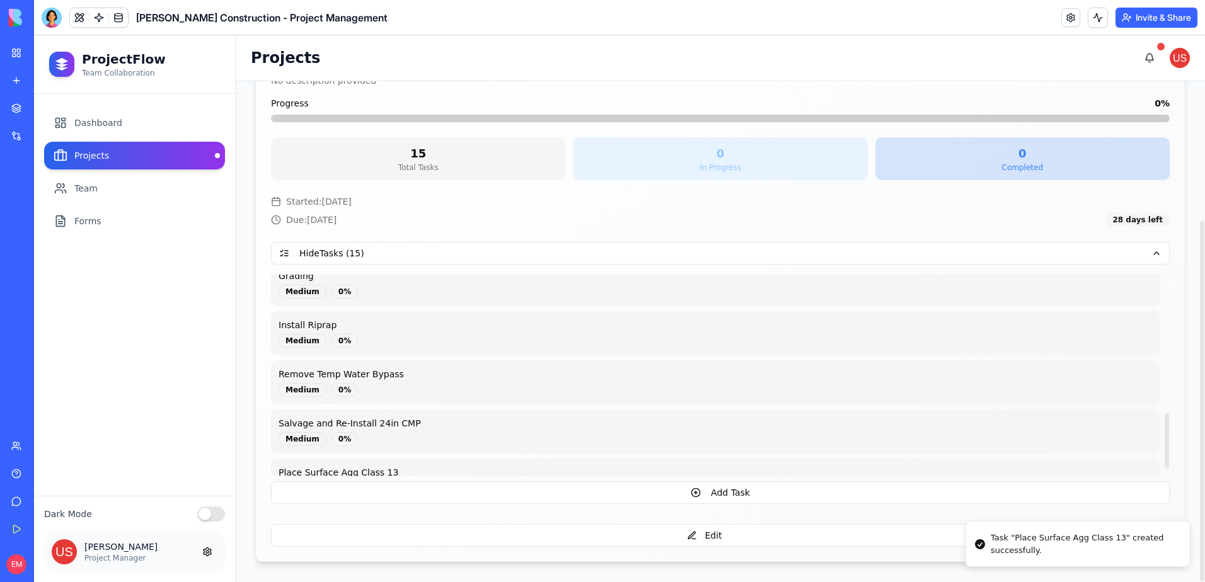
scroll to position [531, 0]
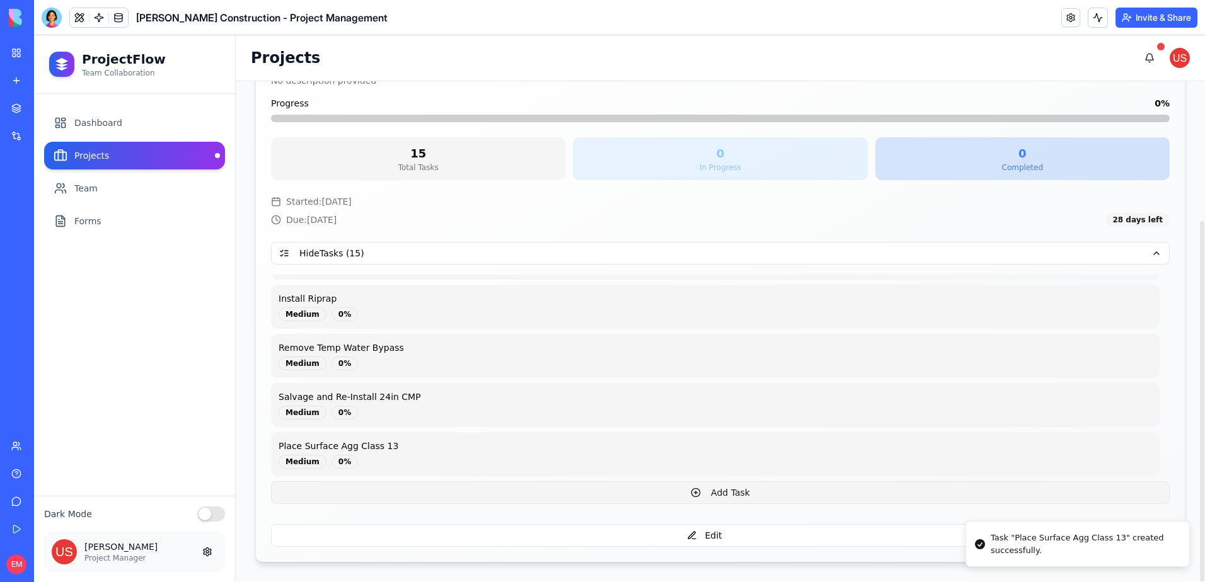
click at [595, 495] on button "Add Task" at bounding box center [720, 492] width 899 height 23
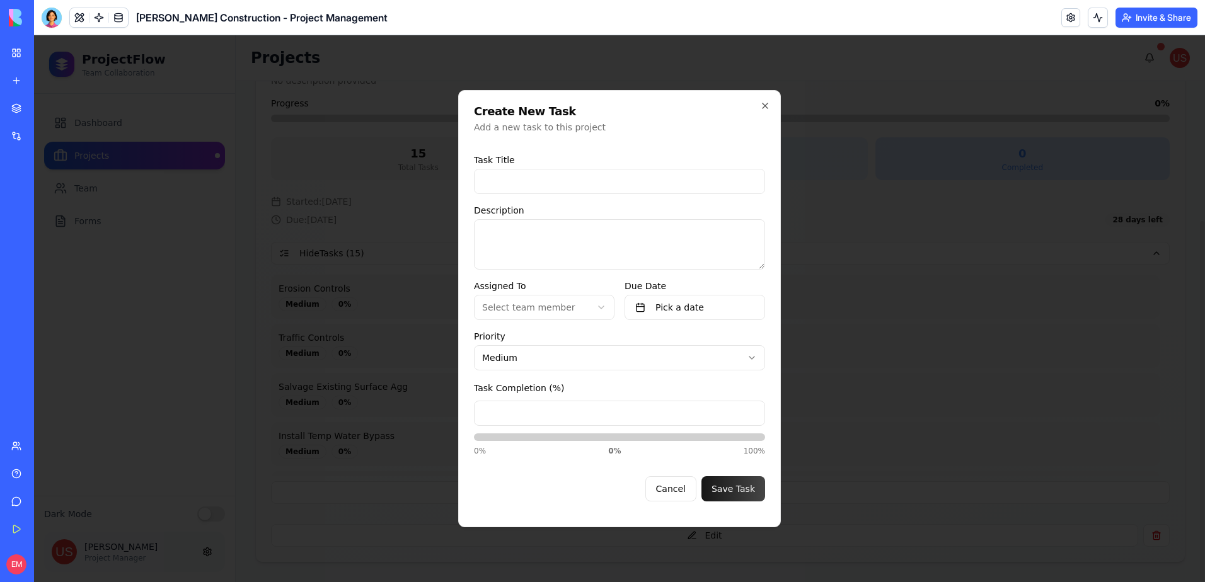
click at [524, 179] on input at bounding box center [619, 181] width 291 height 25
type input "**********"
drag, startPoint x: 703, startPoint y: 308, endPoint x: 747, endPoint y: 316, distance: 45.0
click at [705, 308] on button "Pick a date" at bounding box center [695, 307] width 141 height 25
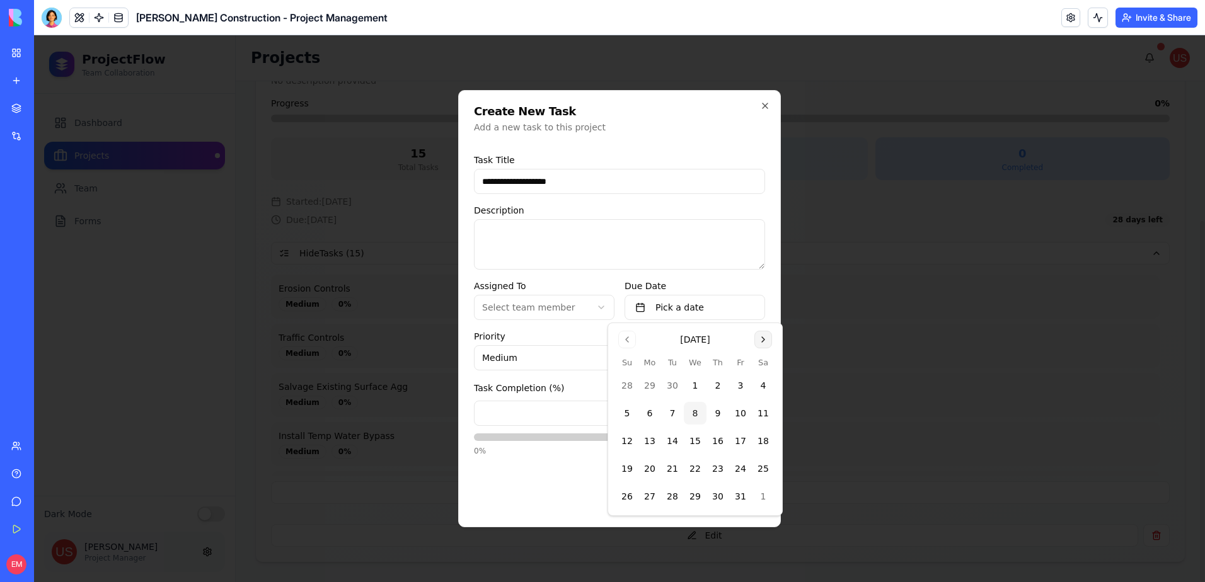
click at [766, 343] on button "Go to next month" at bounding box center [763, 340] width 18 height 18
click at [656, 413] on button "3" at bounding box center [649, 413] width 23 height 23
click at [568, 493] on div "Cancel Save Task" at bounding box center [619, 483] width 291 height 35
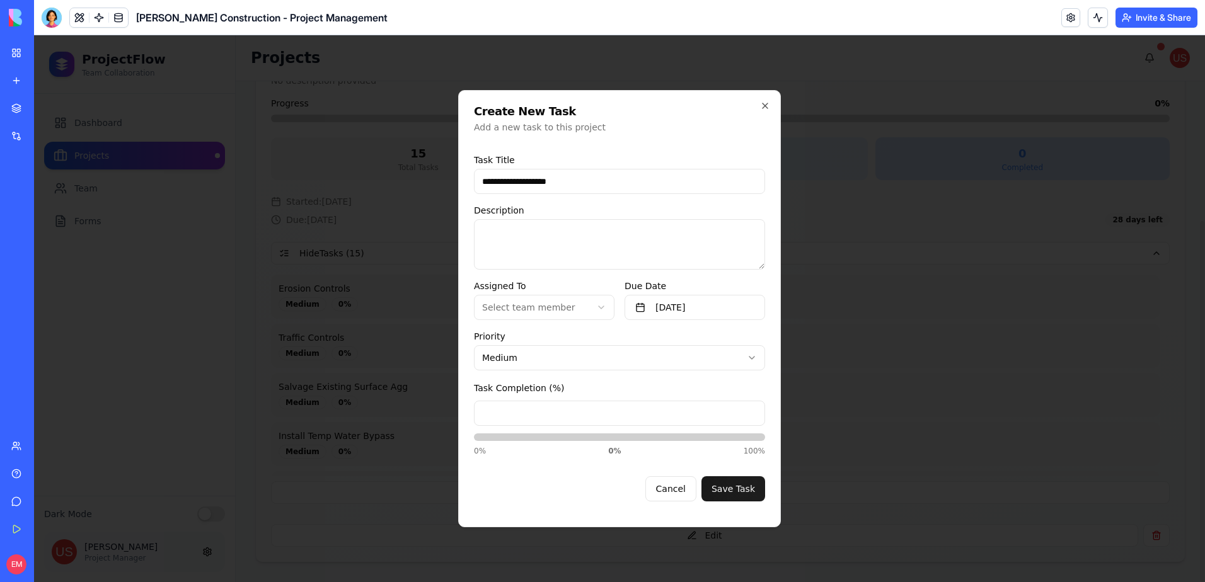
click at [731, 492] on button "Save Task" at bounding box center [733, 488] width 64 height 25
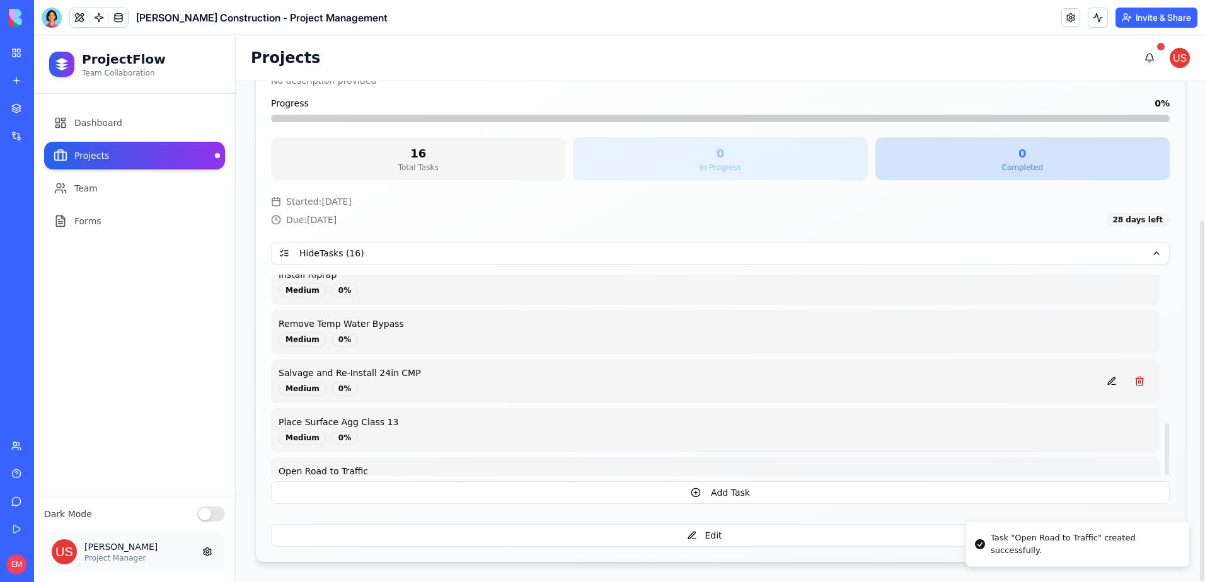
scroll to position [580, 0]
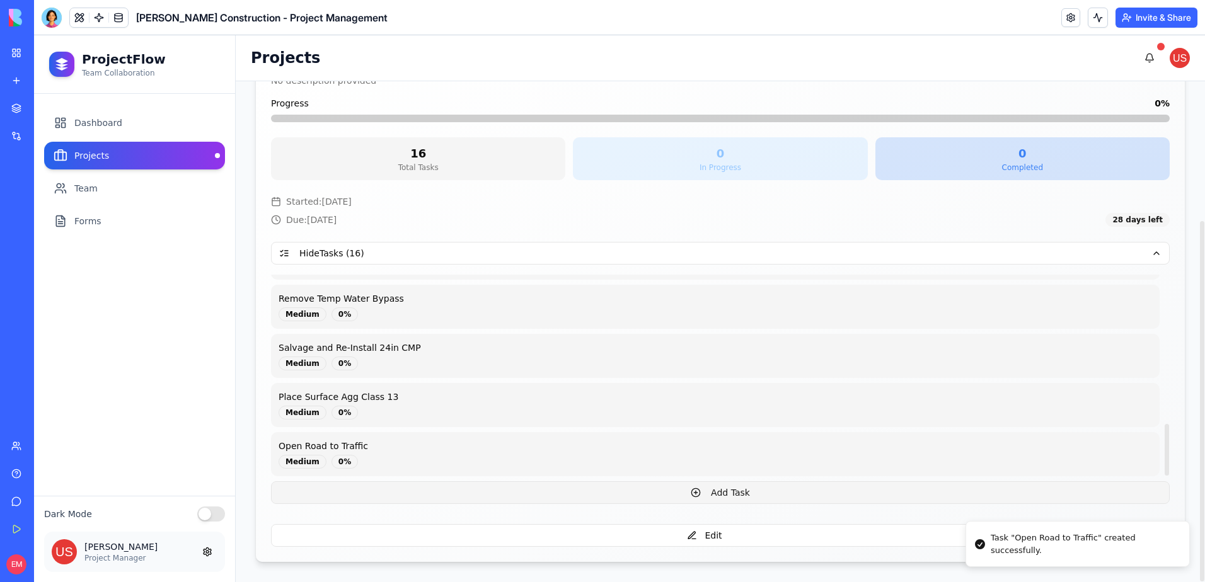
click at [508, 496] on button "Add Task" at bounding box center [720, 492] width 899 height 23
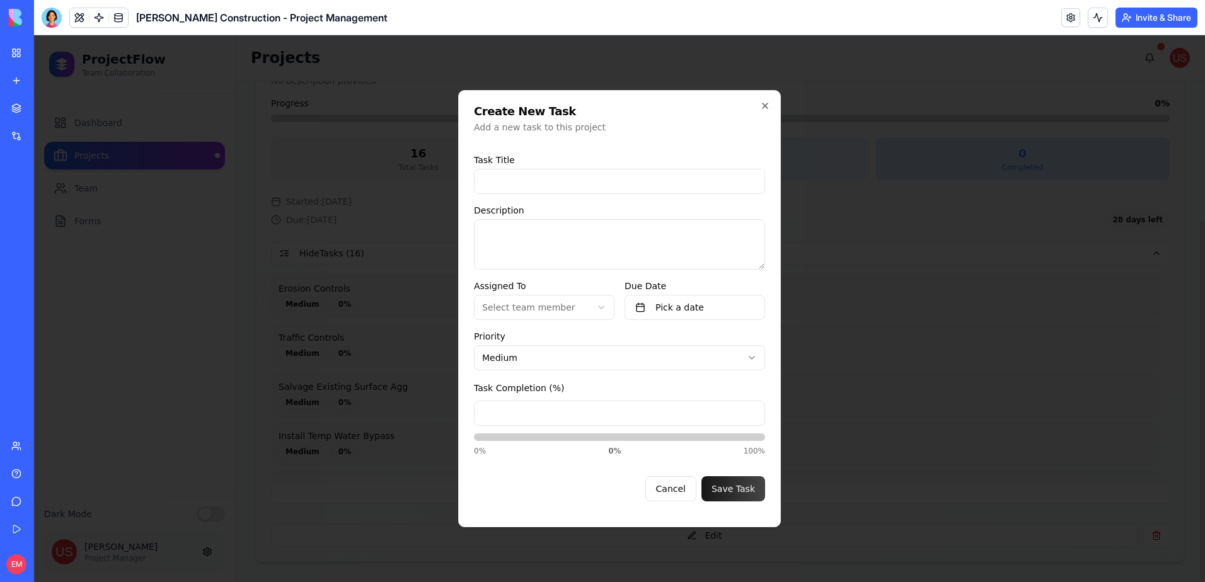
click at [489, 185] on input at bounding box center [619, 181] width 291 height 25
type input "**********"
click at [717, 313] on button "Pick a date" at bounding box center [695, 307] width 141 height 25
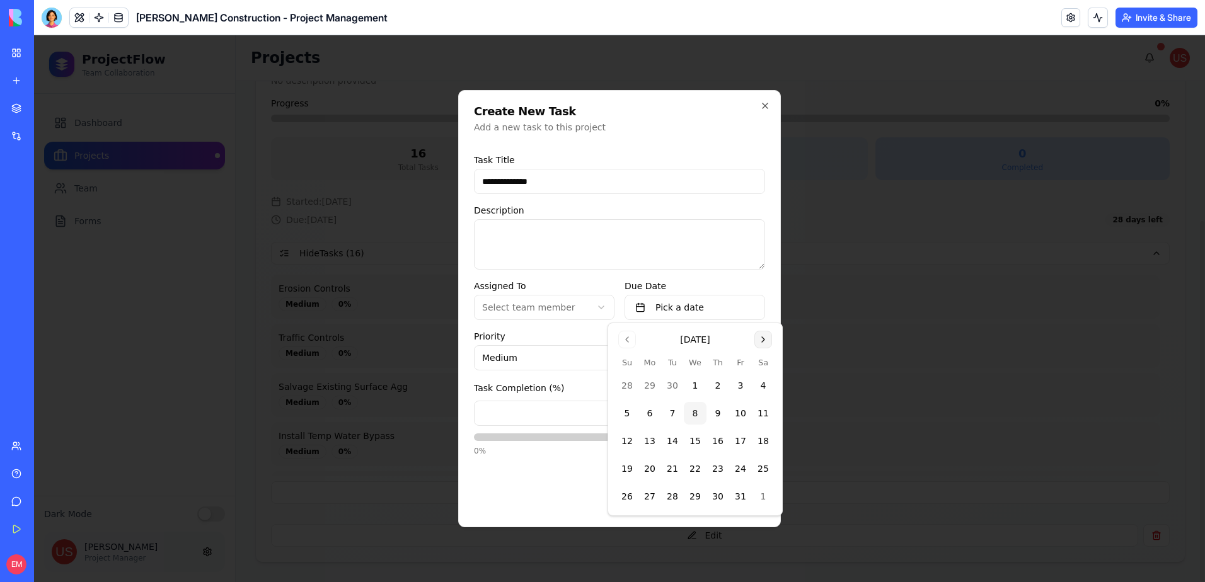
click at [764, 338] on button "Go to next month" at bounding box center [763, 340] width 18 height 18
click at [677, 417] on button "4" at bounding box center [672, 413] width 23 height 23
click at [545, 485] on div "Cancel Save Task" at bounding box center [619, 483] width 291 height 35
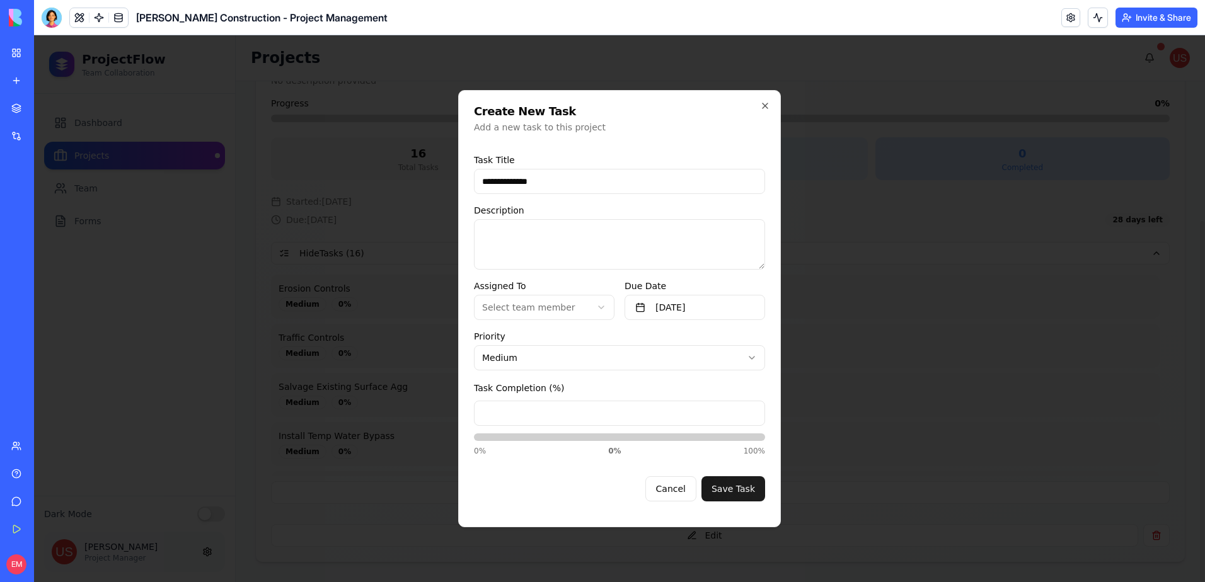
click at [725, 488] on button "Save Task" at bounding box center [733, 488] width 64 height 25
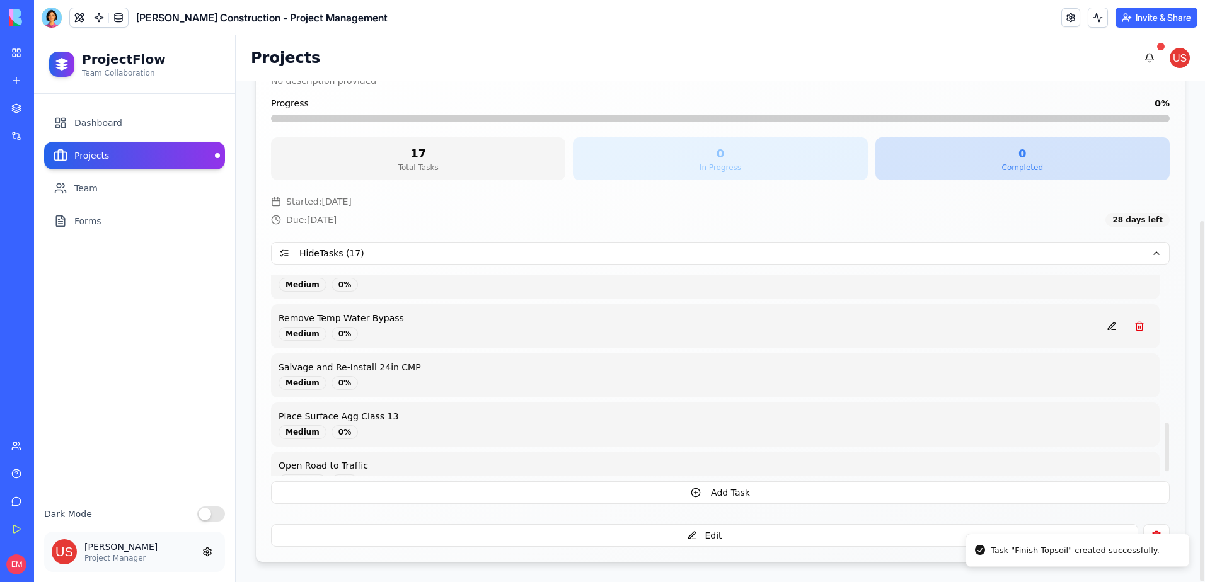
scroll to position [629, 0]
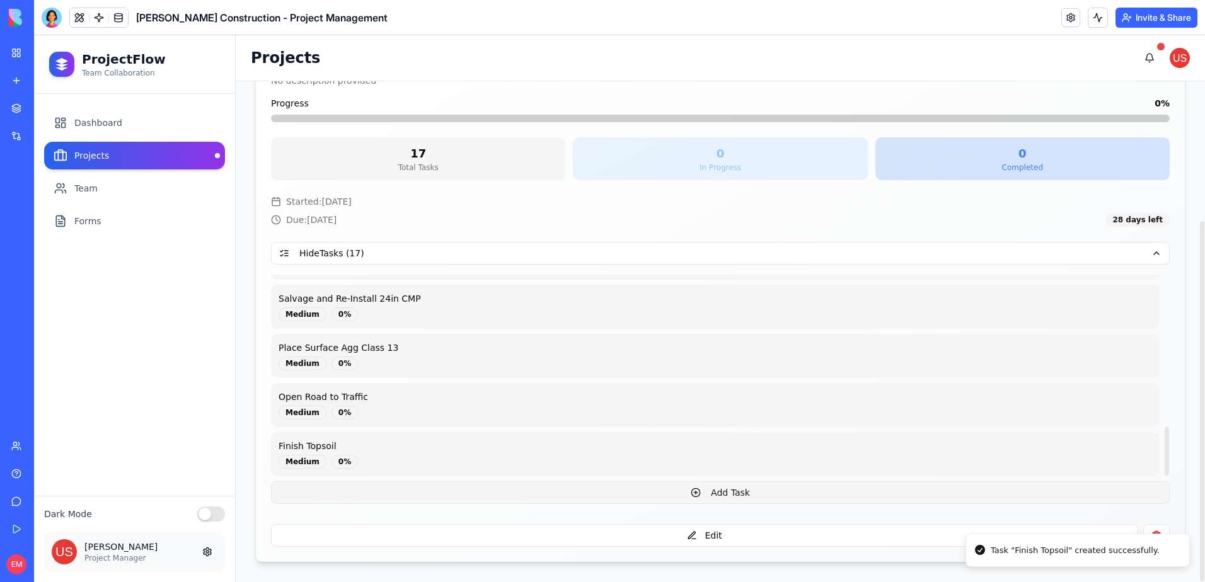
click at [470, 488] on button "Add Task" at bounding box center [720, 492] width 899 height 23
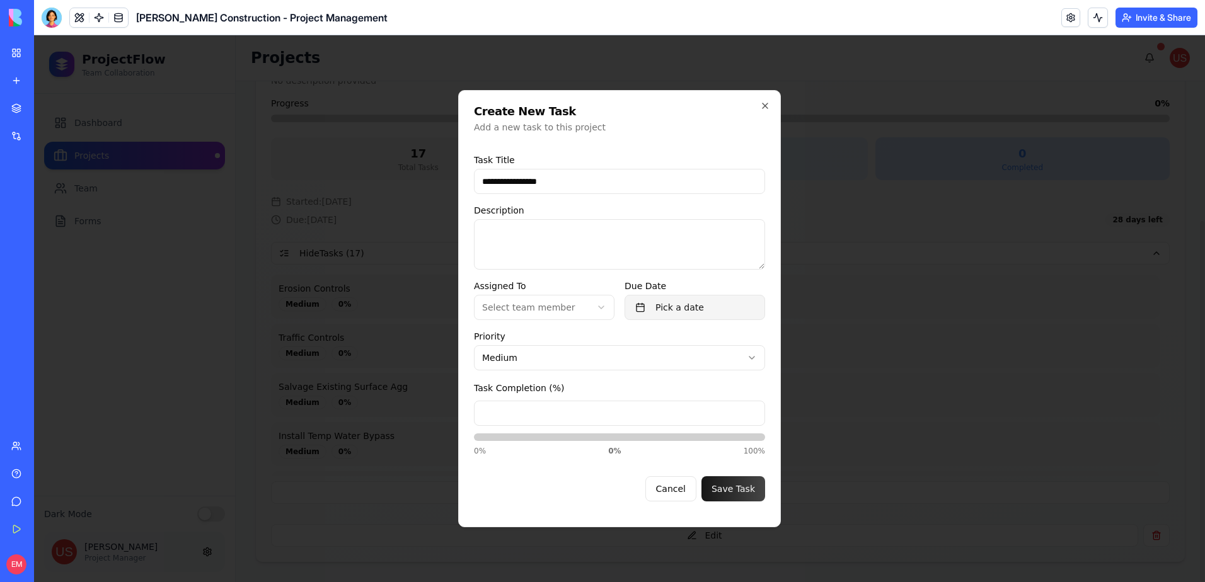
type input "**********"
click at [695, 306] on button "Pick a date" at bounding box center [695, 307] width 141 height 25
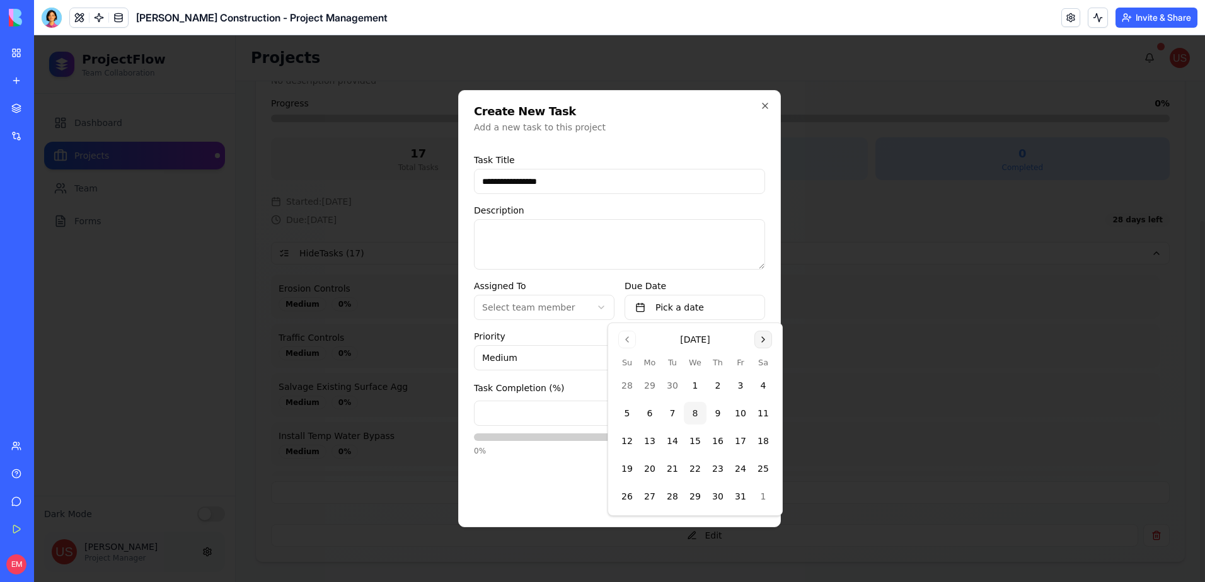
click at [766, 337] on button "Go to next month" at bounding box center [763, 340] width 18 height 18
click at [693, 417] on button "5" at bounding box center [695, 413] width 23 height 23
click at [568, 502] on form "**********" at bounding box center [619, 328] width 291 height 368
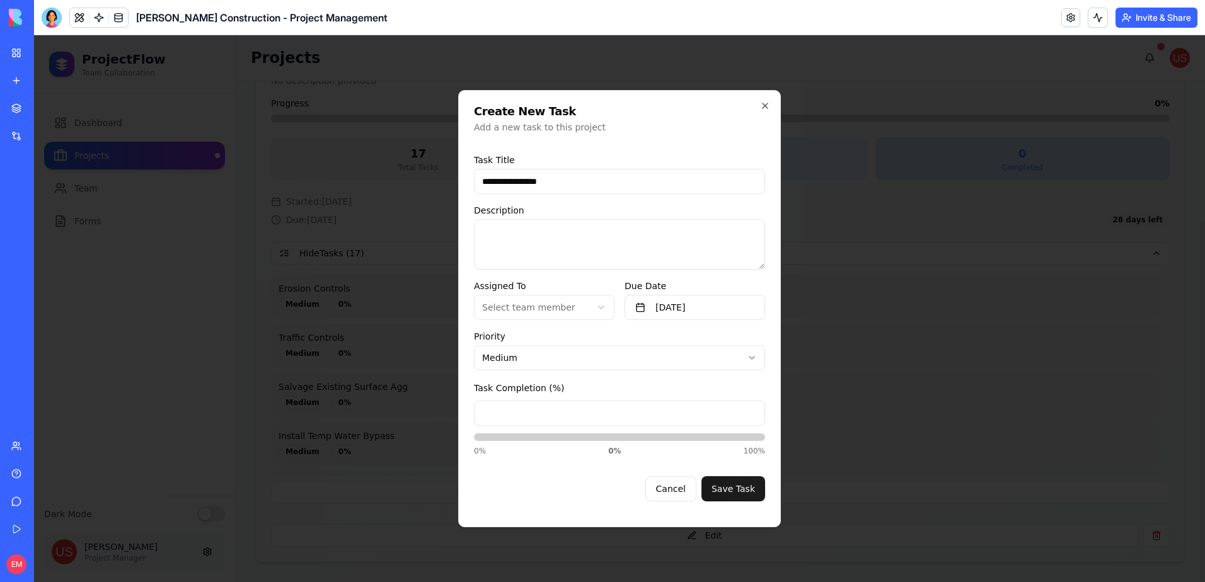
click at [761, 490] on button "Save Task" at bounding box center [733, 488] width 64 height 25
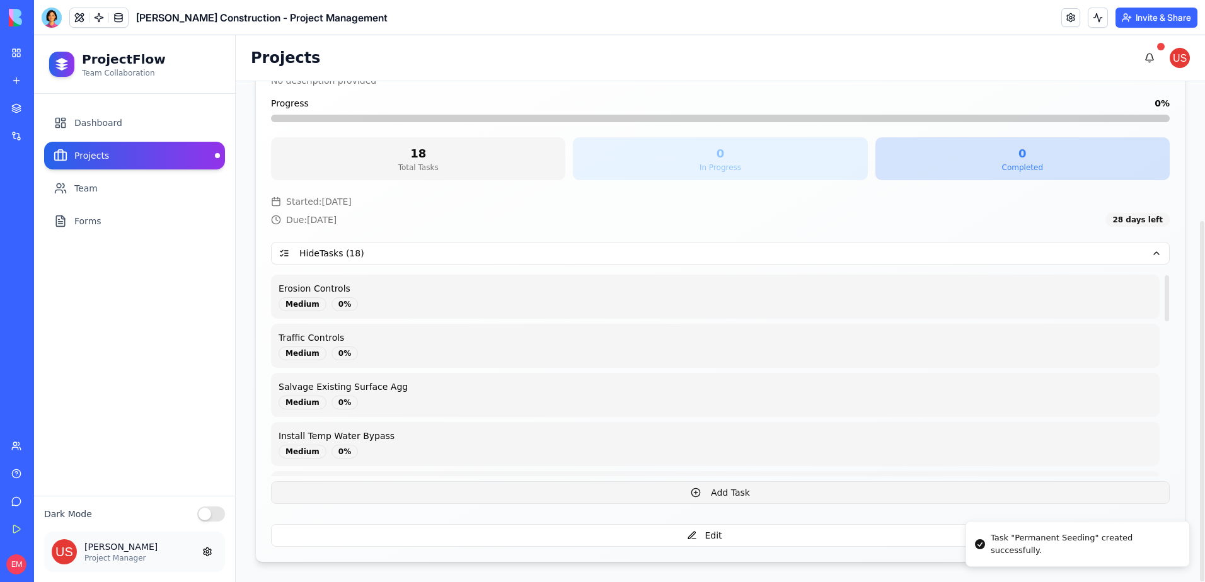
click at [651, 501] on button "Add Task" at bounding box center [720, 492] width 899 height 23
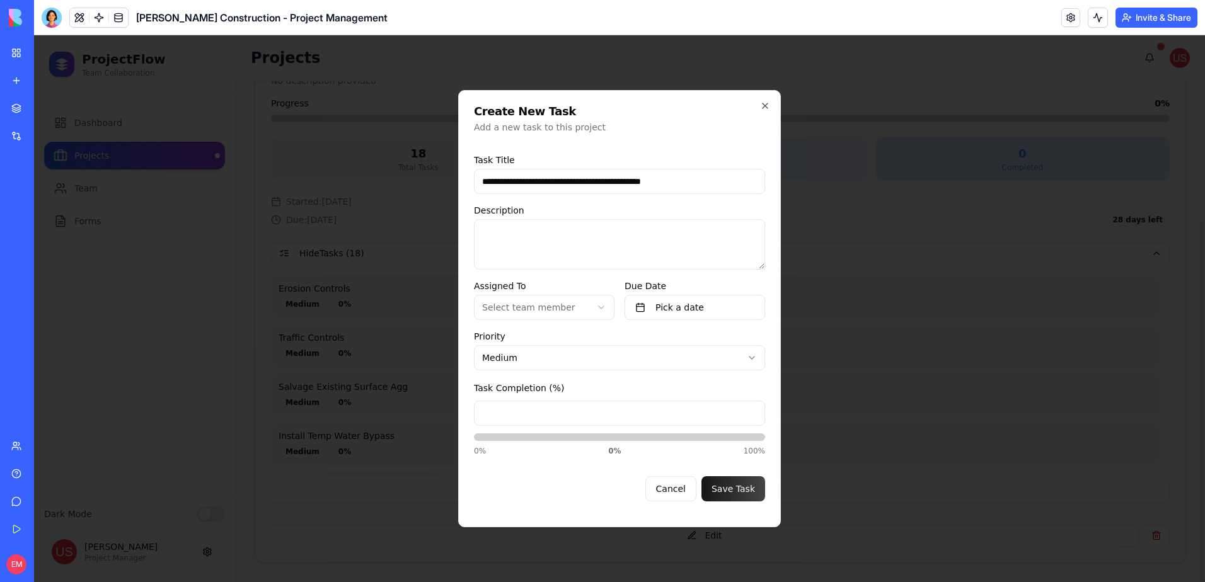
type input "**********"
click at [703, 311] on button "Pick a date" at bounding box center [695, 307] width 141 height 25
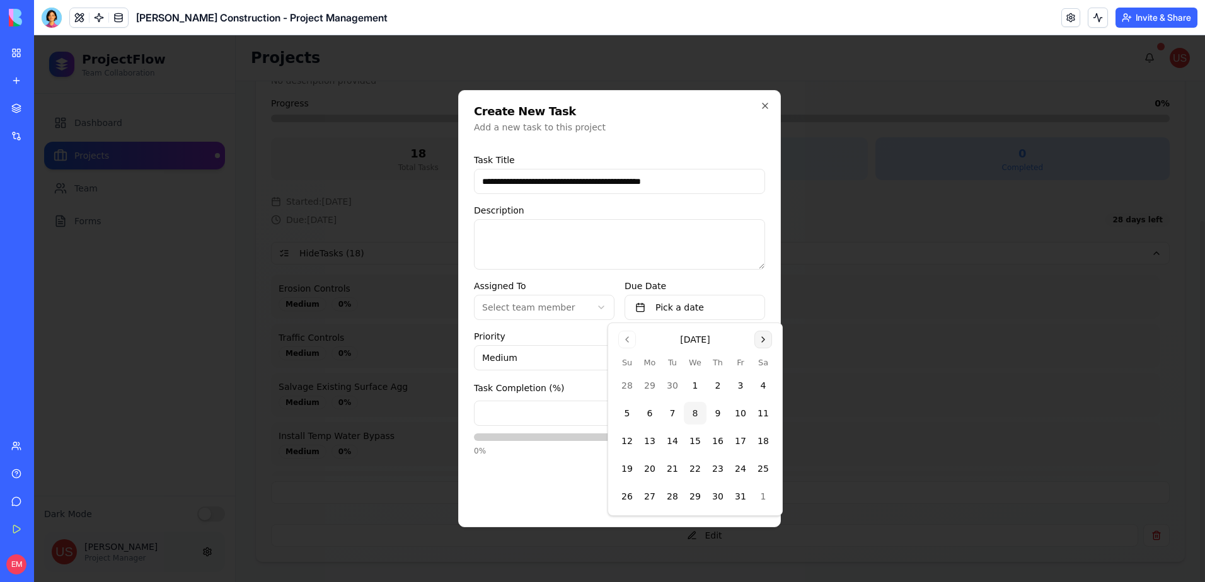
click at [764, 335] on button "Go to next month" at bounding box center [763, 340] width 18 height 18
click at [719, 413] on button "6" at bounding box center [717, 413] width 23 height 23
click at [556, 495] on div "Cancel Save Task" at bounding box center [619, 483] width 291 height 35
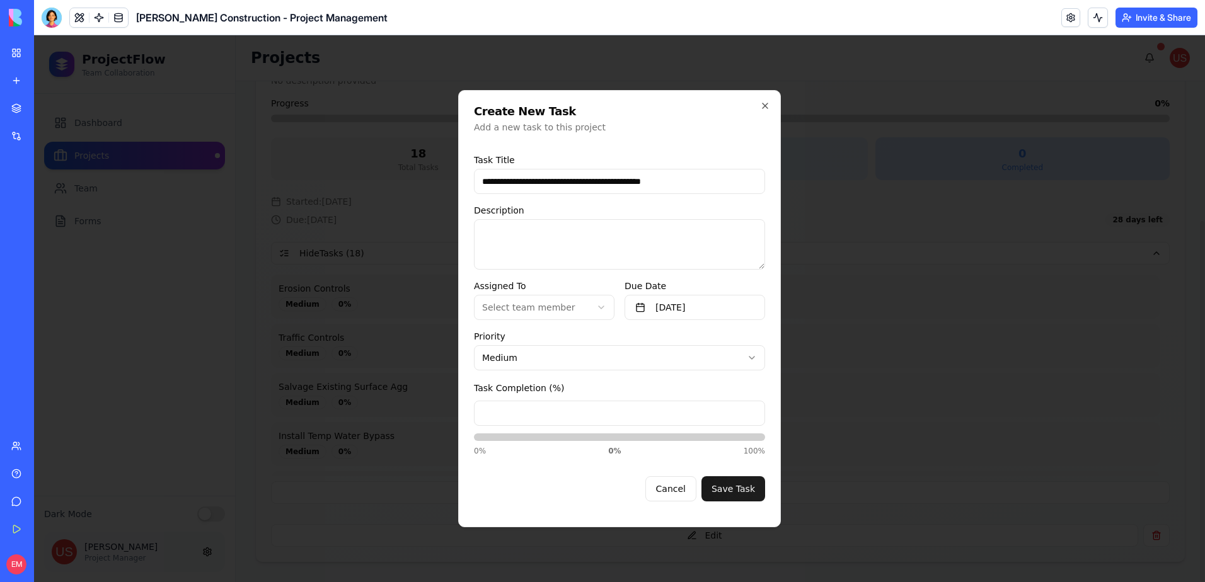
click at [743, 490] on button "Save Task" at bounding box center [733, 488] width 64 height 25
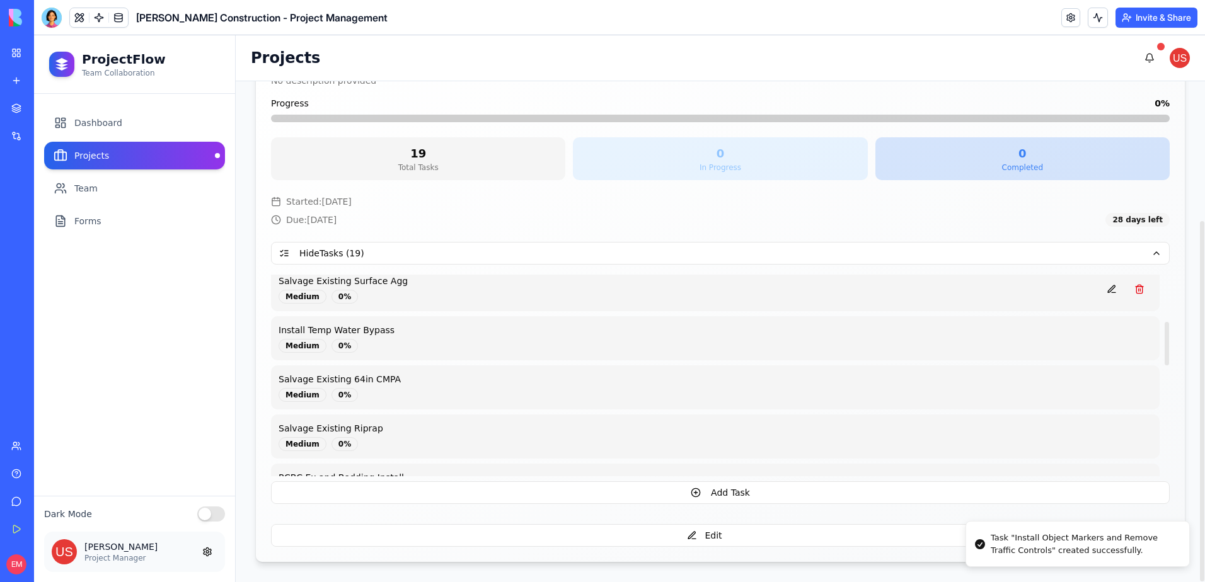
scroll to position [0, 0]
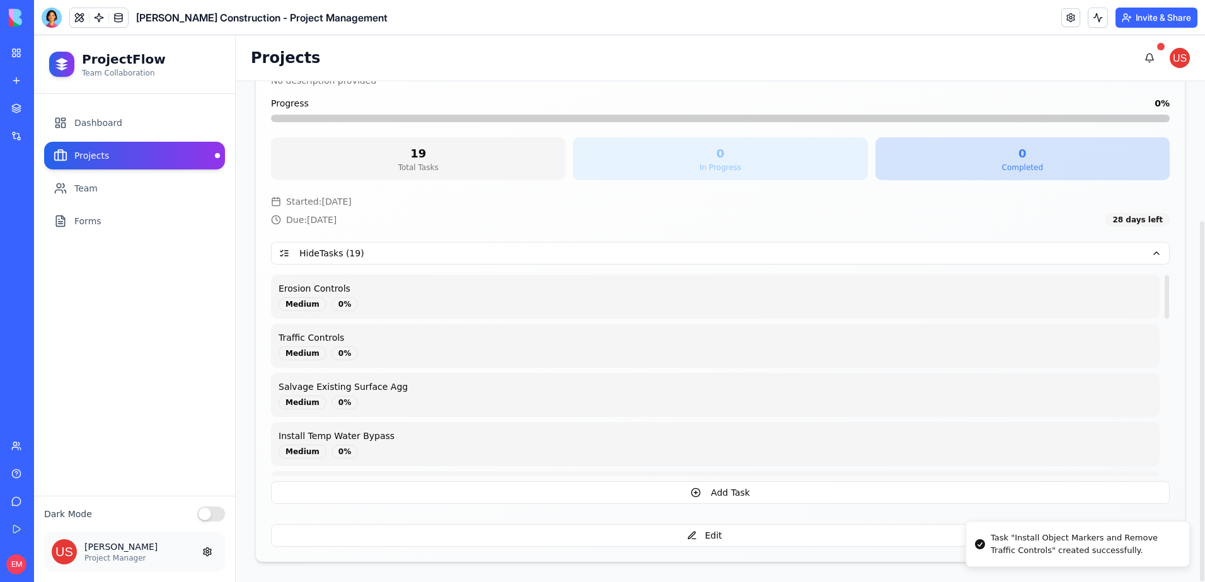
click at [158, 151] on link "Projects" at bounding box center [134, 156] width 181 height 28
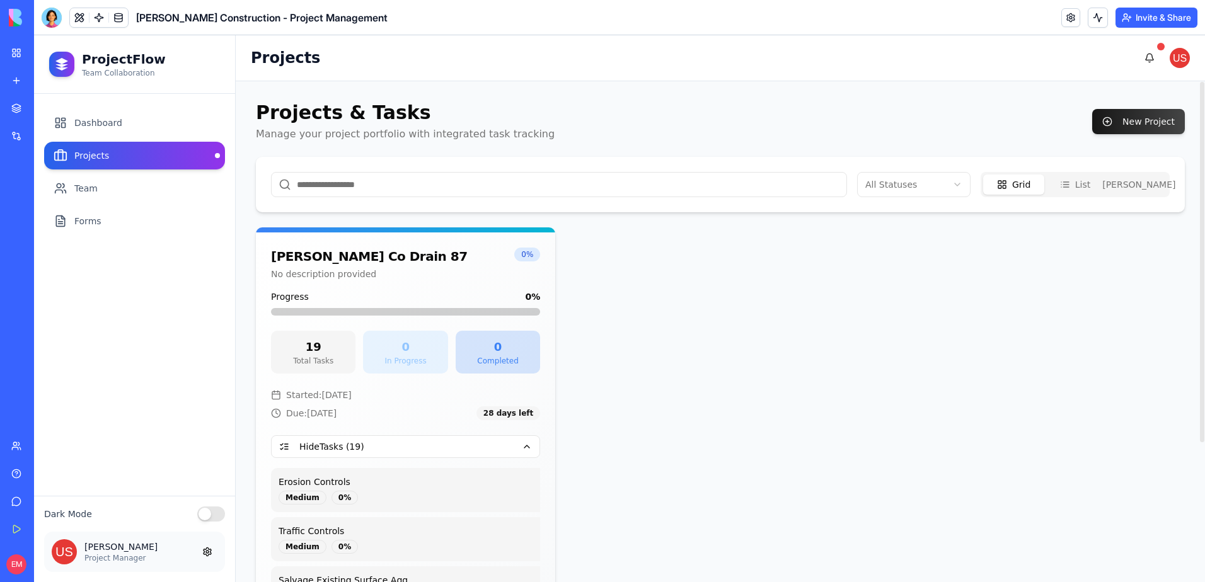
click at [1008, 176] on button "Grid" at bounding box center [1013, 185] width 61 height 20
click at [172, 194] on link "Team" at bounding box center [134, 189] width 181 height 28
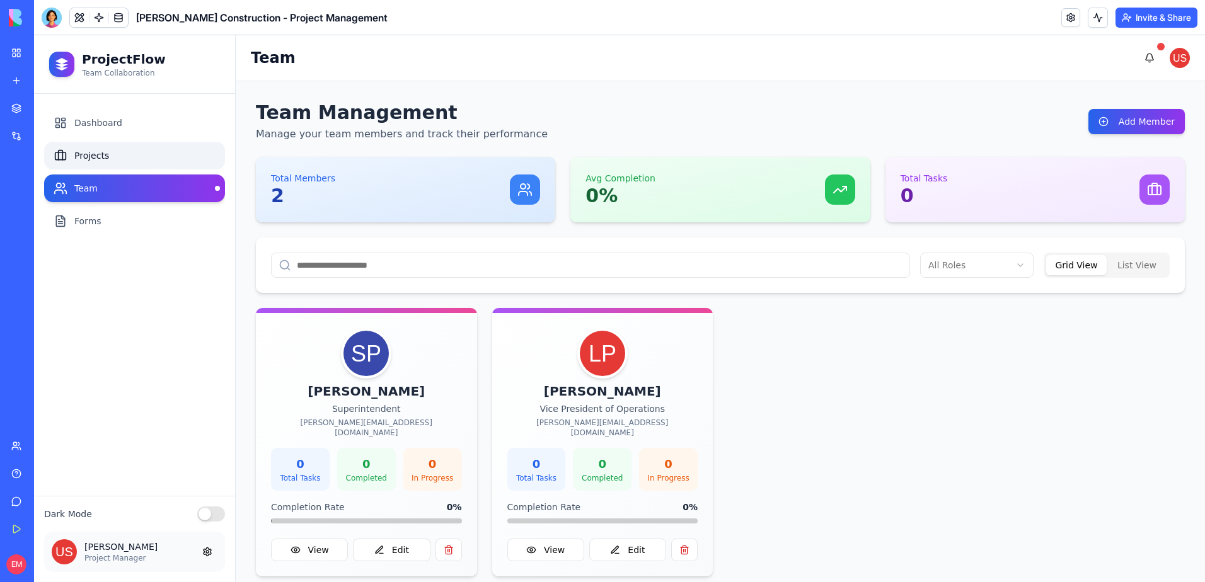
click at [165, 163] on link "Projects" at bounding box center [134, 156] width 181 height 28
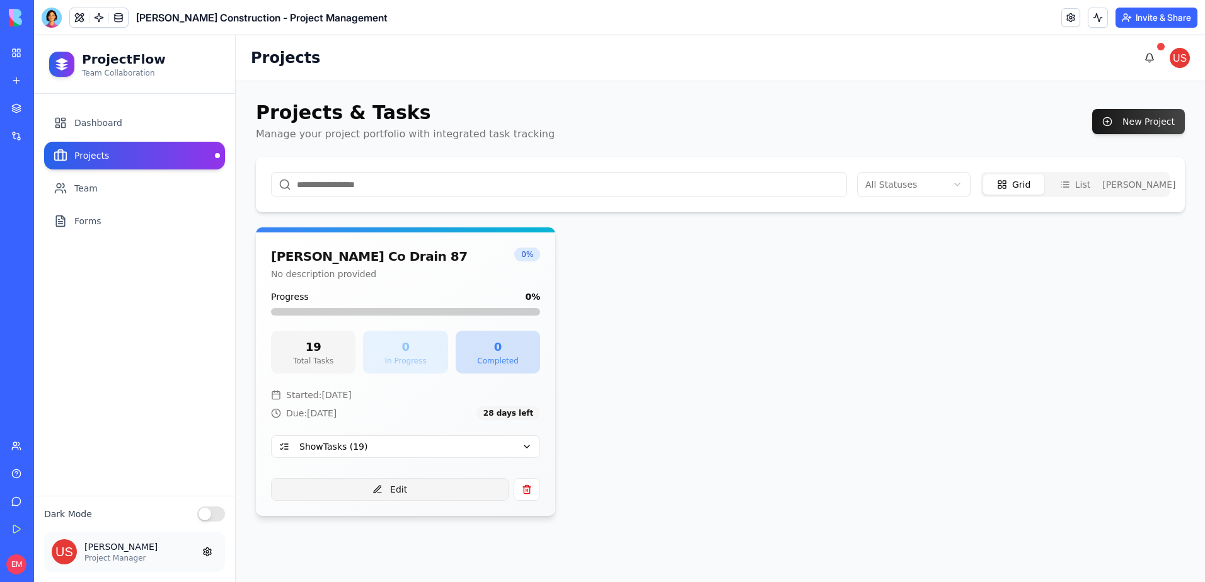
click at [471, 488] on button "Edit" at bounding box center [390, 489] width 238 height 23
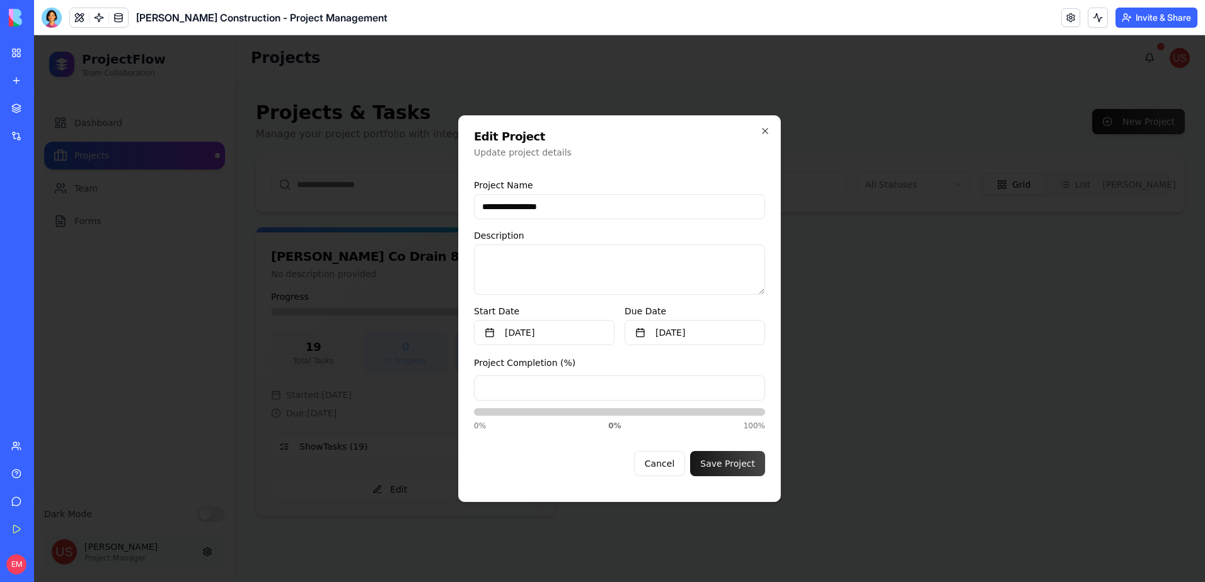
click at [979, 345] on div at bounding box center [619, 308] width 1171 height 547
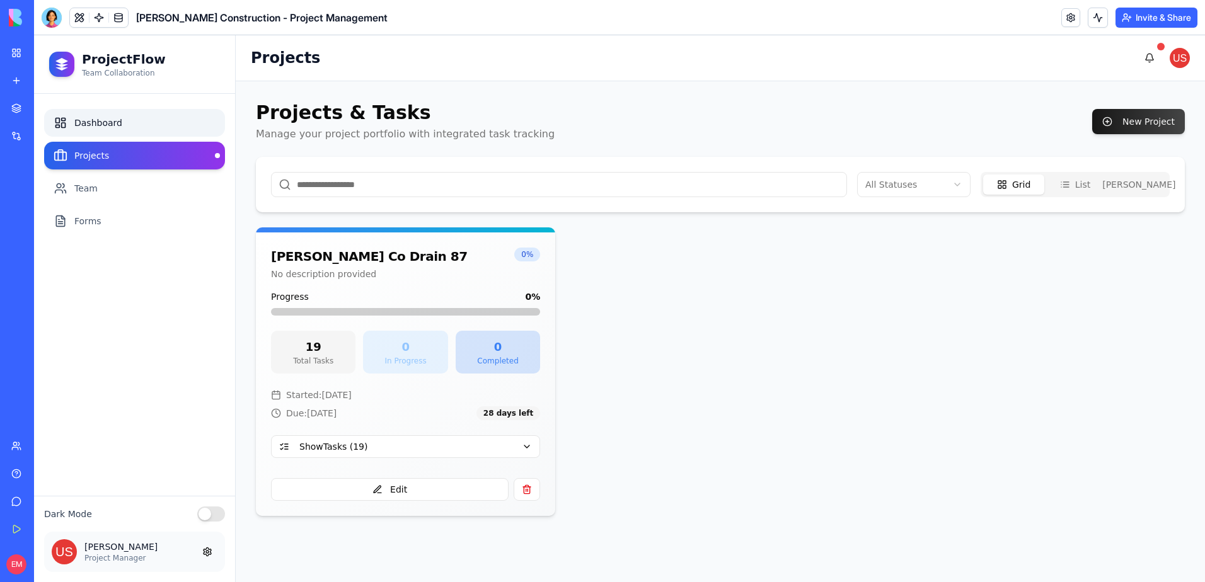
click at [118, 133] on link "Dashboard" at bounding box center [134, 123] width 181 height 28
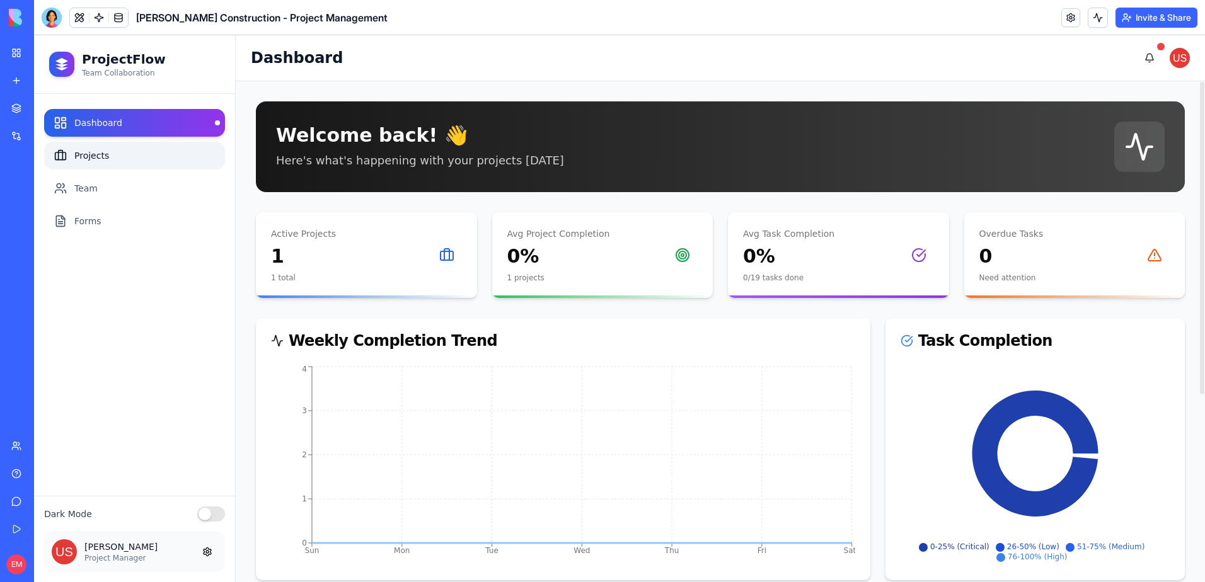
click at [115, 151] on link "Projects" at bounding box center [134, 156] width 181 height 28
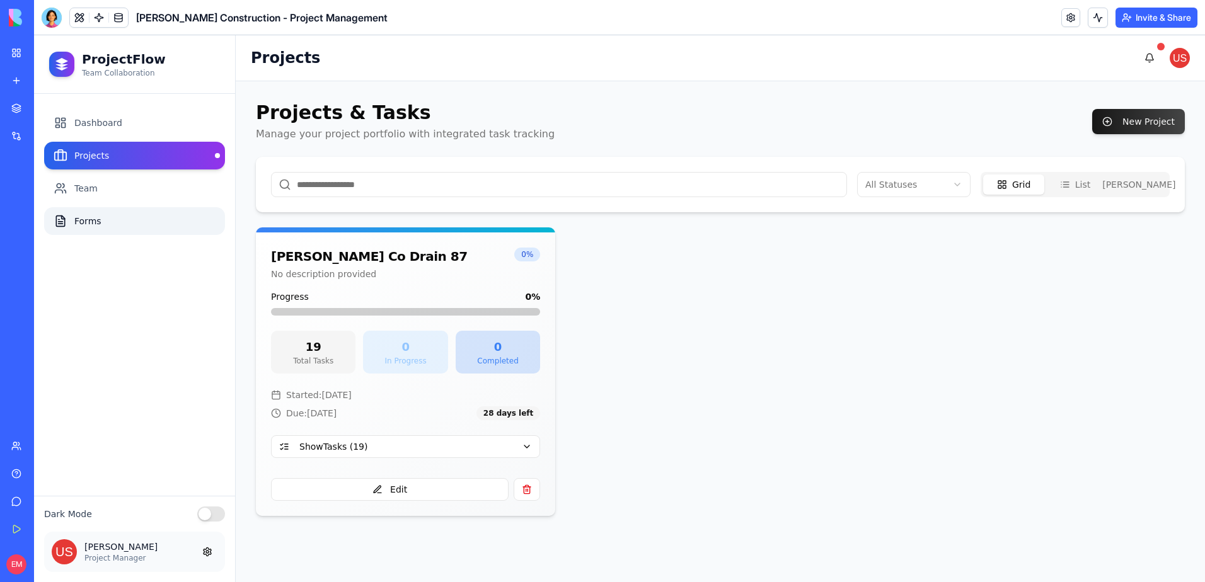
click at [113, 226] on link "Forms" at bounding box center [134, 221] width 181 height 28
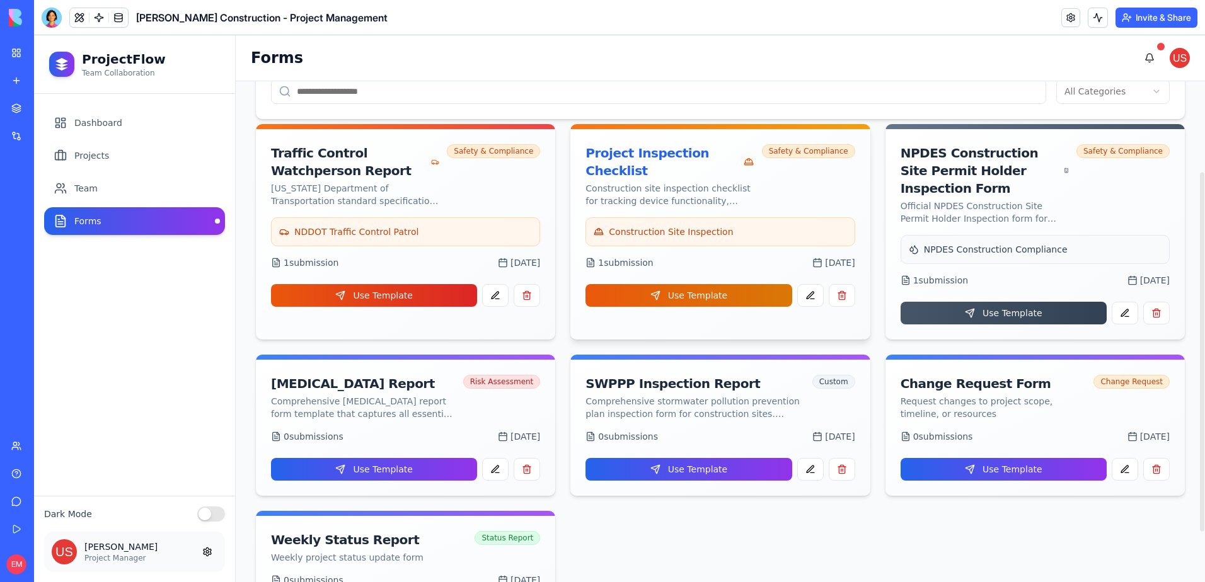
scroll to position [126, 0]
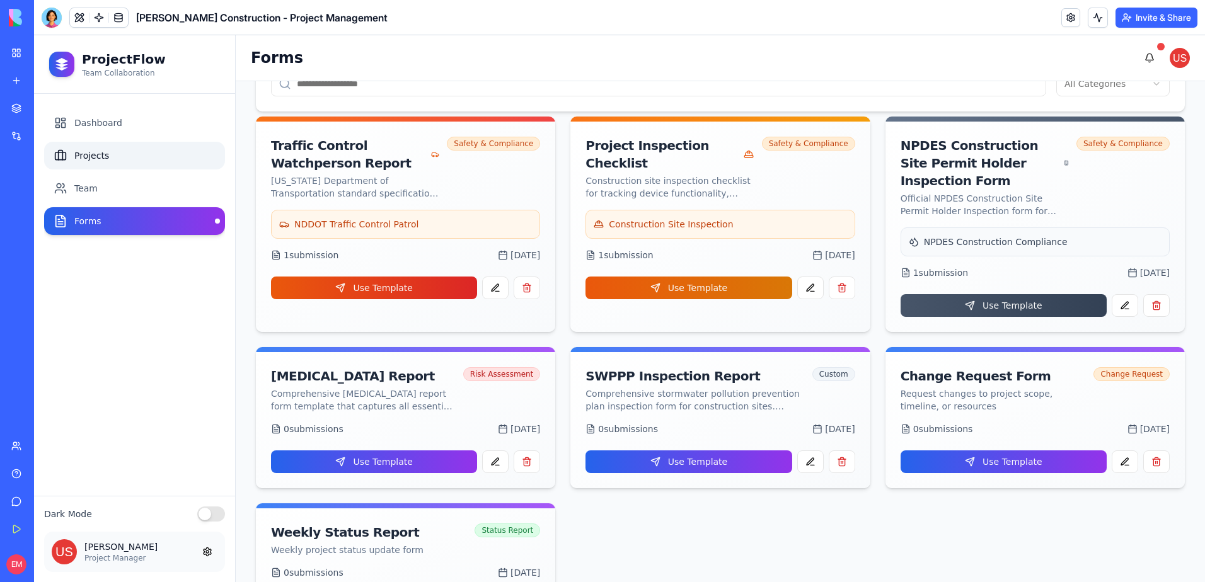
click at [170, 154] on link "Projects" at bounding box center [134, 156] width 181 height 28
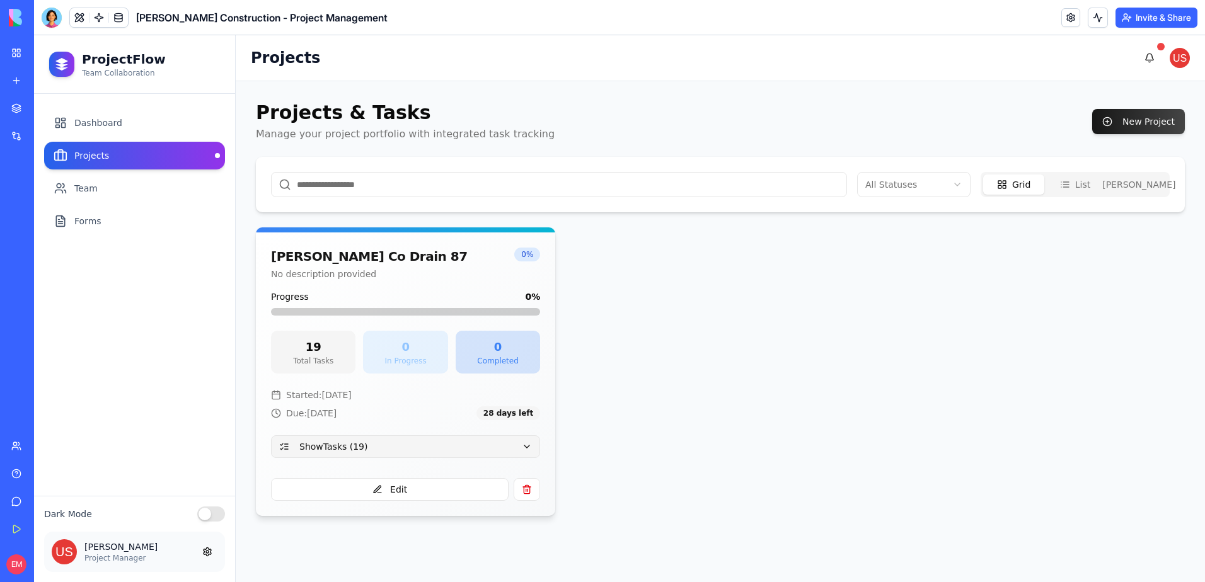
click at [464, 442] on button "Show Tasks ( 19 )" at bounding box center [405, 446] width 269 height 23
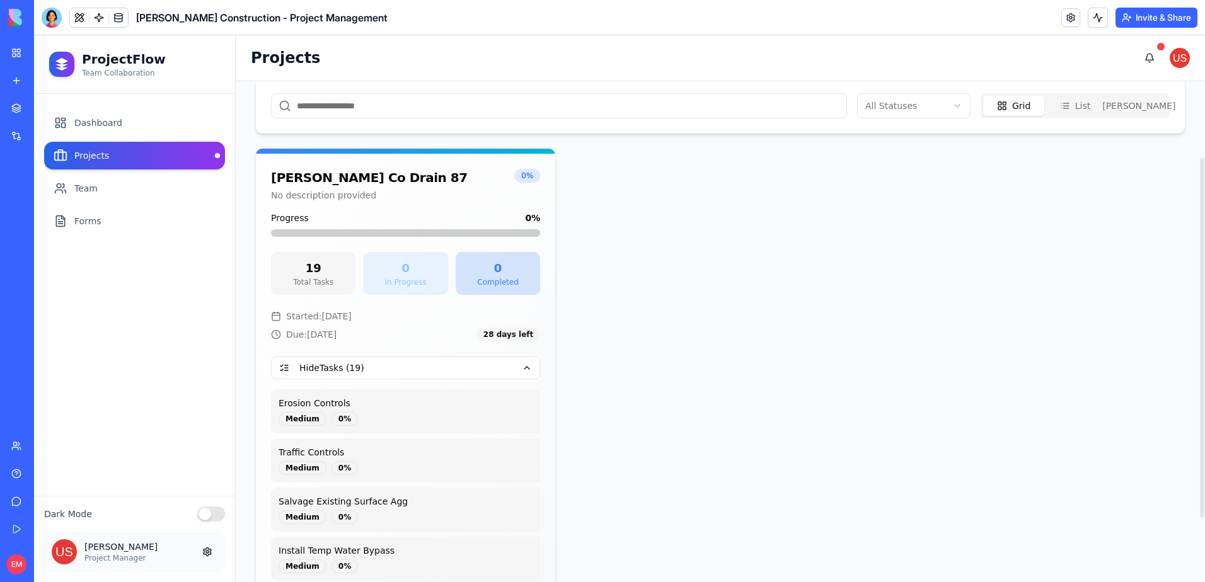
scroll to position [193, 0]
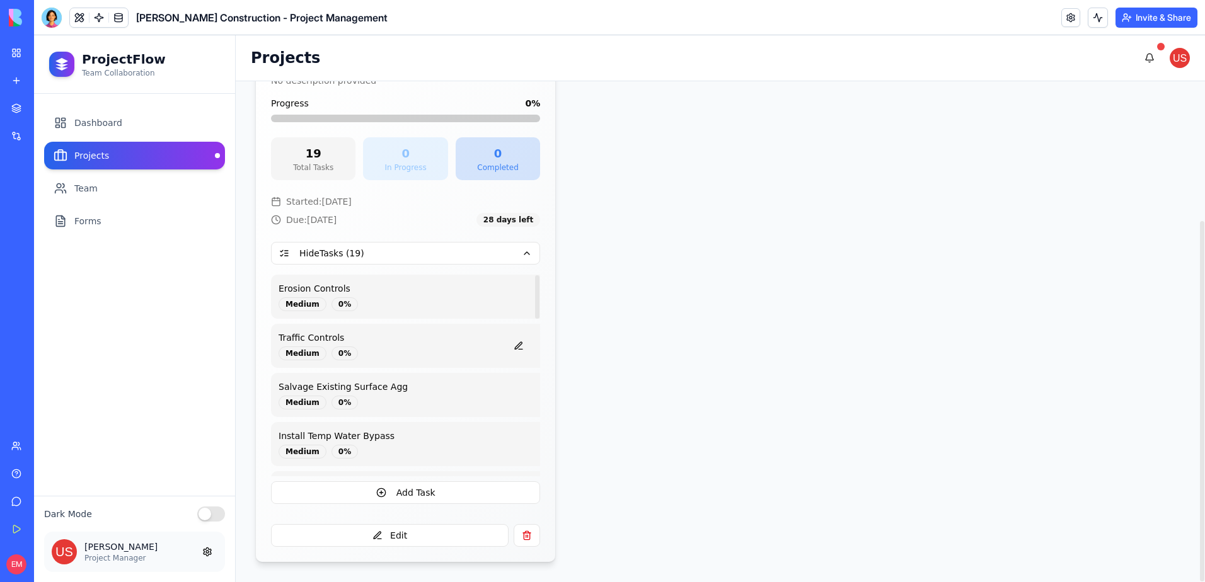
click at [459, 335] on p "Traffic Controls" at bounding box center [390, 337] width 222 height 13
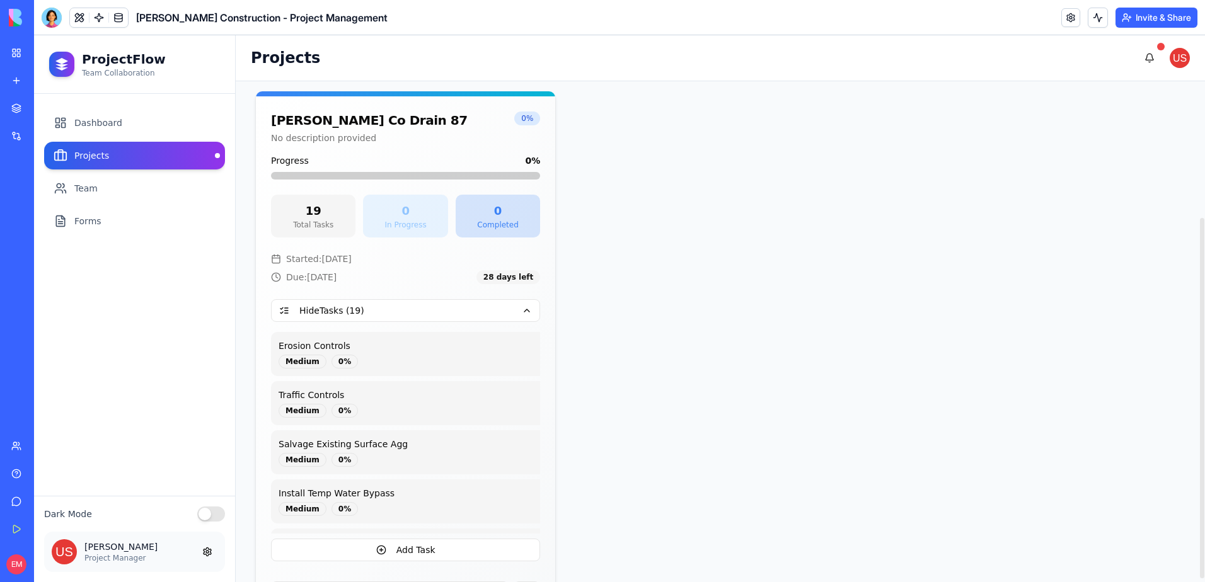
scroll to position [0, 0]
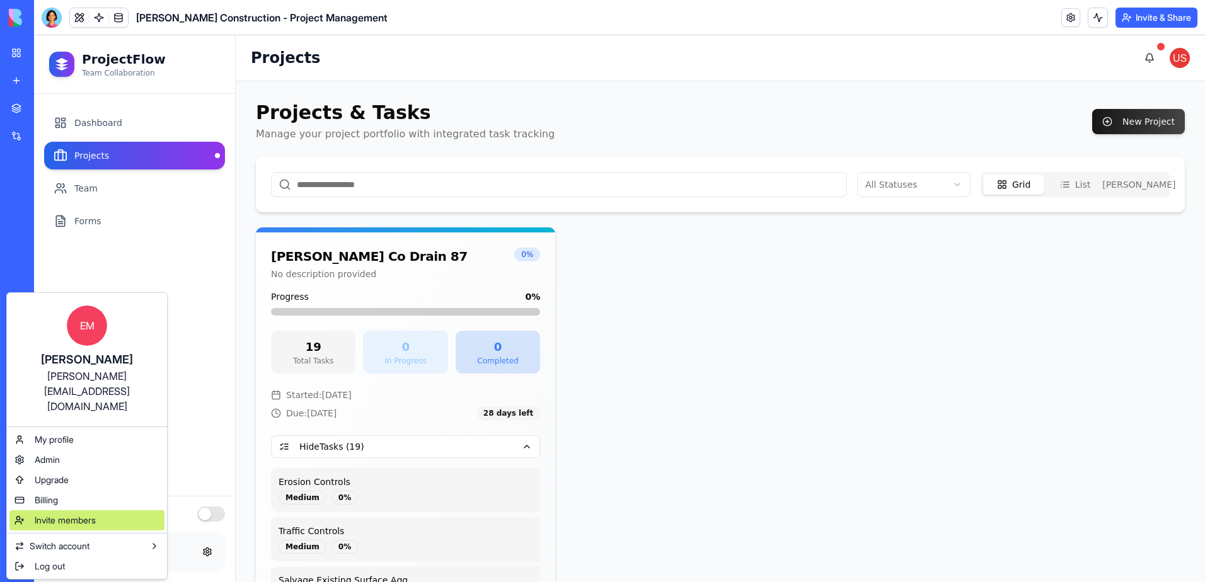
click at [56, 514] on span "Invite members" at bounding box center [65, 520] width 61 height 13
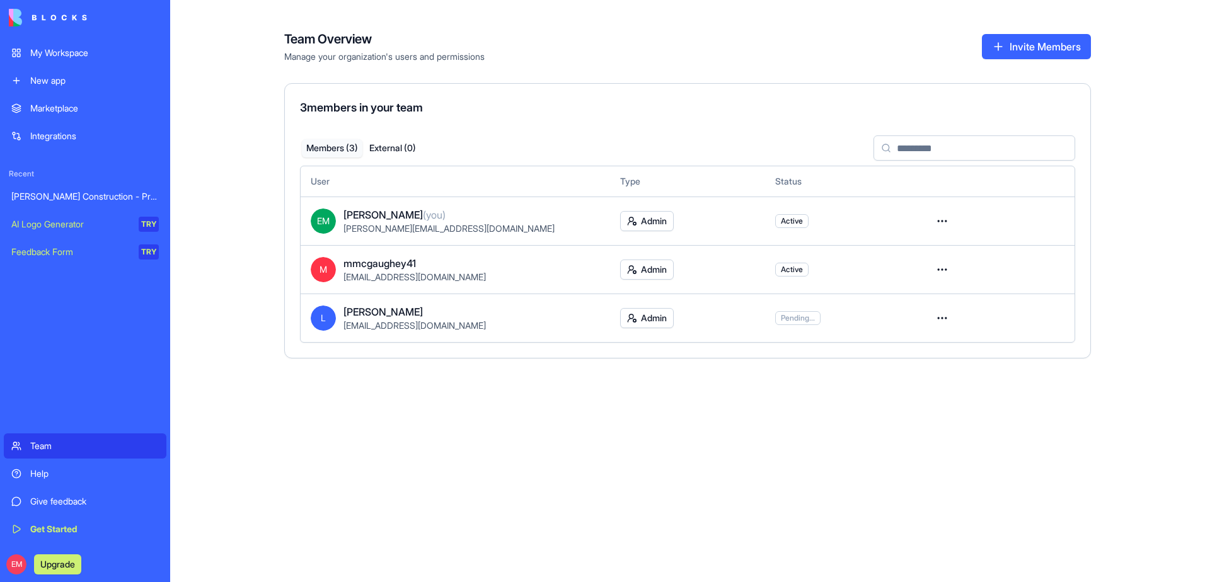
click at [1044, 40] on button "Invite Members" at bounding box center [1036, 46] width 109 height 25
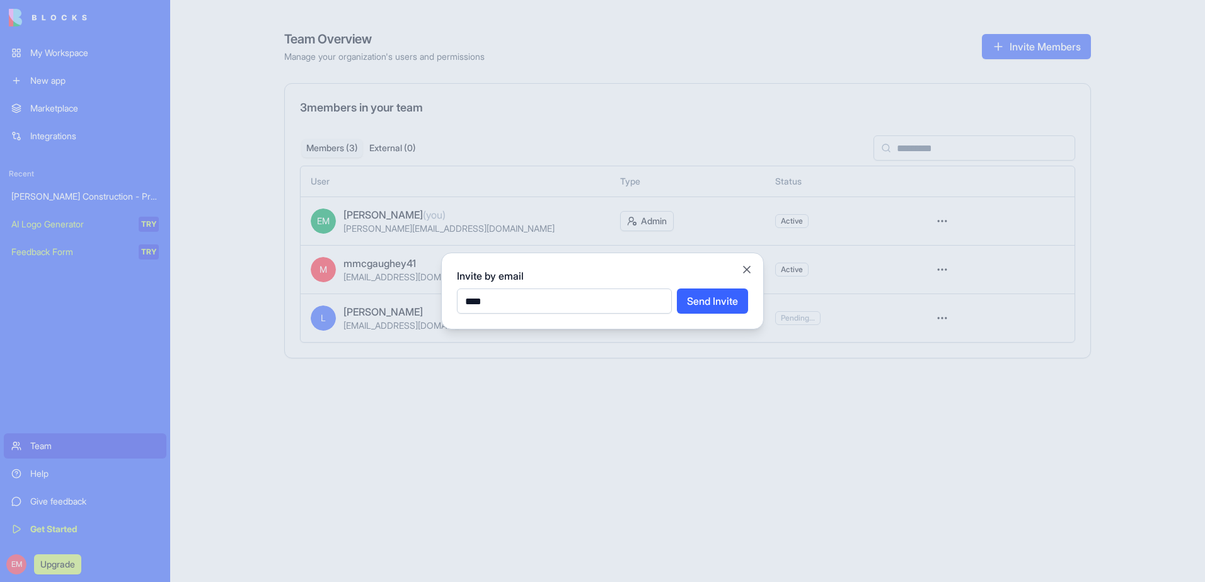
type input "**********"
click at [712, 300] on button "Send Invite" at bounding box center [712, 301] width 71 height 25
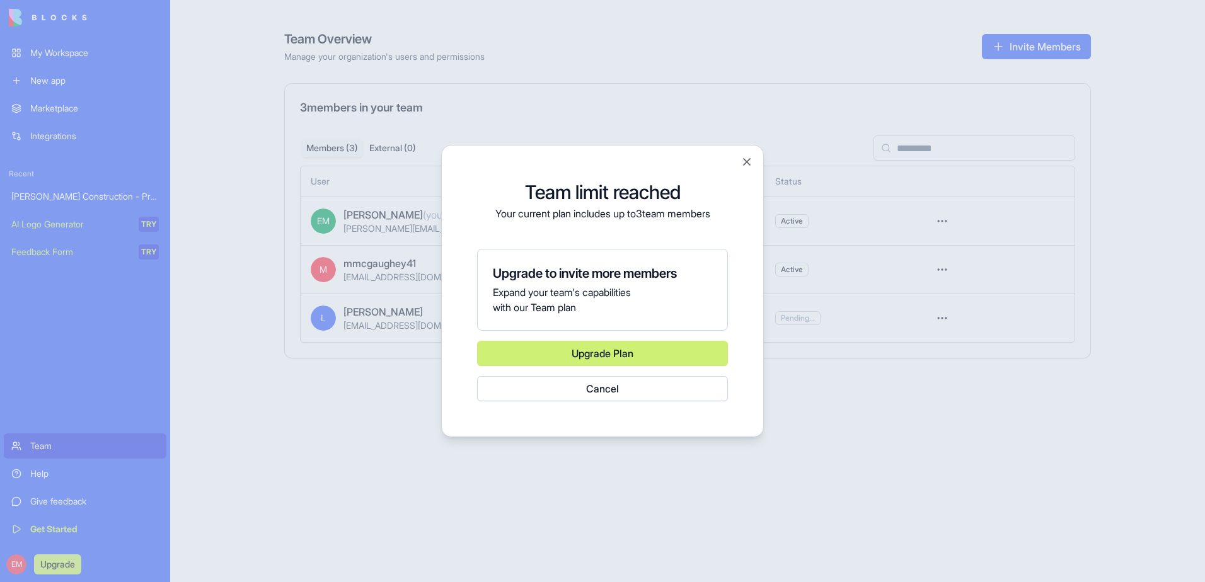
click at [631, 389] on button "Cancel" at bounding box center [602, 388] width 251 height 25
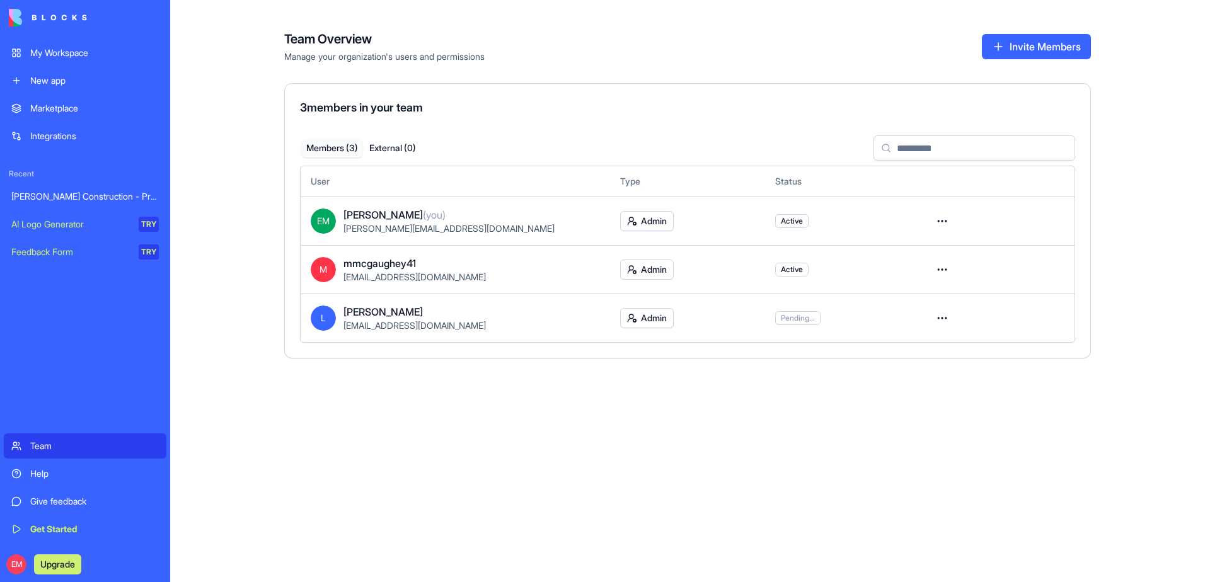
click at [938, 268] on html "My Workspace New app Marketplace Integrations Recent Gladen Construction - Proj…" at bounding box center [602, 291] width 1205 height 582
click at [909, 342] on div "Remove user" at bounding box center [897, 344] width 101 height 20
click at [1023, 50] on button "Invite Members" at bounding box center [1036, 46] width 109 height 25
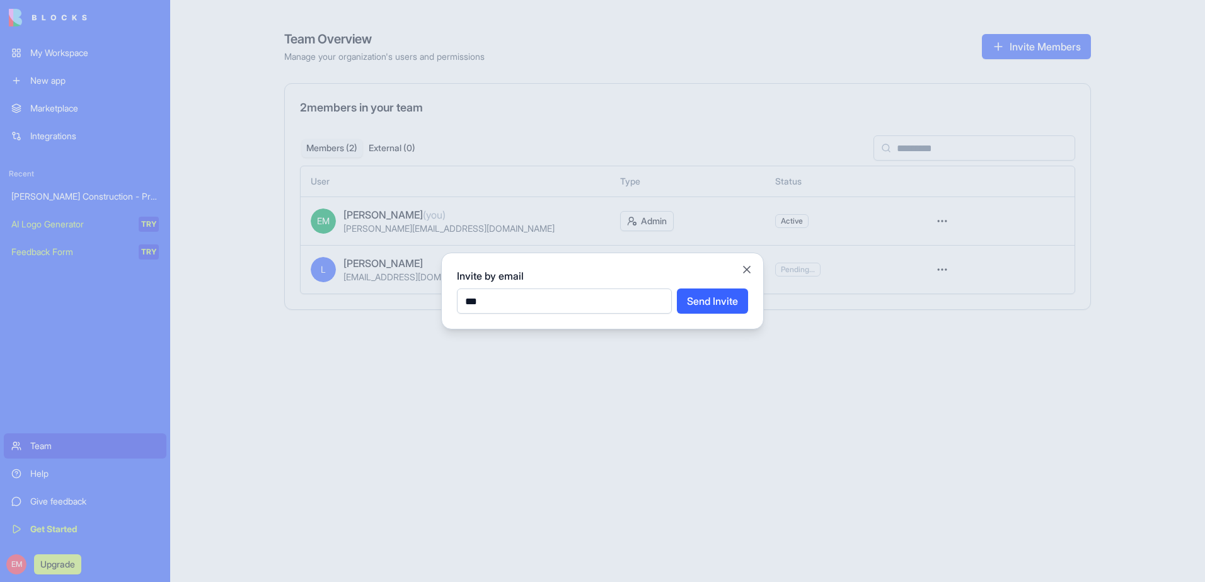
type input "**********"
click at [706, 296] on button "Send Invite" at bounding box center [712, 301] width 71 height 25
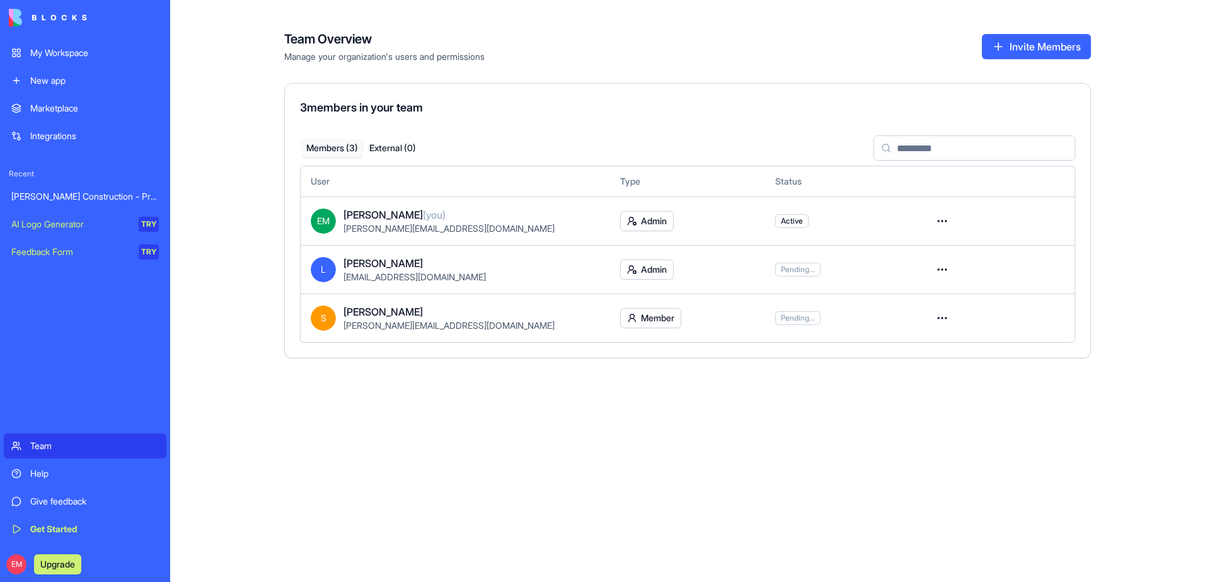
click at [66, 40] on link "My Workspace" at bounding box center [85, 52] width 163 height 25
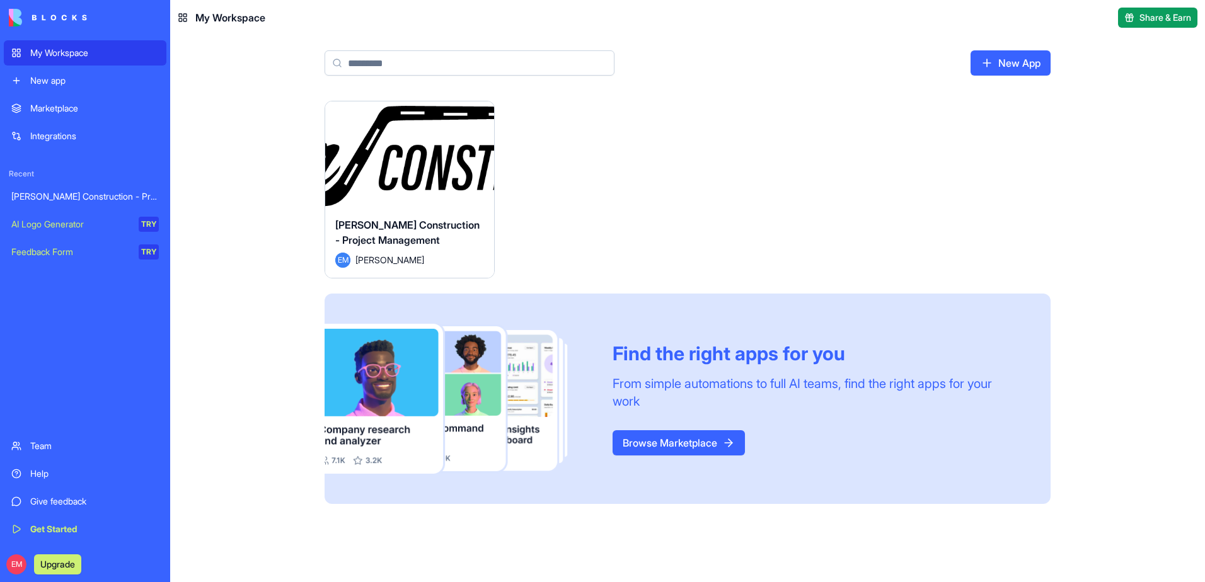
click at [406, 158] on button "Launch" at bounding box center [409, 154] width 95 height 25
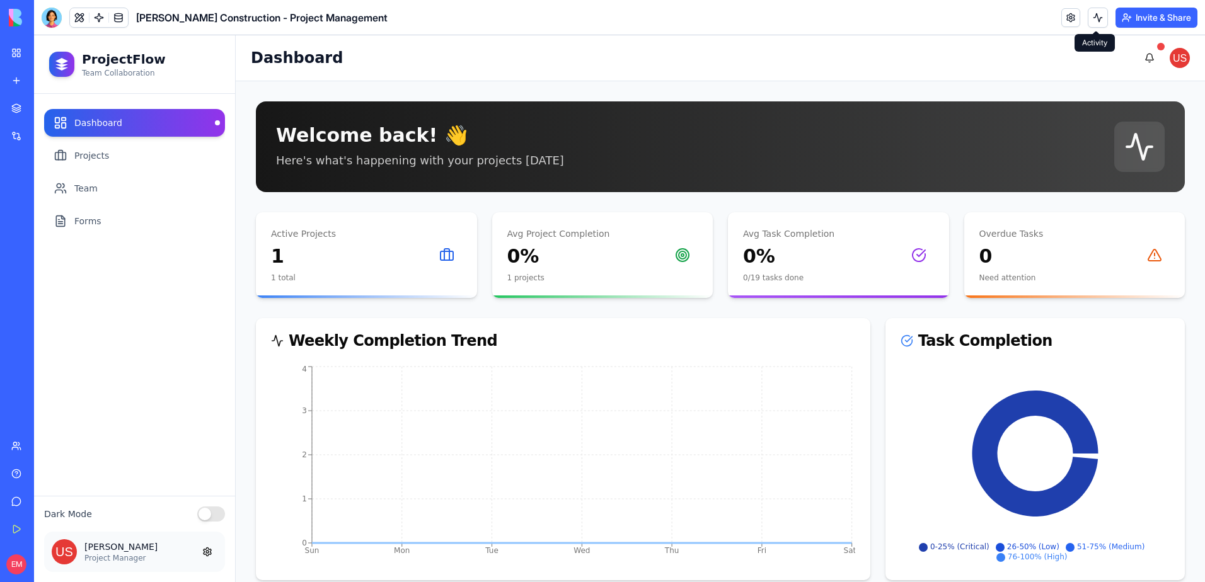
click at [1090, 17] on button at bounding box center [1098, 18] width 20 height 20
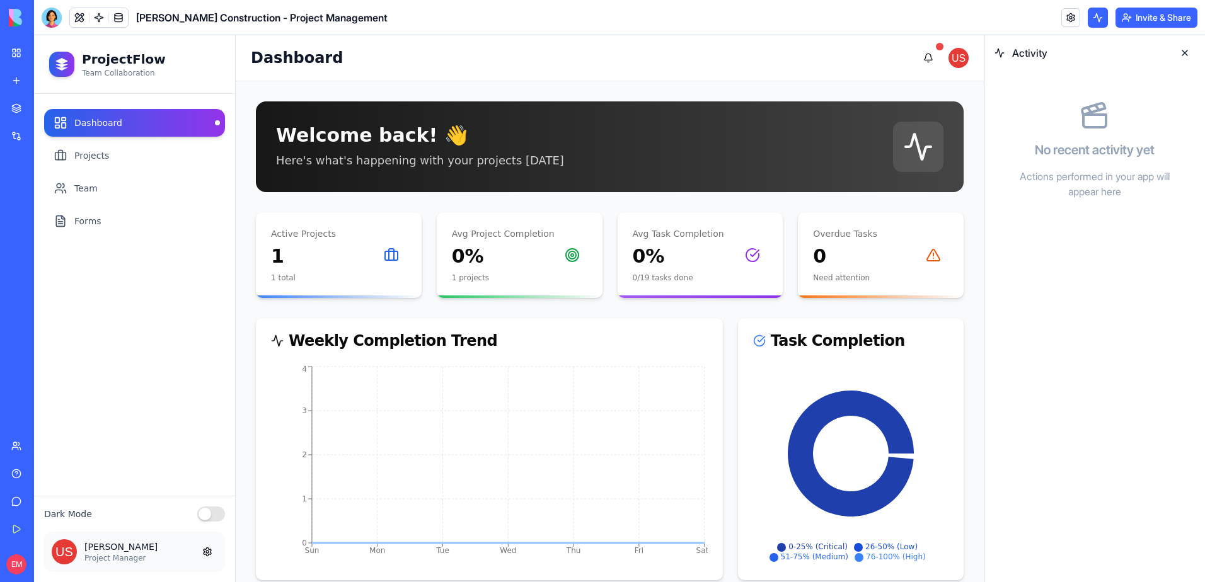
click at [1090, 17] on button at bounding box center [1098, 18] width 20 height 20
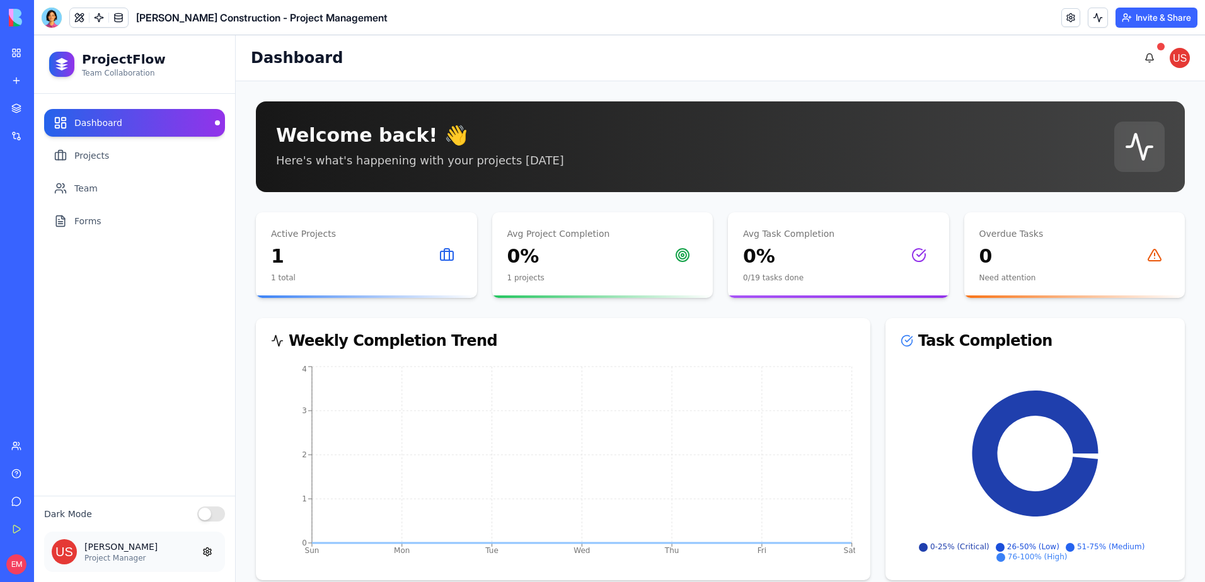
click at [1078, 17] on div "Invite & Share" at bounding box center [1129, 18] width 136 height 20
click at [1074, 17] on link at bounding box center [1070, 17] width 19 height 19
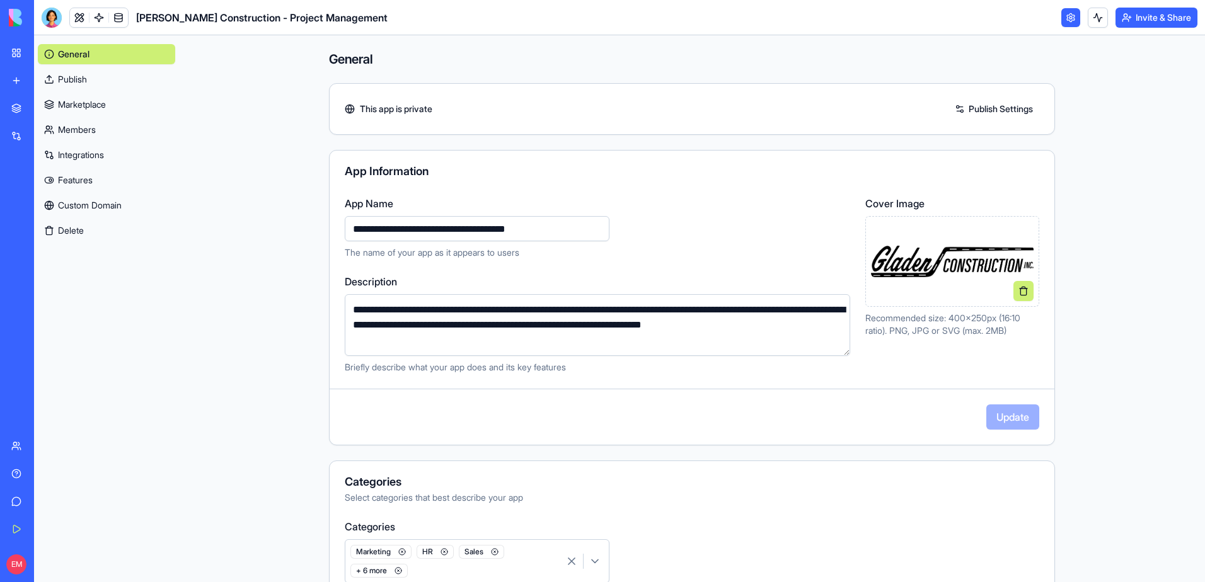
click at [1061, 21] on link at bounding box center [1070, 17] width 19 height 19
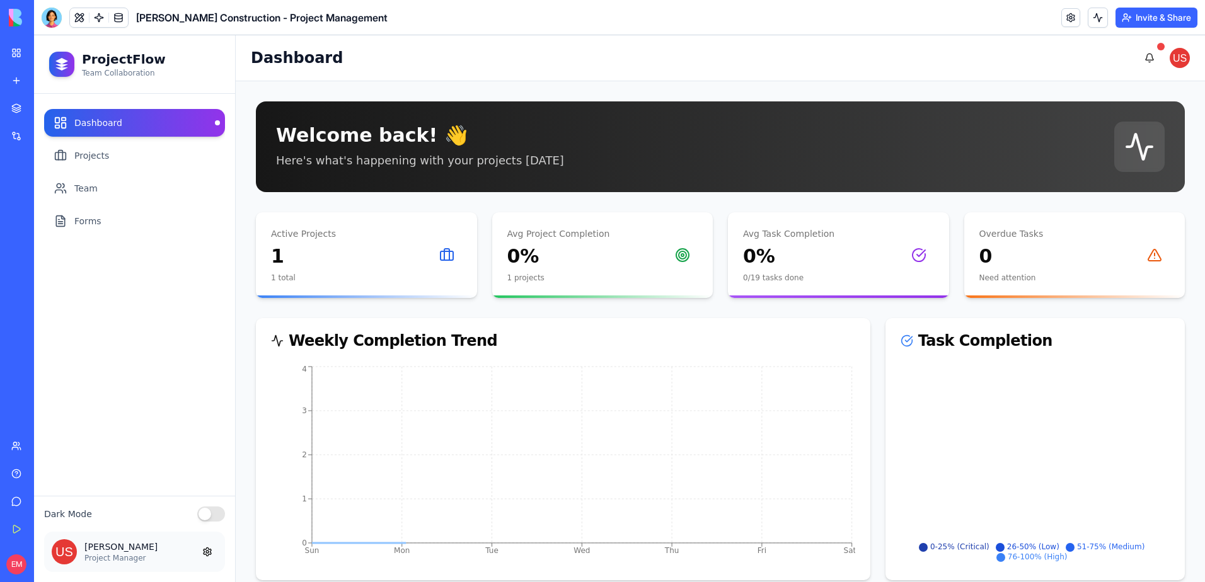
click at [1175, 14] on button "Invite & Share" at bounding box center [1156, 18] width 82 height 20
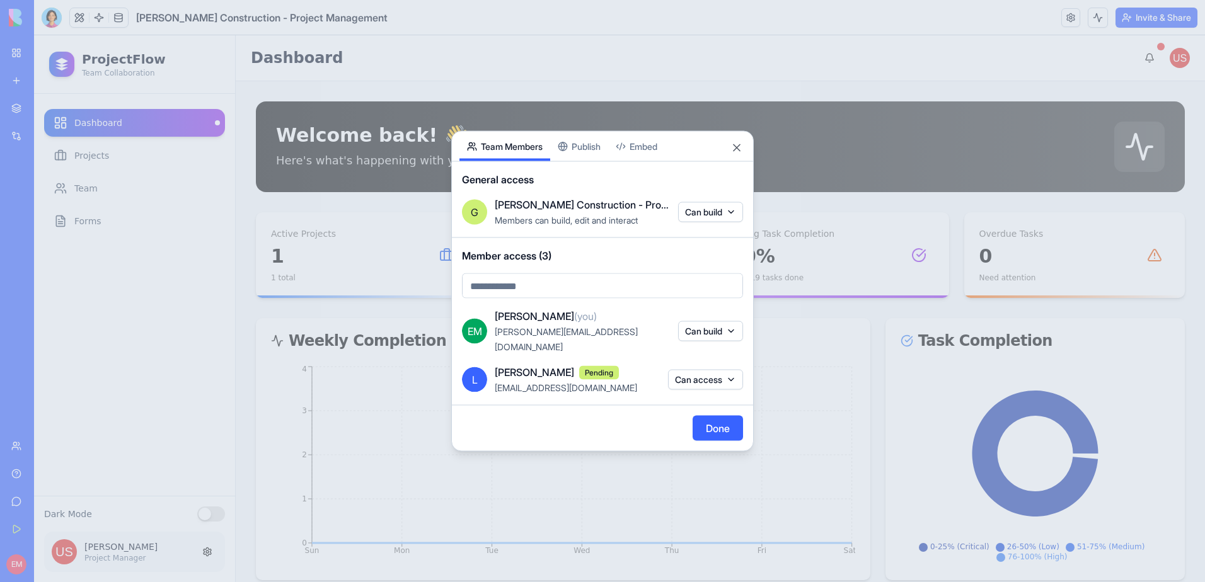
click at [583, 297] on body "My Workspace New app Marketplace Integrations Recent [PERSON_NAME] Construction…" at bounding box center [602, 291] width 1205 height 582
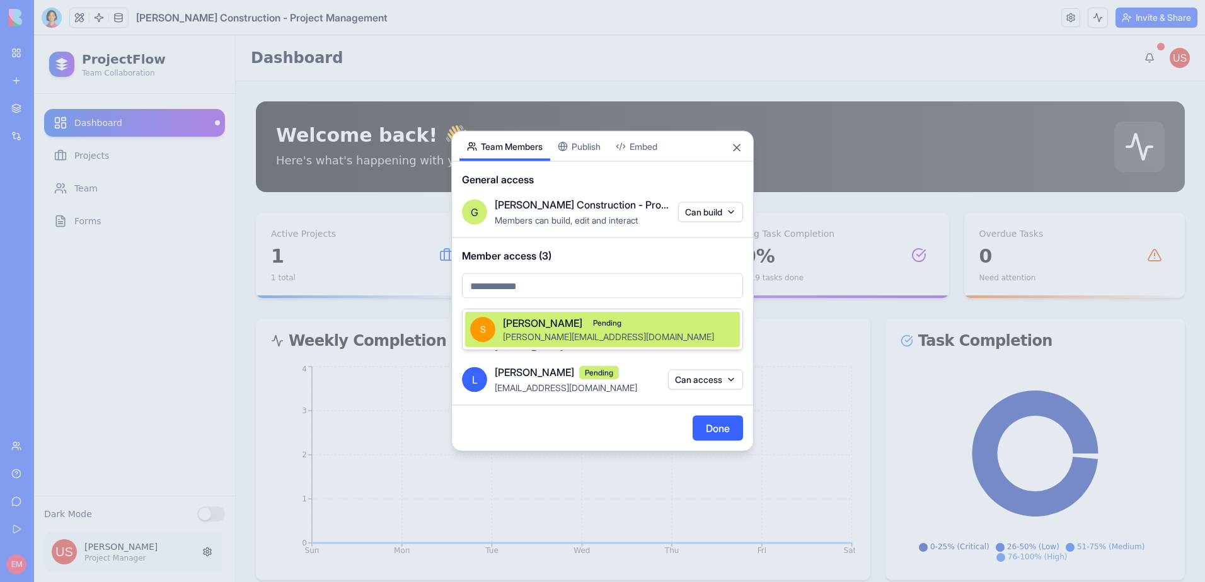
click at [569, 332] on span "[PERSON_NAME][EMAIL_ADDRESS][DOMAIN_NAME]" at bounding box center [608, 336] width 211 height 11
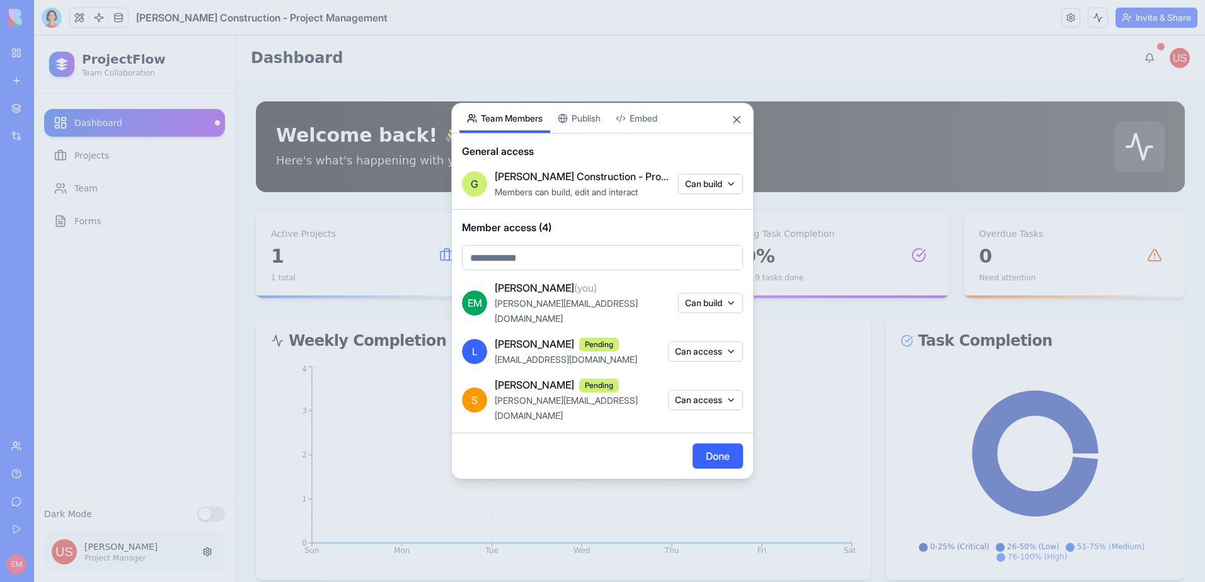
click at [729, 444] on button "Done" at bounding box center [718, 456] width 50 height 25
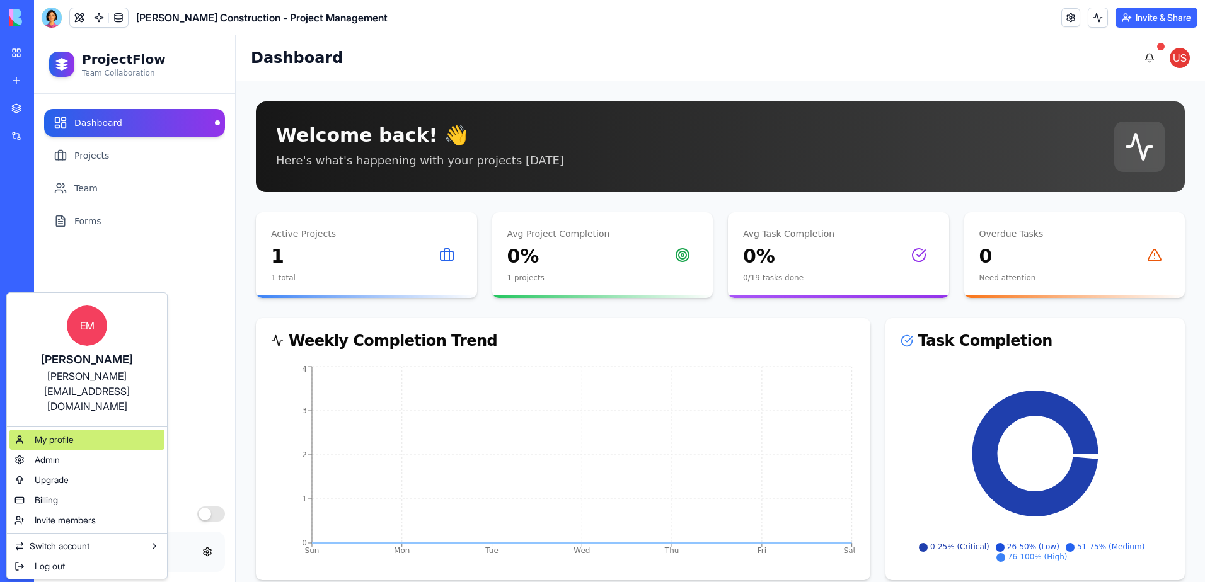
click at [109, 430] on div "My profile" at bounding box center [86, 440] width 155 height 20
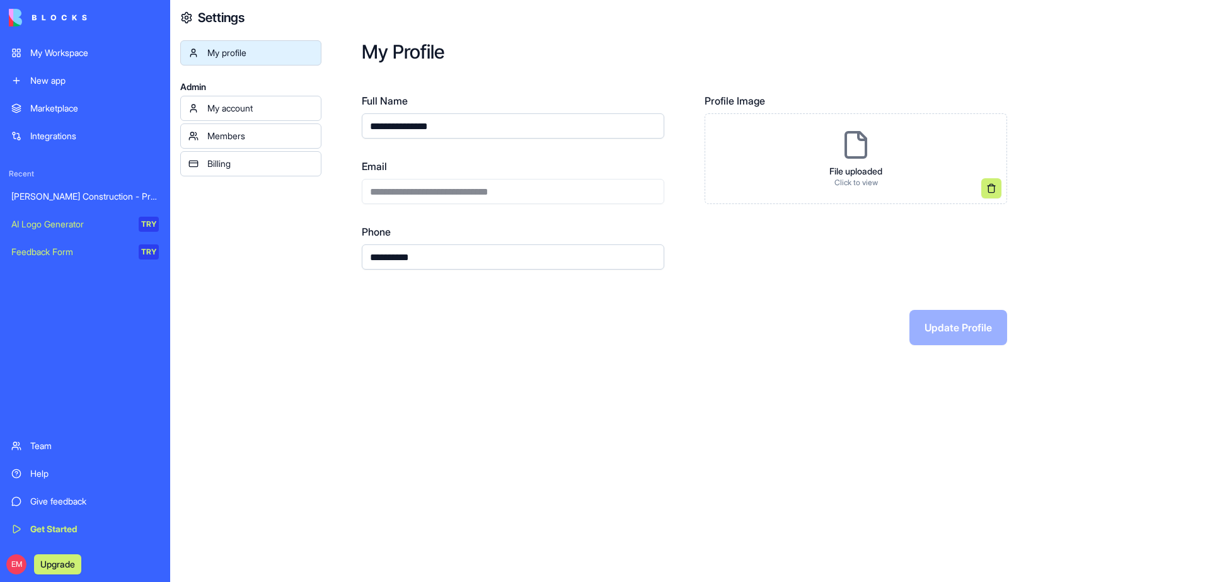
click at [258, 160] on div "Billing" at bounding box center [260, 164] width 106 height 13
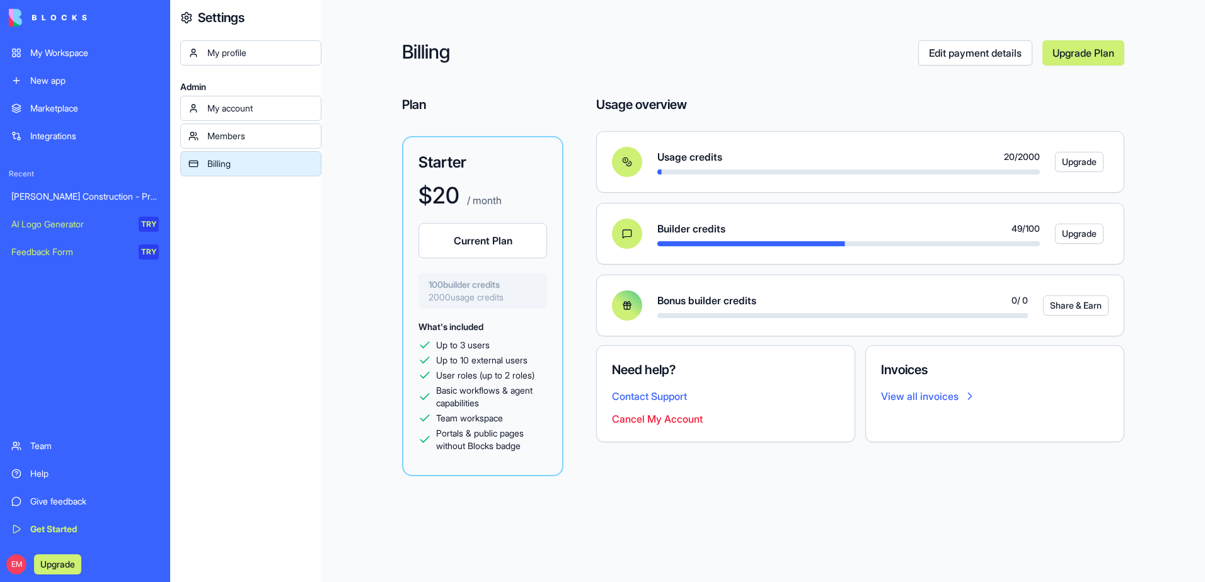
click at [65, 449] on div "Team" at bounding box center [94, 446] width 129 height 13
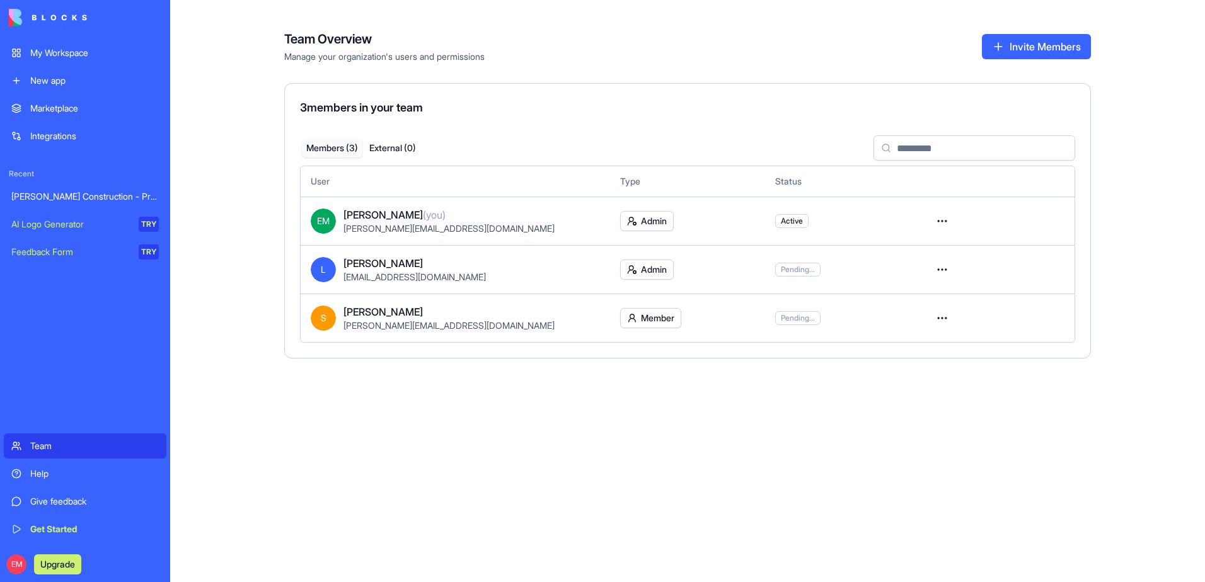
click at [98, 55] on div "My Workspace" at bounding box center [94, 53] width 129 height 13
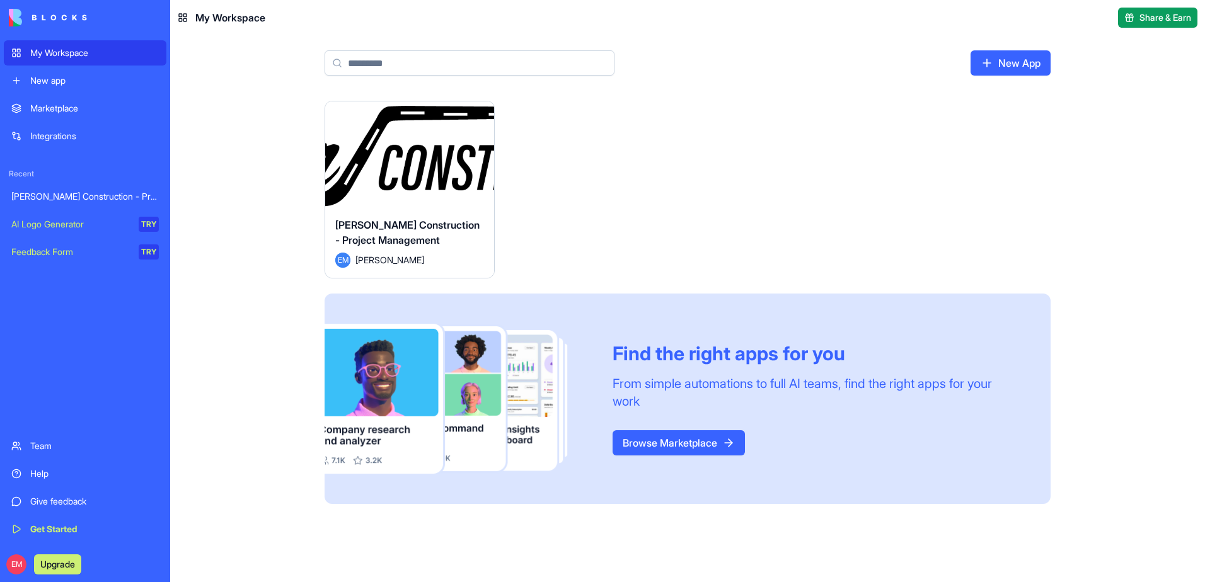
click at [119, 223] on div "AI Logo Generator" at bounding box center [70, 224] width 118 height 13
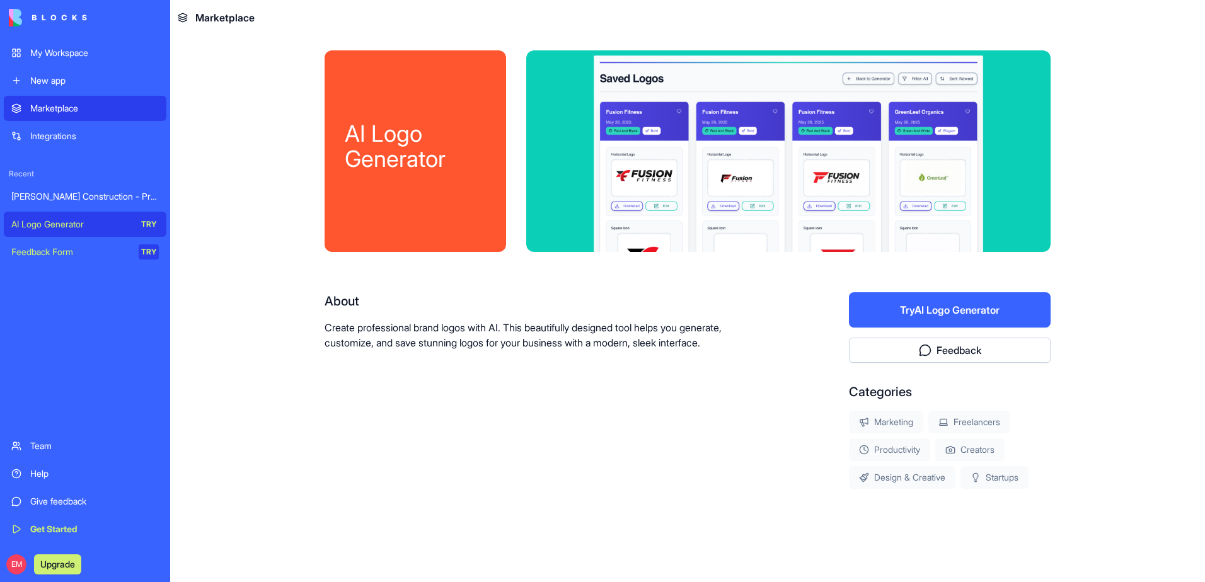
click at [1017, 309] on button "Try AI Logo Generator" at bounding box center [950, 309] width 202 height 35
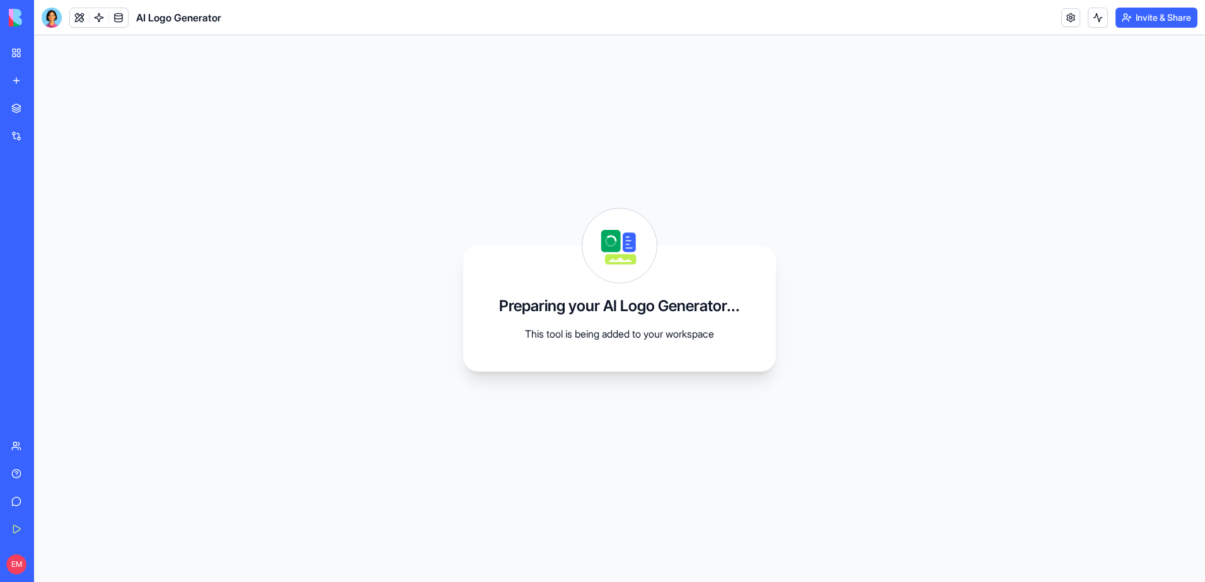
click at [11, 51] on link "My Workspace" at bounding box center [29, 52] width 50 height 25
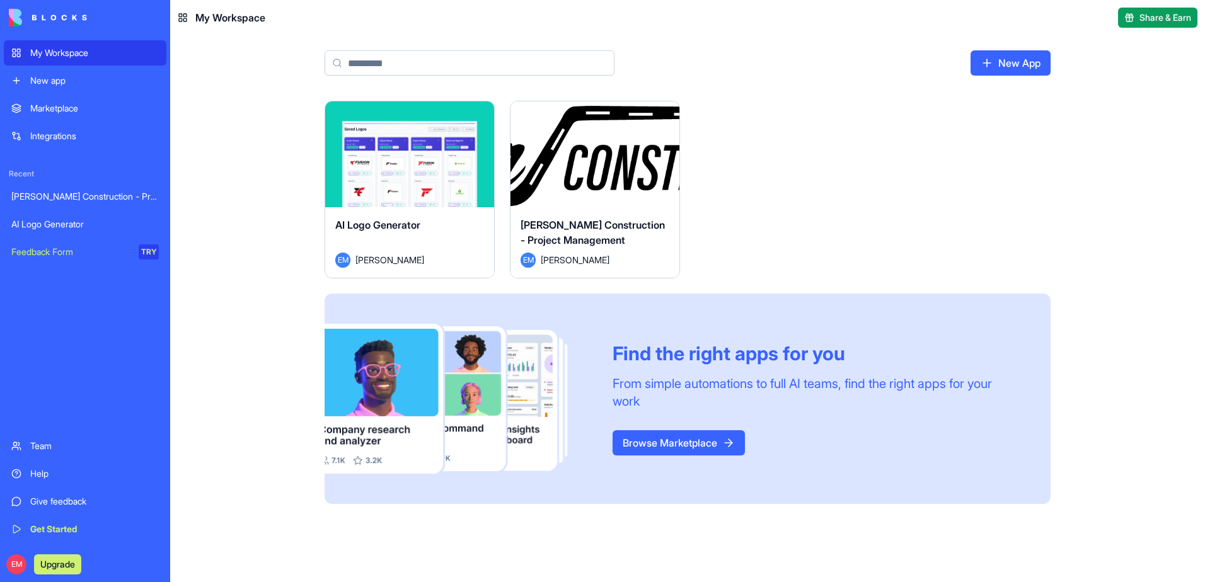
click at [440, 152] on button "Launch" at bounding box center [409, 154] width 95 height 25
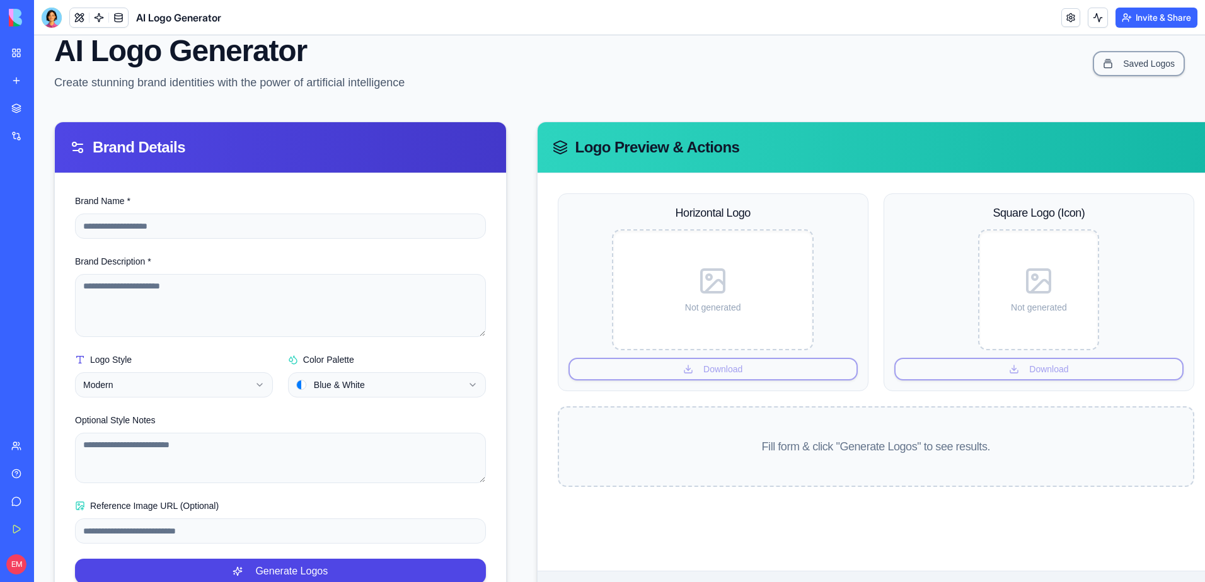
scroll to position [63, 0]
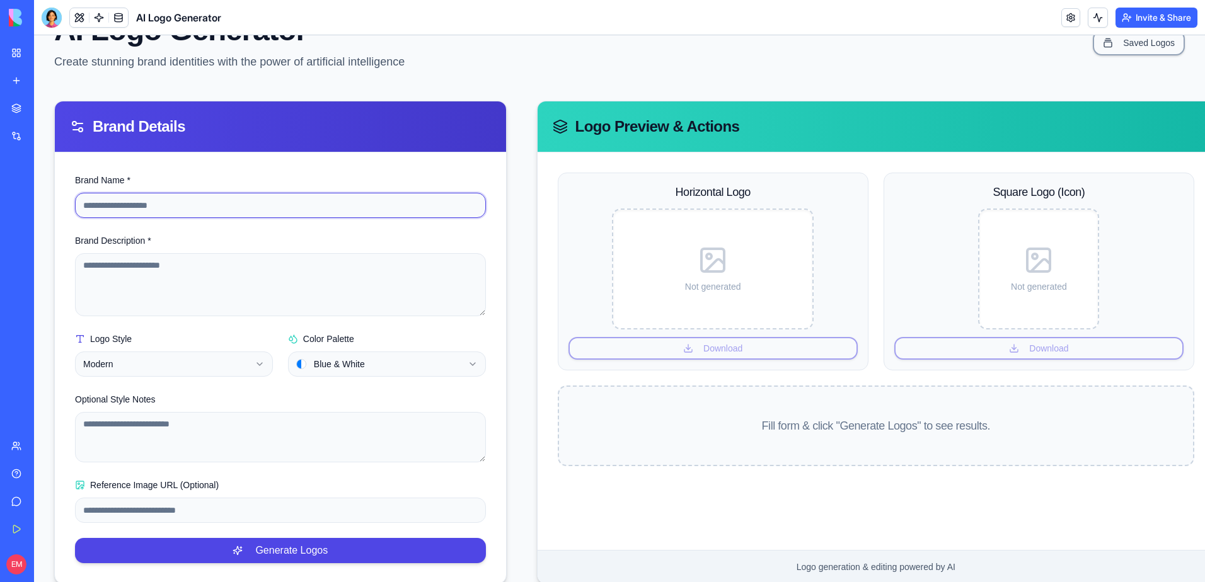
click at [207, 209] on input "Brand Name *" at bounding box center [280, 205] width 411 height 25
type input "**********"
click at [176, 272] on textarea "Brand Description *" at bounding box center [280, 284] width 411 height 63
type textarea "**********"
click at [369, 362] on html "**********" at bounding box center [619, 288] width 1171 height 632
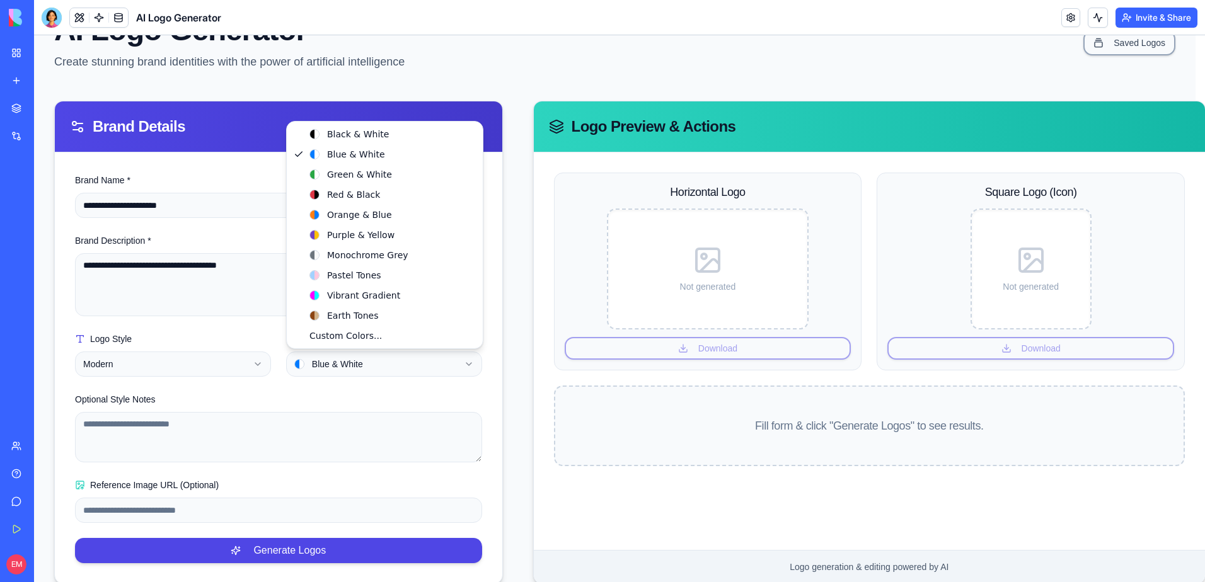
select select "**********"
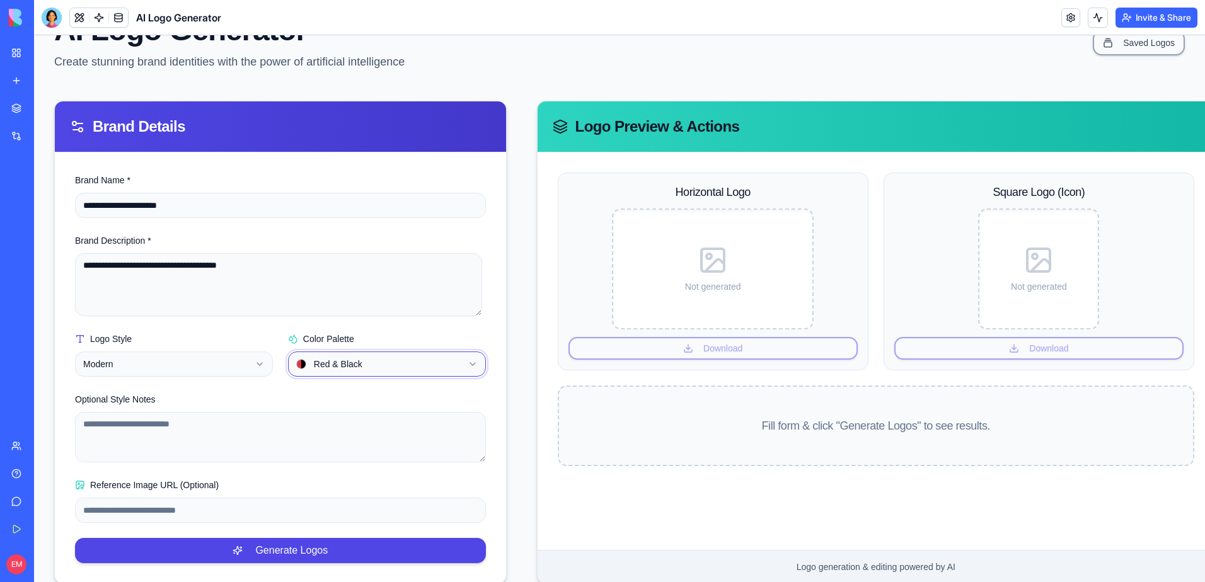
scroll to position [95, 0]
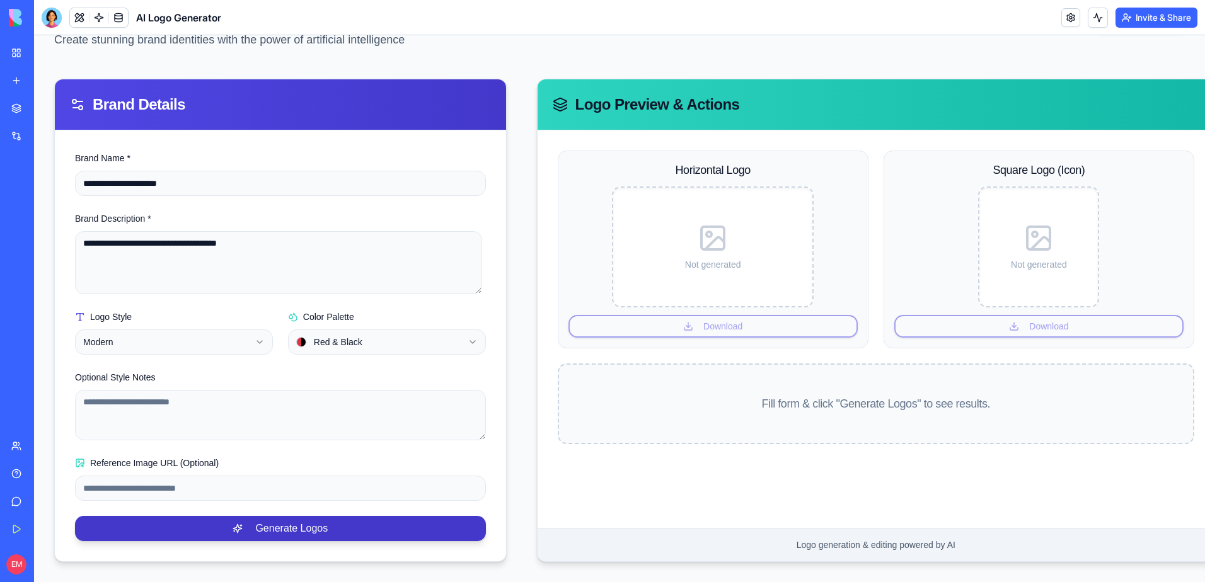
click at [269, 522] on button "Generate Logos" at bounding box center [280, 528] width 411 height 25
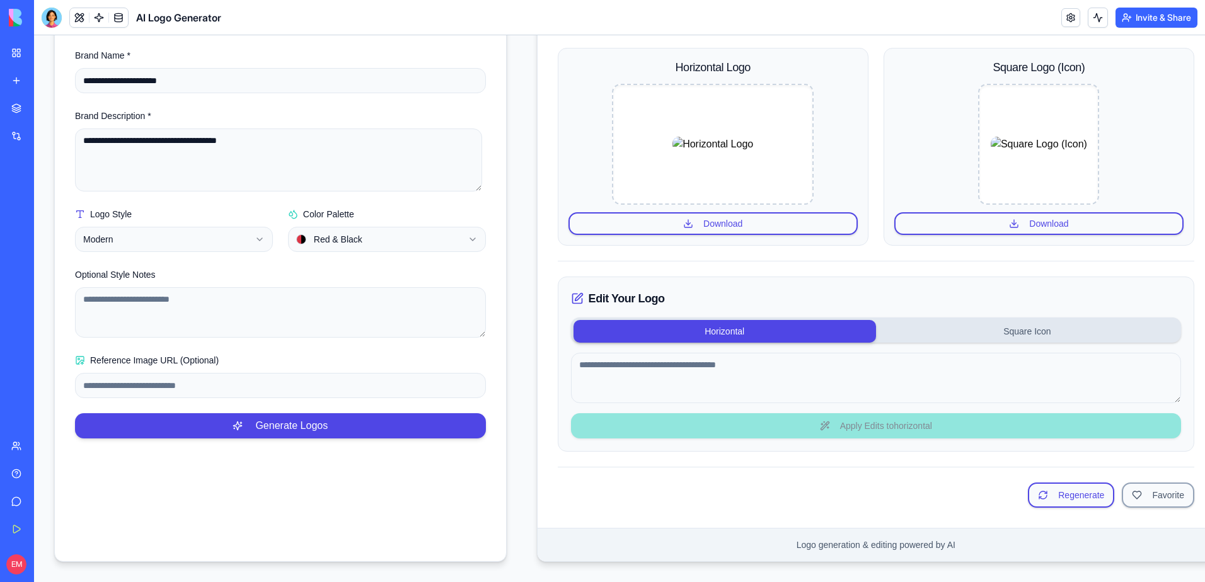
scroll to position [197, 0]
click at [759, 372] on textarea at bounding box center [876, 378] width 610 height 50
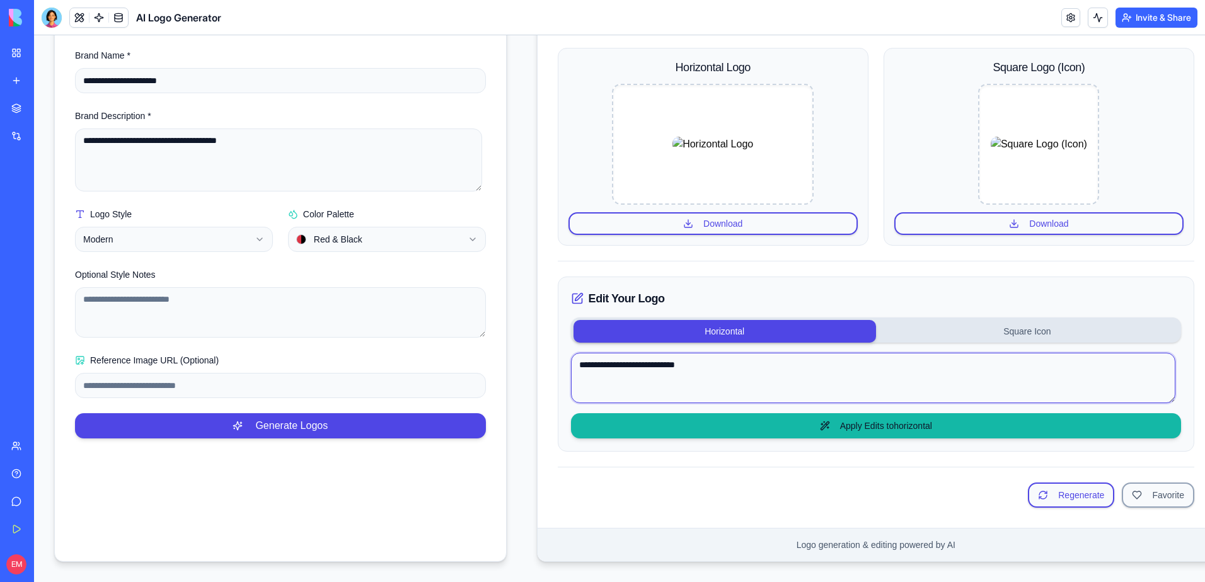
type textarea "**********"
click at [905, 418] on button "Apply Edits to horizontal" at bounding box center [876, 425] width 610 height 25
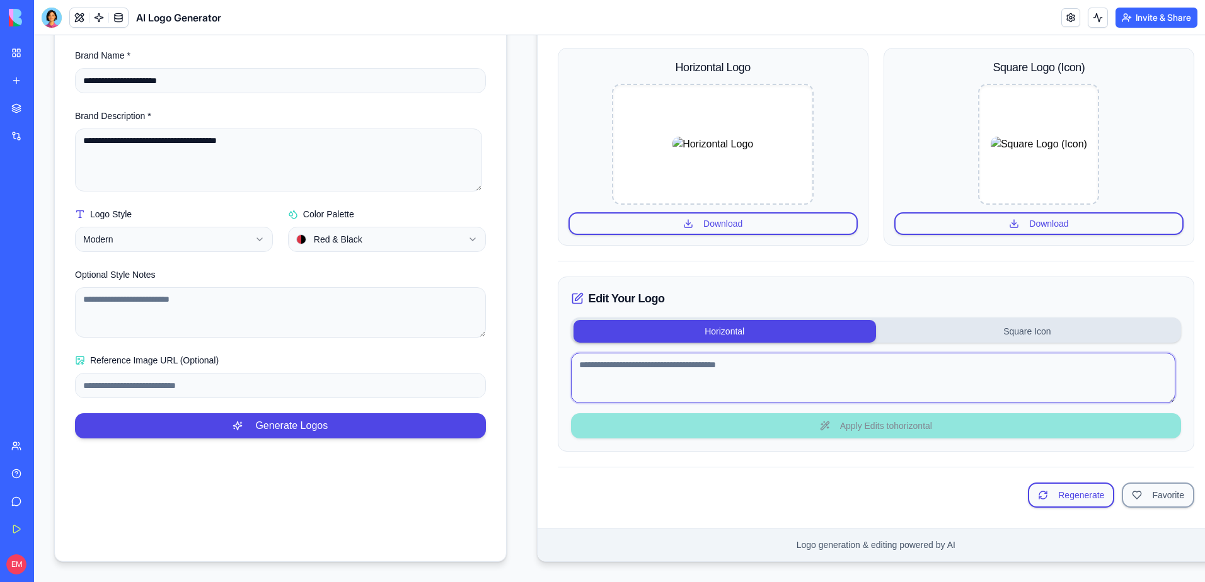
click at [732, 370] on textarea at bounding box center [873, 378] width 604 height 50
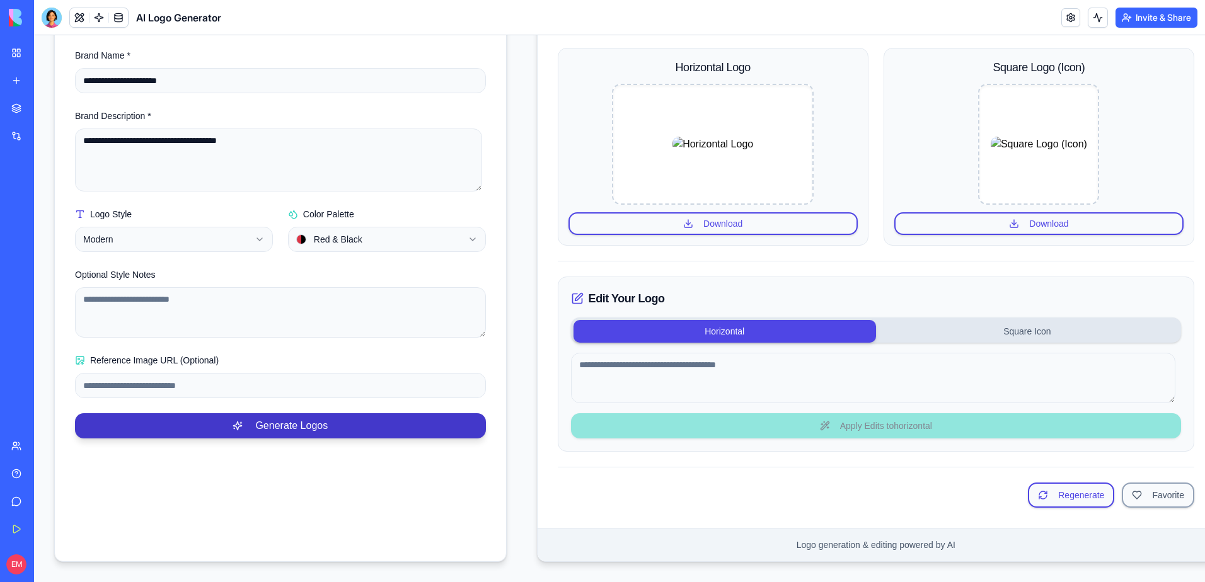
click at [346, 413] on button "Generate Logos" at bounding box center [280, 425] width 411 height 25
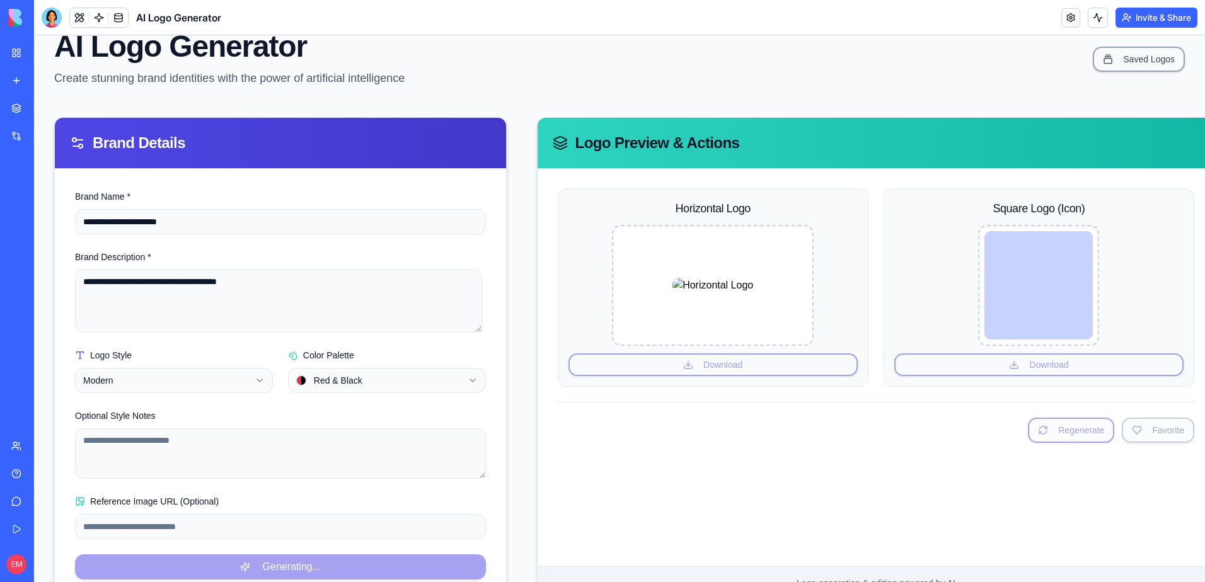
scroll to position [95, 0]
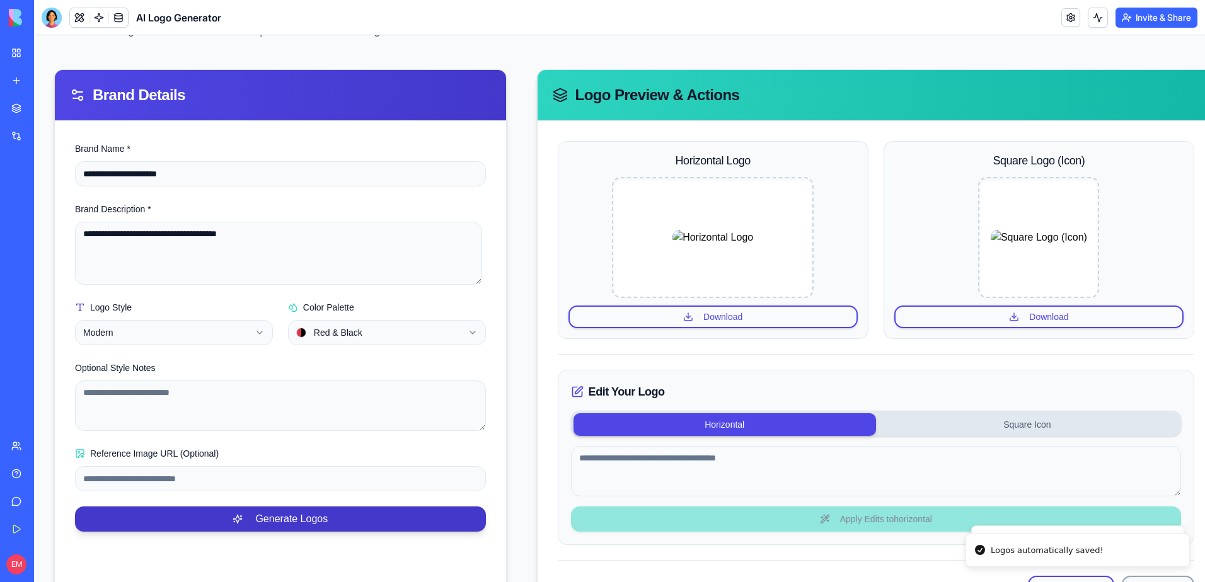
click at [371, 524] on button "Generate Logos" at bounding box center [280, 519] width 411 height 25
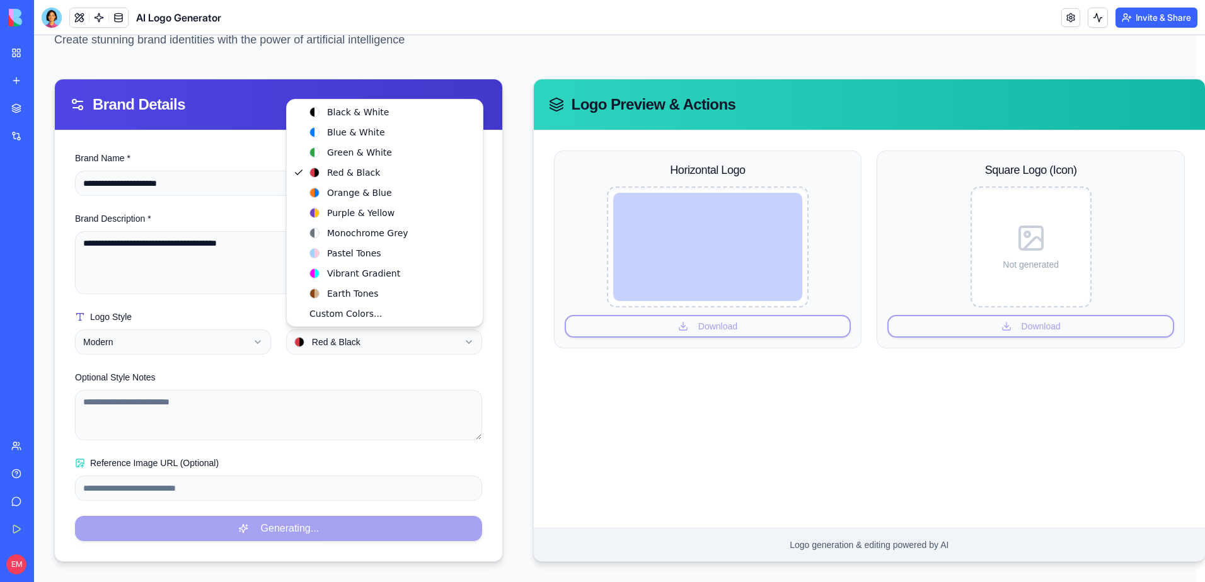
scroll to position [85, 0]
click at [455, 337] on html "**********" at bounding box center [619, 266] width 1171 height 632
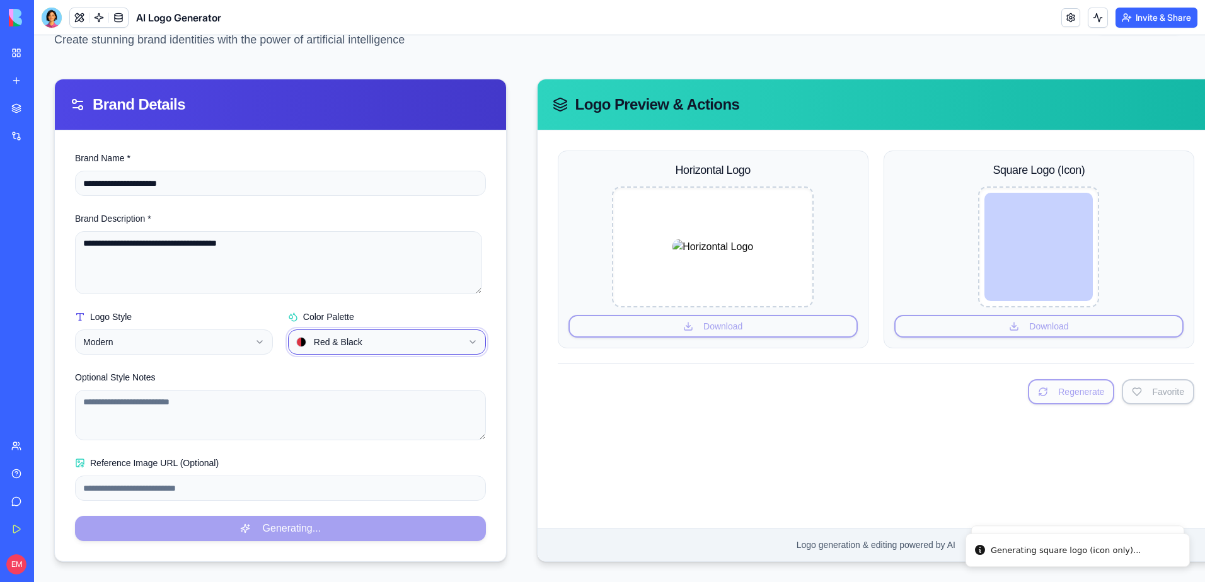
click at [507, 365] on html "**********" at bounding box center [619, 266] width 1171 height 632
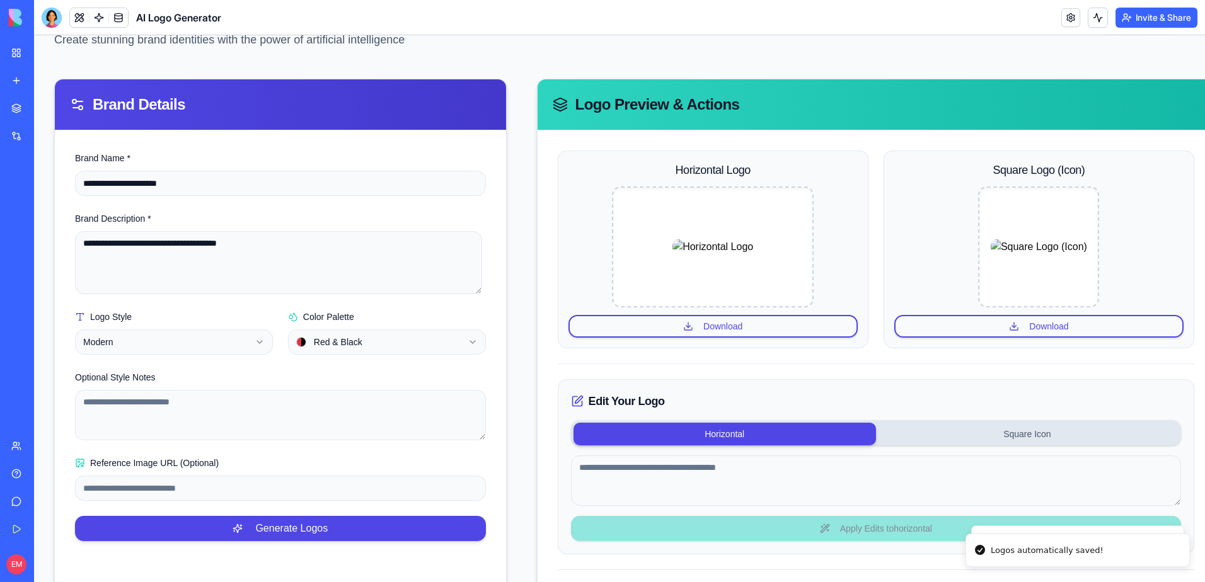
click at [368, 529] on button "Generate Logos" at bounding box center [280, 528] width 411 height 25
click at [398, 538] on button "Generate Logos" at bounding box center [280, 528] width 411 height 25
click at [443, 533] on button "Generate Logos" at bounding box center [280, 528] width 411 height 25
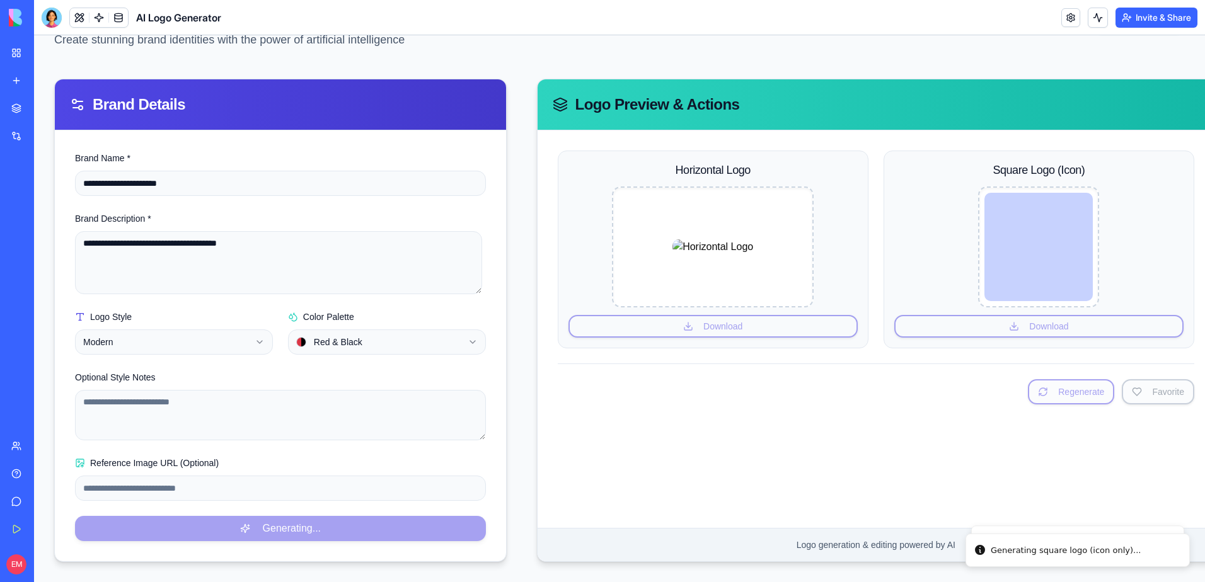
click at [369, 336] on html "**********" at bounding box center [619, 266] width 1171 height 632
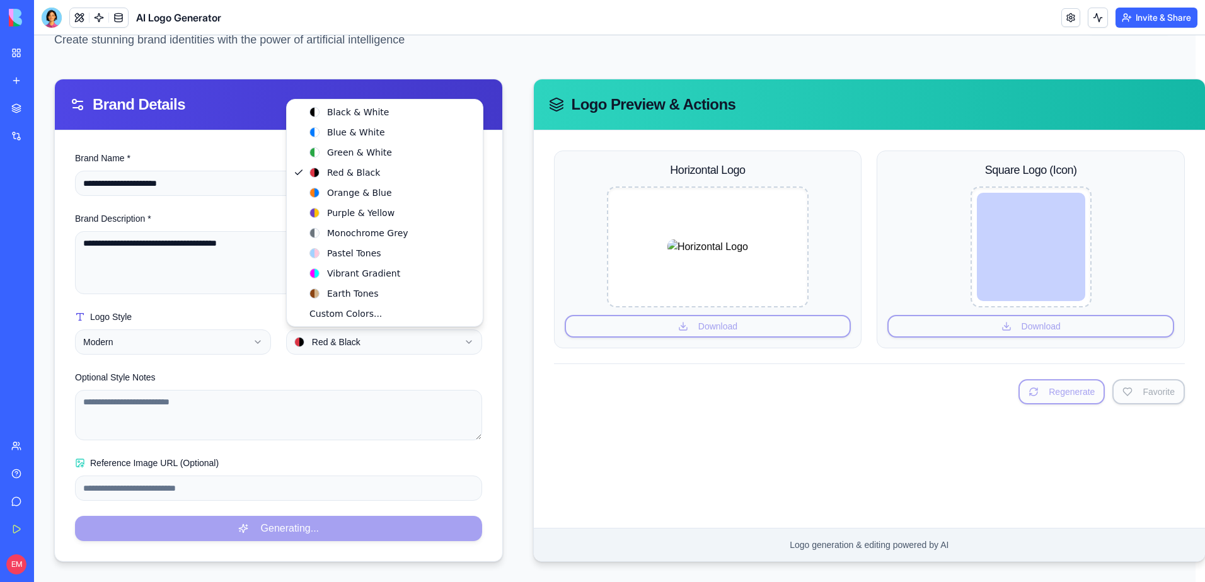
select select "**********"
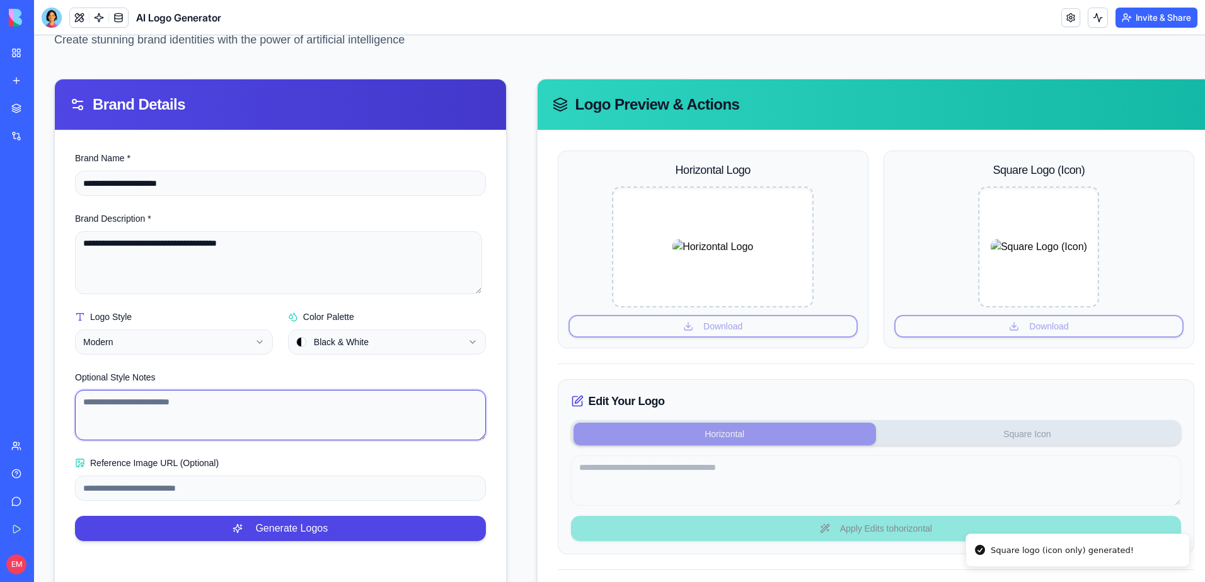
click at [229, 424] on textarea "Optional Style Notes" at bounding box center [280, 415] width 411 height 50
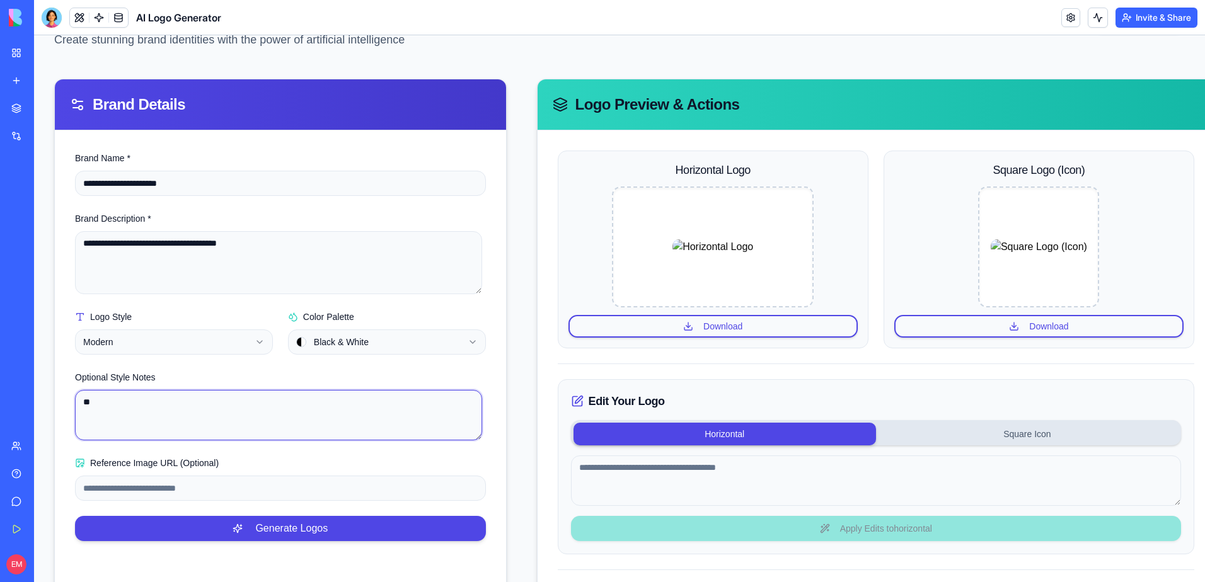
type textarea "*"
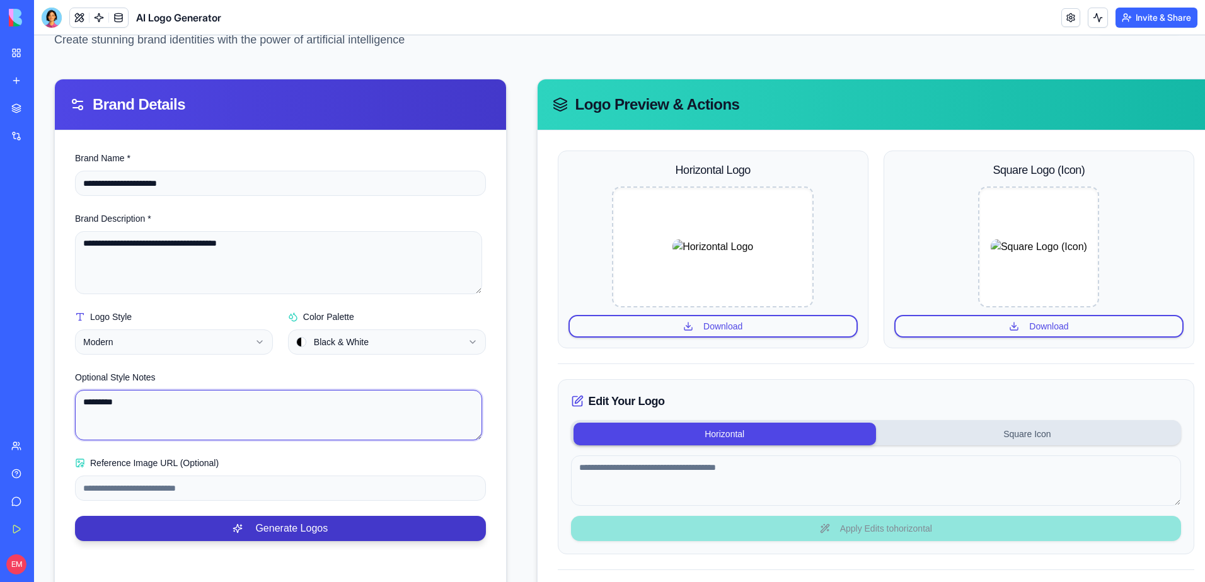
type textarea "*********"
click at [285, 526] on button "Generate Logos" at bounding box center [280, 528] width 411 height 25
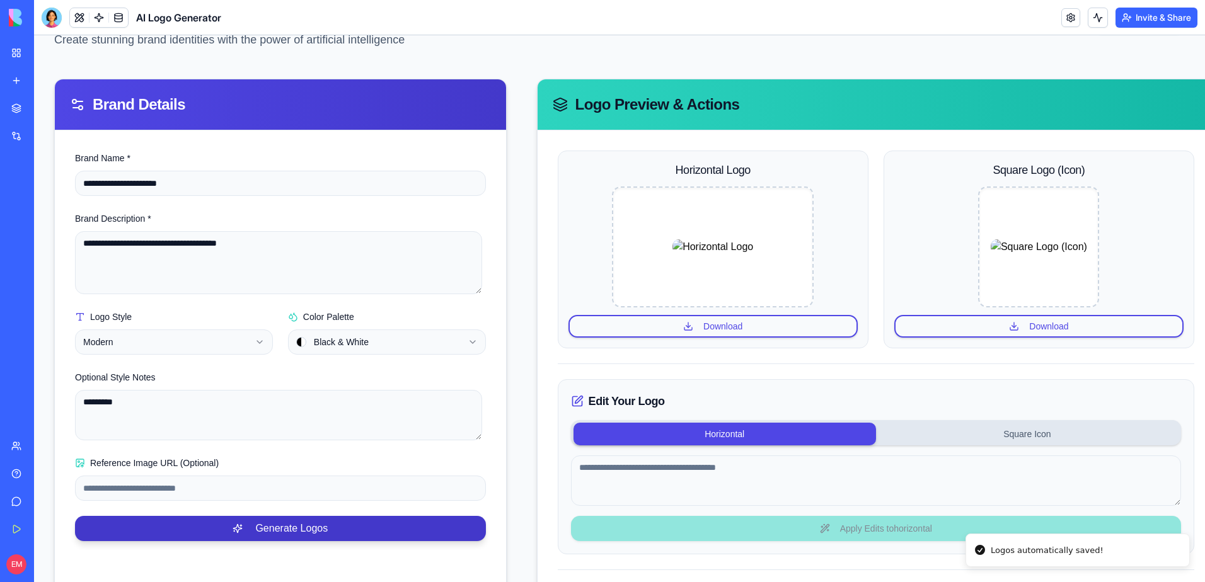
click at [190, 521] on button "Generate Logos" at bounding box center [280, 528] width 411 height 25
click at [377, 531] on button "Generate Logos" at bounding box center [280, 528] width 411 height 25
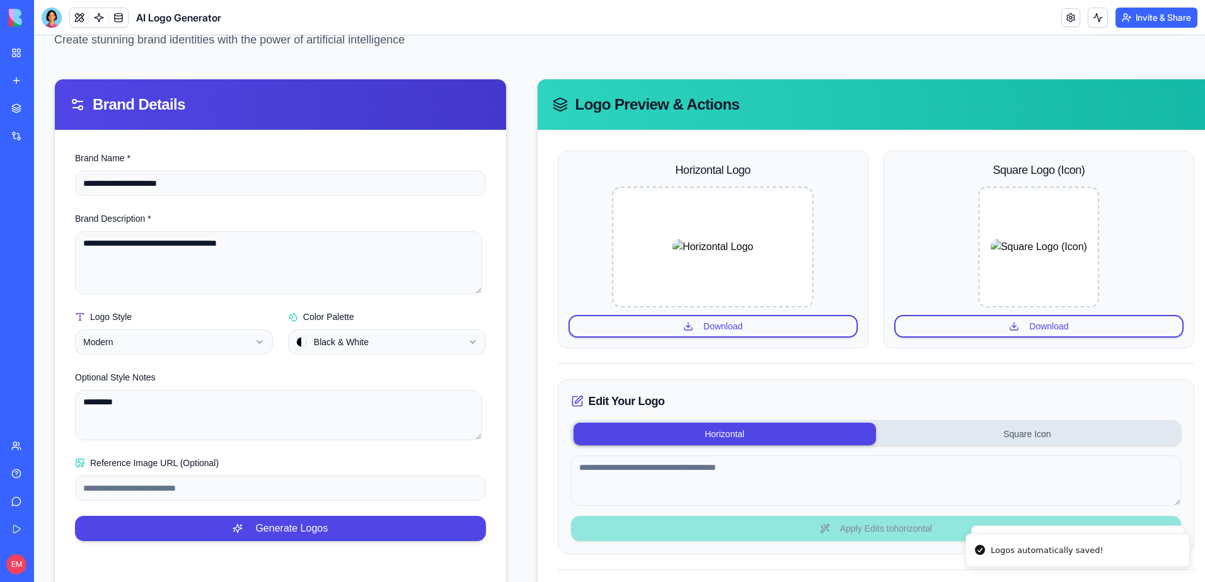
click at [13, 52] on link "My Workspace" at bounding box center [29, 52] width 50 height 25
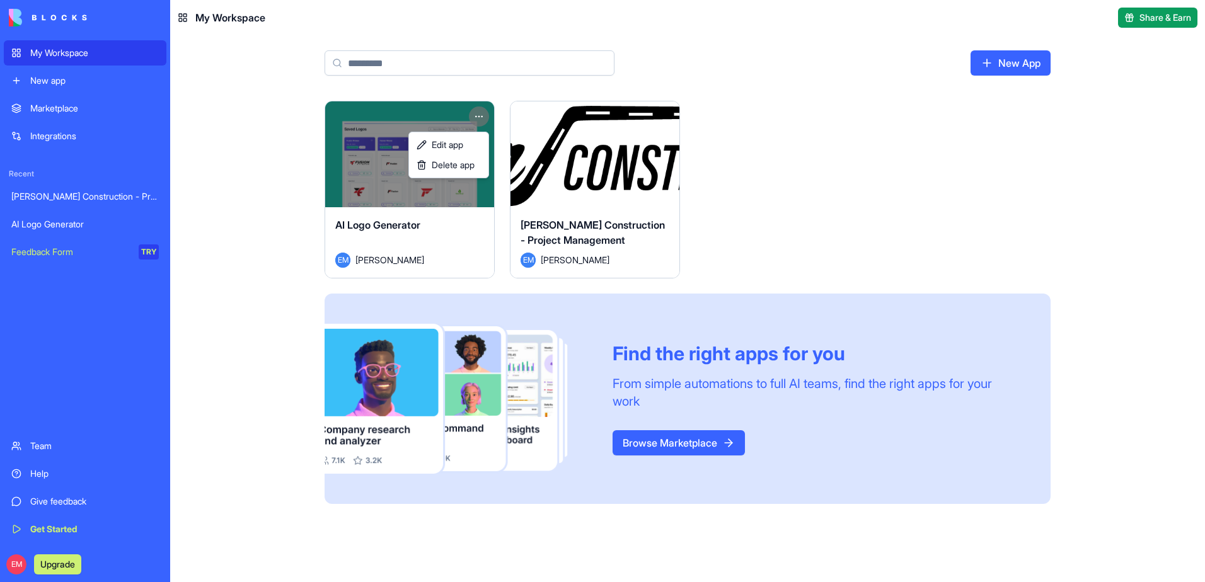
click at [477, 115] on html "My Workspace New app Marketplace Integrations Recent [PERSON_NAME] Construction…" at bounding box center [602, 291] width 1205 height 582
click at [478, 169] on div "Delete app" at bounding box center [449, 165] width 74 height 20
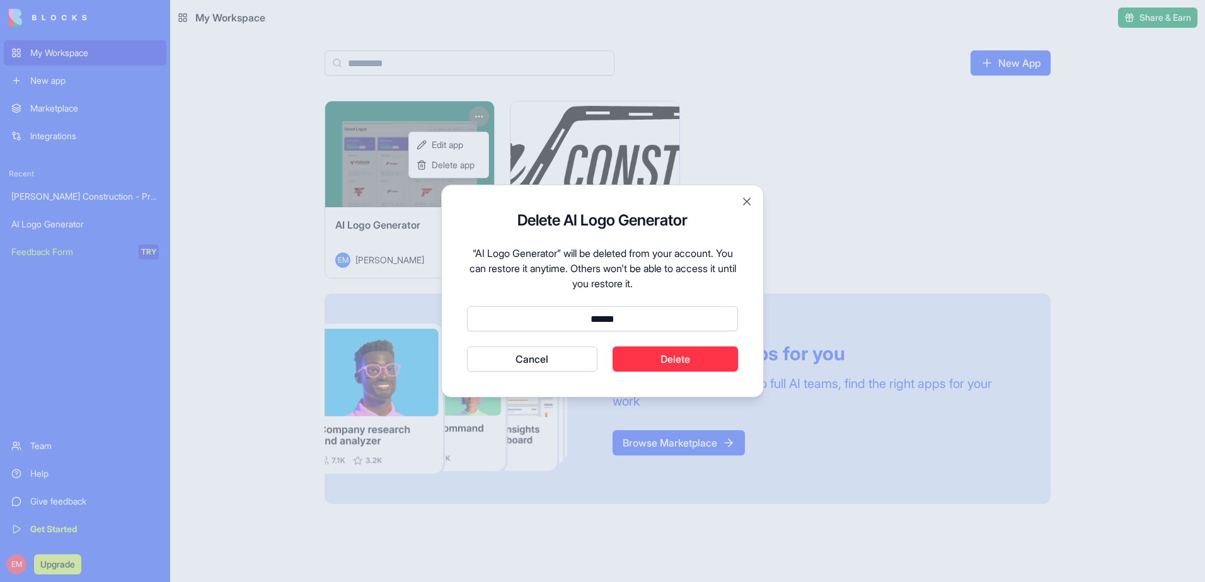
type input "******"
click at [467, 347] on button "Cancel" at bounding box center [532, 359] width 130 height 25
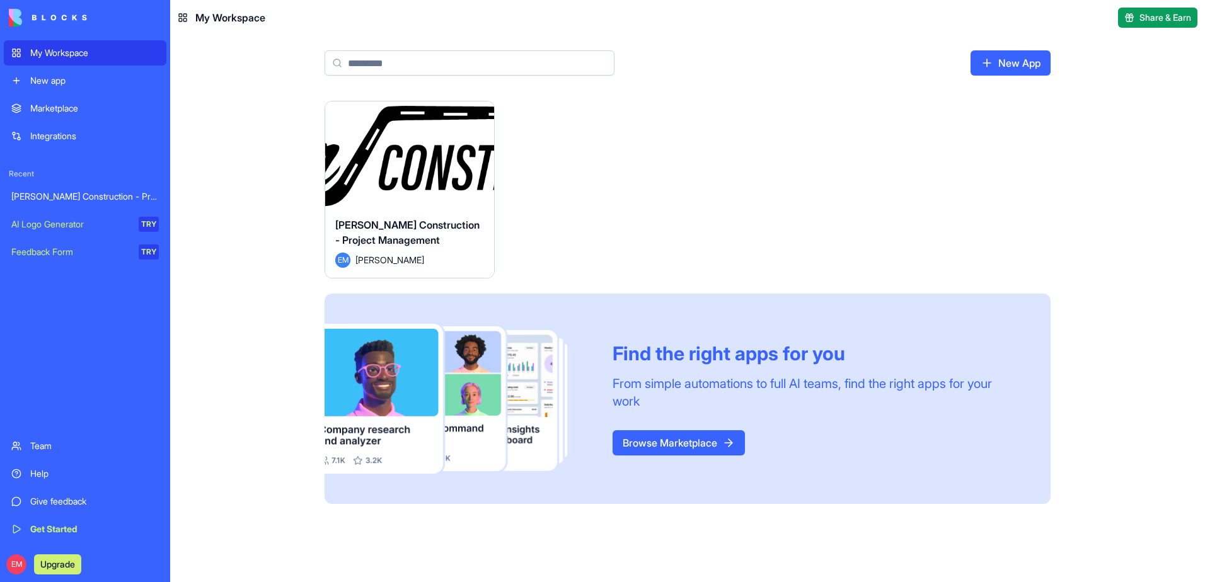
click at [91, 105] on div "Marketplace" at bounding box center [94, 108] width 129 height 13
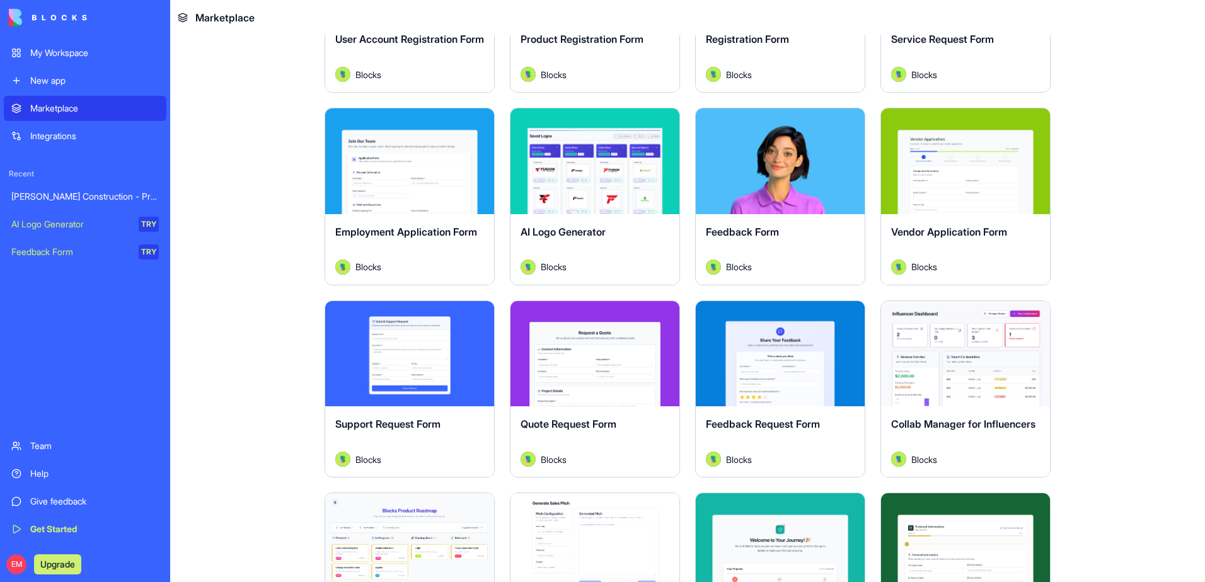
scroll to position [630, 0]
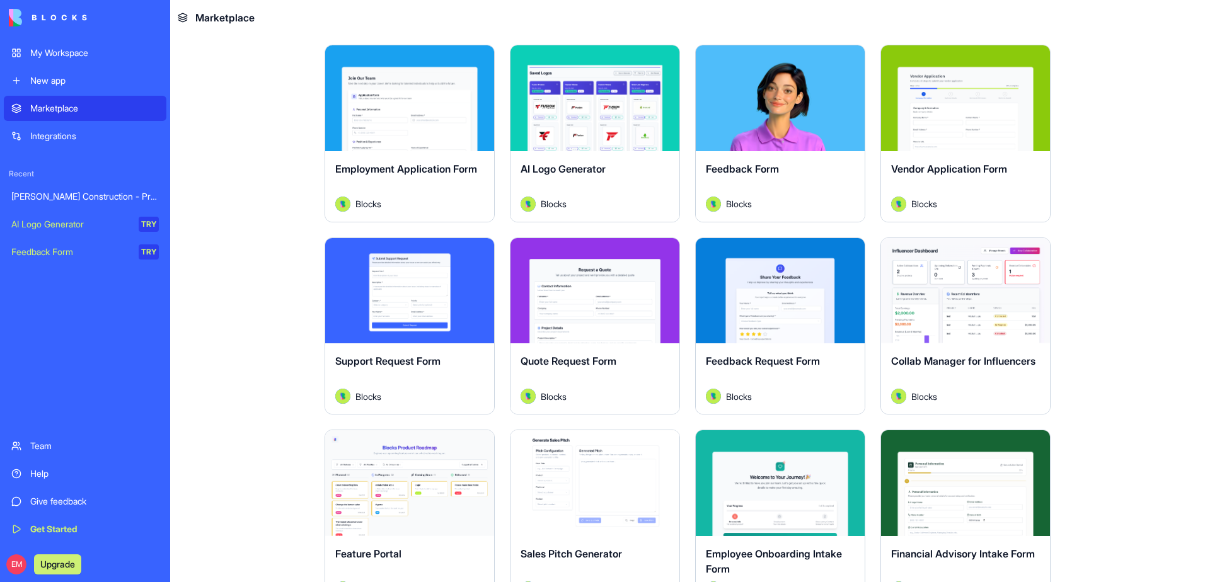
drag, startPoint x: 71, startPoint y: 113, endPoint x: 92, endPoint y: 123, distance: 22.8
click at [71, 113] on div "Marketplace" at bounding box center [94, 108] width 129 height 13
click at [94, 59] on div "My Workspace" at bounding box center [94, 53] width 129 height 13
